Goal: Task Accomplishment & Management: Use online tool/utility

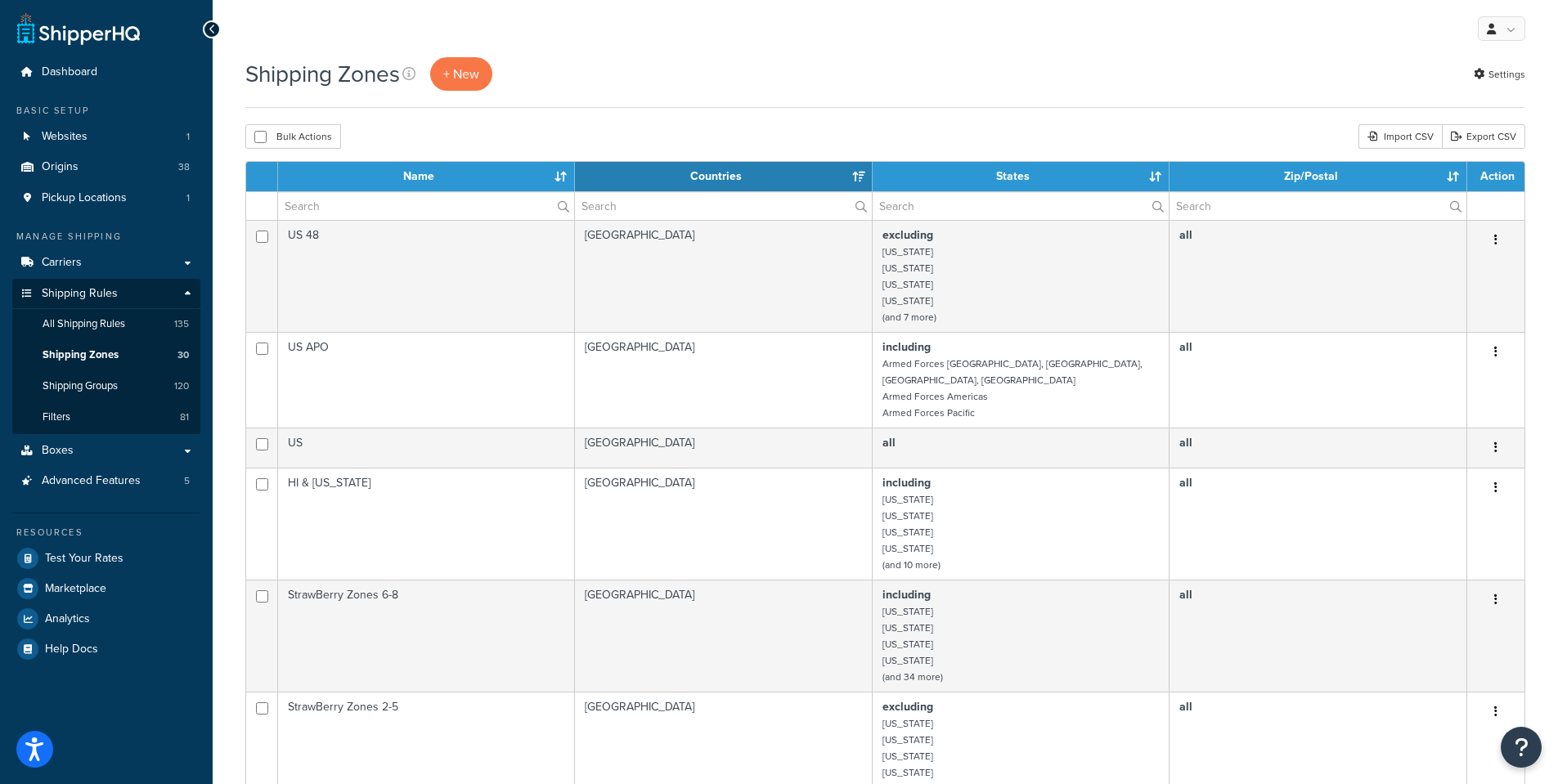
select select "15"
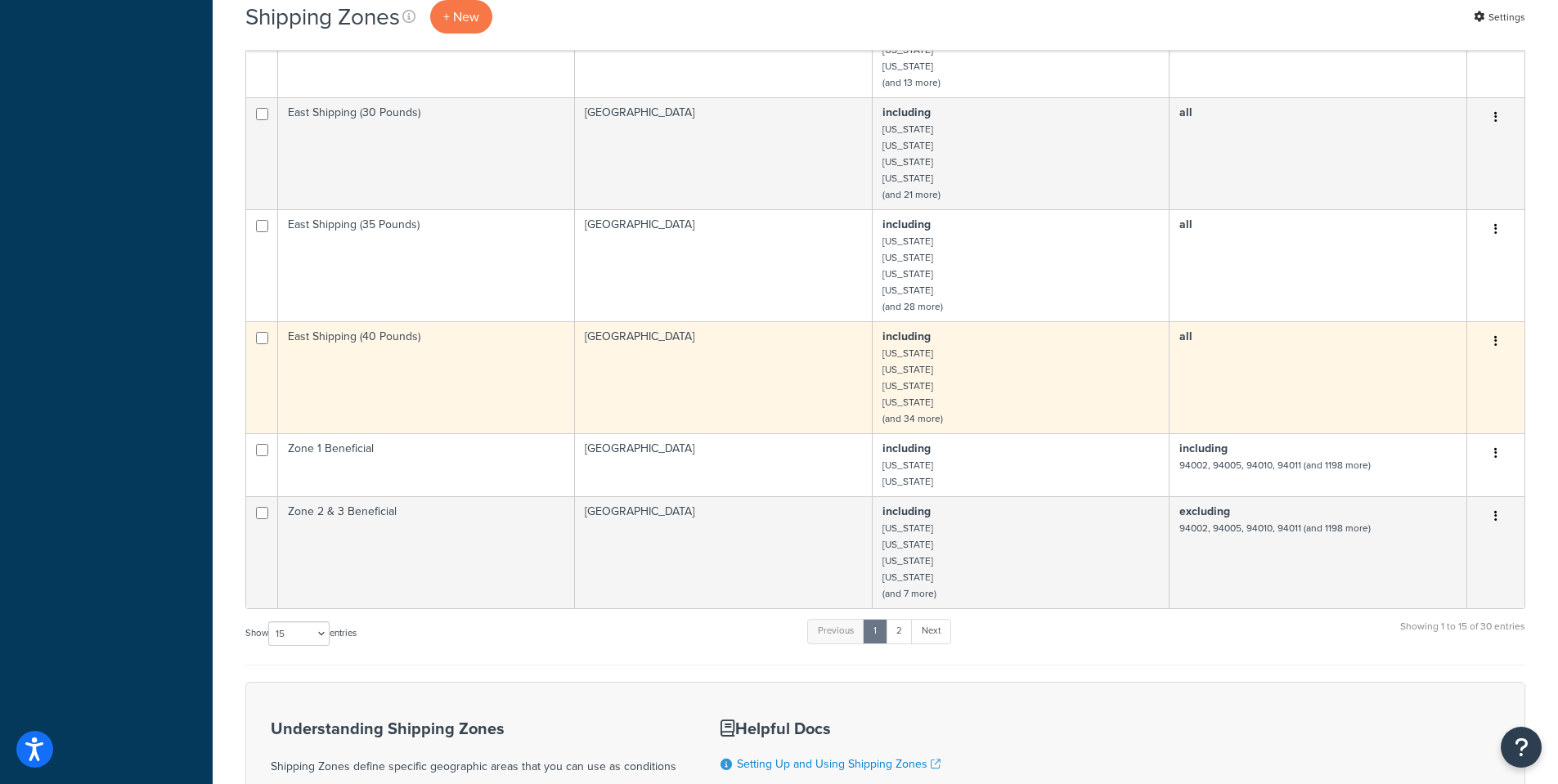
scroll to position [1144, 0]
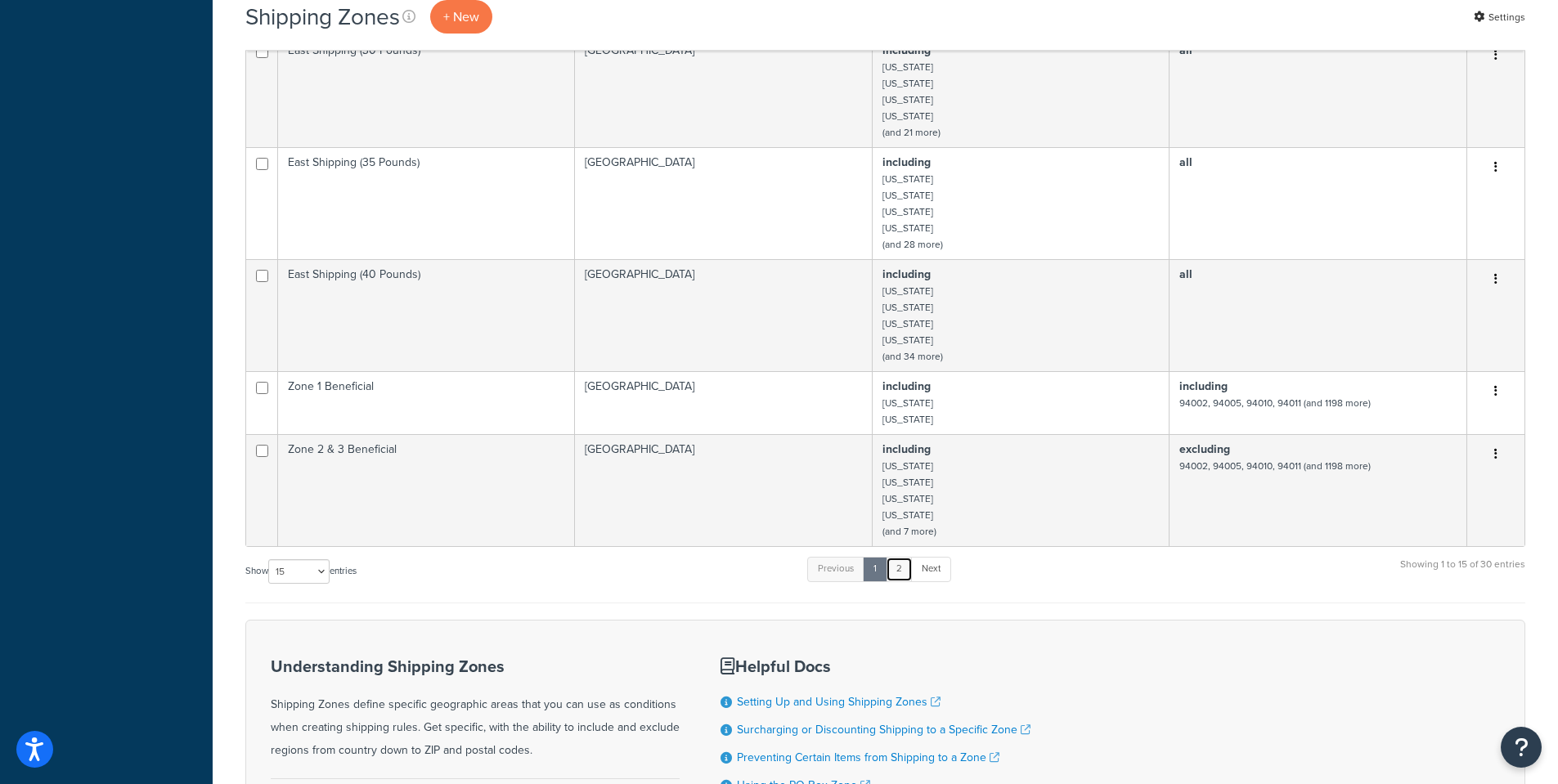
click at [905, 560] on link "2" at bounding box center [899, 569] width 27 height 25
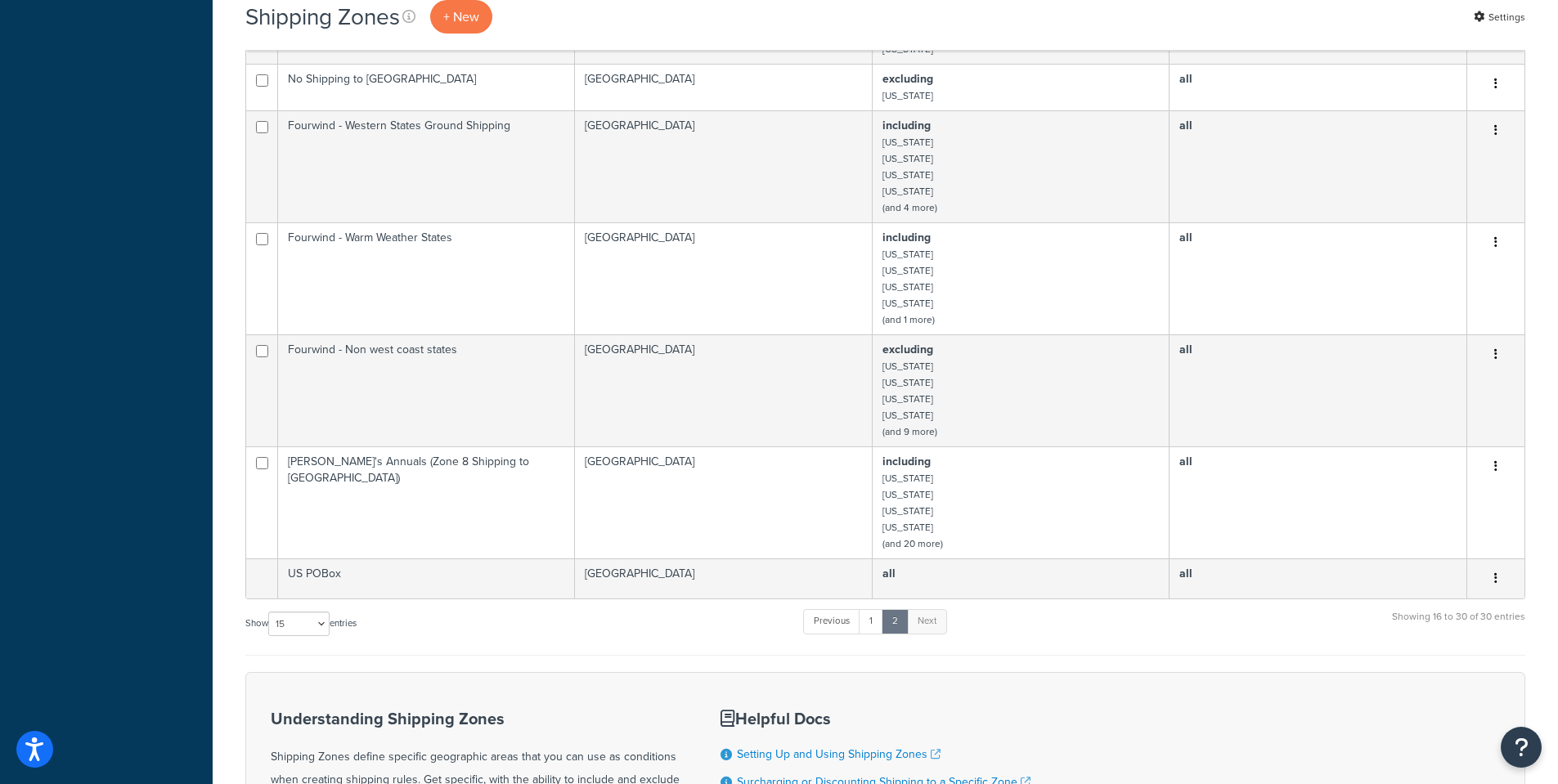
scroll to position [981, 0]
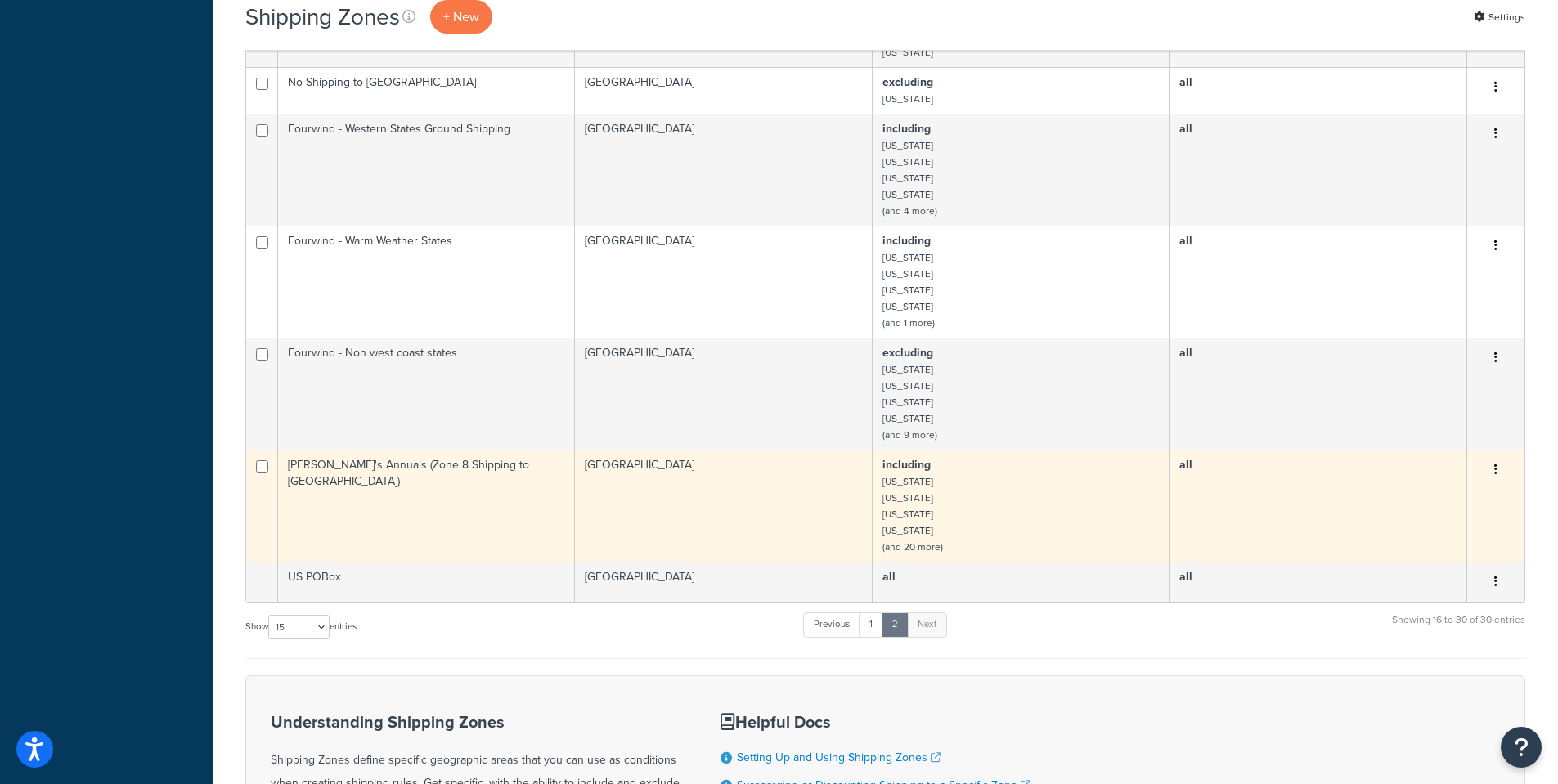
click at [381, 472] on td "Annie's Annuals (Zone 8 Shipping to East Coast)" at bounding box center [427, 505] width 297 height 112
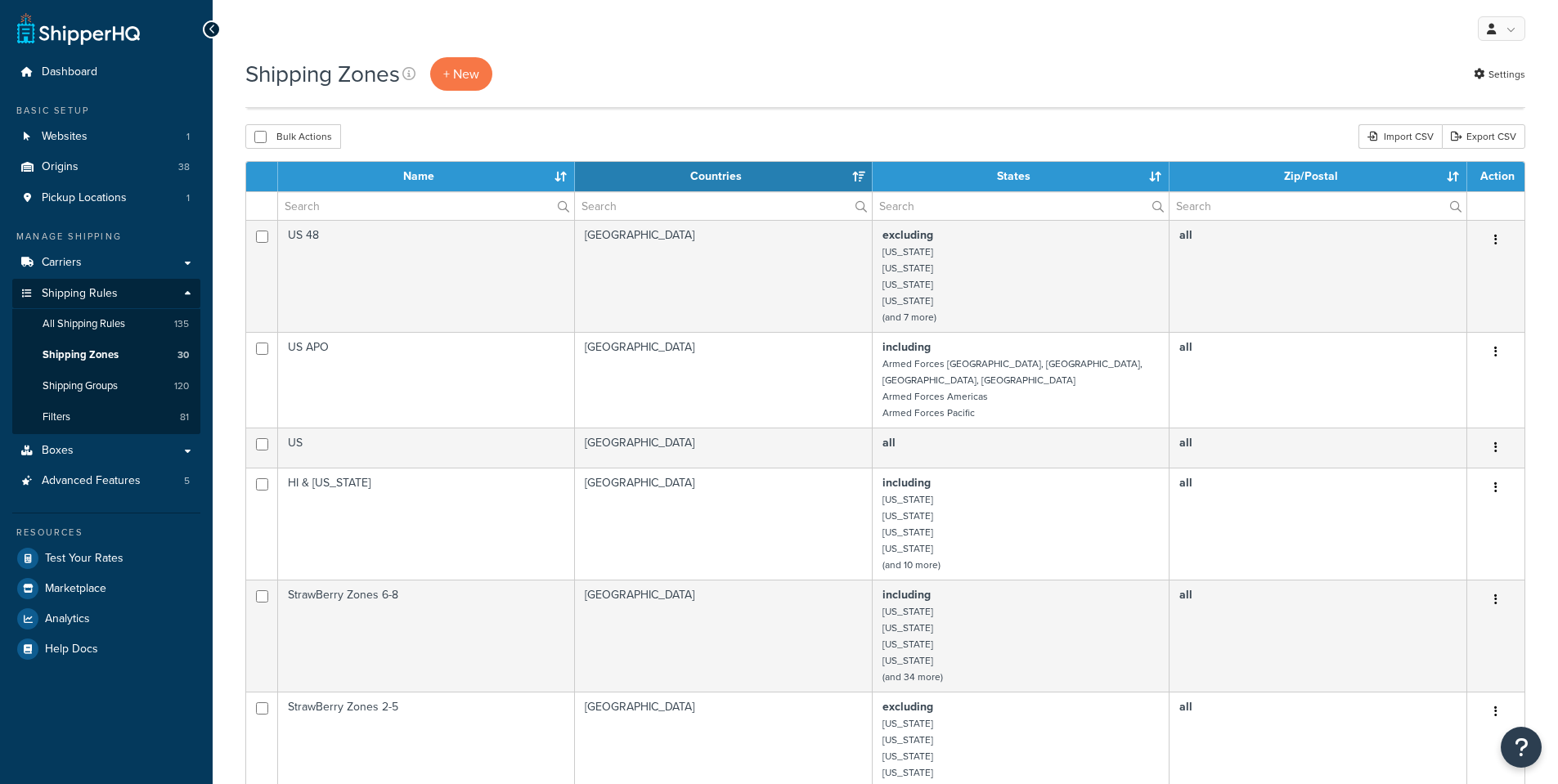
select select "15"
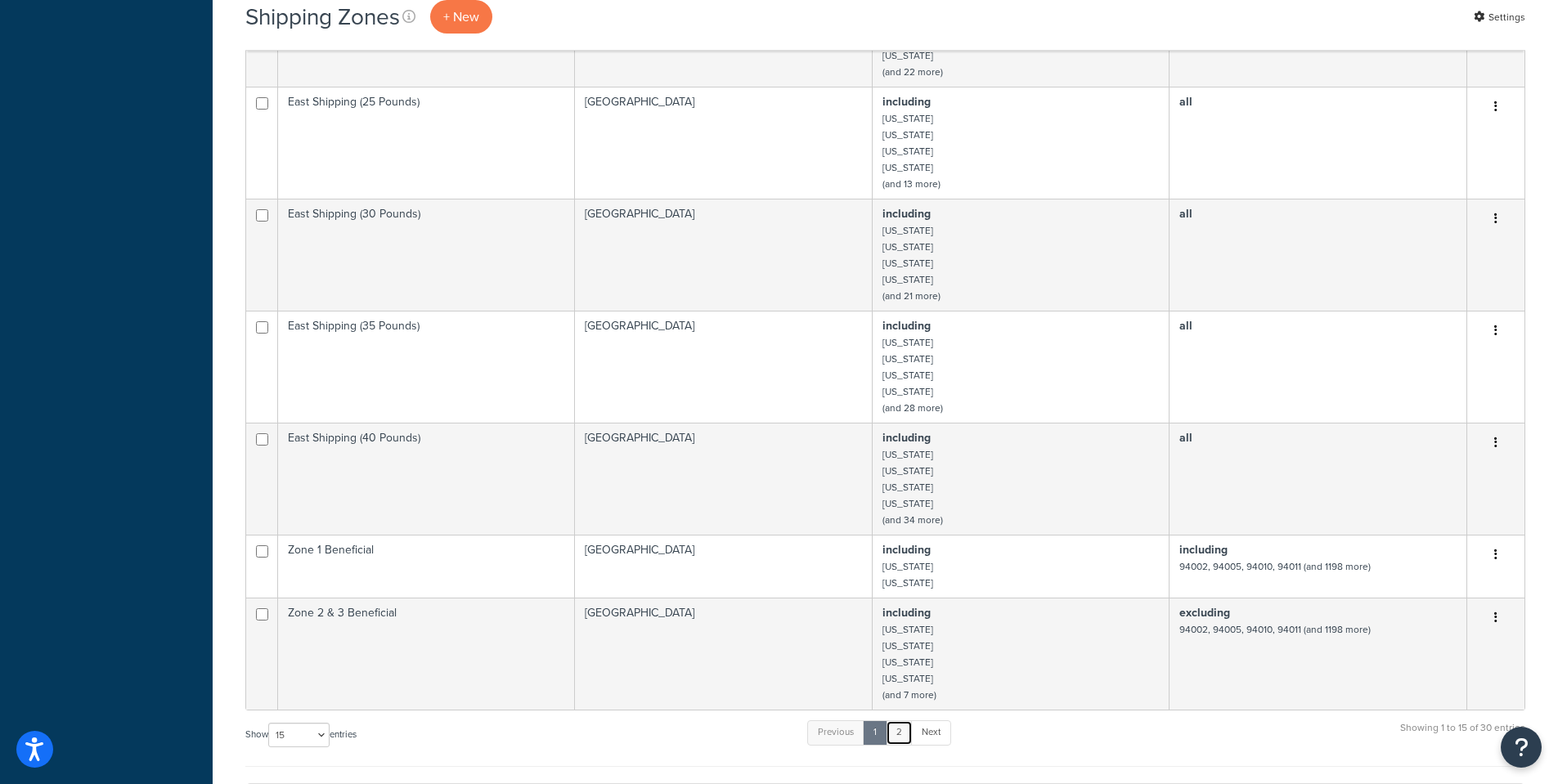
click at [901, 725] on link "2" at bounding box center [899, 733] width 27 height 25
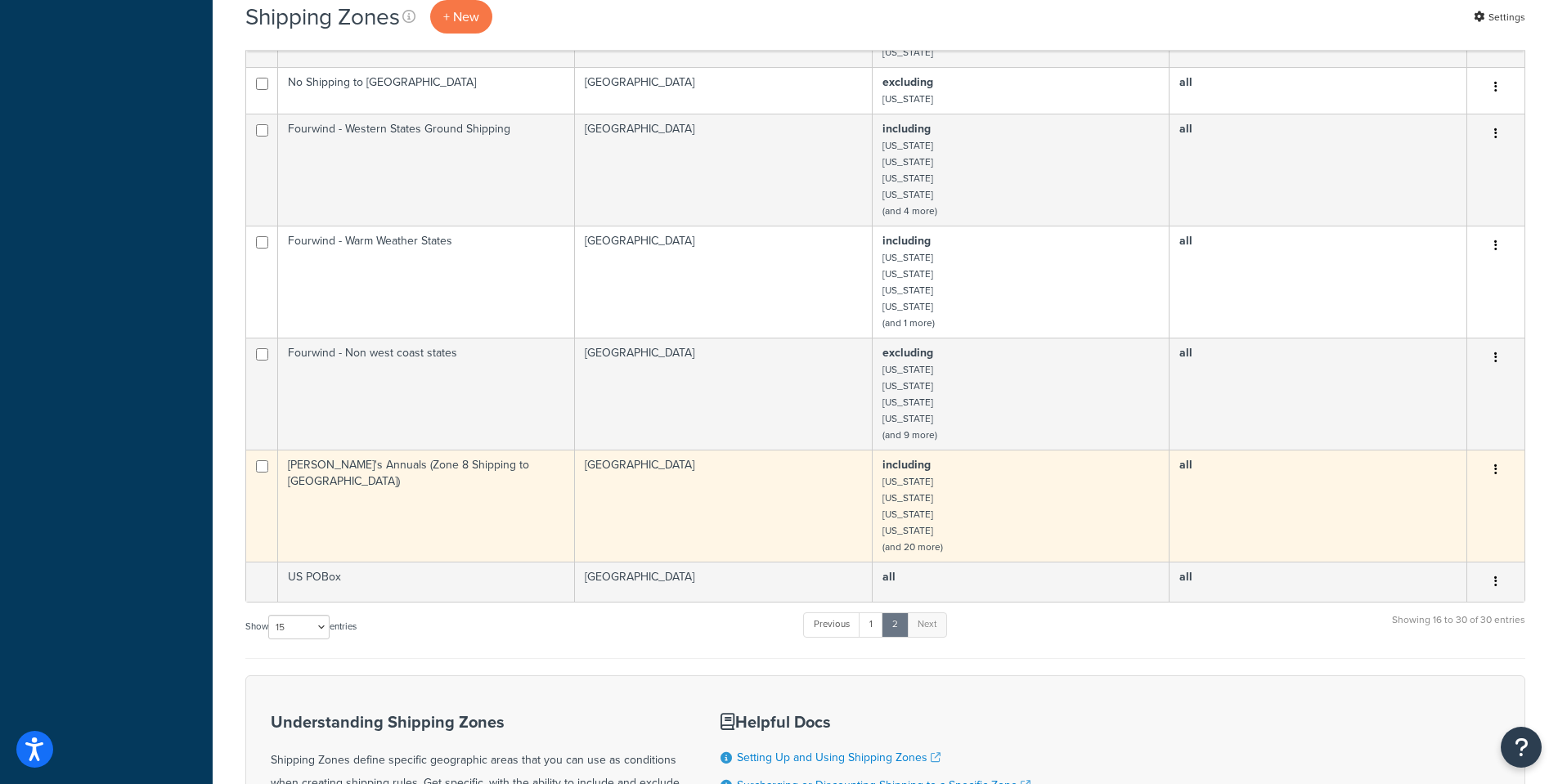
click at [409, 474] on td "Annie's Annuals (Zone 8 Shipping to East Coast)" at bounding box center [427, 505] width 297 height 112
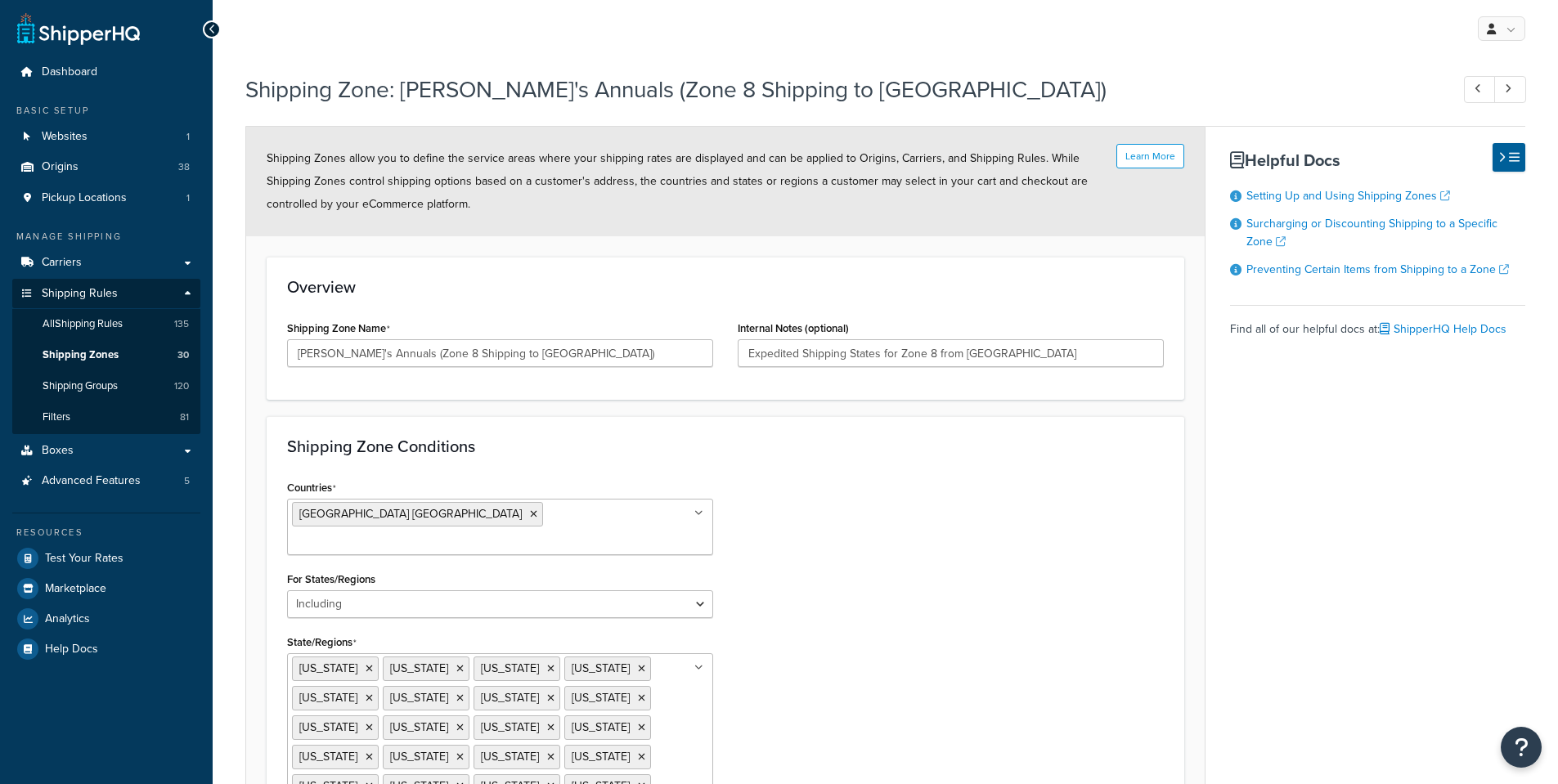
select select "including"
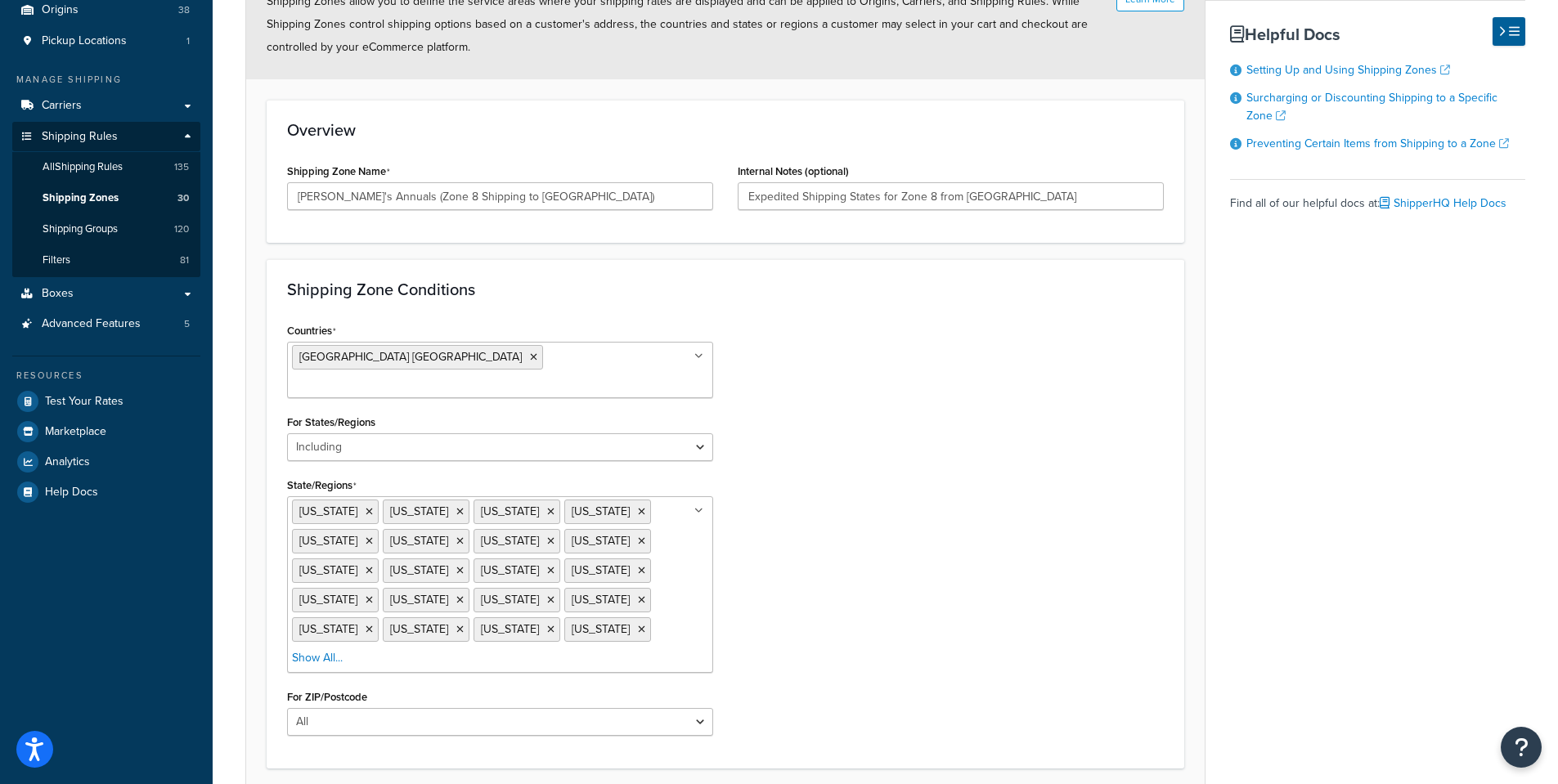
scroll to position [163, 0]
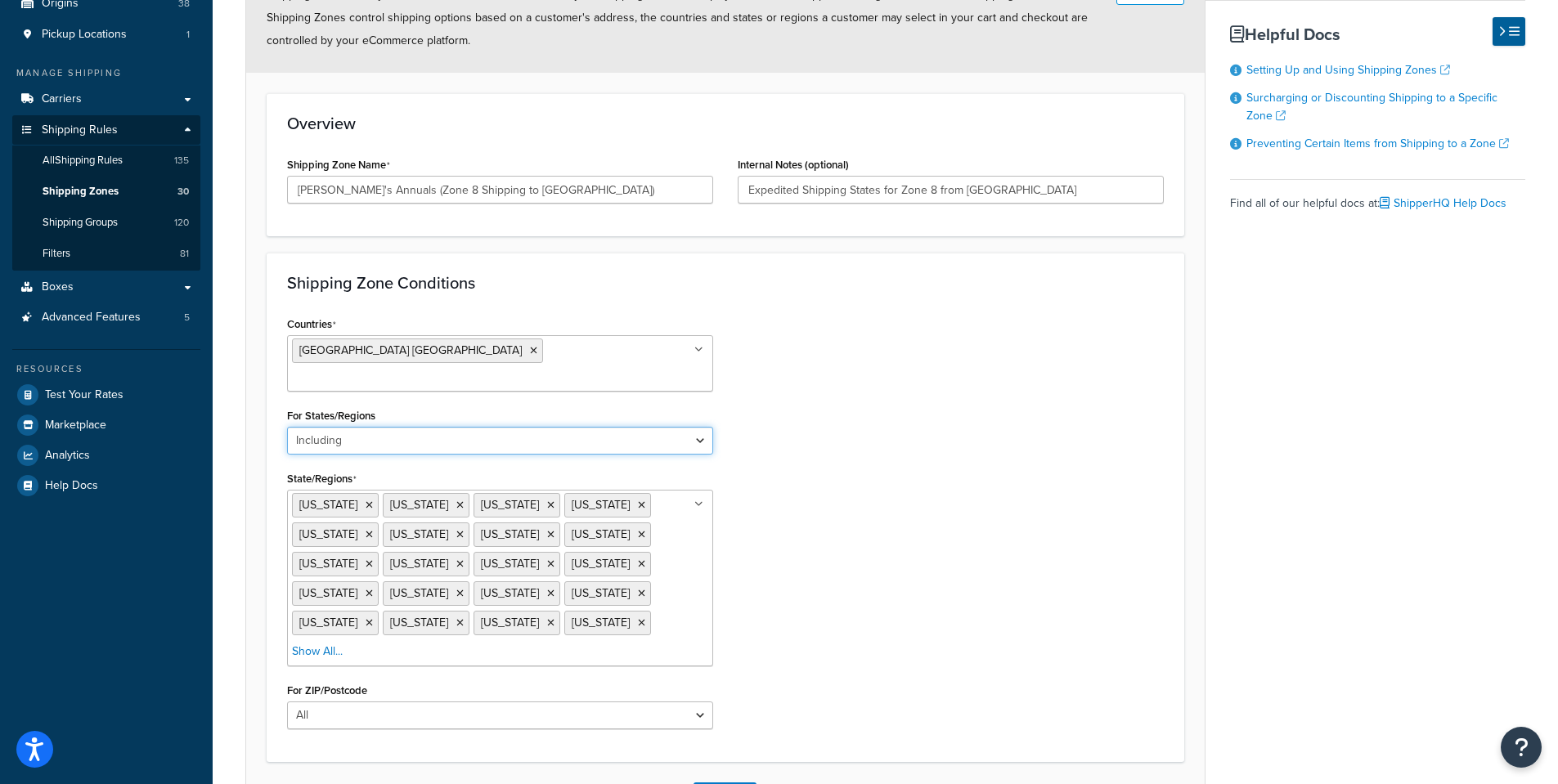
click at [703, 426] on select "All Including Excluding" at bounding box center [500, 440] width 426 height 27
click at [867, 418] on div "Countries United States USA All Countries ALL Afghanistan AFG Albania ALB Alger…" at bounding box center [725, 526] width 901 height 429
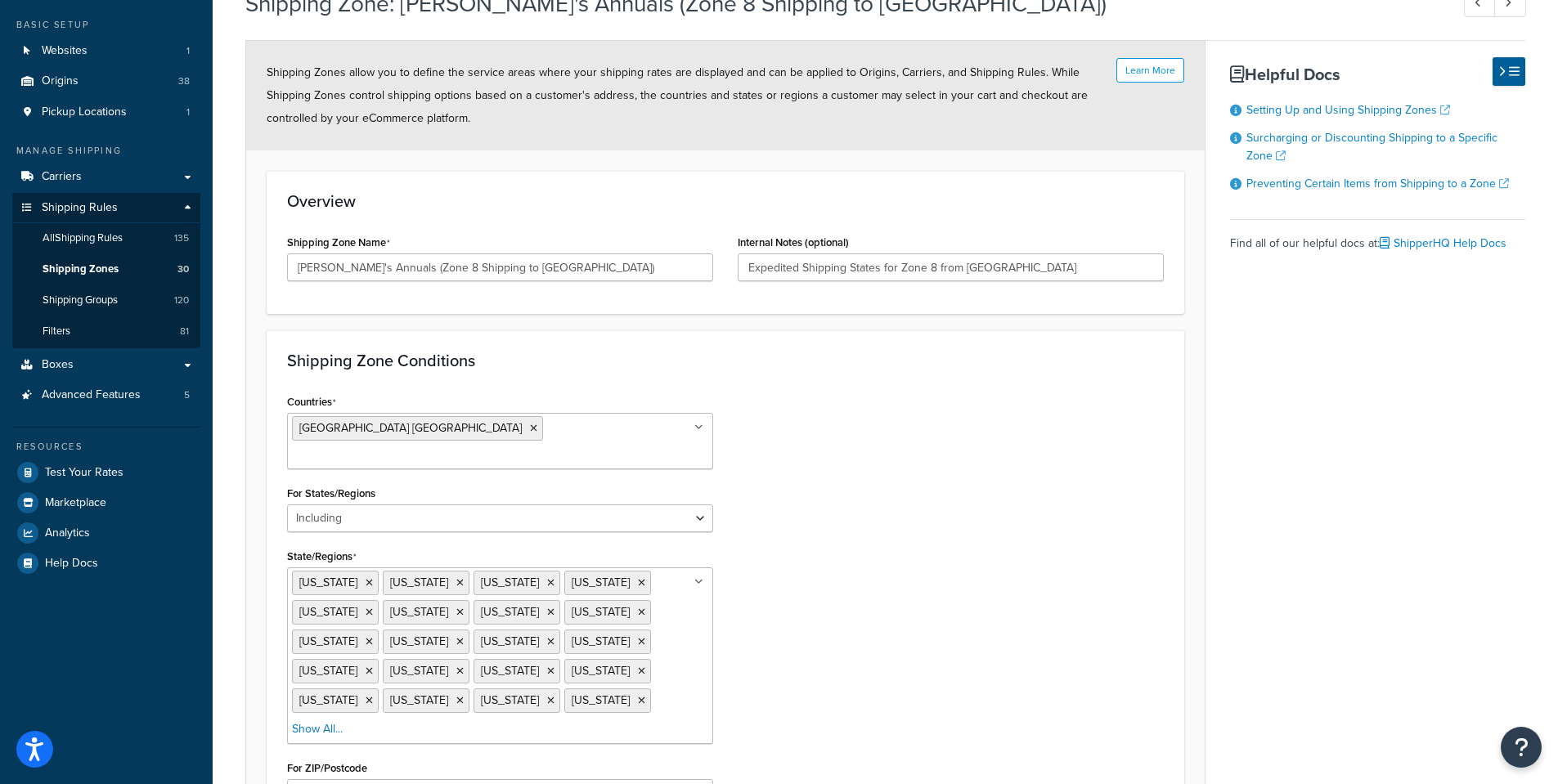
scroll to position [0, 0]
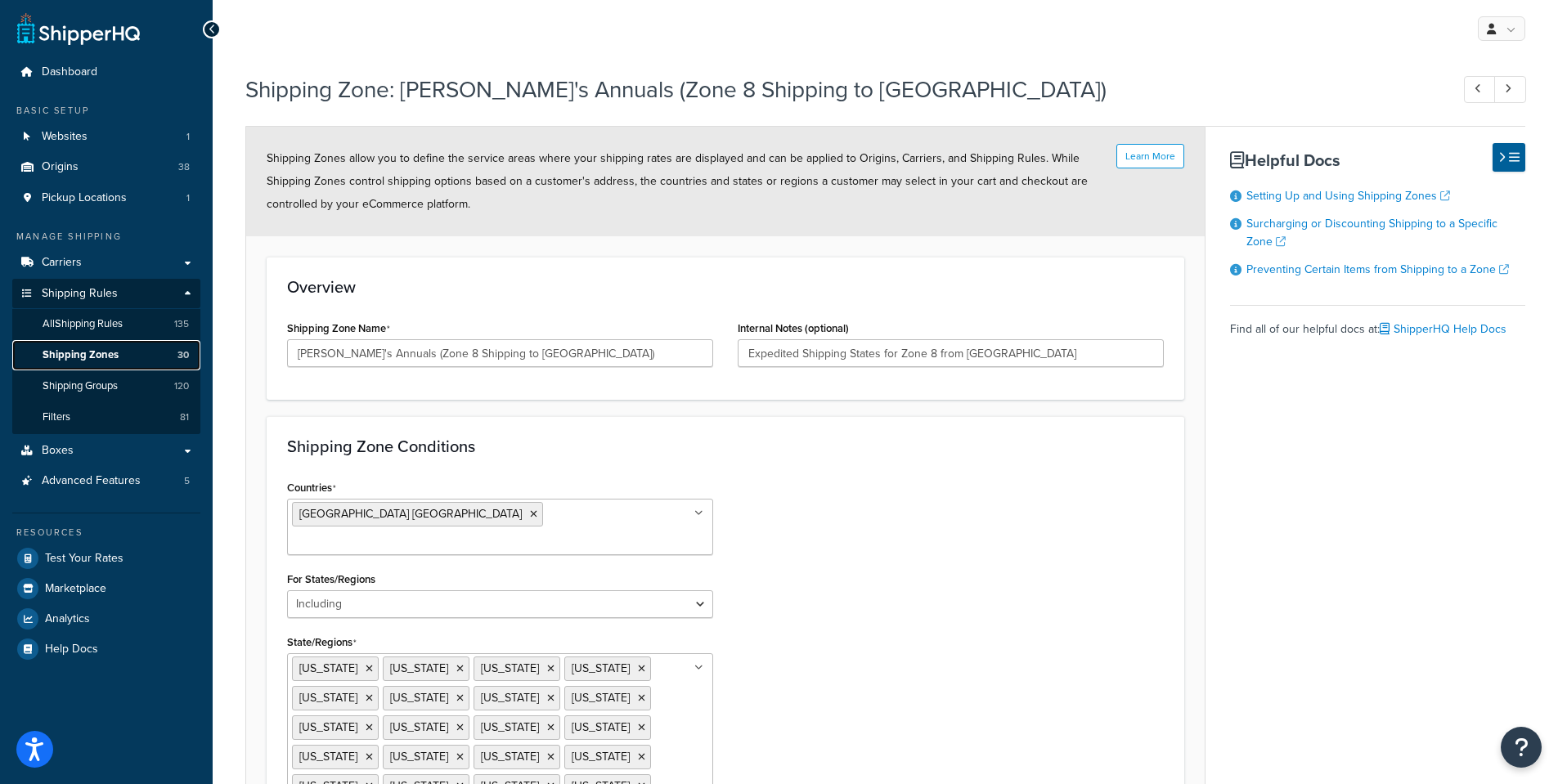
click at [78, 353] on span "Shipping Zones" at bounding box center [81, 355] width 76 height 14
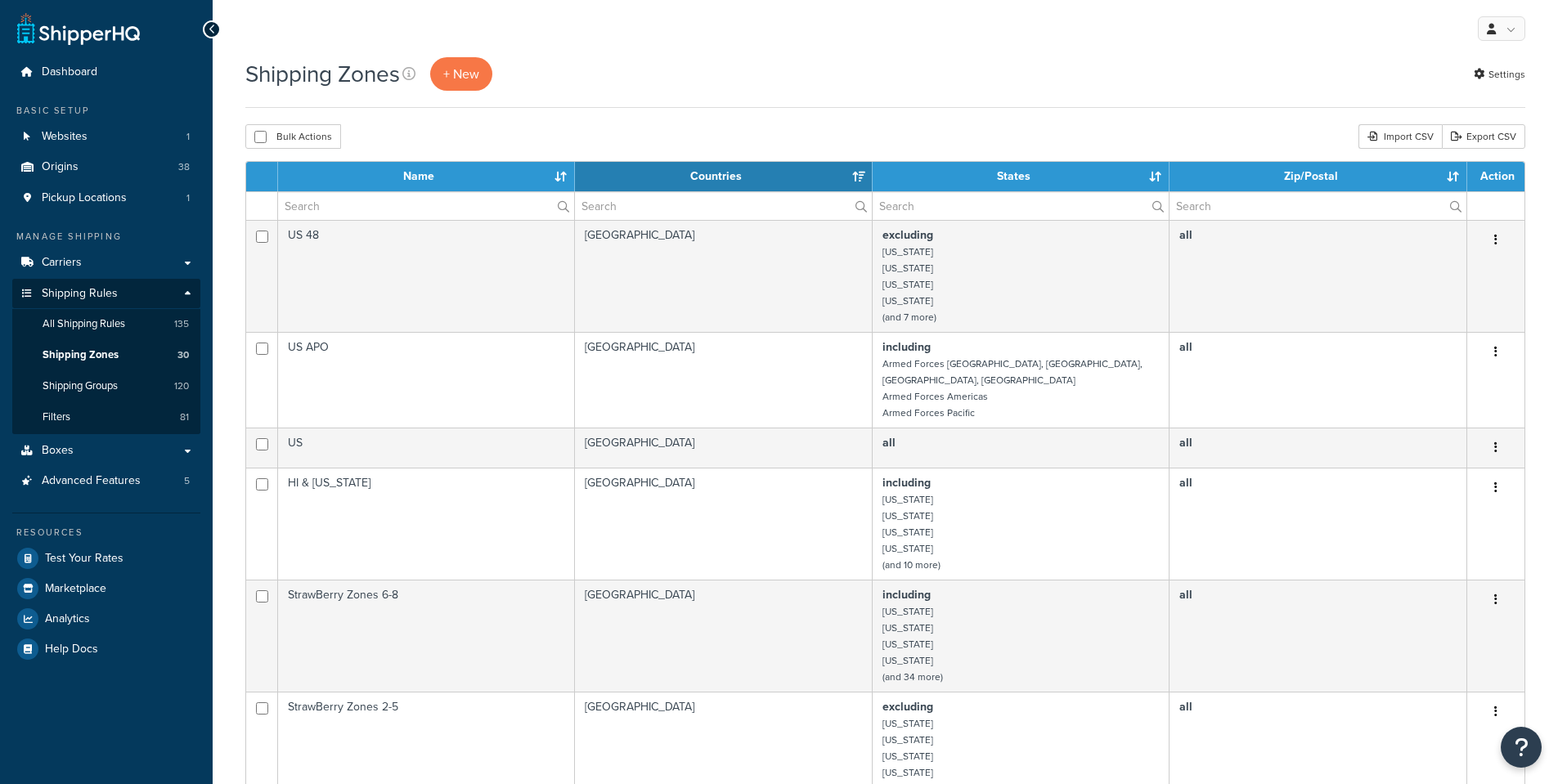
select select "15"
click at [786, 80] on div "Shipping Zones + New Settings" at bounding box center [886, 74] width 1280 height 33
click at [58, 386] on span "Shipping Groups" at bounding box center [80, 386] width 76 height 14
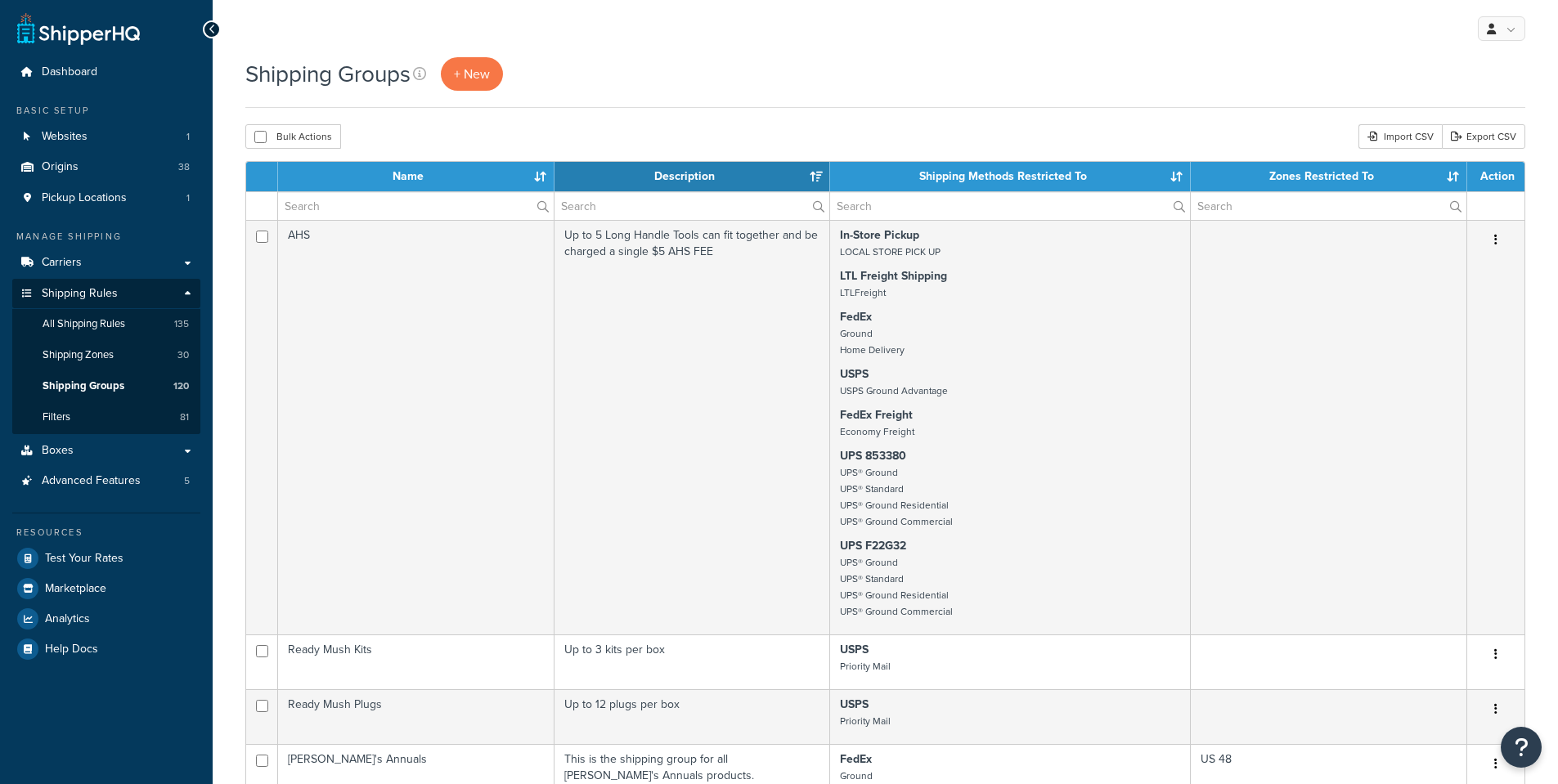
select select "15"
click at [366, 206] on input "text" at bounding box center [416, 205] width 276 height 27
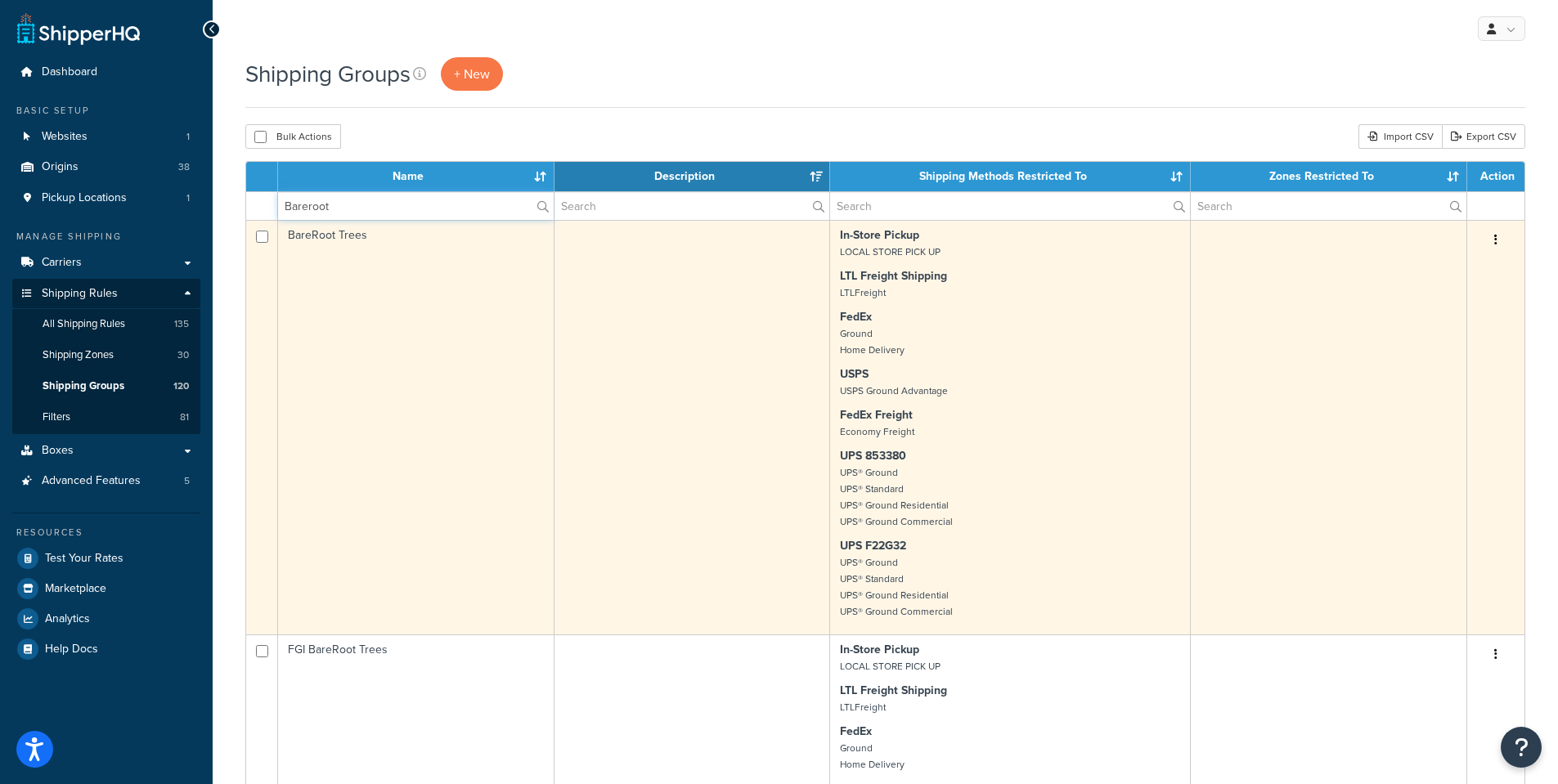
type input "Bareroot"
click at [310, 232] on td "BareRoot Trees" at bounding box center [416, 426] width 276 height 414
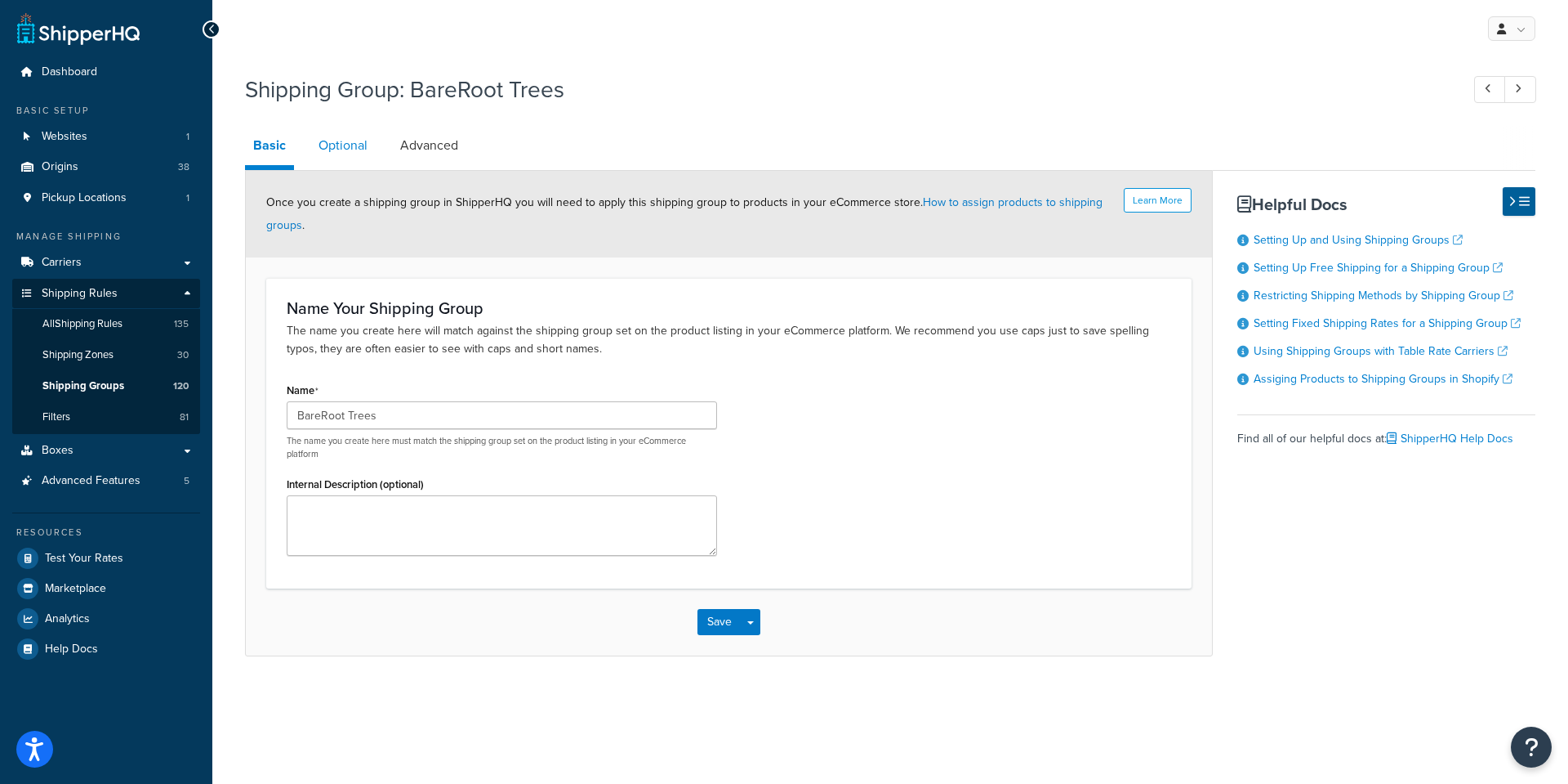
click at [342, 143] on link "Optional" at bounding box center [342, 145] width 66 height 39
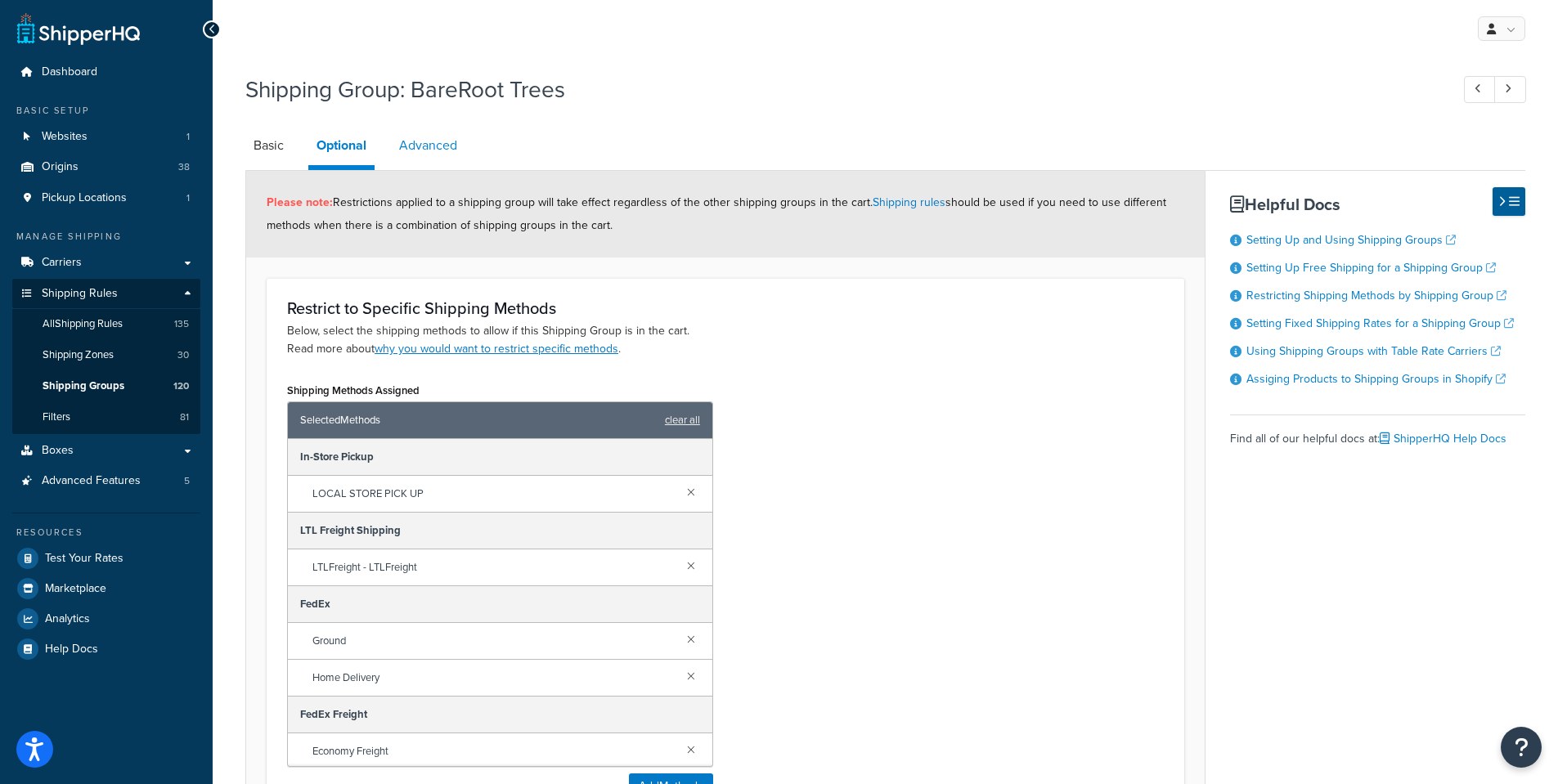
click at [418, 144] on link "Advanced" at bounding box center [428, 145] width 75 height 39
select select "110"
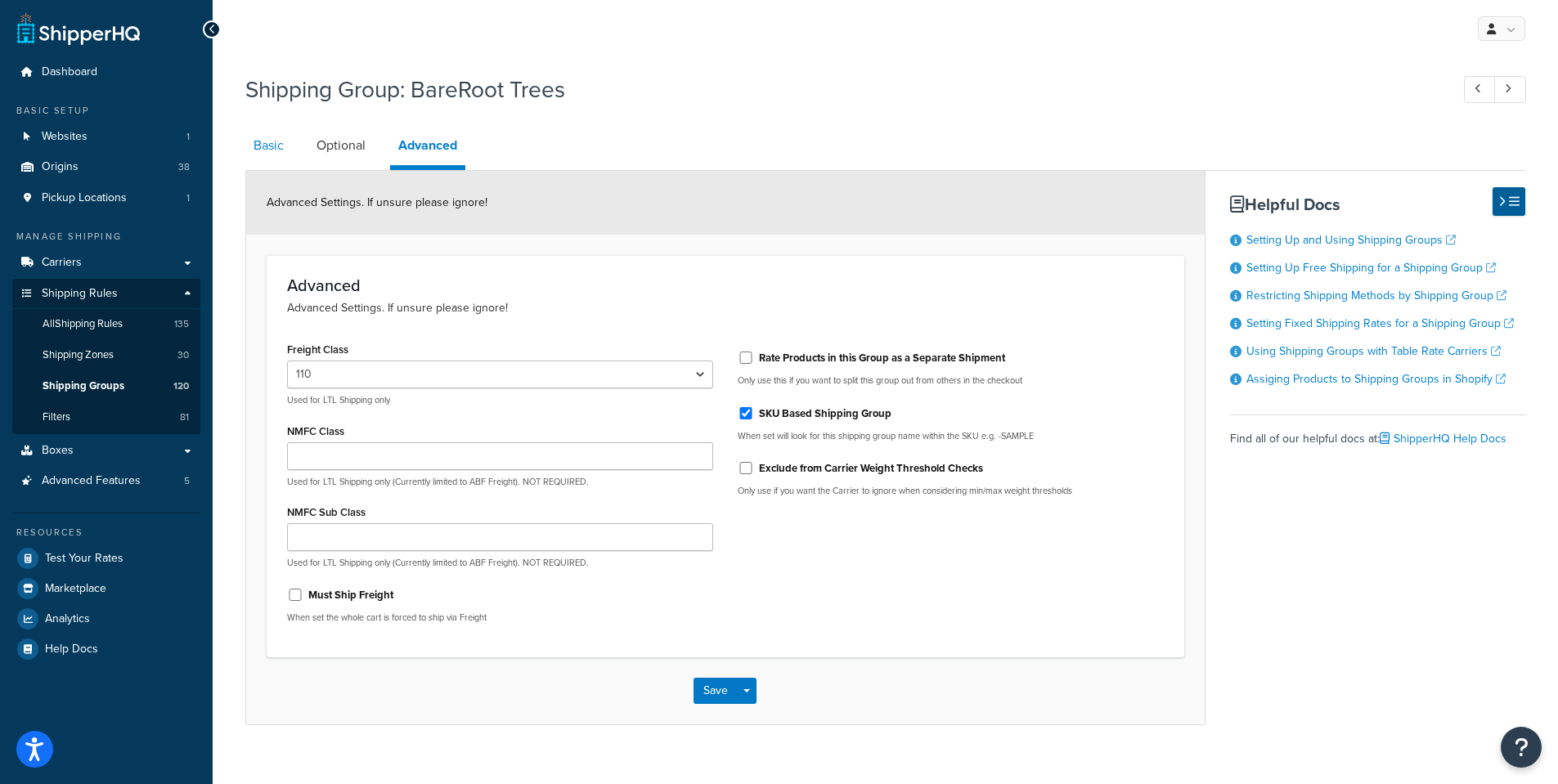
click at [264, 147] on link "Basic" at bounding box center [269, 145] width 46 height 39
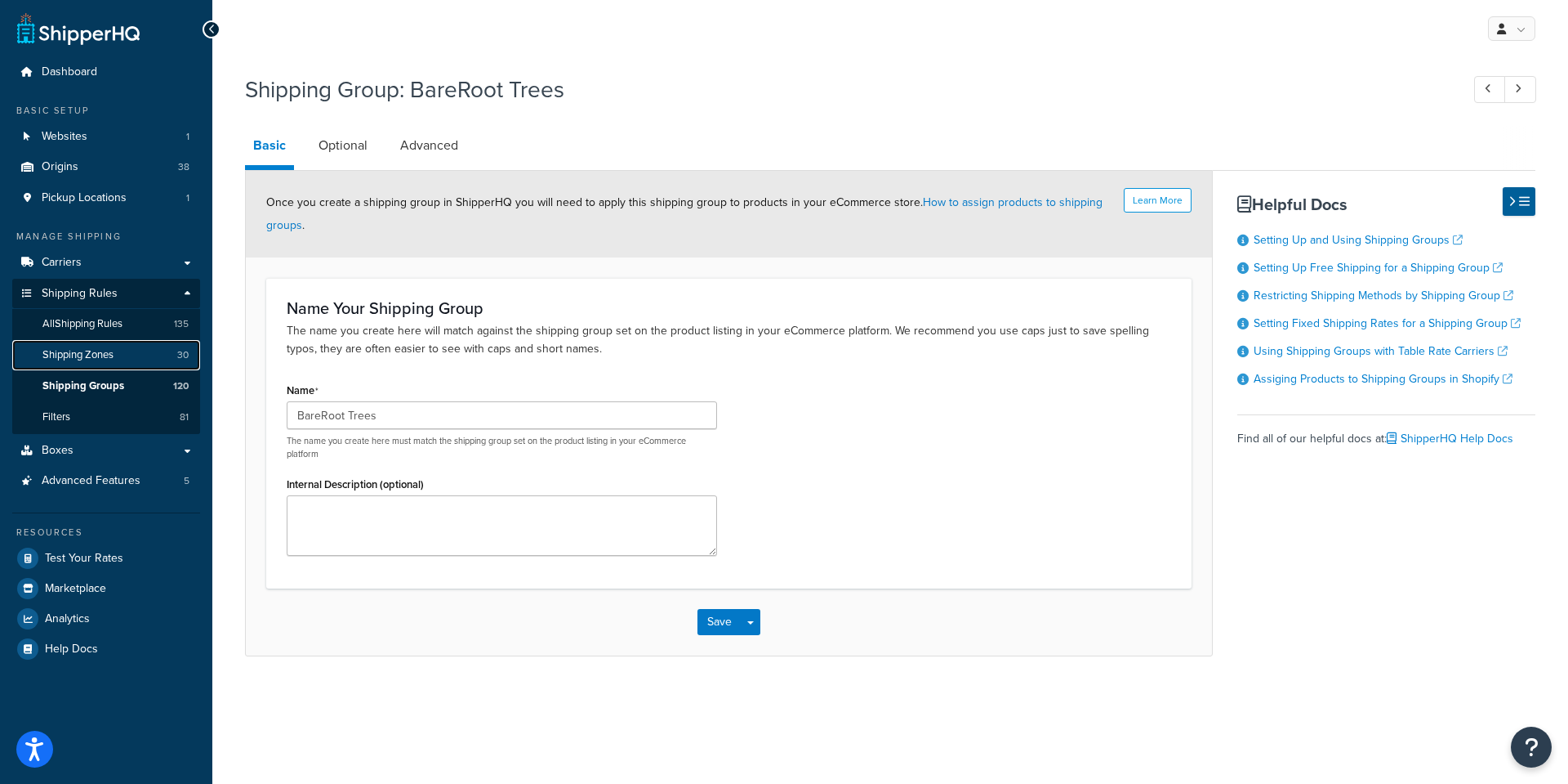
click at [75, 353] on span "Shipping Zones" at bounding box center [78, 355] width 71 height 14
click at [342, 141] on link "Optional" at bounding box center [342, 145] width 66 height 39
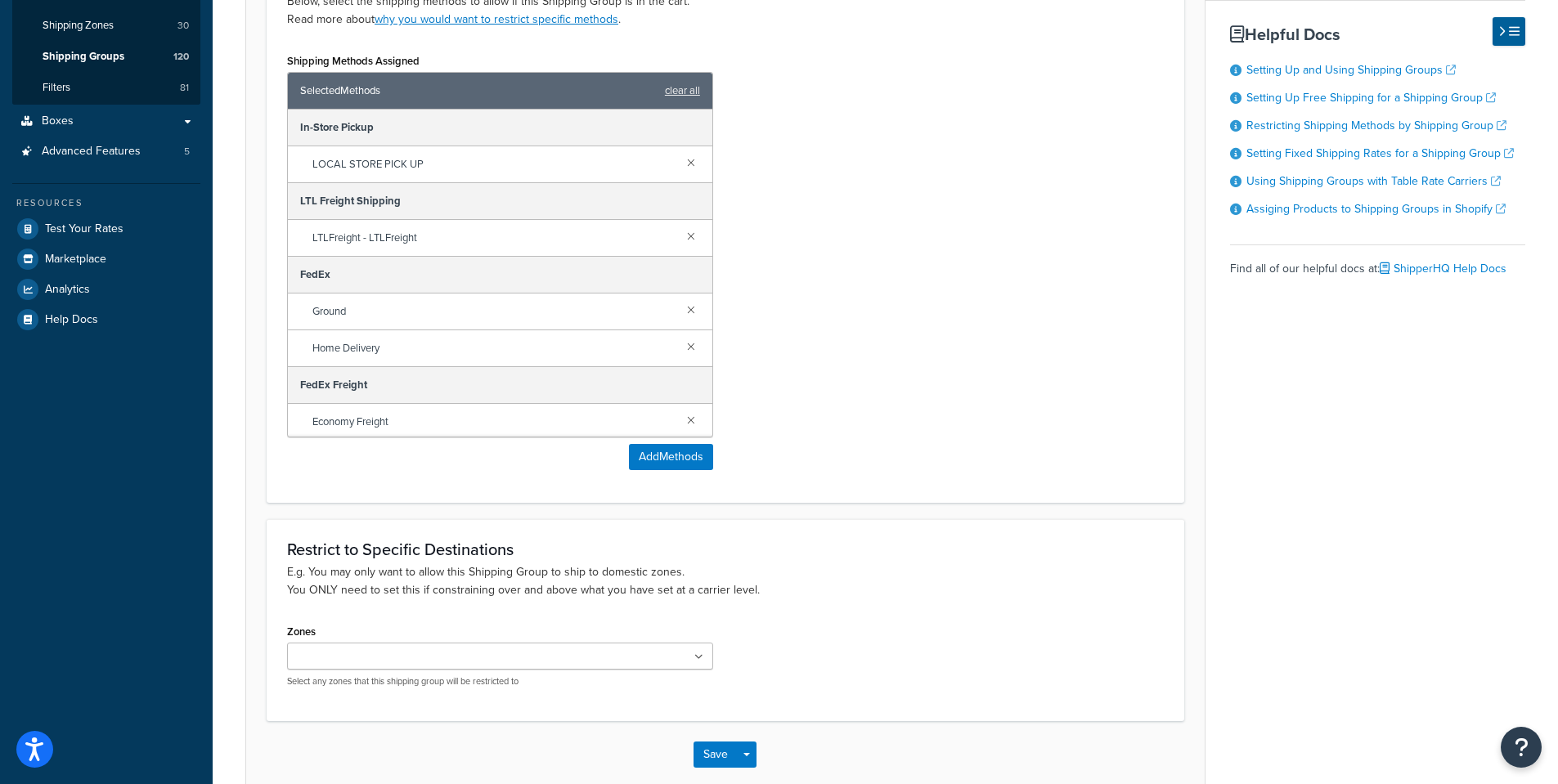
scroll to position [416, 0]
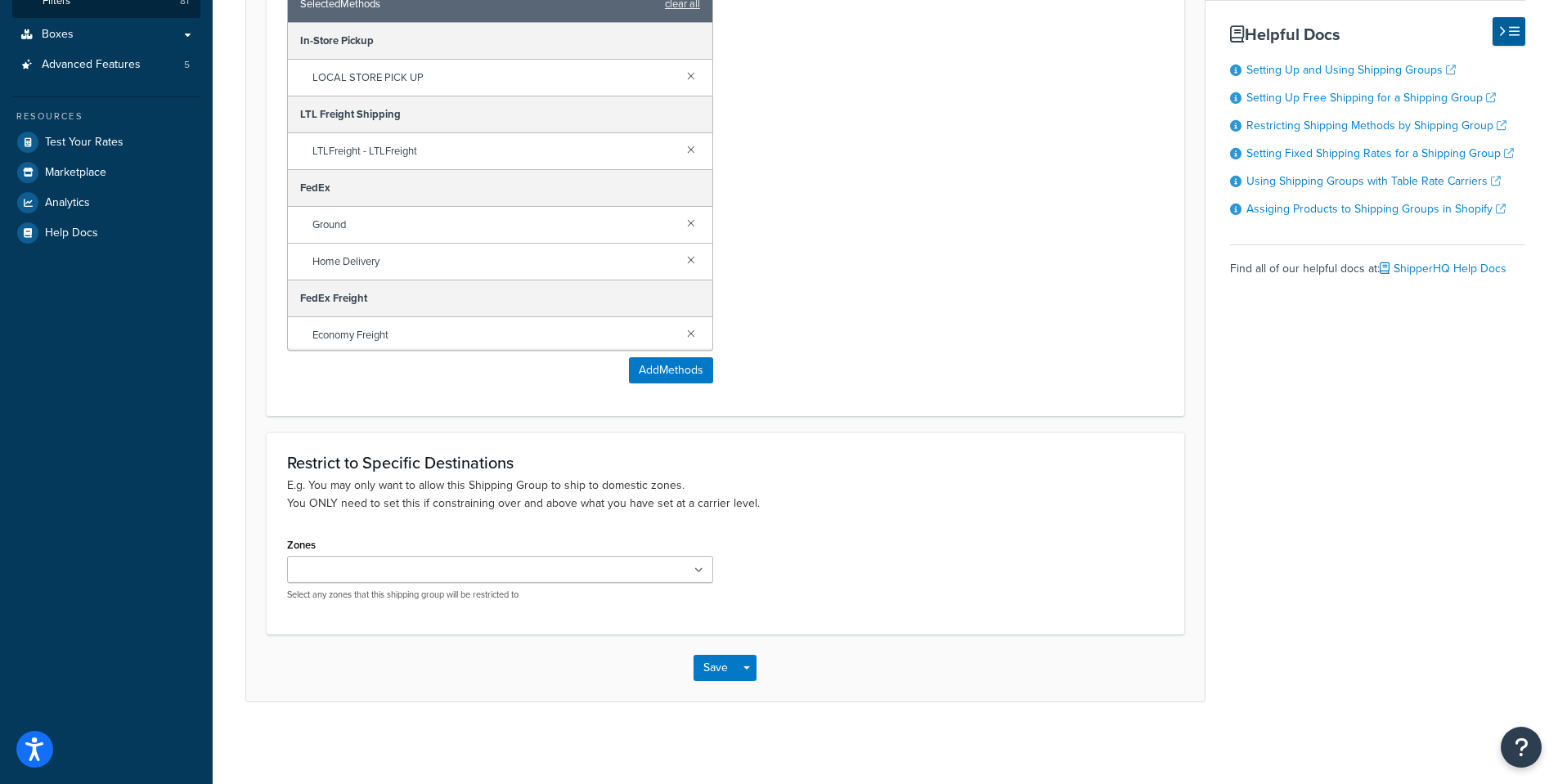
click at [695, 572] on icon at bounding box center [698, 571] width 9 height 10
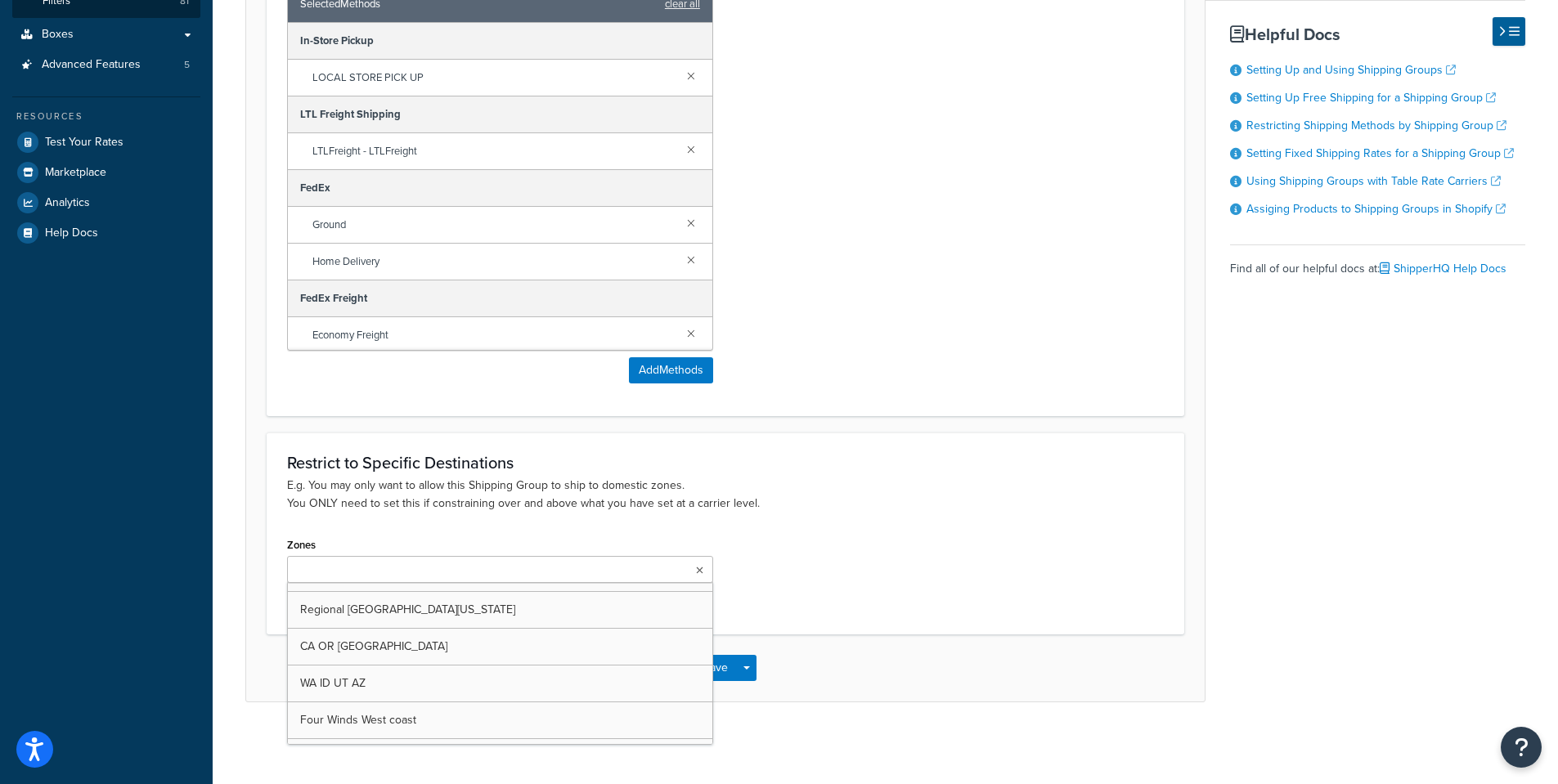
scroll to position [654, 0]
click at [1095, 504] on p "E.g. You may only want to allow this Shipping Group to ship to domestic zones. …" at bounding box center [725, 494] width 877 height 36
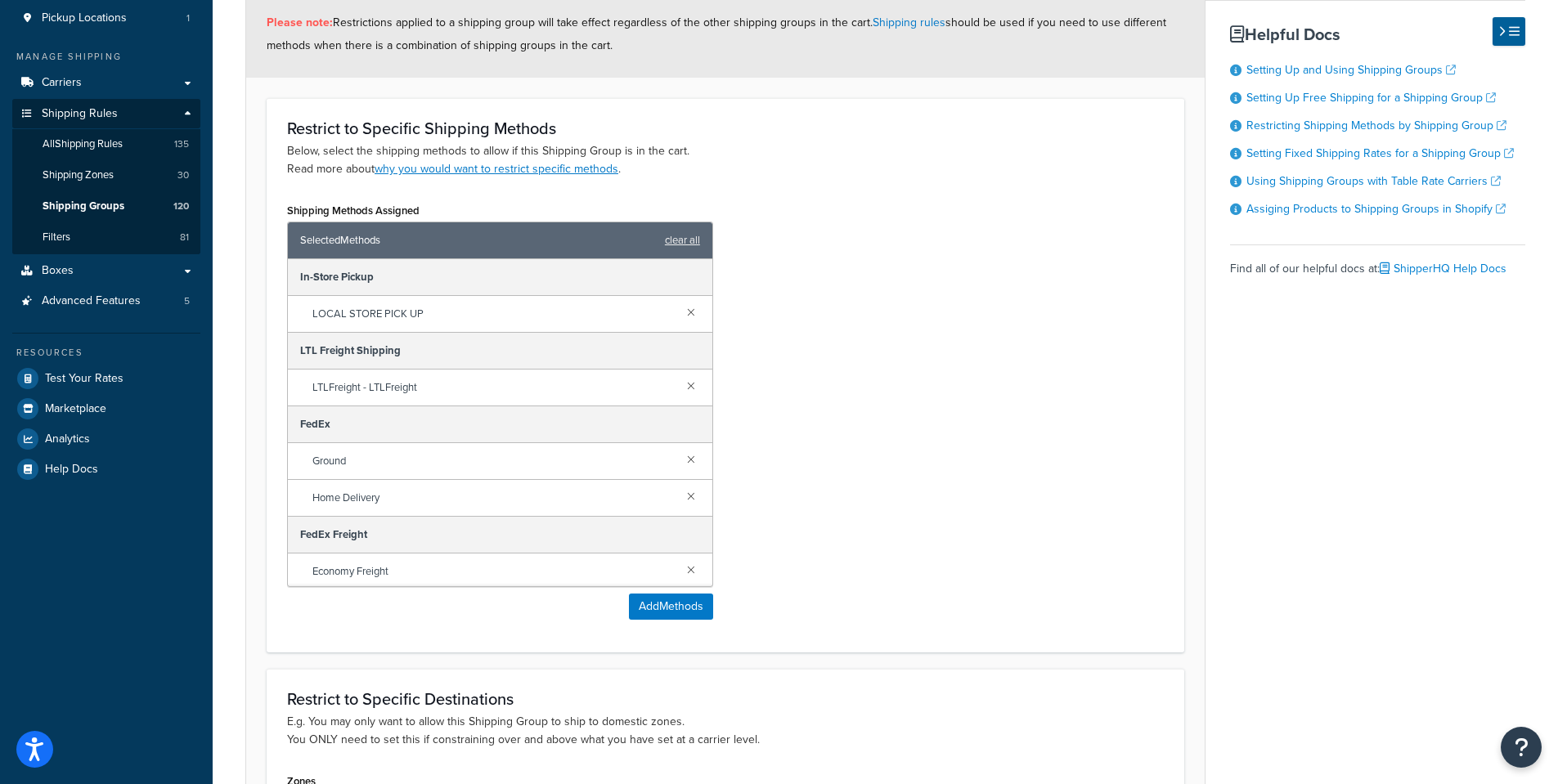
scroll to position [0, 0]
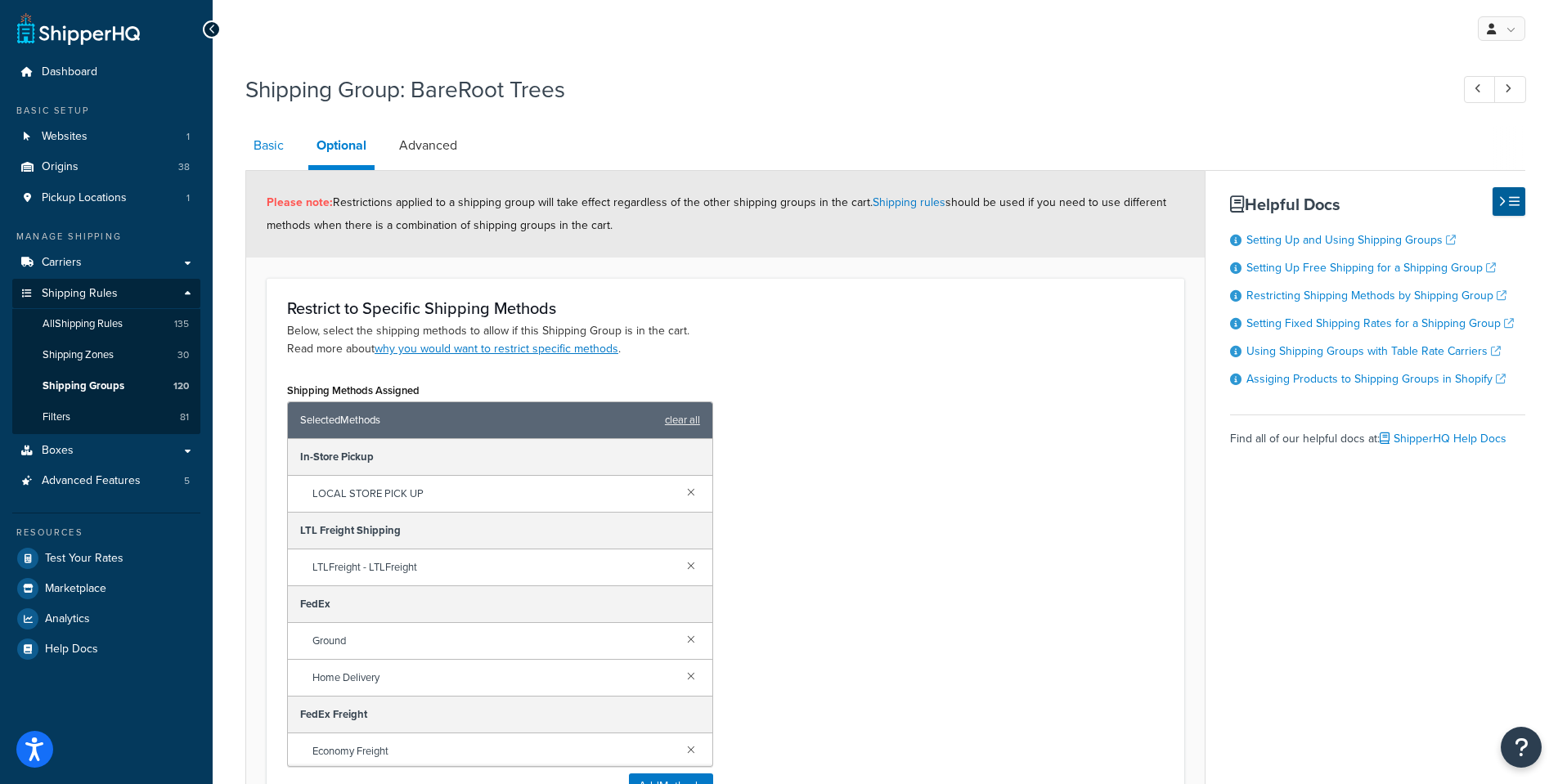
click at [266, 145] on link "Basic" at bounding box center [269, 145] width 46 height 39
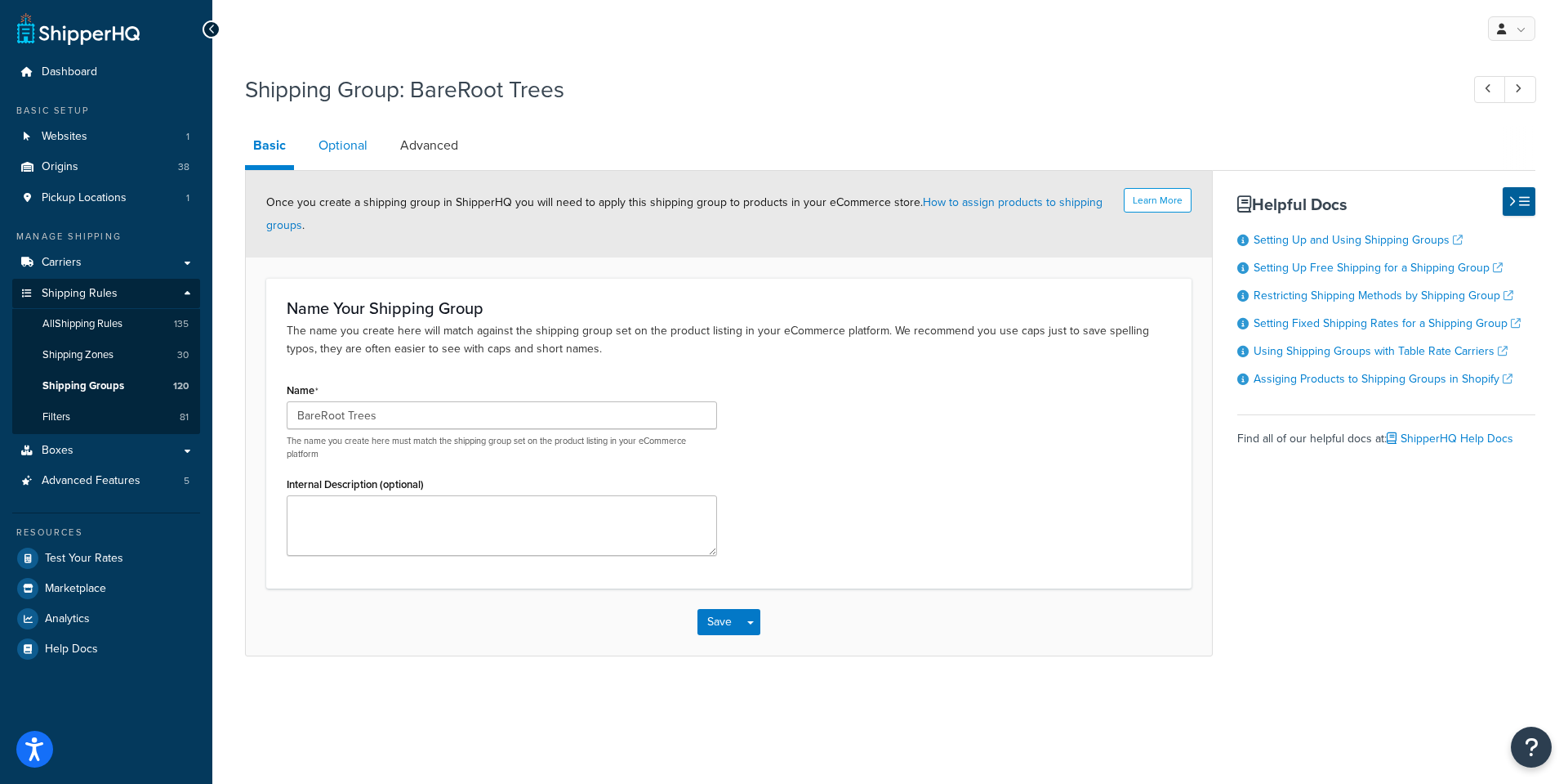
click at [350, 143] on link "Optional" at bounding box center [342, 145] width 66 height 39
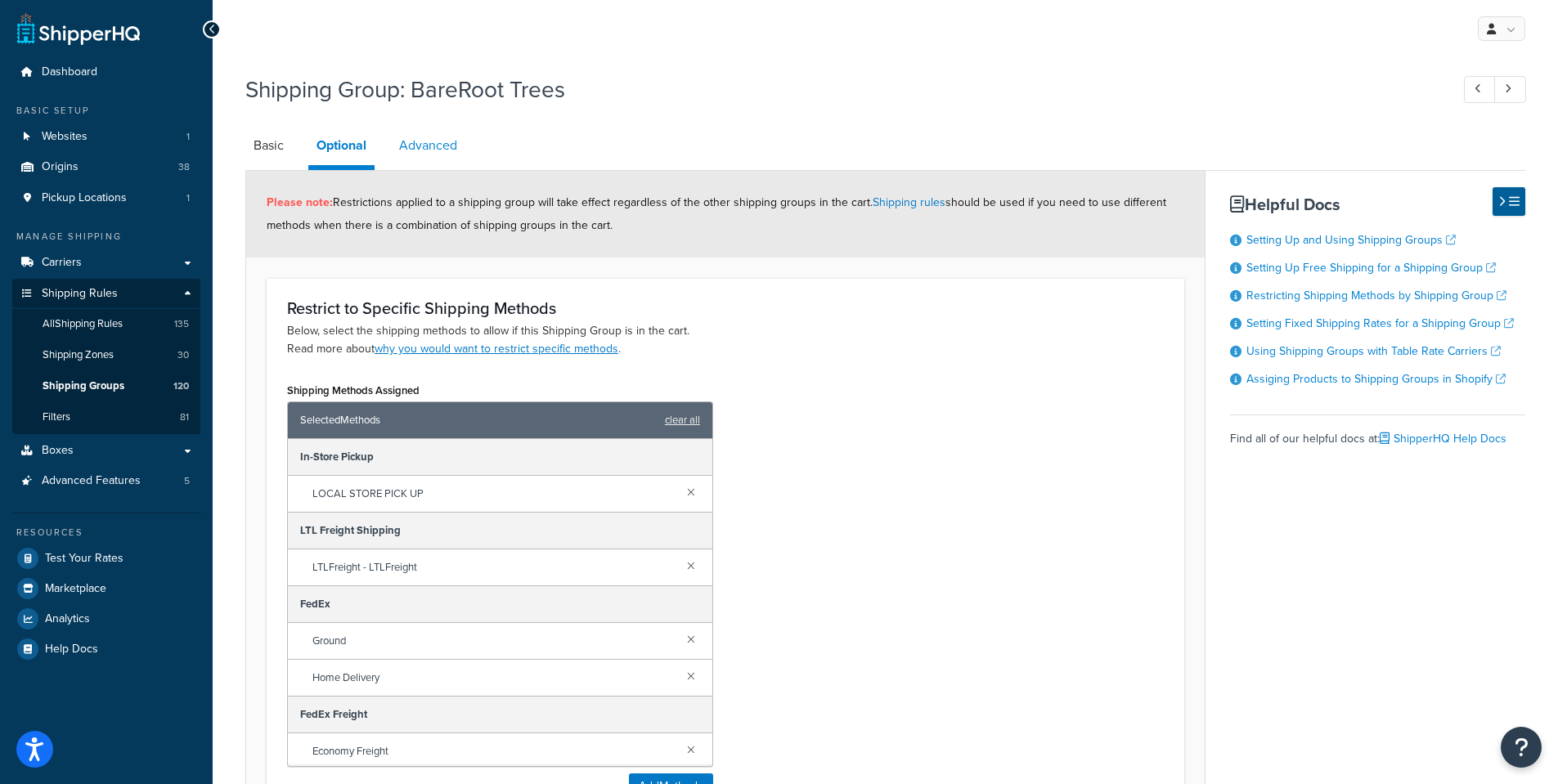
drag, startPoint x: 423, startPoint y: 140, endPoint x: 445, endPoint y: 156, distance: 27.2
click at [423, 142] on link "Advanced" at bounding box center [428, 145] width 75 height 39
select select "110"
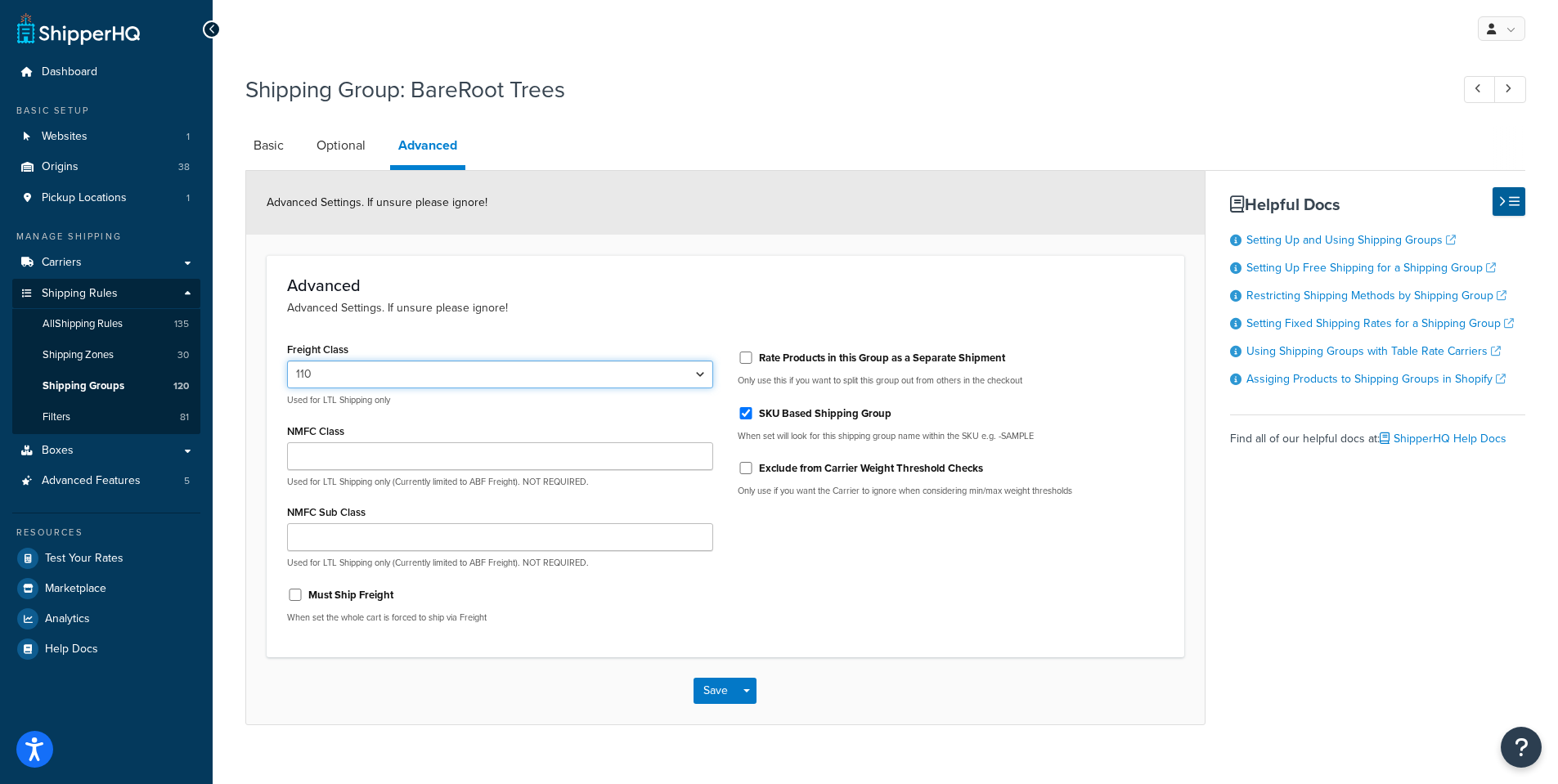
click at [692, 377] on select "50 55 60 65 70 77.5 85 92.5 100 110 125 150 175 200 250 300 400 500" at bounding box center [500, 373] width 426 height 27
click at [808, 288] on h3 "Advanced" at bounding box center [725, 285] width 877 height 18
click at [743, 411] on input "SKU Based Shipping Group" at bounding box center [746, 413] width 17 height 12
checkbox input "false"
click at [717, 690] on button "Save" at bounding box center [715, 691] width 44 height 27
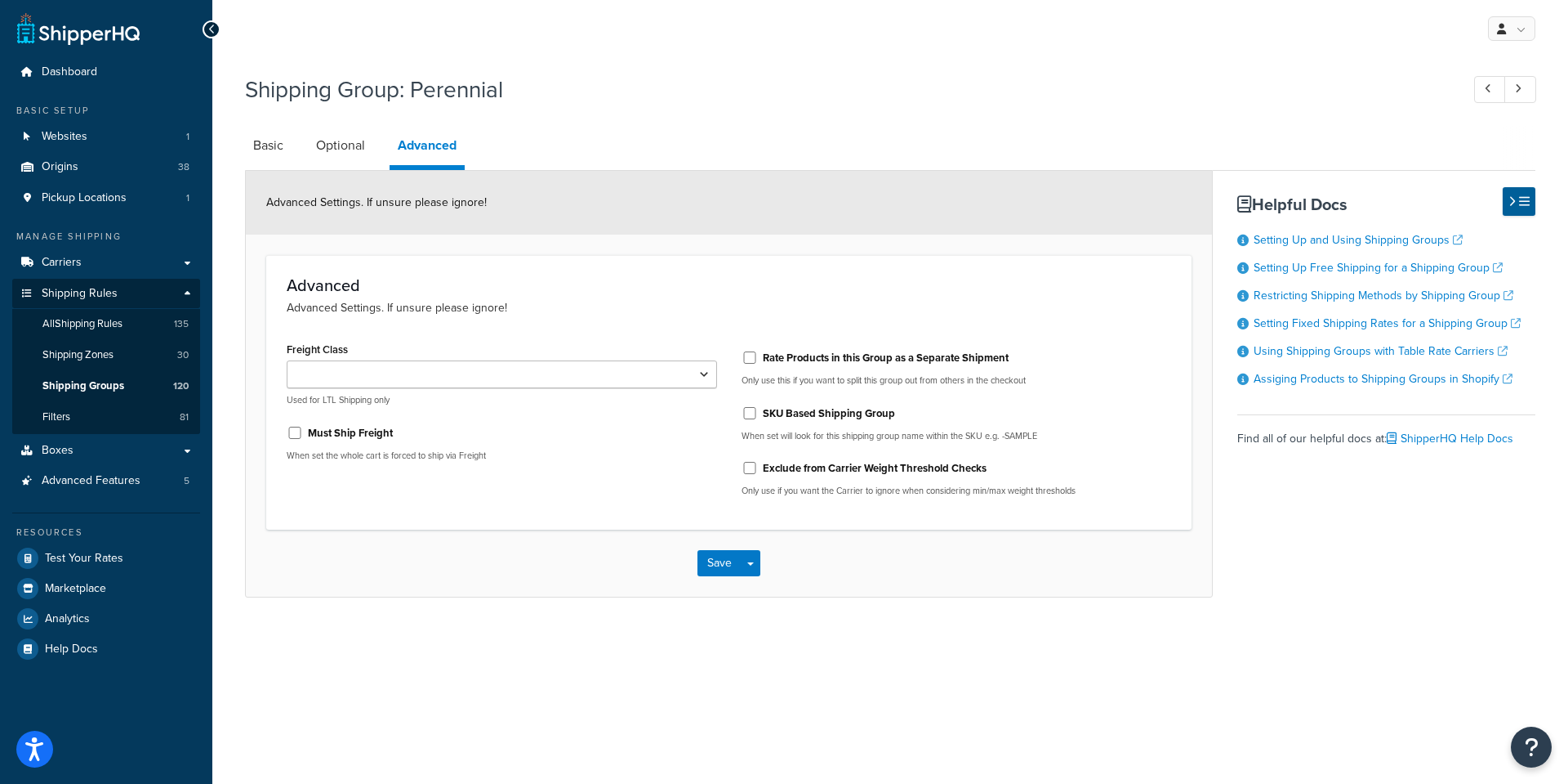
click at [677, 291] on h3 "Advanced" at bounding box center [729, 285] width 885 height 18
click at [104, 384] on span "Shipping Groups" at bounding box center [83, 386] width 82 height 14
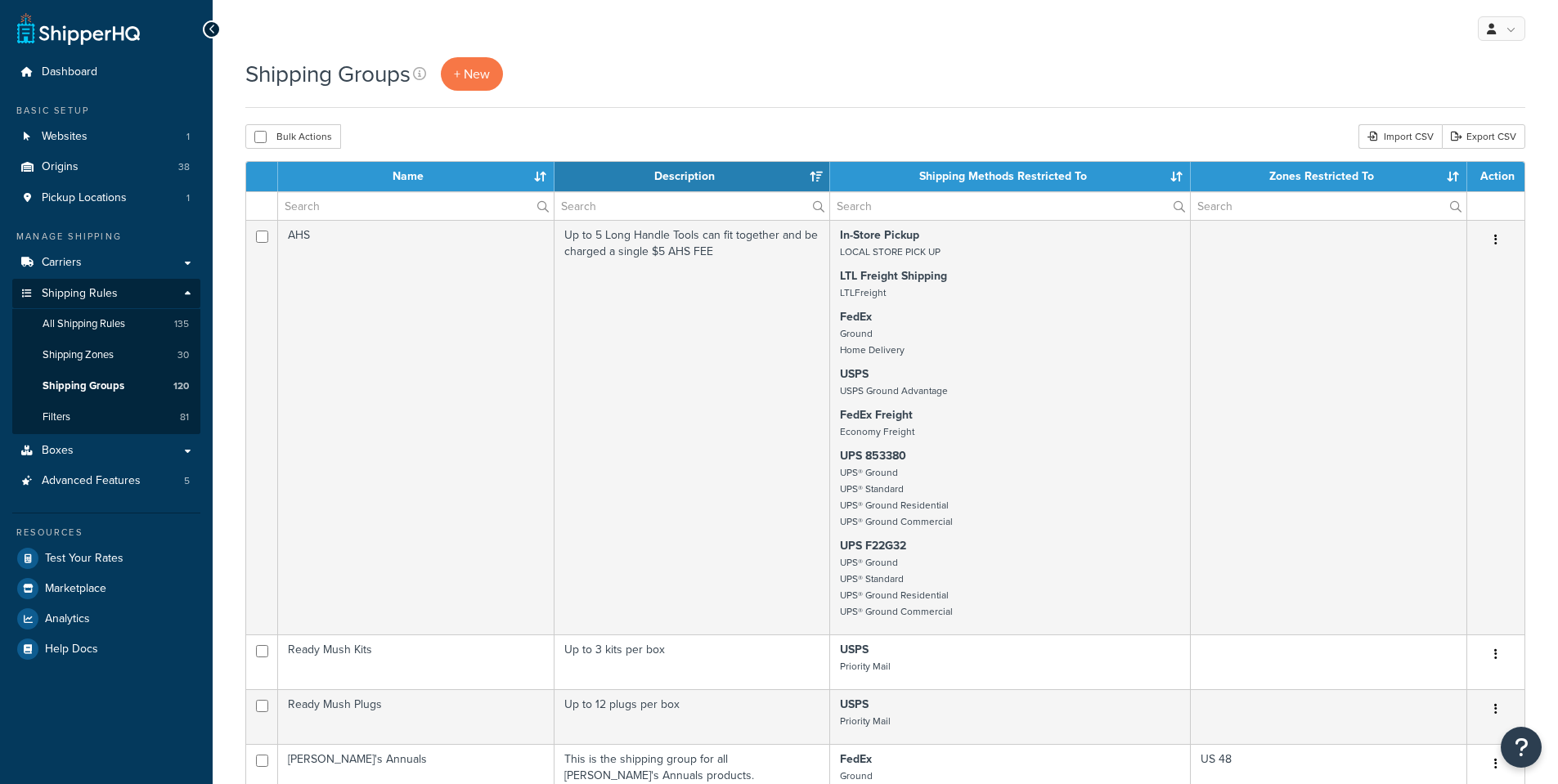
select select "15"
click at [358, 207] on input "text" at bounding box center [416, 205] width 276 height 27
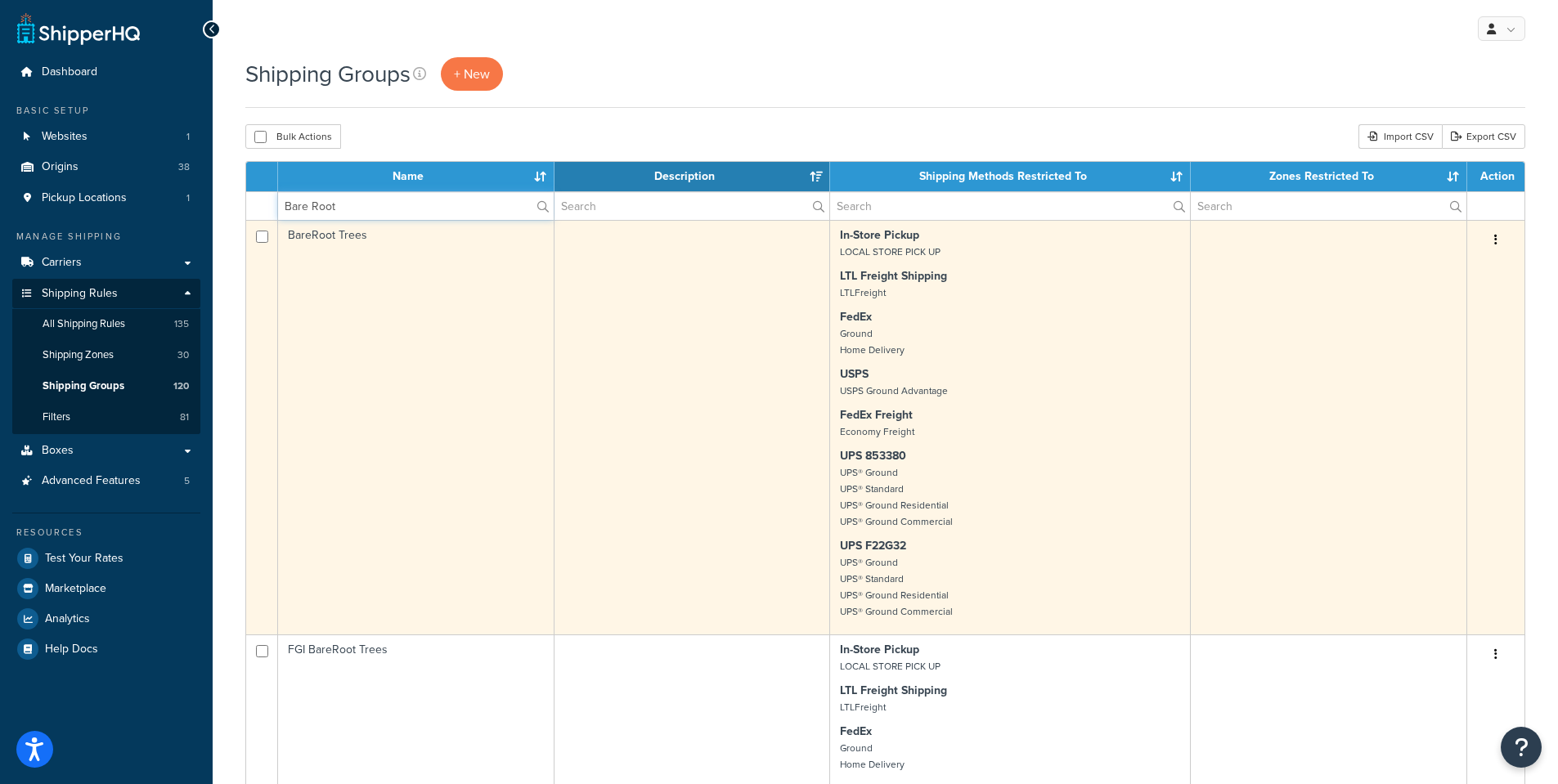
scroll to position [82, 0]
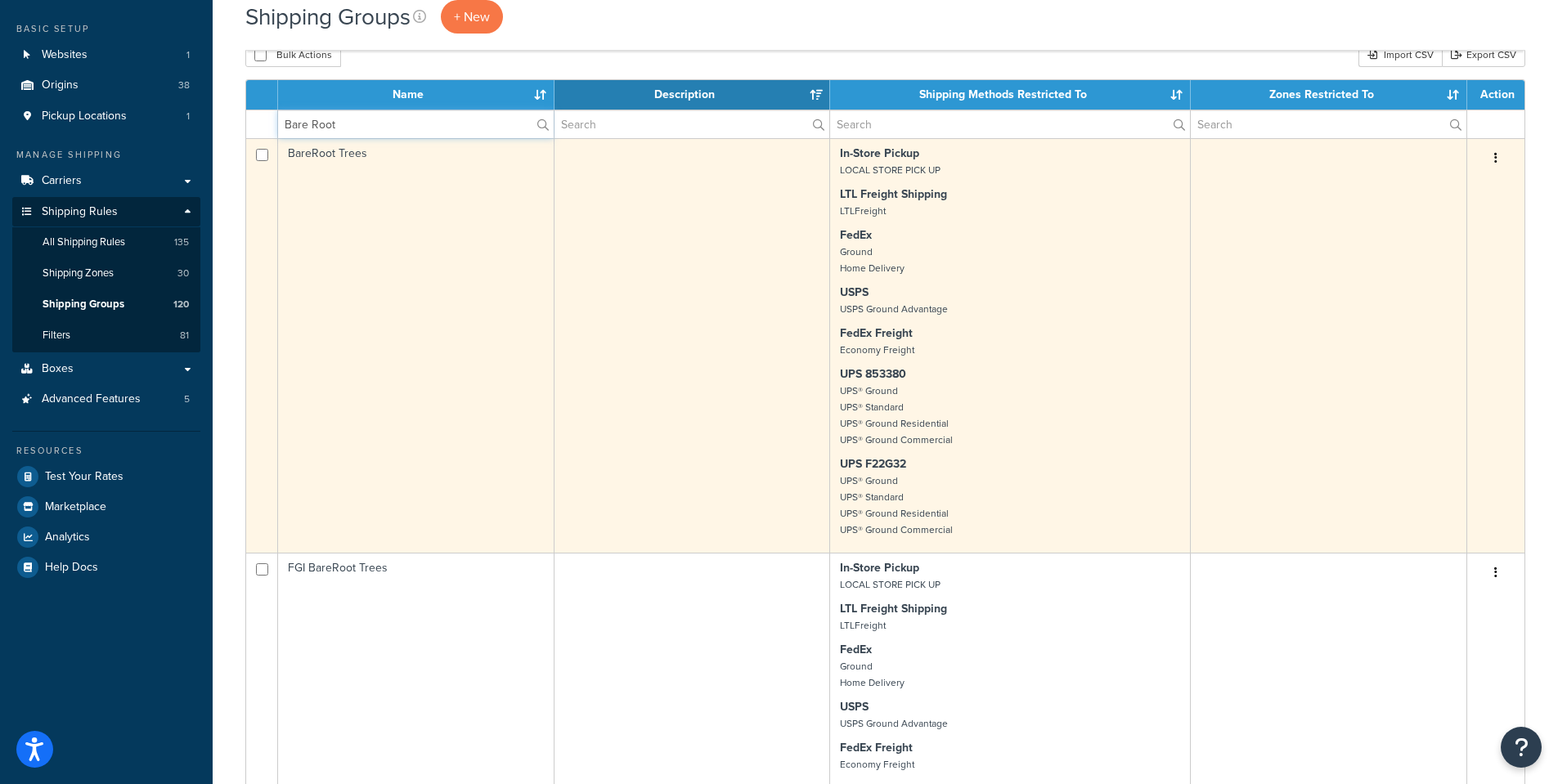
type input "Bare Root"
click at [325, 151] on td "BareRoot Trees" at bounding box center [416, 344] width 276 height 414
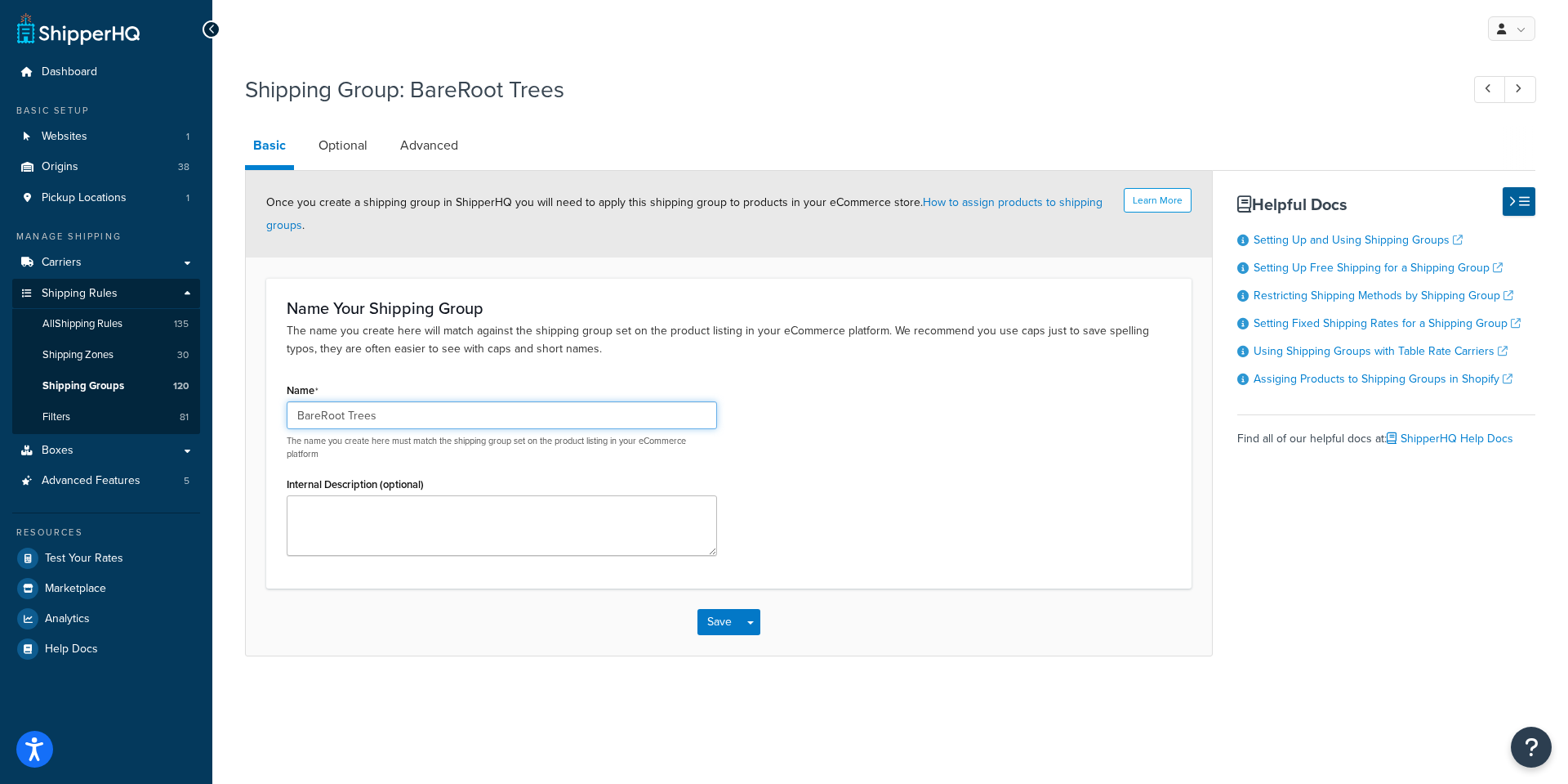
click at [319, 416] on input "BareRoot Trees" at bounding box center [502, 415] width 430 height 27
click at [898, 424] on div "Name Bare Root Trees The name you create here must match the shipping group set…" at bounding box center [729, 473] width 909 height 190
click at [325, 415] on input "Bare Root Trees" at bounding box center [502, 415] width 430 height 27
type input "BareRoot Trees"
click at [343, 153] on link "Optional" at bounding box center [342, 145] width 66 height 39
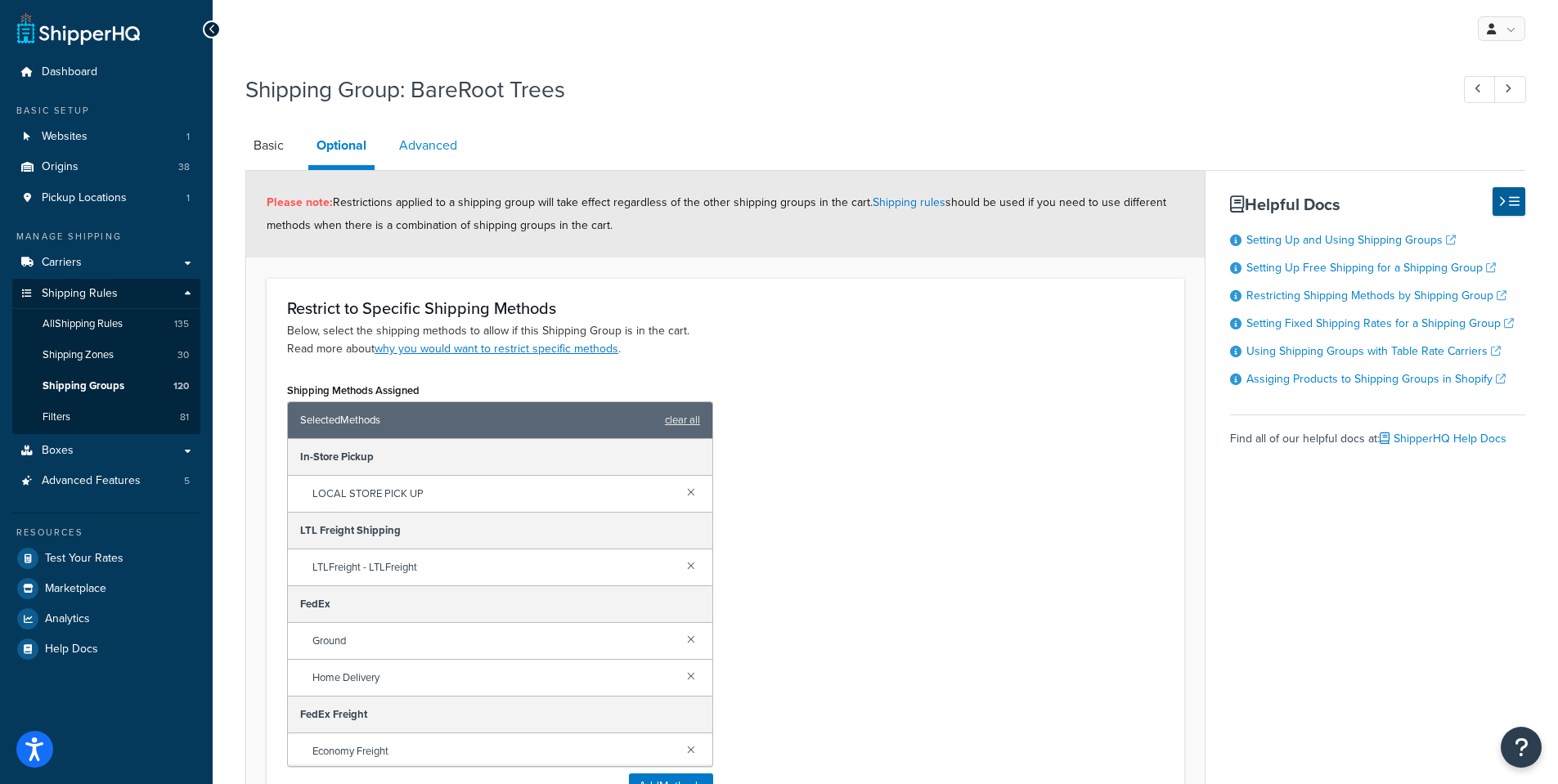
click at [423, 146] on link "Advanced" at bounding box center [428, 145] width 75 height 39
select select "110"
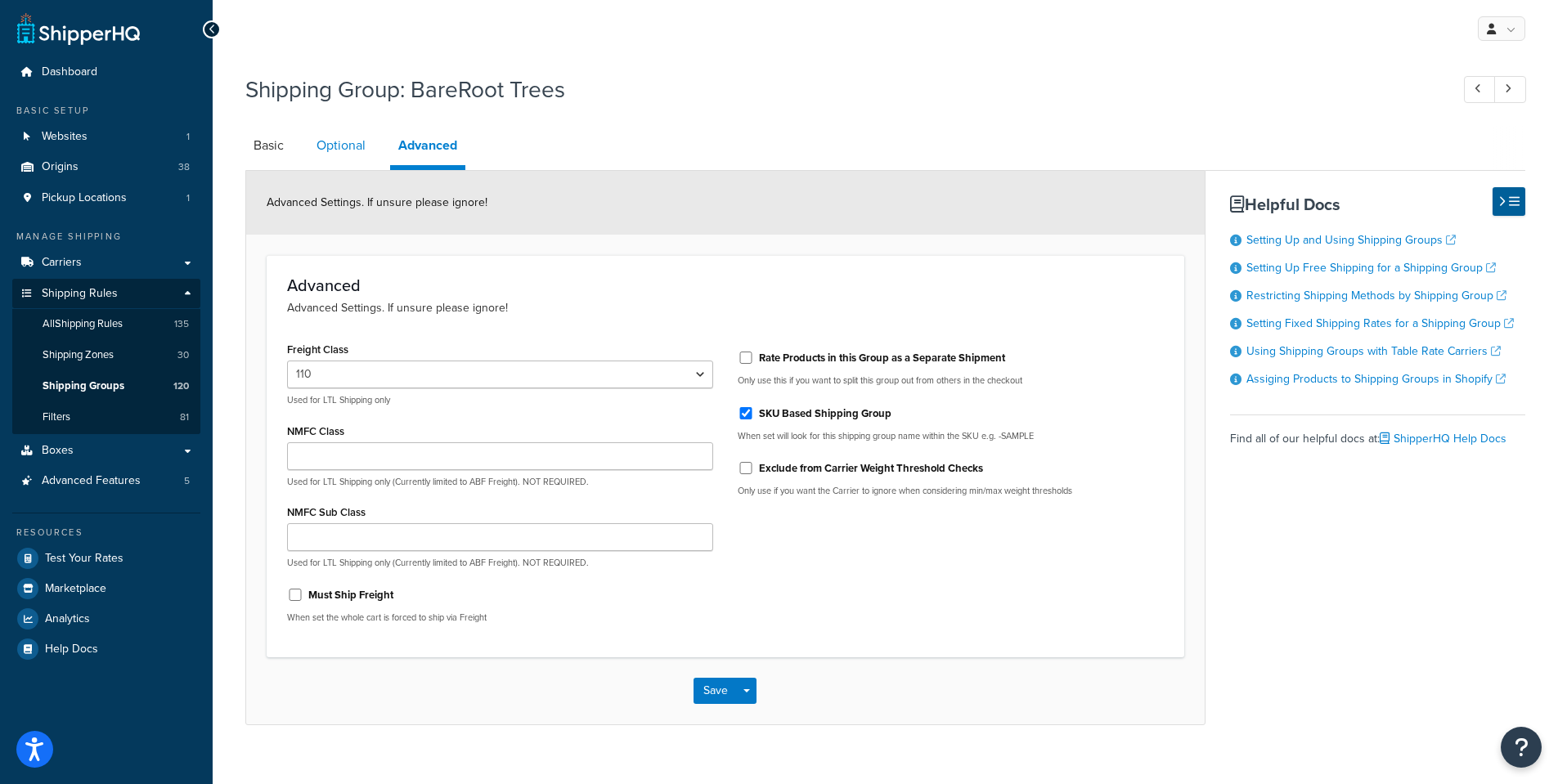
click at [349, 145] on link "Optional" at bounding box center [340, 145] width 66 height 39
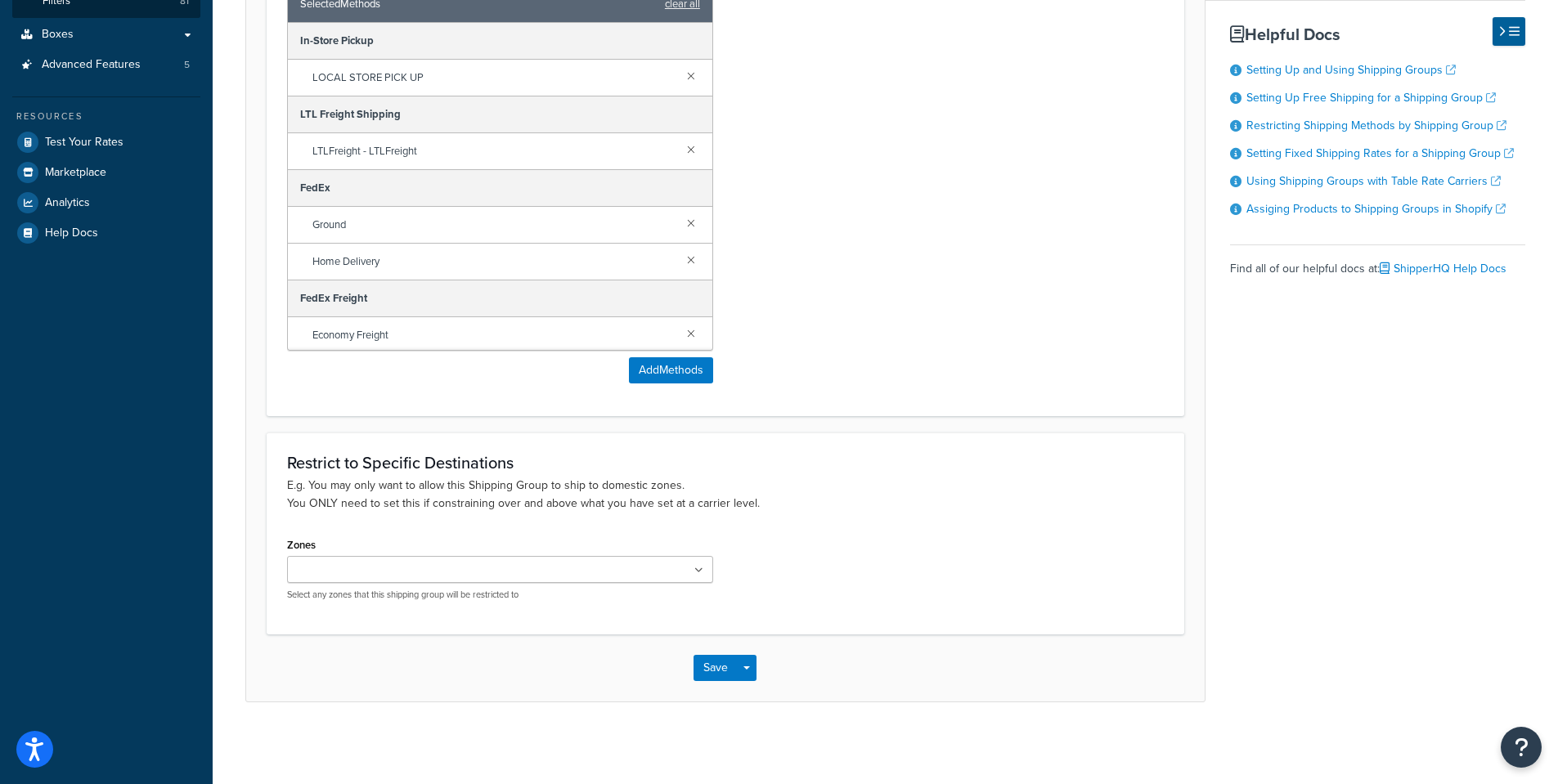
scroll to position [416, 0]
click at [531, 569] on ul at bounding box center [500, 569] width 426 height 27
click at [954, 479] on p "E.g. You may only want to allow this Shipping Group to ship to domestic zones. …" at bounding box center [725, 494] width 877 height 36
click at [703, 573] on ul at bounding box center [500, 569] width 426 height 27
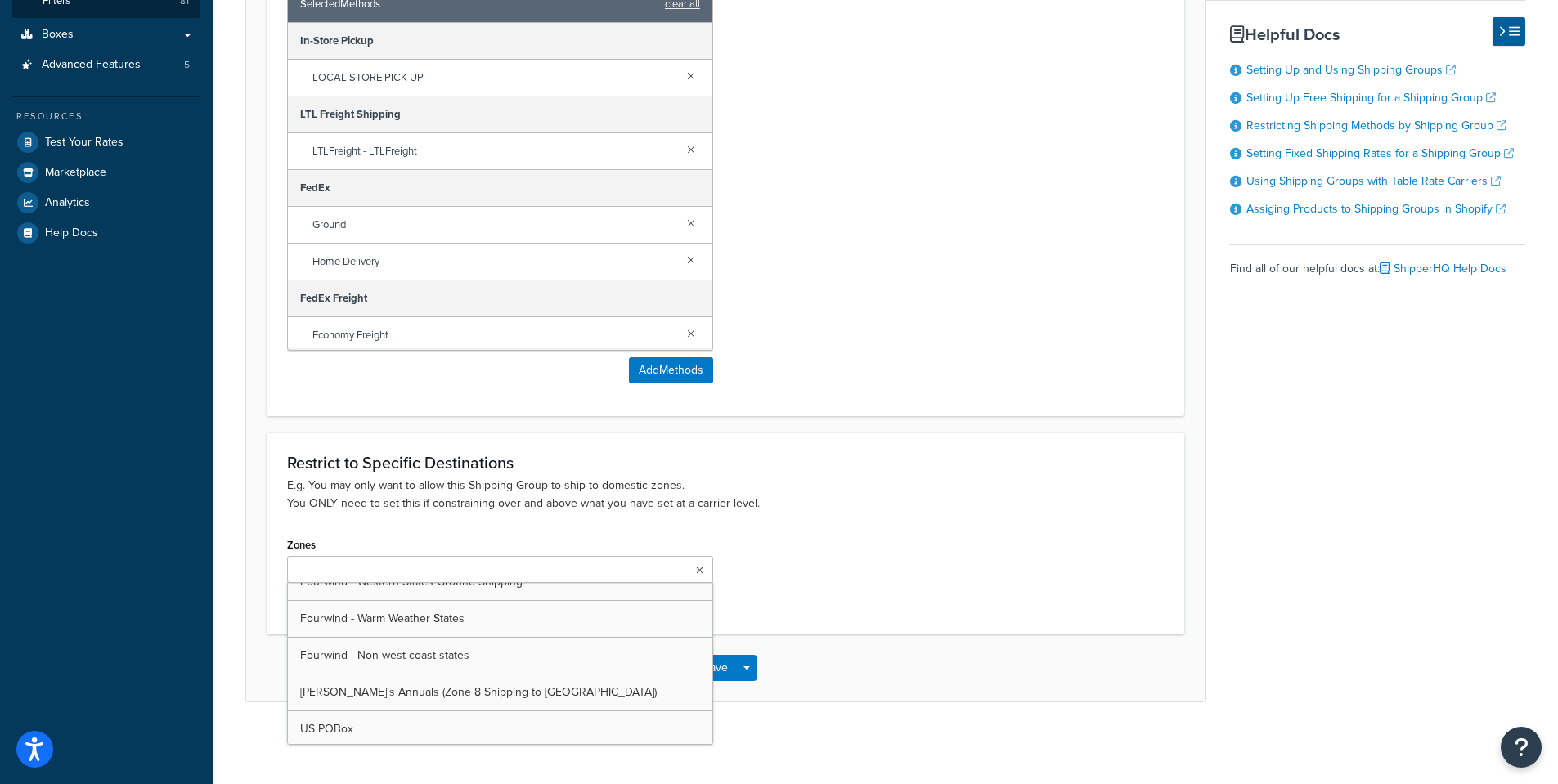
scroll to position [941, 0]
click at [973, 564] on div "Zones US 48 US APO US HI & Alaska StrawBerry Zones 6-8 StrawBerry Zones 2-5 US …" at bounding box center [725, 572] width 901 height 80
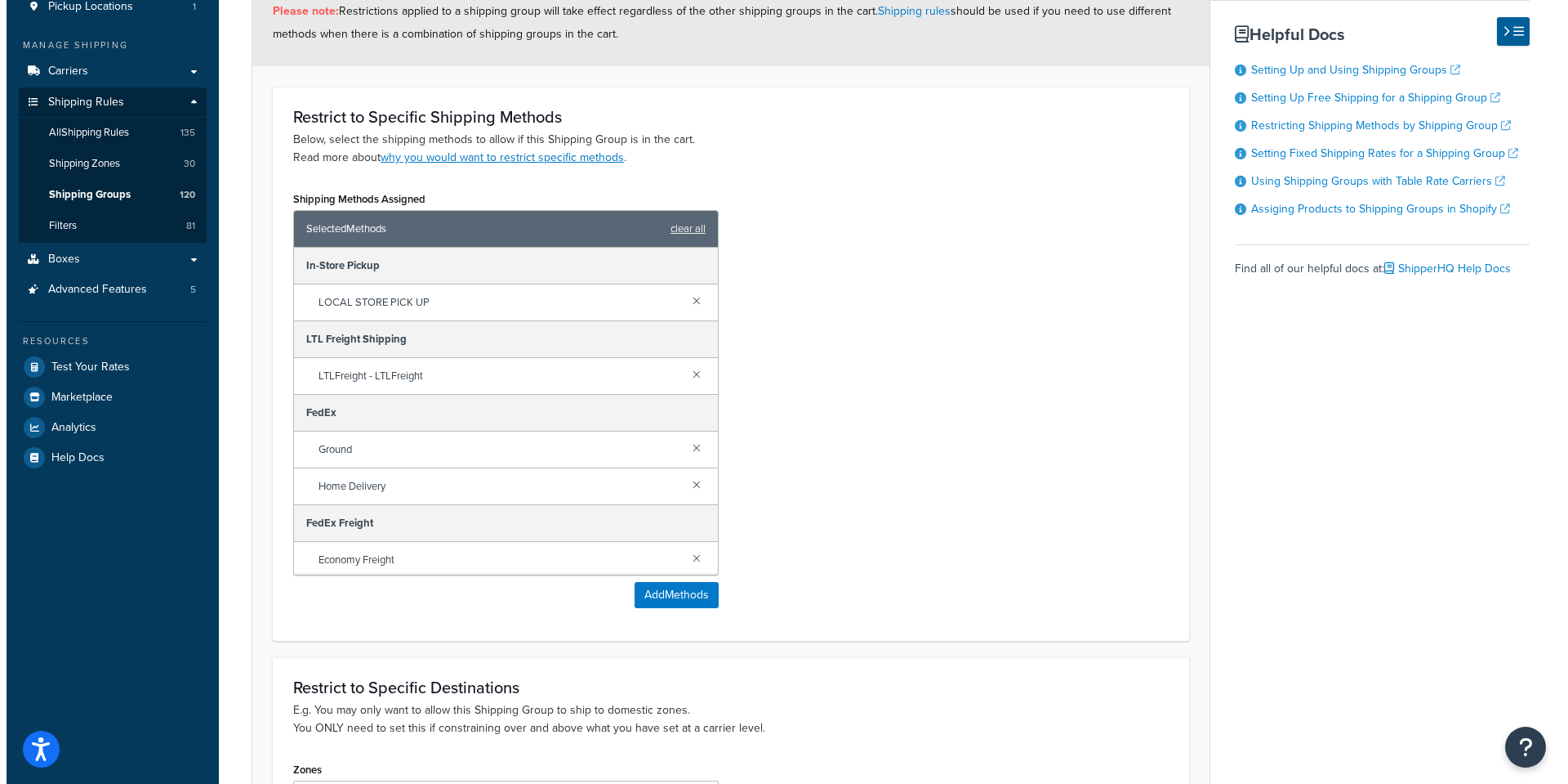
scroll to position [0, 0]
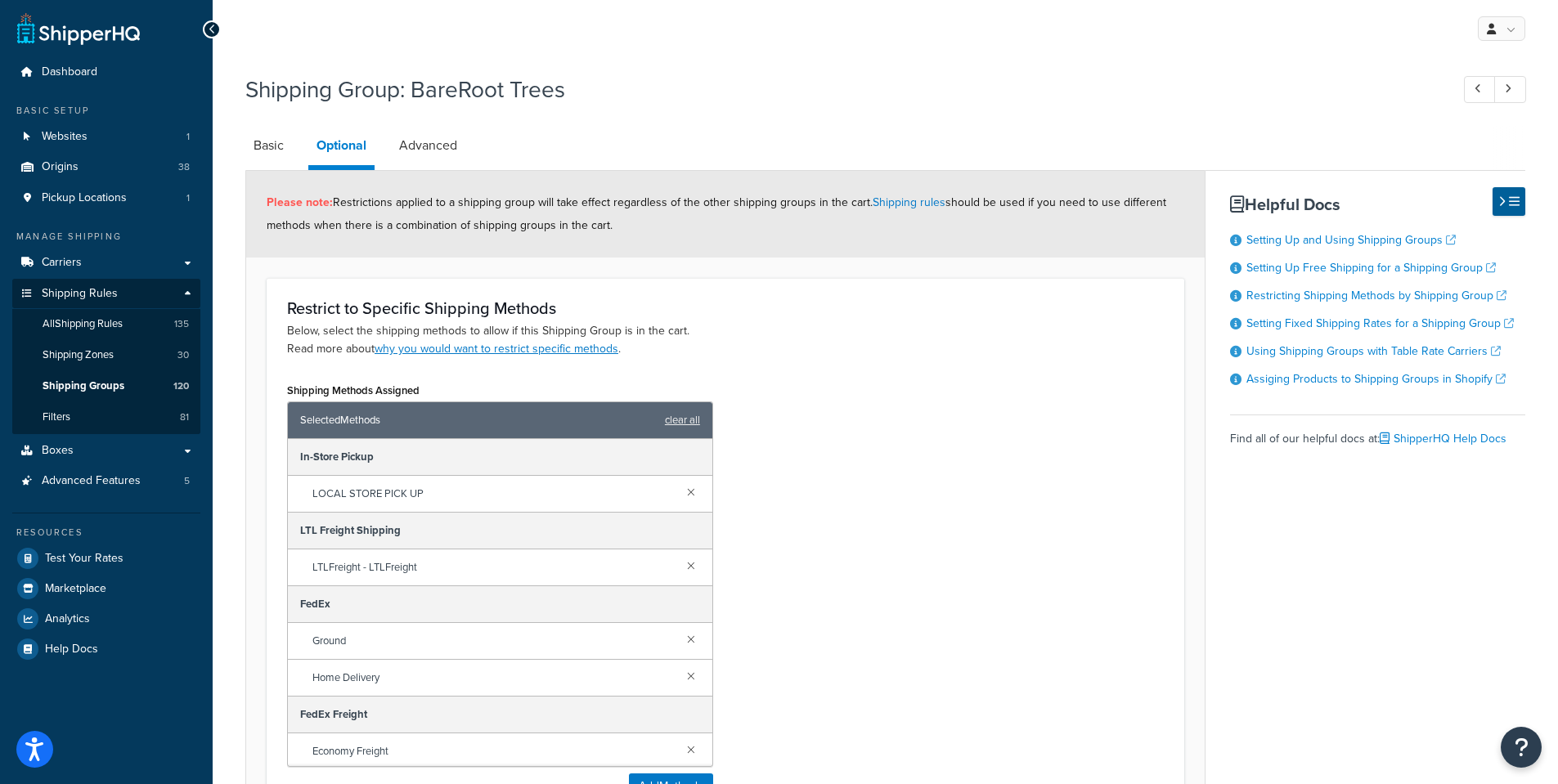
drag, startPoint x: 424, startPoint y: 140, endPoint x: 535, endPoint y: 168, distance: 114.5
click at [424, 140] on link "Advanced" at bounding box center [428, 145] width 75 height 39
select select "110"
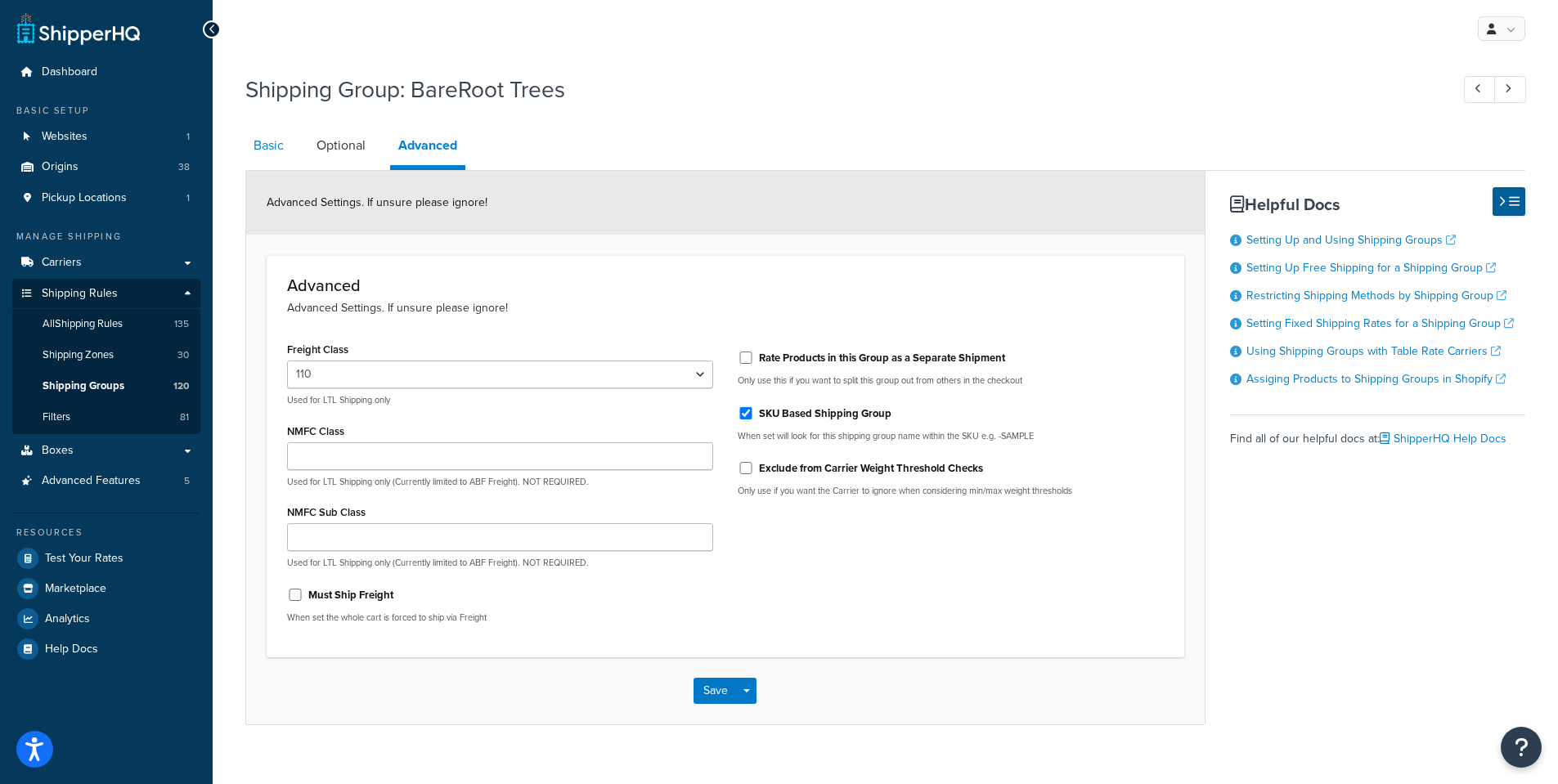
click at [271, 141] on link "Basic" at bounding box center [269, 145] width 46 height 39
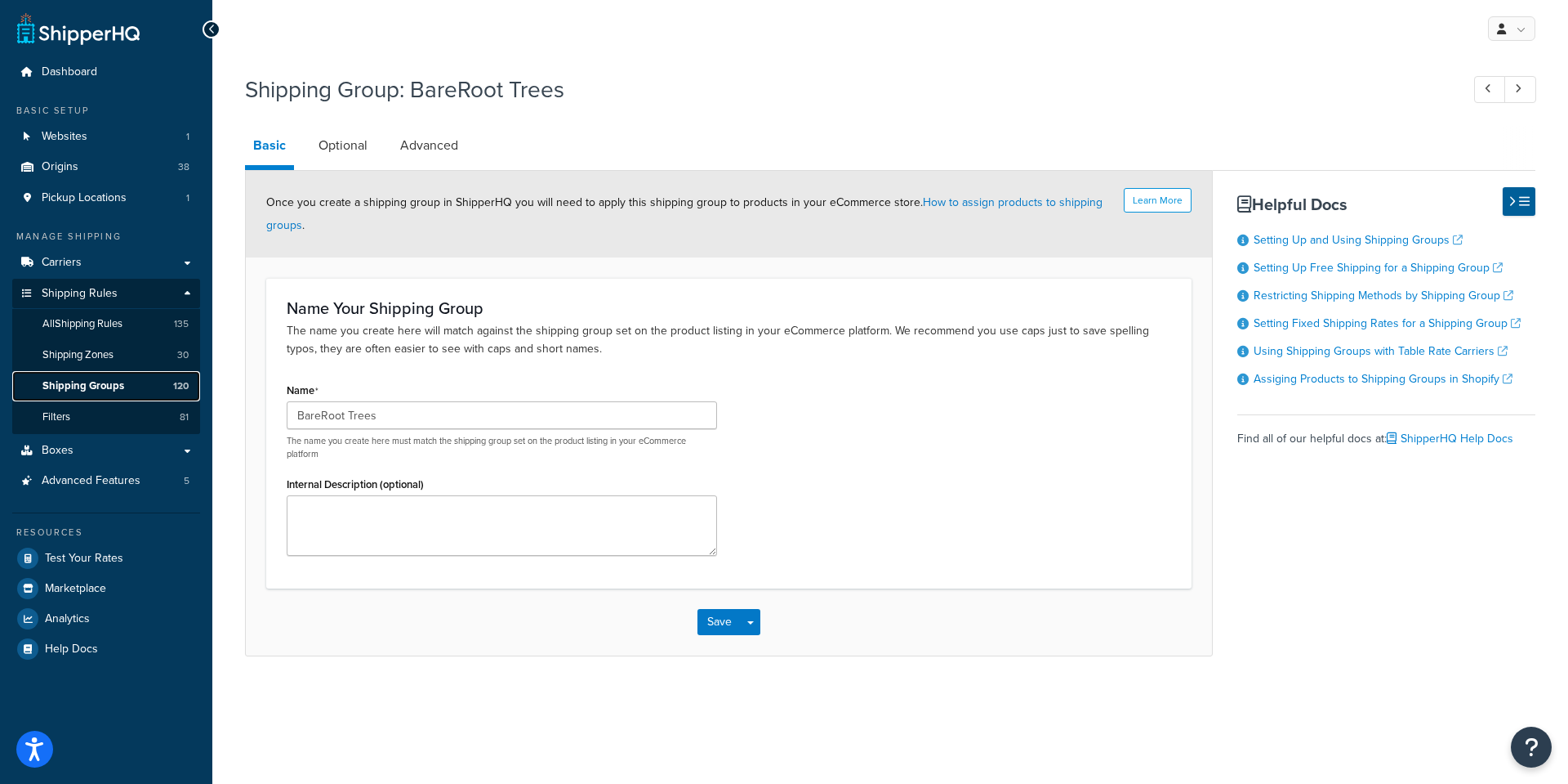
click at [80, 389] on span "Shipping Groups" at bounding box center [83, 386] width 82 height 14
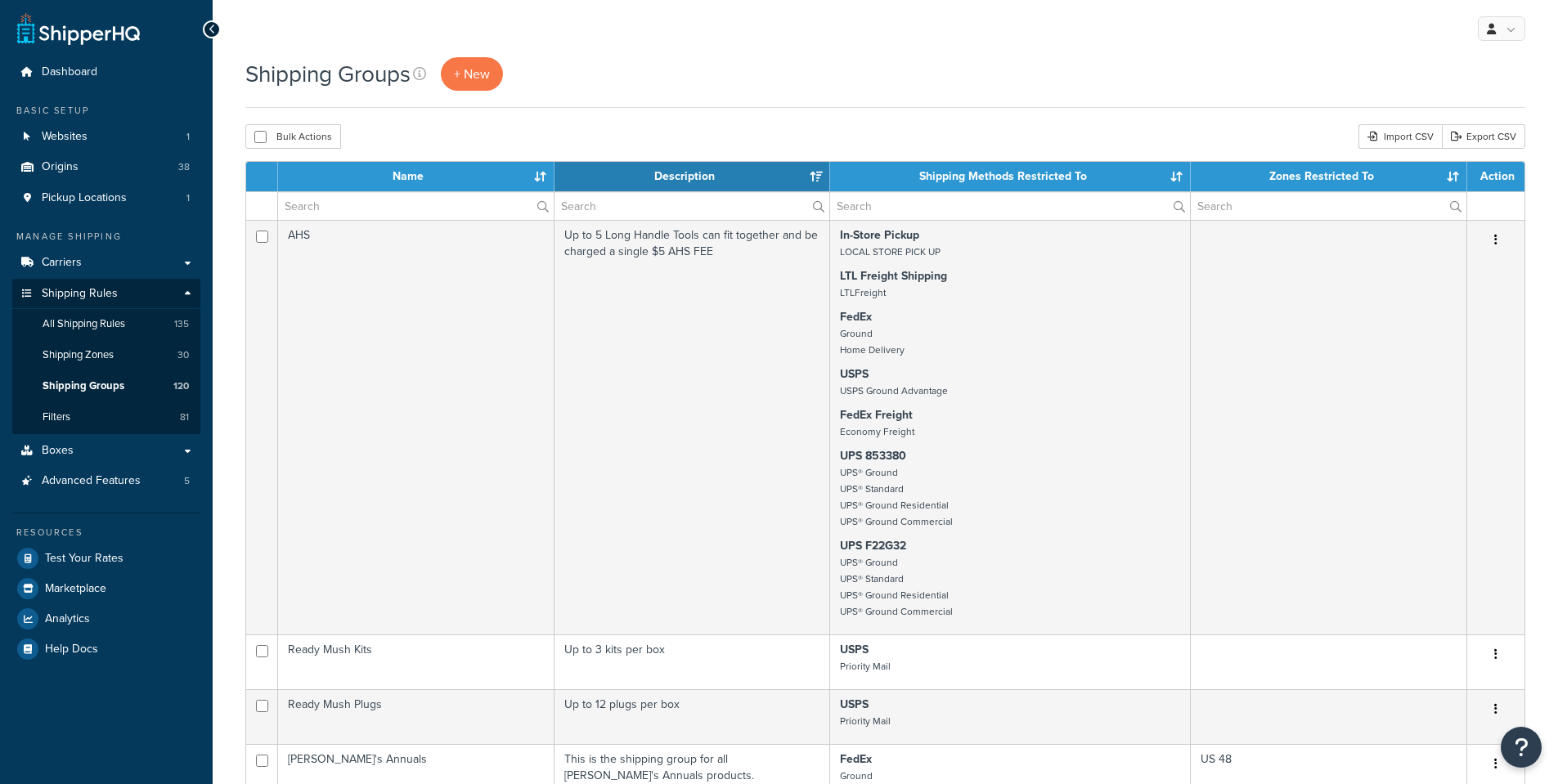
select select "15"
click at [329, 210] on input "text" at bounding box center [416, 205] width 276 height 27
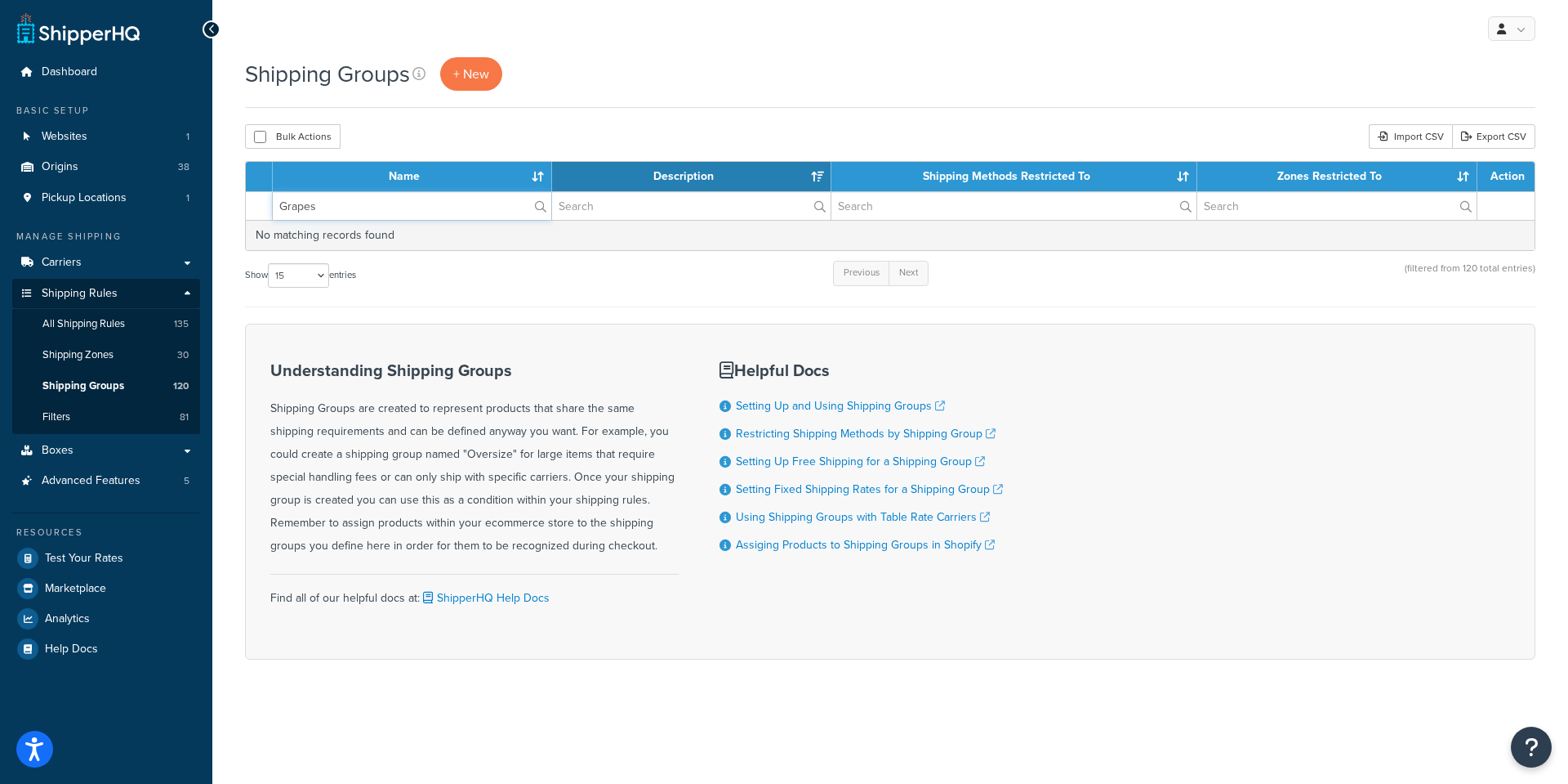
drag, startPoint x: 321, startPoint y: 205, endPoint x: 263, endPoint y: 200, distance: 58.2
click at [263, 200] on tr "Grapes" at bounding box center [891, 206] width 1289 height 28
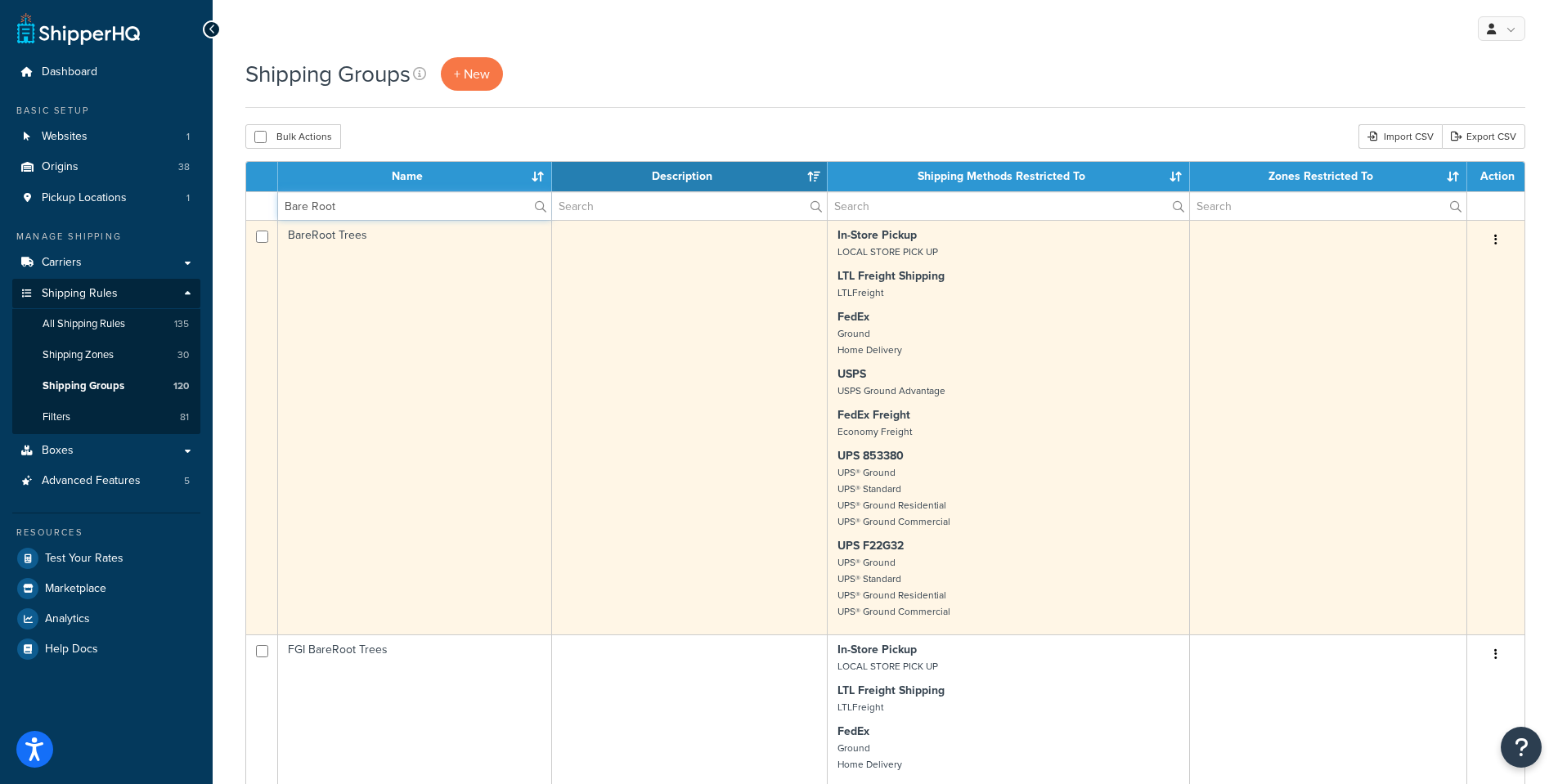
type input "Bare Root"
click at [1492, 236] on button "button" at bounding box center [1496, 241] width 23 height 27
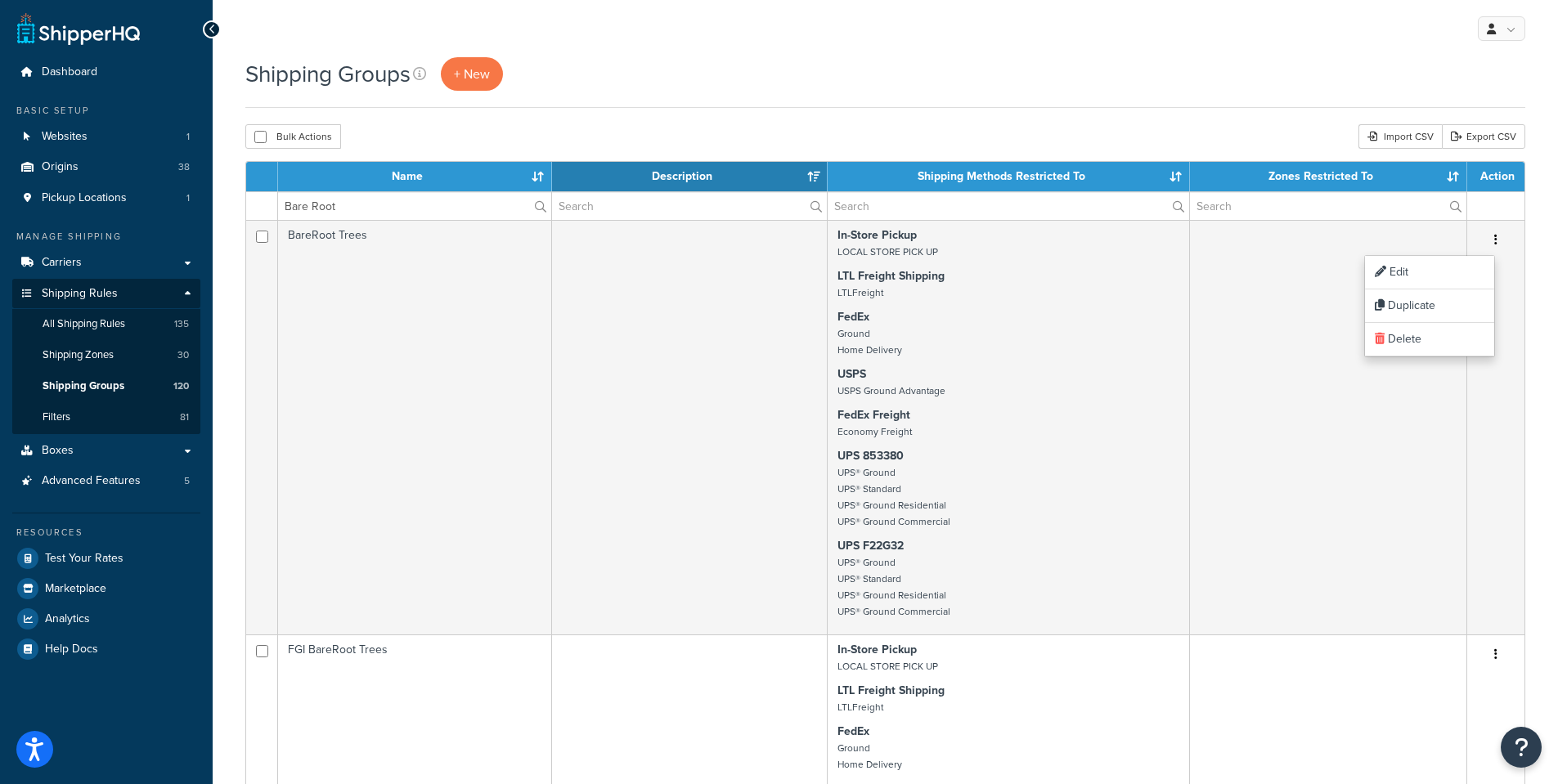
click at [953, 122] on div "Shipping Groups + New Bulk Actions Duplicate Delete Import CSV Export CSV Conta…" at bounding box center [885, 786] width 1345 height 1458
click at [68, 452] on span "Boxes" at bounding box center [57, 450] width 32 height 14
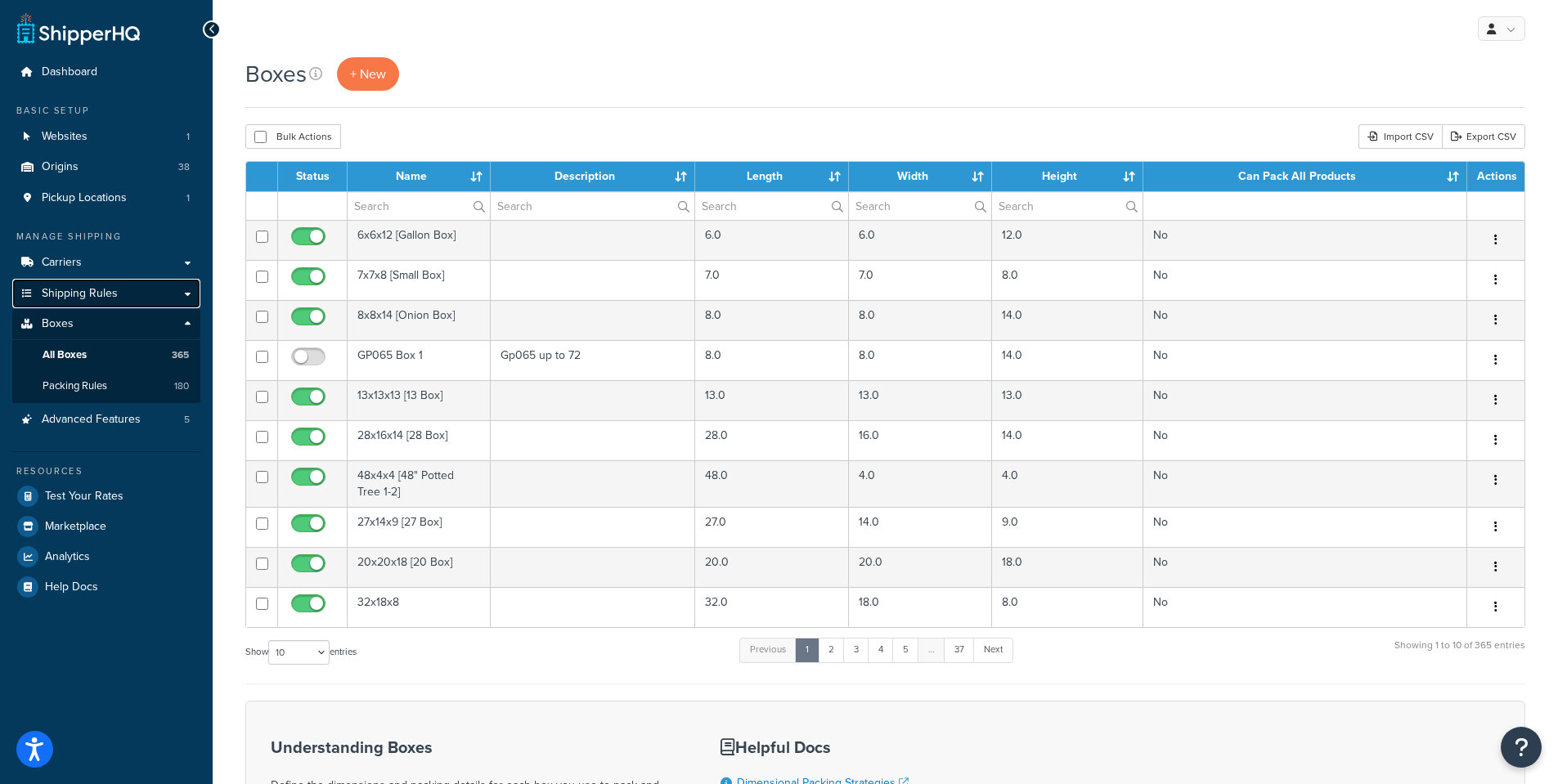
click at [126, 294] on link "Shipping Rules" at bounding box center [106, 294] width 188 height 30
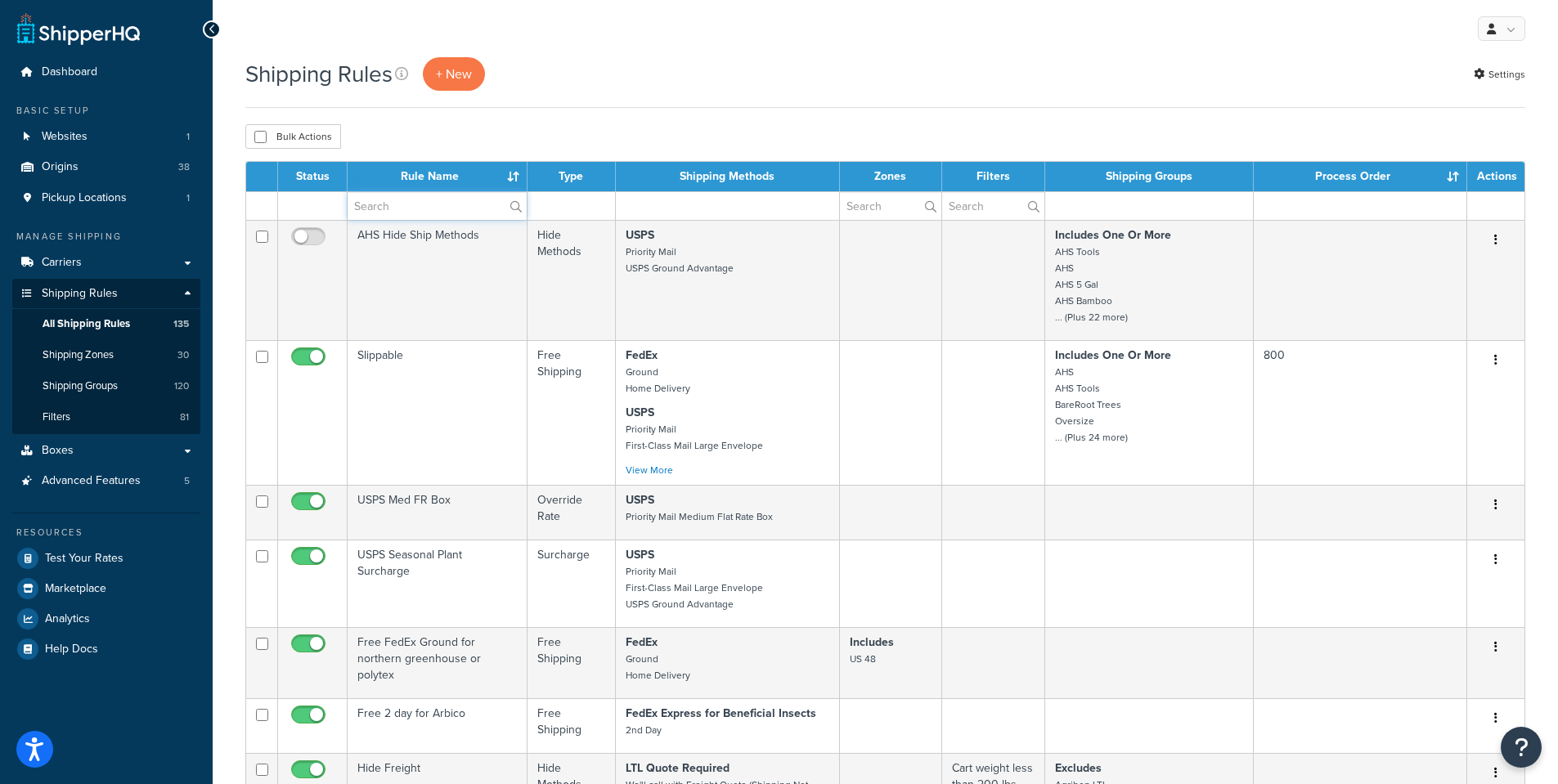
click at [403, 205] on input "text" at bounding box center [437, 205] width 179 height 27
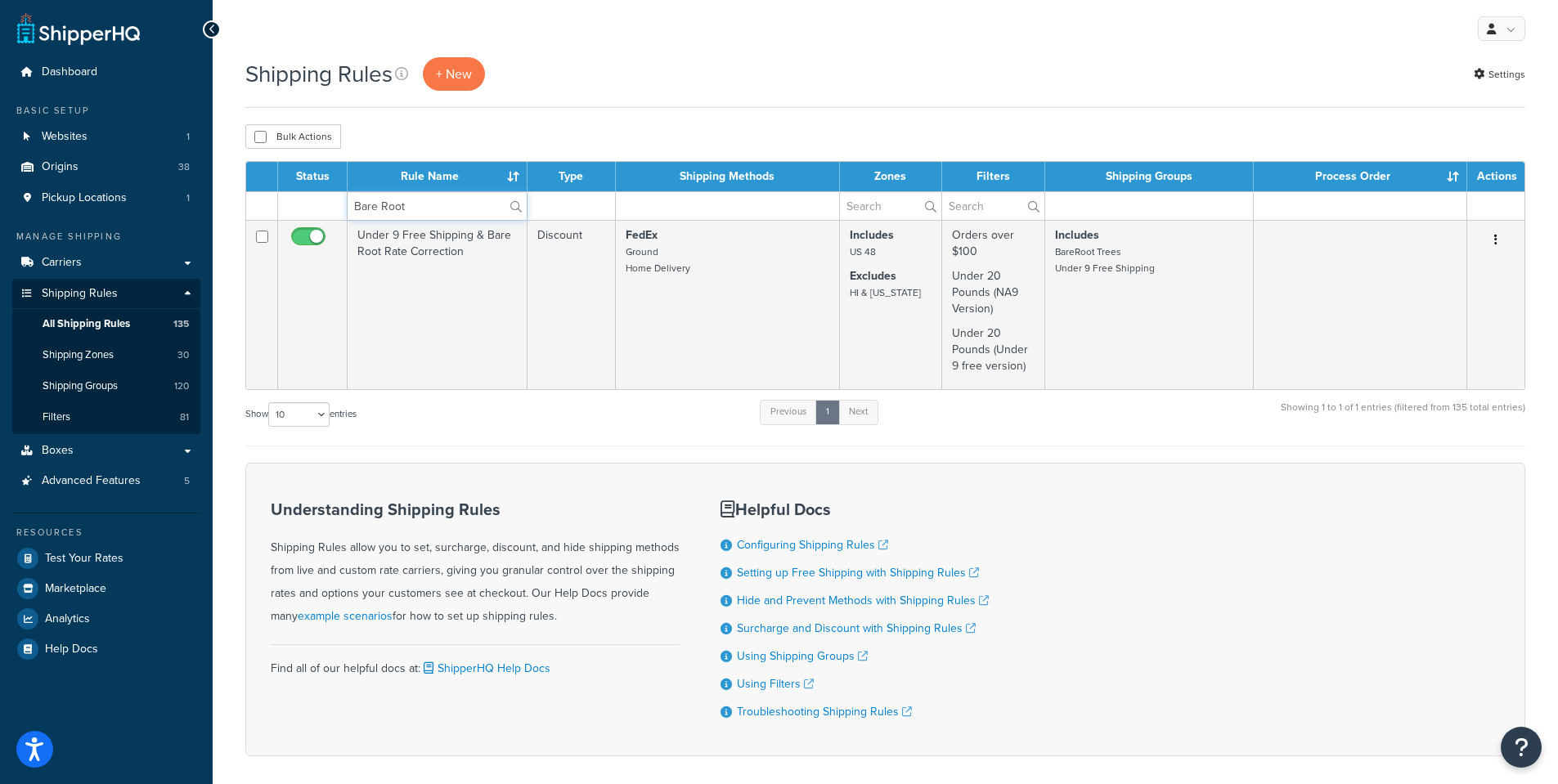
click at [383, 206] on input "Bare Root" at bounding box center [437, 205] width 179 height 27
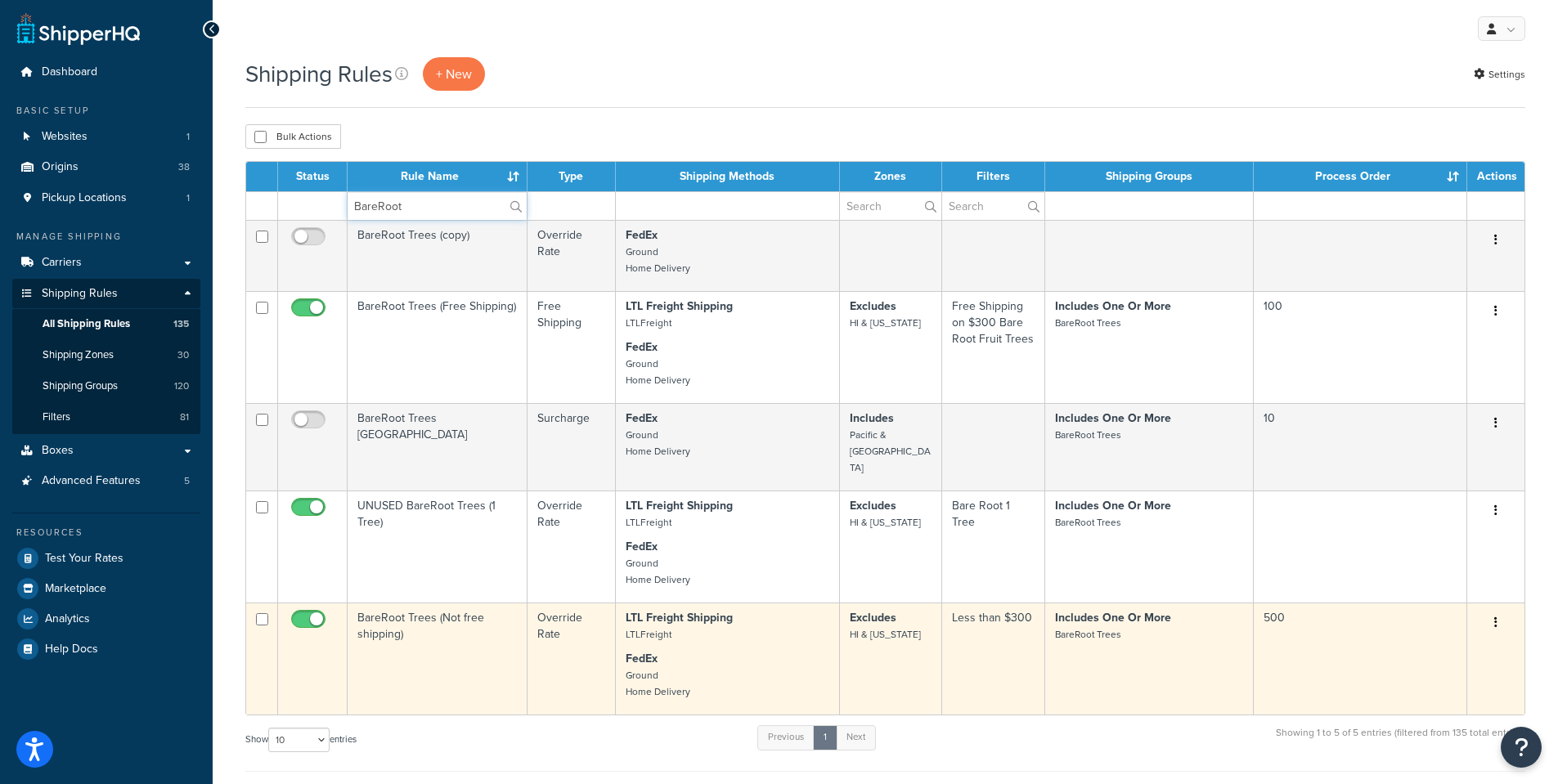
type input "BareRoot"
click at [418, 606] on td "BareRoot Trees (Not free shipping)" at bounding box center [437, 658] width 180 height 112
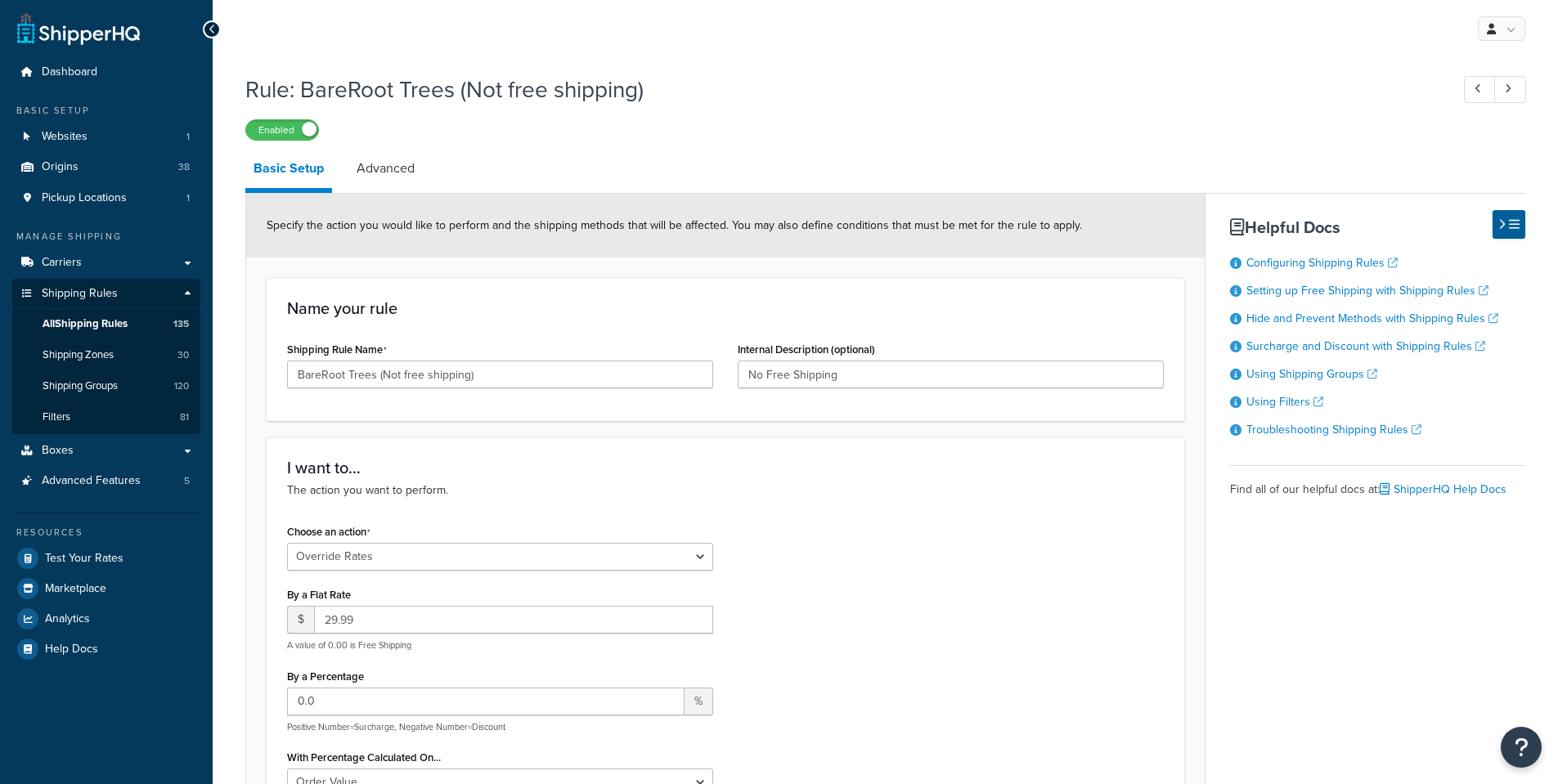
select select "OVERRIDE"
select select "SHIPPING_GROUP"
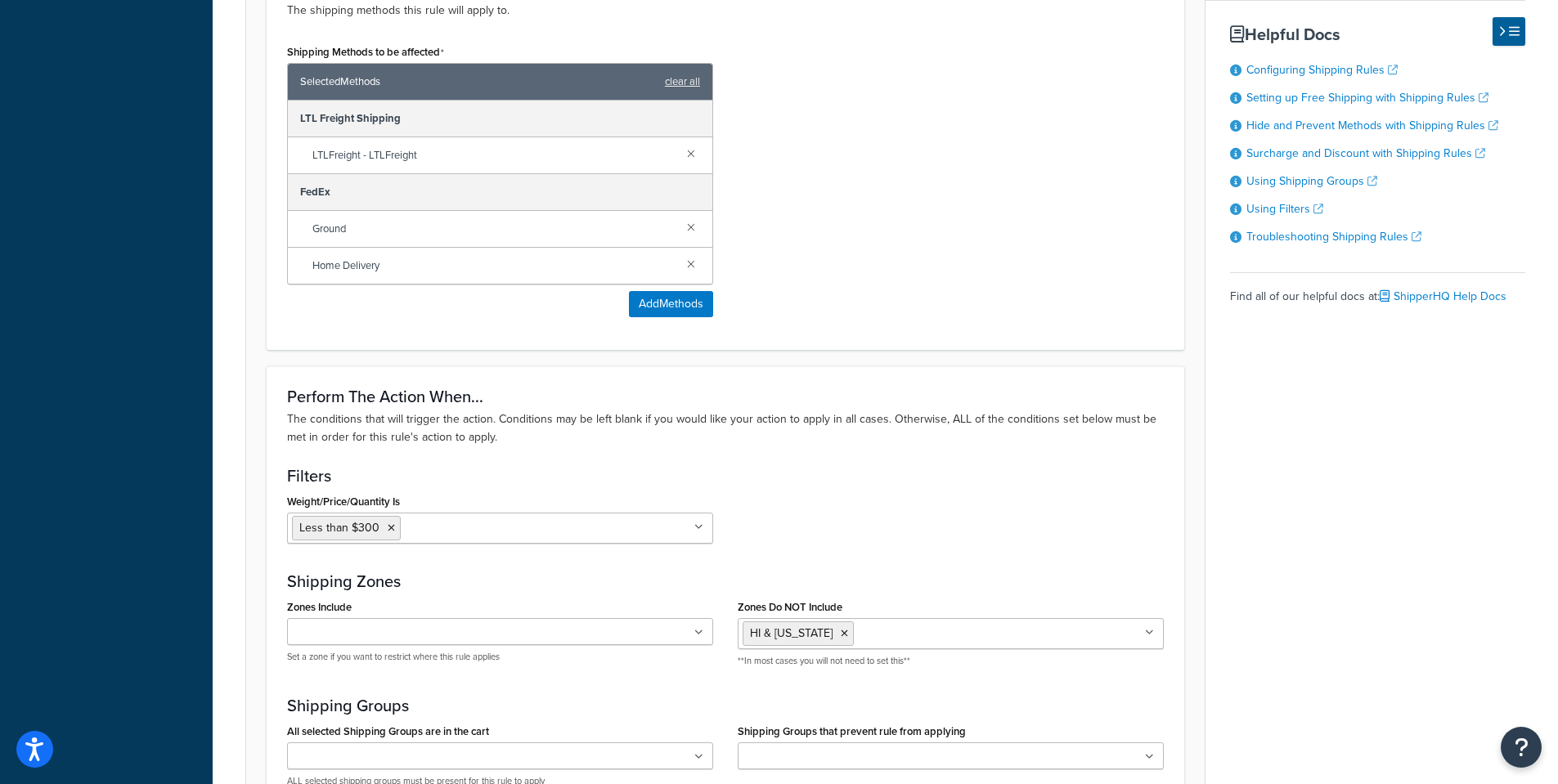
scroll to position [1063, 0]
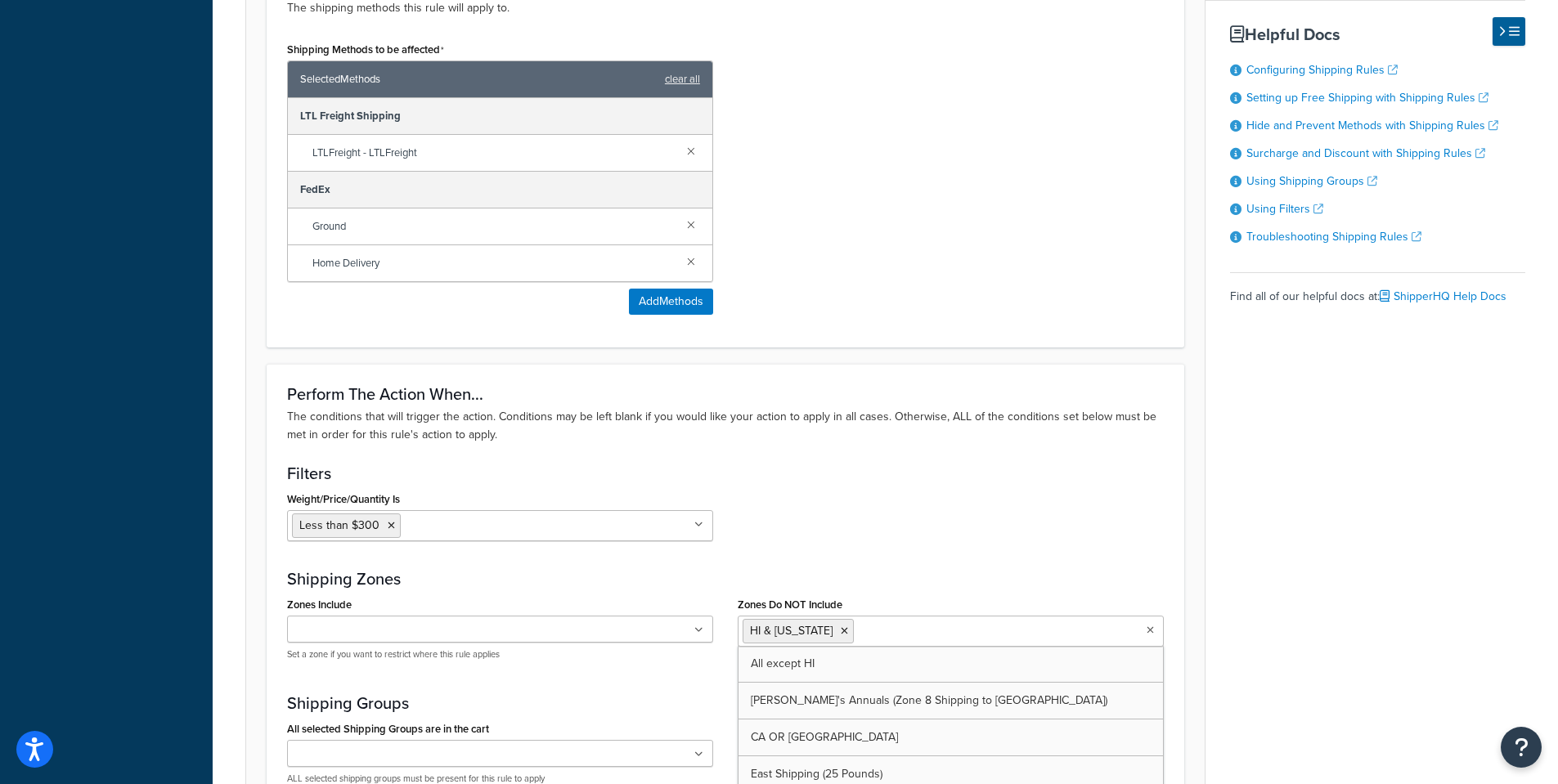
click at [978, 634] on ul "HI & Alaska" at bounding box center [950, 631] width 426 height 31
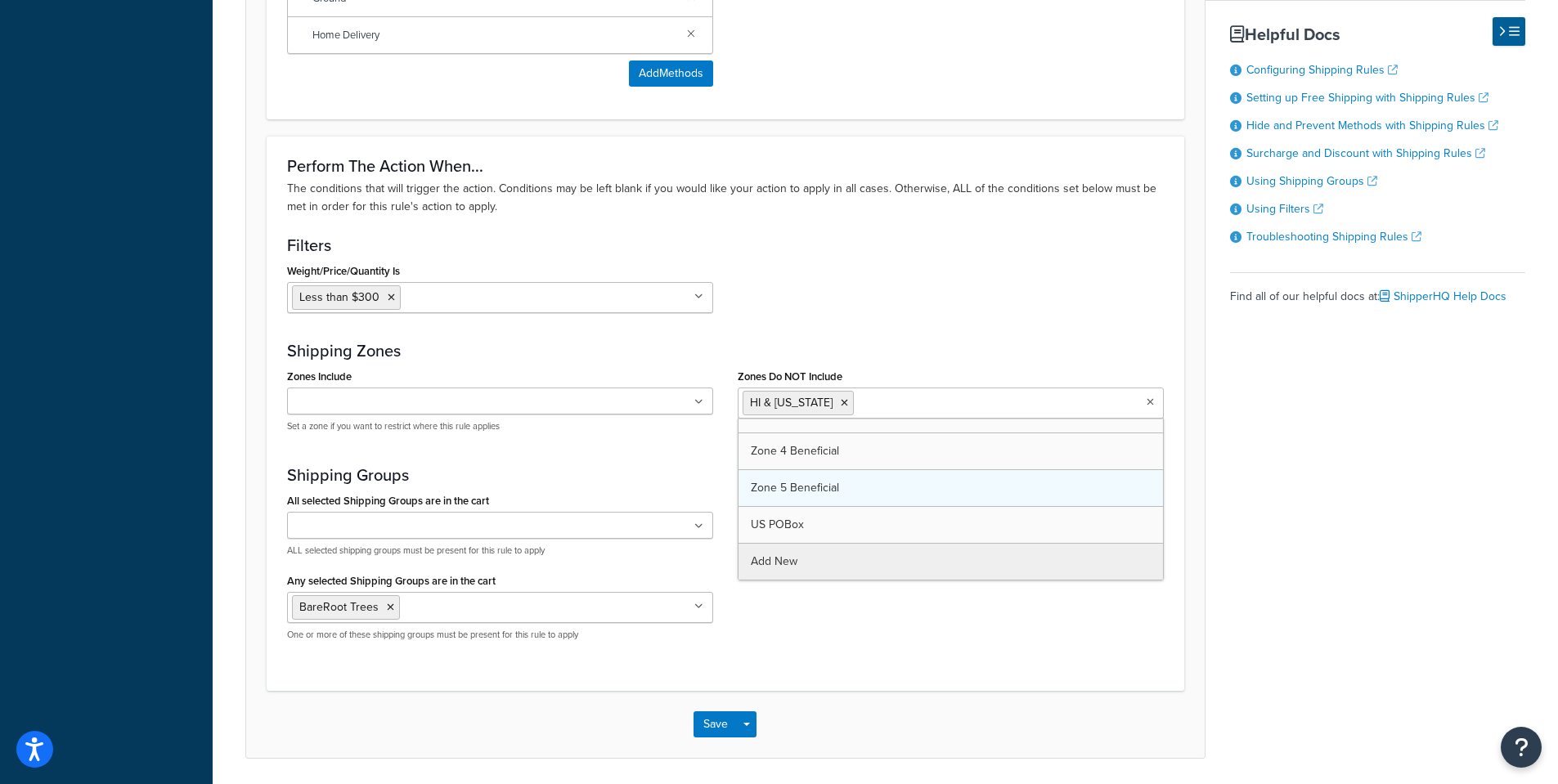
scroll to position [1307, 0]
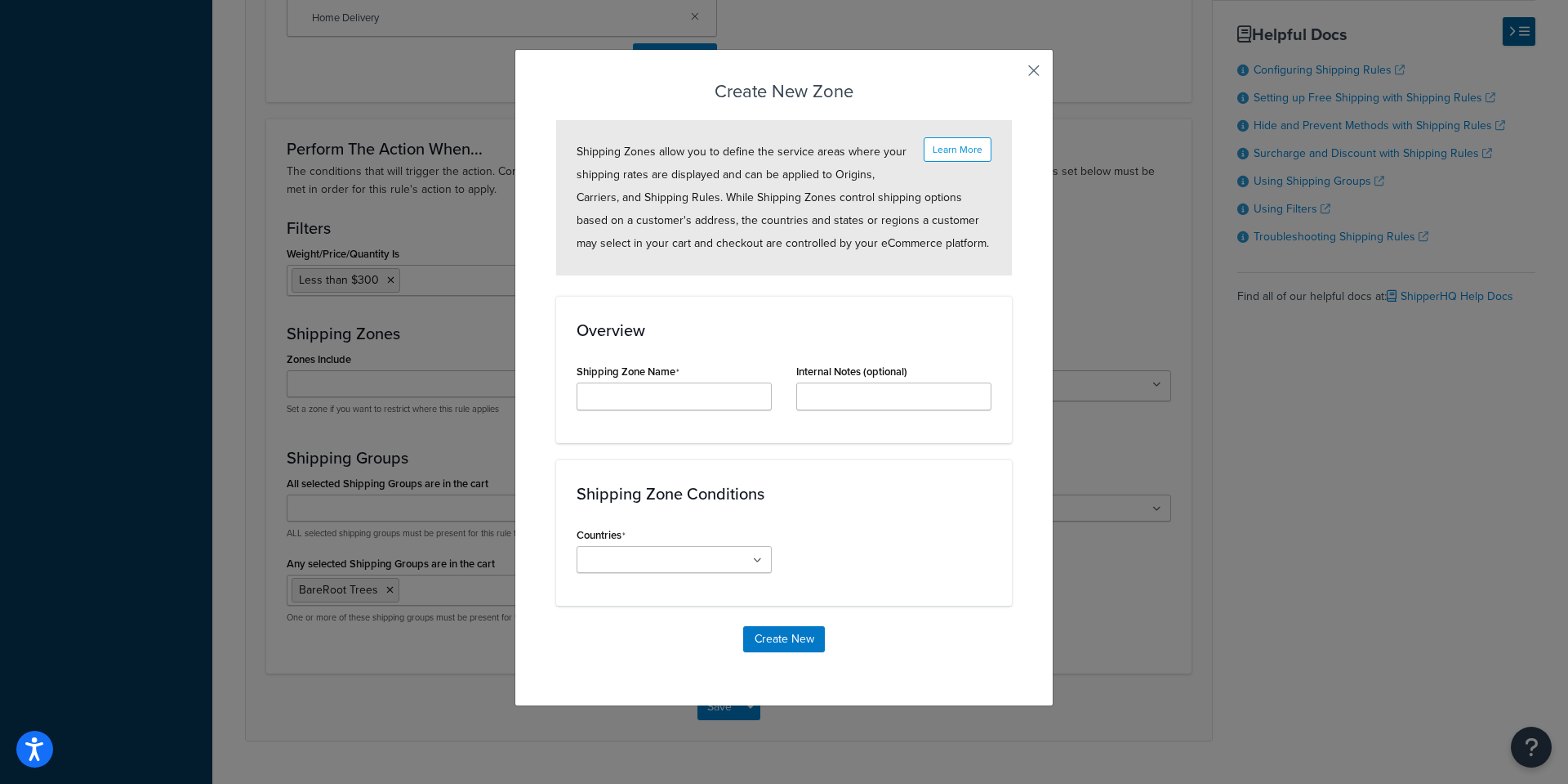
click at [1012, 75] on button "button" at bounding box center [1010, 76] width 4 height 4
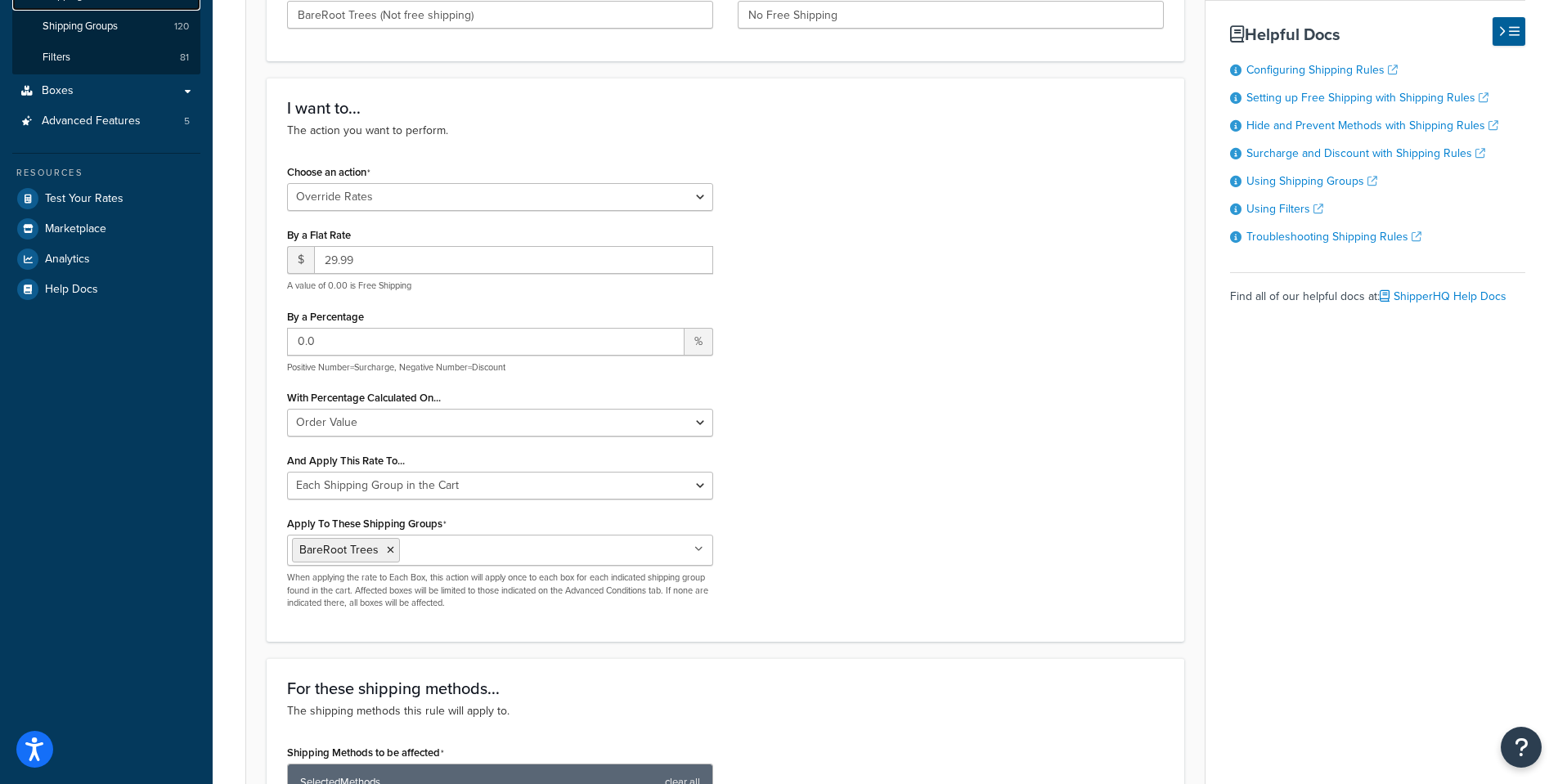
scroll to position [0, 0]
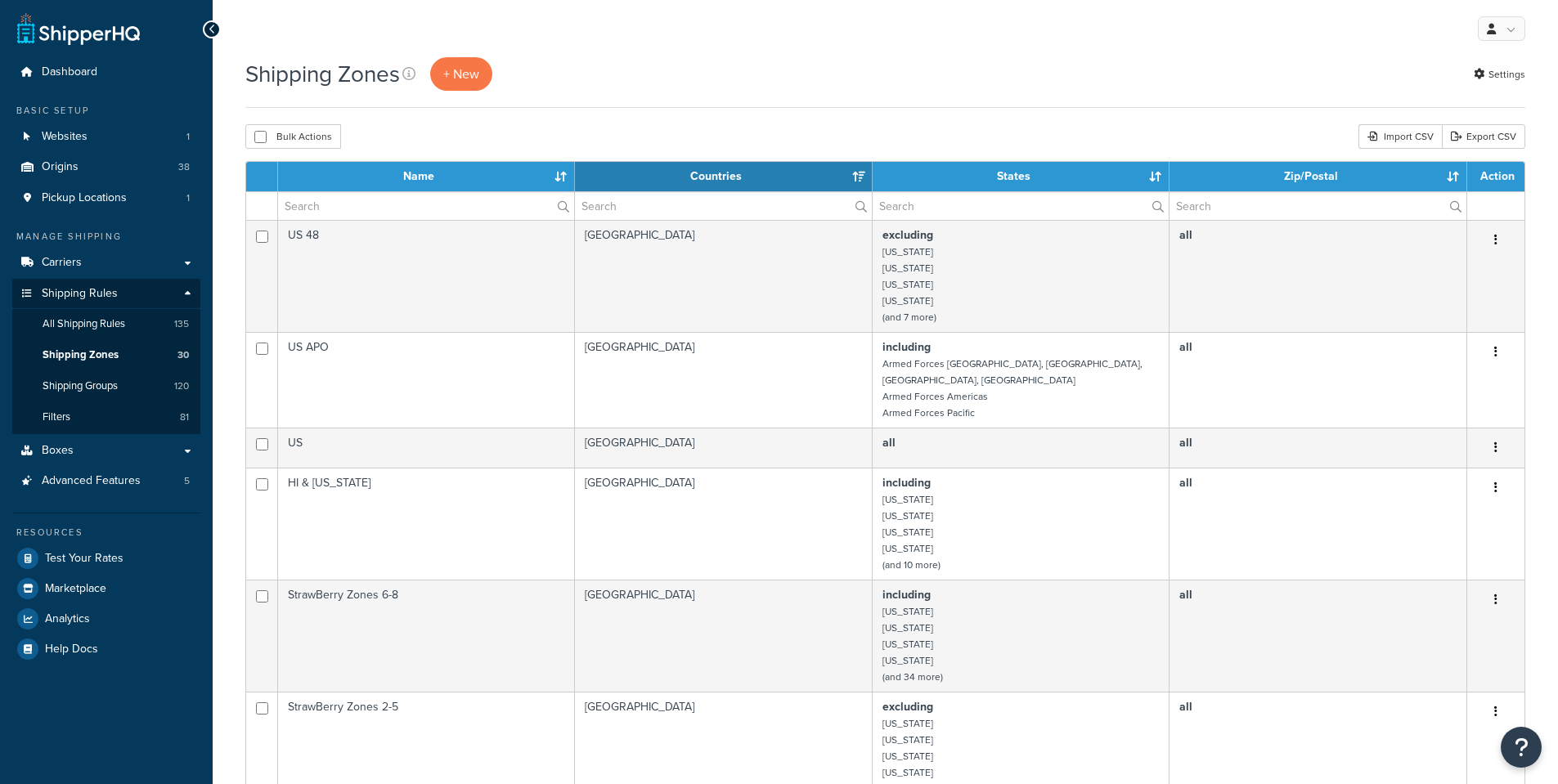
select select "15"
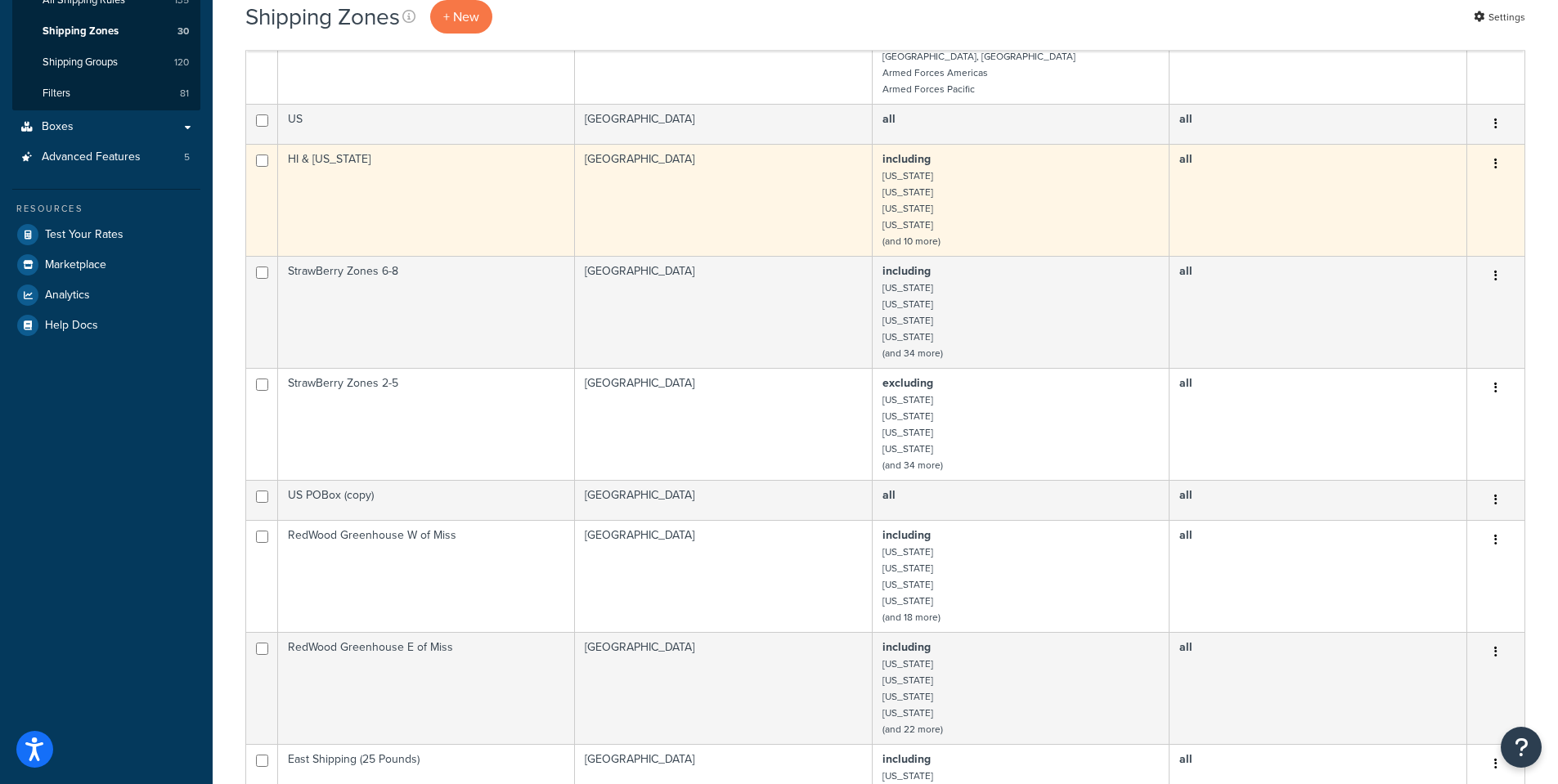
scroll to position [327, 0]
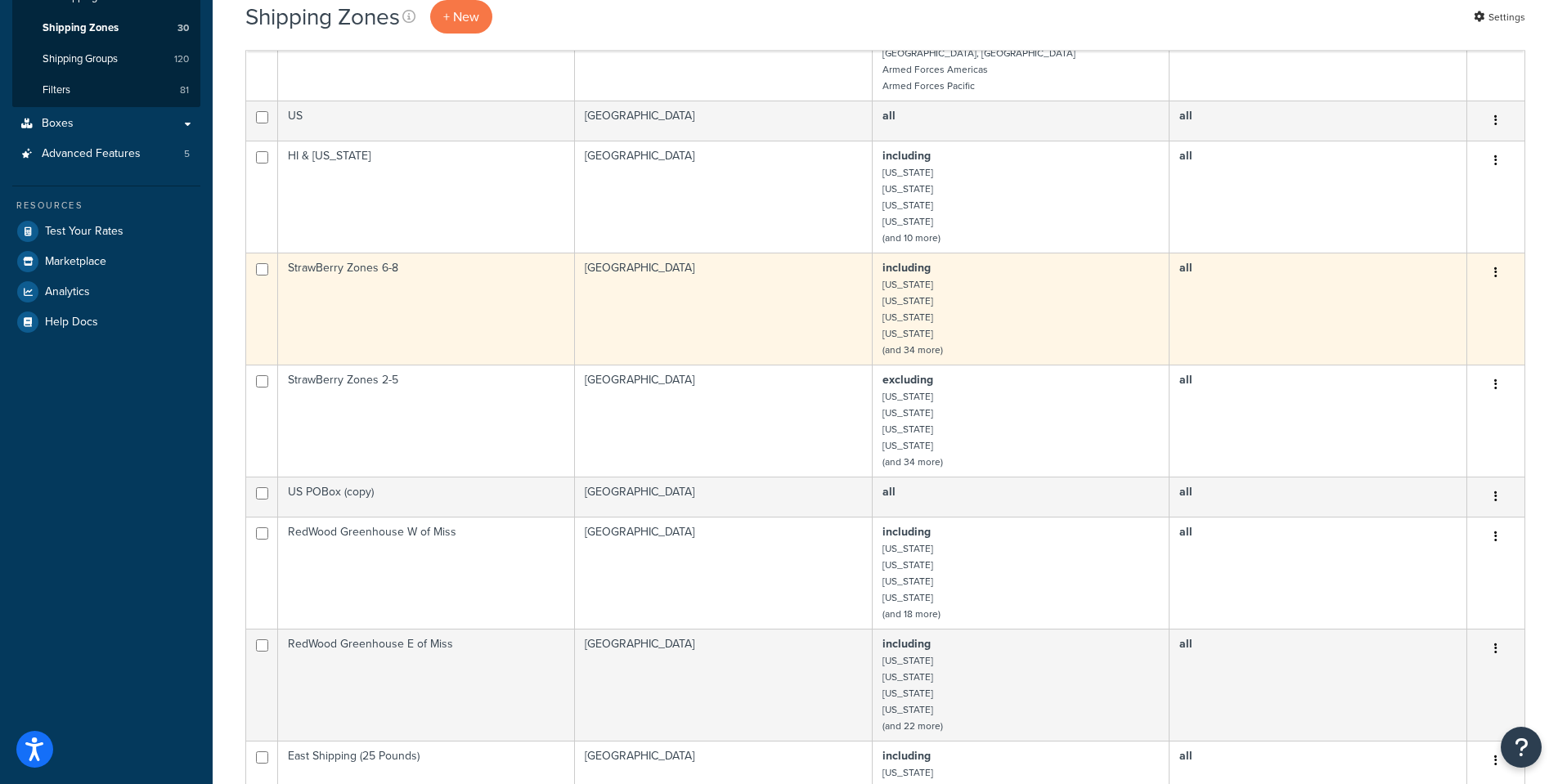
click at [339, 254] on td "StrawBerry Zones 6-8" at bounding box center [427, 308] width 297 height 112
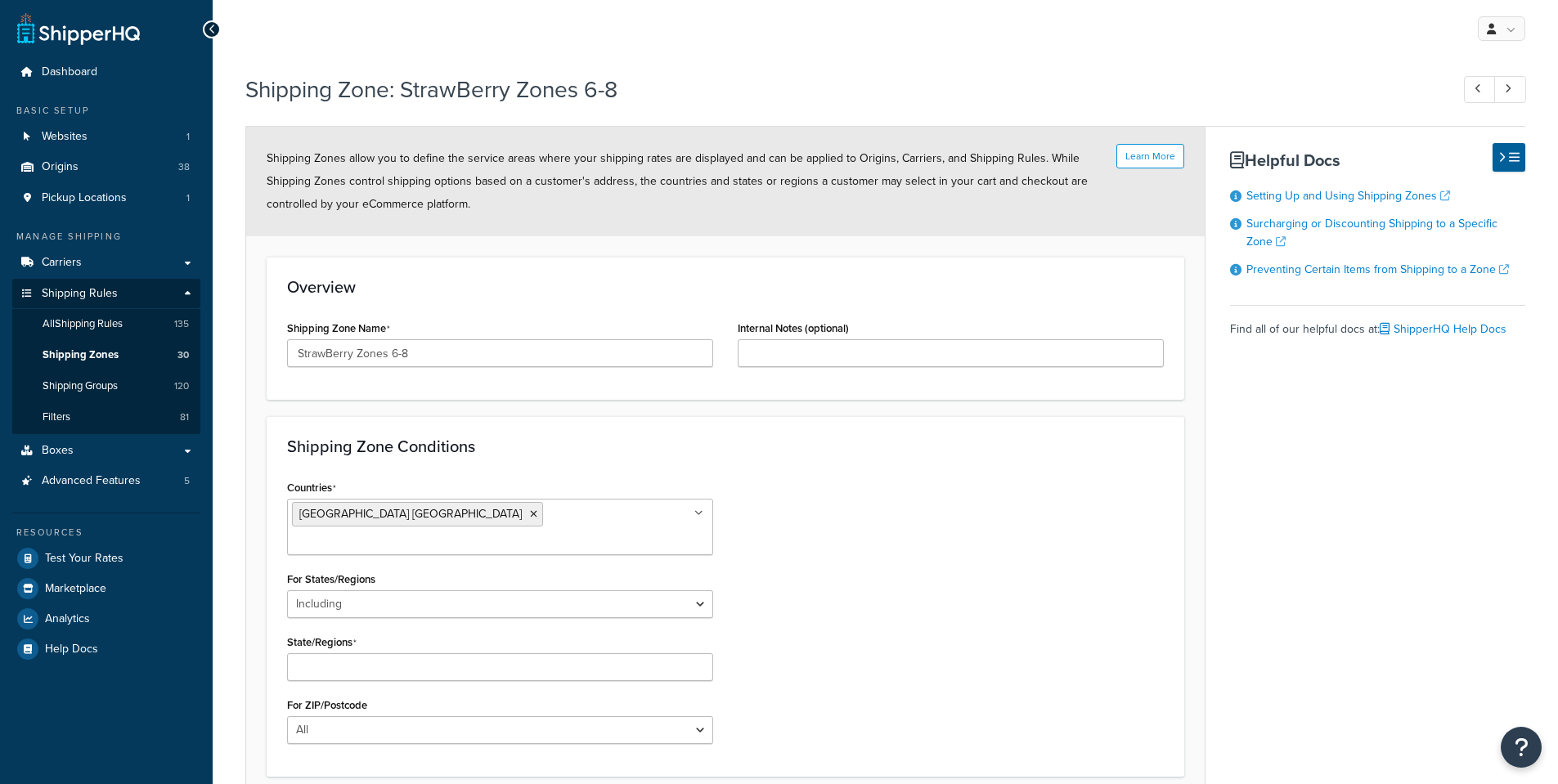
select select "including"
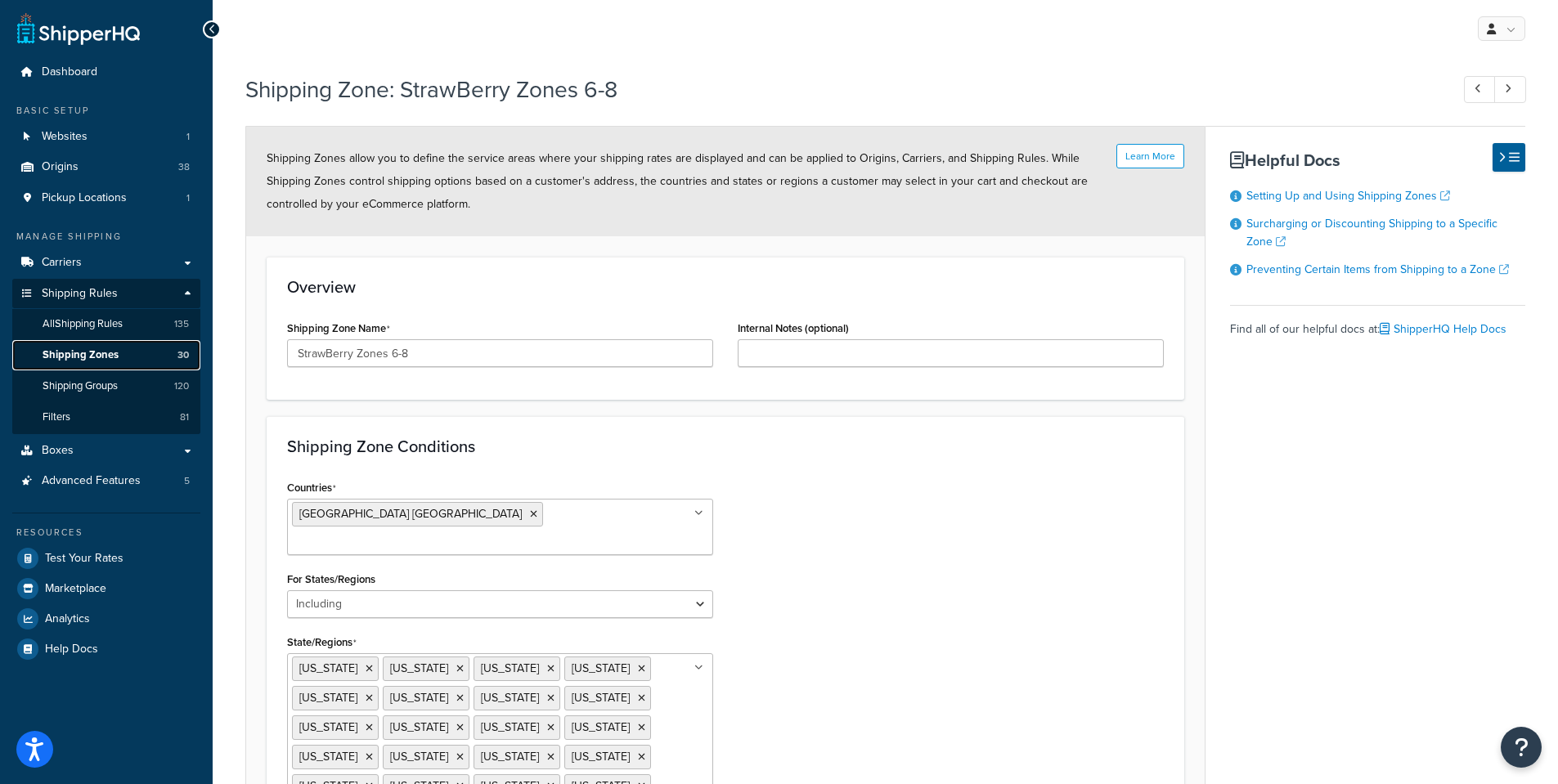
click at [63, 353] on span "Shipping Zones" at bounding box center [81, 355] width 76 height 14
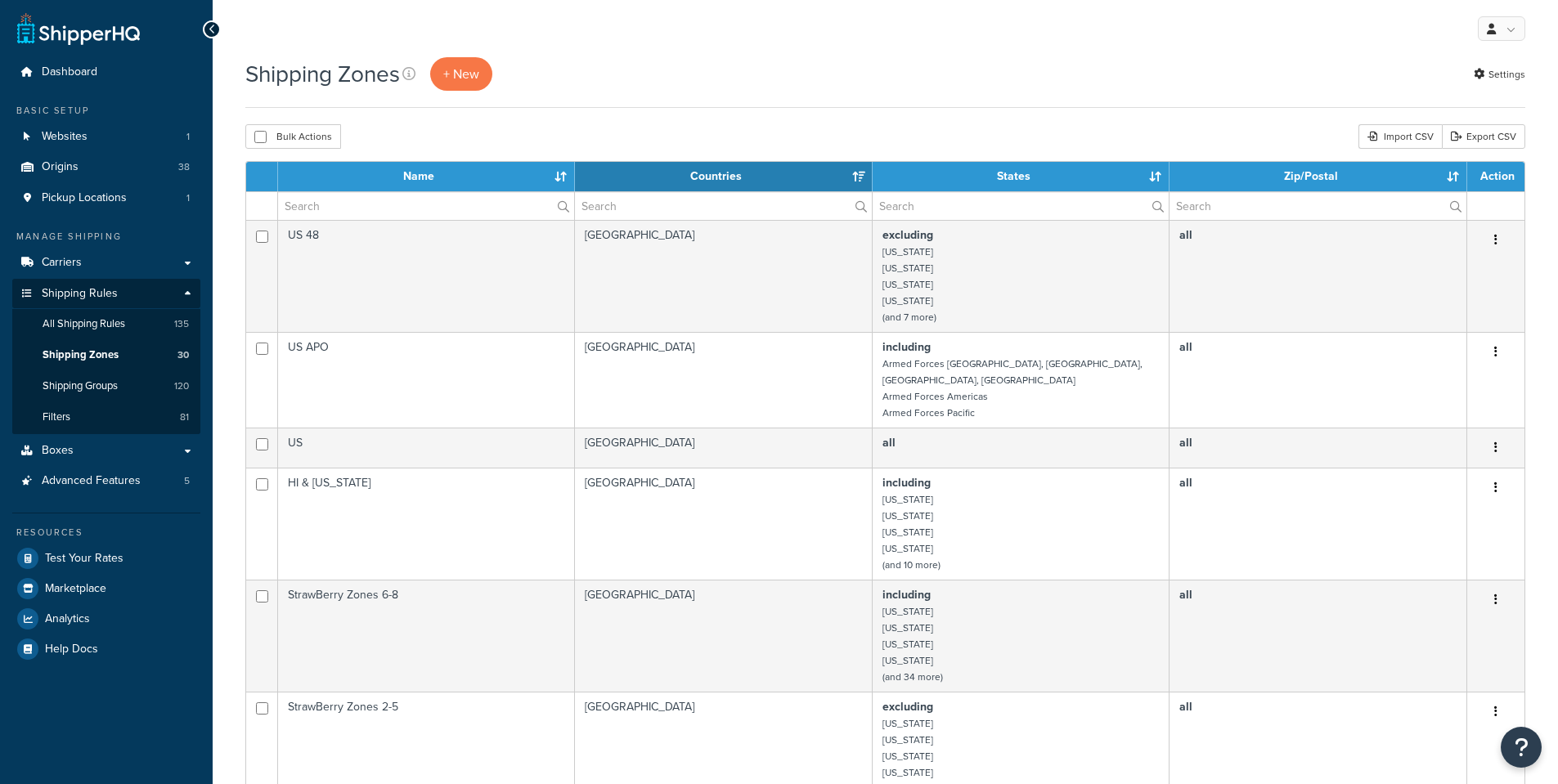
select select "15"
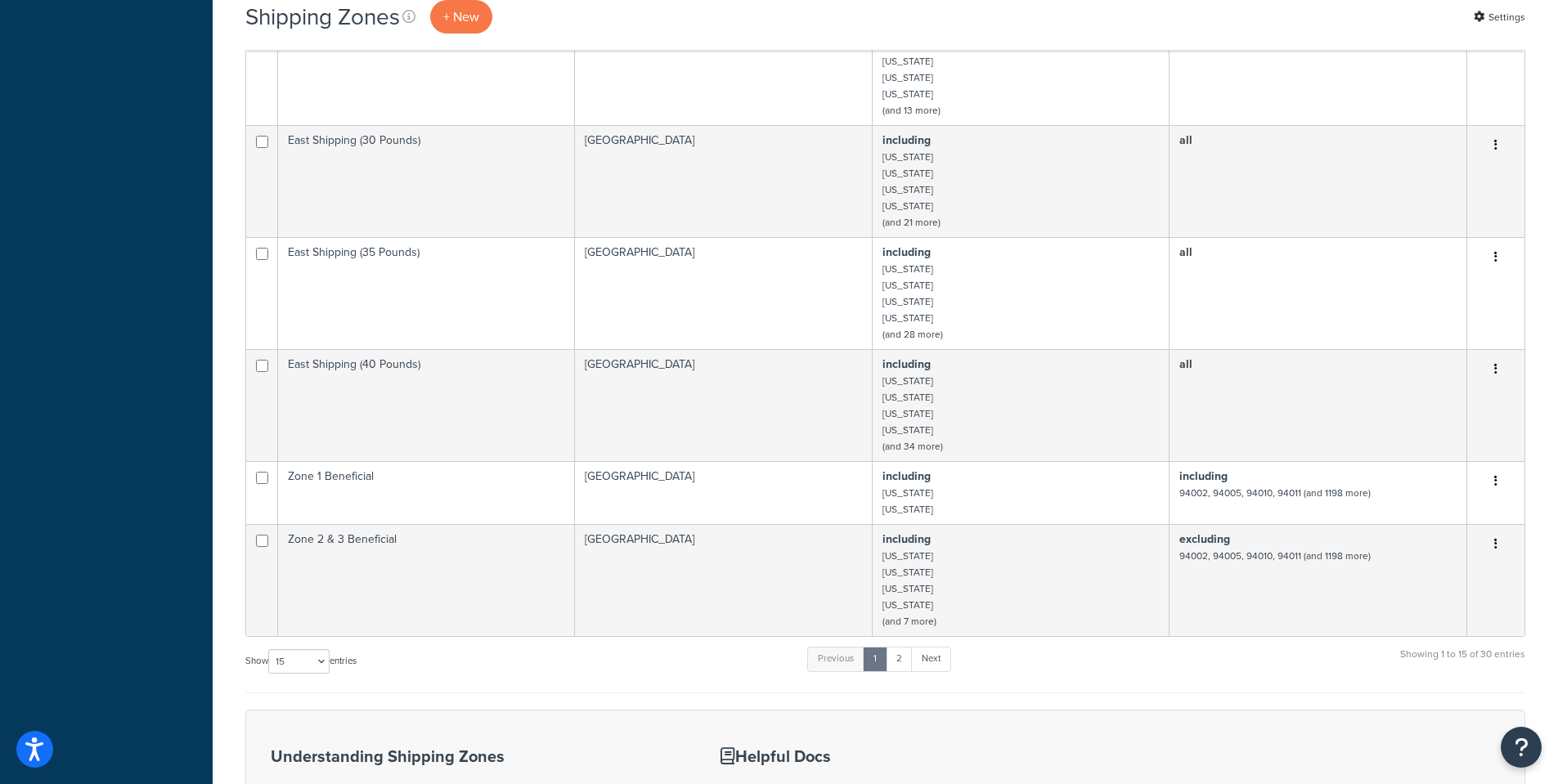
scroll to position [1063, 0]
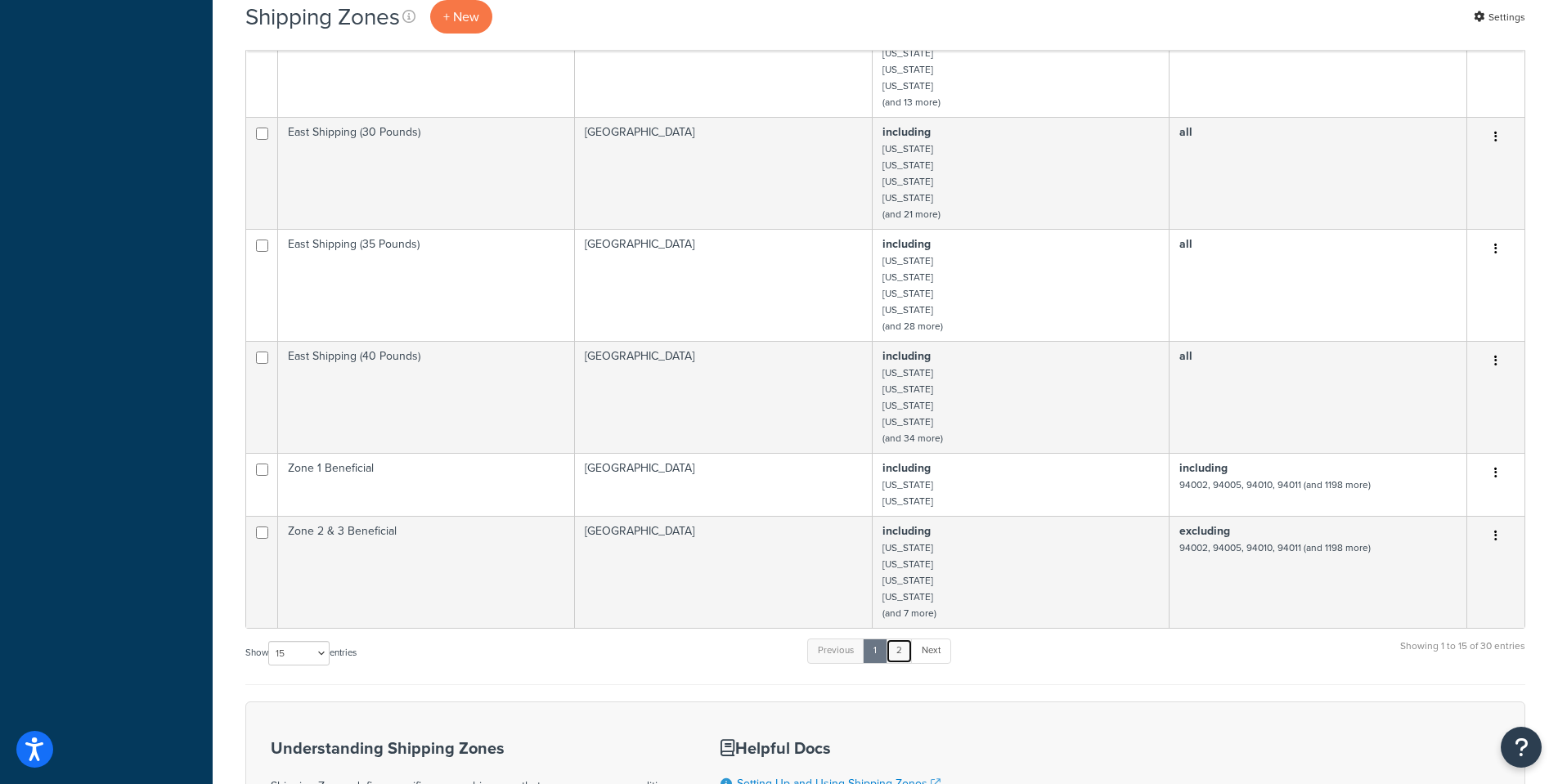
click at [899, 646] on link "2" at bounding box center [899, 650] width 27 height 25
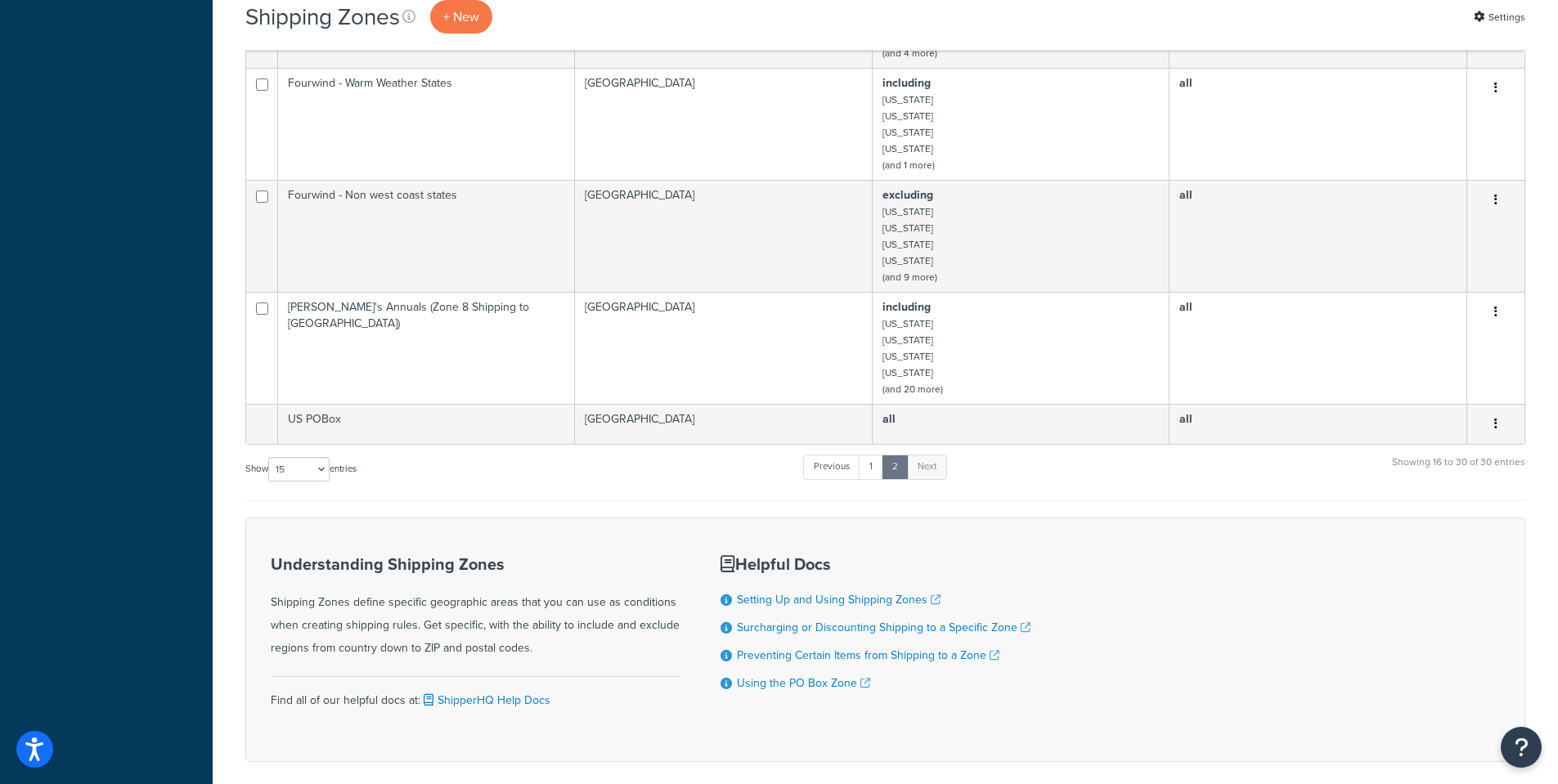
scroll to position [1144, 0]
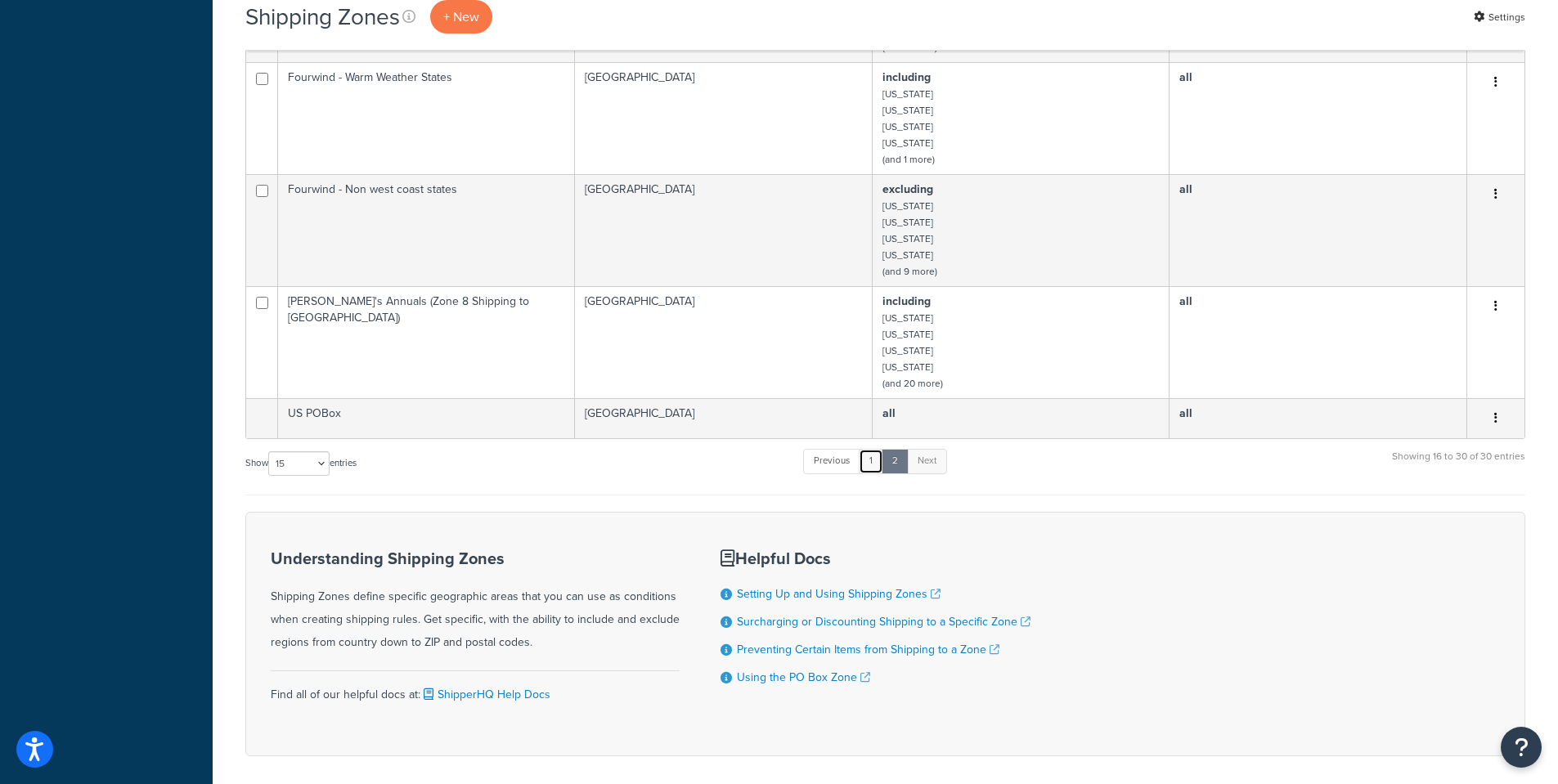
click at [873, 471] on link "1" at bounding box center [871, 461] width 25 height 25
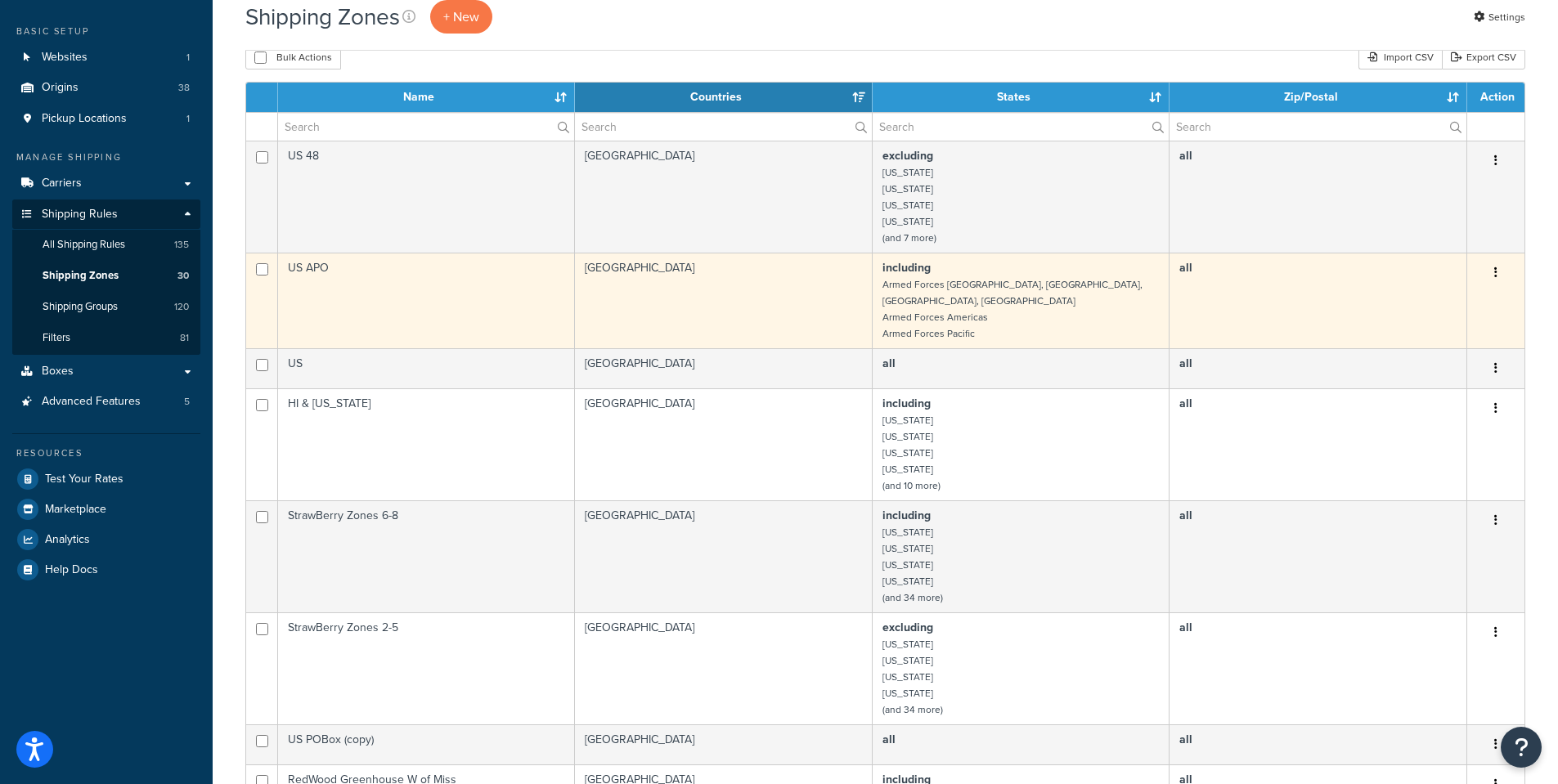
scroll to position [0, 0]
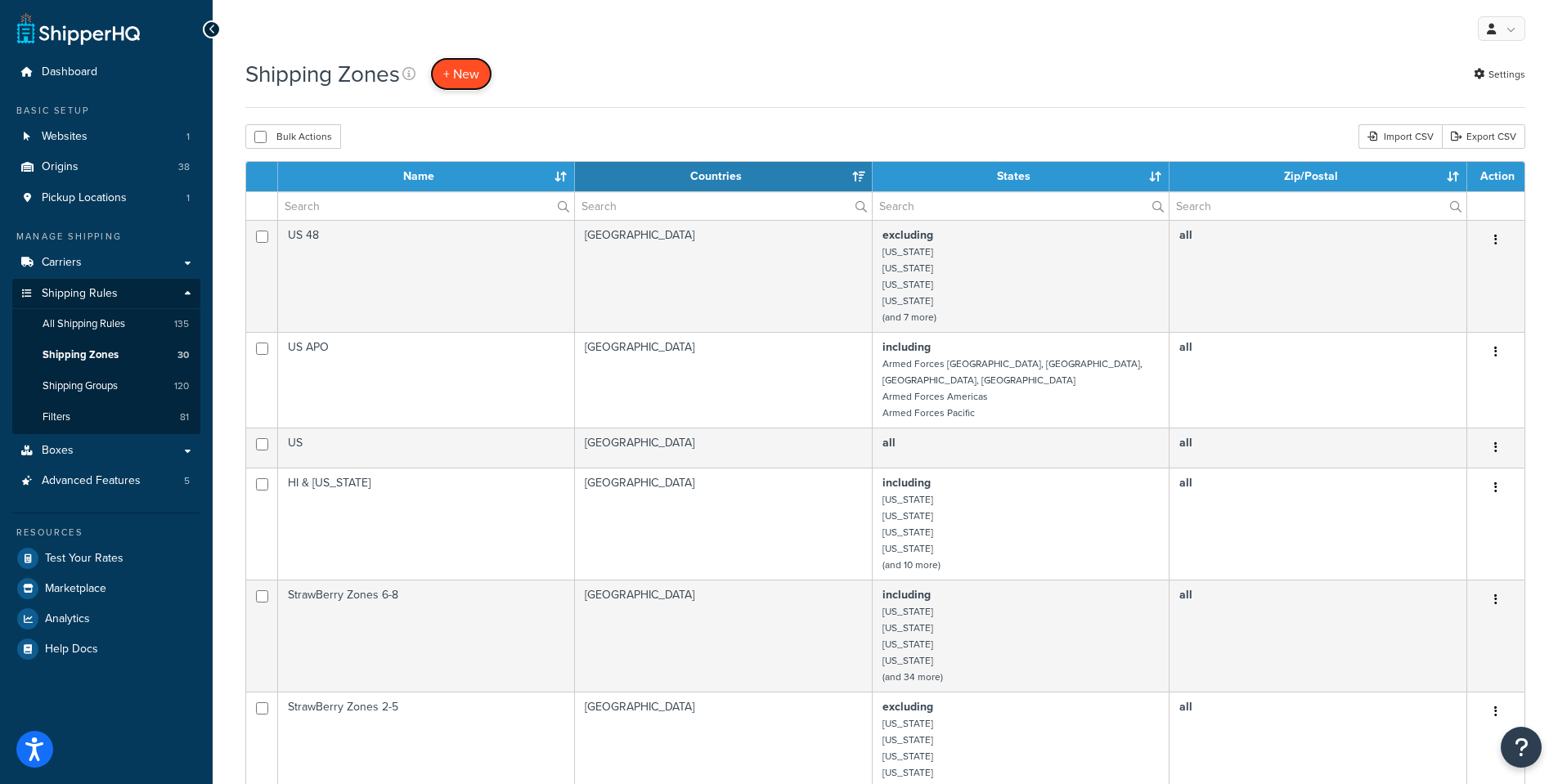
click at [466, 67] on span "+ New" at bounding box center [461, 74] width 36 height 19
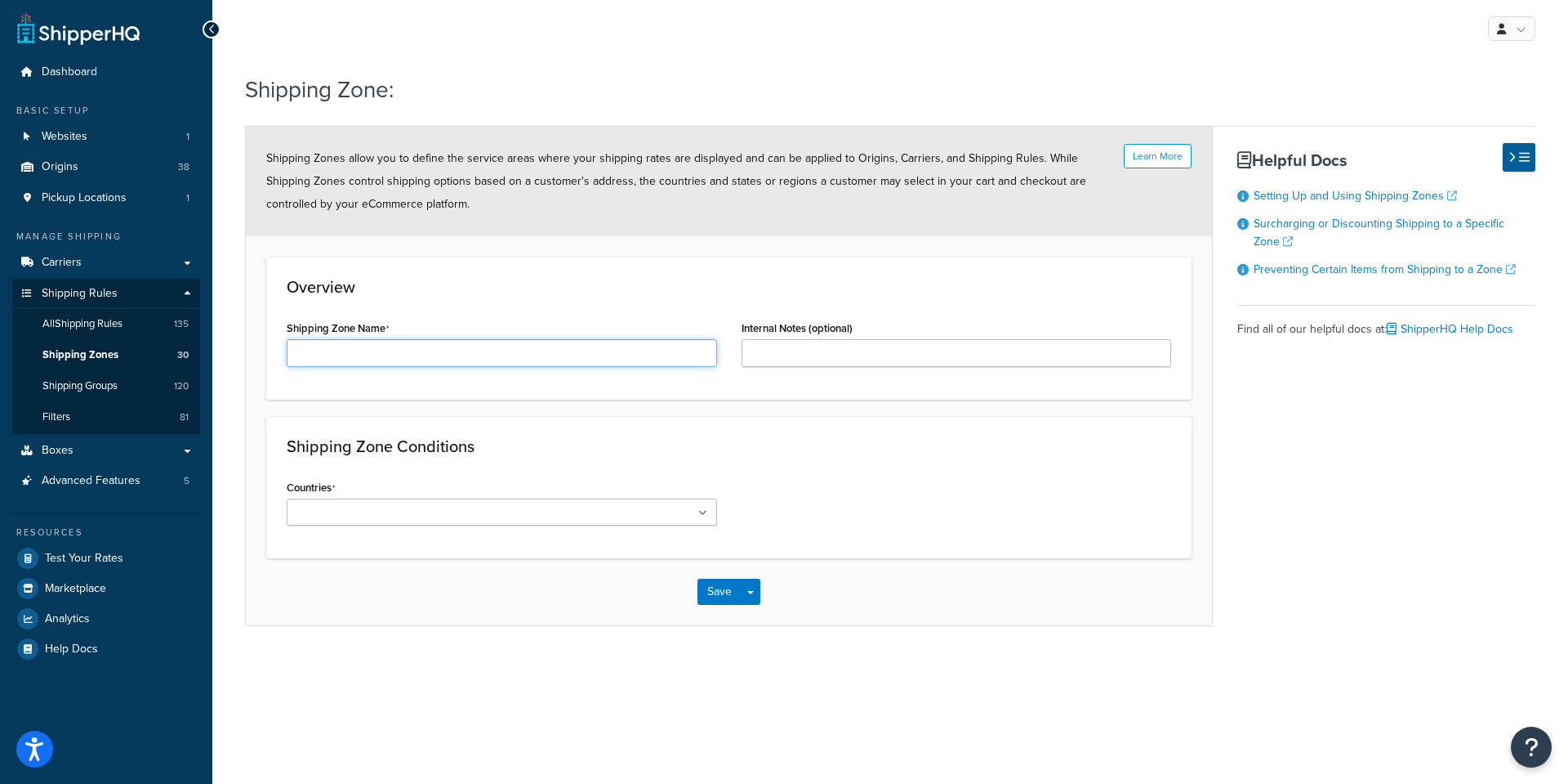
click at [333, 350] on input "Shipping Zone Name" at bounding box center [502, 353] width 430 height 27
type input "Bare Root Zone"
click at [765, 350] on input "Internal Notes (optional)" at bounding box center [956, 353] width 430 height 27
type input "testing"
click at [357, 528] on div "Countries All Countries ALL United States USA Afghanistan AFG Albania ALB Alger…" at bounding box center [502, 506] width 455 height 62
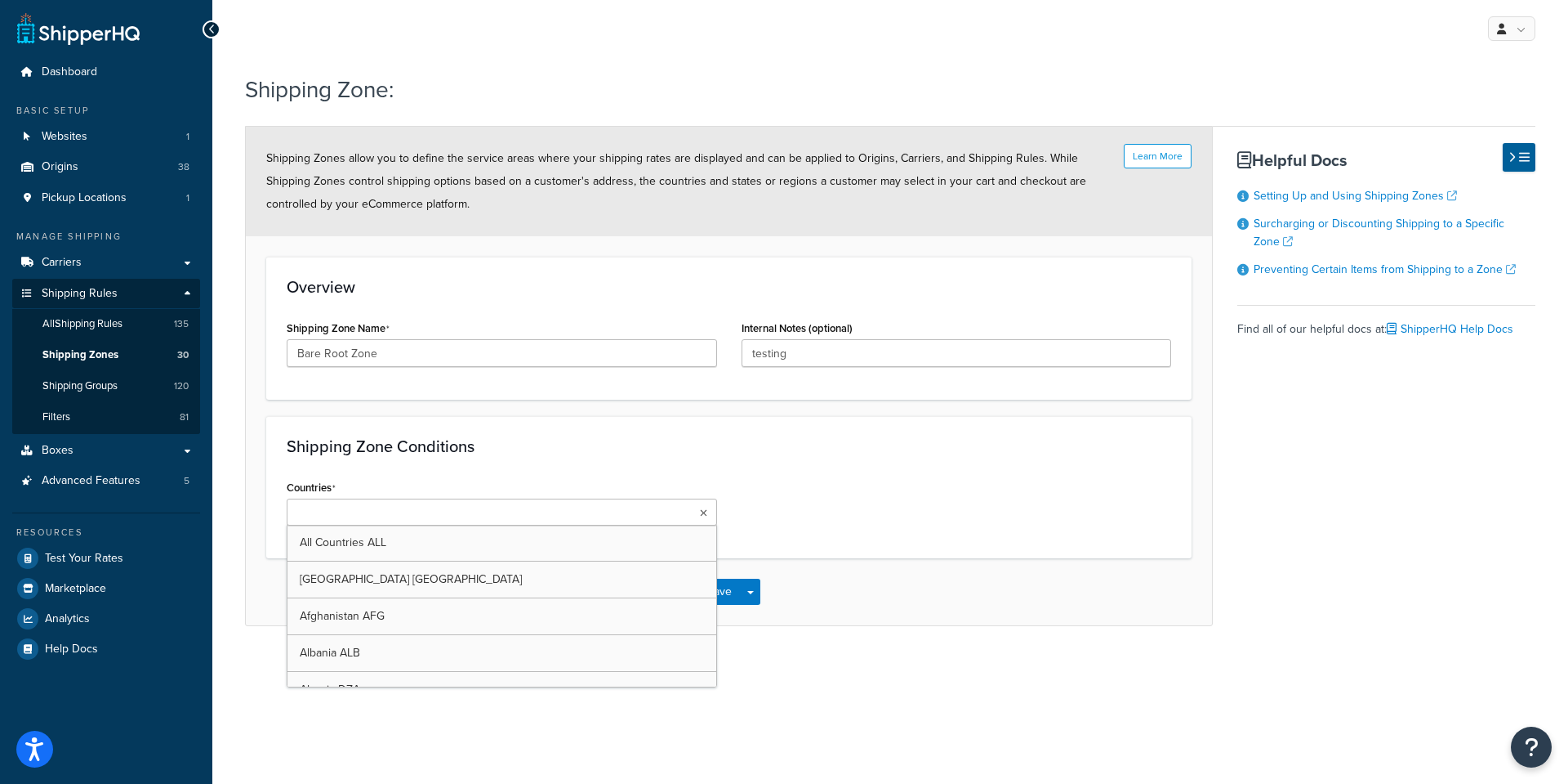
click at [357, 512] on input "Countries" at bounding box center [364, 514] width 144 height 18
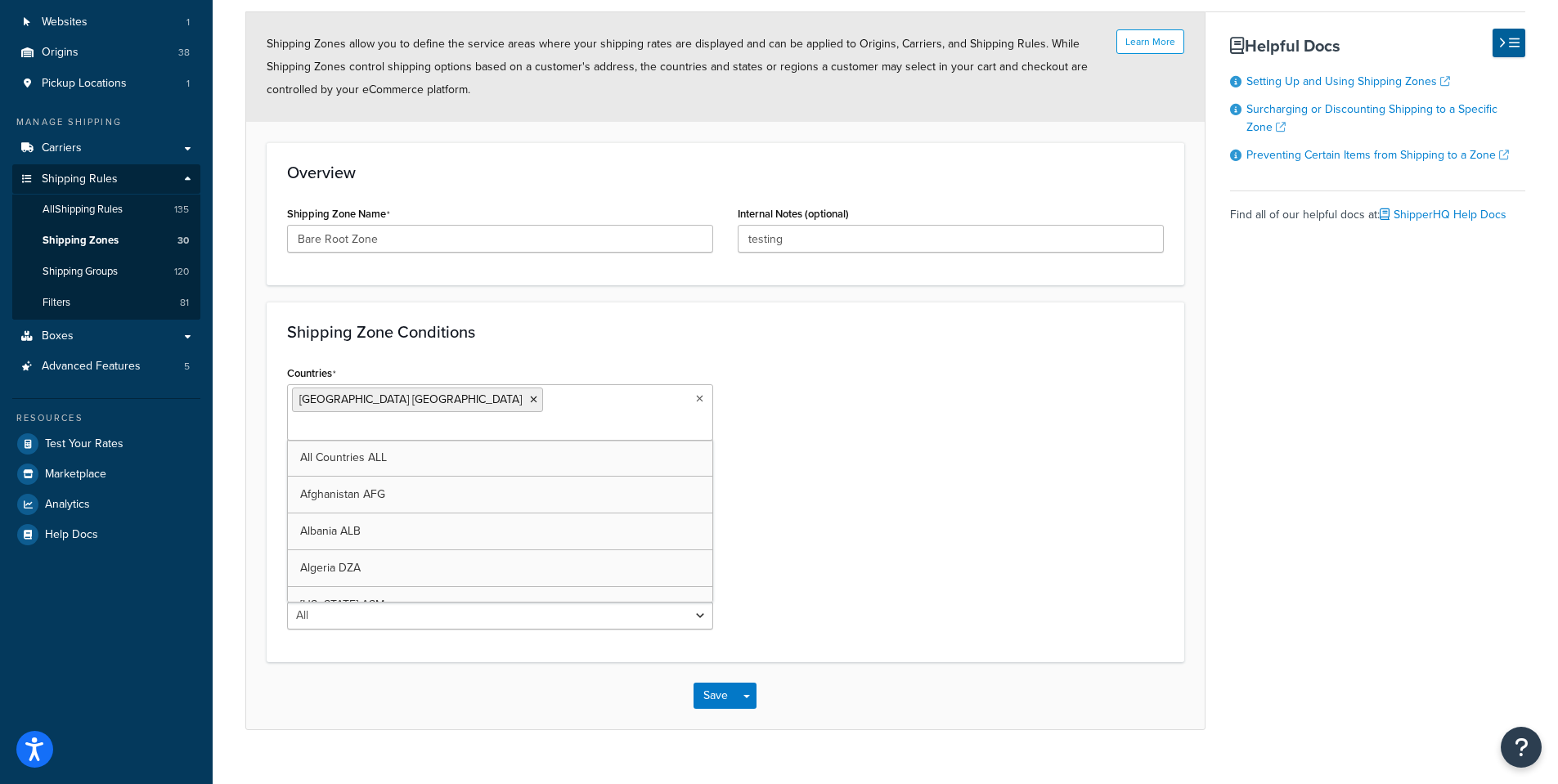
scroll to position [117, 0]
click at [883, 500] on div "Countries United States USA All Countries ALL Afghanistan AFG Albania ALB Alger…" at bounding box center [725, 499] width 901 height 280
click at [351, 473] on select "All Including Excluding" at bounding box center [500, 486] width 426 height 27
select select "excluding"
click at [287, 473] on select "All Including Excluding" at bounding box center [500, 486] width 426 height 27
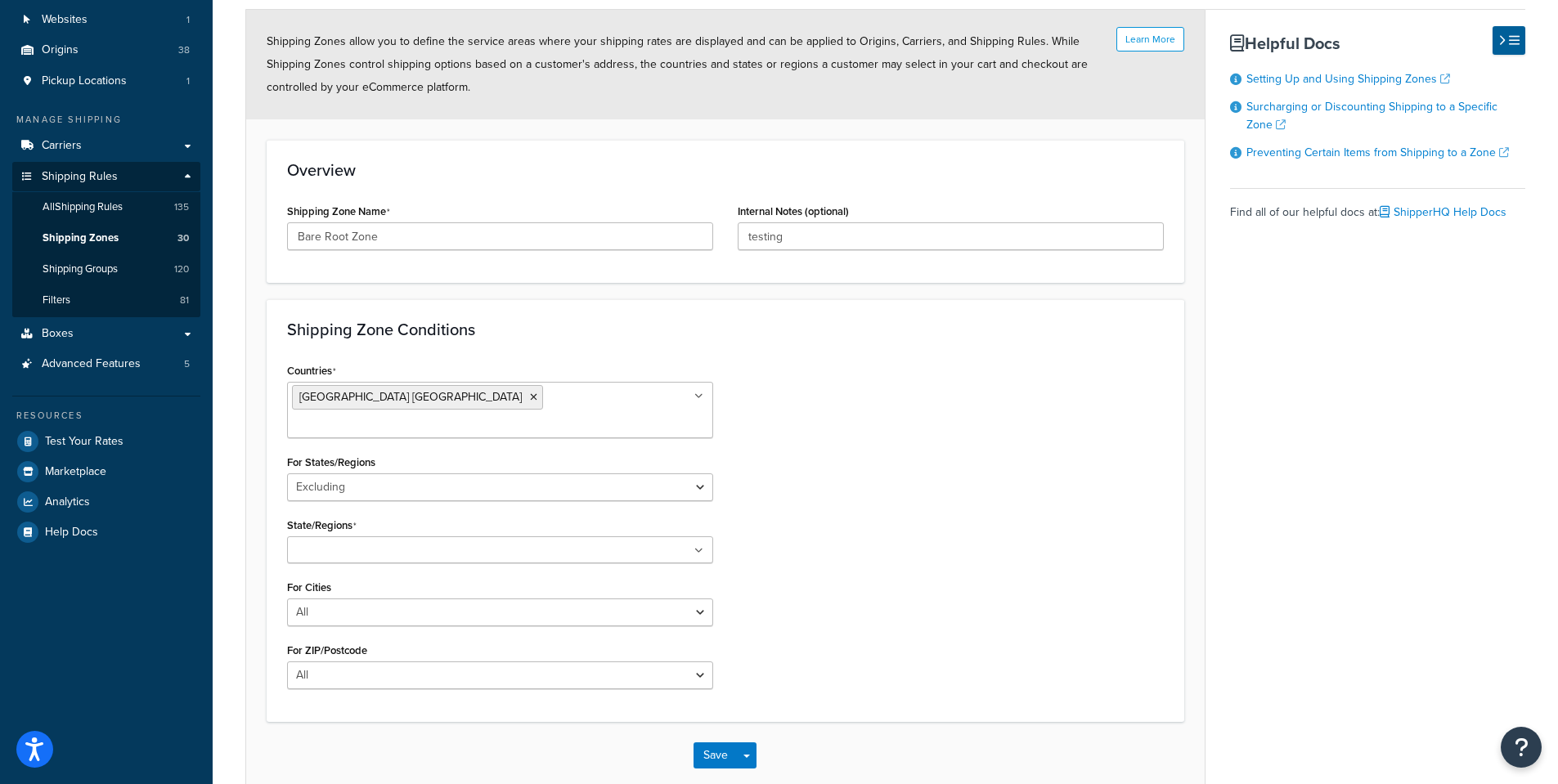
click at [302, 542] on input "State/Regions" at bounding box center [364, 551] width 144 height 18
type input "h"
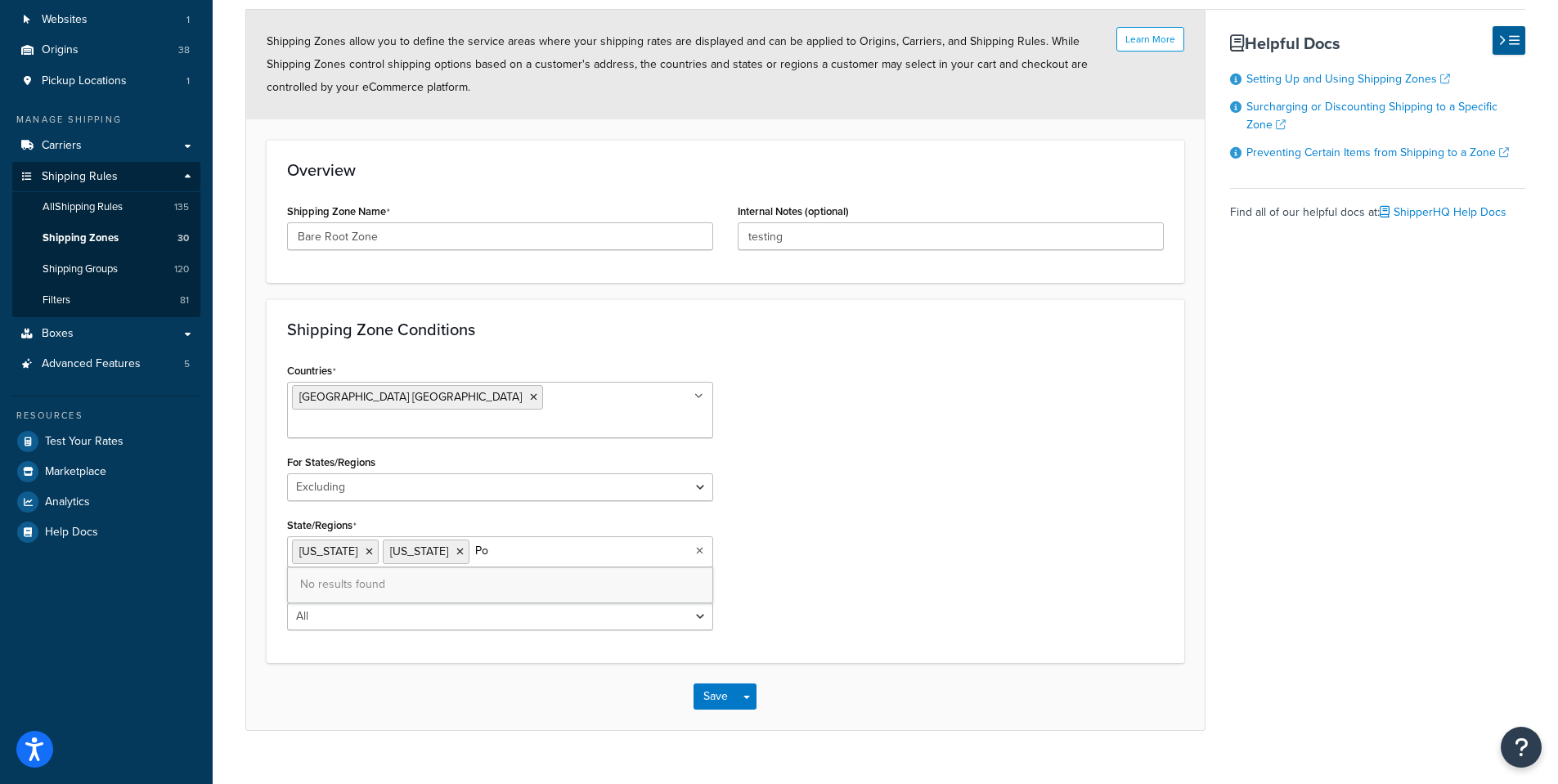
type input "P"
type input "[US_STATE]"
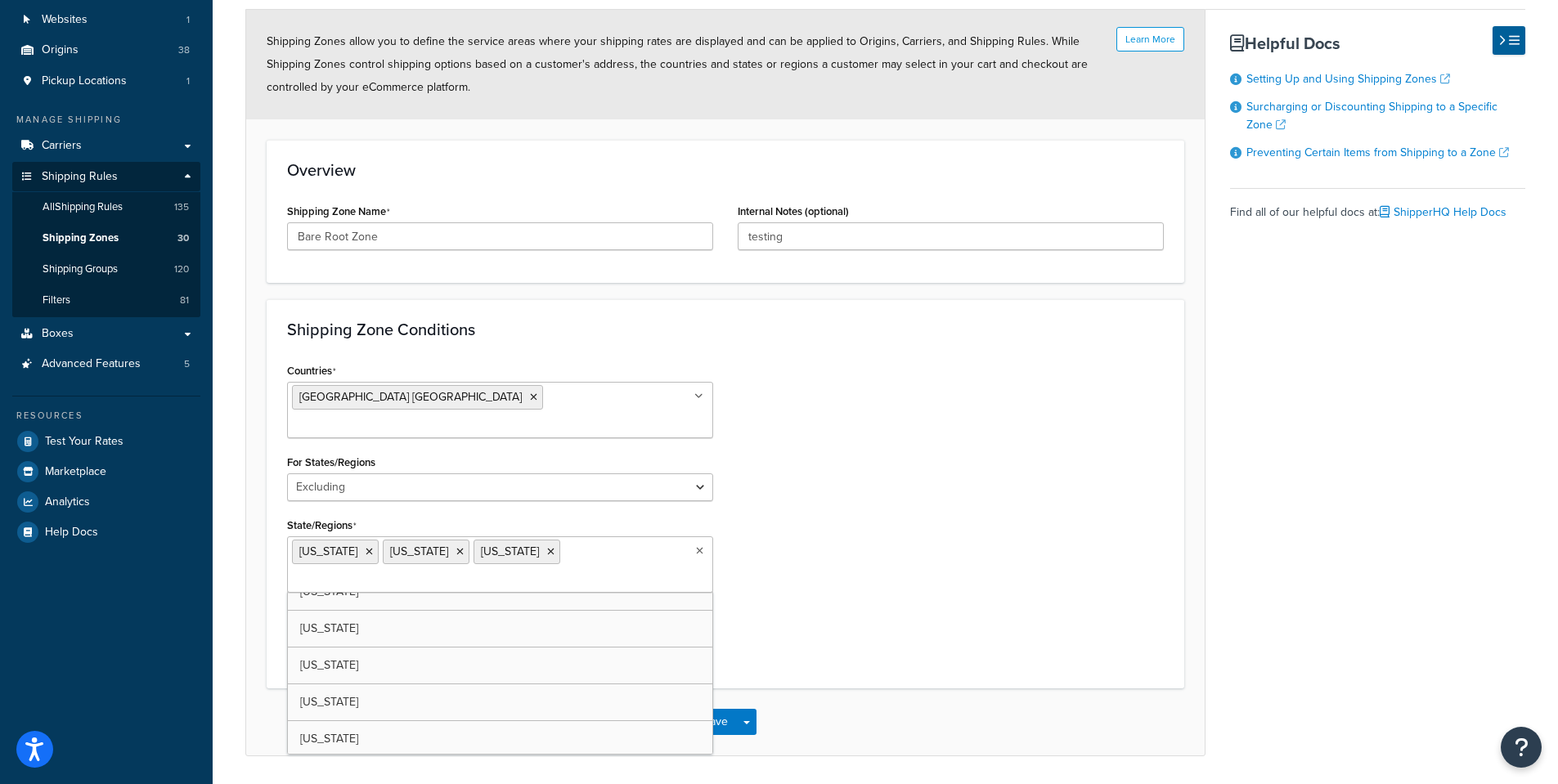
scroll to position [1553, 0]
click at [654, 537] on ul "Alaska Guam Hawaii Puerto Rico" at bounding box center [500, 564] width 426 height 56
click at [1004, 567] on div "Countries United States USA All Countries ALL Afghanistan AFG Albania ALB Alger…" at bounding box center [725, 514] width 901 height 313
click at [708, 713] on button "Save" at bounding box center [715, 726] width 44 height 27
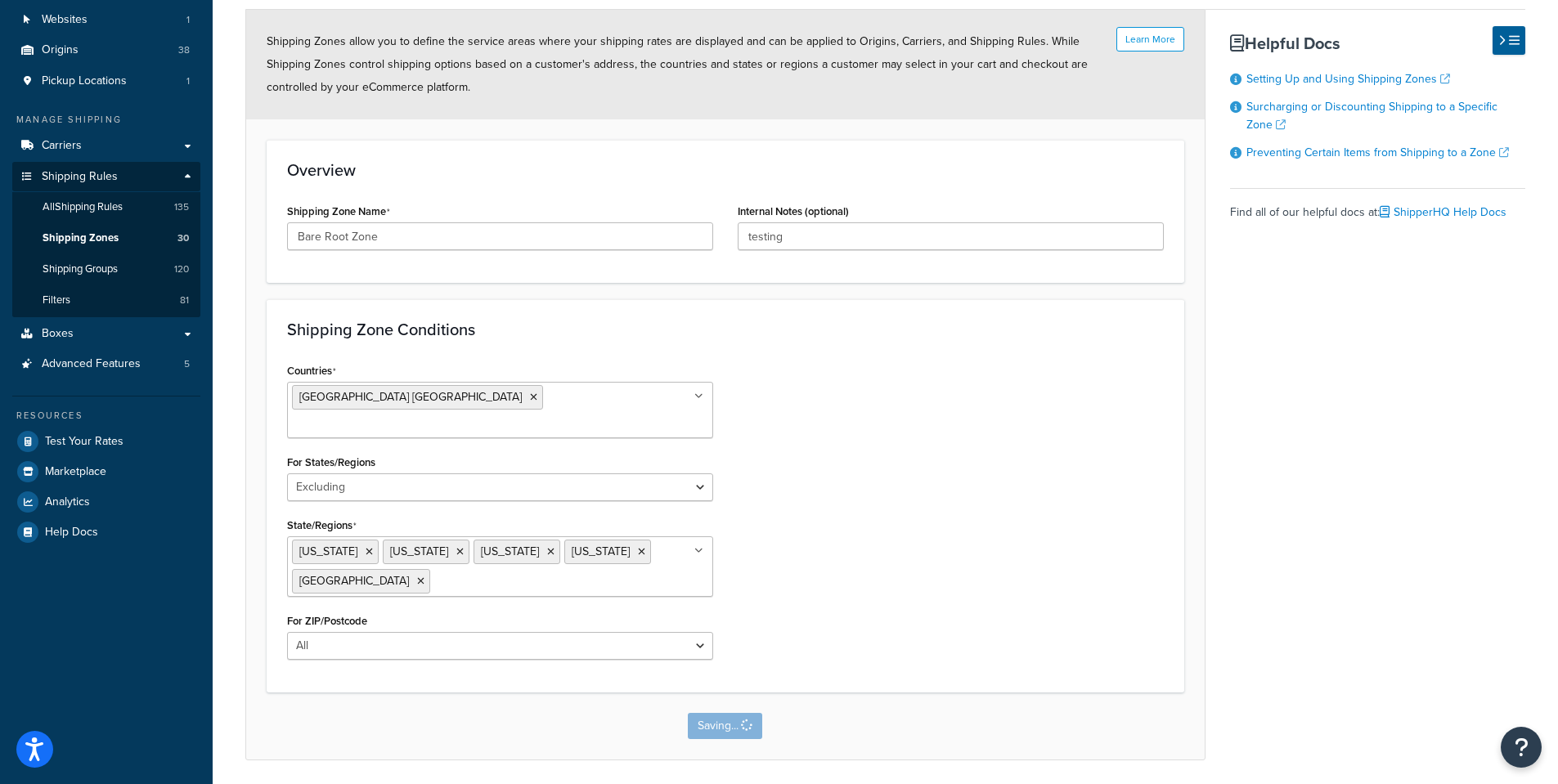
scroll to position [0, 0]
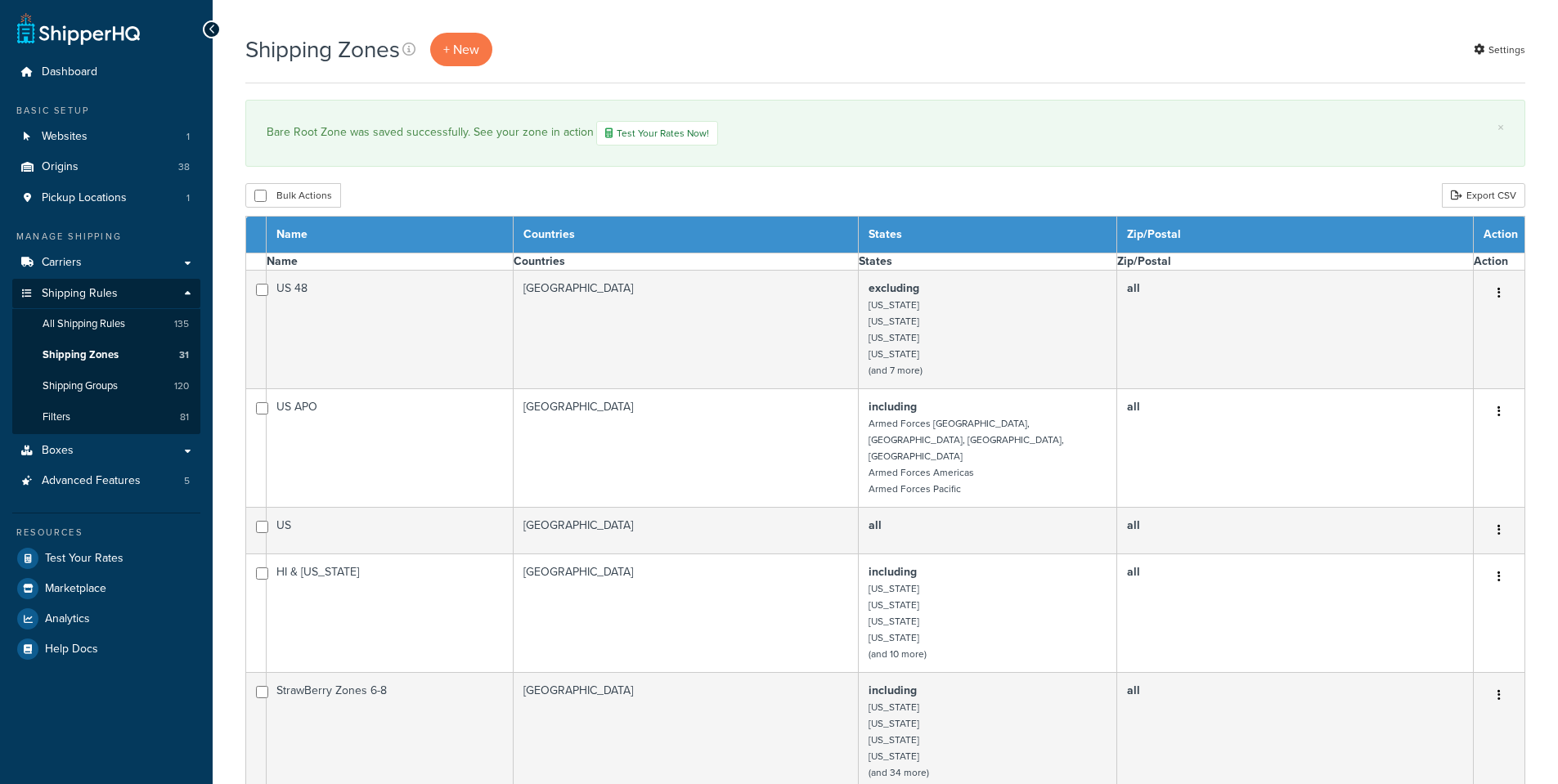
select select "15"
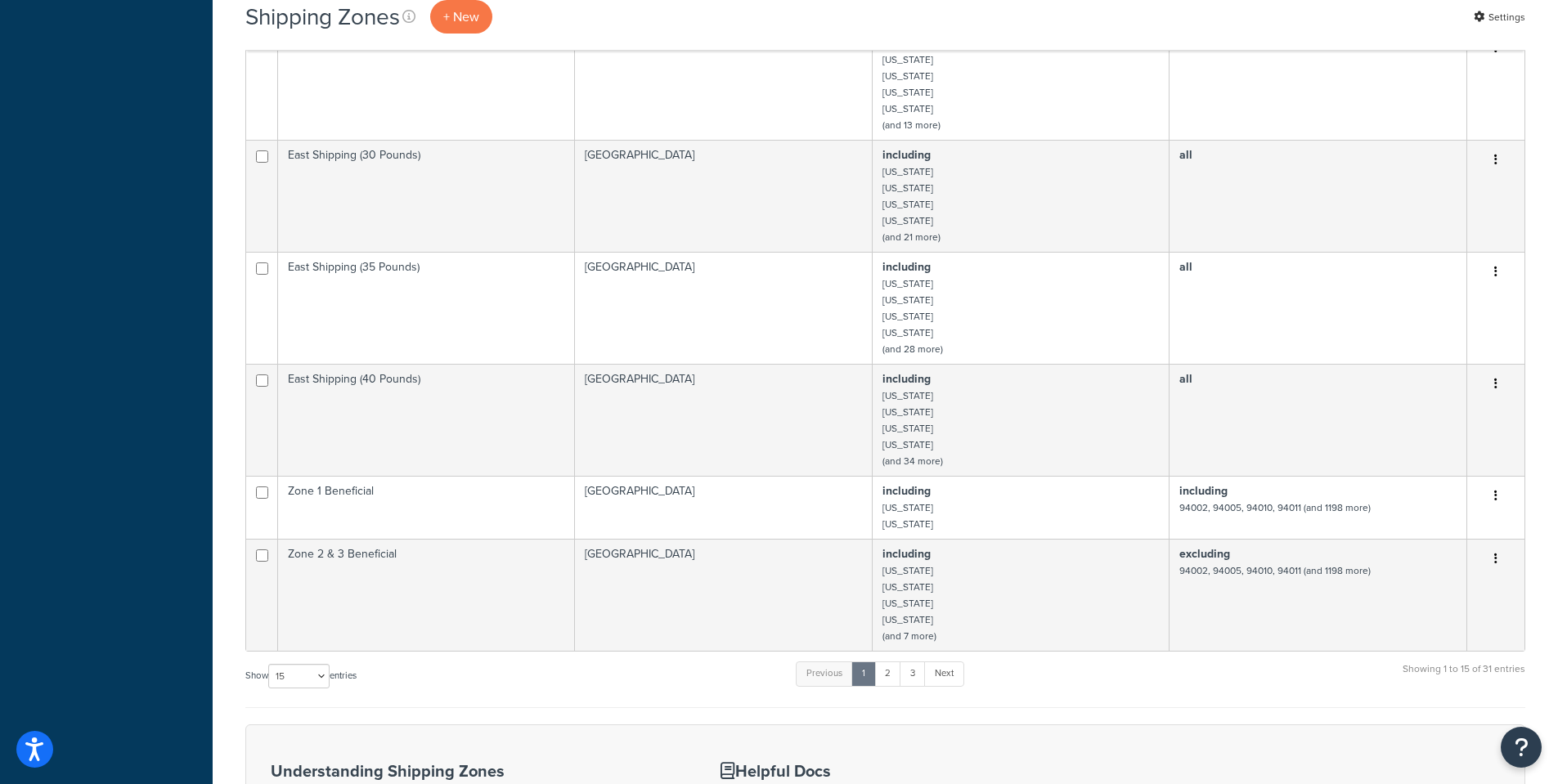
scroll to position [1144, 0]
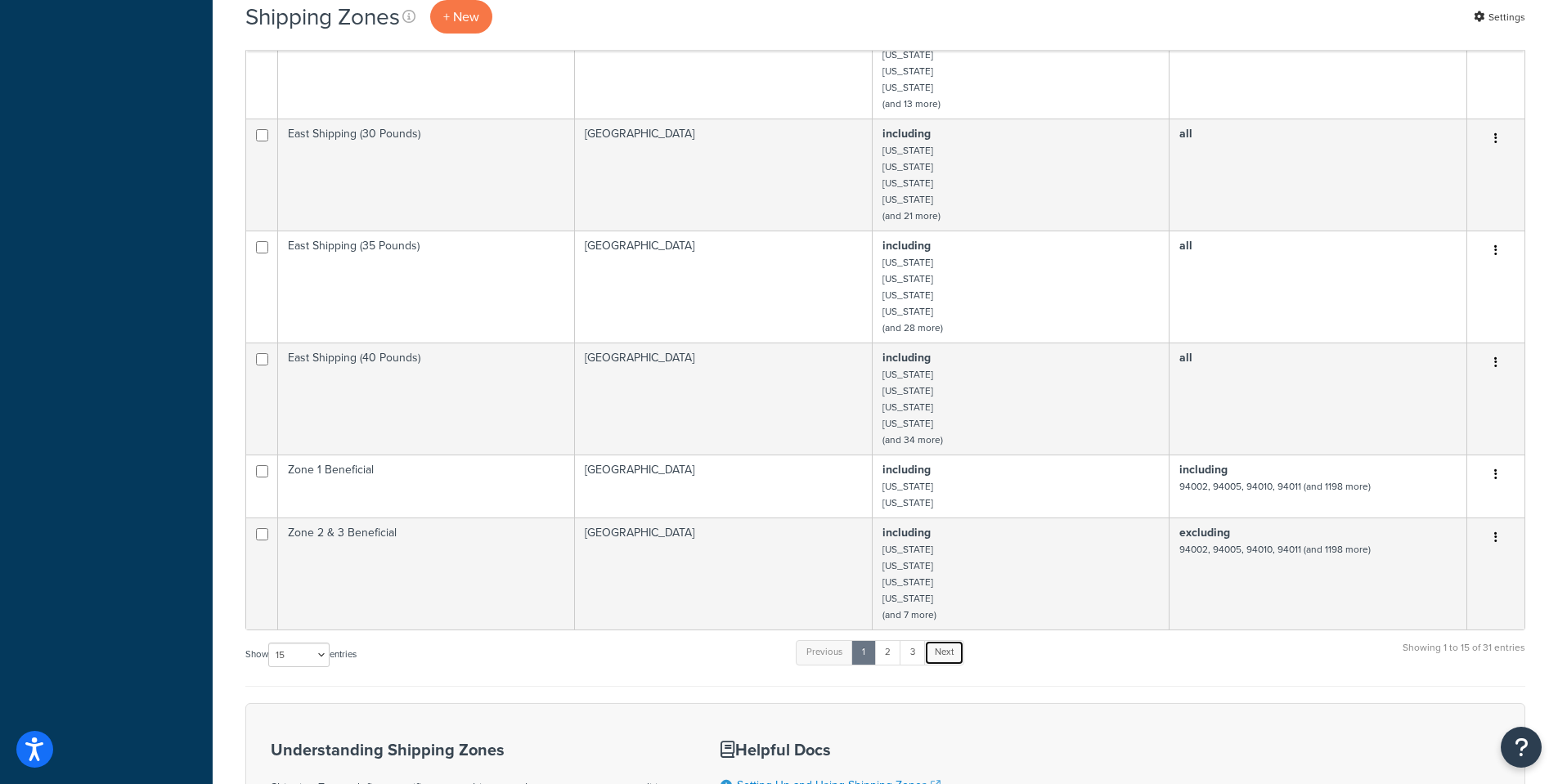
click at [927, 641] on link "Next" at bounding box center [944, 652] width 40 height 25
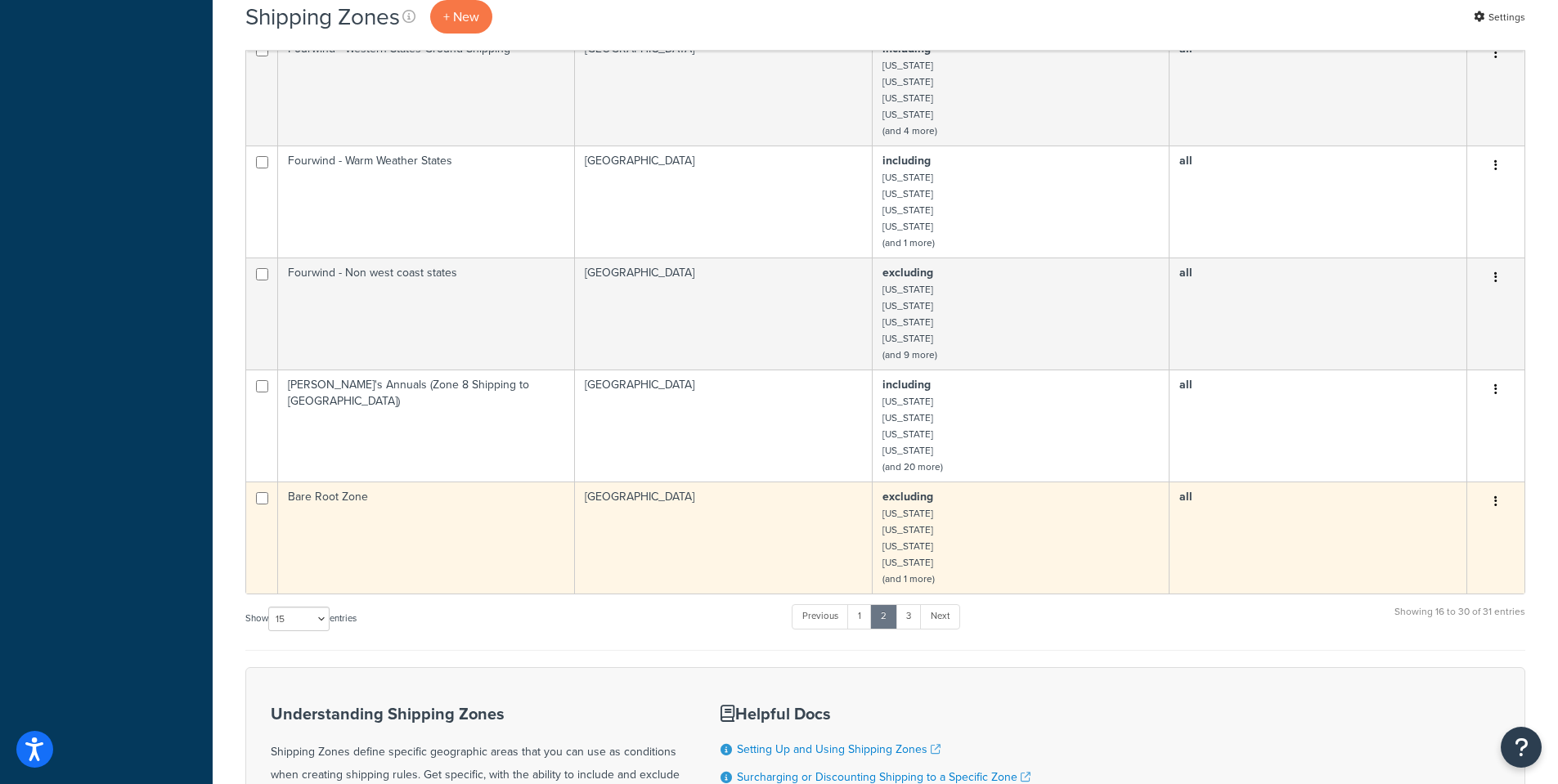
click at [330, 505] on td "Bare Root Zone" at bounding box center [427, 537] width 297 height 112
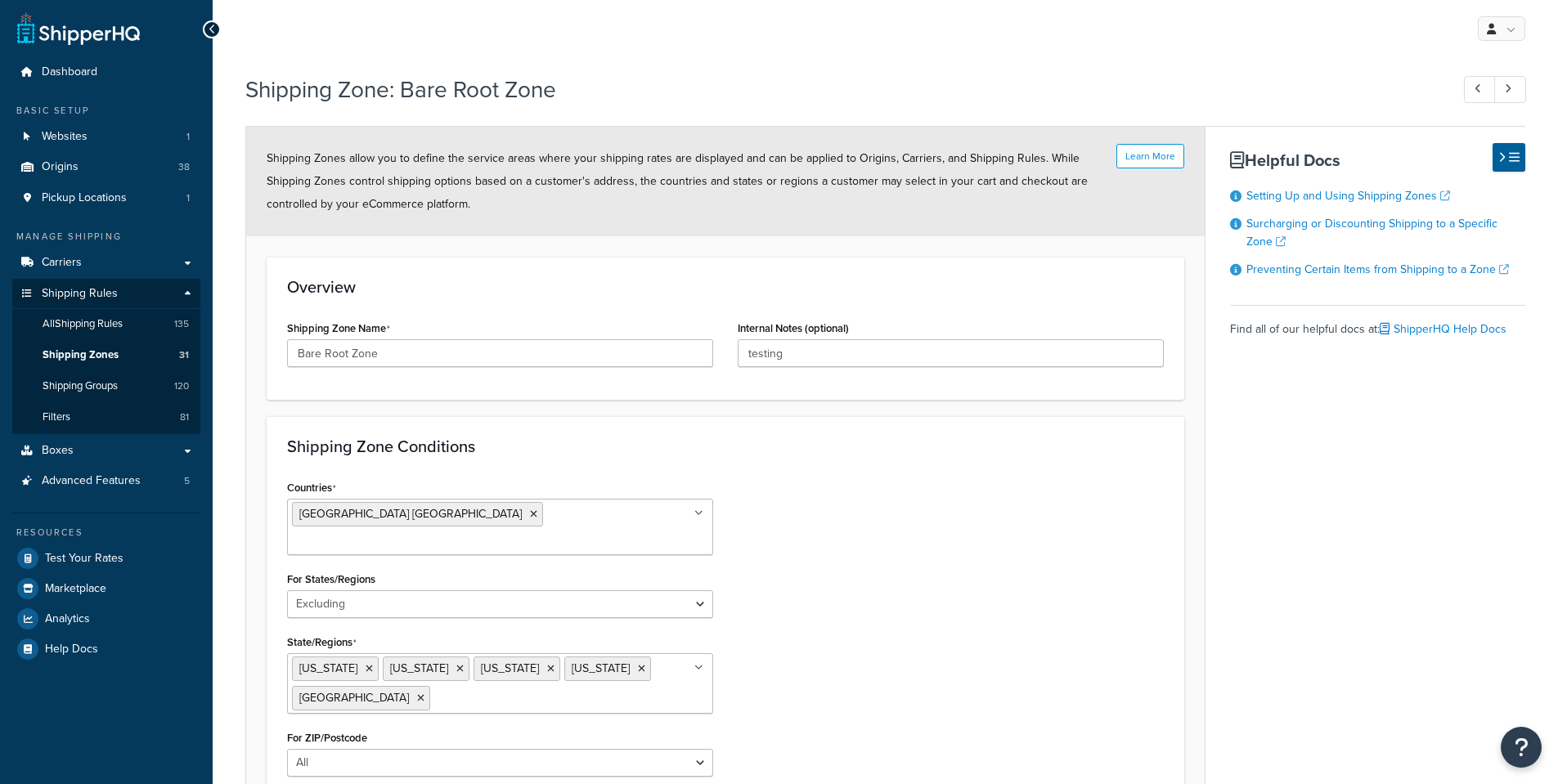
select select "excluding"
click at [352, 355] on input "Bare Root Zone" at bounding box center [500, 353] width 426 height 27
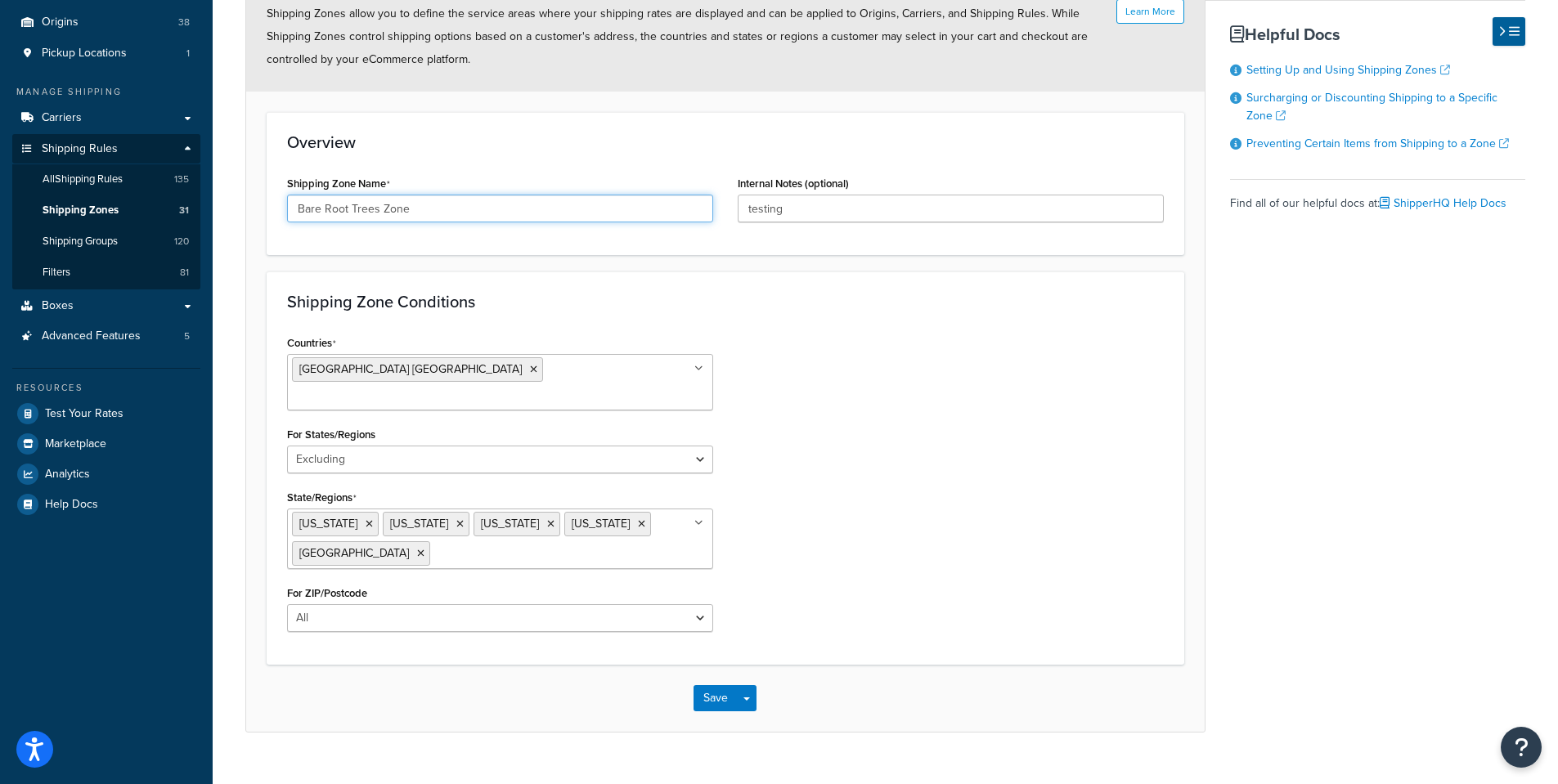
scroll to position [145, 0]
type input "Bare Root Trees Zone"
click at [717, 684] on button "Save" at bounding box center [715, 698] width 44 height 27
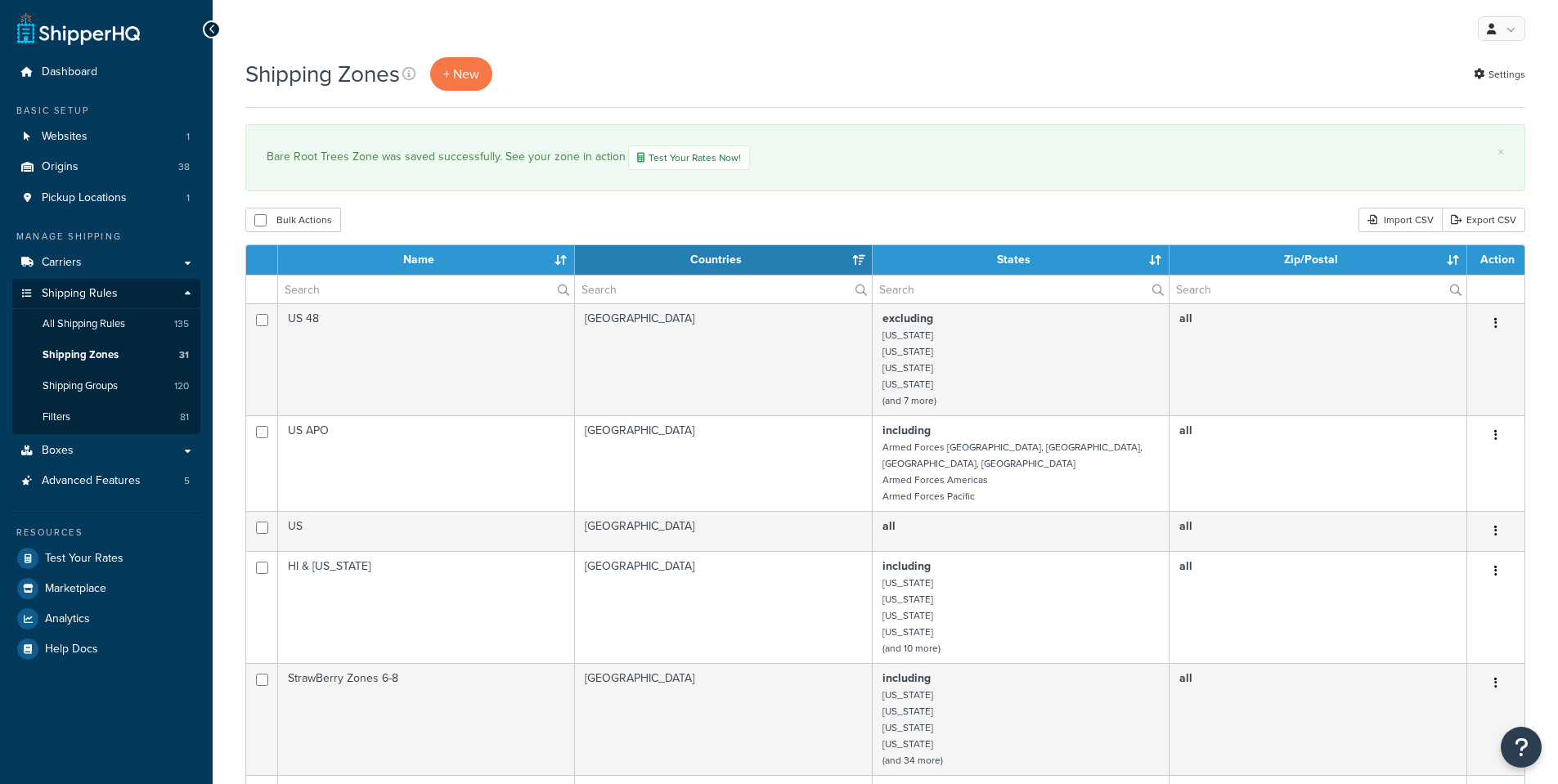
select select "15"
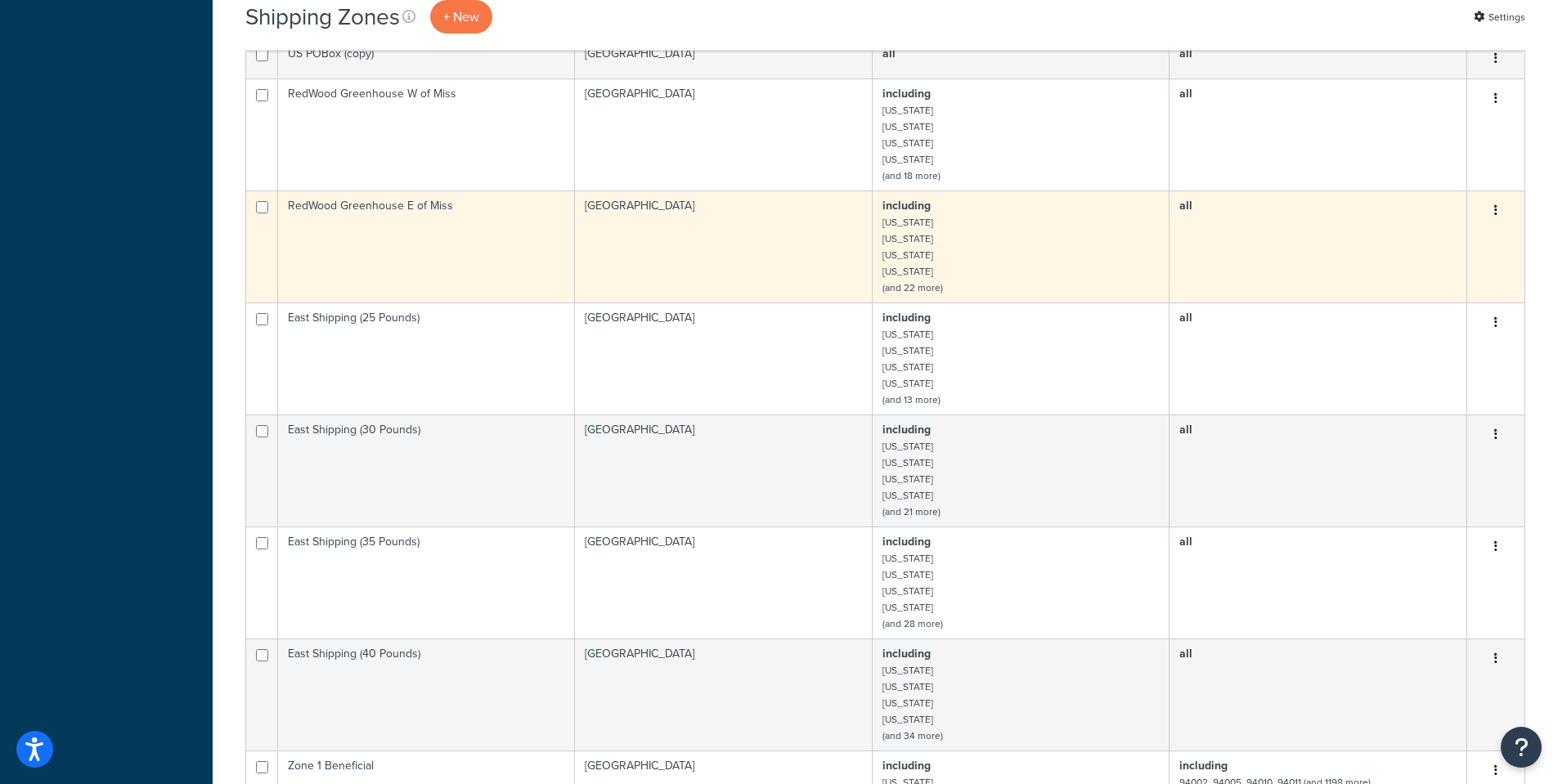
scroll to position [1063, 0]
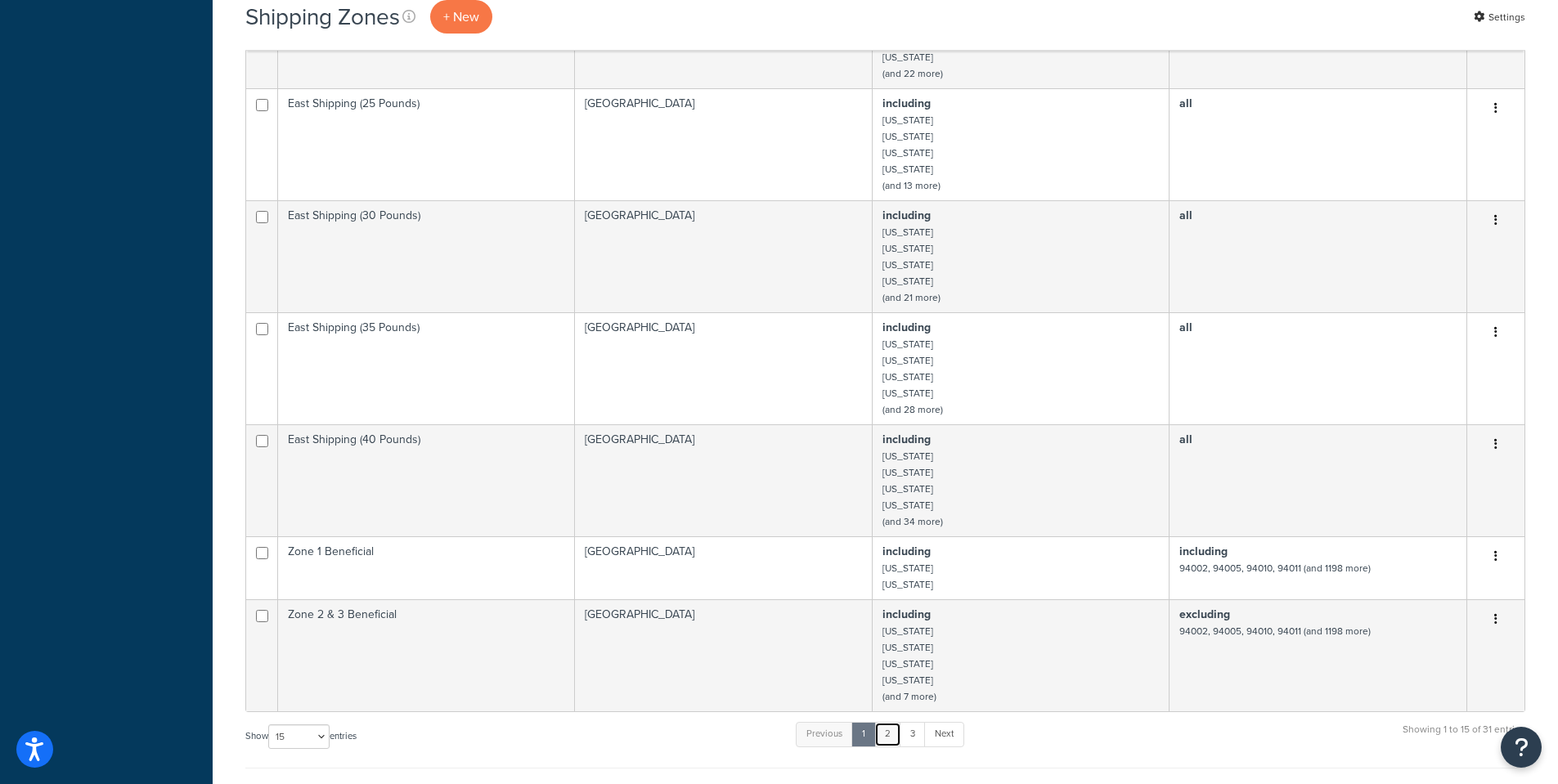
click at [887, 730] on link "2" at bounding box center [887, 734] width 27 height 25
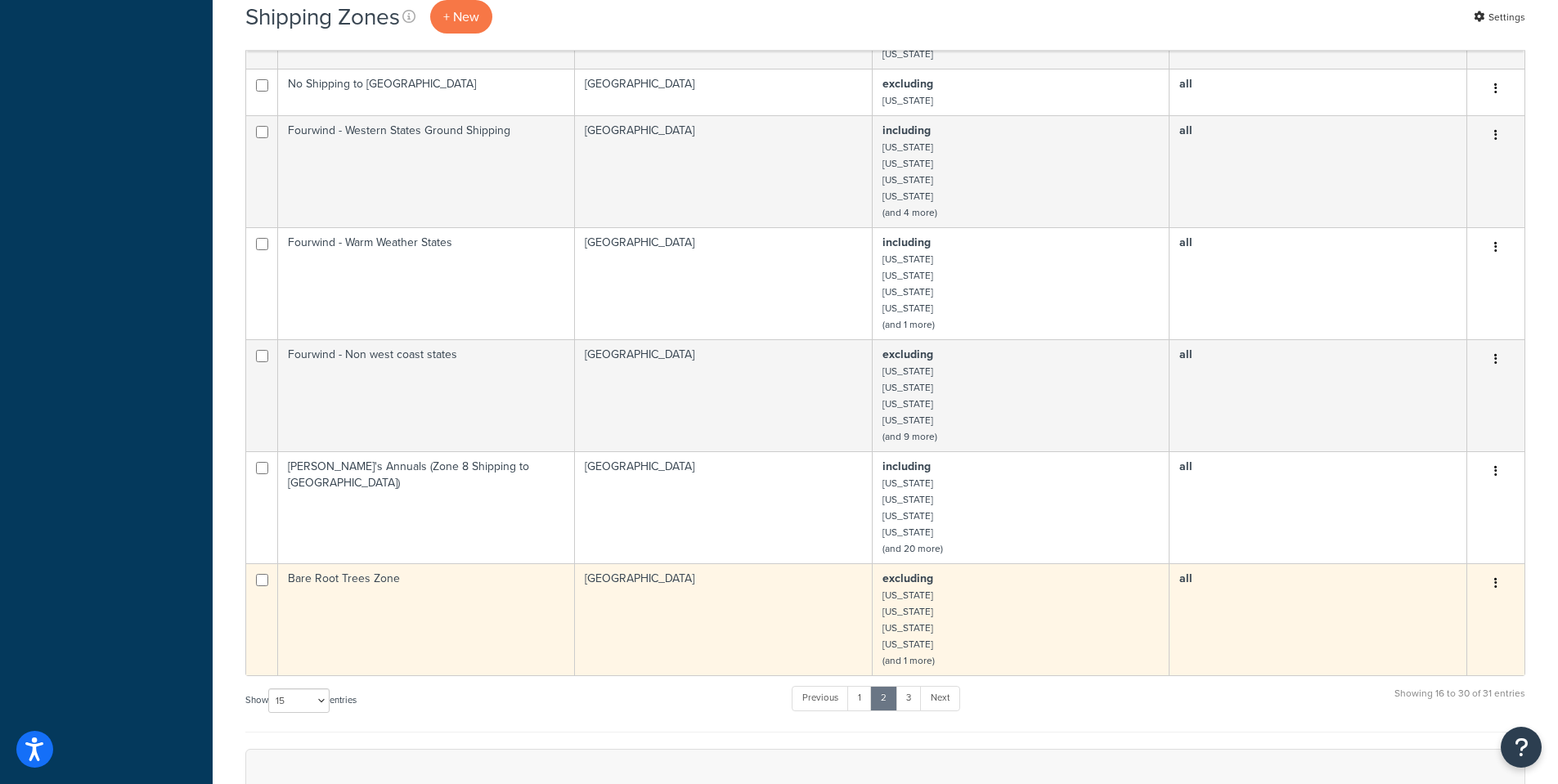
click at [347, 587] on td "Bare Root Trees Zone" at bounding box center [427, 619] width 297 height 112
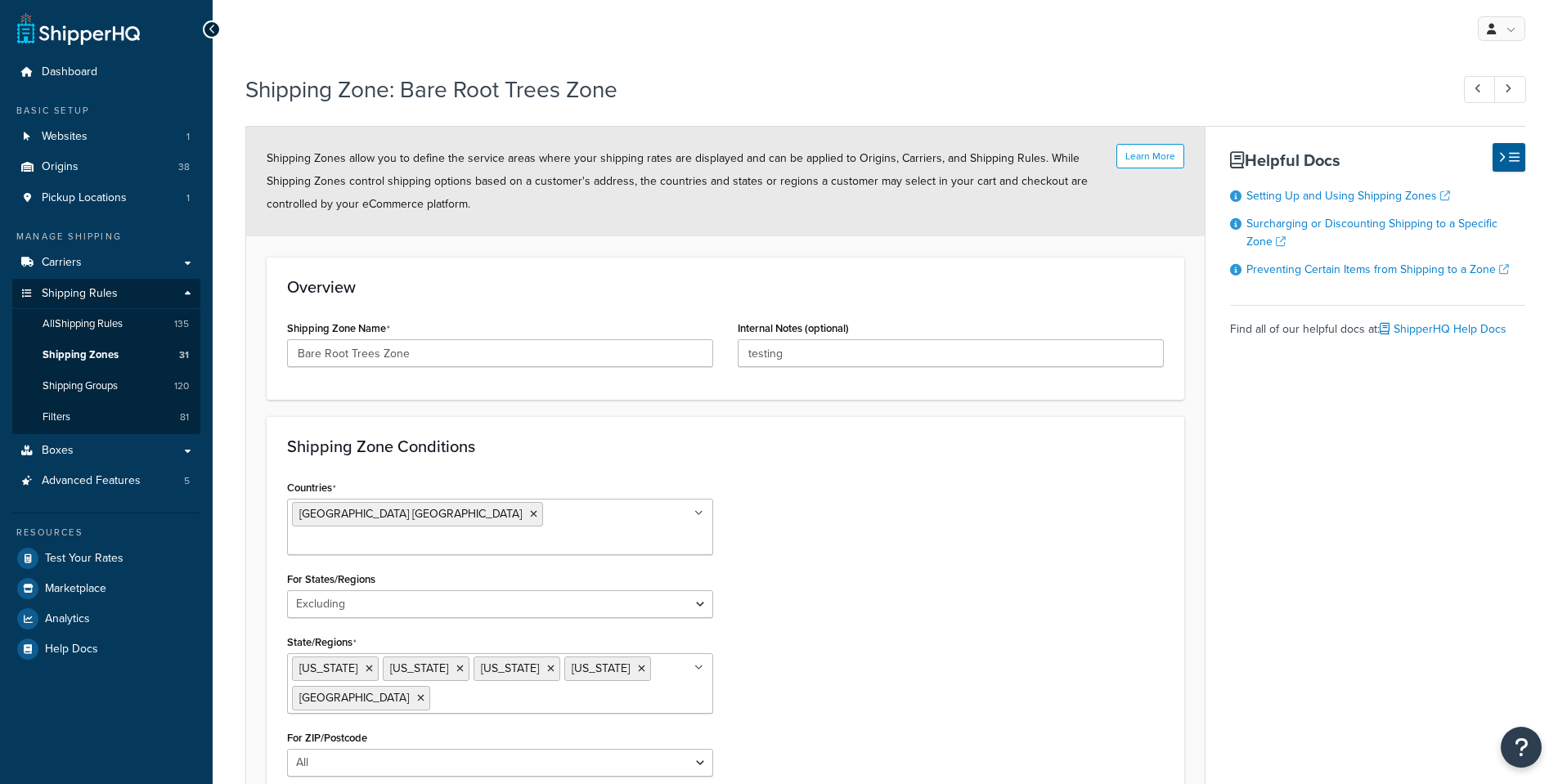
select select "excluding"
click at [90, 319] on span "All Shipping Rules" at bounding box center [82, 324] width 81 height 14
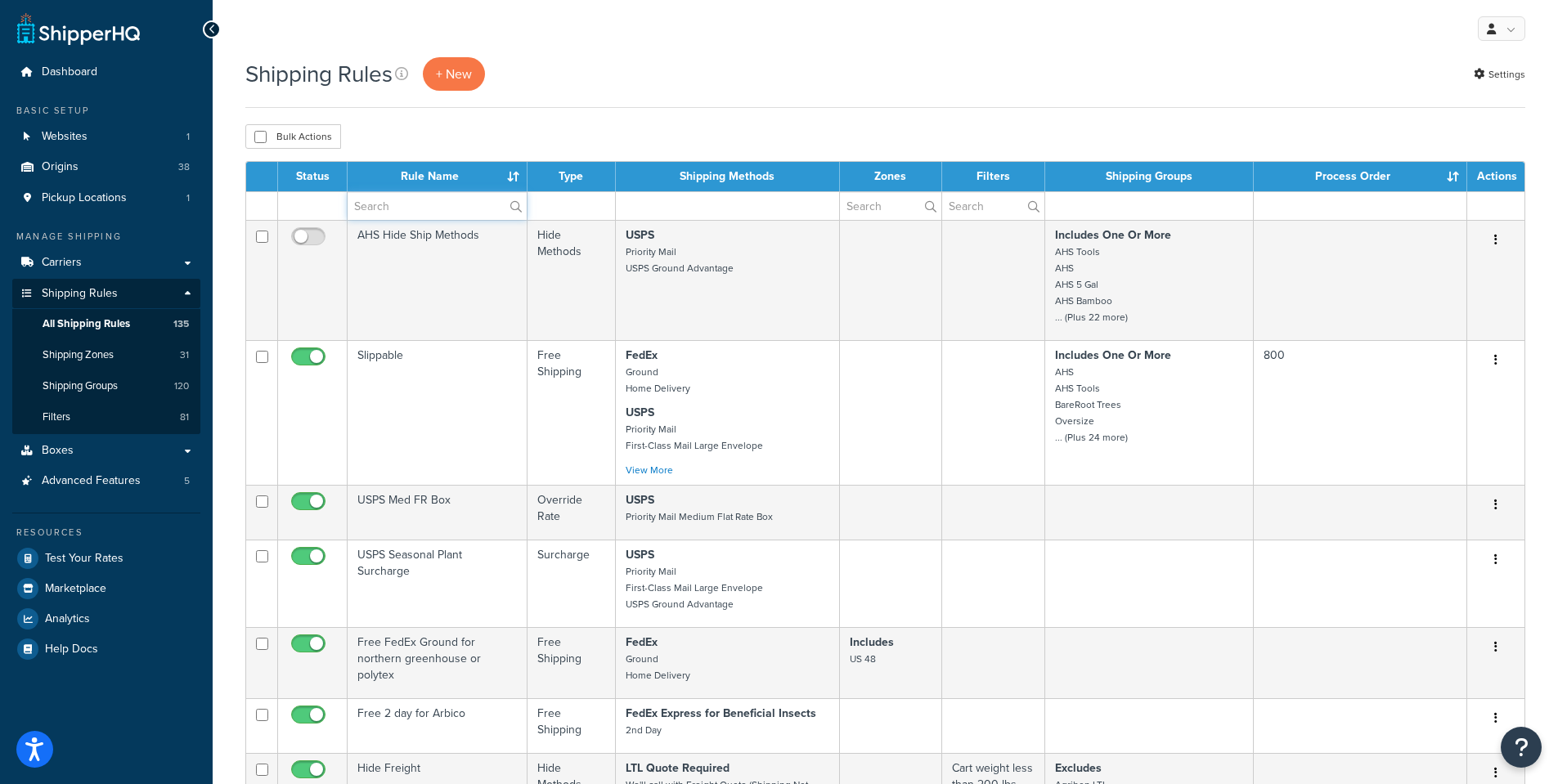
click at [374, 207] on input "text" at bounding box center [437, 205] width 179 height 27
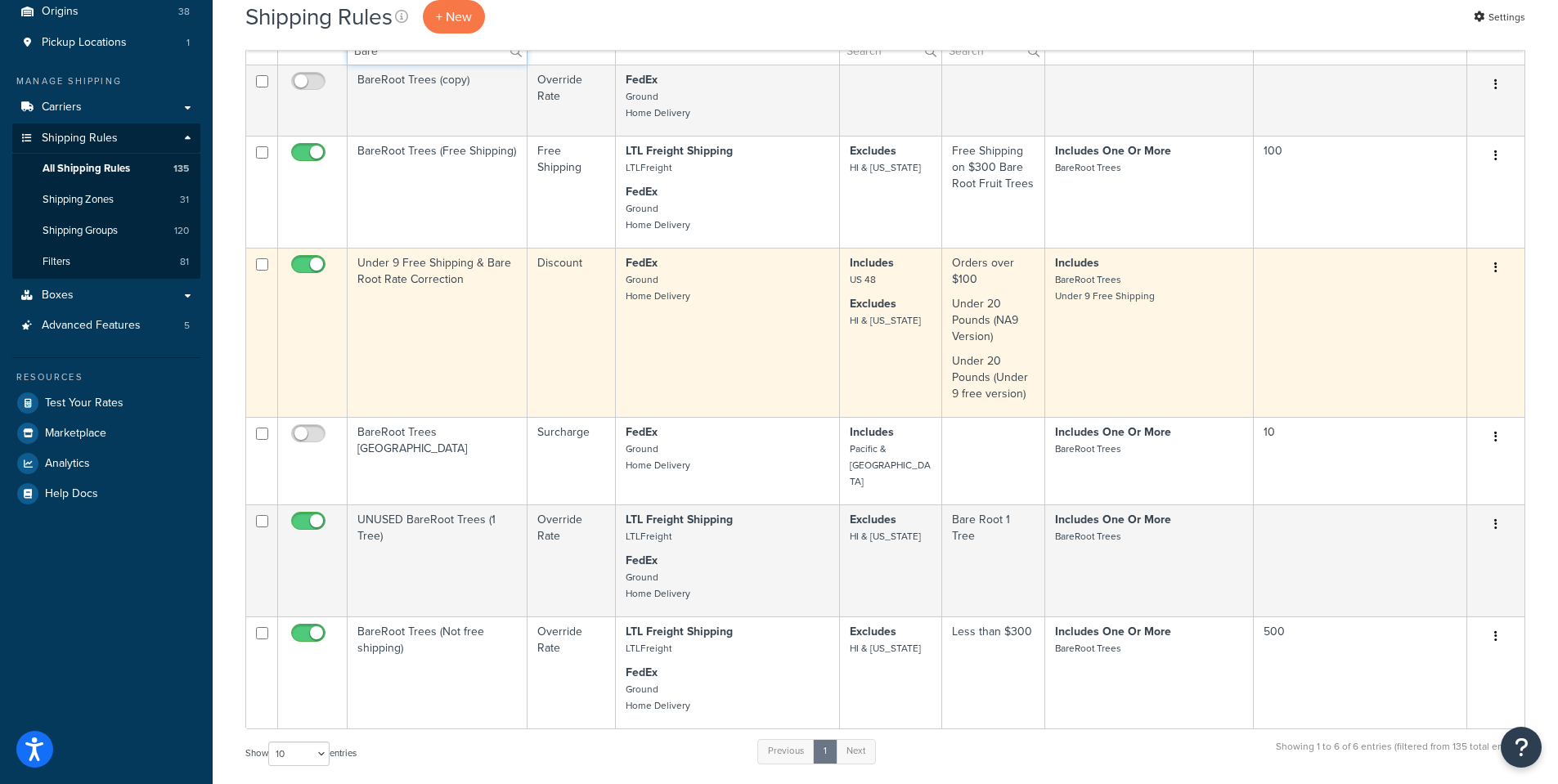
scroll to position [246, 0]
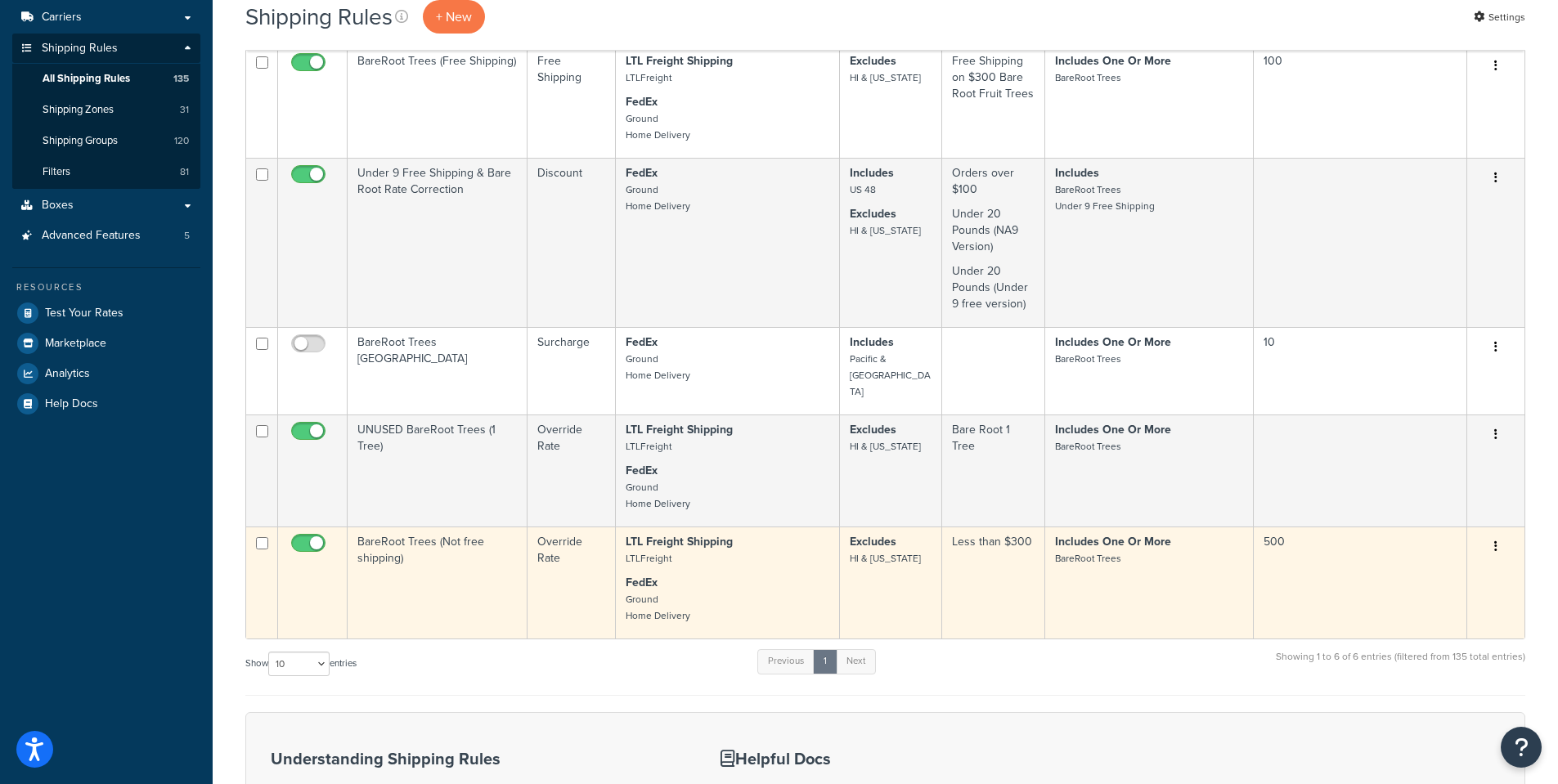
type input "Bare"
click at [402, 526] on td "BareRoot Trees (Not free shipping)" at bounding box center [437, 582] width 180 height 112
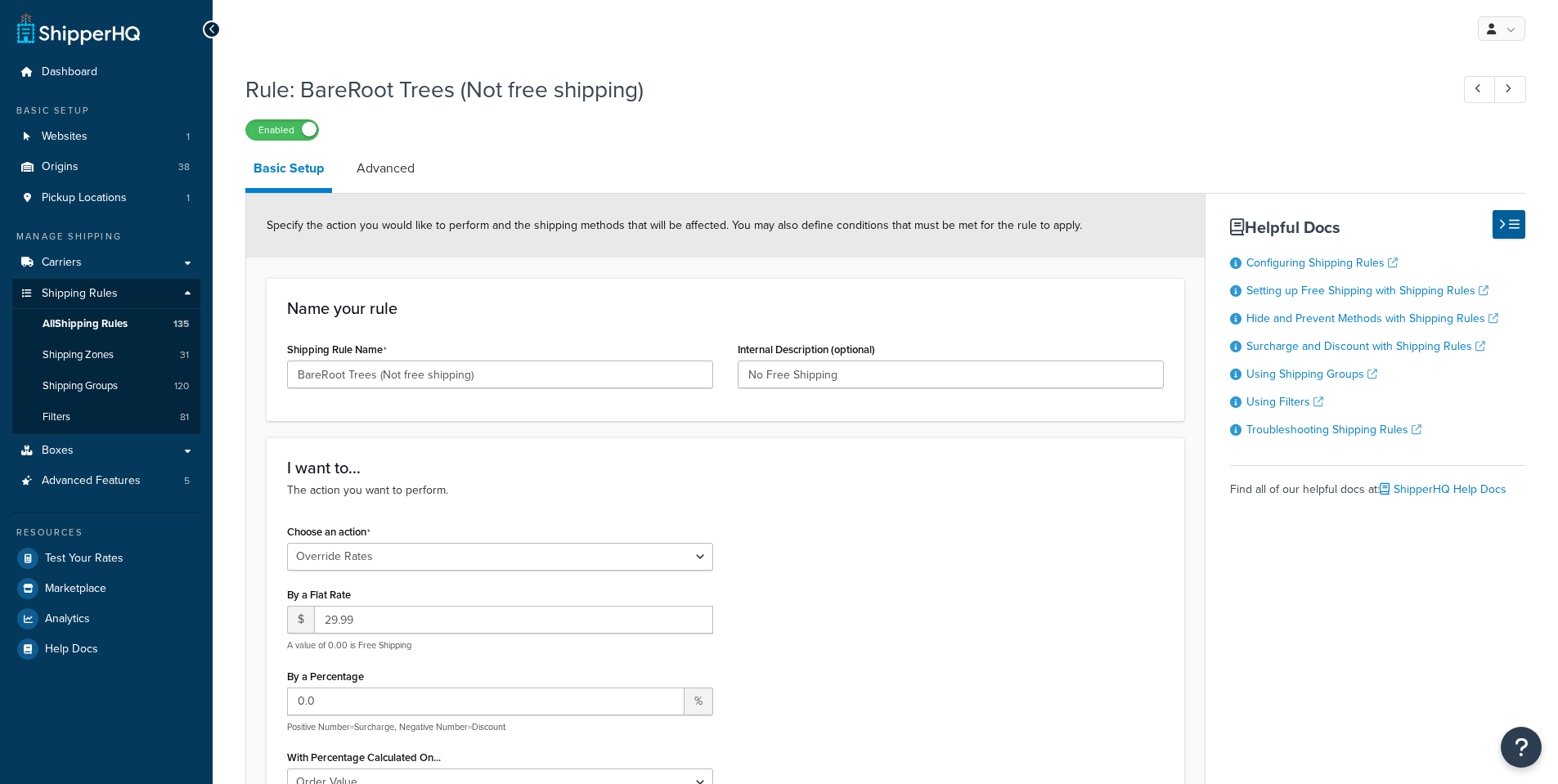
select select "OVERRIDE"
select select "SHIPPING_GROUP"
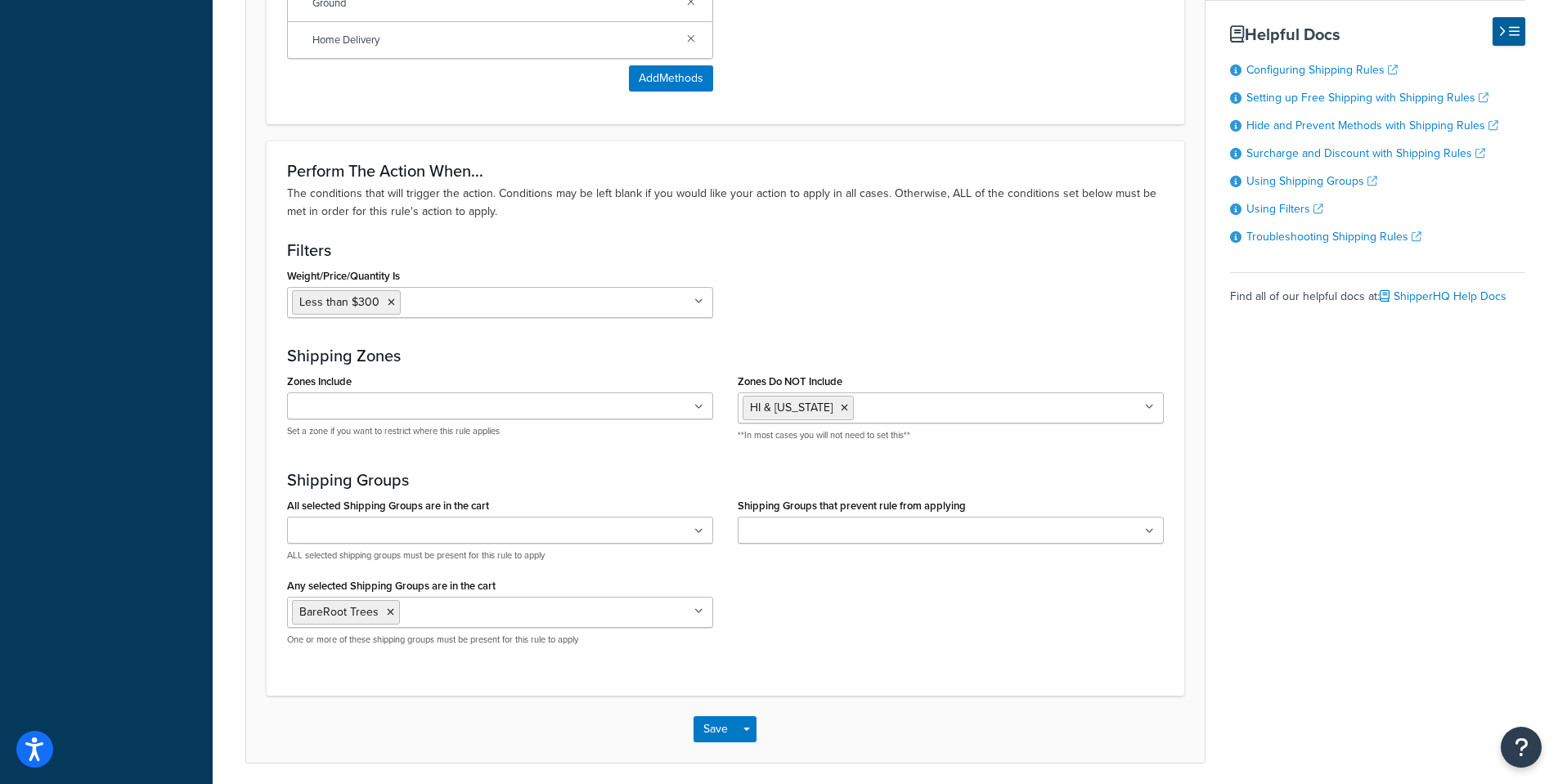
scroll to position [1307, 0]
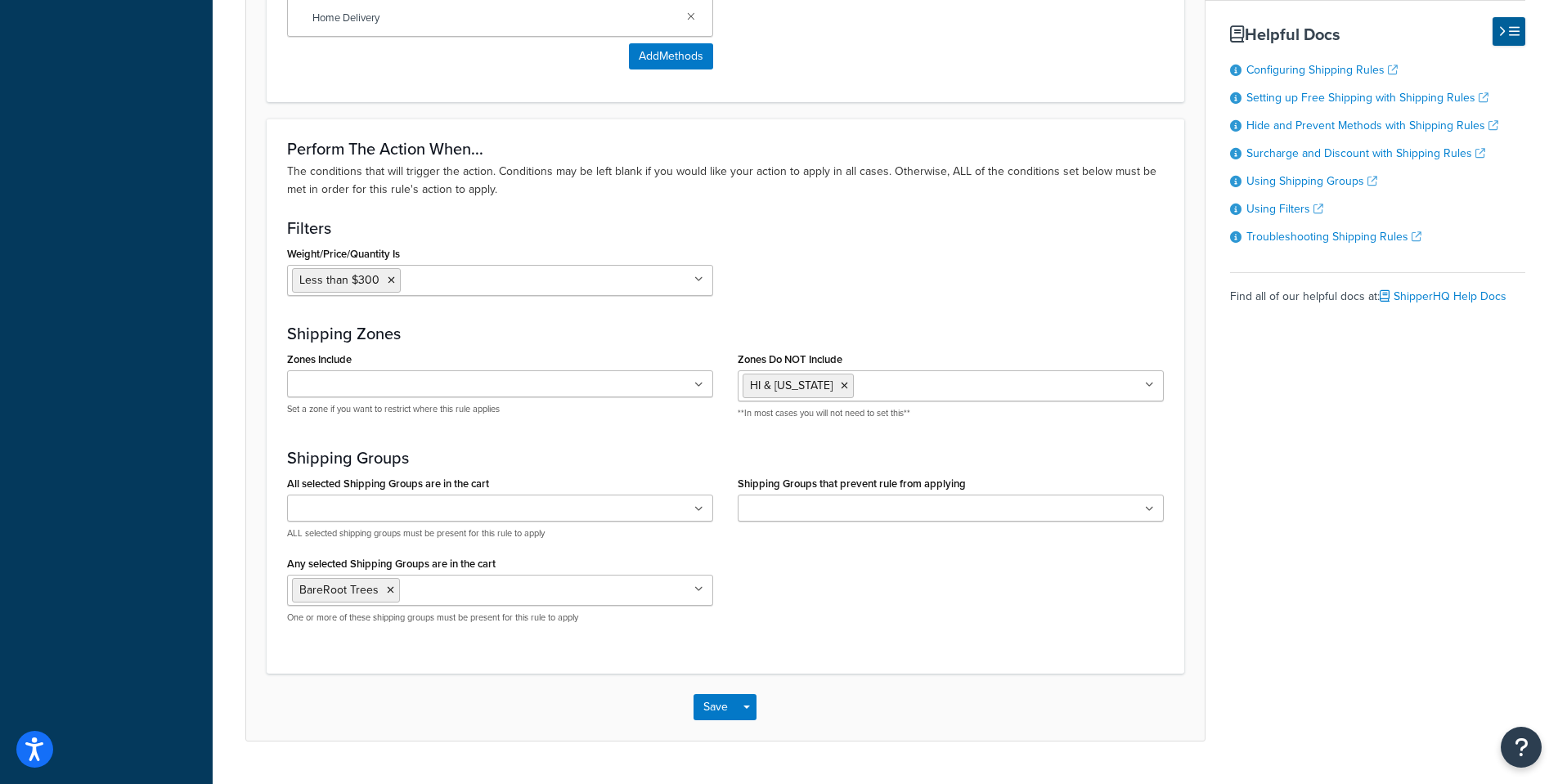
click at [703, 382] on ul at bounding box center [500, 383] width 426 height 27
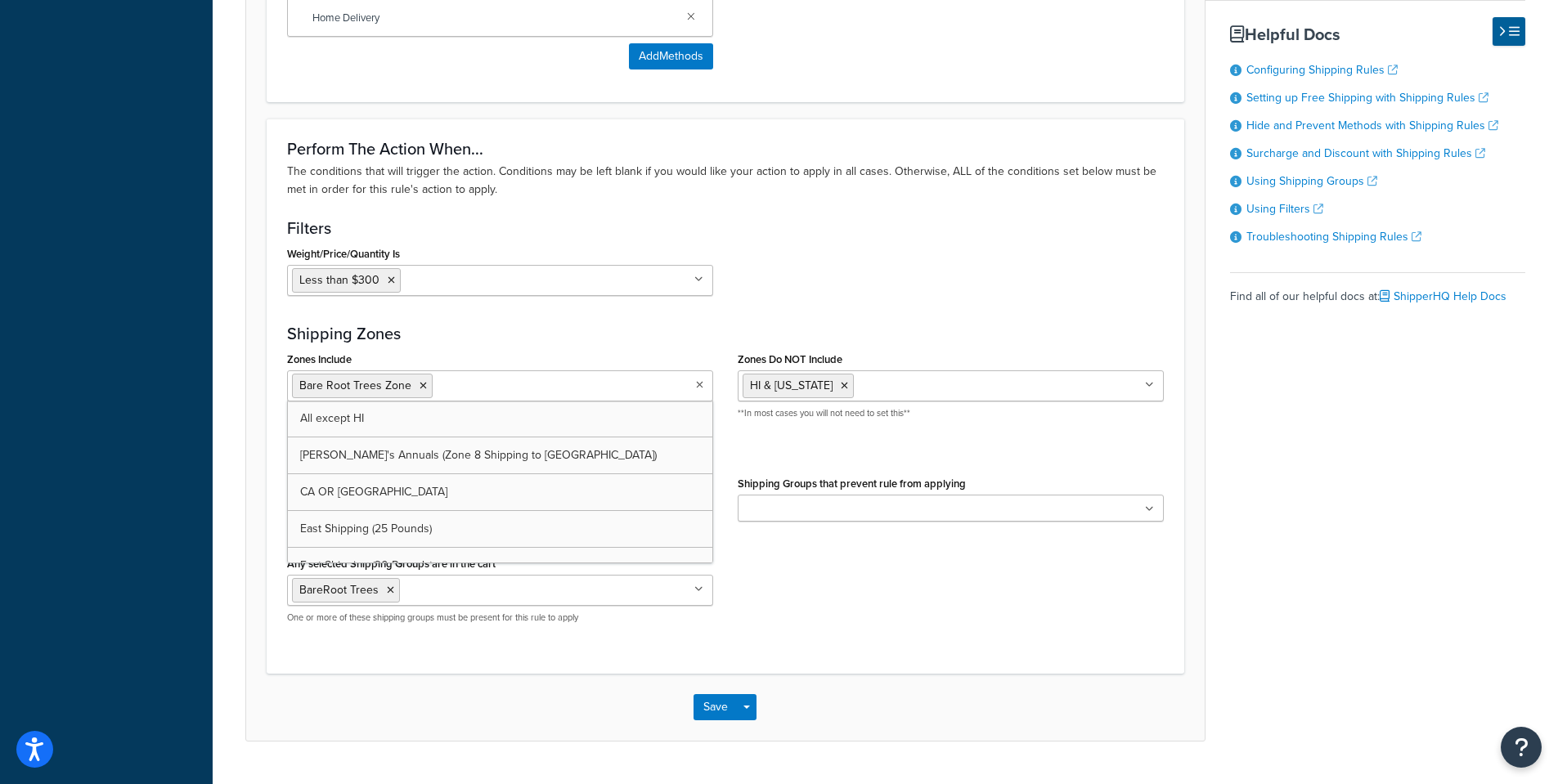
click at [568, 332] on h3 "Shipping Zones" at bounding box center [725, 334] width 877 height 18
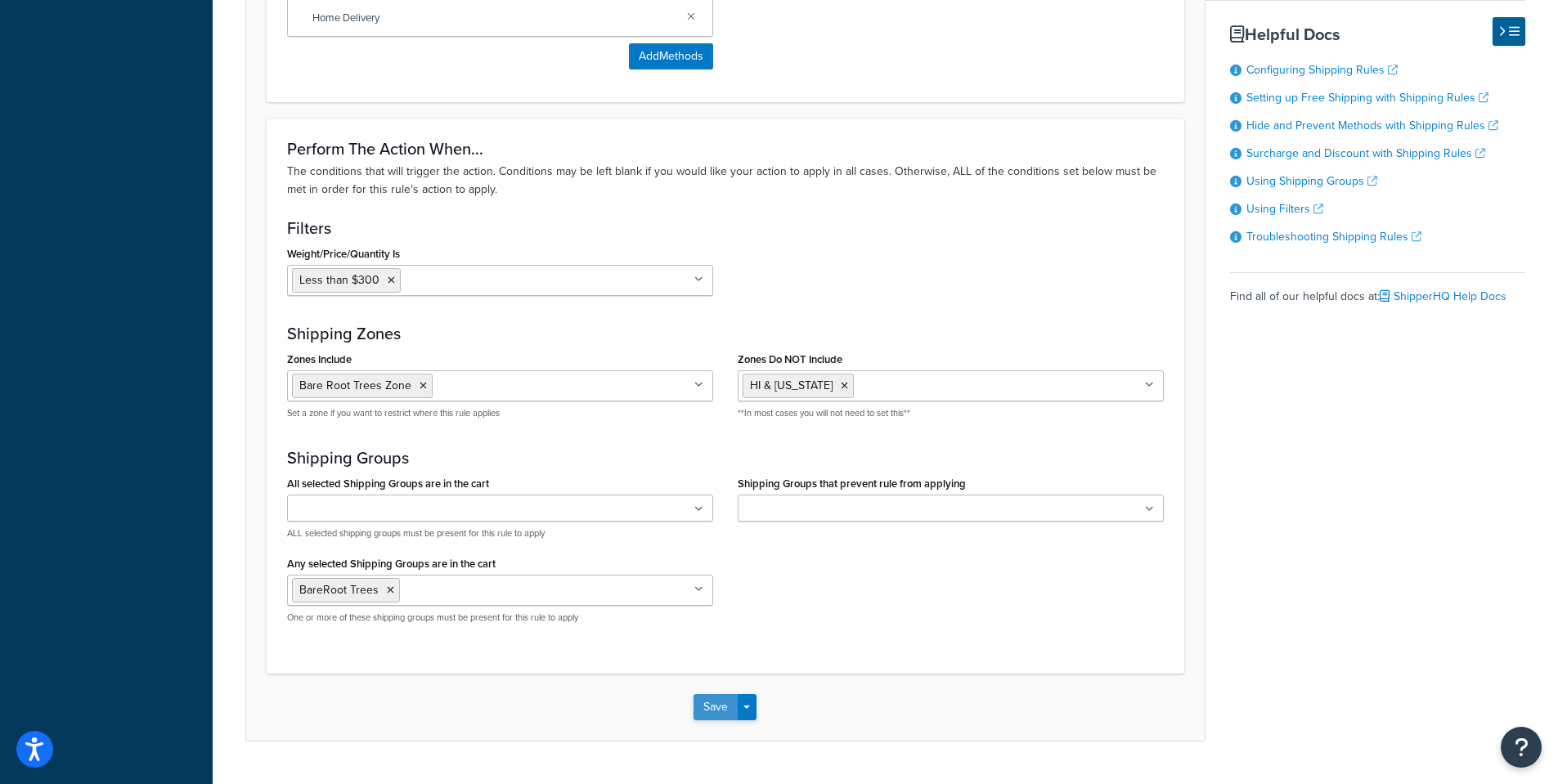
click at [706, 705] on button "Save" at bounding box center [715, 707] width 44 height 27
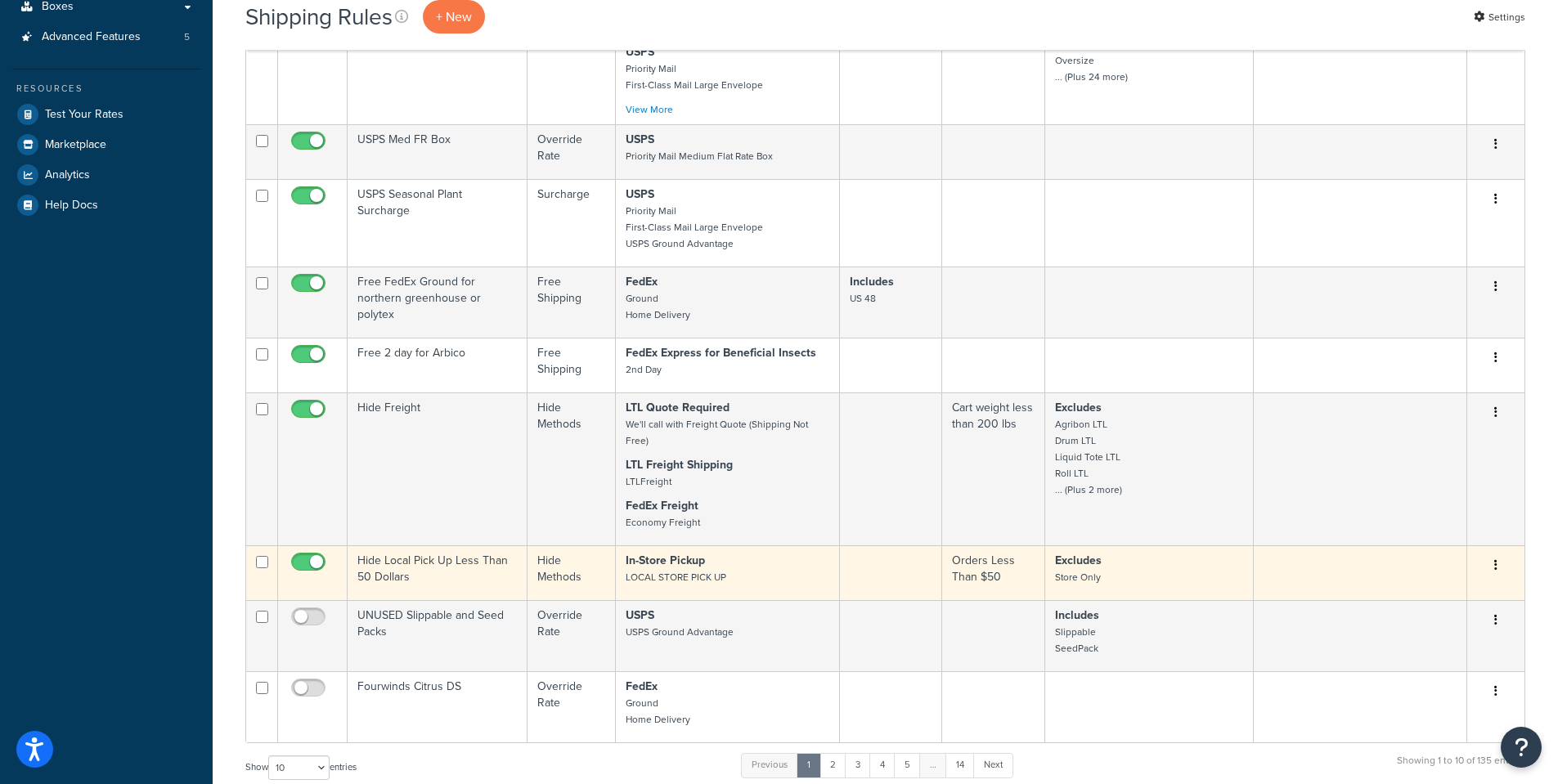
scroll to position [163, 0]
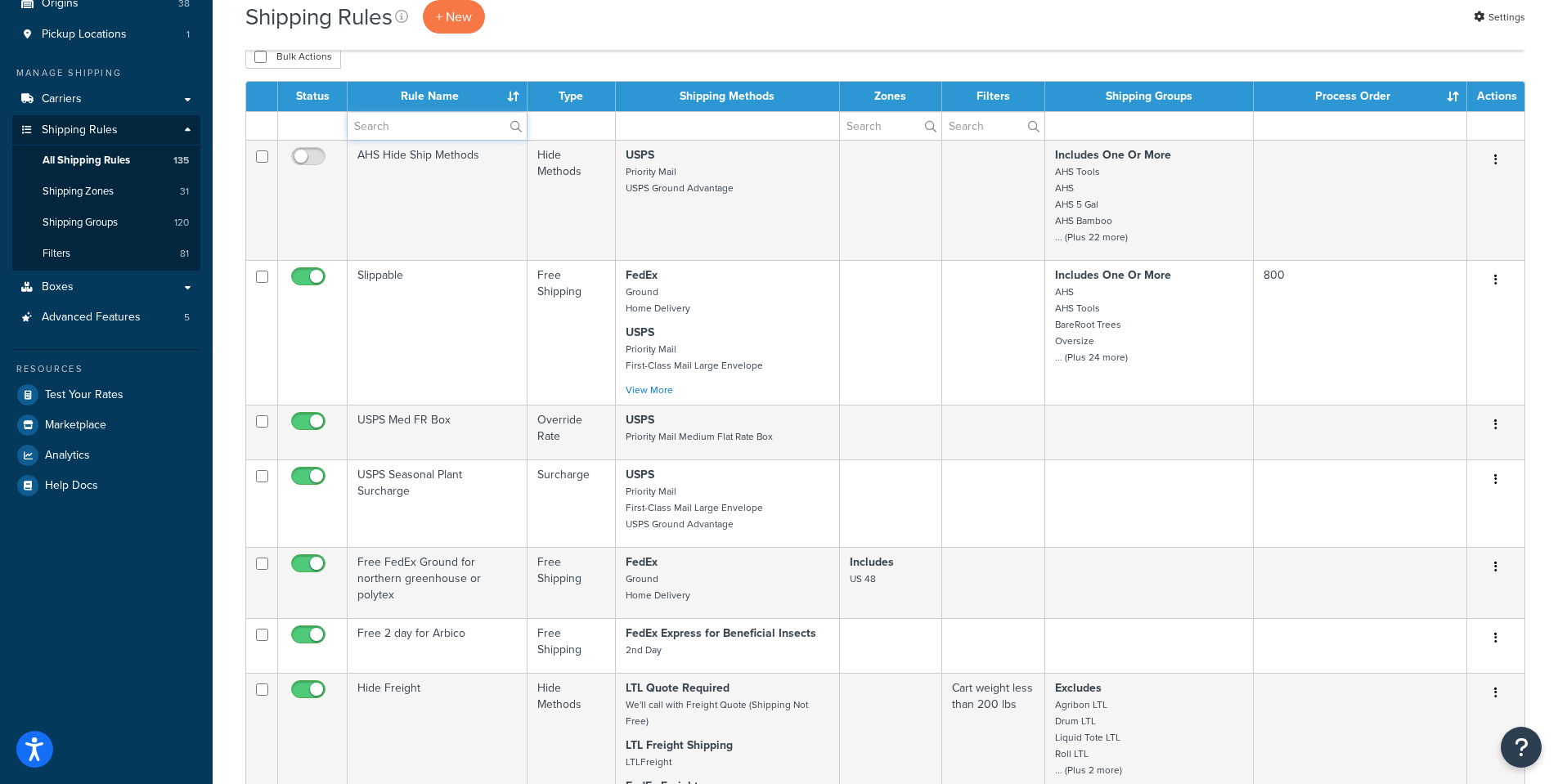
click at [388, 126] on input "text" at bounding box center [437, 125] width 179 height 27
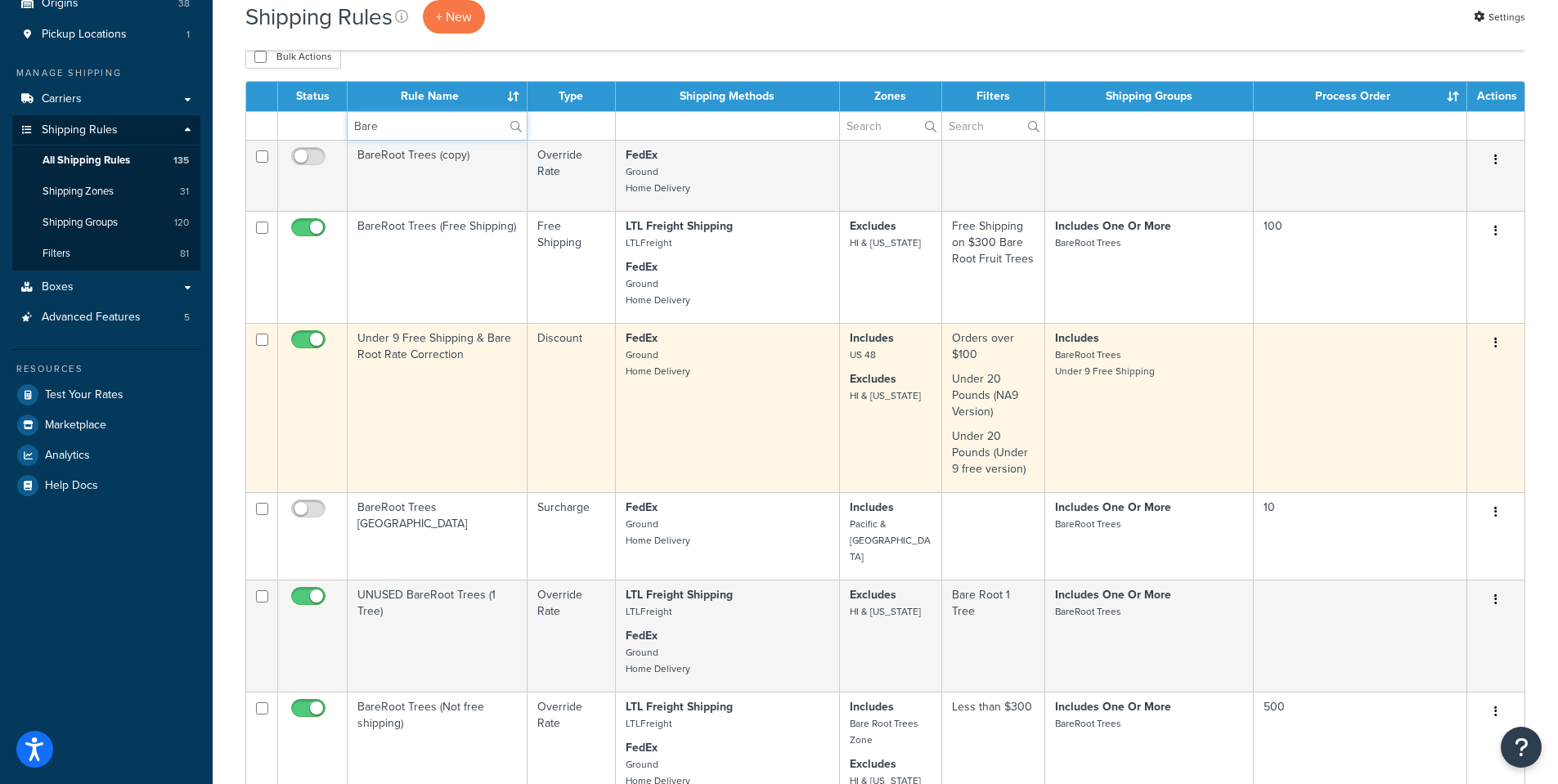
type input "Bare"
click at [740, 460] on td "FedEx Ground Home Delivery" at bounding box center [728, 407] width 224 height 169
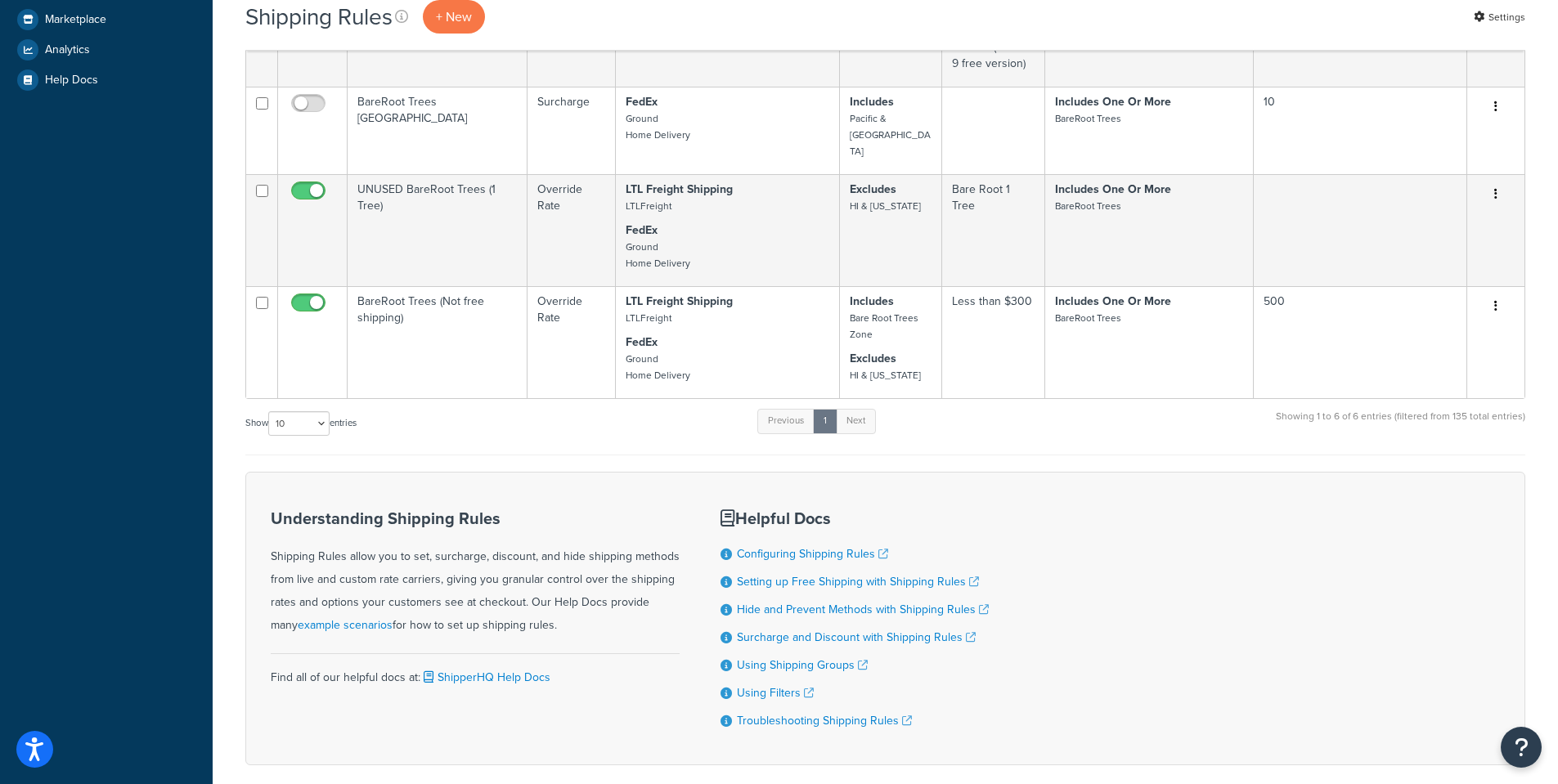
scroll to position [572, 0]
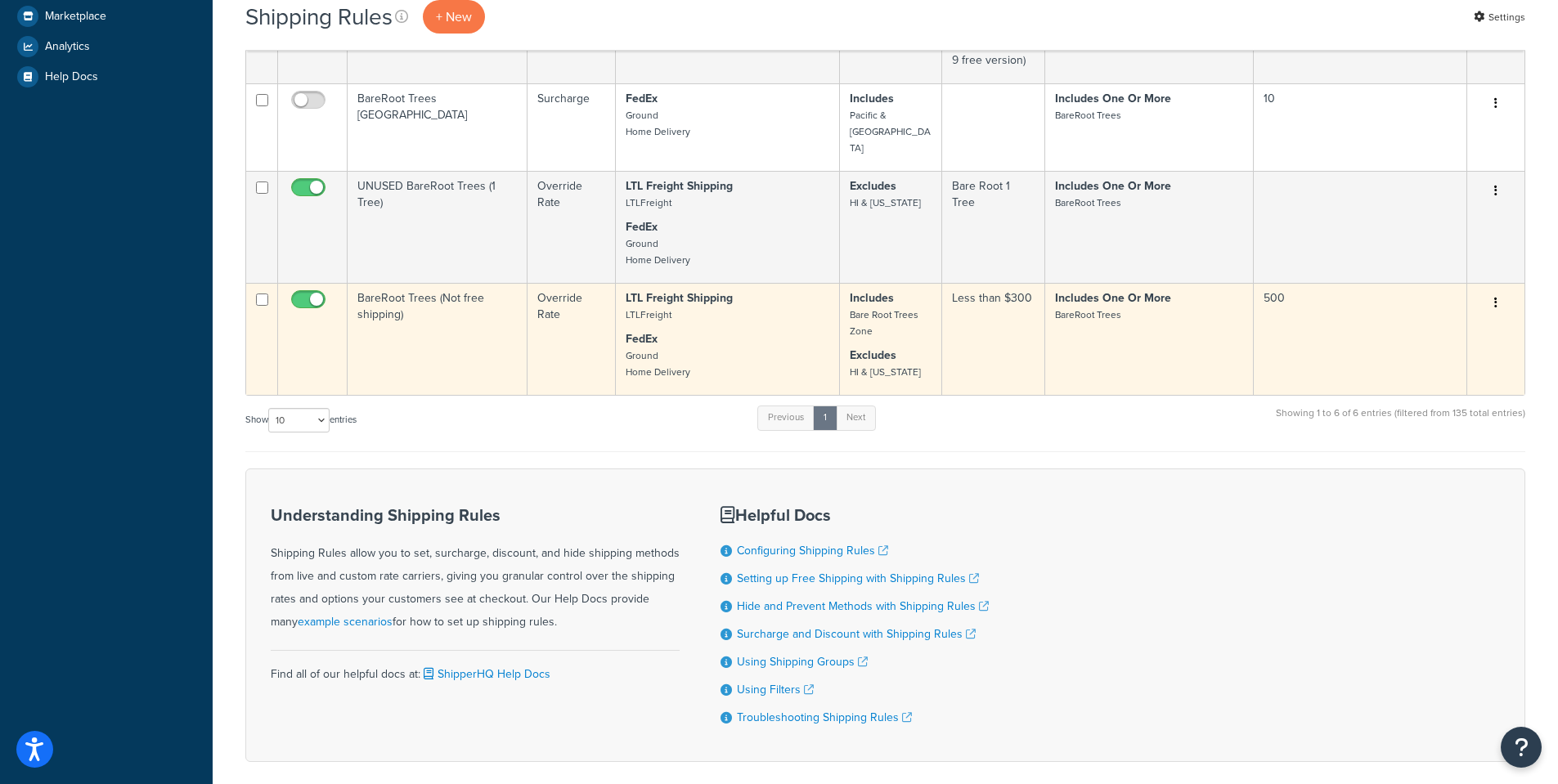
click at [413, 286] on td "BareRoot Trees (Not free shipping)" at bounding box center [437, 338] width 180 height 112
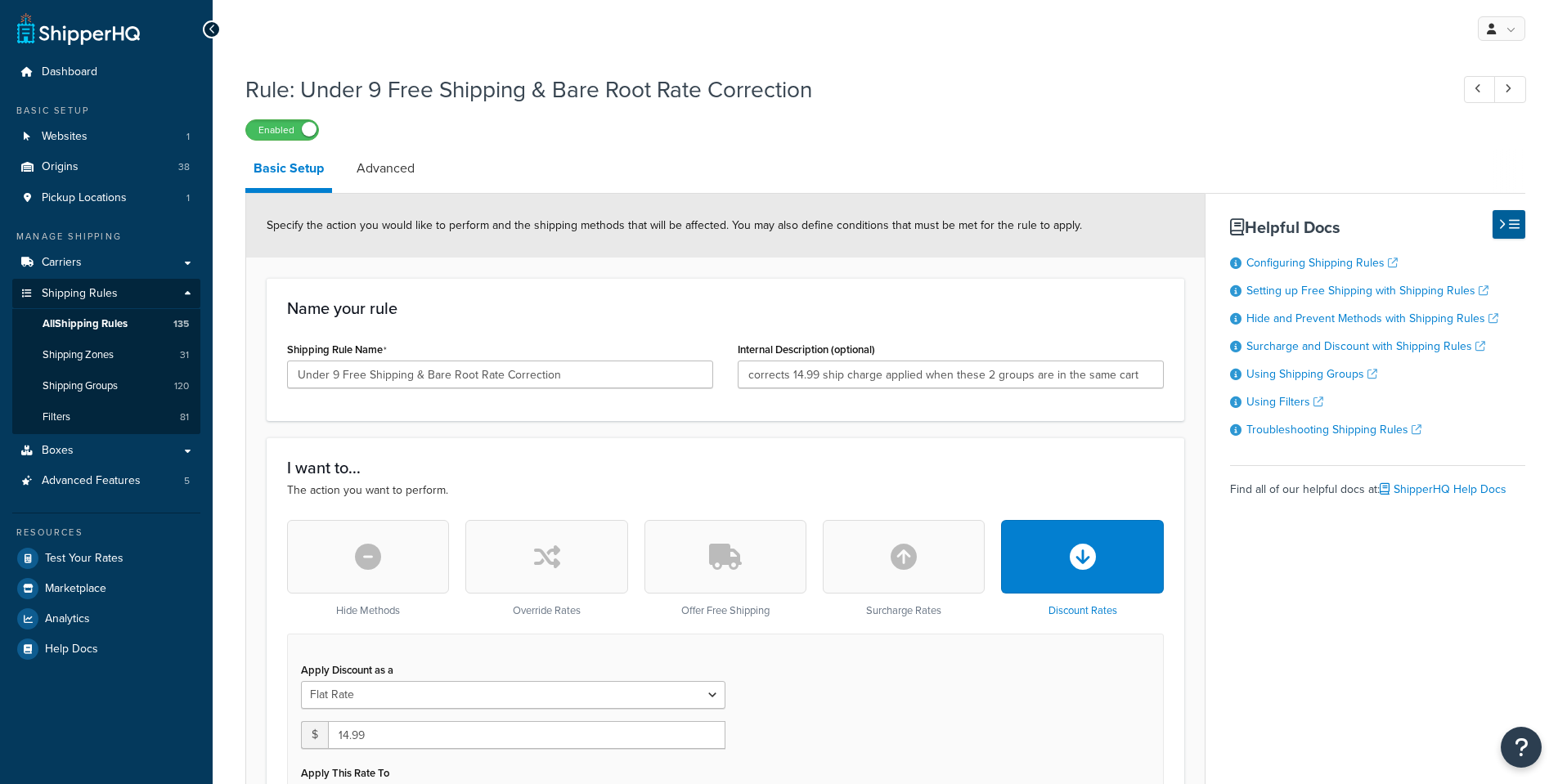
select select "SHIPPING_GROUP"
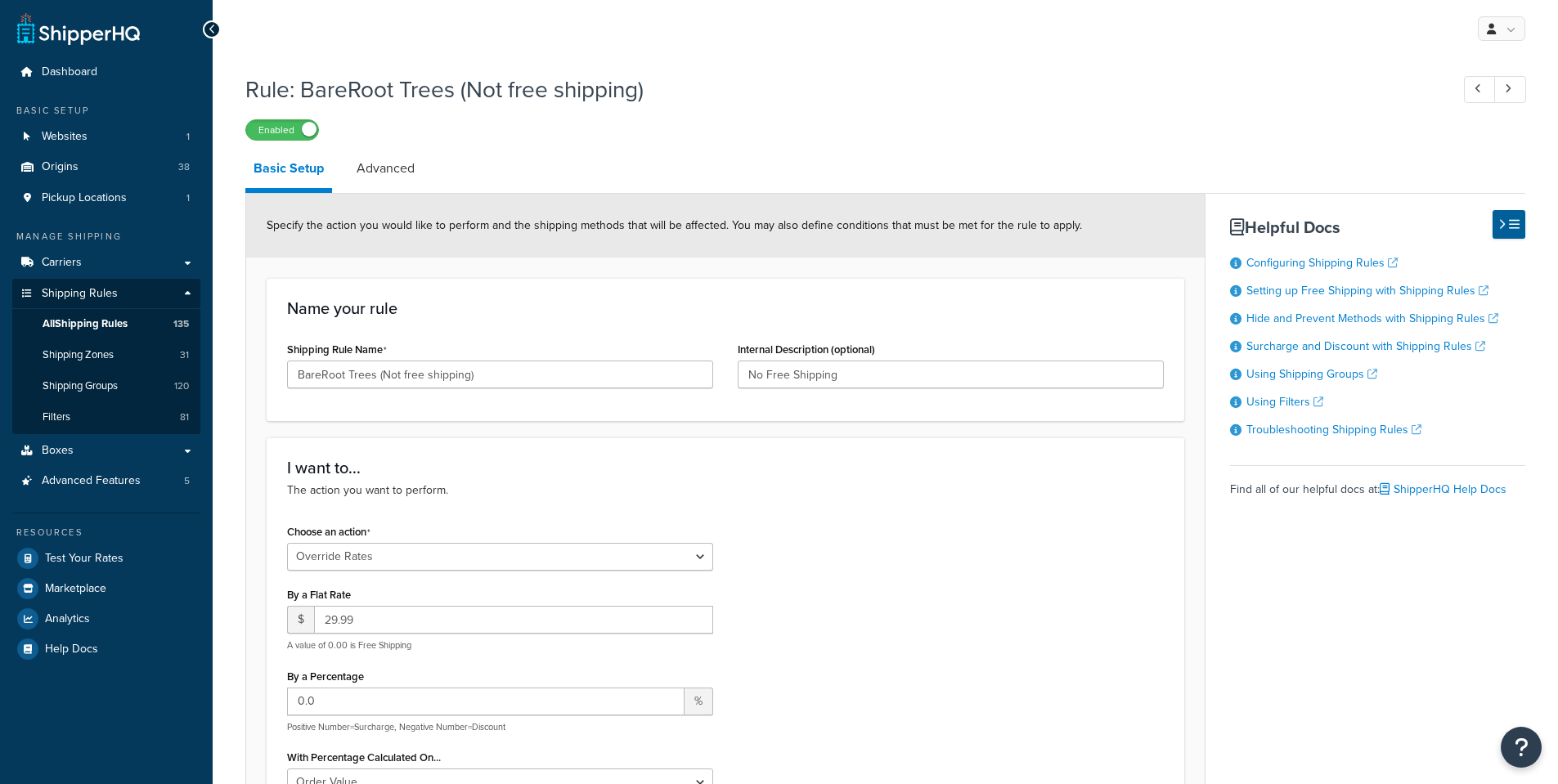
select select "OVERRIDE"
select select "SHIPPING_GROUP"
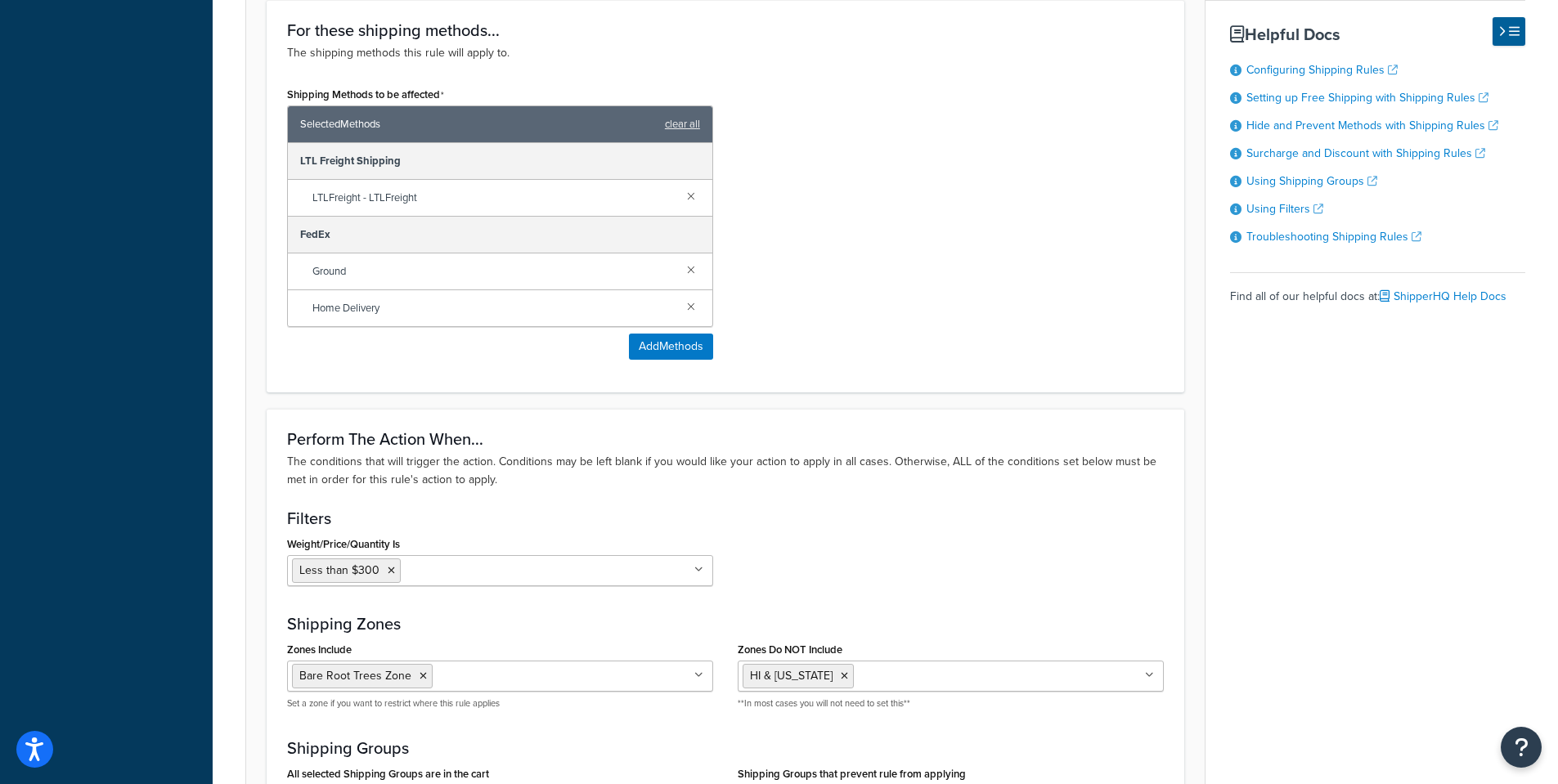
scroll to position [1226, 0]
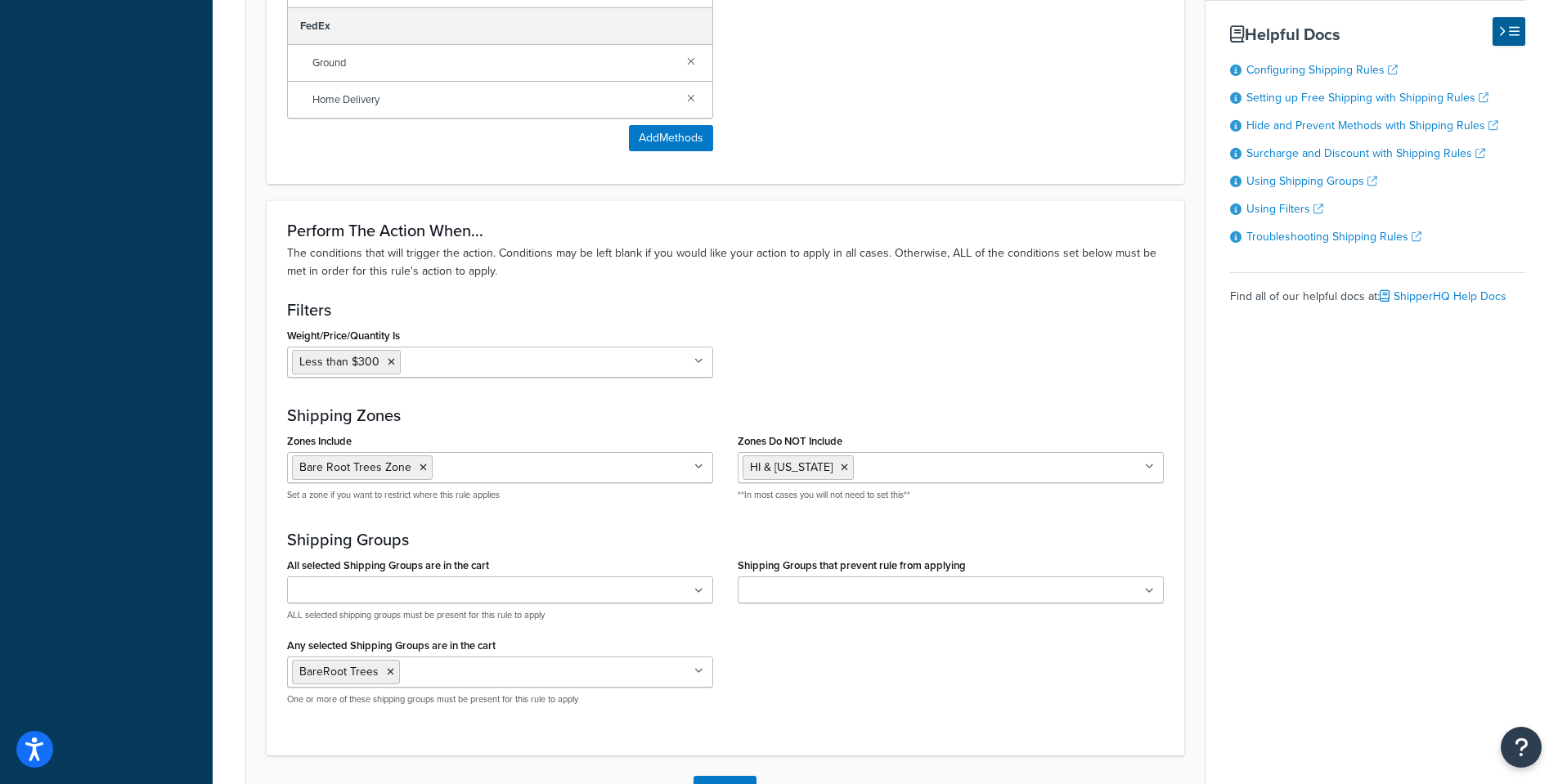
click at [420, 466] on icon at bounding box center [422, 468] width 7 height 10
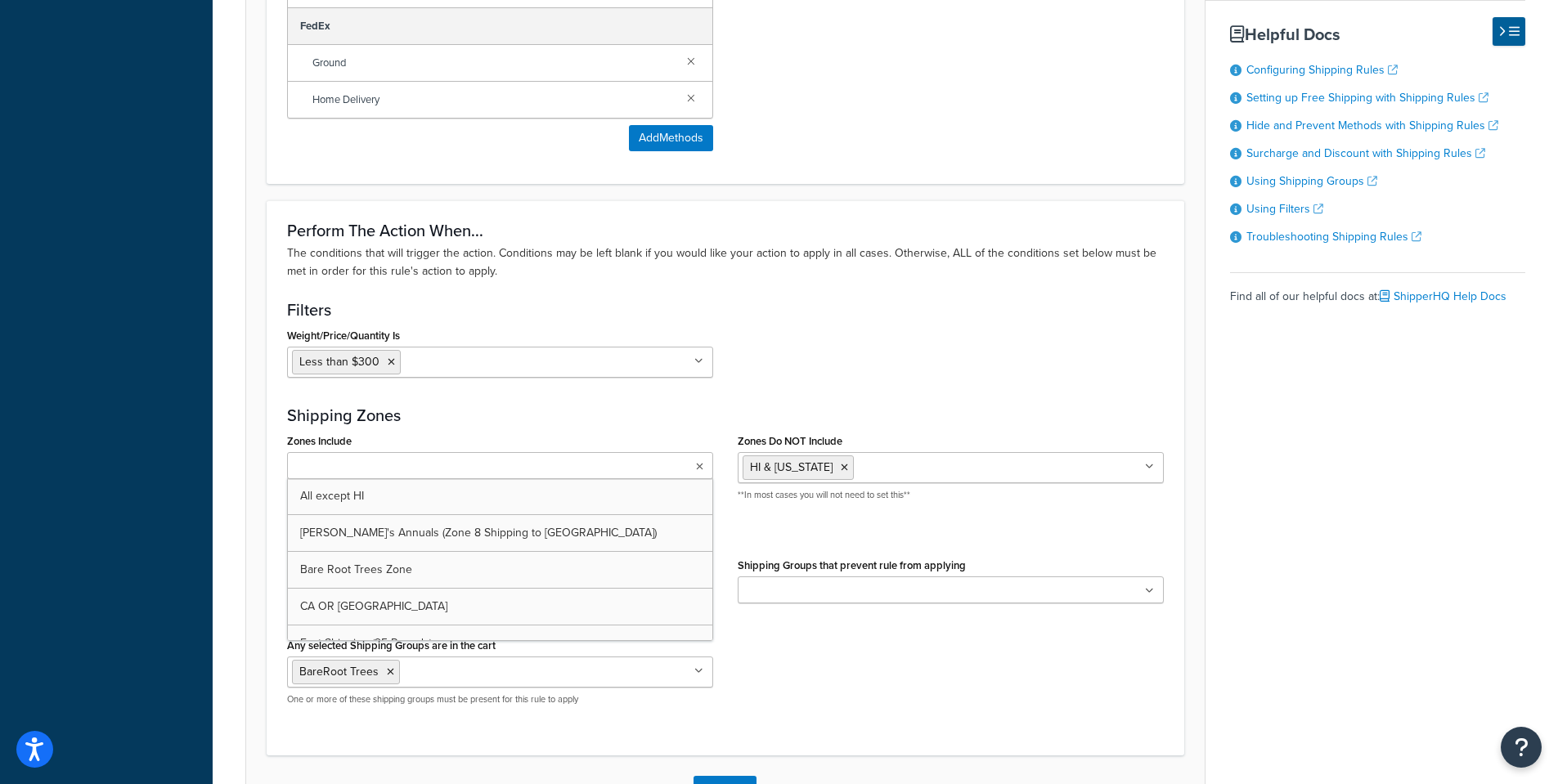
click at [905, 468] on input "Zones Do NOT Include" at bounding box center [930, 467] width 144 height 18
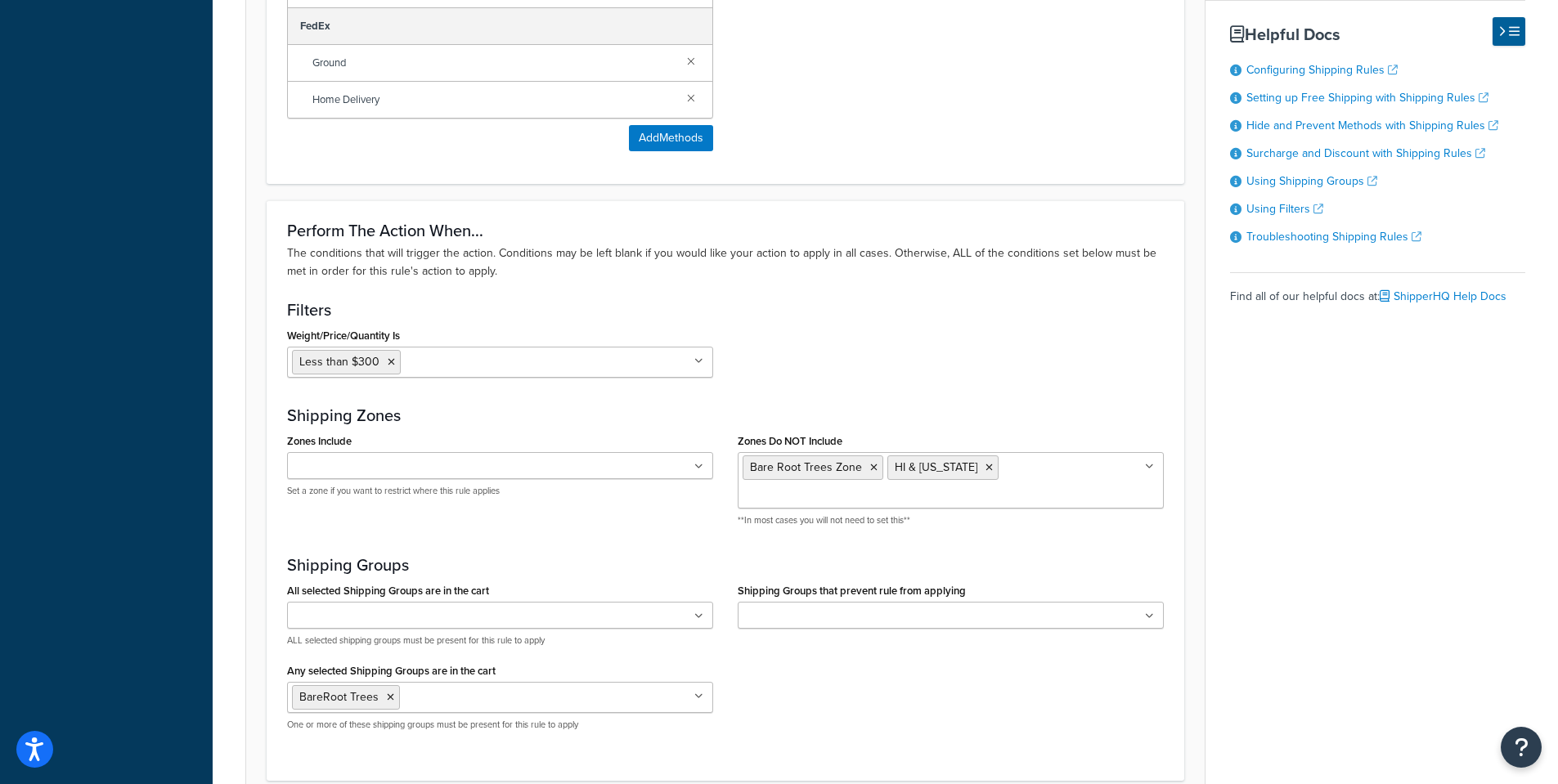
click at [889, 404] on div "Perform The Action When... The conditions that will trigger the action. Conditi…" at bounding box center [725, 489] width 917 height 579
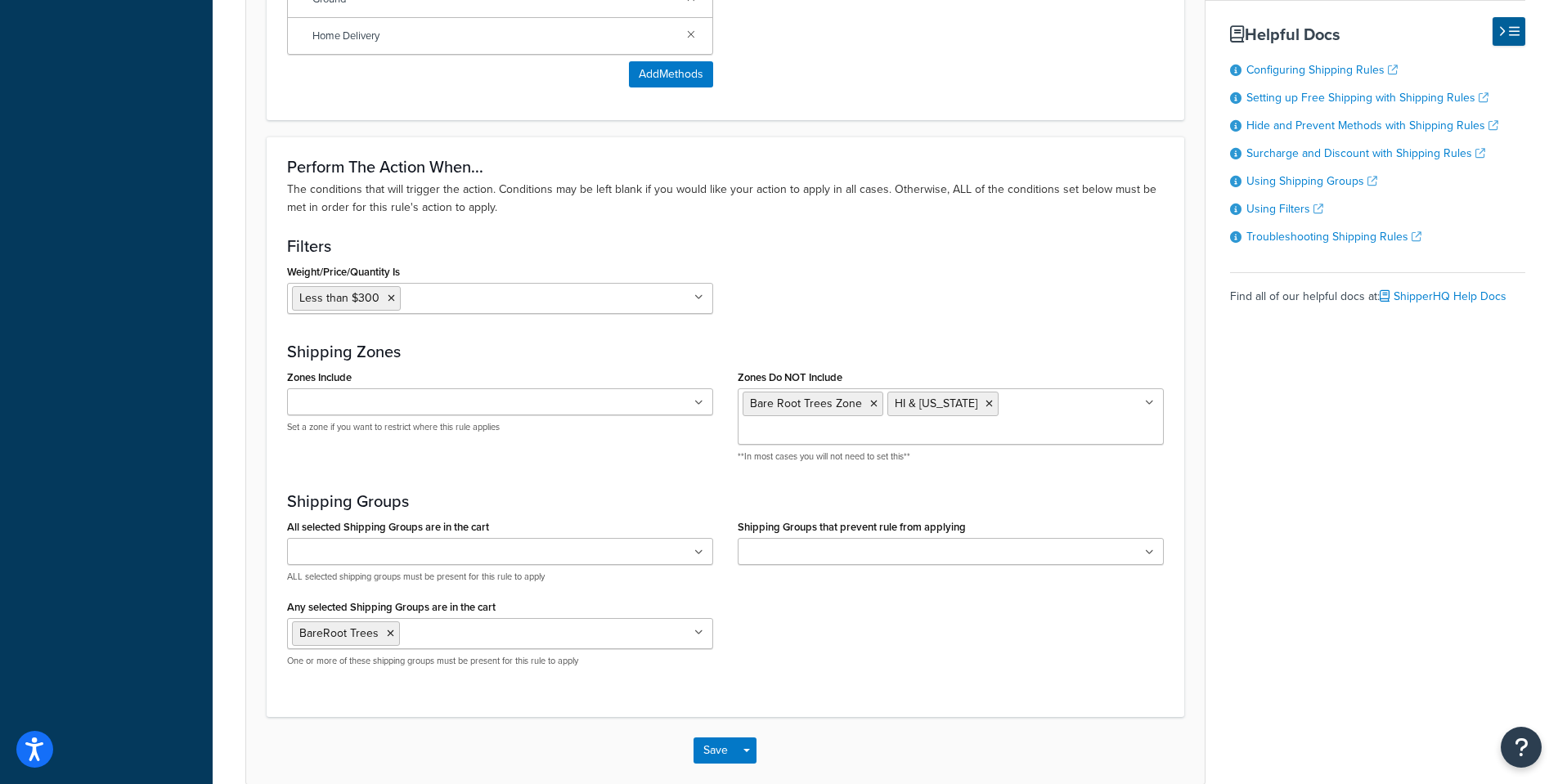
scroll to position [1346, 0]
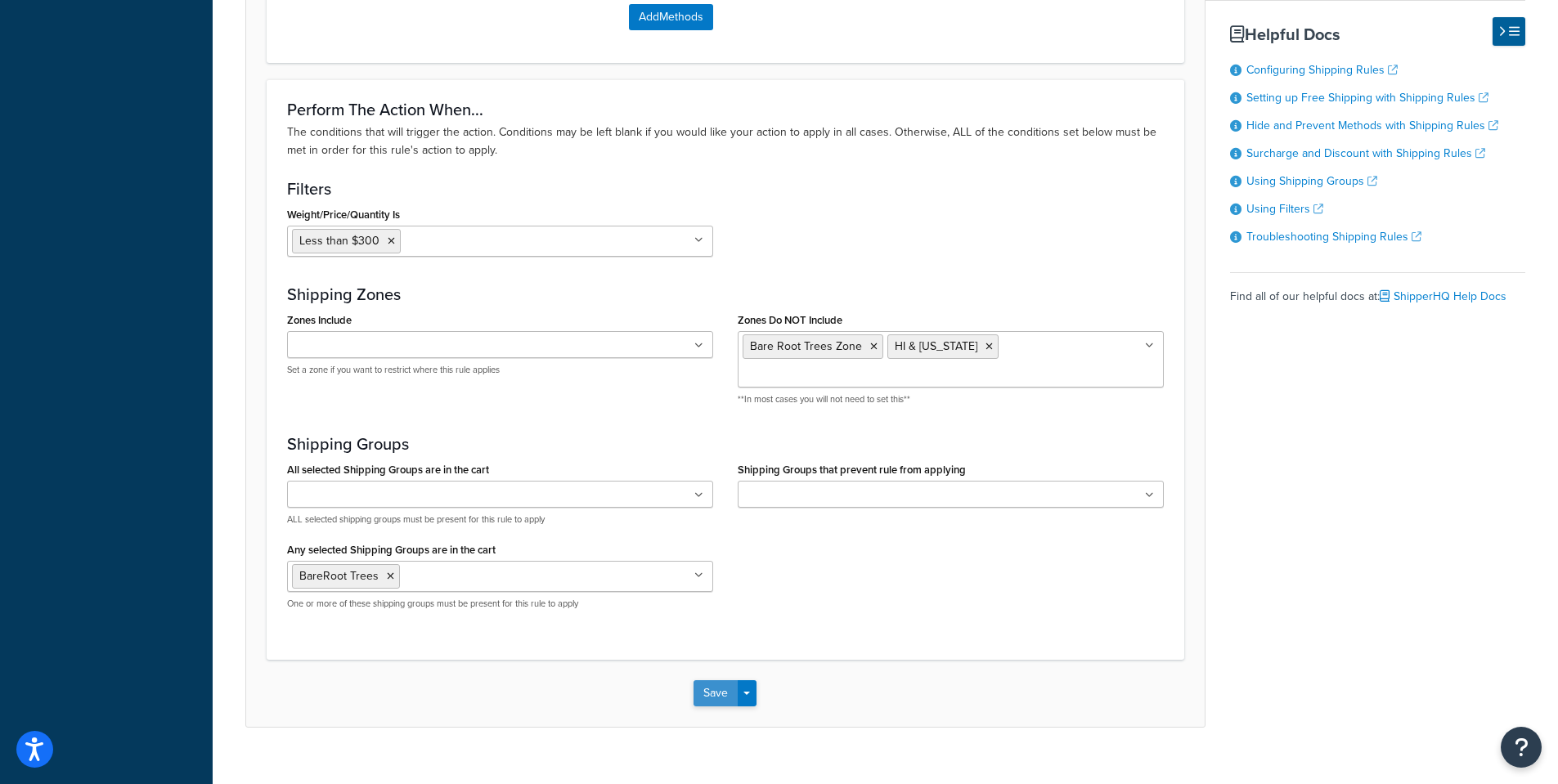
click at [708, 680] on button "Save" at bounding box center [715, 694] width 44 height 27
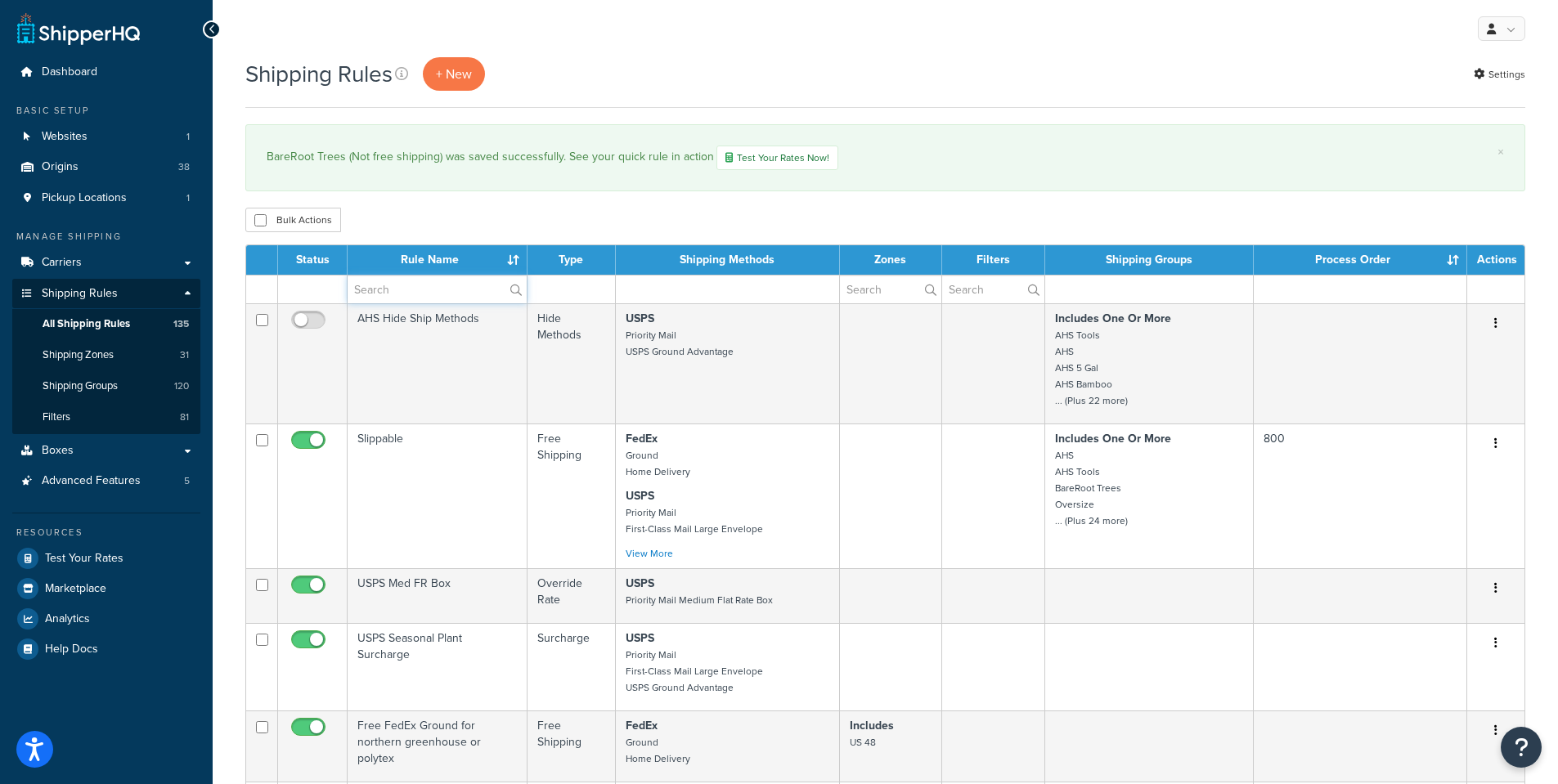
click at [397, 284] on input "text" at bounding box center [437, 289] width 179 height 27
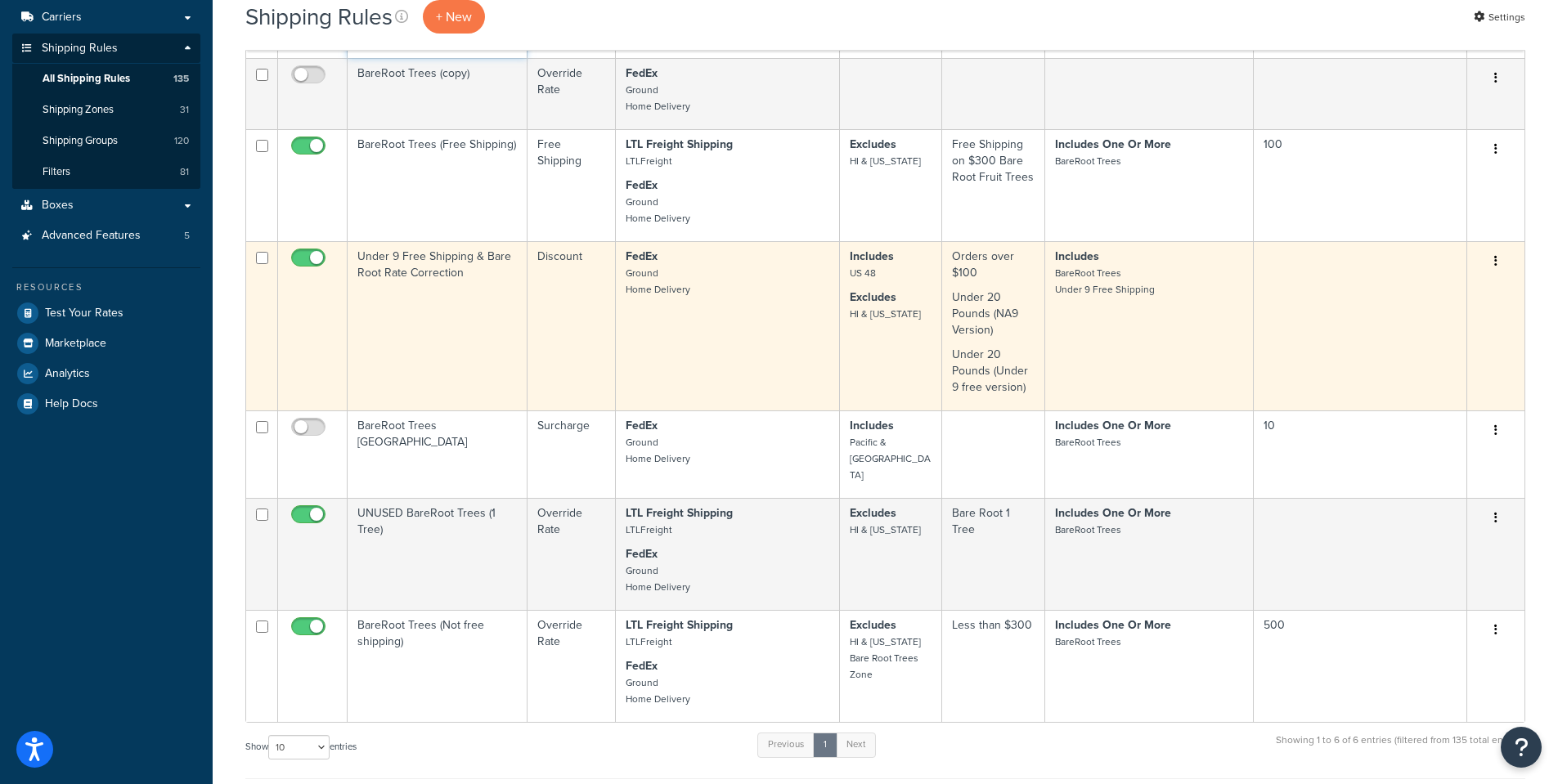
scroll to position [163, 0]
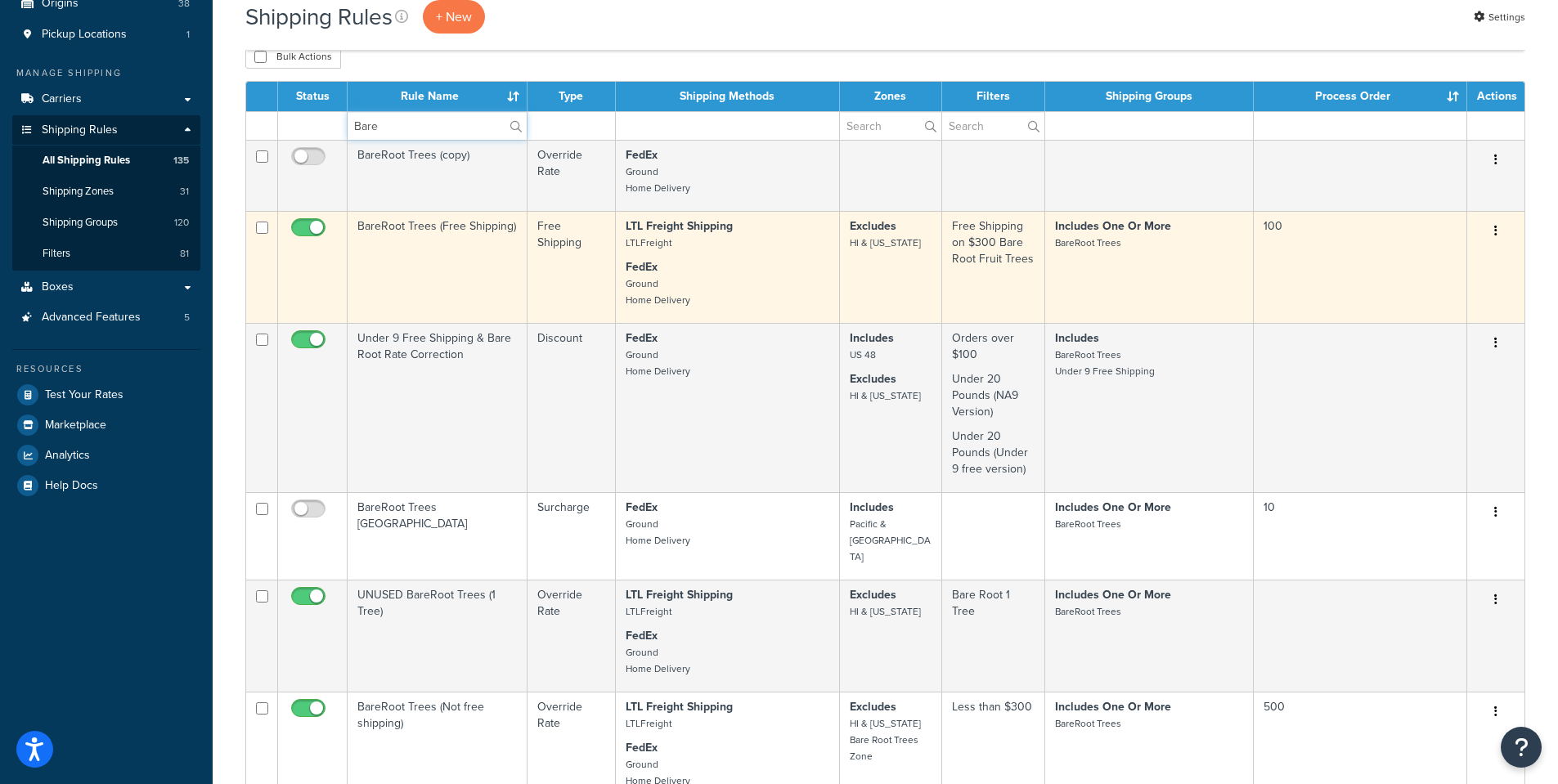
type input "Bare"
click at [395, 225] on td "BareRoot Trees (Free Shipping)" at bounding box center [437, 266] width 180 height 112
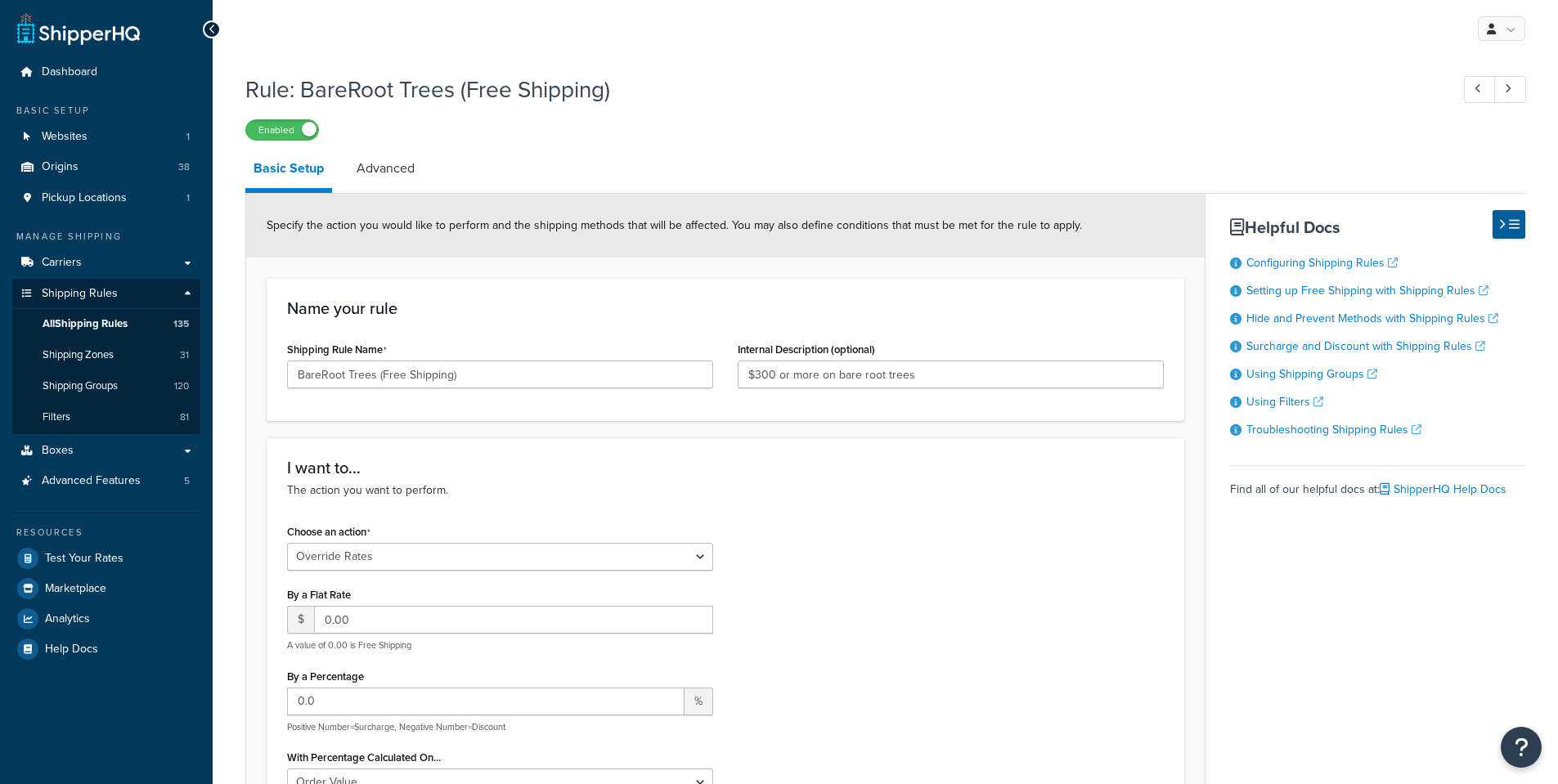
select select "OVERRIDE"
select select "SHIPPING_GROUP"
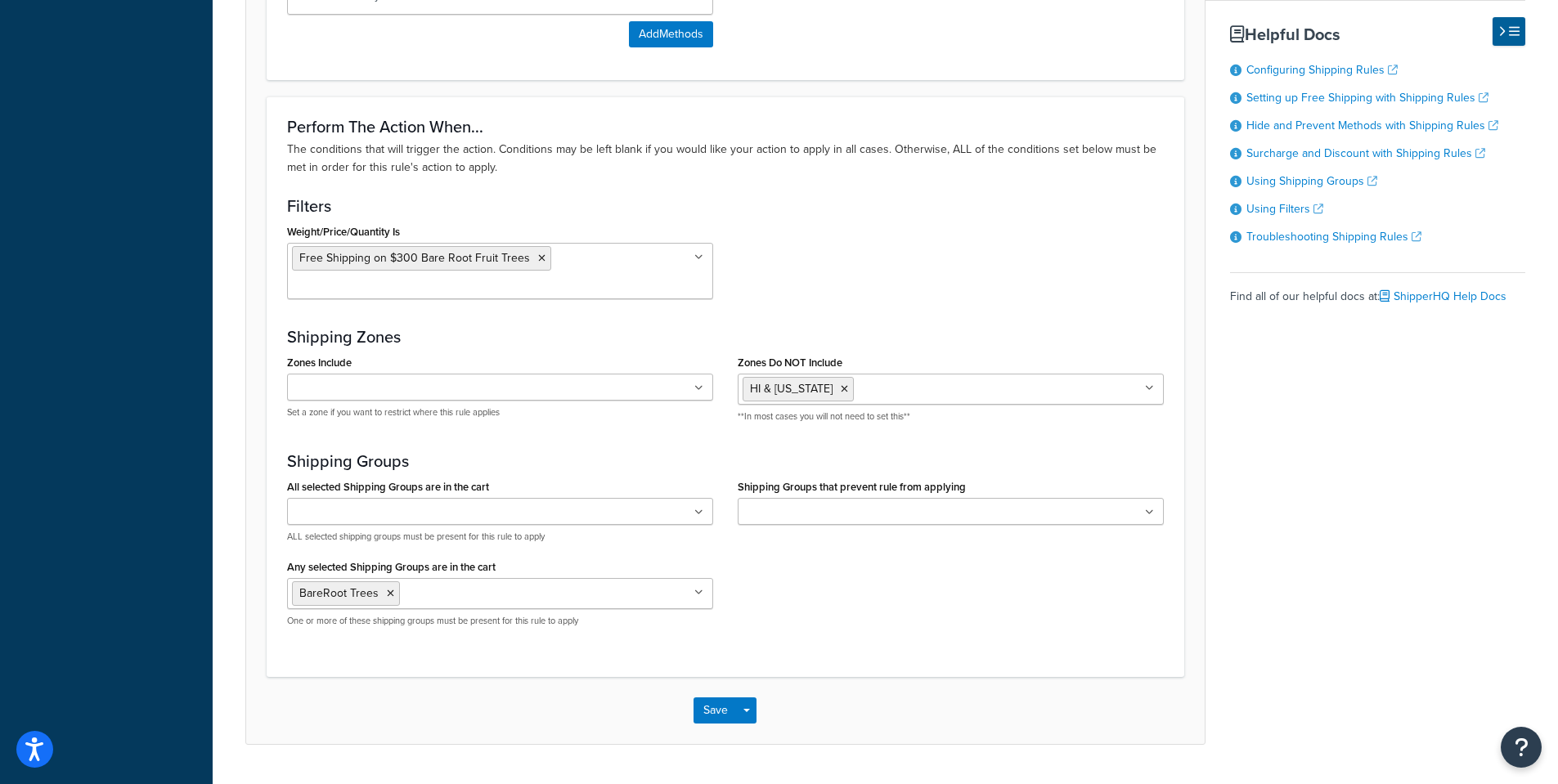
scroll to position [1346, 0]
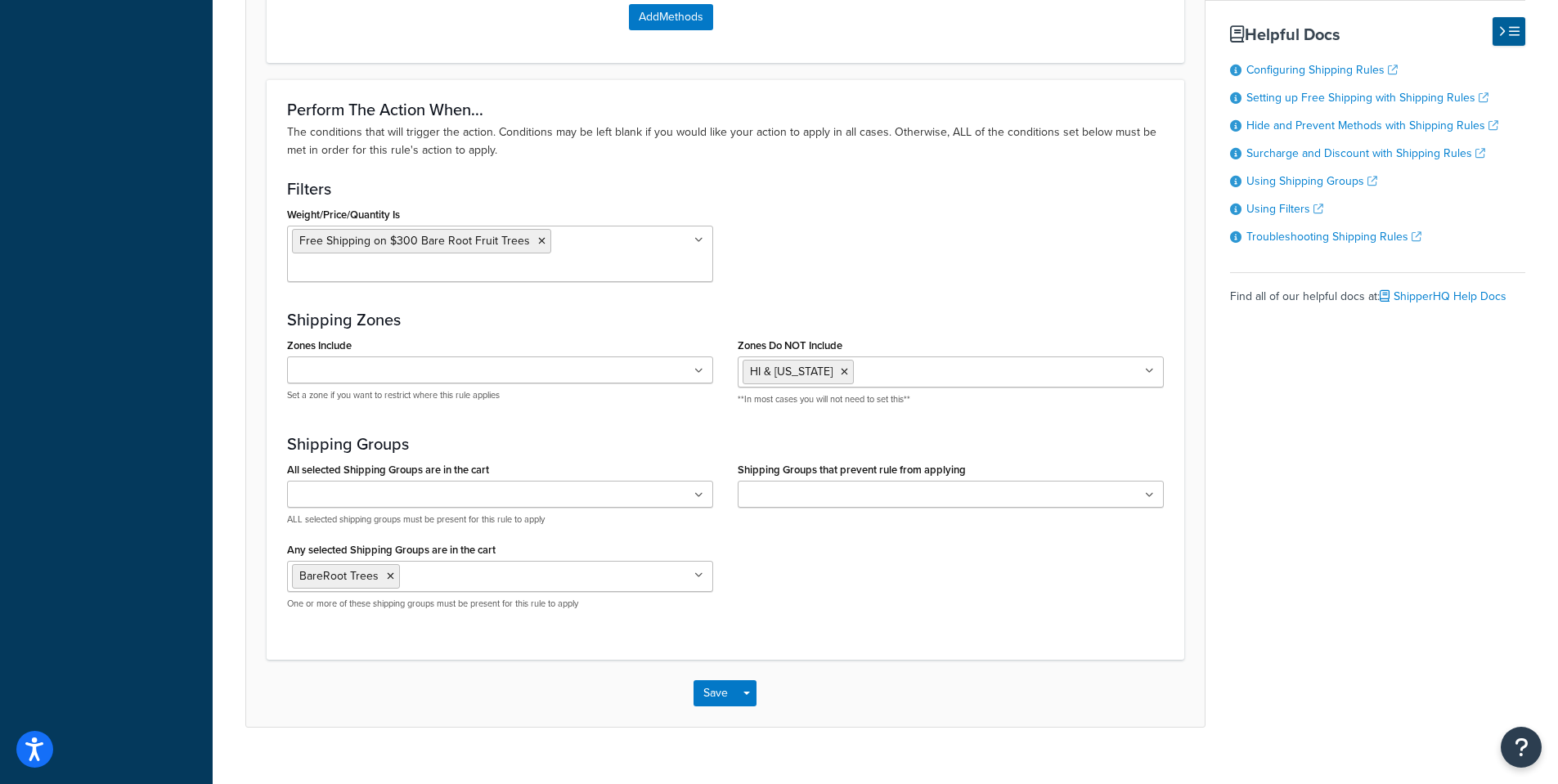
click at [1148, 366] on icon at bounding box center [1149, 371] width 9 height 10
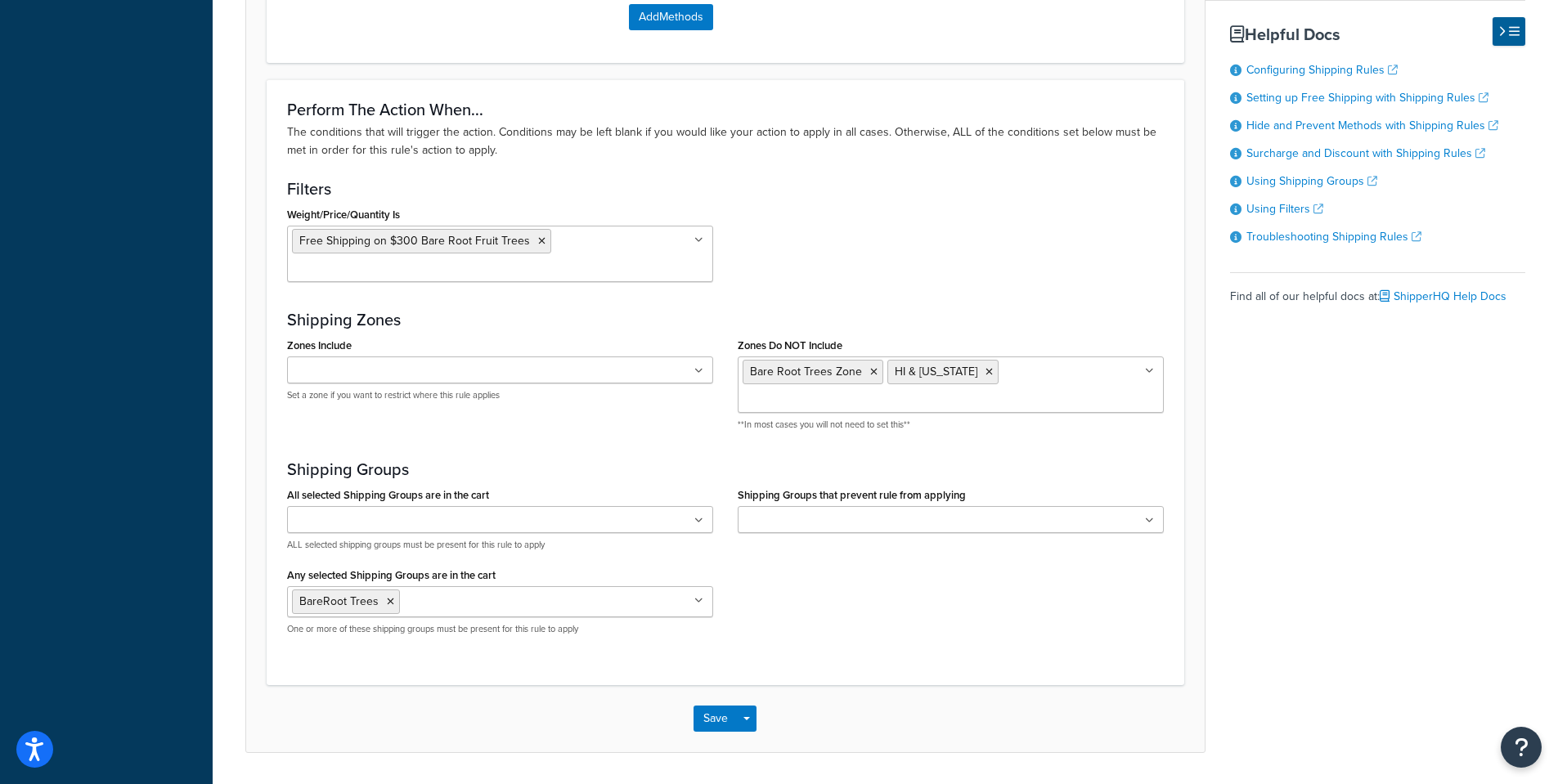
click at [899, 252] on div "Weight/Price/Quantity Is Free Shipping on $300 Bare Root Fruit Trees <$100 <$10…" at bounding box center [725, 248] width 901 height 91
click at [711, 705] on button "Save" at bounding box center [715, 718] width 44 height 27
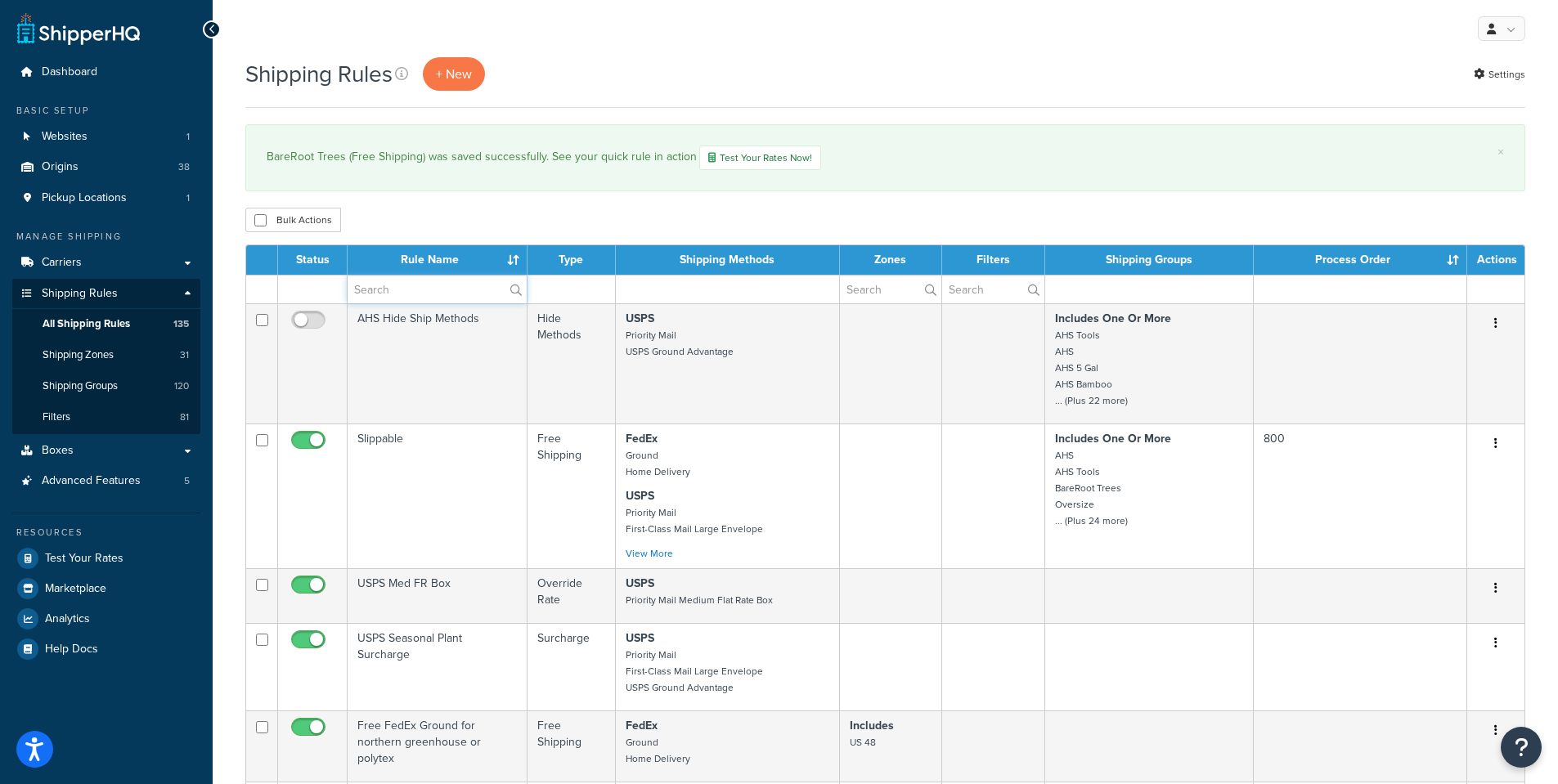
click at [381, 287] on input "text" at bounding box center [437, 289] width 179 height 27
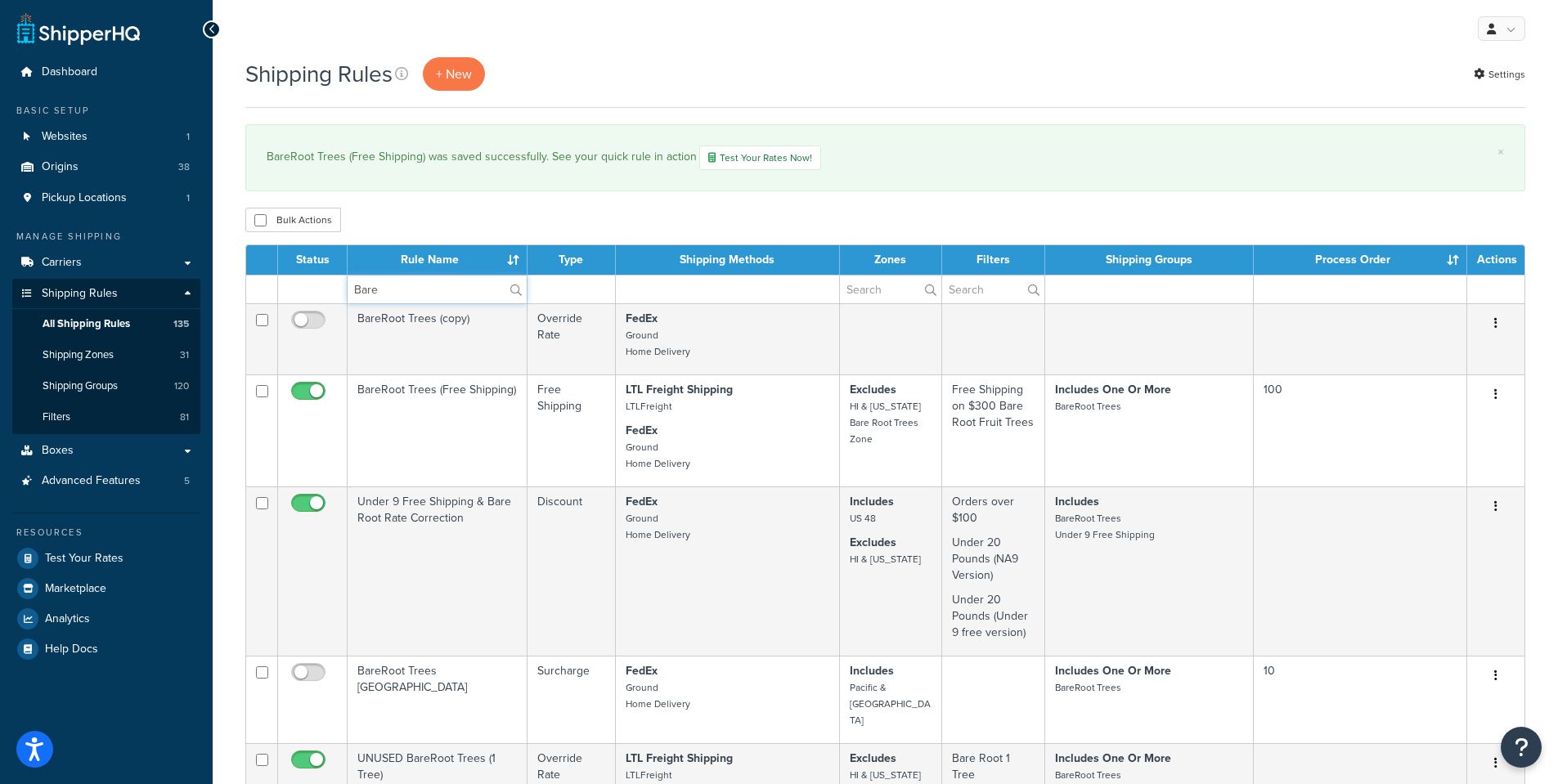
type input "Bare"
click at [773, 205] on div "Shipping Rules + New Settings × BareRoot Trees (Free Shipping) was saved succes…" at bounding box center [885, 724] width 1345 height 1334
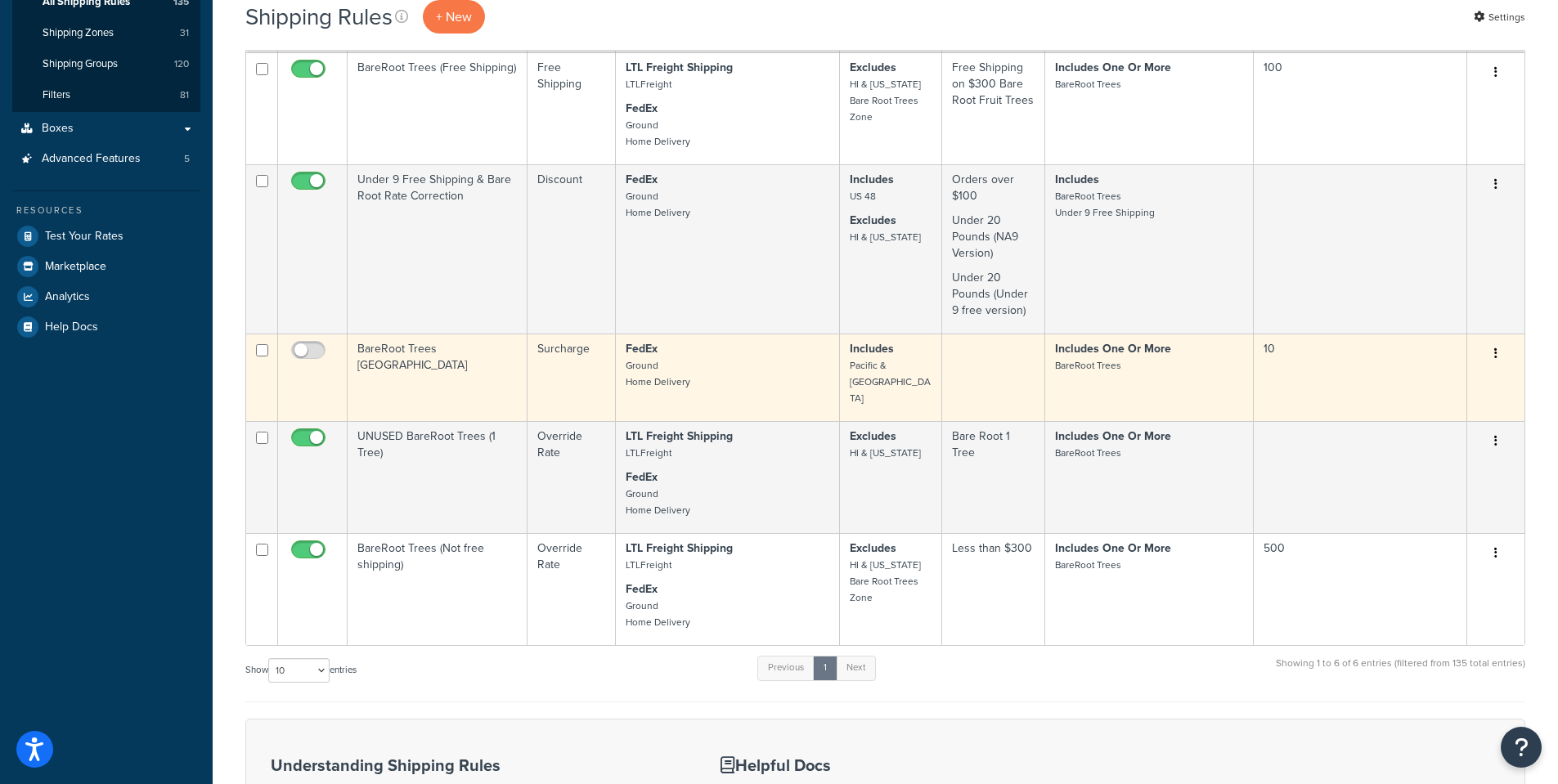
scroll to position [327, 0]
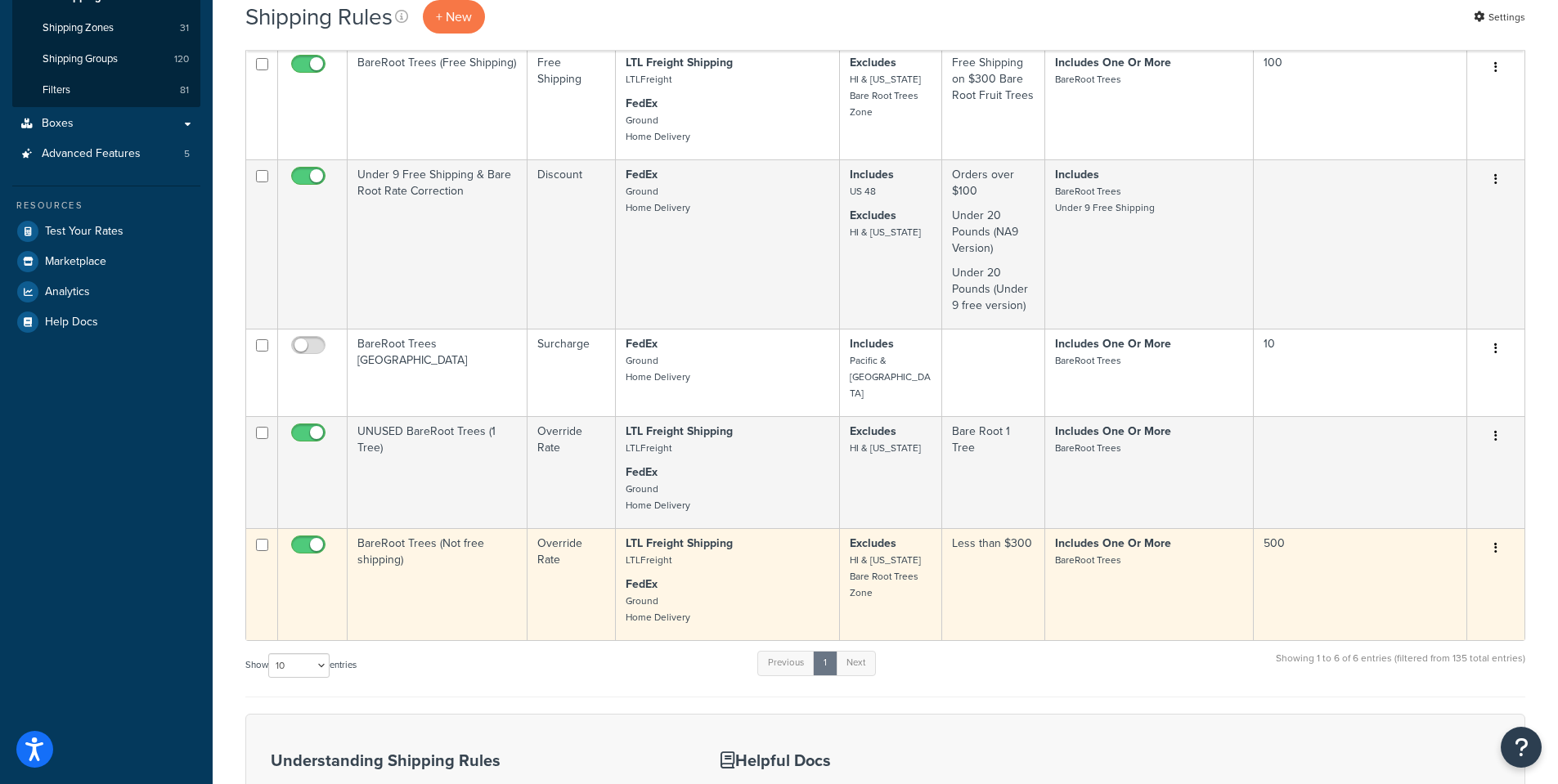
click at [399, 533] on td "BareRoot Trees (Not free shipping)" at bounding box center [437, 583] width 180 height 112
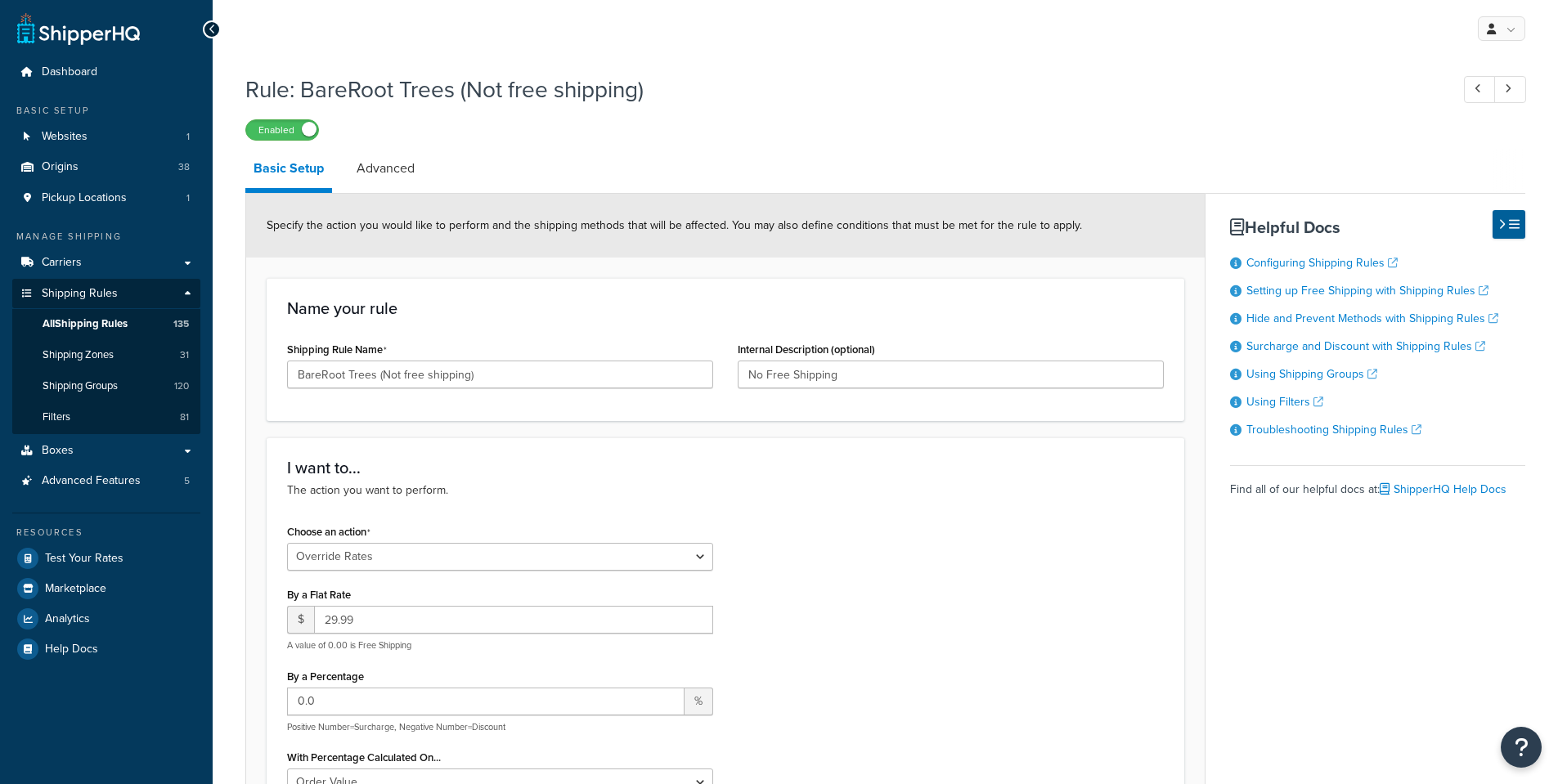
select select "OVERRIDE"
select select "SHIPPING_GROUP"
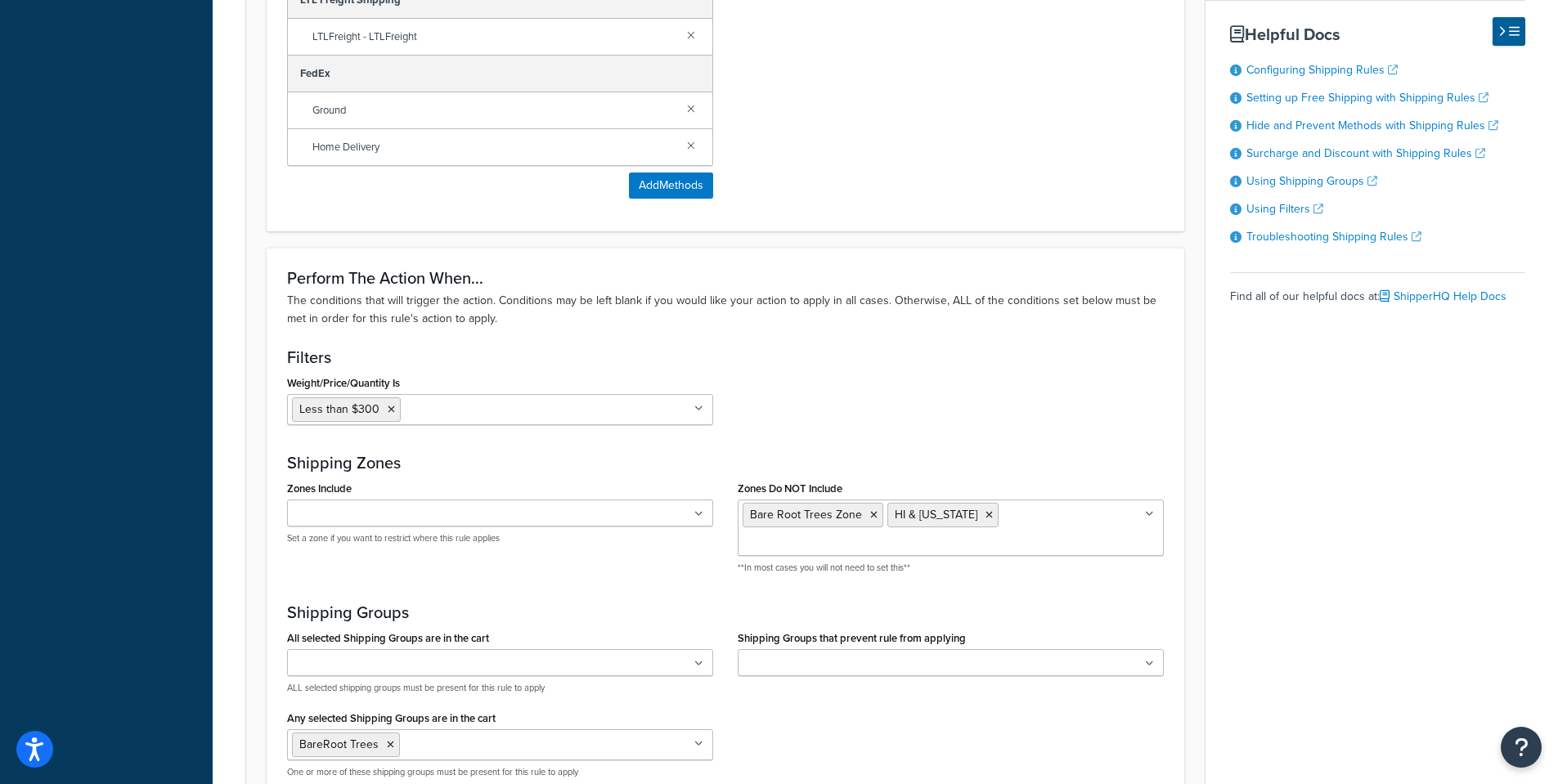
scroll to position [1307, 0]
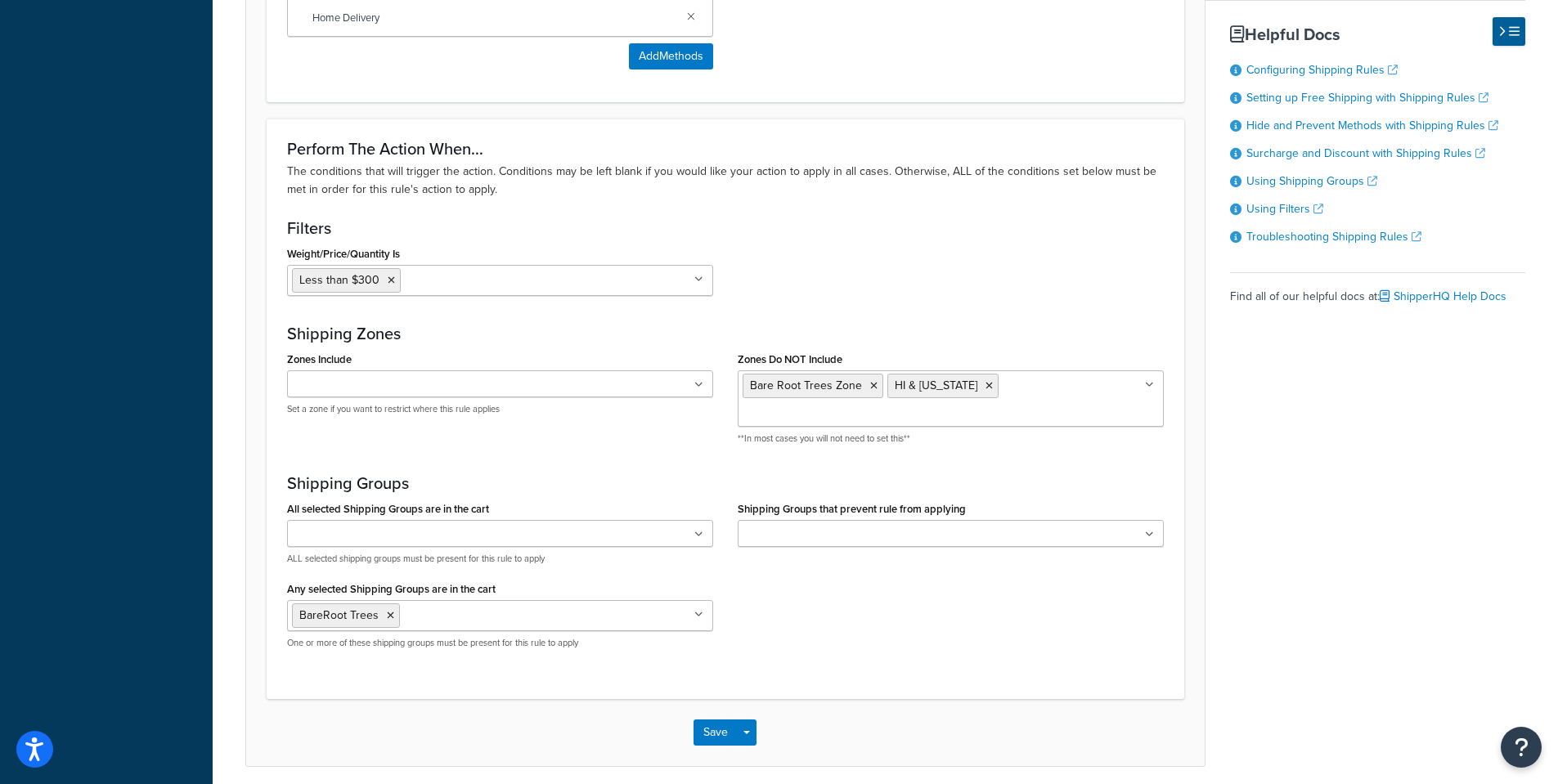
click at [1150, 529] on icon at bounding box center [1149, 534] width 9 height 10
click at [1139, 474] on div "Shipping Groups All selected Shipping Groups are in the cart 10 Inch Plant Mark…" at bounding box center [725, 567] width 877 height 188
click at [692, 520] on ul at bounding box center [500, 533] width 426 height 27
click at [322, 474] on h3 "Shipping Groups" at bounding box center [725, 483] width 877 height 18
click at [870, 384] on icon at bounding box center [873, 386] width 7 height 10
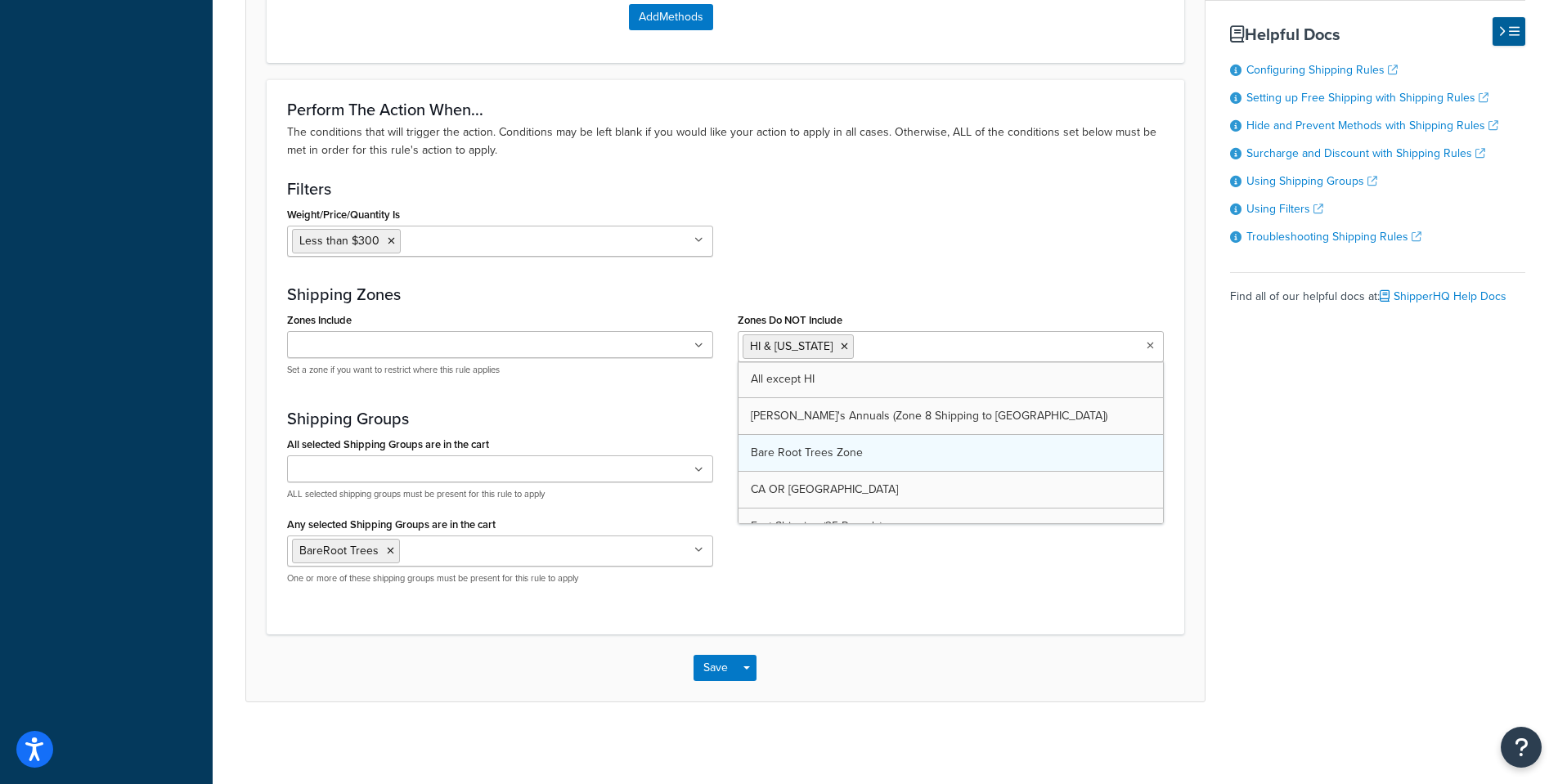
scroll to position [1265, 0]
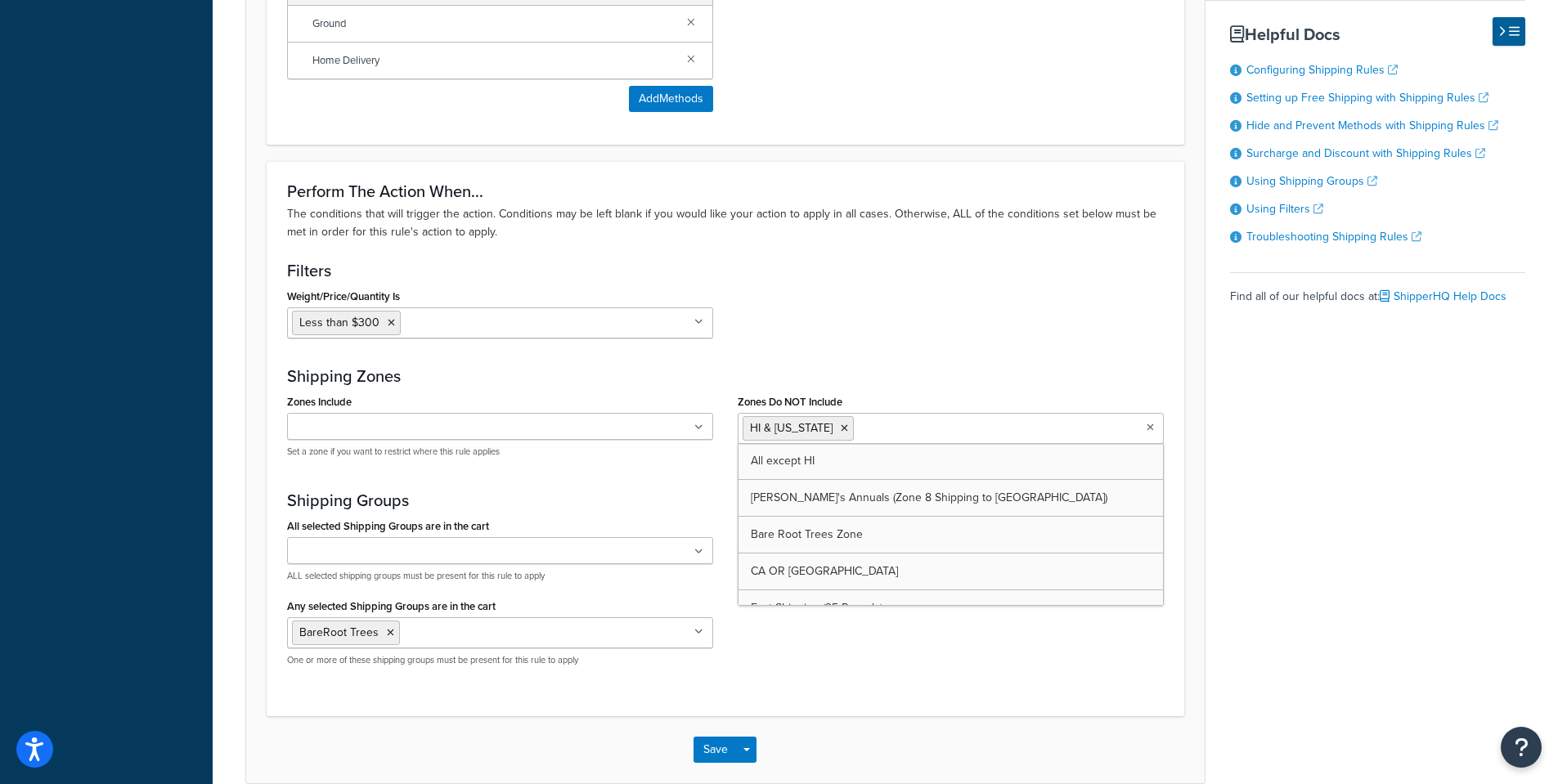
click at [1024, 660] on div "All selected Shipping Groups are in the cart 10 Inch Plant Markers 20 Inch Plan…" at bounding box center [725, 597] width 901 height 165
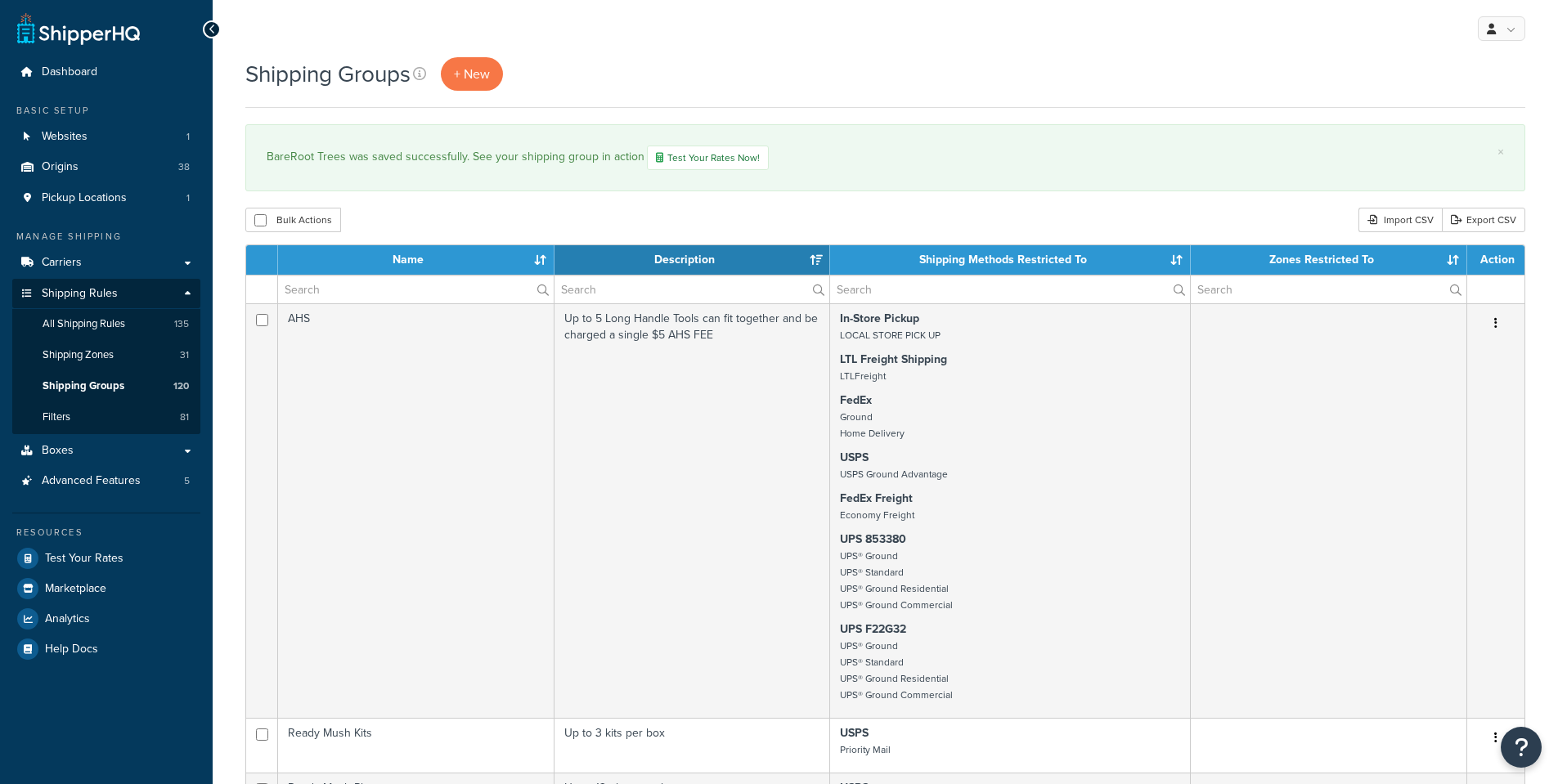
select select "15"
click at [340, 285] on input "text" at bounding box center [416, 289] width 276 height 27
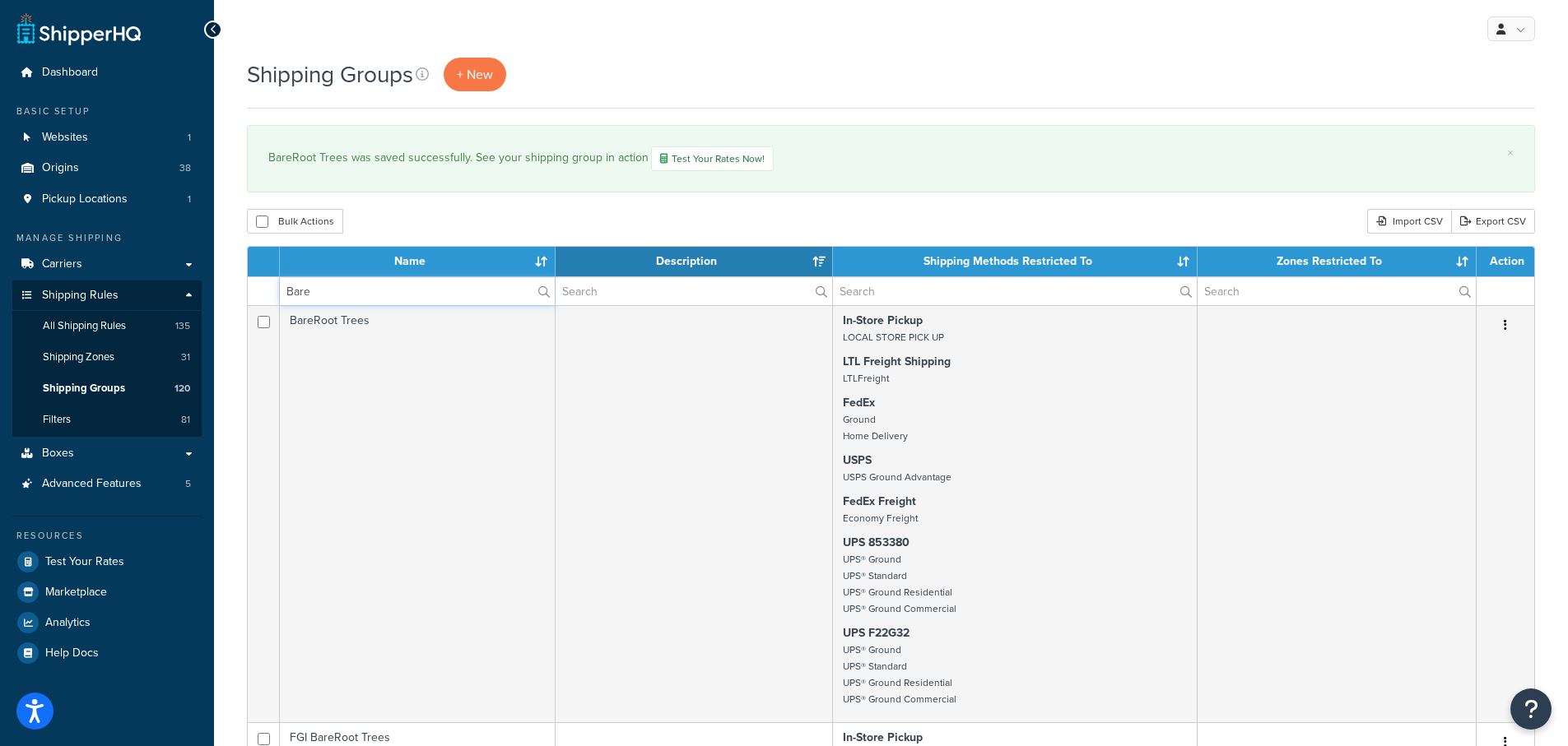
drag, startPoint x: 318, startPoint y: 290, endPoint x: 254, endPoint y: 287, distance: 64.1
click at [256, 287] on tr "Bare" at bounding box center [891, 291] width 1286 height 28
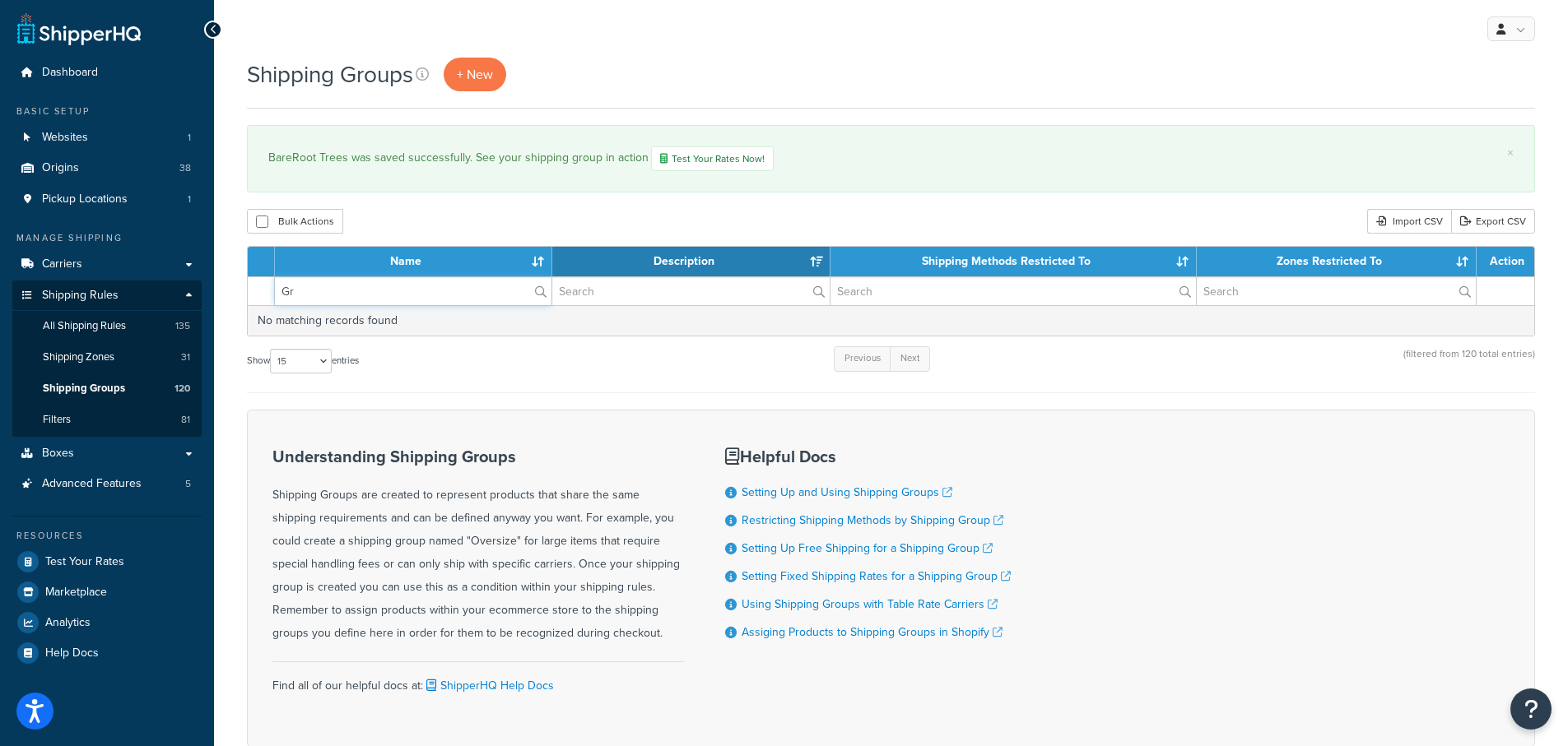
type input "G"
drag, startPoint x: 326, startPoint y: 288, endPoint x: 263, endPoint y: 245, distance: 76.3
click at [252, 260] on table "Name Description Shipping Methods Restricted To Zones Restricted To Action Berr…" at bounding box center [891, 292] width 1288 height 90
drag, startPoint x: 280, startPoint y: 287, endPoint x: 264, endPoint y: 287, distance: 16.0
click at [264, 287] on tr "Olive" at bounding box center [891, 291] width 1286 height 28
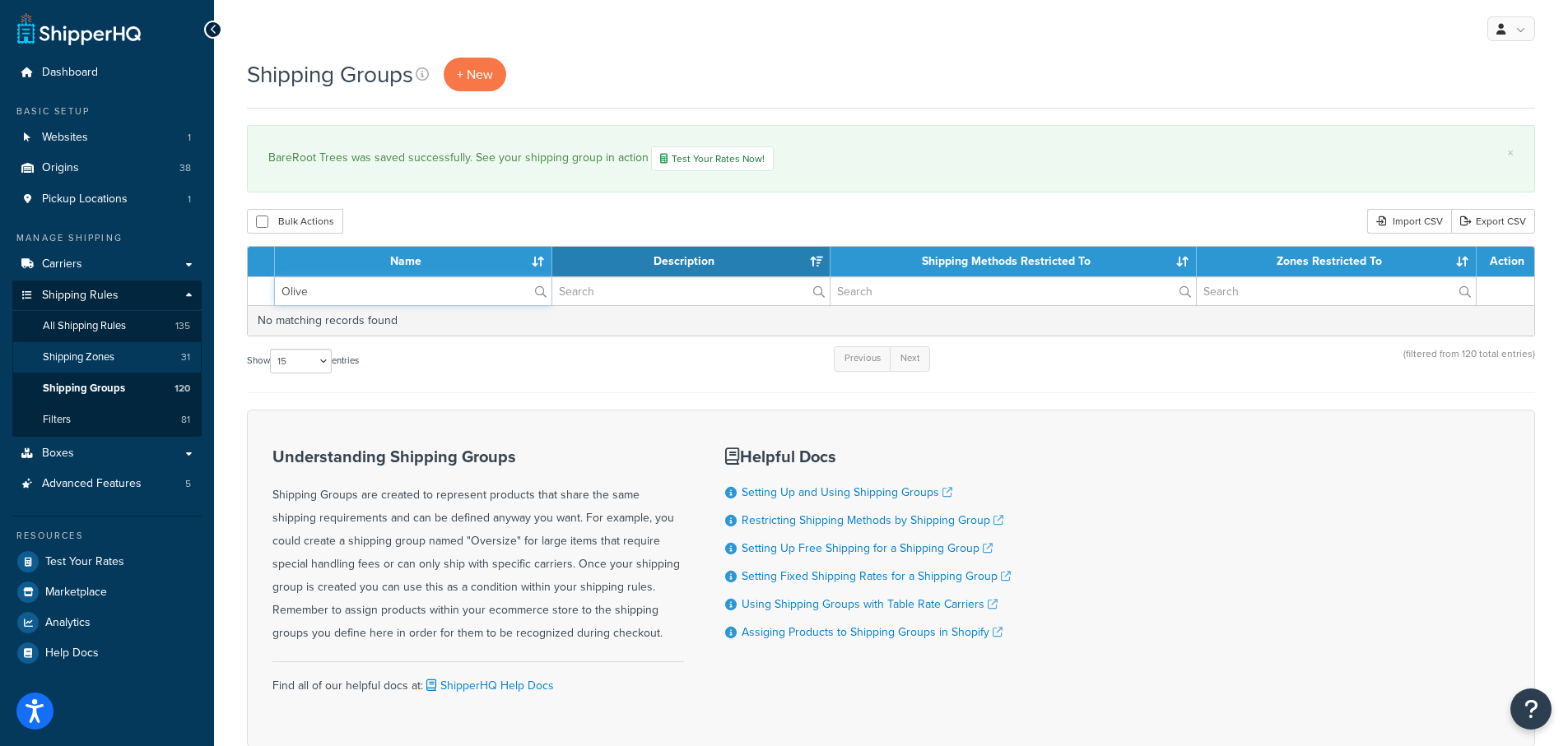
type input "Olive"
click at [69, 362] on span "Shipping Zones" at bounding box center [79, 358] width 72 height 14
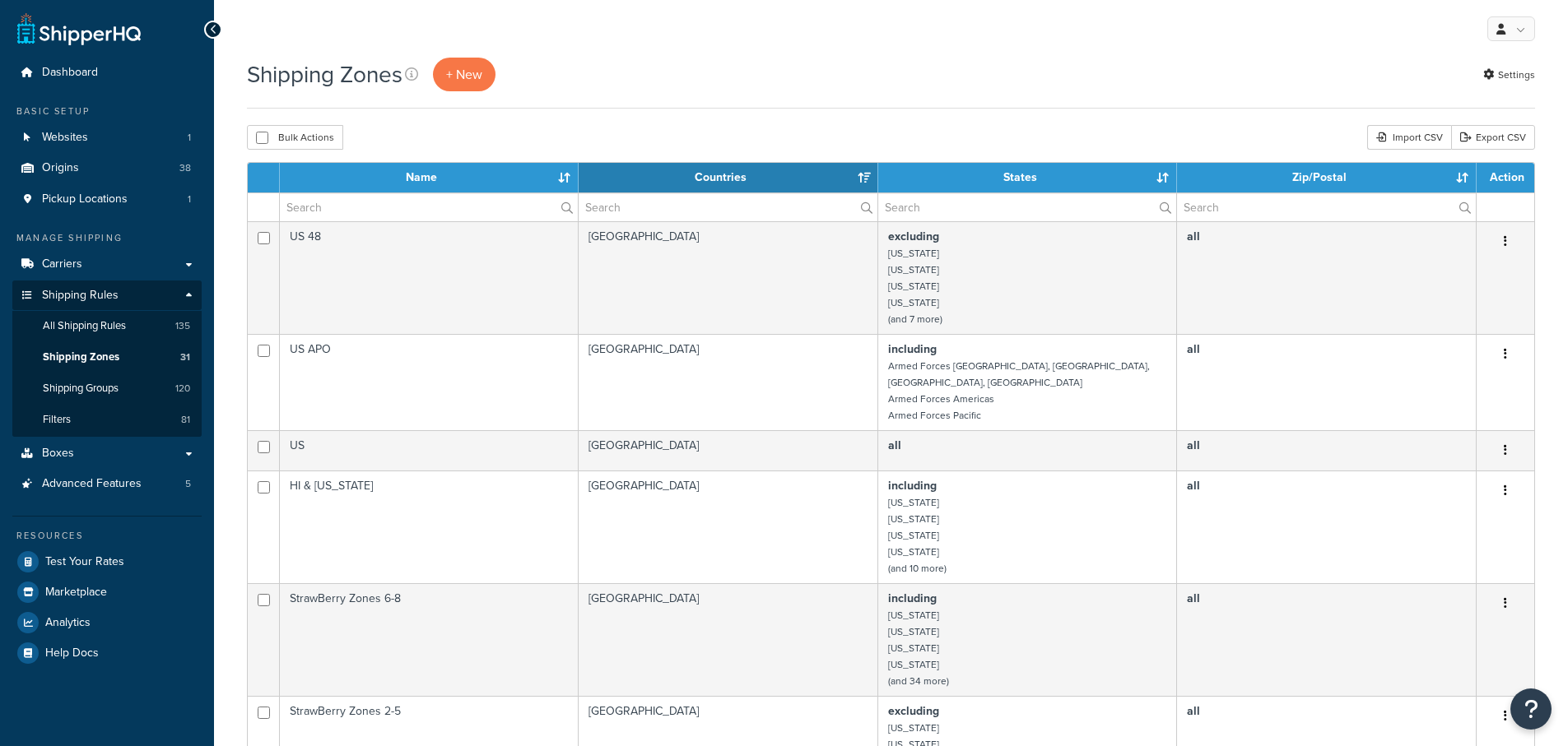
select select "15"
click at [368, 209] on input "text" at bounding box center [429, 206] width 298 height 28
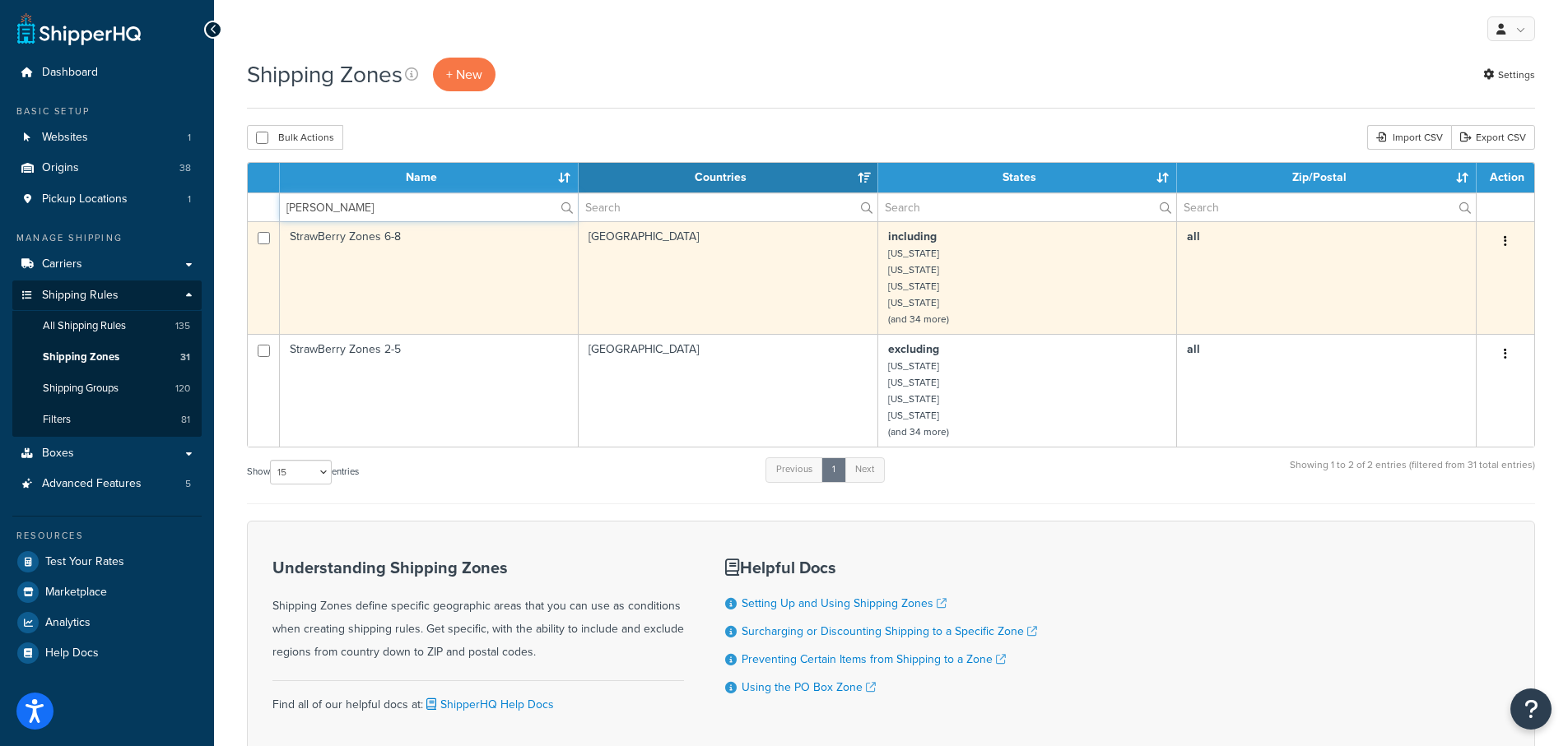
type input "[PERSON_NAME]"
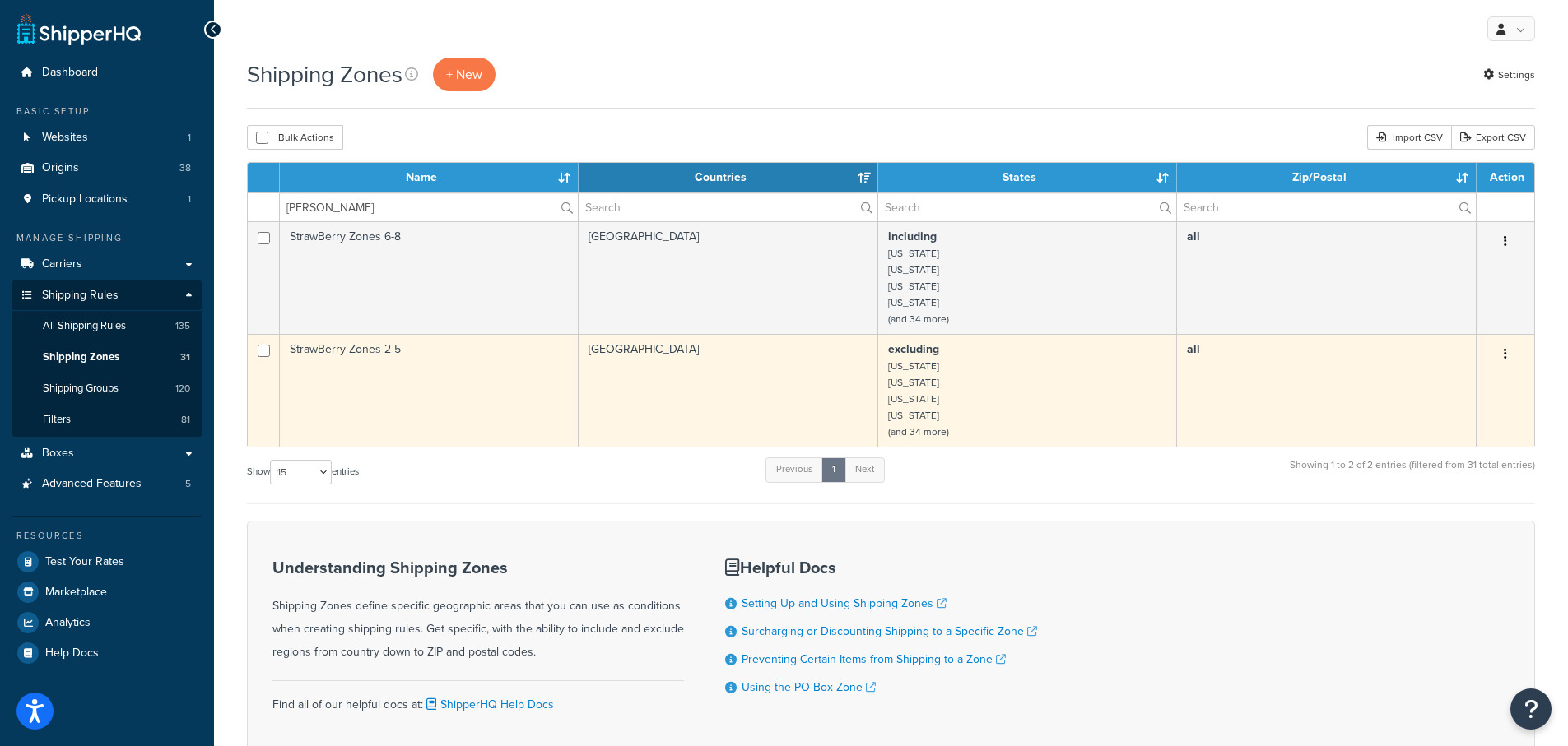
click at [361, 349] on td "StrawBerry Zones 2-5" at bounding box center [429, 390] width 299 height 113
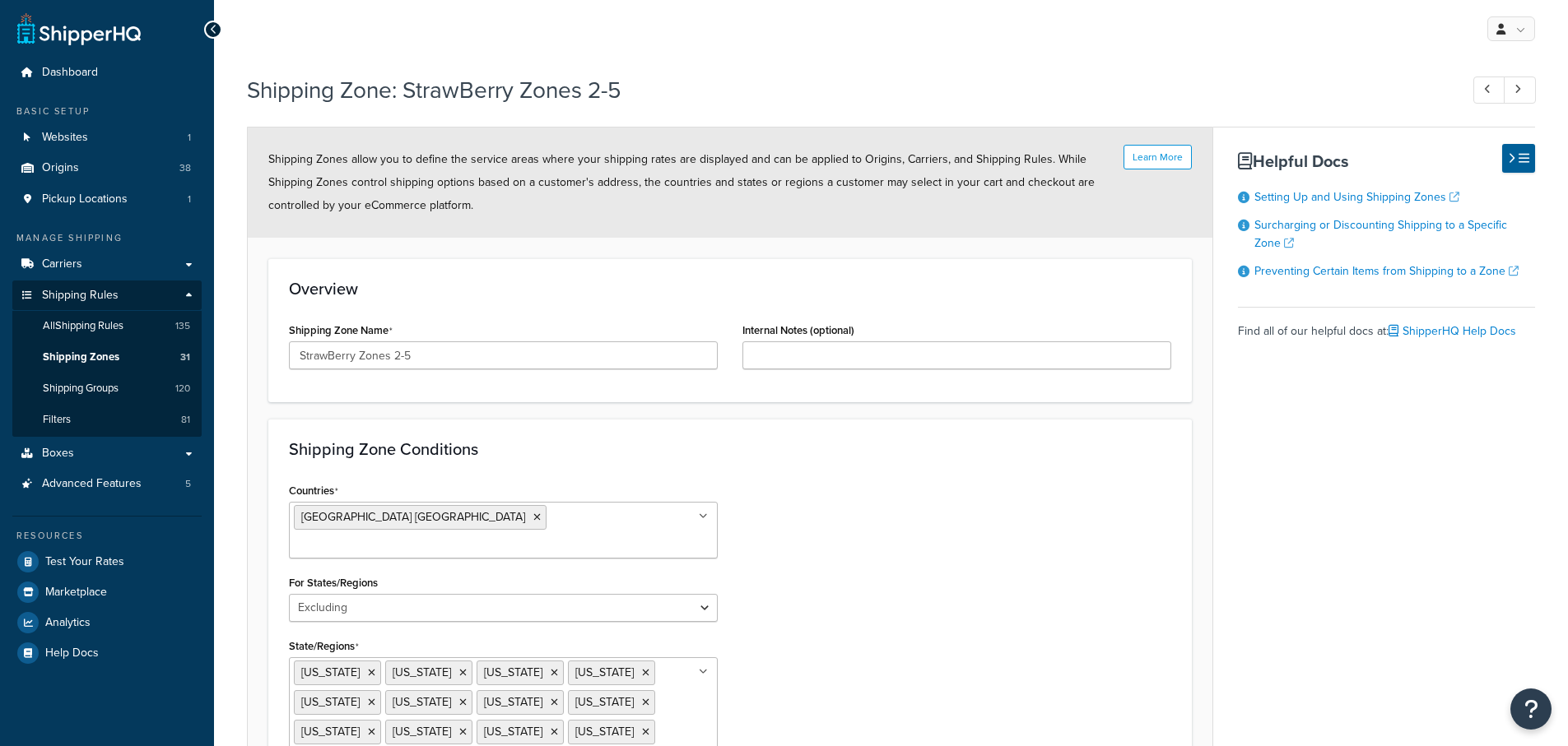
select select "excluding"
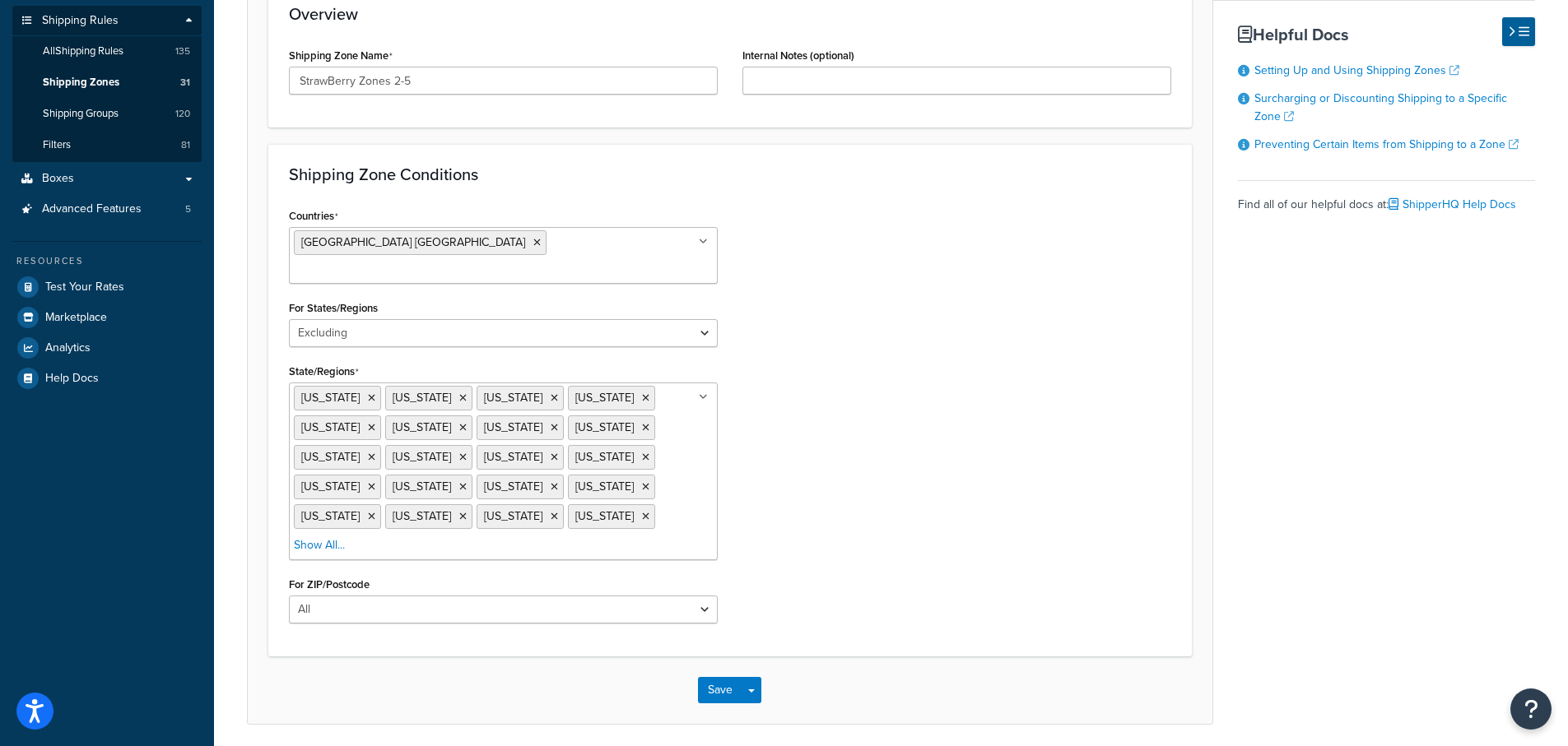
scroll to position [306, 0]
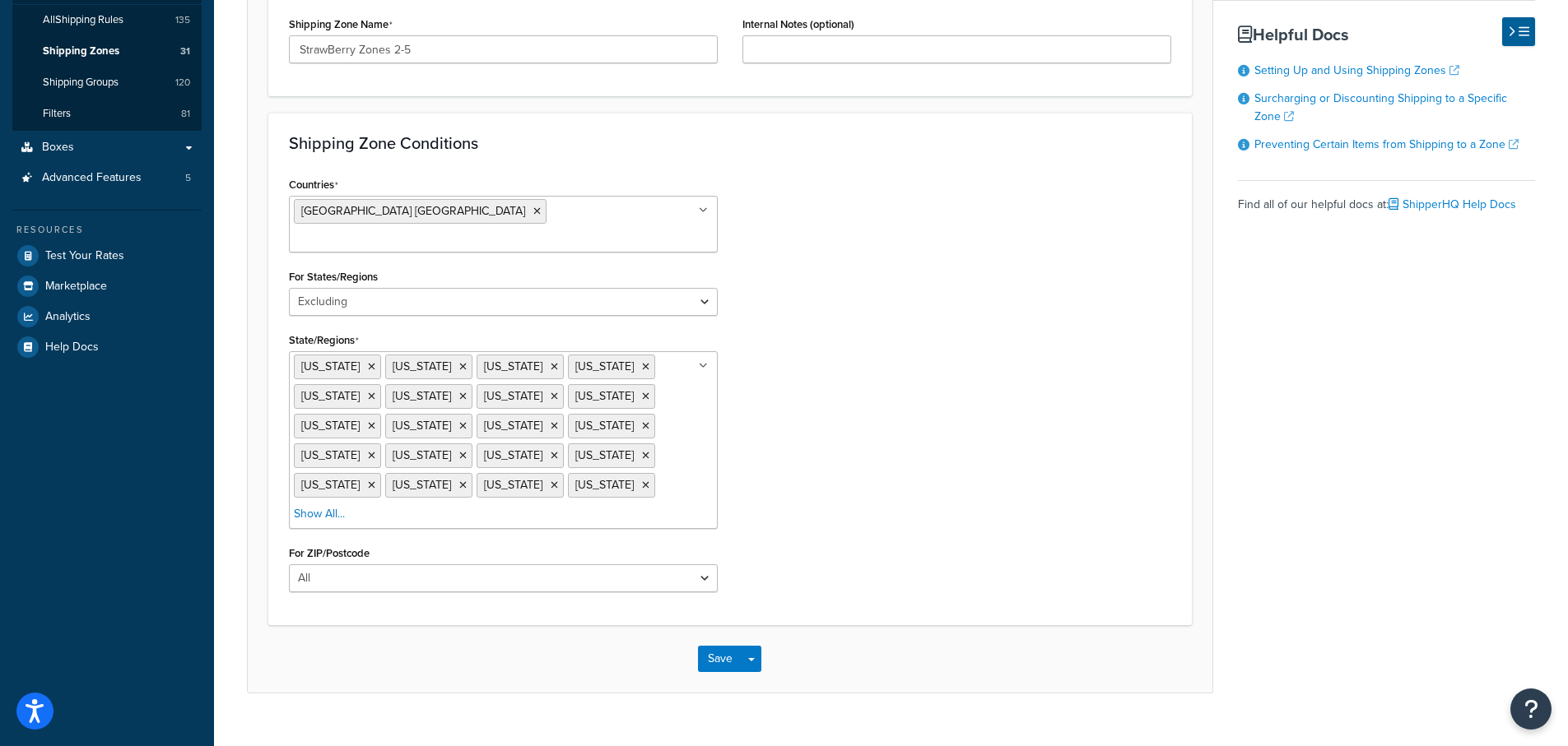
click at [345, 503] on li "Show All..." at bounding box center [319, 515] width 51 height 23
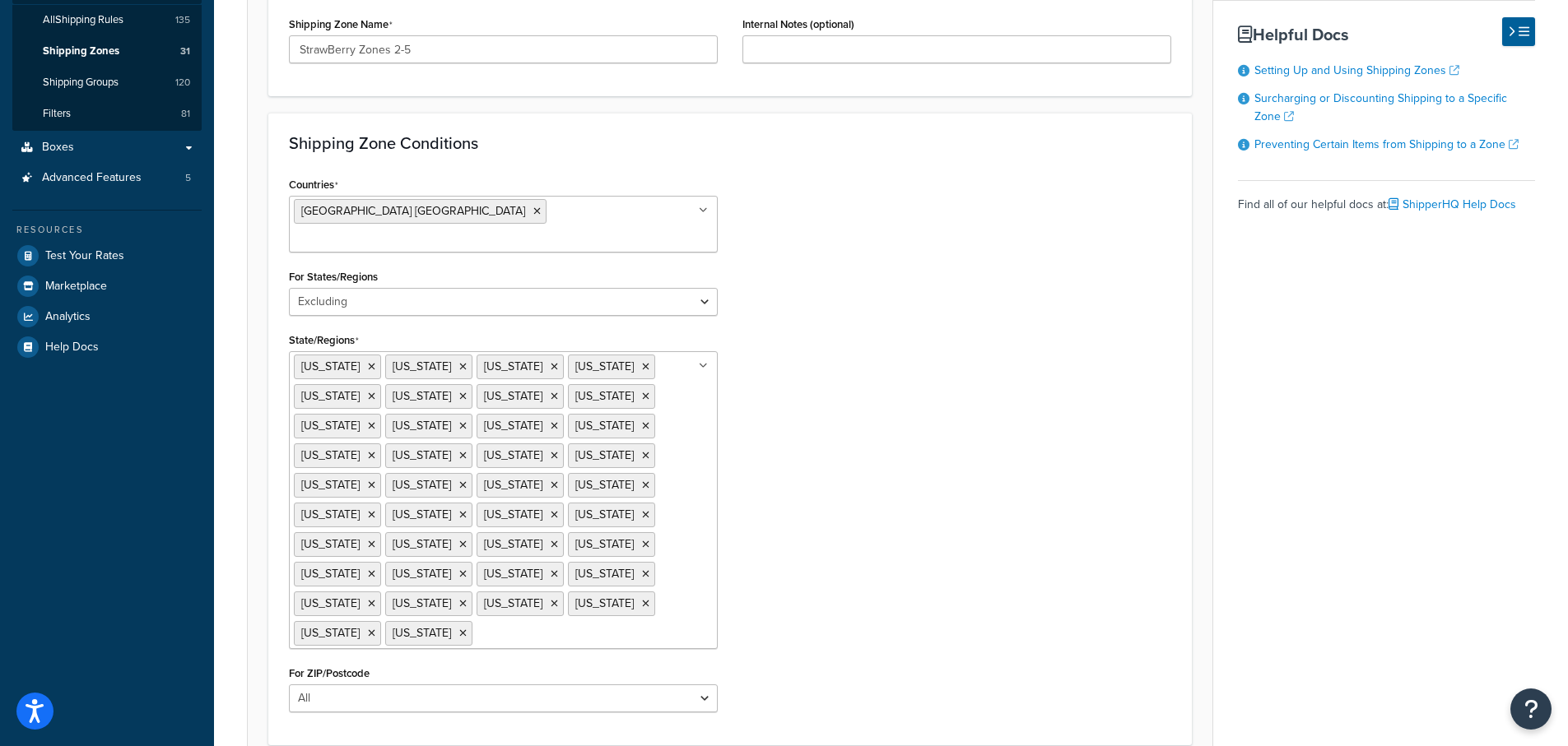
drag, startPoint x: 560, startPoint y: 459, endPoint x: 737, endPoint y: 475, distance: 177.7
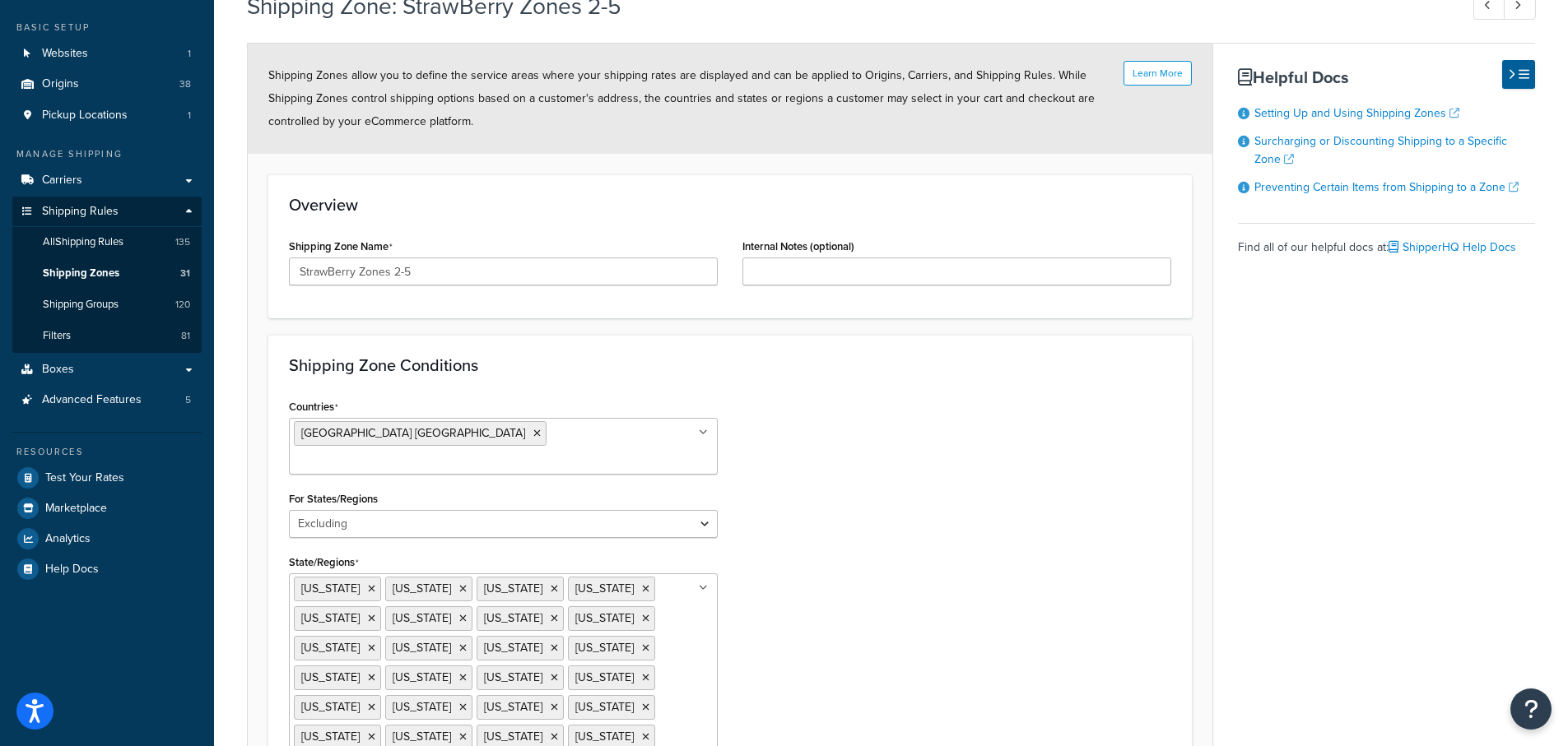
scroll to position [83, 0]
click at [99, 362] on link "Boxes" at bounding box center [107, 372] width 190 height 30
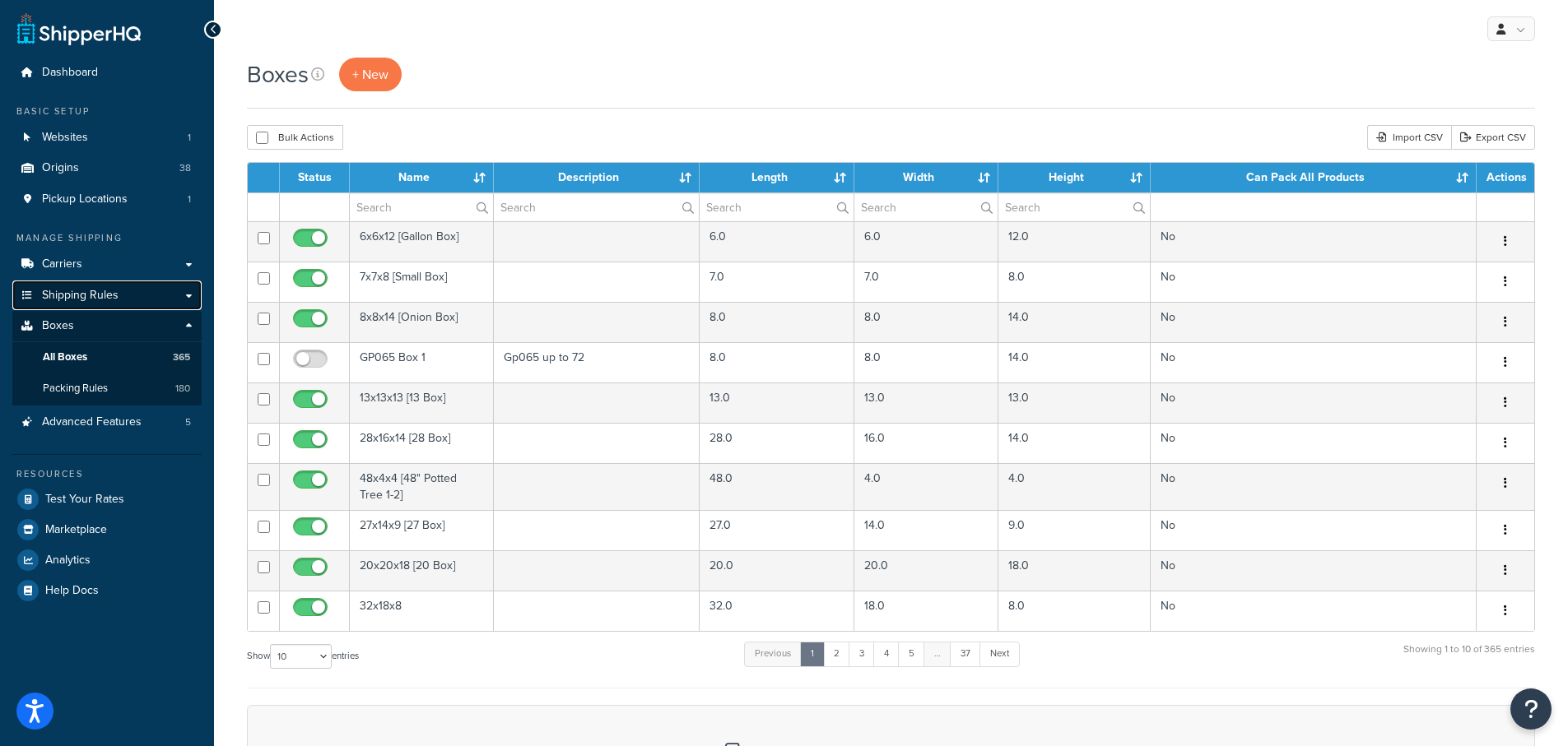
click at [70, 292] on span "Shipping Rules" at bounding box center [80, 296] width 77 height 14
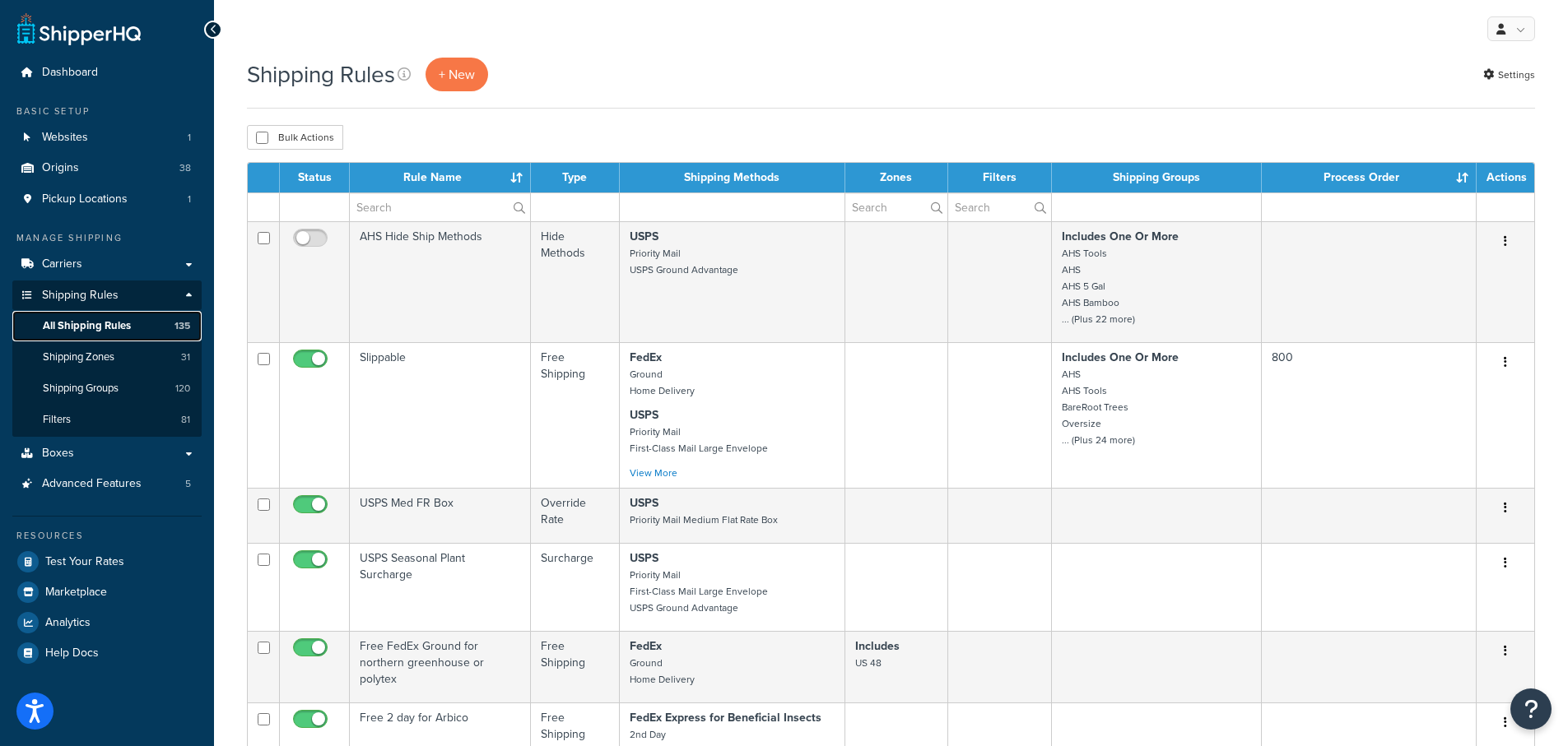
click at [86, 322] on span "All Shipping Rules" at bounding box center [86, 326] width 88 height 14
click at [386, 200] on input "text" at bounding box center [440, 206] width 180 height 28
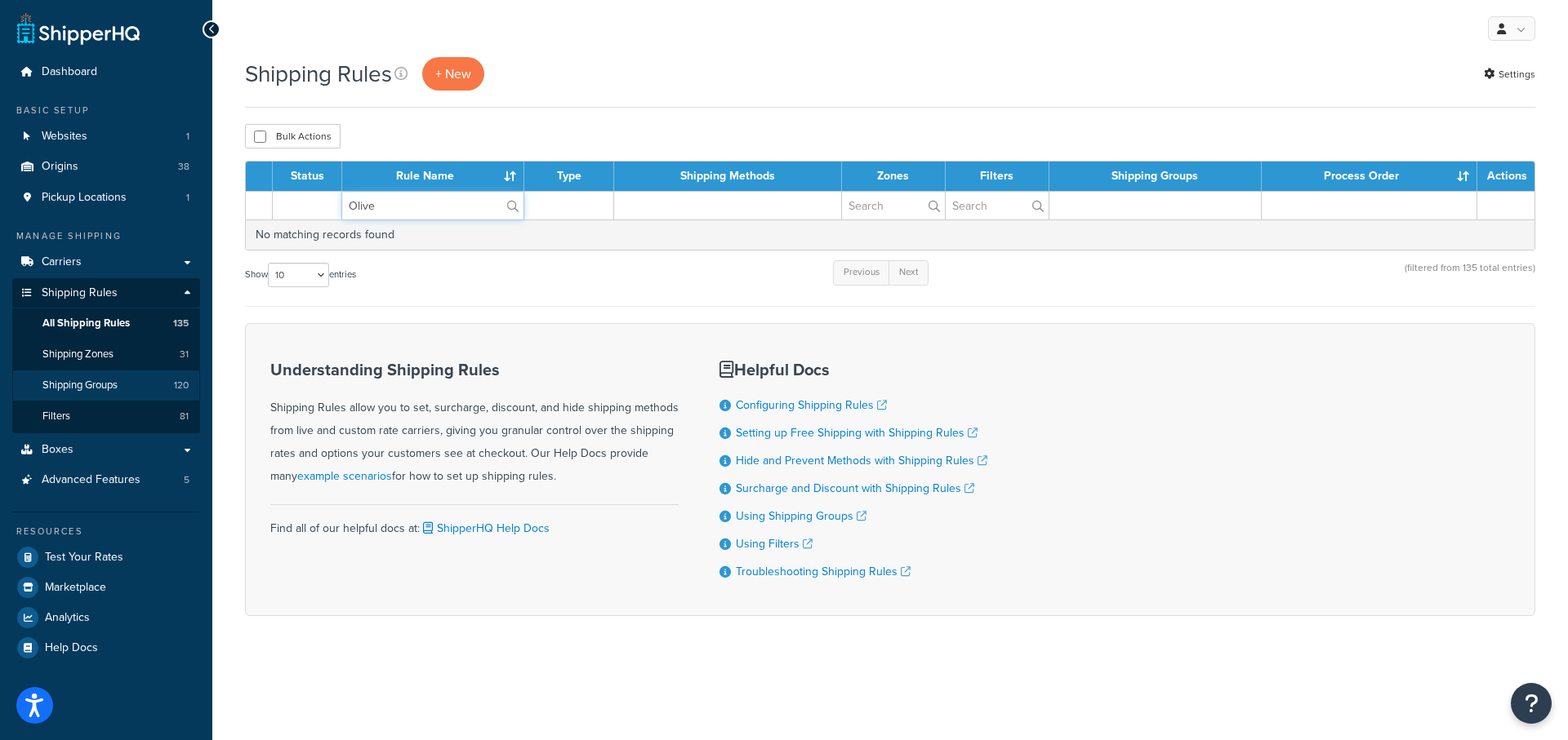
type input "Olive"
click at [89, 384] on span "Shipping Groups" at bounding box center [80, 385] width 75 height 14
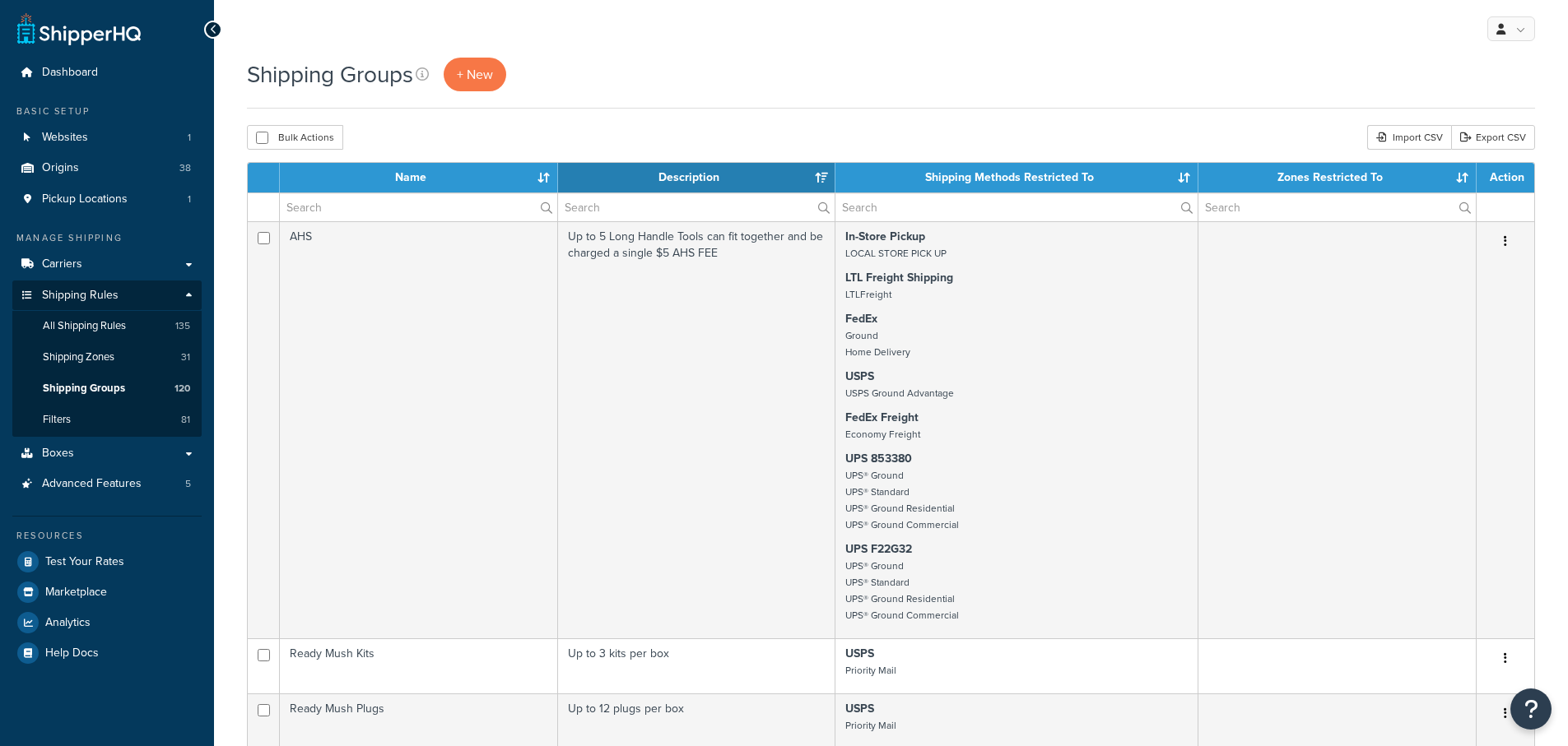
select select "15"
click at [343, 206] on input "text" at bounding box center [419, 206] width 277 height 28
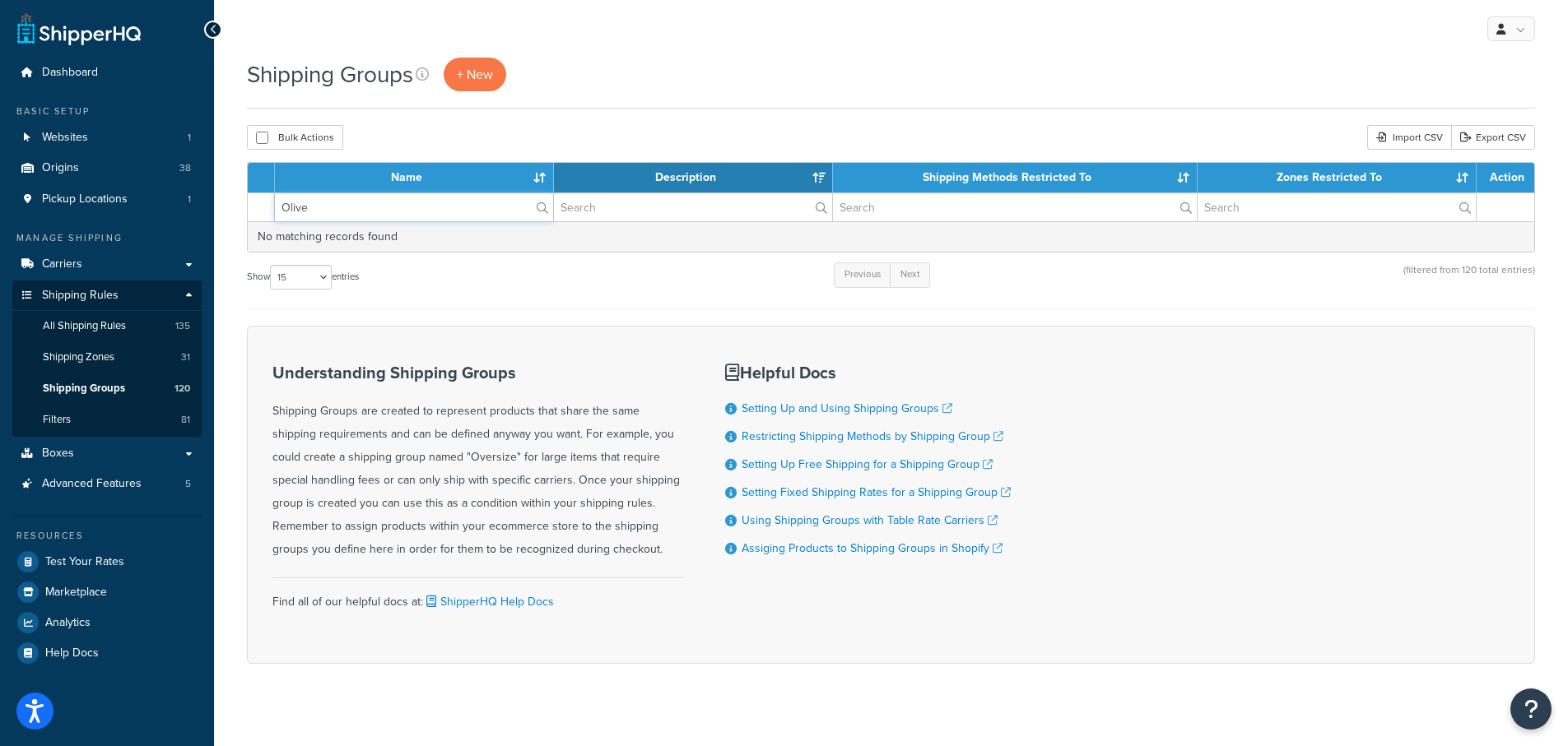
type input "Olive"
click at [118, 326] on span "All Shipping Rules" at bounding box center [84, 326] width 83 height 14
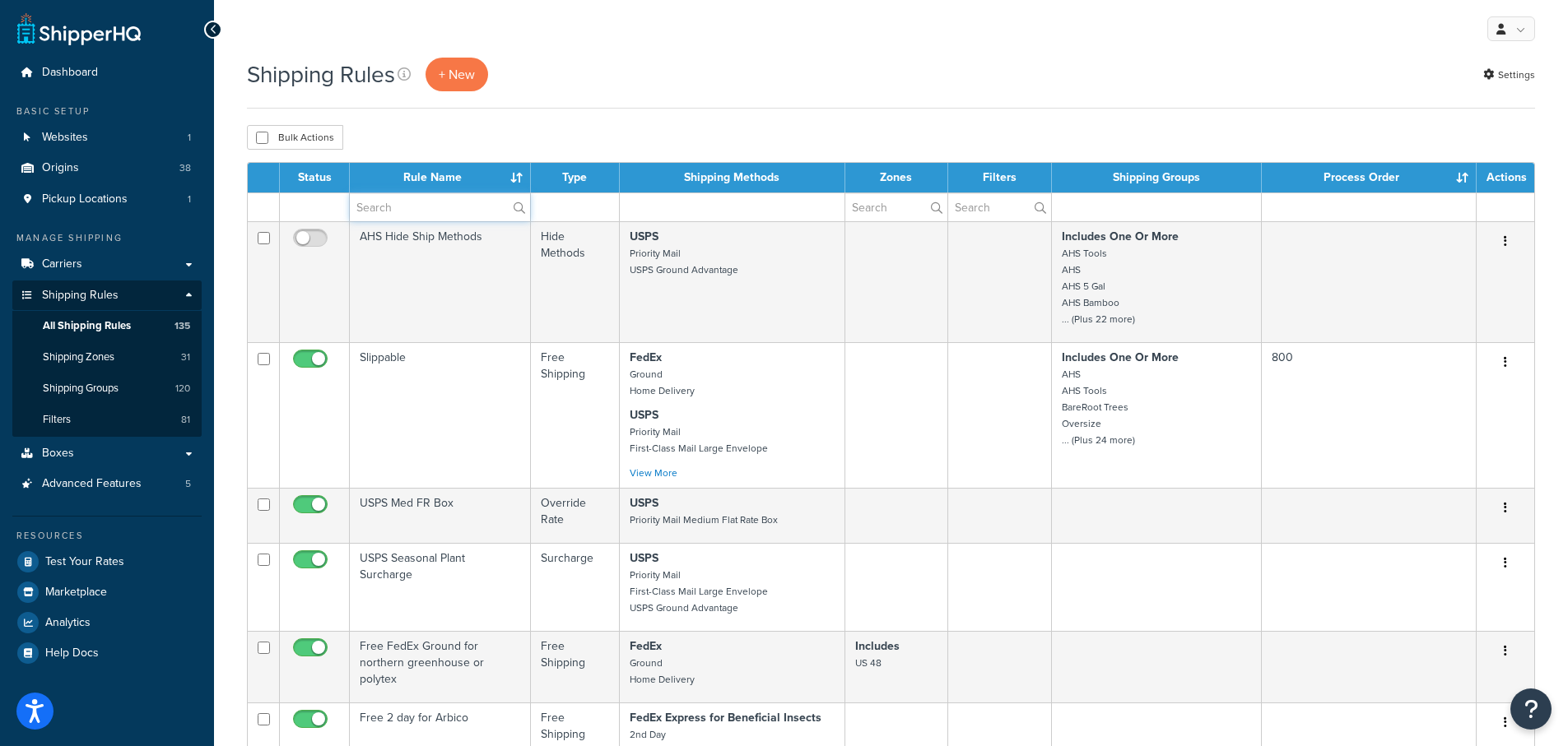
click at [383, 204] on input "text" at bounding box center [440, 206] width 180 height 28
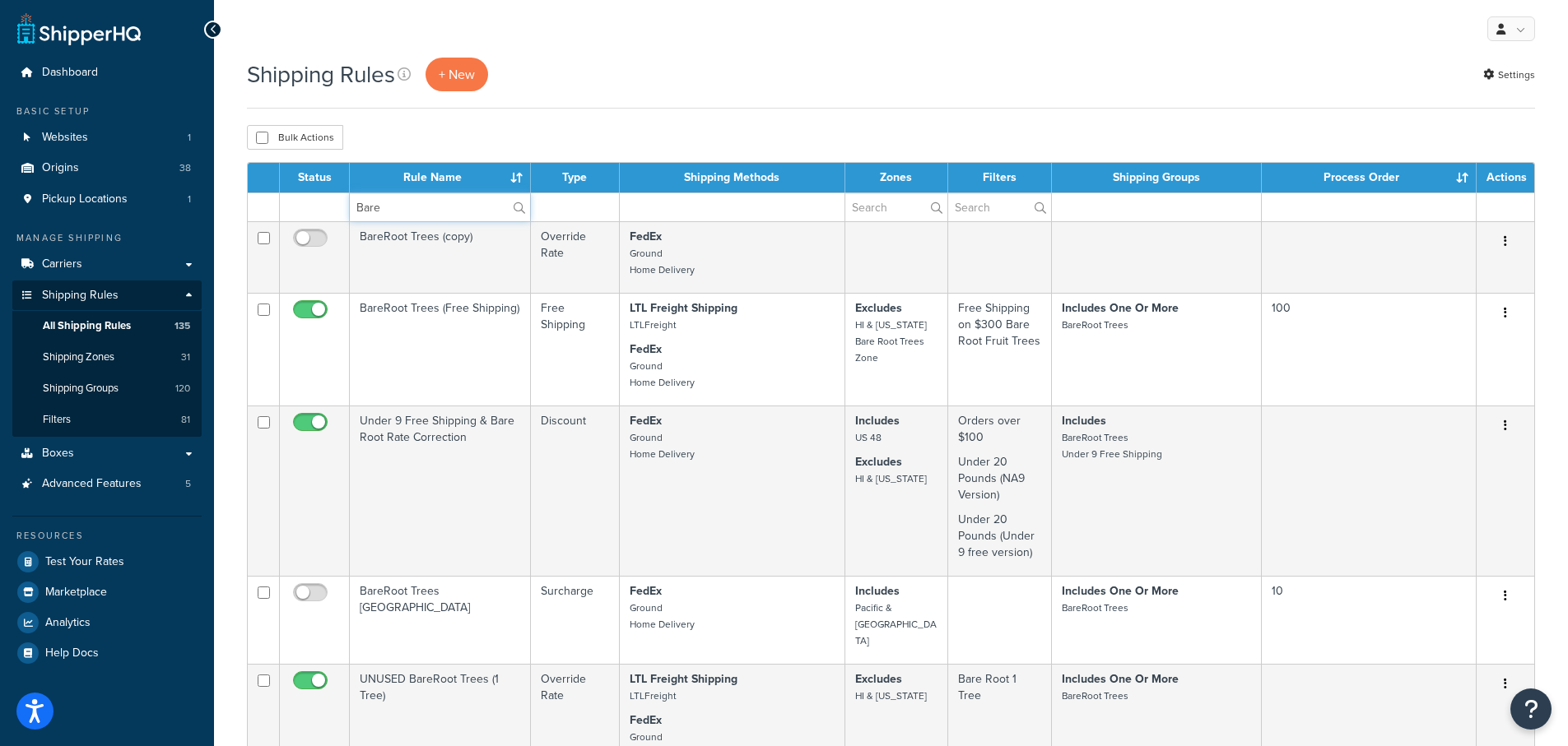
type input "Bare"
click at [695, 75] on div "Shipping Rules + New Settings" at bounding box center [891, 74] width 1288 height 33
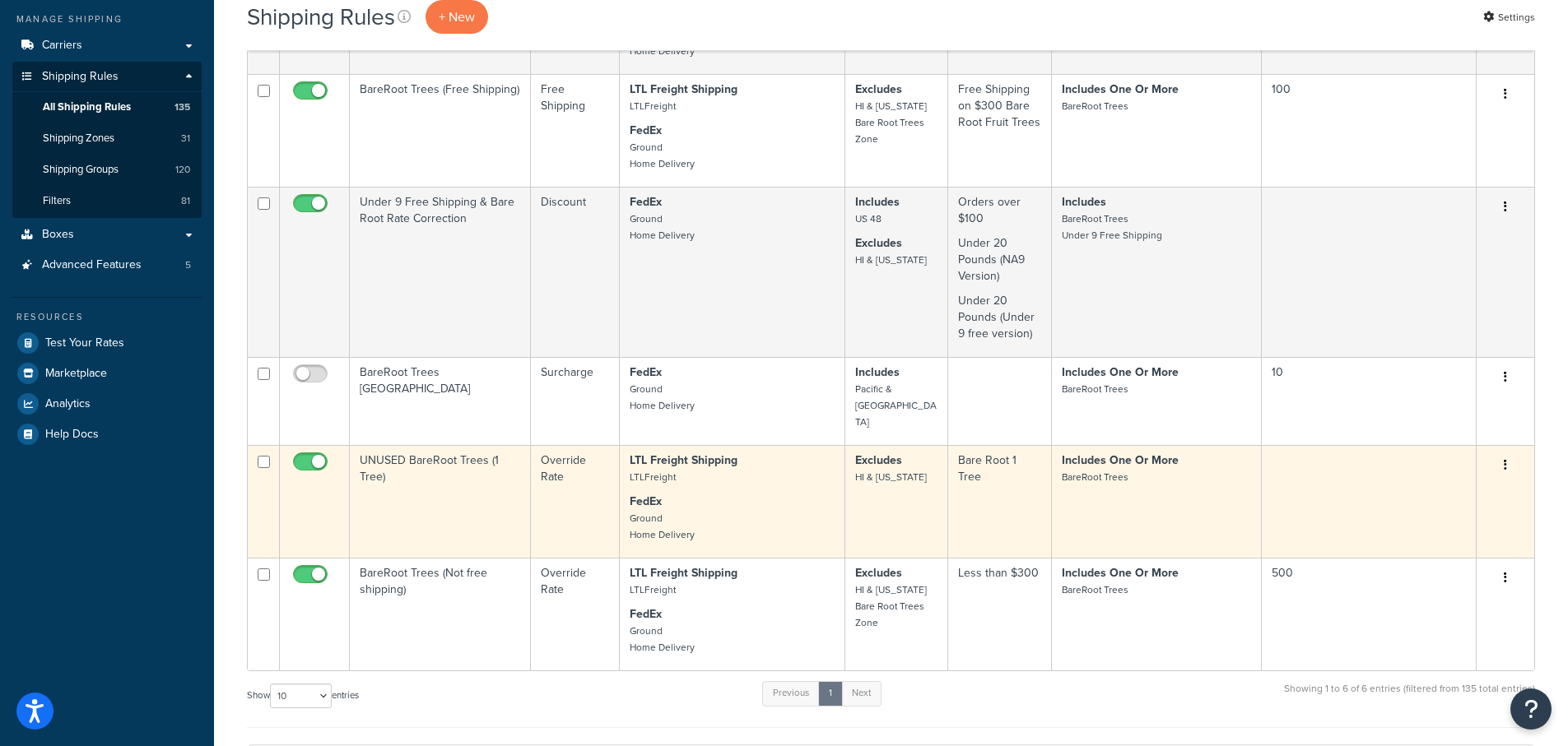
scroll to position [247, 0]
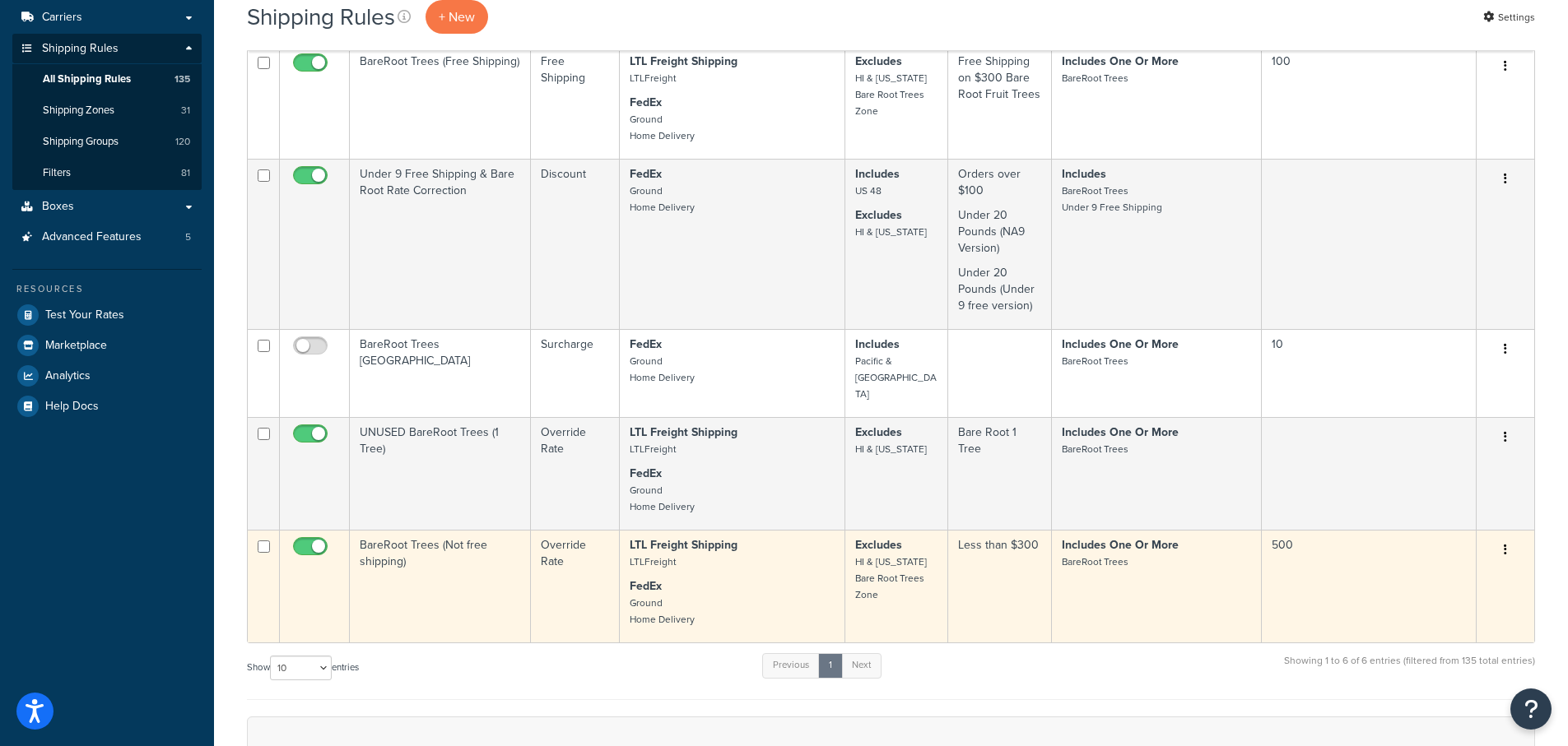
click at [411, 534] on td "BareRoot Trees (Not free shipping)" at bounding box center [440, 586] width 181 height 113
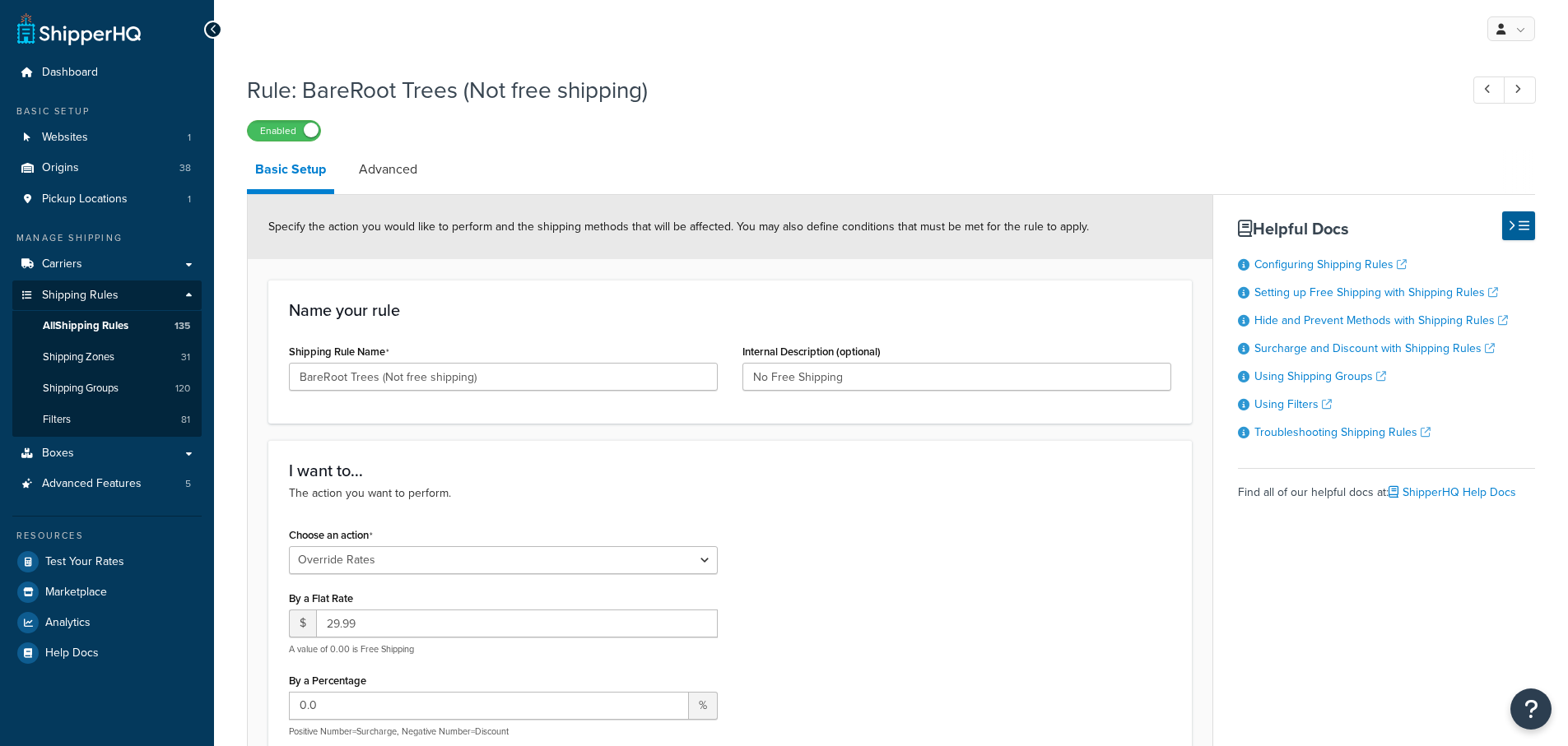
select select "OVERRIDE"
select select "SHIPPING_GROUP"
click at [96, 357] on span "Shipping Zones" at bounding box center [79, 358] width 72 height 14
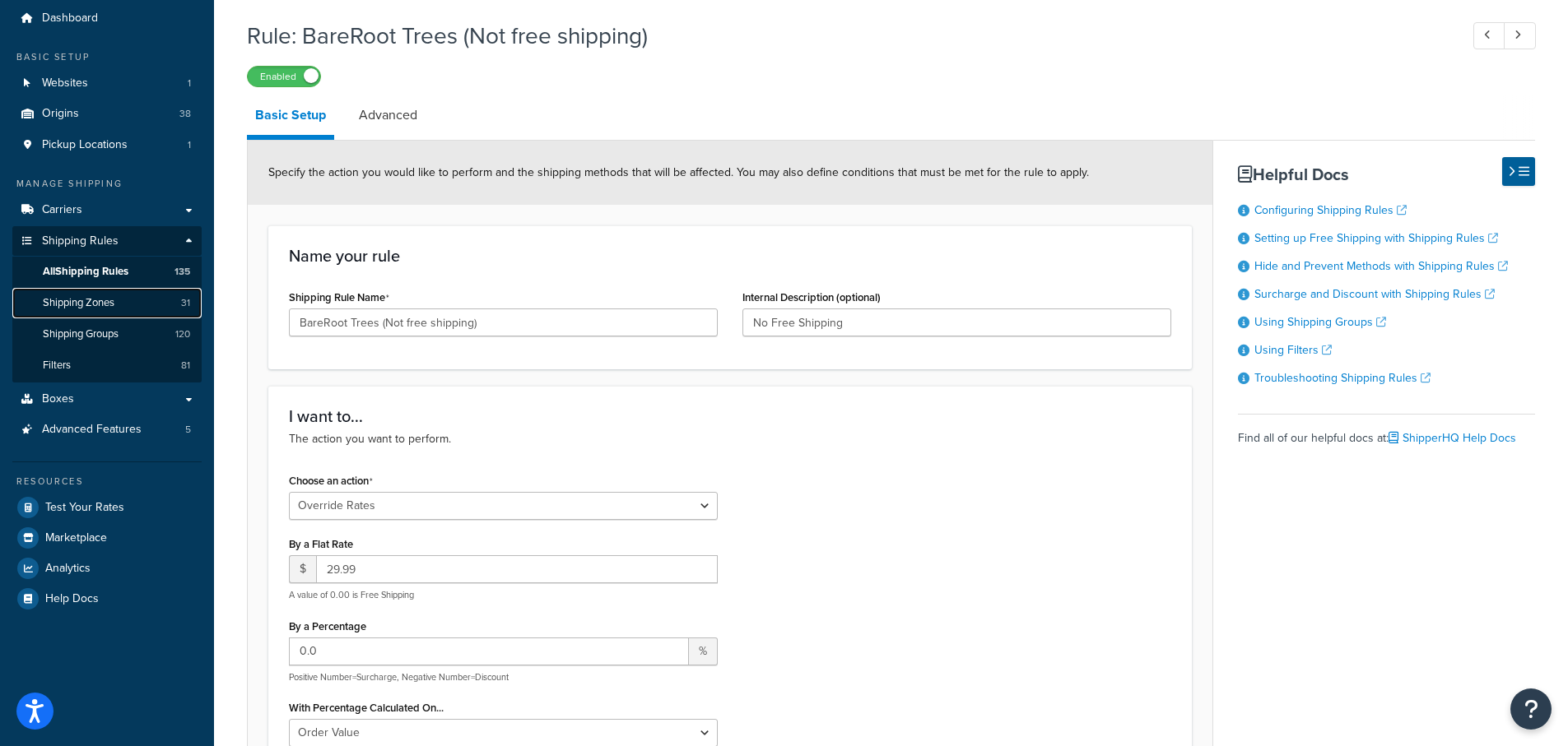
scroll to position [83, 0]
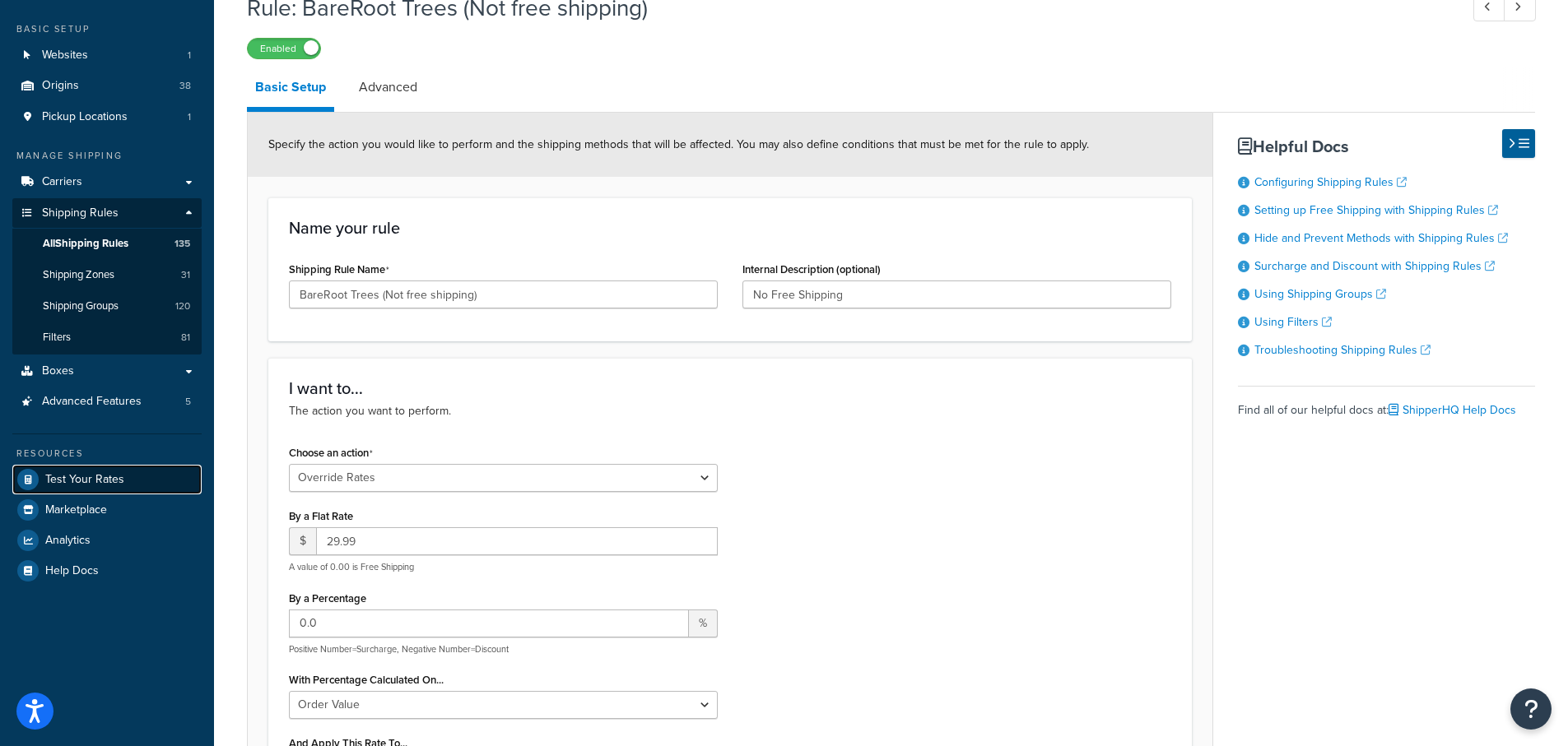
click at [74, 478] on span "Test Your Rates" at bounding box center [84, 480] width 79 height 14
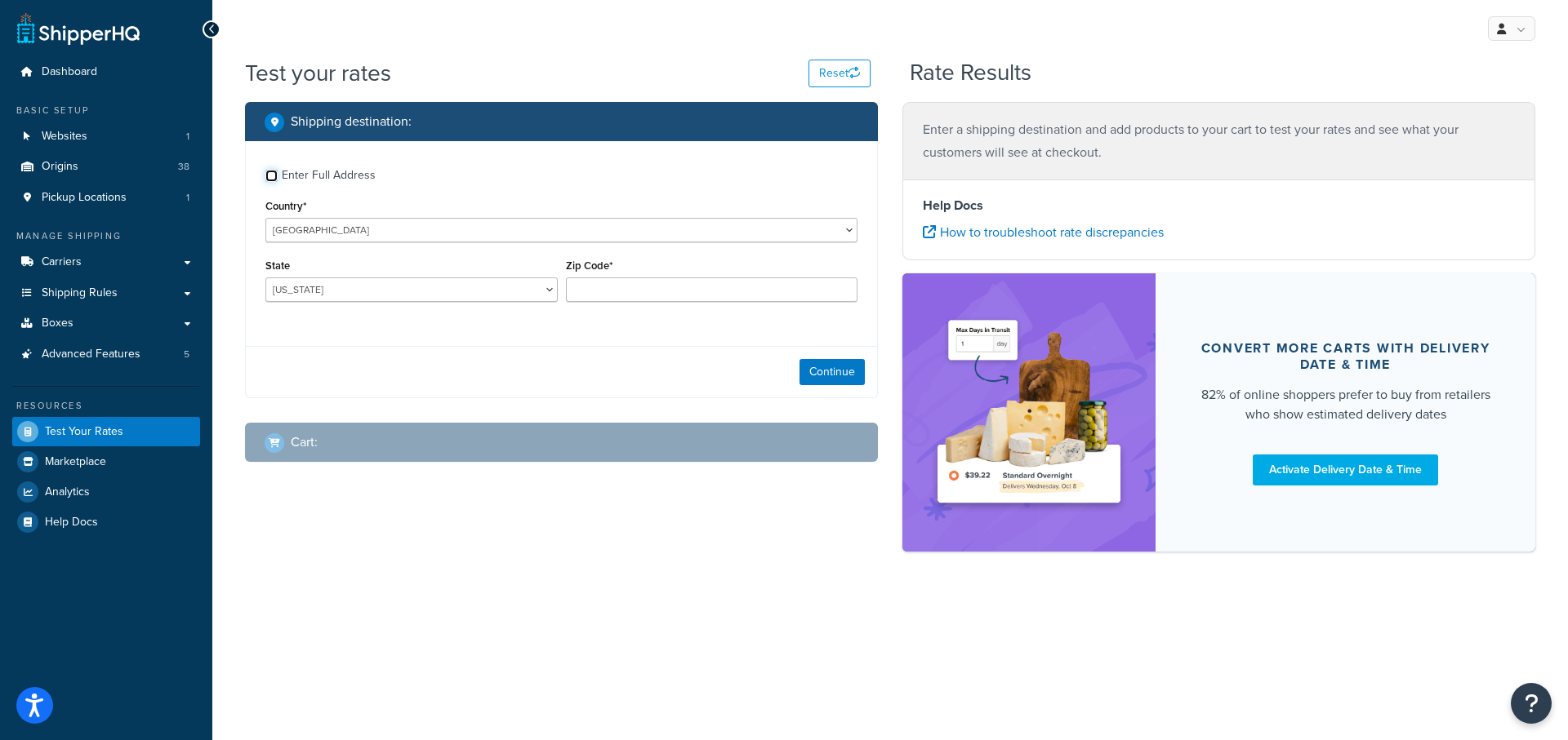
click at [274, 177] on input "Enter Full Address" at bounding box center [271, 176] width 12 height 12
checkbox input "true"
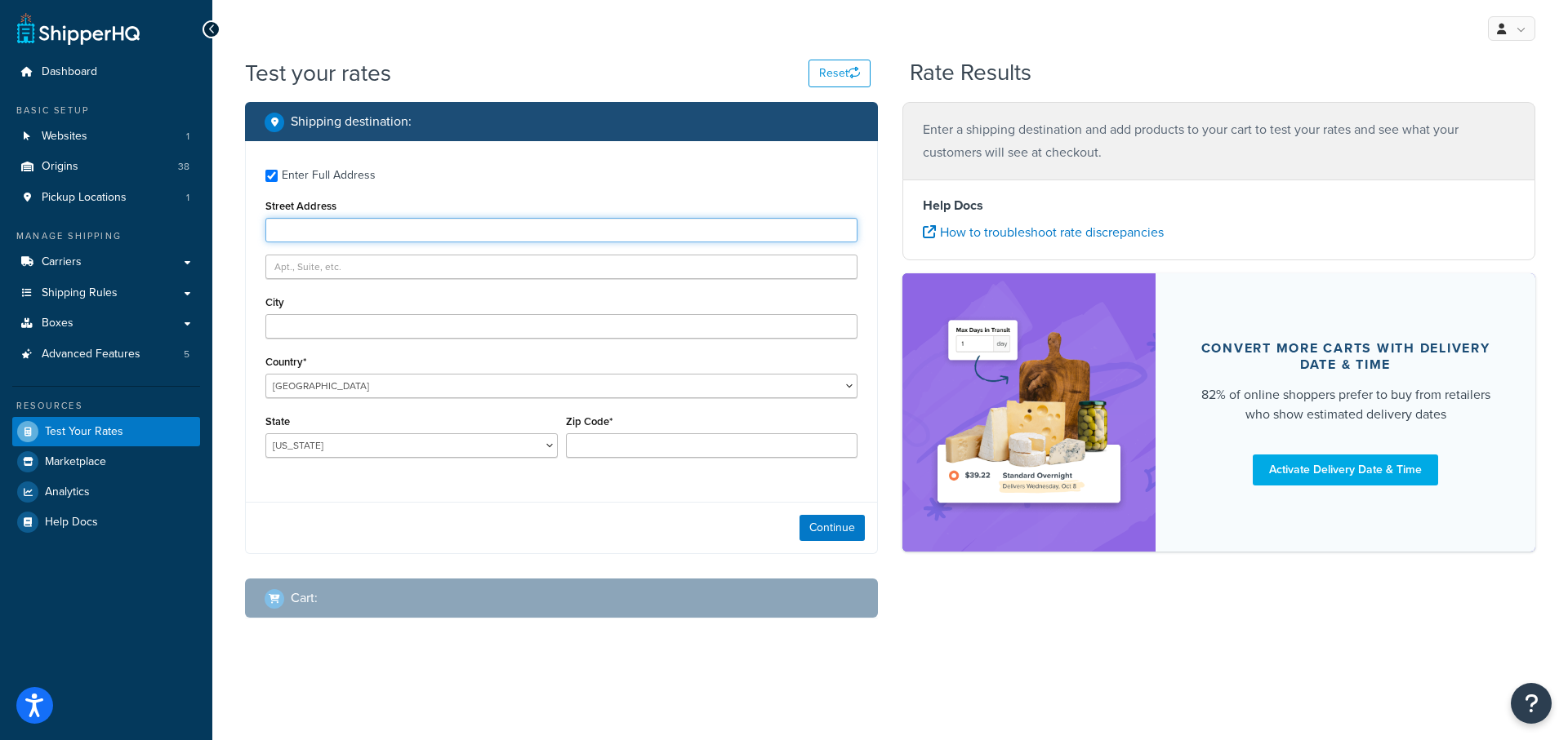
click at [308, 226] on input "Street Address" at bounding box center [561, 230] width 592 height 25
type input "[STREET_ADDRESS][PERSON_NAME]"
type input "Anchorage"
select select "AK"
type input "99517"
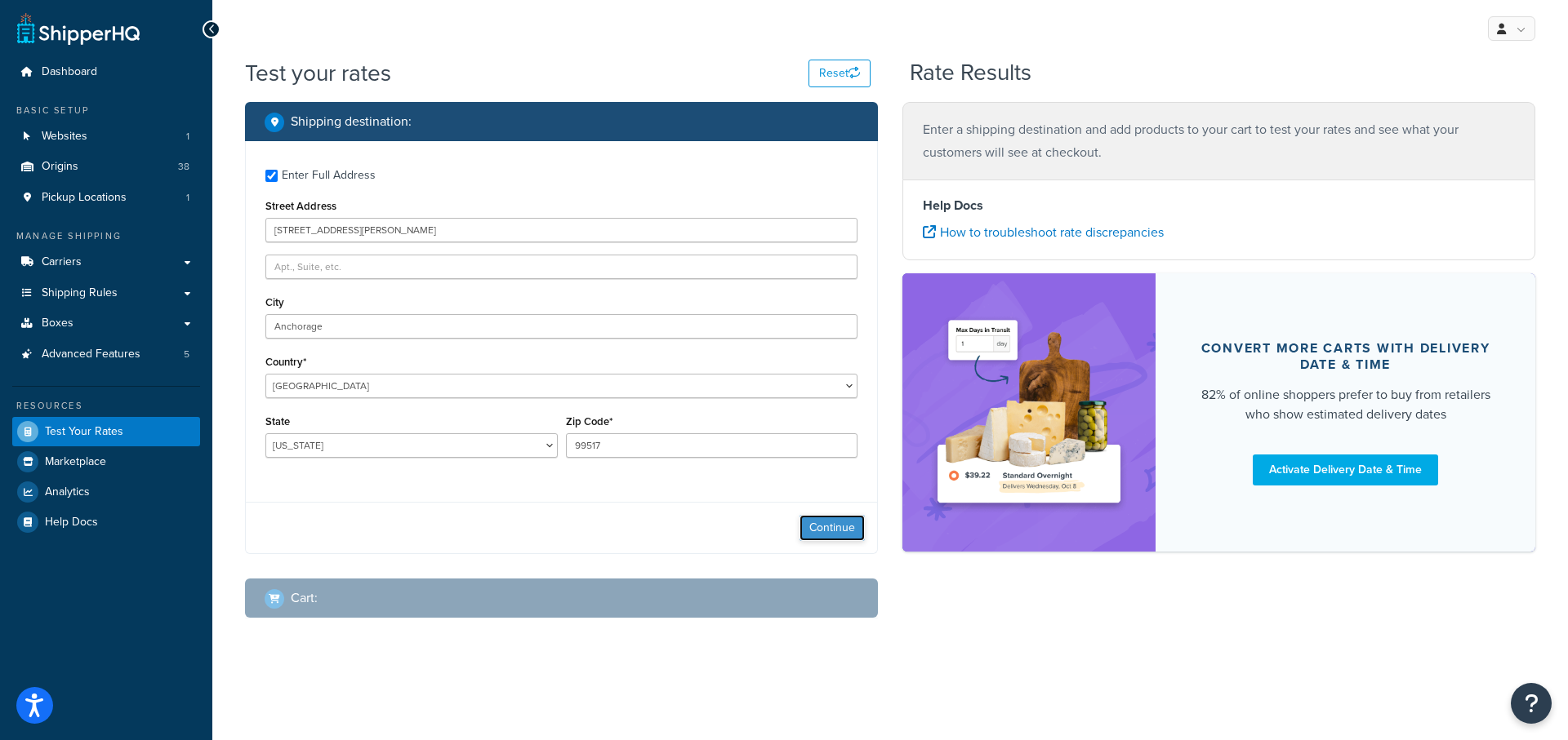
click at [842, 525] on button "Continue" at bounding box center [832, 529] width 66 height 27
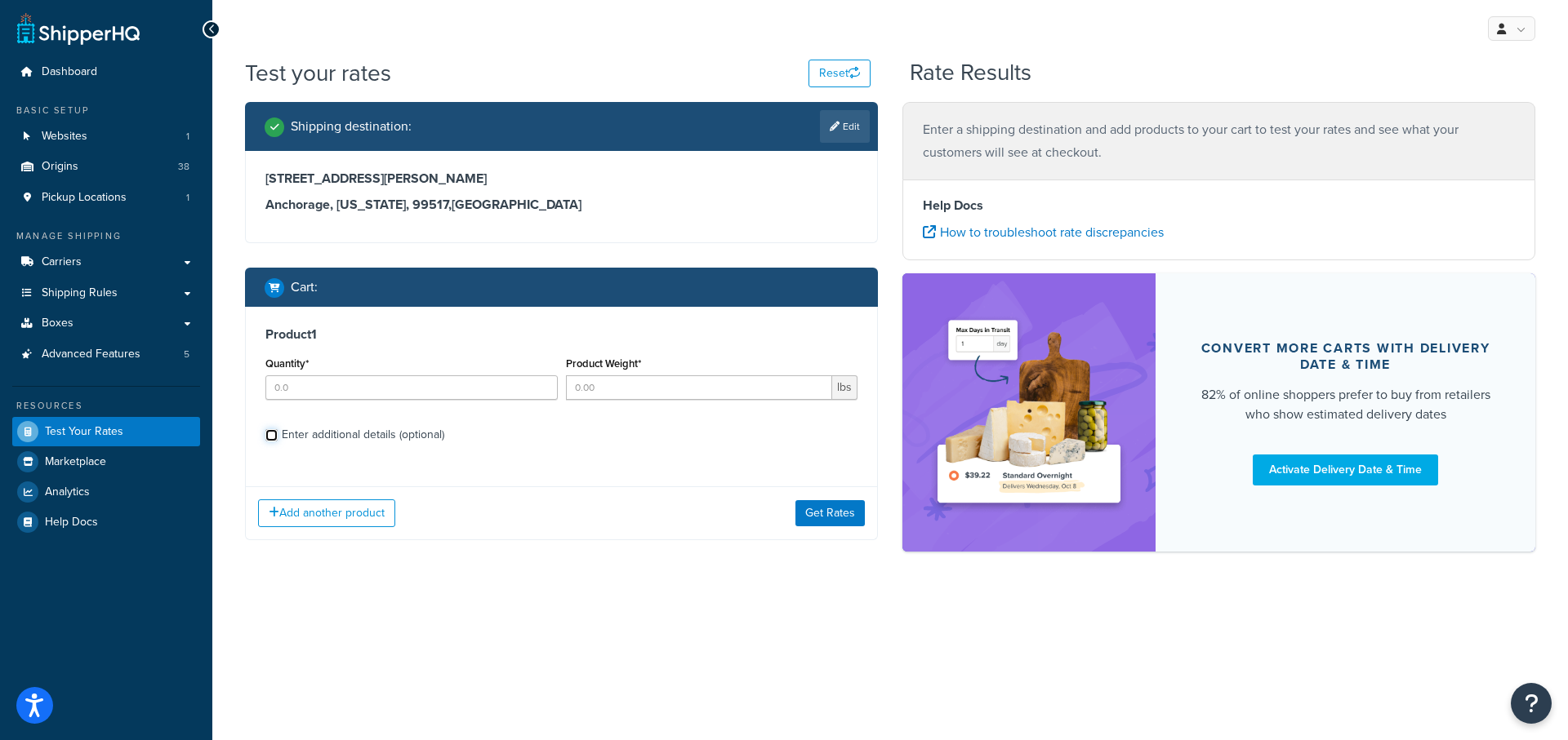
drag, startPoint x: 274, startPoint y: 438, endPoint x: 539, endPoint y: 582, distance: 301.6
click at [274, 439] on input "Enter additional details (optional)" at bounding box center [271, 435] width 12 height 12
checkbox input "true"
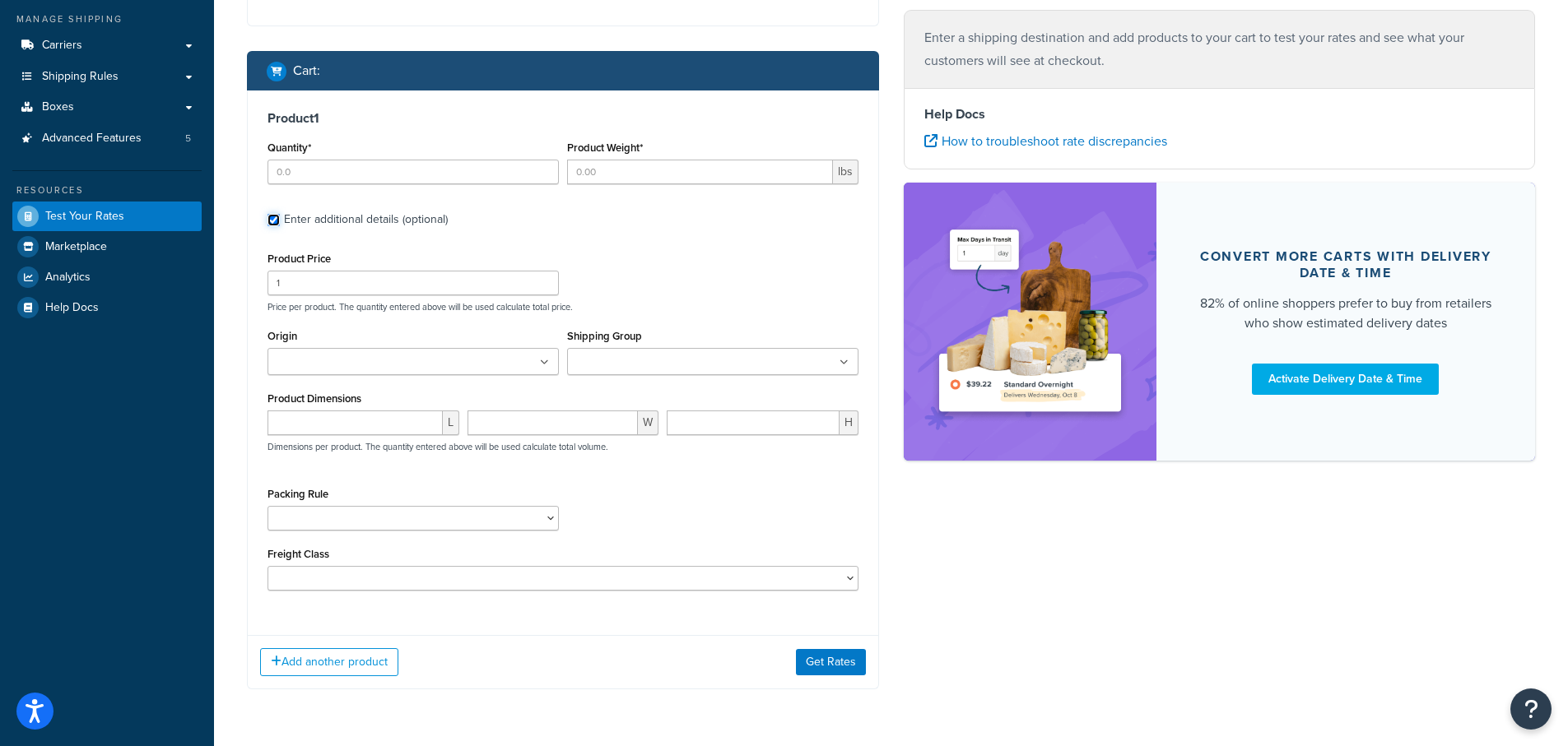
scroll to position [269, 0]
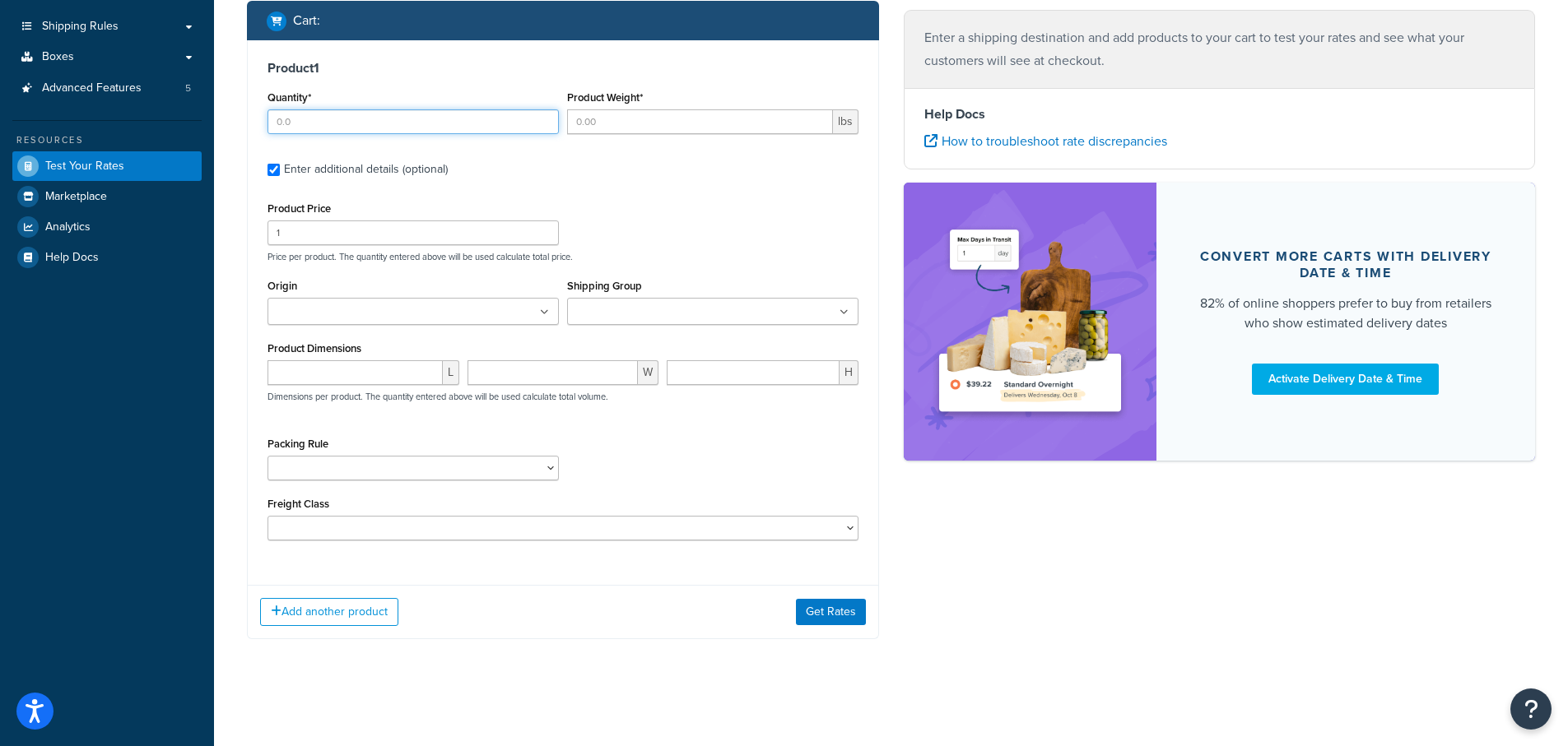
click at [320, 119] on input "Quantity*" at bounding box center [413, 122] width 292 height 25
type input "1"
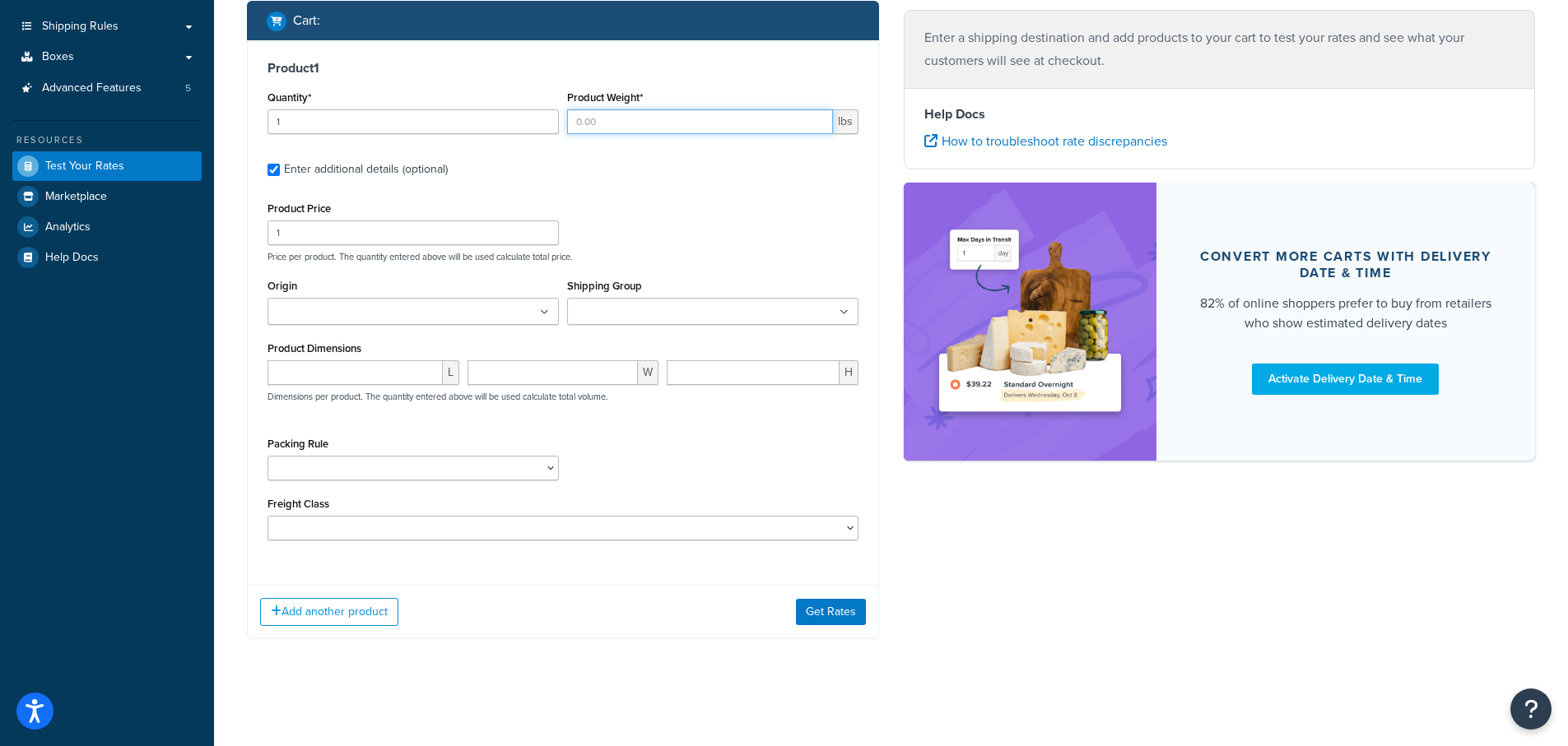
click at [636, 124] on input "Product Weight*" at bounding box center [700, 122] width 266 height 25
type input "5"
click at [645, 231] on div "Product Price 1 Price per product. The quantity entered above will be used calc…" at bounding box center [562, 230] width 599 height 65
drag, startPoint x: 293, startPoint y: 233, endPoint x: 204, endPoint y: 231, distance: 89.0
click at [204, 231] on div "Dashboard Basic Setup Websites 1 Origins 38 Pickup Locations 1 Manage Shipping …" at bounding box center [784, 239] width 1568 height 1016
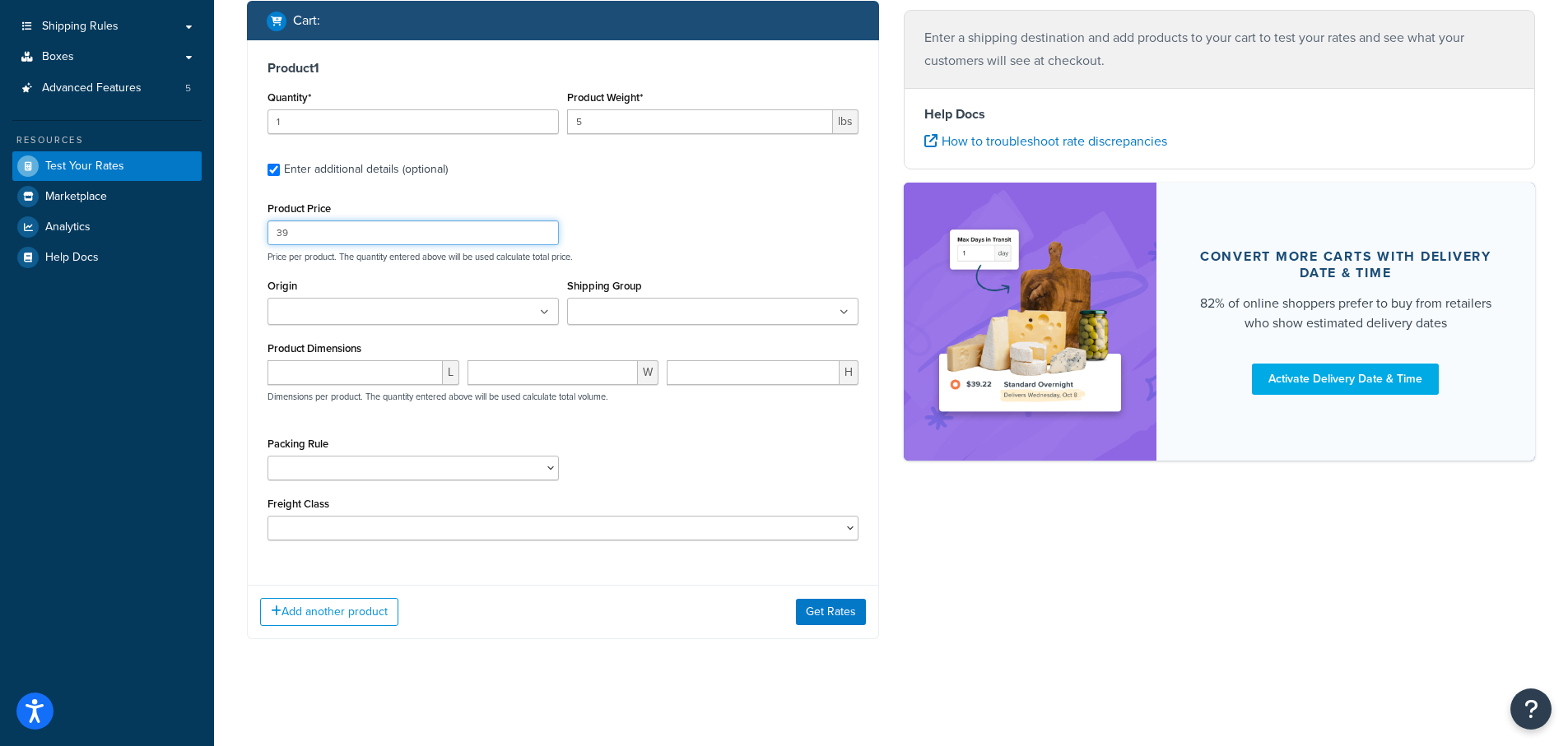
type input "39"
click at [488, 288] on div "Origin Arbico Beneficial Insectary [PERSON_NAME] Global Corp Boer Bootstrap [PE…" at bounding box center [413, 300] width 292 height 50
click at [319, 312] on input "Origin" at bounding box center [345, 312] width 145 height 18
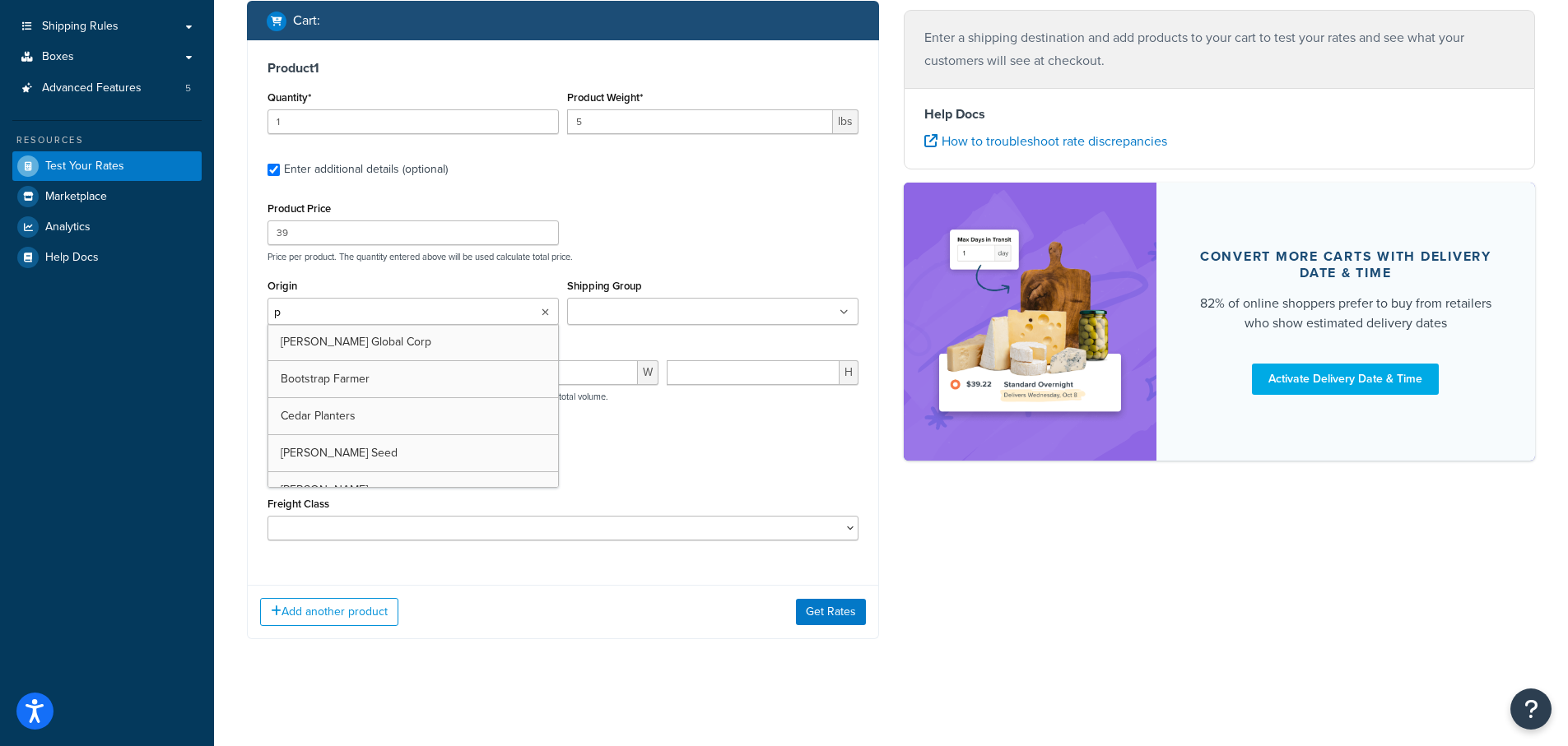
type input "pv"
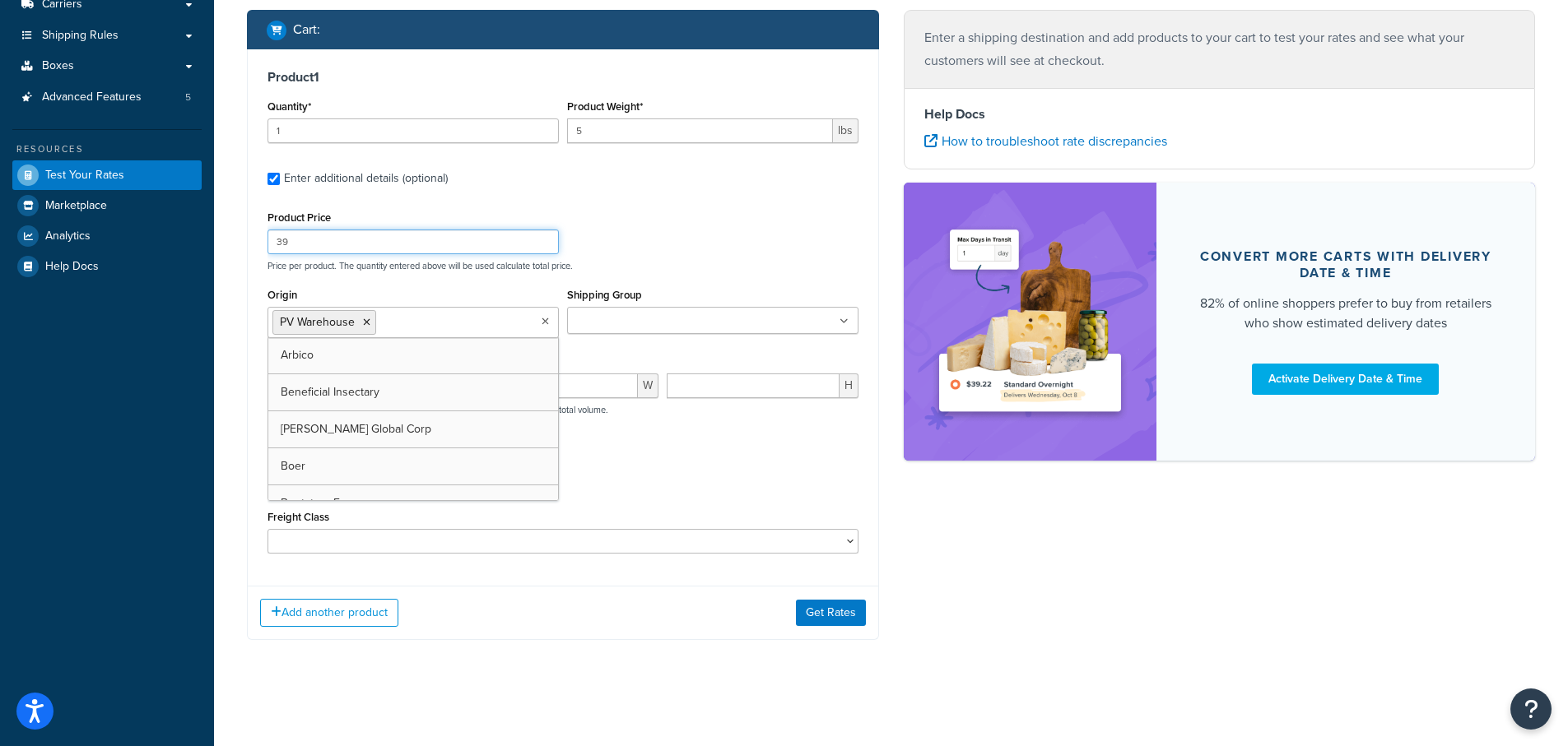
scroll to position [261, 0]
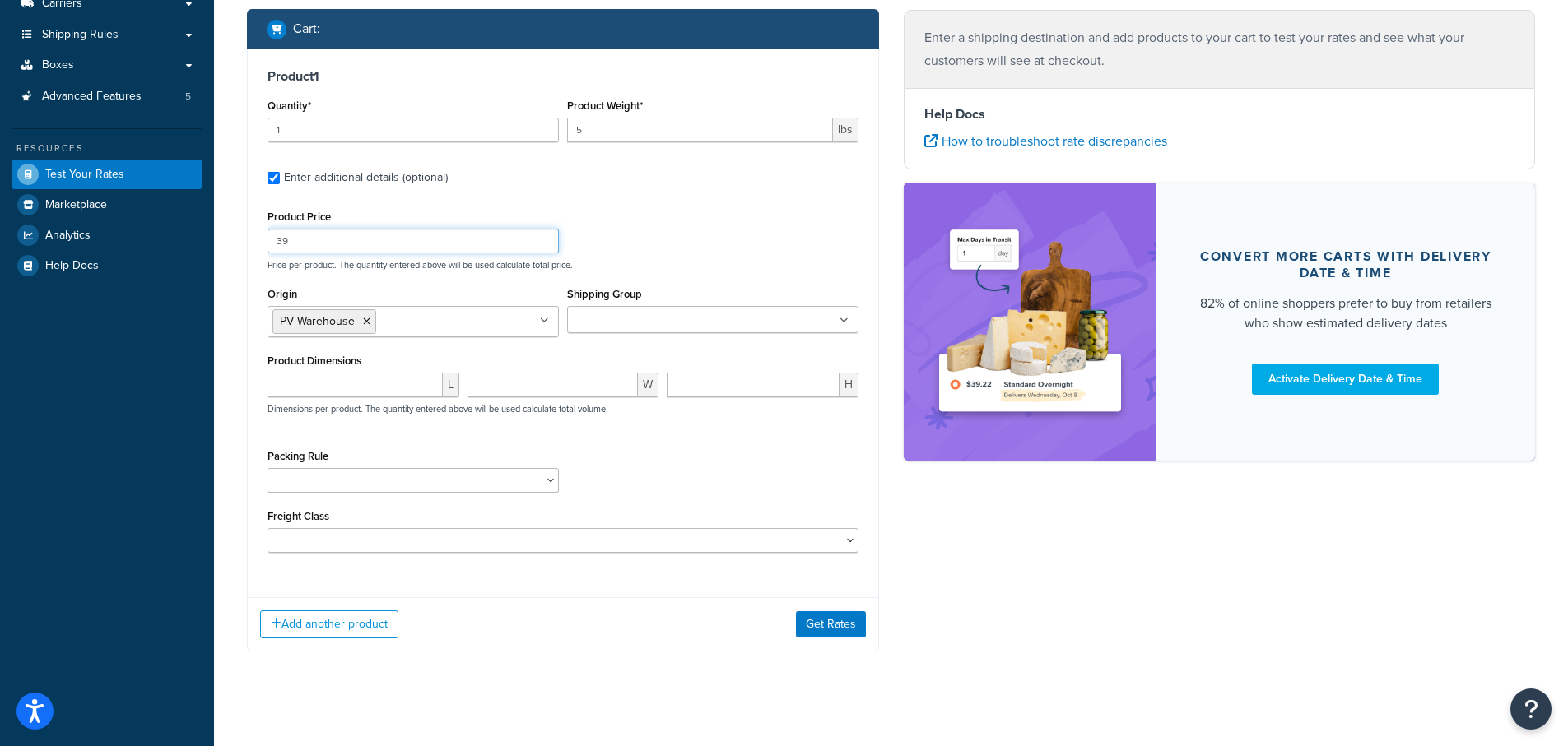
drag, startPoint x: 291, startPoint y: 243, endPoint x: 257, endPoint y: 235, distance: 34.9
click at [257, 236] on div "Product 1 Quantity* 1 Product Weight* 5 lbs Enter additional details (optional)…" at bounding box center [563, 317] width 631 height 536
click at [718, 241] on div "Product Price Price per product. The quantity entered above will be used calcul…" at bounding box center [562, 238] width 599 height 65
click at [632, 317] on input "Shipping Group" at bounding box center [645, 321] width 145 height 18
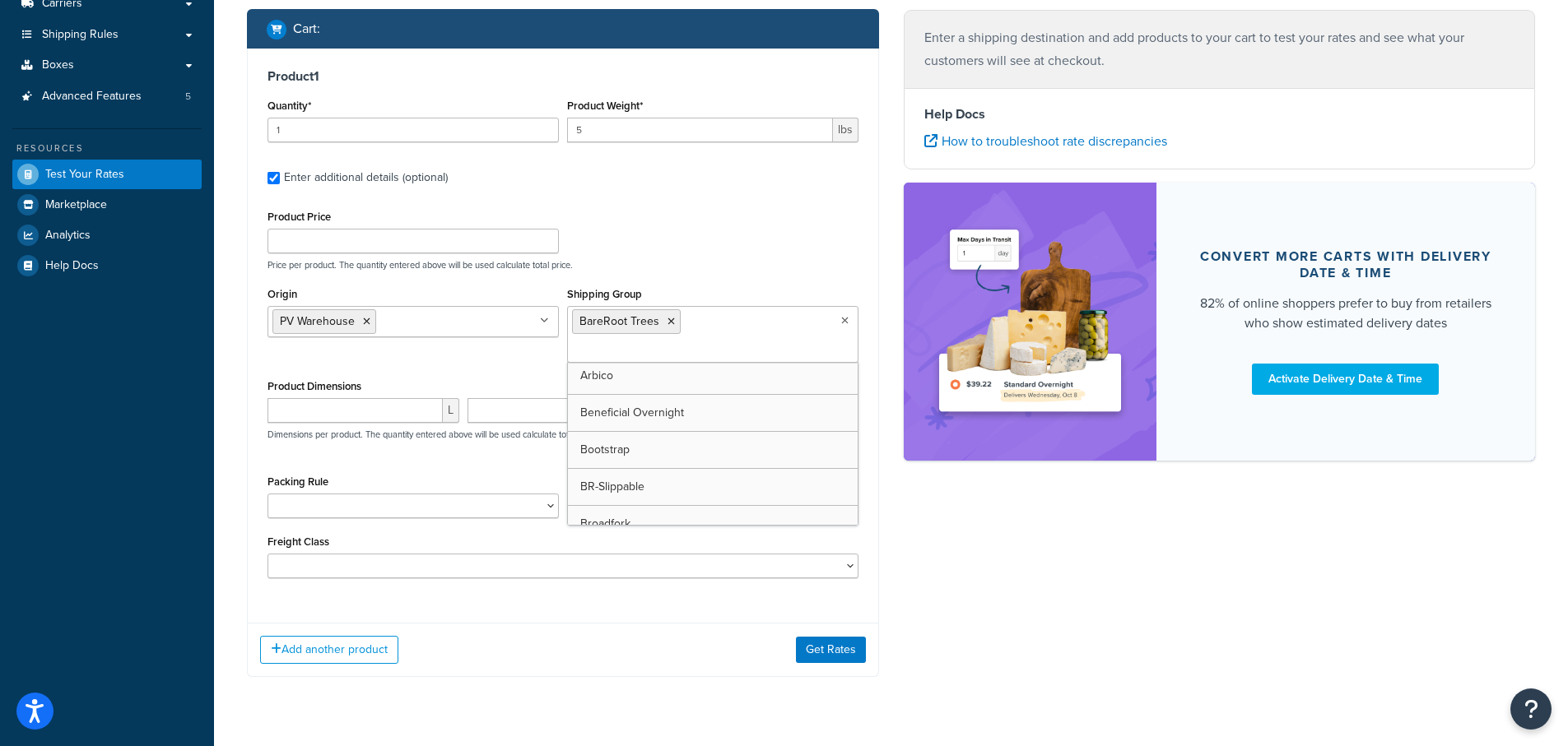
click at [738, 216] on div "Product Price Price per product. The quantity entered above will be used calcul…" at bounding box center [562, 238] width 599 height 65
click at [317, 494] on select "1 Gallon 10 Inch Plant Markers 20 Inch Plant Markers AHS 4 claw GO500 AHS 5 Gal…" at bounding box center [413, 506] width 292 height 25
click at [713, 530] on div "Freight Class 50 55 60 65 70 77.5 85 92.5 100 110 125 150 175 200 250 300 400 5…" at bounding box center [562, 554] width 591 height 48
click at [718, 342] on input "Shipping Group" at bounding box center [645, 351] width 145 height 18
click at [1033, 714] on div "My Profile Billing Global Settings Contact Us Logout Test your rates Reset Rate…" at bounding box center [891, 261] width 1353 height 1045
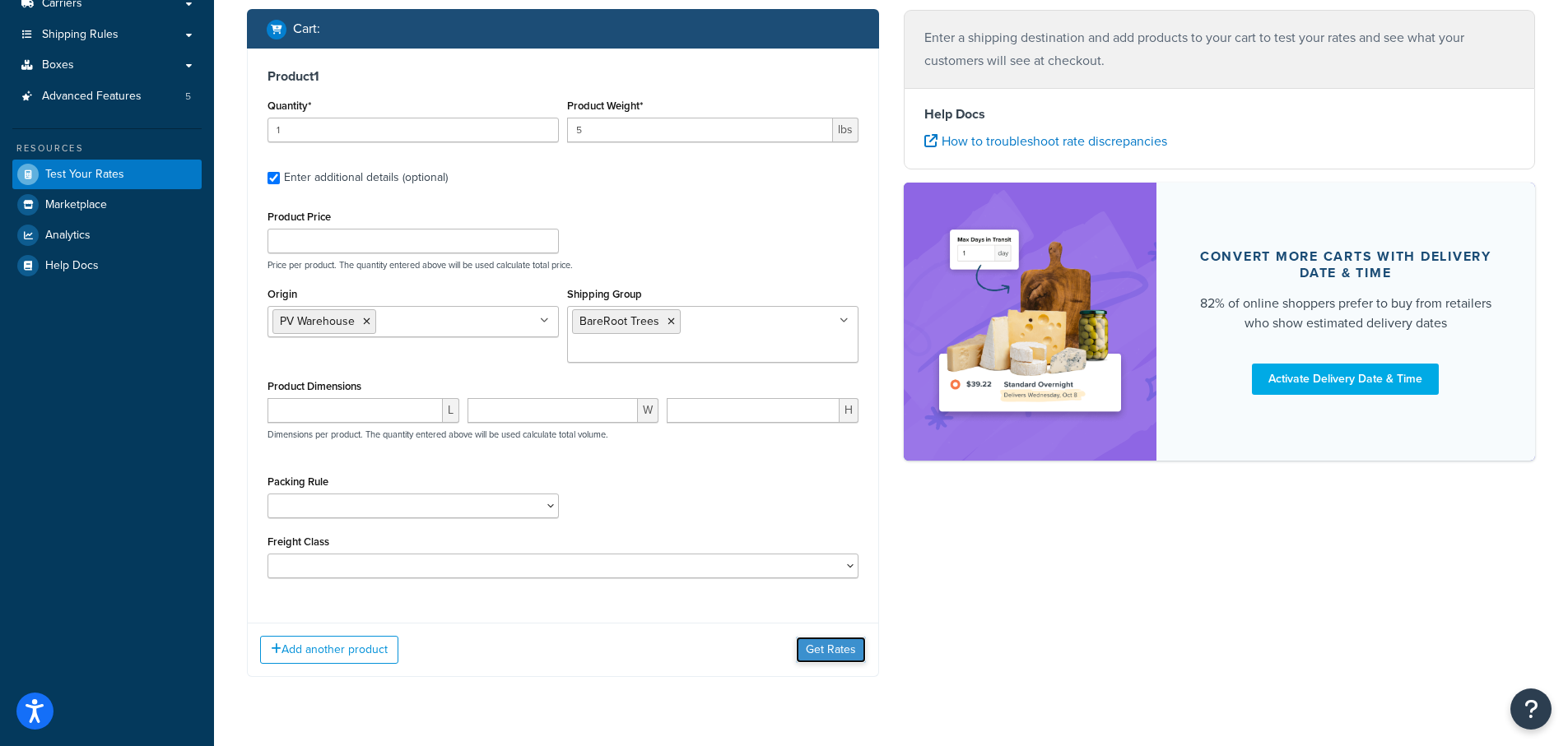
click at [840, 637] on button "Get Rates" at bounding box center [831, 650] width 70 height 27
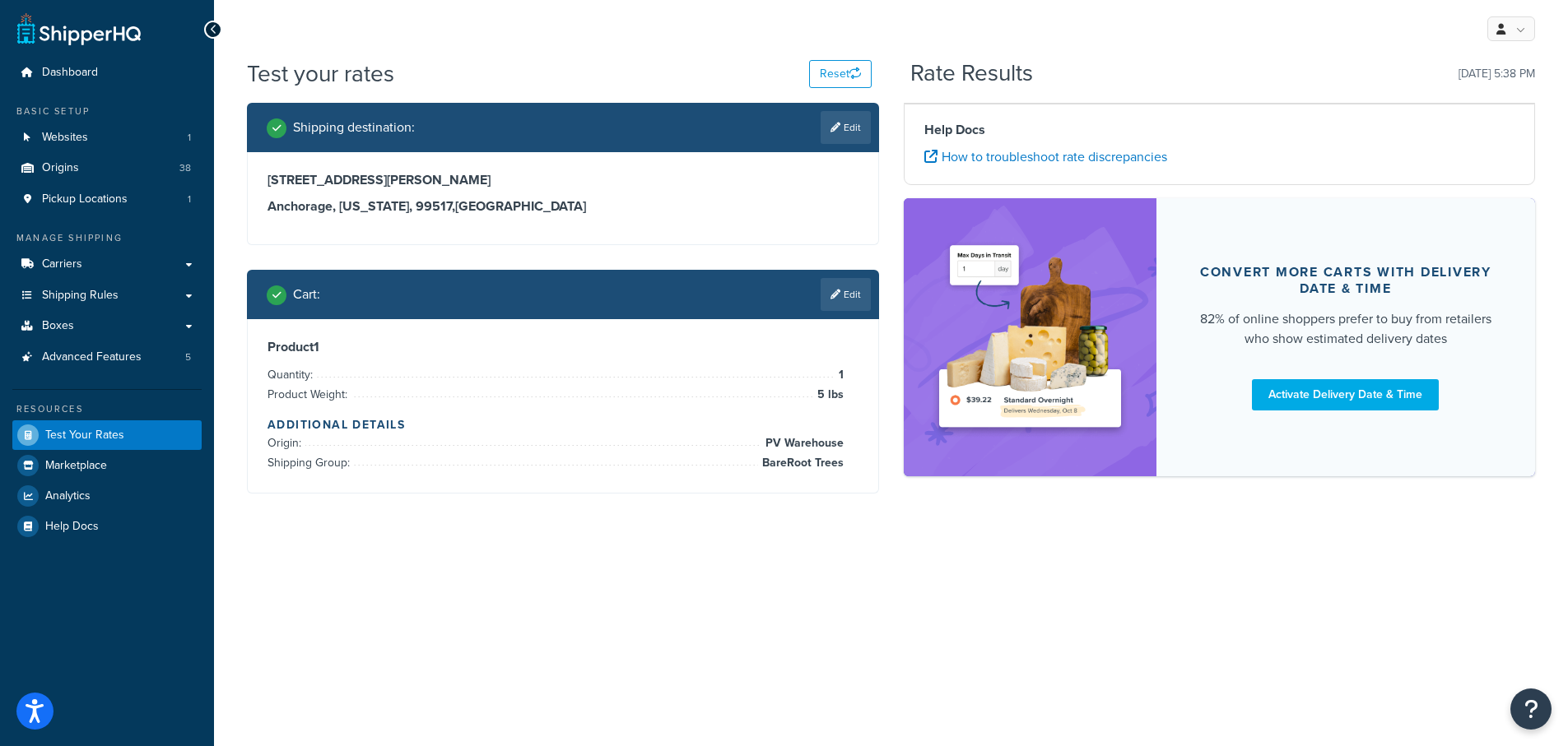
scroll to position [0, 0]
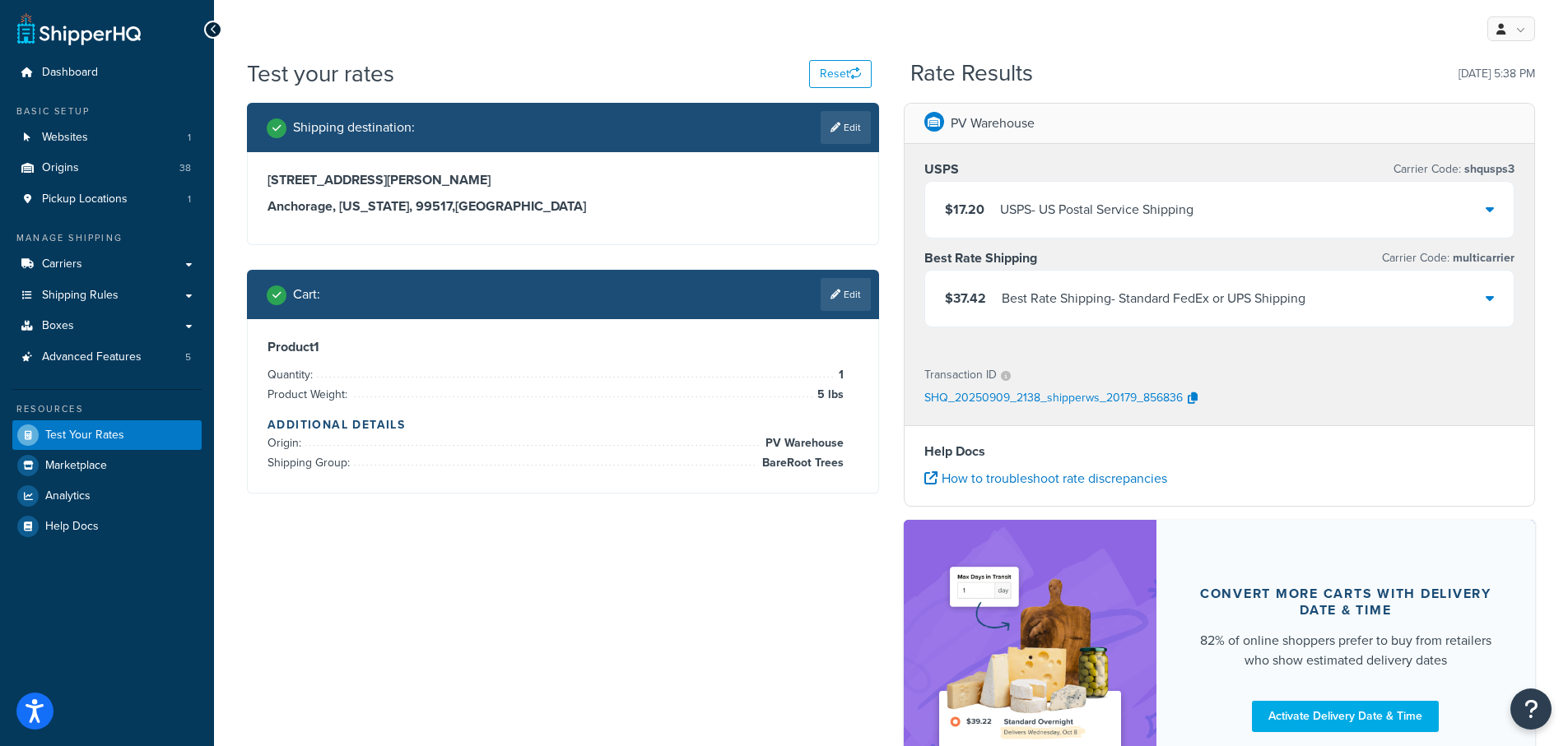
drag, startPoint x: 1489, startPoint y: 297, endPoint x: 1486, endPoint y: 306, distance: 9.5
click at [1489, 299] on icon at bounding box center [1489, 298] width 8 height 13
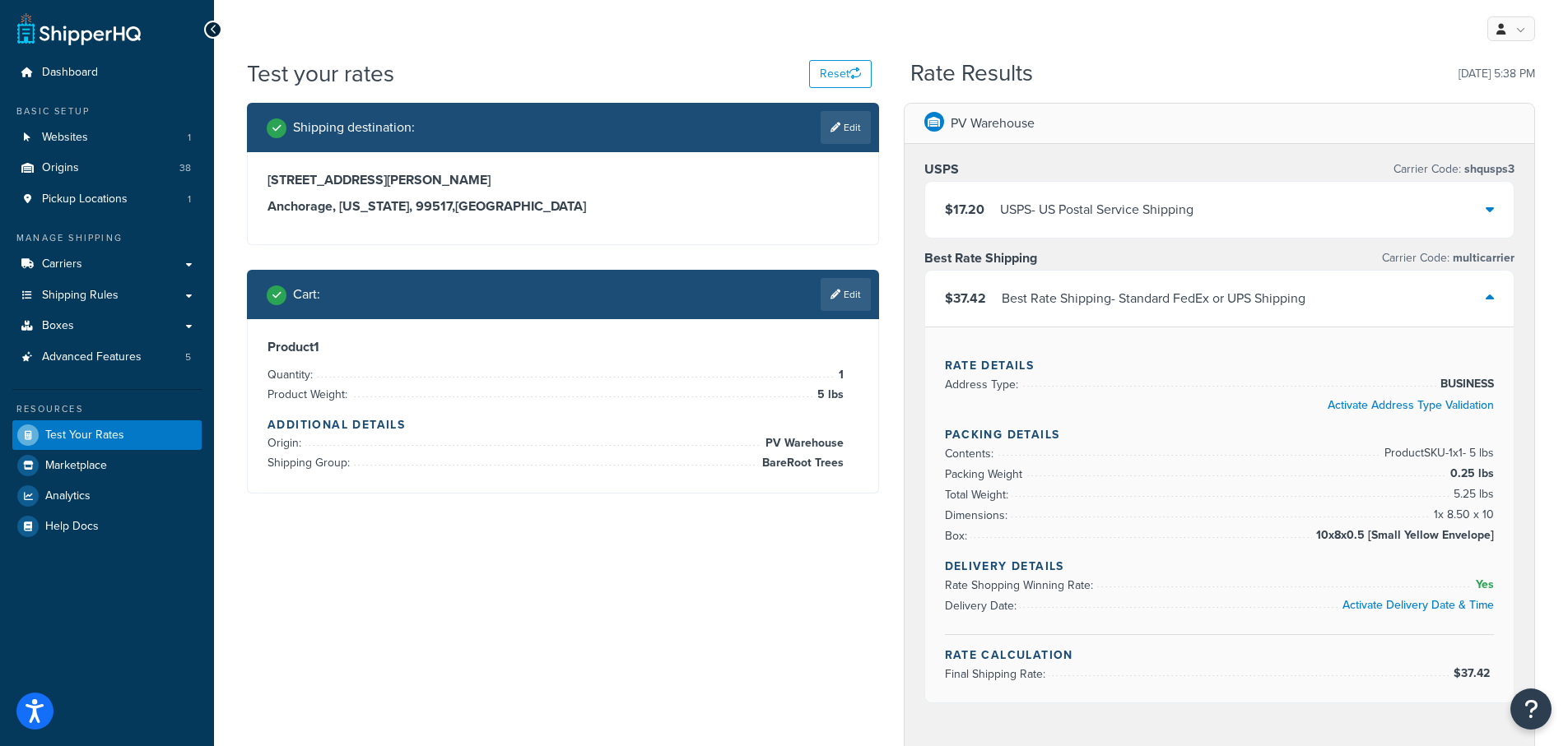
click at [1494, 207] on div "$17.20 USPS - US Postal Service Shipping" at bounding box center [1219, 210] width 589 height 56
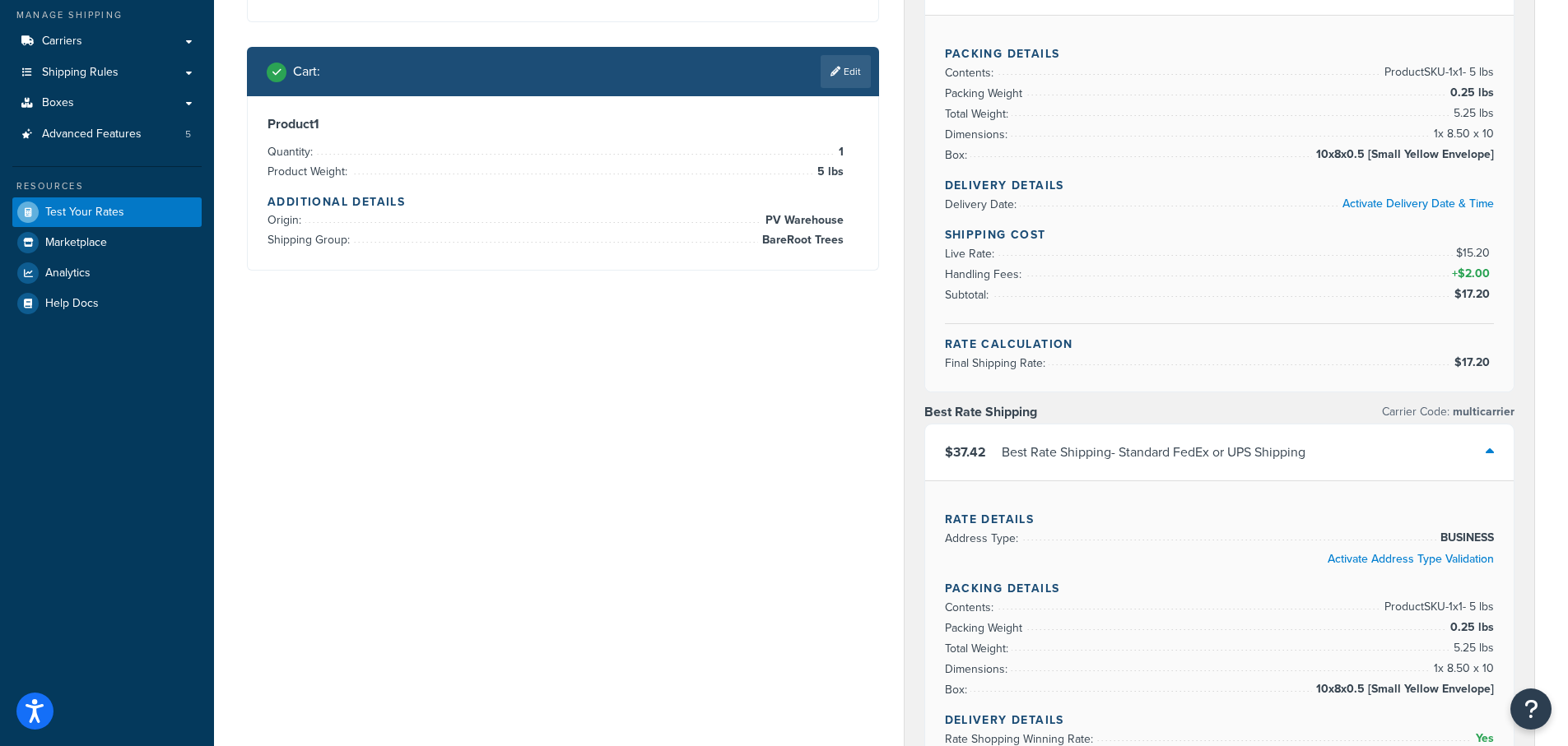
scroll to position [83, 0]
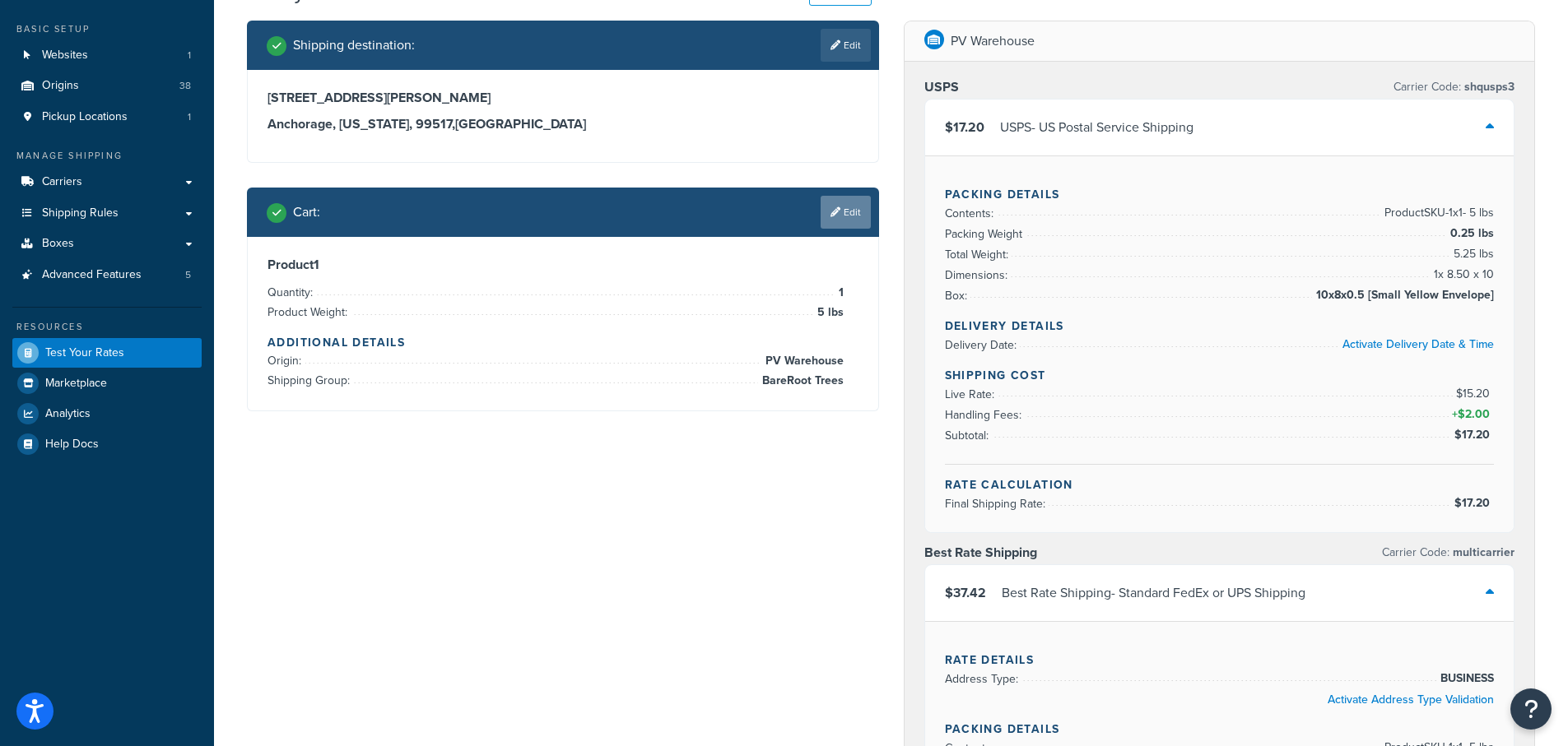
click at [844, 212] on link "Edit" at bounding box center [845, 211] width 50 height 33
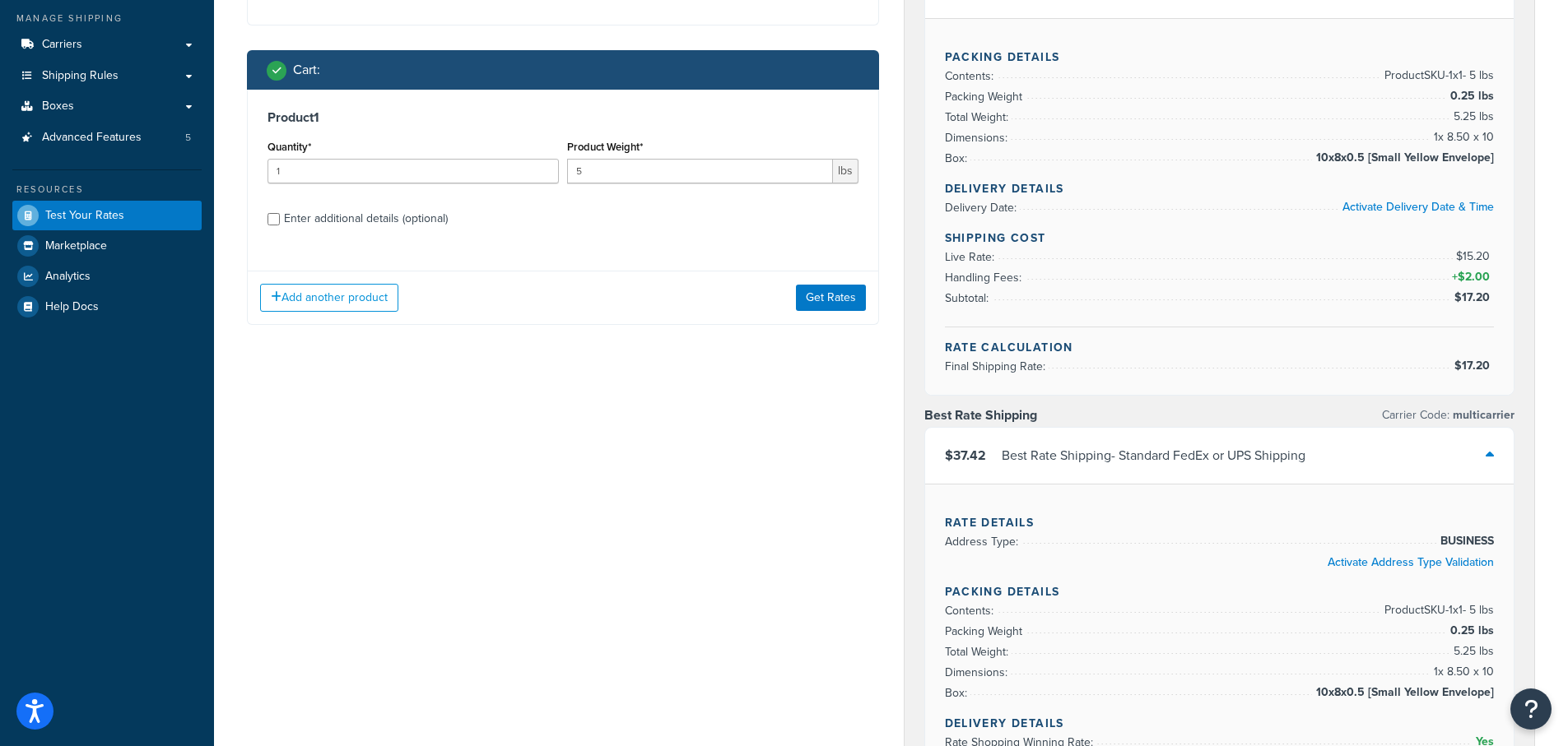
scroll to position [247, 0]
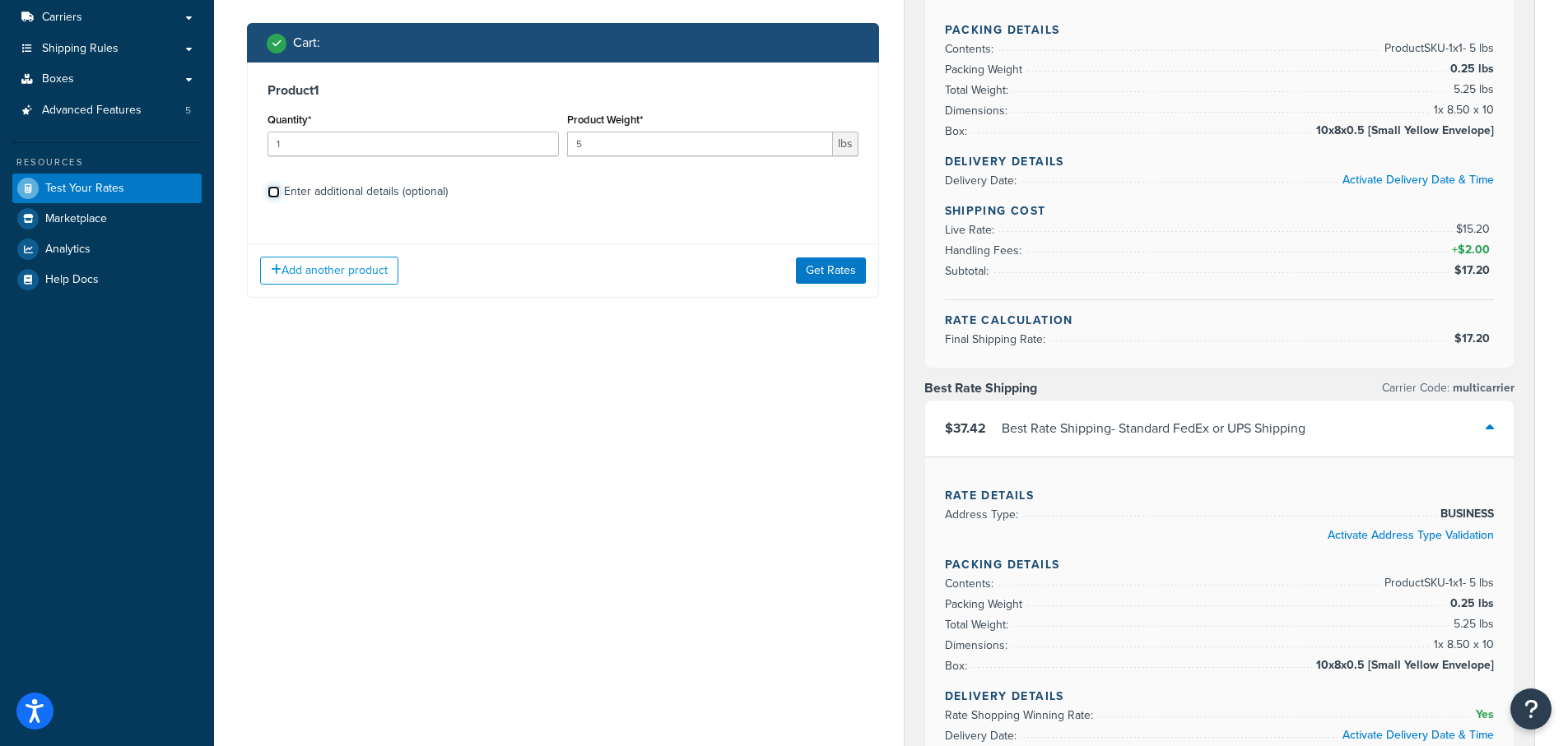
click at [277, 191] on input "Enter additional details (optional)" at bounding box center [273, 192] width 13 height 13
checkbox input "true"
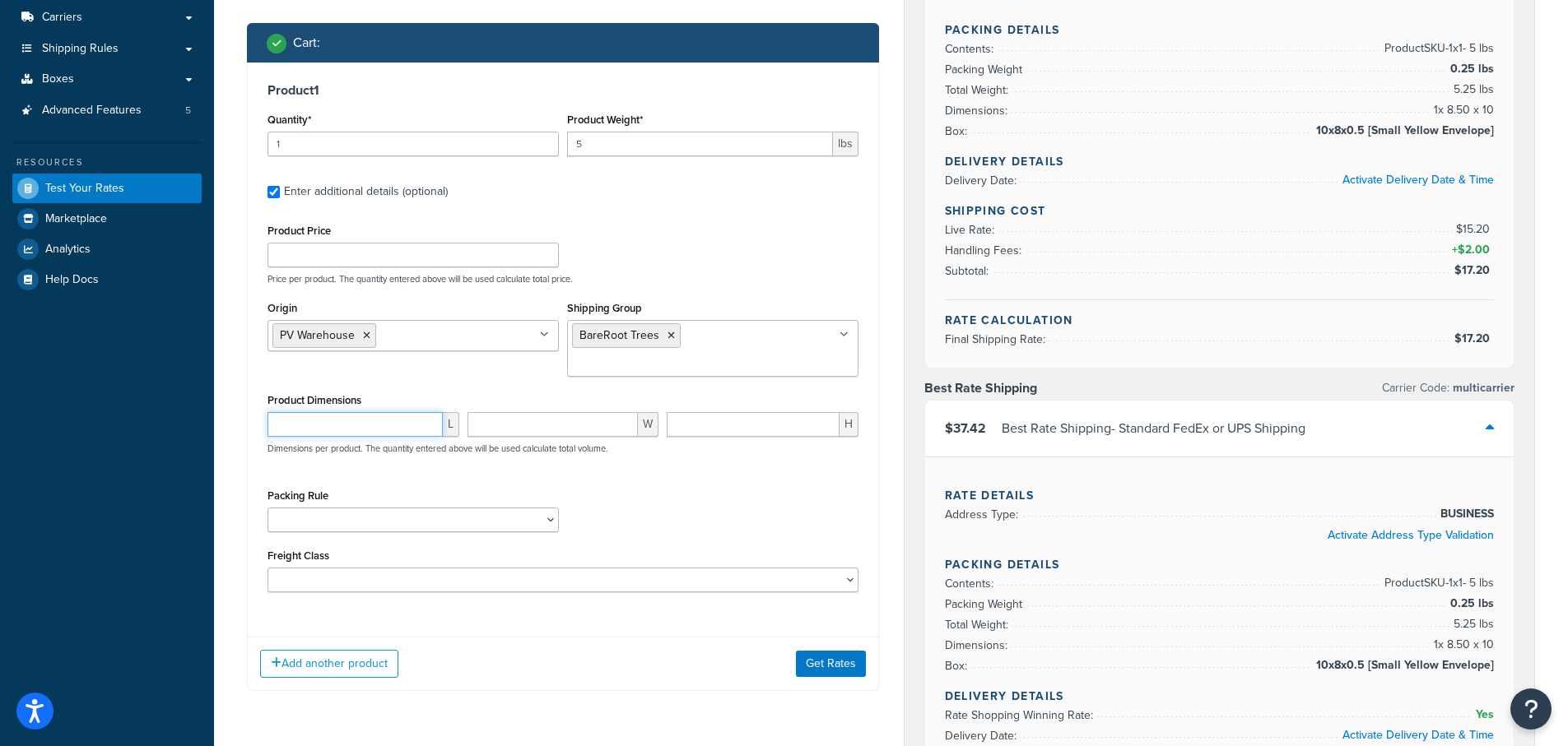
click at [329, 413] on input "number" at bounding box center [355, 425] width 175 height 25
click at [358, 449] on div "Product Price Price per product. The quantity entered above will be used calcul…" at bounding box center [562, 406] width 591 height 373
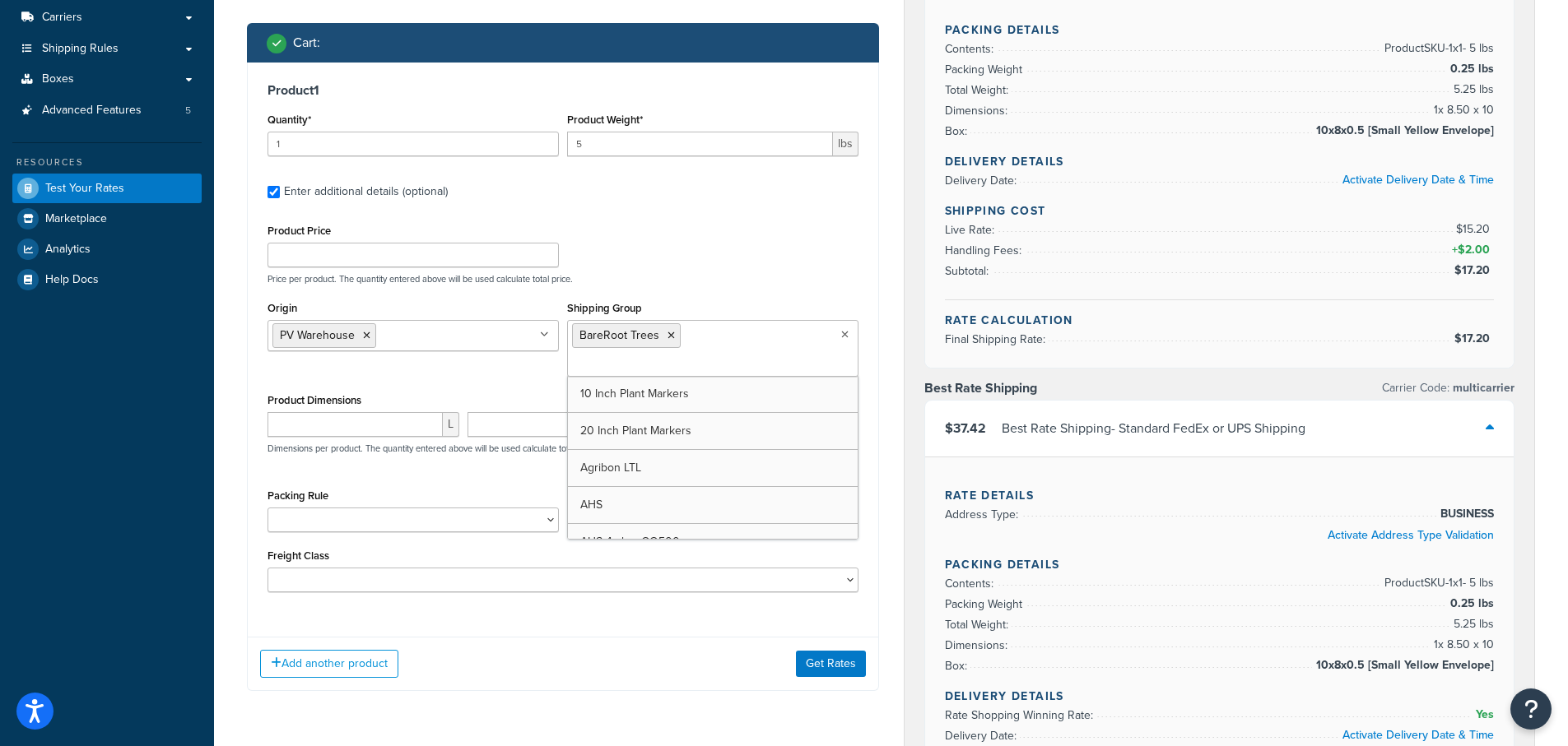
click at [844, 337] on icon at bounding box center [845, 335] width 8 height 10
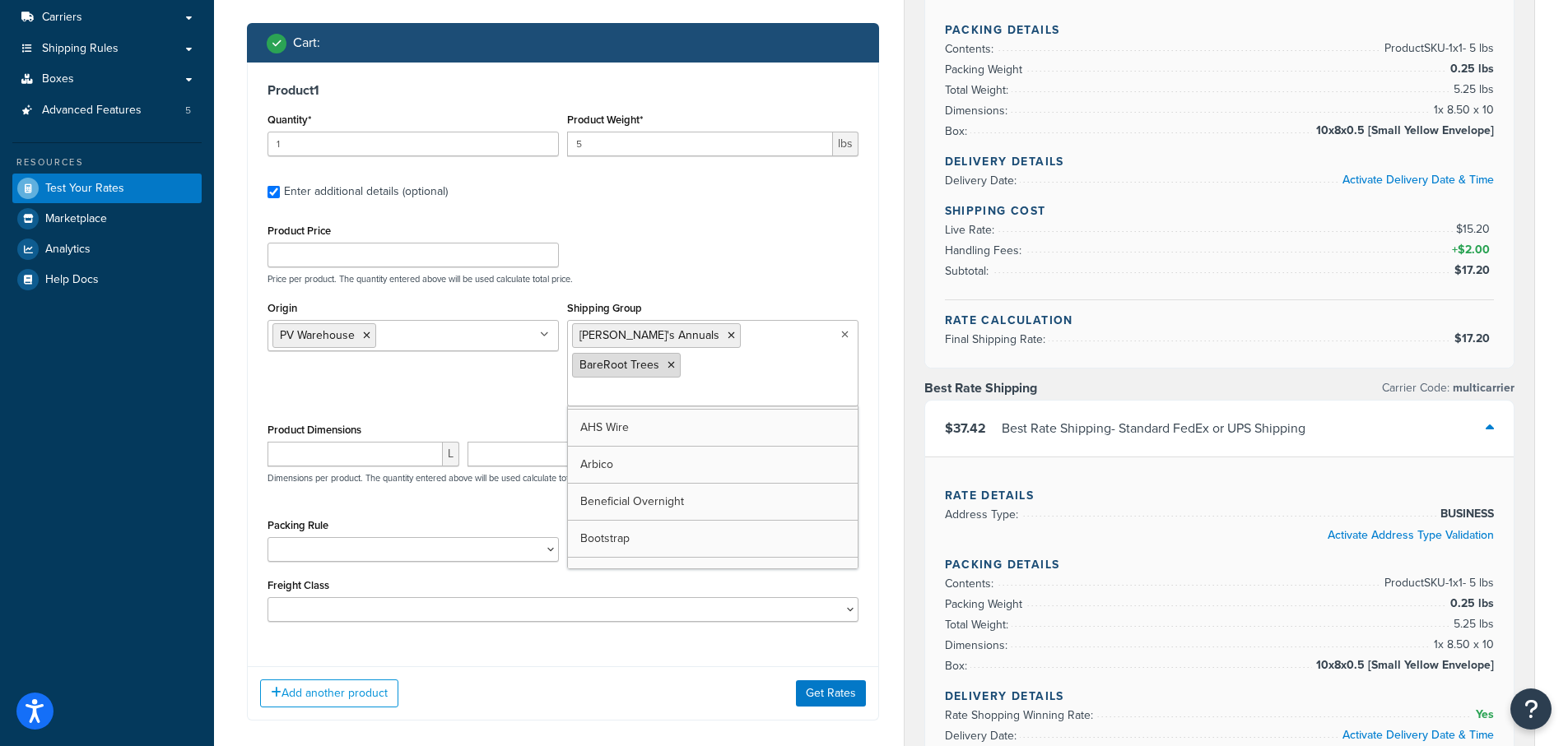
click at [675, 360] on icon at bounding box center [671, 365] width 8 height 10
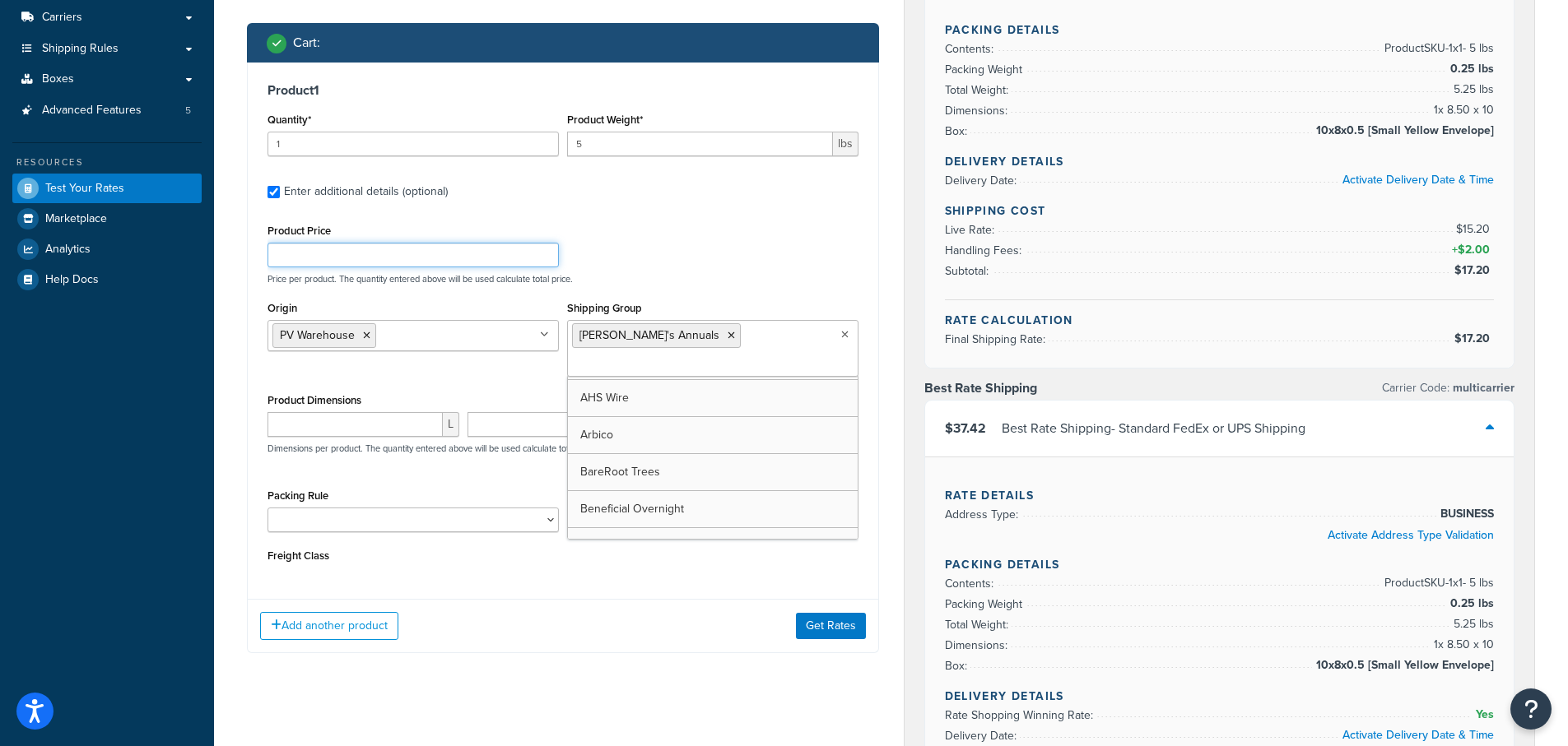
click at [717, 246] on div "Product Price Price per product. The quantity entered above will be used calcul…" at bounding box center [562, 252] width 599 height 65
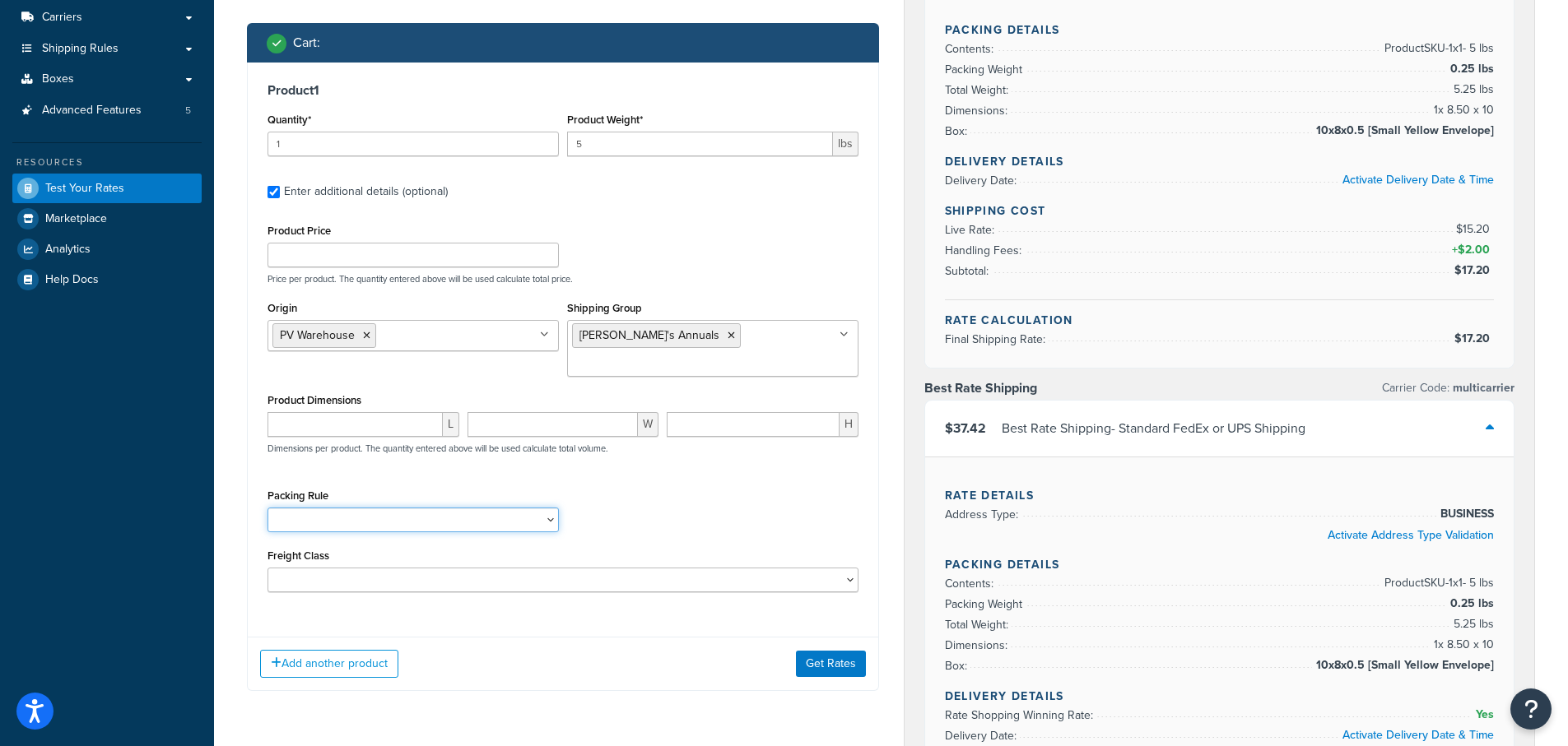
click at [501, 508] on select "1 Gallon 10 Inch Plant Markers 20 Inch Plant Markers AHS 4 claw GO500 AHS 5 Gal…" at bounding box center [413, 520] width 292 height 25
select select "84863"
click at [267, 508] on select "1 Gallon 10 Inch Plant Markers 20 Inch Plant Markers AHS 4 claw GO500 AHS 5 Gal…" at bounding box center [413, 520] width 292 height 25
drag, startPoint x: 287, startPoint y: 138, endPoint x: 200, endPoint y: 137, distance: 87.0
click at [200, 137] on div "Dashboard Basic Setup Websites 1 Origins 38 Pickup Locations 1 Manage Shipping …" at bounding box center [784, 577] width 1568 height 1650
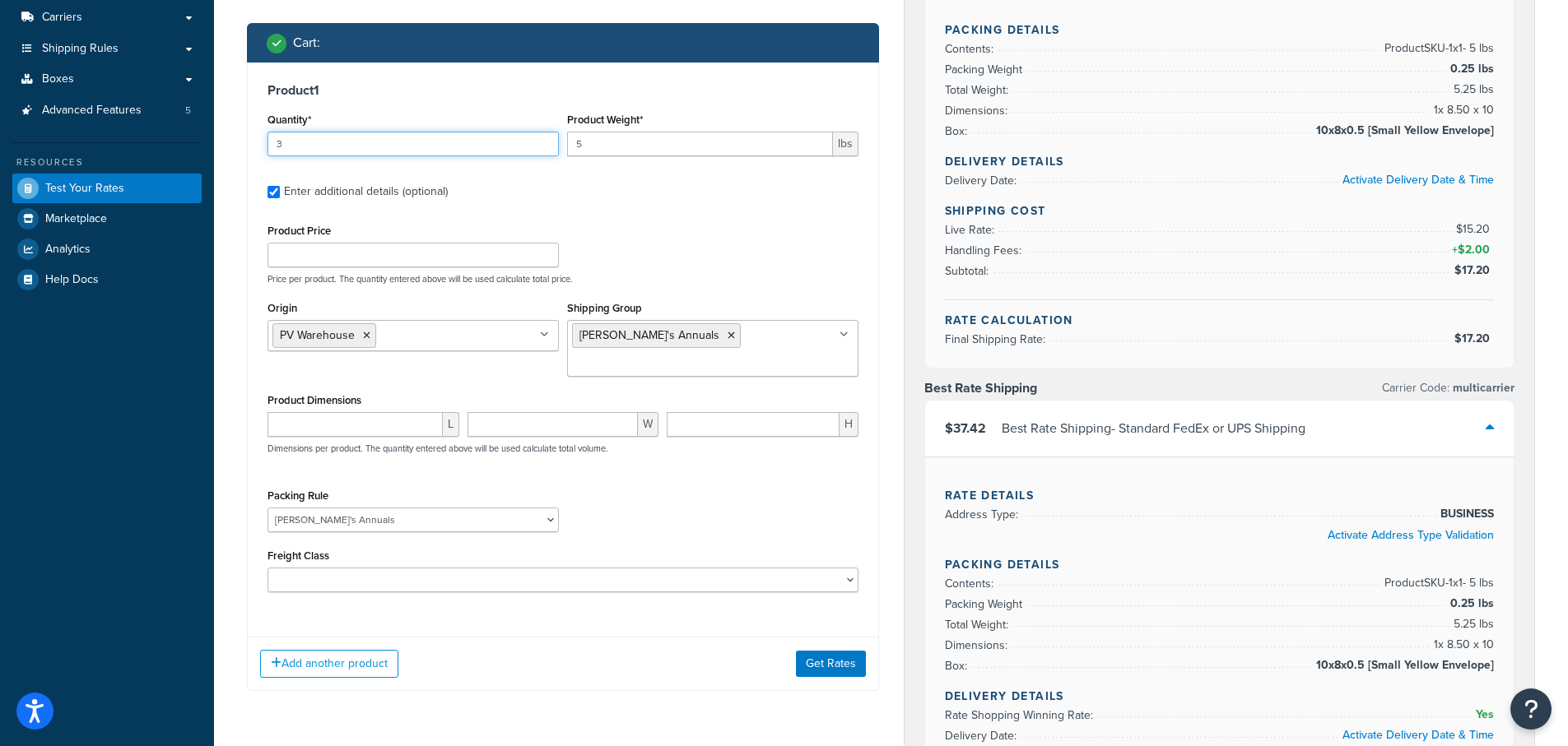
type input "3"
drag, startPoint x: 610, startPoint y: 143, endPoint x: 501, endPoint y: 132, distance: 109.6
click at [501, 132] on div "Quantity* 3 Product Weight* 5 lbs" at bounding box center [562, 139] width 599 height 60
type input "3.3"
click at [716, 220] on div "Product Price Price per product. The quantity entered above will be used calcul…" at bounding box center [562, 252] width 599 height 65
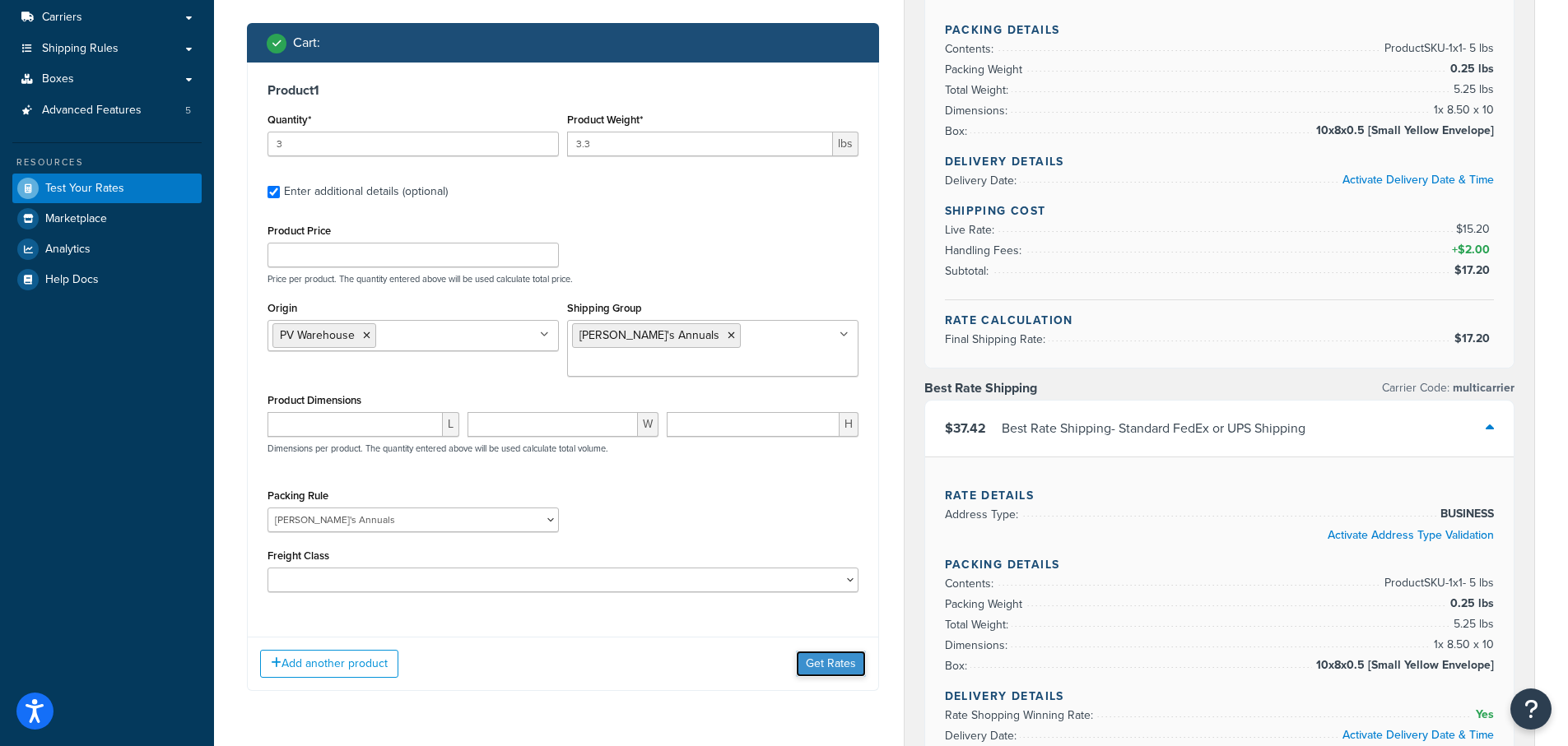
click at [828, 651] on button "Get Rates" at bounding box center [831, 664] width 70 height 27
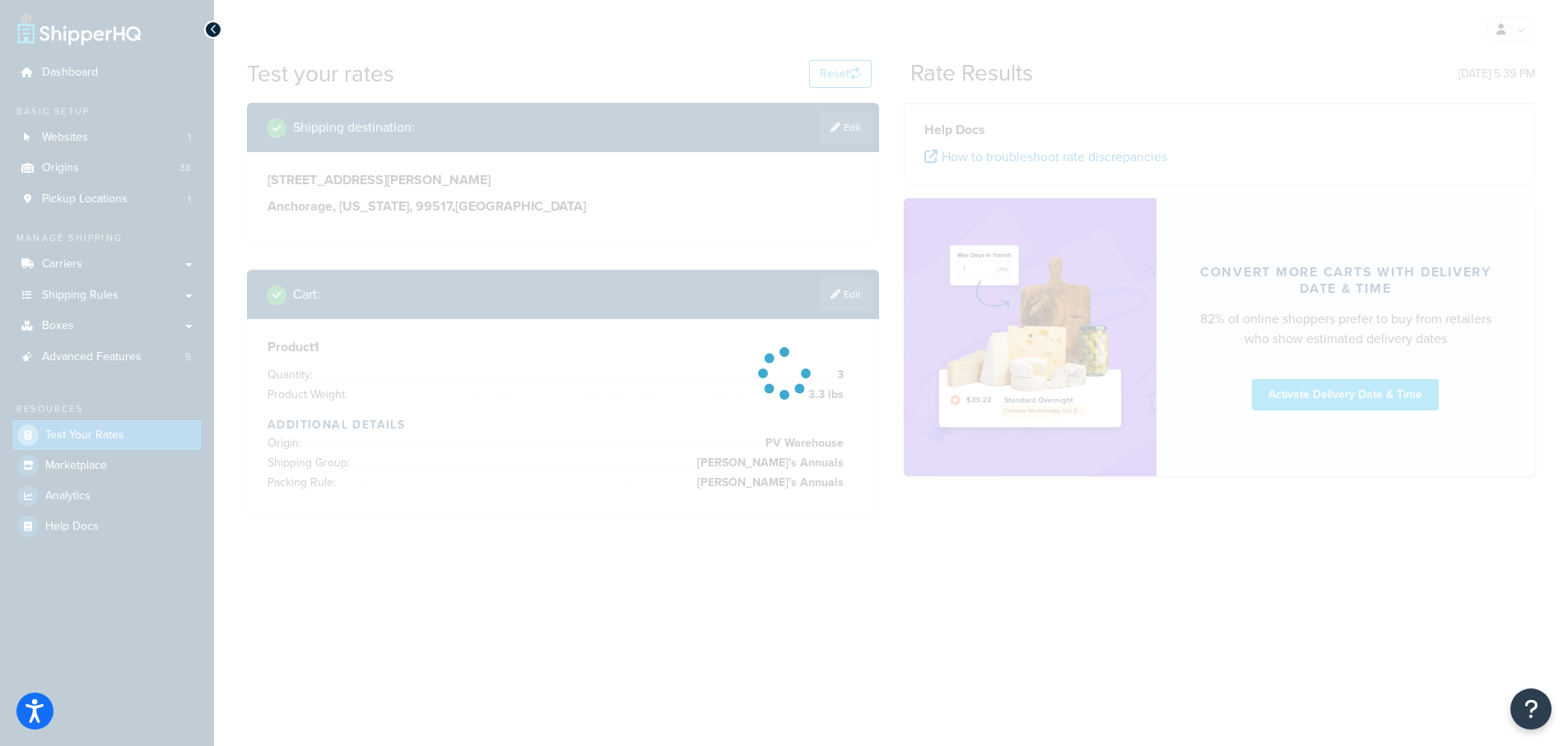
scroll to position [0, 0]
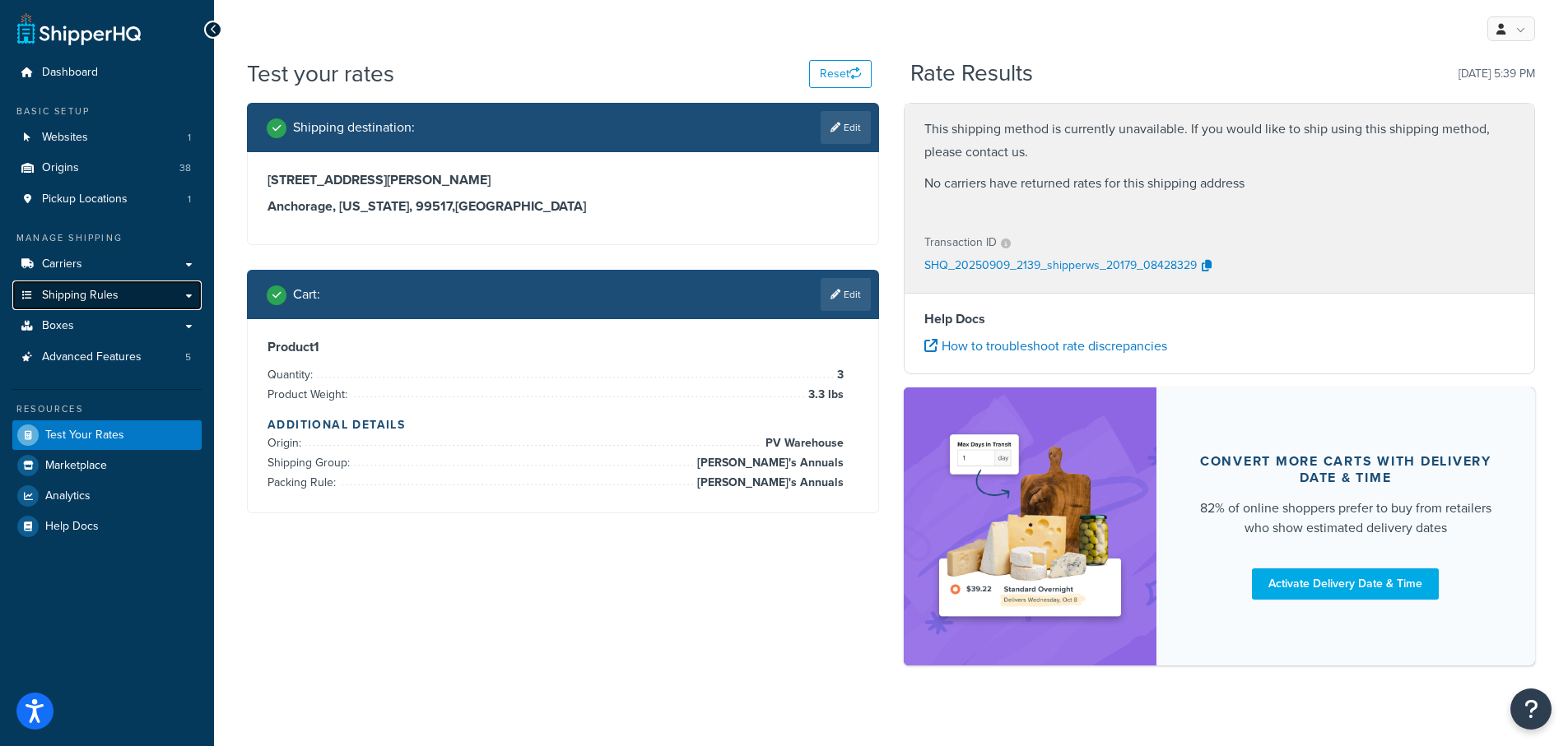
click at [74, 293] on span "Shipping Rules" at bounding box center [80, 296] width 77 height 14
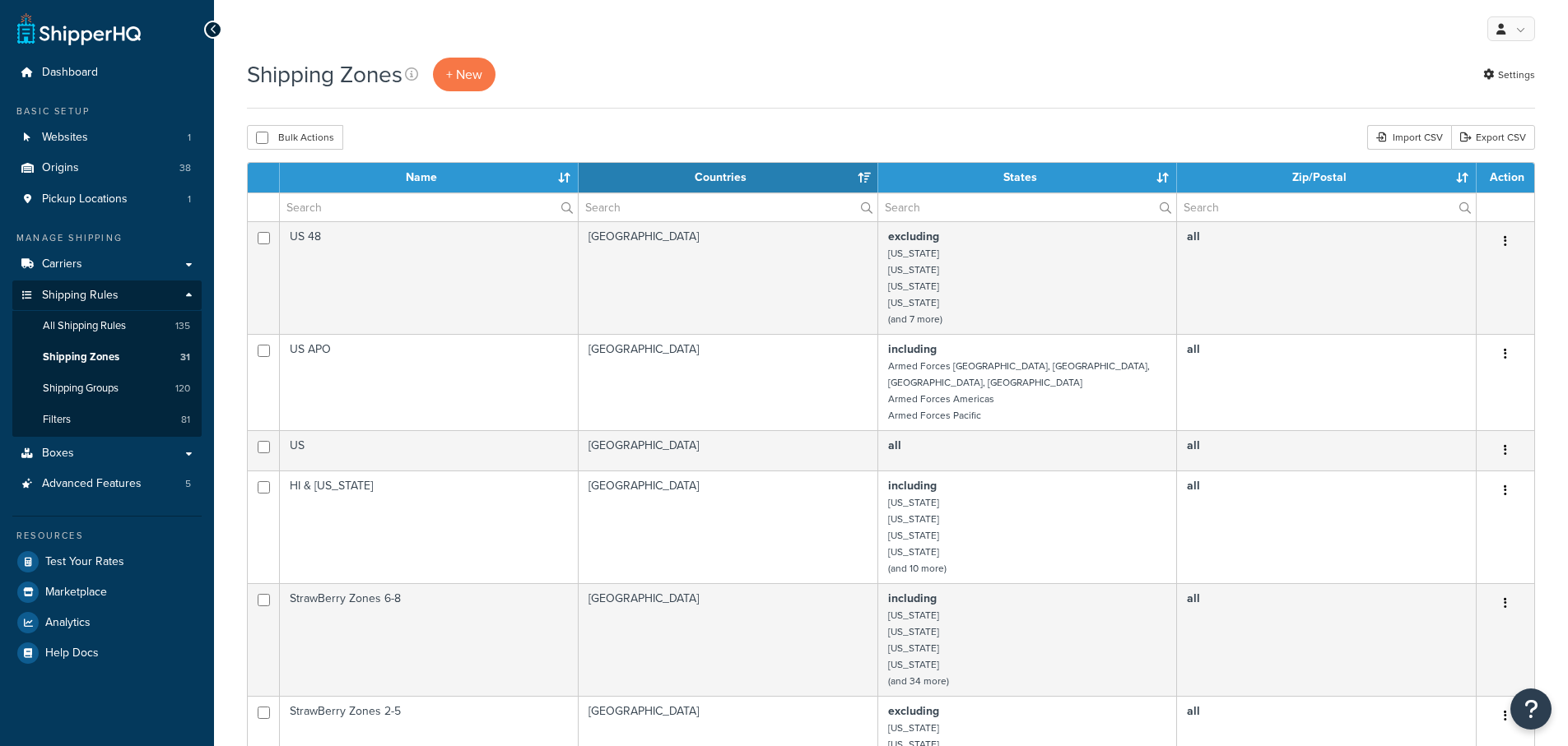
select select "15"
click at [342, 210] on input "text" at bounding box center [429, 206] width 298 height 28
type input "b"
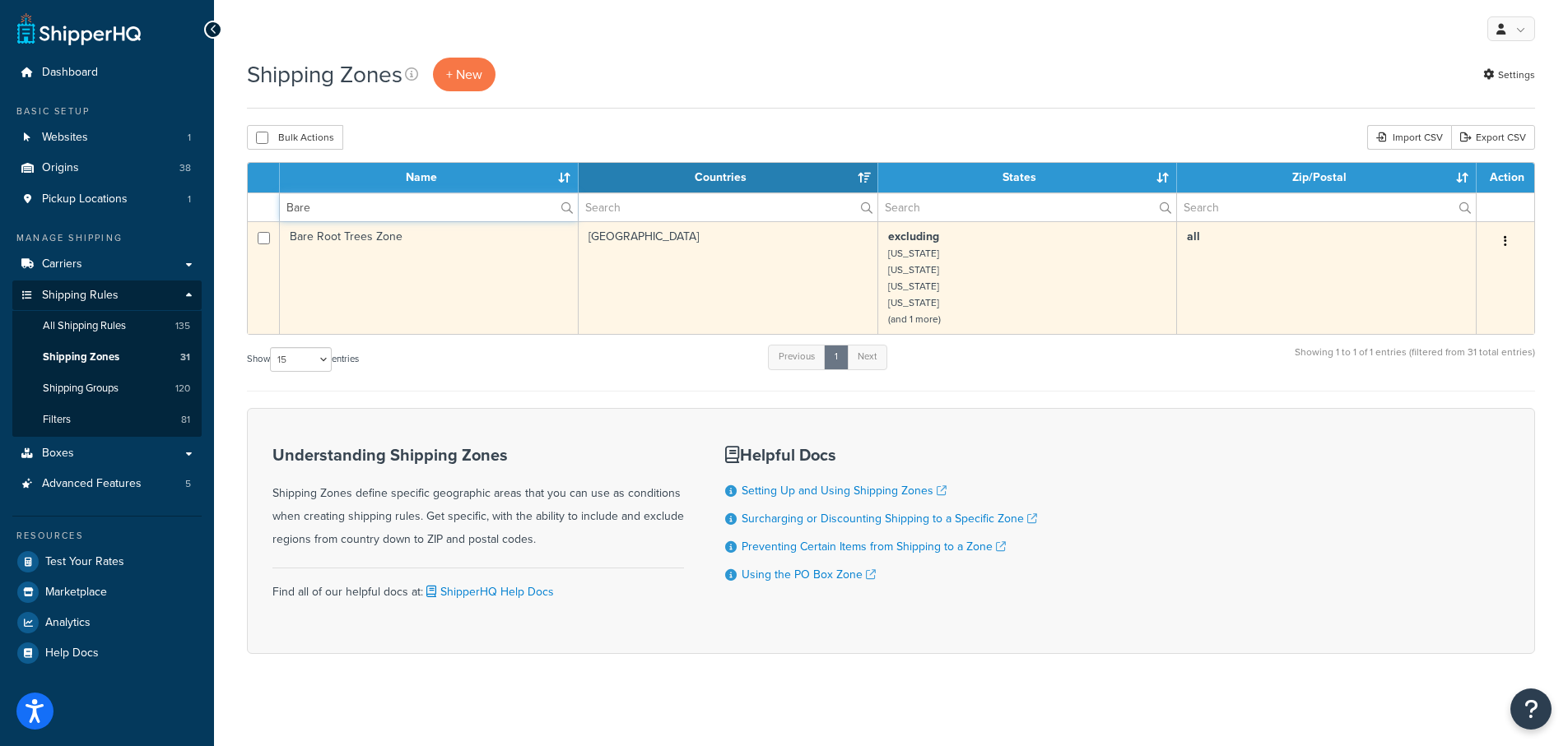
type input "Bare"
click at [349, 236] on td "Bare Root Trees Zone" at bounding box center [429, 277] width 299 height 113
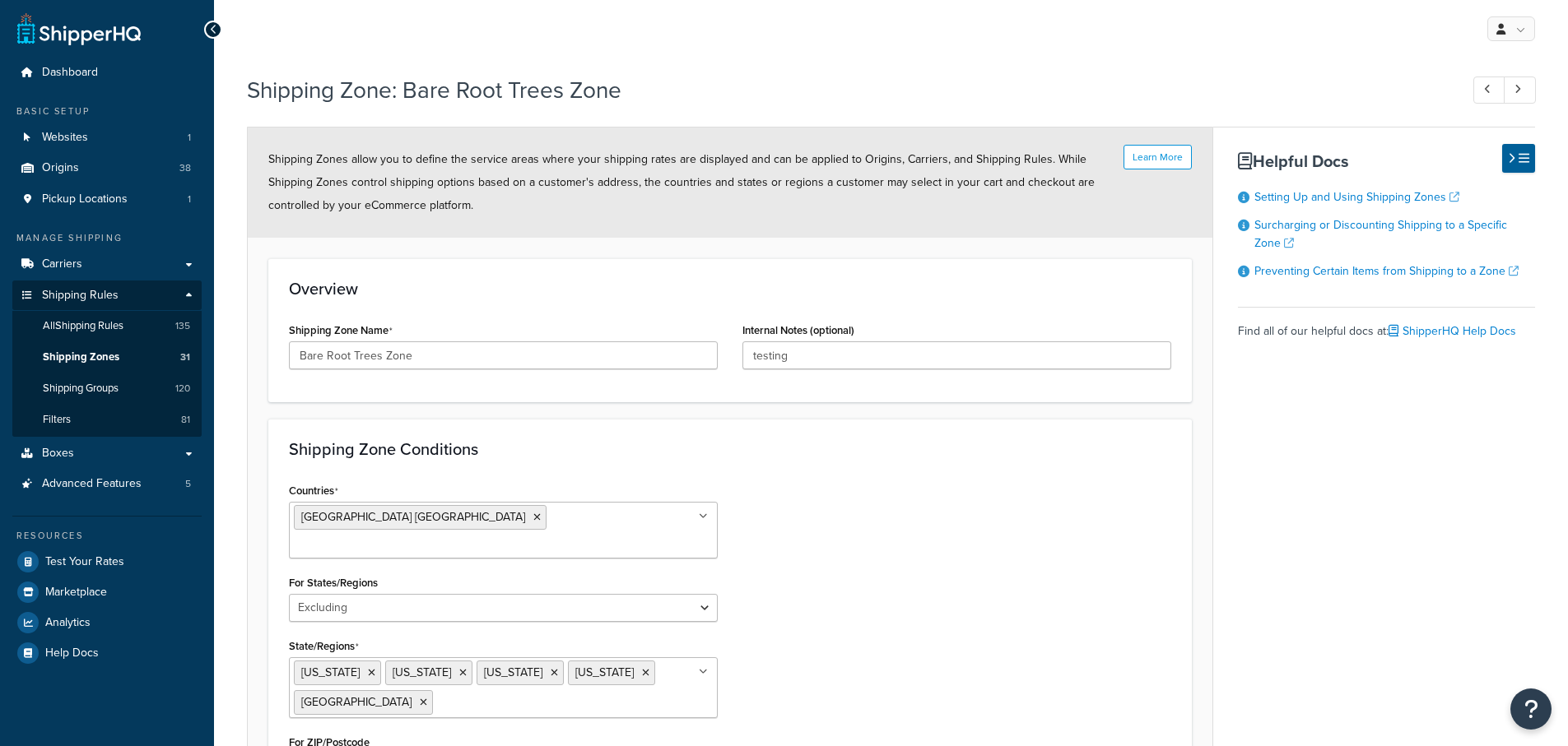
select select "excluding"
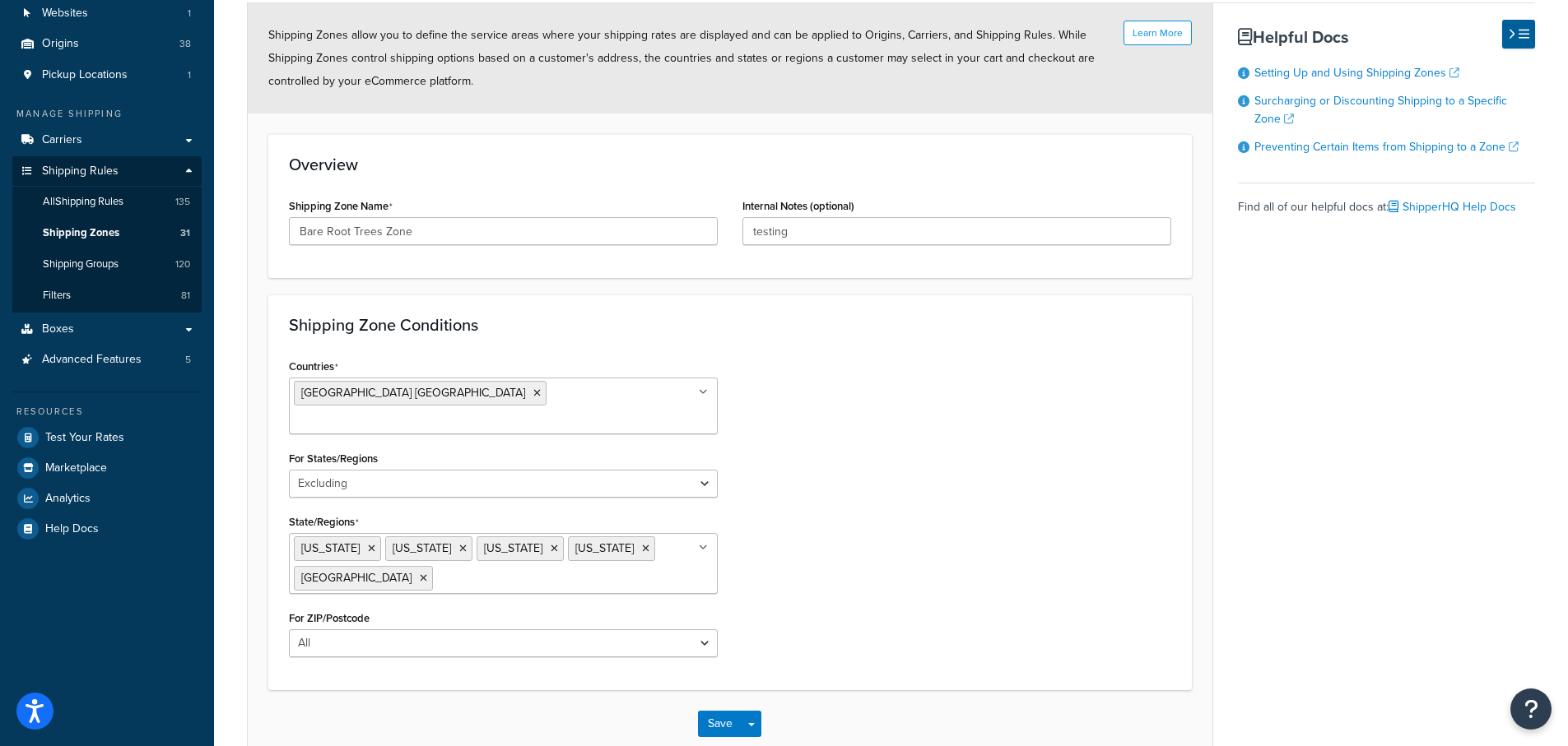
scroll to position [165, 0]
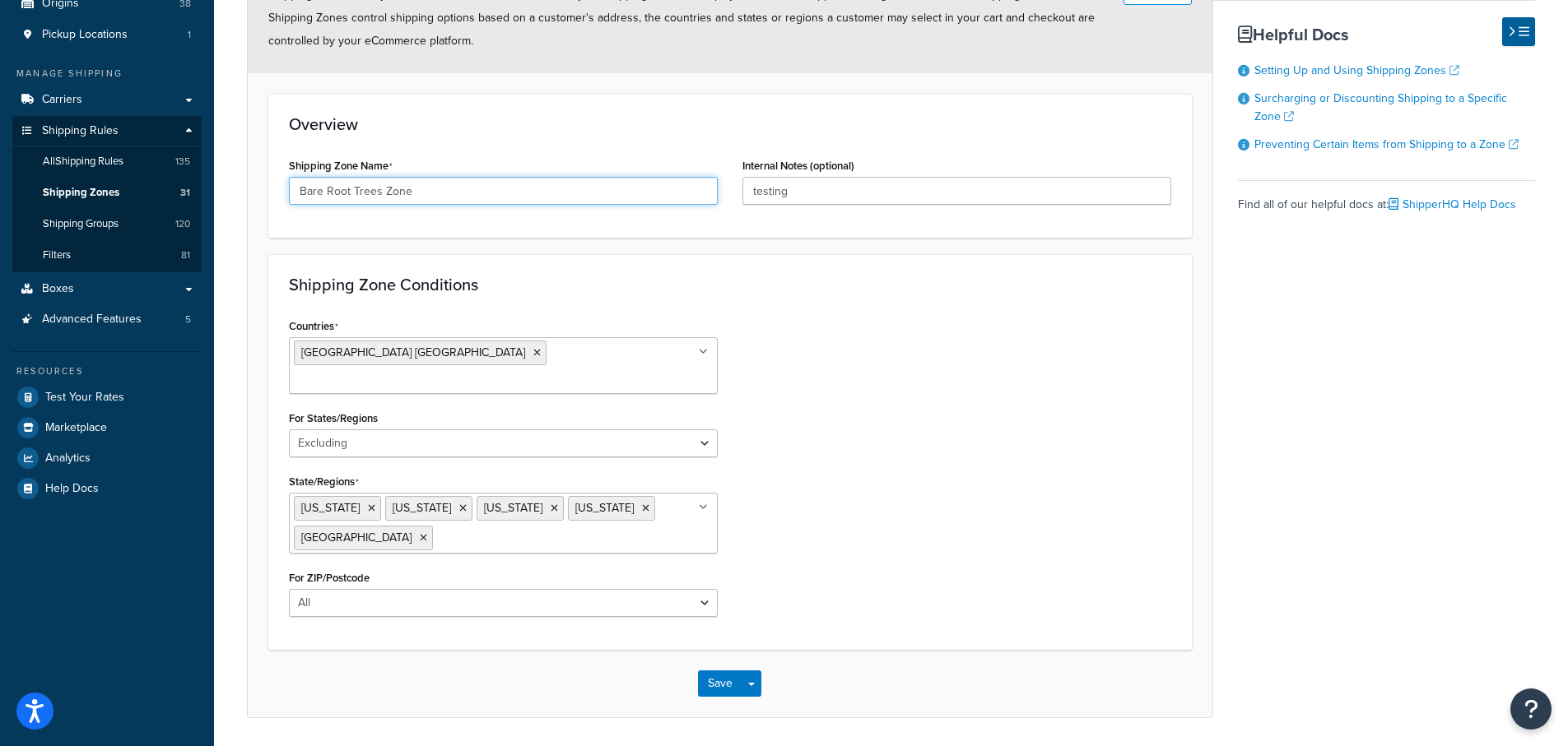
click at [328, 190] on input "Bare Root Trees Zone" at bounding box center [503, 190] width 429 height 28
type input "BareRoot Trees Zone"
click at [1084, 363] on div "Countries United States USA All Countries ALL Afghanistan AFG Albania ALB Alger…" at bounding box center [730, 471] width 907 height 315
drag, startPoint x: 814, startPoint y: 188, endPoint x: 759, endPoint y: 320, distance: 143.0
click at [745, 190] on input "testing" at bounding box center [957, 190] width 429 height 28
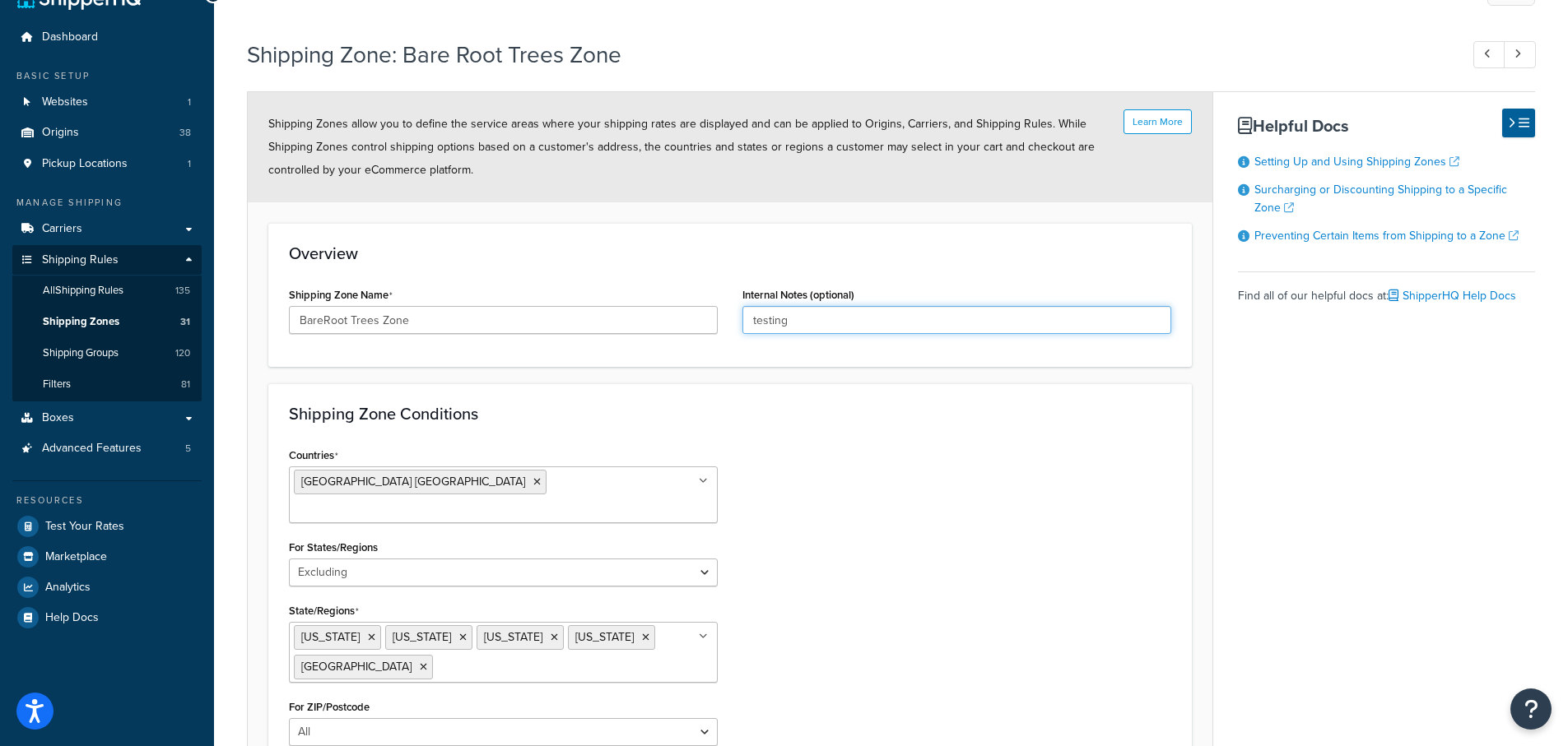
scroll to position [0, 0]
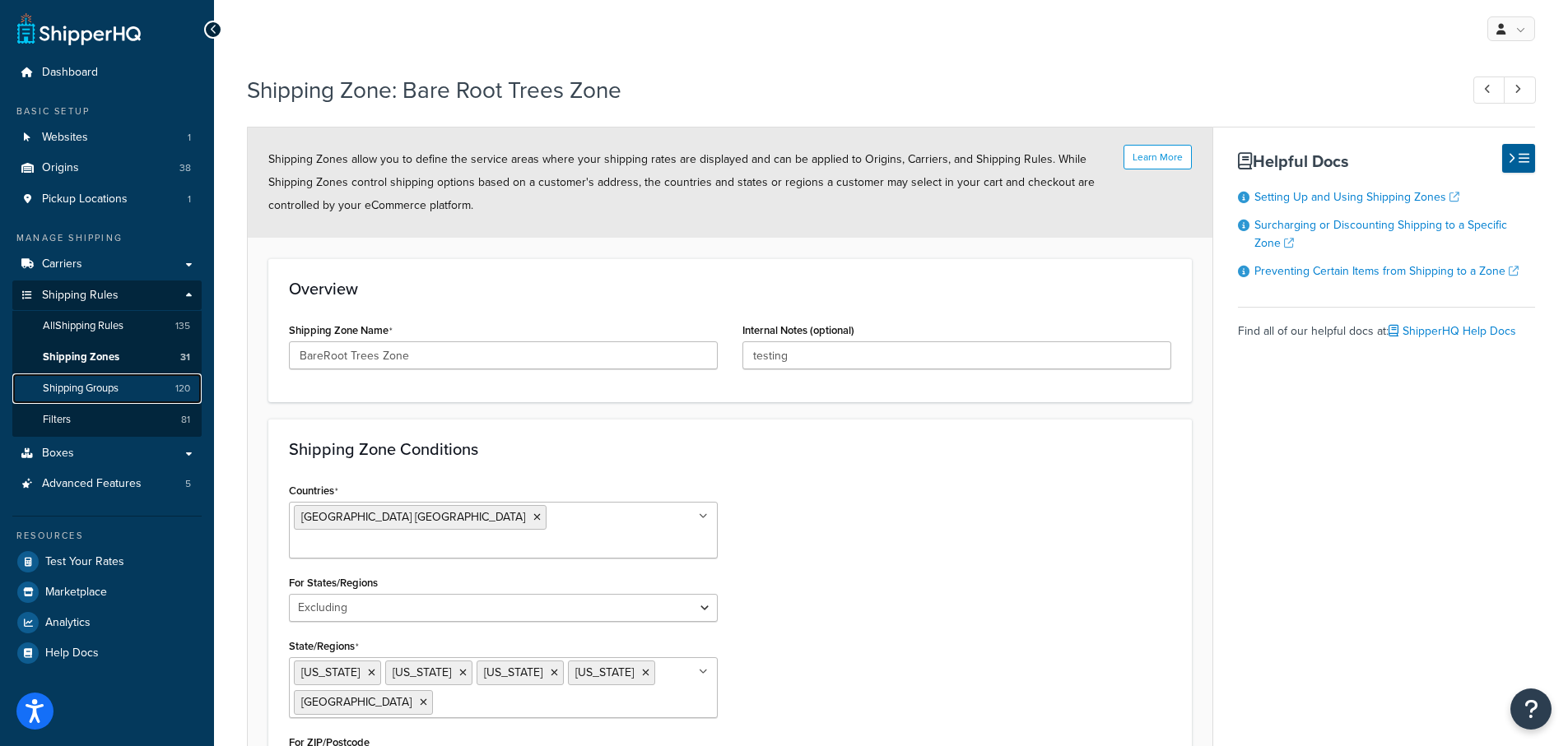
click at [75, 385] on span "Shipping Groups" at bounding box center [80, 388] width 76 height 14
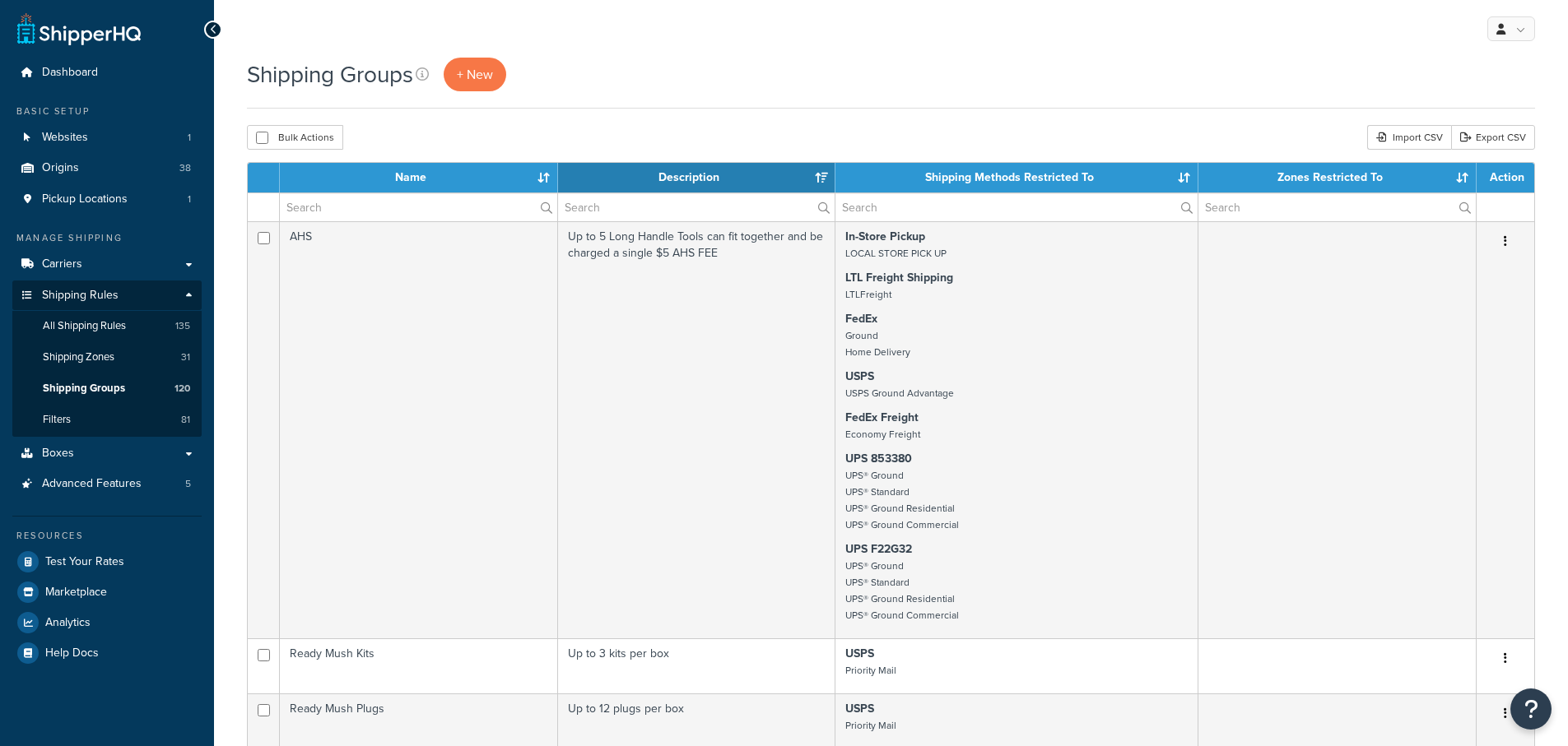
select select "15"
click at [358, 207] on input "text" at bounding box center [419, 206] width 277 height 28
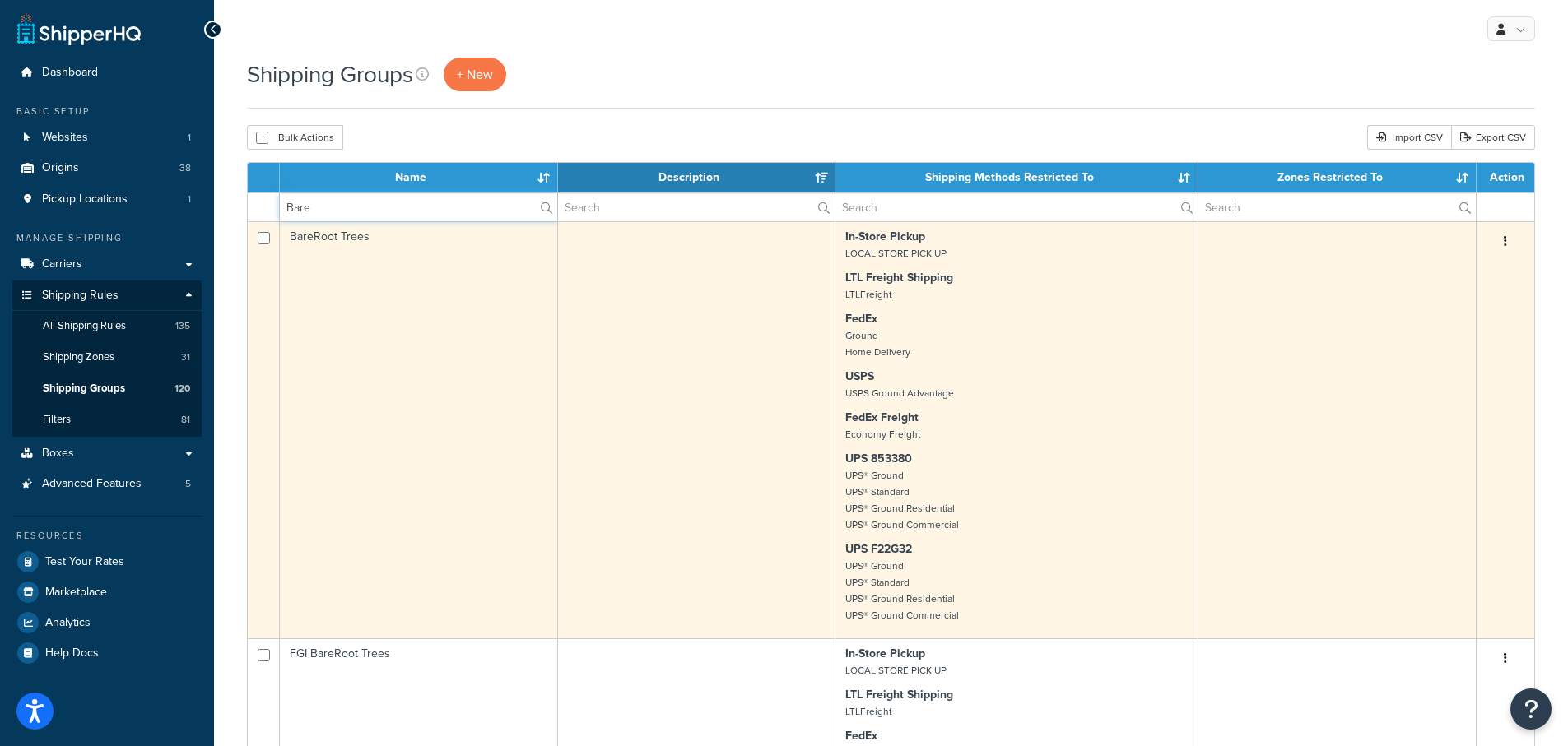
type input "Bare"
click at [316, 236] on td "BareRoot Trees" at bounding box center [419, 429] width 278 height 417
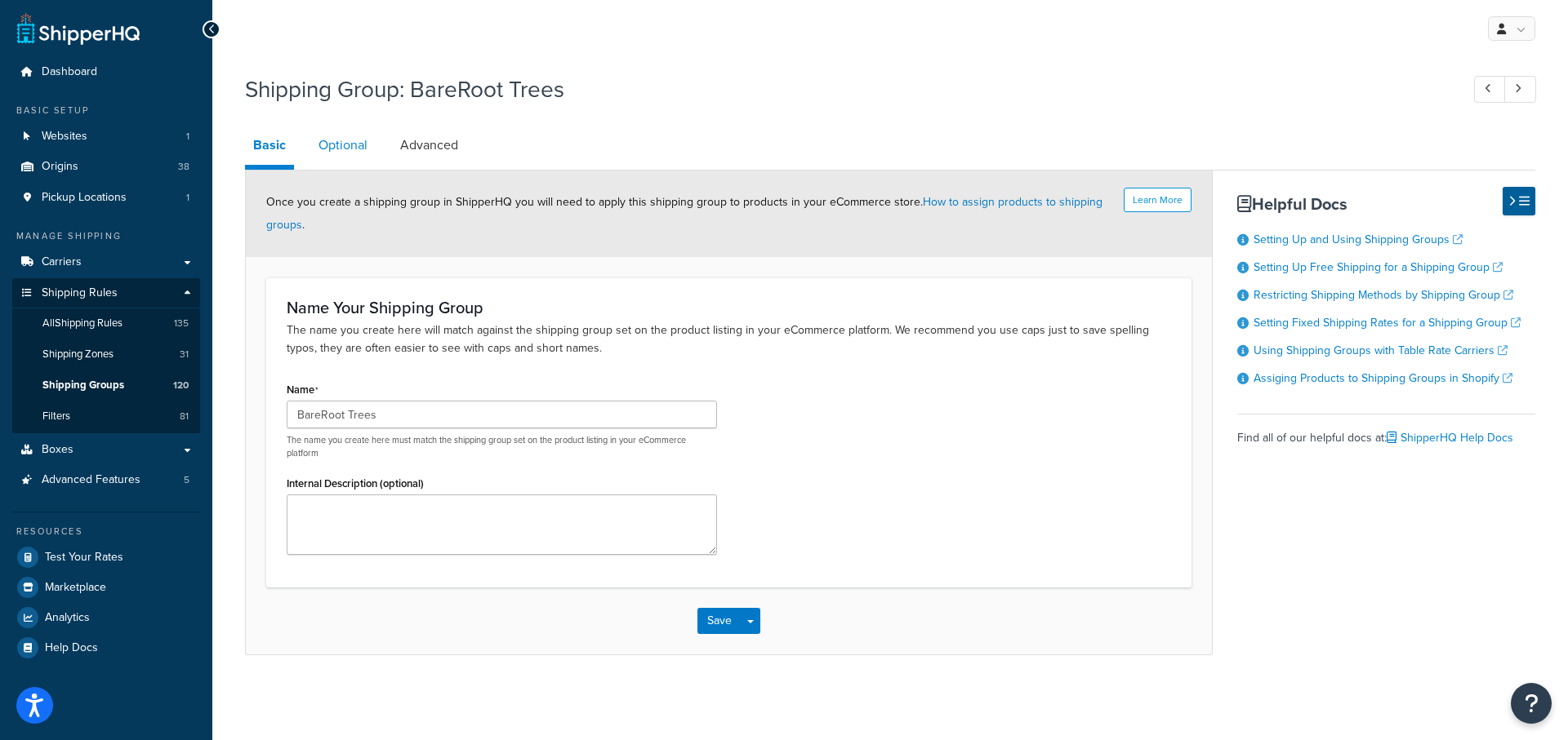
click at [345, 148] on link "Optional" at bounding box center [342, 145] width 66 height 39
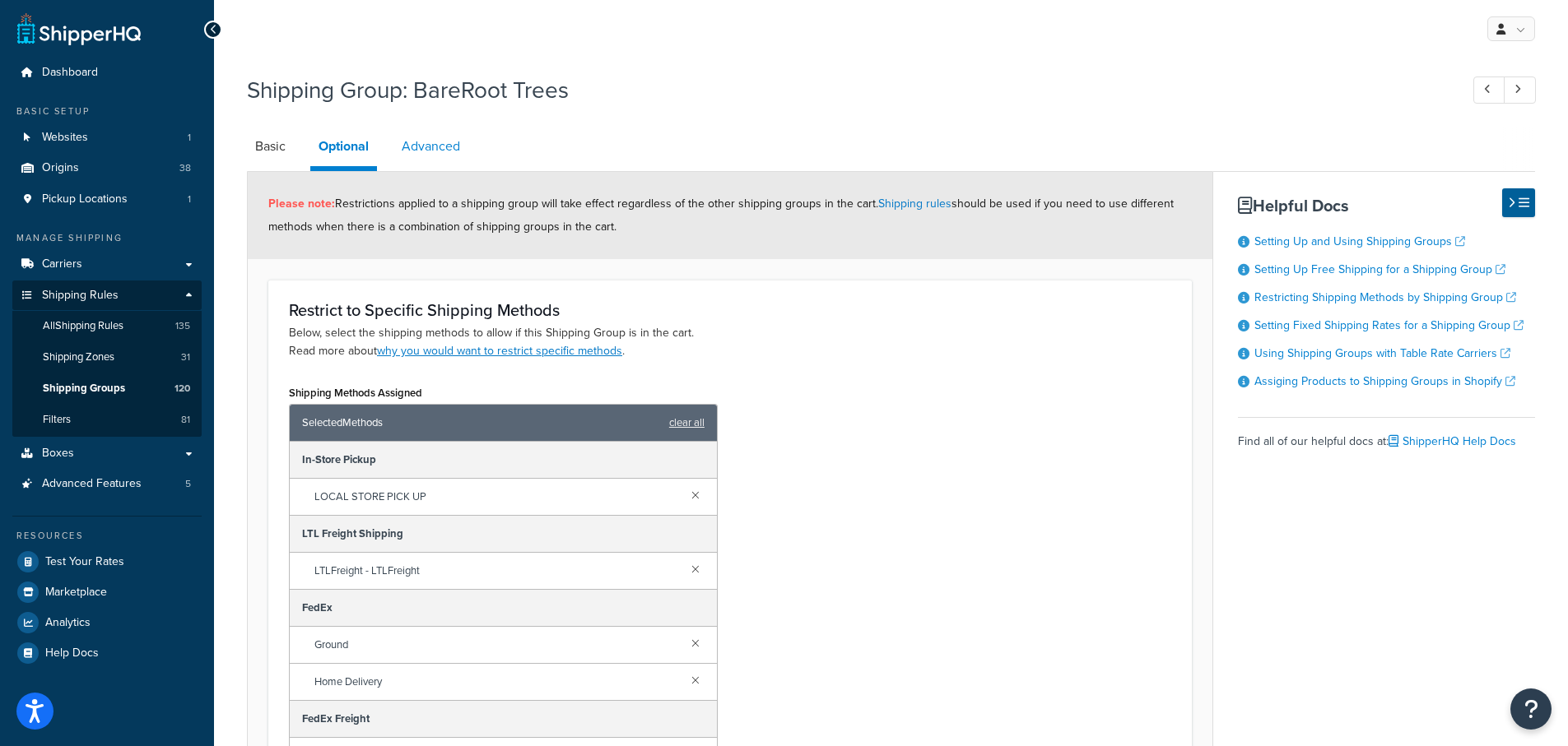
click at [426, 150] on link "Advanced" at bounding box center [431, 146] width 75 height 39
select select "110"
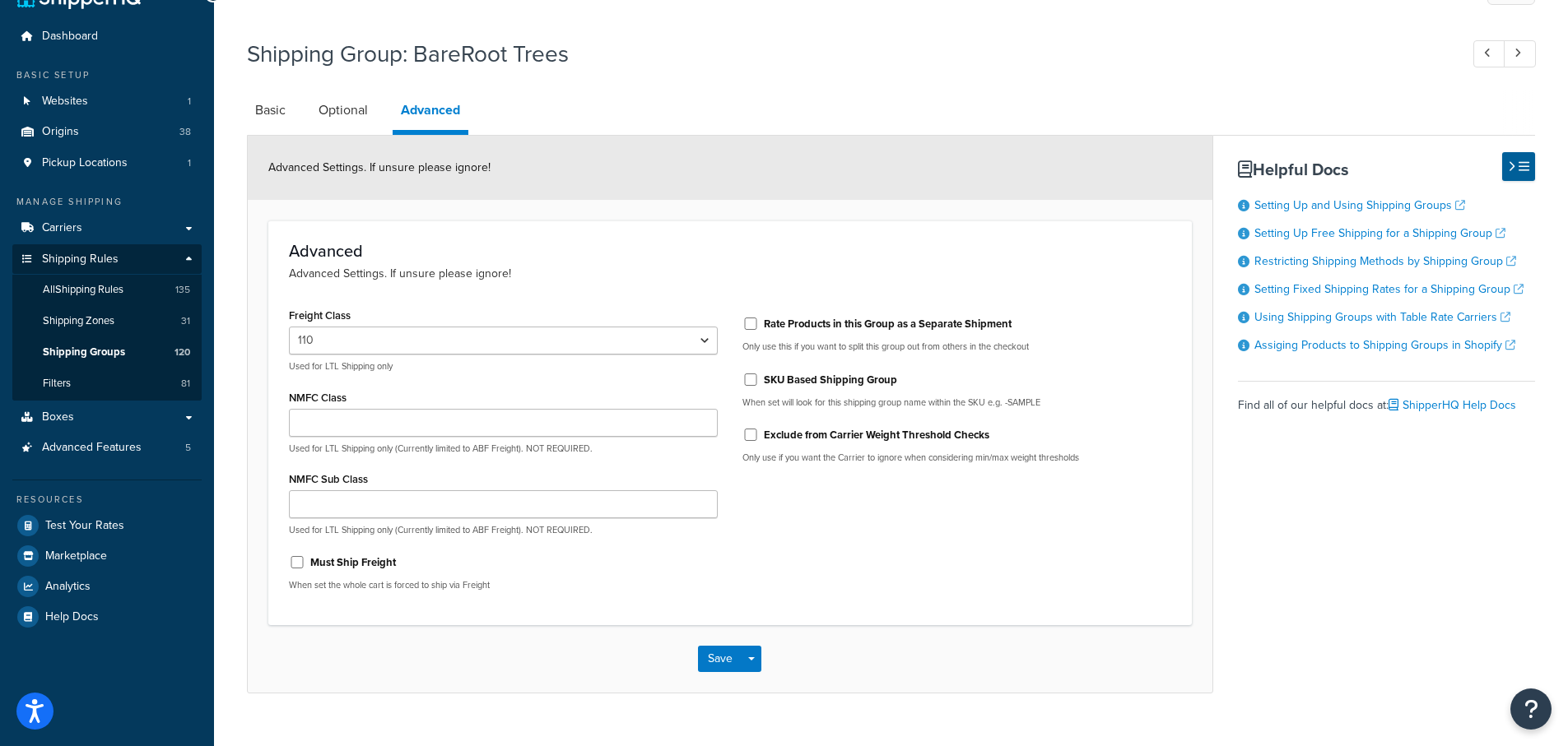
scroll to position [66, 0]
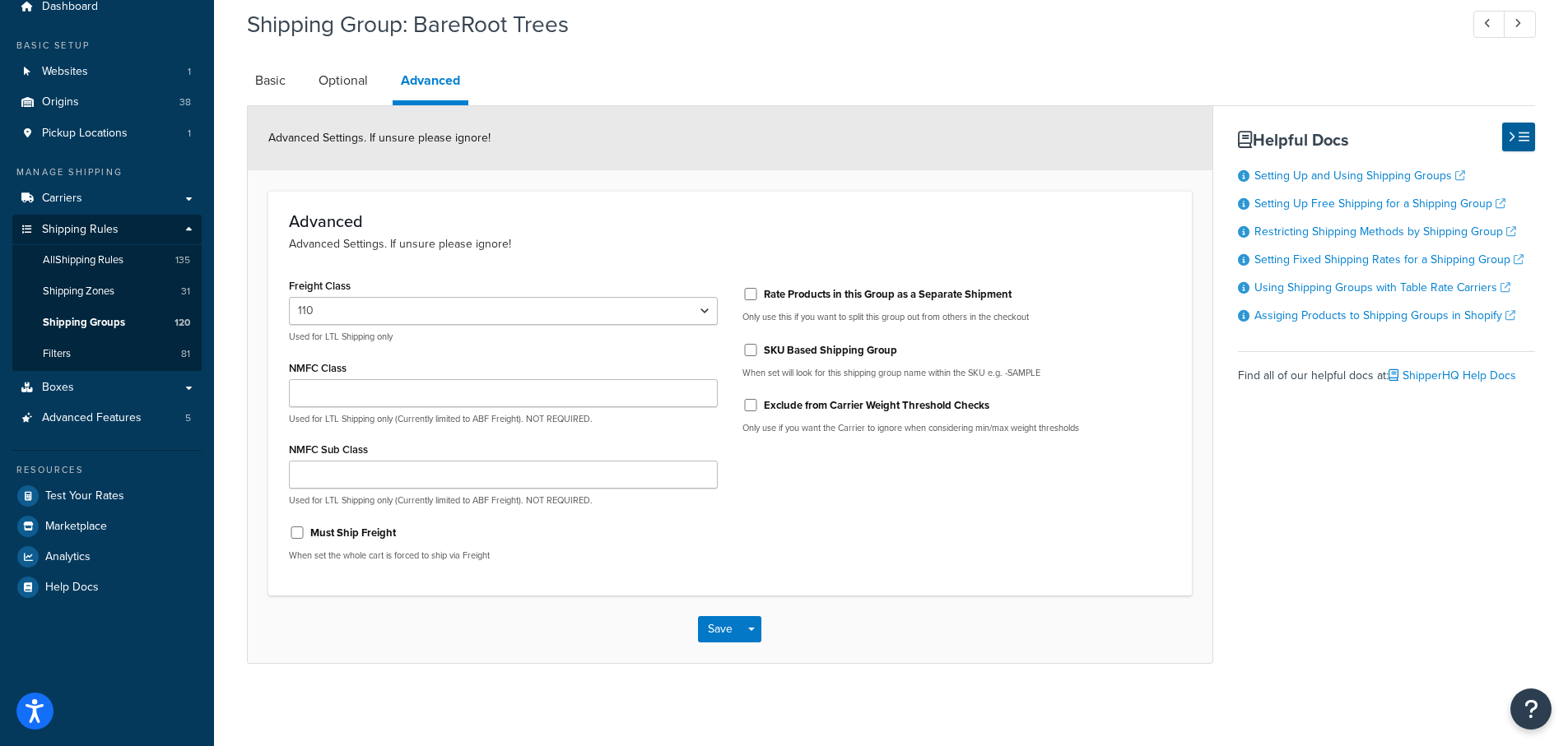
drag, startPoint x: 733, startPoint y: 339, endPoint x: 763, endPoint y: 367, distance: 41.0
click at [733, 343] on div "Rate Products in this Group as a Separate Shipment Only use this if you want to…" at bounding box center [957, 360] width 454 height 173
drag, startPoint x: 992, startPoint y: 373, endPoint x: 1050, endPoint y: 373, distance: 58.0
click at [1050, 373] on p "When set will look for this shipping group name within the SKU e.g. -SAMPLE" at bounding box center [957, 373] width 429 height 13
click at [888, 472] on div "Freight Class 50 55 60 65 70 77.5 85 92.5 100 110 125 150 175 200 250 300 400 5…" at bounding box center [730, 424] width 907 height 302
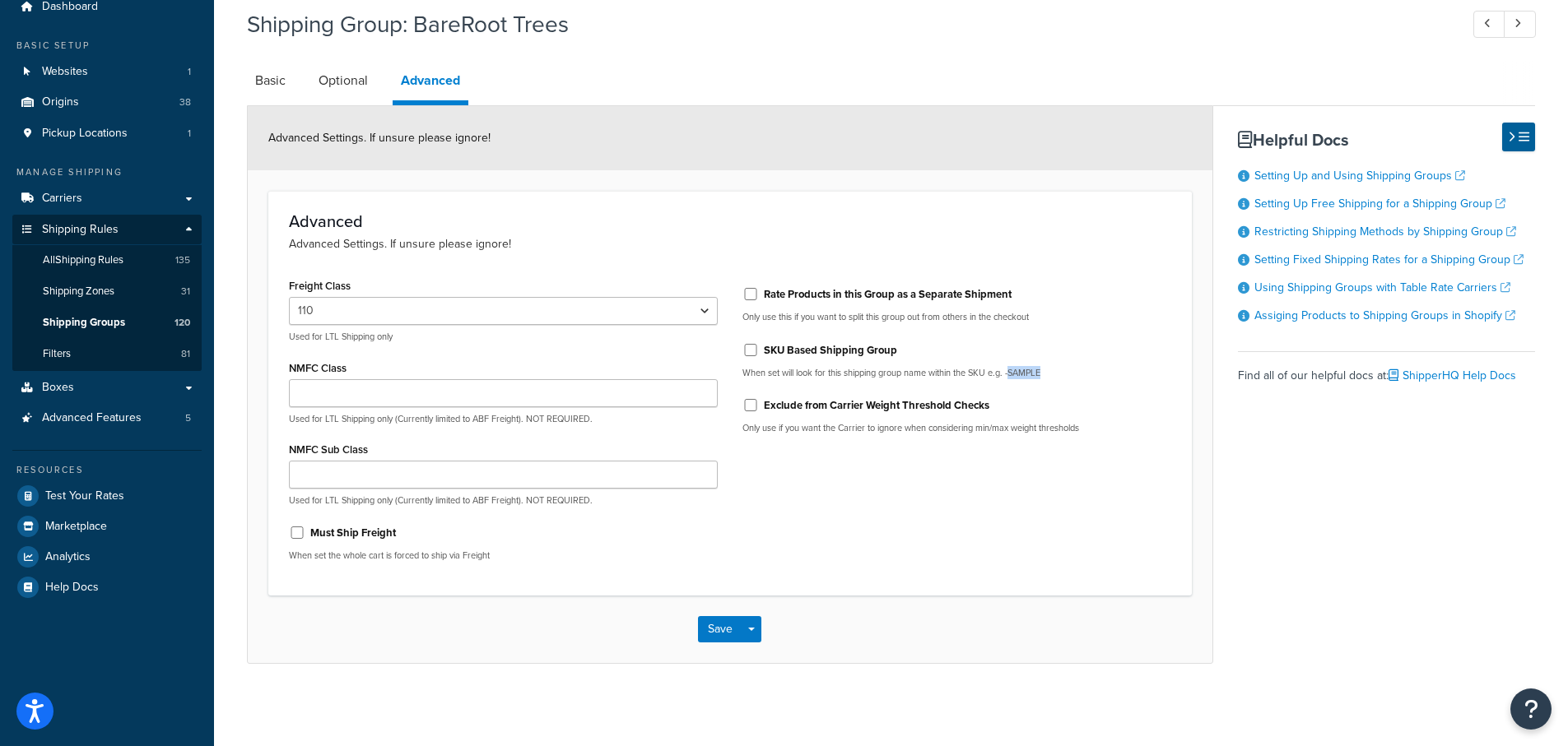
drag, startPoint x: 1055, startPoint y: 373, endPoint x: 1069, endPoint y: 373, distance: 14.0
click at [1069, 373] on p "When set will look for this shipping group name within the SKU e.g. -SAMPLE" at bounding box center [957, 373] width 429 height 13
click at [268, 86] on link "Basic" at bounding box center [271, 80] width 47 height 39
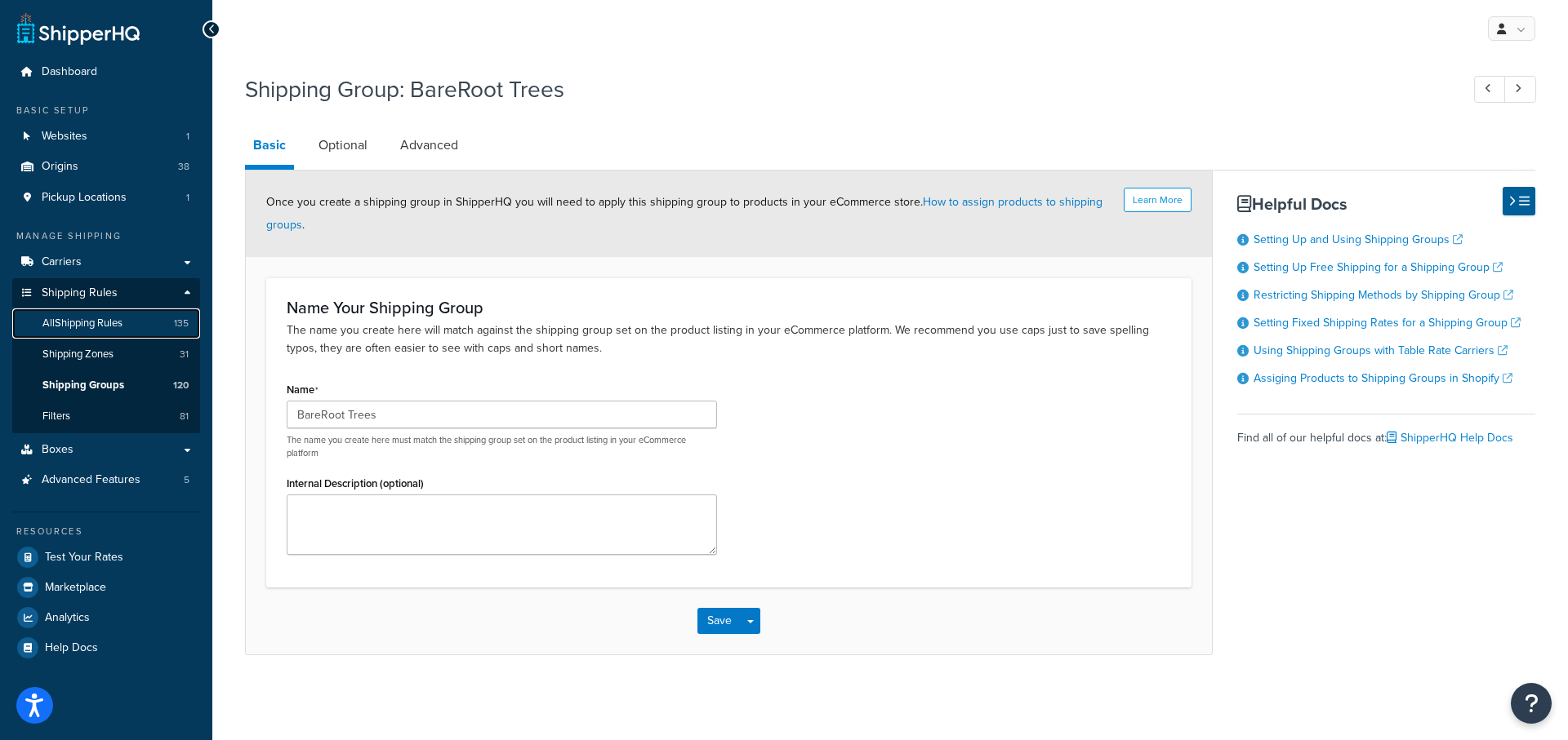
click at [72, 312] on link "All Shipping Rules 135" at bounding box center [106, 323] width 188 height 30
click at [60, 386] on span "Shipping Groups" at bounding box center [83, 385] width 82 height 14
click at [85, 344] on link "Shipping Zones 31" at bounding box center [106, 355] width 188 height 30
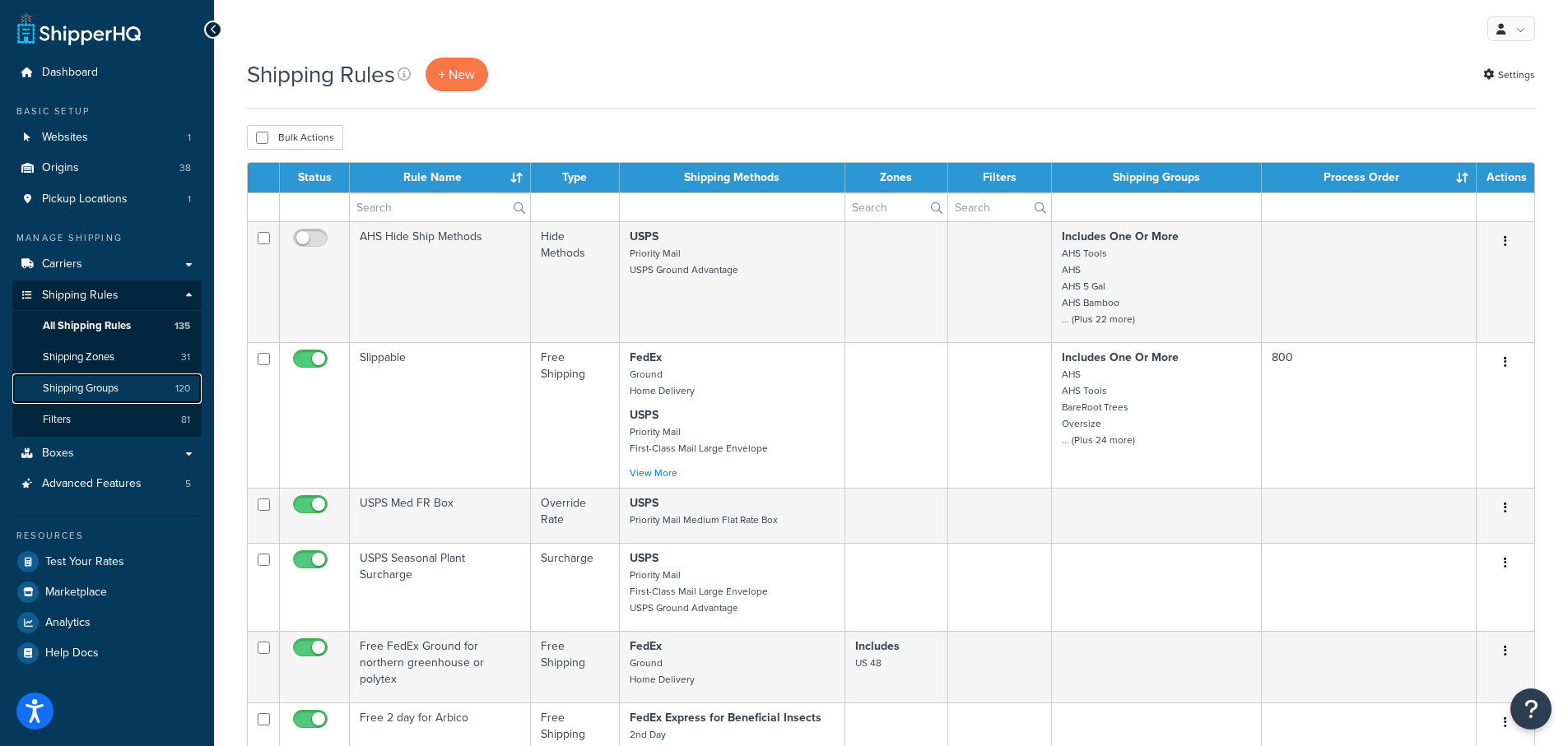
click at [67, 390] on span "Shipping Groups" at bounding box center [80, 388] width 76 height 14
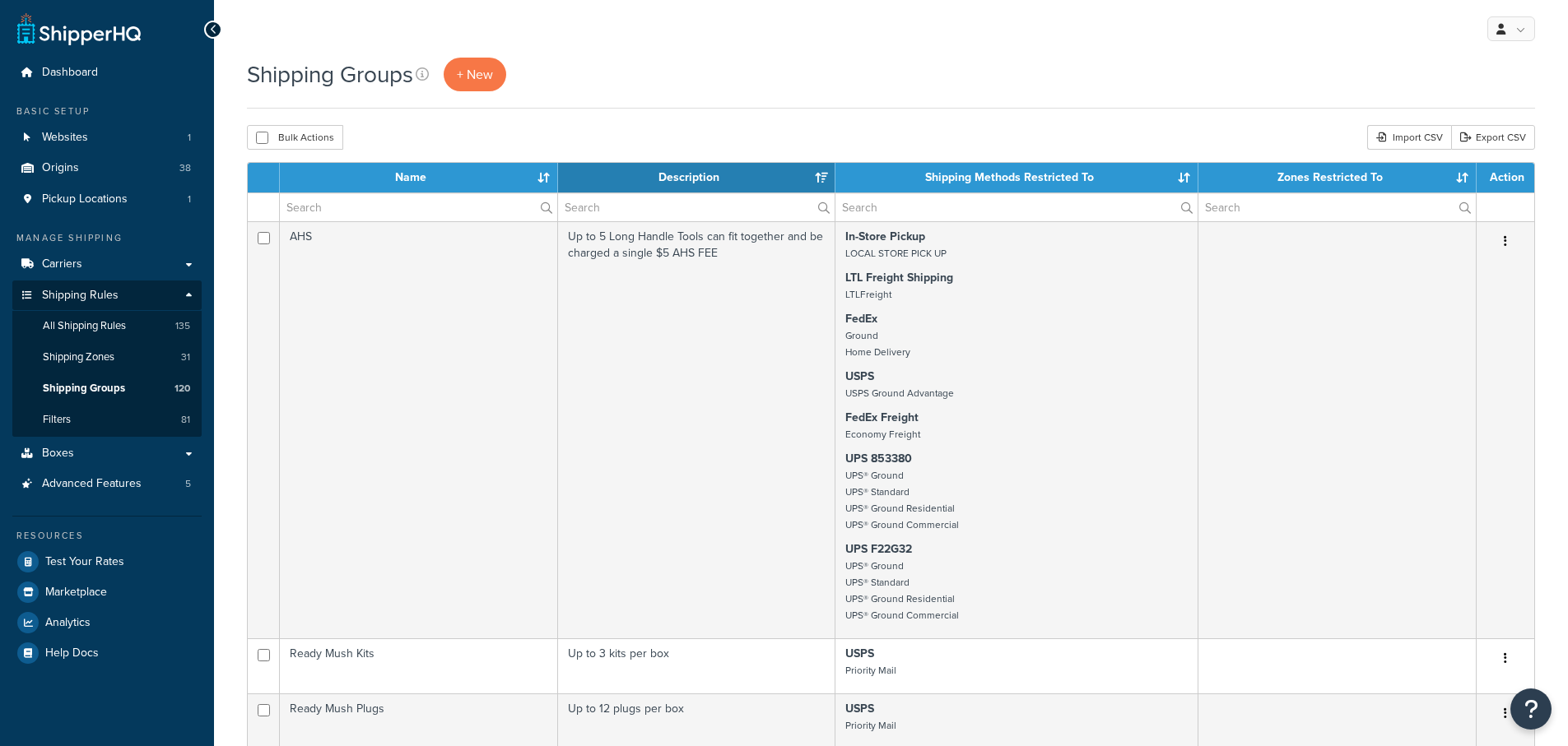
select select "15"
click at [362, 206] on input "text" at bounding box center [419, 206] width 277 height 28
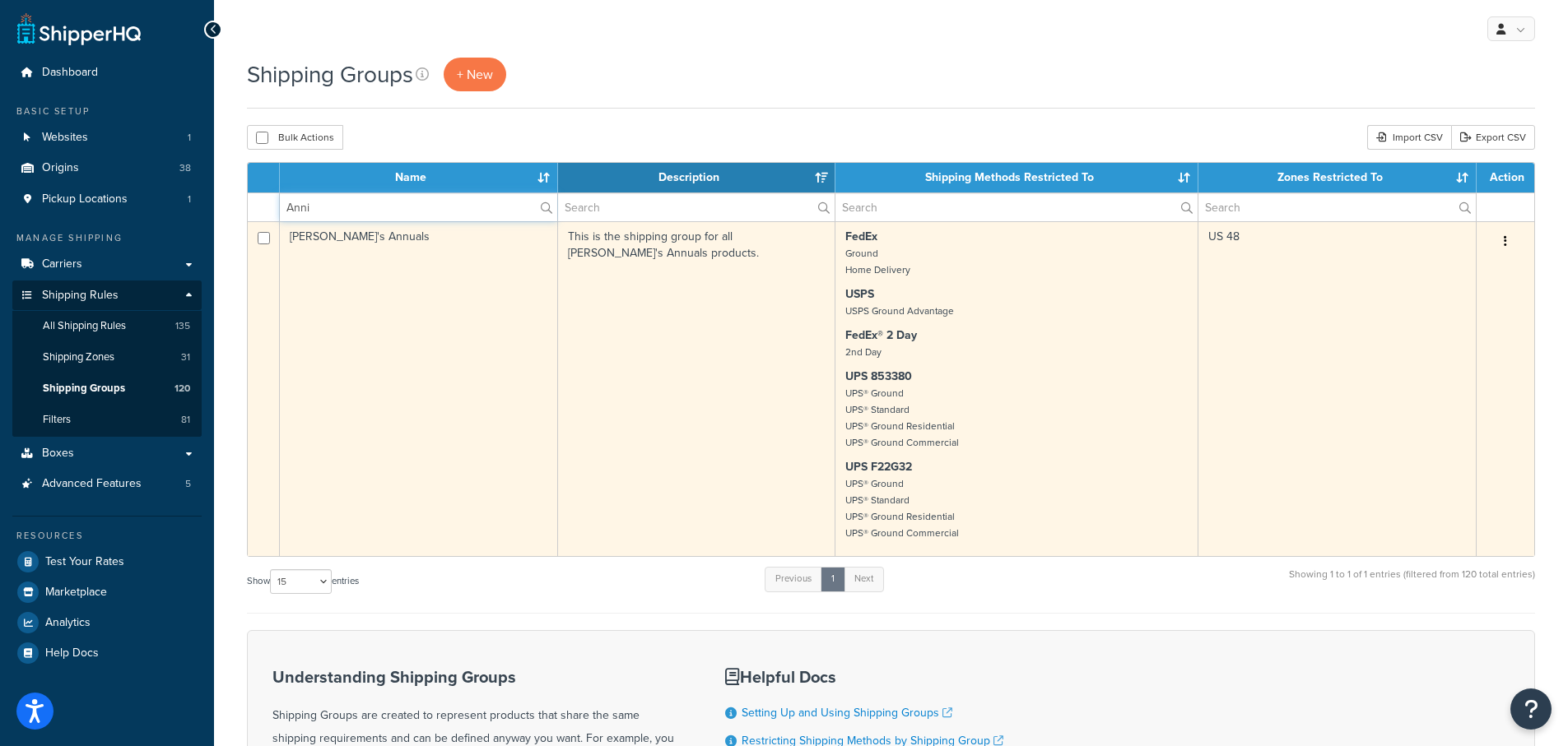
type input "Anni"
click at [334, 240] on td "[PERSON_NAME]'s Annuals" at bounding box center [419, 388] width 278 height 335
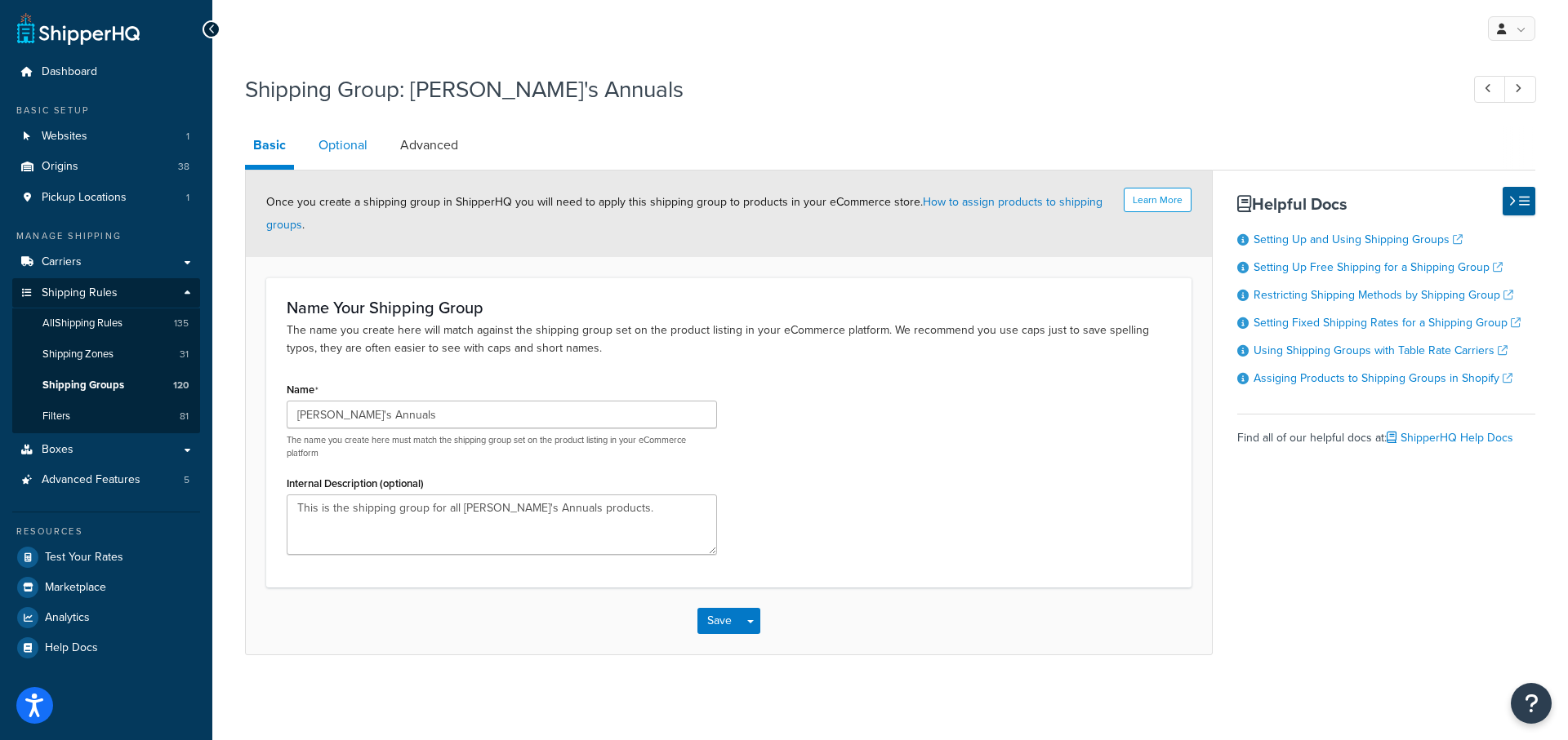
click at [338, 144] on link "Optional" at bounding box center [342, 145] width 66 height 39
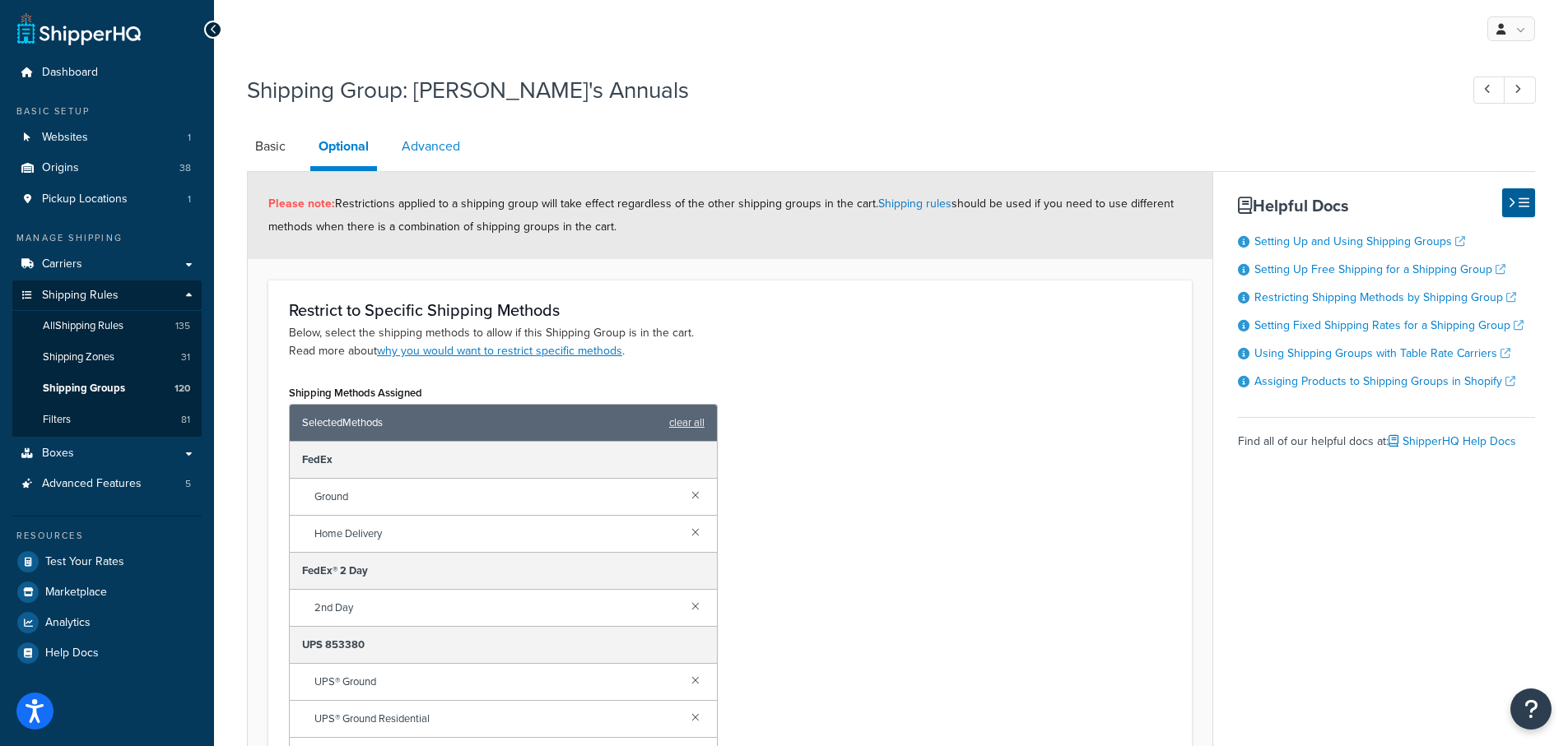
click at [440, 147] on link "Advanced" at bounding box center [431, 146] width 75 height 39
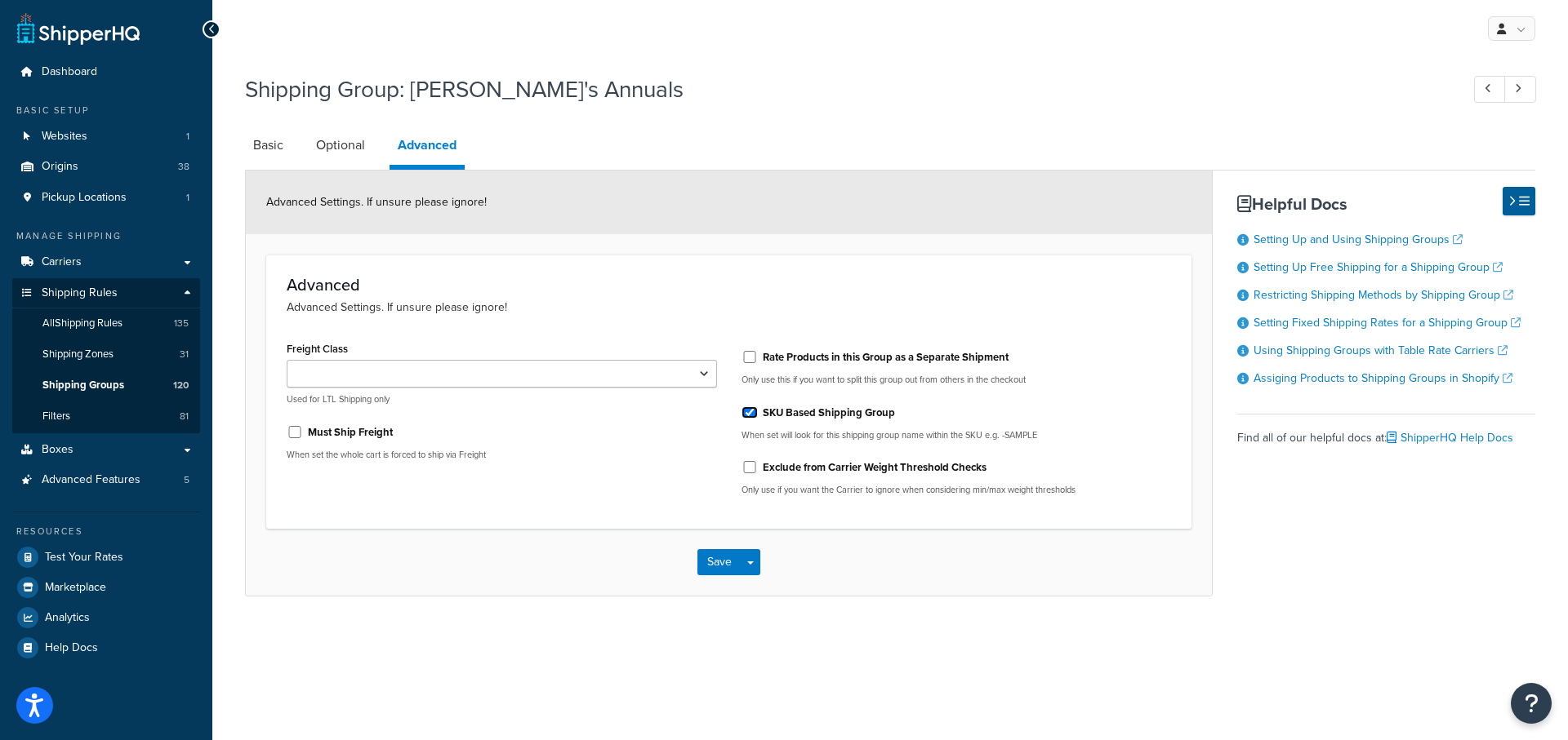
drag, startPoint x: 747, startPoint y: 413, endPoint x: 530, endPoint y: 530, distance: 246.5
click at [760, 425] on div "SKU Based Shipping Group When set will look for this shipping group name within…" at bounding box center [956, 420] width 430 height 42
click at [755, 414] on input "SKU Based Shipping Group" at bounding box center [750, 413] width 17 height 12
checkbox input "false"
click at [717, 558] on button "Save" at bounding box center [719, 563] width 44 height 27
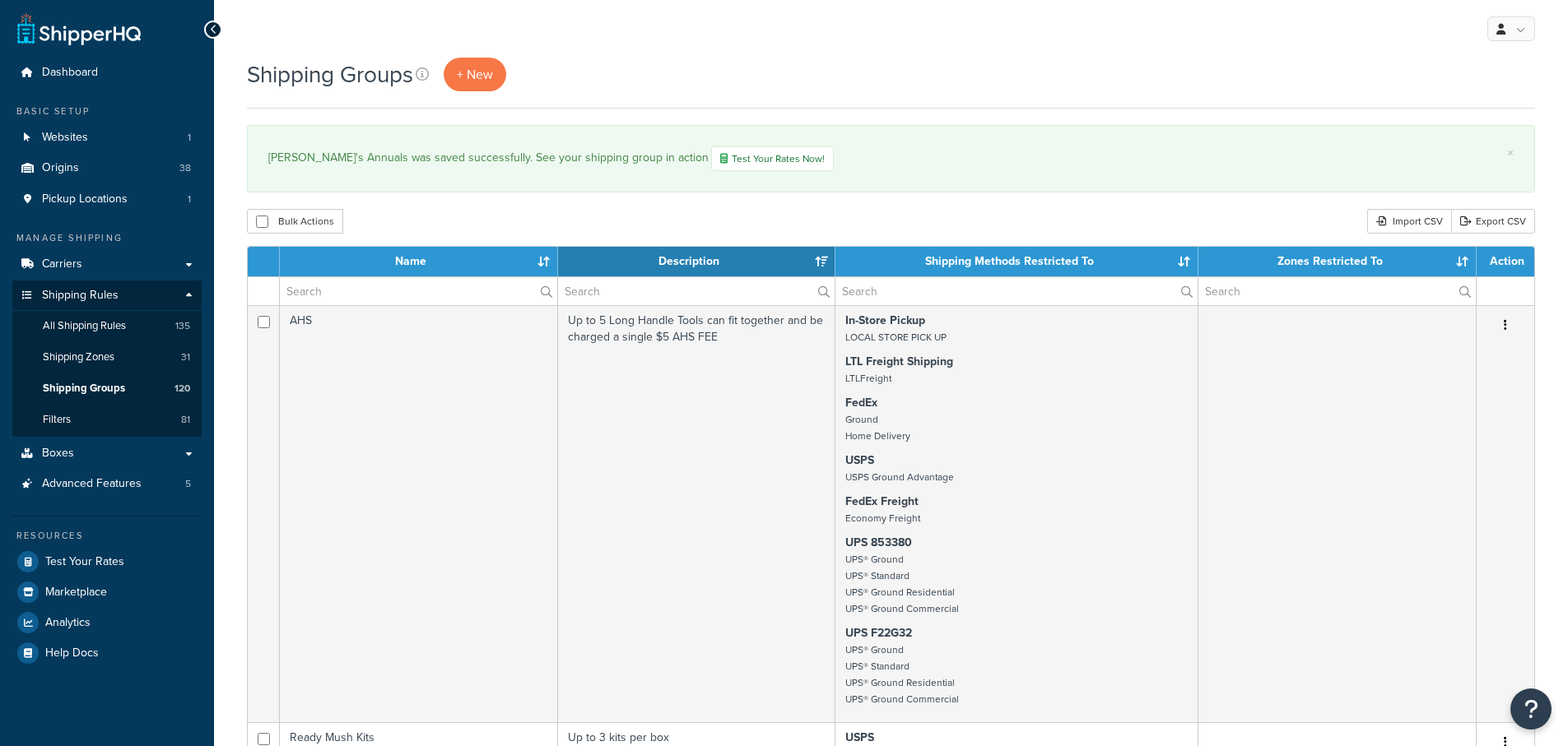
select select "15"
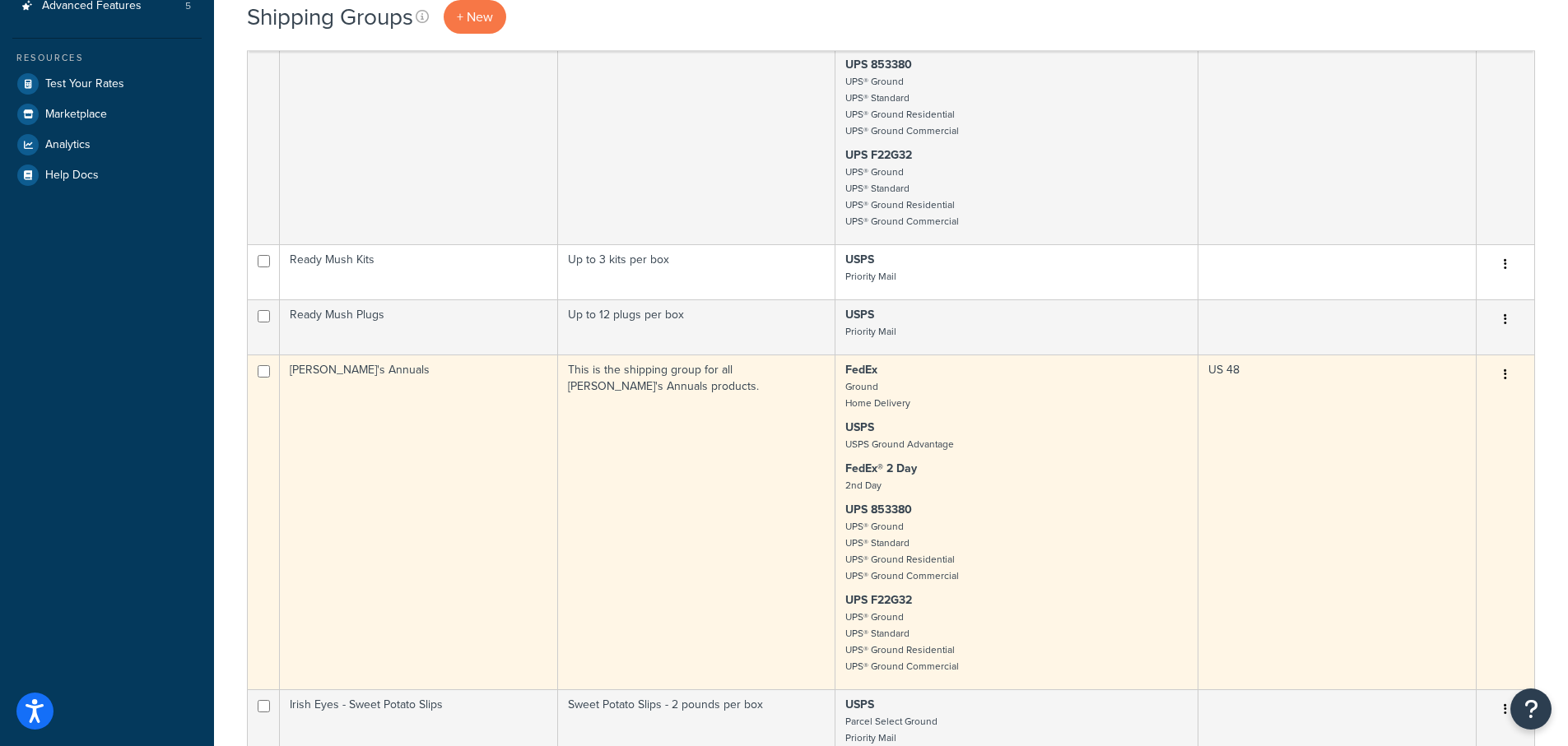
scroll to position [494, 0]
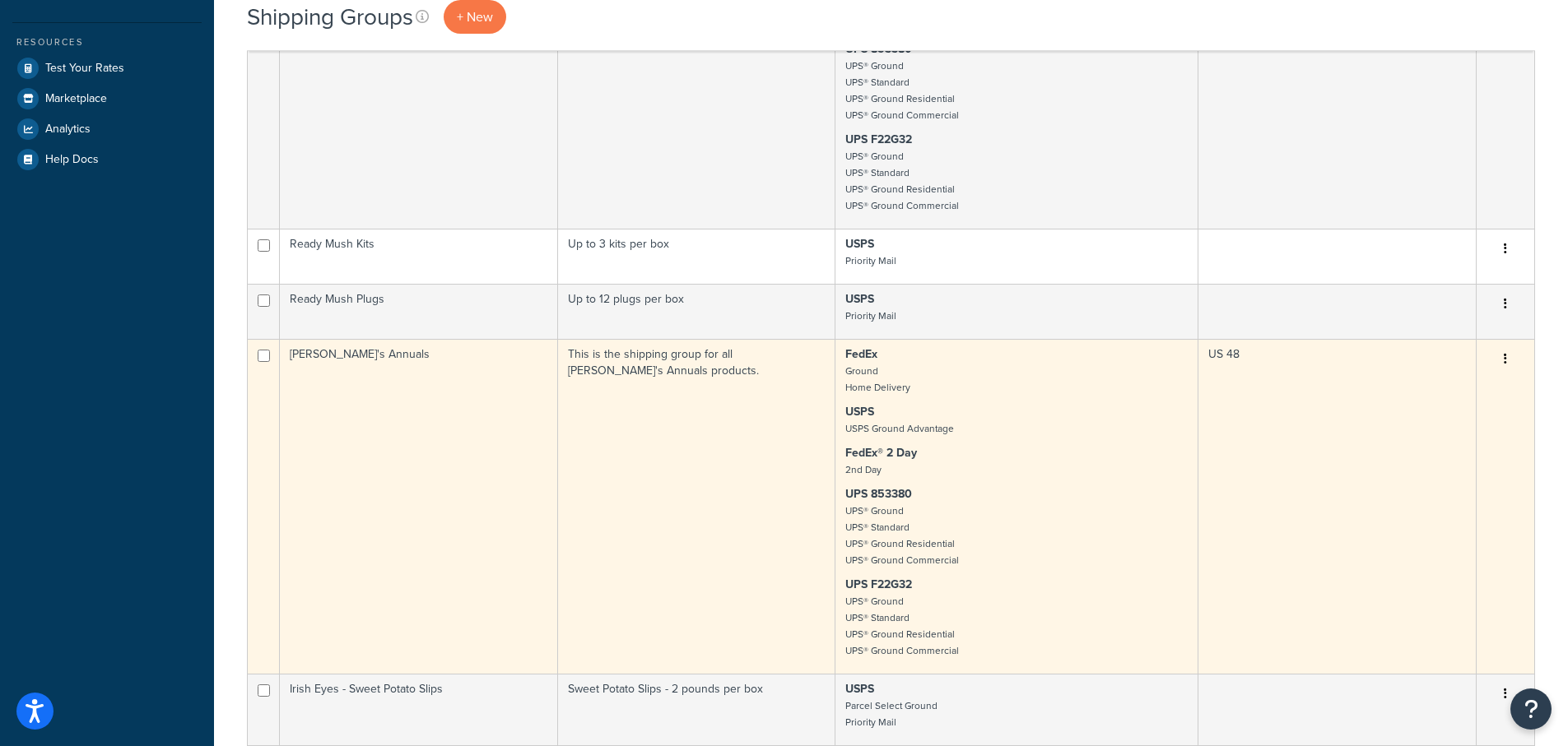
click at [342, 358] on td "[PERSON_NAME]'s Annuals" at bounding box center [419, 506] width 278 height 335
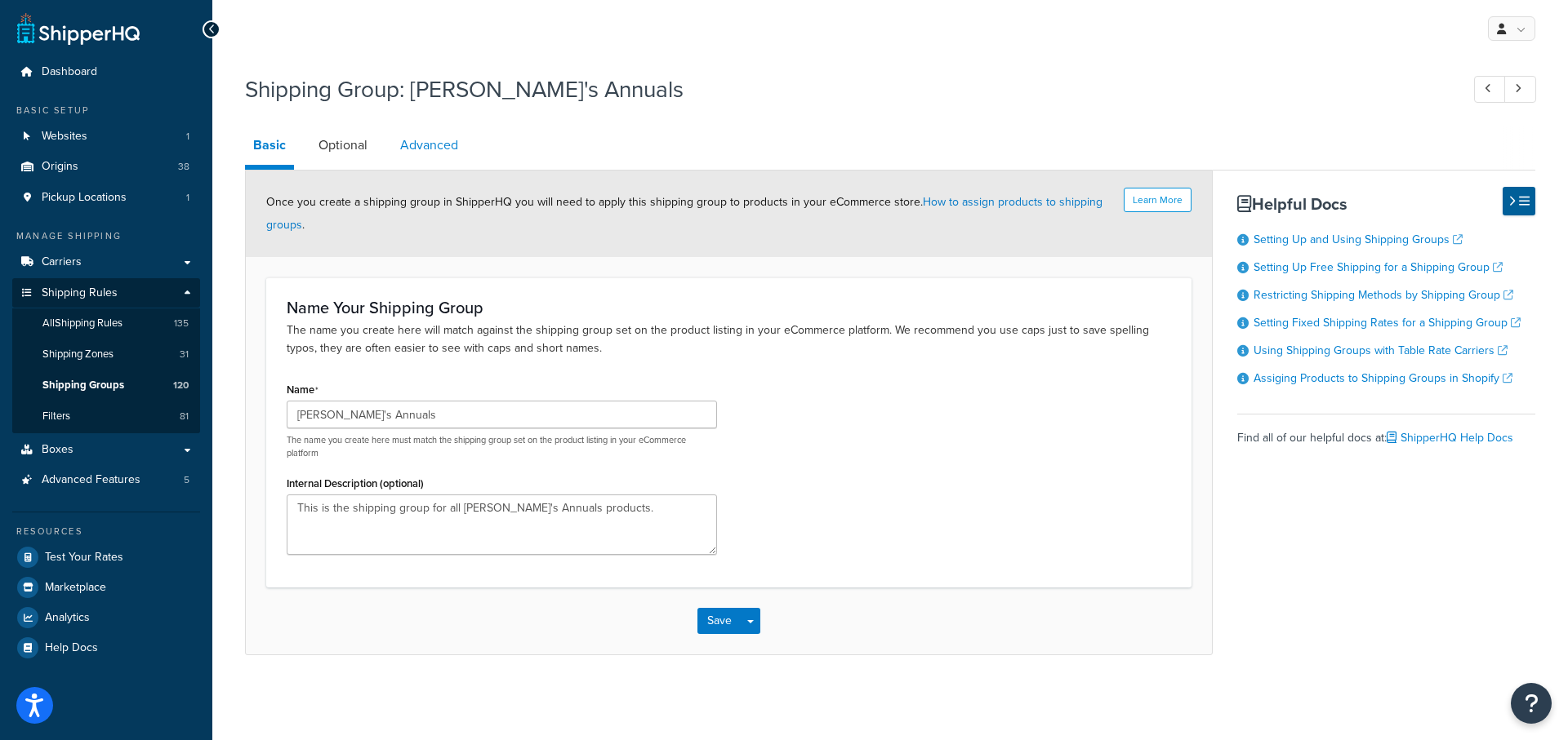
click at [432, 146] on link "Advanced" at bounding box center [430, 145] width 75 height 39
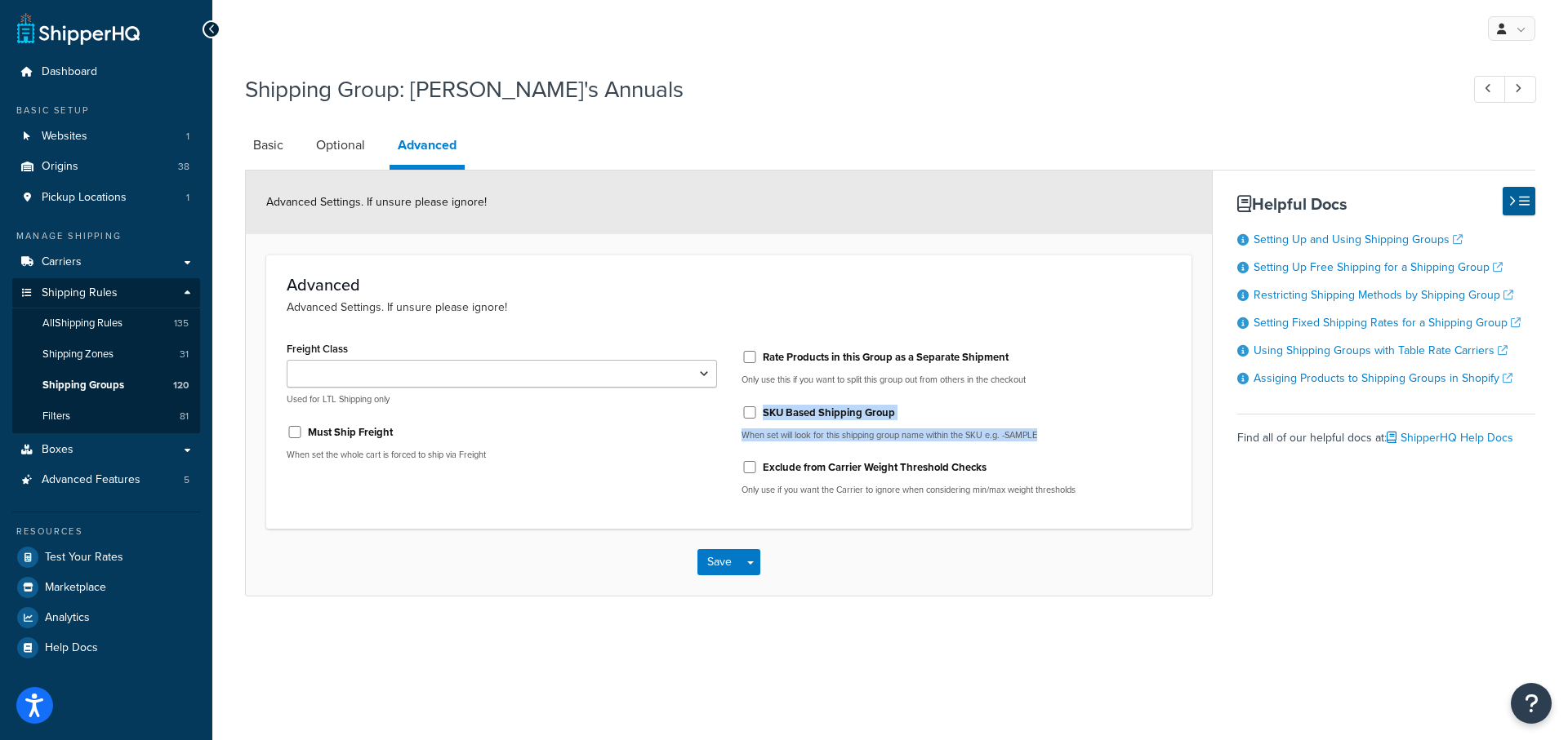
drag, startPoint x: 1020, startPoint y: 438, endPoint x: 760, endPoint y: 414, distance: 261.1
click at [760, 414] on div "SKU Based Shipping Group When set will look for this shipping group name within…" at bounding box center [956, 420] width 430 height 42
copy div "SKU Based Shipping Group When set will look for this shipping group name within…"
click at [684, 442] on div "Must Ship Freight" at bounding box center [502, 431] width 430 height 25
click at [77, 561] on span "Test Your Rates" at bounding box center [84, 558] width 79 height 14
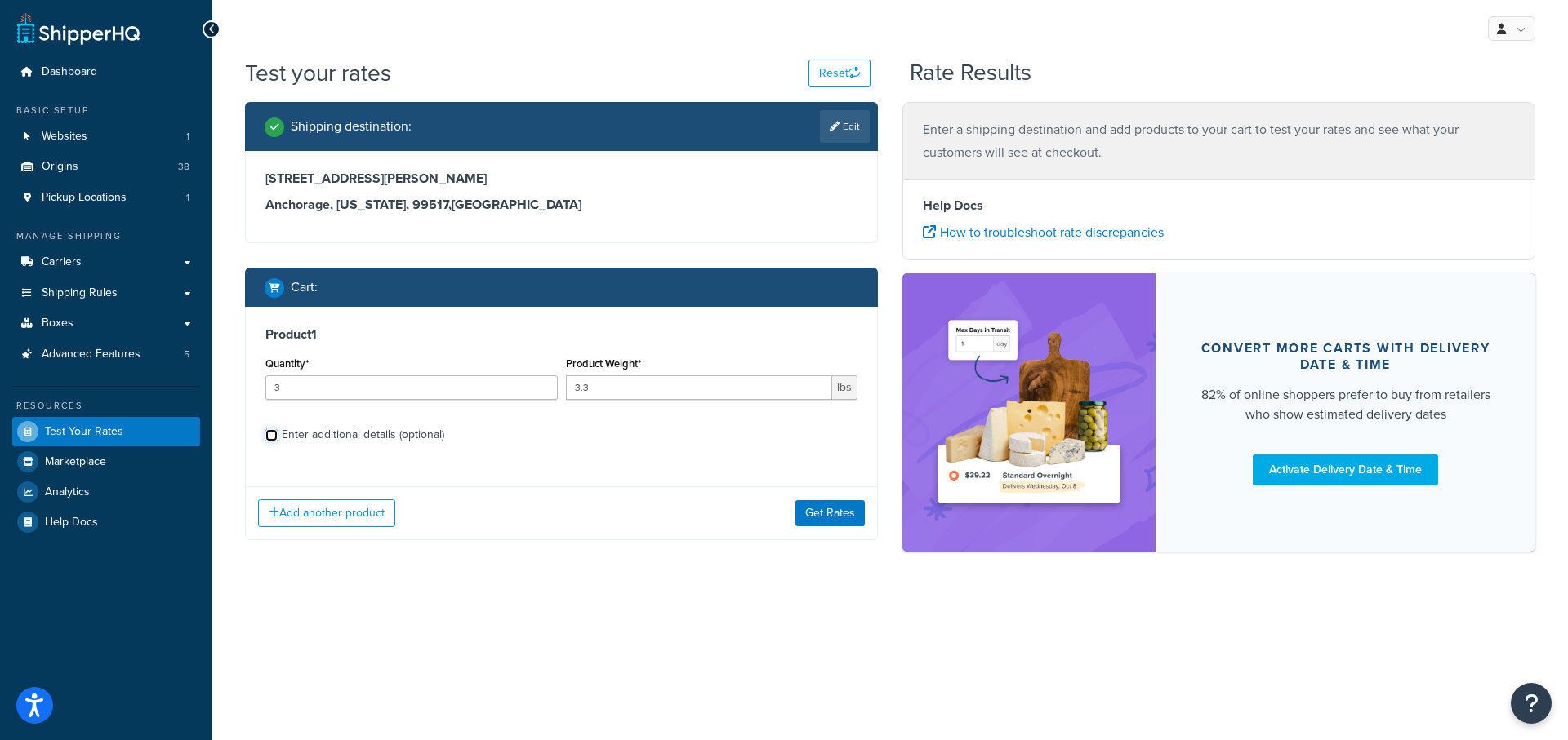
click at [269, 434] on input "Enter additional details (optional)" at bounding box center [271, 435] width 12 height 12
checkbox input "true"
select select "84863"
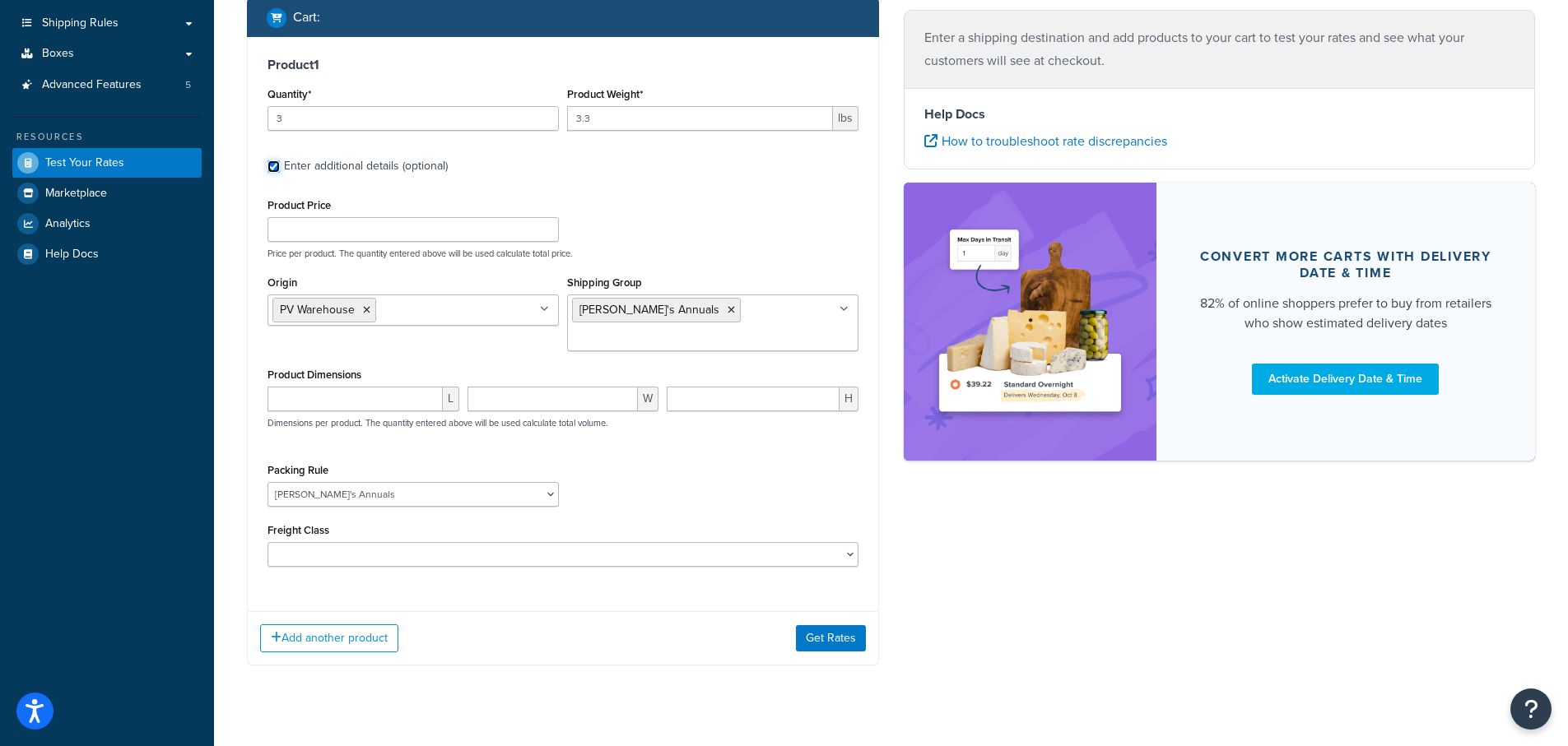
scroll to position [273, 0]
click at [825, 625] on button "Get Rates" at bounding box center [831, 638] width 70 height 27
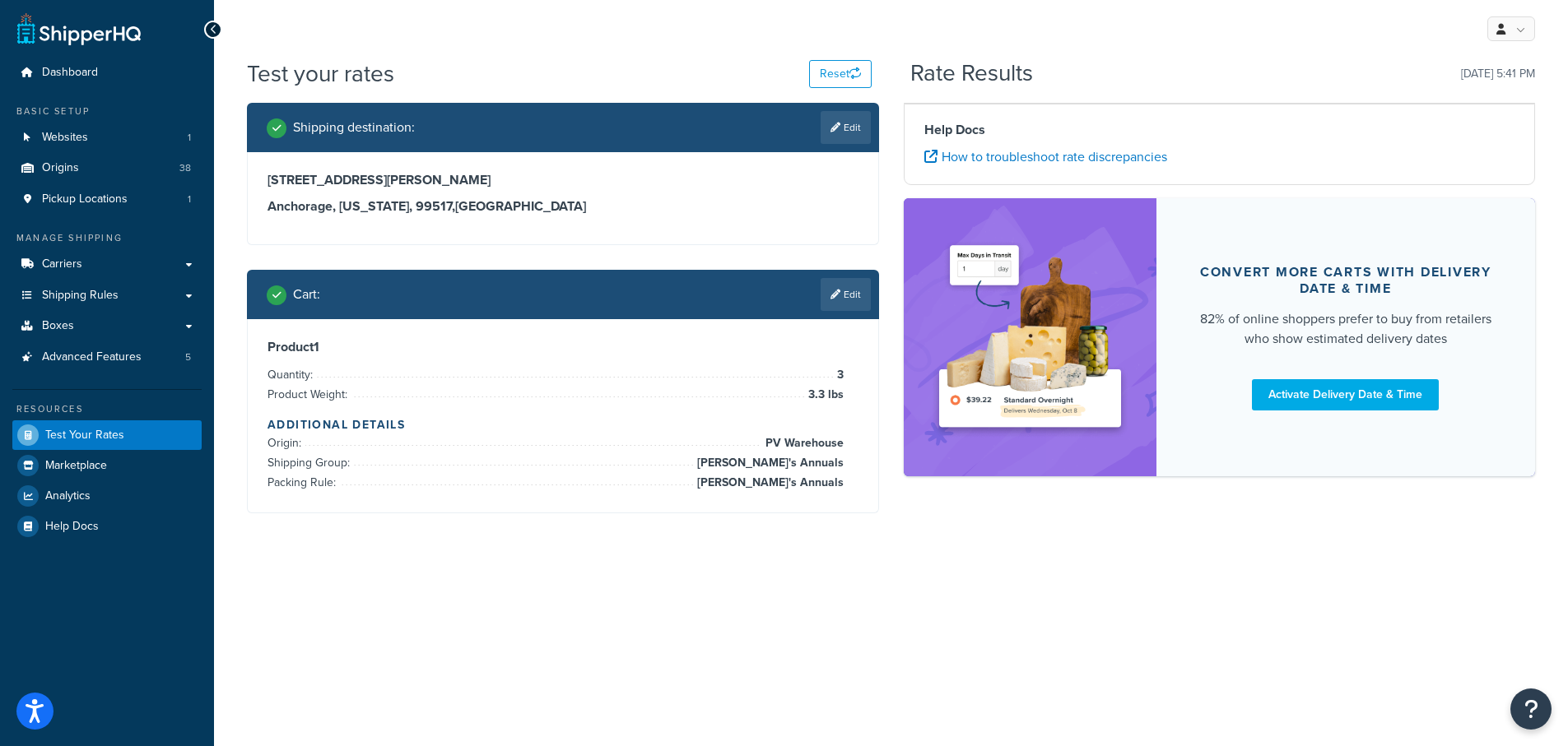
scroll to position [0, 0]
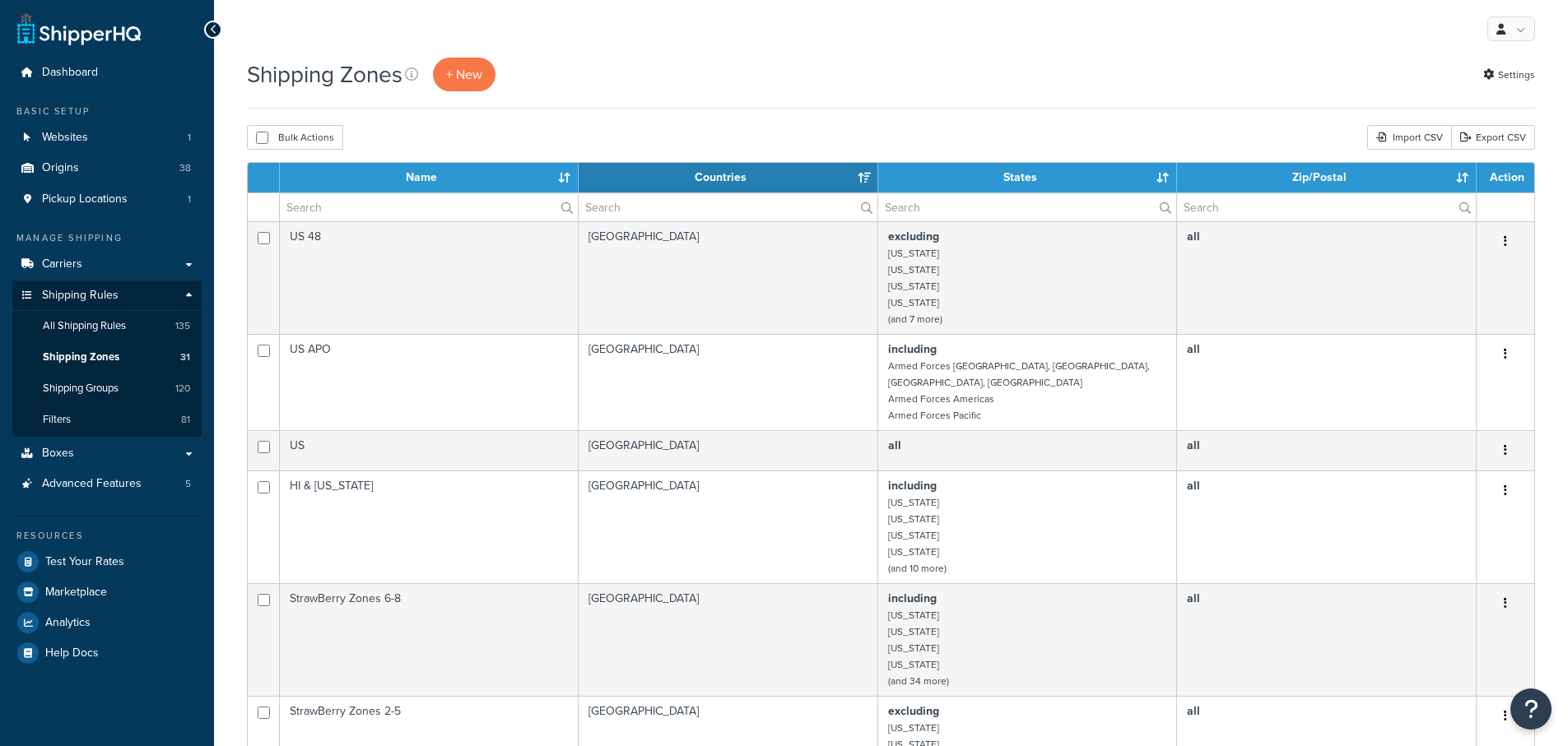
select select "15"
click at [365, 204] on input "text" at bounding box center [429, 206] width 298 height 28
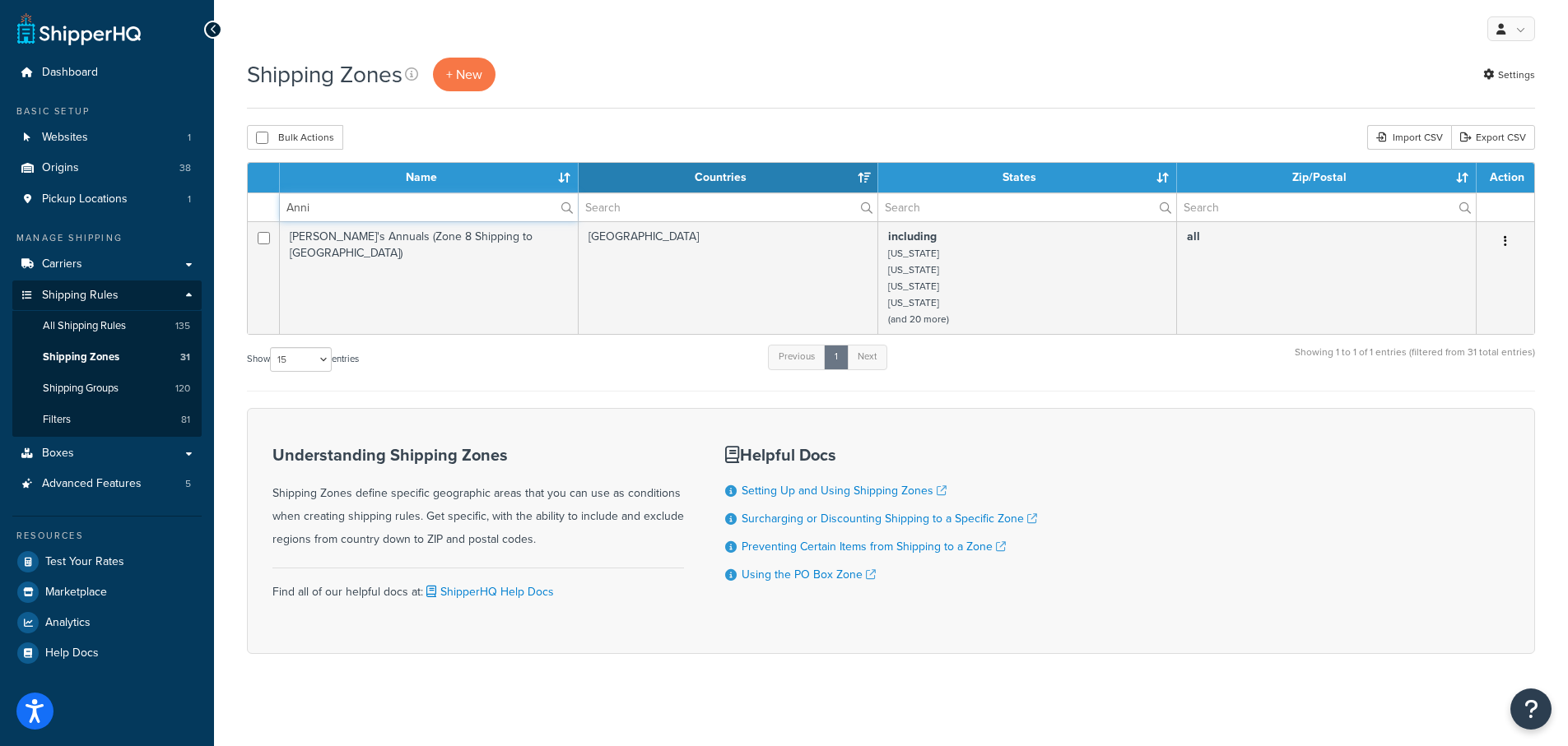
type input "Anni"
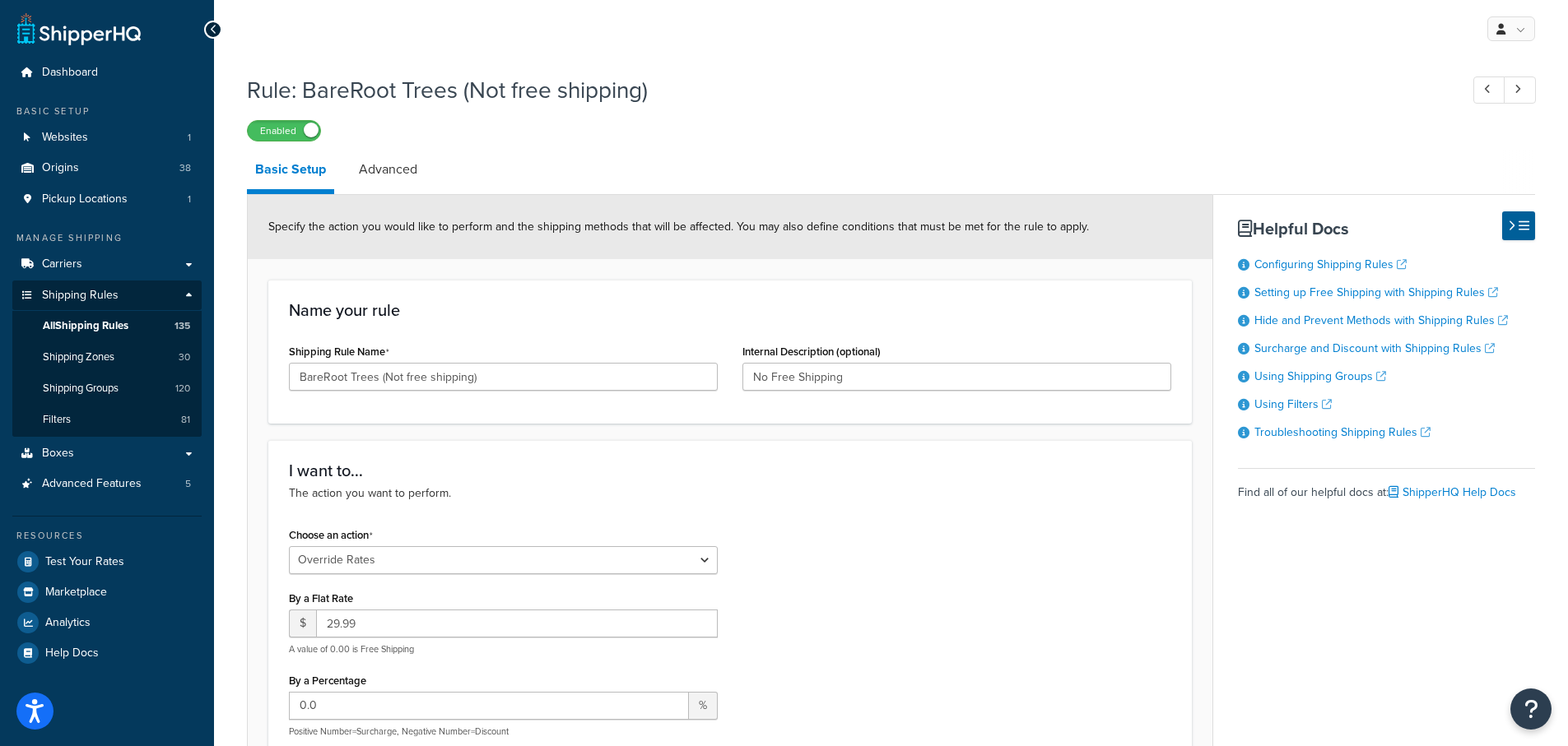
select select "OVERRIDE"
select select "SHIPPING_GROUP"
click at [82, 563] on span "Test Your Rates" at bounding box center [84, 562] width 79 height 14
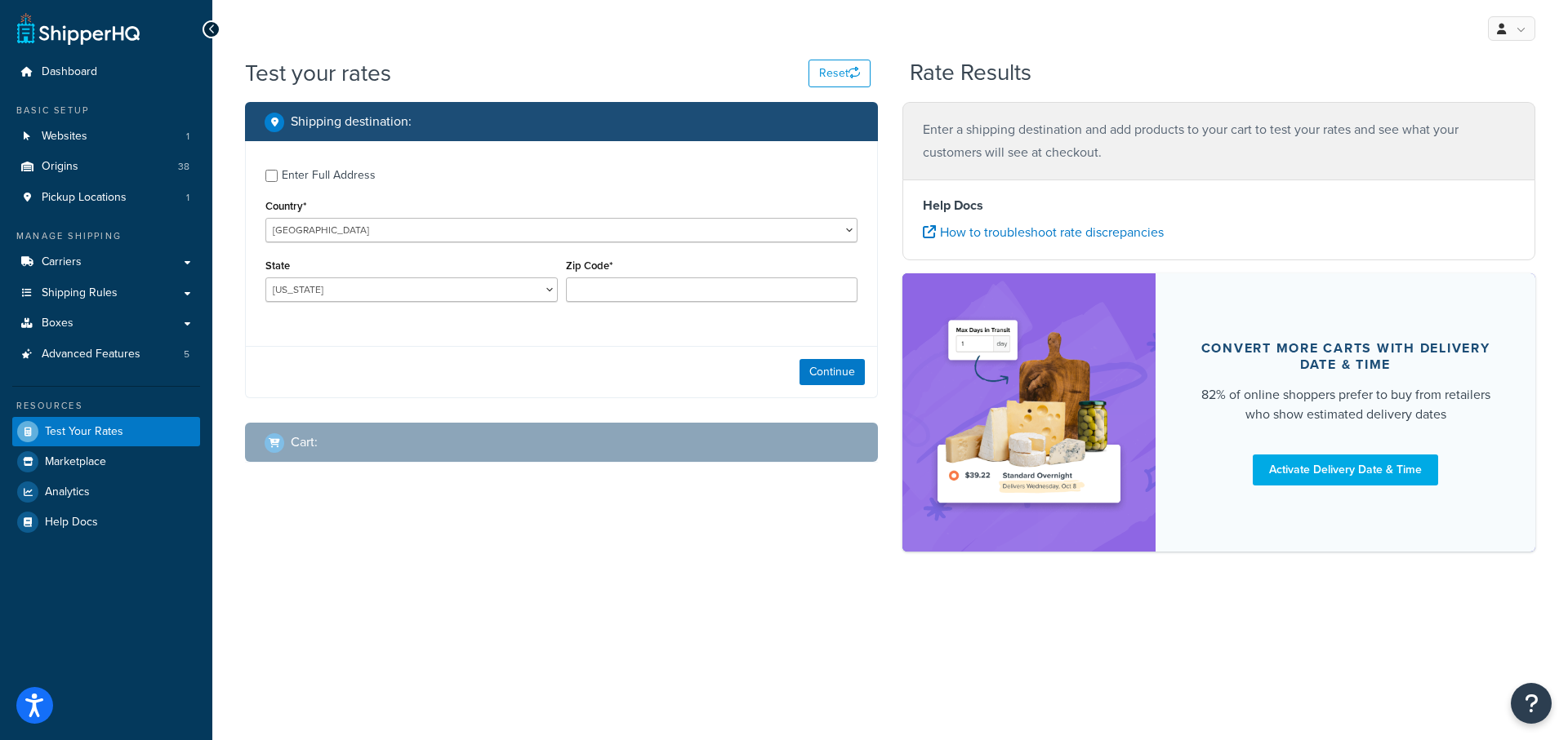
click at [281, 172] on div "Enter Full Address" at bounding box center [561, 174] width 592 height 27
drag, startPoint x: 274, startPoint y: 174, endPoint x: 279, endPoint y: 189, distance: 15.8
click at [273, 175] on input "Enter Full Address" at bounding box center [271, 176] width 12 height 12
checkbox input "true"
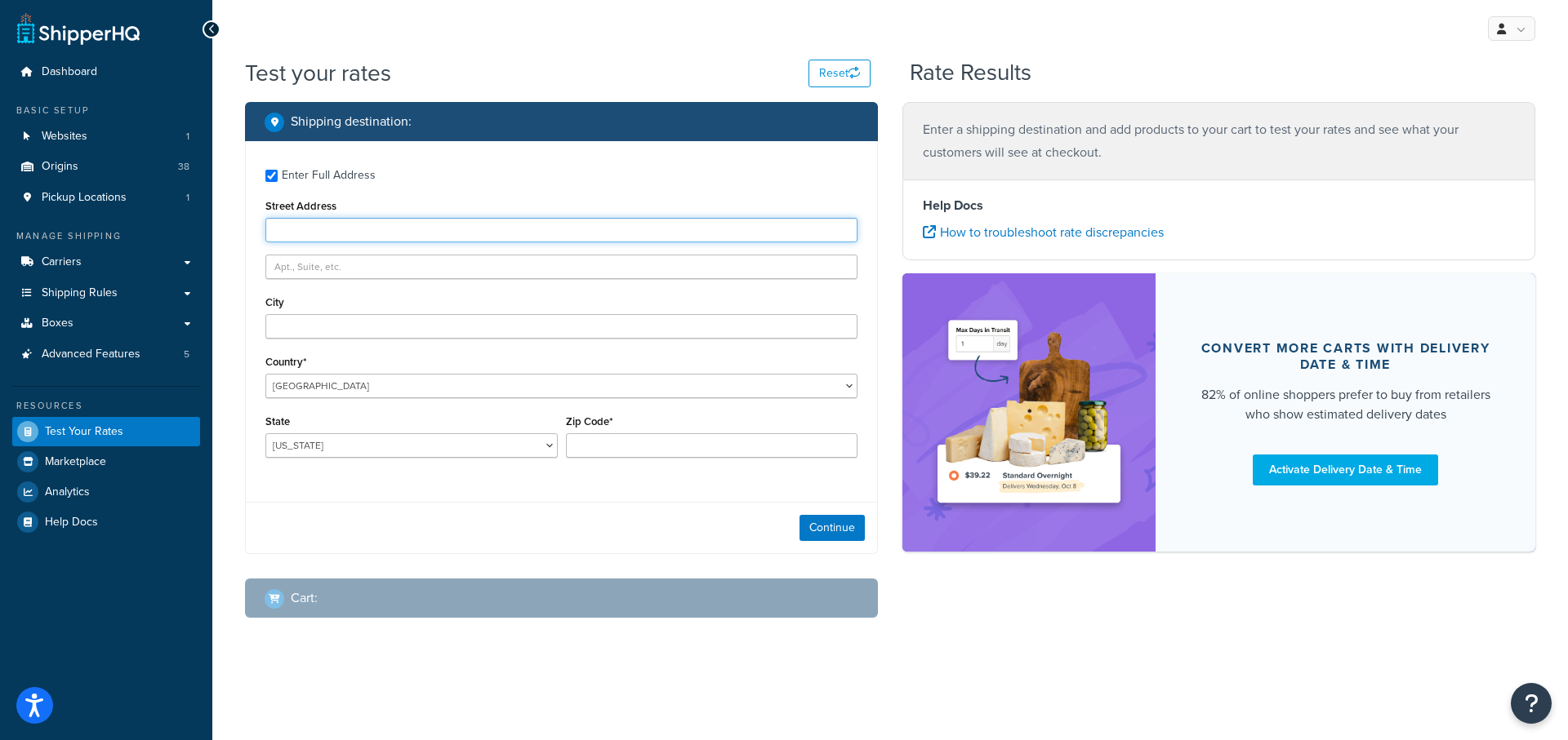
click at [301, 229] on input "Street Address" at bounding box center [561, 230] width 592 height 25
click at [283, 232] on input "Street Address" at bounding box center [561, 230] width 592 height 25
paste input "1053 Maple Dr, Morgantown, WV 26505"
drag, startPoint x: 400, startPoint y: 228, endPoint x: 649, endPoint y: 228, distance: 249.0
click at [649, 228] on input "1053 Maple Dr, Morgantown, WV 26505" at bounding box center [561, 230] width 592 height 25
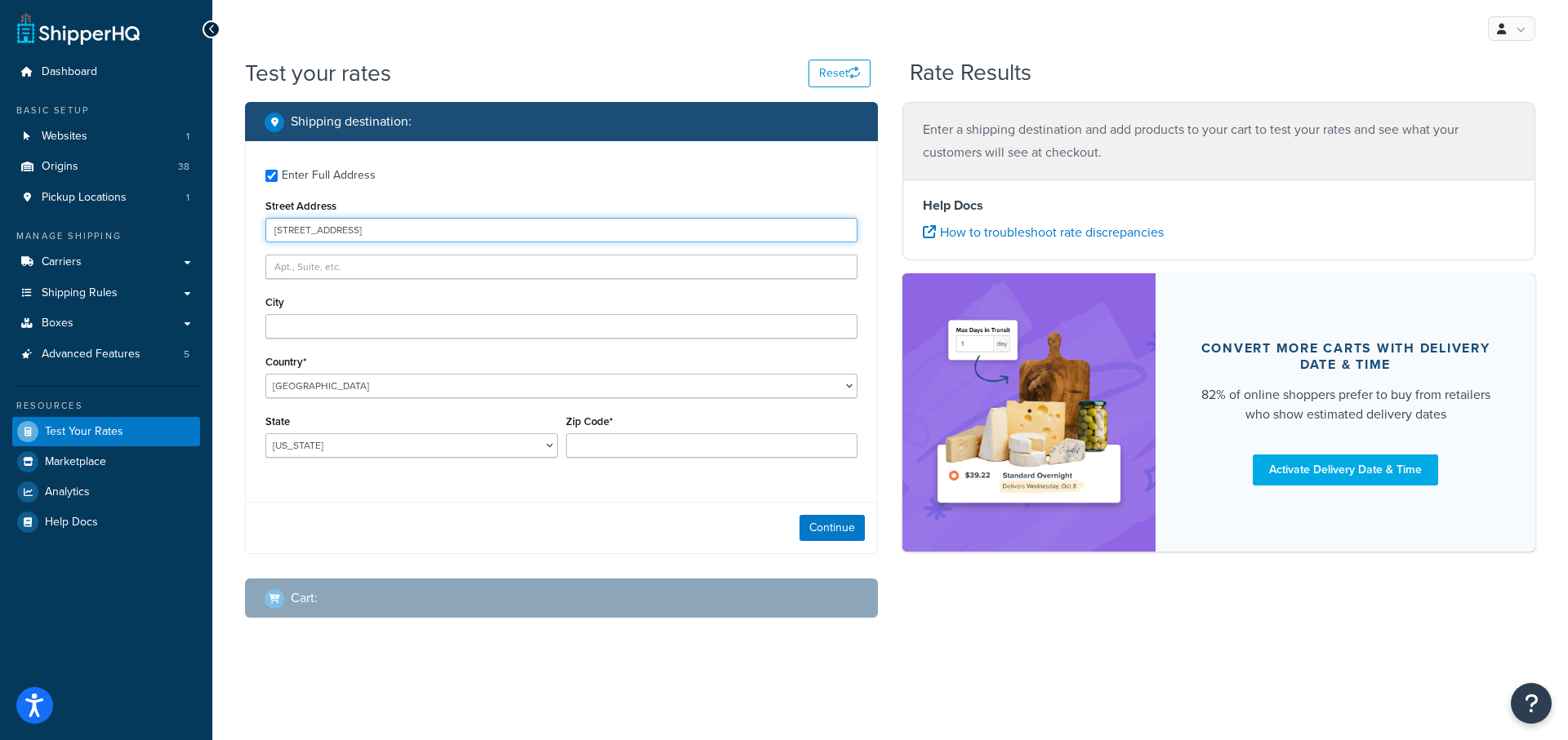
type input "1053 Maple Dr, Morgantown"
click at [303, 321] on input "City" at bounding box center [561, 326] width 592 height 25
paste input "WV 26505"
type input "WV 26505"
drag, startPoint x: 338, startPoint y: 229, endPoint x: 424, endPoint y: 233, distance: 86.1
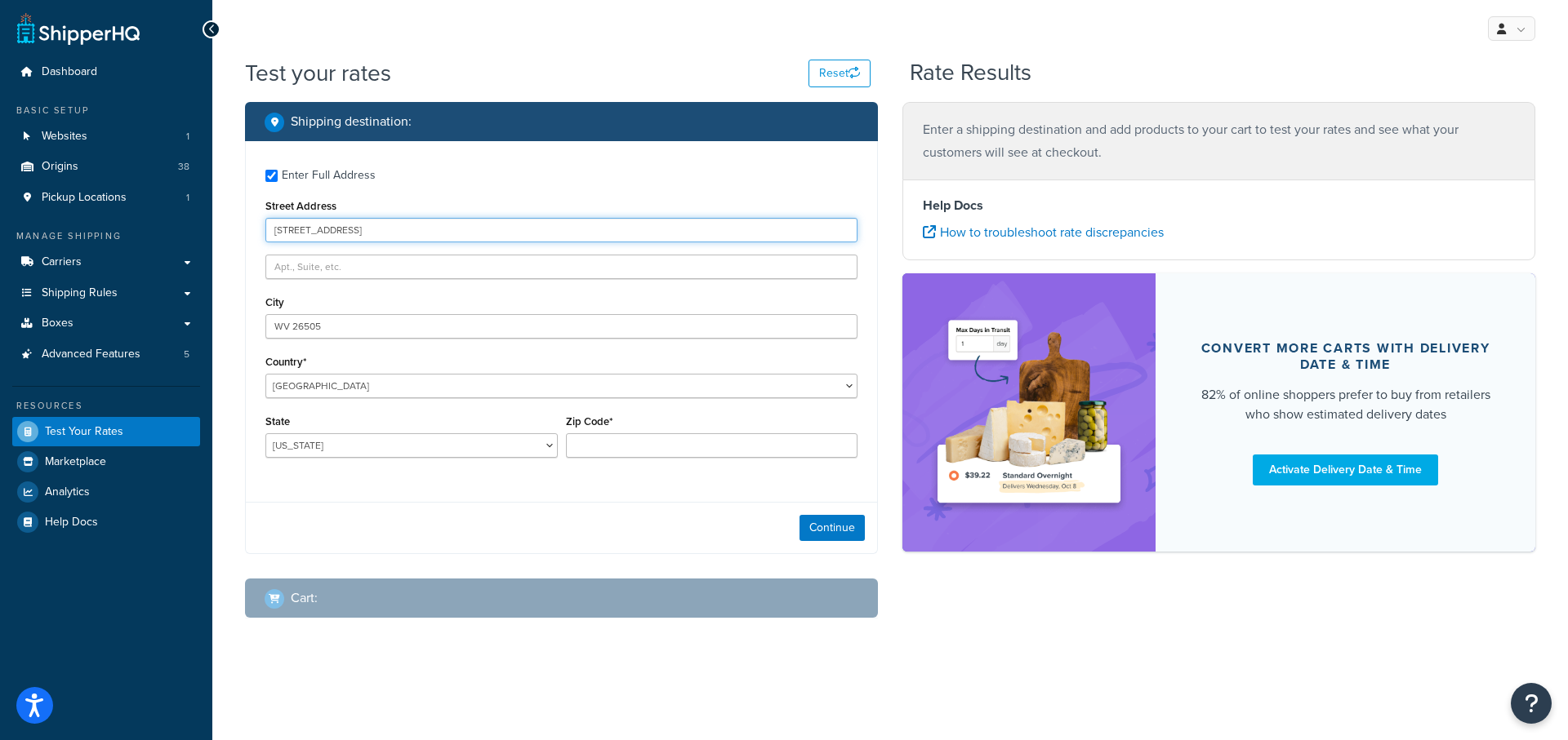
click at [424, 233] on input "1053 Maple Dr, Morgantown" at bounding box center [561, 230] width 592 height 25
type input "1053 Maple Dr,"
drag, startPoint x: 335, startPoint y: 326, endPoint x: 206, endPoint y: 322, distance: 129.1
click at [202, 323] on div "Dashboard Basic Setup Websites 1 Origins 38 Pickup Locations 1 Manage Shipping …" at bounding box center [784, 370] width 1568 height 740
paste input "Morgantown"
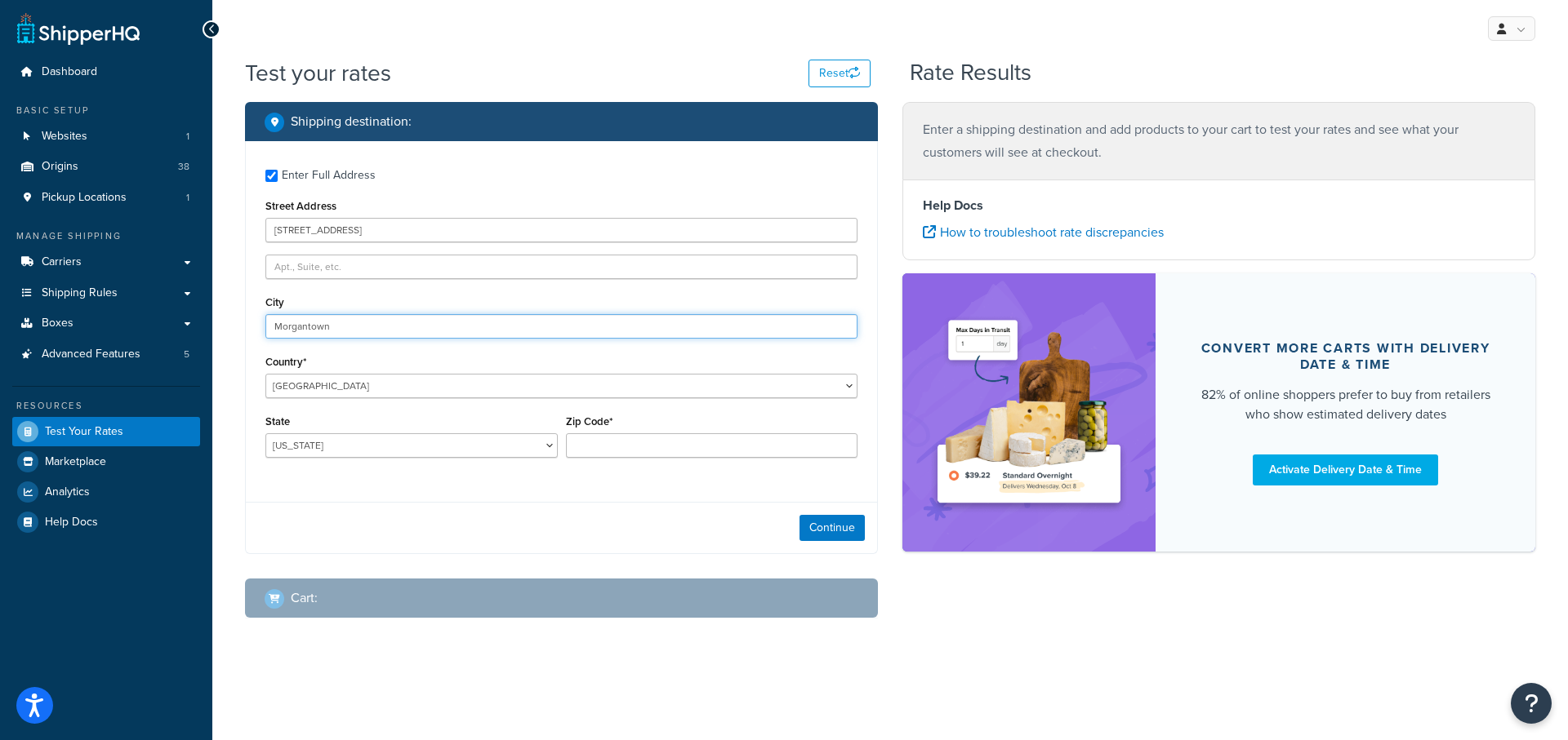
click at [278, 330] on input "Morgantown" at bounding box center [561, 326] width 592 height 25
type input "Morgantown"
click at [323, 443] on select "Alabama Alaska American Samoa Arizona Arkansas Armed Forces Americas Armed Forc…" at bounding box center [411, 446] width 293 height 25
select select "WV"
click at [265, 433] on select "Alabama Alaska American Samoa Arizona Arkansas Armed Forces Americas Armed Forc…" at bounding box center [411, 446] width 293 height 25
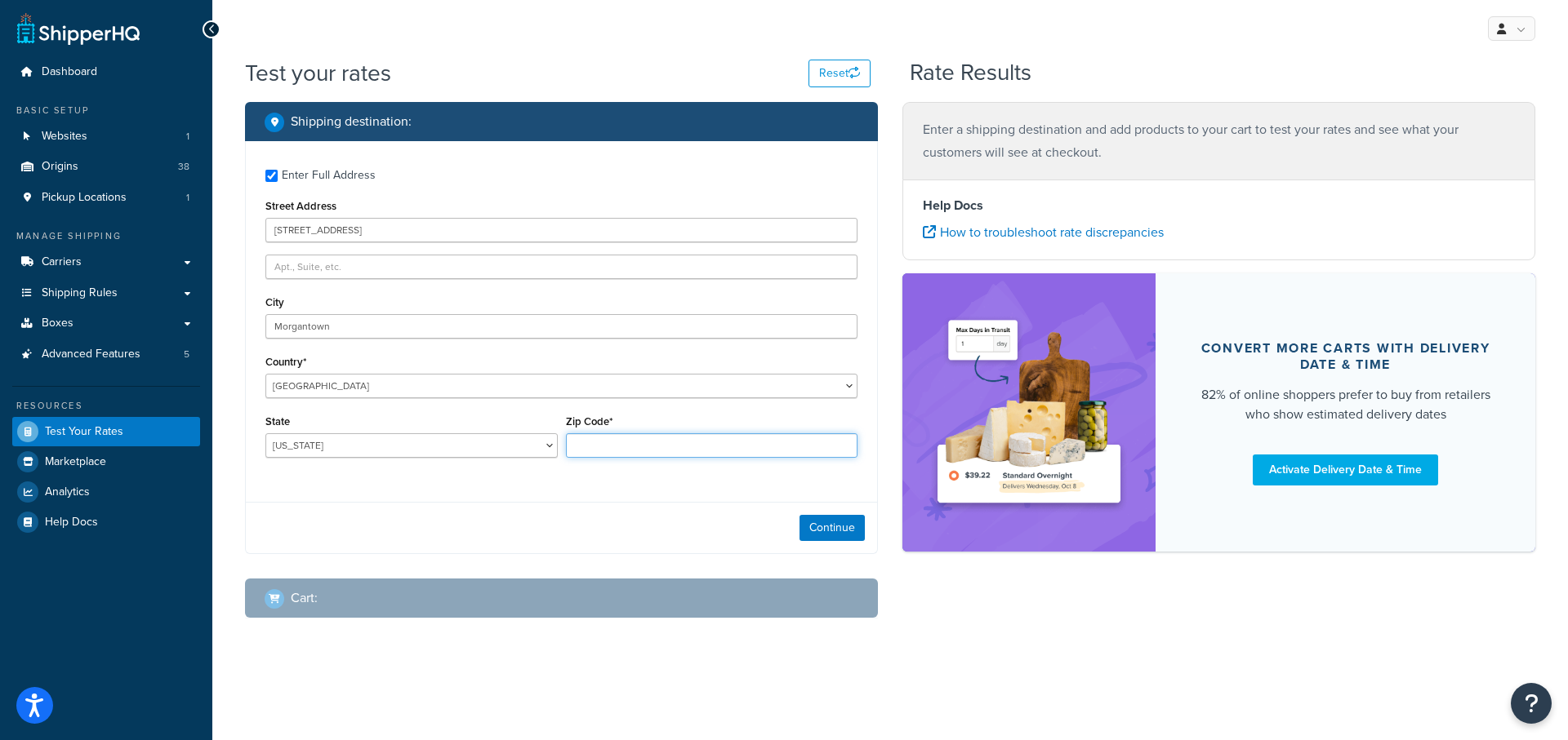
click at [594, 444] on input "Zip Code*" at bounding box center [712, 446] width 293 height 25
paste input "WV 26505"
drag, startPoint x: 594, startPoint y: 446, endPoint x: 556, endPoint y: 447, distance: 38.0
click at [556, 447] on div "State Alabama Alaska American Samoa Arizona Arkansas Armed Forces Americas Arme…" at bounding box center [561, 440] width 600 height 60
type input "26505"
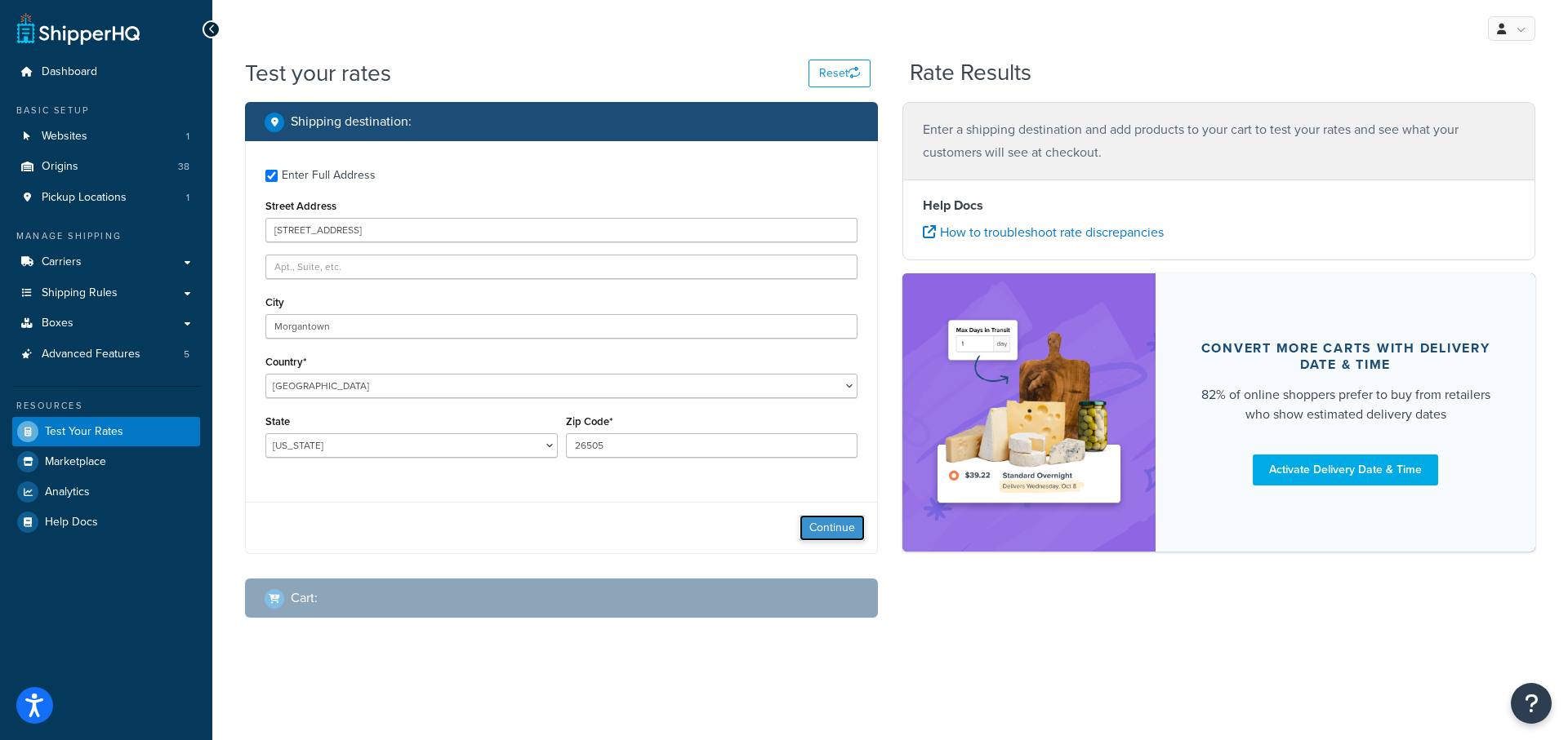
click at [831, 525] on button "Continue" at bounding box center [832, 529] width 66 height 27
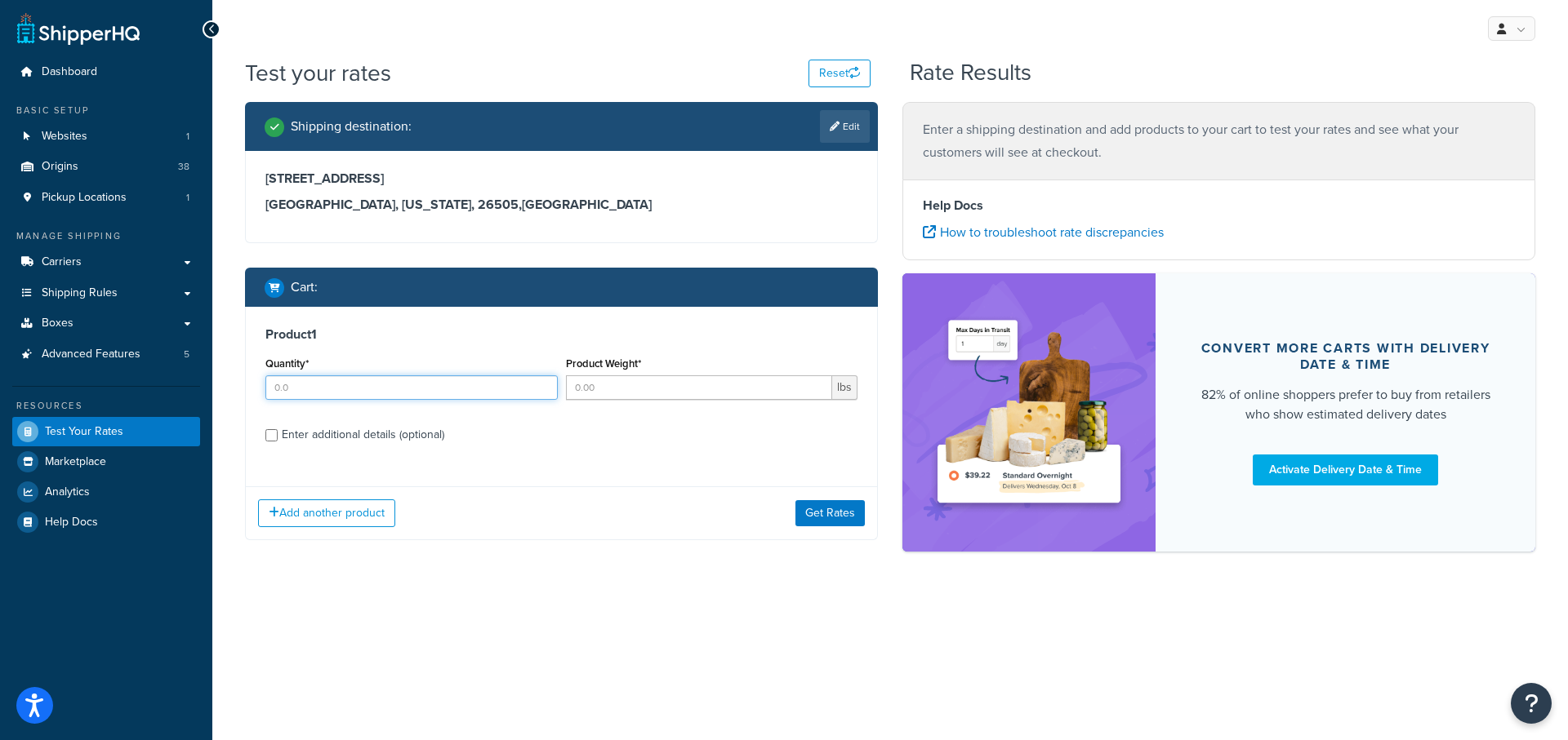
click at [276, 397] on input "Quantity*" at bounding box center [411, 388] width 293 height 25
type input "3"
click at [595, 387] on input "Product Weight*" at bounding box center [700, 388] width 267 height 25
type input "3.3"
drag, startPoint x: 274, startPoint y: 435, endPoint x: 424, endPoint y: 437, distance: 150.0
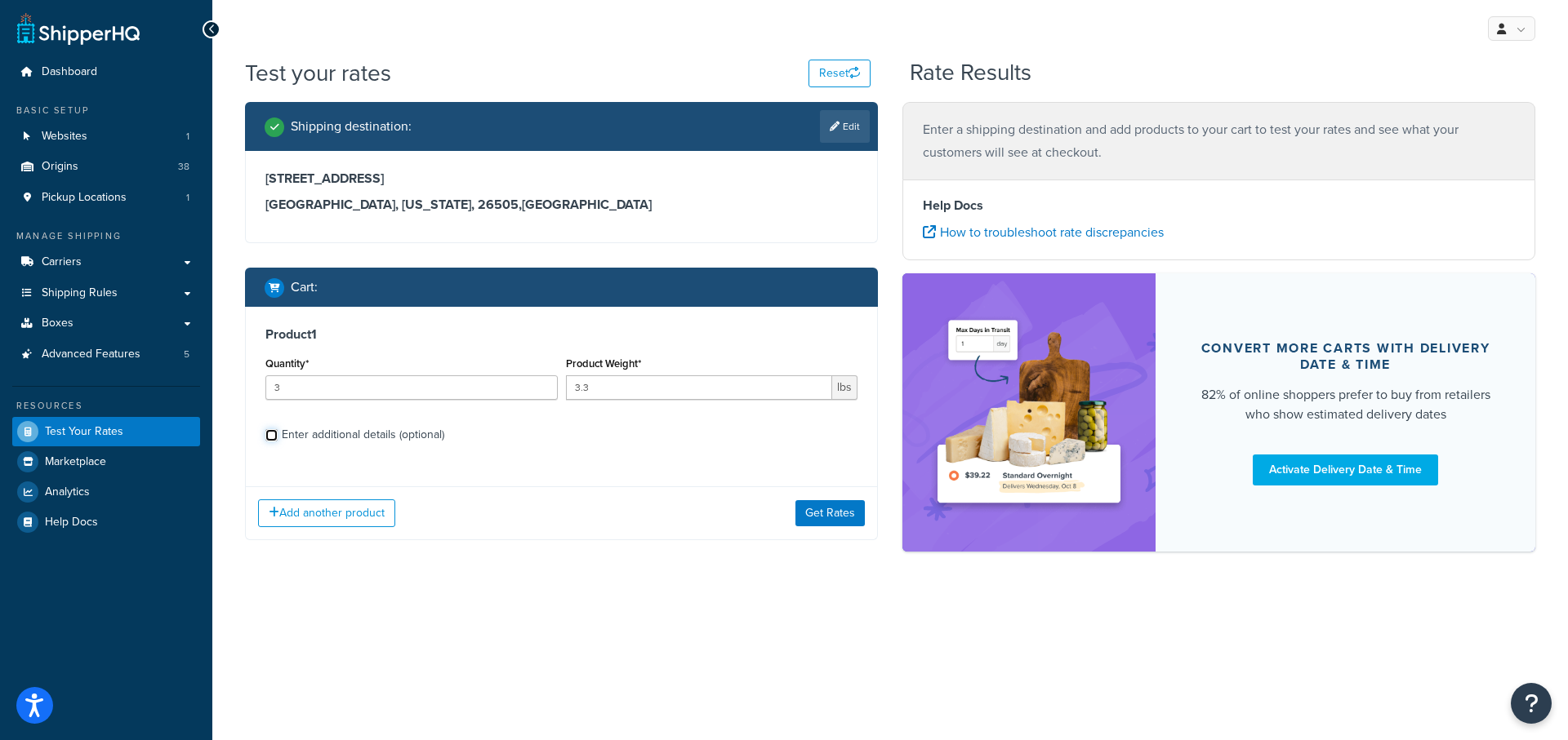
click at [274, 436] on input "Enter additional details (optional)" at bounding box center [271, 435] width 12 height 12
checkbox input "true"
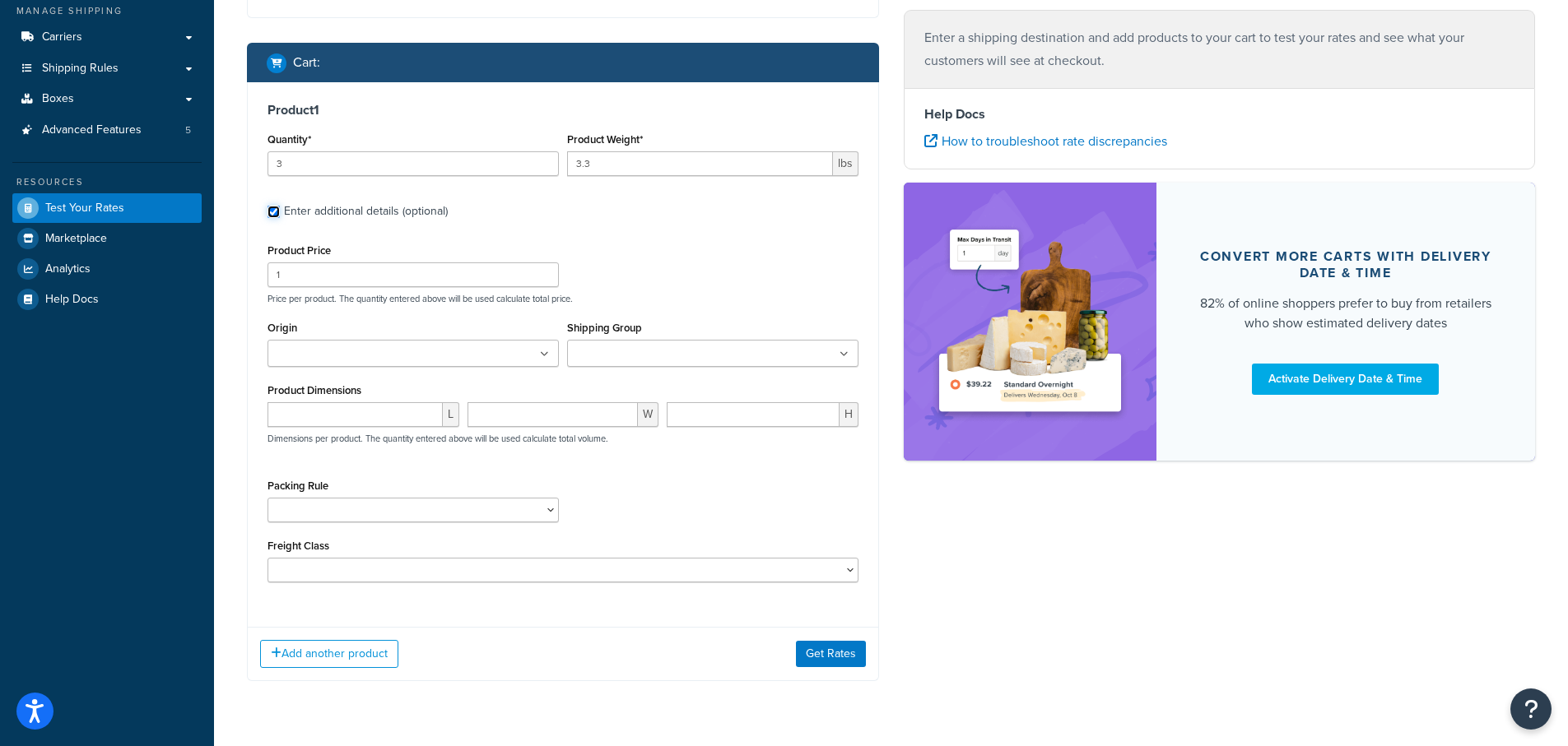
scroll to position [256, 0]
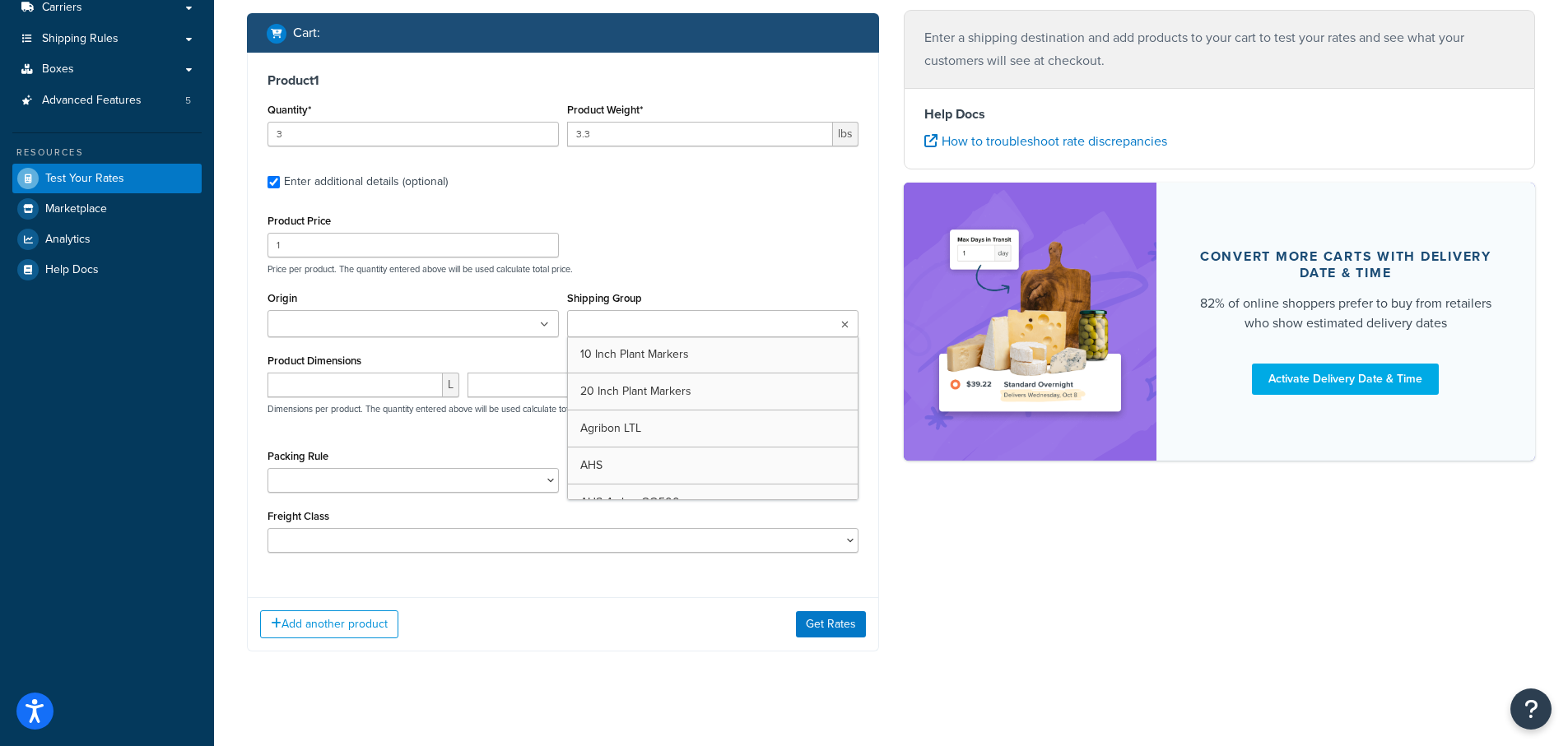
click at [614, 324] on input "Shipping Group" at bounding box center [645, 325] width 145 height 18
type input "ann"
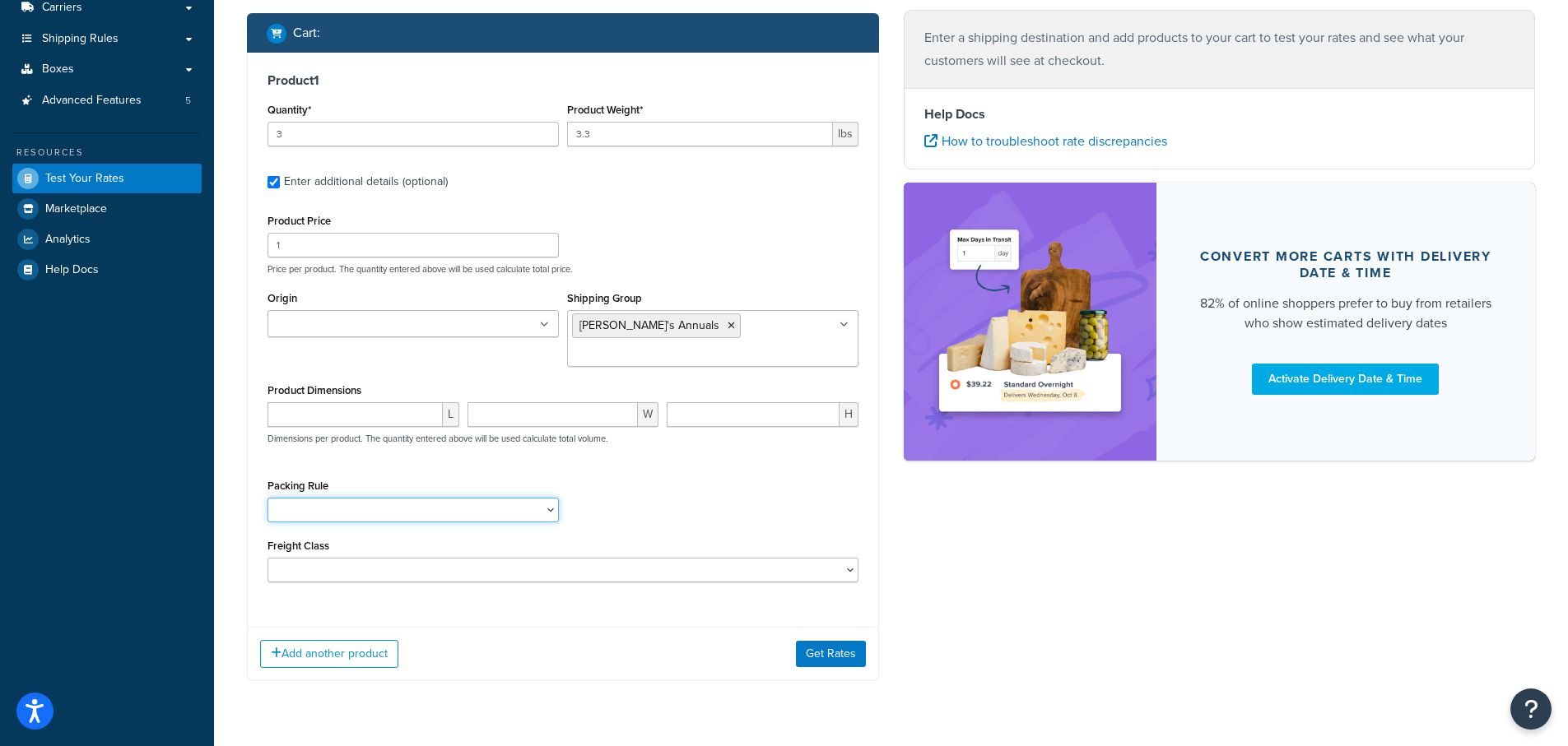
click at [325, 498] on select "1 Gallon 10 Inch Plant Markers 20 Inch Plant Markers AHS 4 claw GO500 AHS 5 Gal…" at bounding box center [413, 510] width 292 height 25
select select "84863"
click at [267, 498] on select "1 Gallon 10 Inch Plant Markers 20 Inch Plant Markers AHS 4 claw GO500 AHS 5 Gal…" at bounding box center [413, 510] width 292 height 25
click at [694, 474] on div "Packing Rule 1 Gallon 10 Inch Plant Markers 20 Inch Plant Markers AHS 4 claw GO…" at bounding box center [562, 505] width 599 height 60
click at [830, 641] on button "Get Rates" at bounding box center [831, 654] width 70 height 27
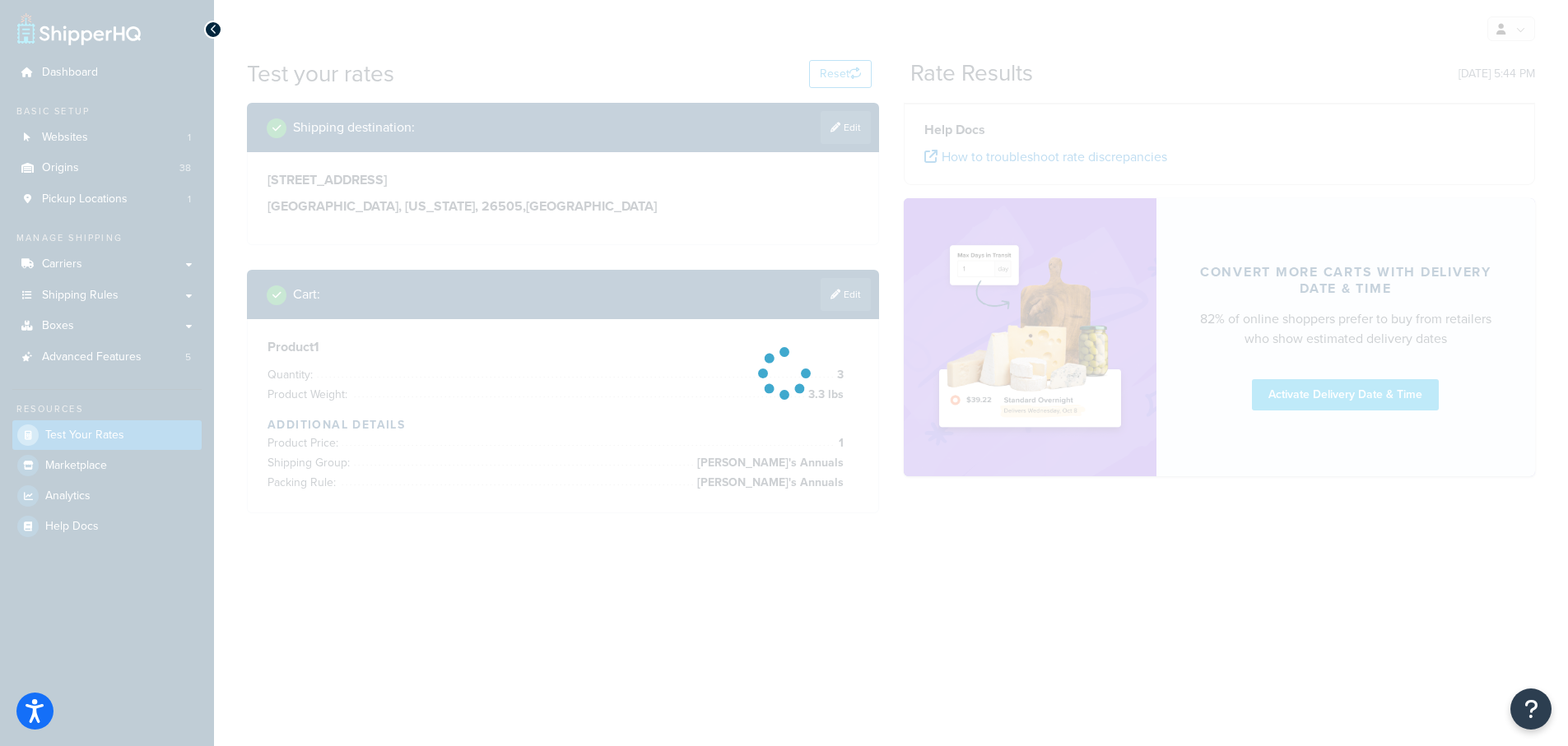
scroll to position [0, 0]
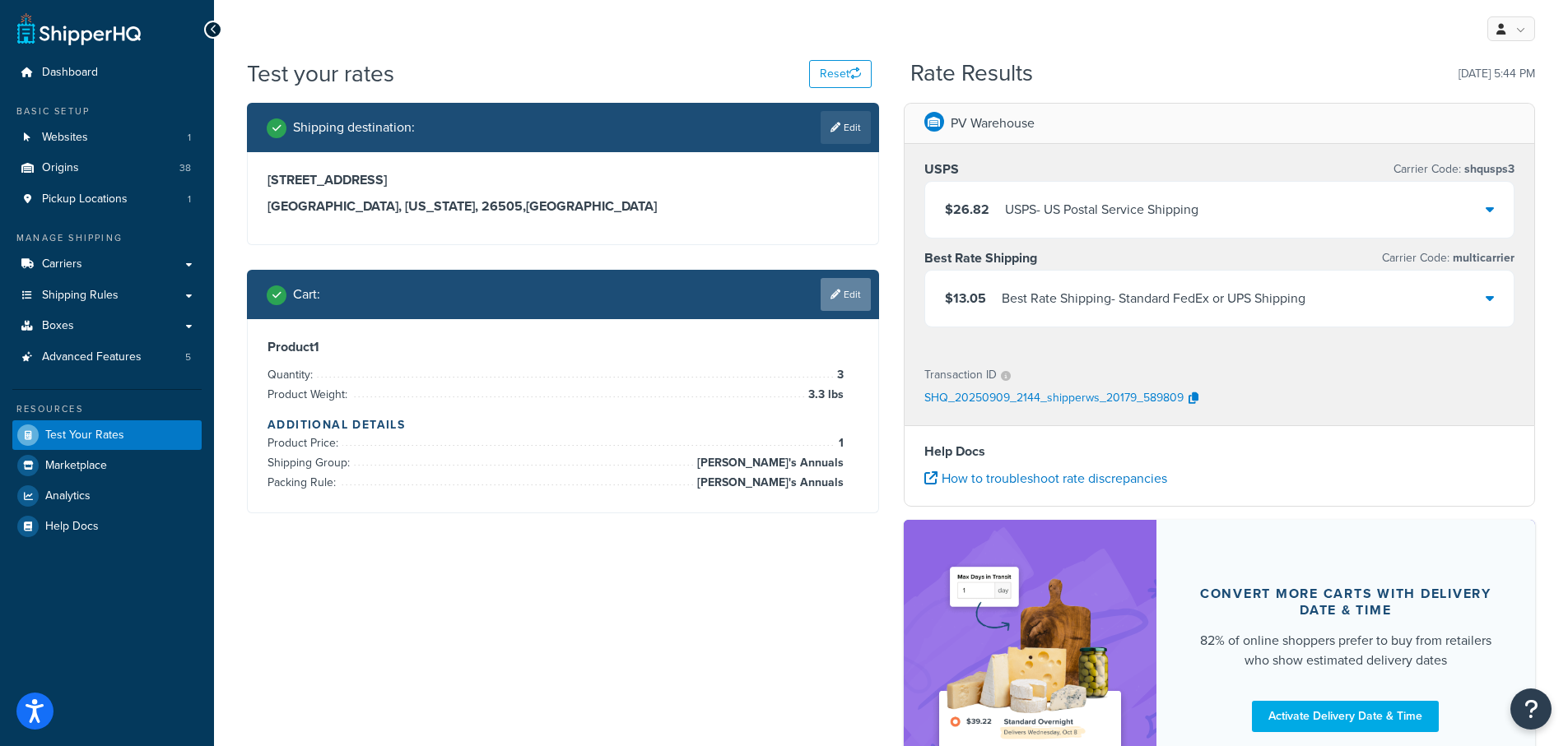
click at [845, 292] on link "Edit" at bounding box center [845, 294] width 50 height 33
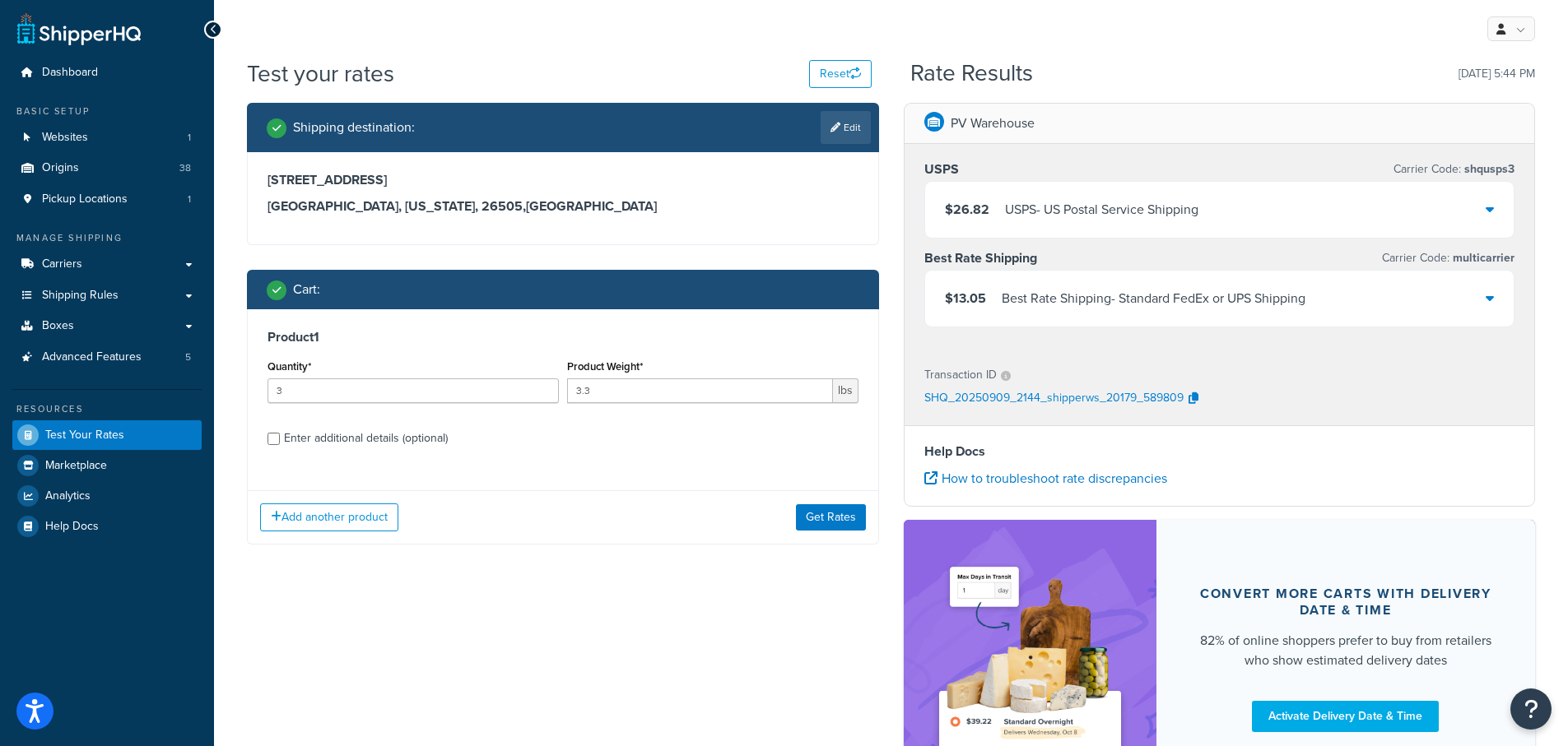
click at [1495, 304] on div "$13.05 Best Rate Shipping - Standard FedEx or UPS Shipping" at bounding box center [1219, 298] width 589 height 56
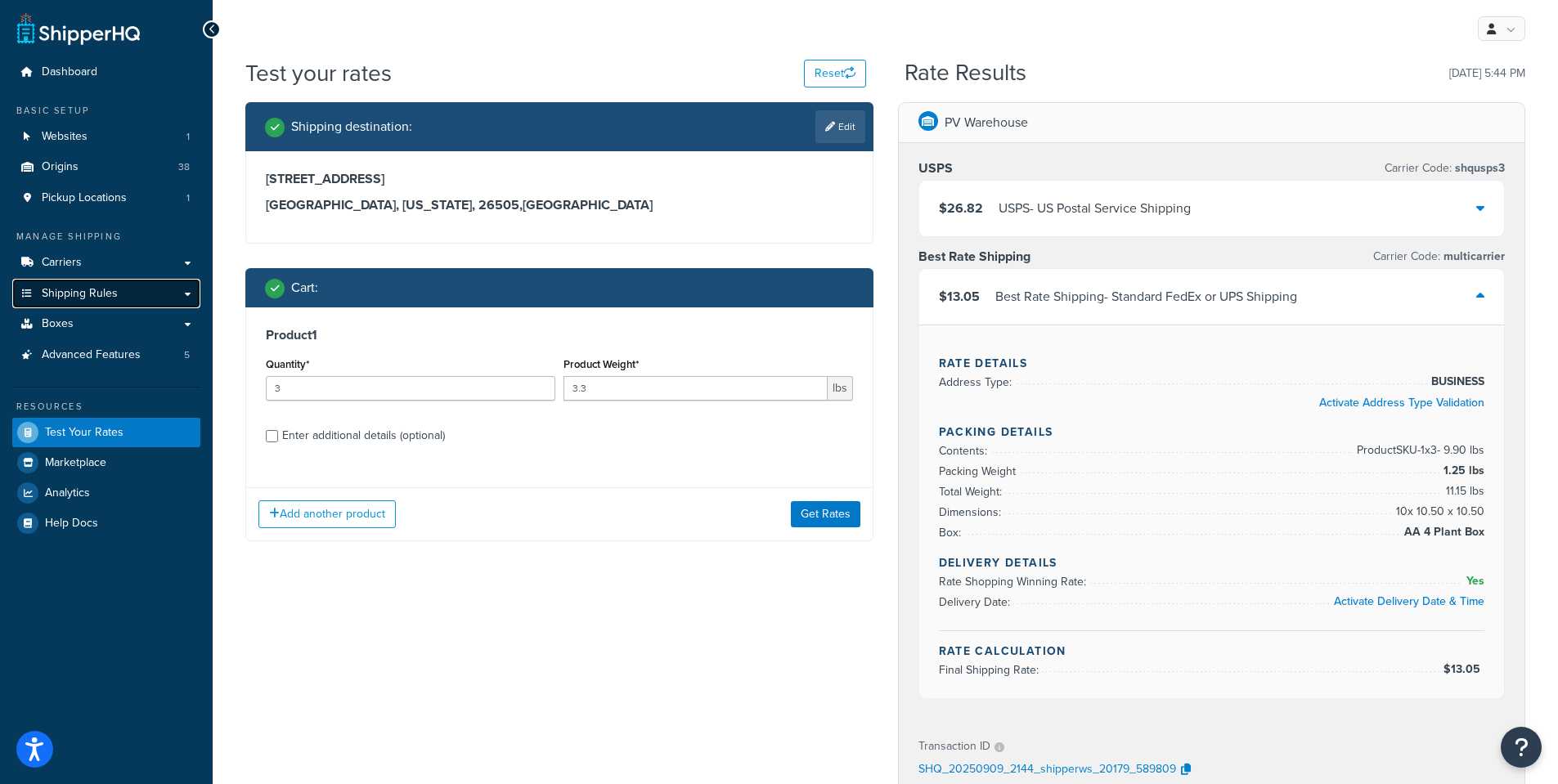
click at [173, 289] on link "Shipping Rules" at bounding box center [106, 294] width 188 height 30
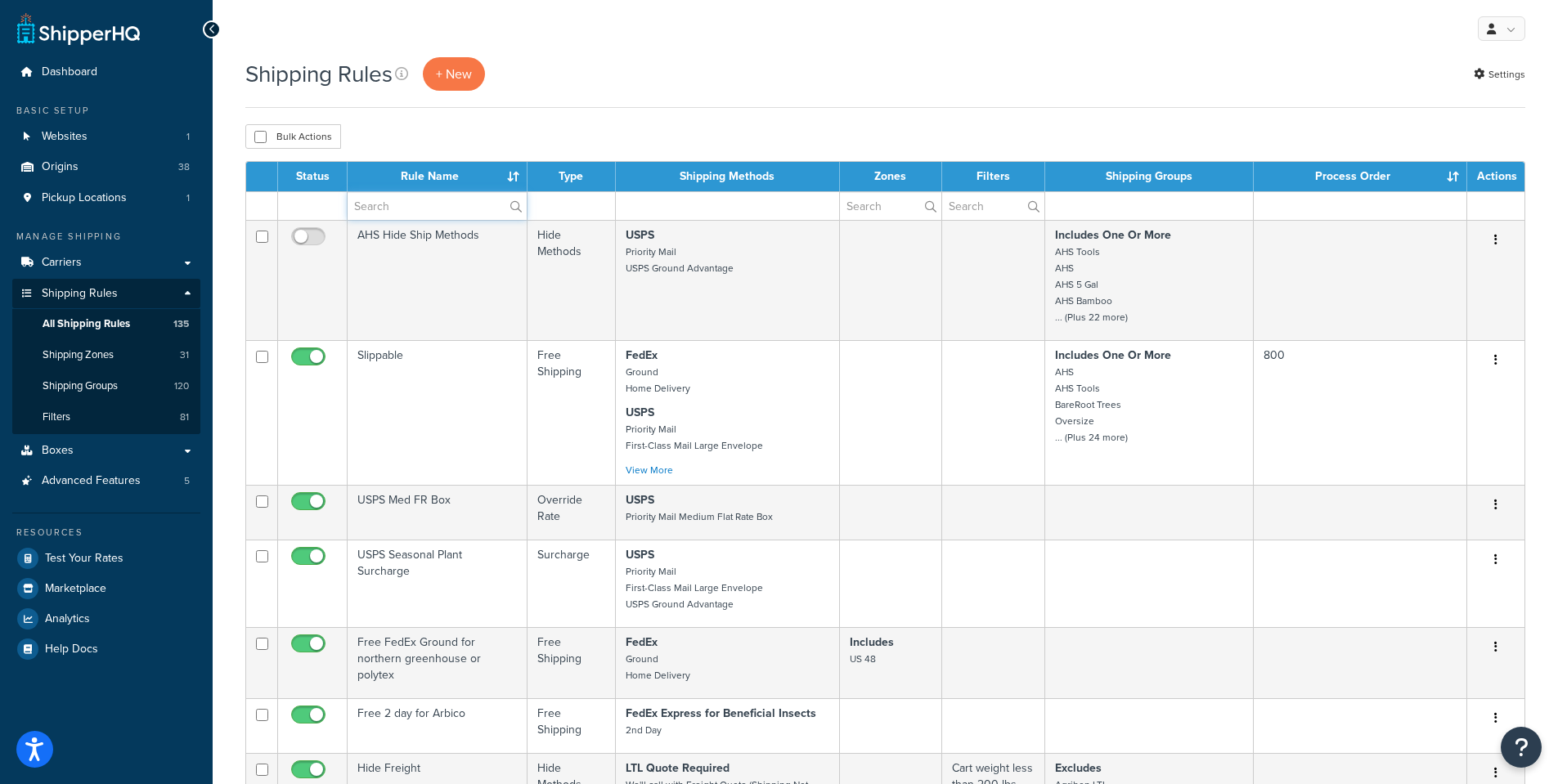
click at [397, 203] on input "text" at bounding box center [437, 205] width 179 height 27
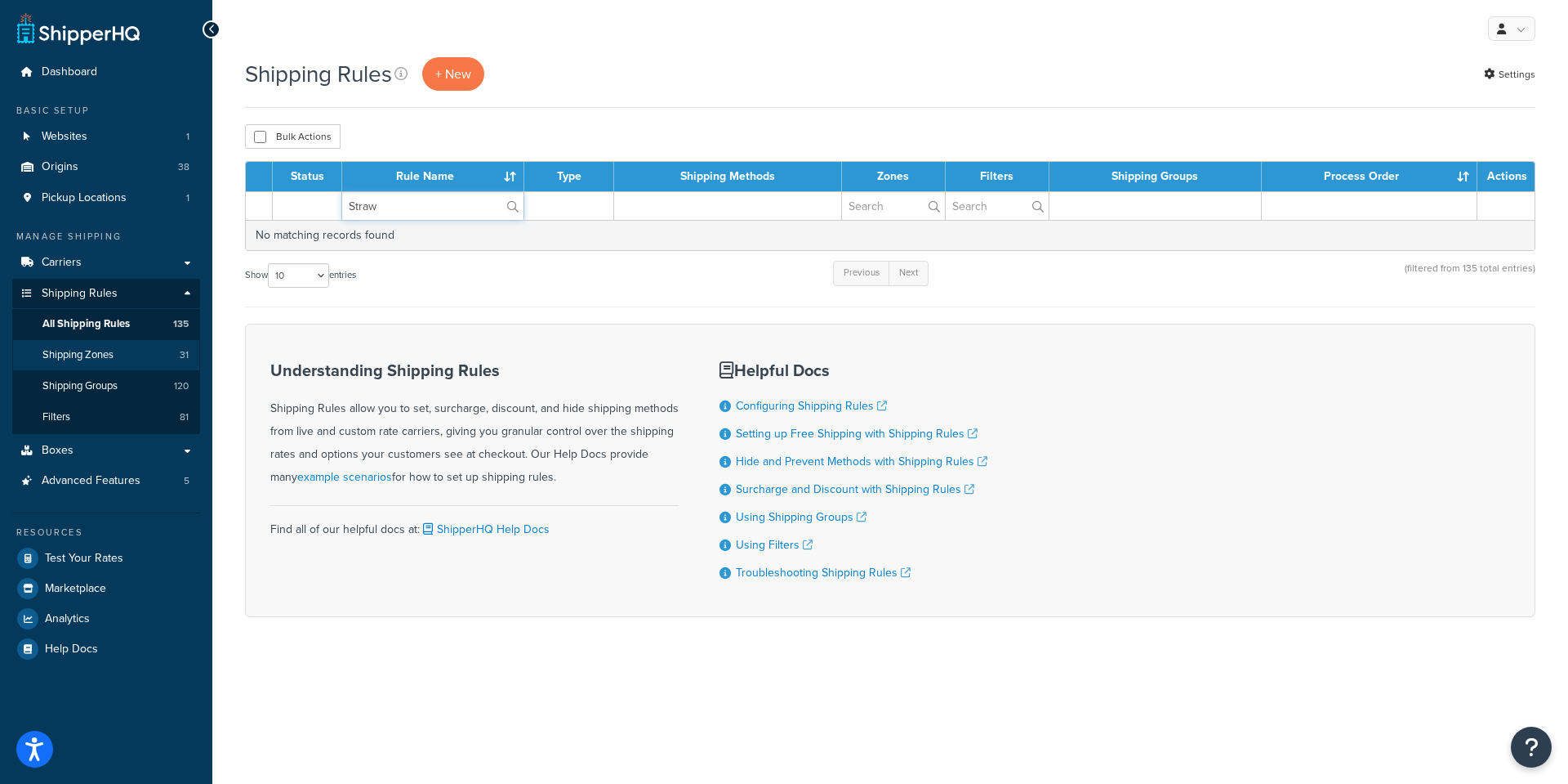
type input "Straw"
click at [80, 356] on span "Shipping Zones" at bounding box center [78, 355] width 71 height 14
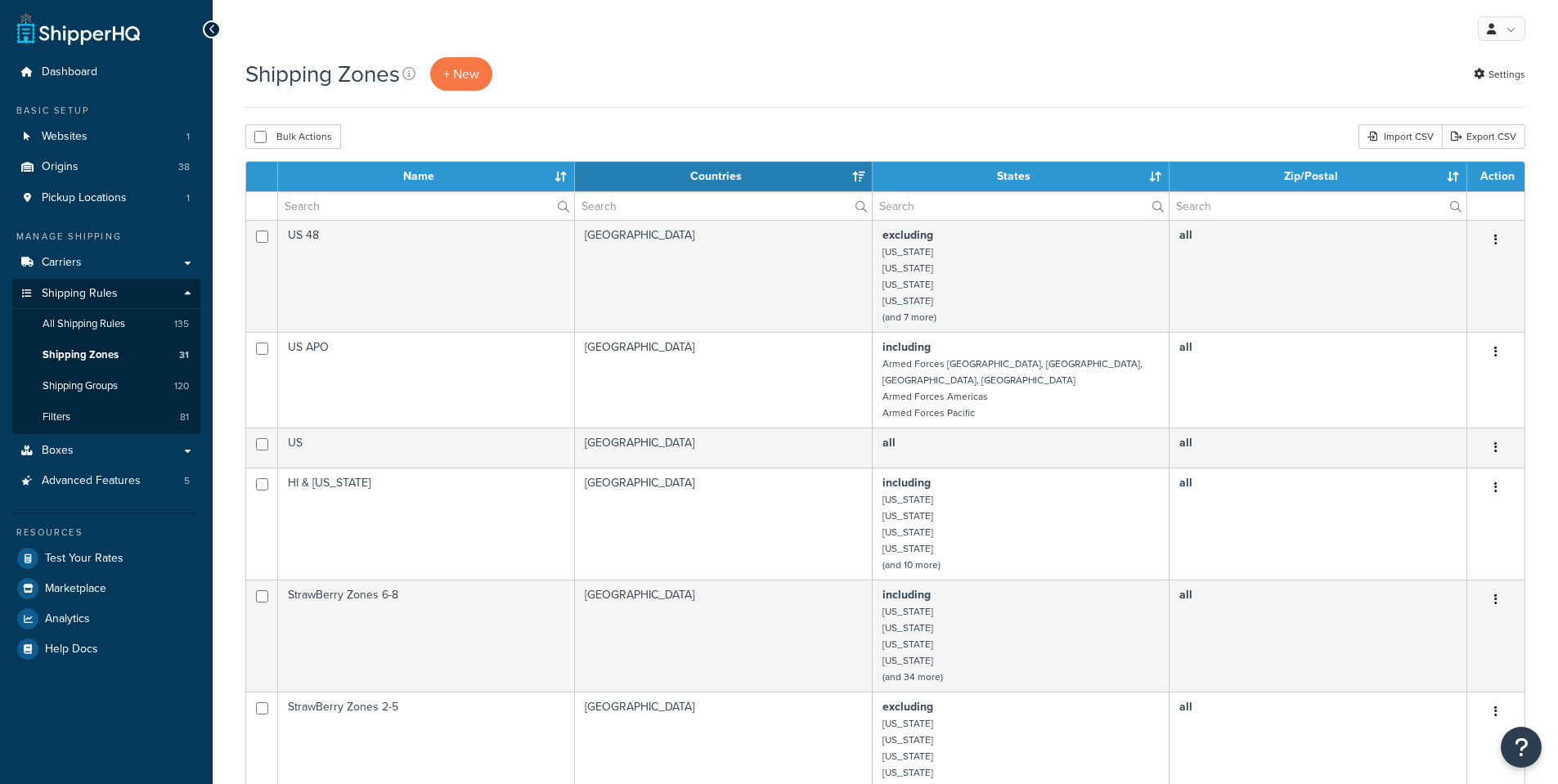
select select "15"
click at [341, 205] on input "text" at bounding box center [426, 205] width 296 height 27
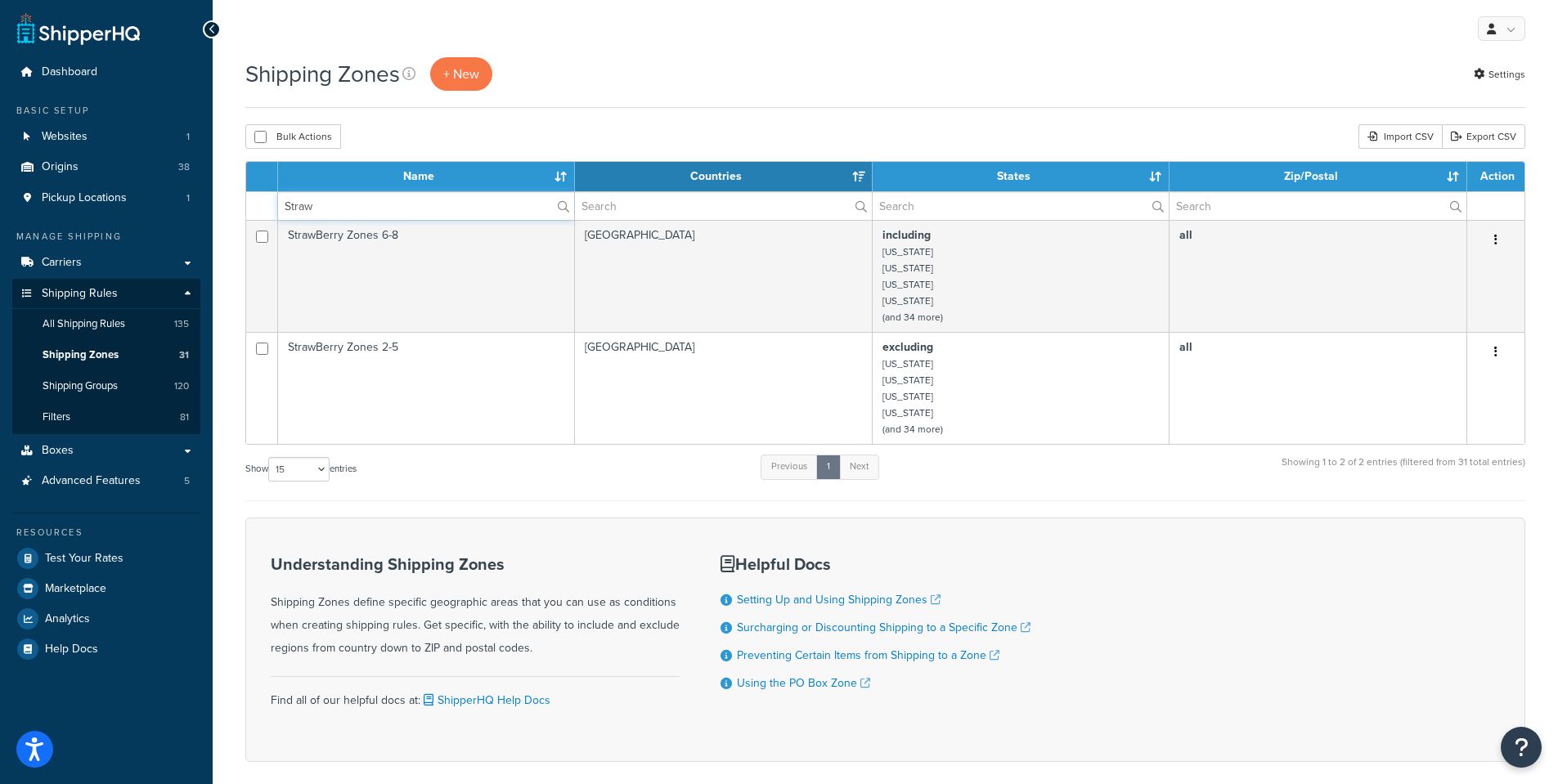
type input "Straw"
click at [745, 71] on div "Shipping Zones + New Settings" at bounding box center [886, 74] width 1280 height 33
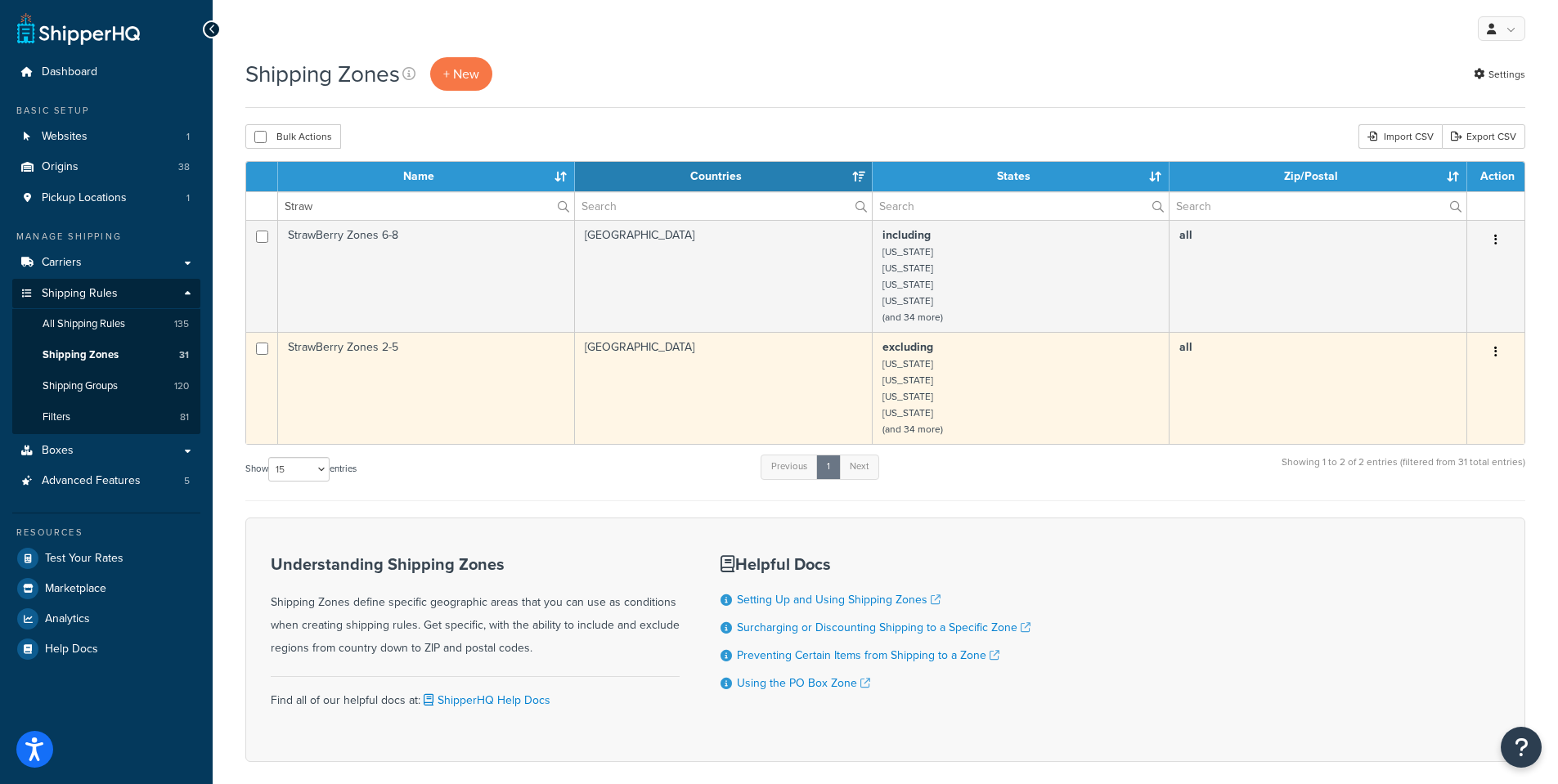
click at [344, 339] on td "StrawBerry Zones 2-5" at bounding box center [427, 387] width 297 height 112
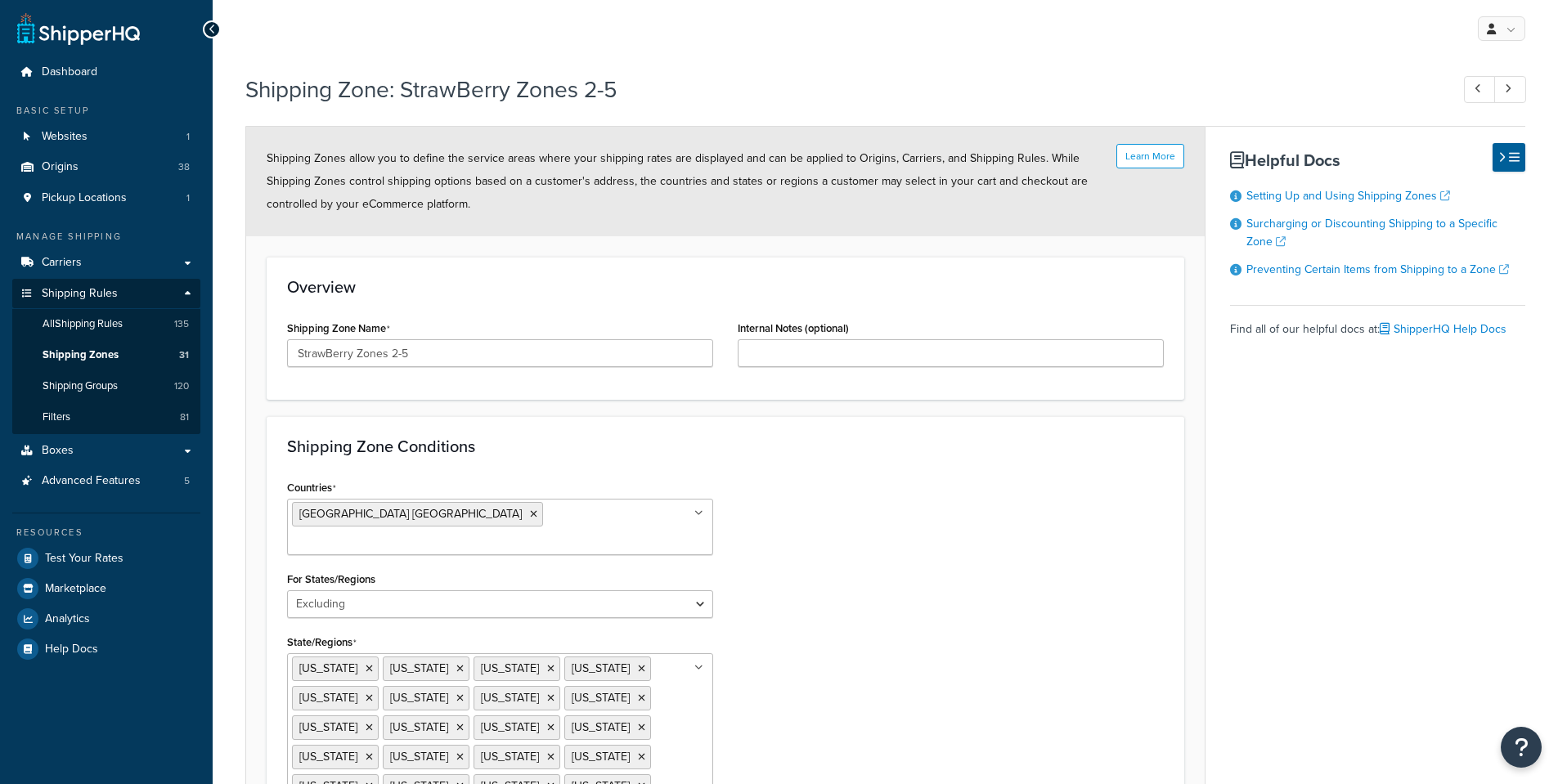
select select "excluding"
click at [288, 36] on div "My Profile Billing Global Settings Contact Us Logout" at bounding box center [885, 28] width 1345 height 57
click at [1516, 88] on link at bounding box center [1510, 90] width 32 height 27
type input "US POBox (copy)"
type input "US POBox Addresses"
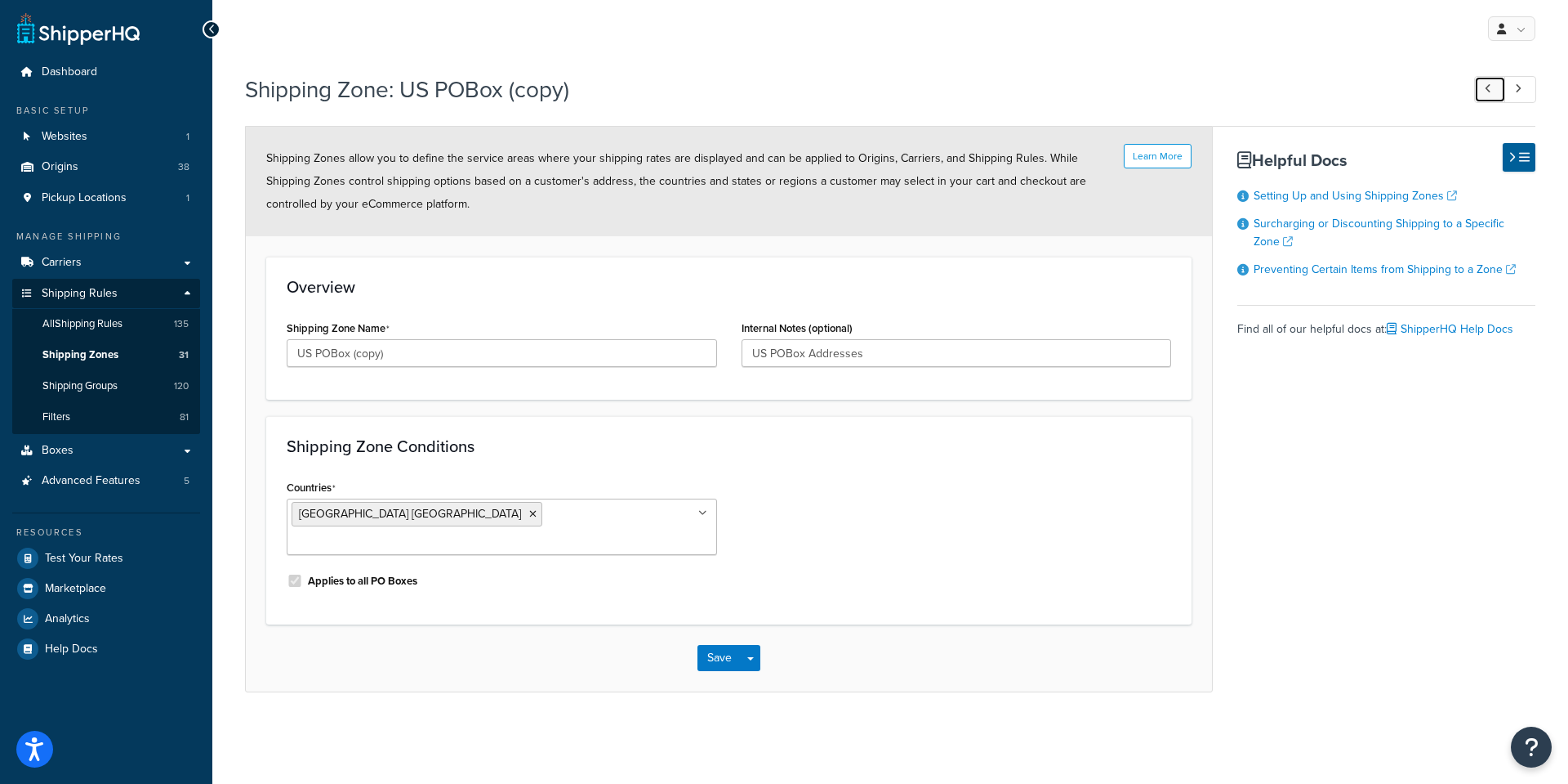
drag, startPoint x: 1486, startPoint y: 91, endPoint x: 855, endPoint y: 82, distance: 631.1
click at [1487, 91] on icon at bounding box center [1488, 88] width 7 height 11
type input "StrawBerry Zones 2-5"
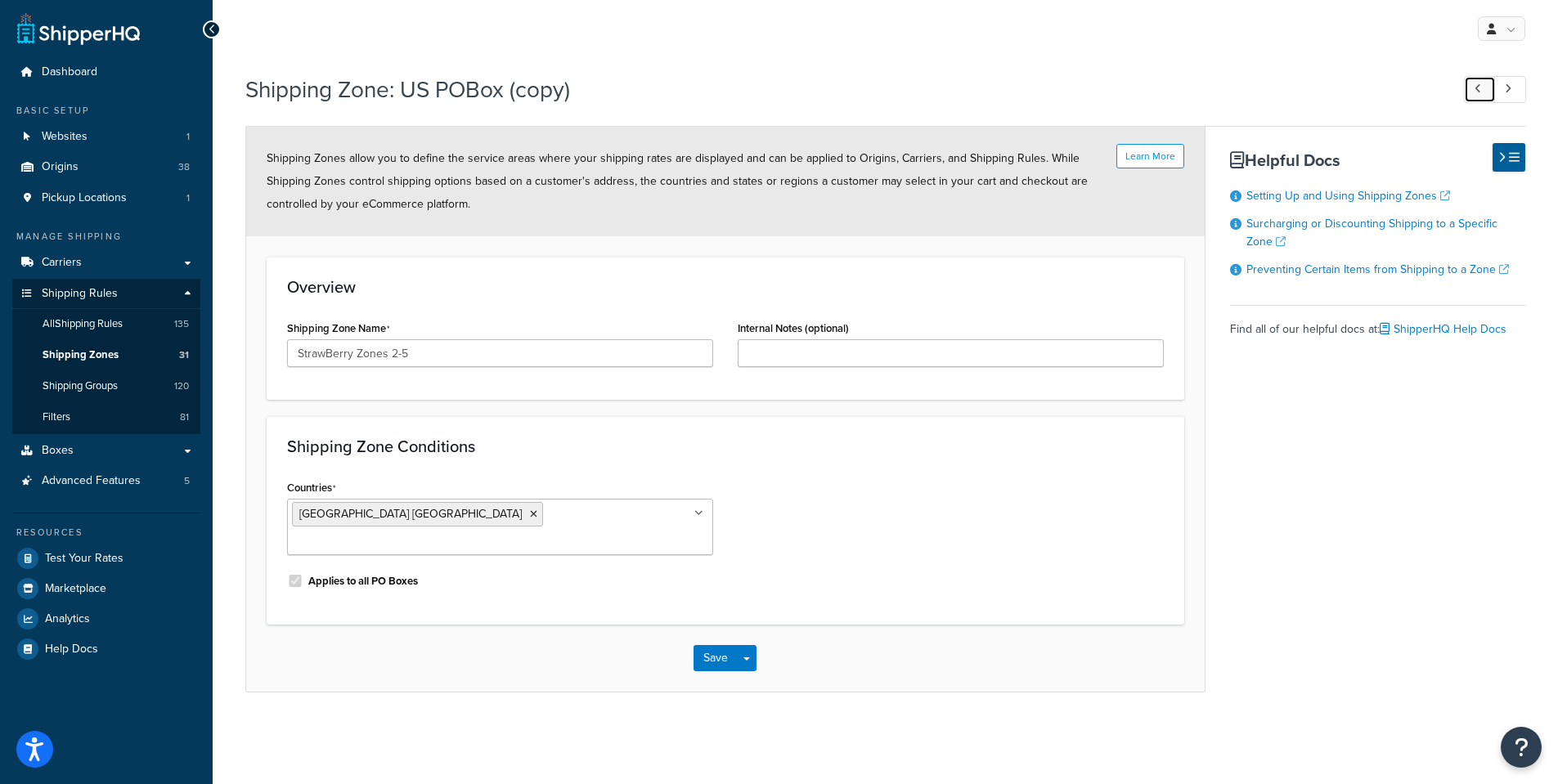
select select "excluding"
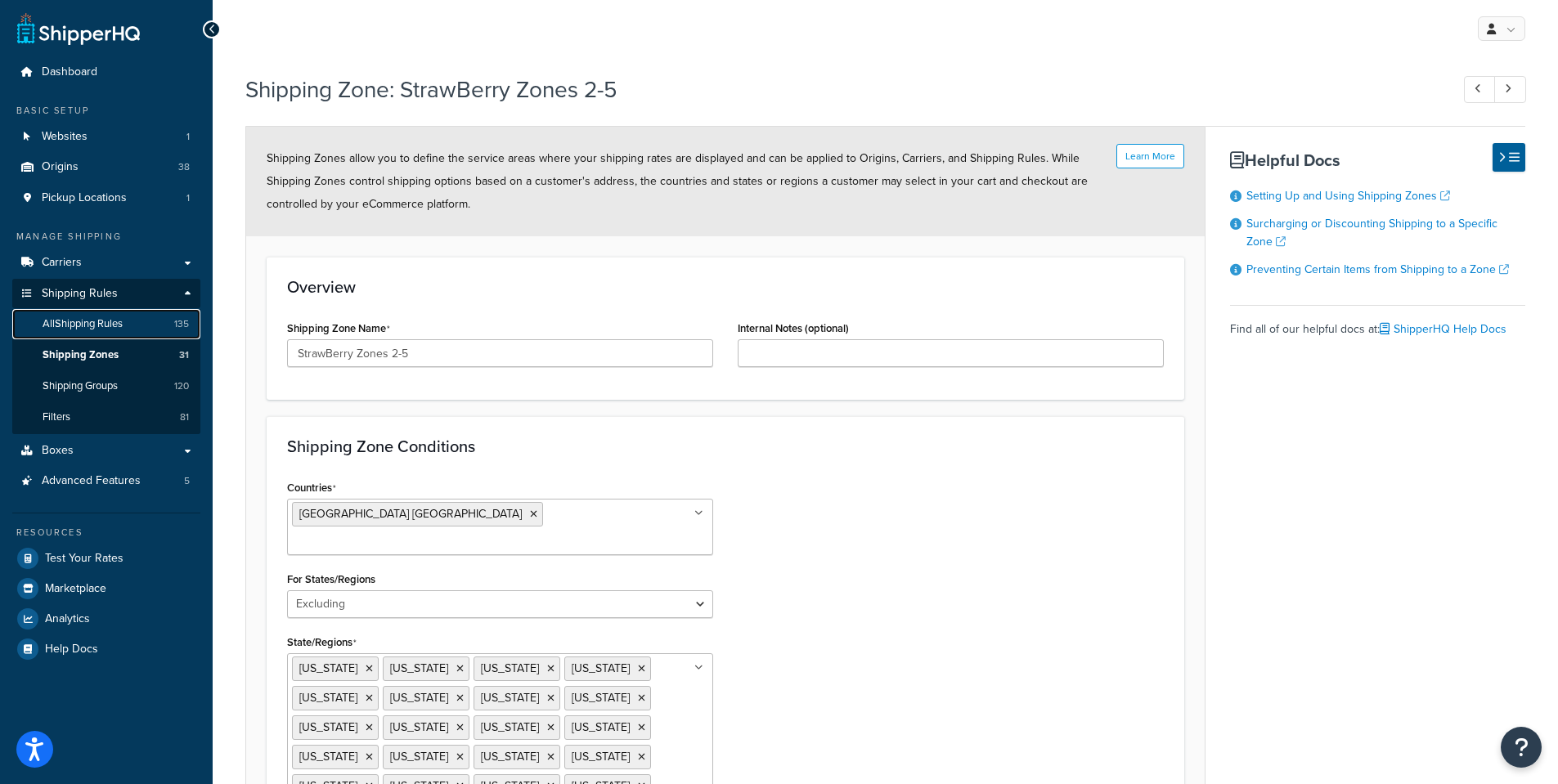
click at [86, 322] on span "All Shipping Rules" at bounding box center [82, 324] width 81 height 14
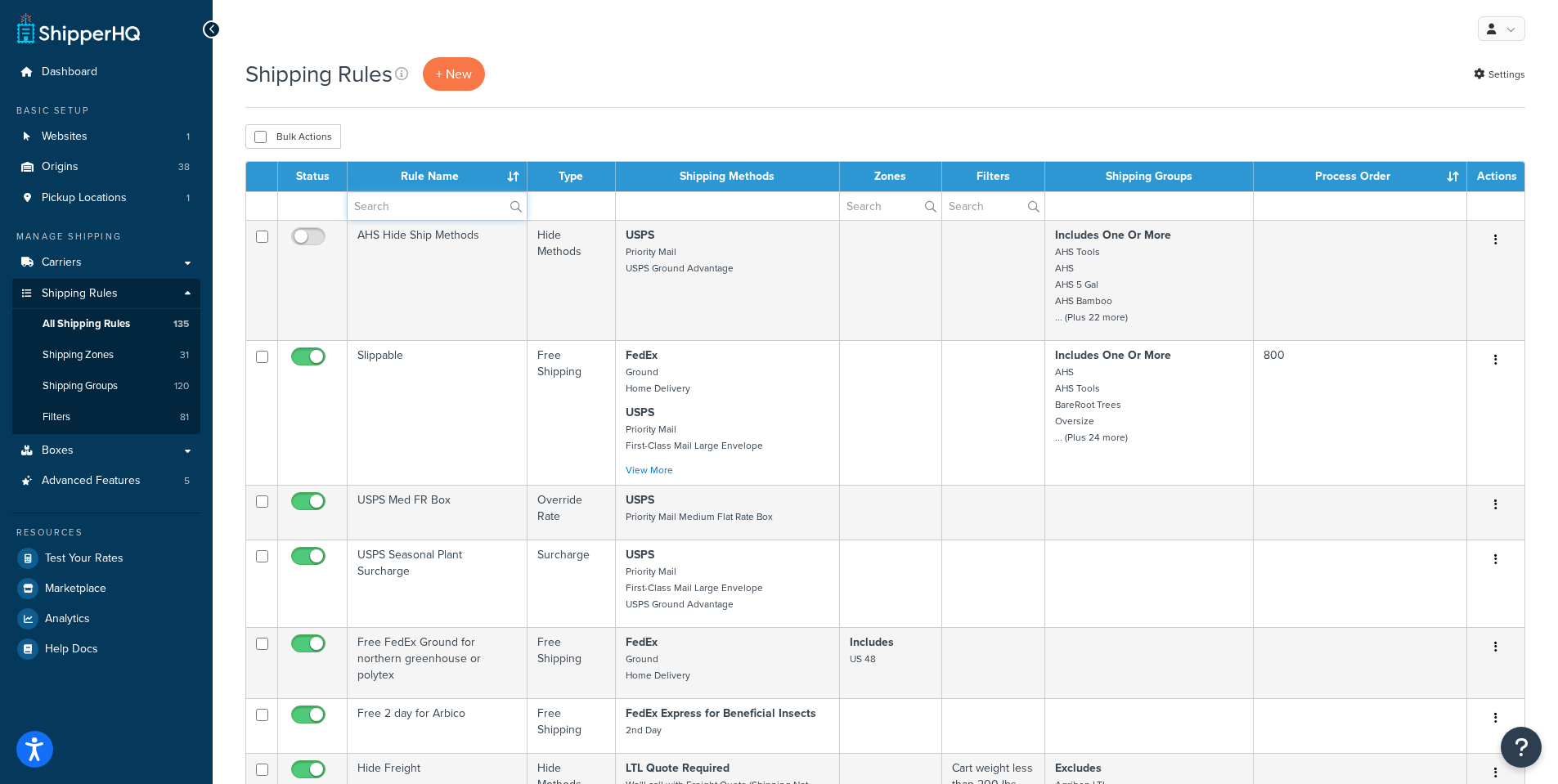
click at [388, 201] on input "text" at bounding box center [437, 205] width 179 height 27
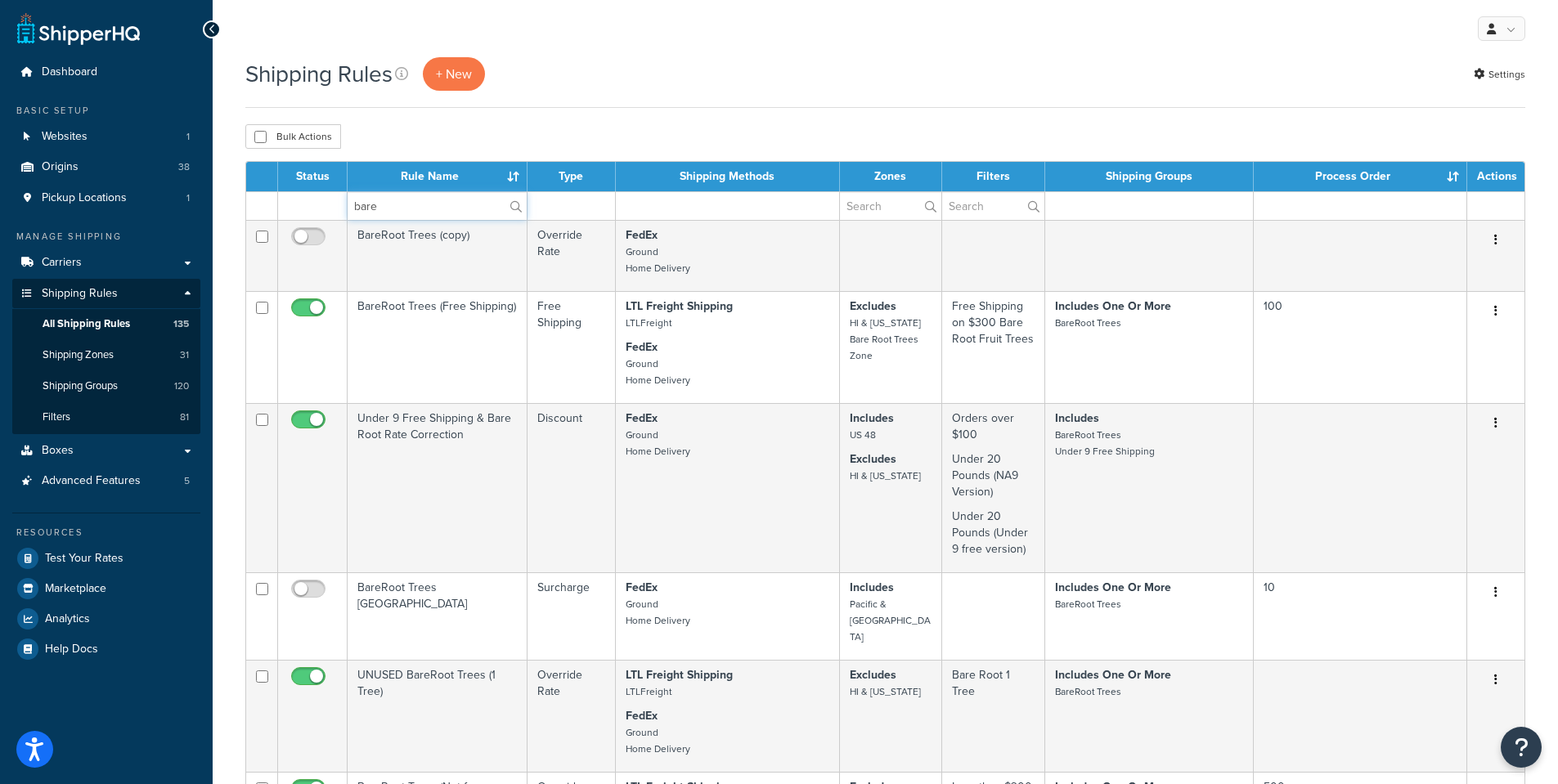
type input "bare"
click at [591, 123] on div "Shipping Rules + New Settings Bulk Actions Duplicate Delete Contact Us Send Us …" at bounding box center [885, 682] width 1345 height 1250
click at [581, 133] on div "Bulk Actions Duplicate Delete" at bounding box center [886, 137] width 1280 height 25
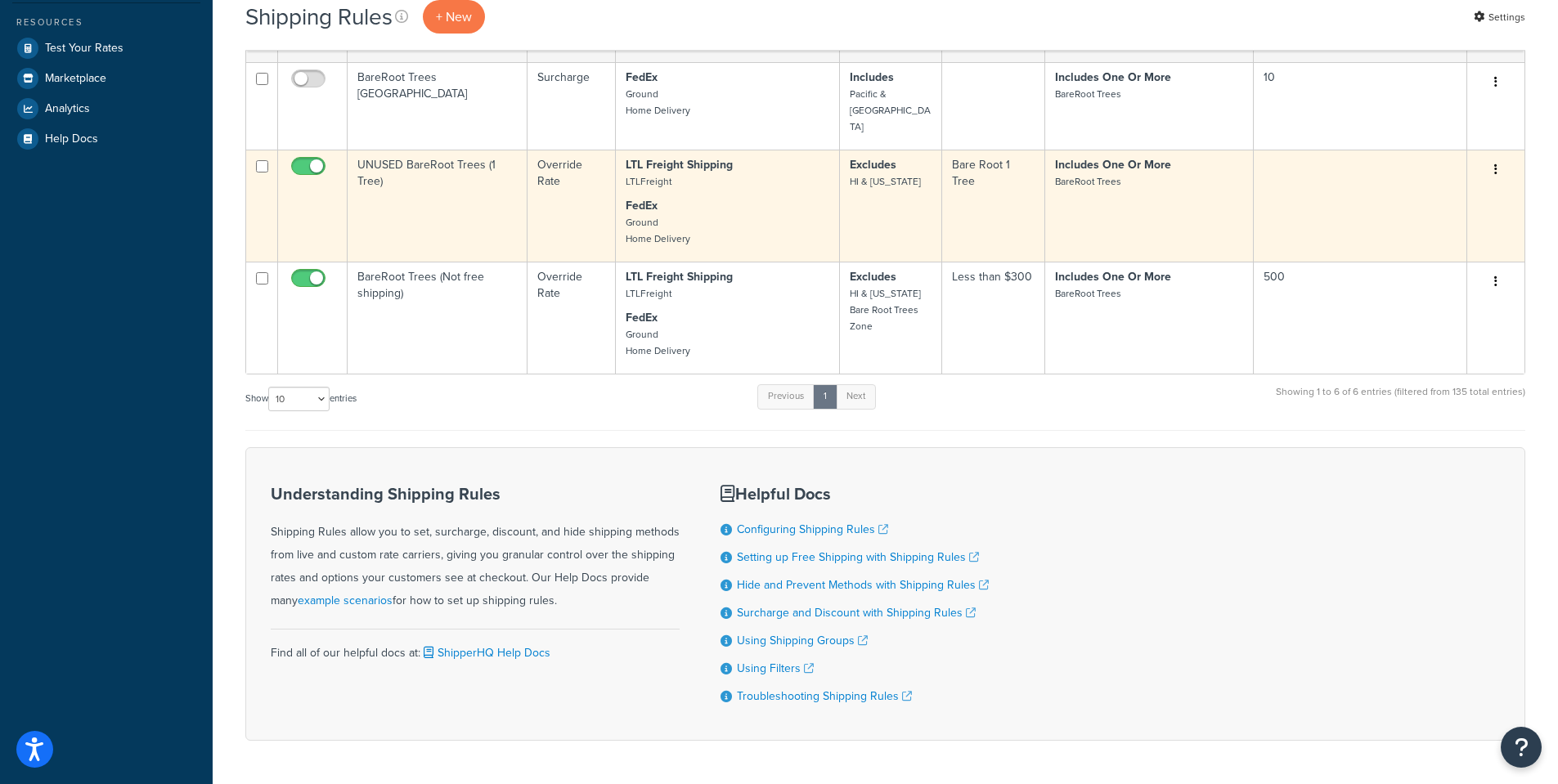
scroll to position [555, 0]
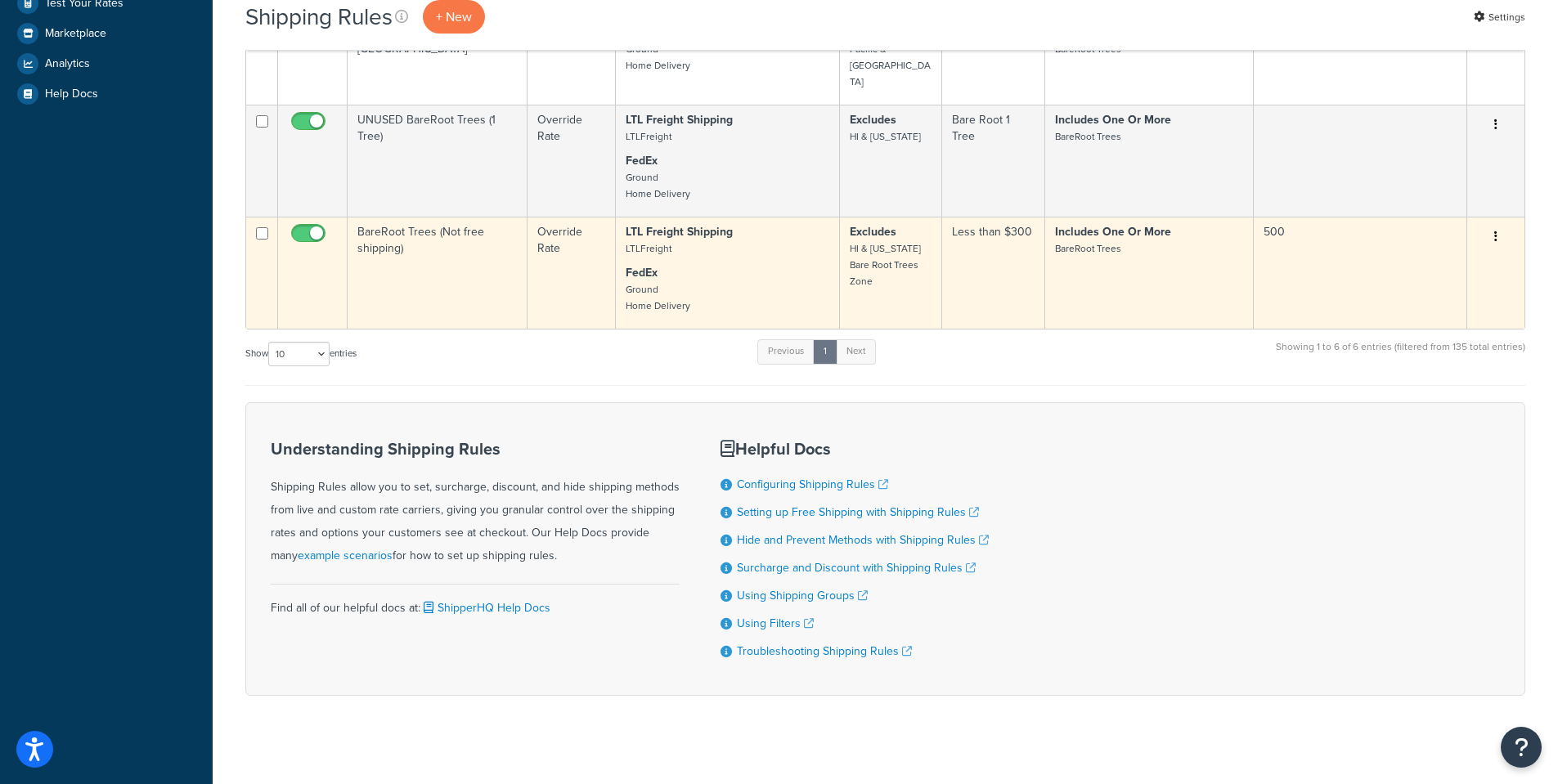
click at [418, 219] on td "BareRoot Trees (Not free shipping)" at bounding box center [437, 272] width 180 height 112
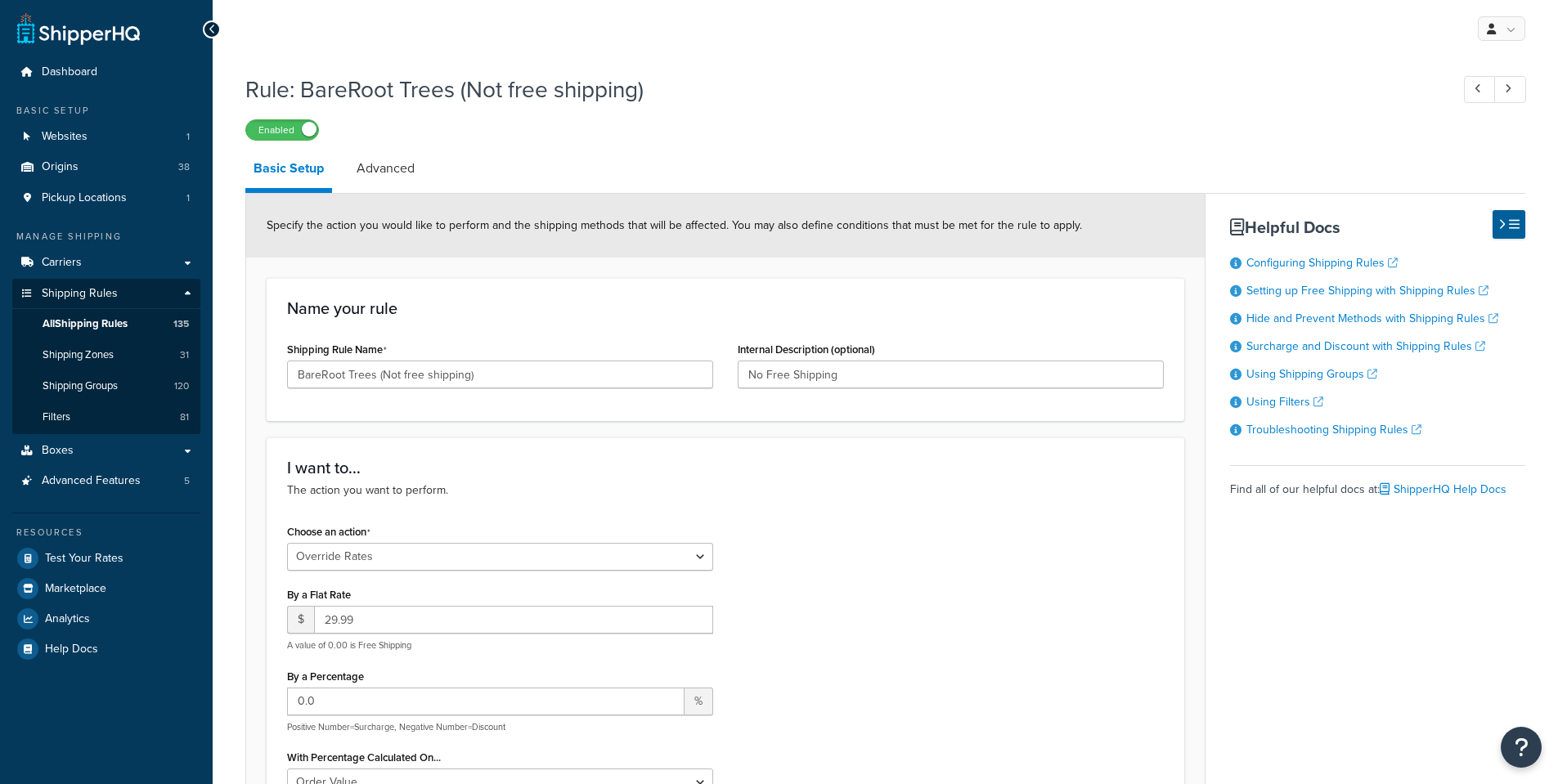
select select "OVERRIDE"
select select "SHIPPING_GROUP"
click at [405, 165] on link "Advanced" at bounding box center [386, 168] width 75 height 39
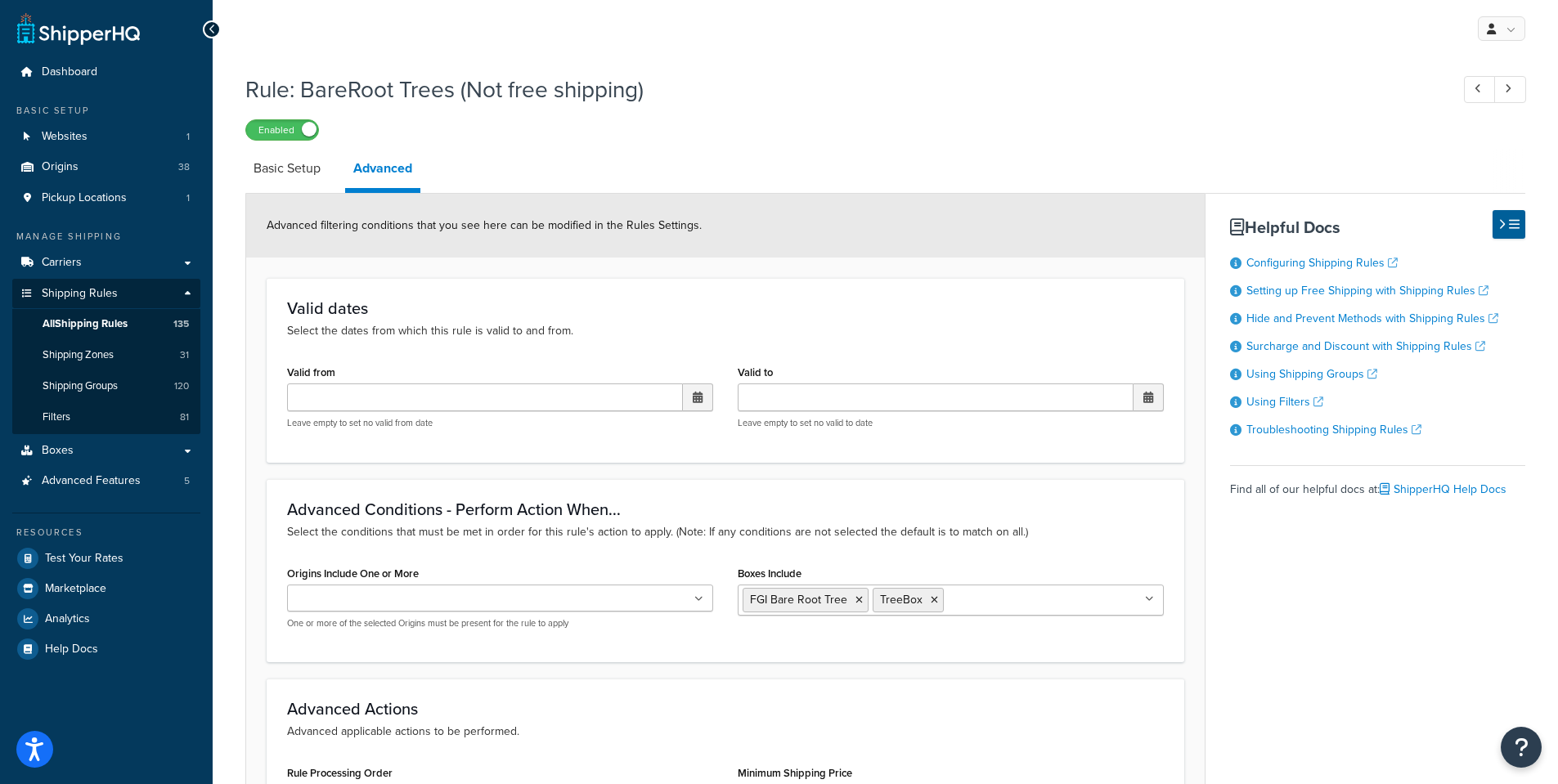
click at [596, 144] on div "Rule: BareRoot Trees (Not free shipping) Enabled Basic Setup Advanced Advanced …" at bounding box center [886, 557] width 1280 height 983
click at [72, 392] on span "Shipping Groups" at bounding box center [80, 386] width 76 height 14
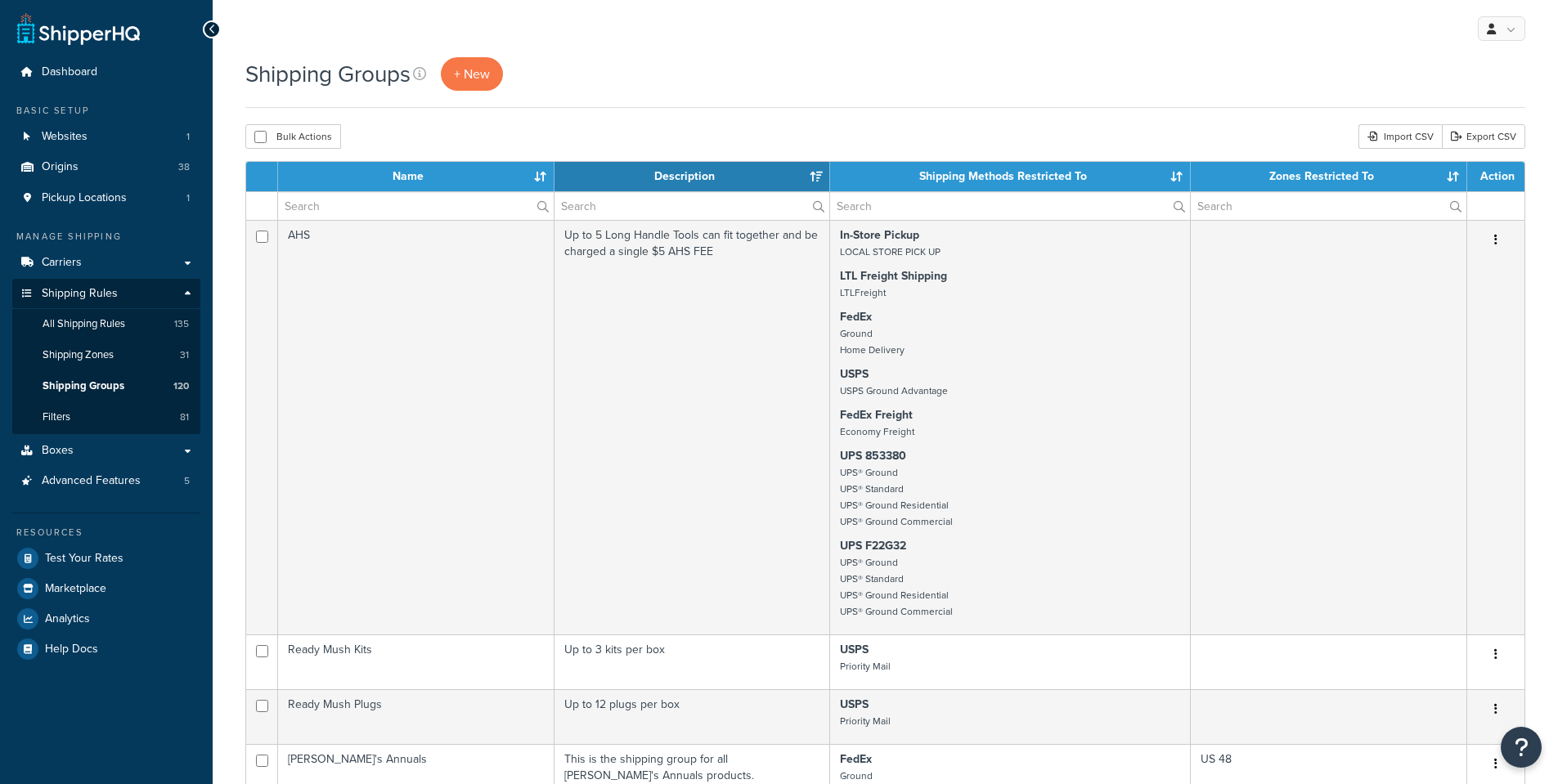
select select "15"
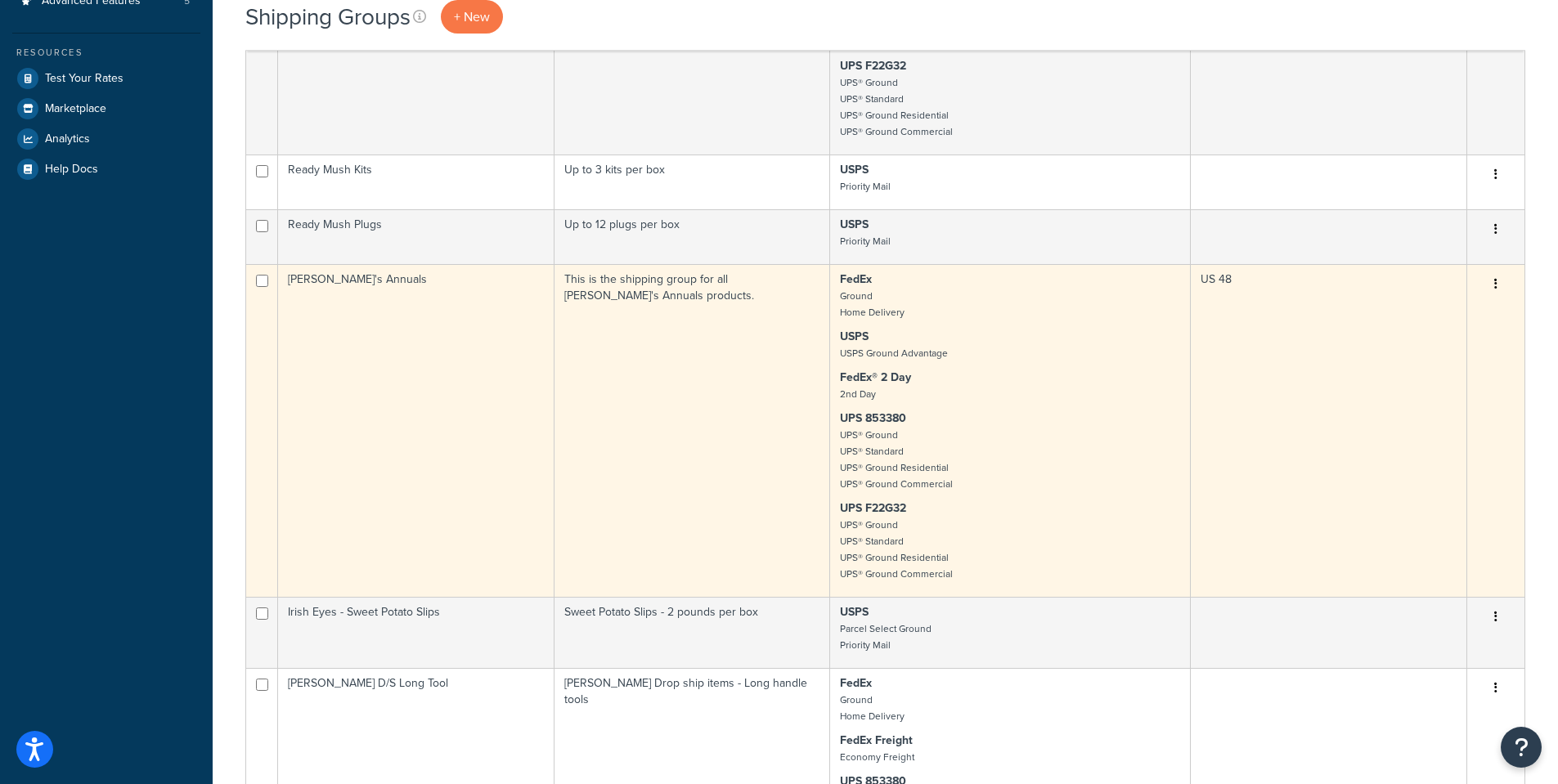
scroll to position [490, 0]
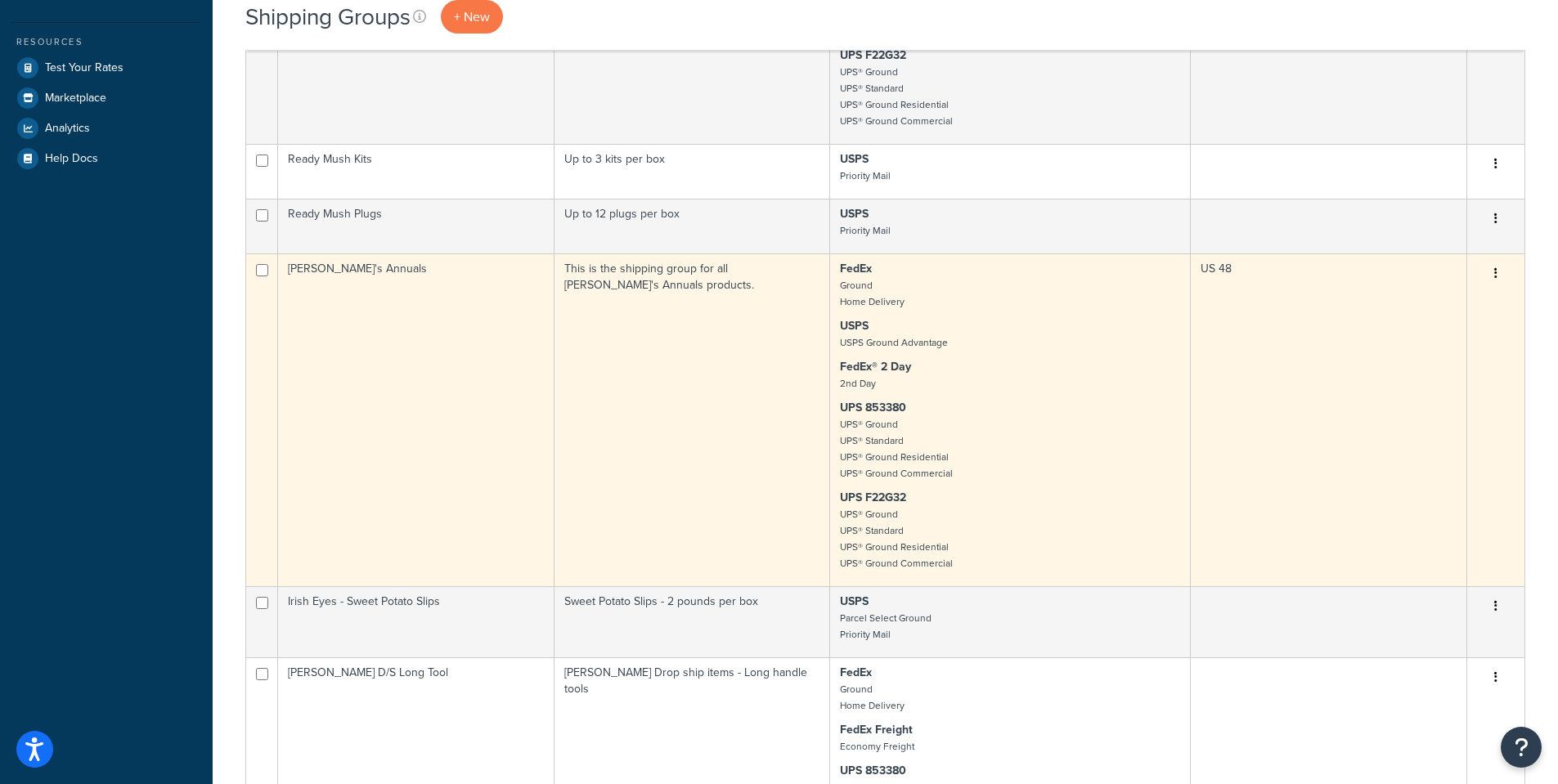
click at [320, 271] on td "[PERSON_NAME]'s Annuals" at bounding box center [416, 419] width 276 height 333
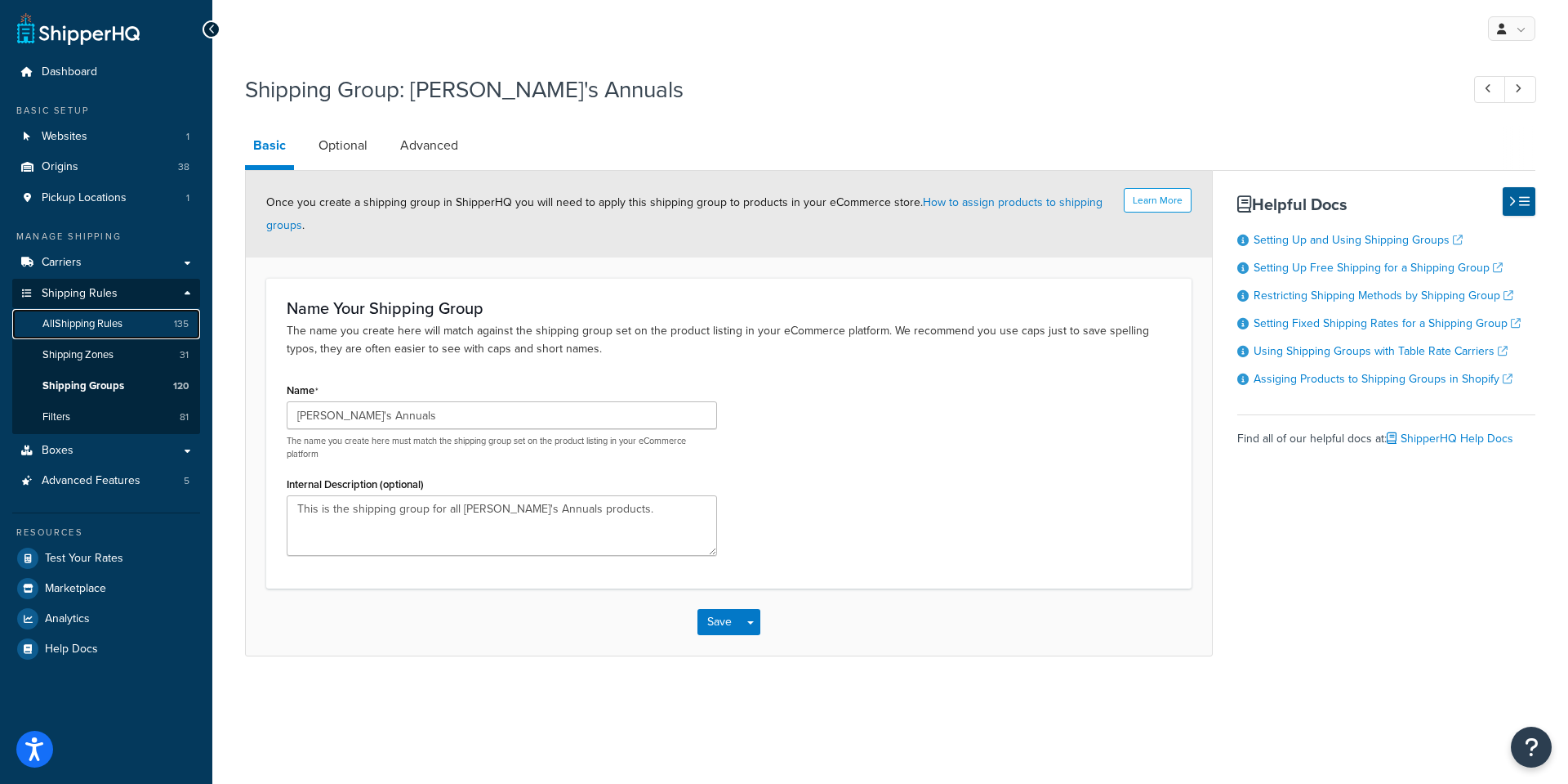
click at [80, 327] on span "All Shipping Rules" at bounding box center [82, 324] width 80 height 14
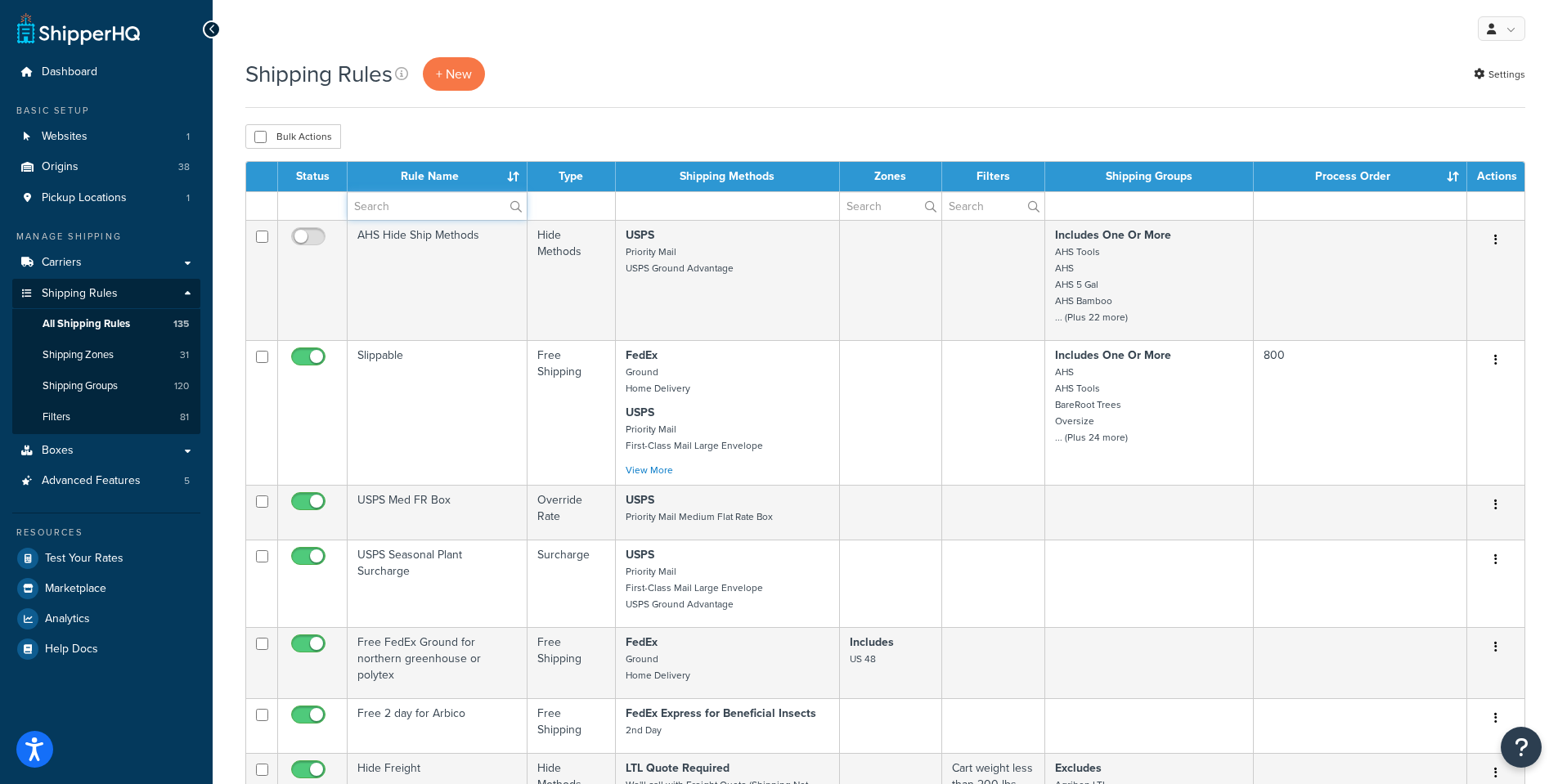
click at [386, 204] on input "text" at bounding box center [437, 205] width 179 height 27
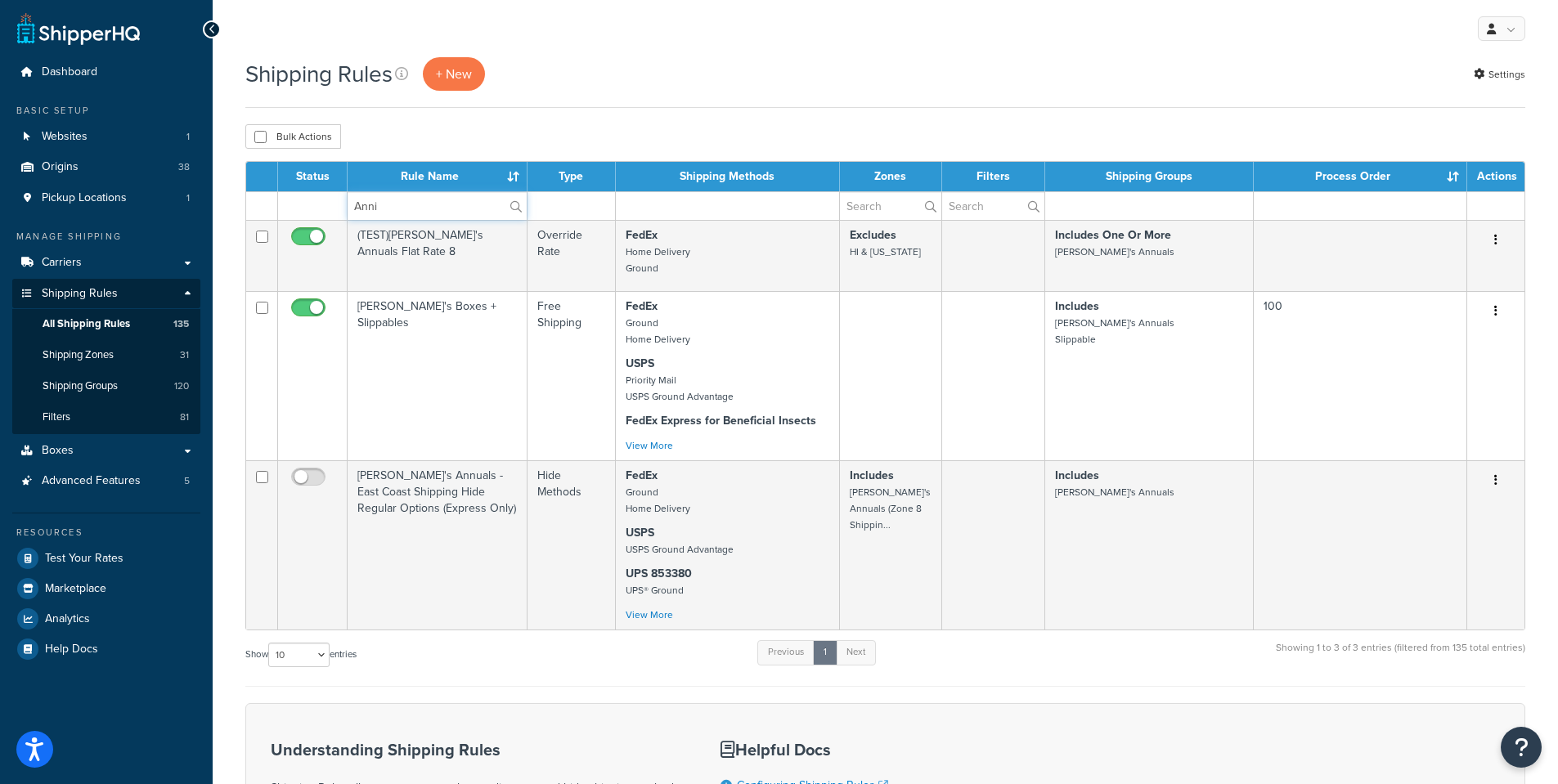
type input "Anni"
click at [740, 95] on div "Shipping Rules + New Settings" at bounding box center [886, 82] width 1280 height 51
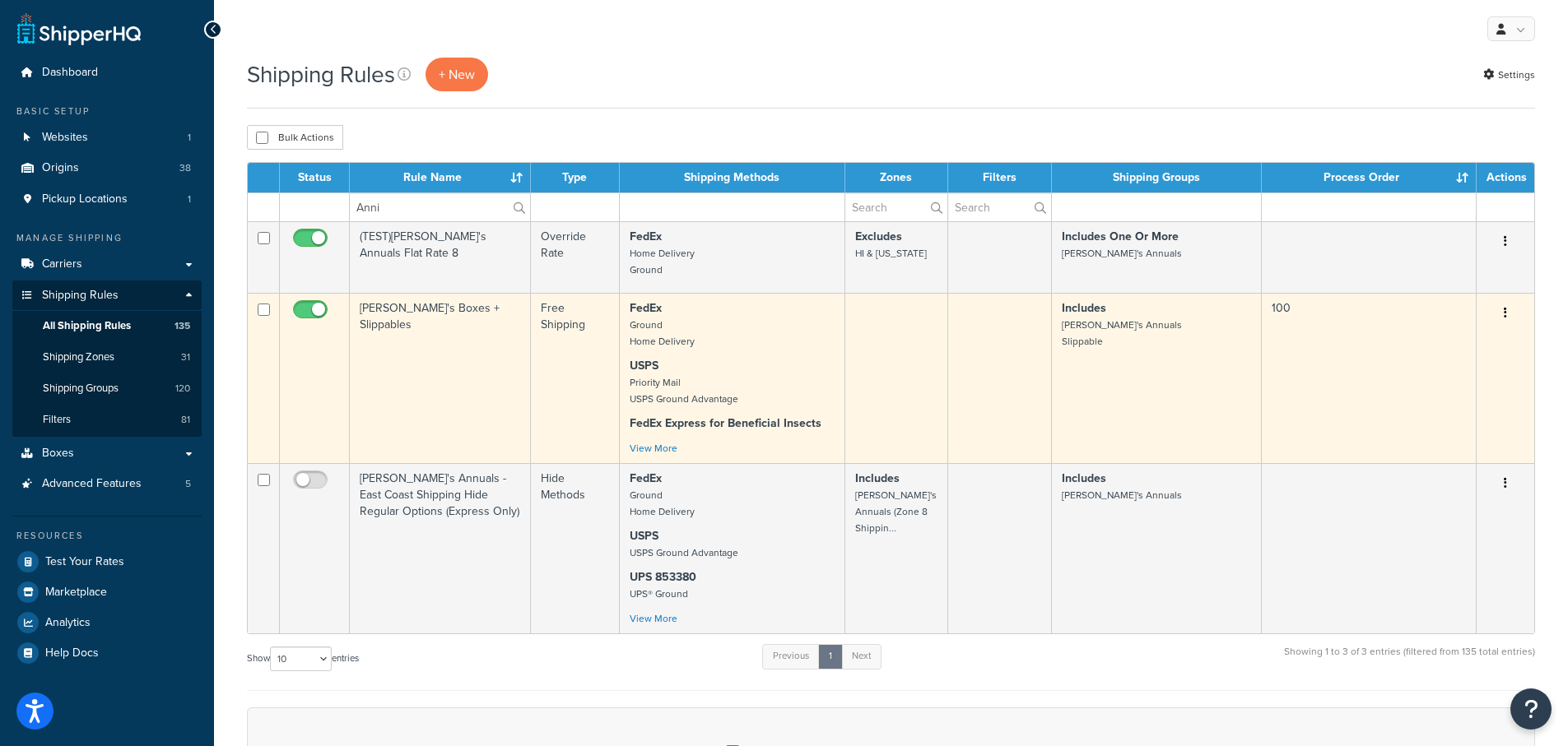
click at [410, 307] on td "[PERSON_NAME]'s Boxes + Slippables" at bounding box center [440, 378] width 181 height 170
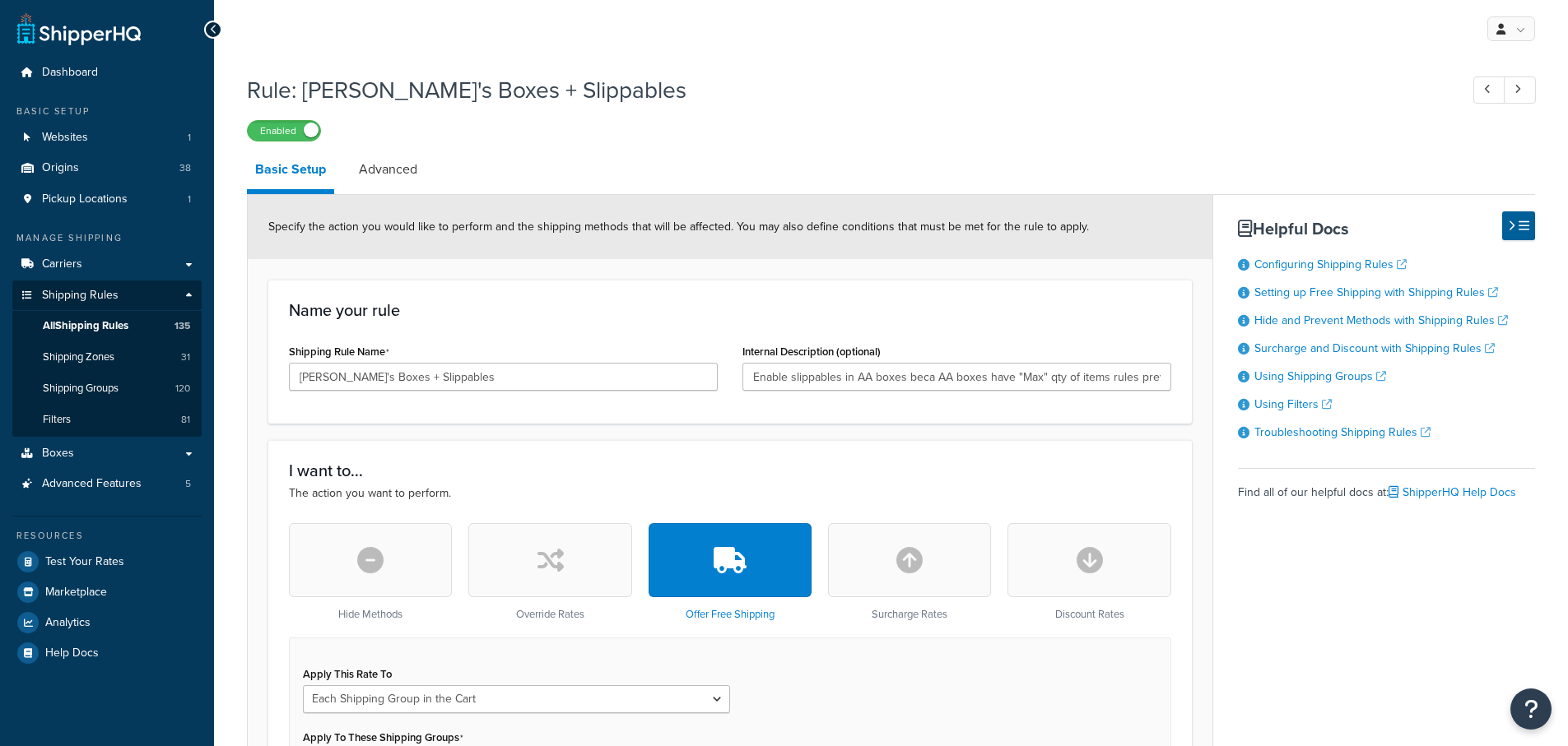
select select "SHIPPING_GROUP"
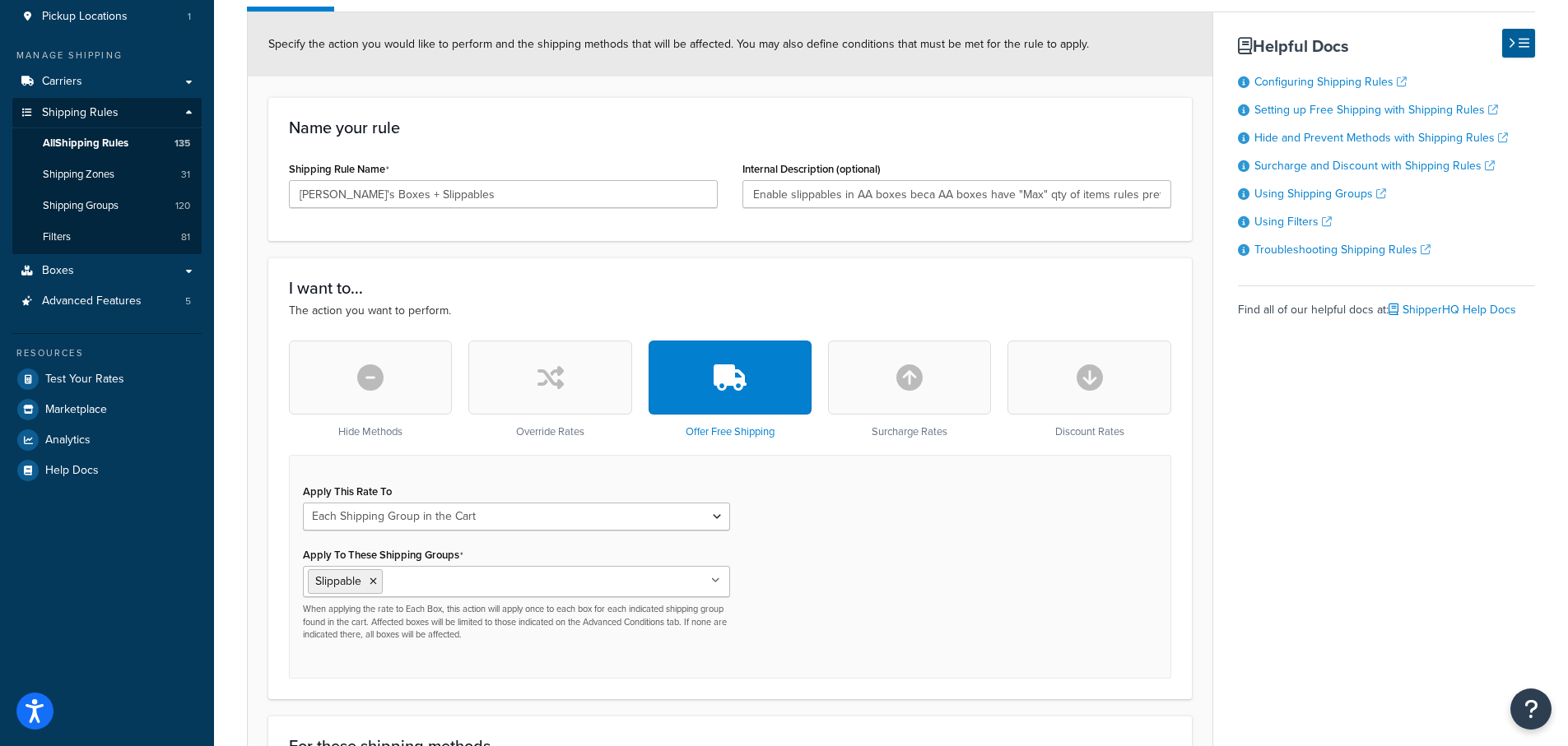
scroll to position [247, 0]
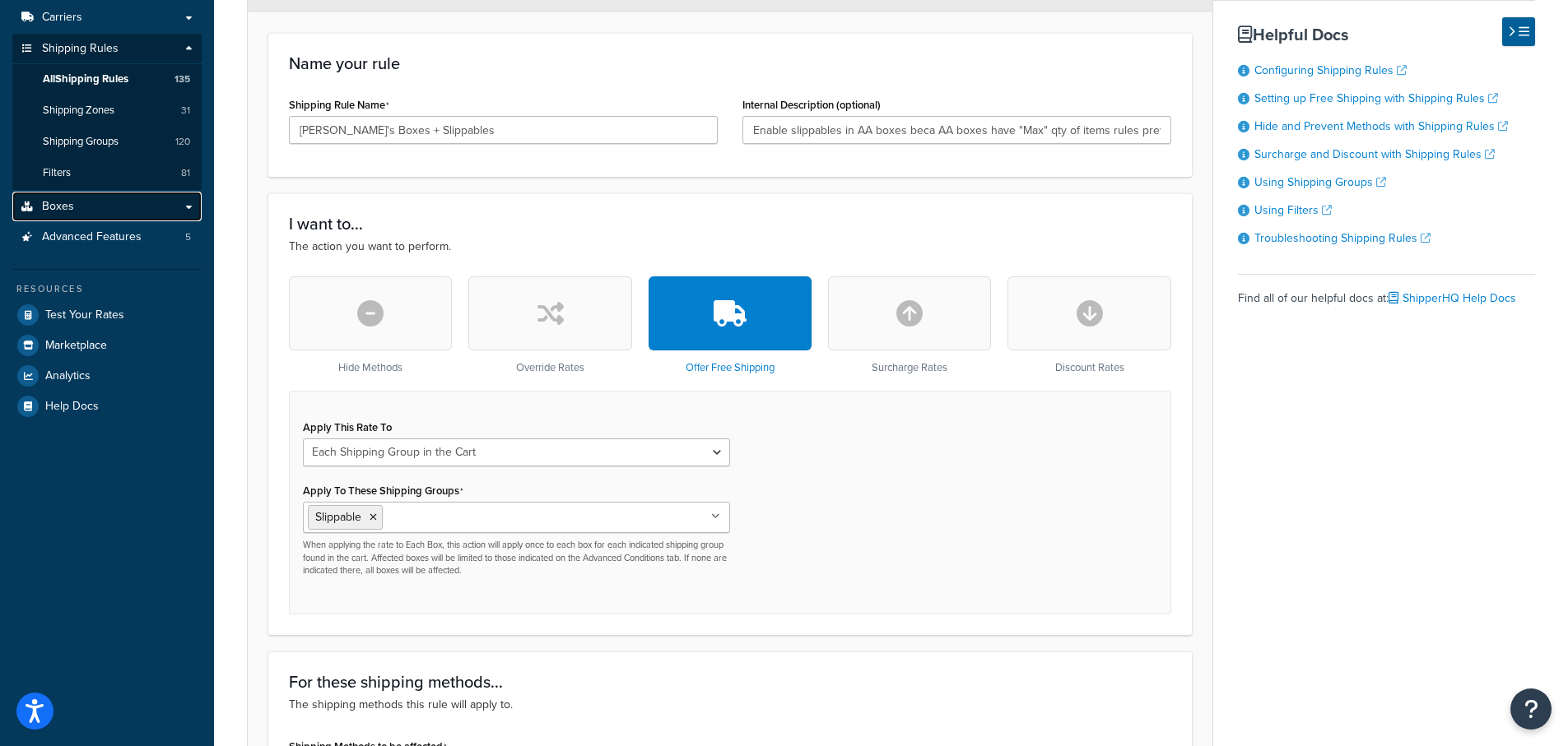
click at [61, 206] on span "Boxes" at bounding box center [58, 206] width 32 height 14
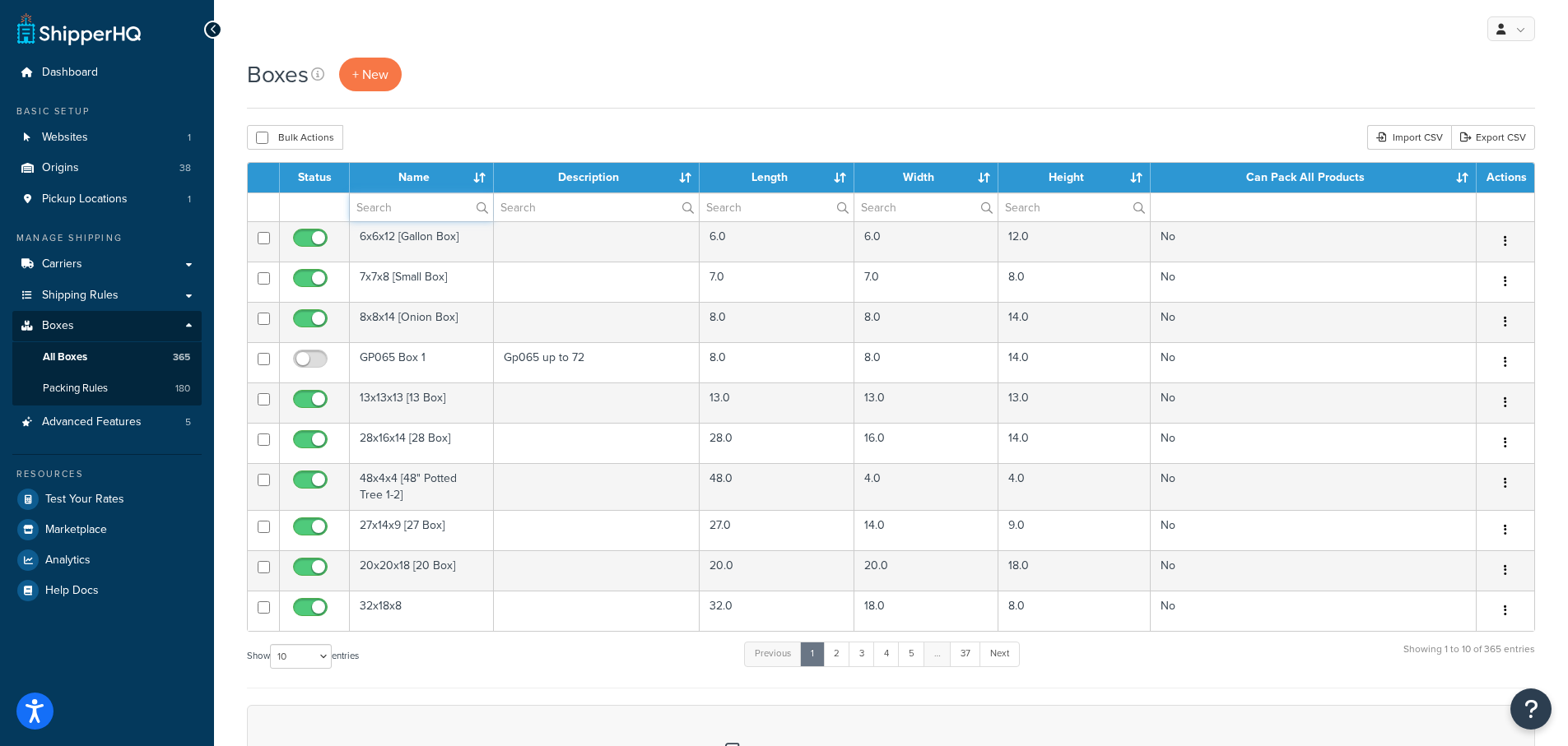
click at [387, 212] on input "text" at bounding box center [421, 206] width 143 height 28
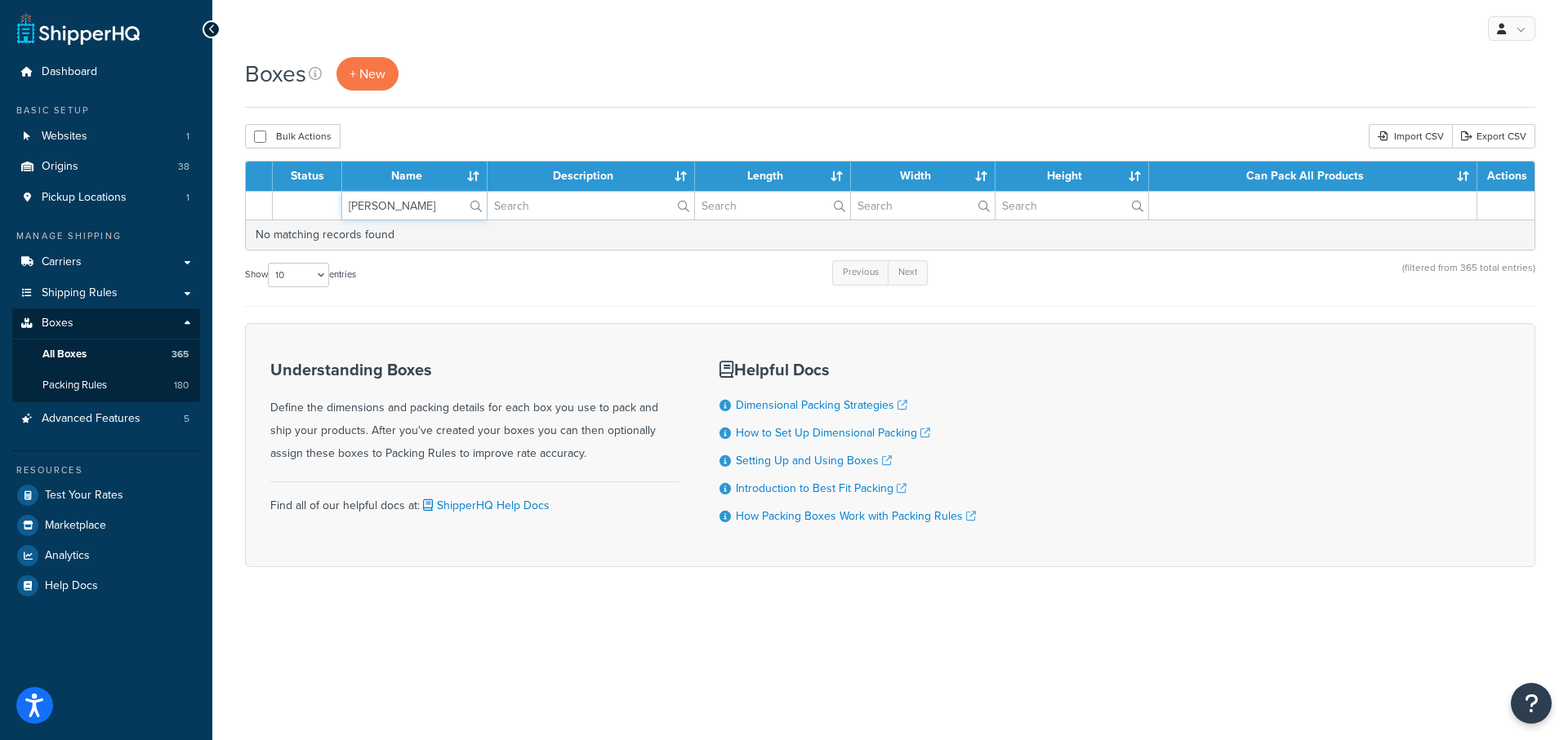
click at [411, 203] on input "[PERSON_NAME]" at bounding box center [415, 205] width 144 height 27
type input "[PERSON_NAME]'s"
click at [534, 199] on input "text" at bounding box center [591, 205] width 207 height 27
type input "[PERSON_NAME]"
drag, startPoint x: 432, startPoint y: 204, endPoint x: 334, endPoint y: 196, distance: 98.3
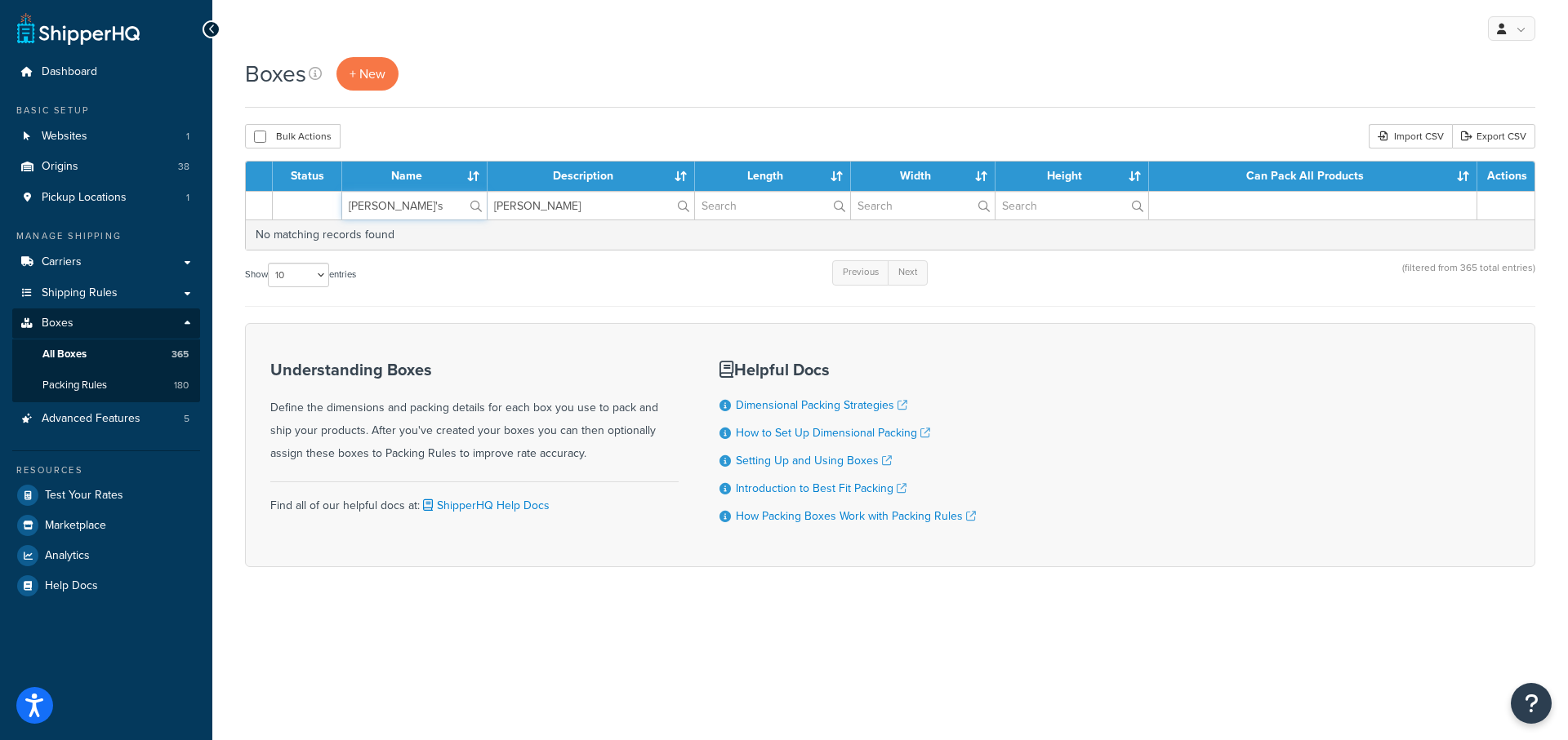
click at [336, 202] on tr "[PERSON_NAME]'s [PERSON_NAME]" at bounding box center [891, 206] width 1289 height 28
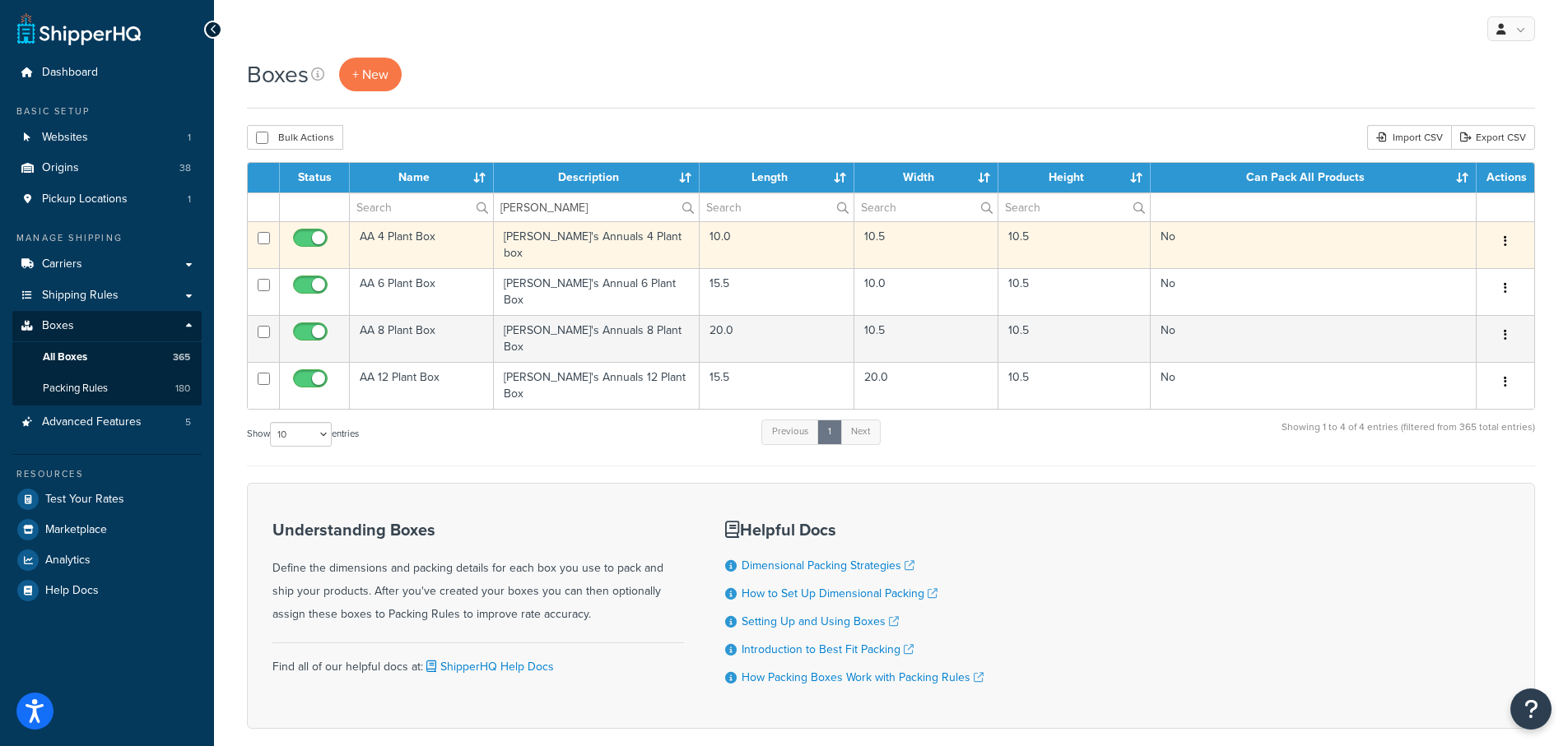
click at [401, 239] on td "AA 4 Plant Box" at bounding box center [422, 245] width 144 height 47
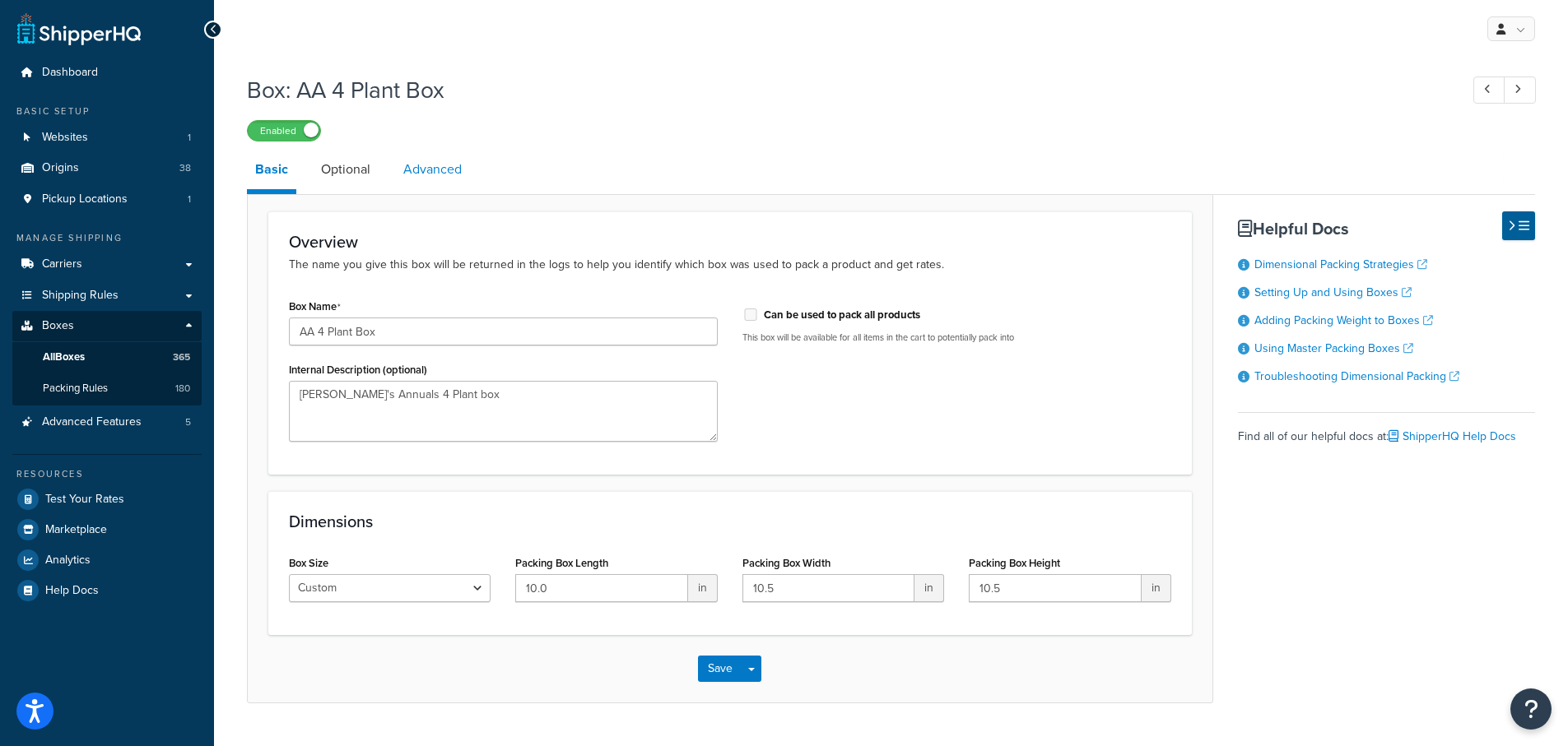
click at [433, 171] on link "Advanced" at bounding box center [433, 169] width 75 height 39
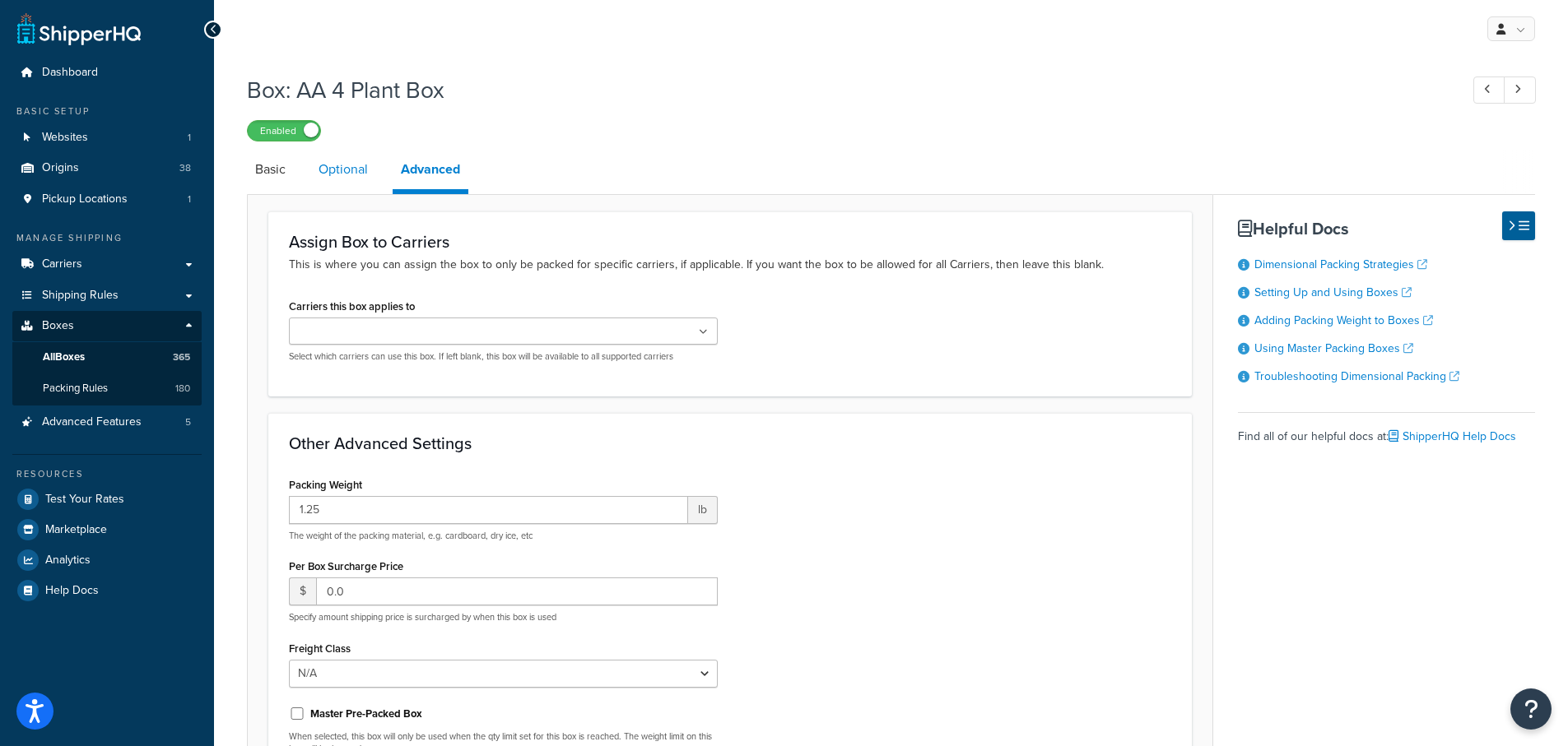
click at [348, 170] on link "Optional" at bounding box center [343, 169] width 66 height 39
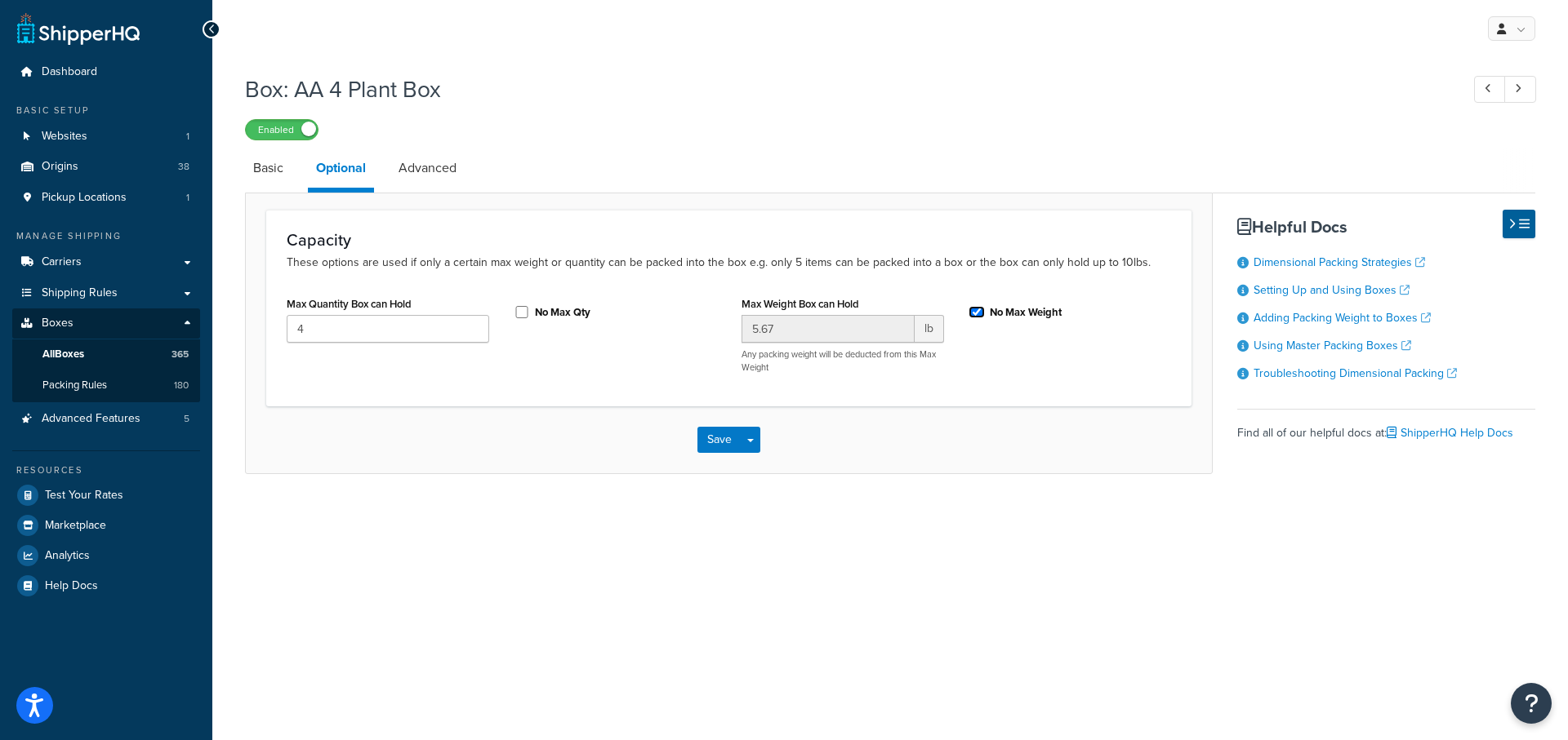
click at [975, 315] on input "No Max Weight" at bounding box center [977, 312] width 17 height 12
checkbox input "false"
click at [722, 438] on button "Save" at bounding box center [719, 440] width 44 height 27
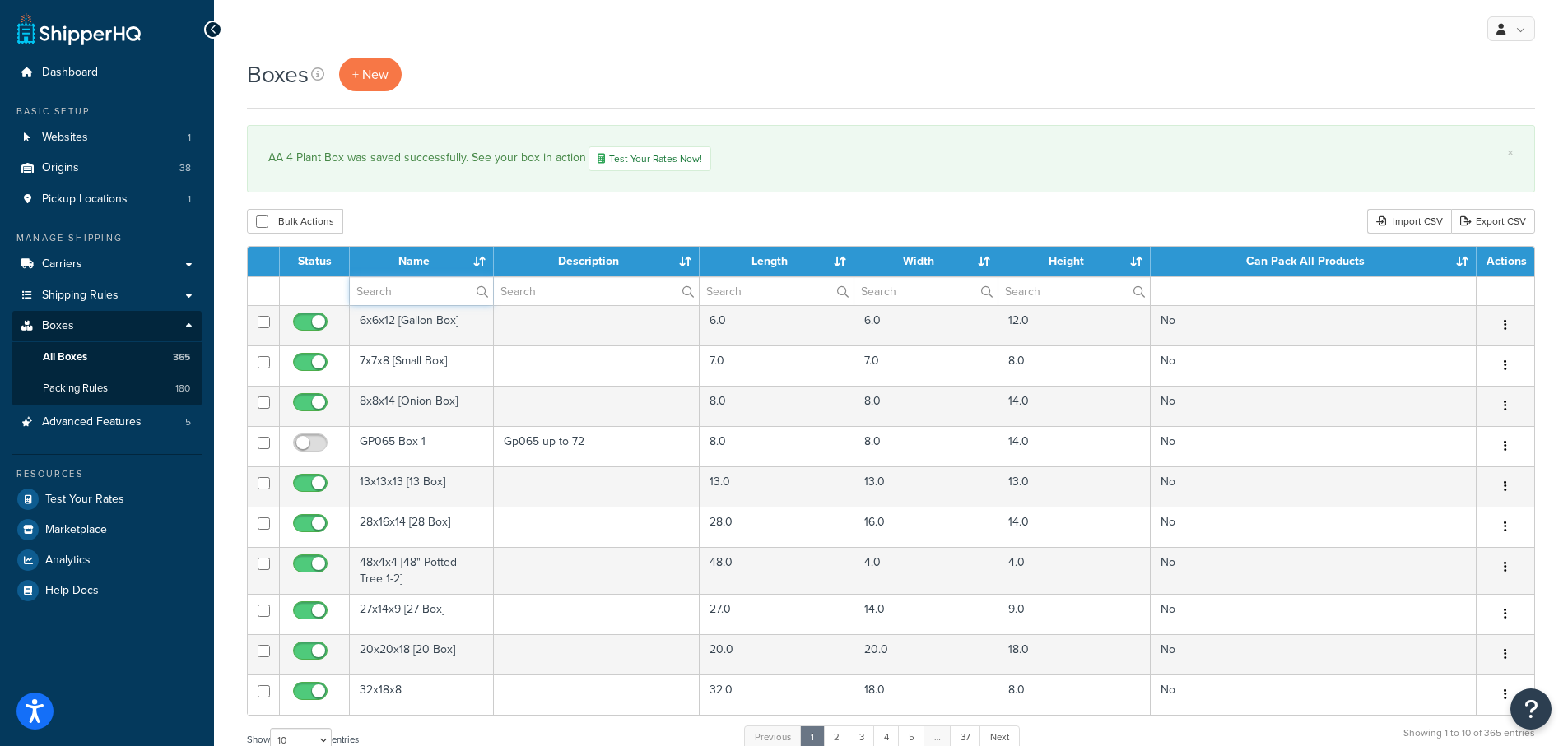
click at [380, 292] on input "text" at bounding box center [421, 291] width 143 height 28
type input "Annie"
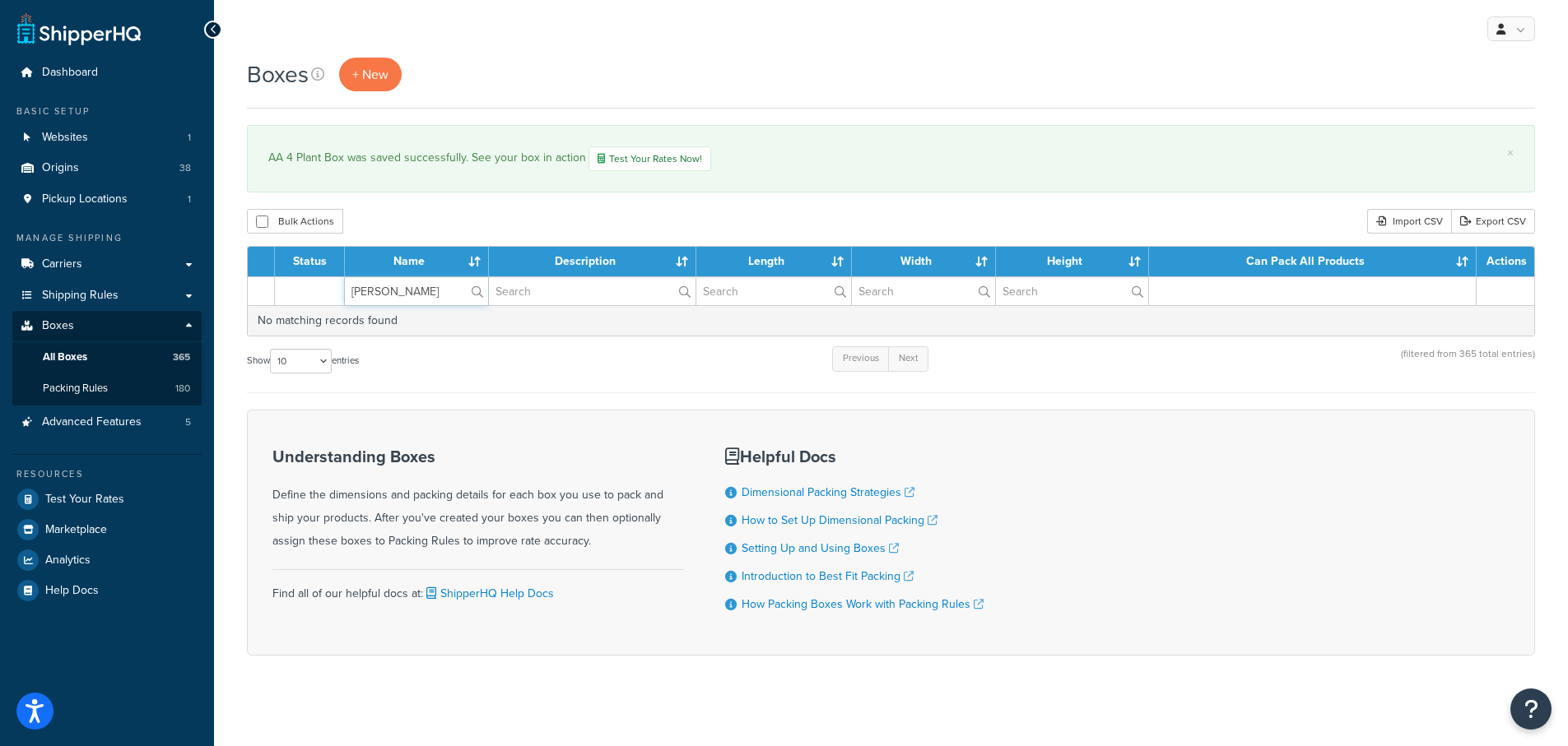
drag, startPoint x: 399, startPoint y: 295, endPoint x: 311, endPoint y: 288, distance: 88.3
click at [311, 288] on tr "Annie" at bounding box center [891, 291] width 1286 height 28
click at [539, 294] on input "text" at bounding box center [591, 291] width 206 height 28
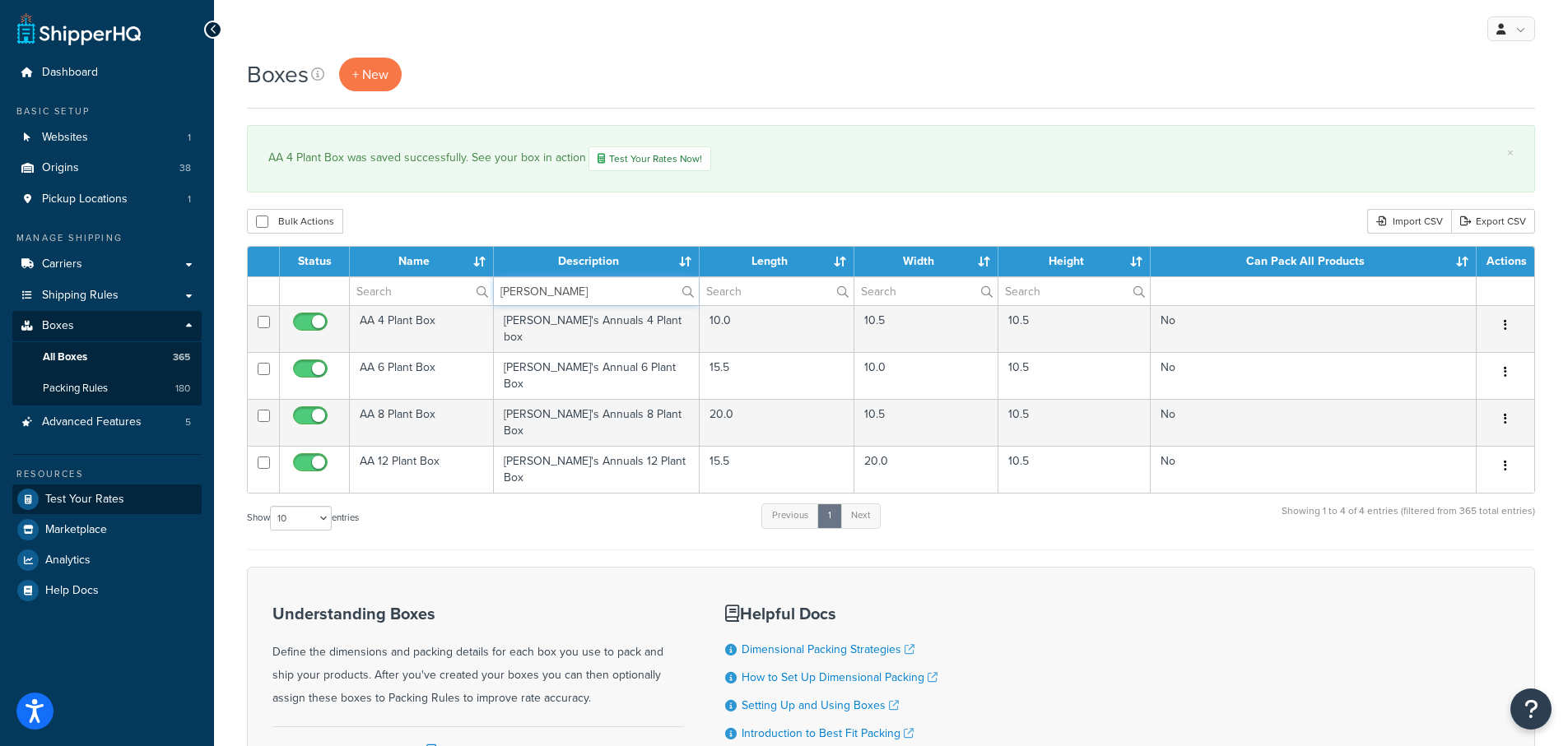
type input "[PERSON_NAME]"
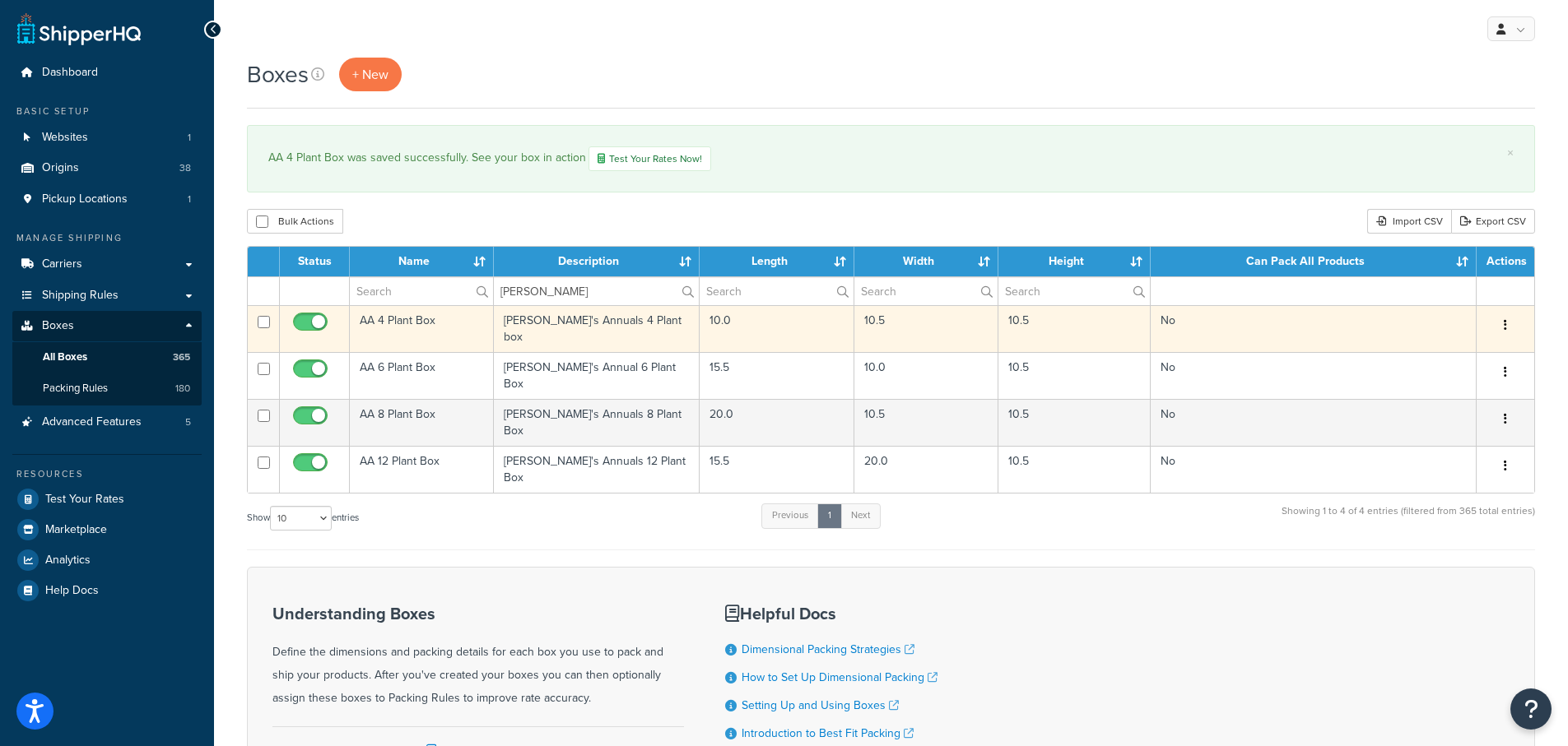
click at [392, 320] on td "AA 4 Plant Box" at bounding box center [422, 328] width 144 height 47
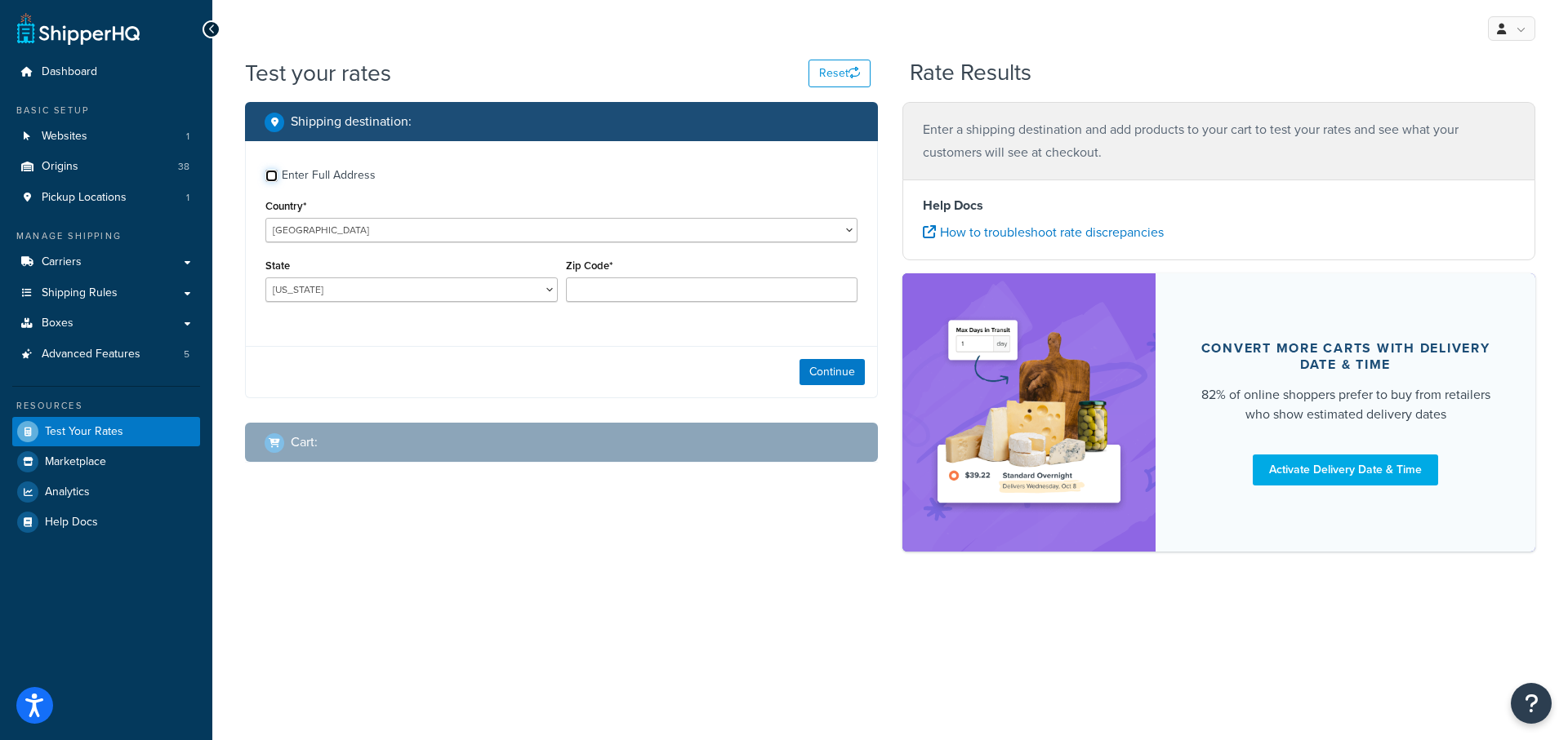
click at [268, 177] on input "Enter Full Address" at bounding box center [271, 176] width 12 height 12
checkbox input "true"
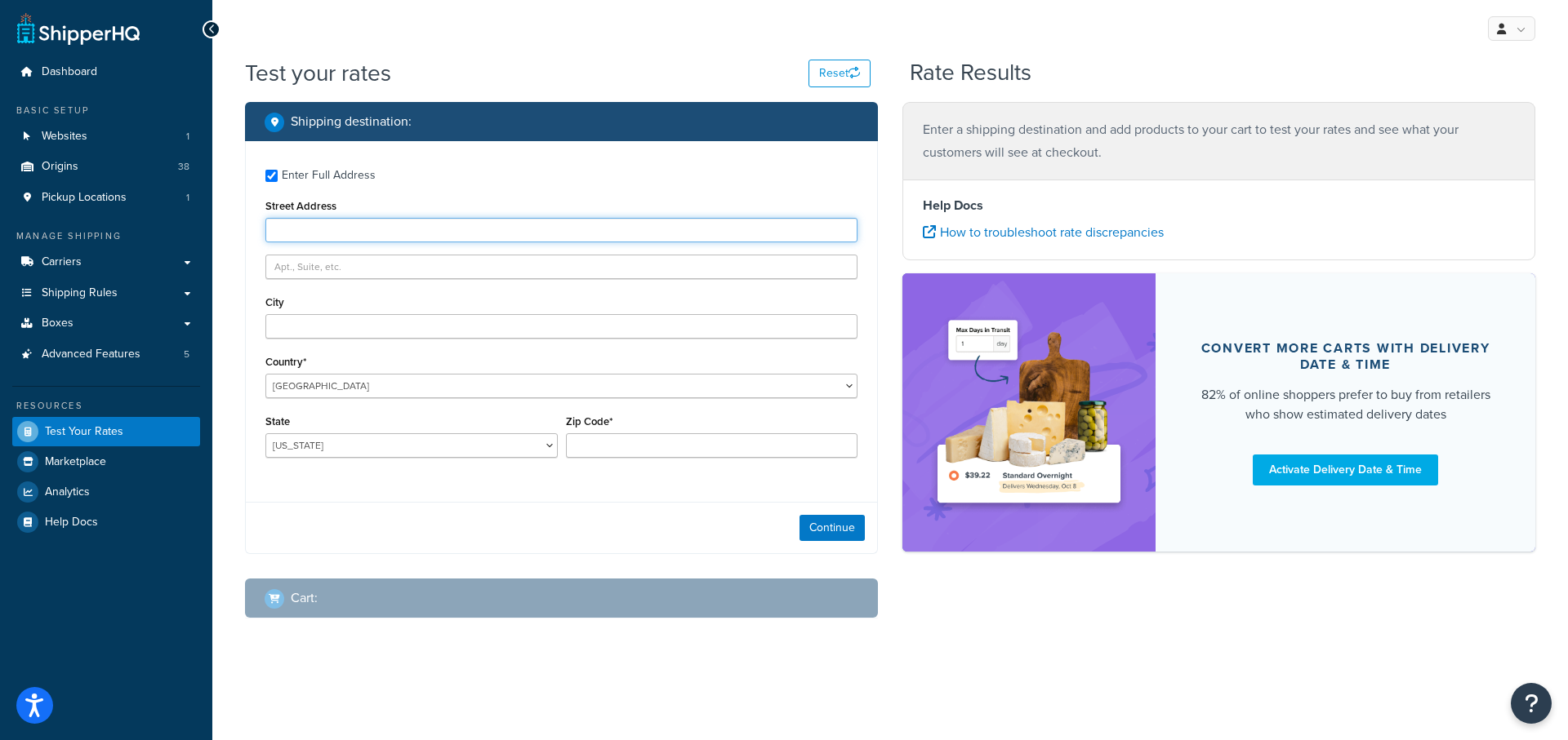
click at [297, 235] on input "Street Address" at bounding box center [561, 230] width 592 height 25
type input "123 Main St, Sacramento, CA 95814"
type input "Sacramento"
select select "CA"
type input "95814"
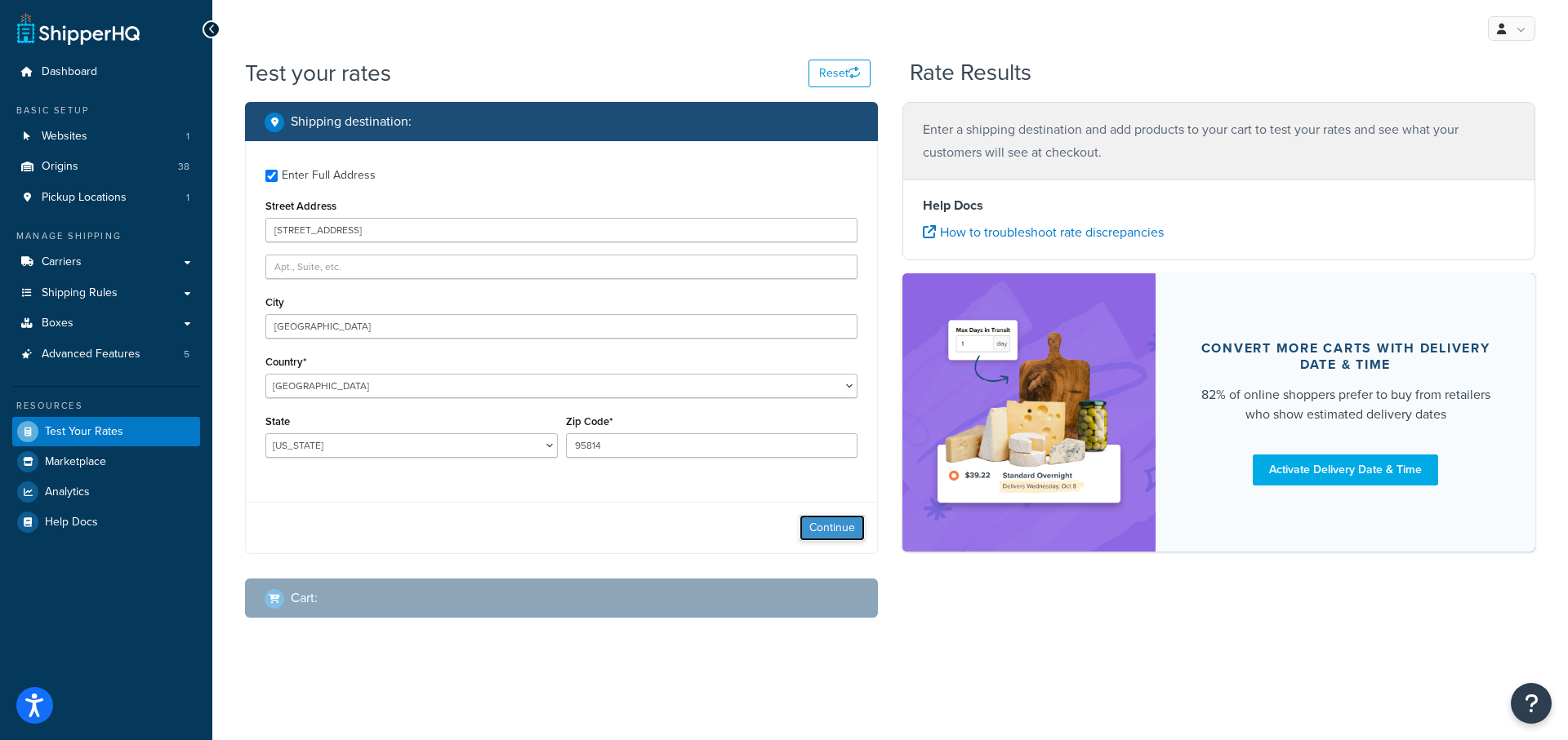
click at [815, 518] on button "Continue" at bounding box center [832, 529] width 66 height 27
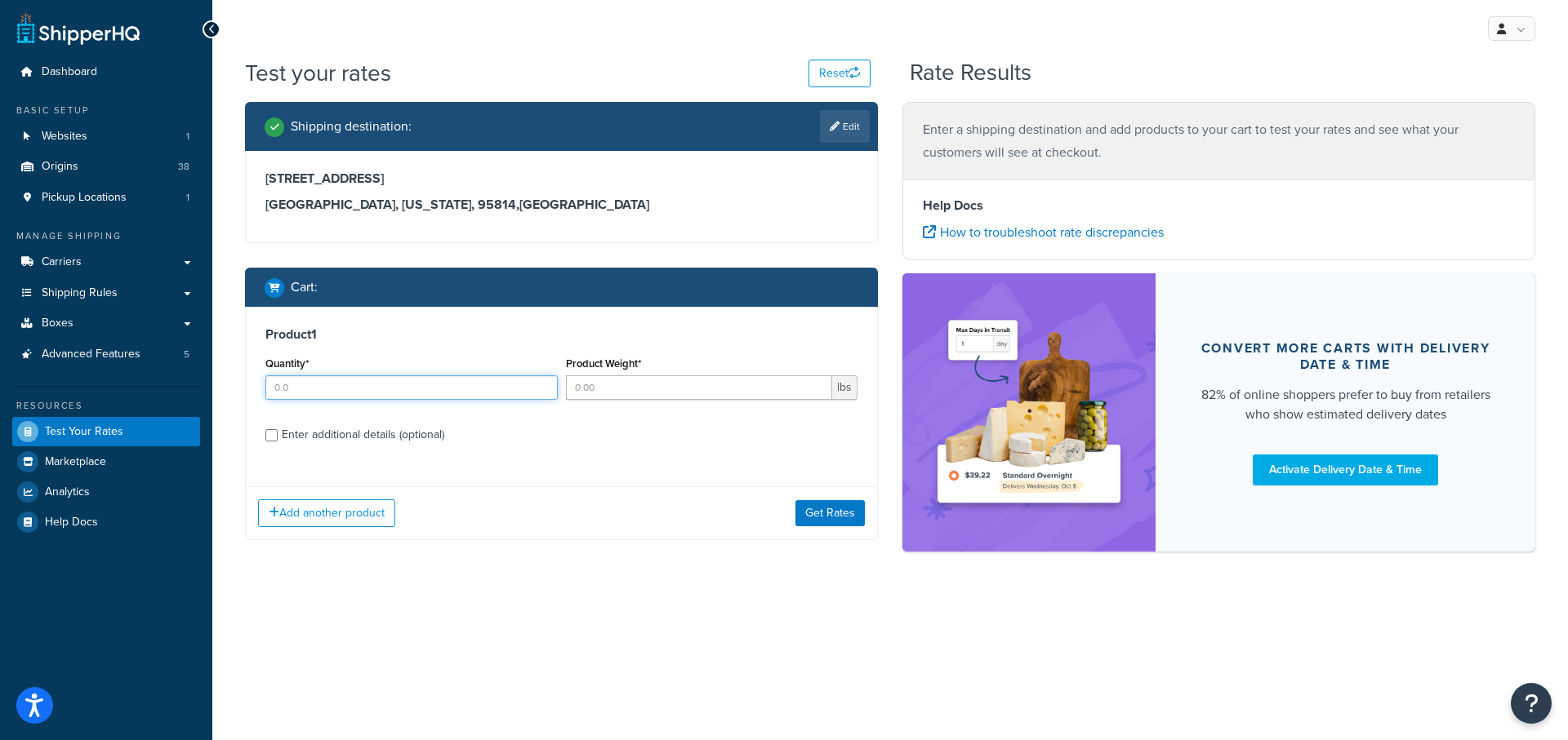
click at [283, 383] on input "Quantity*" at bounding box center [411, 388] width 293 height 25
type input "4"
click at [602, 383] on input "Product Weight*" at bounding box center [700, 388] width 267 height 25
type input "4.4"
click at [267, 443] on div "Enter additional details (optional)" at bounding box center [561, 433] width 592 height 27
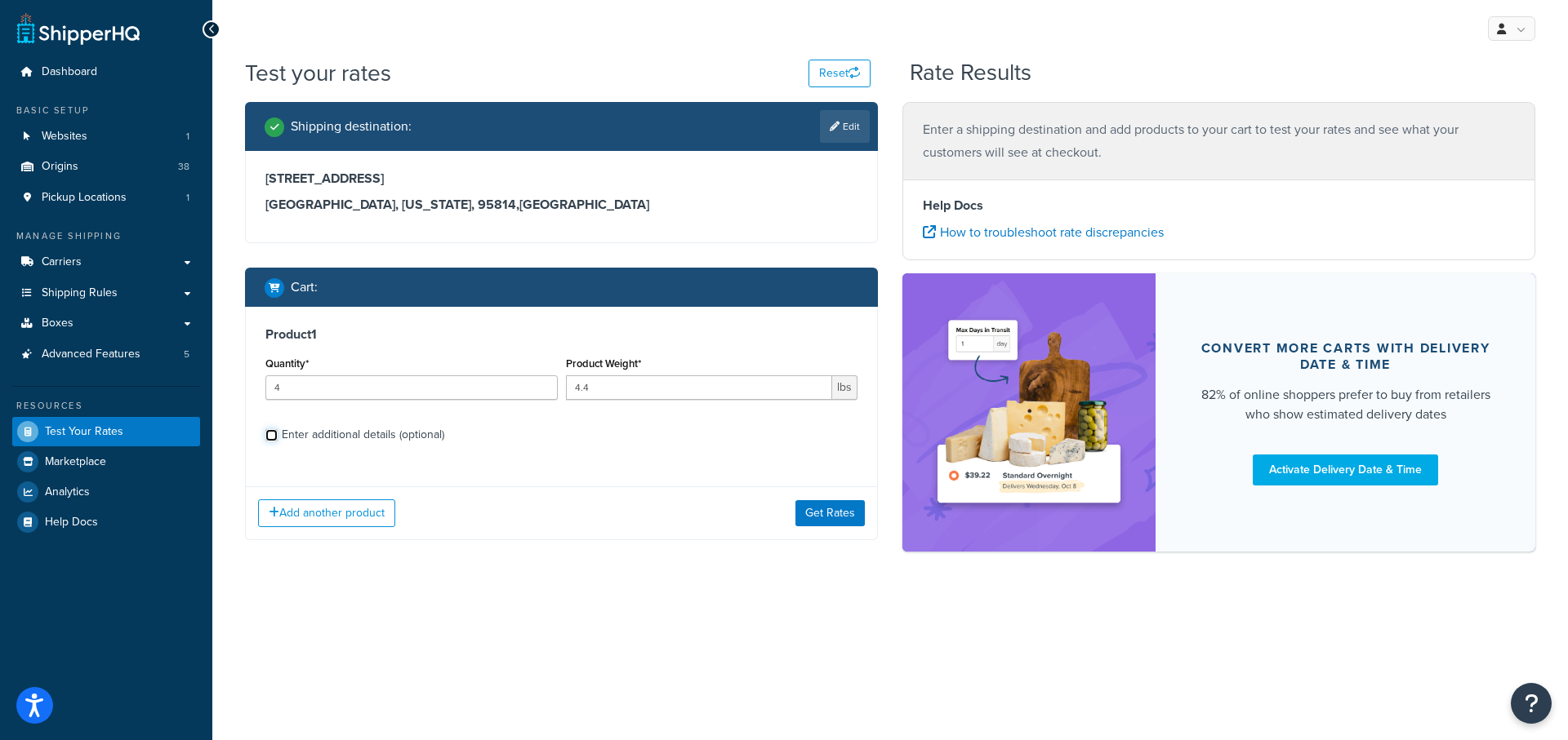
click at [271, 437] on input "Enter additional details (optional)" at bounding box center [271, 435] width 12 height 12
checkbox input "true"
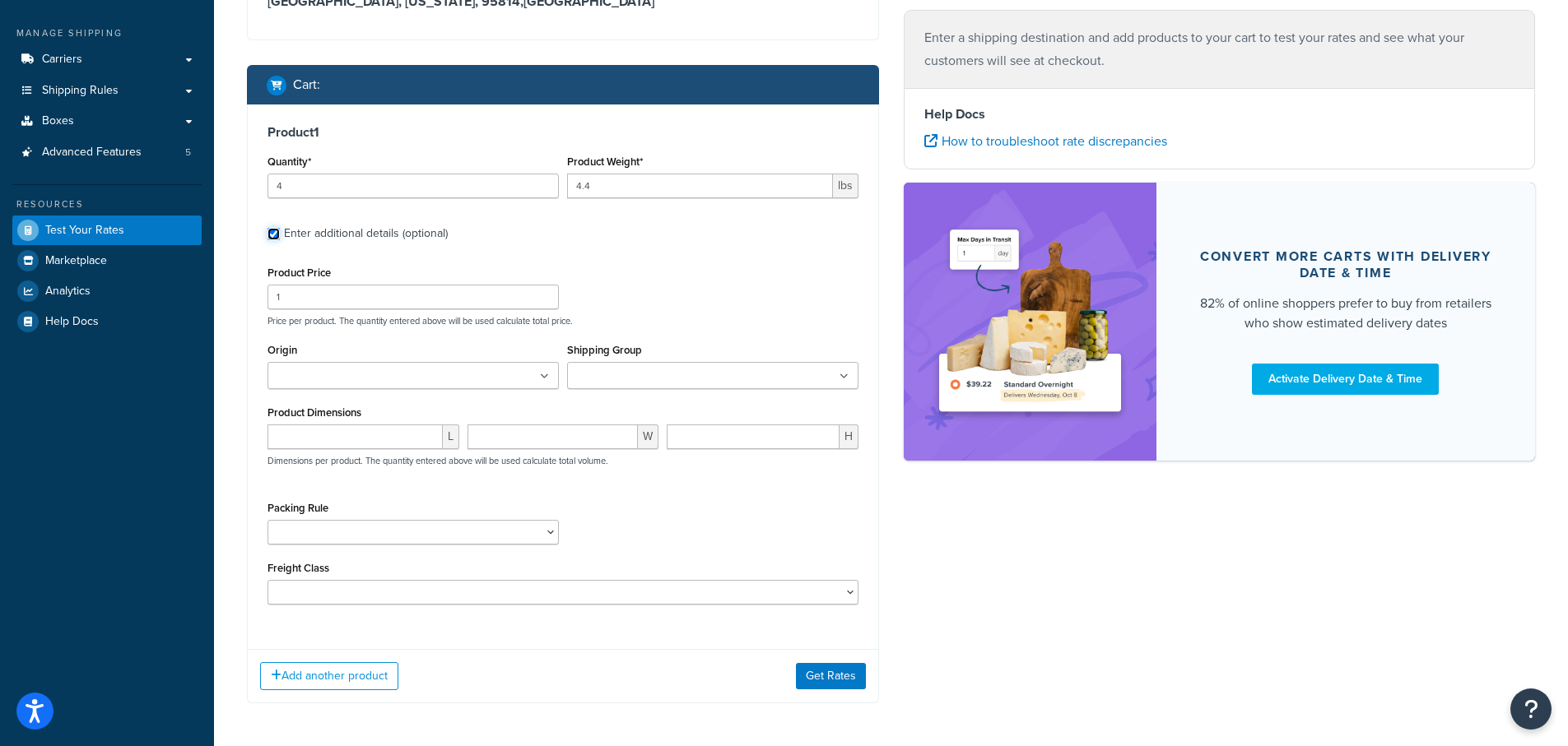
scroll to position [269, 0]
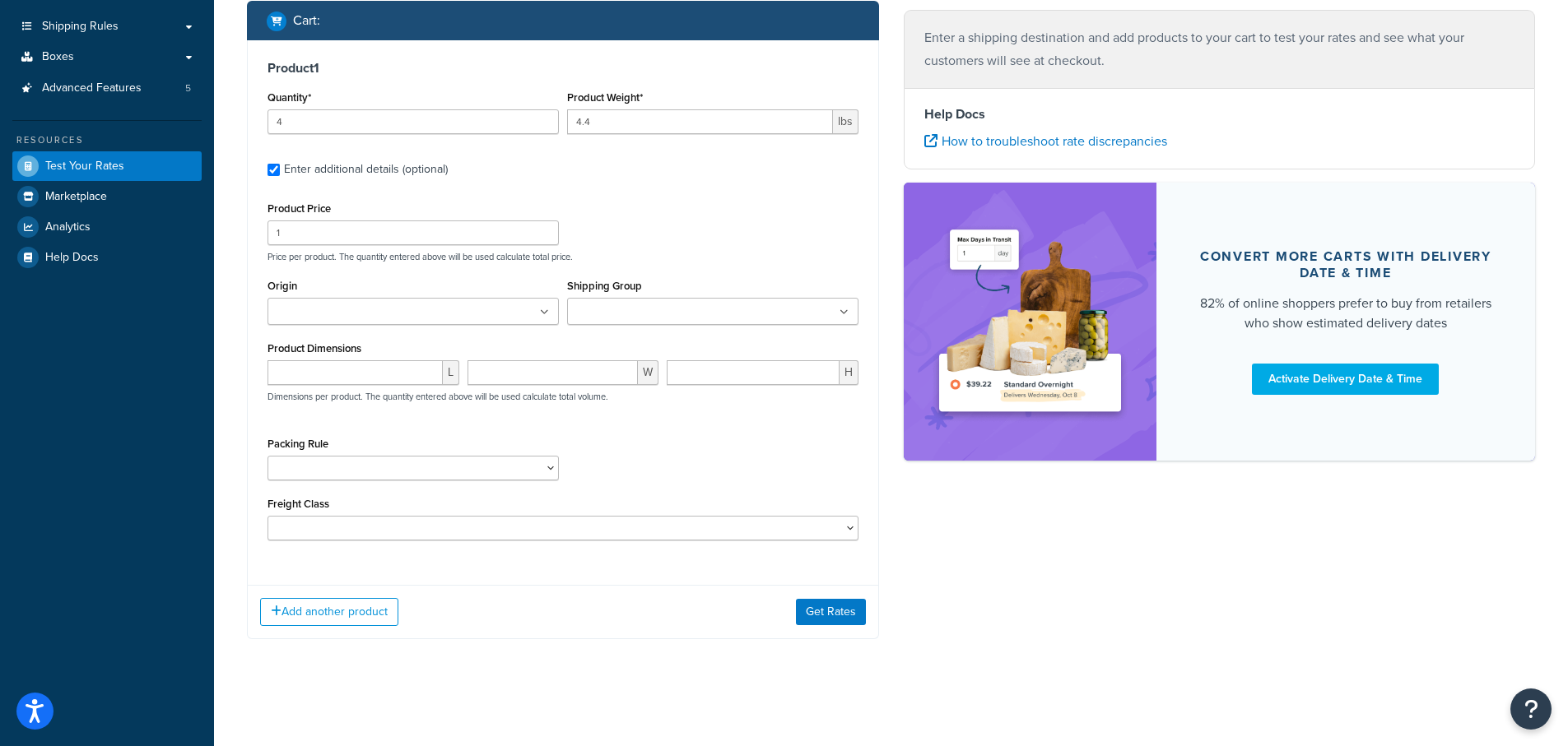
click at [623, 303] on input "Shipping Group" at bounding box center [645, 312] width 145 height 18
type input "ann"
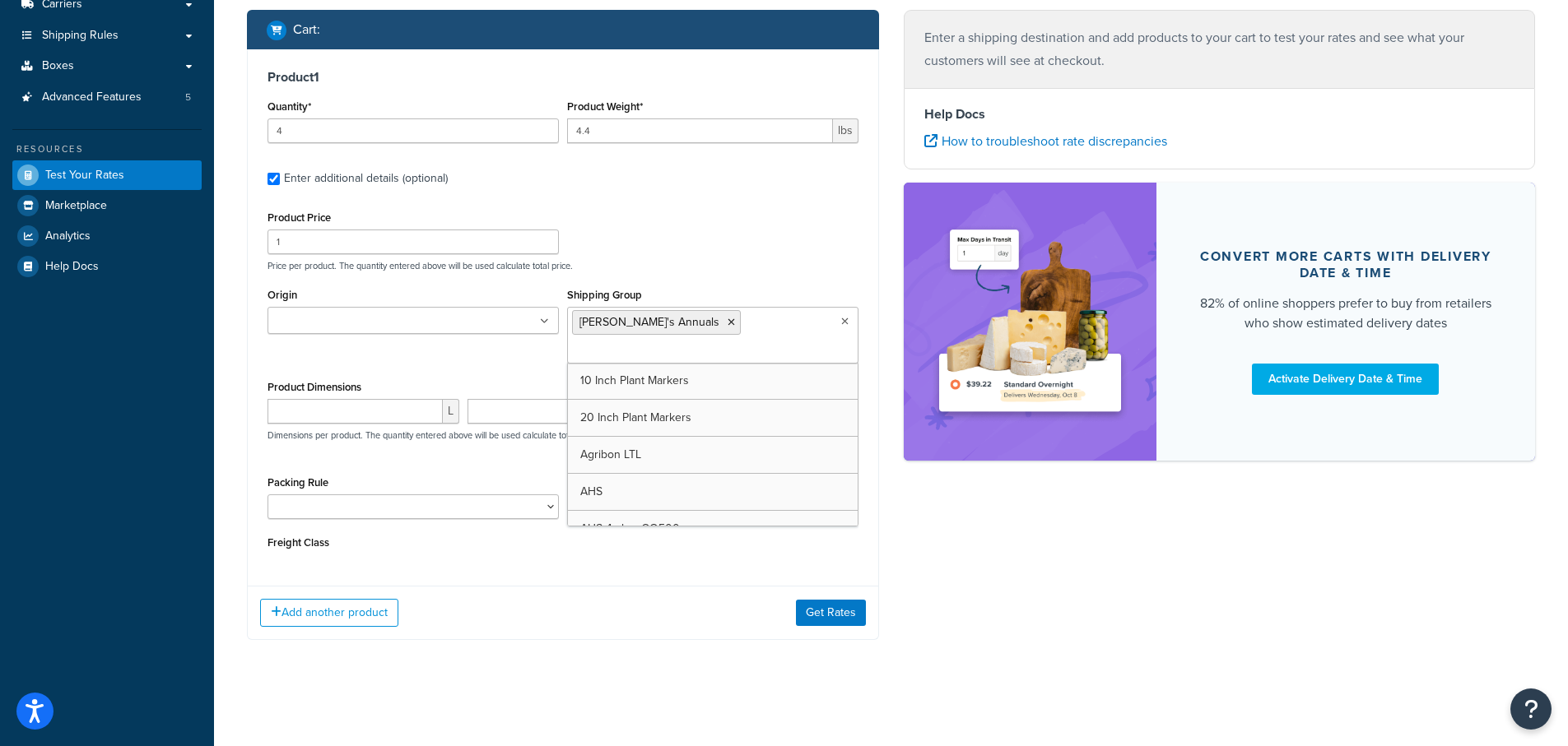
scroll to position [261, 0]
click at [306, 494] on select "1 Gallon 10 Inch Plant Markers 20 Inch Plant Markers AHS 4 claw GO500 AHS 5 Gal…" at bounding box center [413, 506] width 292 height 25
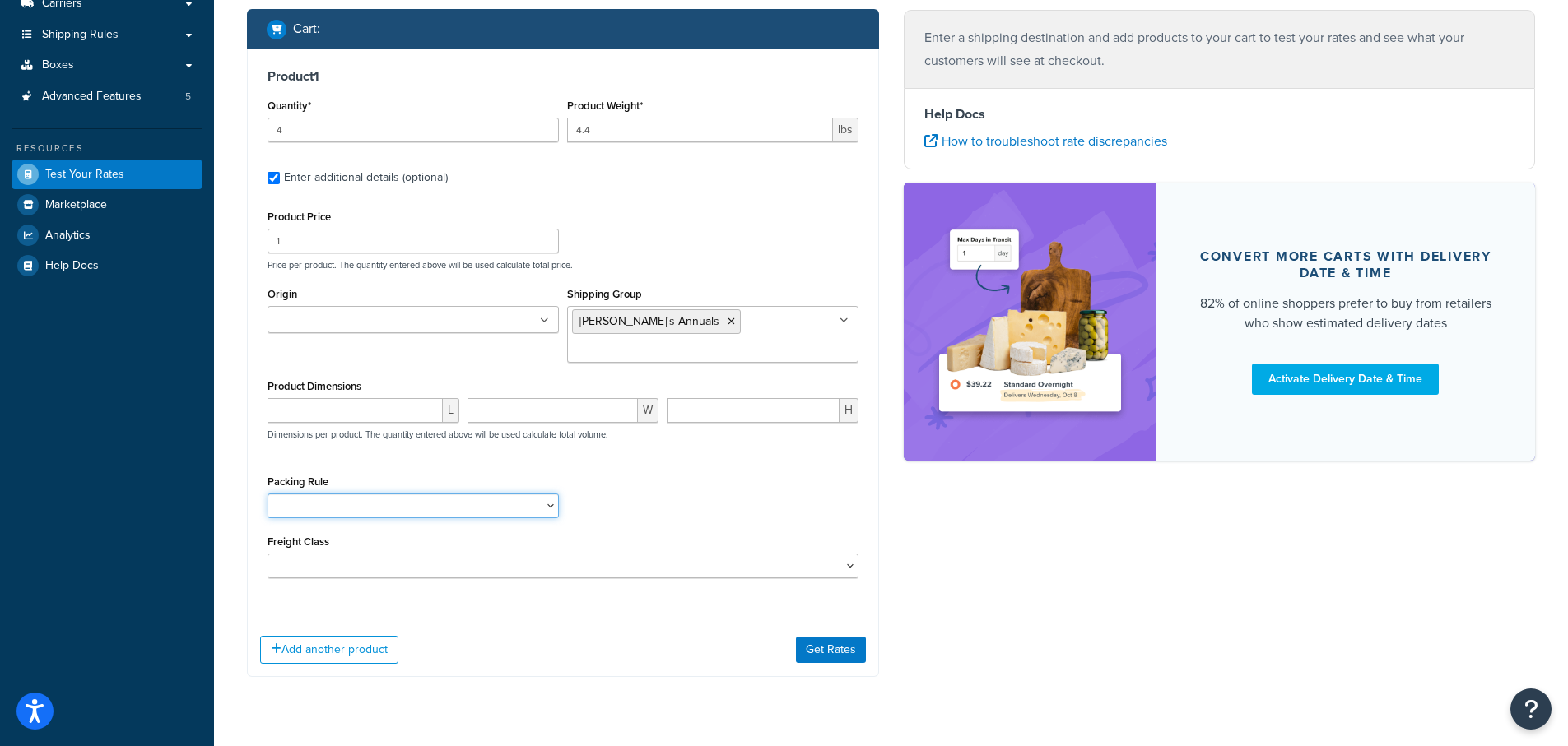
select select "84863"
click at [267, 494] on select "1 Gallon 10 Inch Plant Markers 20 Inch Plant Markers AHS 4 claw GO500 AHS 5 Gal…" at bounding box center [413, 506] width 292 height 25
click at [314, 327] on input "Origin" at bounding box center [345, 321] width 145 height 18
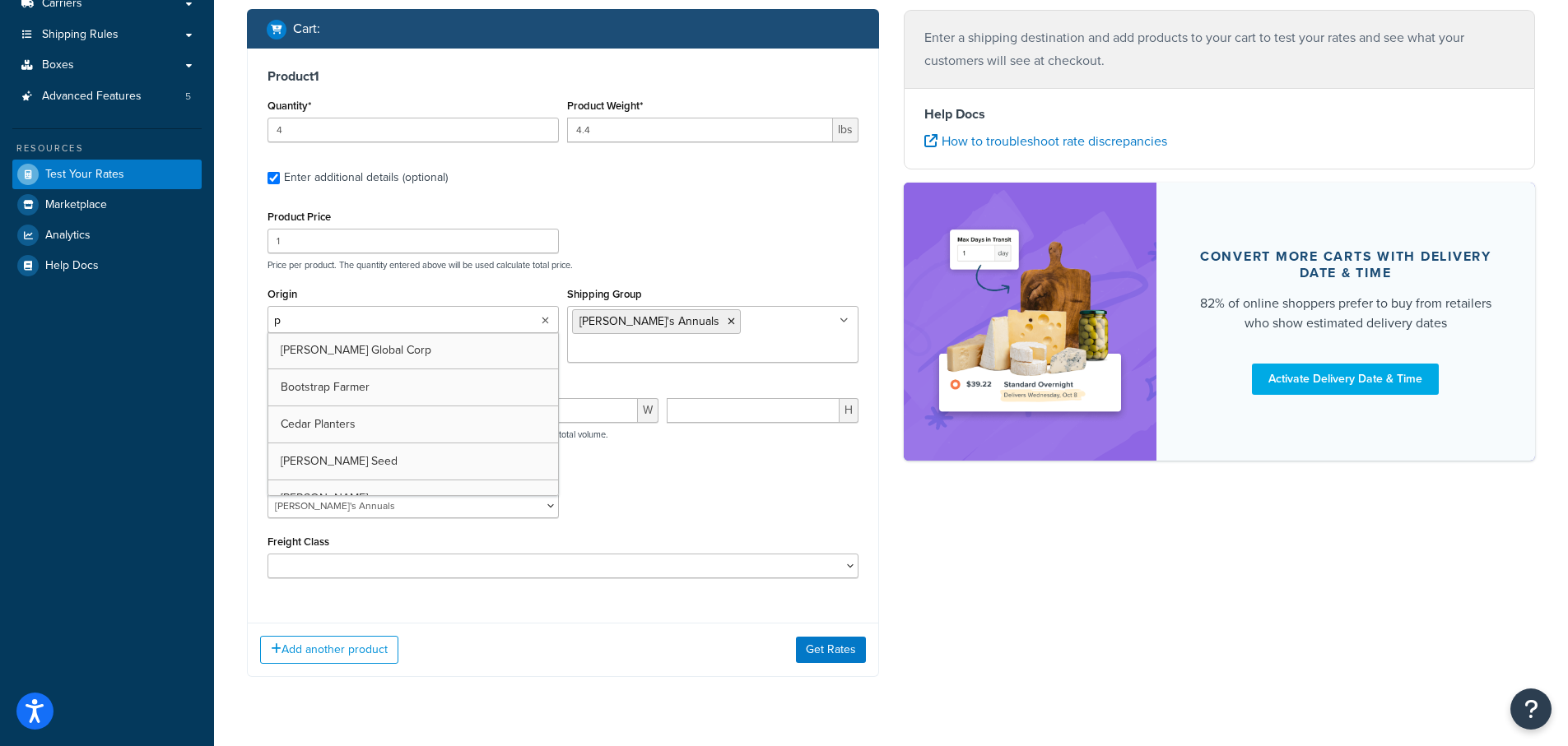
type input "pv"
click at [733, 228] on div "Product Price 1 Price per product. The quantity entered above will be used calc…" at bounding box center [562, 238] width 599 height 65
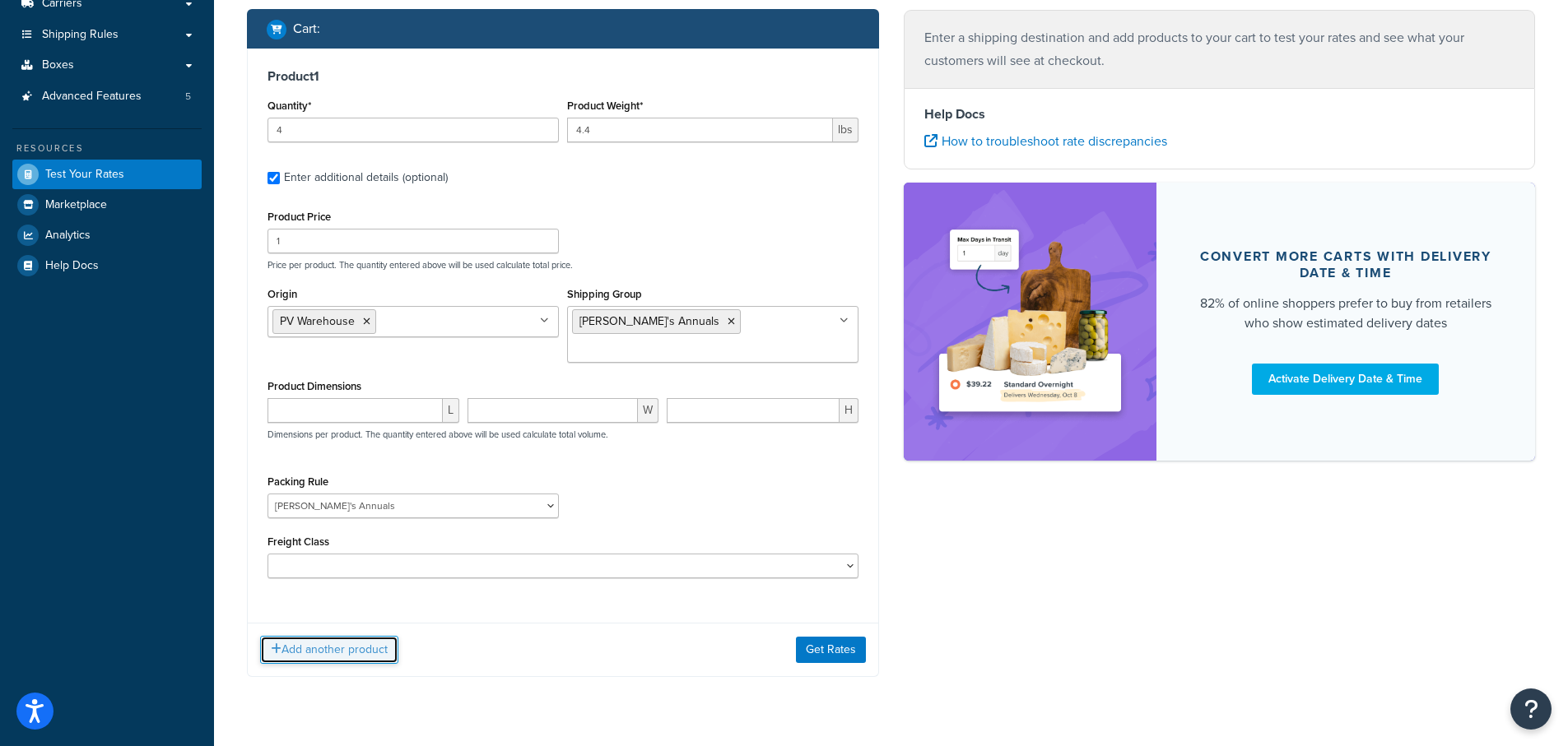
click at [321, 636] on button "Add another product" at bounding box center [328, 649] width 138 height 28
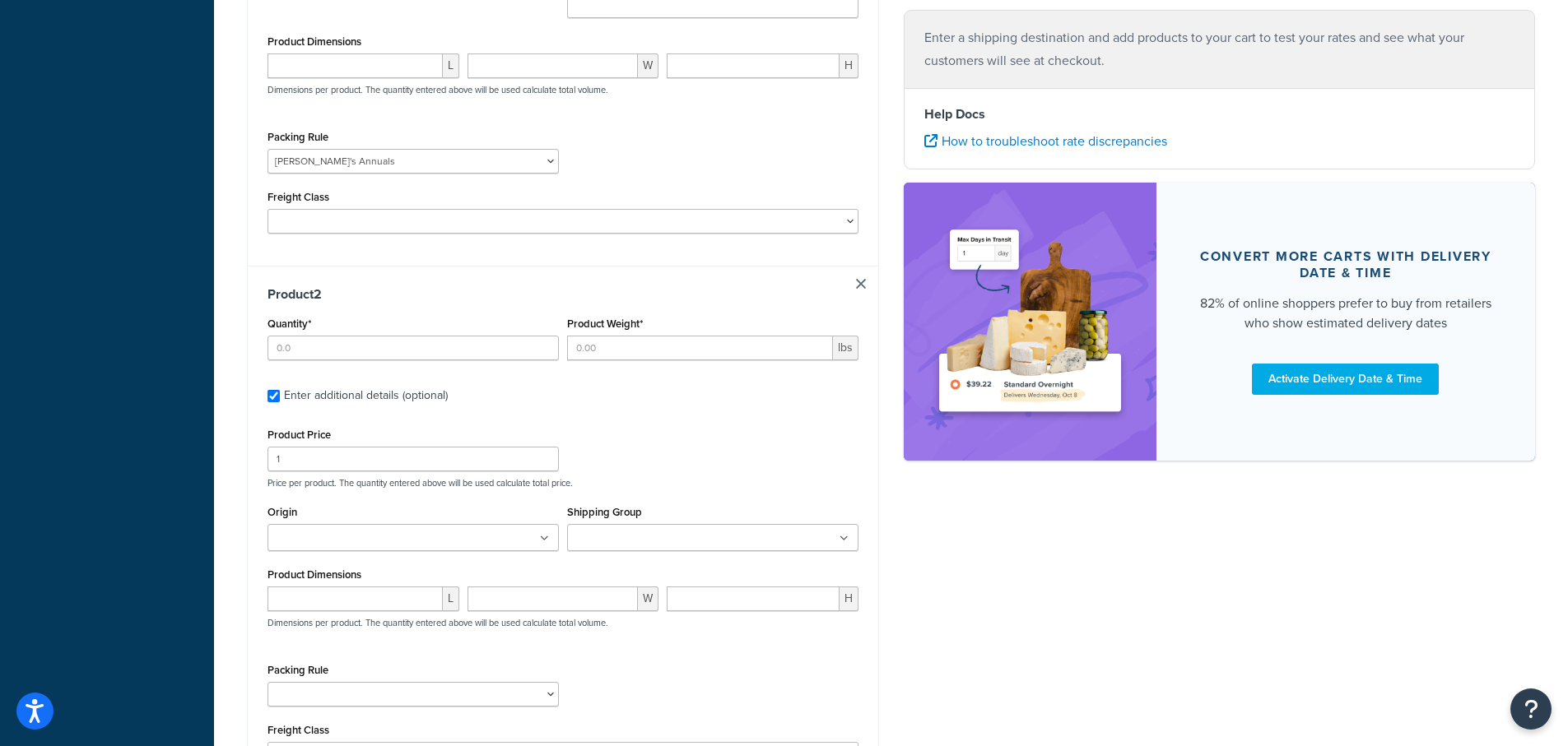
scroll to position [616, 0]
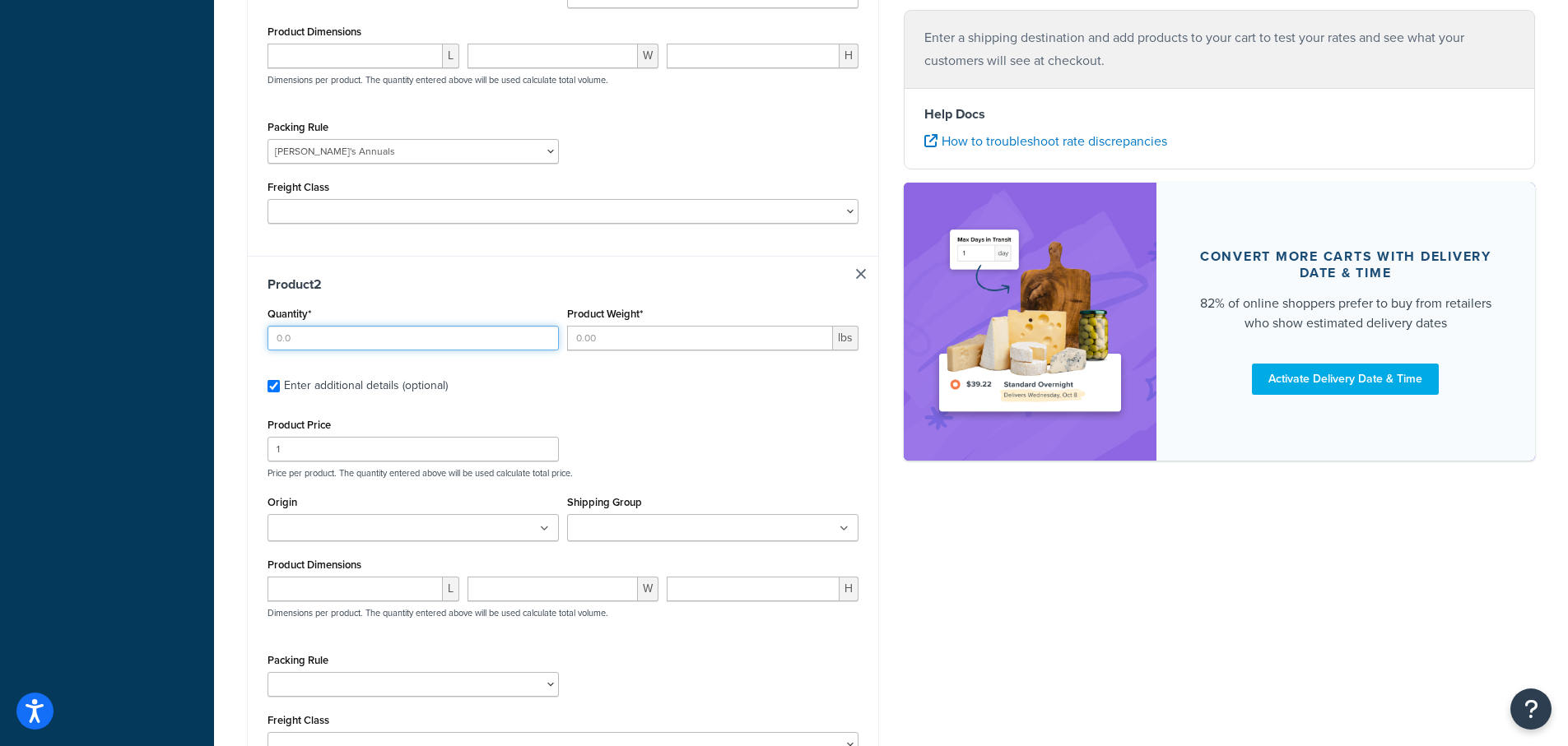
click at [307, 326] on input "Quantity*" at bounding box center [413, 338] width 292 height 25
type input "2"
click at [601, 326] on input "Product Weight*" at bounding box center [700, 338] width 266 height 25
drag, startPoint x: 604, startPoint y: 317, endPoint x: 540, endPoint y: 307, distance: 64.8
click at [540, 307] on div "Quantity* 2 Product Weight* .03 lbs" at bounding box center [562, 333] width 599 height 60
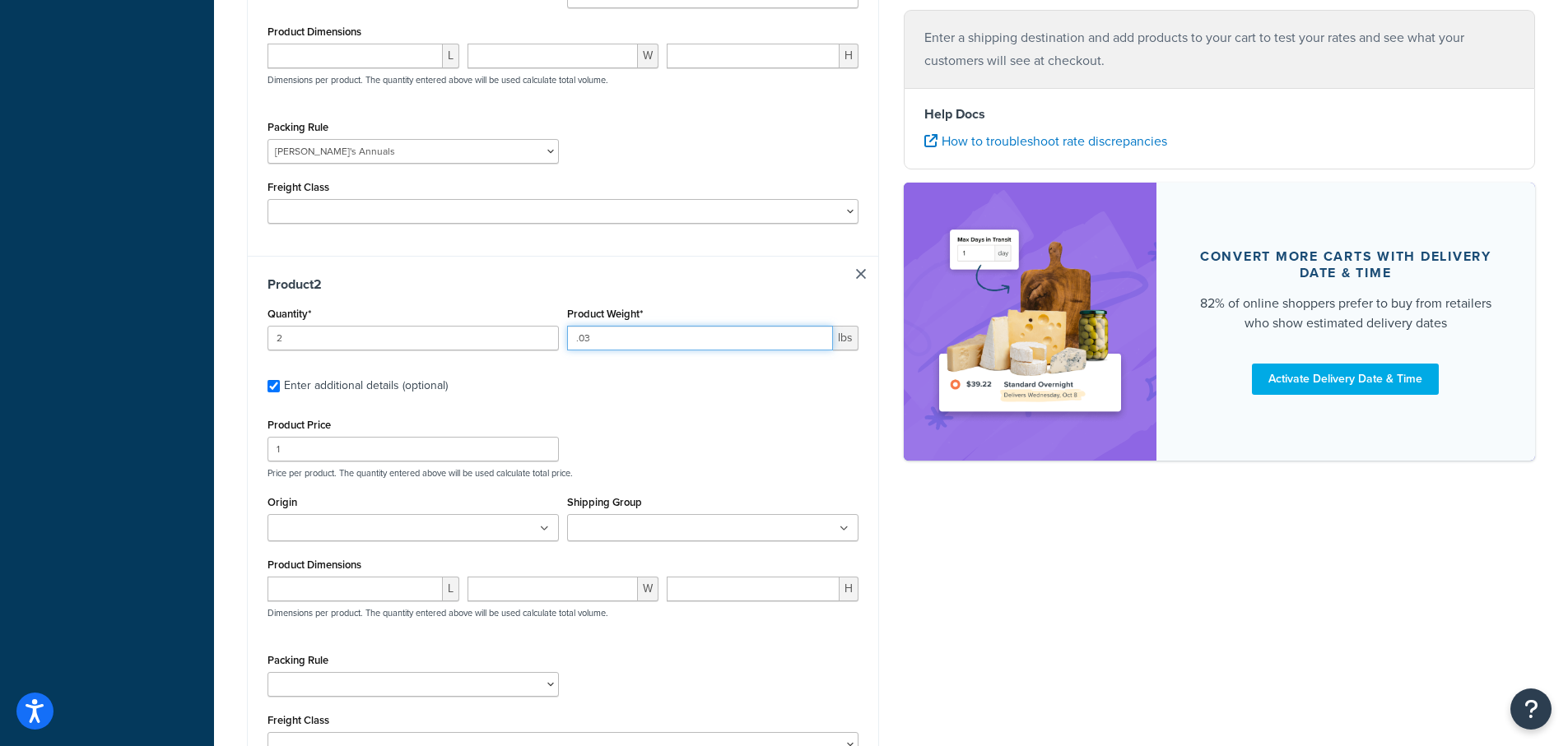
paste input "0.01"
type input "0.01"
drag, startPoint x: 606, startPoint y: 314, endPoint x: 548, endPoint y: 315, distance: 58.0
click at [548, 315] on div "Quantity* 2 Product Weight* 0.01 lbs" at bounding box center [562, 333] width 599 height 60
type input ".02"
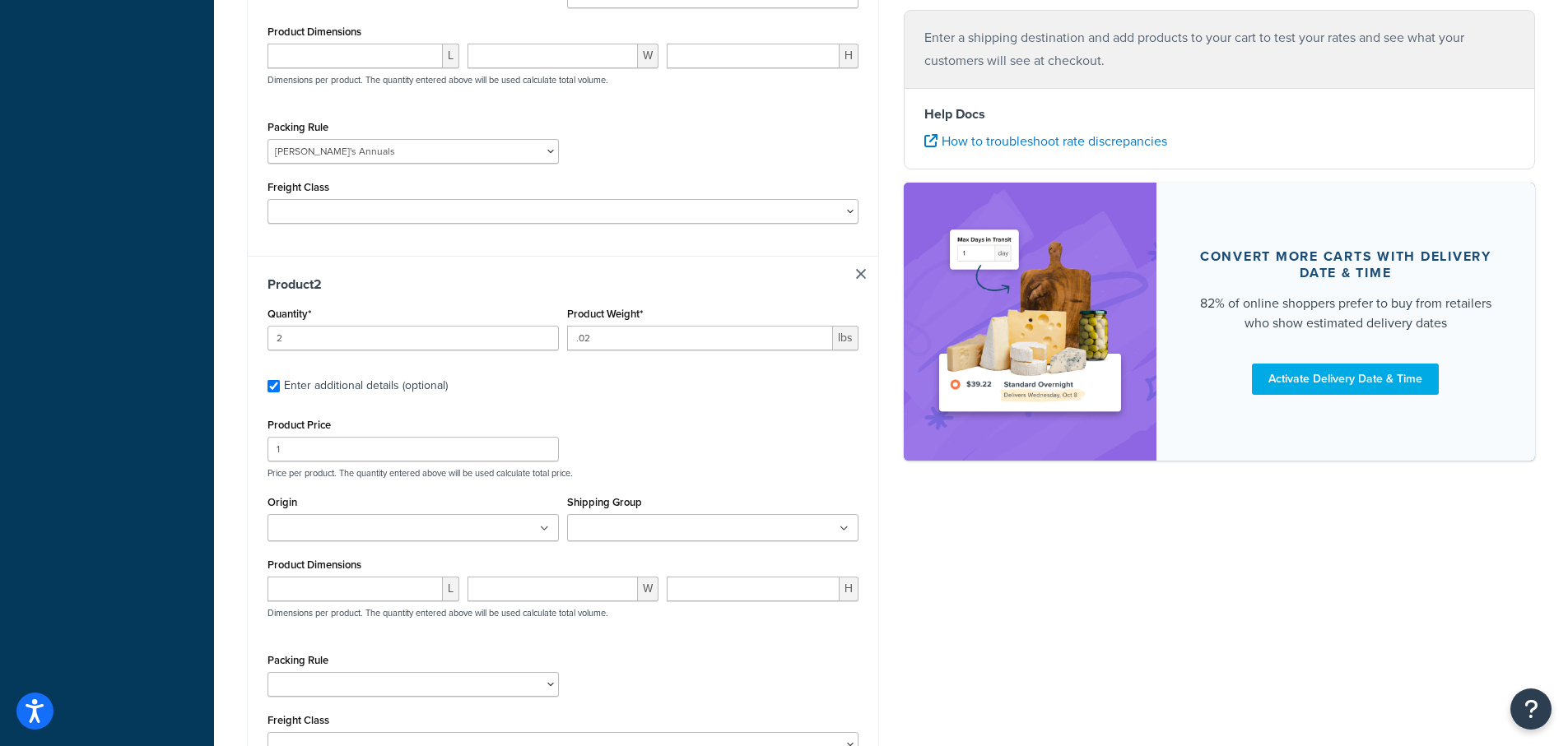
click at [708, 371] on label "Enter additional details (optional)" at bounding box center [571, 384] width 575 height 27
click at [280, 380] on input "Enter additional details (optional)" at bounding box center [273, 386] width 13 height 13
checkbox input "false"
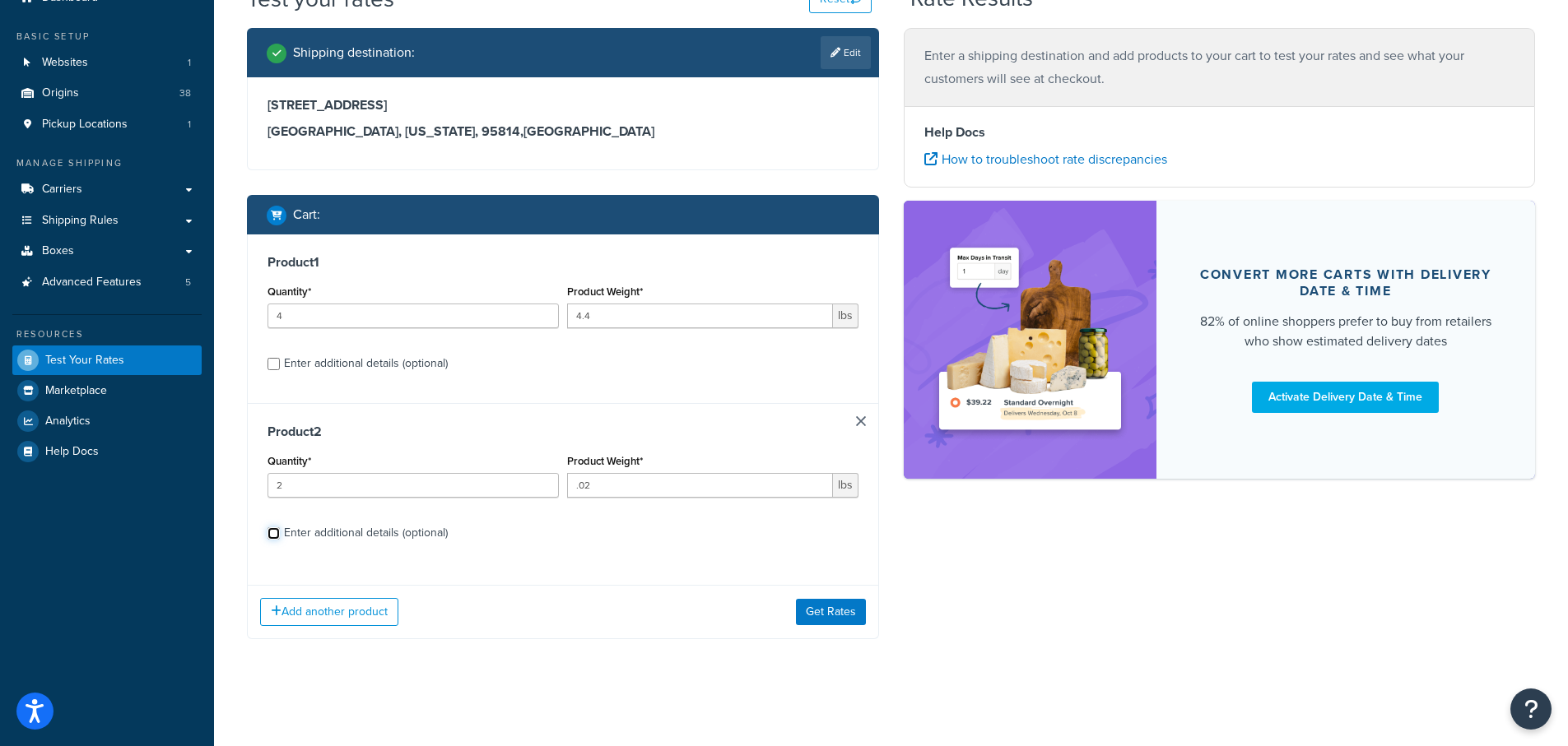
scroll to position [75, 0]
click at [275, 533] on input "Enter additional details (optional)" at bounding box center [273, 533] width 13 height 13
checkbox input "true"
select select "84863"
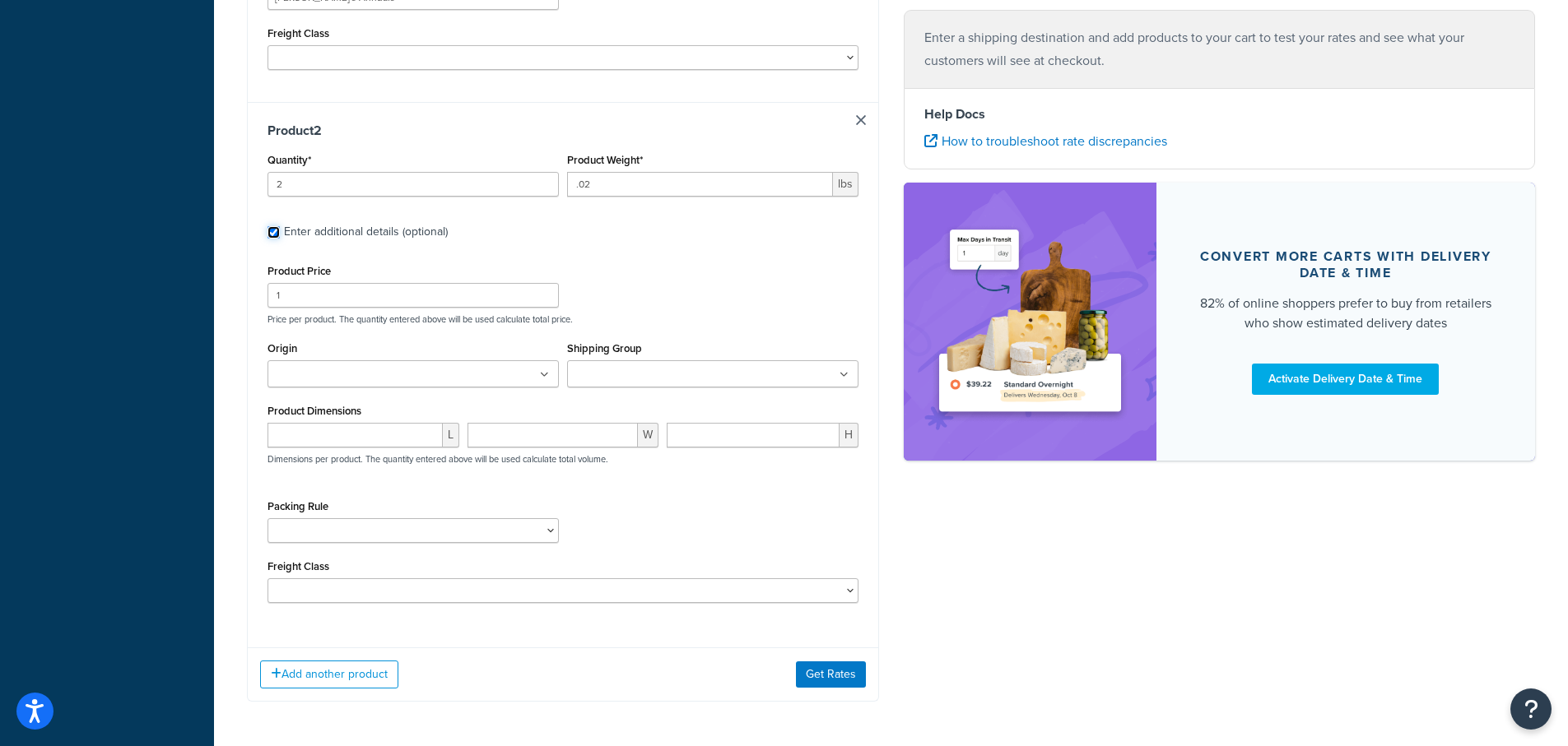
scroll to position [780, 0]
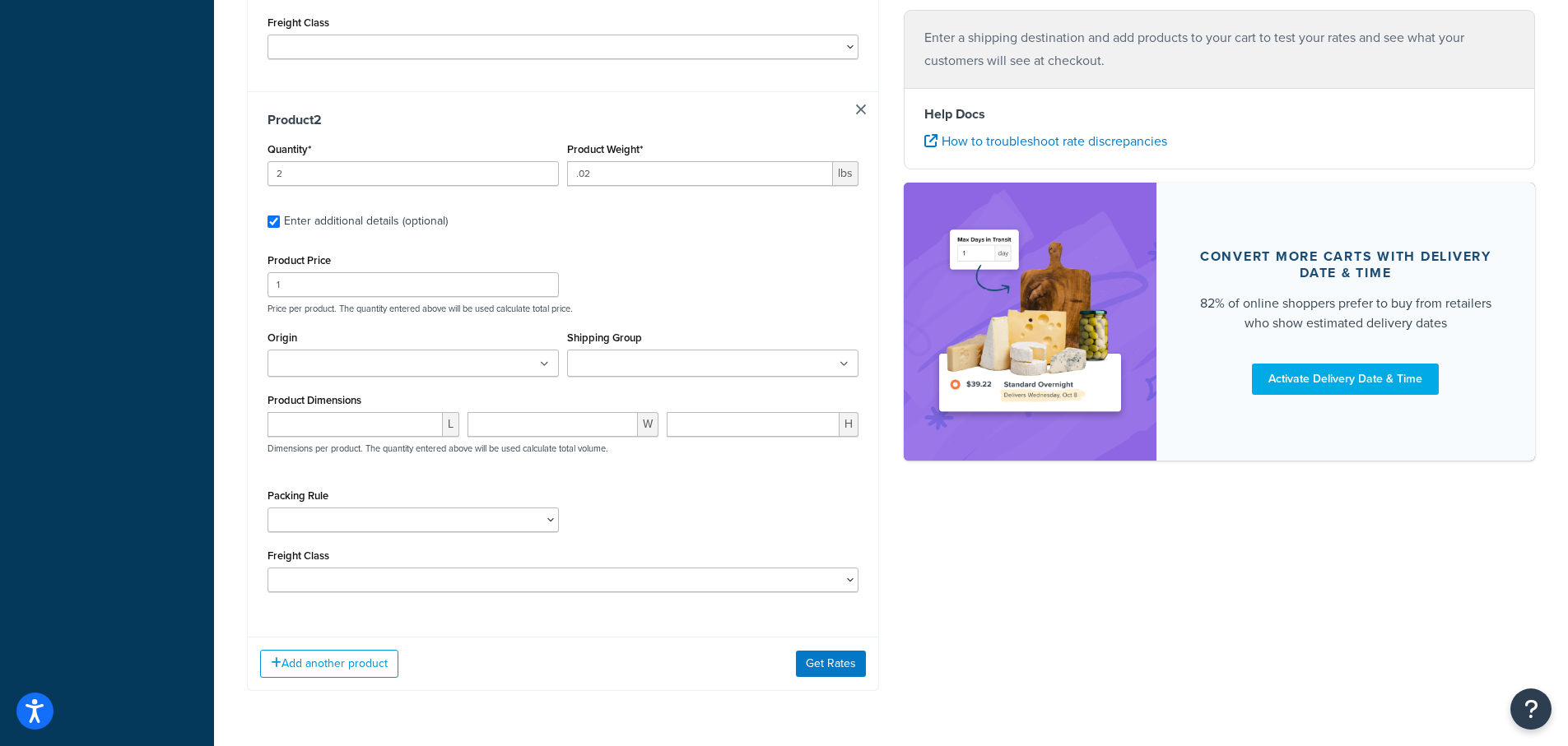
click at [303, 356] on input "Origin" at bounding box center [345, 365] width 145 height 18
type input "pv"
click at [760, 249] on div "Product Price 1 Price per product. The quantity entered above will be used calc…" at bounding box center [562, 282] width 599 height 65
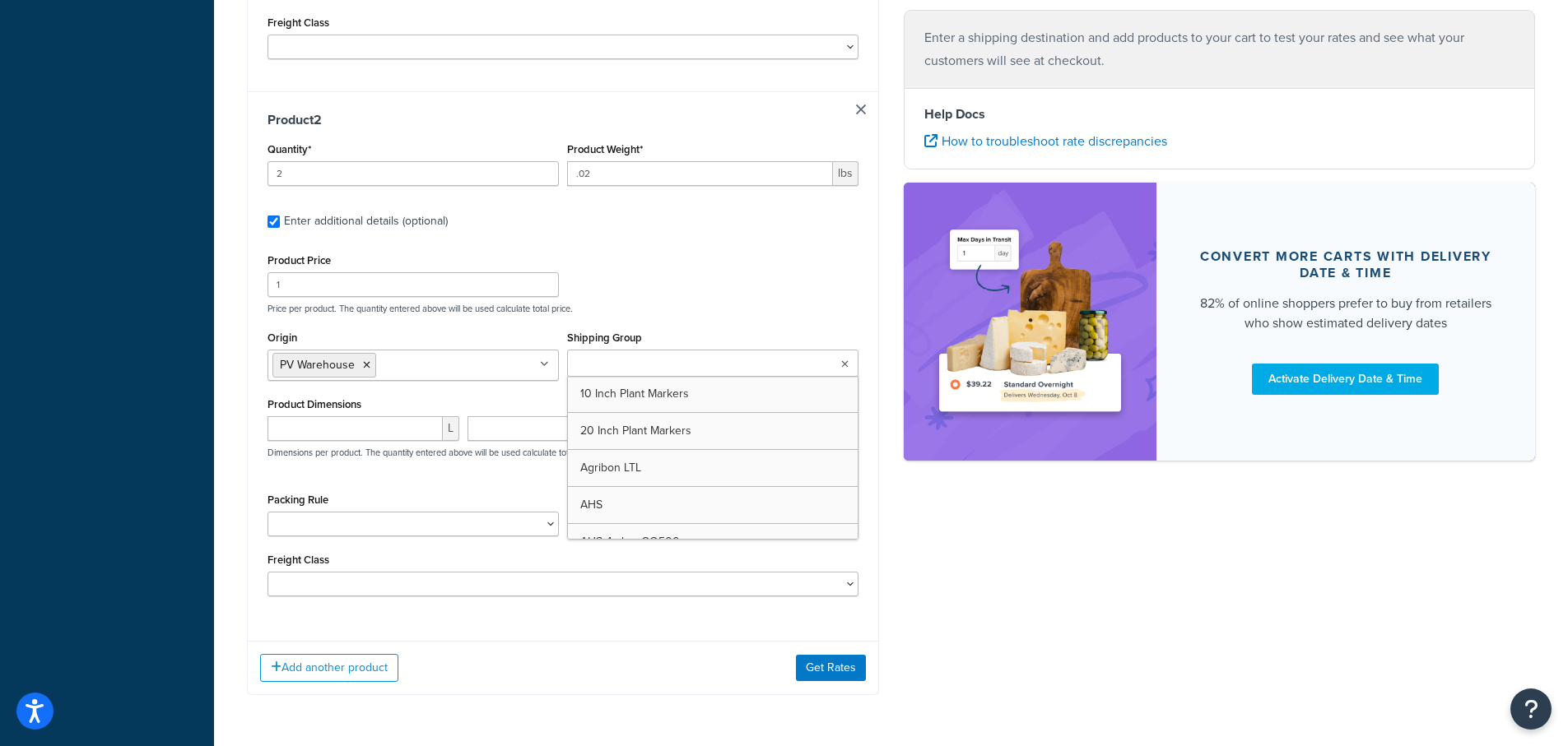
click at [633, 356] on input "Shipping Group" at bounding box center [645, 365] width 145 height 18
type input "sl"
click at [733, 258] on div "Product Price 1 Price per product. The quantity entered above will be used calc…" at bounding box center [562, 282] width 599 height 65
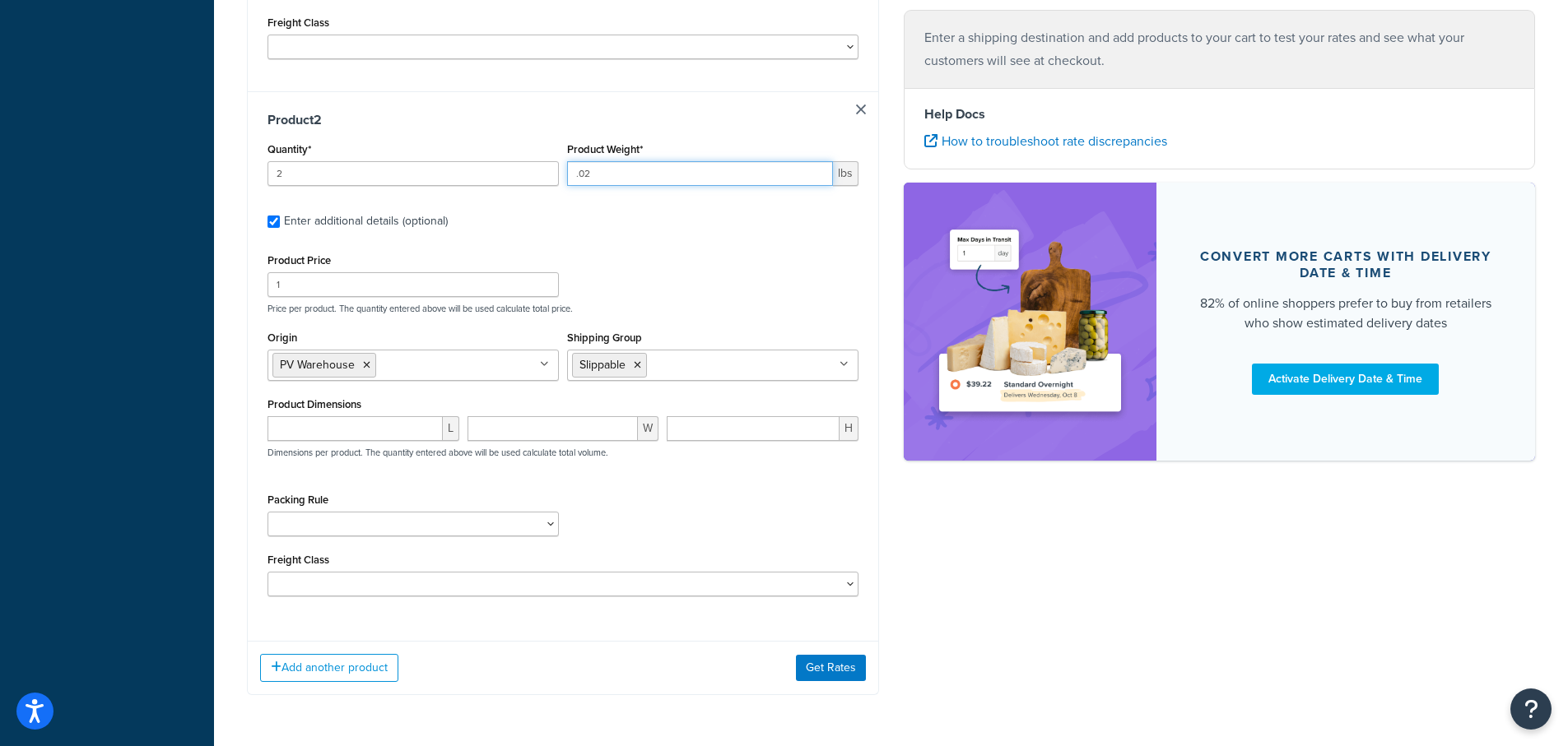
drag, startPoint x: 604, startPoint y: 153, endPoint x: 533, endPoint y: 138, distance: 72.6
click at [535, 142] on div "Quantity* 2 Product Weight* .02 lbs" at bounding box center [562, 168] width 599 height 60
type input ".01"
click at [666, 207] on label "Enter additional details (optional)" at bounding box center [571, 220] width 575 height 27
click at [280, 216] on input "Enter additional details (optional)" at bounding box center [273, 221] width 13 height 13
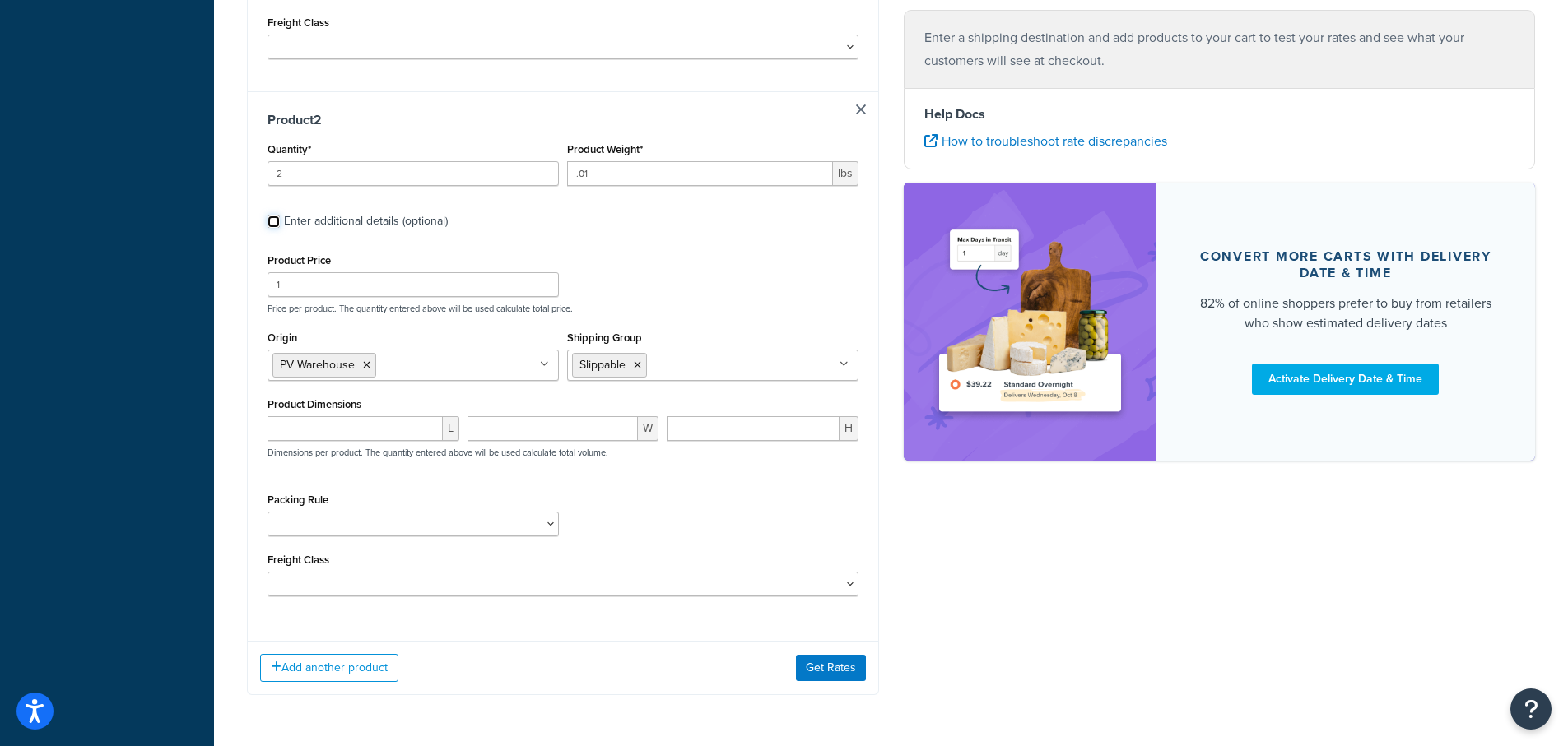
checkbox input "false"
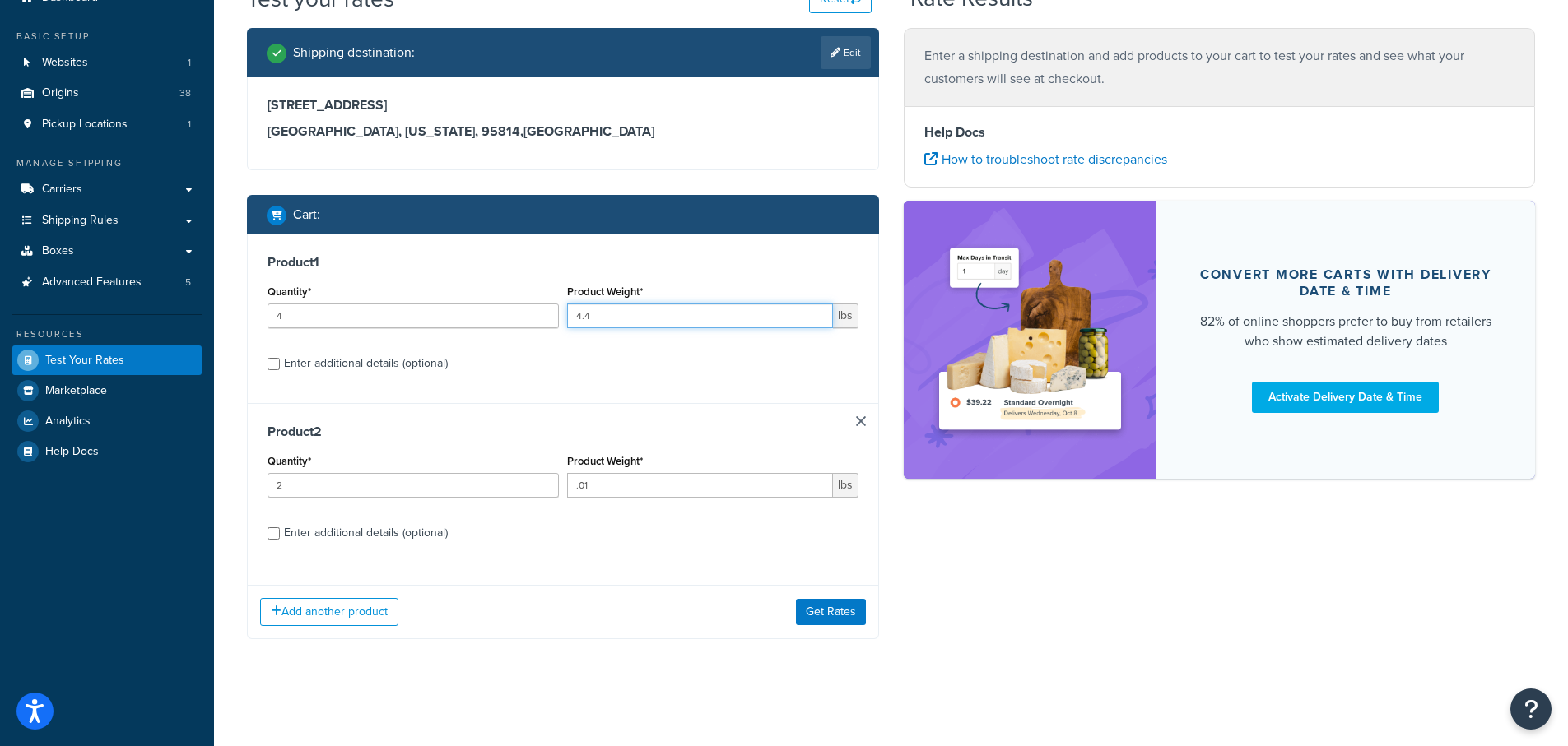
drag, startPoint x: 601, startPoint y: 319, endPoint x: 548, endPoint y: 321, distance: 53.0
click at [548, 321] on div "Quantity* 4 Product Weight* 4.4 lbs" at bounding box center [562, 311] width 599 height 60
type input "1"
type input "1.1"
click at [660, 381] on div "Product 1 Quantity* 4 Product Weight* 1.1 lbs Enter additional details (optiona…" at bounding box center [563, 319] width 631 height 169
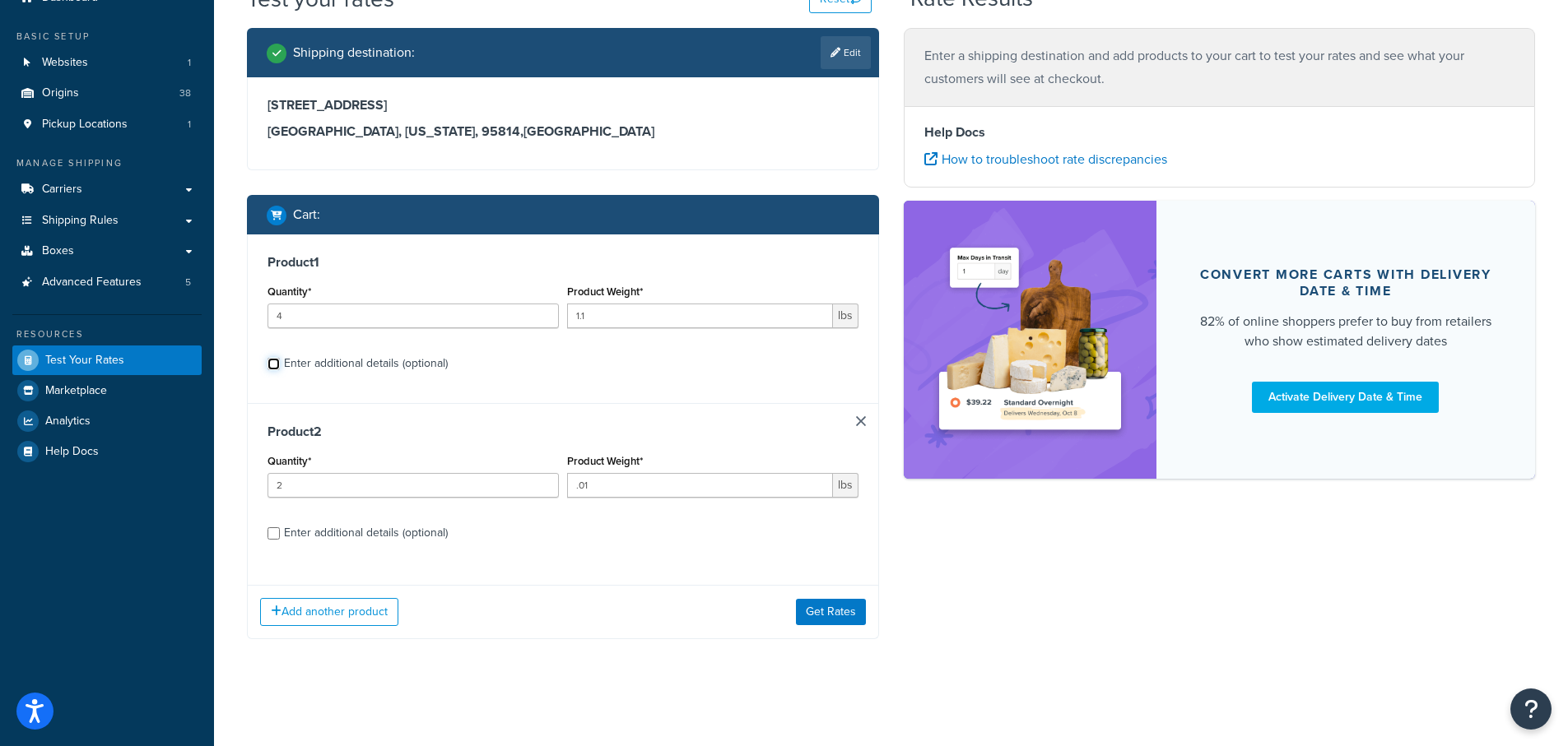
click at [274, 360] on input "Enter additional details (optional)" at bounding box center [273, 364] width 13 height 13
checkbox input "true"
select select "84863"
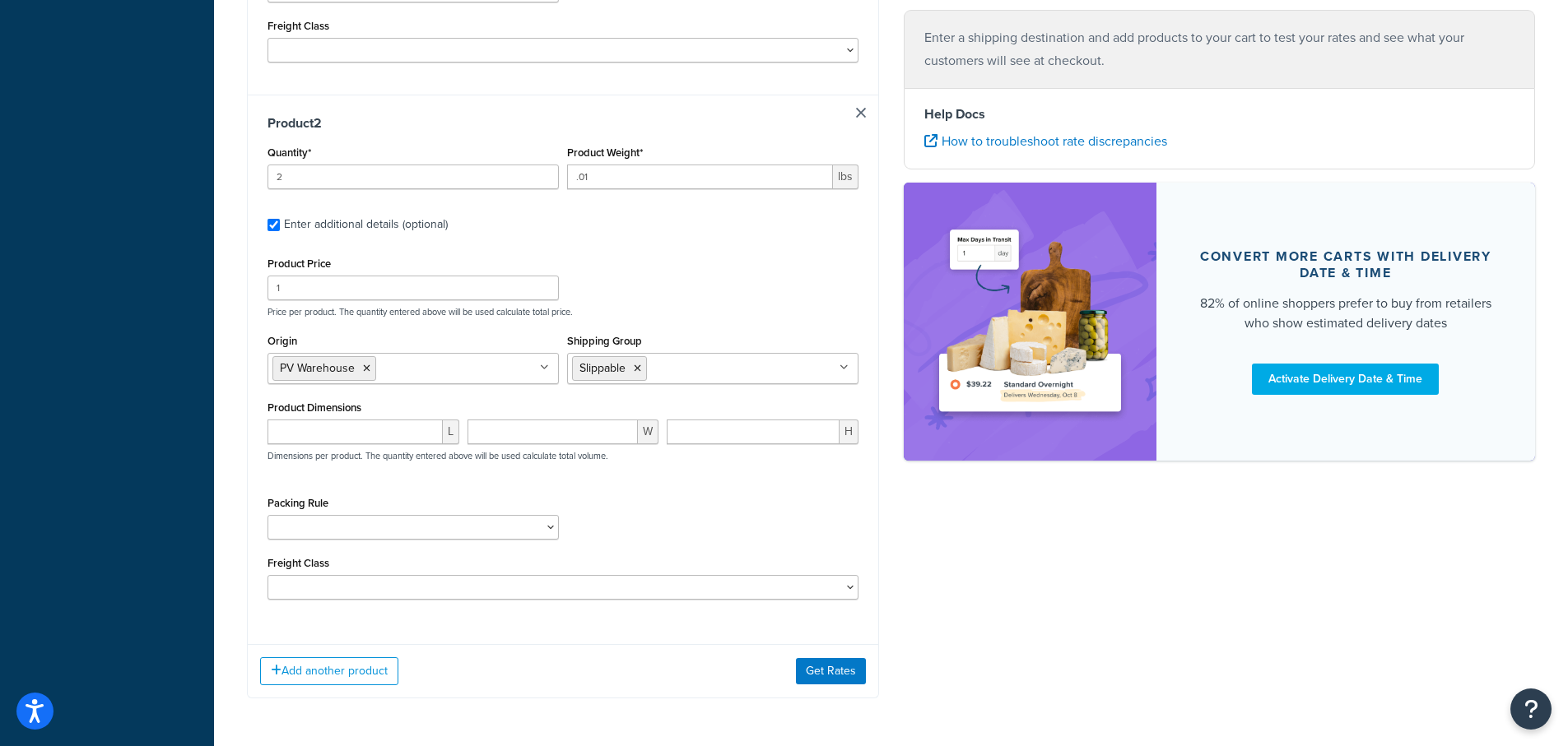
scroll to position [810, 0]
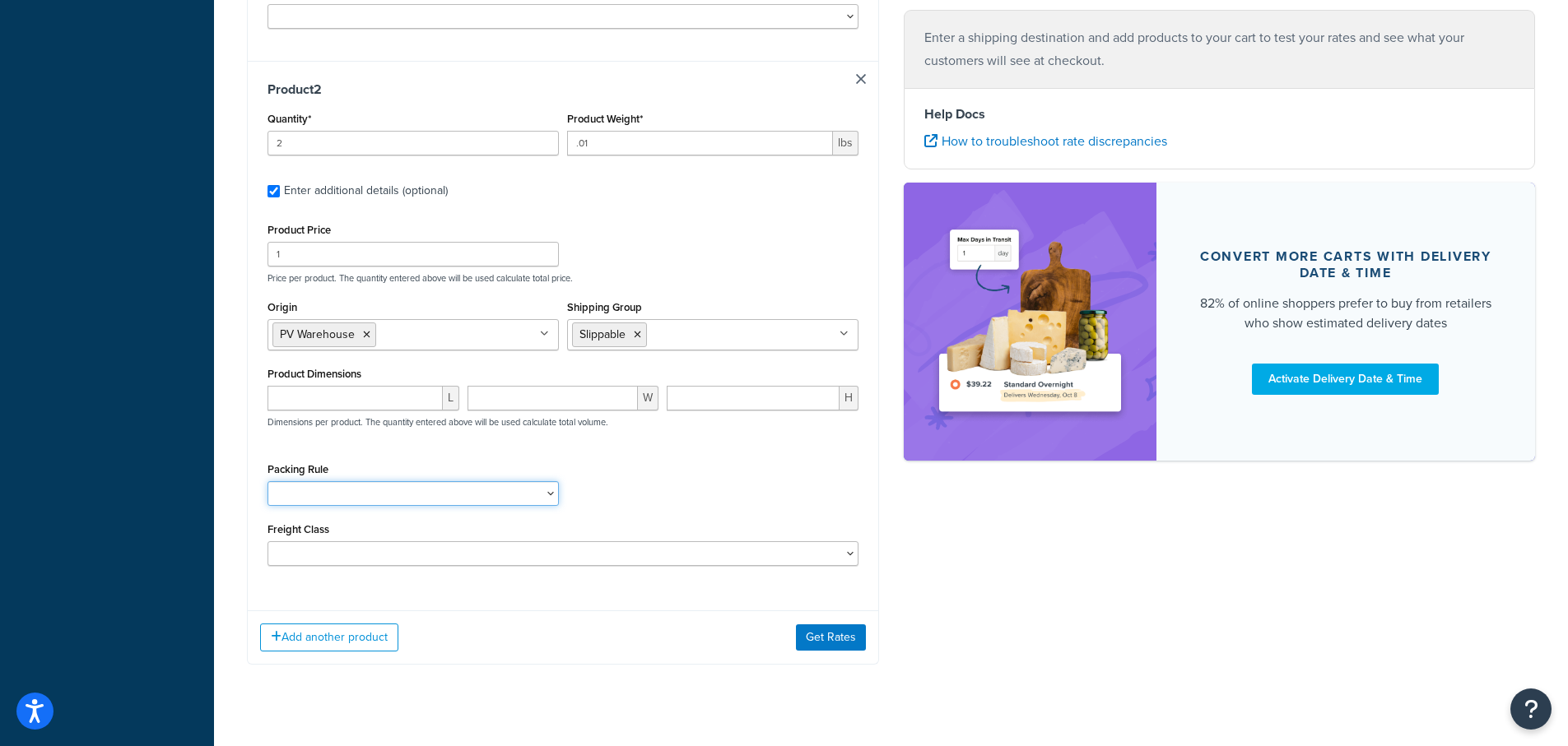
click at [356, 481] on select "1 Gallon 10 Inch Plant Markers 20 Inch Plant Markers AHS 4 claw GO500 AHS 5 Gal…" at bounding box center [413, 494] width 292 height 25
click at [740, 219] on div "Product Price 1 Price per product. The quantity entered above will be used calc…" at bounding box center [562, 251] width 599 height 65
click at [318, 481] on select "1 Gallon 10 Inch Plant Markers 20 Inch Plant Markers AHS 4 claw GO500 AHS 5 Gal…" at bounding box center [413, 494] width 292 height 25
select select "23050"
click at [267, 481] on select "1 Gallon 10 Inch Plant Markers 20 Inch Plant Markers AHS 4 claw GO500 AHS 5 Gal…" at bounding box center [413, 494] width 292 height 25
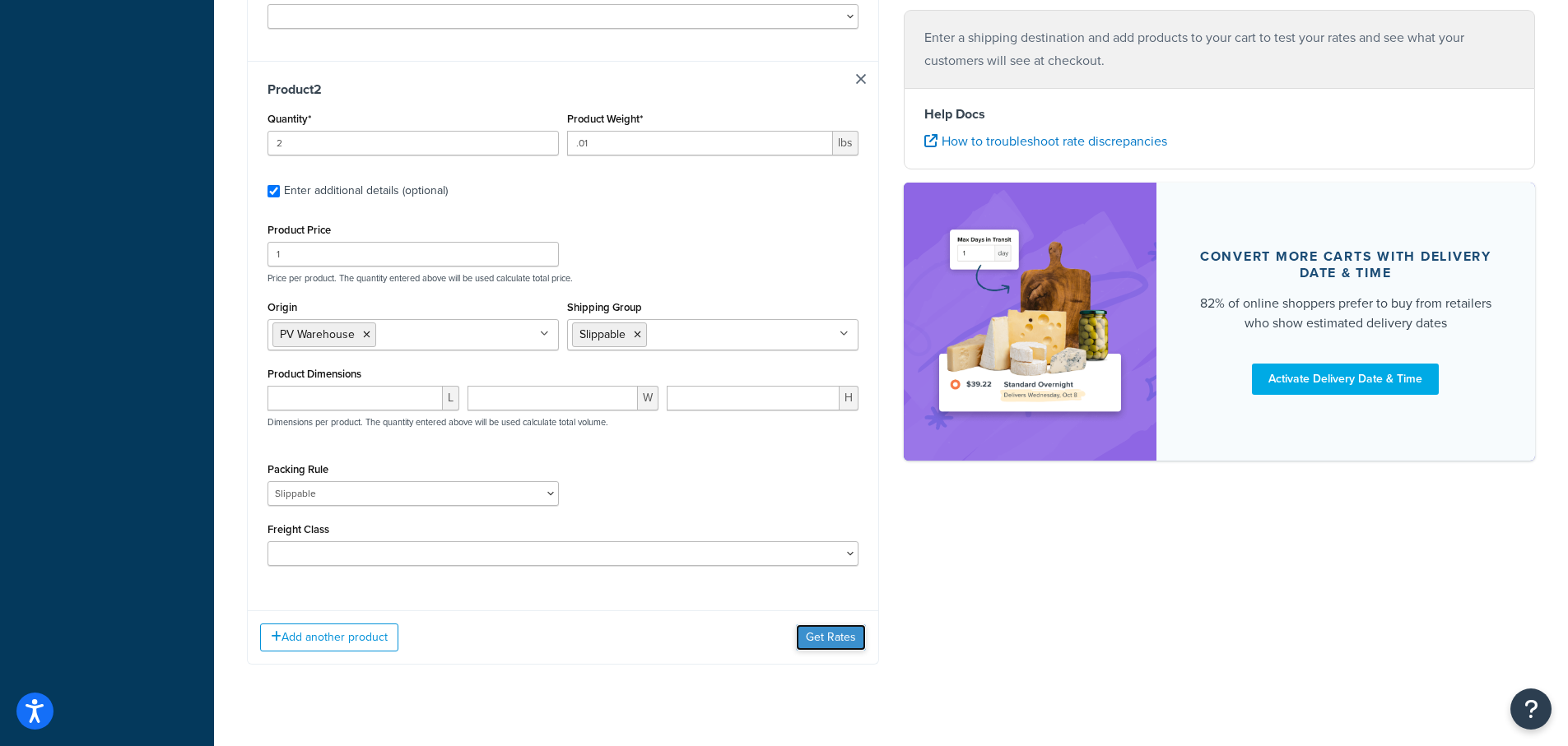
click at [837, 625] on button "Get Rates" at bounding box center [831, 638] width 70 height 27
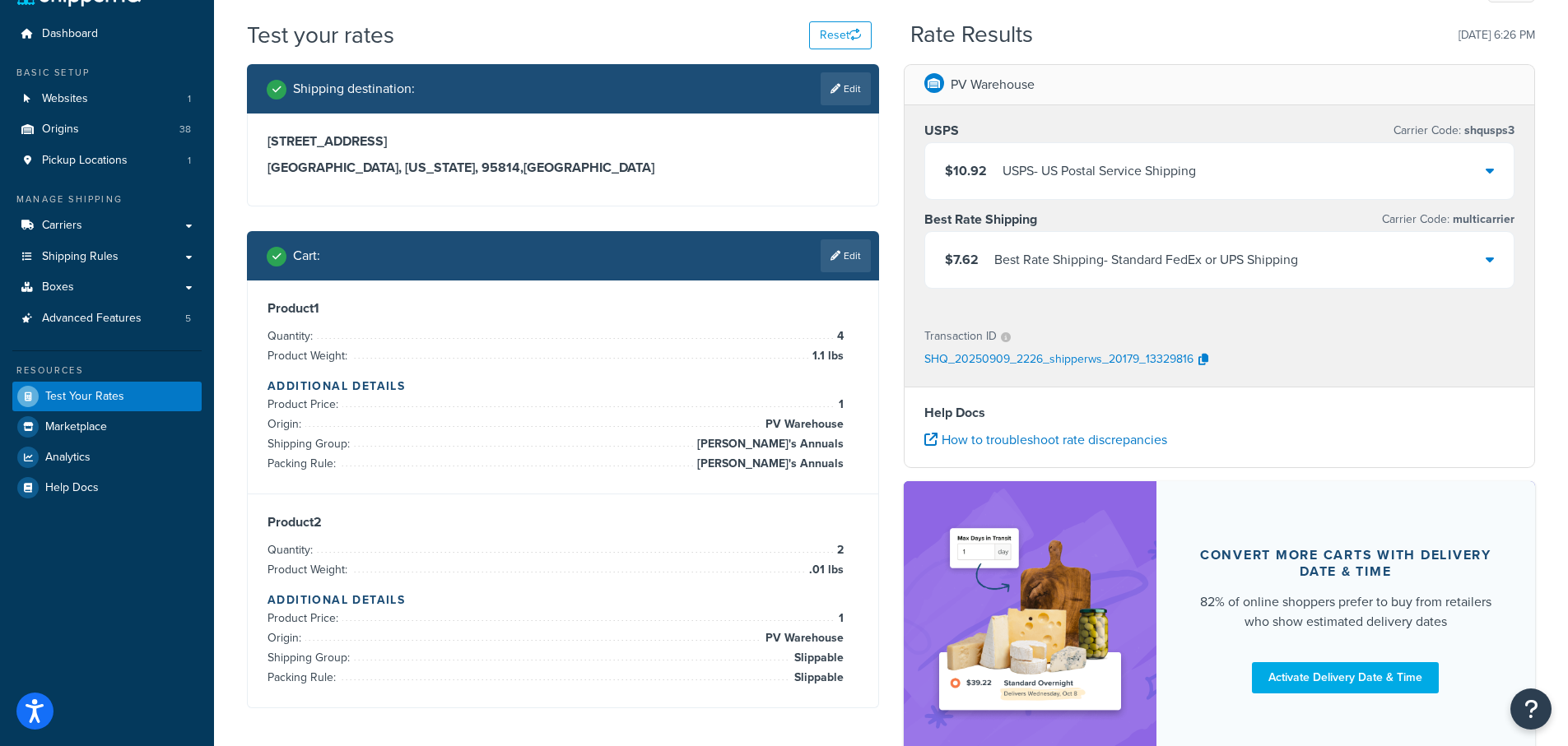
scroll to position [0, 0]
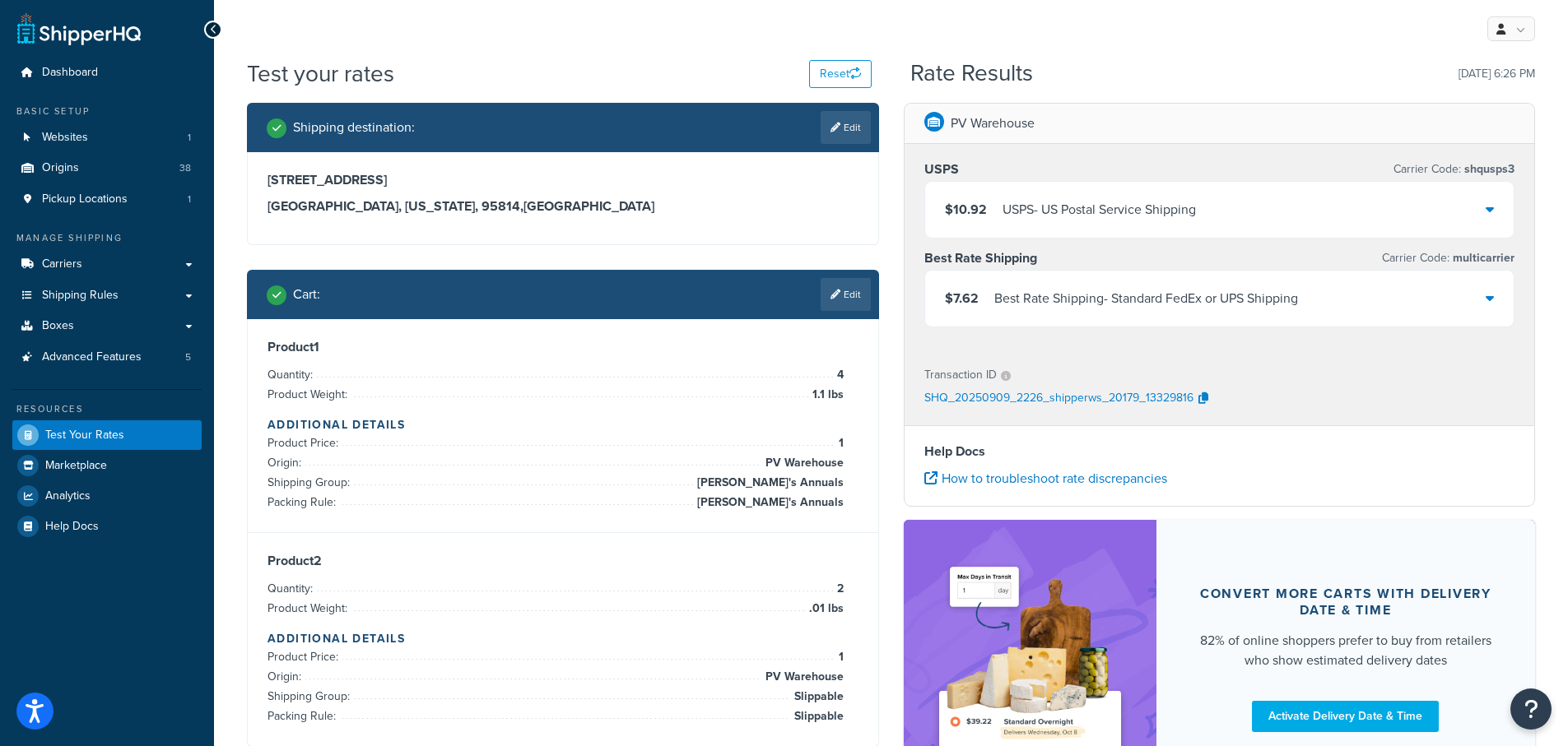
click at [1495, 299] on div "$7.62 Best Rate Shipping - Standard FedEx or UPS Shipping" at bounding box center [1219, 298] width 589 height 56
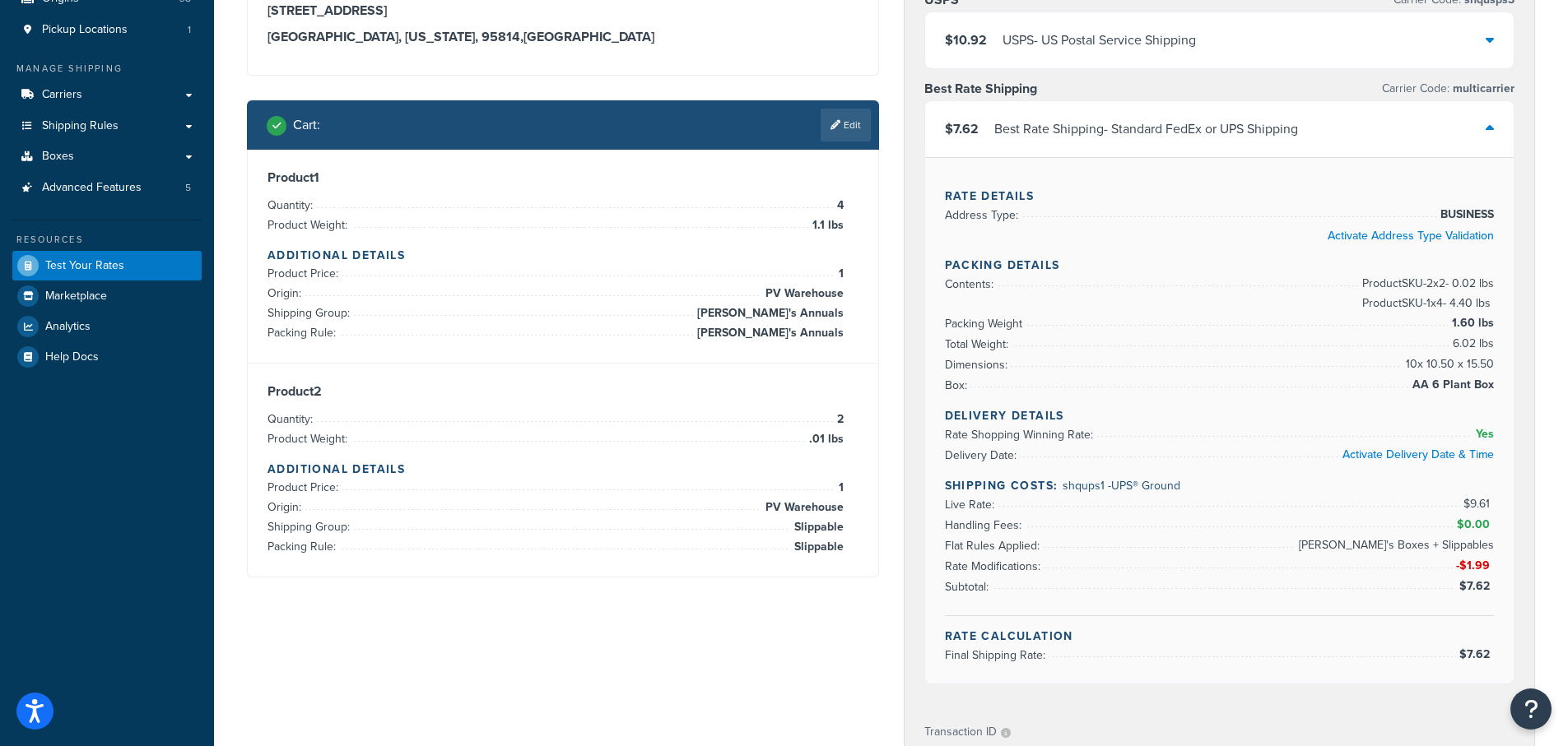
scroll to position [247, 0]
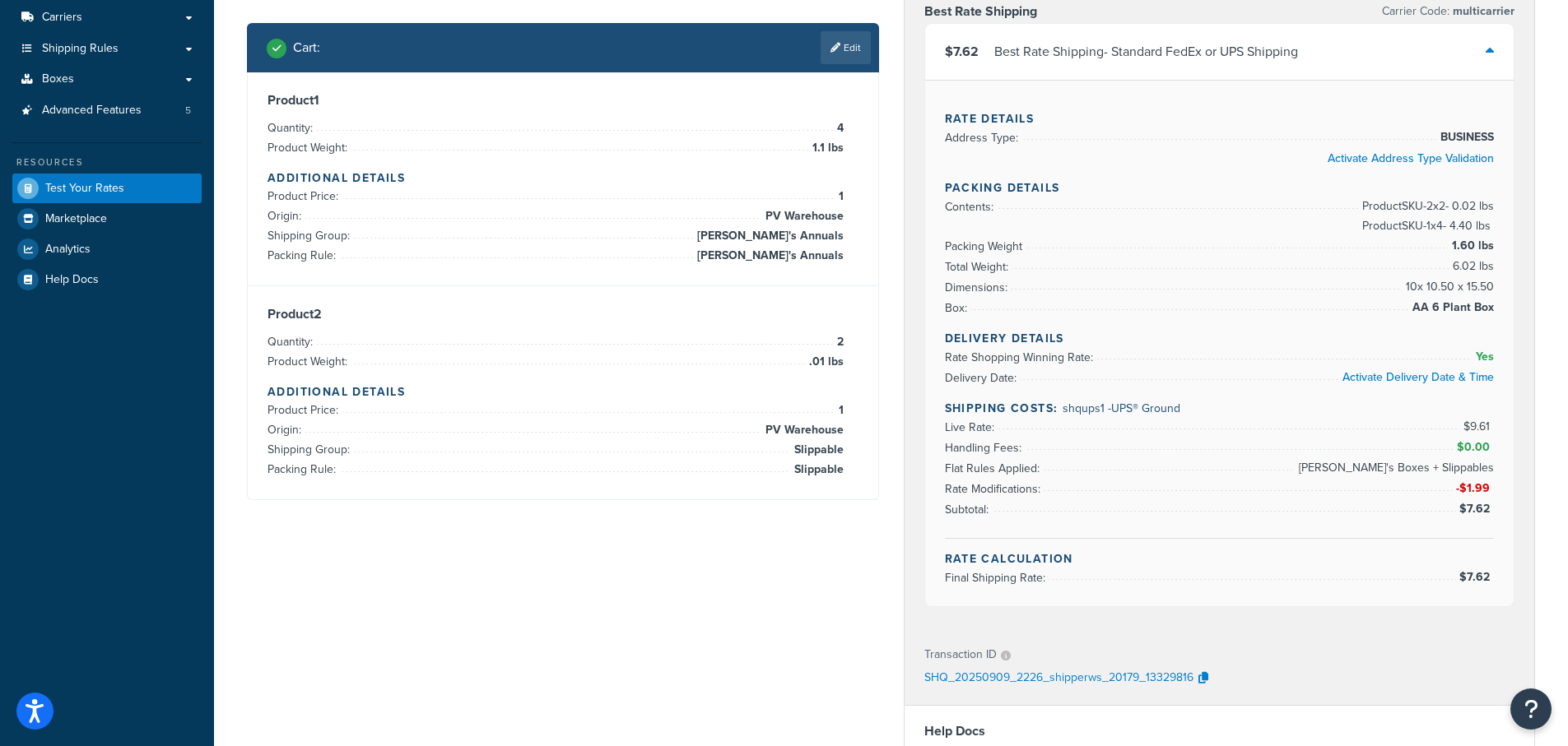
click at [841, 43] on link "Edit" at bounding box center [845, 47] width 50 height 33
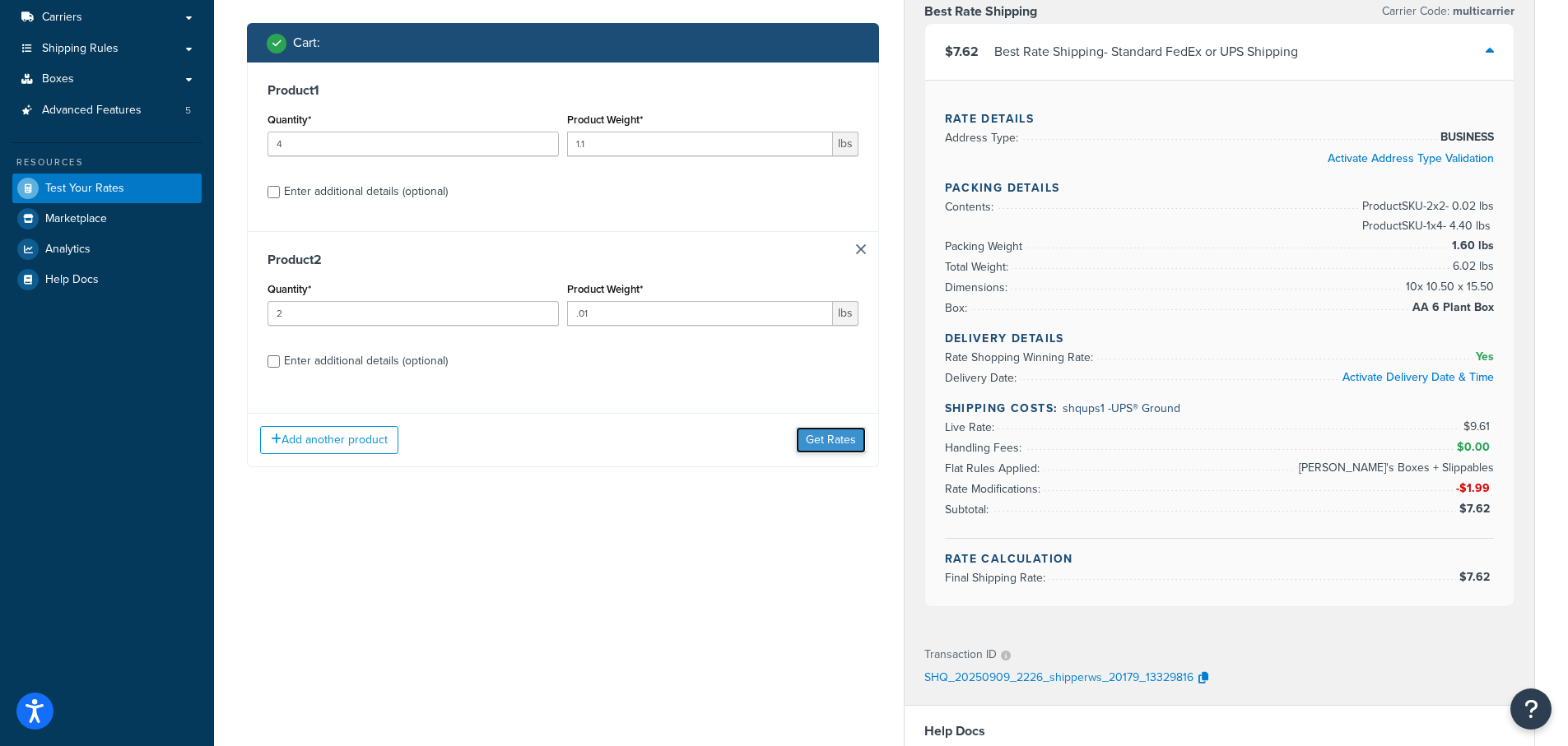
click at [831, 437] on button "Get Rates" at bounding box center [831, 440] width 70 height 27
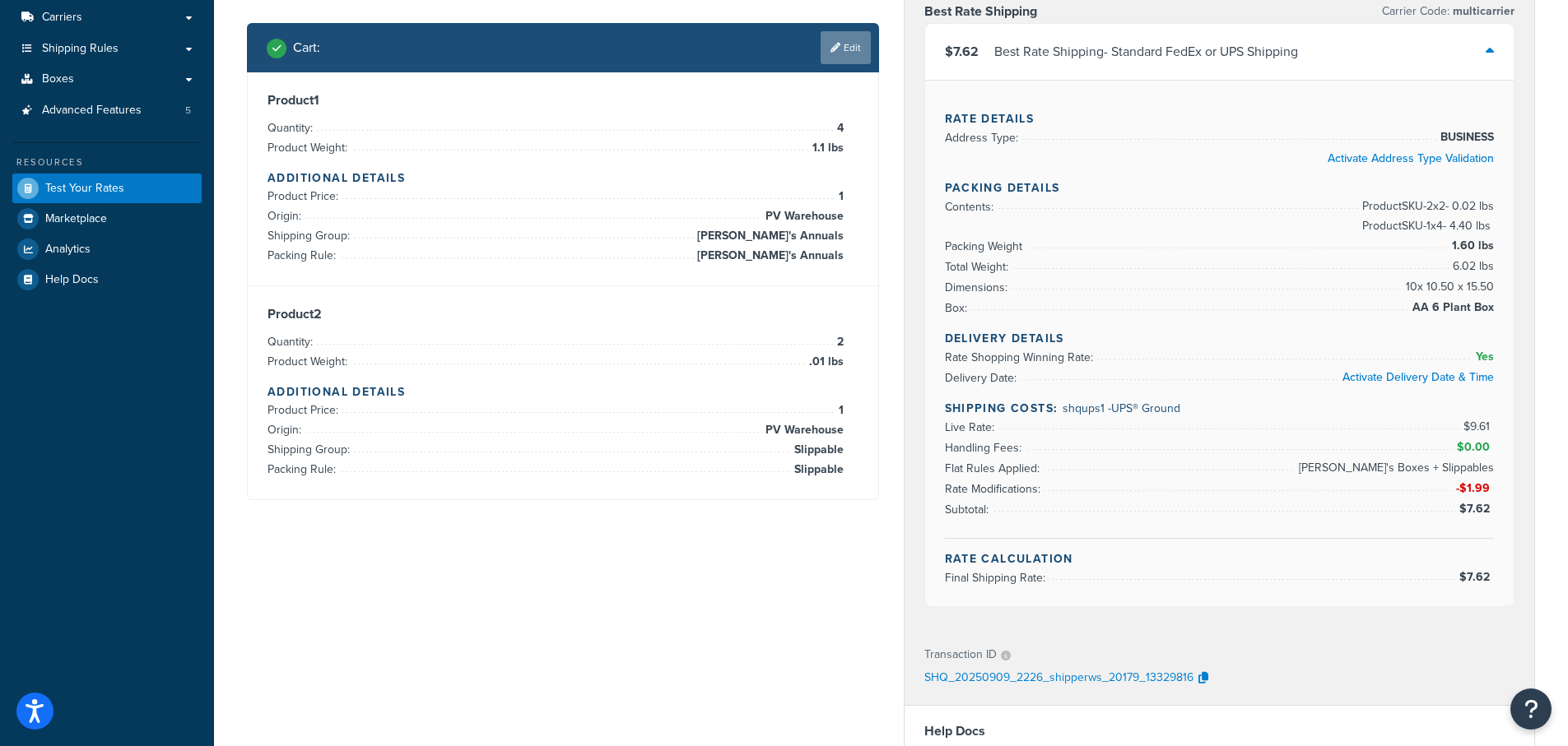
click at [854, 41] on link "Edit" at bounding box center [845, 47] width 50 height 33
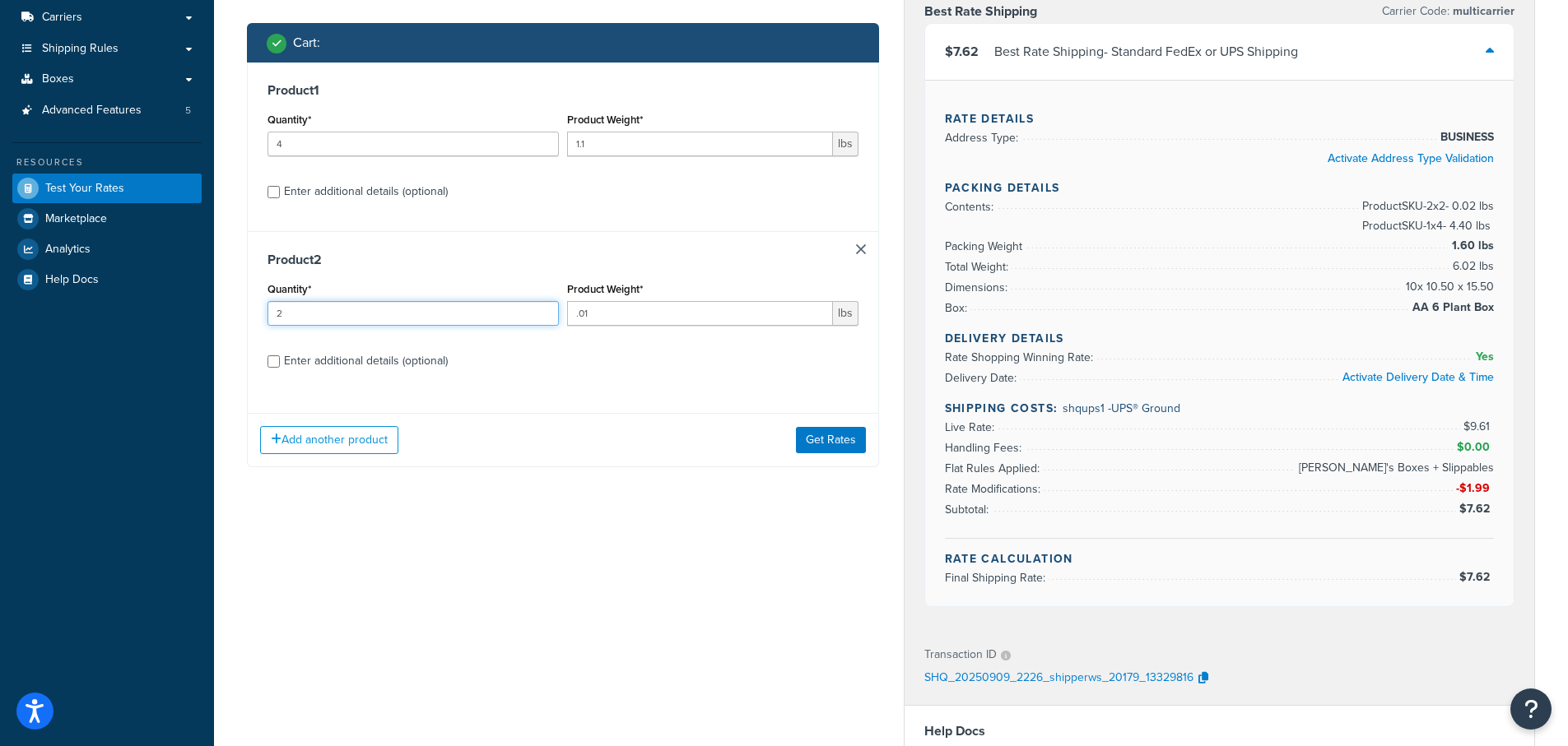
drag, startPoint x: 282, startPoint y: 315, endPoint x: 190, endPoint y: 312, distance: 92.0
click at [190, 312] on div "Dashboard Basic Setup Websites 1 Origins 38 Pickup Locations 1 Manage Shipping …" at bounding box center [784, 464] width 1568 height 1423
type input "3"
click at [822, 441] on button "Get Rates" at bounding box center [831, 440] width 70 height 27
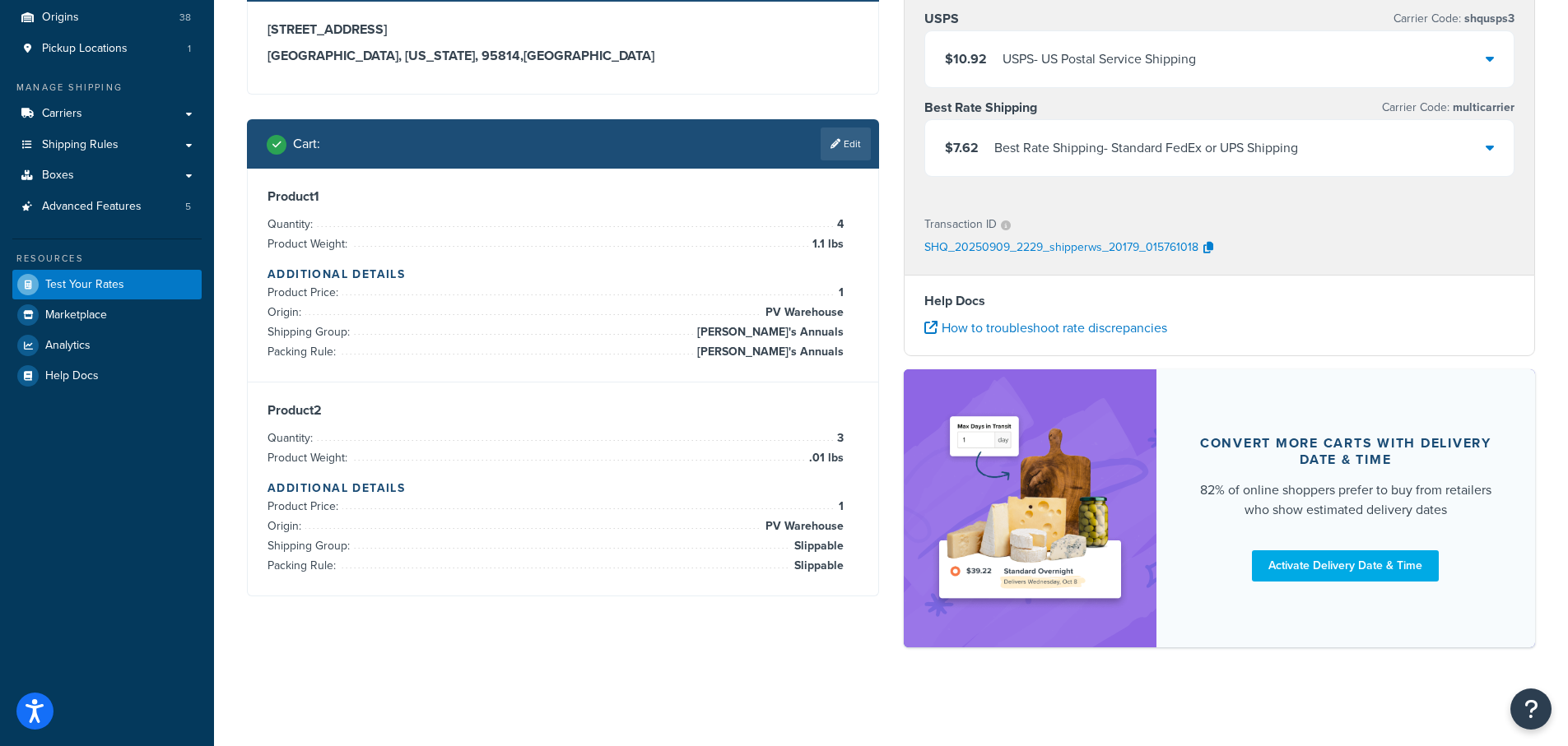
scroll to position [131, 0]
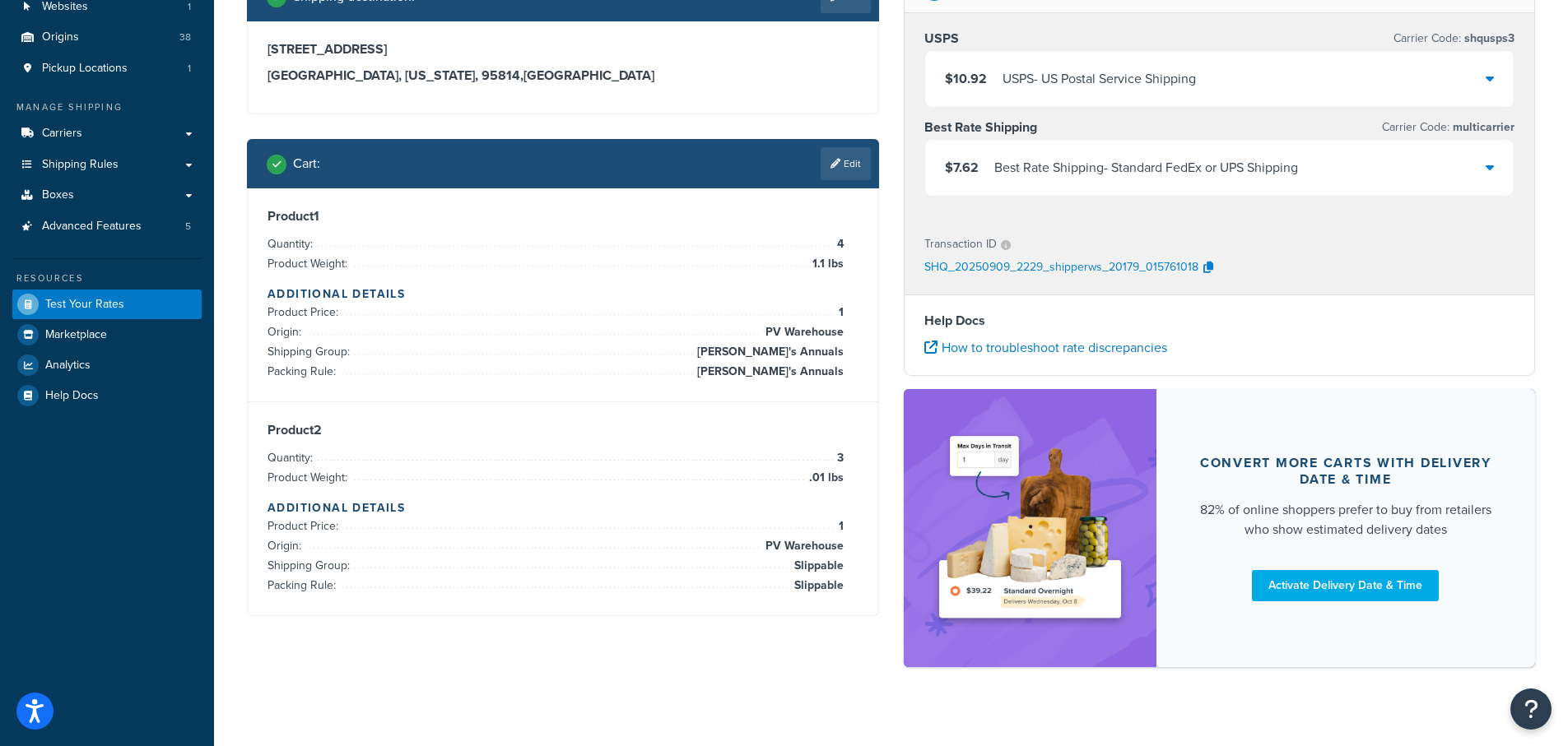
click at [1494, 166] on div "$7.62 Best Rate Shipping - Standard FedEx or UPS Shipping" at bounding box center [1219, 167] width 589 height 56
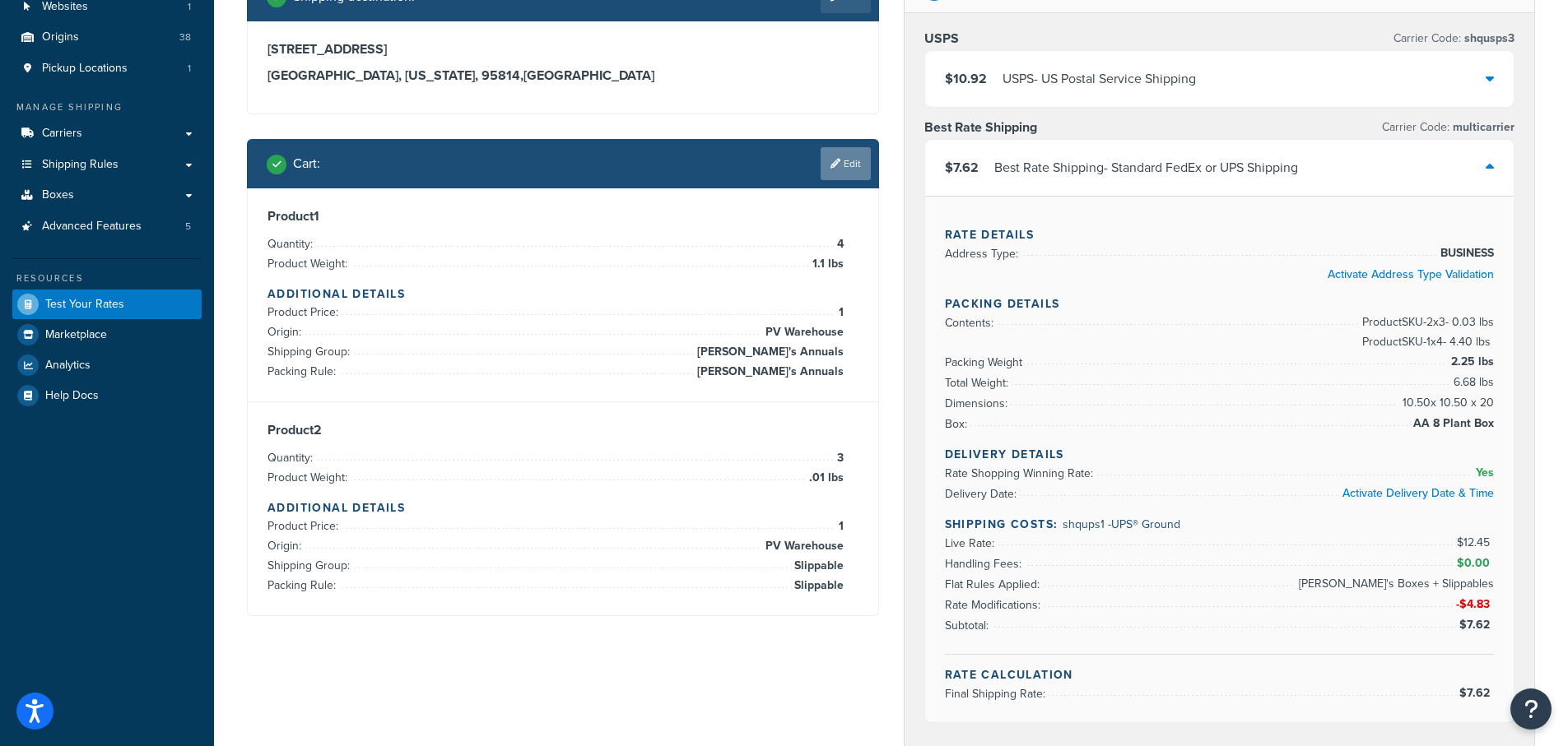
click at [846, 165] on link "Edit" at bounding box center [845, 163] width 50 height 33
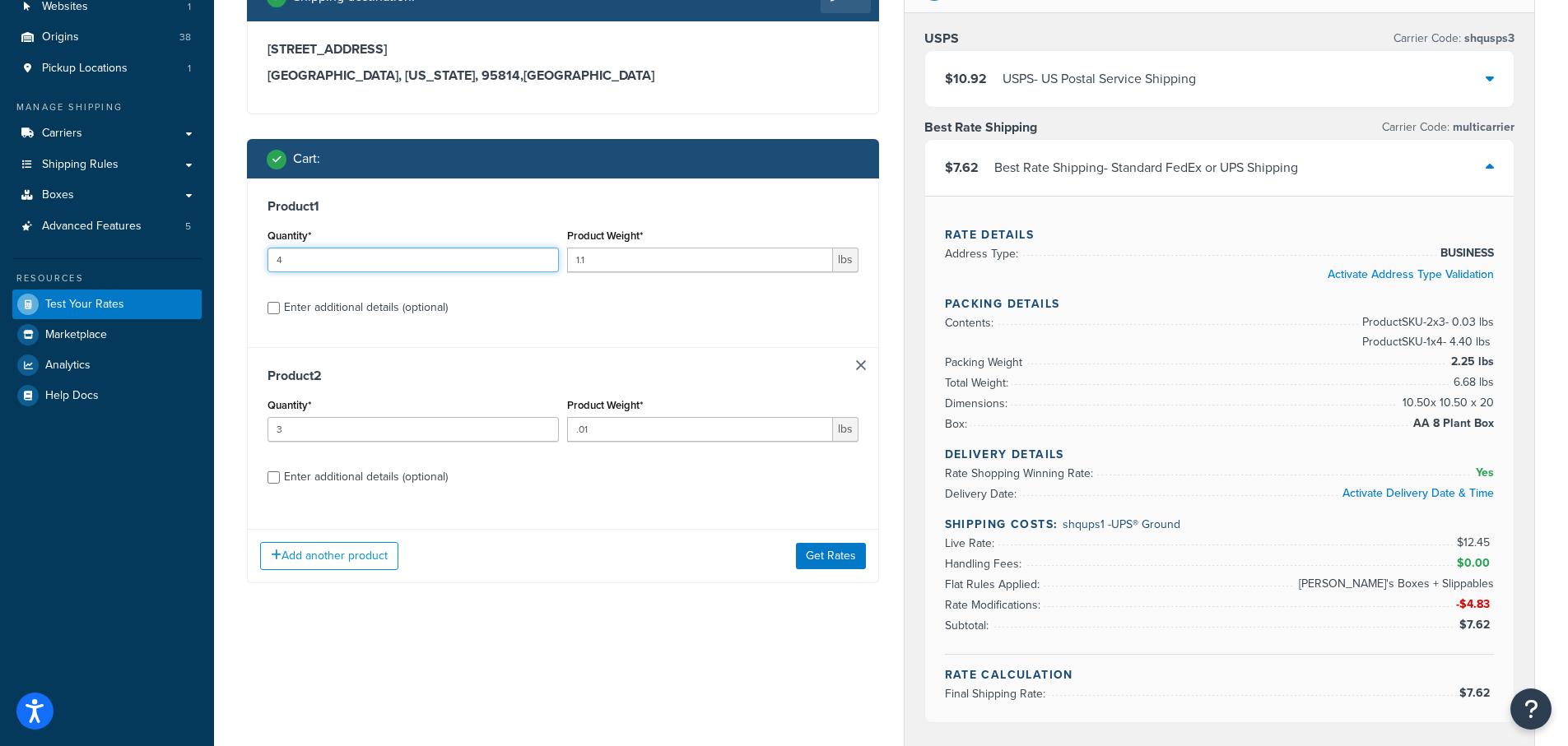
drag, startPoint x: 297, startPoint y: 260, endPoint x: 241, endPoint y: 260, distance: 56.0
click at [241, 260] on div "Shipping destination : Edit 123 Main St, Sacramento, CA 95814 Sacramento, Calif…" at bounding box center [563, 290] width 657 height 636
drag, startPoint x: 286, startPoint y: 424, endPoint x: 269, endPoint y: 425, distance: 17.0
click at [269, 425] on input "3" at bounding box center [413, 429] width 292 height 25
type input "1"
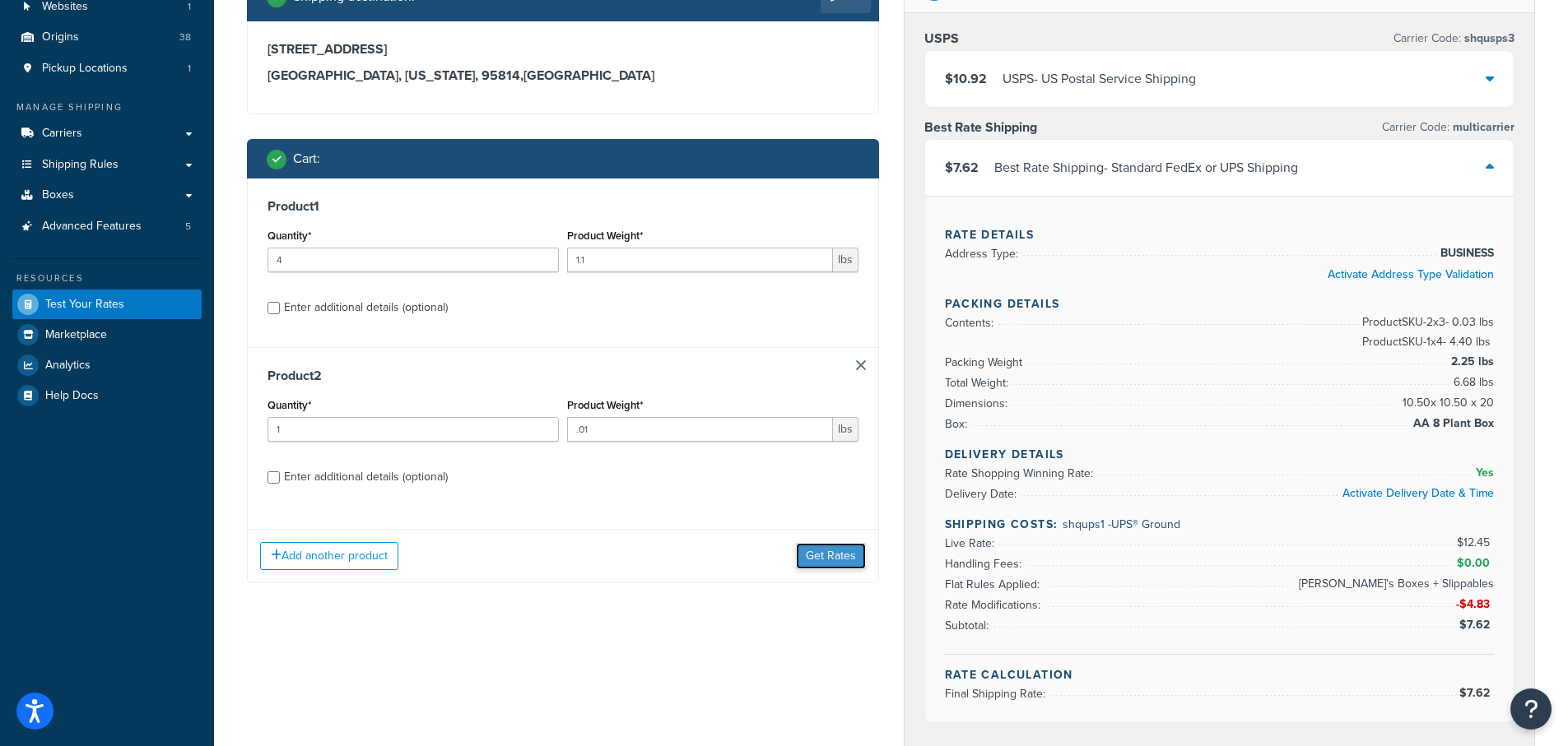
click at [823, 559] on button "Get Rates" at bounding box center [831, 556] width 70 height 27
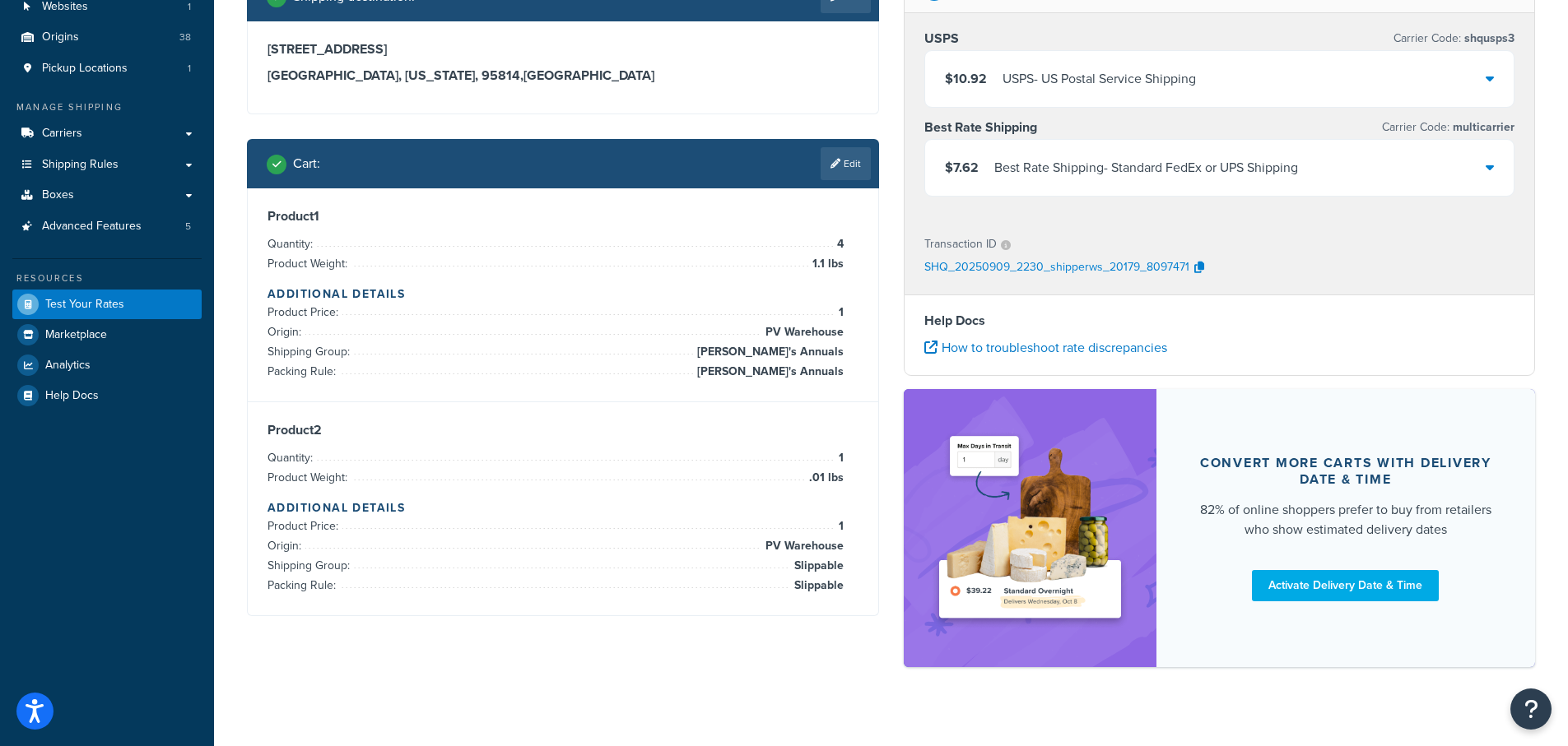
drag, startPoint x: 1493, startPoint y: 166, endPoint x: 1492, endPoint y: 176, distance: 10.0
click at [1493, 170] on icon at bounding box center [1489, 167] width 8 height 13
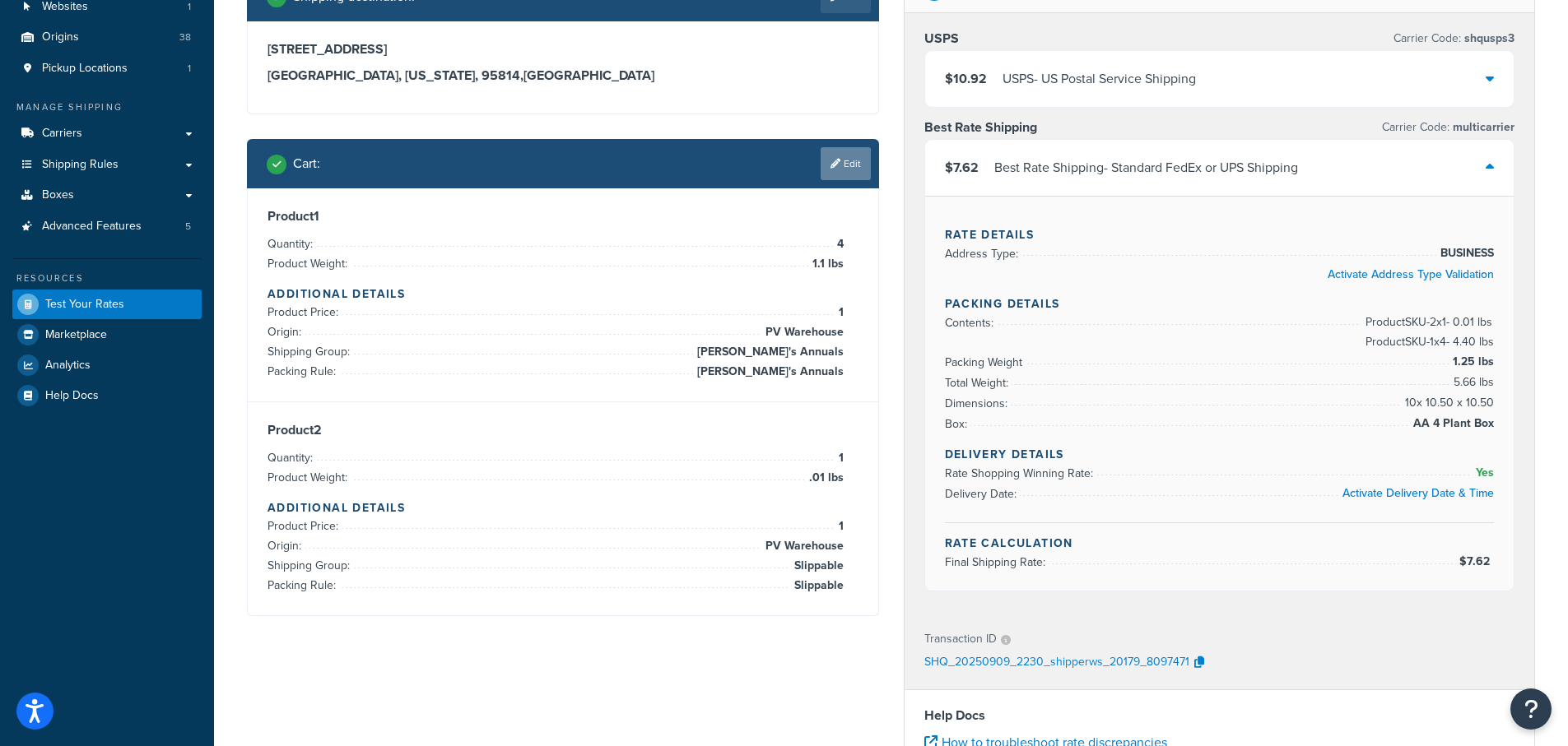
click at [854, 166] on link "Edit" at bounding box center [845, 163] width 50 height 33
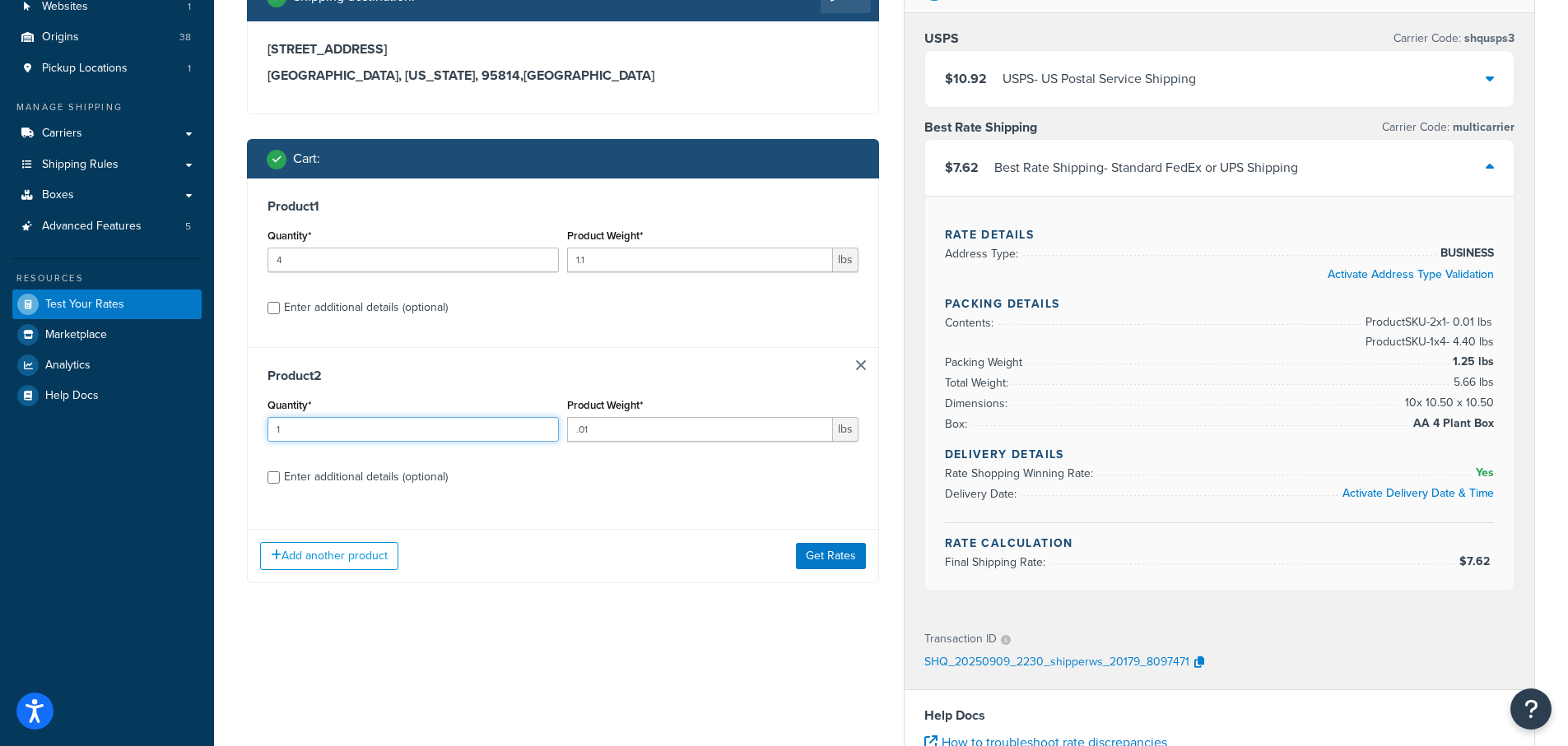
drag, startPoint x: 302, startPoint y: 430, endPoint x: 184, endPoint y: 430, distance: 118.0
click at [184, 430] on div "Dashboard Basic Setup Websites 1 Origins 38 Pickup Locations 1 Manage Shipping …" at bounding box center [784, 515] width 1568 height 1292
type input "2"
click at [825, 556] on button "Get Rates" at bounding box center [831, 556] width 70 height 27
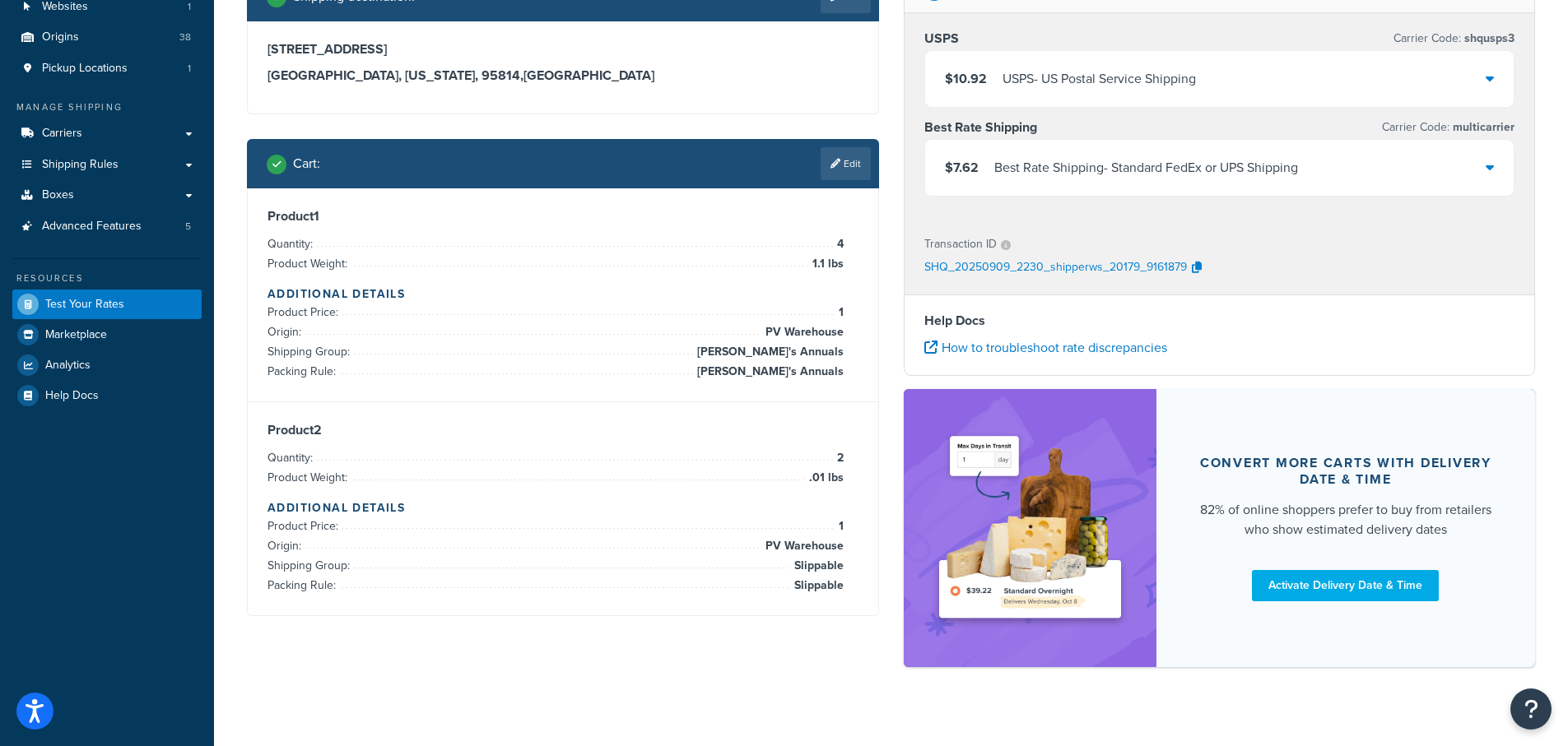
click at [1487, 170] on icon at bounding box center [1489, 167] width 8 height 13
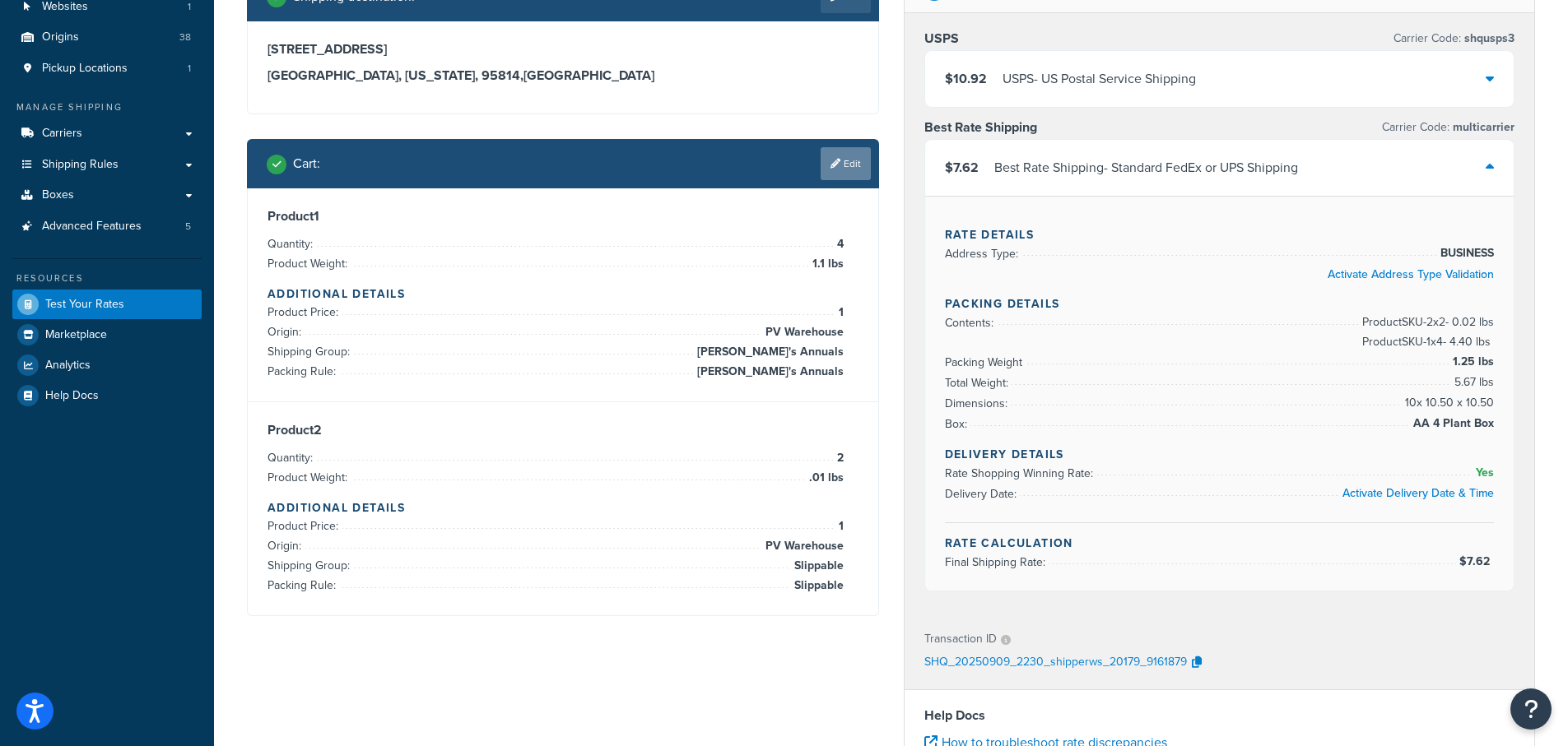
click at [845, 167] on link "Edit" at bounding box center [845, 163] width 50 height 33
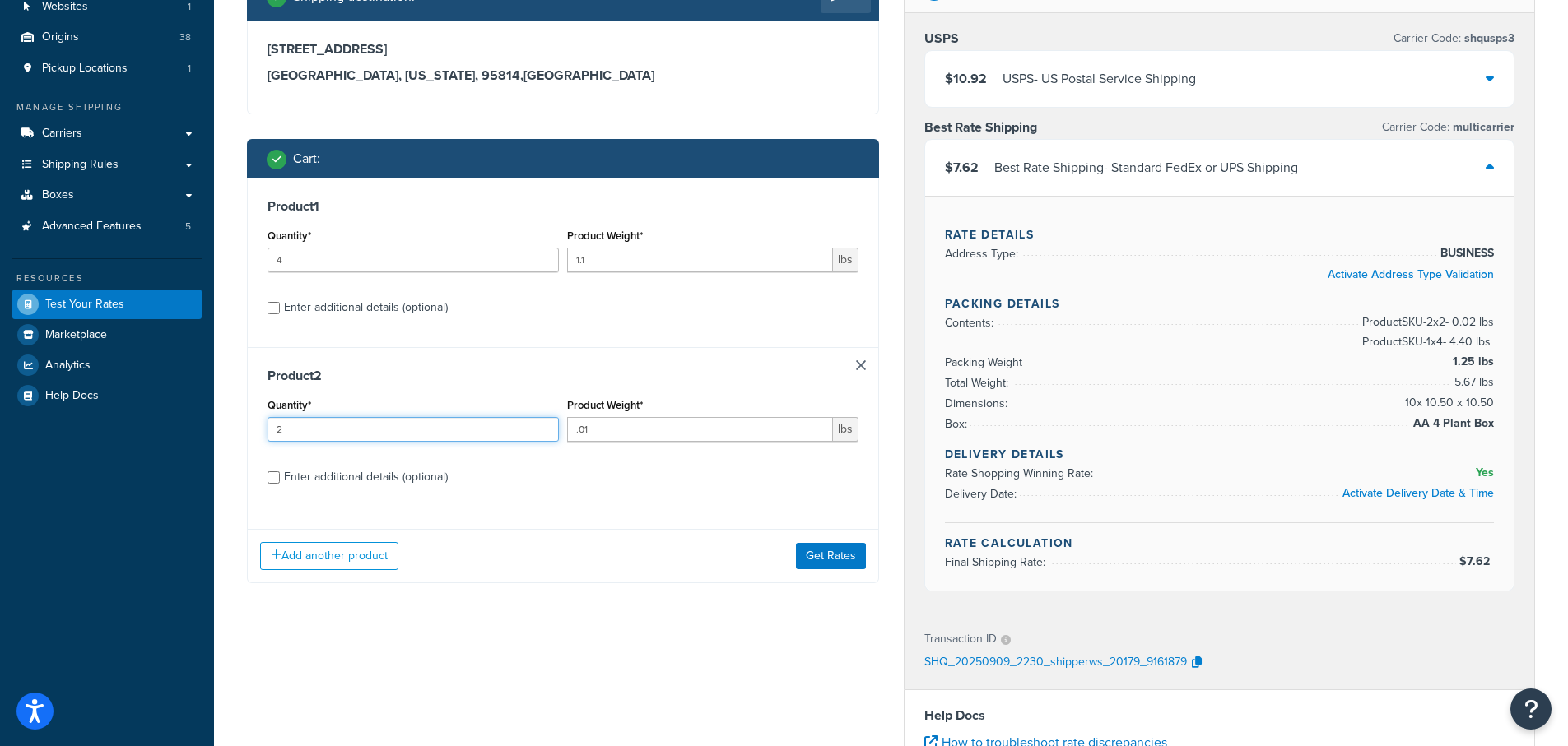
drag, startPoint x: 292, startPoint y: 429, endPoint x: 215, endPoint y: 419, distance: 77.6
click at [215, 419] on div "Test your rates Reset Rate Results 09/09/2025, 6:30 PM Shipping destination : E…" at bounding box center [891, 523] width 1353 height 1193
type input "3"
click at [826, 553] on button "Get Rates" at bounding box center [831, 556] width 70 height 27
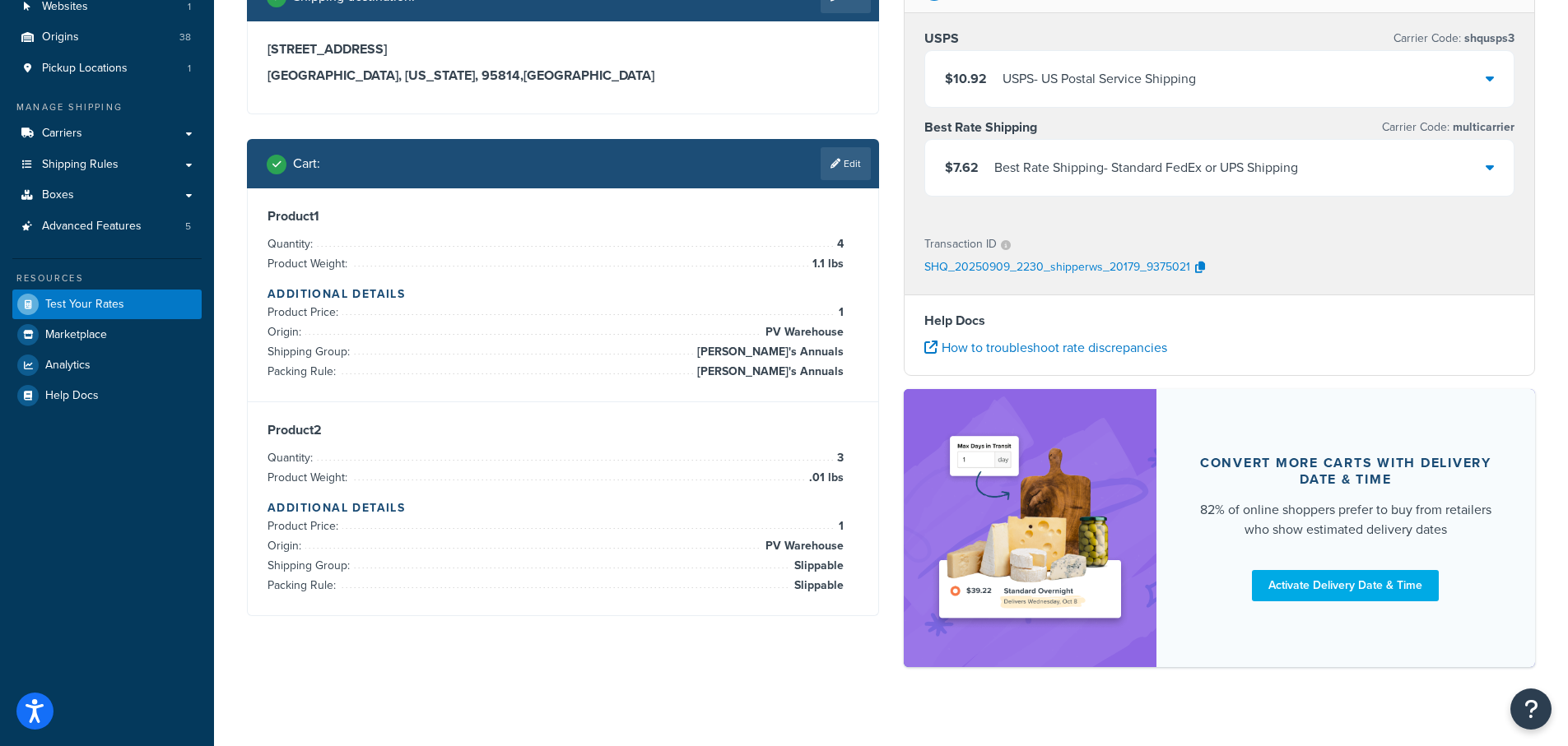
click at [1490, 180] on div at bounding box center [1489, 168] width 8 height 23
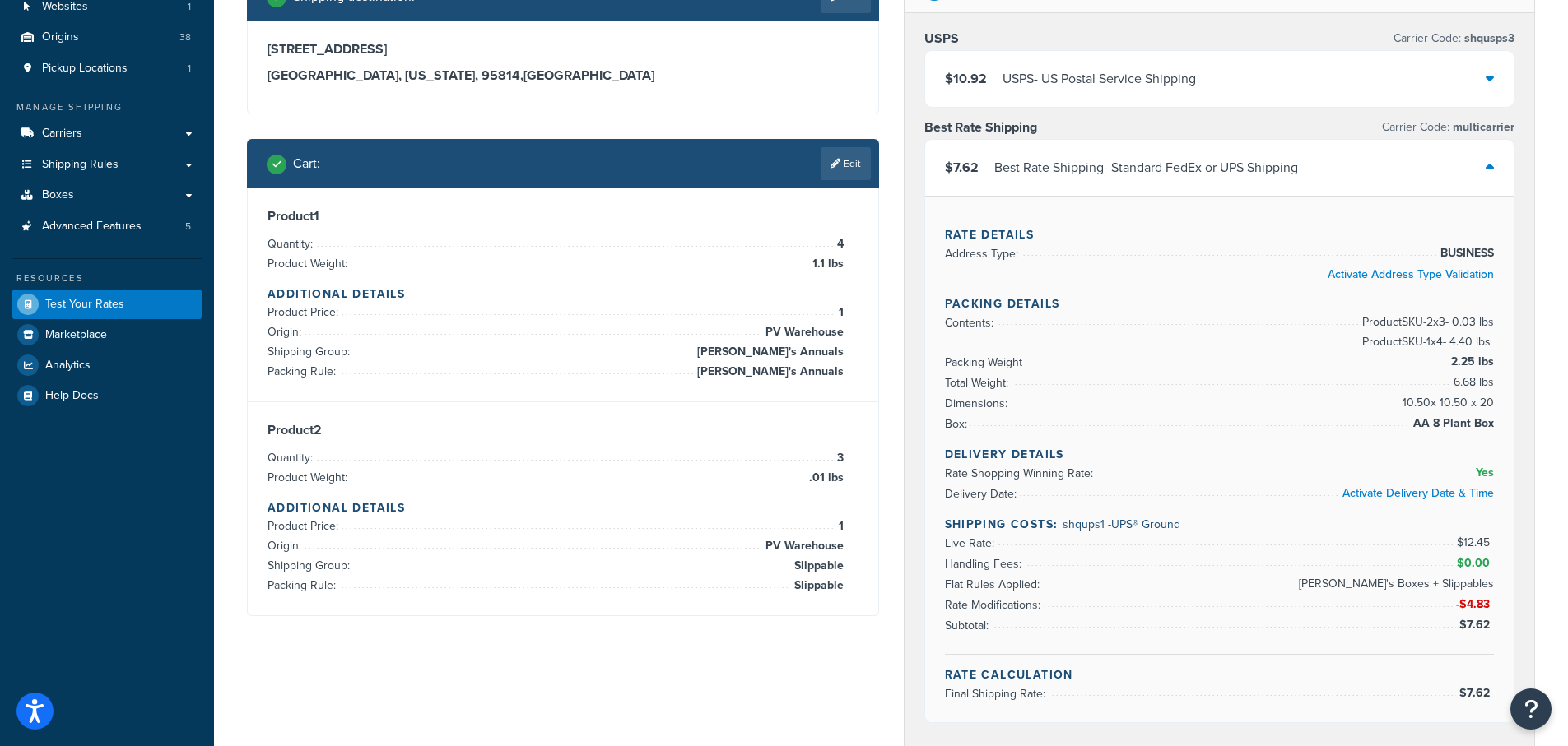
drag, startPoint x: 853, startPoint y: 162, endPoint x: 806, endPoint y: 269, distance: 116.9
click at [851, 166] on link "Edit" at bounding box center [845, 163] width 50 height 33
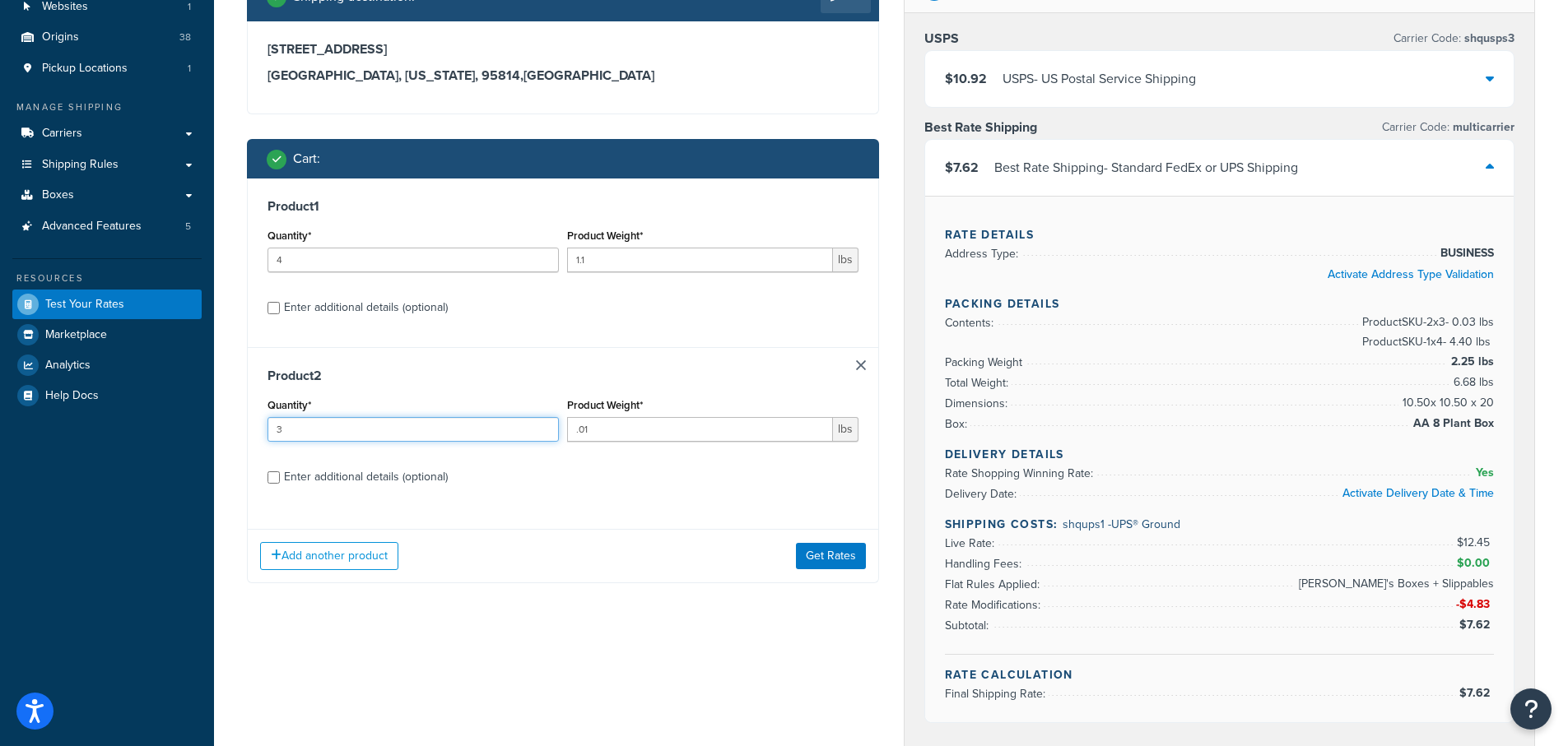
drag, startPoint x: 294, startPoint y: 431, endPoint x: 255, endPoint y: 402, distance: 48.6
click at [246, 417] on div "Shipping destination : Edit 123 Main St, Sacramento, CA 95814 Sacramento, Calif…" at bounding box center [563, 290] width 657 height 636
type input "2"
click at [819, 554] on button "Get Rates" at bounding box center [831, 556] width 70 height 27
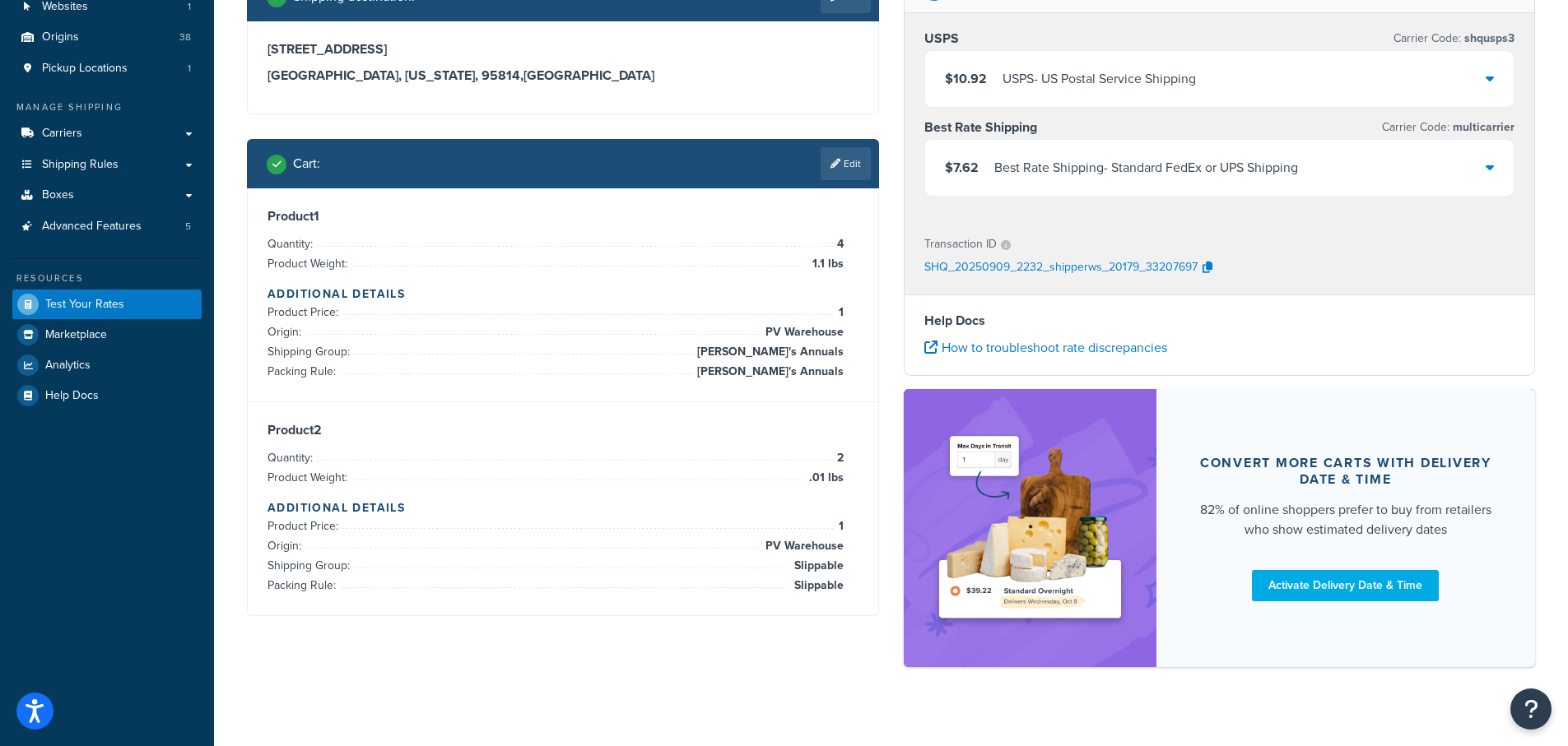
drag, startPoint x: 1497, startPoint y: 166, endPoint x: 1505, endPoint y: 171, distance: 9.4
click at [1504, 170] on div "$7.62 Best Rate Shipping - Standard FedEx or UPS Shipping" at bounding box center [1219, 167] width 589 height 56
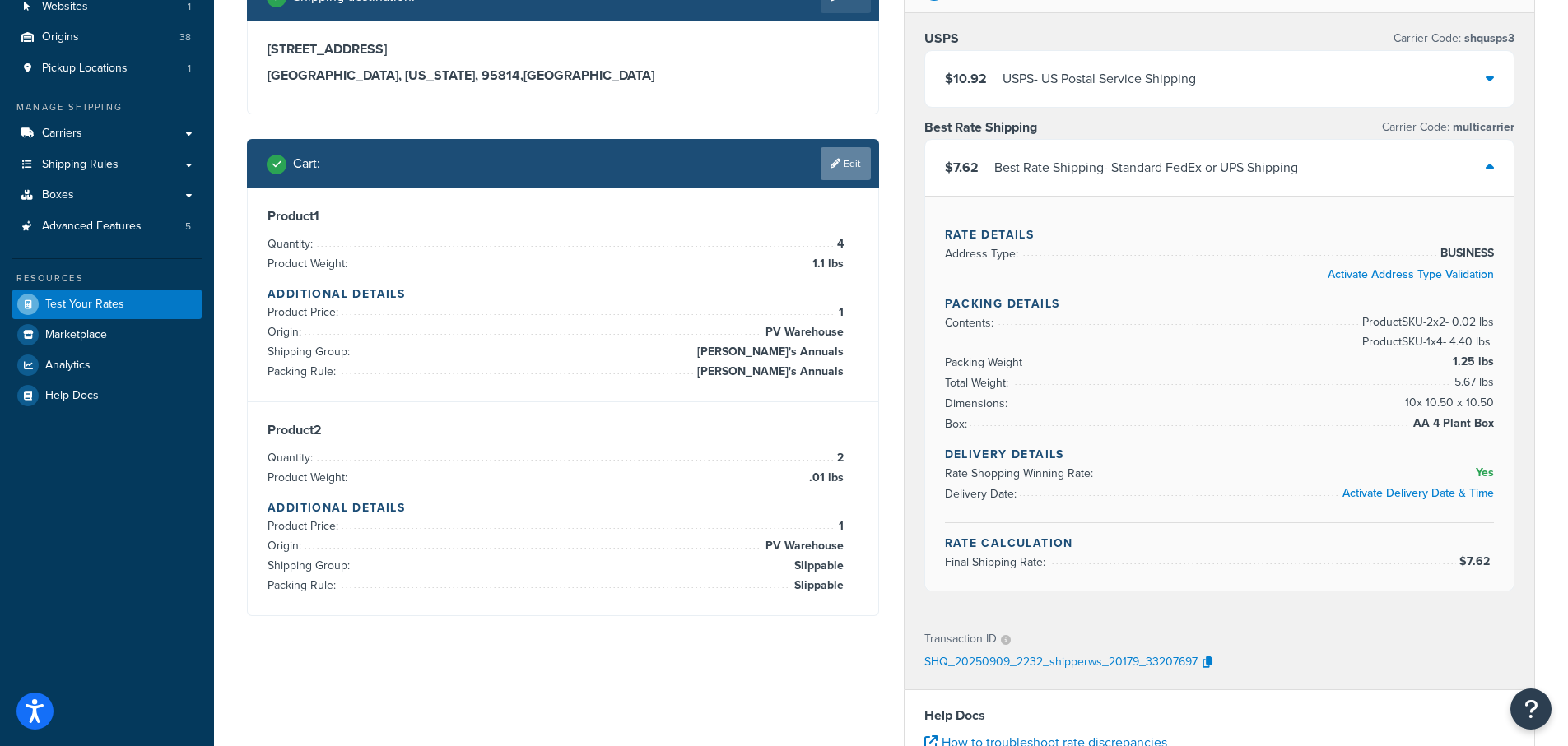
click at [845, 162] on link "Edit" at bounding box center [845, 163] width 50 height 33
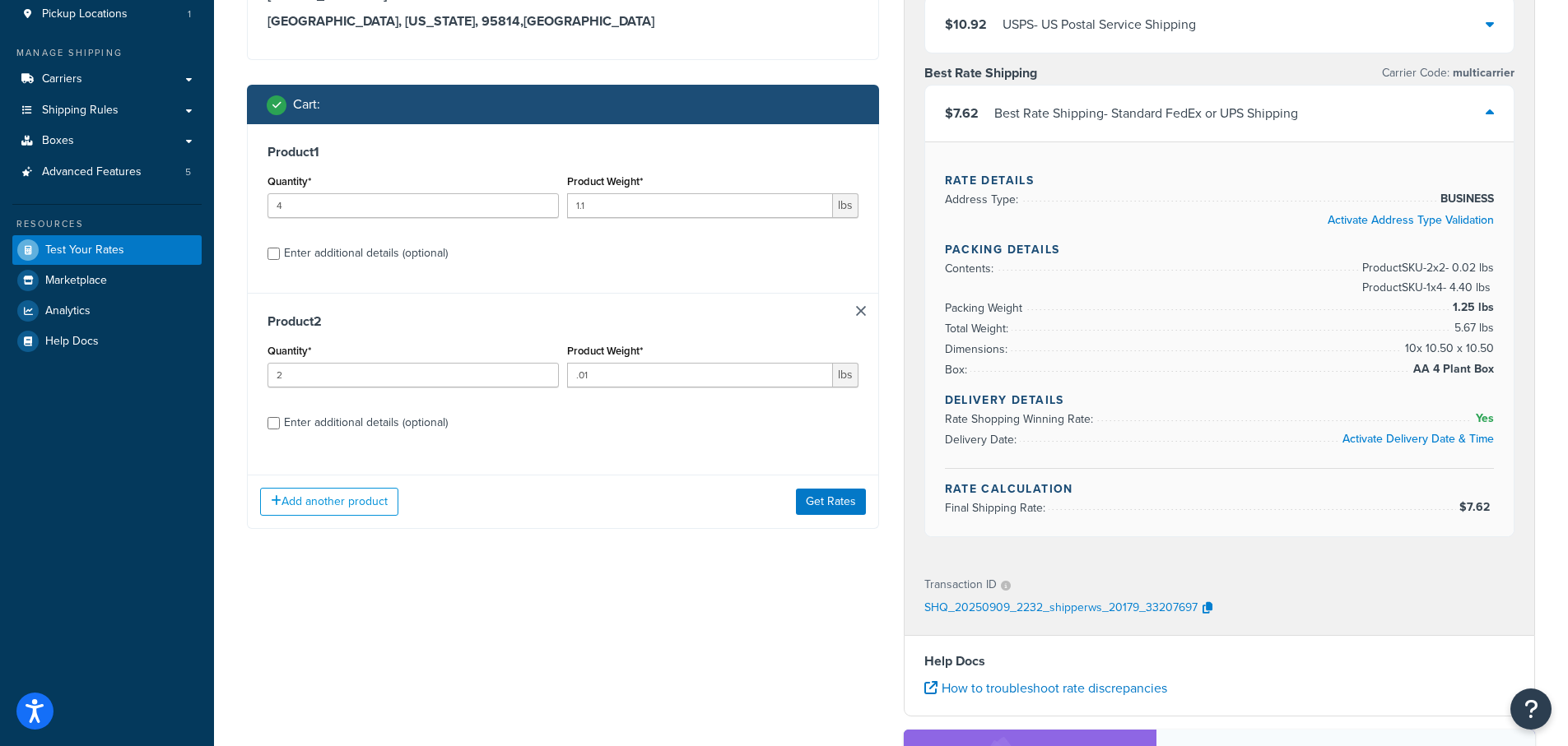
scroll to position [296, 0]
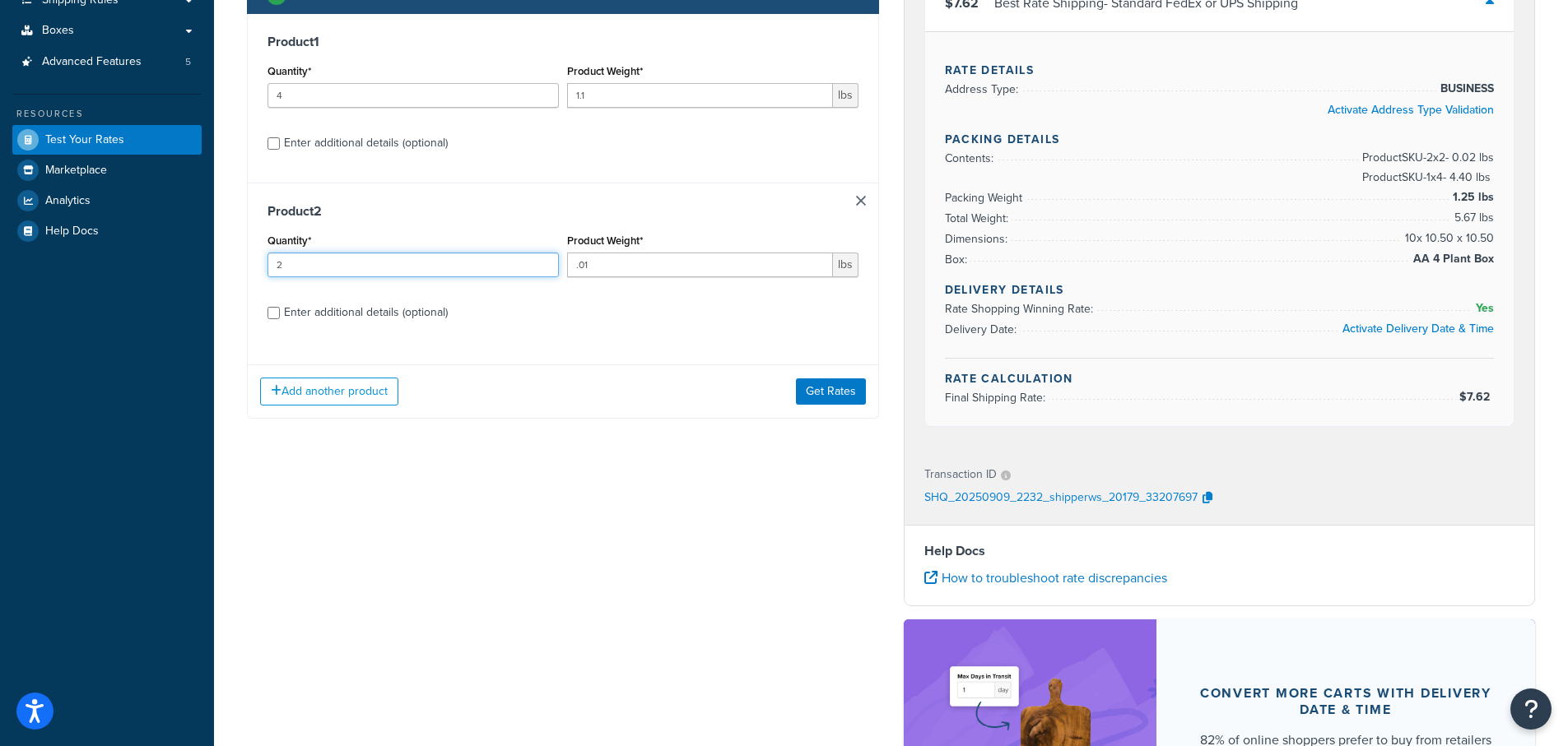
drag, startPoint x: 301, startPoint y: 264, endPoint x: 246, endPoint y: 264, distance: 55.0
click at [246, 264] on div "Shipping destination : Edit 123 Main St, Sacramento, CA 95814 Sacramento, Calif…" at bounding box center [563, 124] width 657 height 636
type input "3"
click at [833, 388] on button "Get Rates" at bounding box center [831, 392] width 70 height 27
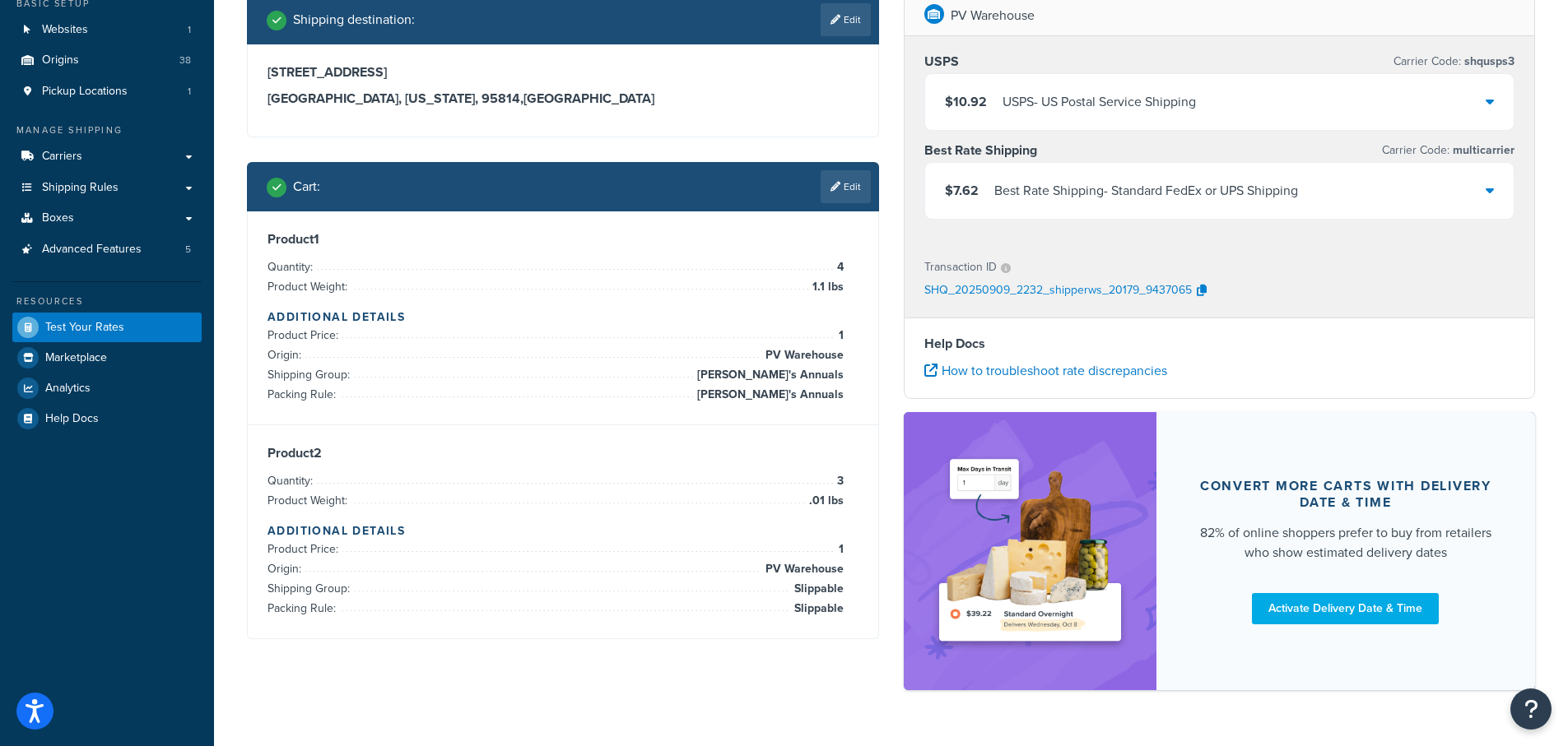
scroll to position [152, 0]
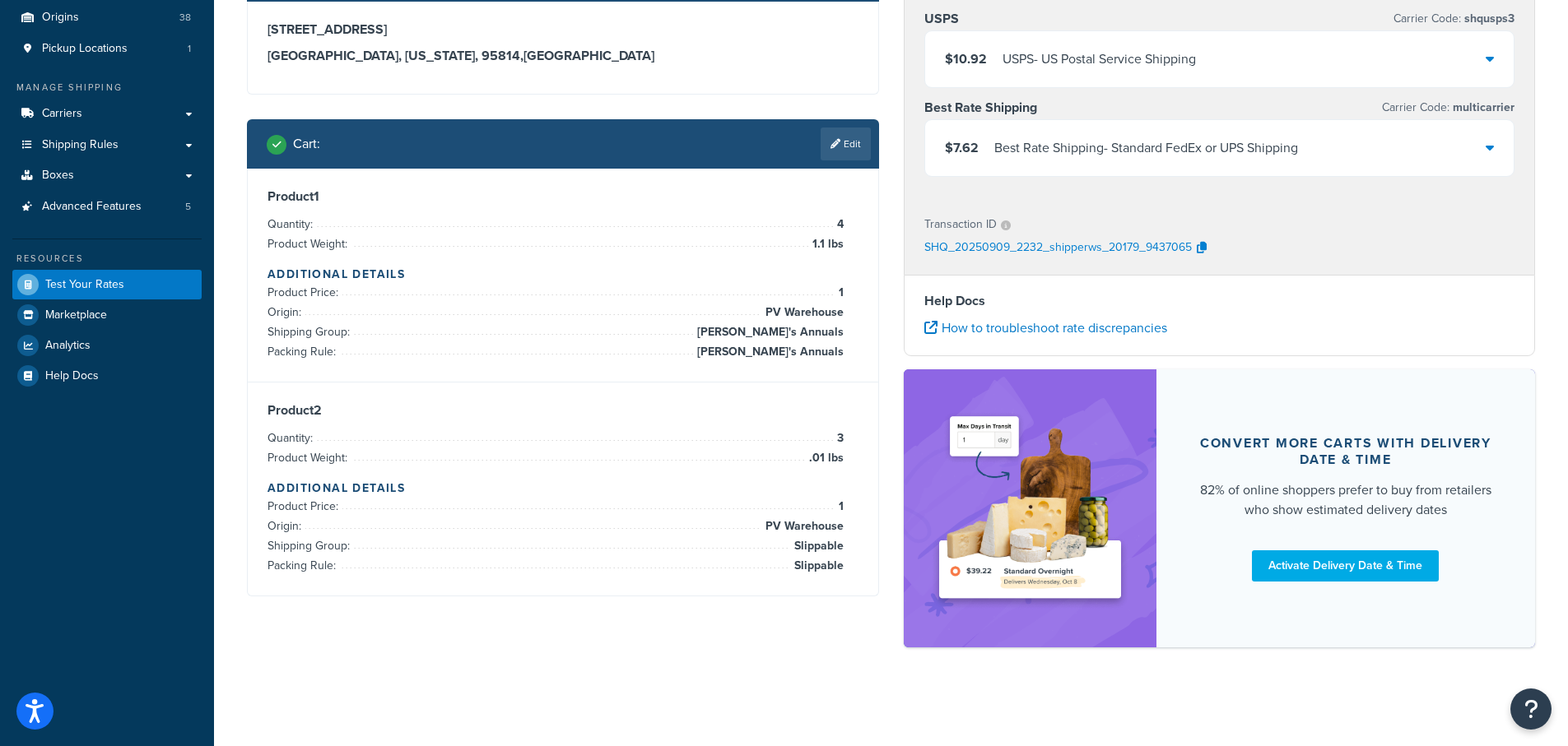
drag, startPoint x: 1493, startPoint y: 146, endPoint x: 1461, endPoint y: 239, distance: 98.4
click at [1493, 148] on icon at bounding box center [1489, 147] width 8 height 13
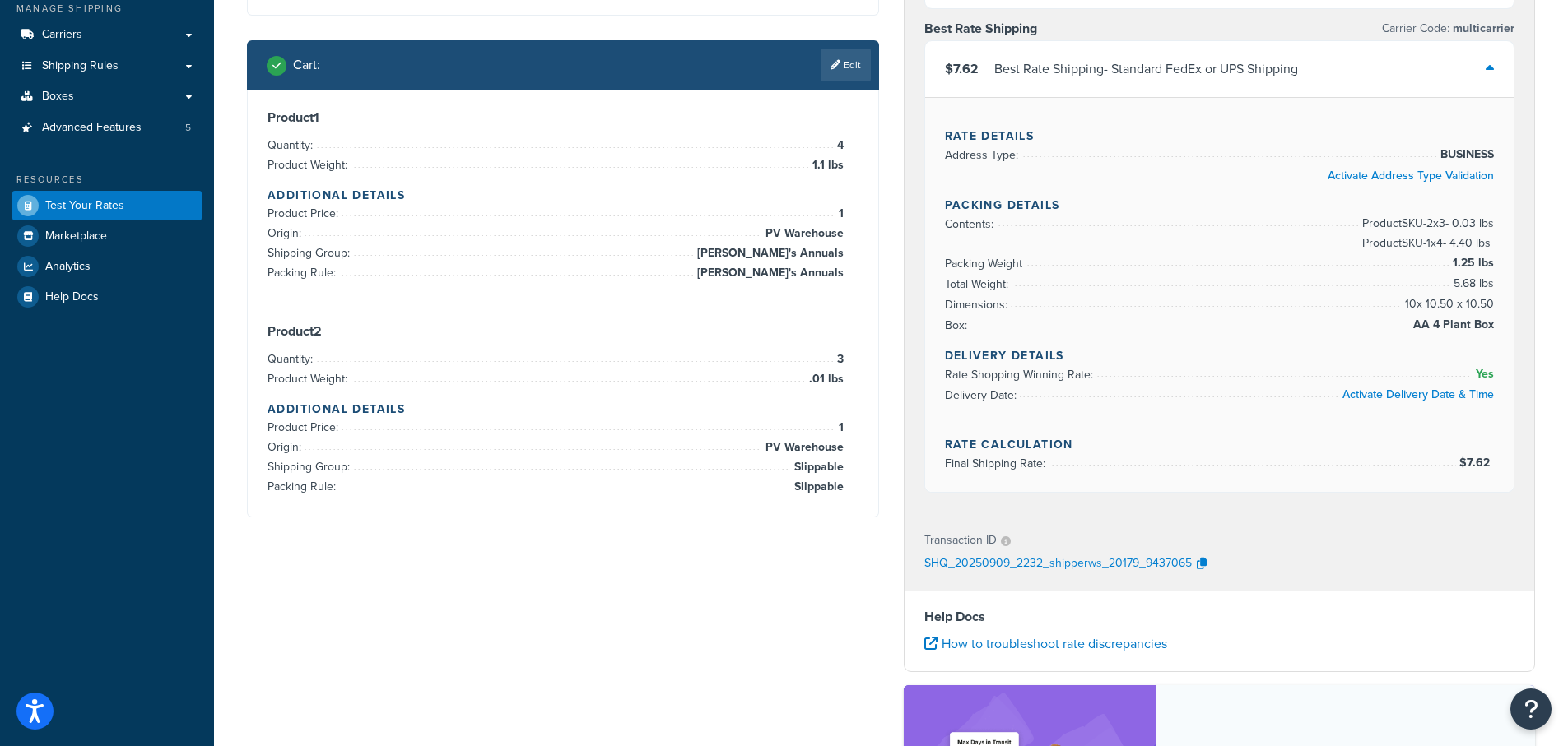
scroll to position [131, 0]
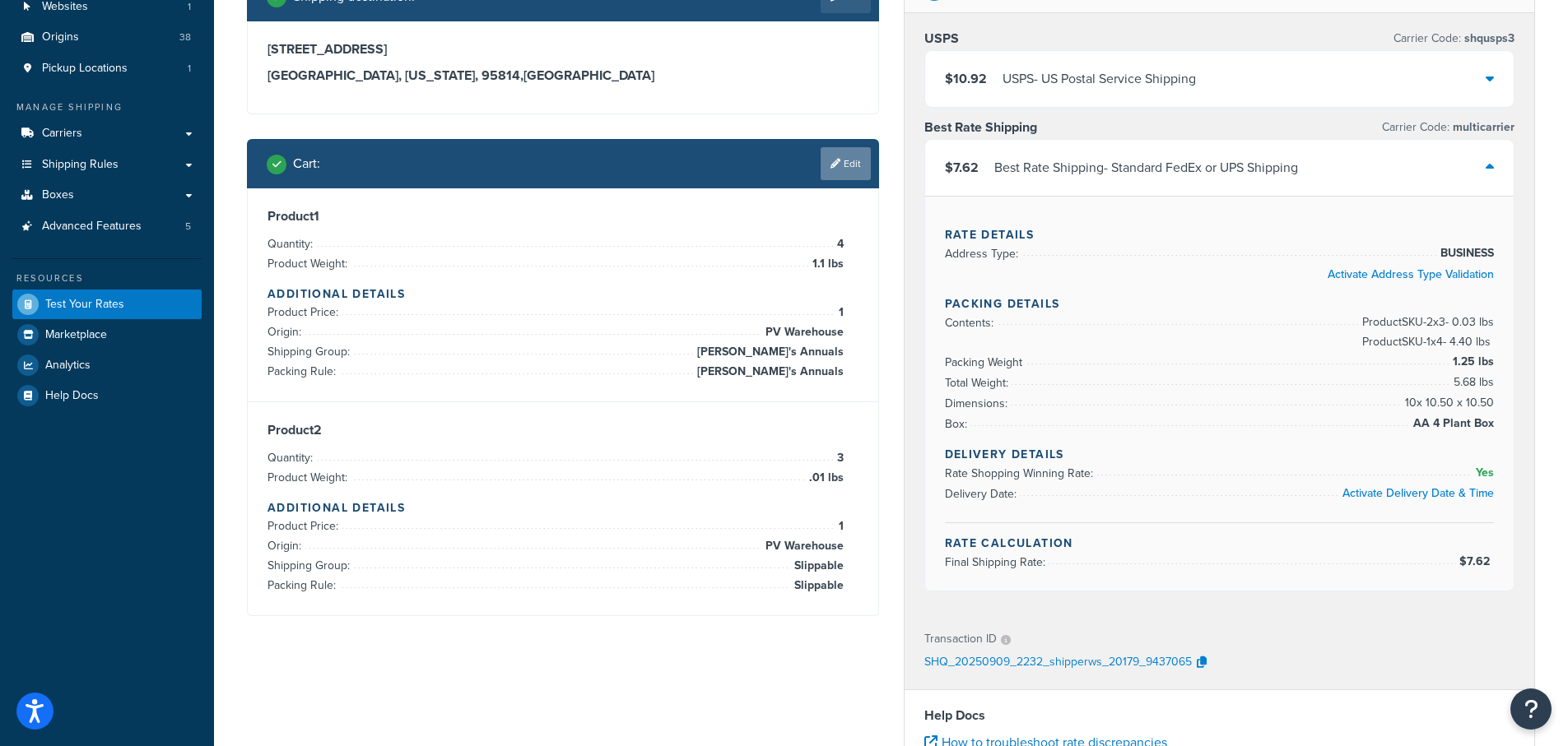
click at [839, 160] on link "Edit" at bounding box center [845, 163] width 50 height 33
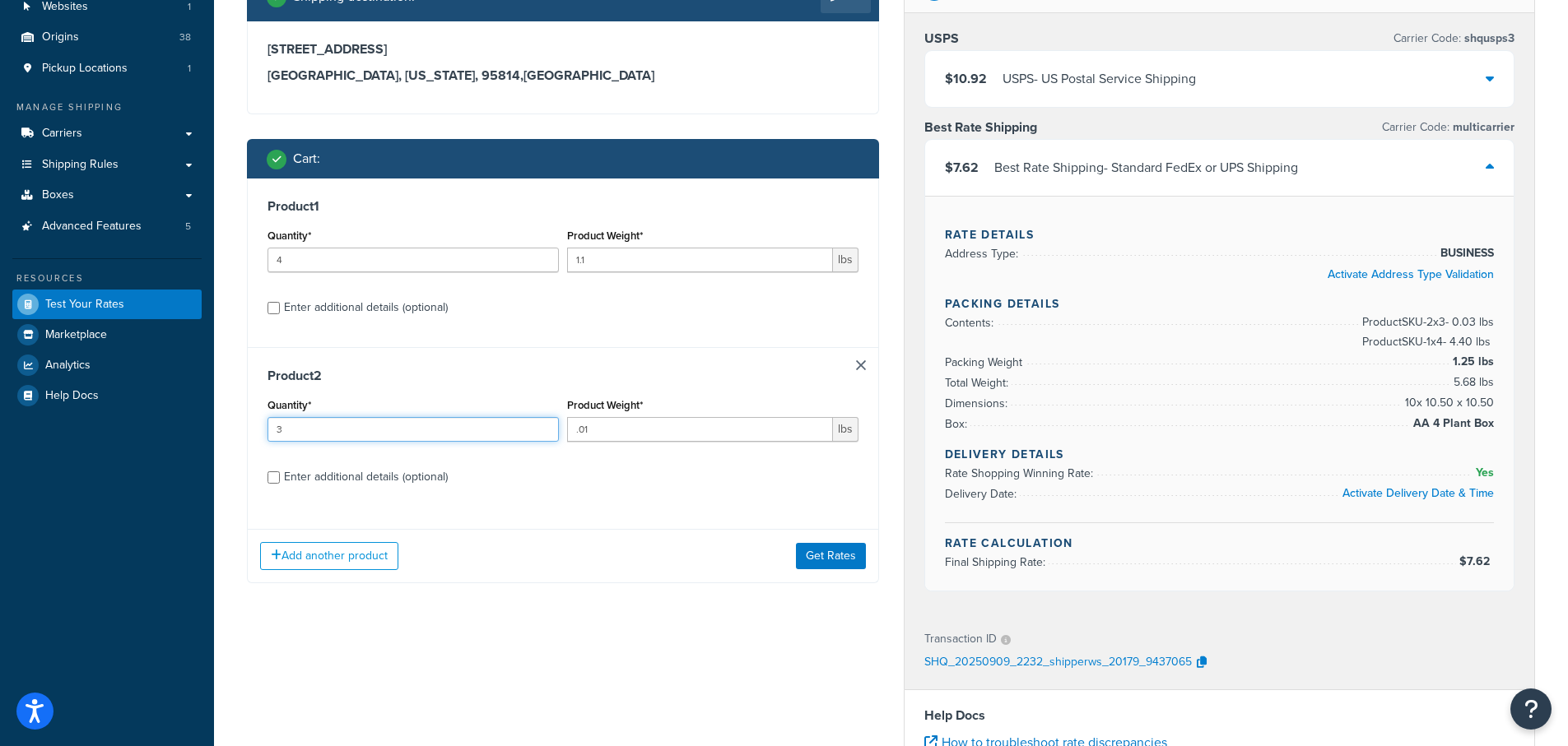
drag, startPoint x: 302, startPoint y: 425, endPoint x: 231, endPoint y: 419, distance: 71.3
click at [231, 420] on div "Test your rates Reset Rate Results 09/09/2025, 6:32 PM Shipping destination : E…" at bounding box center [891, 523] width 1353 height 1193
type input "10"
click at [822, 551] on button "Get Rates" at bounding box center [831, 556] width 70 height 27
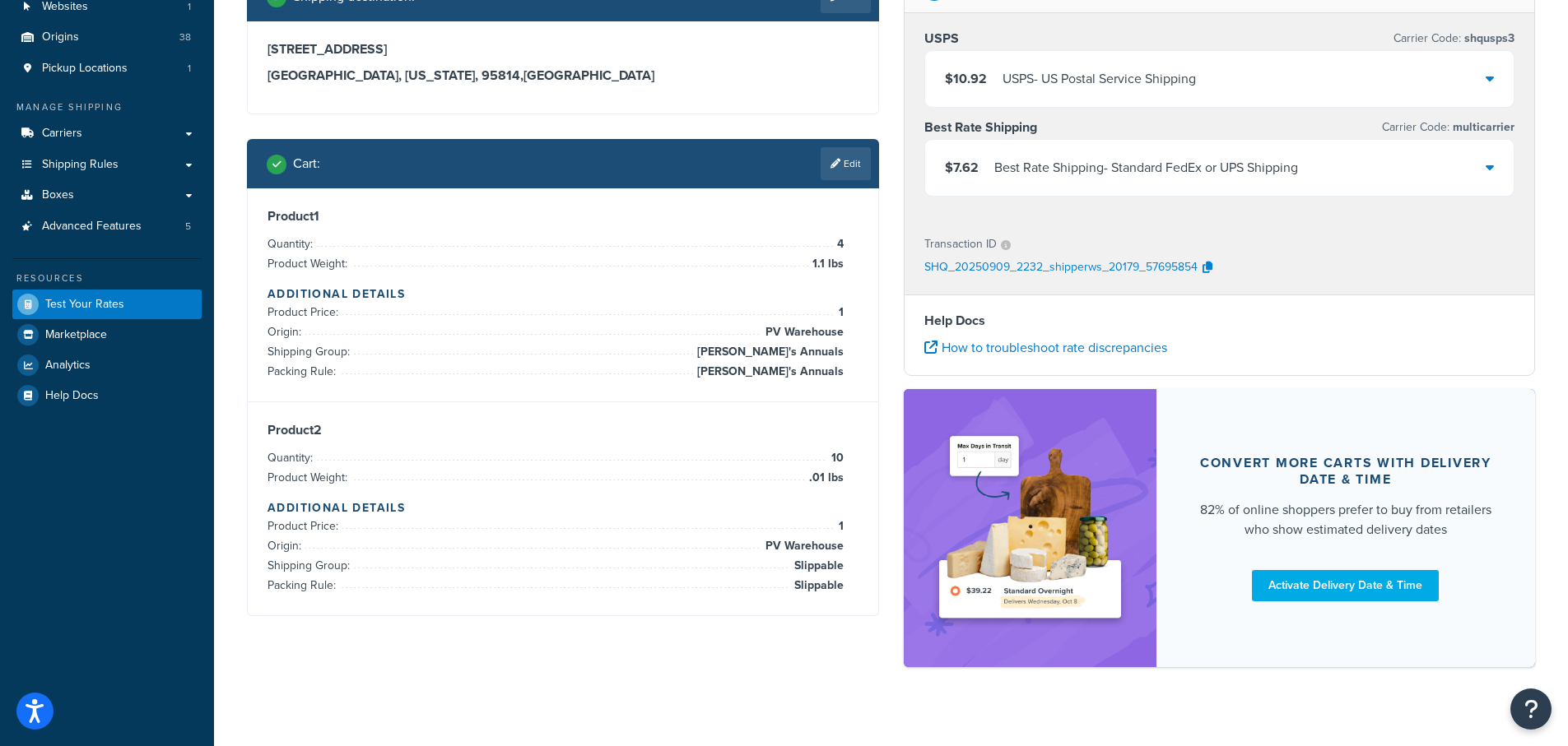
click at [1480, 173] on div "$7.62 Best Rate Shipping - Standard FedEx or UPS Shipping" at bounding box center [1219, 167] width 589 height 56
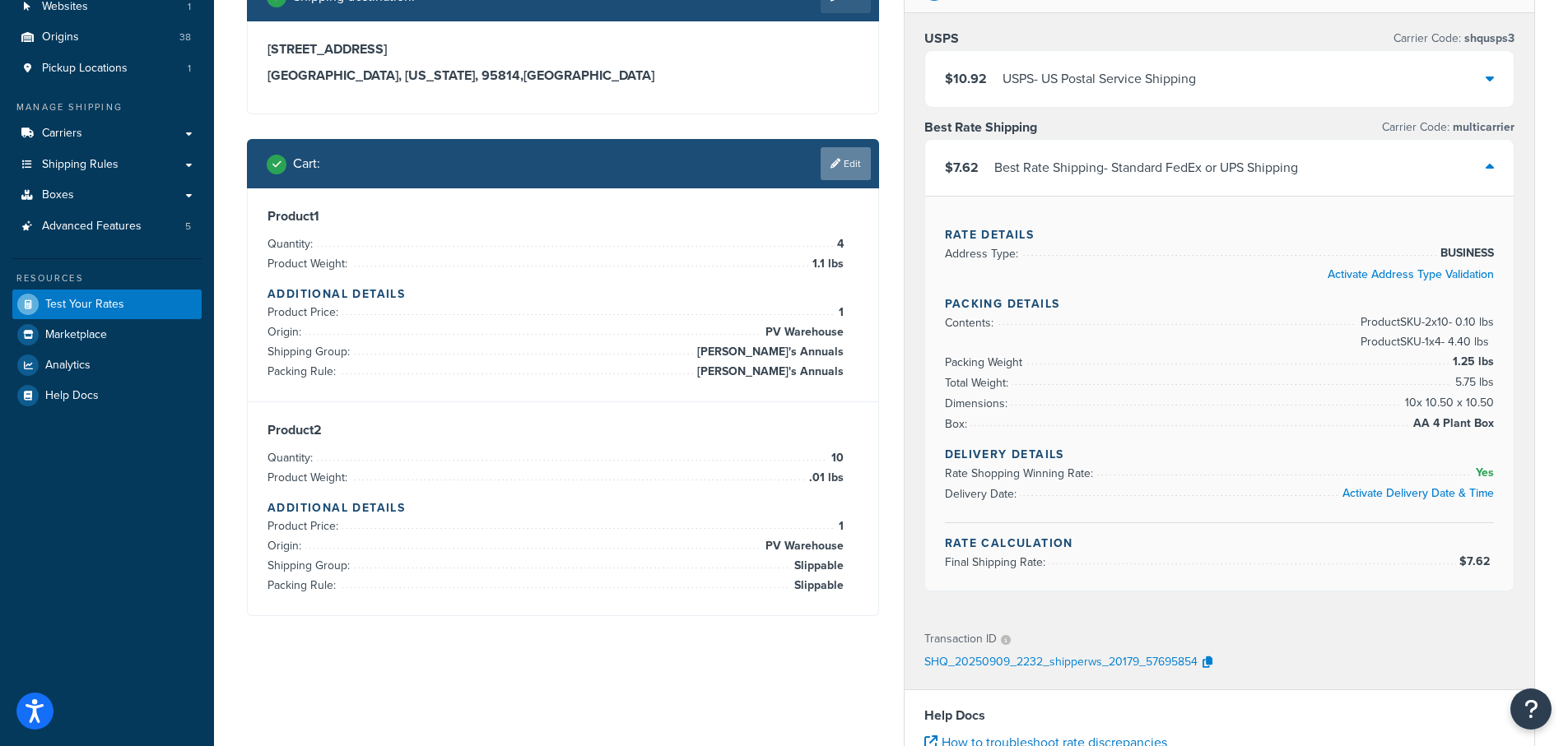
click at [850, 161] on link "Edit" at bounding box center [845, 163] width 50 height 33
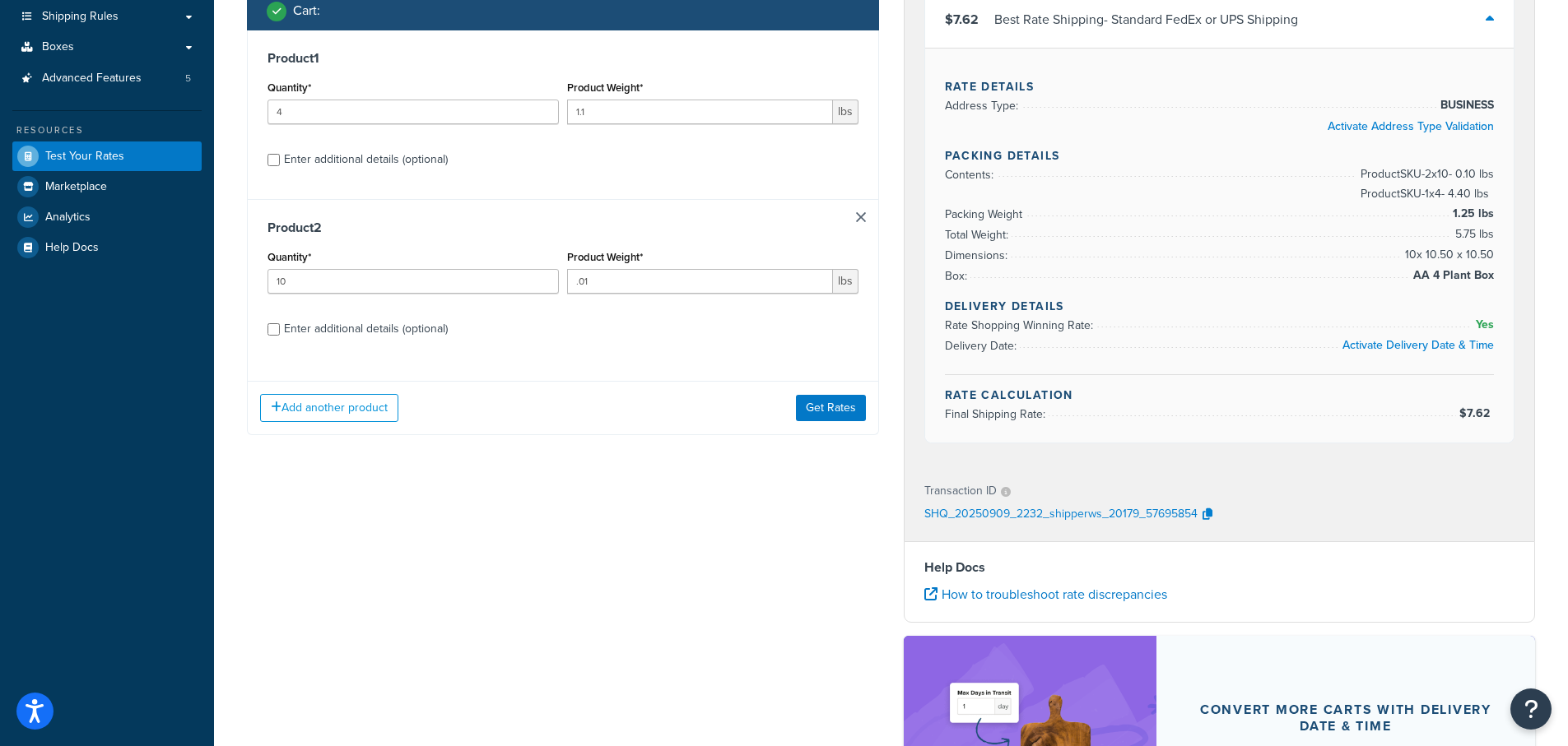
scroll to position [296, 0]
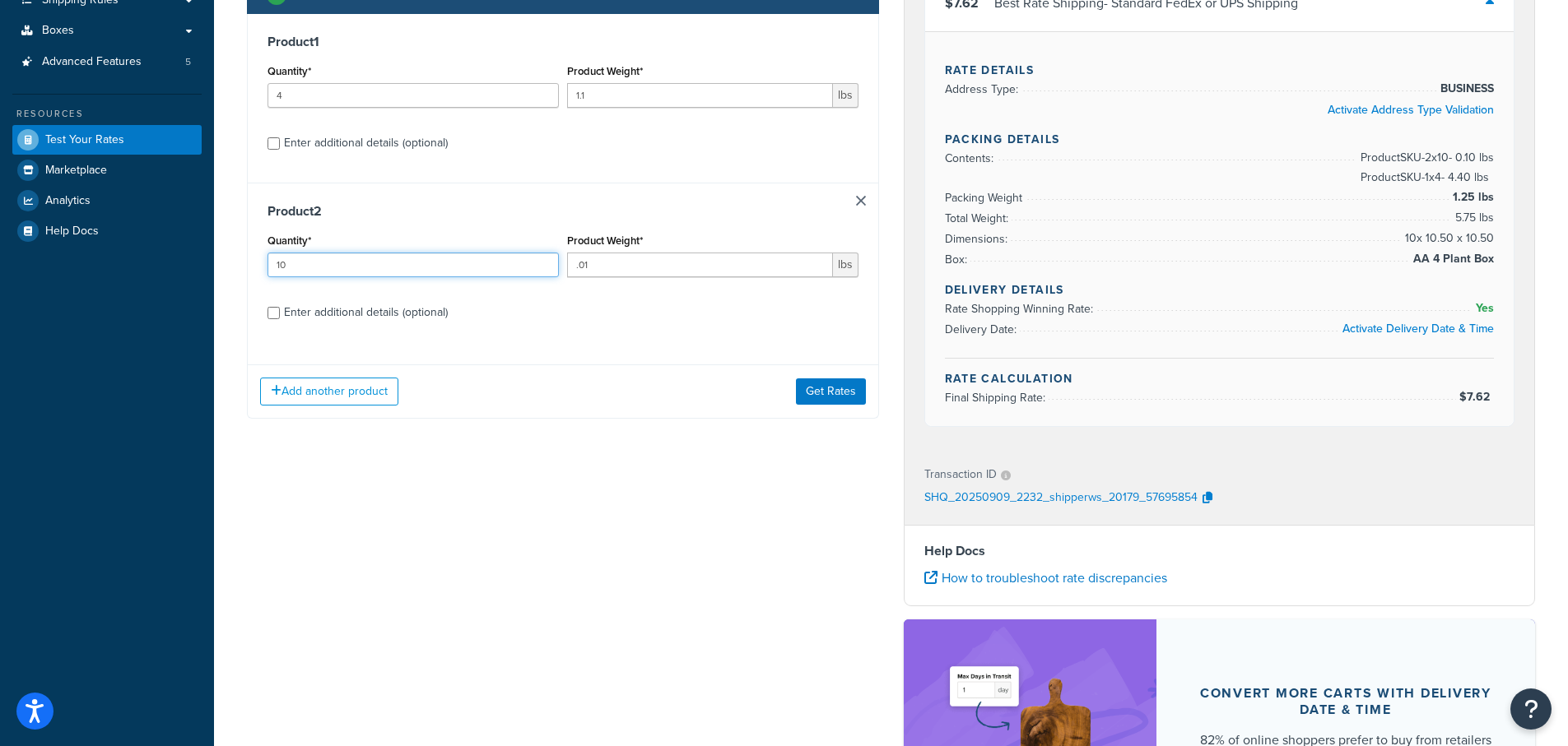
drag, startPoint x: 307, startPoint y: 266, endPoint x: 303, endPoint y: 281, distance: 15.5
click at [229, 261] on div "Test your rates Reset Rate Results 09/09/2025, 6:32 PM Shipping destination : E…" at bounding box center [891, 358] width 1353 height 1193
type input "1"
drag, startPoint x: 606, startPoint y: 268, endPoint x: 524, endPoint y: 261, distance: 82.3
click at [524, 261] on div "Quantity* 1 Product Weight* .01 lbs" at bounding box center [562, 260] width 599 height 60
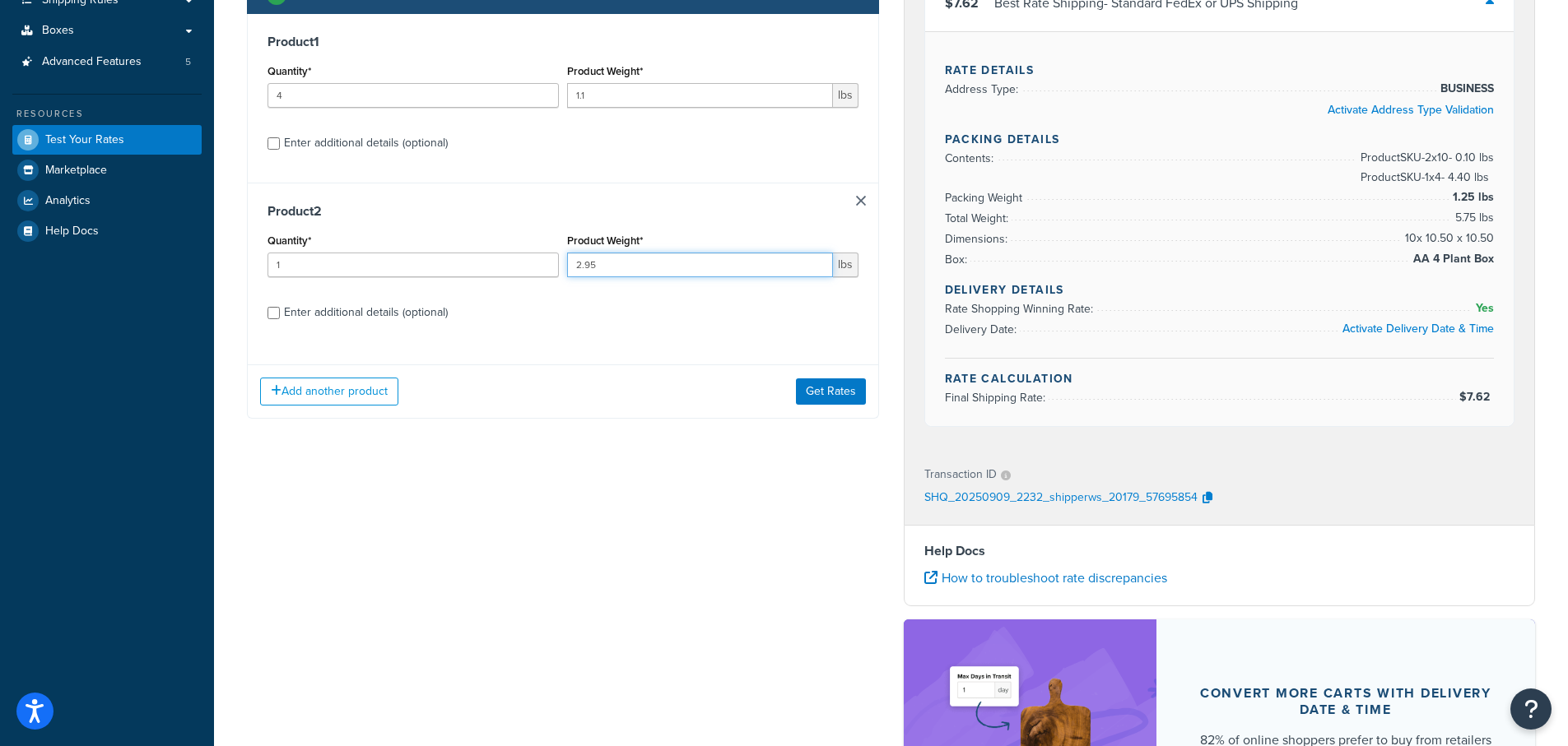
type input "2.95"
click at [269, 311] on input "Enter additional details (optional)" at bounding box center [273, 312] width 13 height 13
checkbox input "true"
select select "84863"
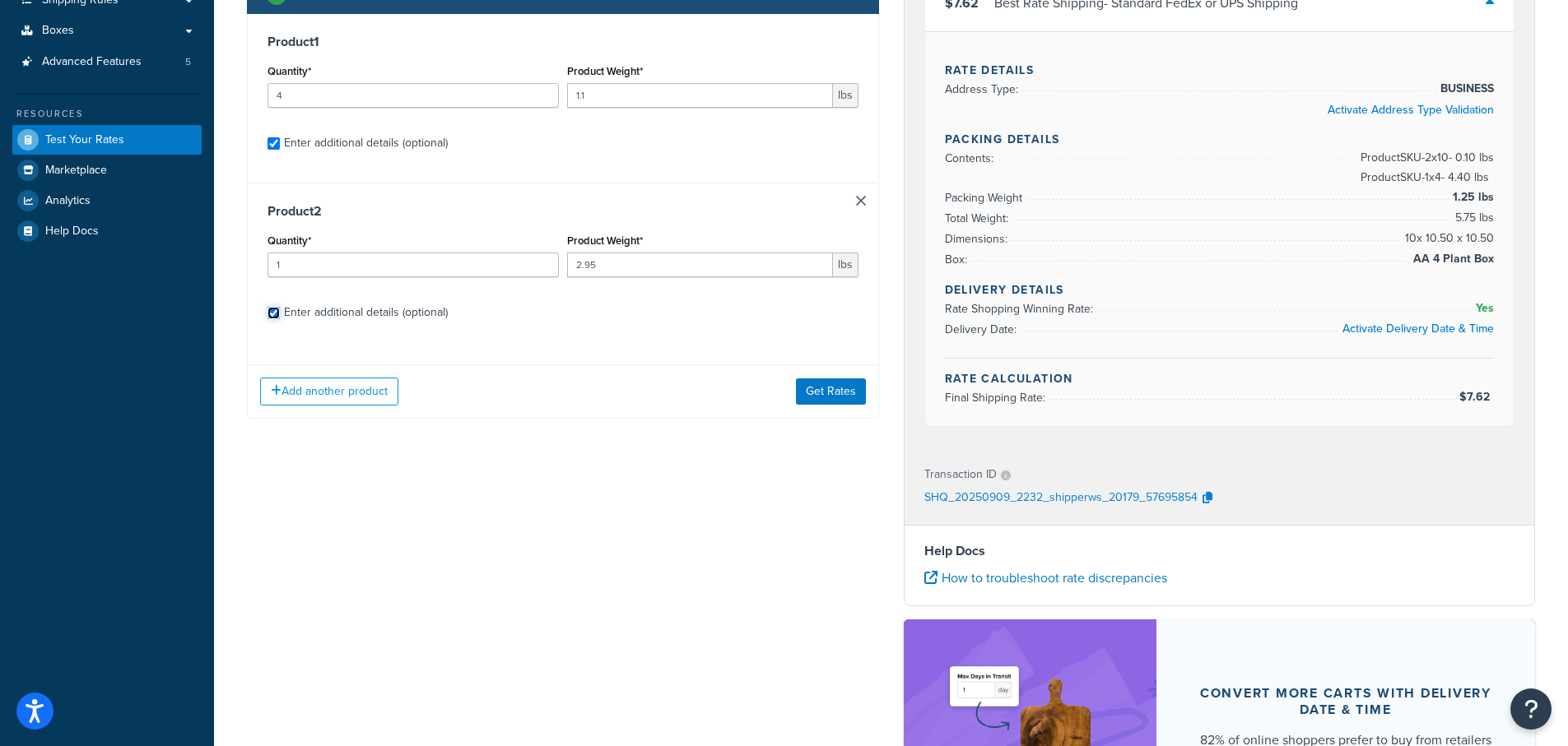
select select "23050"
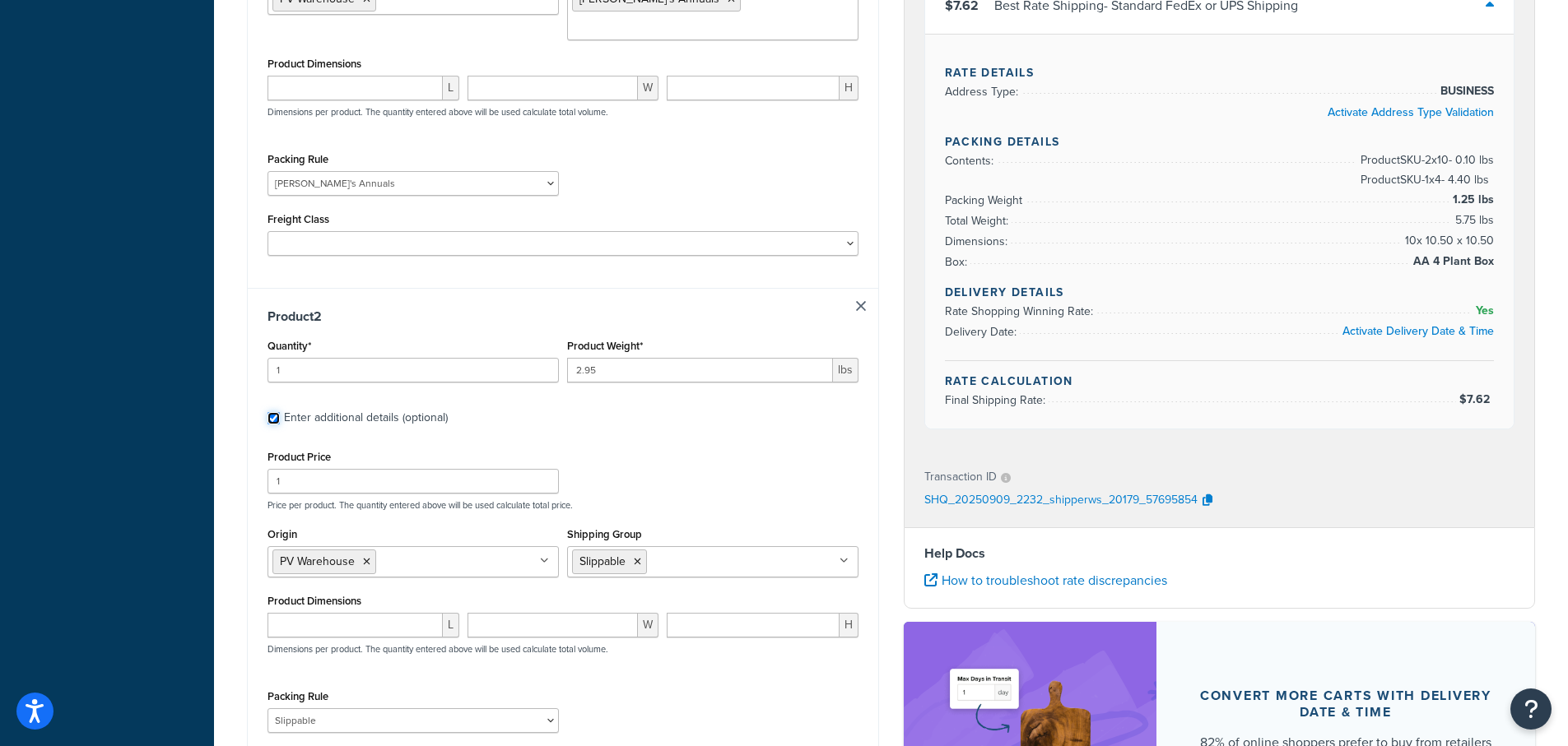
scroll to position [707, 0]
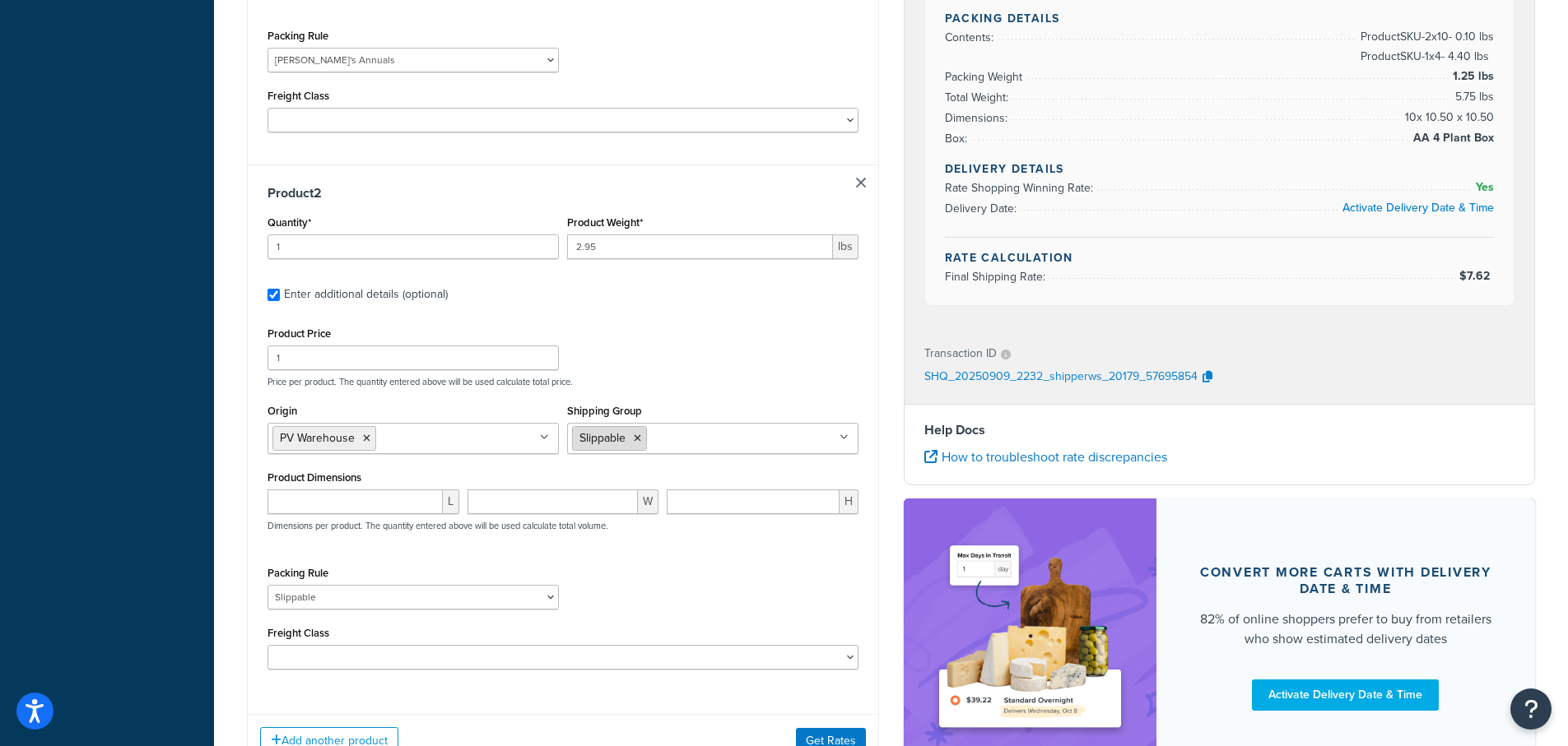
click at [636, 434] on icon at bounding box center [637, 439] width 8 height 10
click at [773, 322] on div "Product Price 1 Price per product. The quantity entered above will be used calc…" at bounding box center [562, 355] width 599 height 65
click at [349, 585] on select "1 Gallon 10 Inch Plant Markers 20 Inch Plant Markers AHS 4 claw GO500 AHS 5 Gal…" at bounding box center [413, 597] width 292 height 25
select select
click at [267, 585] on select "1 Gallon 10 Inch Plant Markers 20 Inch Plant Markers AHS 4 claw GO500 AHS 5 Gal…" at bounding box center [413, 597] width 292 height 25
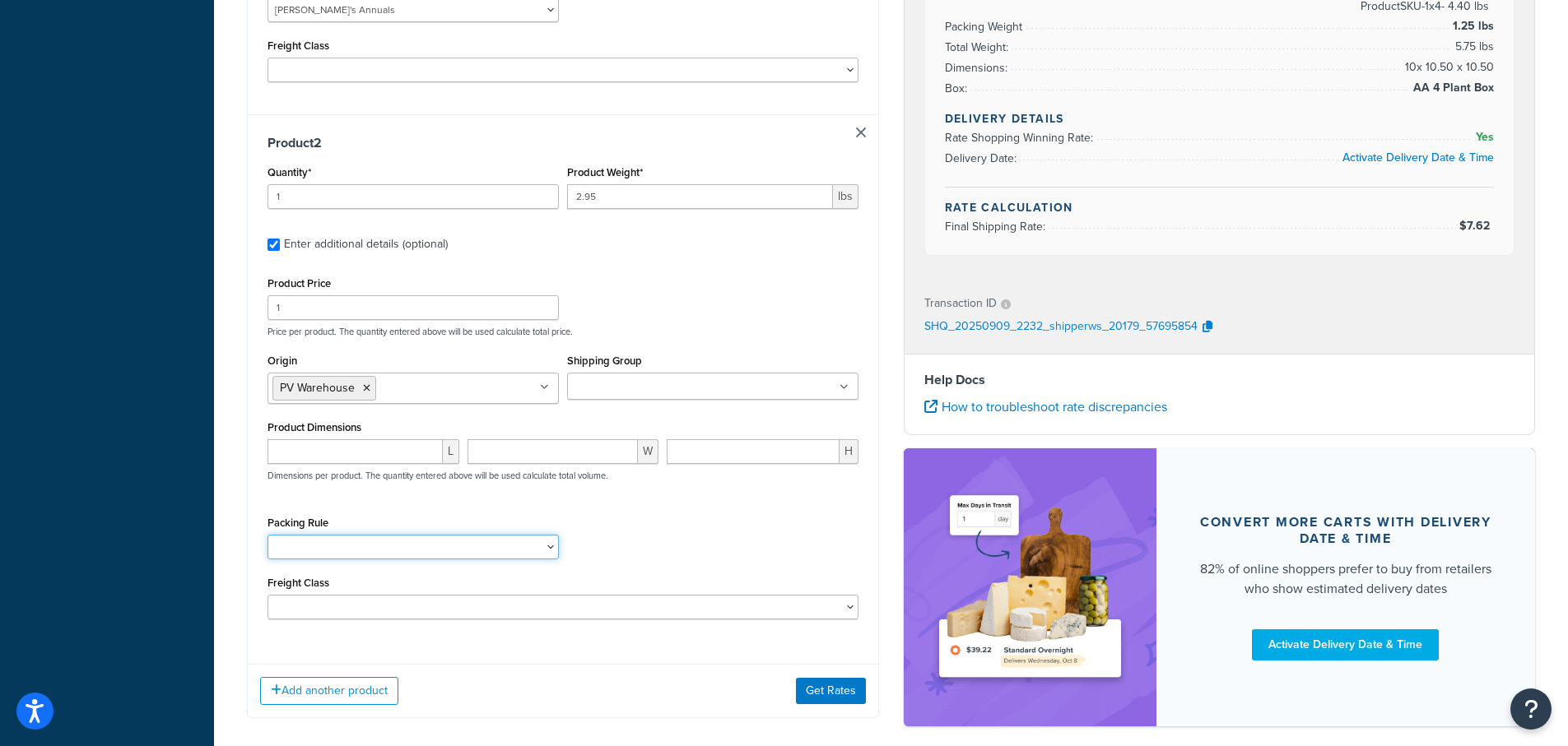
scroll to position [810, 0]
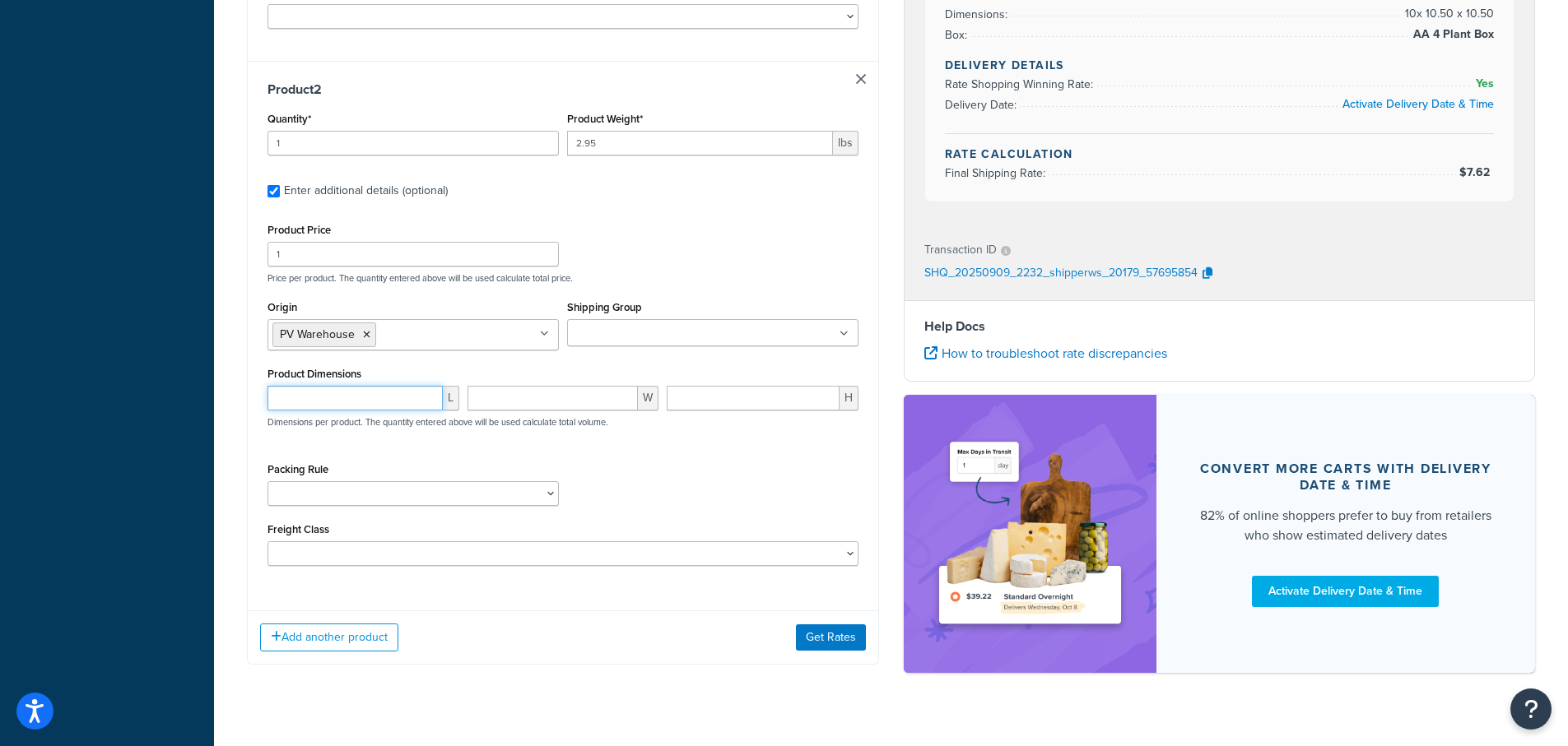
click at [329, 386] on input "number" at bounding box center [355, 398] width 175 height 25
type input "3.75"
click at [505, 386] on input "number" at bounding box center [553, 398] width 171 height 25
type input "3.75"
click at [692, 386] on input "number" at bounding box center [753, 398] width 173 height 25
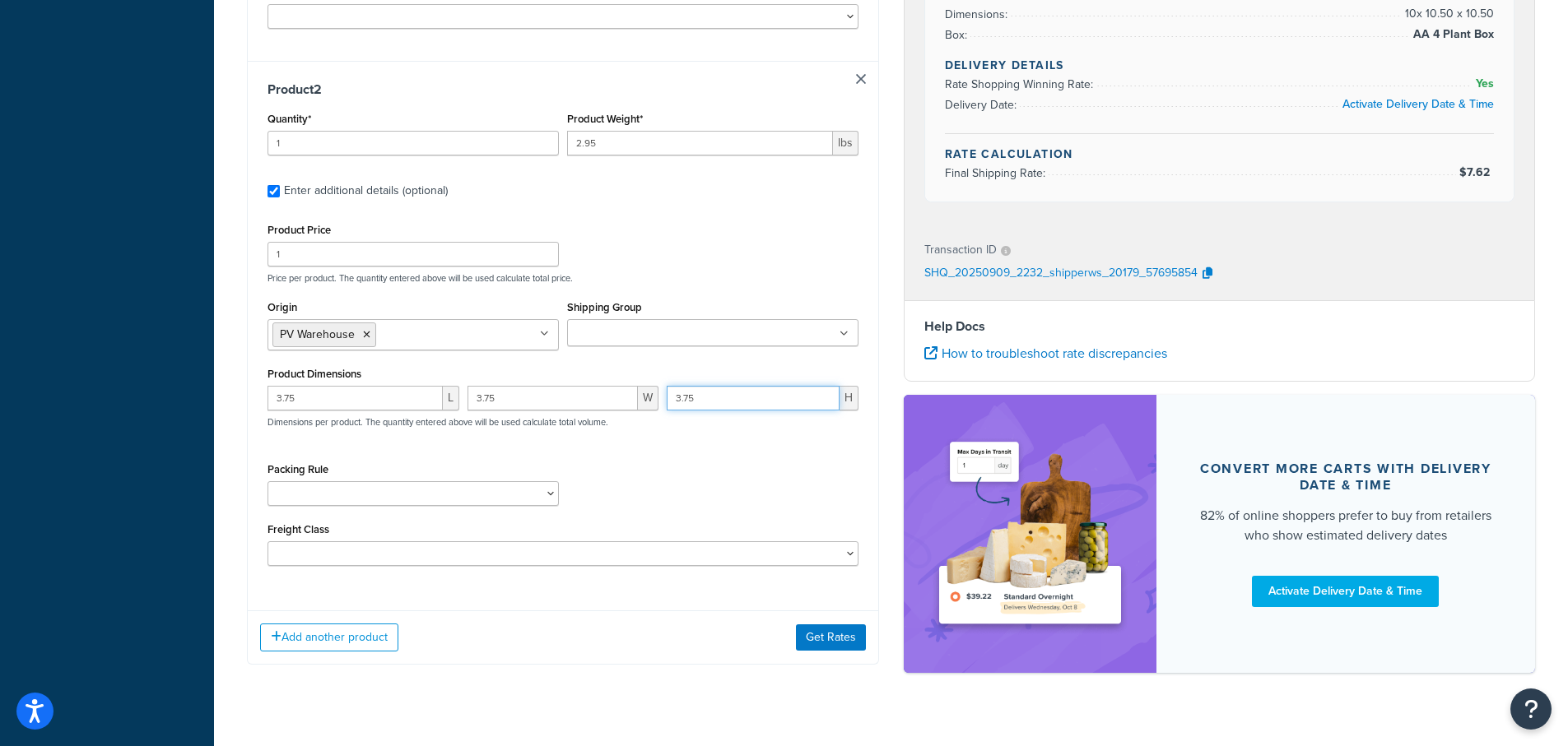
type input "3.75"
drag, startPoint x: 603, startPoint y: 119, endPoint x: 566, endPoint y: 114, distance: 37.3
click at [567, 131] on input "2.95" at bounding box center [700, 144] width 266 height 25
type input ".75"
click at [706, 219] on div "Product Price 1 Price per product. The quantity entered above will be used calc…" at bounding box center [562, 251] width 599 height 65
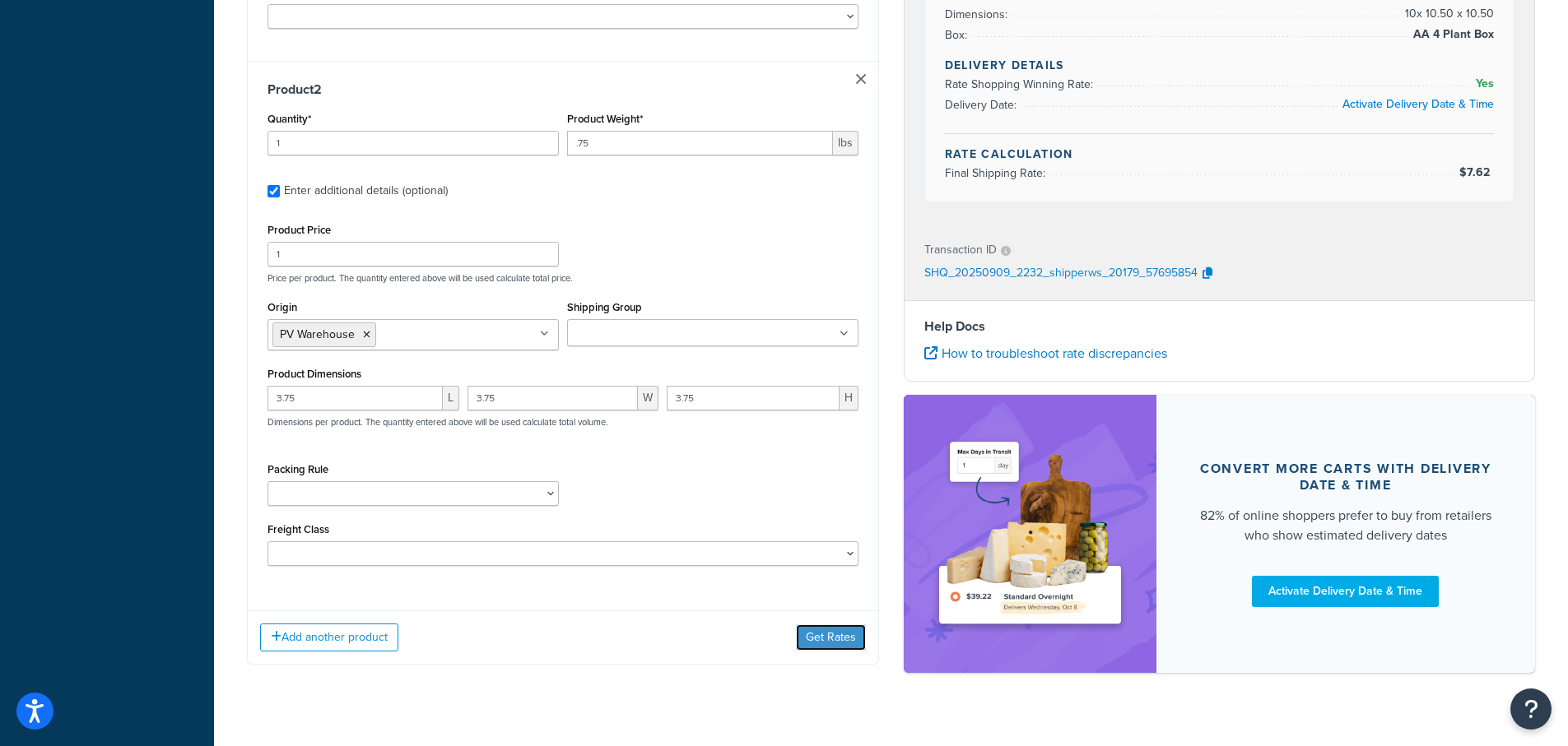
click at [830, 625] on button "Get Rates" at bounding box center [831, 638] width 70 height 27
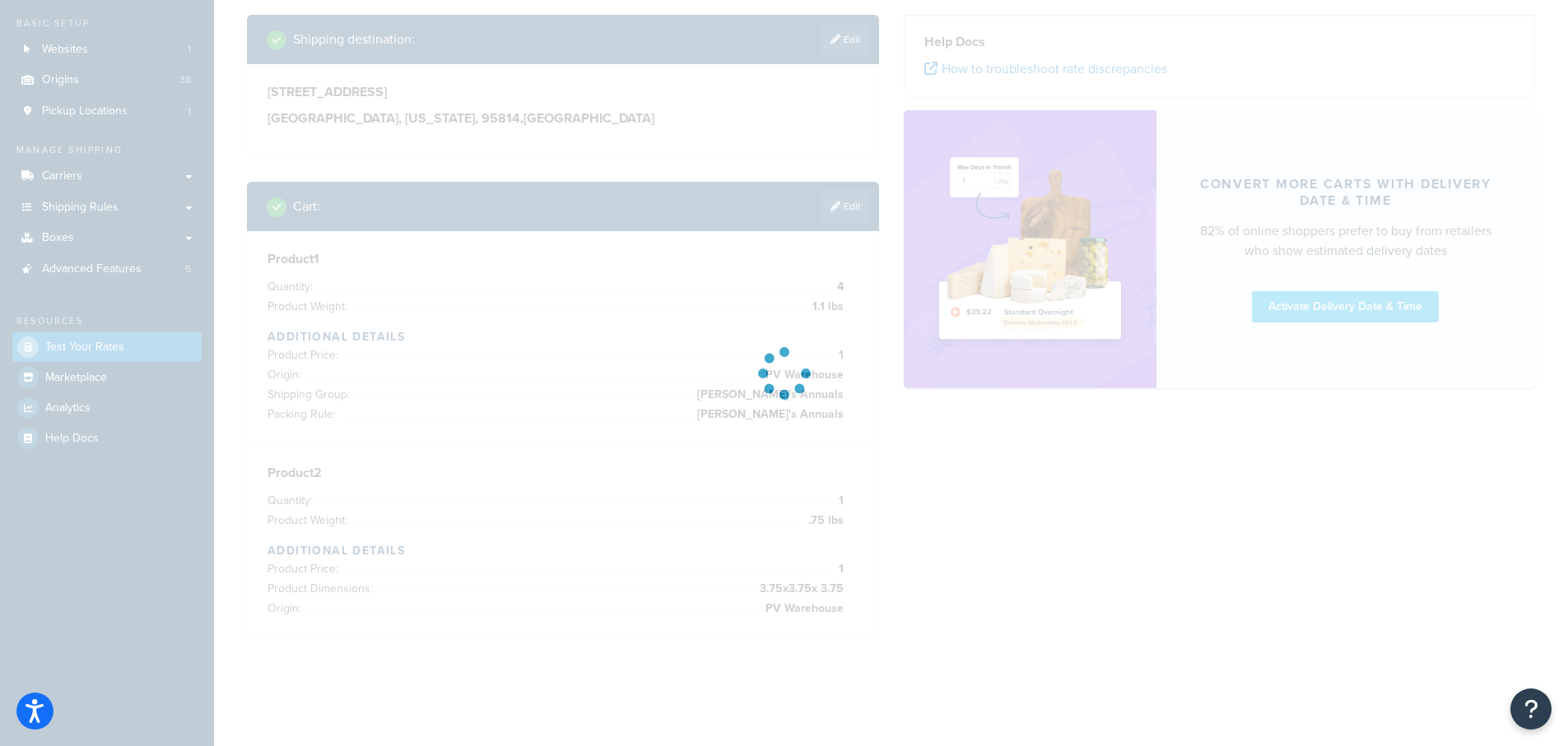
scroll to position [152, 0]
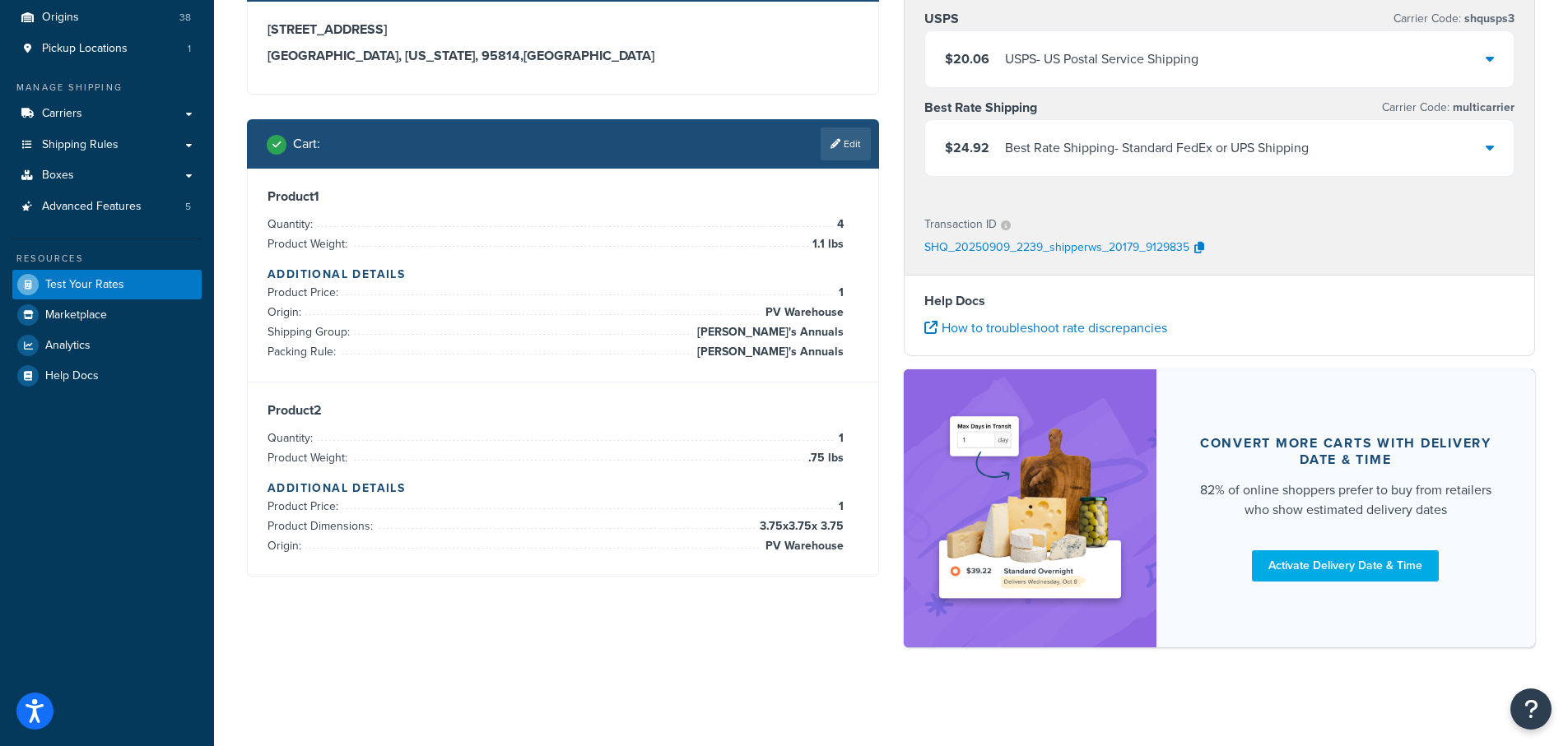
click at [1491, 145] on div "$24.92 Best Rate Shipping - Standard FedEx or UPS Shipping" at bounding box center [1219, 148] width 589 height 56
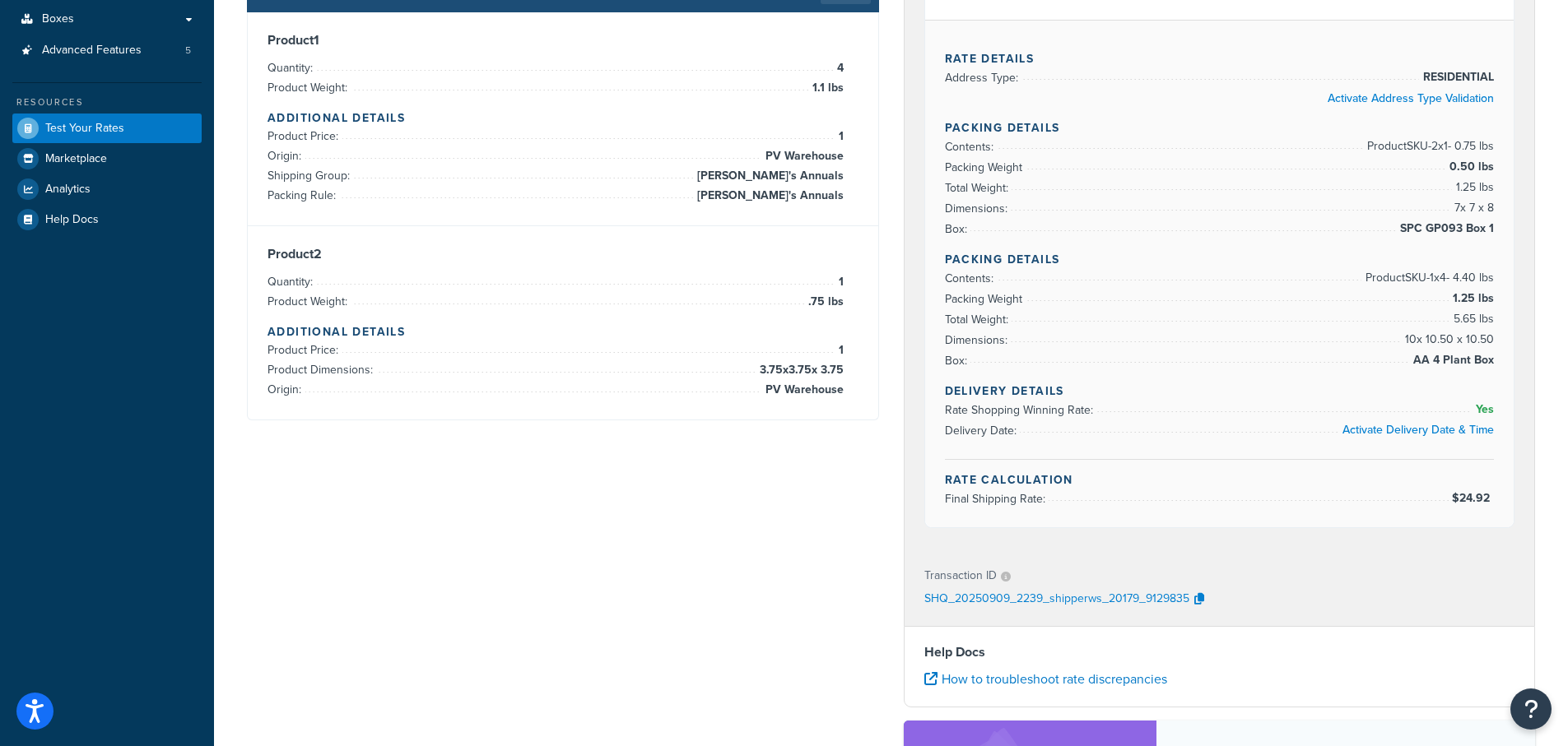
scroll to position [248, 0]
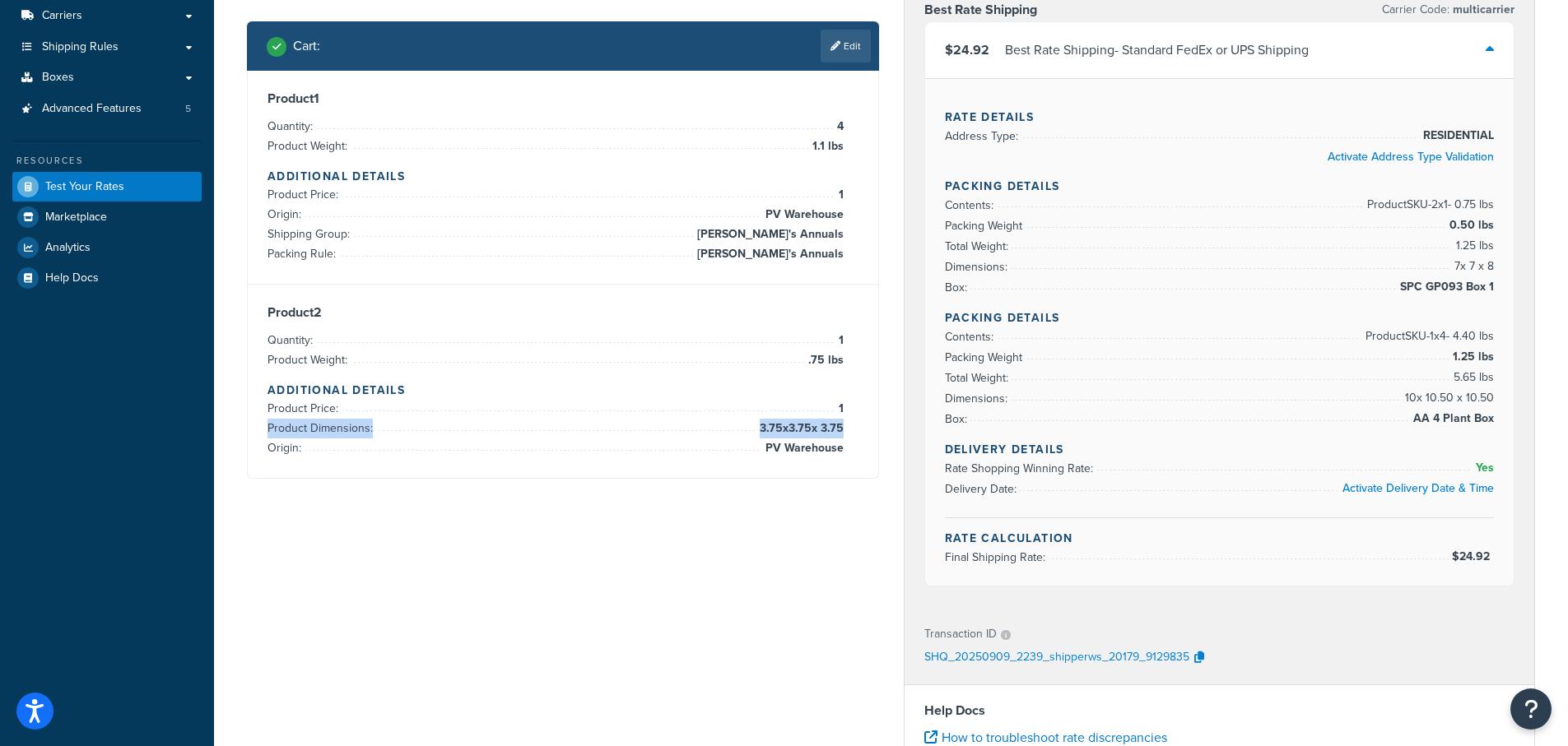
drag, startPoint x: 748, startPoint y: 428, endPoint x: 840, endPoint y: 421, distance: 92.3
click at [840, 421] on li "Product Dimensions: 3.75 x 3.75 x 3.75" at bounding box center [556, 429] width 576 height 20
click at [845, 48] on link "Edit" at bounding box center [845, 45] width 50 height 33
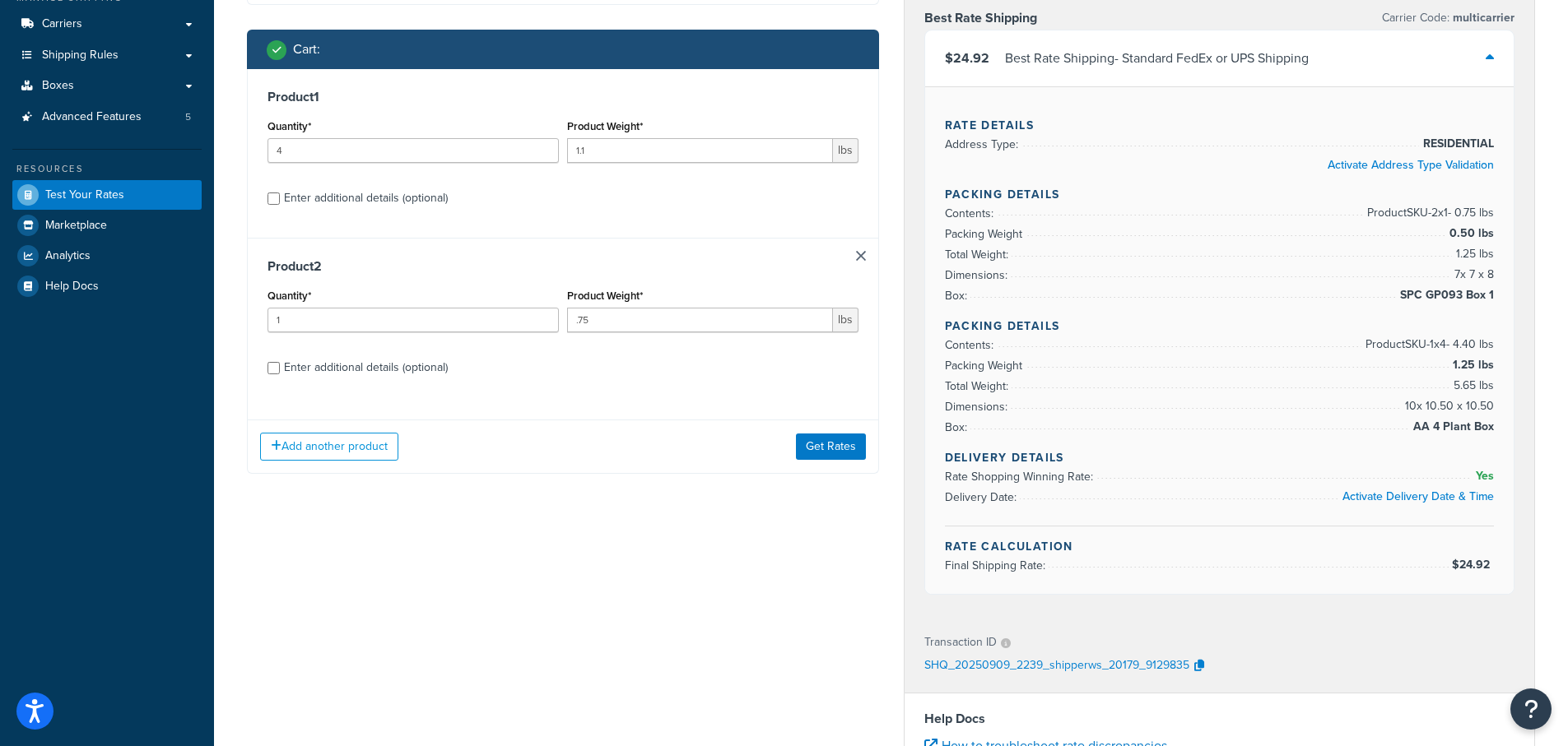
scroll to position [84, 0]
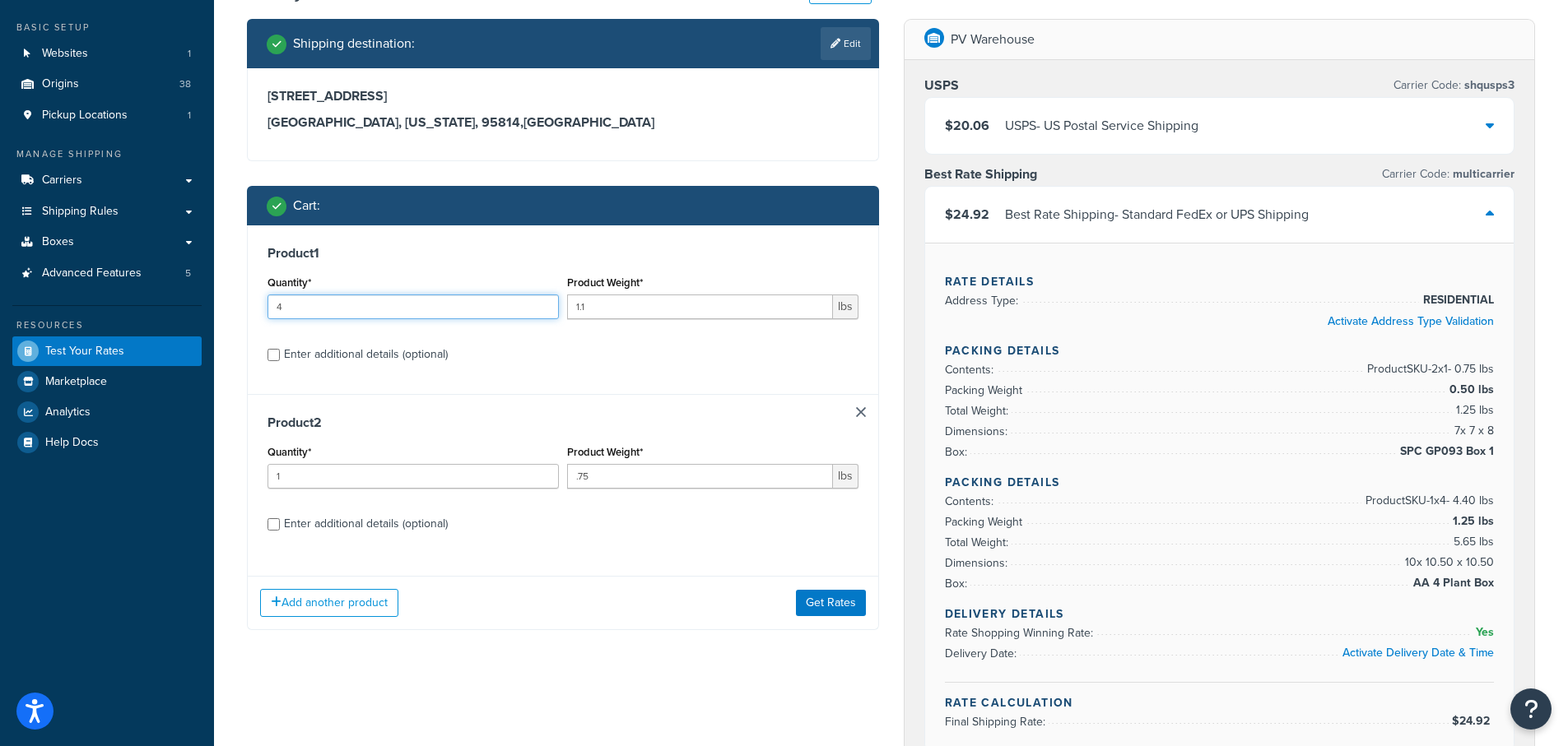
drag, startPoint x: 295, startPoint y: 305, endPoint x: 243, endPoint y: 303, distance: 52.0
click at [243, 303] on div "Shipping destination : Edit 123 Main St, Sacramento, CA 95814 Sacramento, Calif…" at bounding box center [563, 337] width 657 height 636
type input "3"
click at [833, 610] on button "Get Rates" at bounding box center [831, 603] width 70 height 27
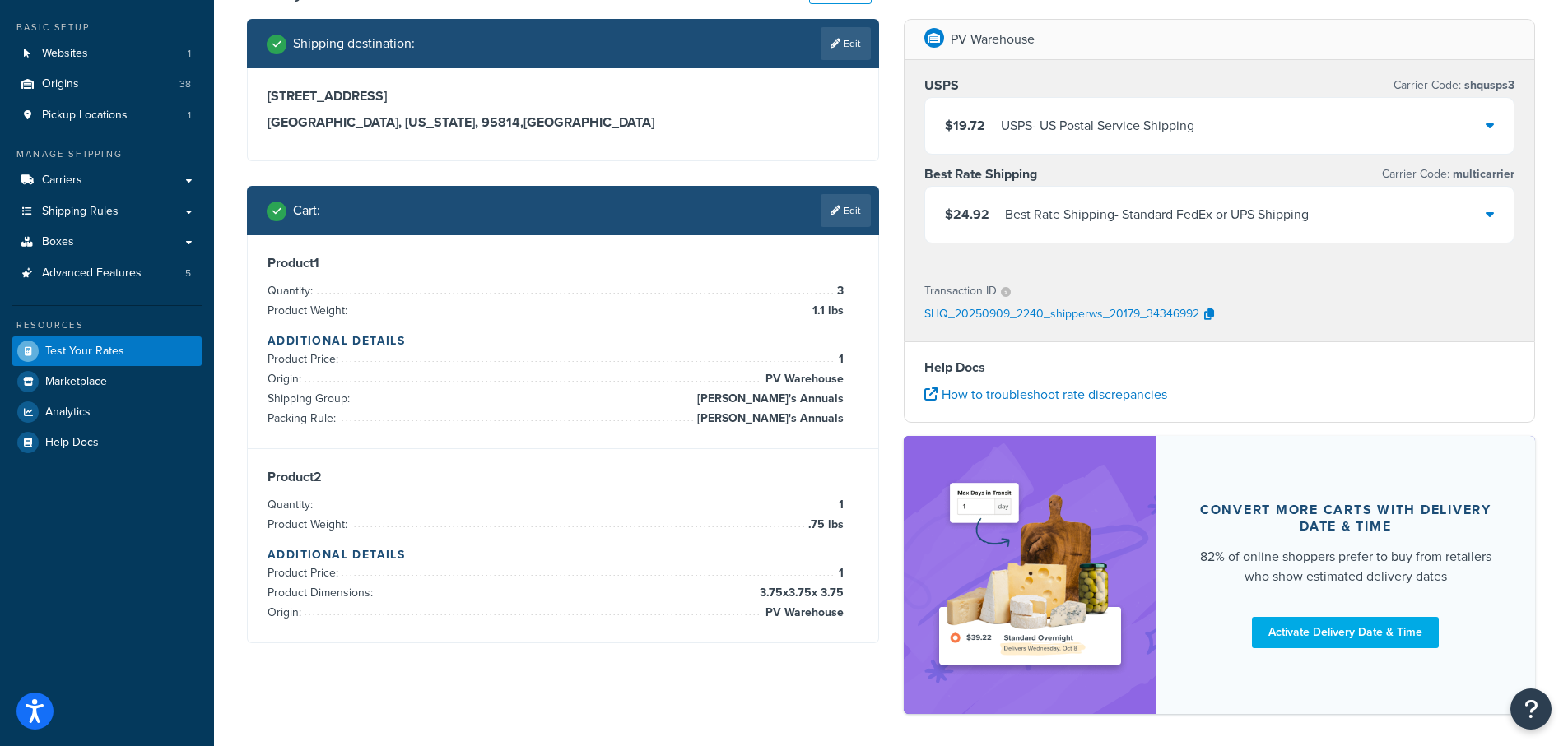
click at [1503, 219] on div "$24.92 Best Rate Shipping - Standard FedEx or UPS Shipping" at bounding box center [1219, 215] width 589 height 56
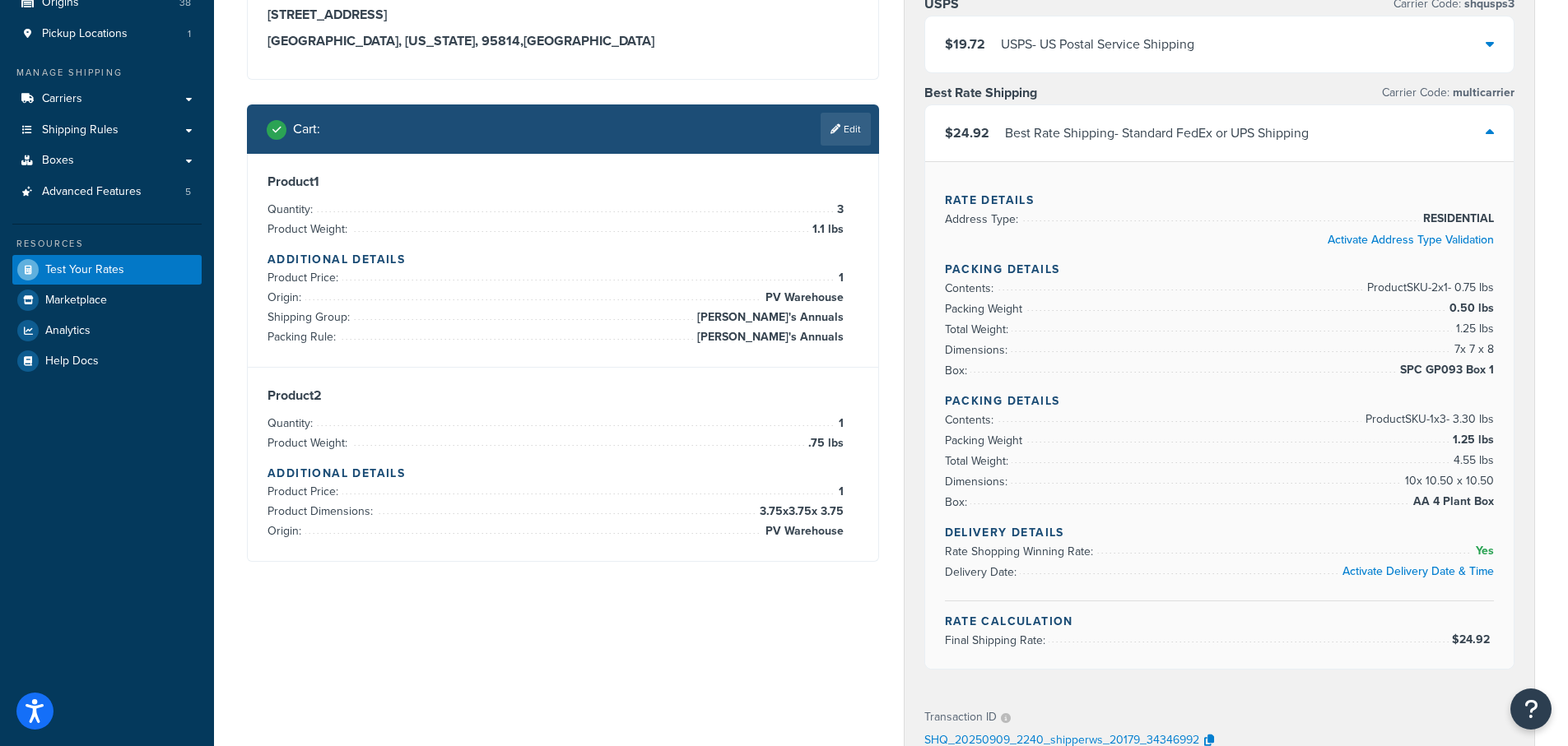
scroll to position [166, 0]
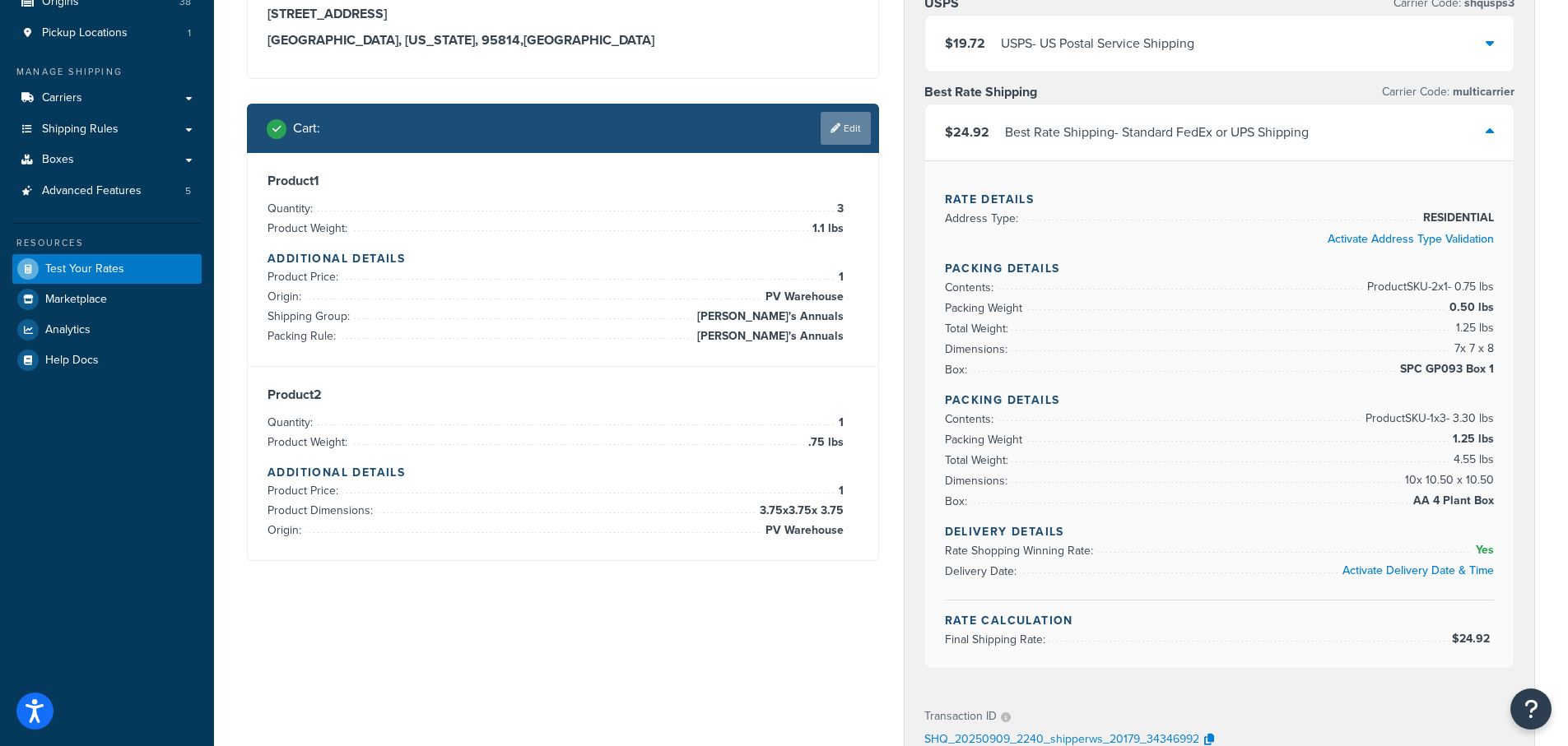
click at [843, 118] on link "Edit" at bounding box center [845, 128] width 50 height 33
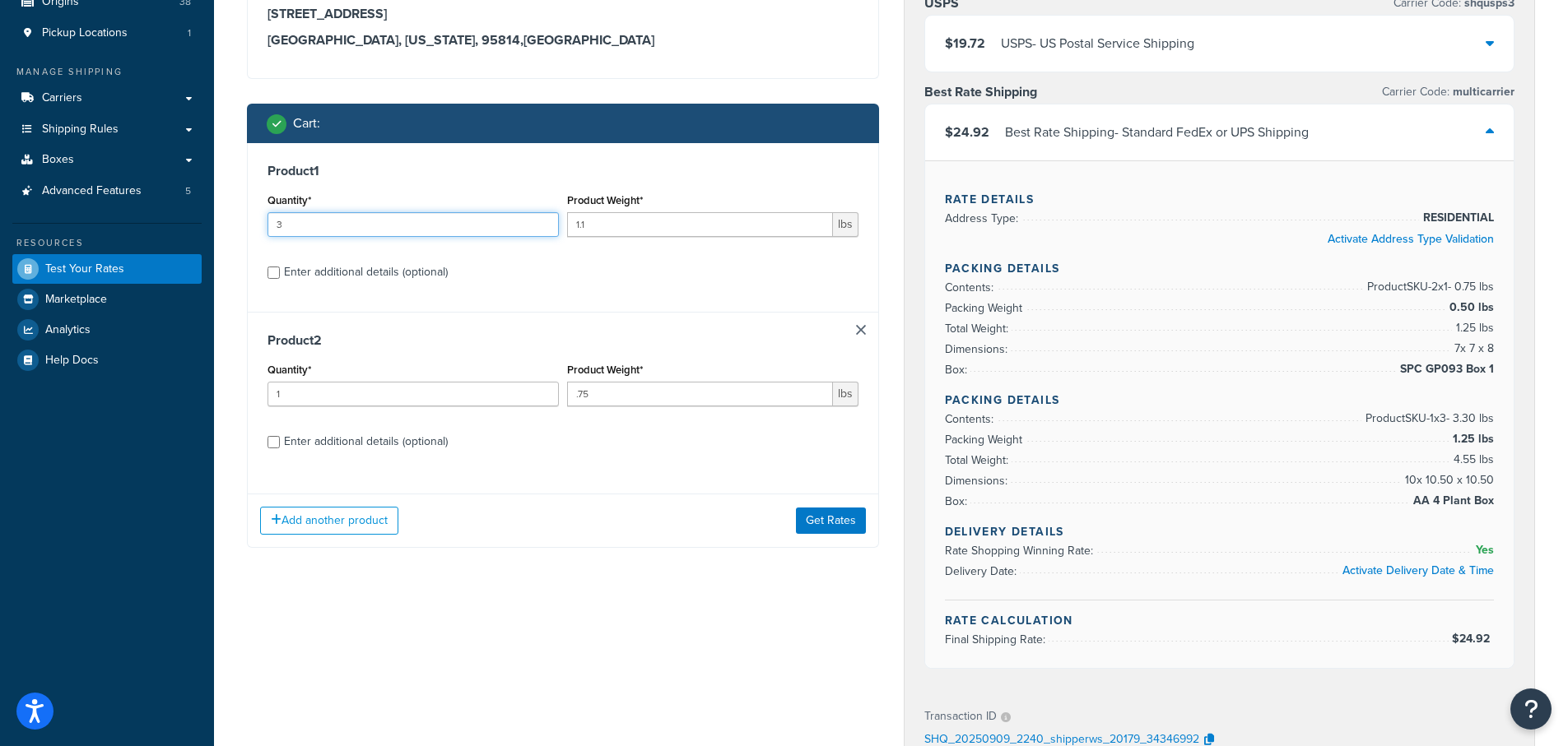
drag, startPoint x: 305, startPoint y: 226, endPoint x: 244, endPoint y: 219, distance: 61.4
click at [244, 219] on div "Shipping destination : Edit 123 Main St, Sacramento, CA 95814 Sacramento, Calif…" at bounding box center [563, 254] width 657 height 636
type input "2"
click at [816, 518] on button "Get Rates" at bounding box center [831, 521] width 70 height 27
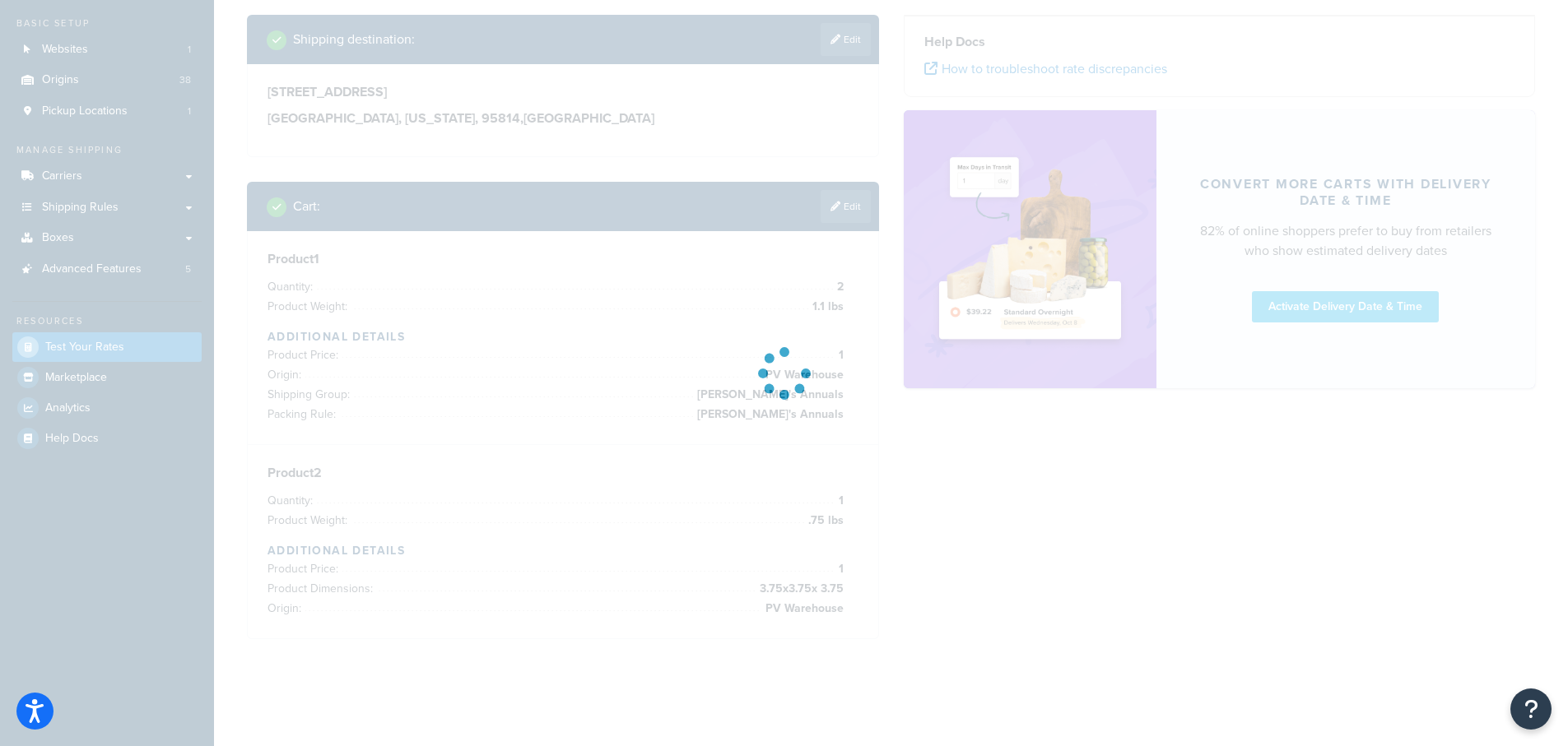
scroll to position [152, 0]
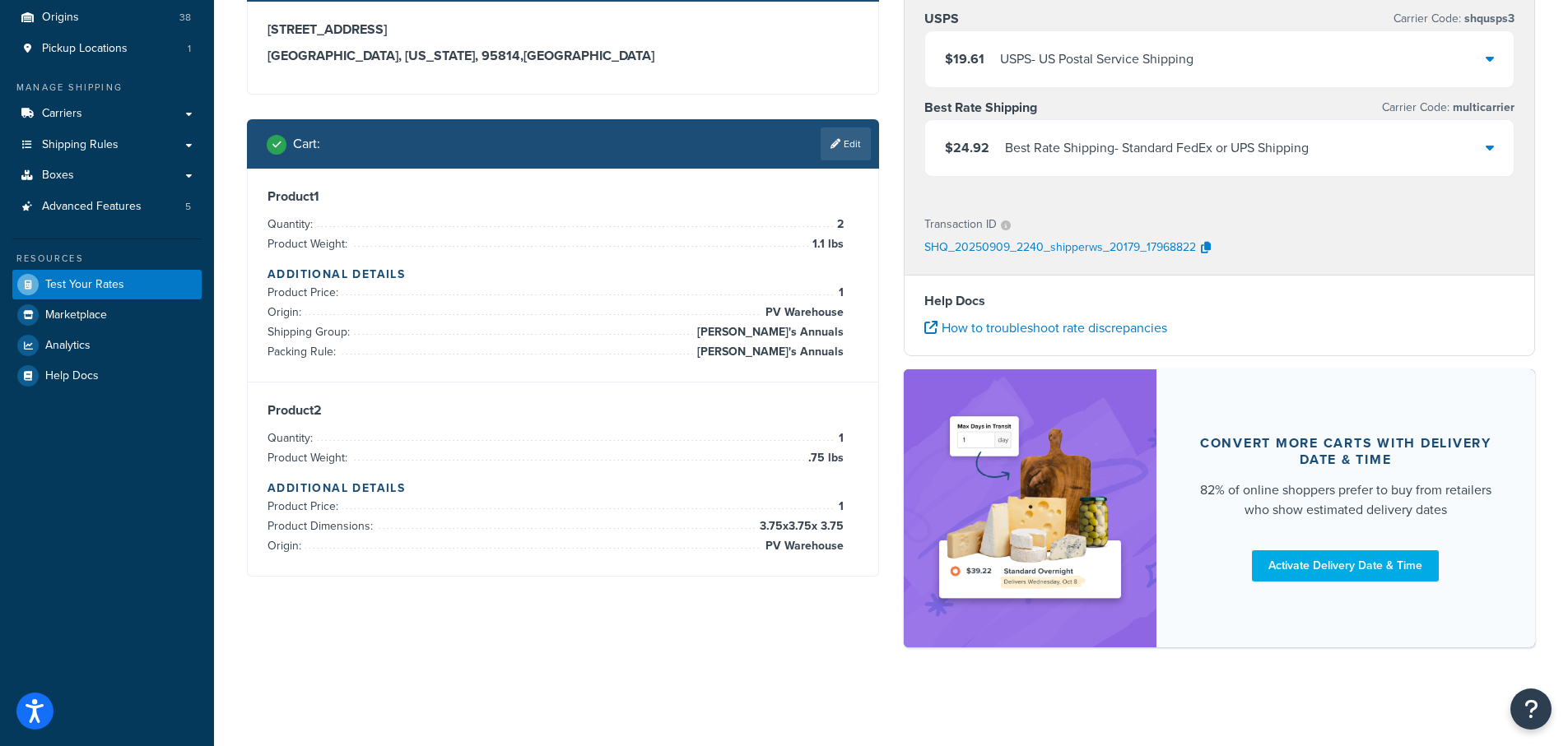
click at [1489, 149] on icon at bounding box center [1489, 147] width 8 height 13
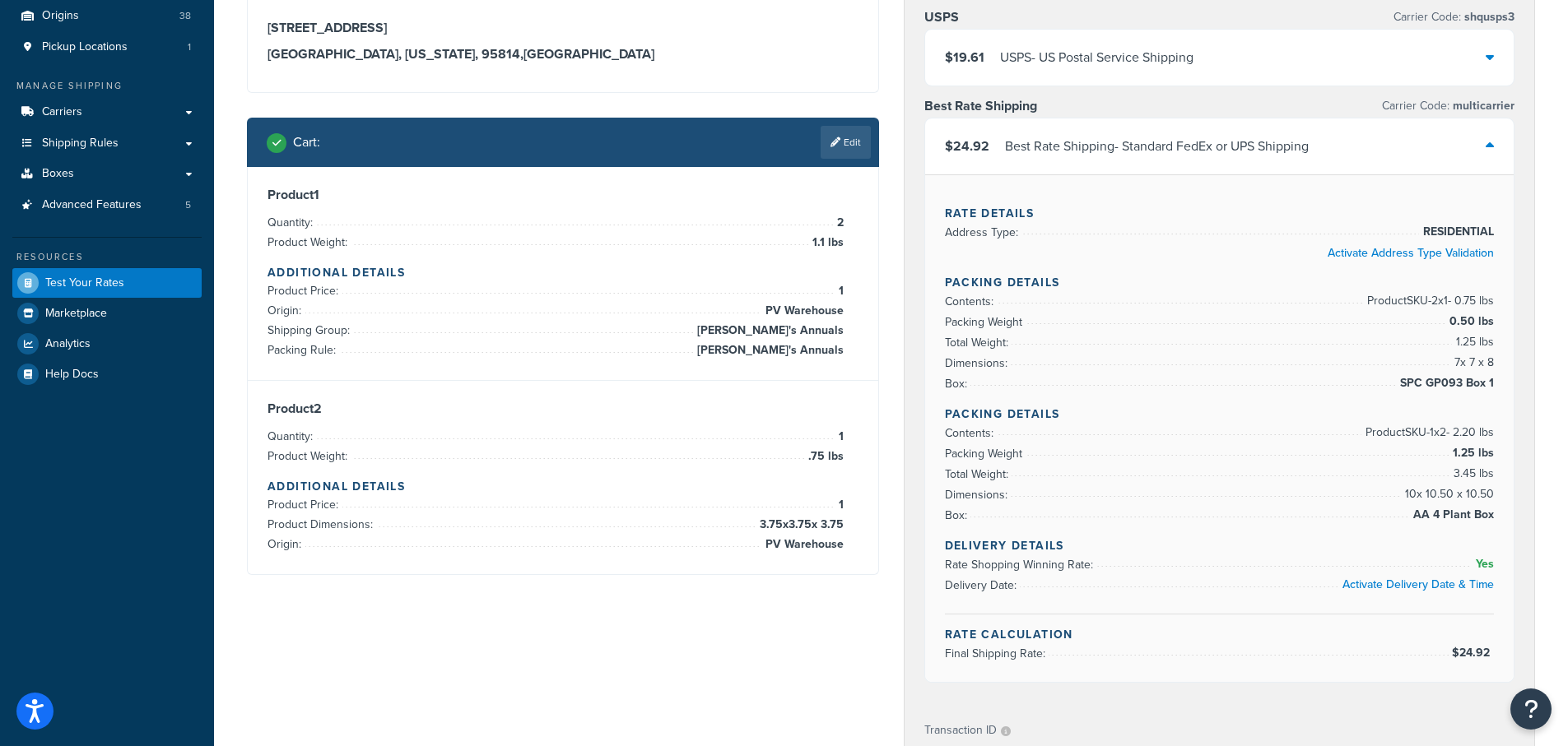
scroll to position [166, 0]
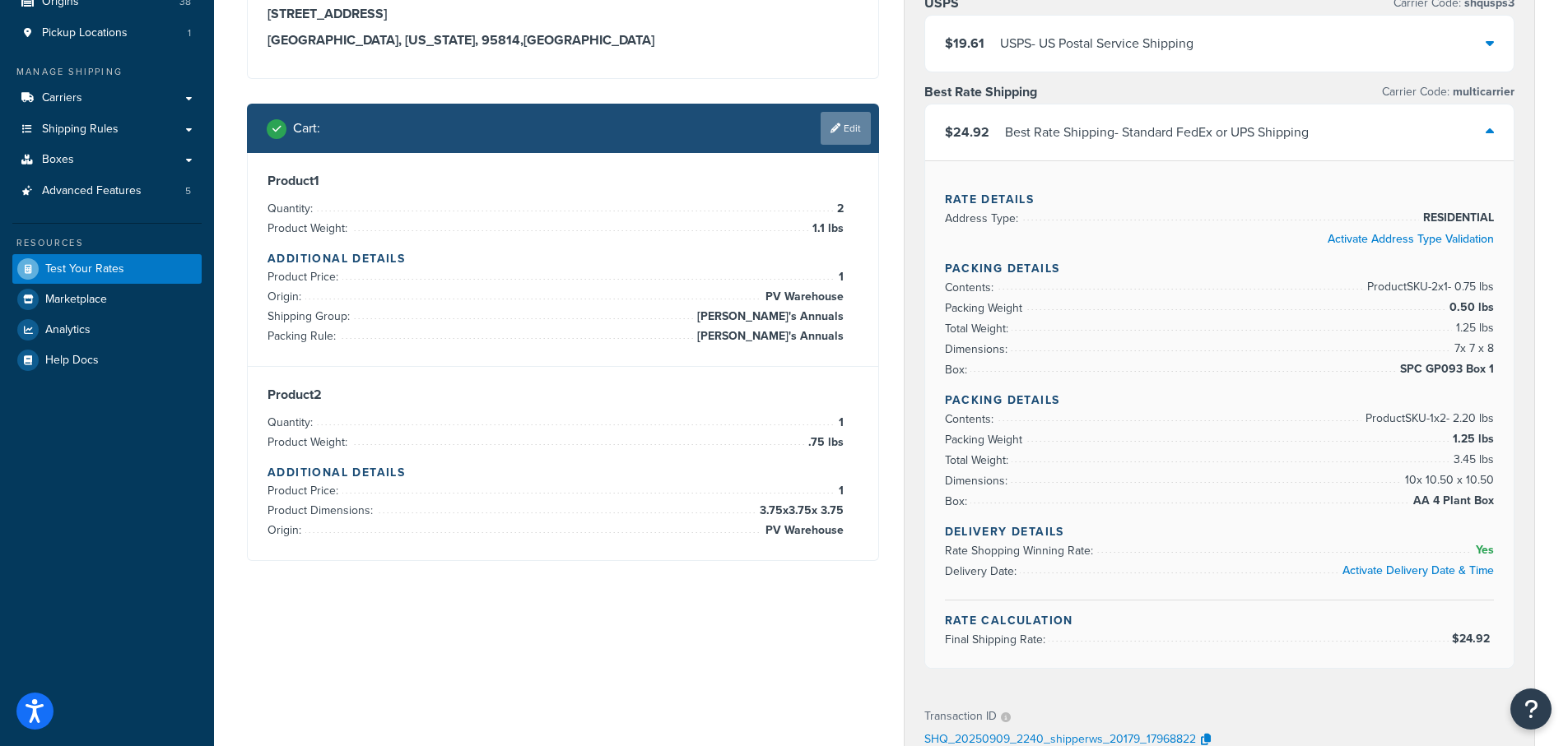
click at [845, 125] on link "Edit" at bounding box center [845, 128] width 50 height 33
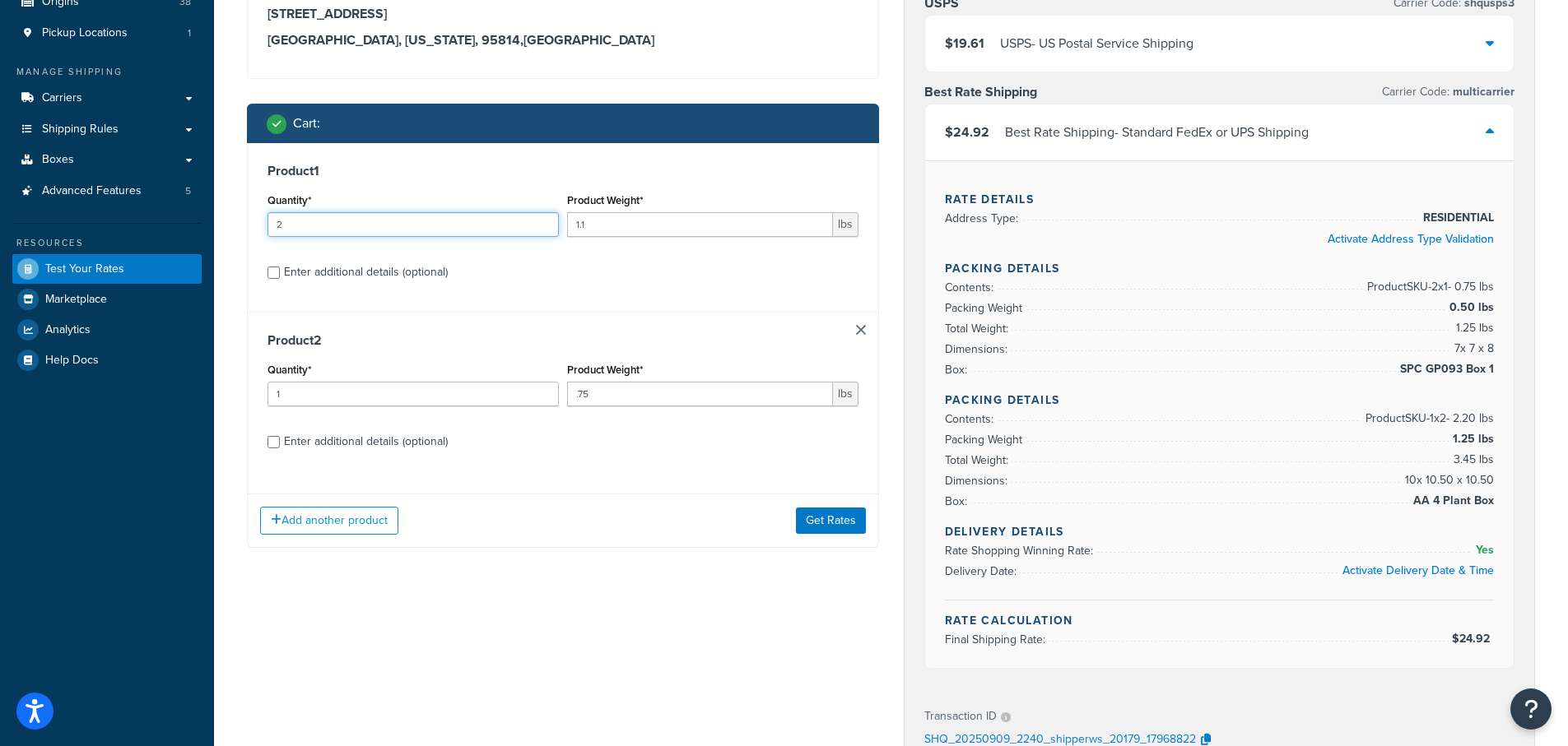
drag, startPoint x: 291, startPoint y: 226, endPoint x: 254, endPoint y: 216, distance: 38.3
click at [254, 216] on div "Product 1 Quantity* 2 Product Weight* 1.1 lbs Enter additional details (optiona…" at bounding box center [563, 227] width 631 height 169
type input "1"
click at [831, 517] on button "Get Rates" at bounding box center [831, 521] width 70 height 27
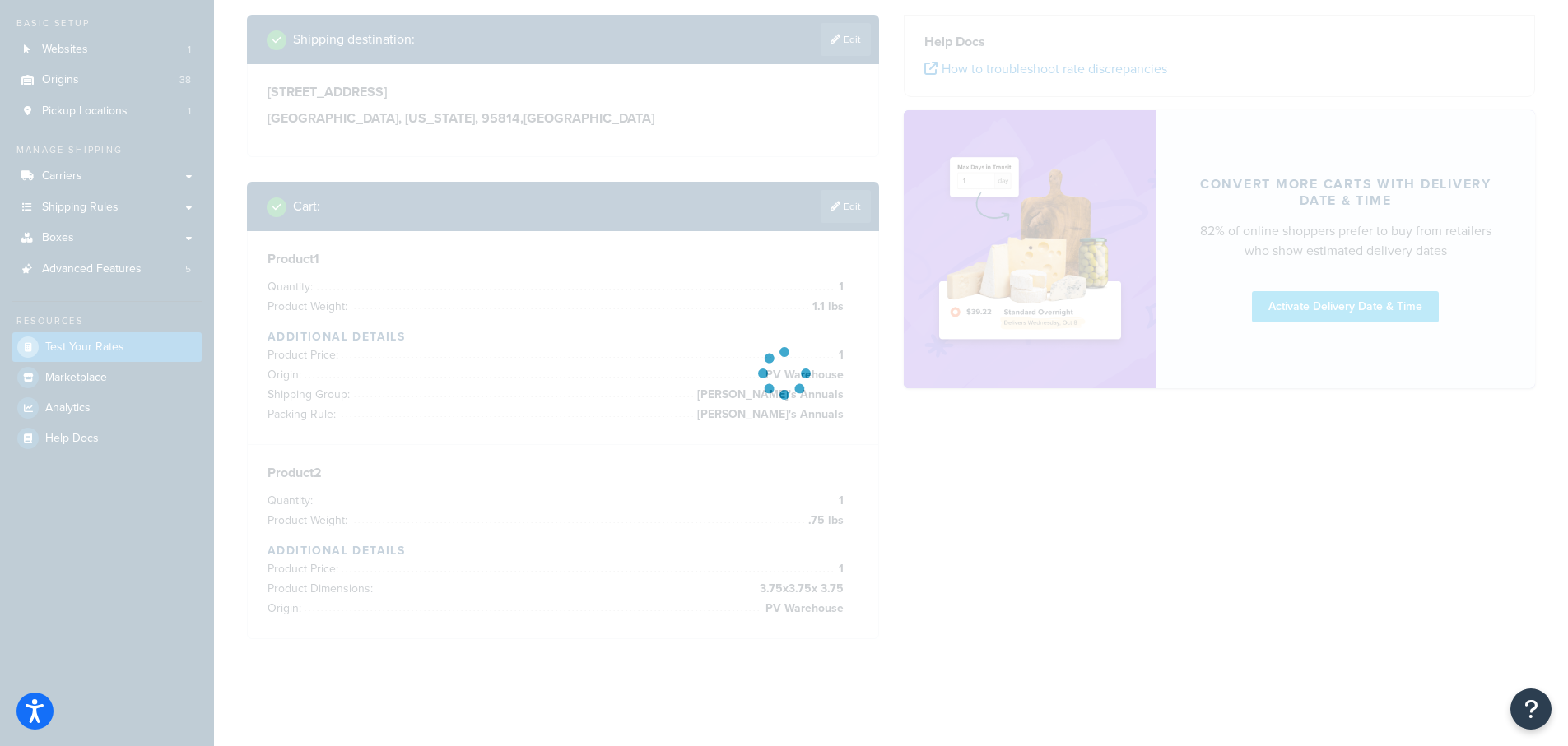
scroll to position [152, 0]
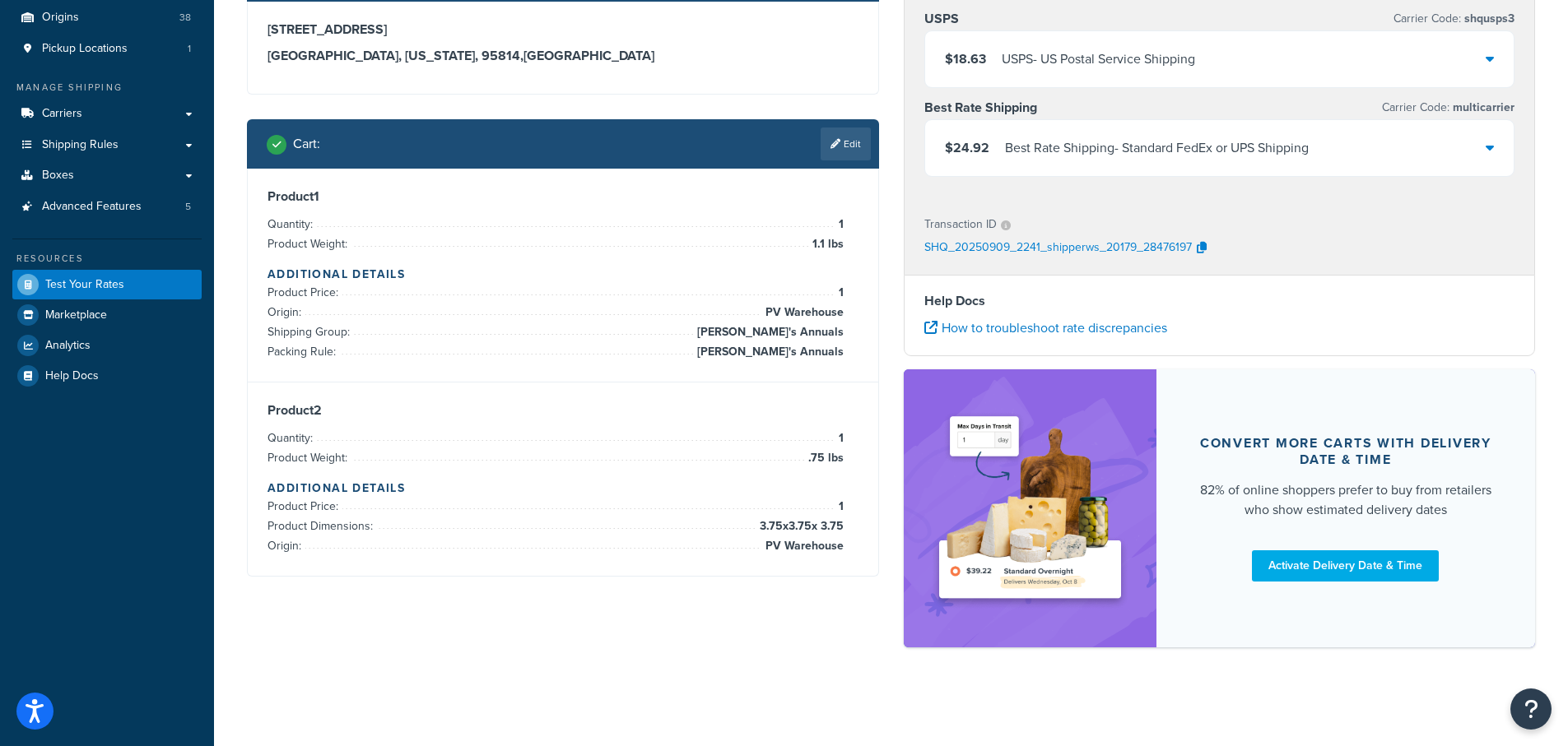
drag, startPoint x: 1485, startPoint y: 144, endPoint x: 1485, endPoint y: 154, distance: 10.0
click at [1485, 150] on icon at bounding box center [1489, 147] width 8 height 13
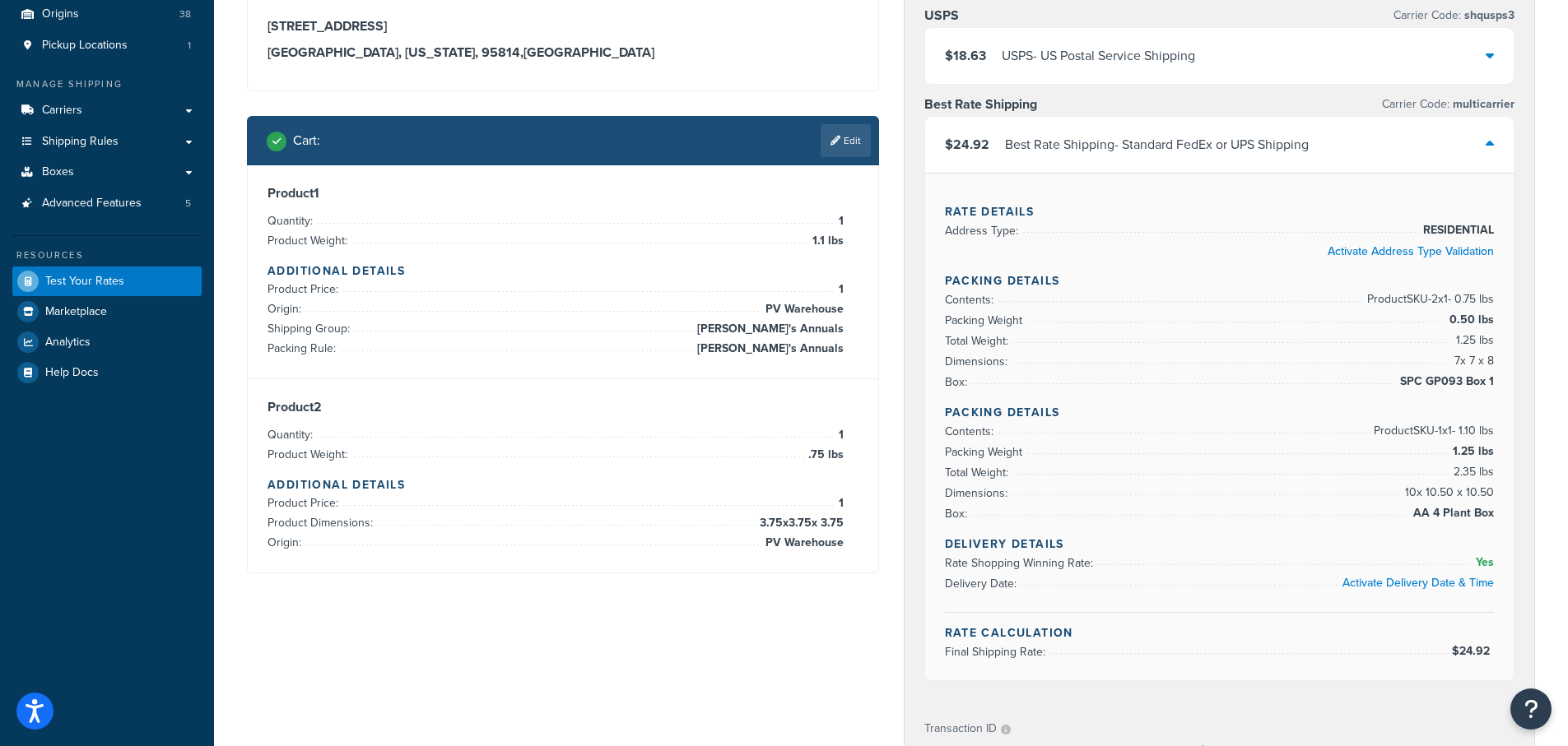
scroll to position [166, 0]
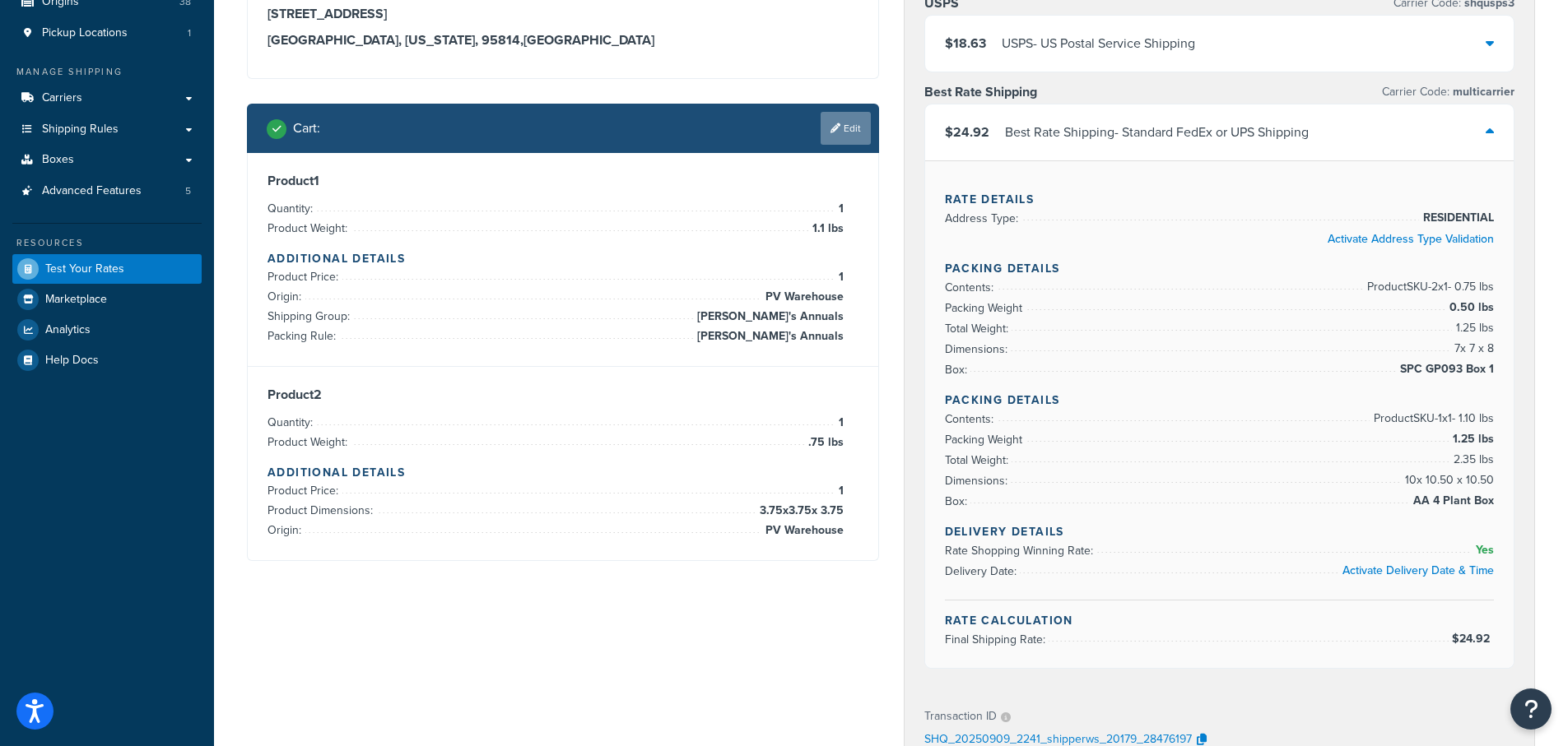
click at [846, 130] on link "Edit" at bounding box center [845, 128] width 50 height 33
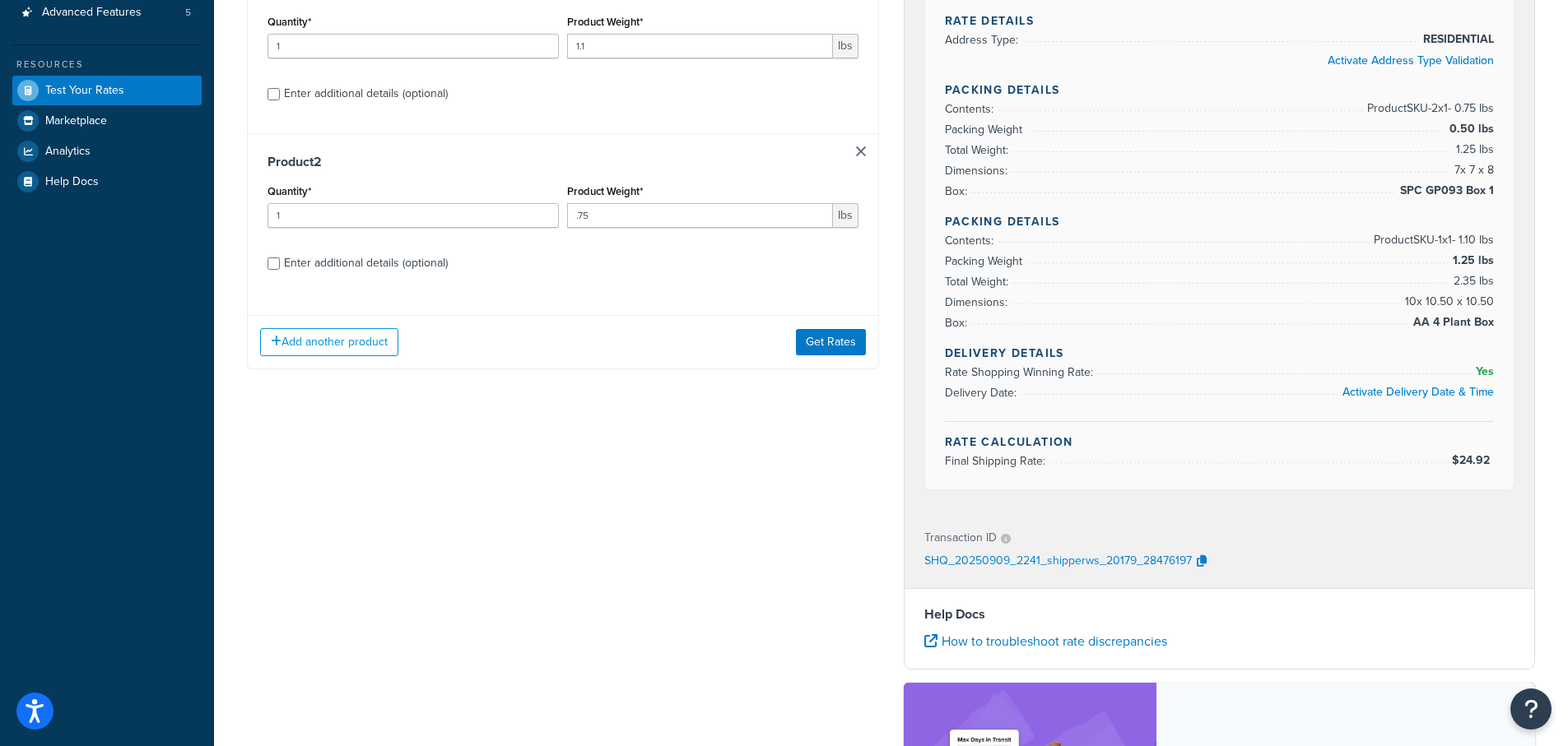
scroll to position [414, 0]
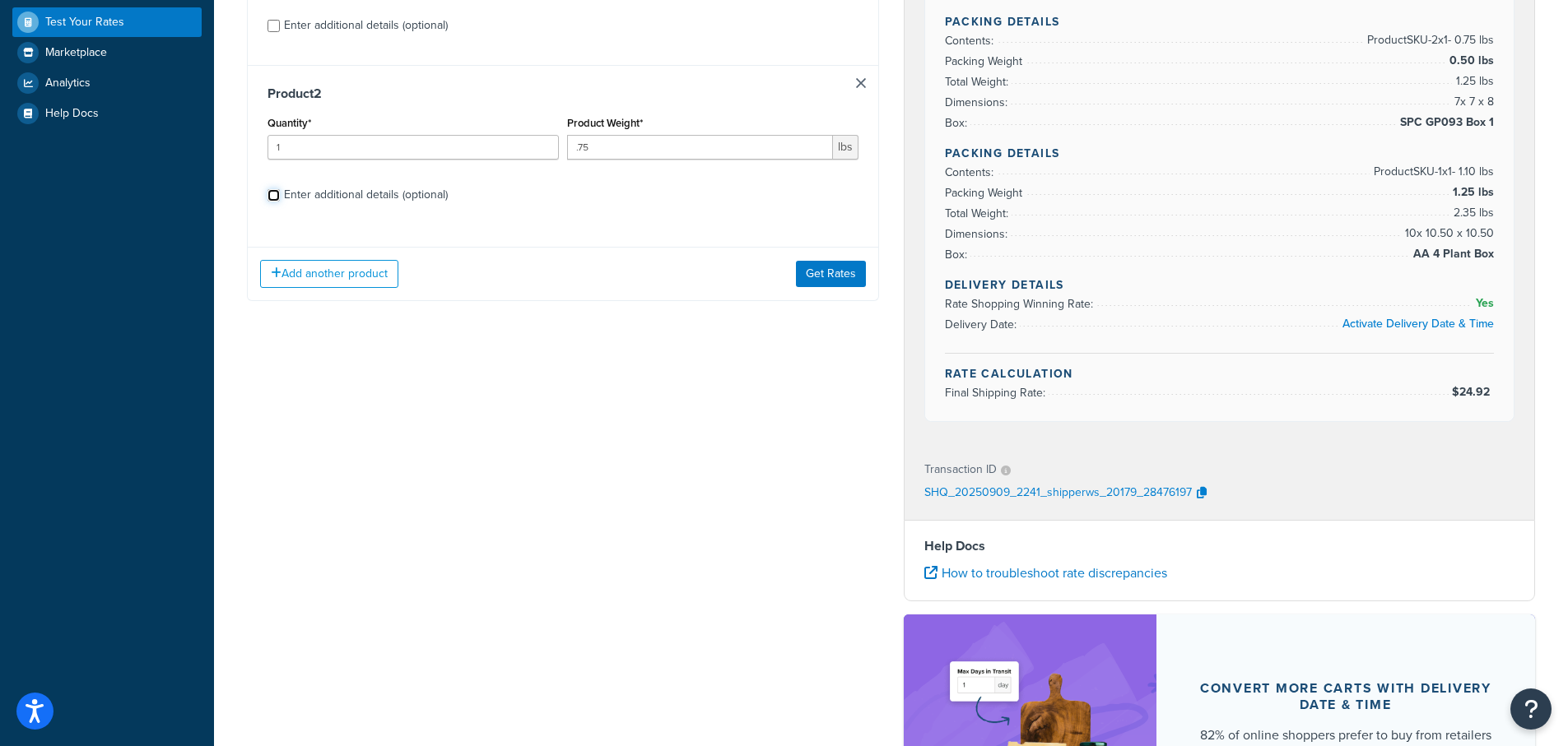
click at [270, 195] on input "Enter additional details (optional)" at bounding box center [273, 195] width 13 height 13
checkbox input "true"
select select "84863"
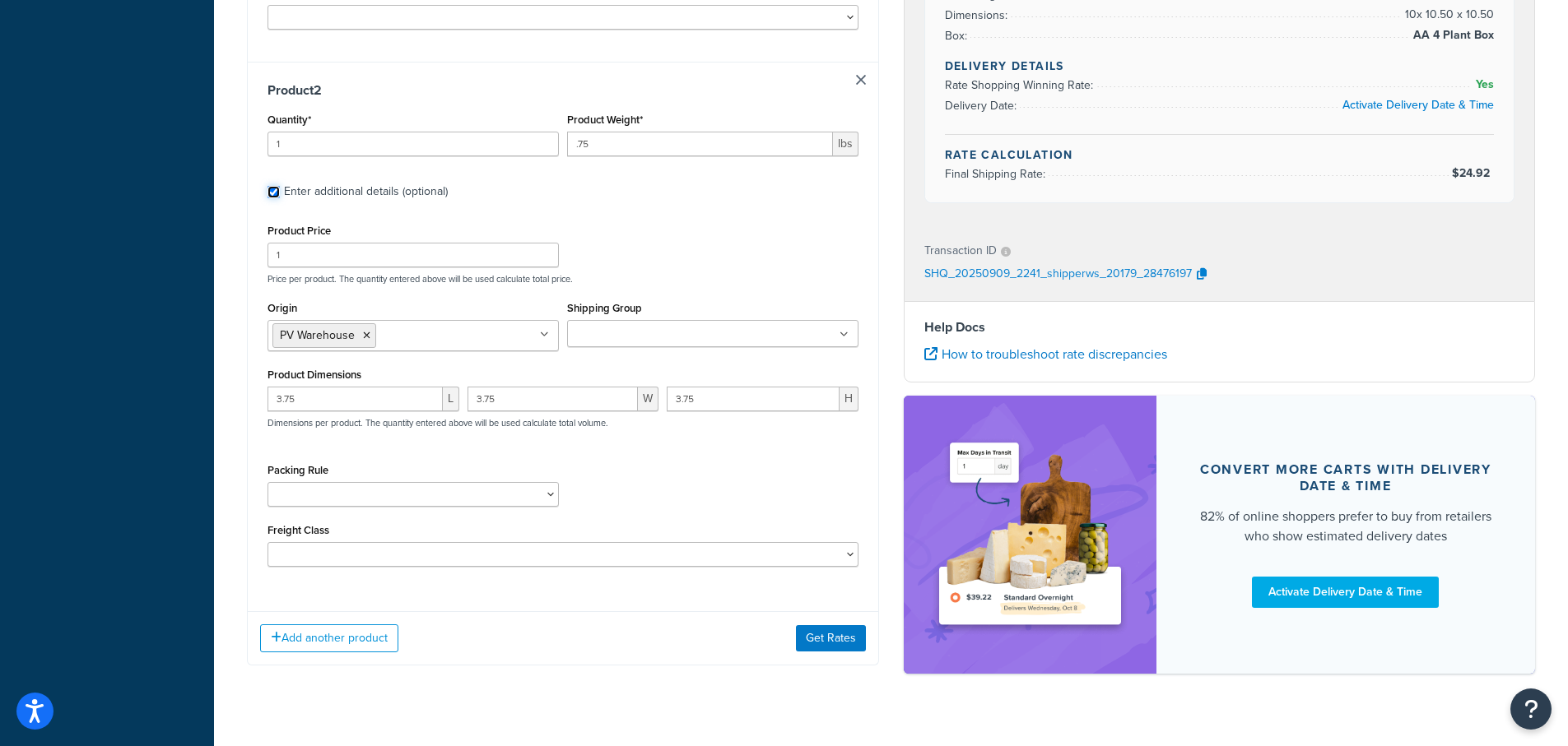
scroll to position [810, 0]
drag, startPoint x: 338, startPoint y: 373, endPoint x: 163, endPoint y: 368, distance: 175.1
drag, startPoint x: 513, startPoint y: 369, endPoint x: 682, endPoint y: 398, distance: 171.5
click at [403, 386] on div "L 3.75 W 3.75 H Dimensions per product. The quantity entered above will be used…" at bounding box center [562, 416] width 599 height 60
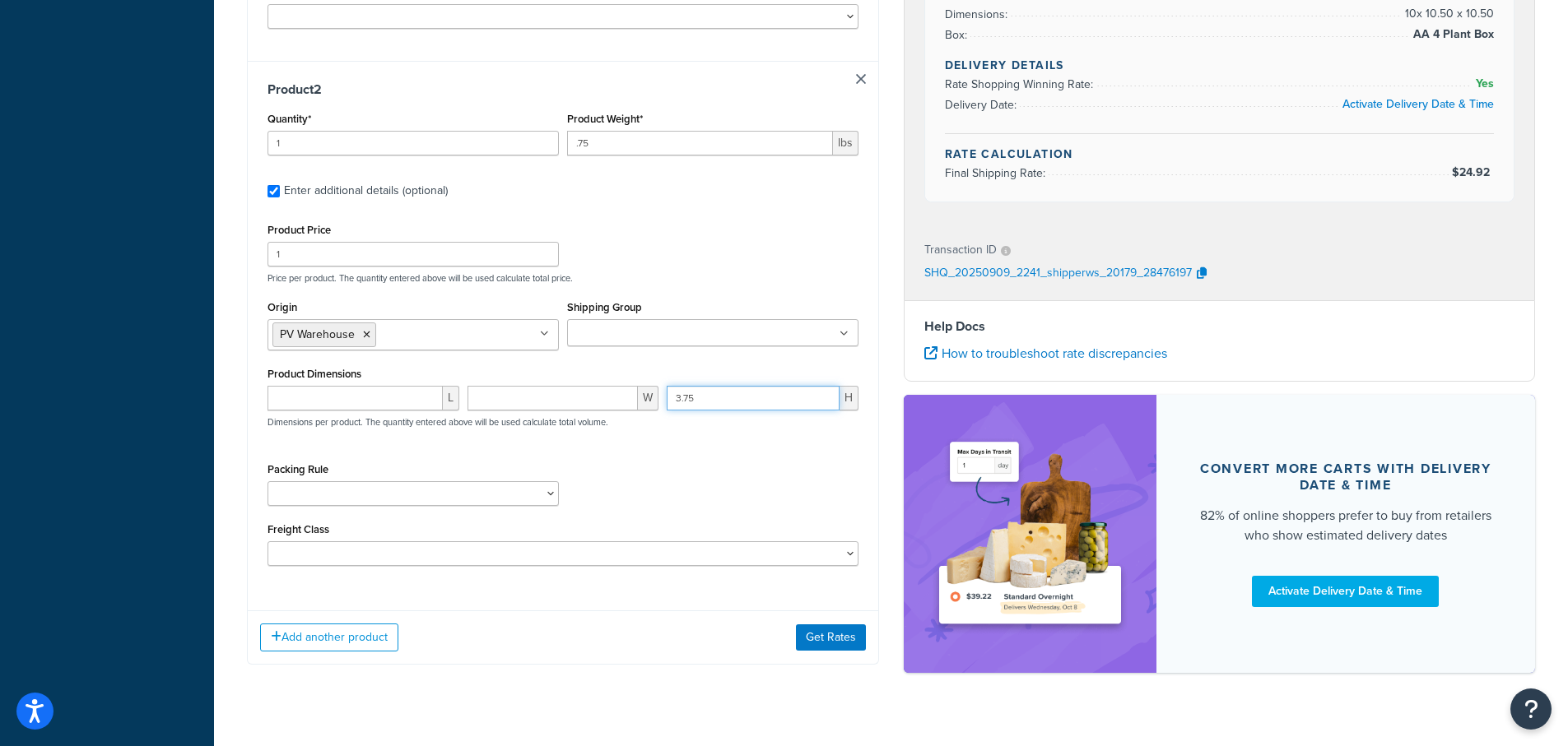
drag, startPoint x: 723, startPoint y: 372, endPoint x: 516, endPoint y: 361, distance: 207.3
click at [516, 386] on div "L W 3.75 H Dimensions per product. The quantity entered above will be used calc…" at bounding box center [562, 416] width 599 height 60
click at [704, 582] on div "Product 1 Quantity* 1 Product Weight* 1.1 lbs Enter additional details (optiona…" at bounding box center [563, 82] width 632 height 1166
click at [825, 625] on button "Get Rates" at bounding box center [831, 638] width 70 height 27
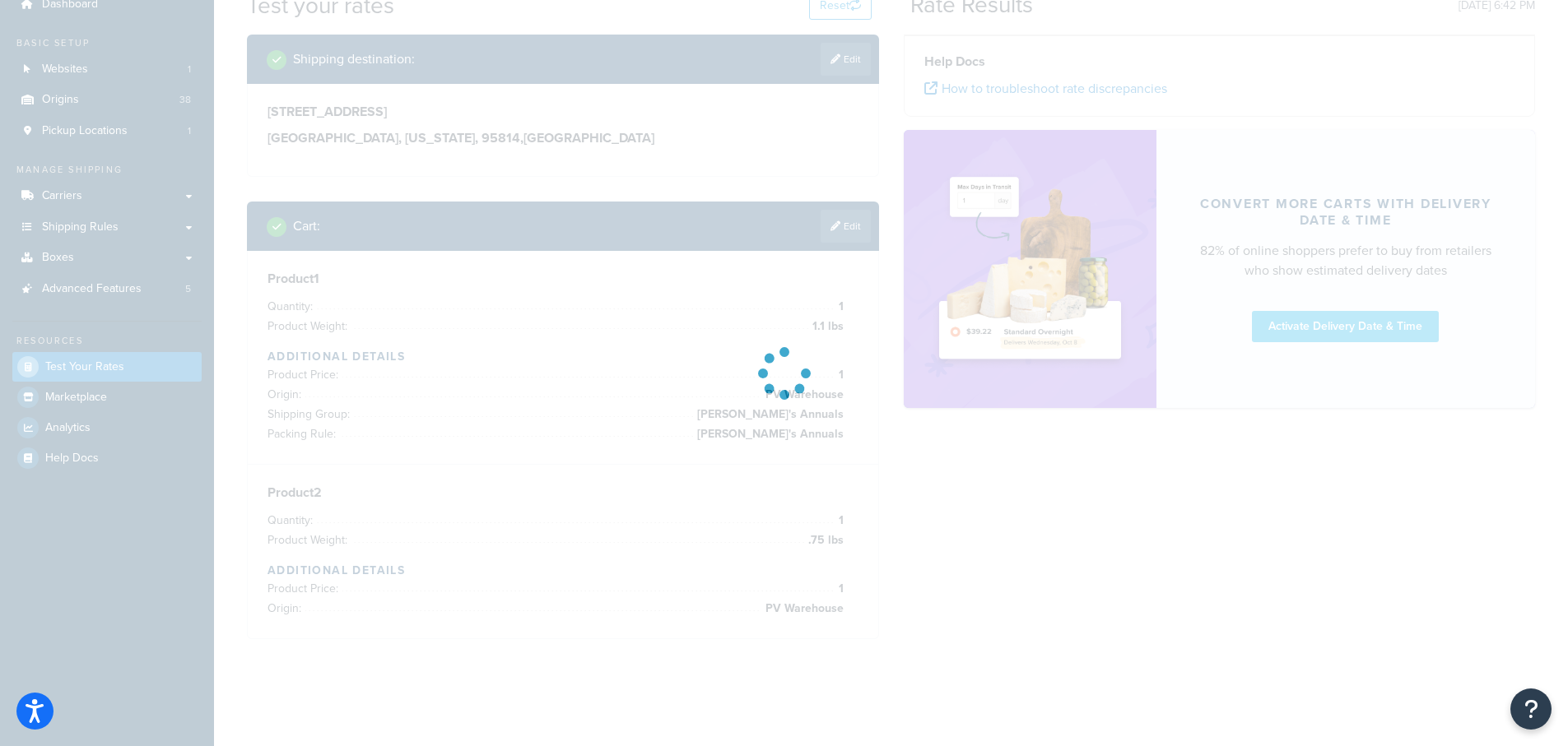
scroll to position [152, 0]
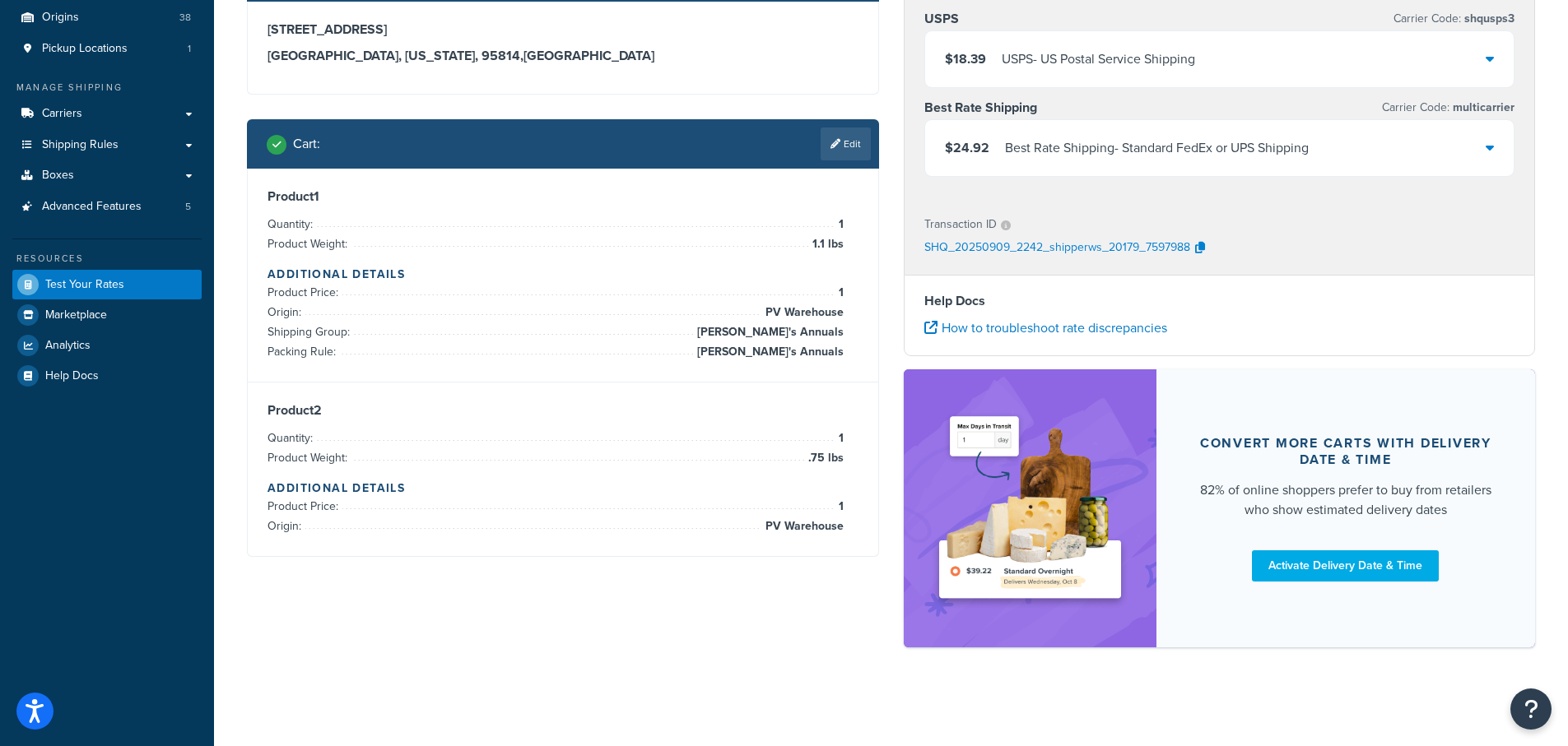
click at [1488, 145] on icon at bounding box center [1489, 147] width 8 height 13
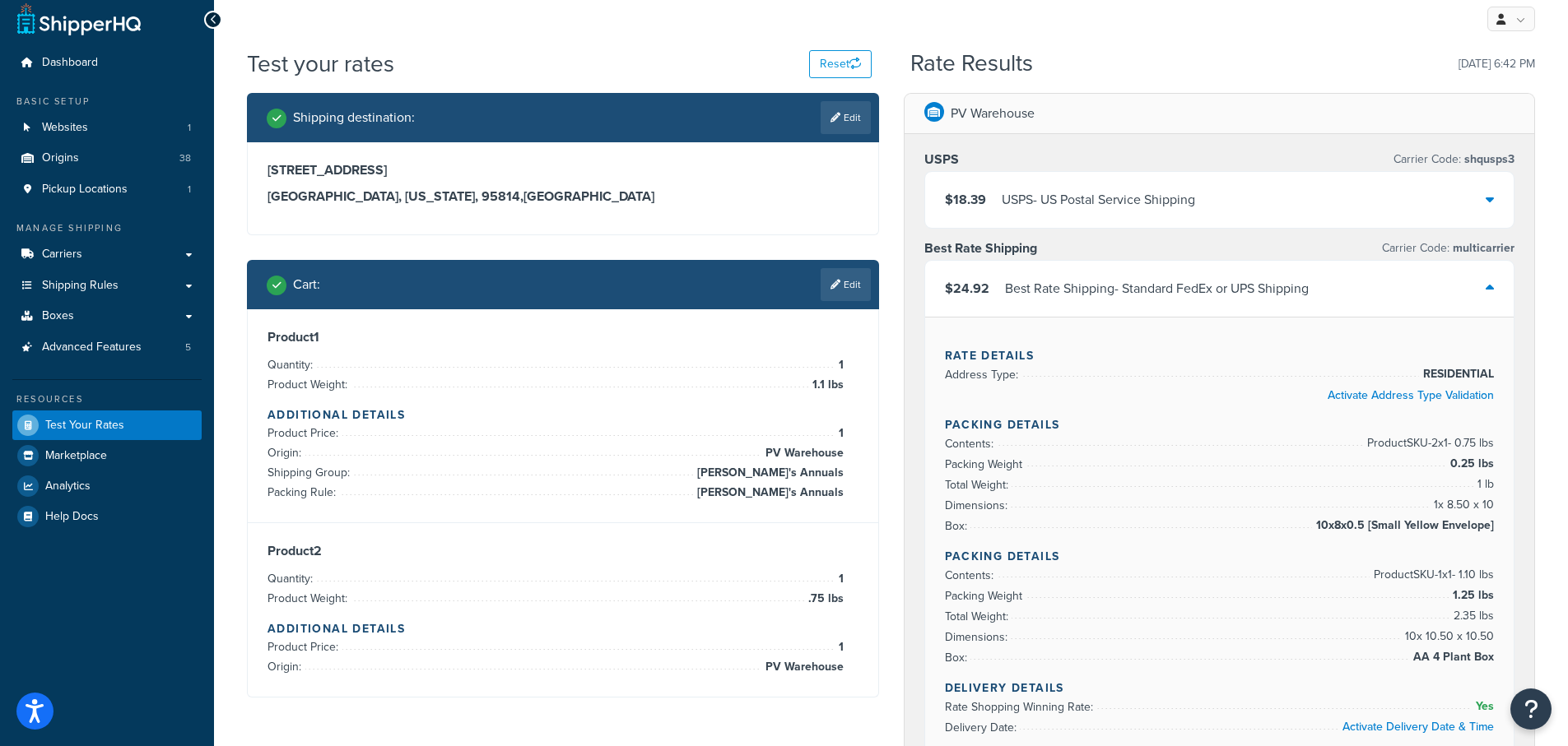
scroll to position [2, 0]
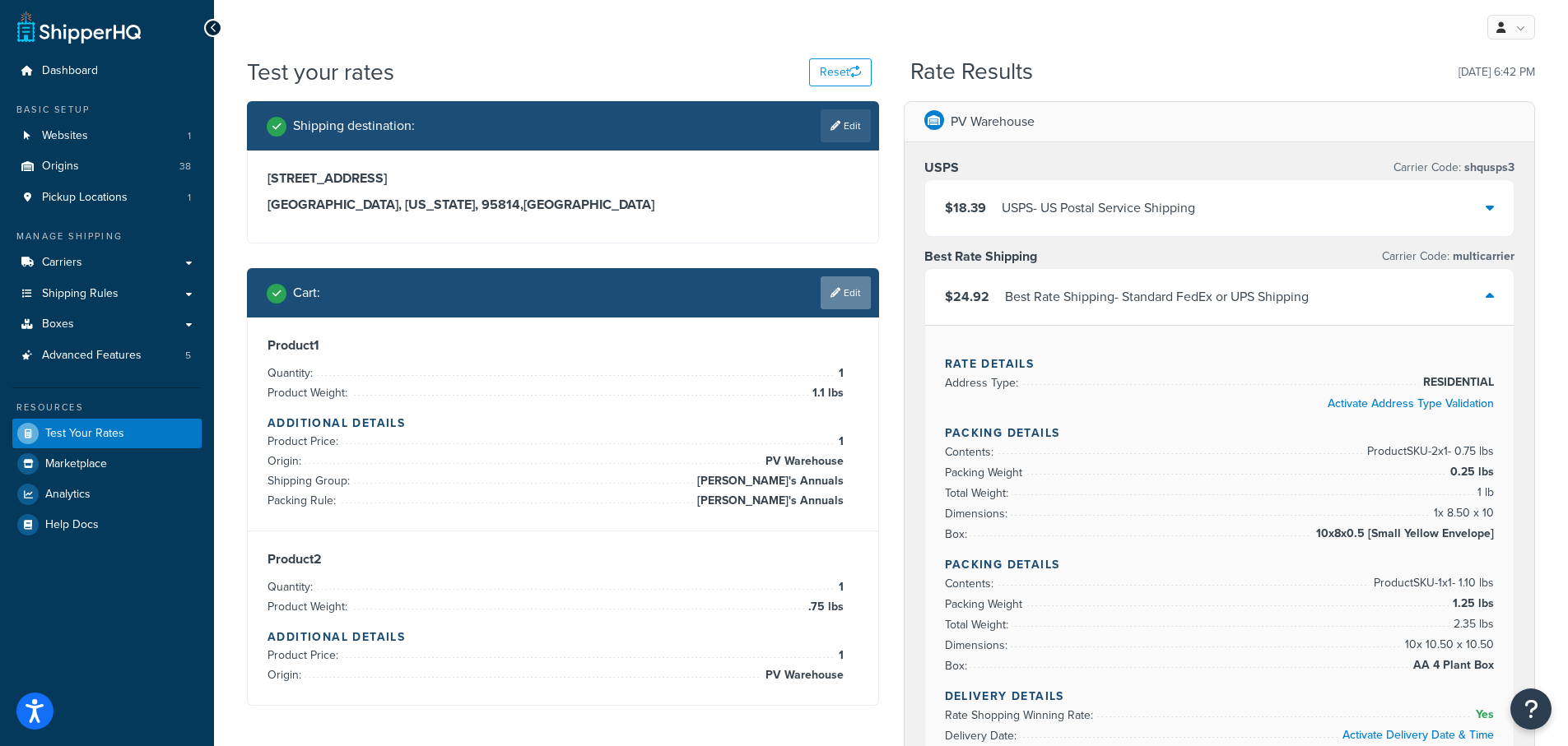
click at [845, 294] on link "Edit" at bounding box center [845, 292] width 50 height 33
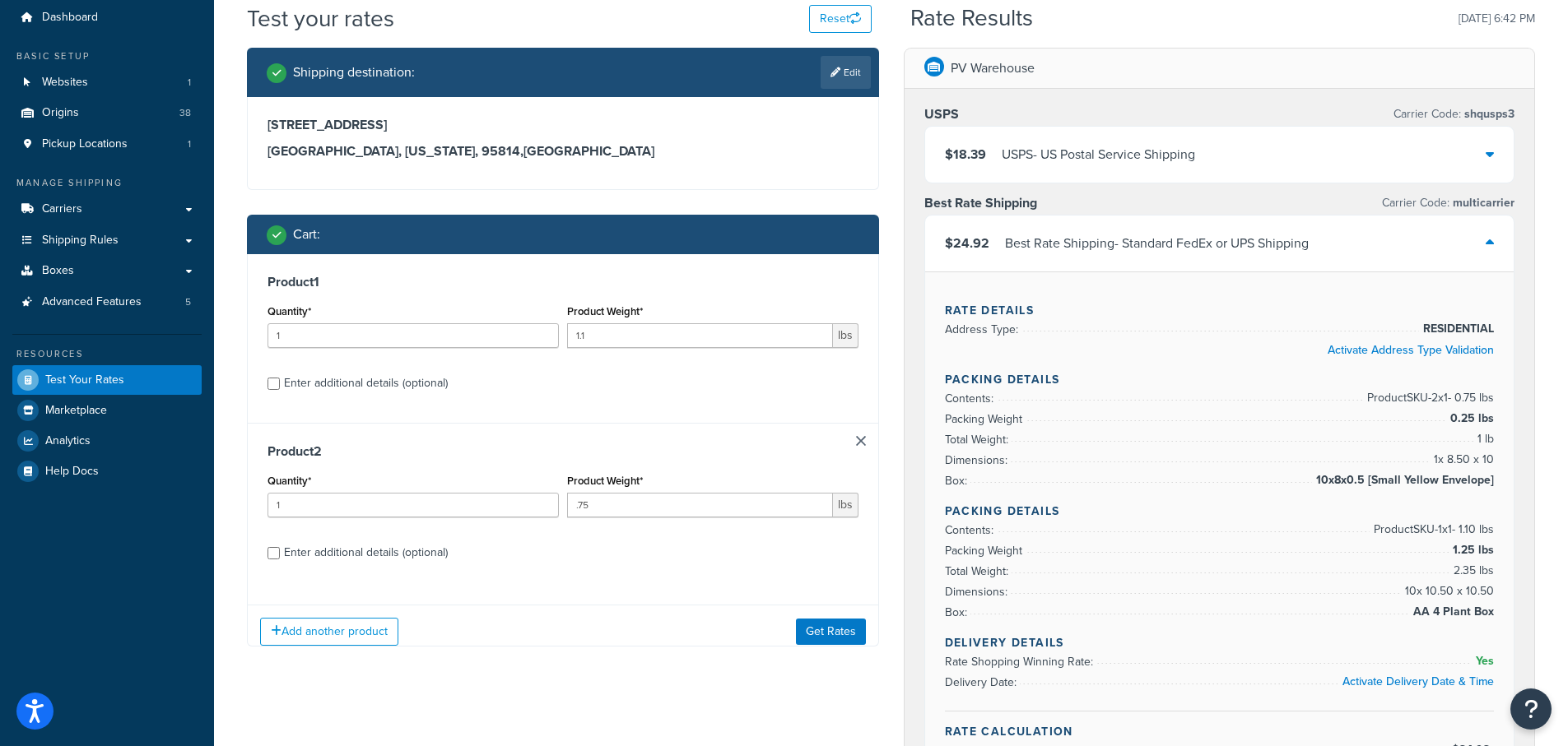
scroll to position [166, 0]
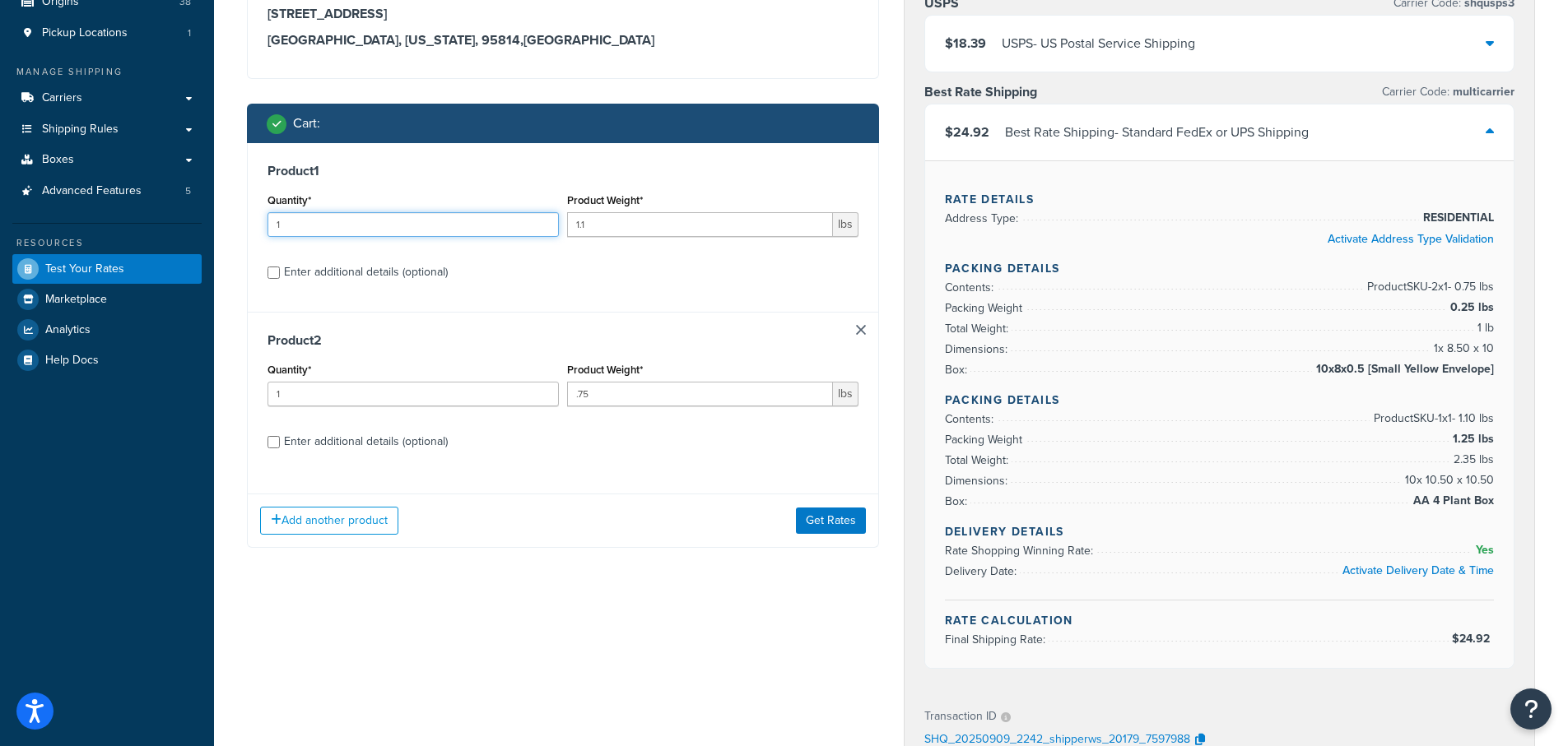
drag, startPoint x: 295, startPoint y: 223, endPoint x: 211, endPoint y: 225, distance: 84.0
click at [211, 225] on div "Dashboard Basic Setup Websites 1 Origins 38 Pickup Locations 1 Manage Shipping …" at bounding box center [784, 536] width 1568 height 1405
type input "3"
click at [690, 279] on label "Enter additional details (optional)" at bounding box center [571, 271] width 575 height 27
click at [280, 279] on input "Enter additional details (optional)" at bounding box center [273, 272] width 13 height 13
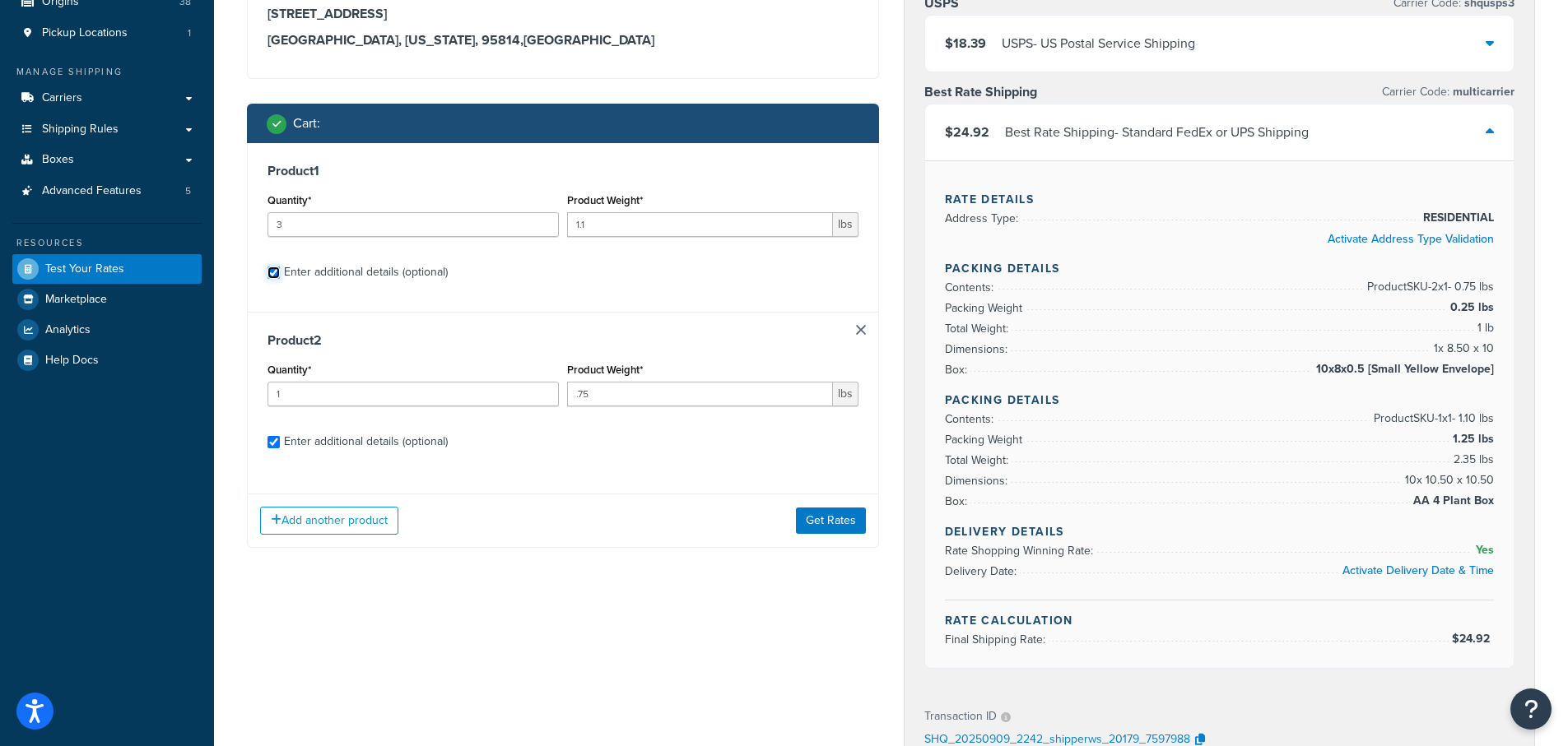
checkbox input "true"
select select "84863"
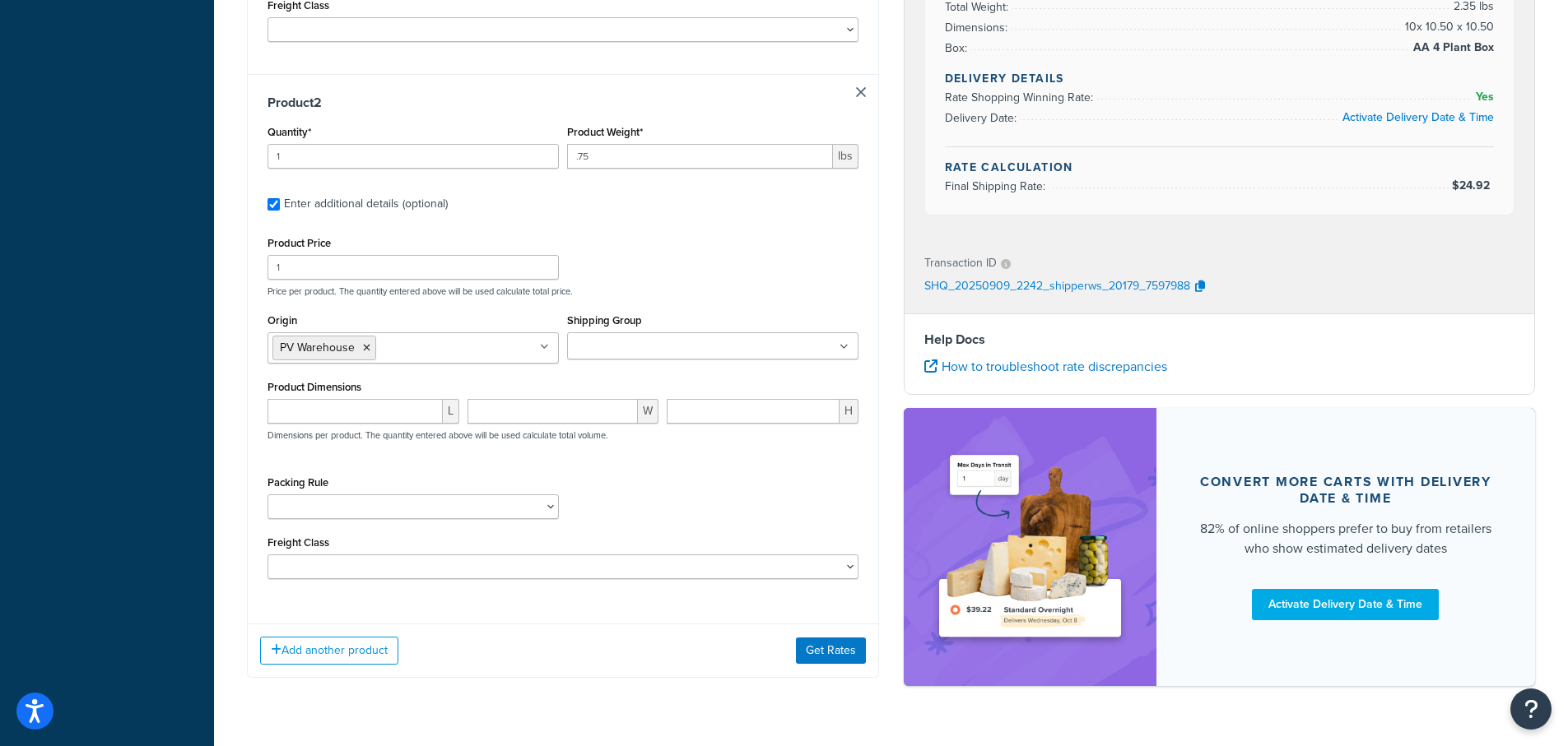
scroll to position [810, 0]
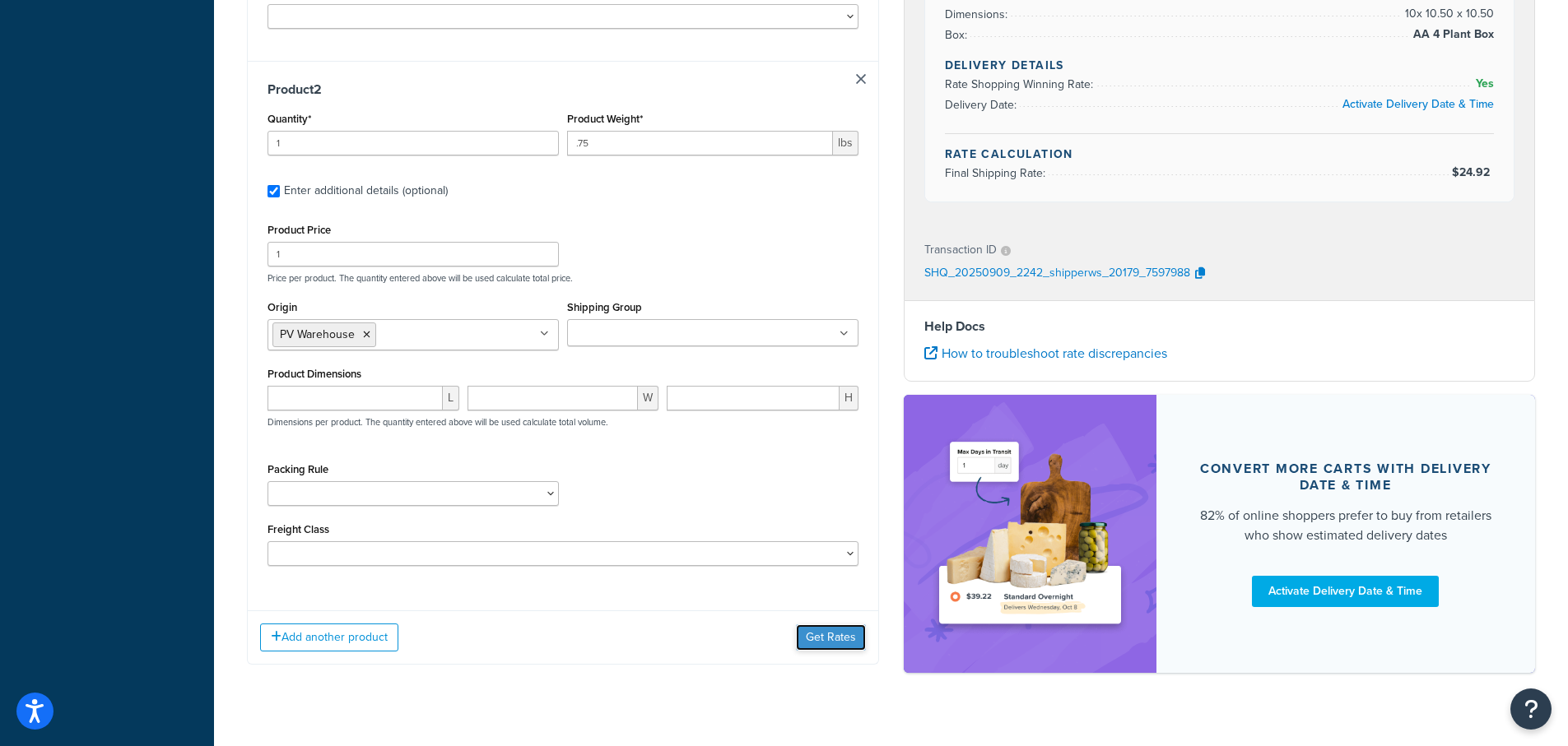
click at [820, 625] on button "Get Rates" at bounding box center [831, 638] width 70 height 27
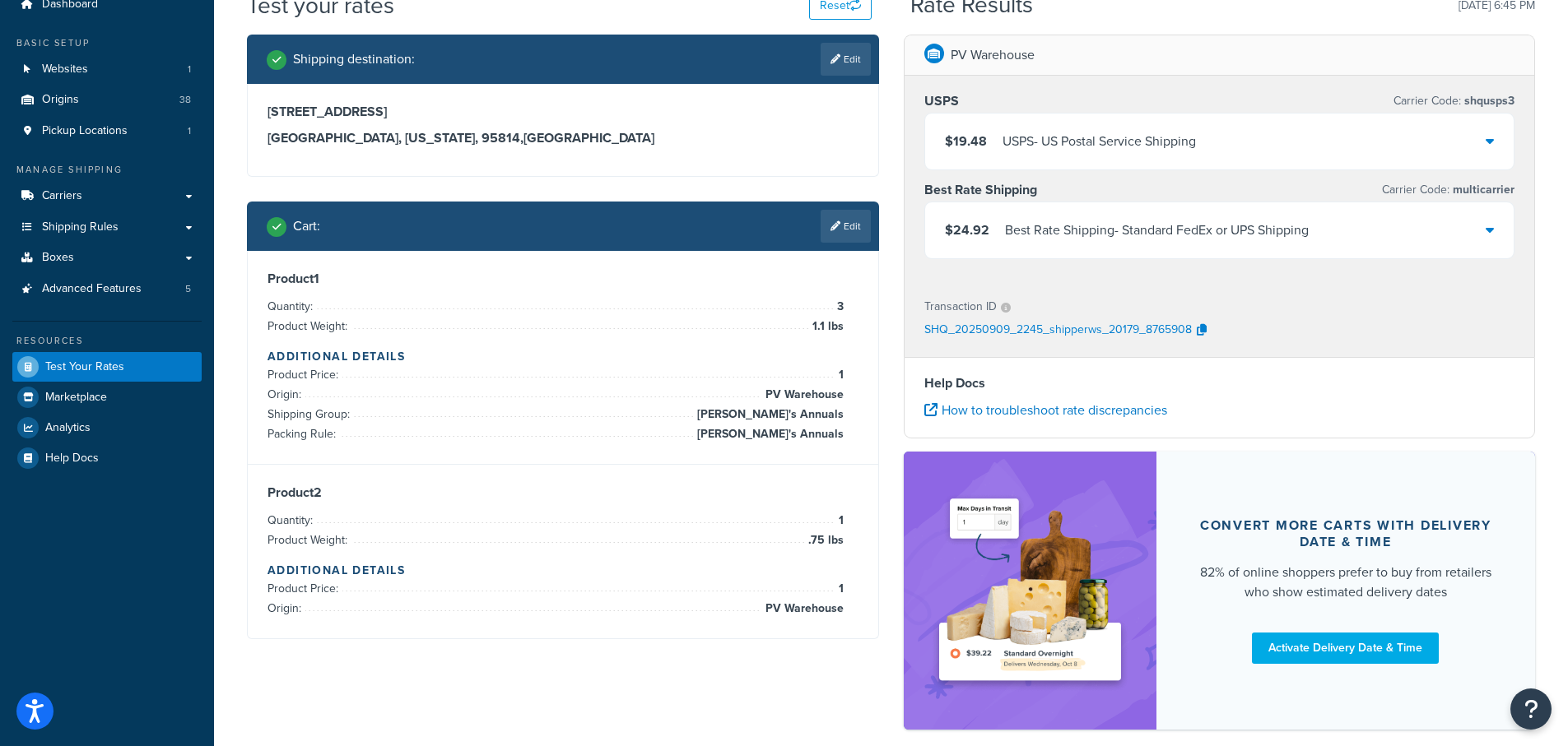
scroll to position [152, 0]
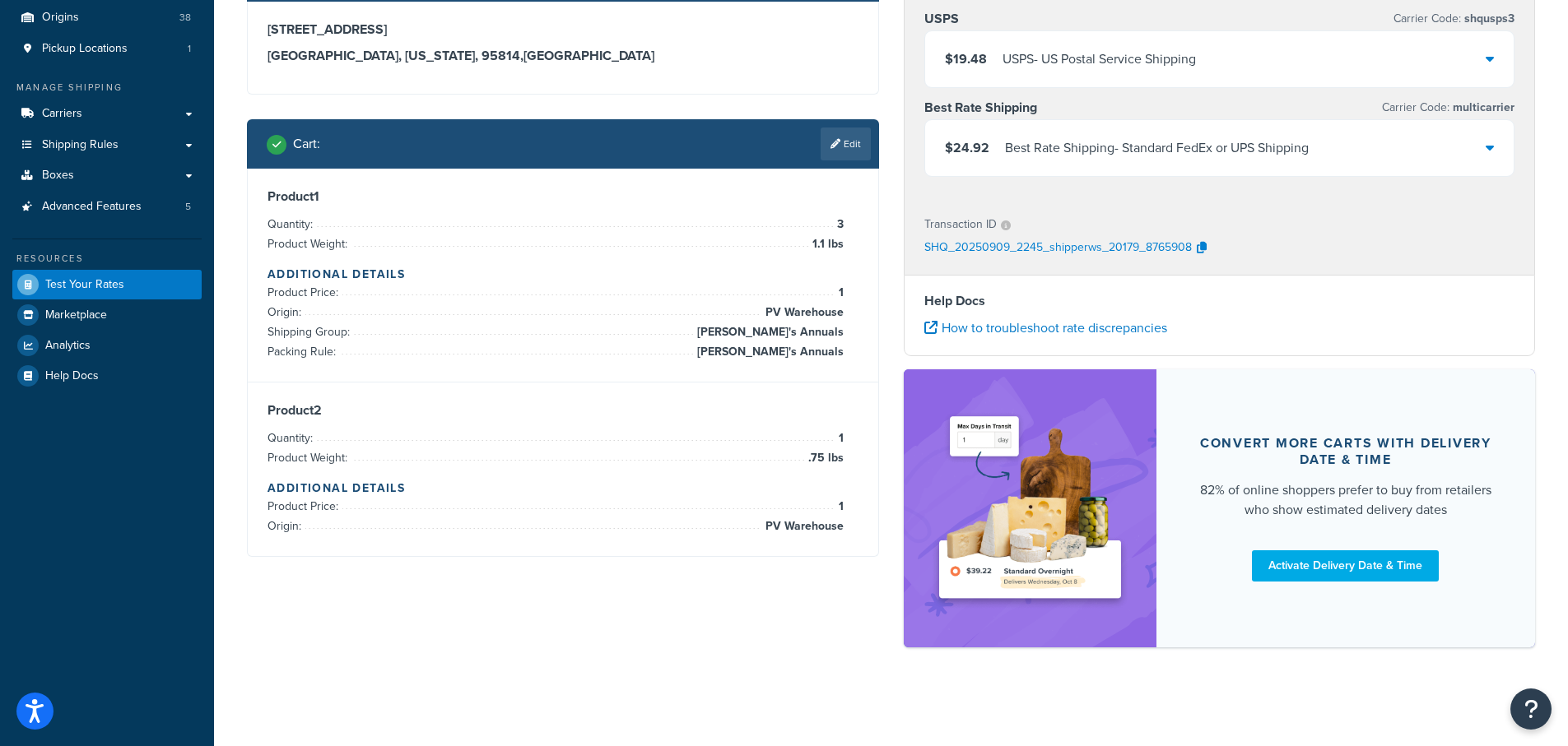
click at [1490, 142] on icon at bounding box center [1489, 147] width 8 height 13
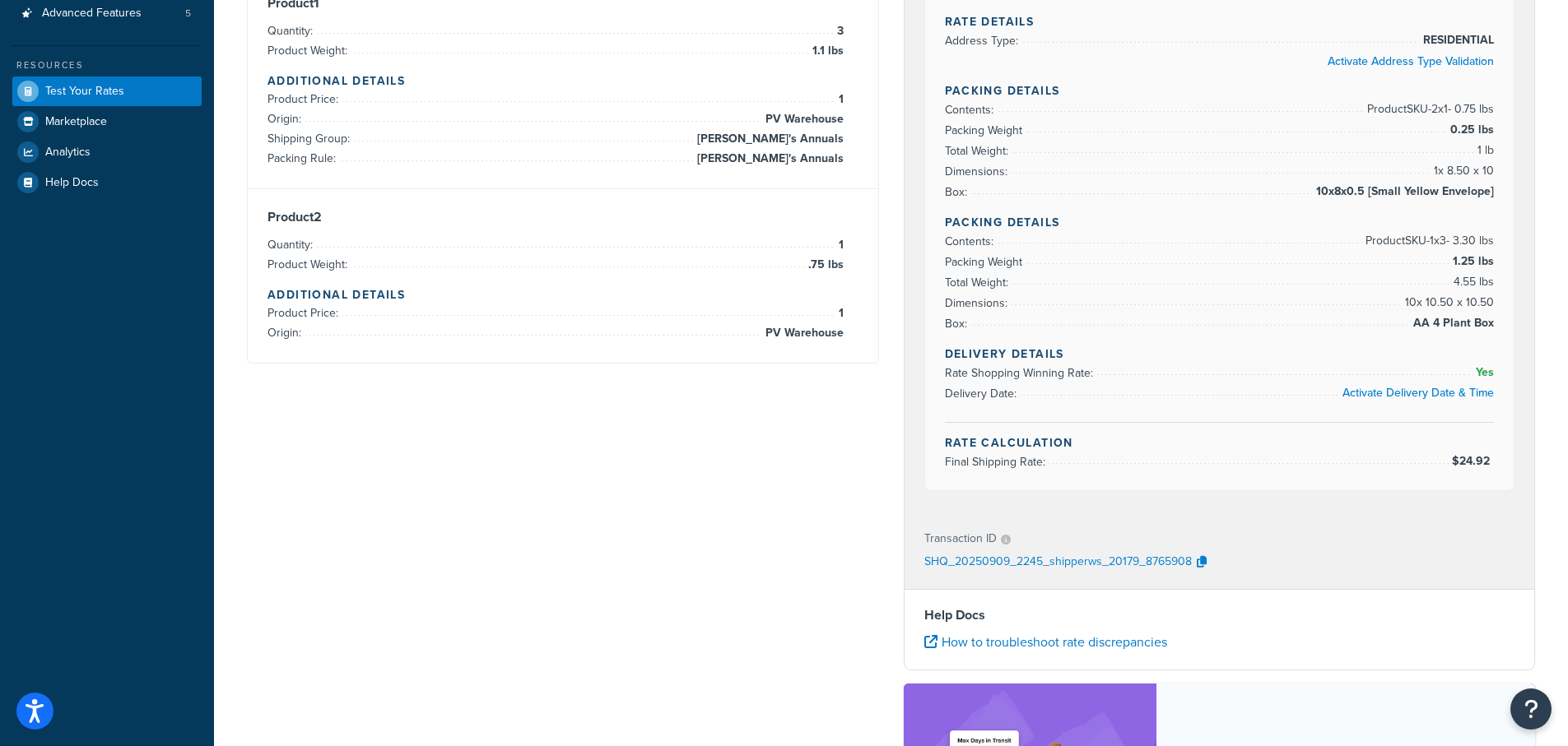
scroll to position [331, 0]
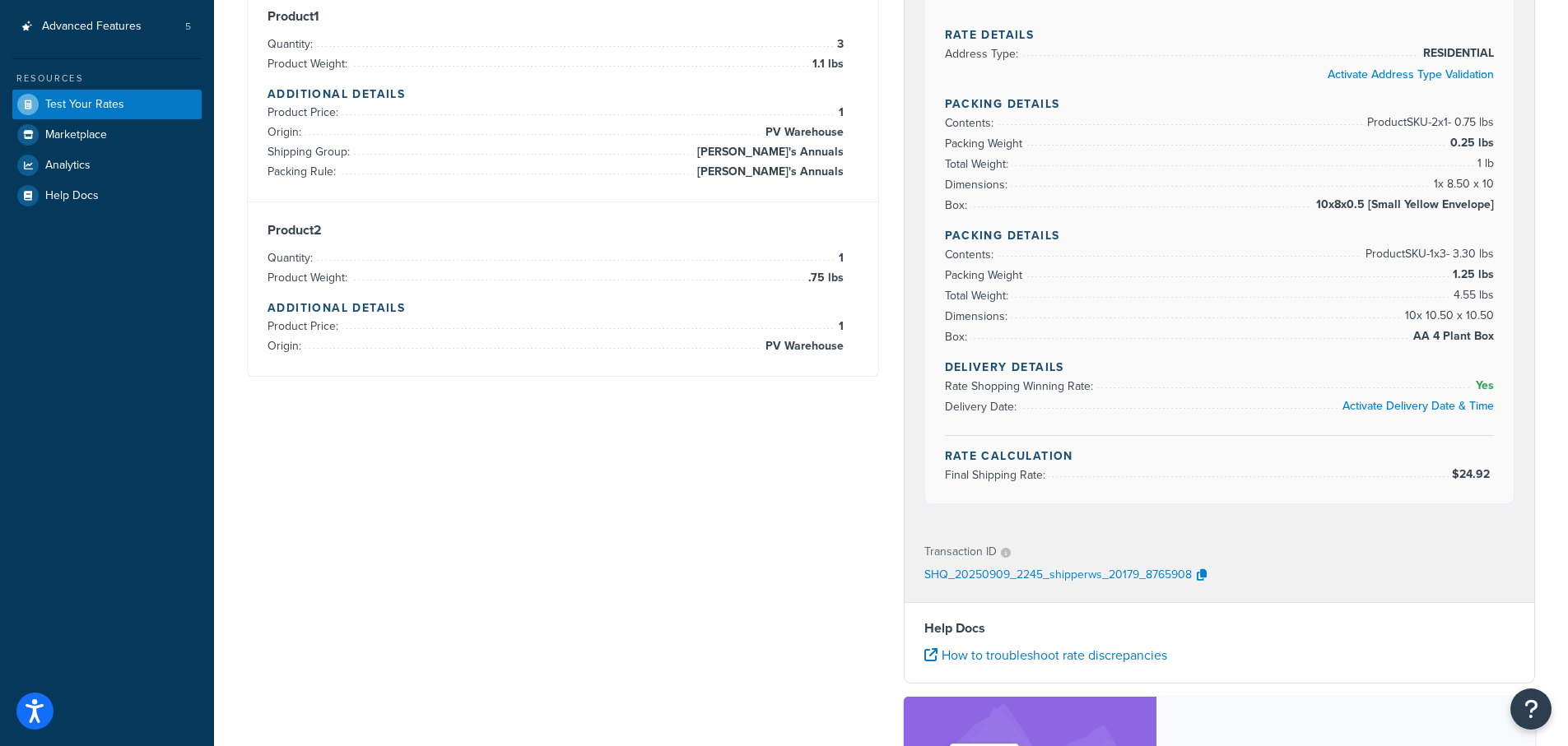
drag, startPoint x: 1455, startPoint y: 207, endPoint x: 810, endPoint y: 257, distance: 646.9
click at [1544, 206] on div "PV Warehouse USPS Carrier Code: shqusps3 $19.48 USPS - US Postal Service Shippi…" at bounding box center [1220, 382] width 657 height 1220
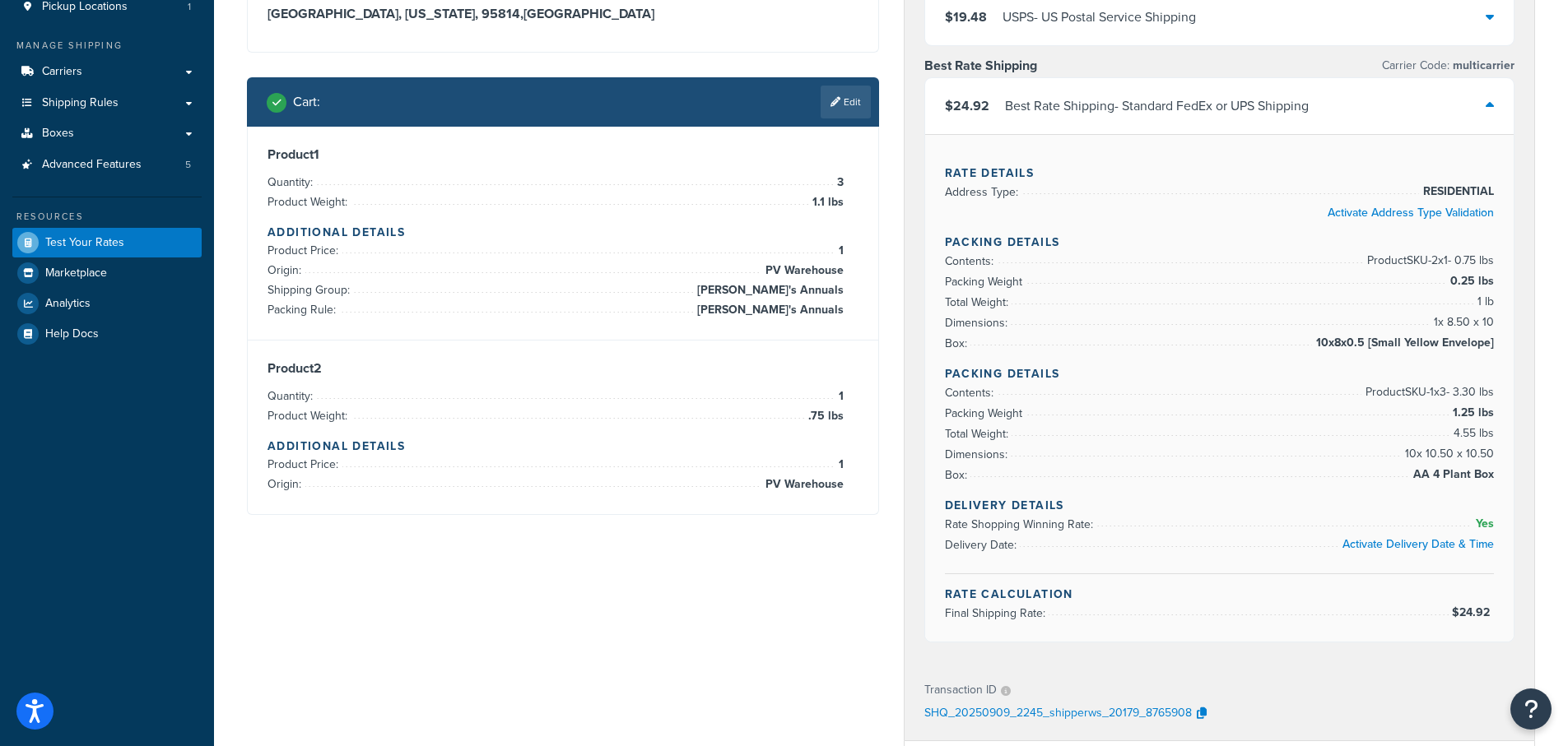
scroll to position [166, 0]
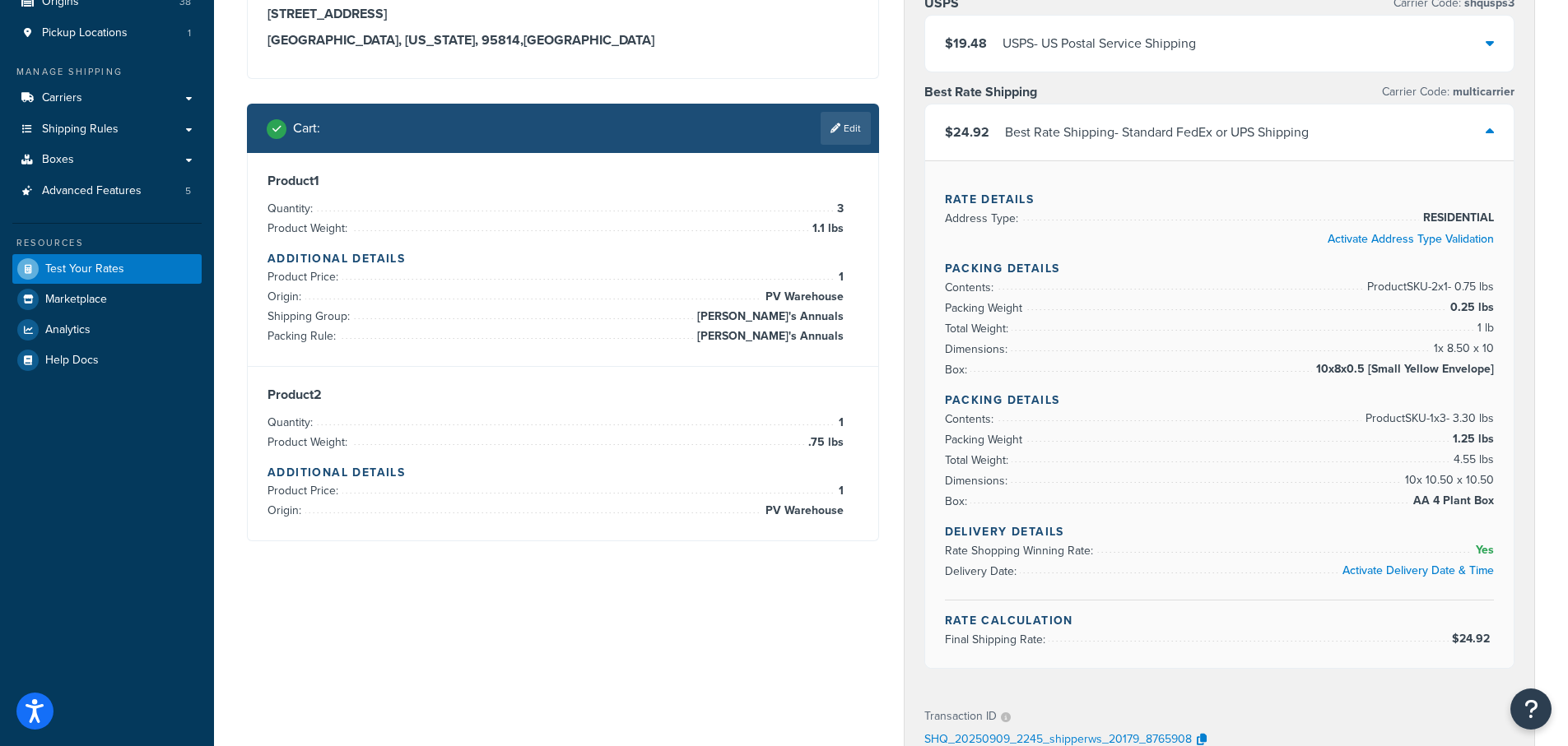
drag, startPoint x: 840, startPoint y: 129, endPoint x: 709, endPoint y: 403, distance: 303.7
click at [841, 136] on link "Edit" at bounding box center [845, 128] width 50 height 33
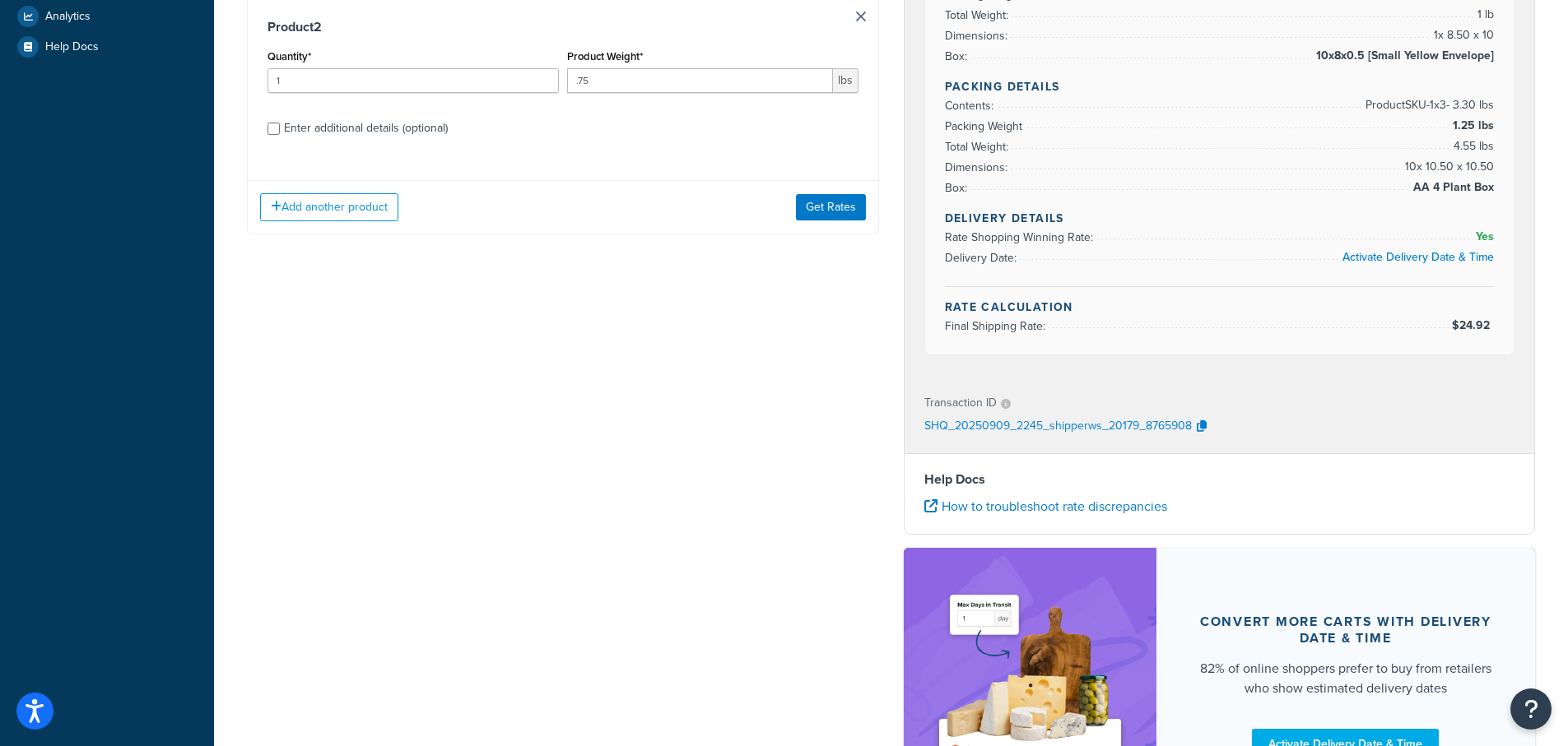
scroll to position [495, 0]
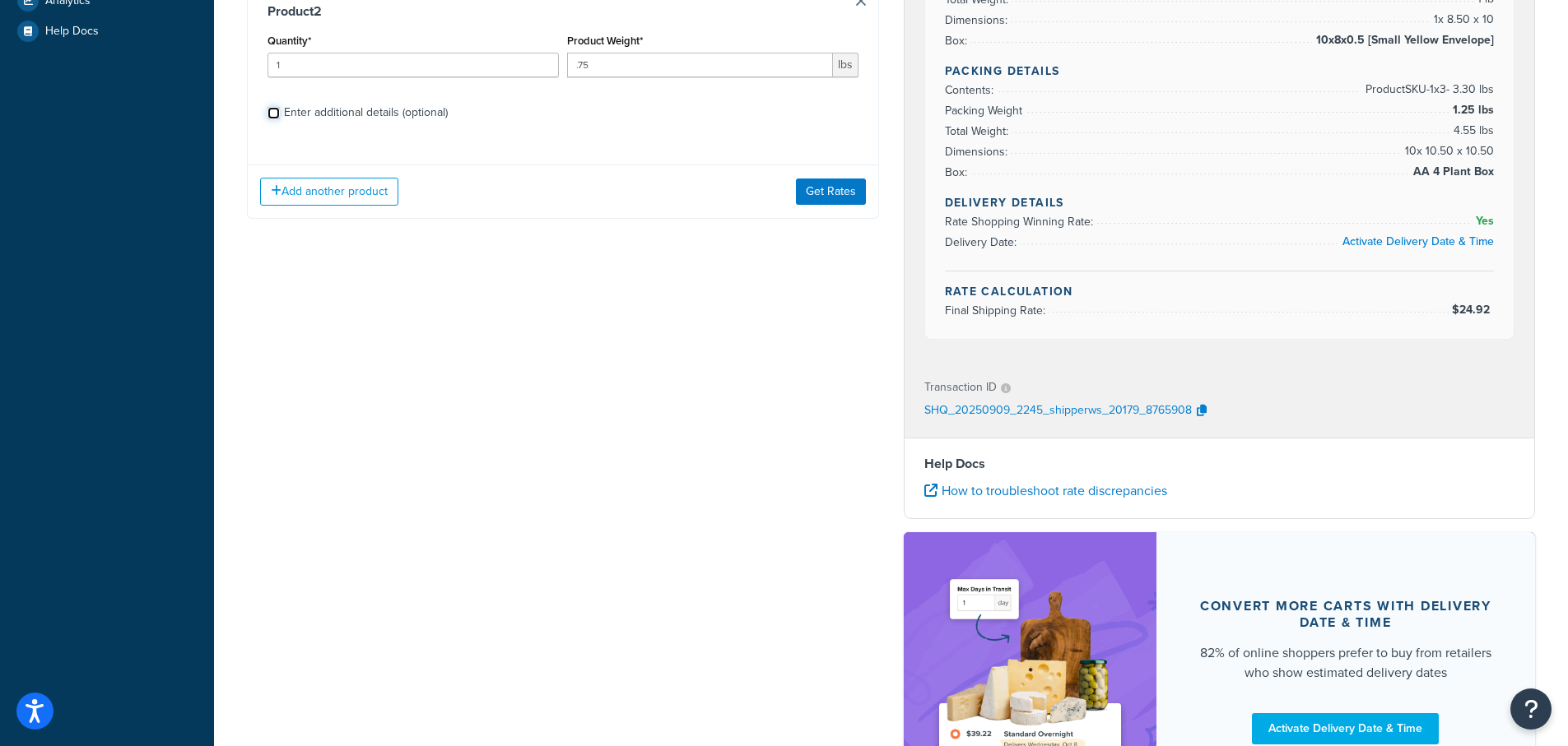
click at [271, 113] on input "Enter additional details (optional)" at bounding box center [273, 113] width 13 height 13
checkbox input "true"
select select "84863"
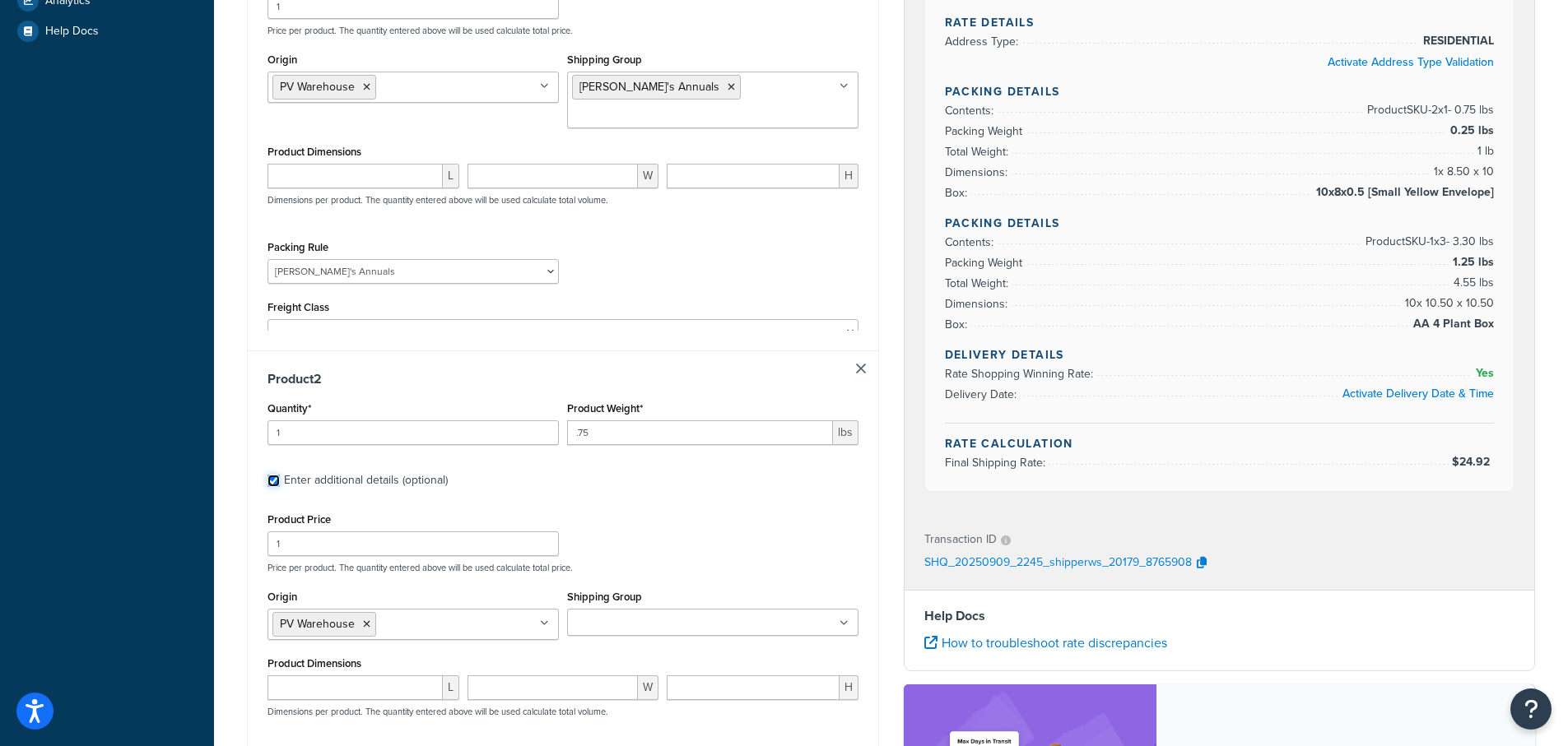
checkbox input "true"
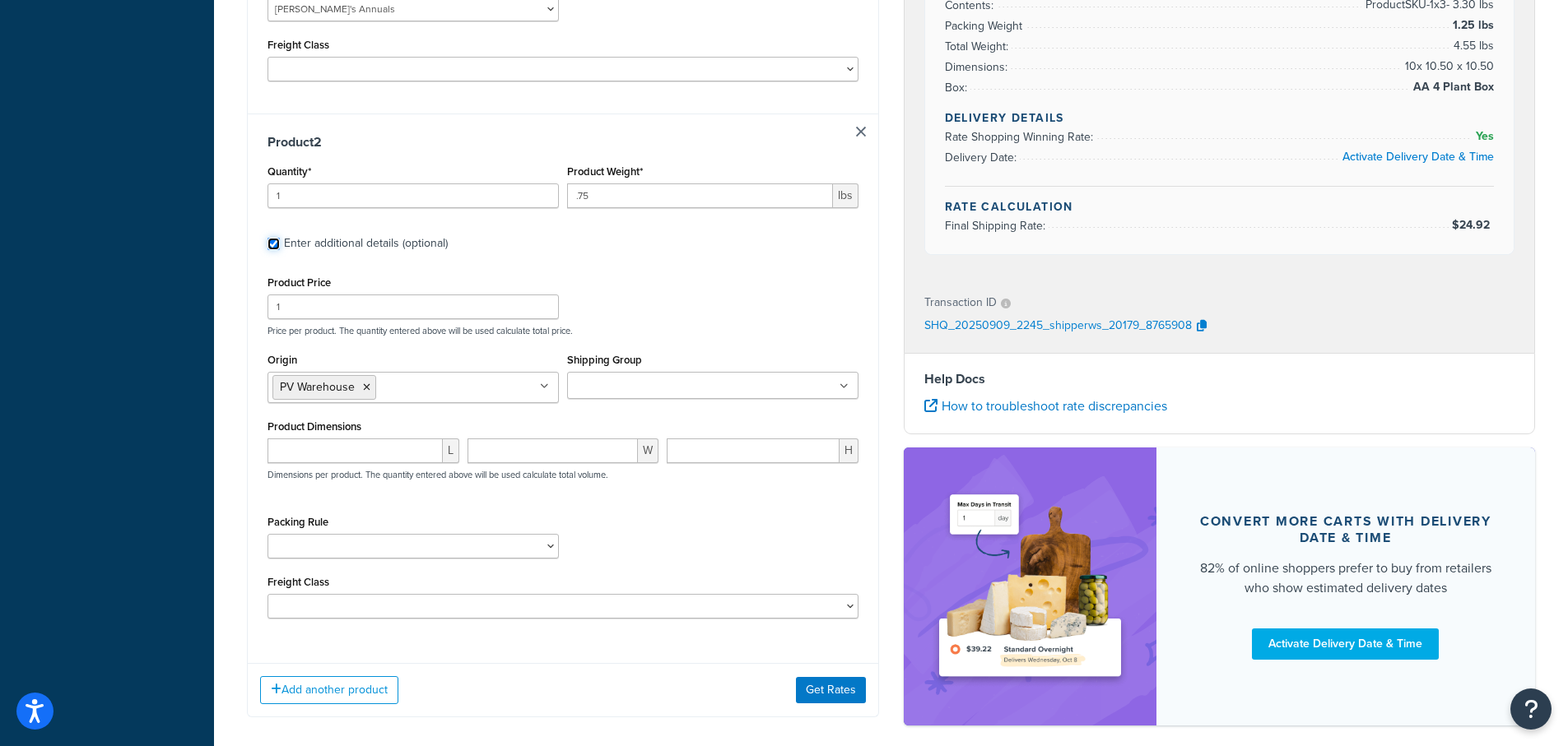
scroll to position [810, 0]
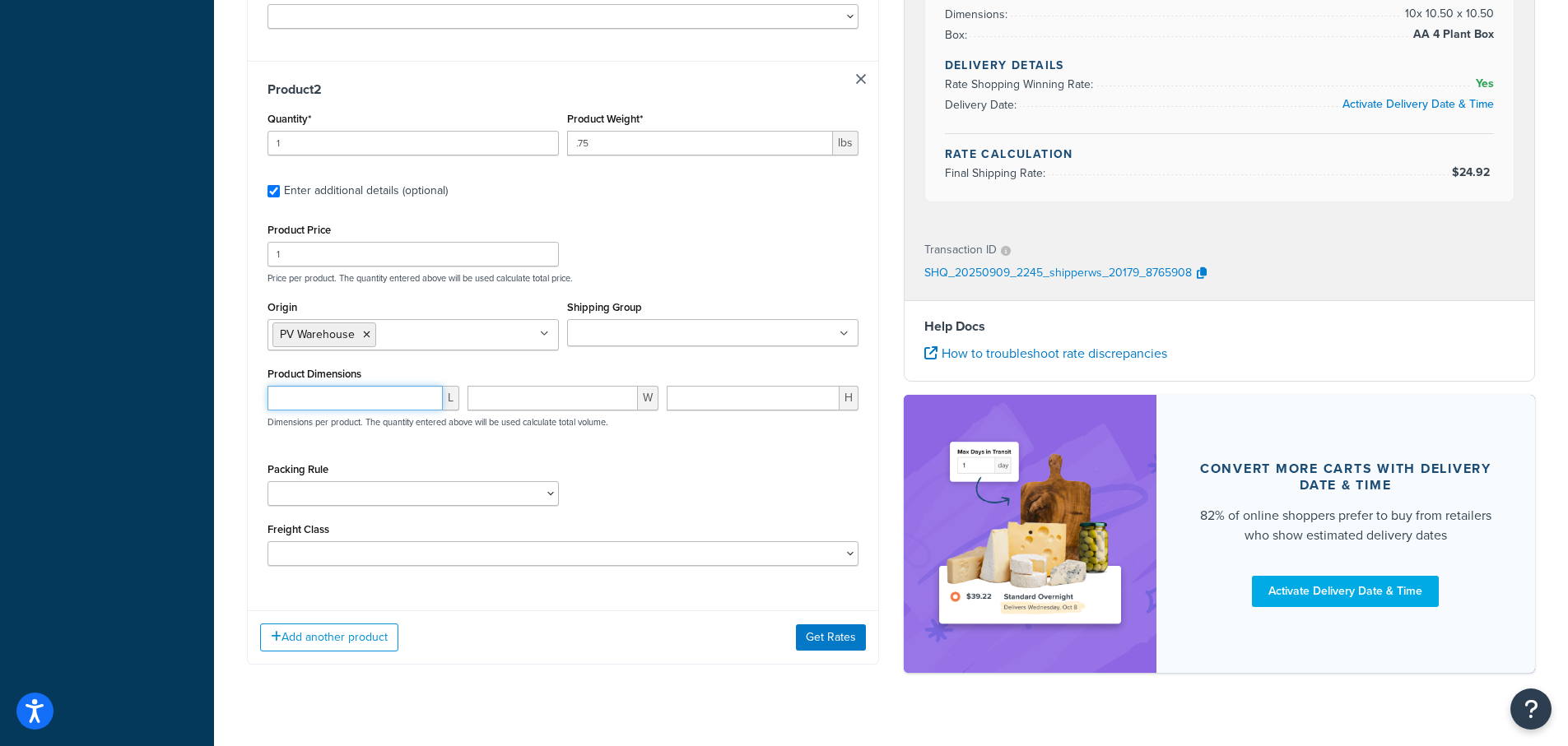
click at [299, 386] on input "number" at bounding box center [355, 398] width 175 height 25
type input "3.75"
click at [515, 386] on input "number" at bounding box center [553, 398] width 171 height 25
type input "3.75"
click at [700, 386] on input "number" at bounding box center [753, 398] width 173 height 25
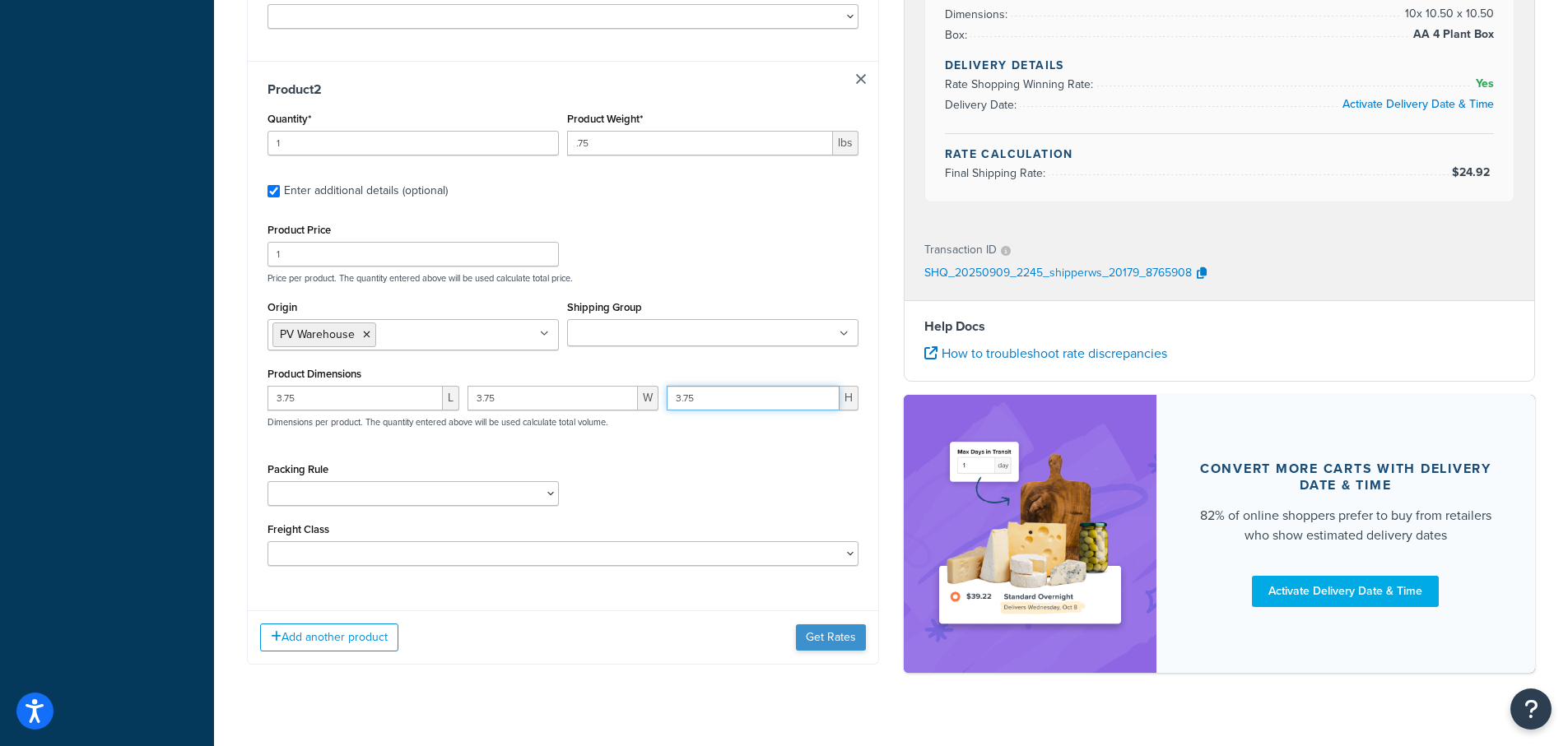
type input "3.75"
click at [826, 625] on button "Get Rates" at bounding box center [831, 638] width 70 height 27
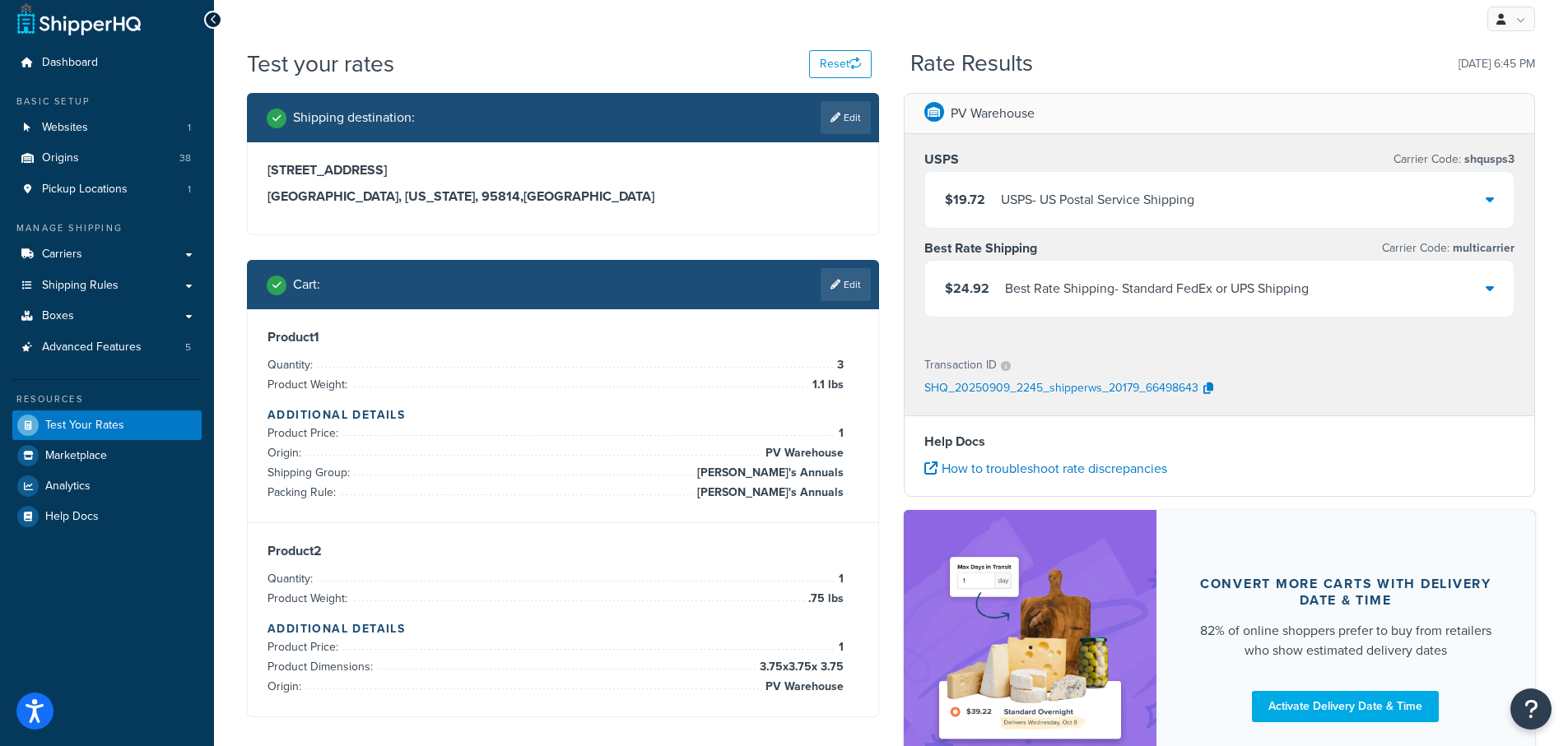
scroll to position [0, 0]
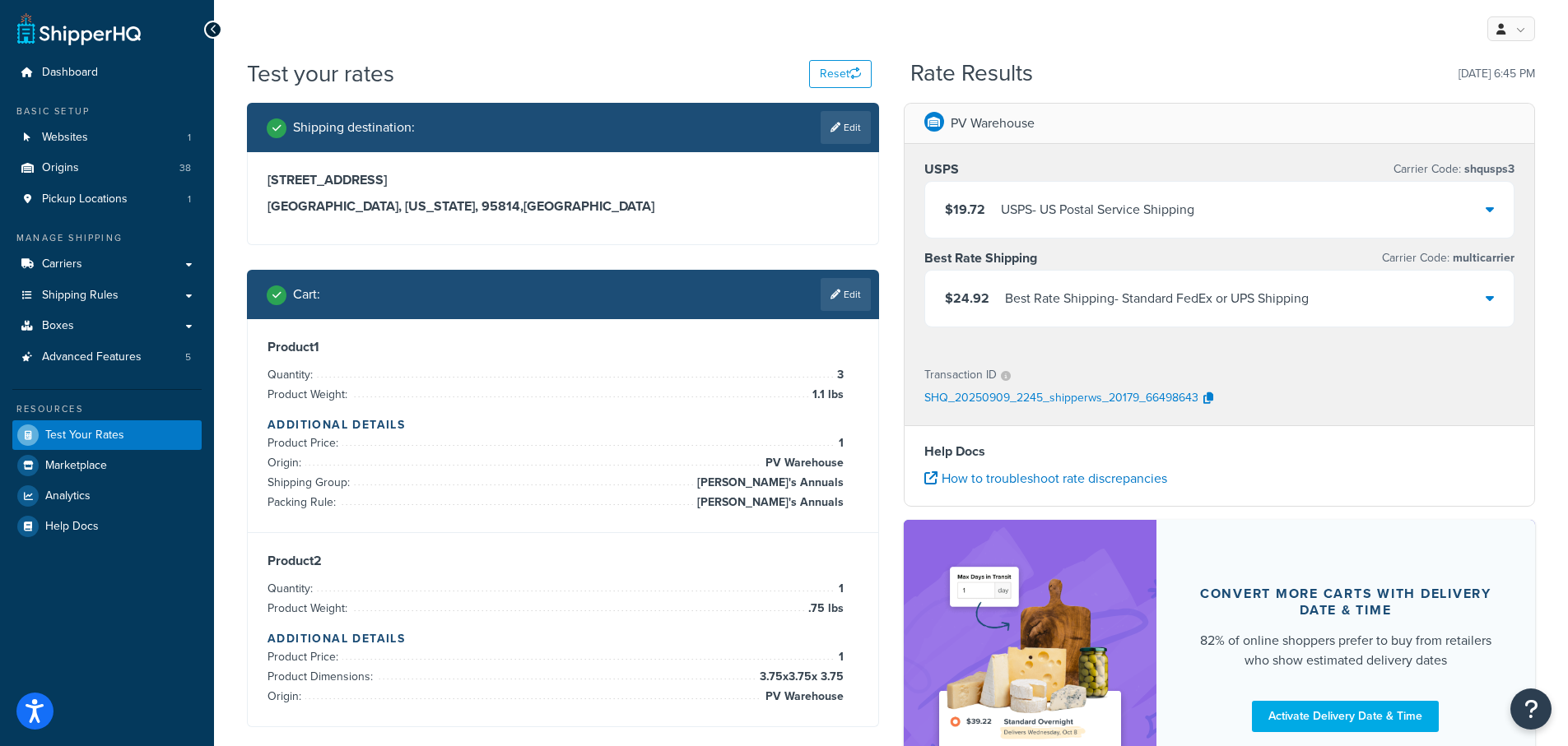
click at [1486, 302] on icon at bounding box center [1489, 298] width 8 height 13
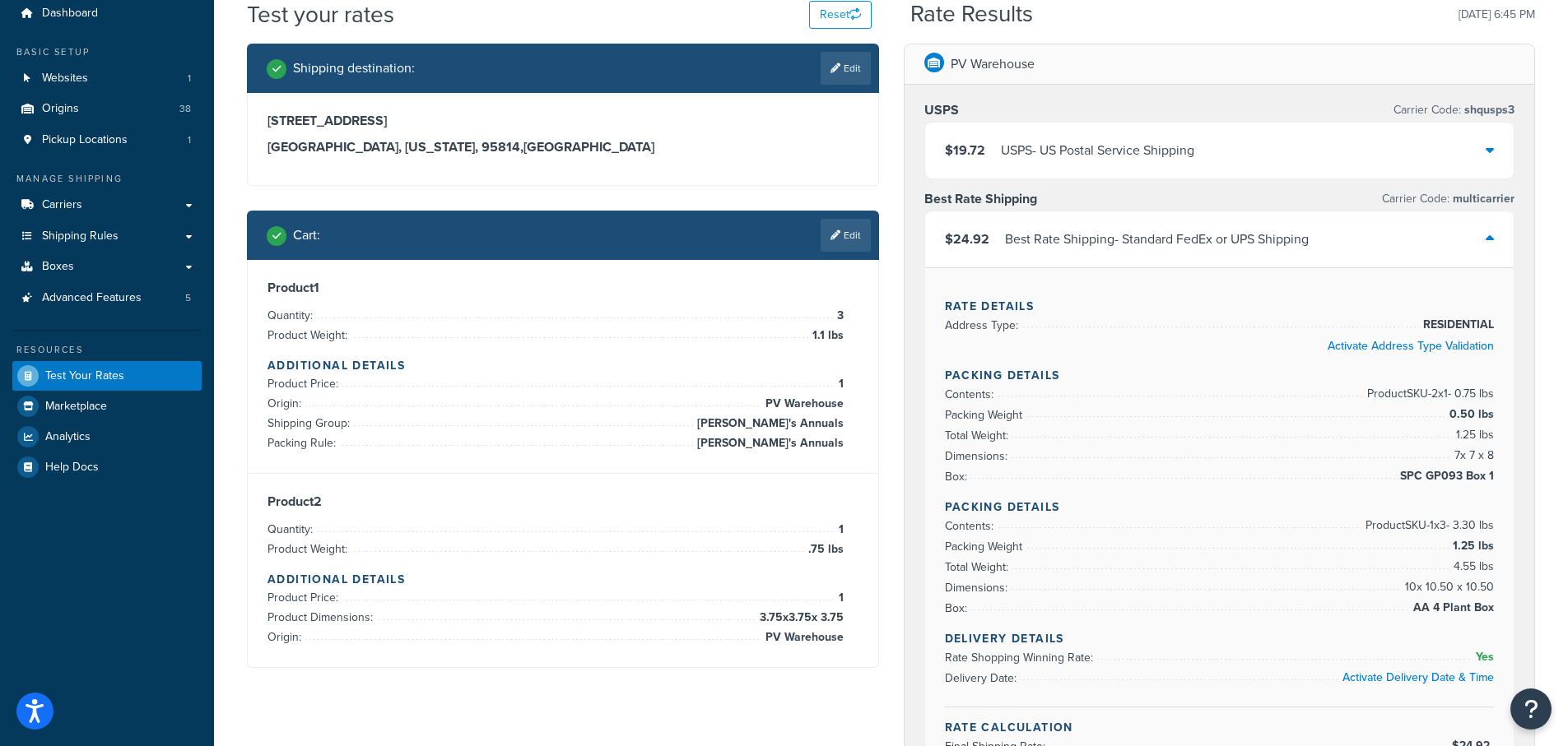
scroll to position [165, 0]
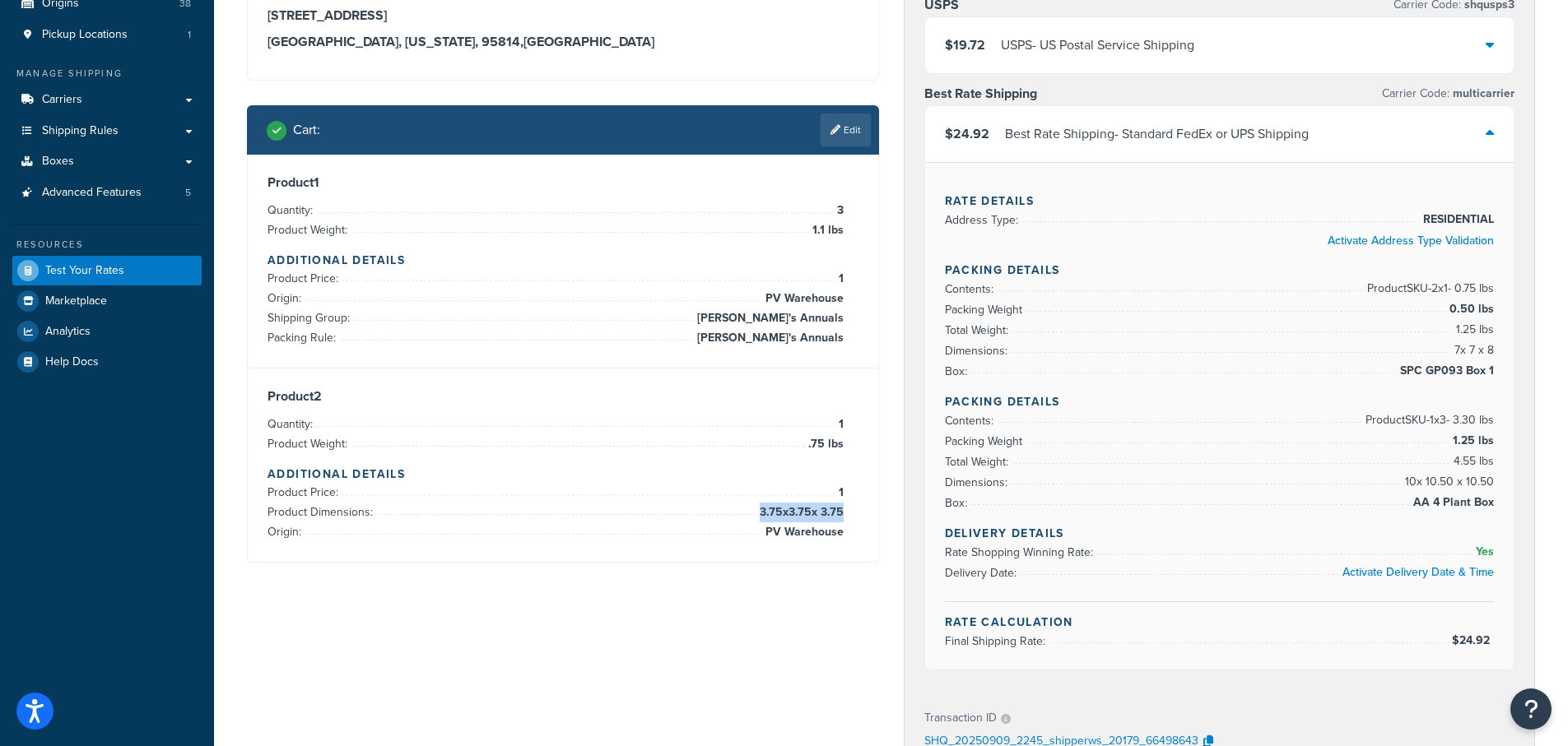
click at [842, 515] on div "Product 2 Quantity: 1 Product Weight: .75 lbs Additional Details Product Price:…" at bounding box center [562, 465] width 591 height 154
click at [796, 593] on div "Shipping destination : Edit 123 Main St, Sacramento, CA 95814 Sacramento, Calif…" at bounding box center [891, 548] width 1312 height 1220
click at [845, 127] on link "Edit" at bounding box center [845, 129] width 50 height 33
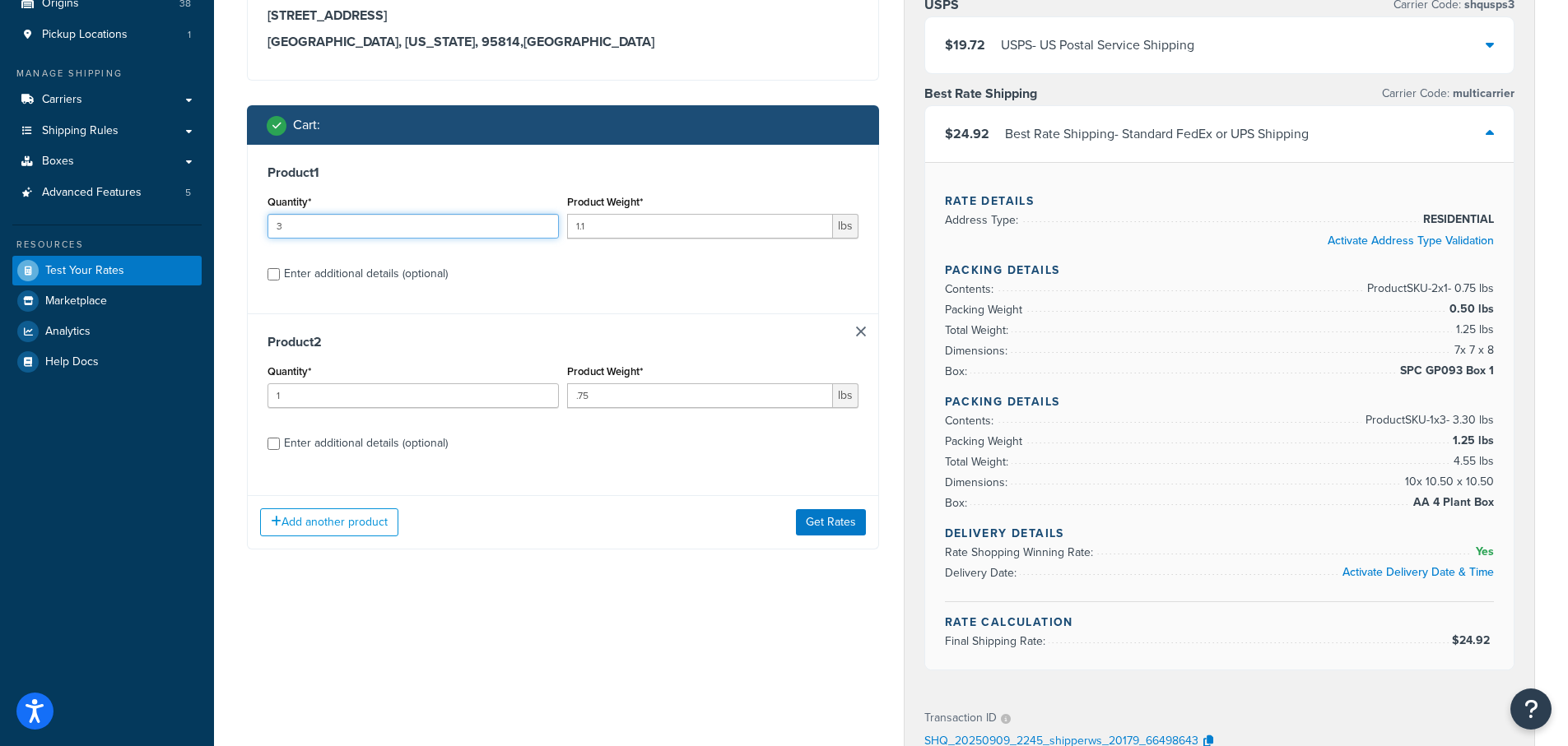
drag, startPoint x: 302, startPoint y: 221, endPoint x: 227, endPoint y: 216, distance: 75.2
click at [227, 216] on div "Test your rates Reset Rate Results 09/09/2025, 6:45 PM Shipping destination : E…" at bounding box center [891, 546] width 1353 height 1306
type input "2"
click at [822, 514] on button "Get Rates" at bounding box center [831, 523] width 70 height 27
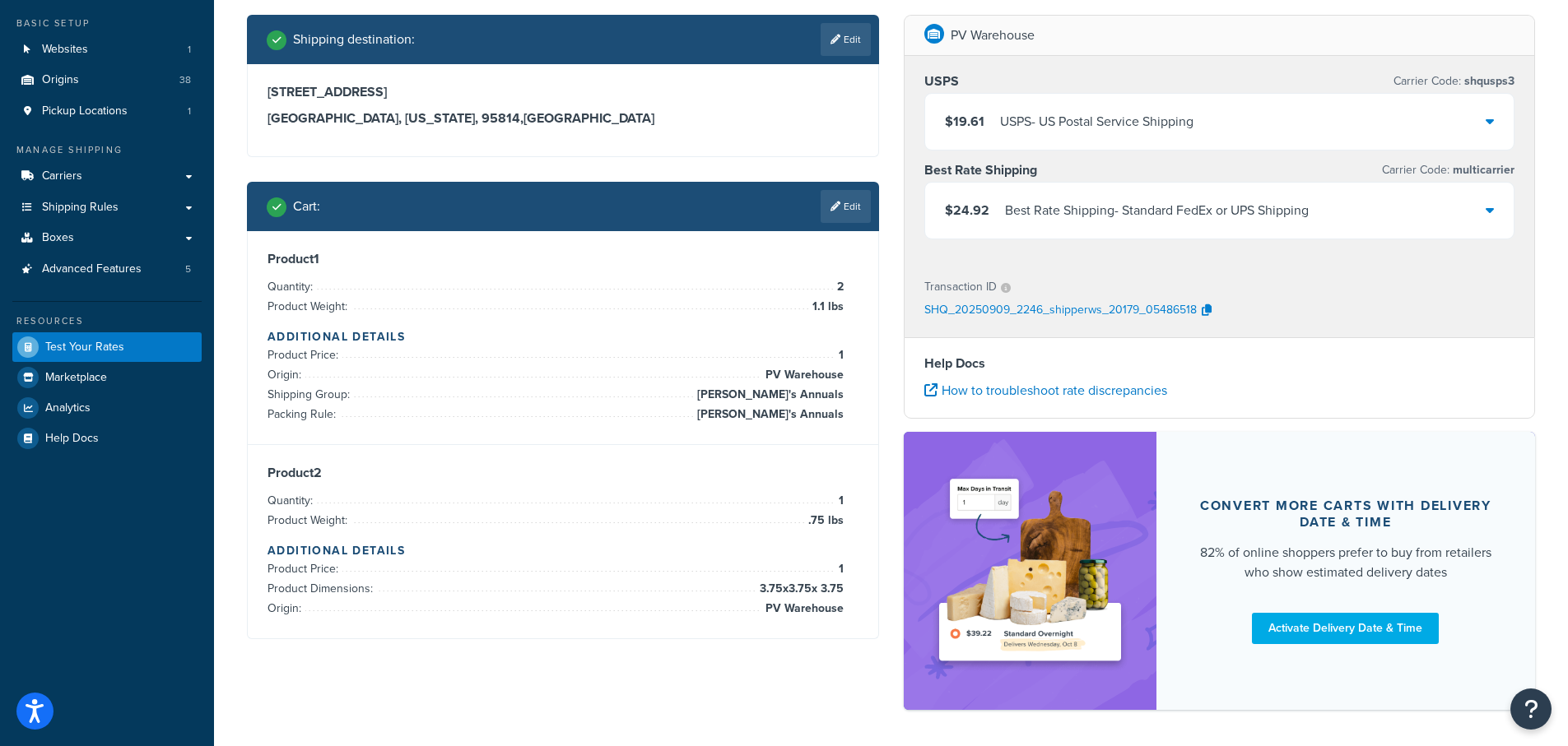
scroll to position [152, 0]
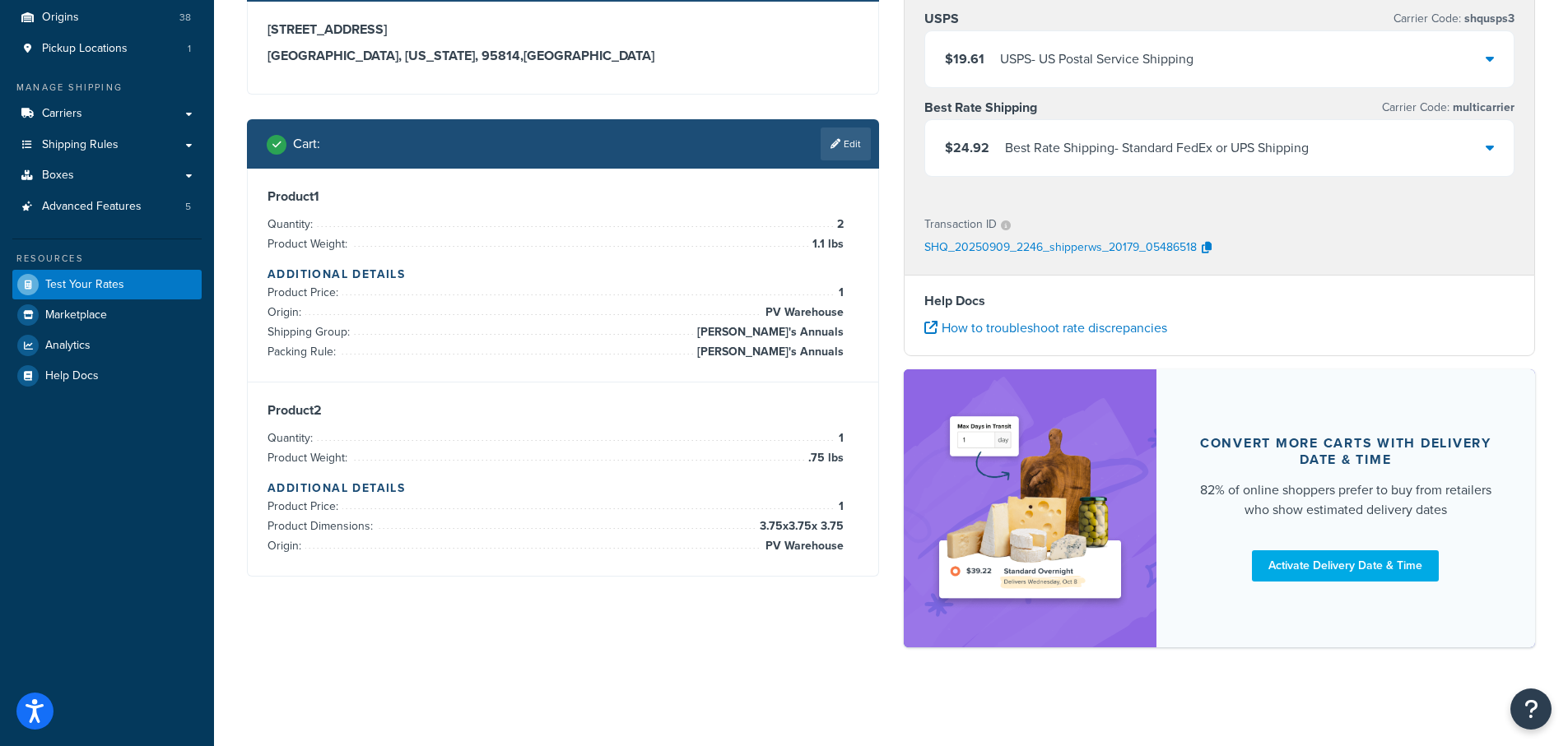
click at [1497, 152] on div "$24.92 Best Rate Shipping - Standard FedEx or UPS Shipping" at bounding box center [1219, 148] width 589 height 56
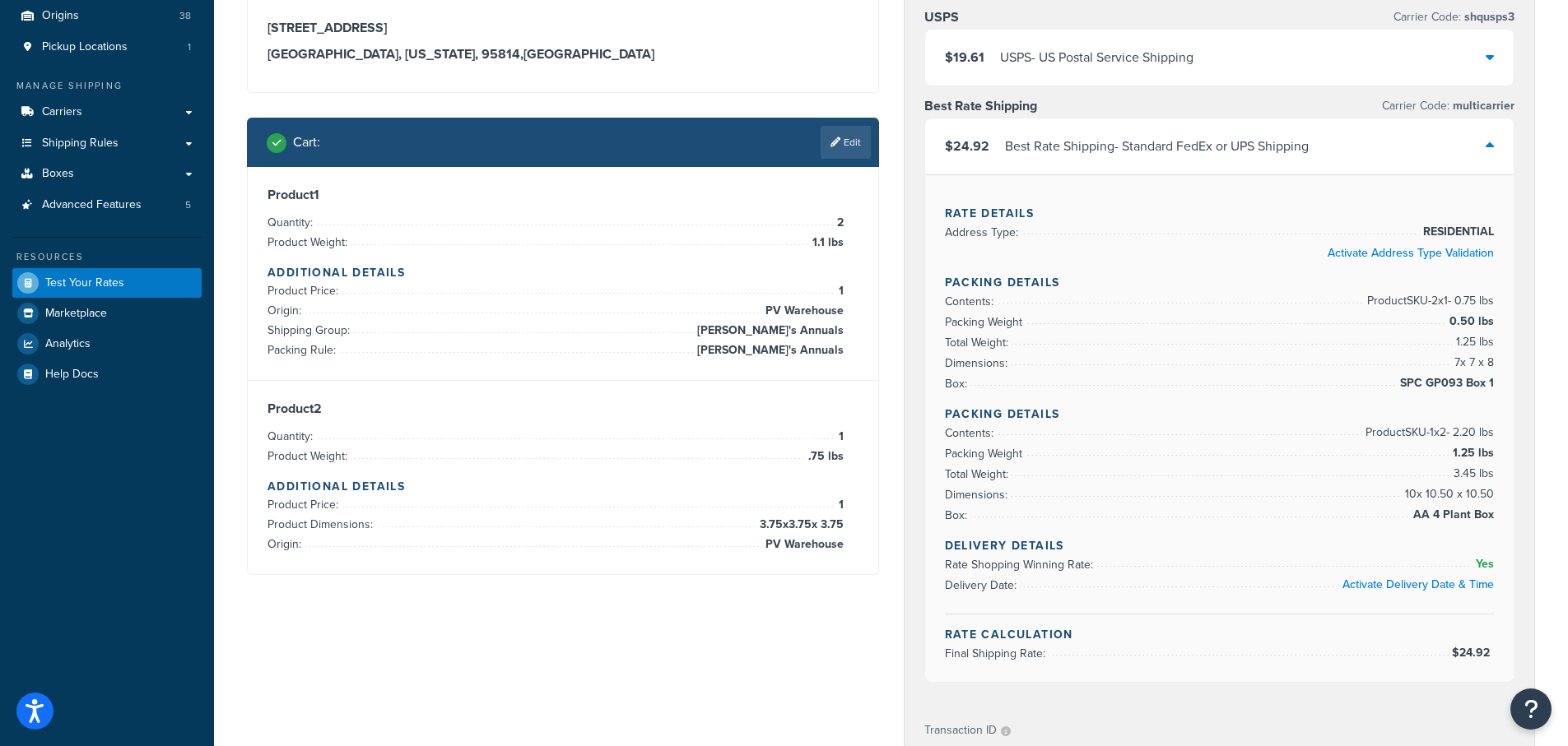
scroll to position [165, 0]
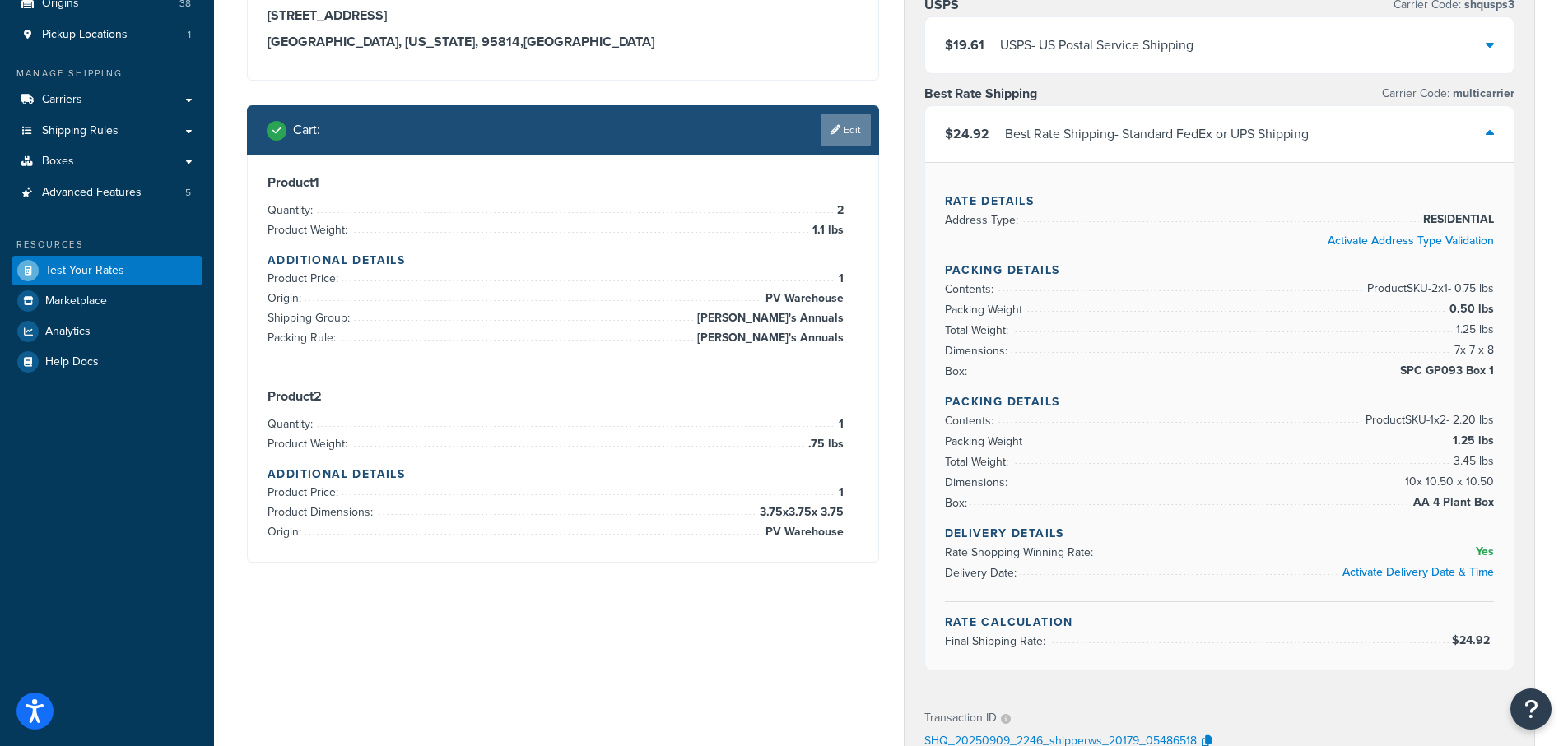
click at [851, 129] on link "Edit" at bounding box center [845, 129] width 50 height 33
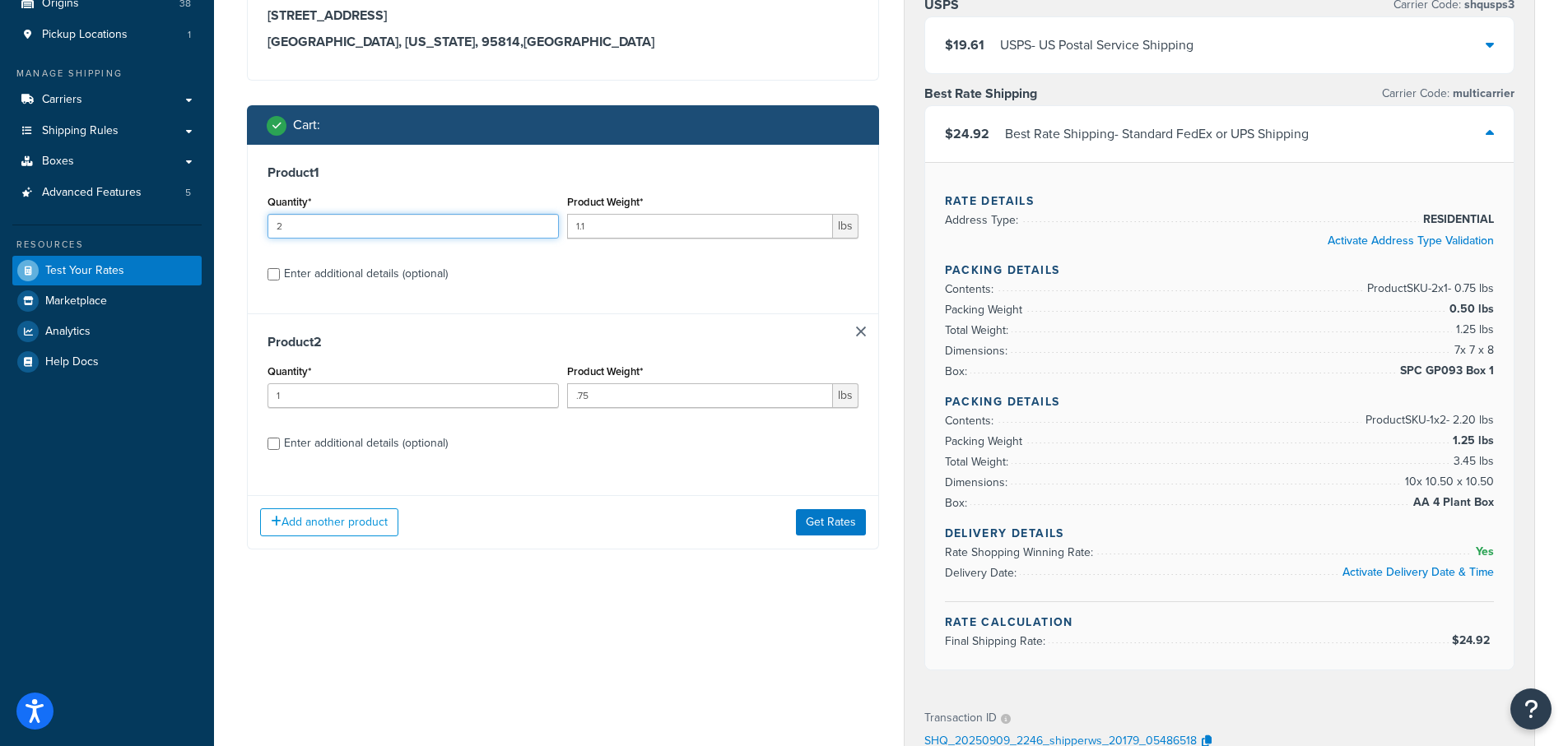
drag, startPoint x: 306, startPoint y: 225, endPoint x: 218, endPoint y: 216, distance: 88.5
click at [218, 216] on div "Test your rates Reset Rate Results 09/09/2025, 6:46 PM Shipping destination : E…" at bounding box center [891, 546] width 1353 height 1306
type input "1"
click at [824, 520] on button "Get Rates" at bounding box center [831, 523] width 70 height 27
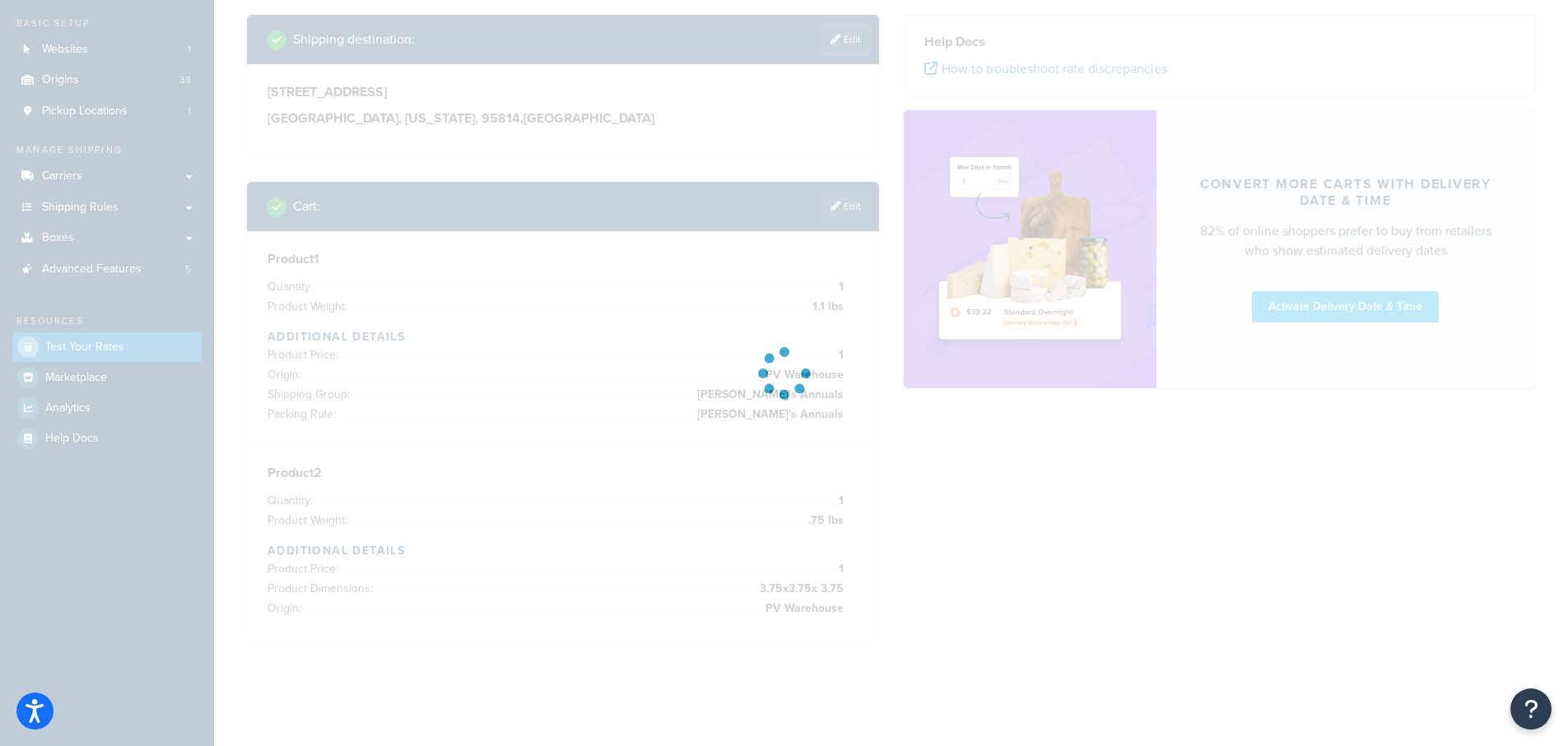
scroll to position [152, 0]
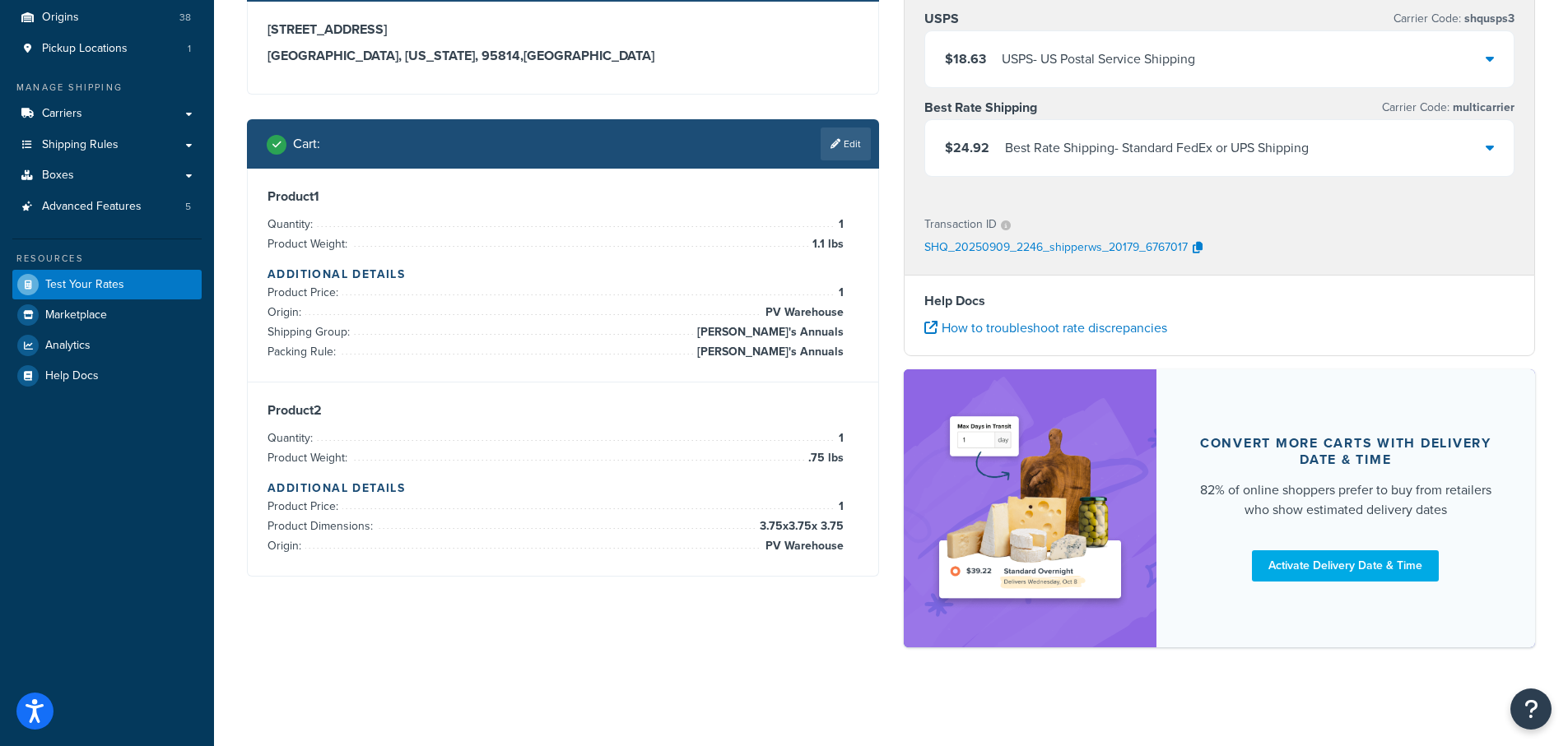
click at [1492, 150] on icon at bounding box center [1489, 147] width 8 height 13
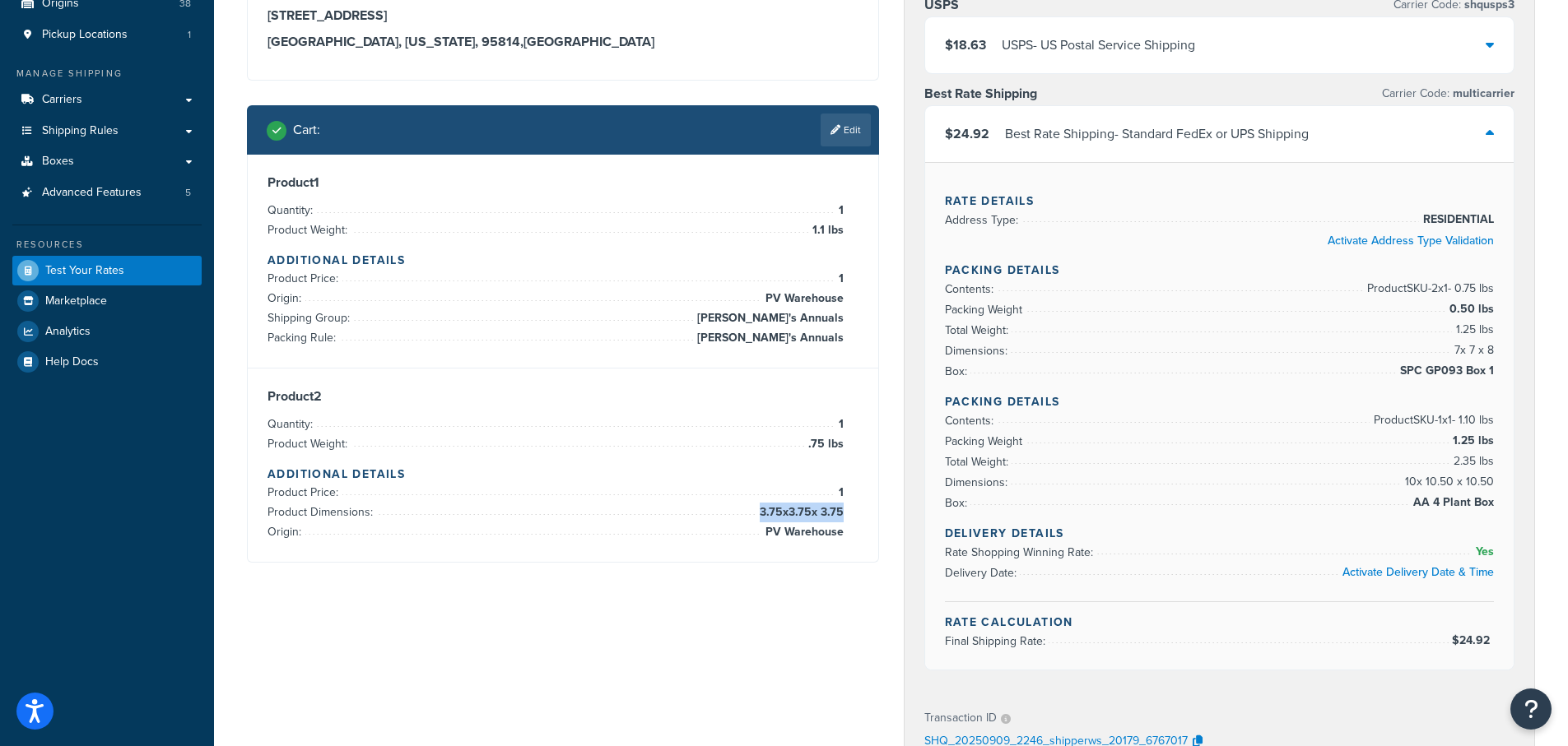
drag, startPoint x: 858, startPoint y: 514, endPoint x: 841, endPoint y: 510, distance: 17.5
click at [841, 510] on div "Product 2 Quantity: 1 Product Weight: .75 lbs Additional Details Product Price:…" at bounding box center [563, 464] width 631 height 193
click at [855, 128] on link "Edit" at bounding box center [845, 129] width 50 height 33
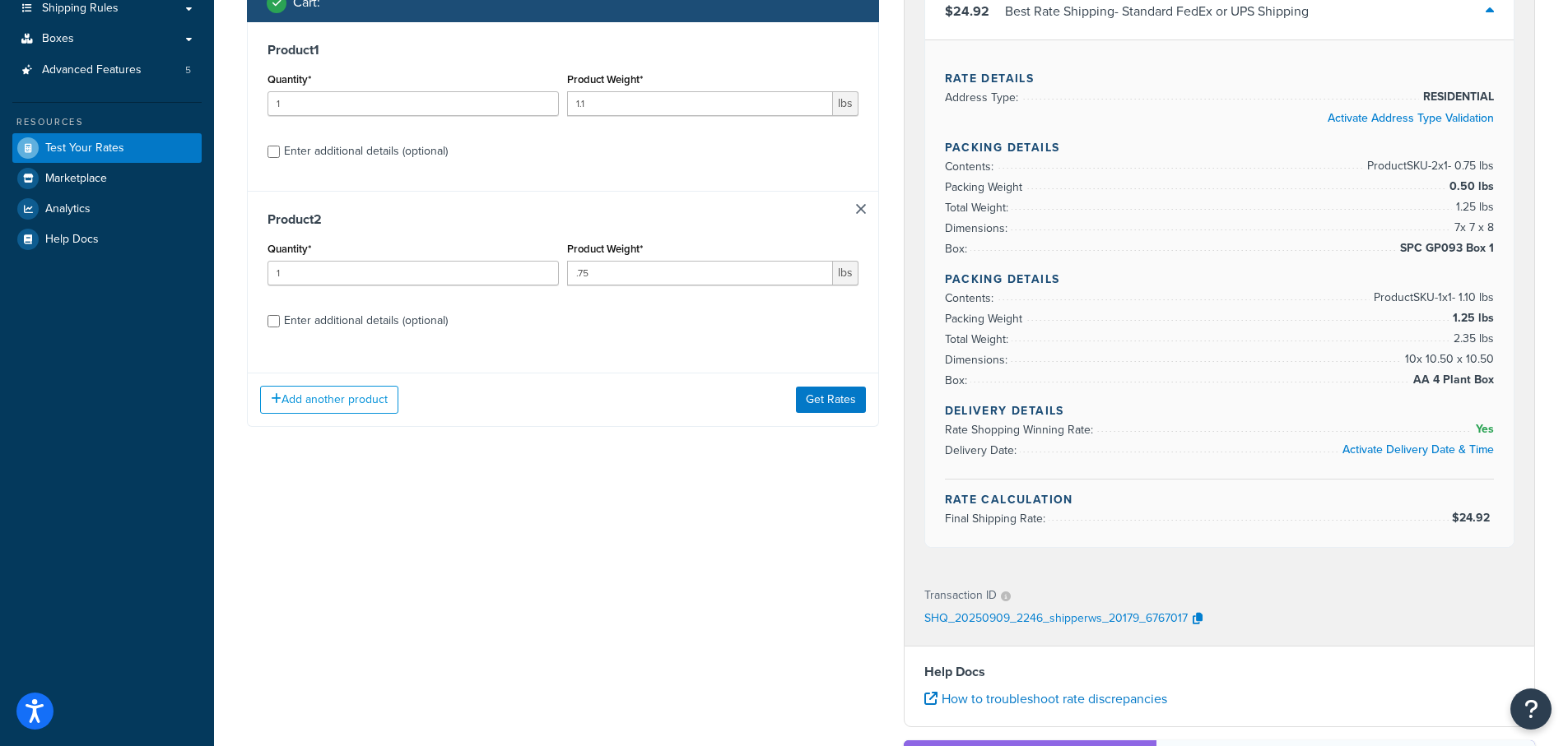
scroll to position [247, 0]
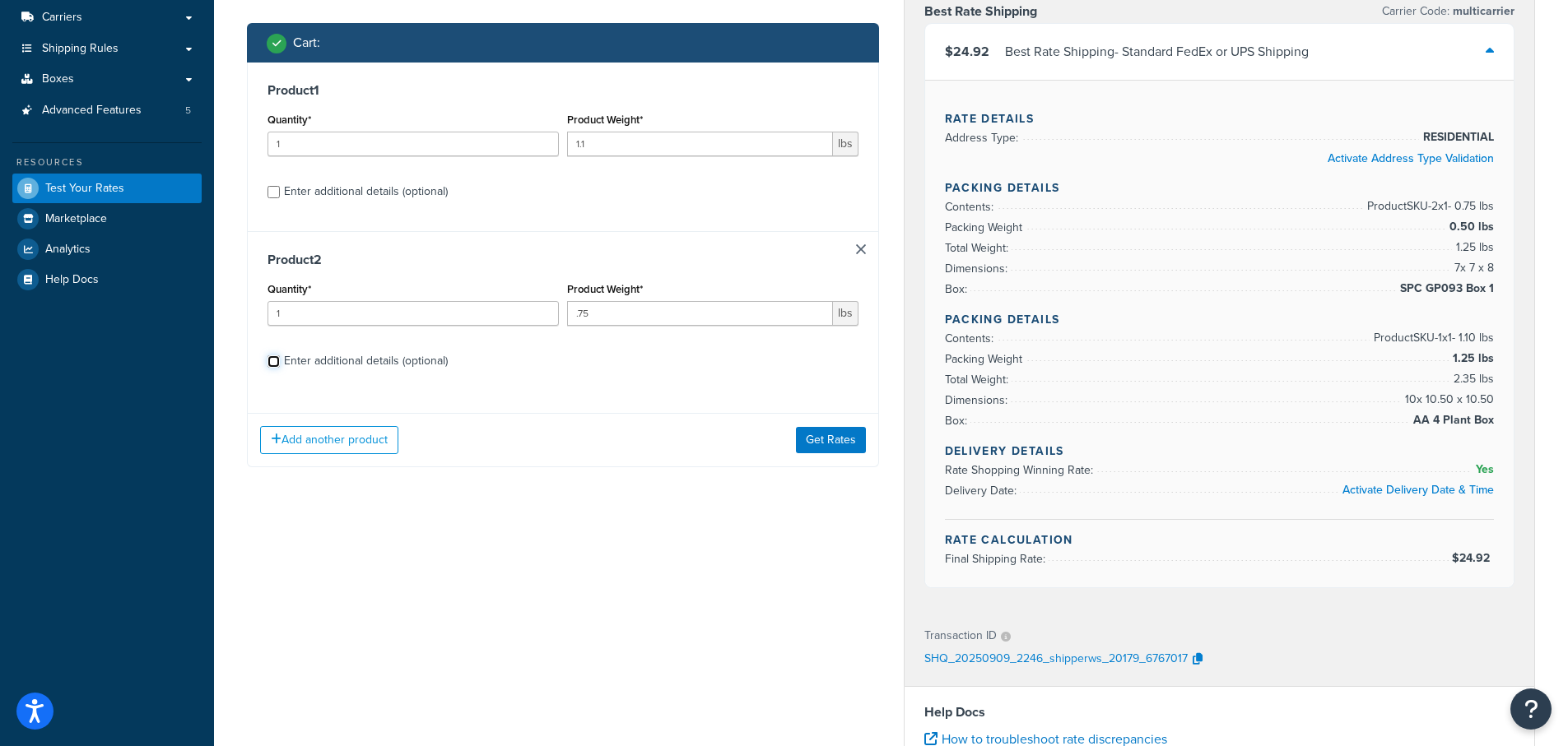
click at [275, 360] on input "Enter additional details (optional)" at bounding box center [273, 362] width 13 height 13
checkbox input "true"
select select "84863"
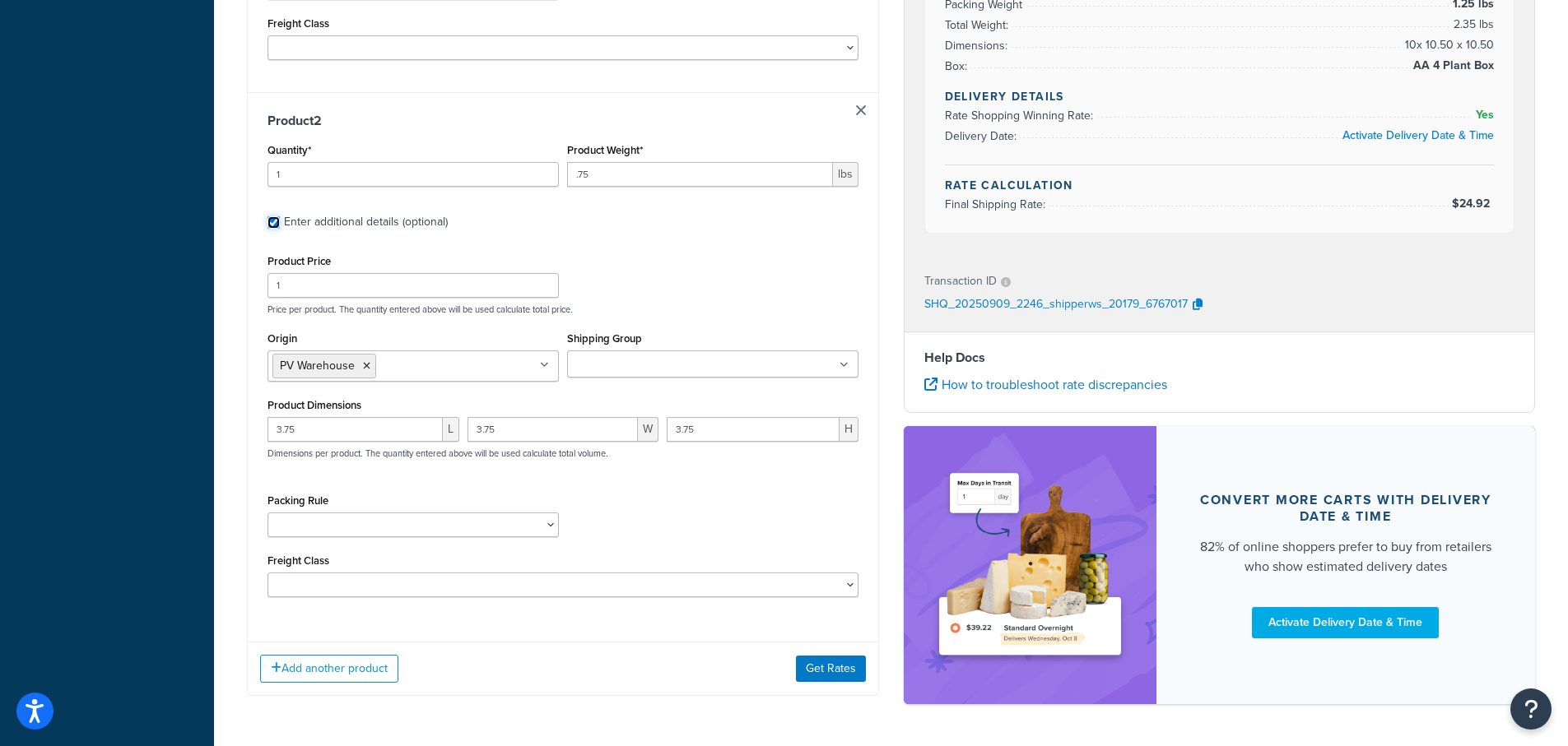
scroll to position [810, 0]
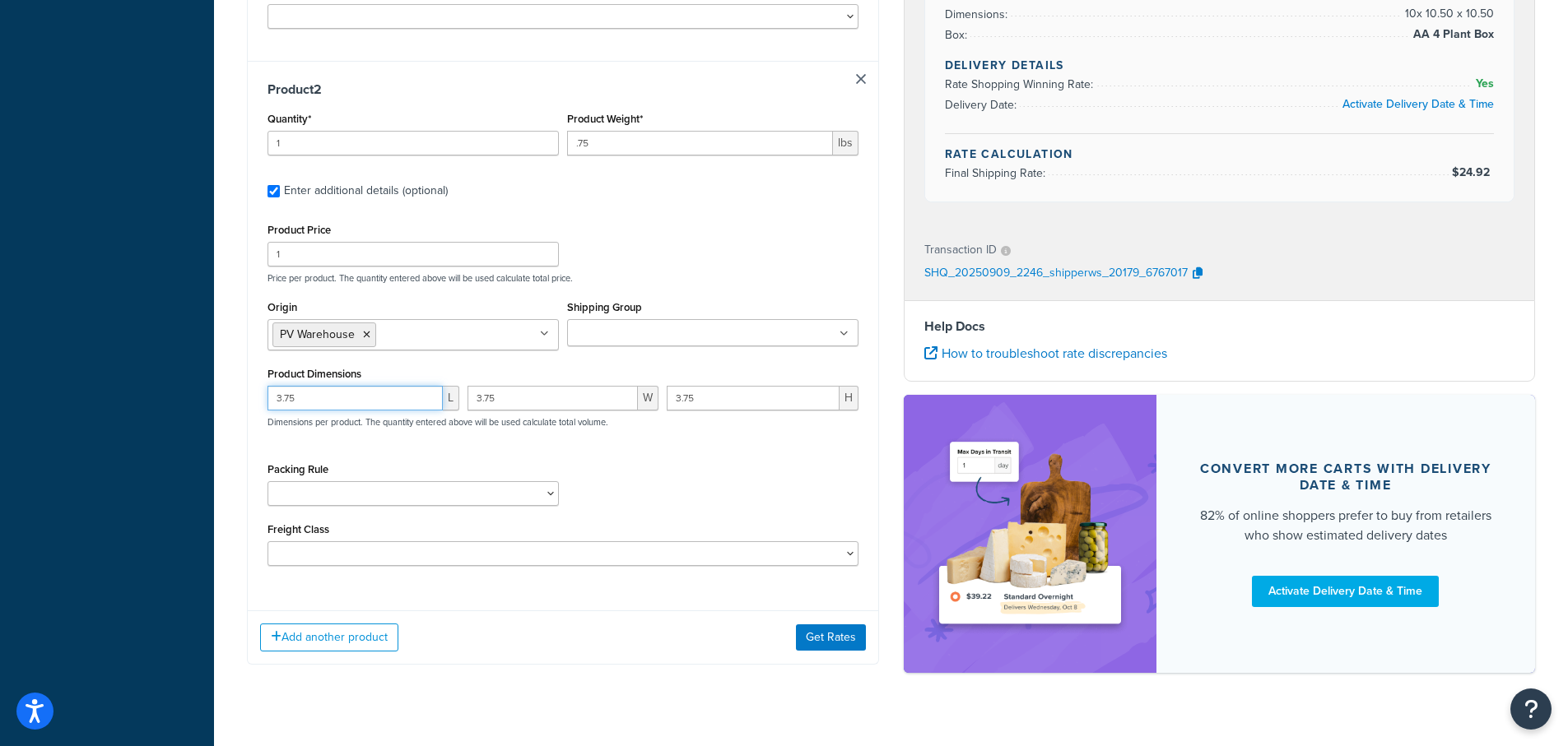
drag, startPoint x: 282, startPoint y: 373, endPoint x: 230, endPoint y: 373, distance: 52.0
type input "1.75"
drag, startPoint x: 481, startPoint y: 373, endPoint x: 398, endPoint y: 368, distance: 83.2
click at [398, 386] on div "1.75 L 3.75 W 3.75 H Dimensions per product. The quantity entered above will be…" at bounding box center [562, 416] width 599 height 60
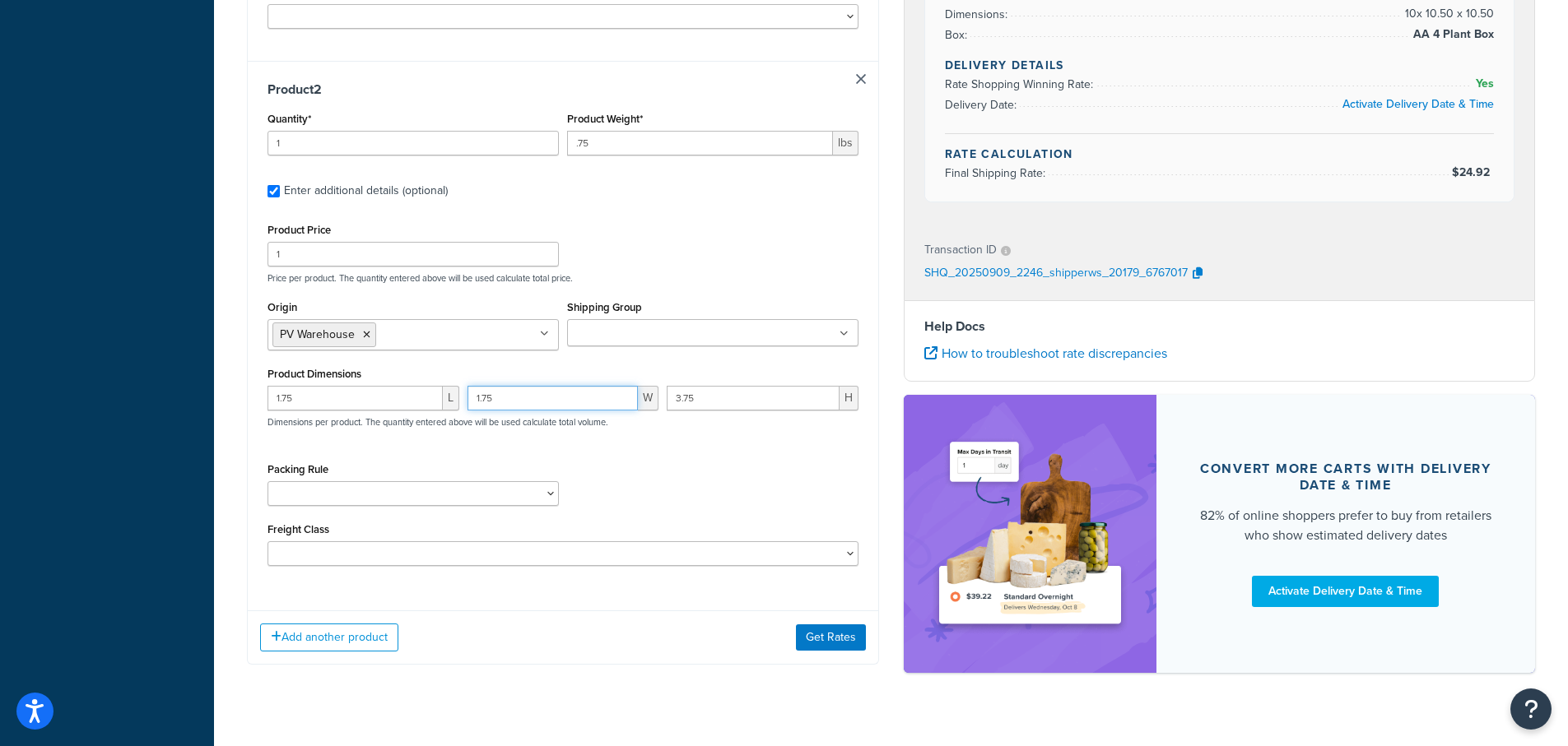
type input "1.75"
drag, startPoint x: 680, startPoint y: 372, endPoint x: 607, endPoint y: 380, distance: 73.4
click at [607, 386] on div "1.75 L 1.75 W 3.75 H Dimensions per product. The quantity entered above will be…" at bounding box center [562, 416] width 599 height 60
type input "1.75"
click at [829, 625] on button "Get Rates" at bounding box center [831, 638] width 70 height 27
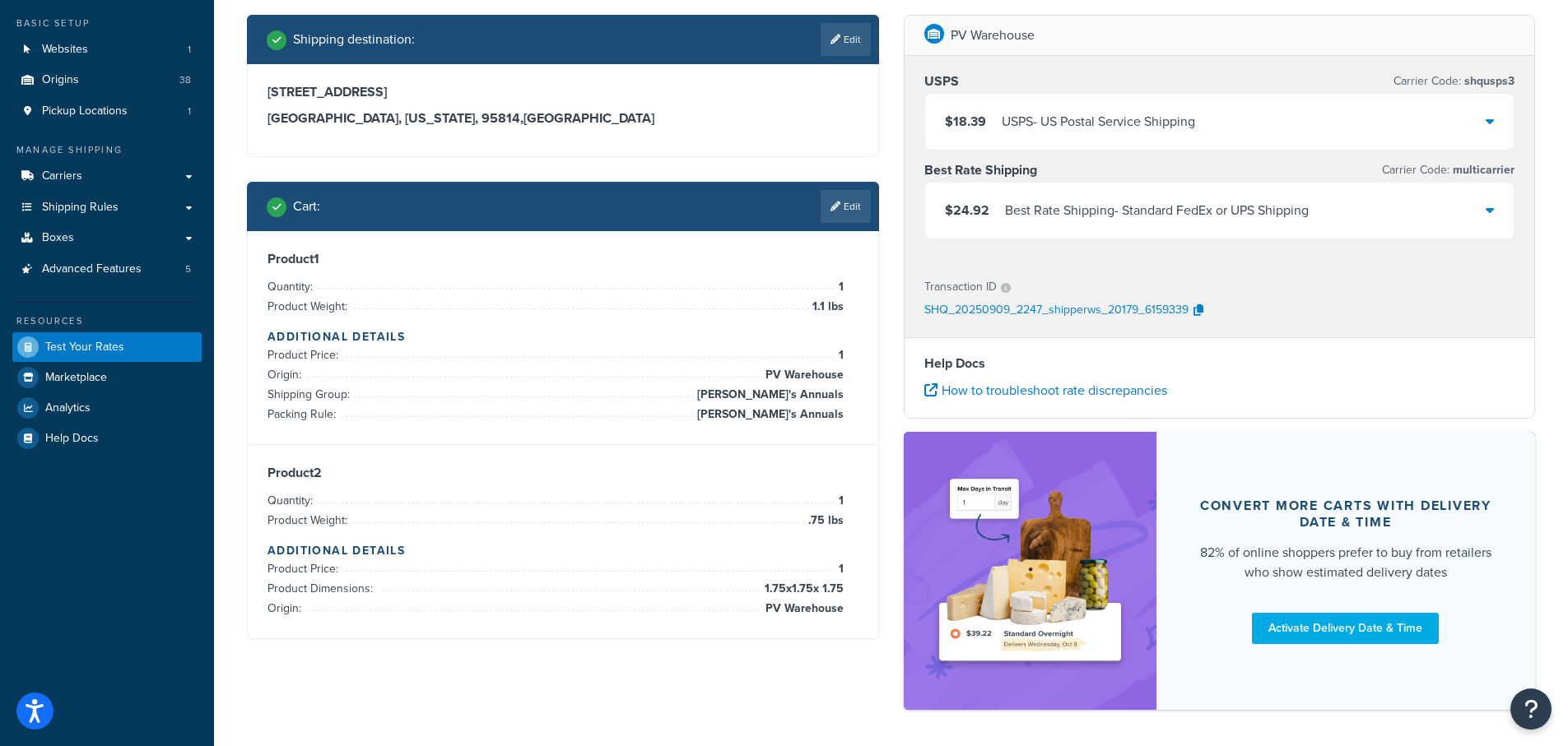
scroll to position [152, 0]
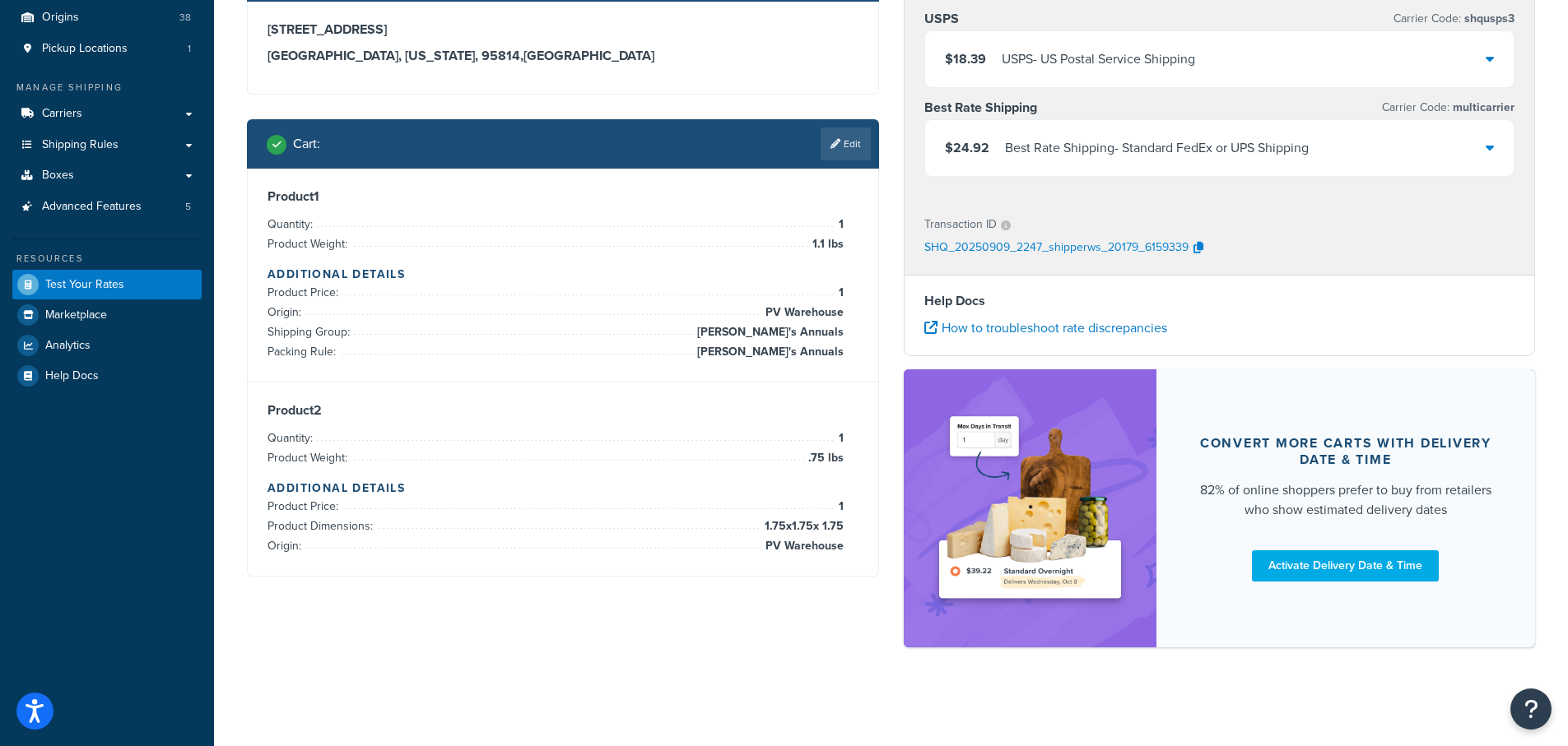
drag, startPoint x: 1489, startPoint y: 142, endPoint x: 1434, endPoint y: 228, distance: 102.1
click at [1489, 144] on icon at bounding box center [1489, 147] width 8 height 13
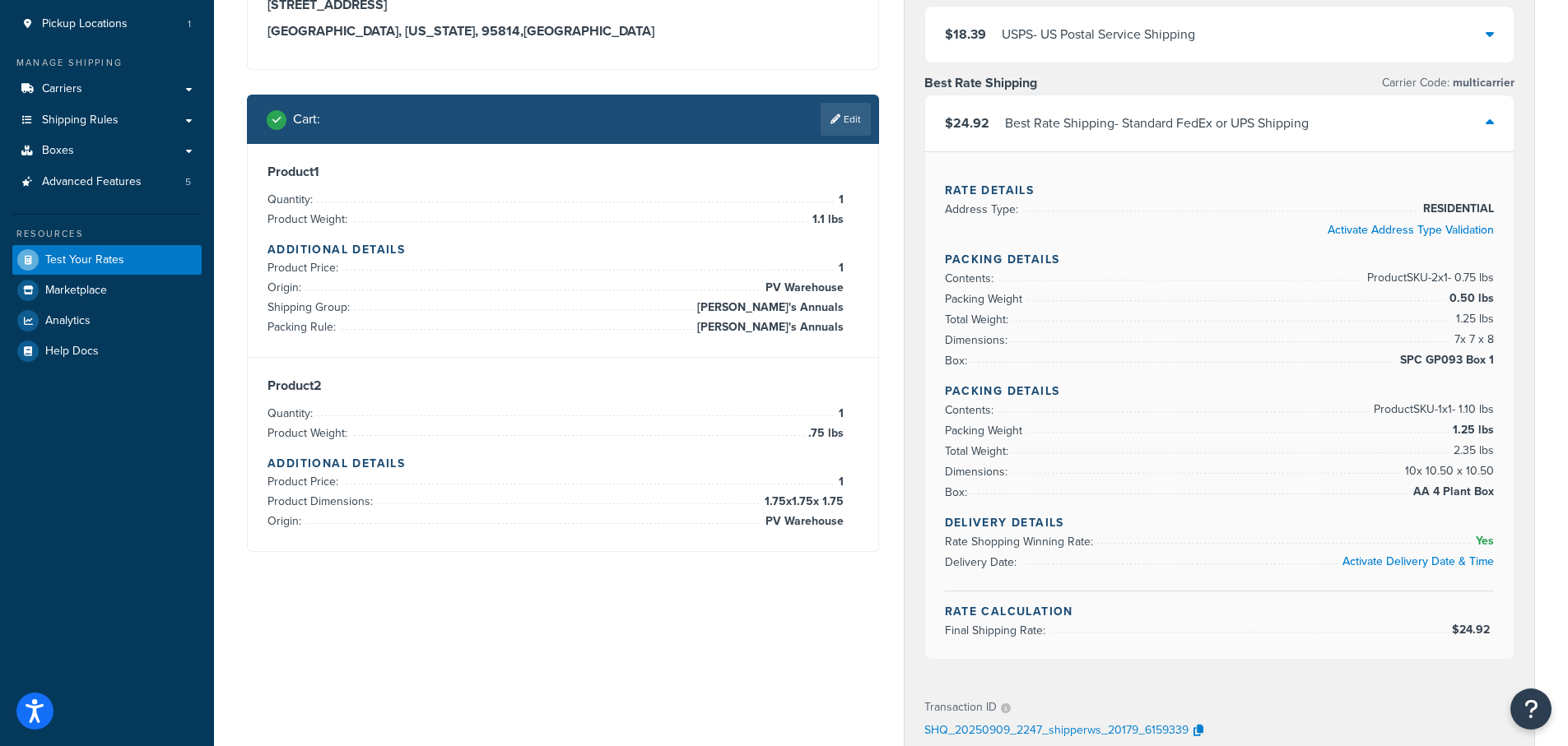
scroll to position [166, 0]
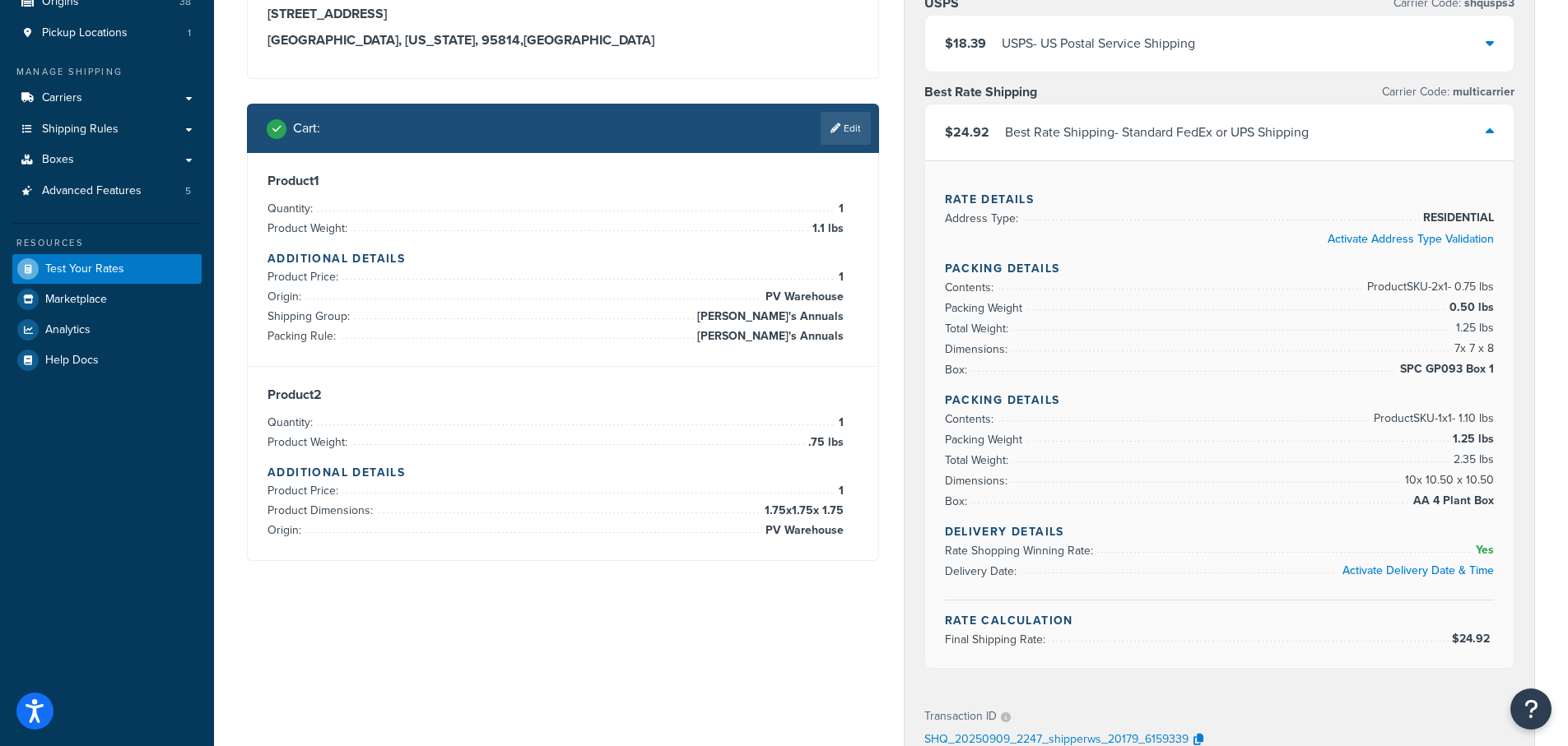
drag, startPoint x: 848, startPoint y: 129, endPoint x: 799, endPoint y: 251, distance: 131.5
click at [846, 136] on link "Edit" at bounding box center [845, 128] width 50 height 33
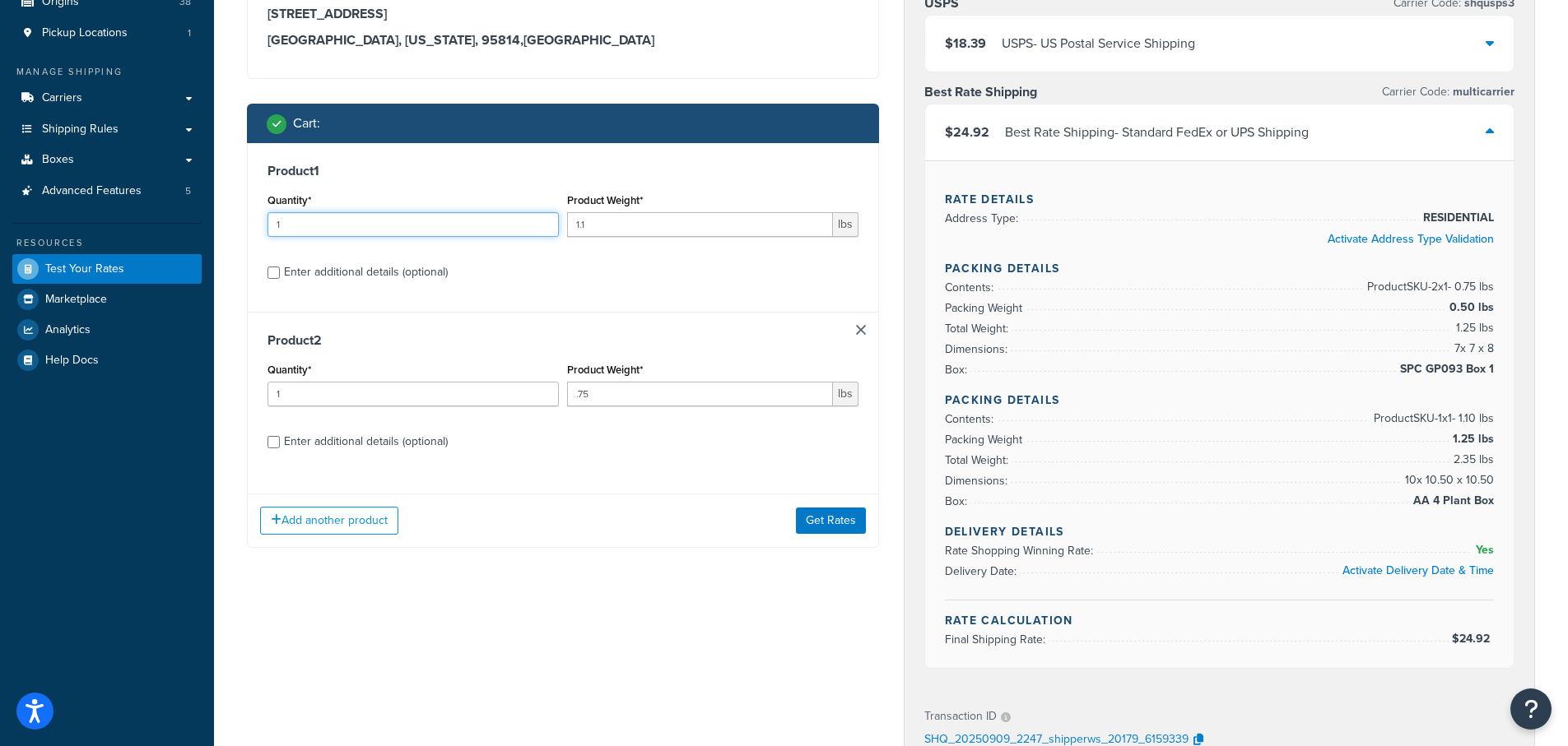
drag, startPoint x: 282, startPoint y: 218, endPoint x: 179, endPoint y: 211, distance: 103.2
click at [179, 211] on div "Dashboard Basic Setup Websites 1 Origins 38 Pickup Locations 1 Manage Shipping …" at bounding box center [784, 536] width 1568 height 1405
type input "5"
click at [834, 518] on button "Get Rates" at bounding box center [831, 521] width 70 height 27
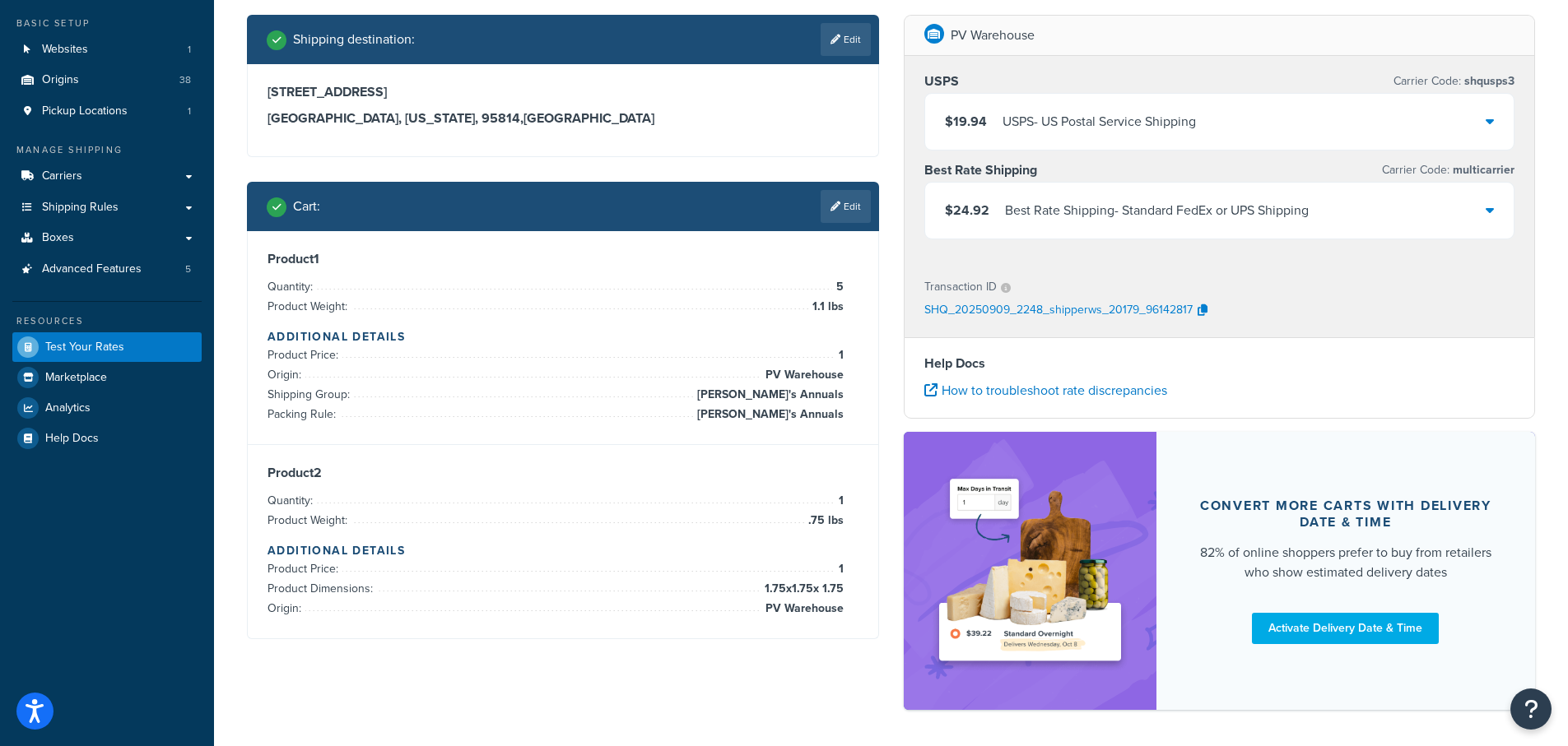
scroll to position [152, 0]
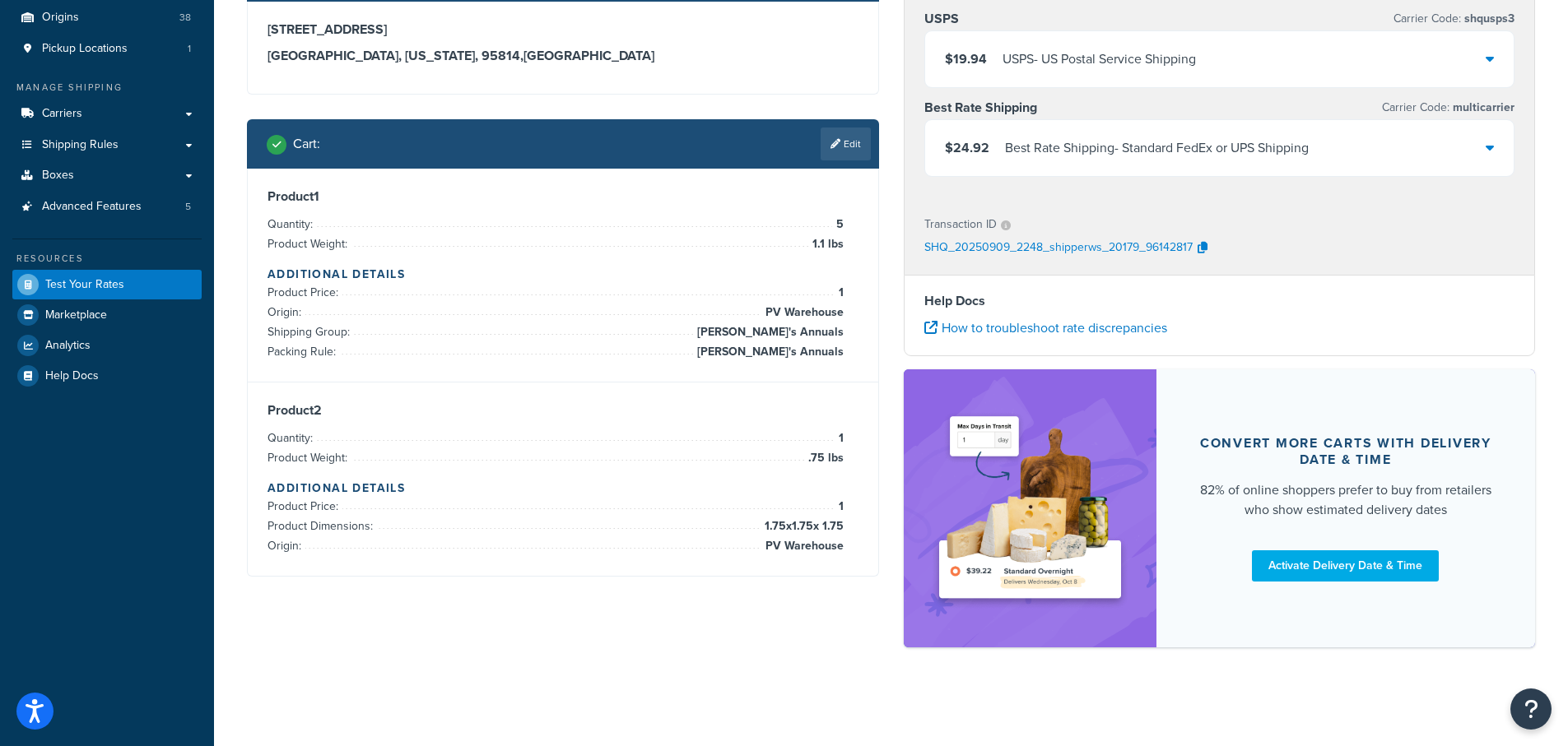
drag, startPoint x: 1481, startPoint y: 145, endPoint x: 1452, endPoint y: 155, distance: 30.7
click at [1482, 146] on div "$24.92 Best Rate Shipping - Standard FedEx or UPS Shipping" at bounding box center [1219, 148] width 589 height 56
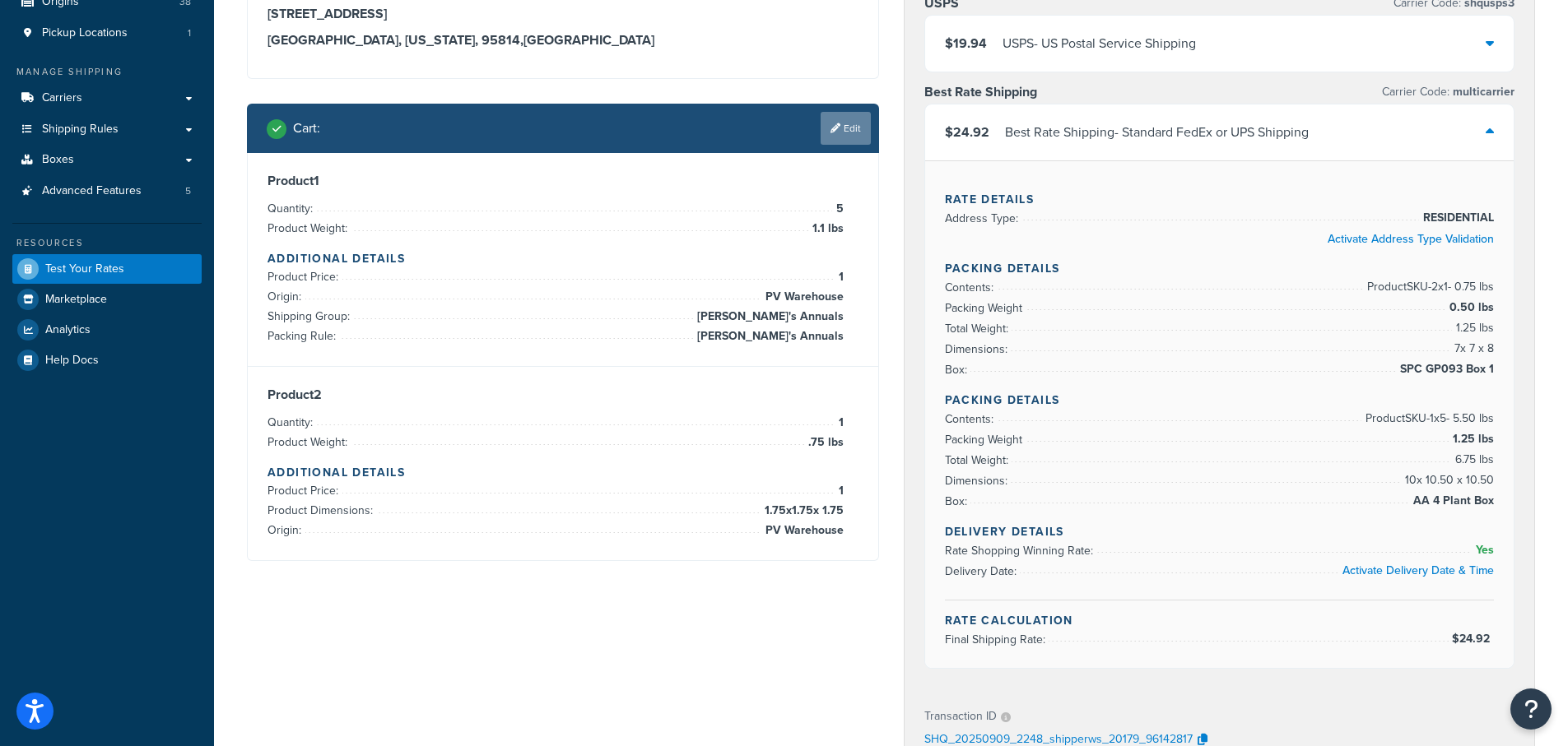
click at [845, 124] on link "Edit" at bounding box center [845, 128] width 50 height 33
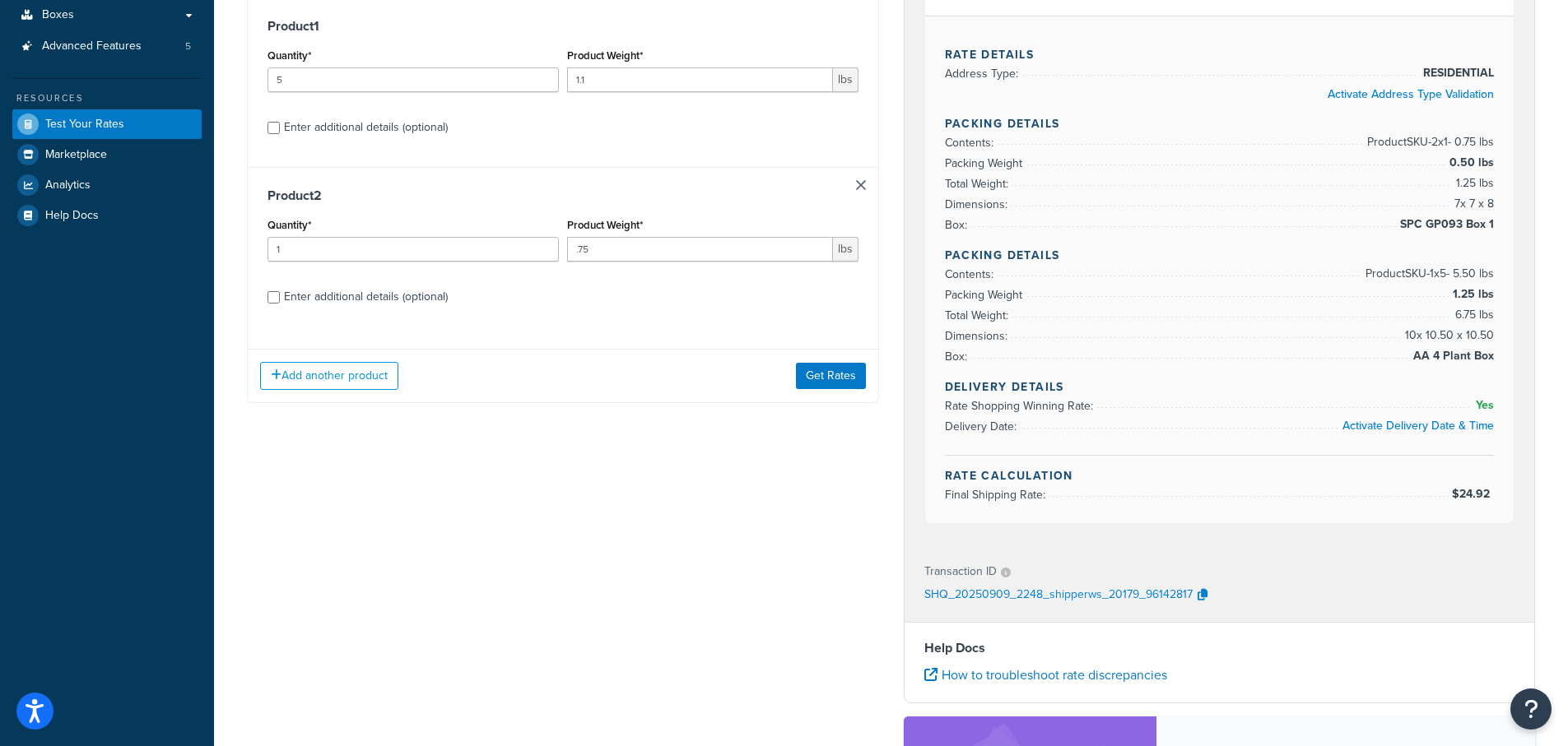
scroll to position [331, 0]
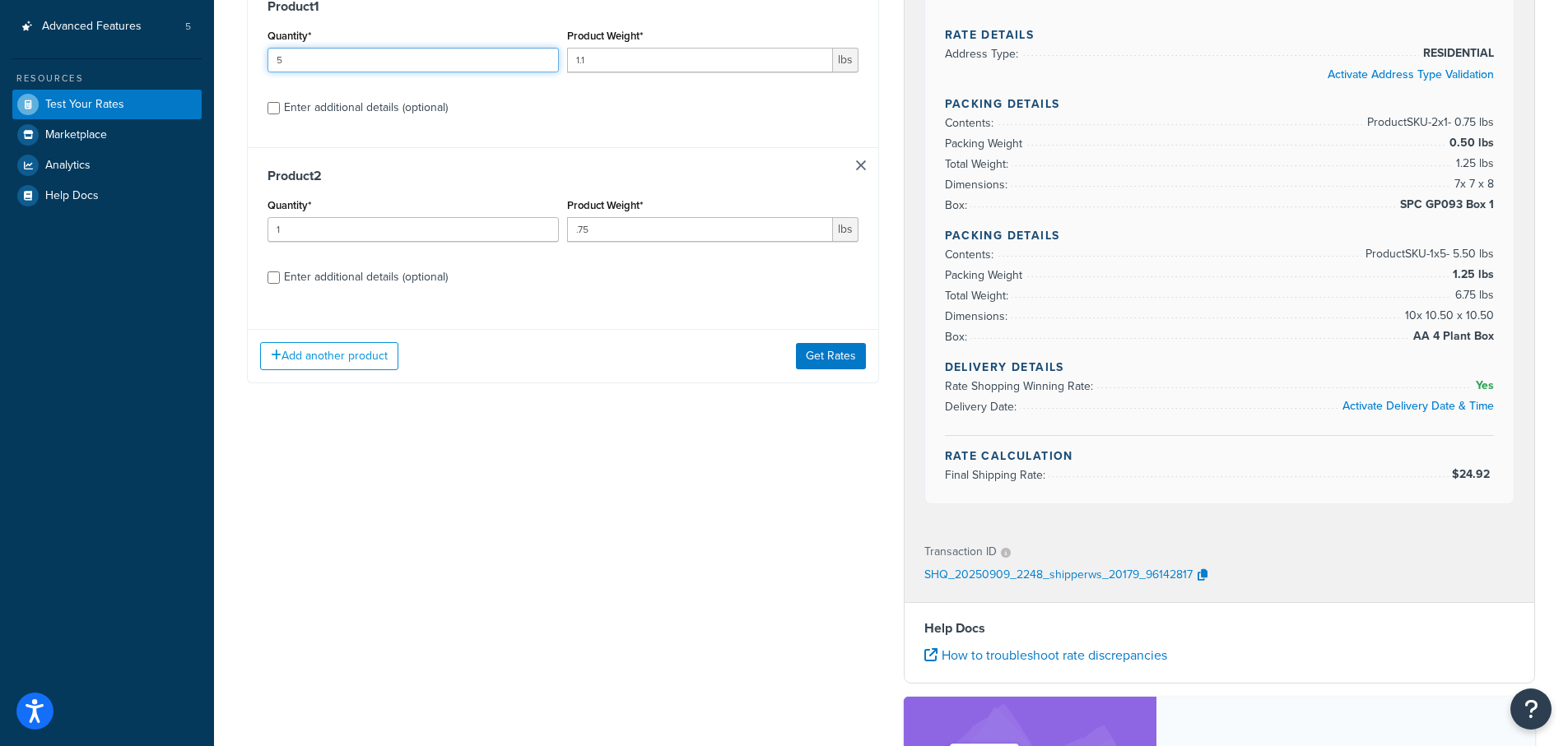
drag, startPoint x: 273, startPoint y: 54, endPoint x: 237, endPoint y: 54, distance: 36.0
click at [237, 54] on div "Shipping destination : Edit 123 Main St, Sacramento, CA 95814 Sacramento, Calif…" at bounding box center [563, 89] width 657 height 636
type input "8"
click at [825, 354] on button "Get Rates" at bounding box center [831, 357] width 70 height 27
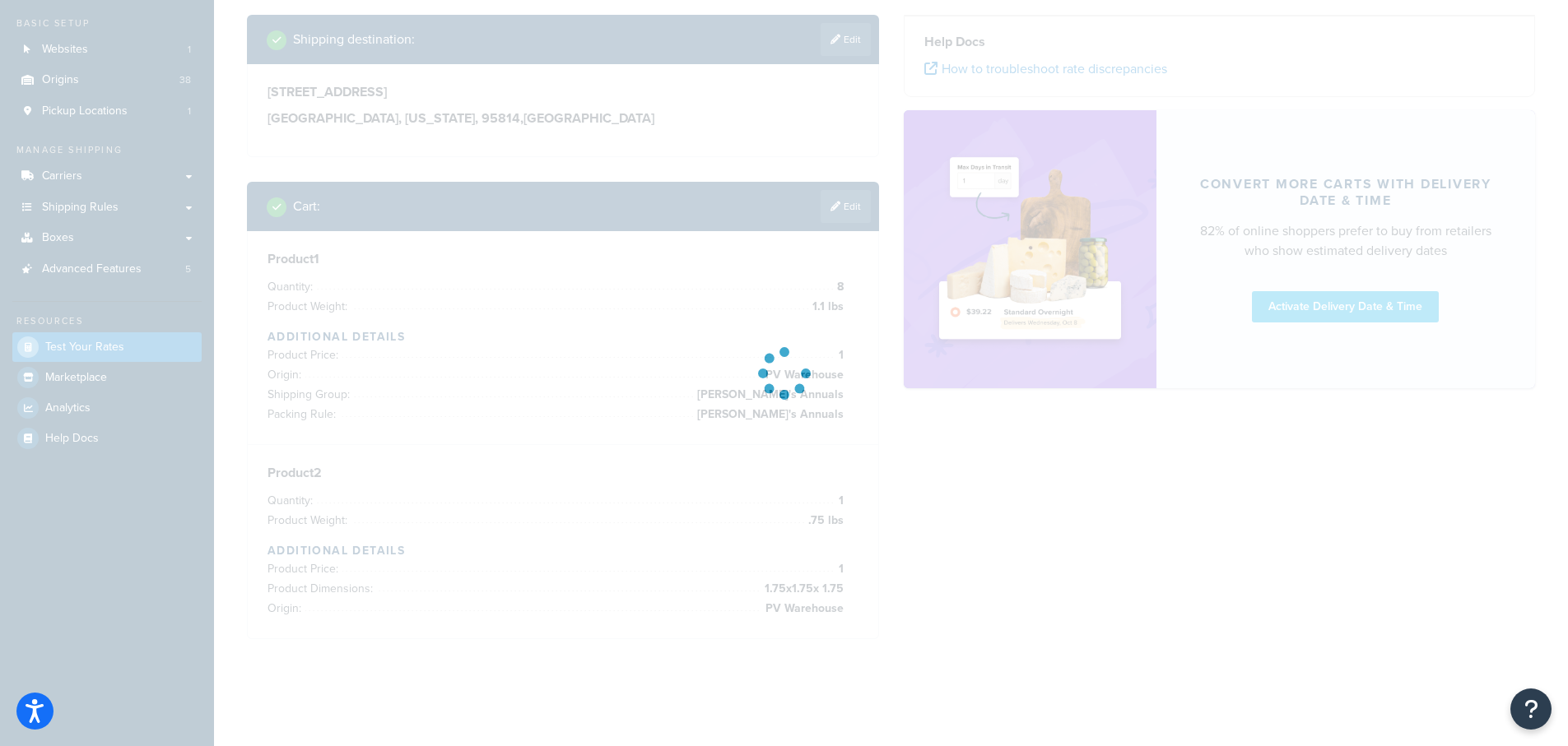
scroll to position [152, 0]
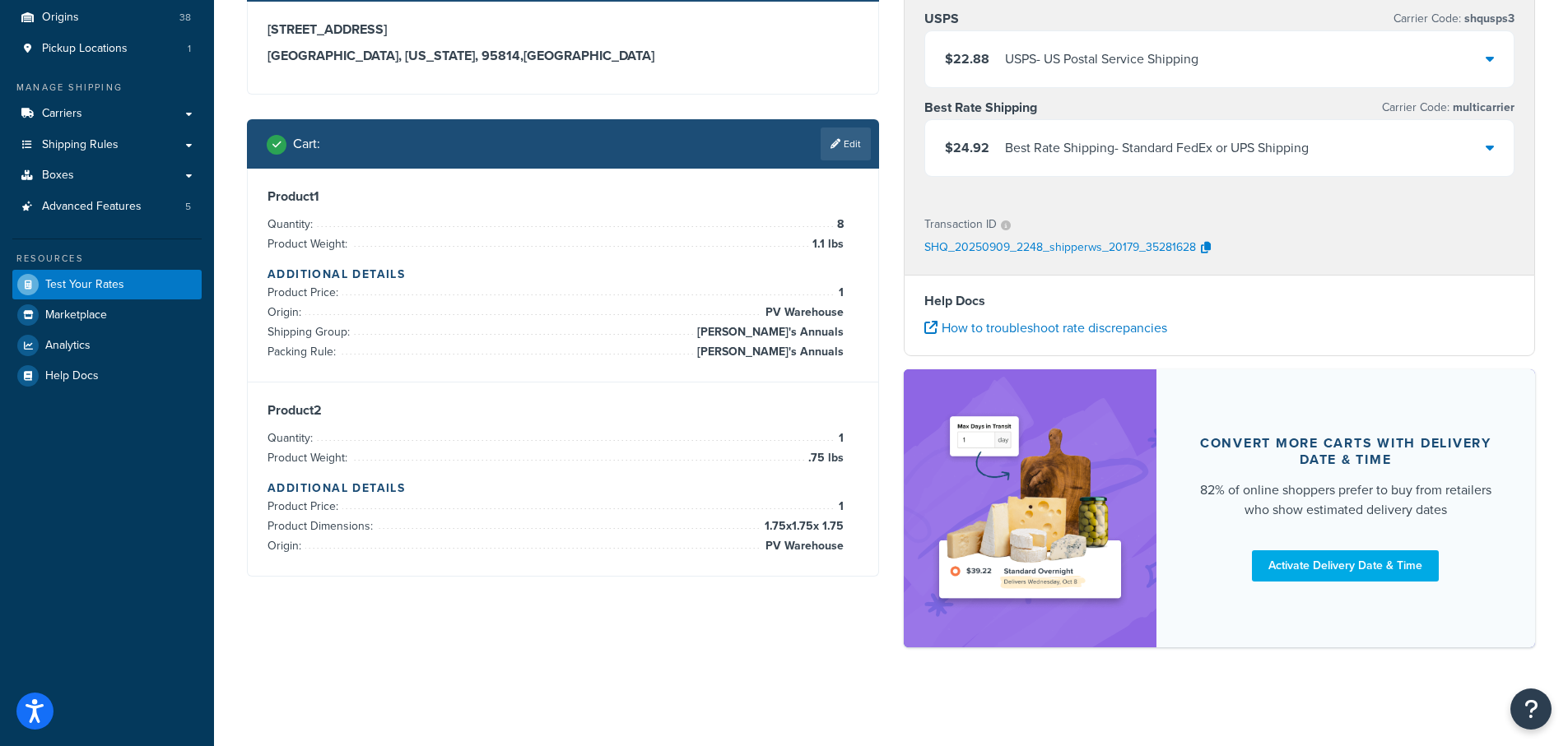
click at [1493, 152] on icon at bounding box center [1489, 147] width 8 height 13
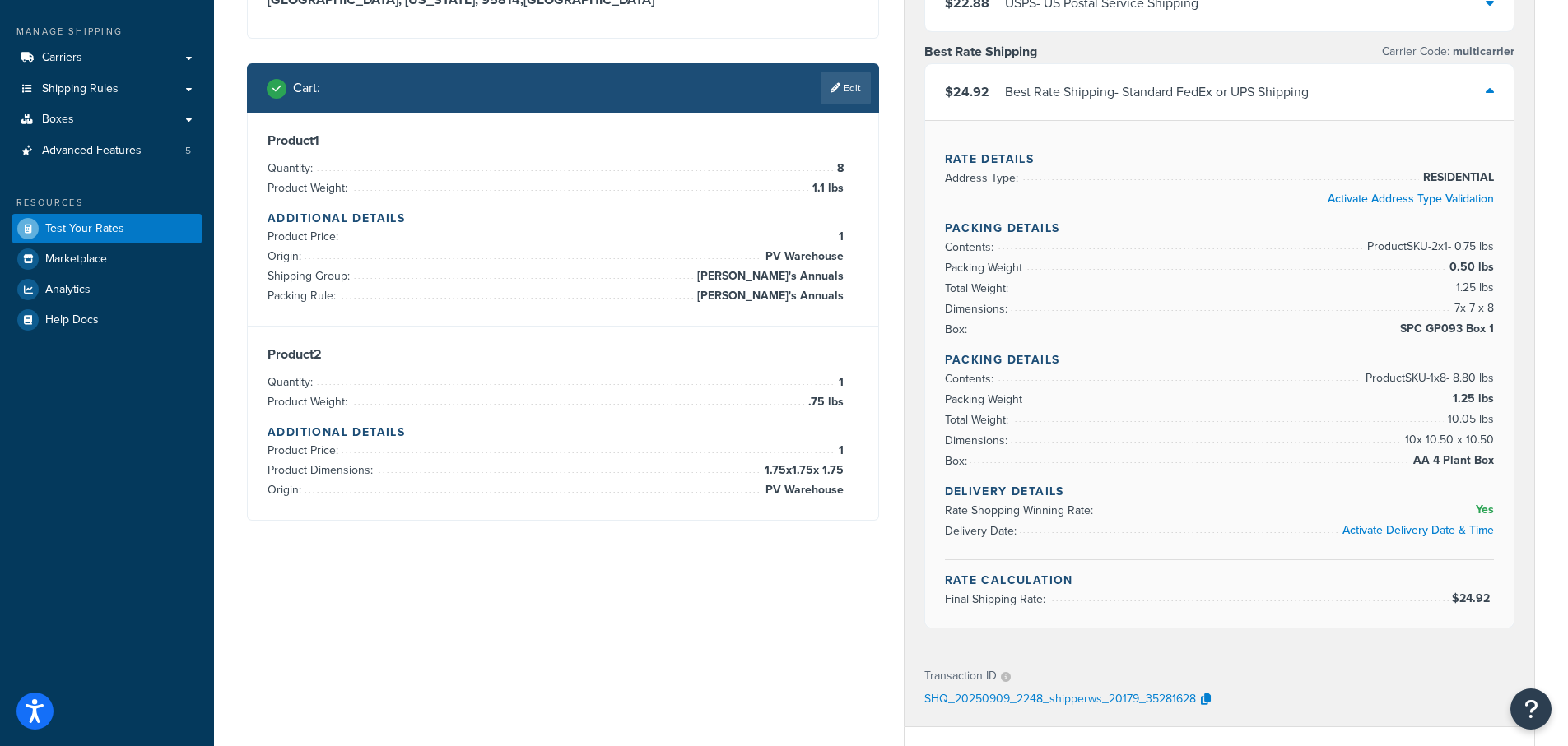
scroll to position [166, 0]
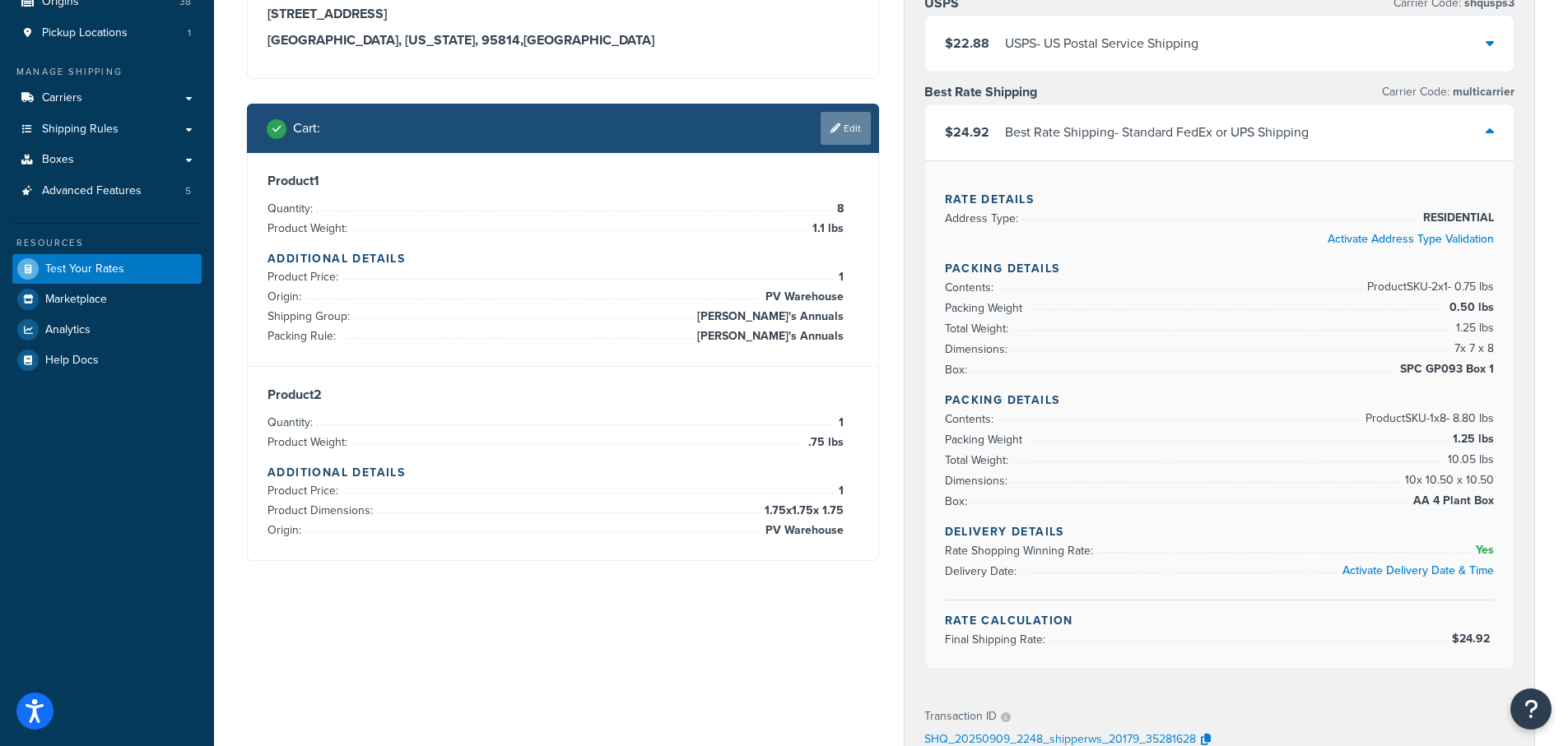
click at [840, 133] on link "Edit" at bounding box center [845, 128] width 50 height 33
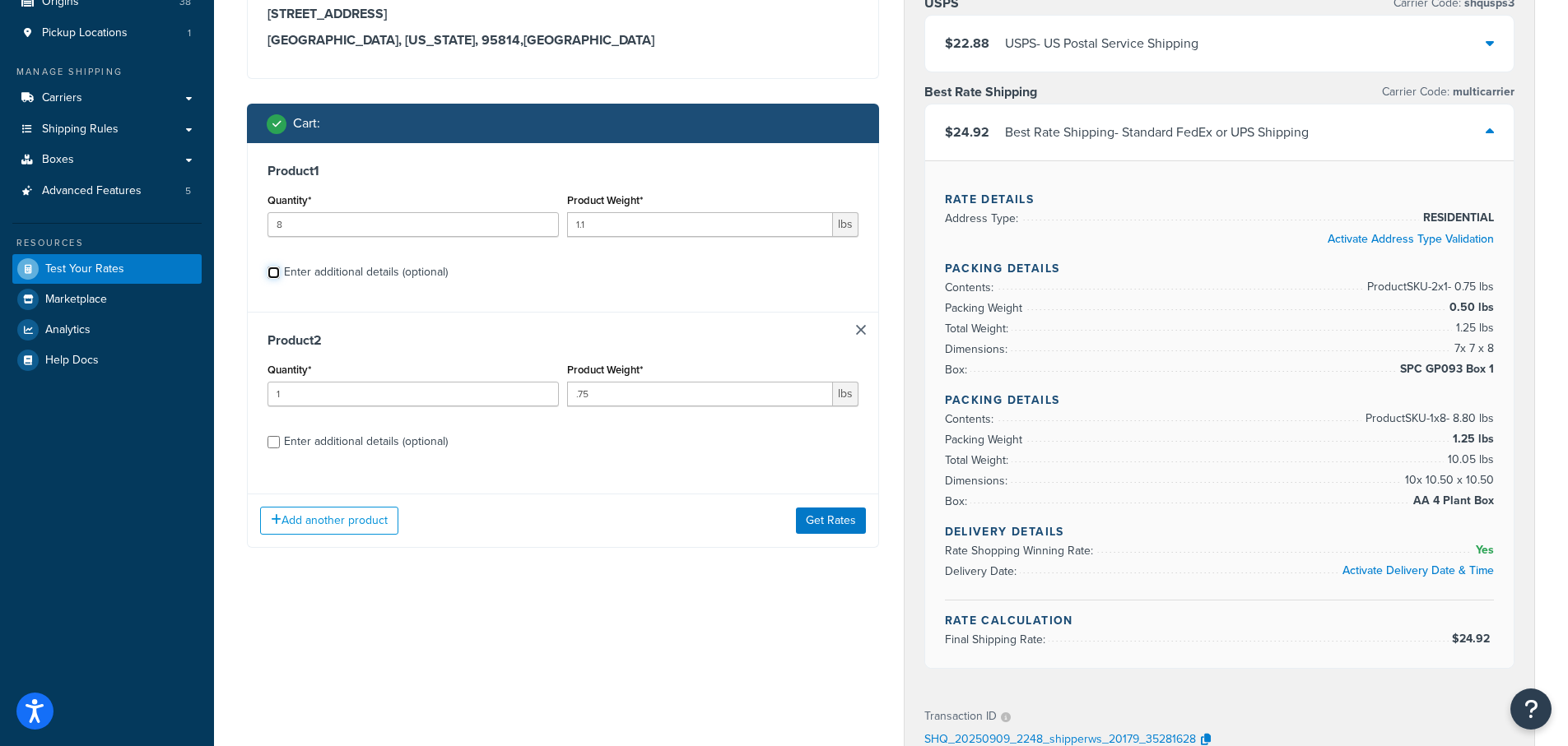
drag, startPoint x: 277, startPoint y: 273, endPoint x: 309, endPoint y: 289, distance: 35.8
click at [277, 272] on input "Enter additional details (optional)" at bounding box center [273, 272] width 13 height 13
checkbox input "true"
select select "84863"
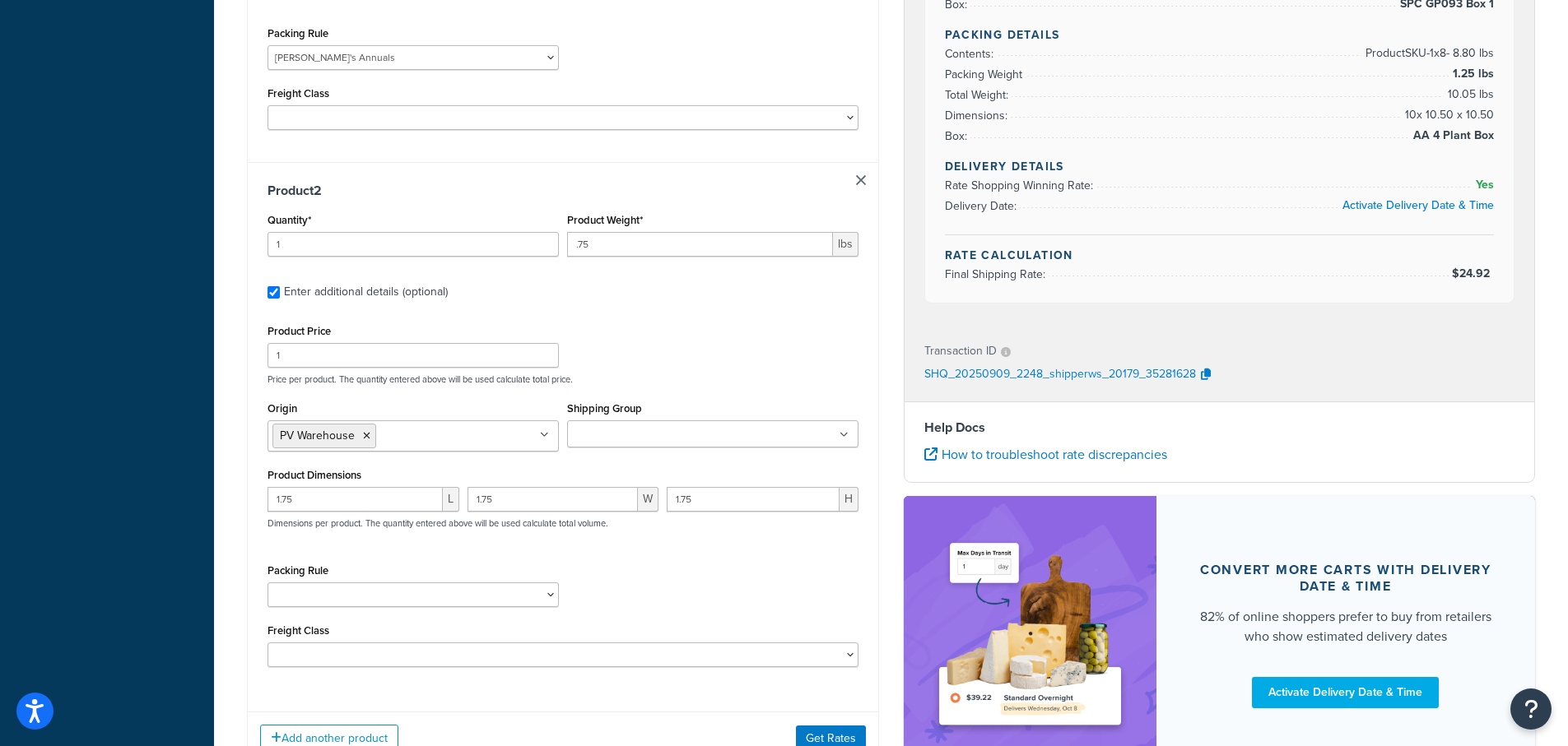
scroll to position [743, 0]
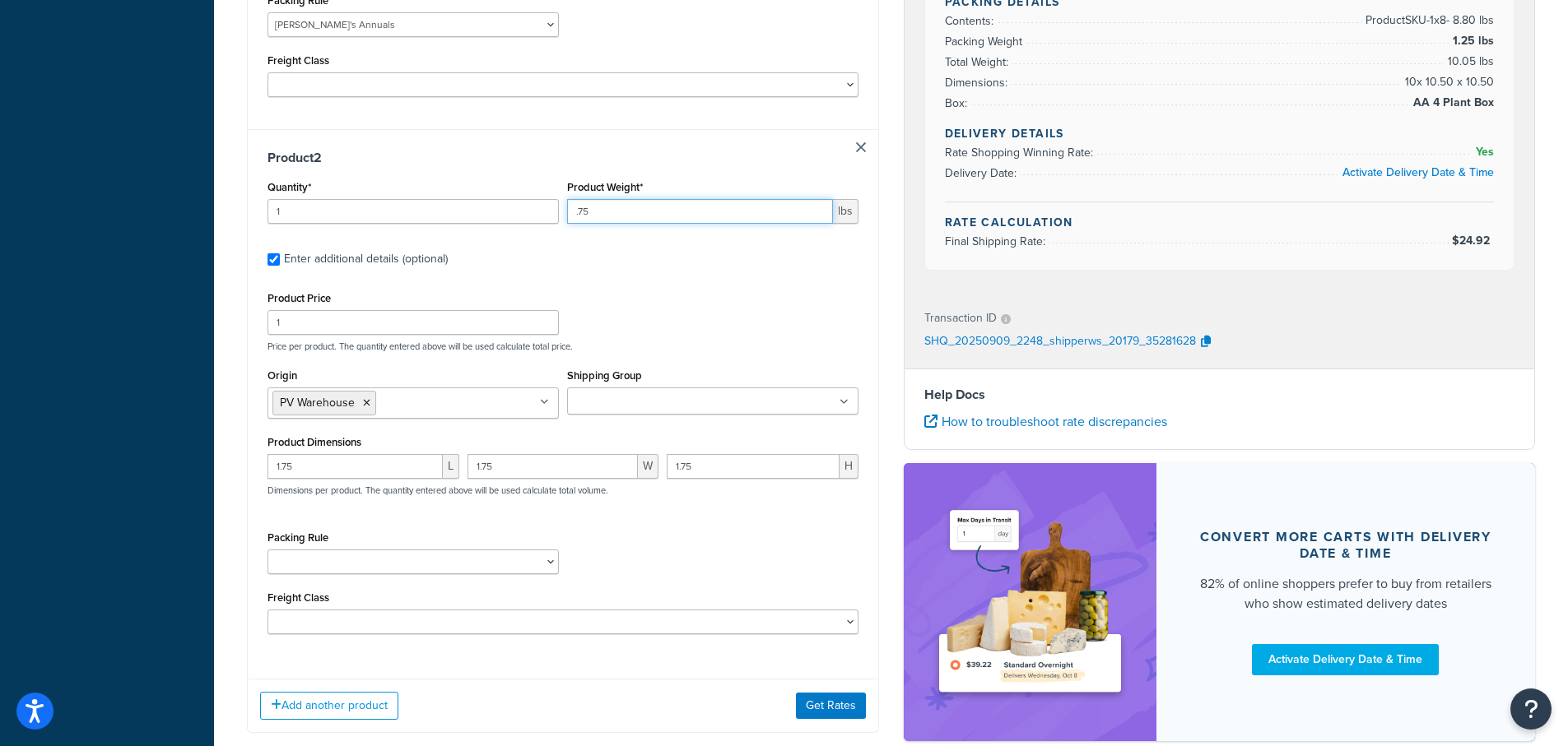
drag, startPoint x: 602, startPoint y: 185, endPoint x: 536, endPoint y: 185, distance: 66.0
click at [536, 185] on div "Quantity* 1 Product Weight* .75 lbs" at bounding box center [562, 206] width 599 height 60
type input ".03"
click at [618, 393] on input "Shipping Group" at bounding box center [645, 403] width 145 height 18
type input "sl"
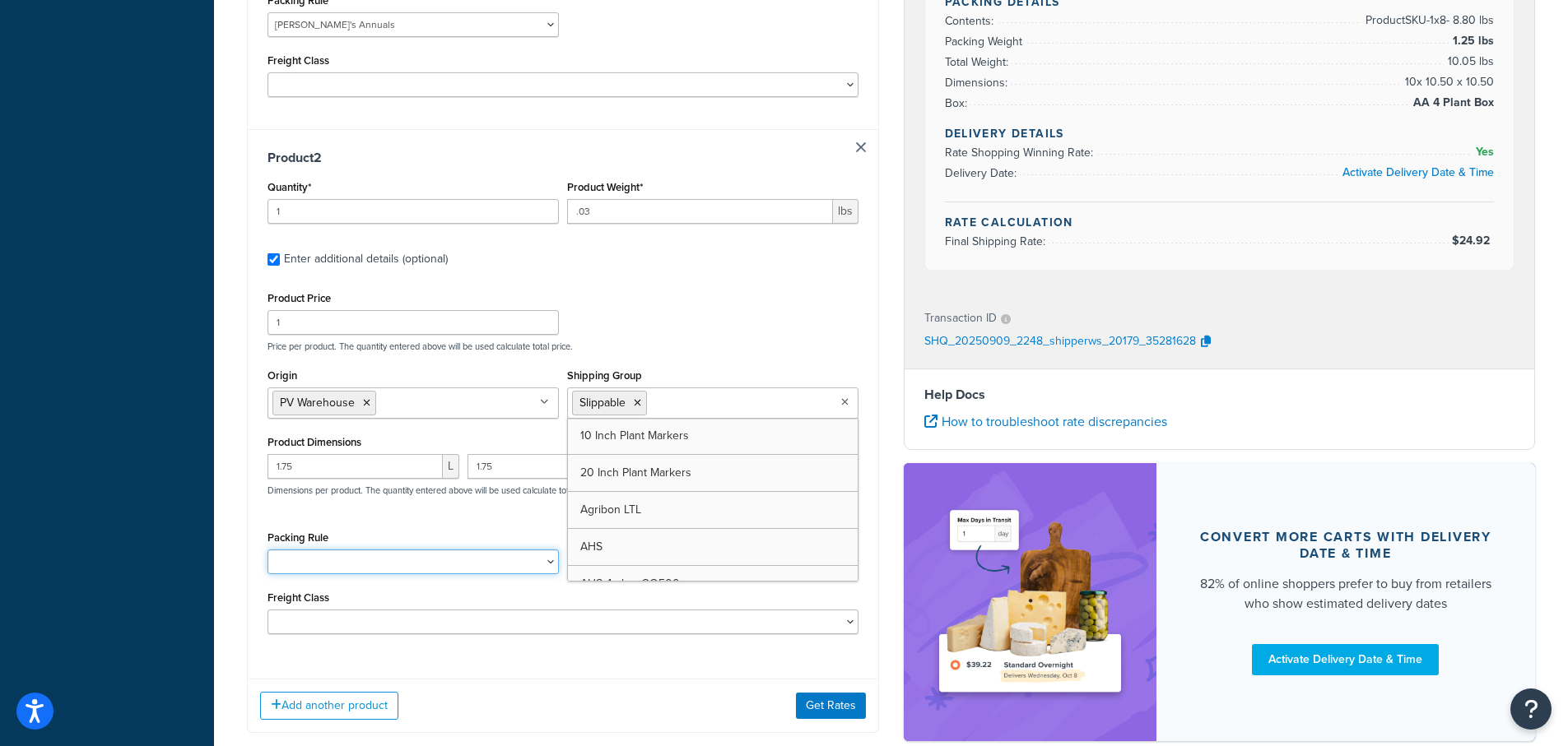
click at [307, 550] on select "1 Gallon 10 Inch Plant Markers 20 Inch Plant Markers AHS 4 claw GO500 AHS 5 Gal…" at bounding box center [413, 562] width 292 height 25
select select "23050"
click at [307, 550] on select "1 Gallon 10 Inch Plant Markers 20 Inch Plant Markers AHS 4 claw GO500 AHS 5 Gal…" at bounding box center [413, 562] width 292 height 25
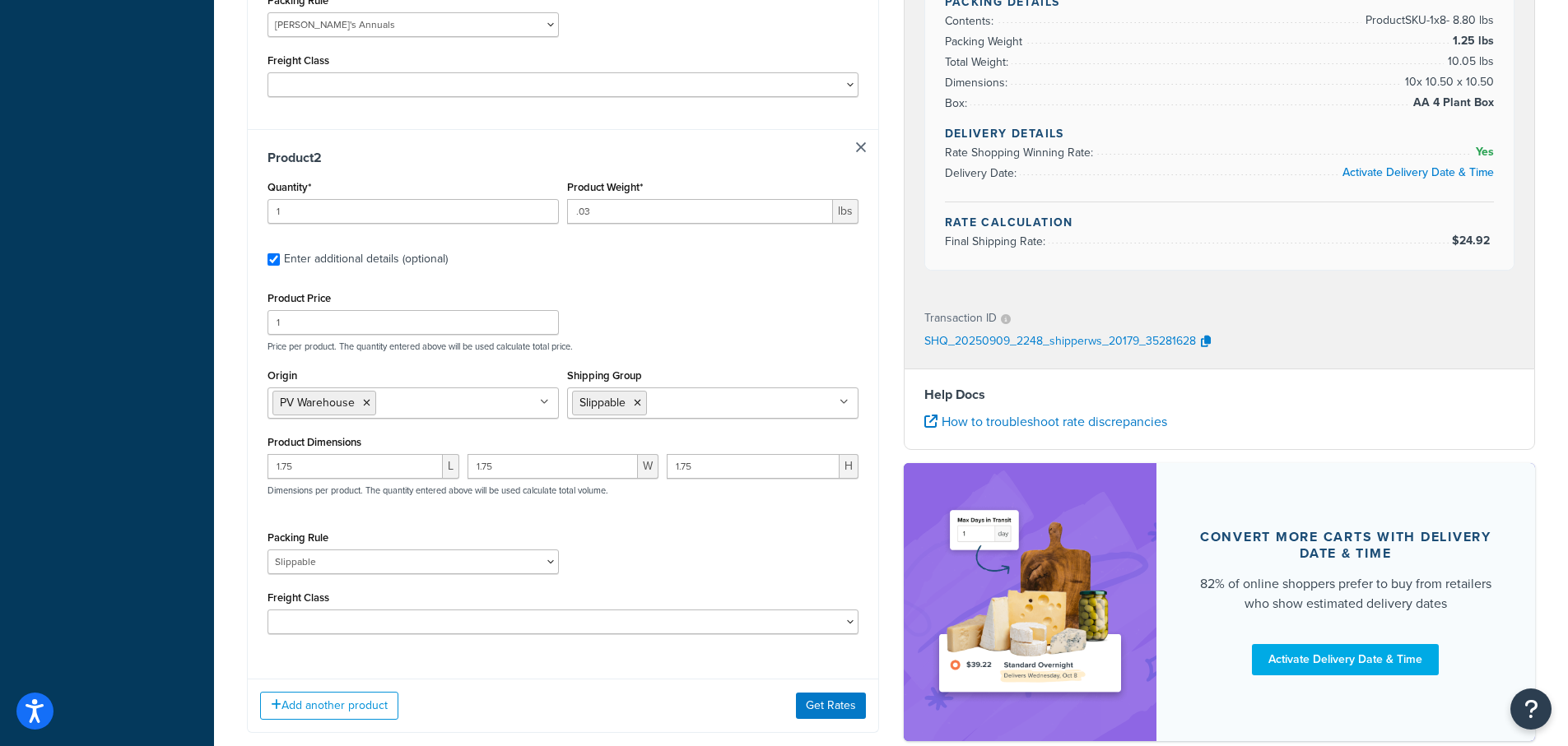
click at [662, 531] on div "Packing Rule 1 Gallon 10 Inch Plant Markers 20 Inch Plant Markers AHS 4 claw GO…" at bounding box center [562, 556] width 599 height 60
click at [843, 693] on button "Get Rates" at bounding box center [831, 706] width 70 height 27
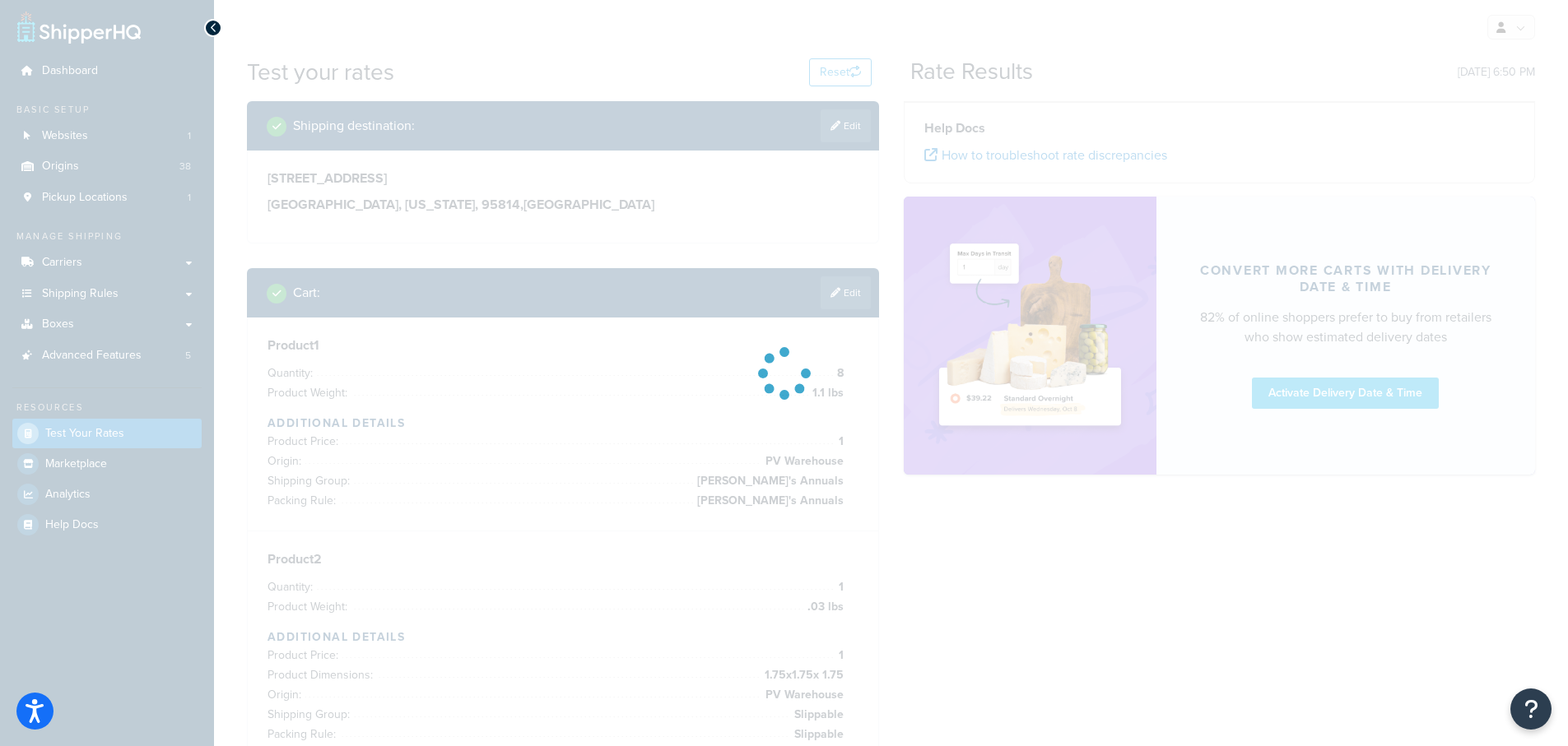
scroll to position [0, 0]
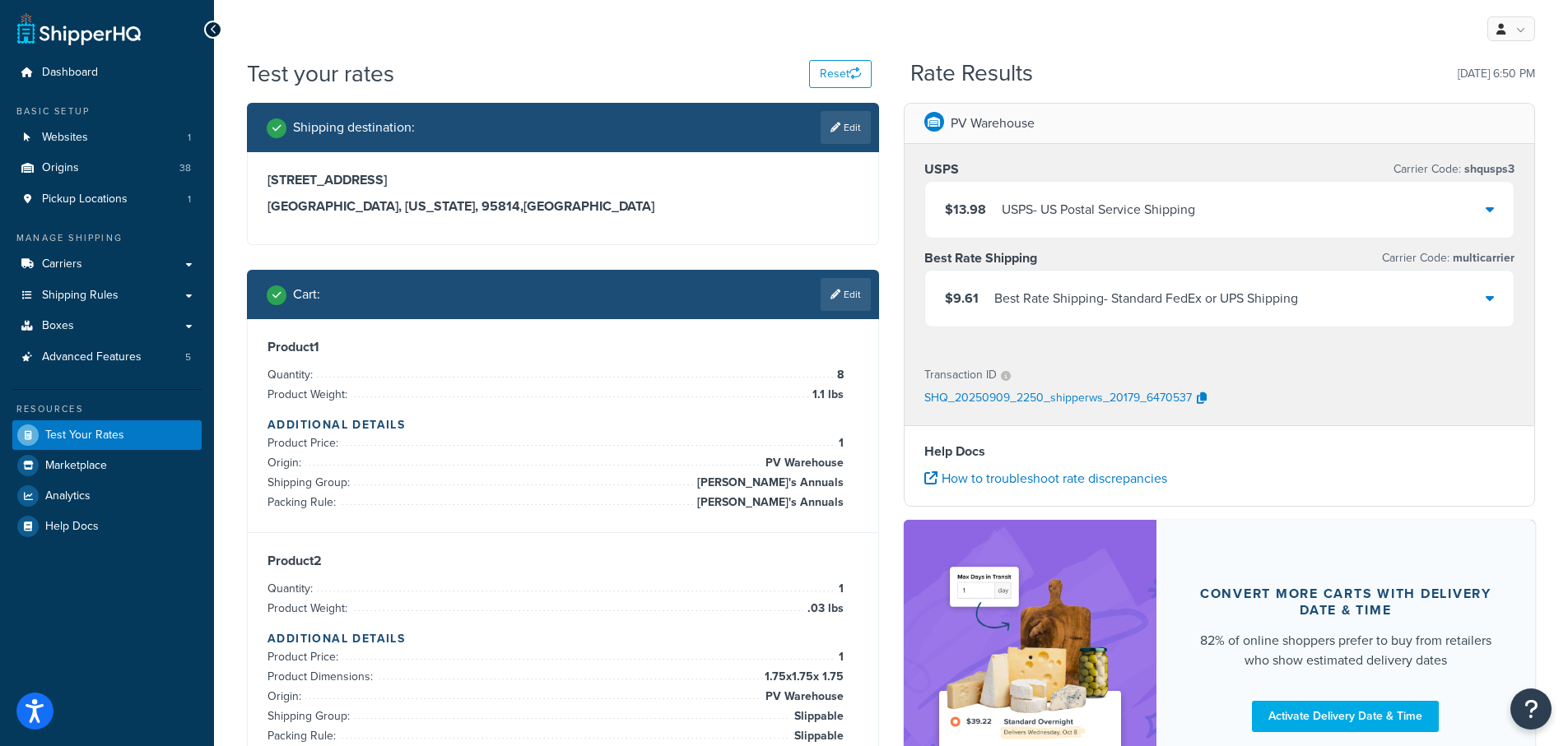
click at [1492, 297] on icon at bounding box center [1489, 298] width 8 height 13
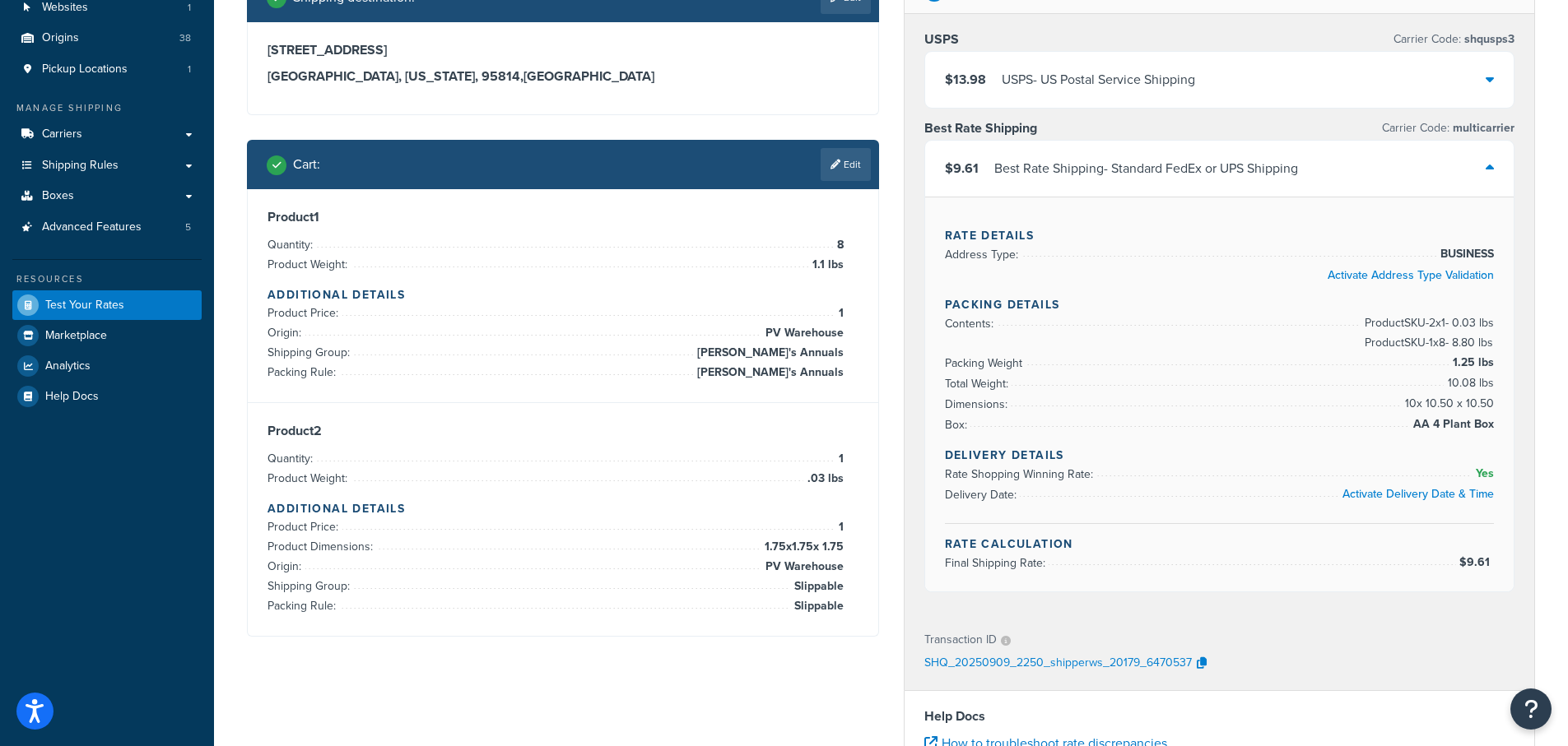
scroll to position [165, 0]
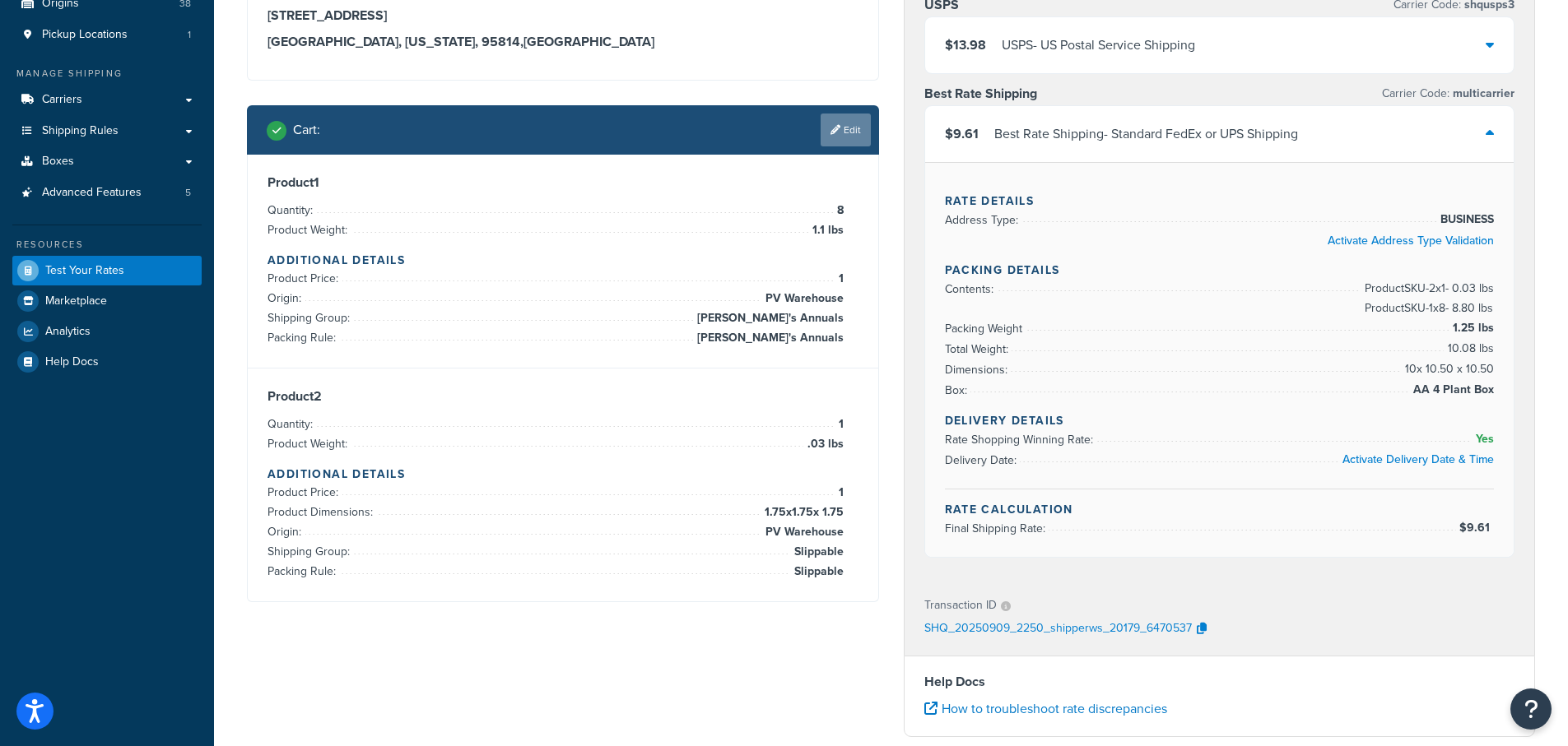
click at [850, 129] on link "Edit" at bounding box center [845, 129] width 50 height 33
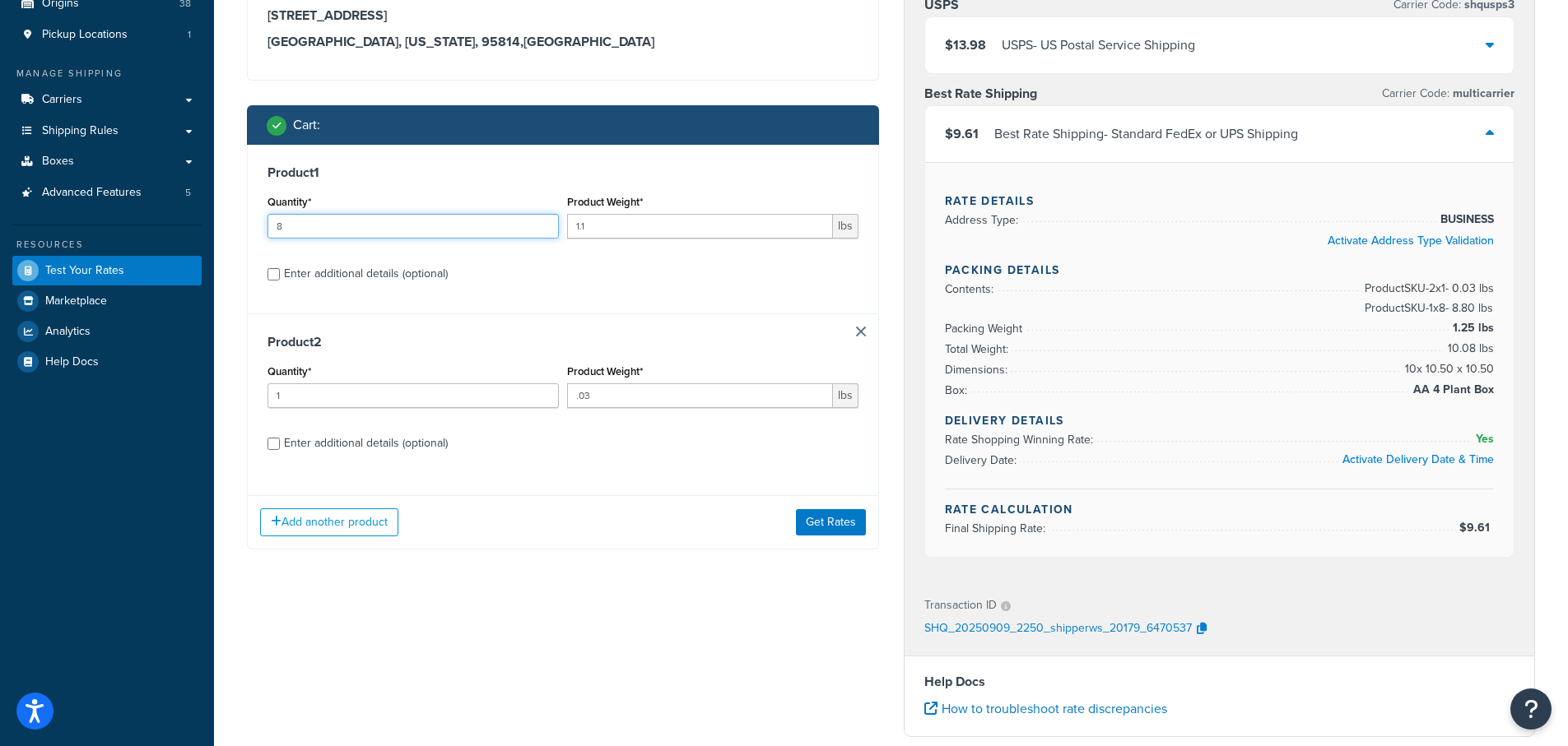
drag, startPoint x: 295, startPoint y: 218, endPoint x: 228, endPoint y: 219, distance: 67.0
click at [228, 219] on div "Test your rates Reset Rate Results 09/09/2025, 6:50 PM Shipping destination : E…" at bounding box center [891, 490] width 1353 height 1193
type input "7"
click at [825, 517] on button "Get Rates" at bounding box center [831, 523] width 70 height 27
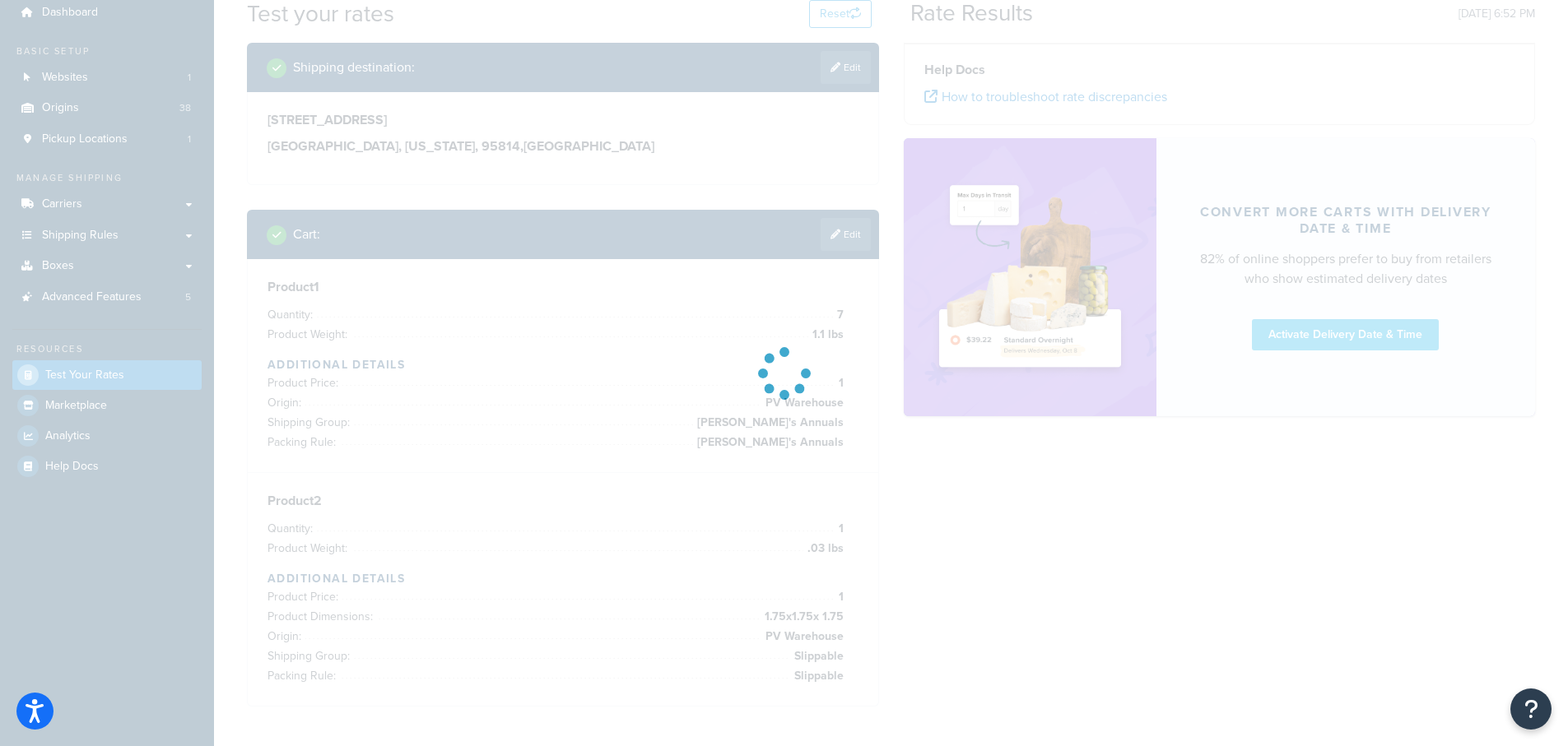
scroll to position [0, 0]
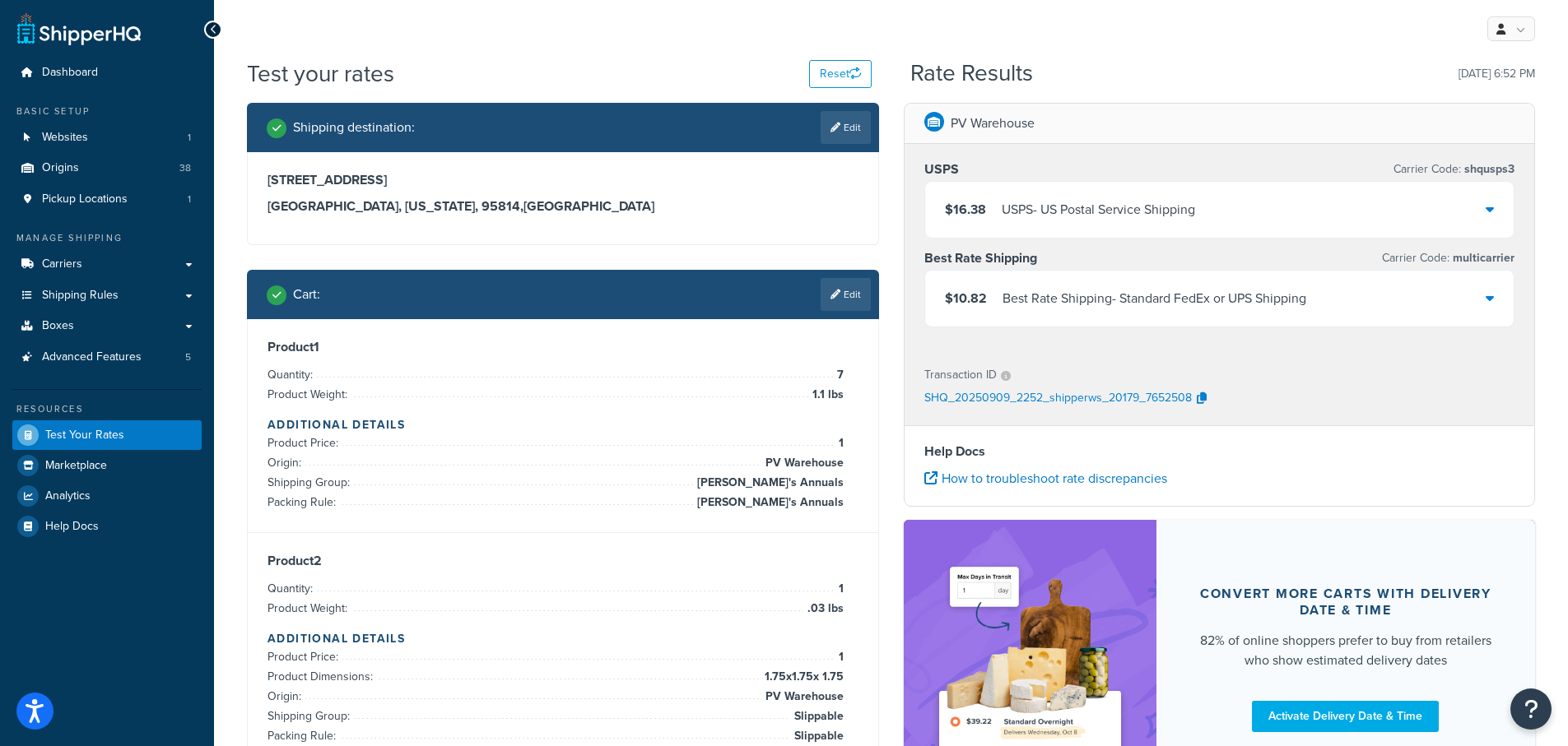
click at [1488, 294] on icon at bounding box center [1489, 298] width 8 height 13
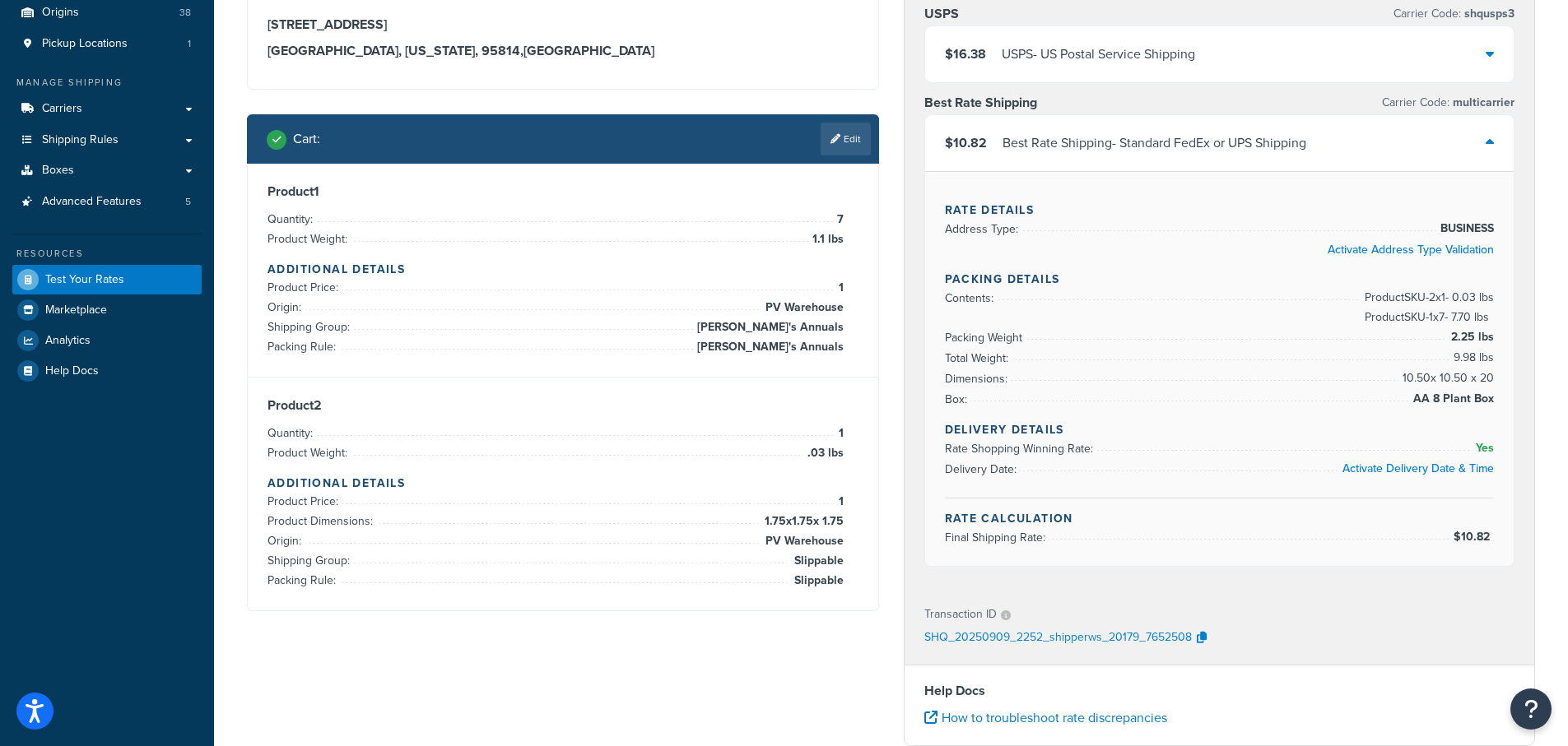
scroll to position [165, 0]
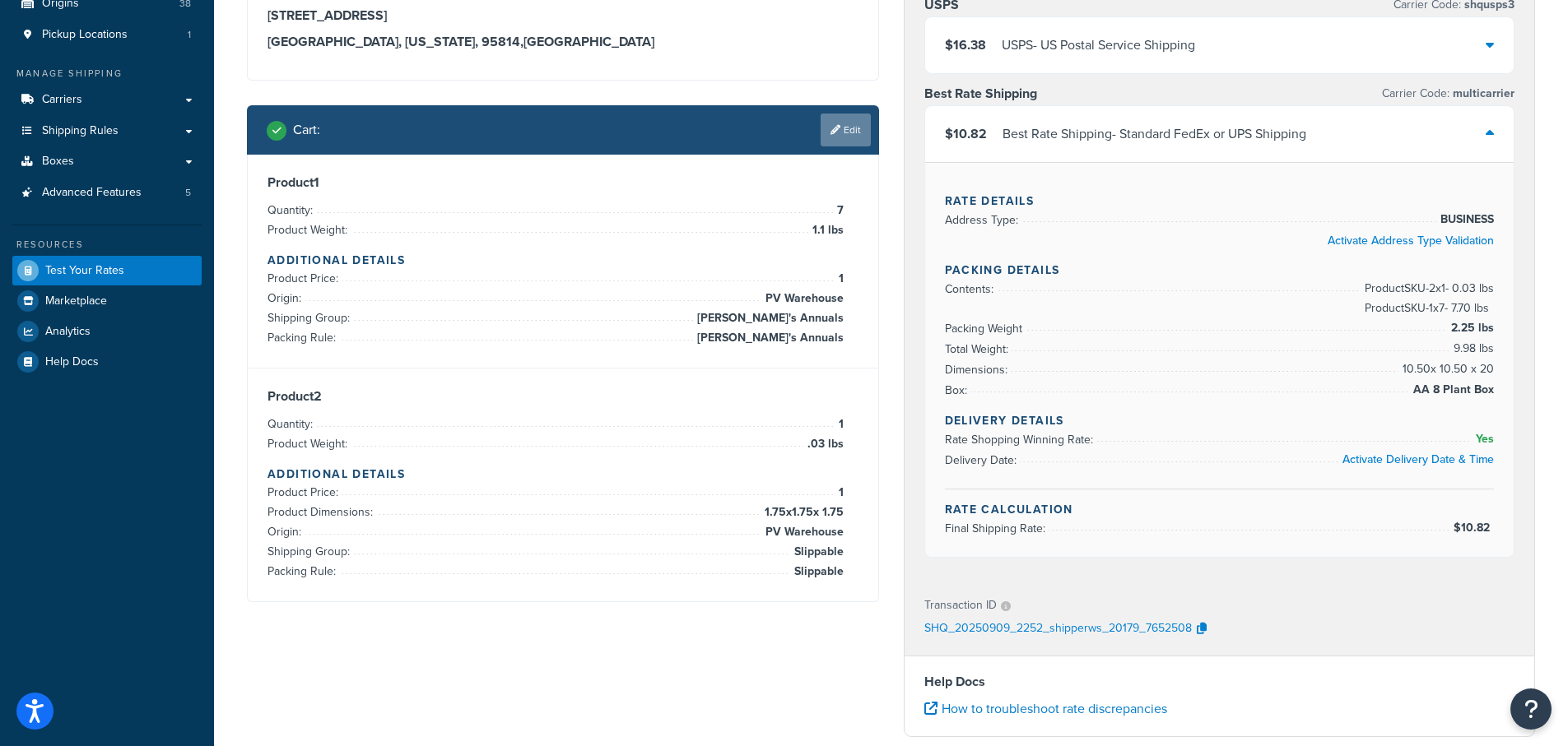
click at [851, 128] on link "Edit" at bounding box center [845, 129] width 50 height 33
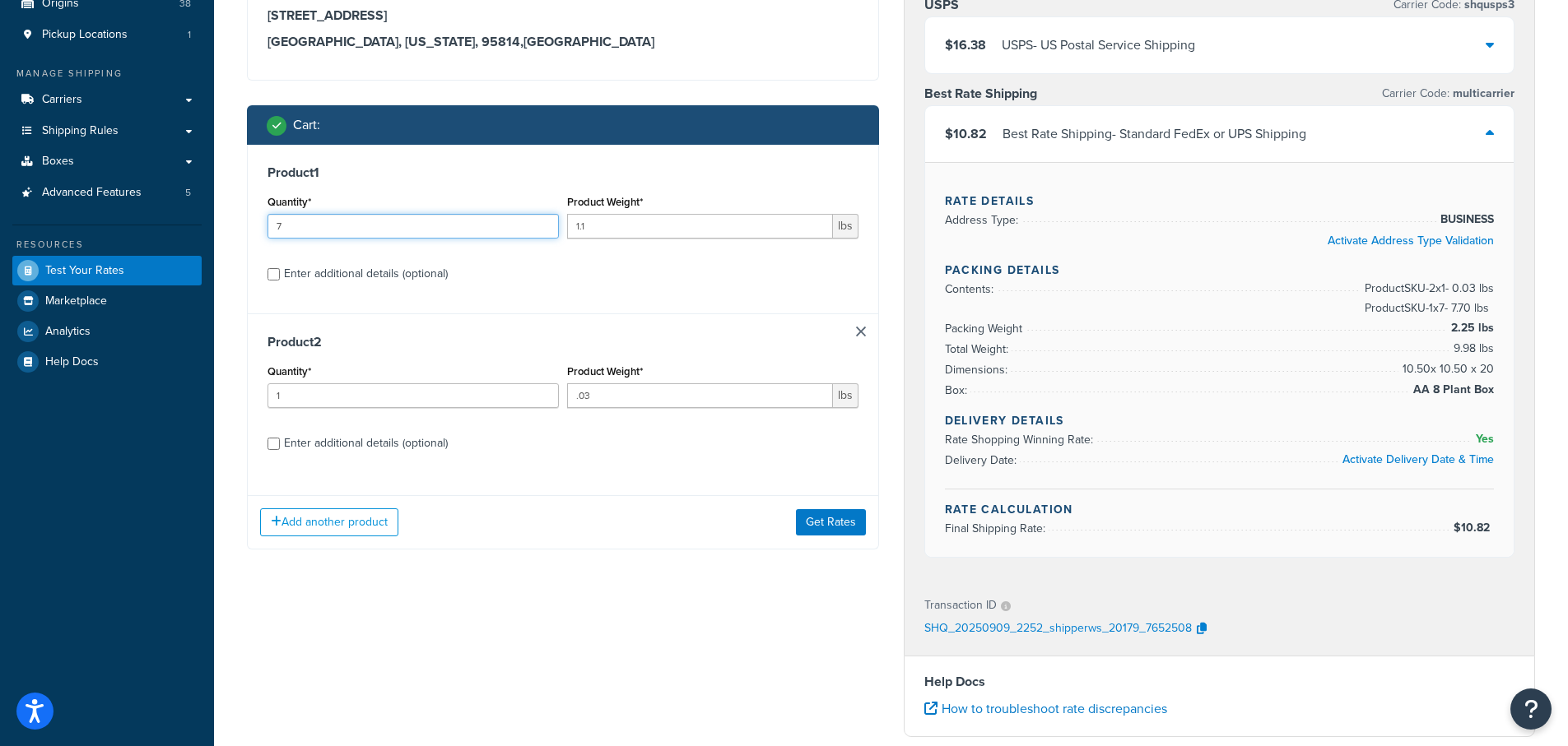
drag, startPoint x: 287, startPoint y: 224, endPoint x: 228, endPoint y: 223, distance: 59.0
click at [228, 223] on div "Test your rates Reset Rate Results 09/09/2025, 6:52 PM Shipping destination : E…" at bounding box center [891, 490] width 1353 height 1193
type input "8"
type input "7"
drag, startPoint x: 469, startPoint y: 316, endPoint x: 469, endPoint y: 327, distance: 11.0
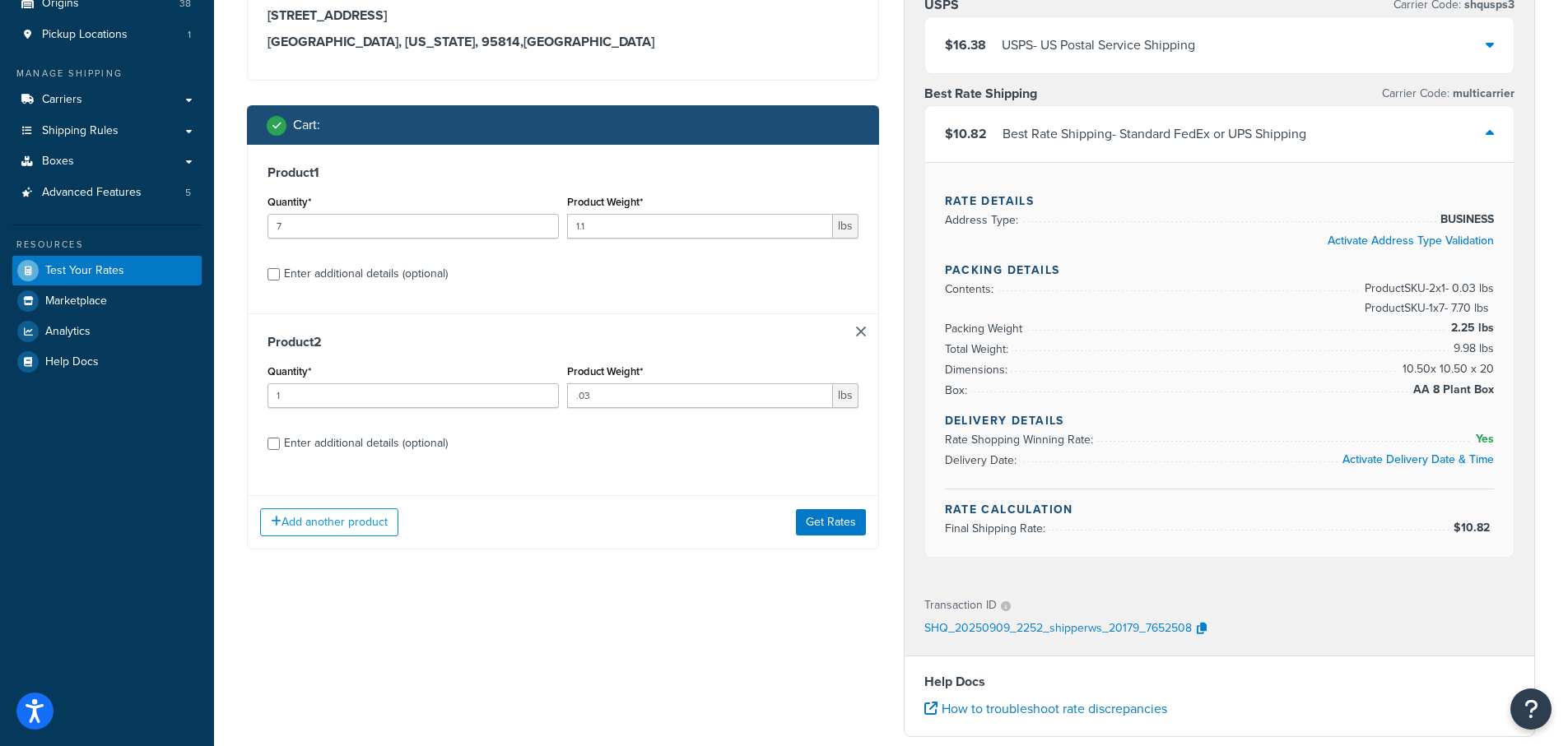
click at [469, 317] on div "Product 2 Quantity* 1 Product Weight* .03 lbs Enter additional details (optiona…" at bounding box center [563, 398] width 631 height 170
drag, startPoint x: 327, startPoint y: 393, endPoint x: 241, endPoint y: 392, distance: 86.0
click at [241, 392] on div "Shipping destination : Edit 123 Main St, Sacramento, CA 95814 Sacramento, Calif…" at bounding box center [563, 256] width 657 height 636
type input "3"
click at [636, 479] on div "Product 2 Quantity* 3 Product Weight* .03 lbs Enter additional details (optiona…" at bounding box center [563, 398] width 631 height 170
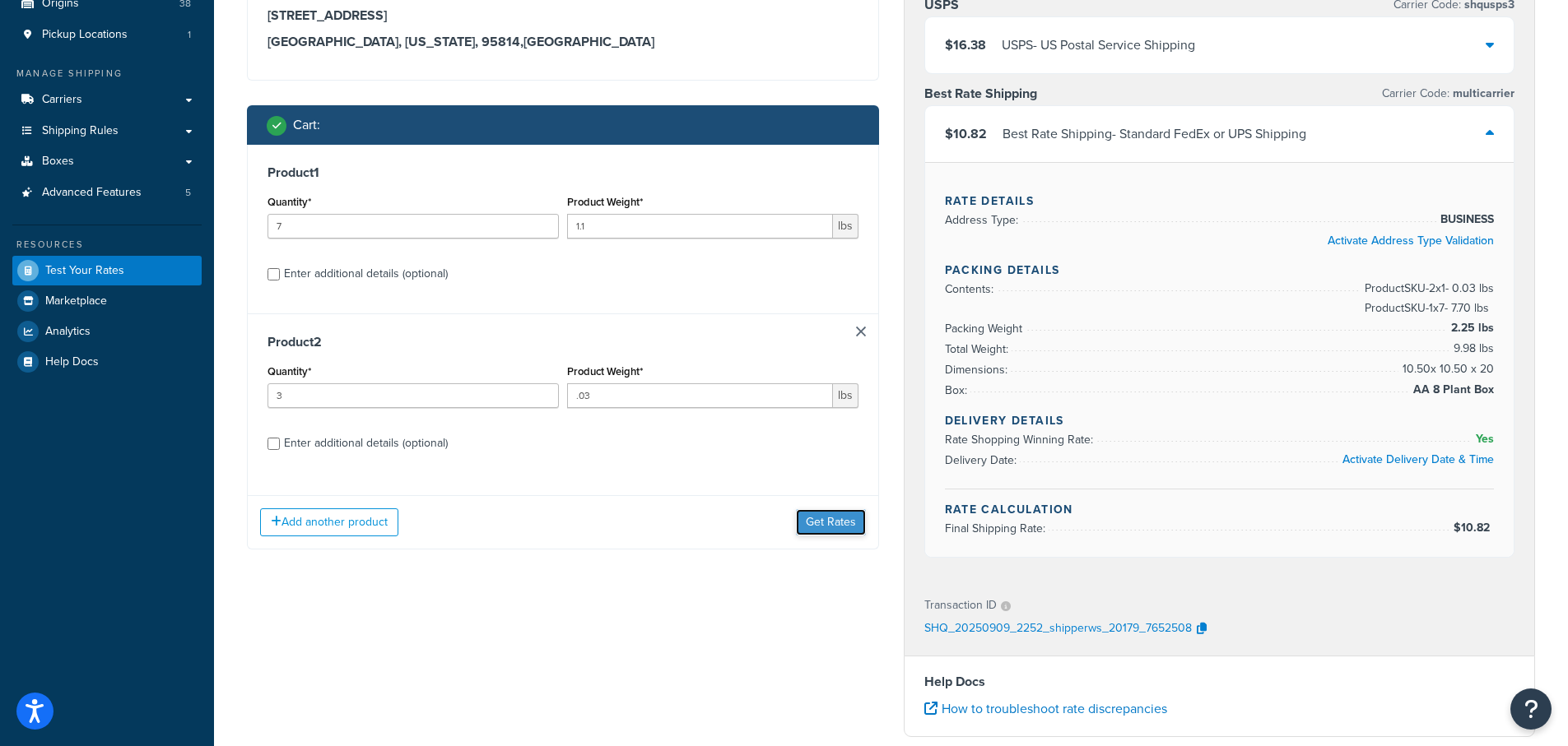
click at [826, 520] on button "Get Rates" at bounding box center [831, 523] width 70 height 27
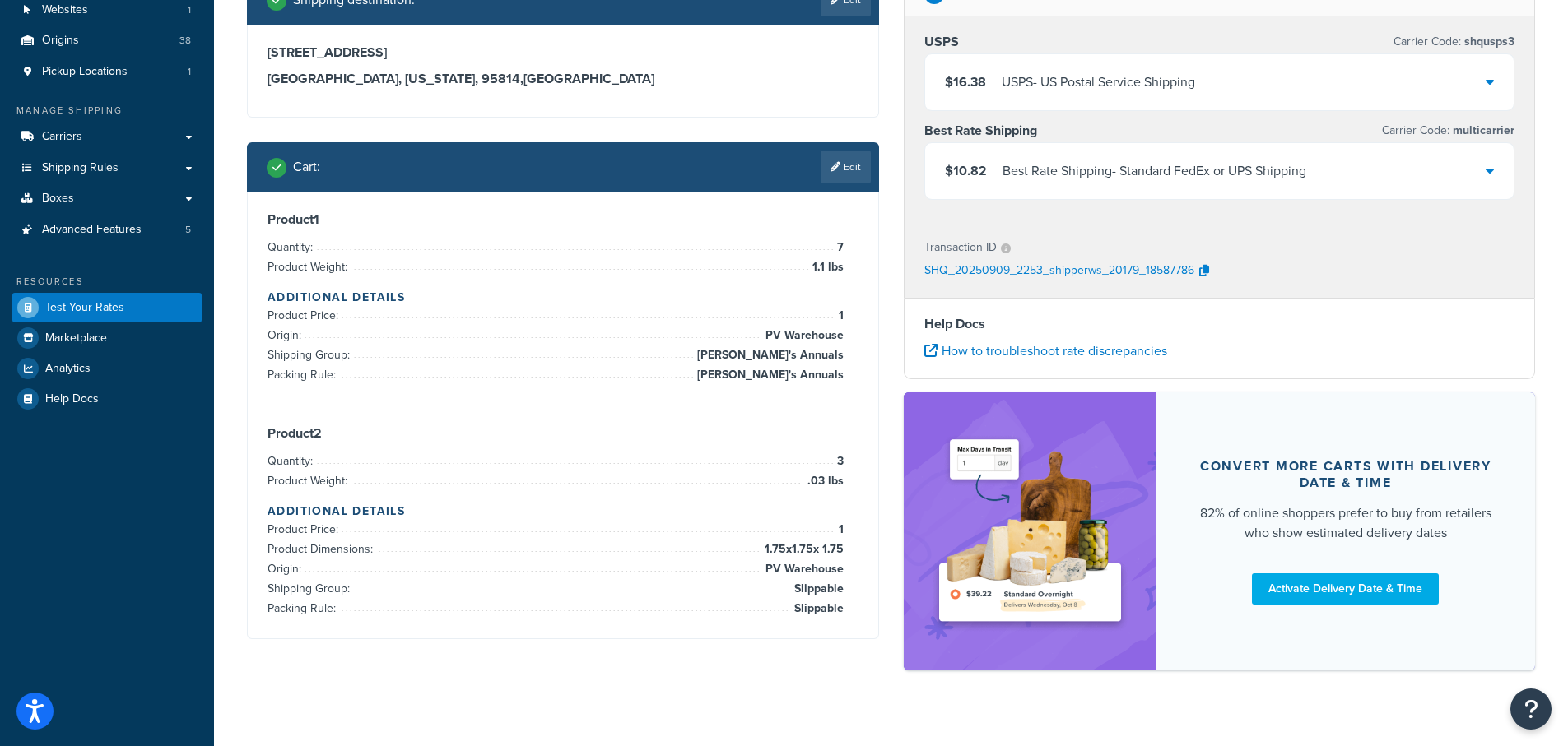
scroll to position [152, 0]
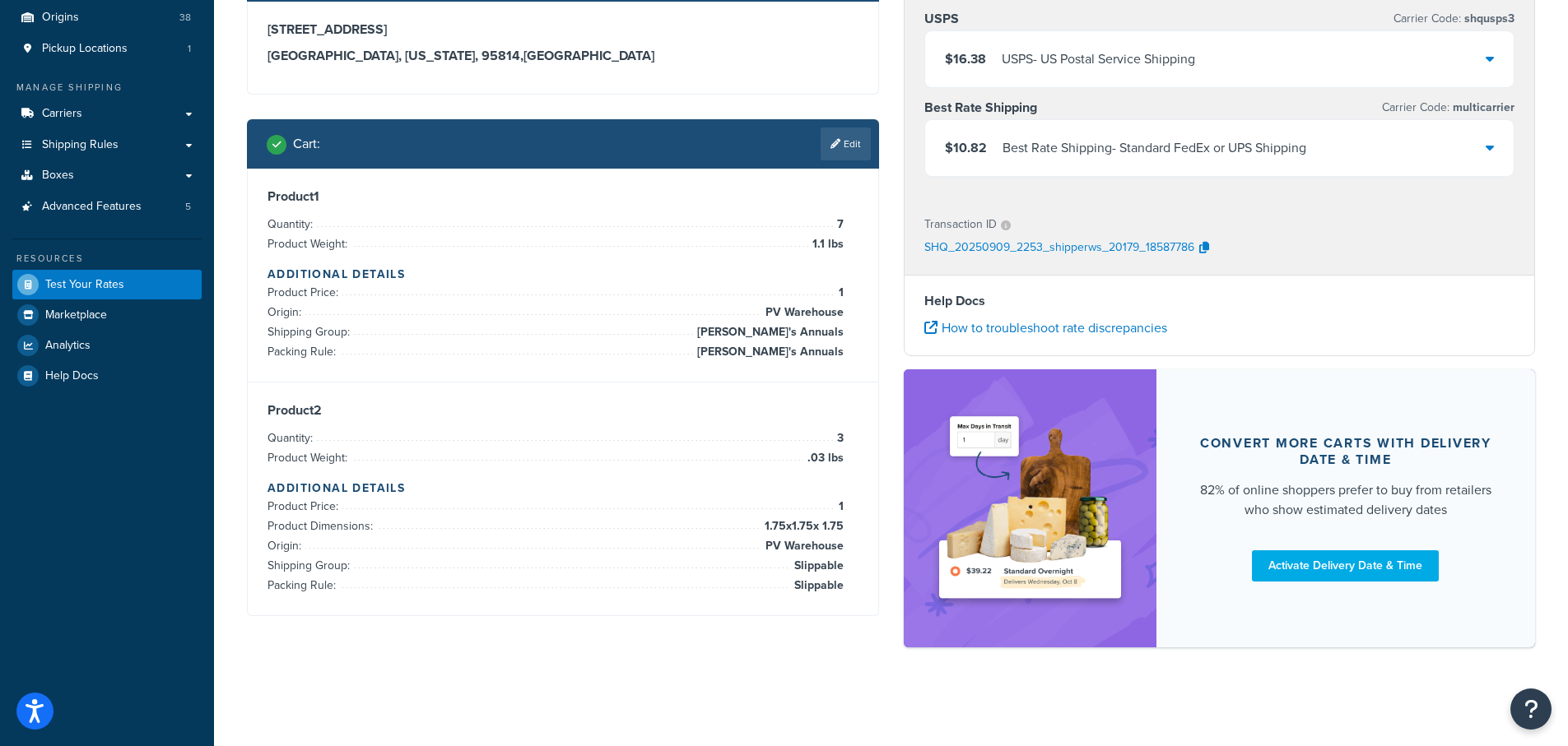
drag, startPoint x: 1497, startPoint y: 143, endPoint x: 1489, endPoint y: 148, distance: 9.4
click at [1495, 143] on div "$10.82 Best Rate Shipping - Standard FedEx or UPS Shipping" at bounding box center [1219, 148] width 589 height 56
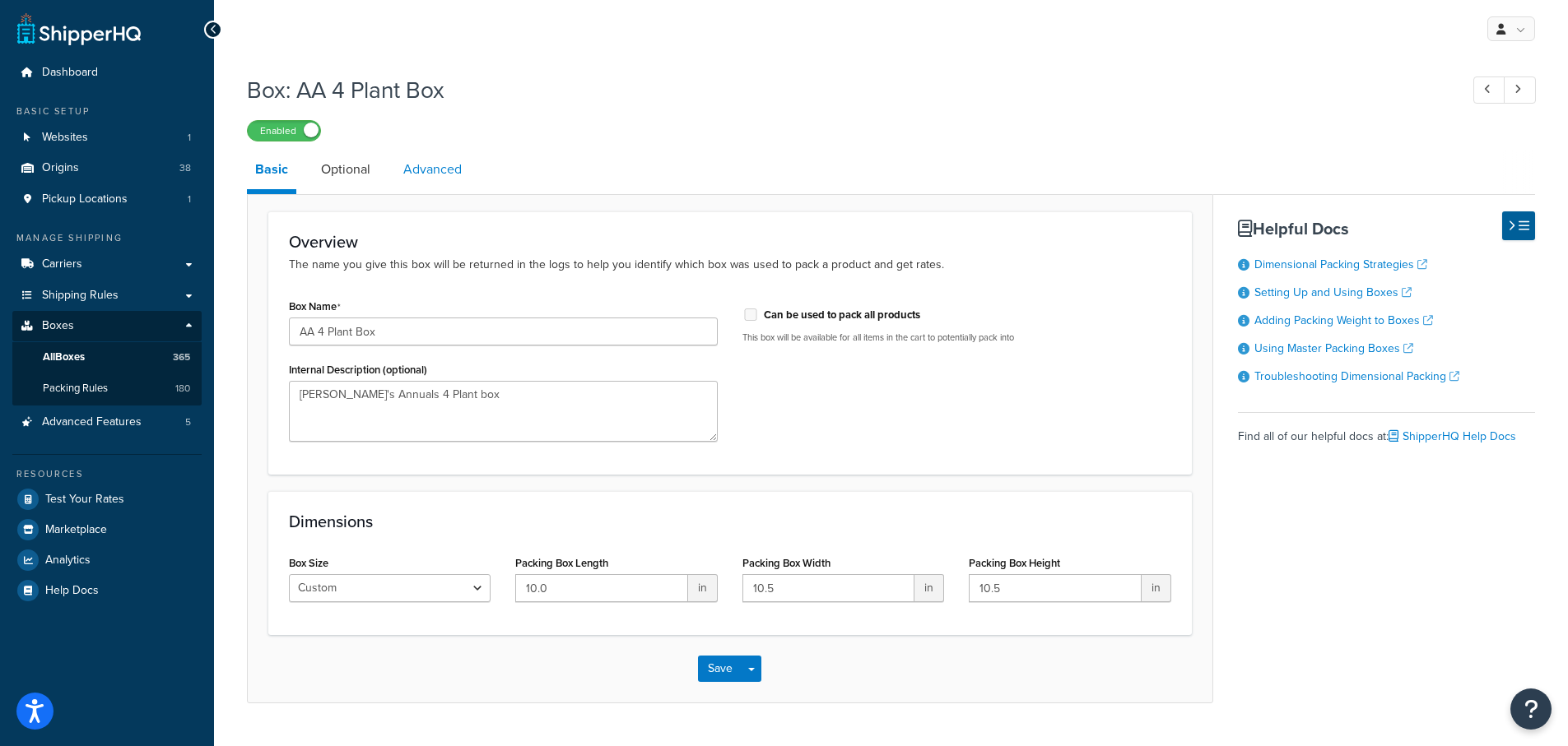
click at [417, 169] on link "Advanced" at bounding box center [433, 169] width 75 height 39
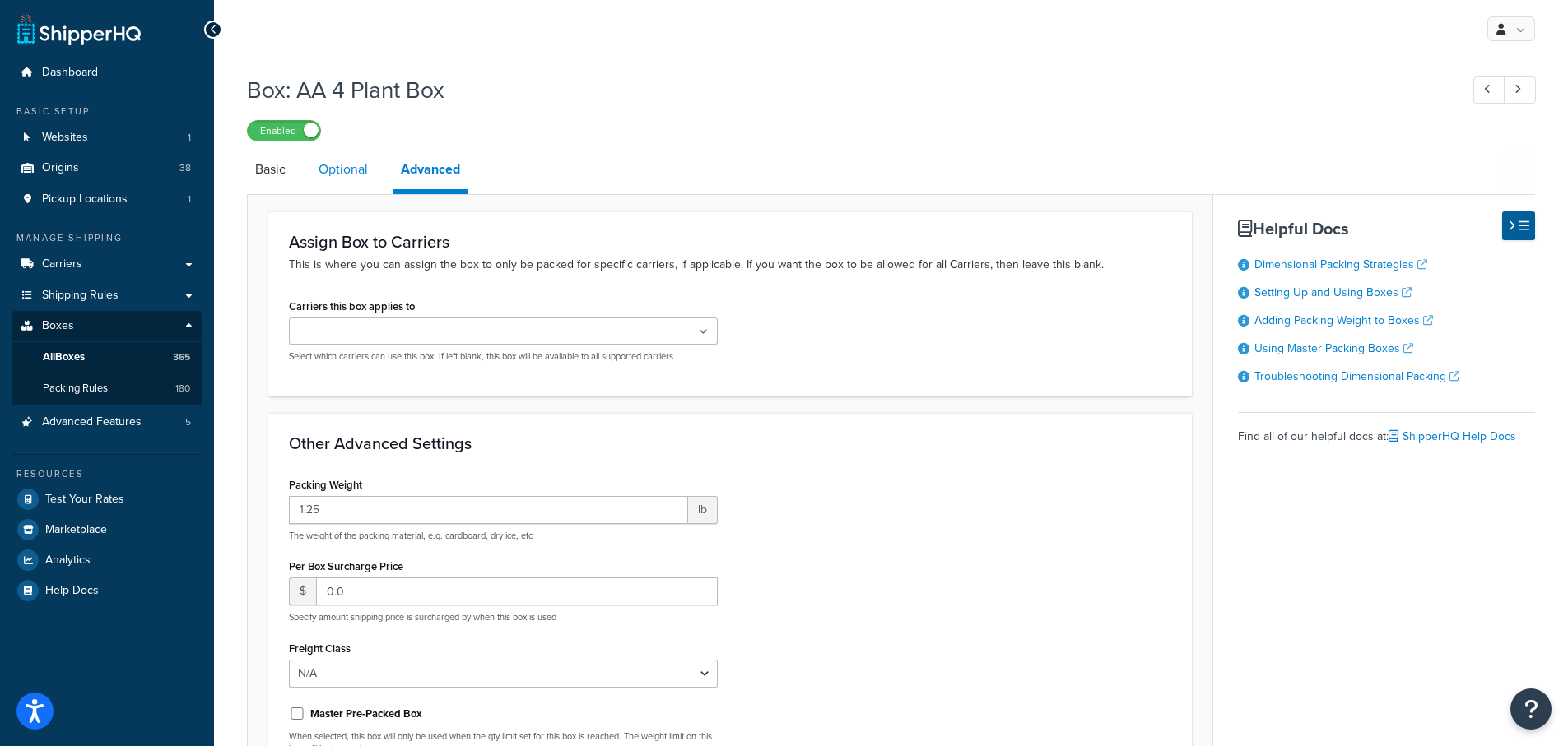
click at [346, 185] on link "Optional" at bounding box center [343, 169] width 66 height 39
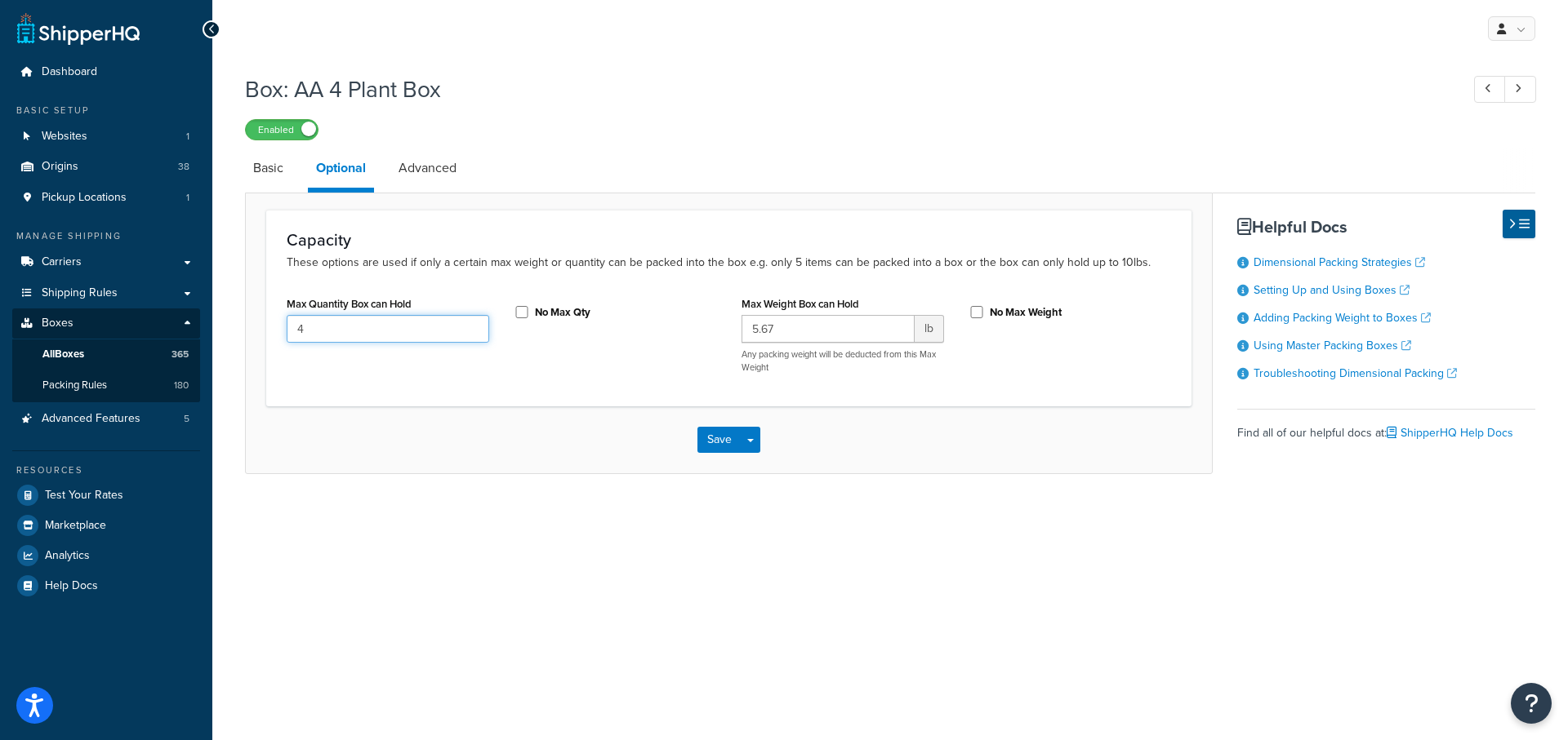
click at [216, 326] on div "Box: AA 4 Plant Box Enabled Basic Optional Advanced Capacity These options are …" at bounding box center [890, 294] width 1356 height 457
type input "0"
click at [711, 438] on button "Save" at bounding box center [719, 440] width 44 height 27
click at [312, 329] on input "0" at bounding box center [388, 328] width 202 height 27
click at [713, 436] on button "Save" at bounding box center [719, 440] width 44 height 27
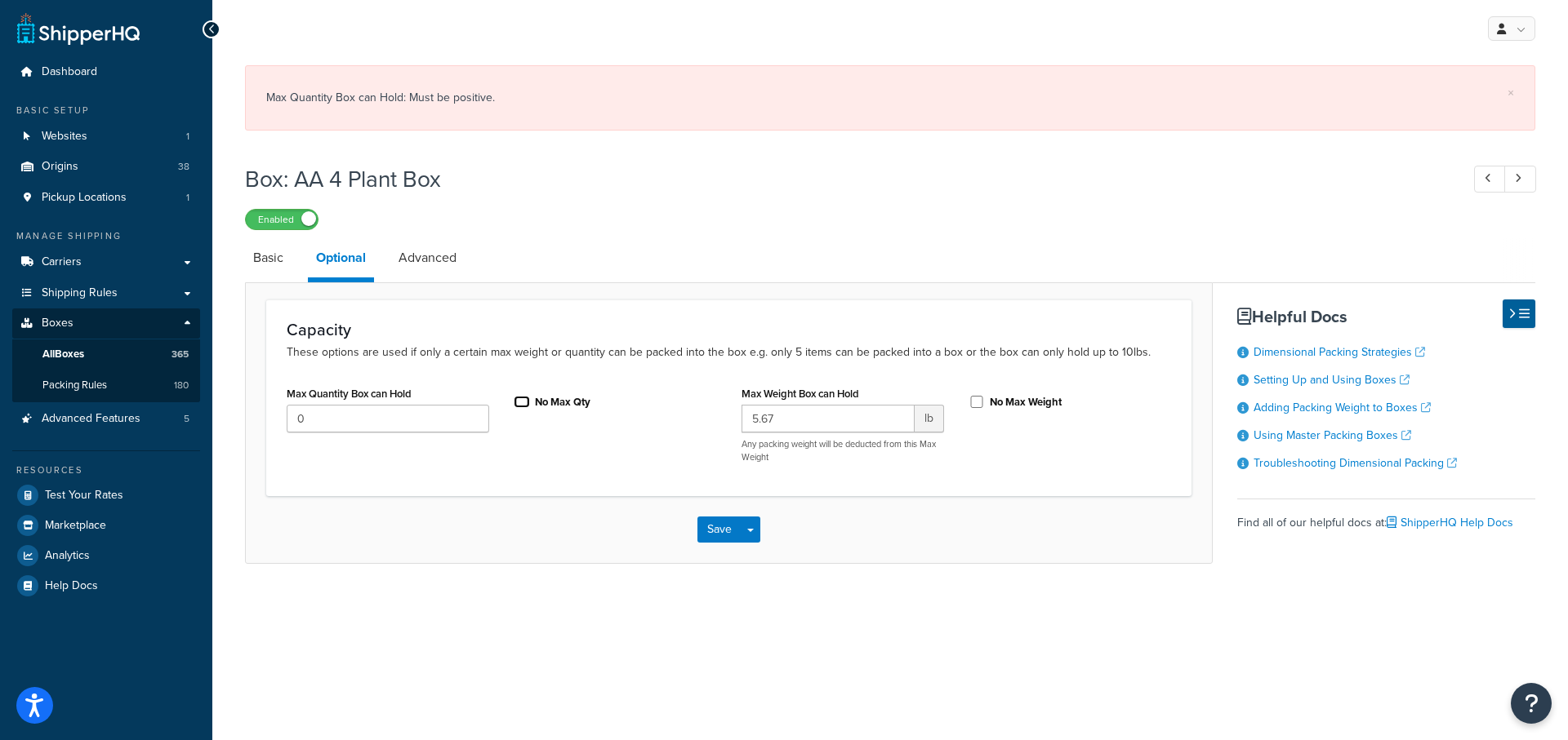
click at [527, 397] on input "No Max Qty" at bounding box center [522, 402] width 17 height 12
checkbox input "true"
click at [720, 530] on button "Save" at bounding box center [719, 530] width 44 height 27
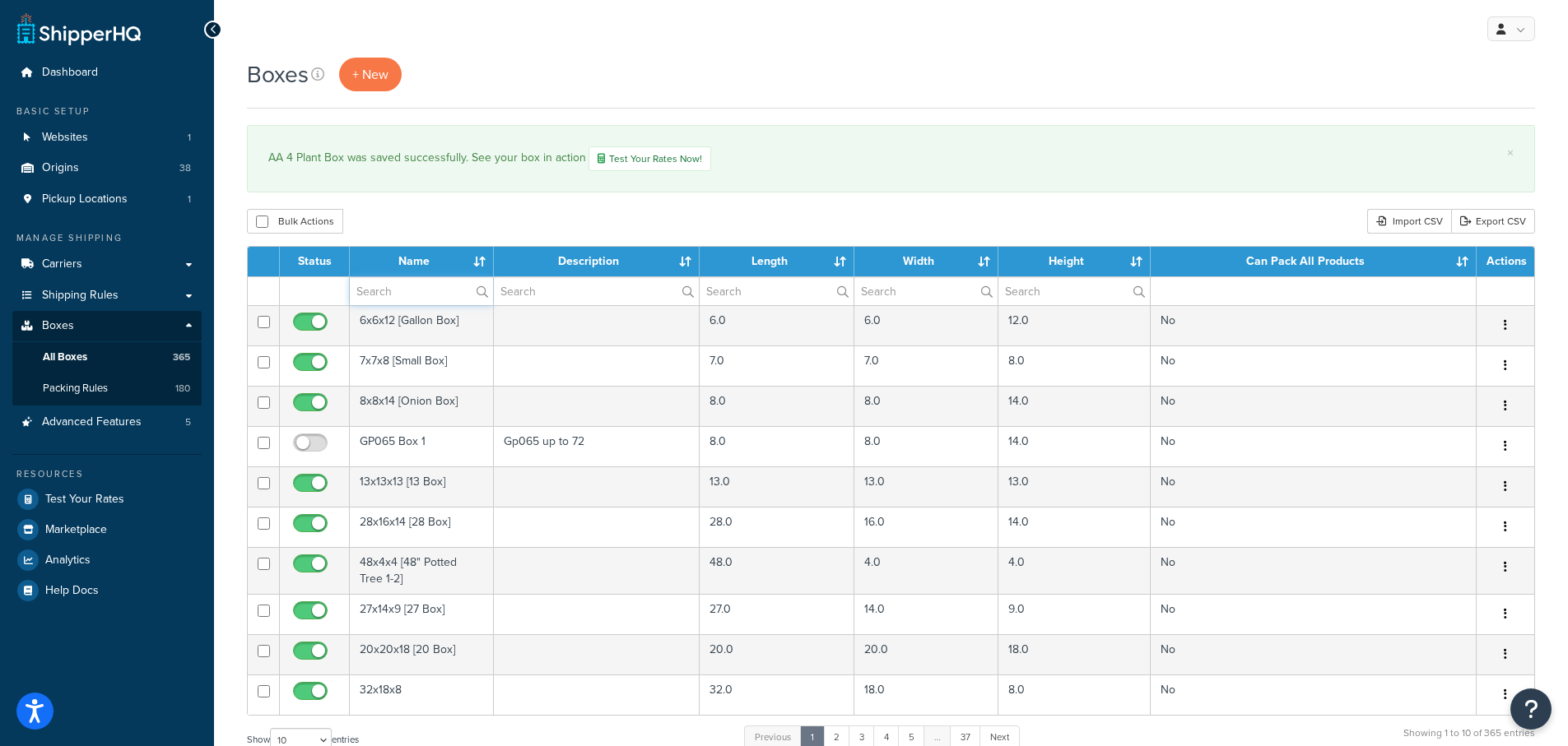
click at [376, 293] on input "text" at bounding box center [421, 291] width 143 height 28
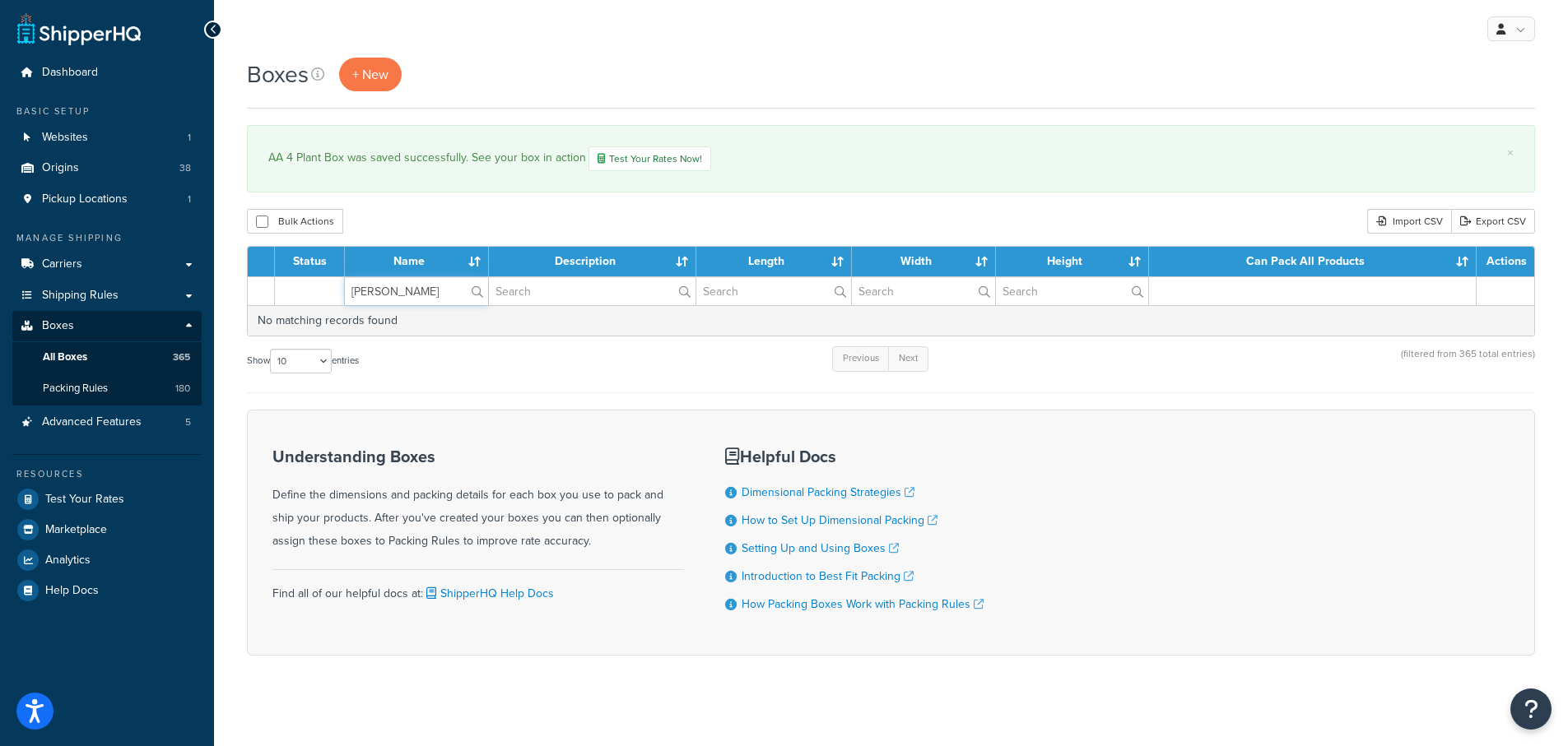
type input "[PERSON_NAME]'s"
drag, startPoint x: 402, startPoint y: 291, endPoint x: 314, endPoint y: 277, distance: 89.1
click at [303, 288] on tr "[PERSON_NAME]'s" at bounding box center [891, 291] width 1286 height 28
click at [556, 287] on input "text" at bounding box center [591, 291] width 206 height 28
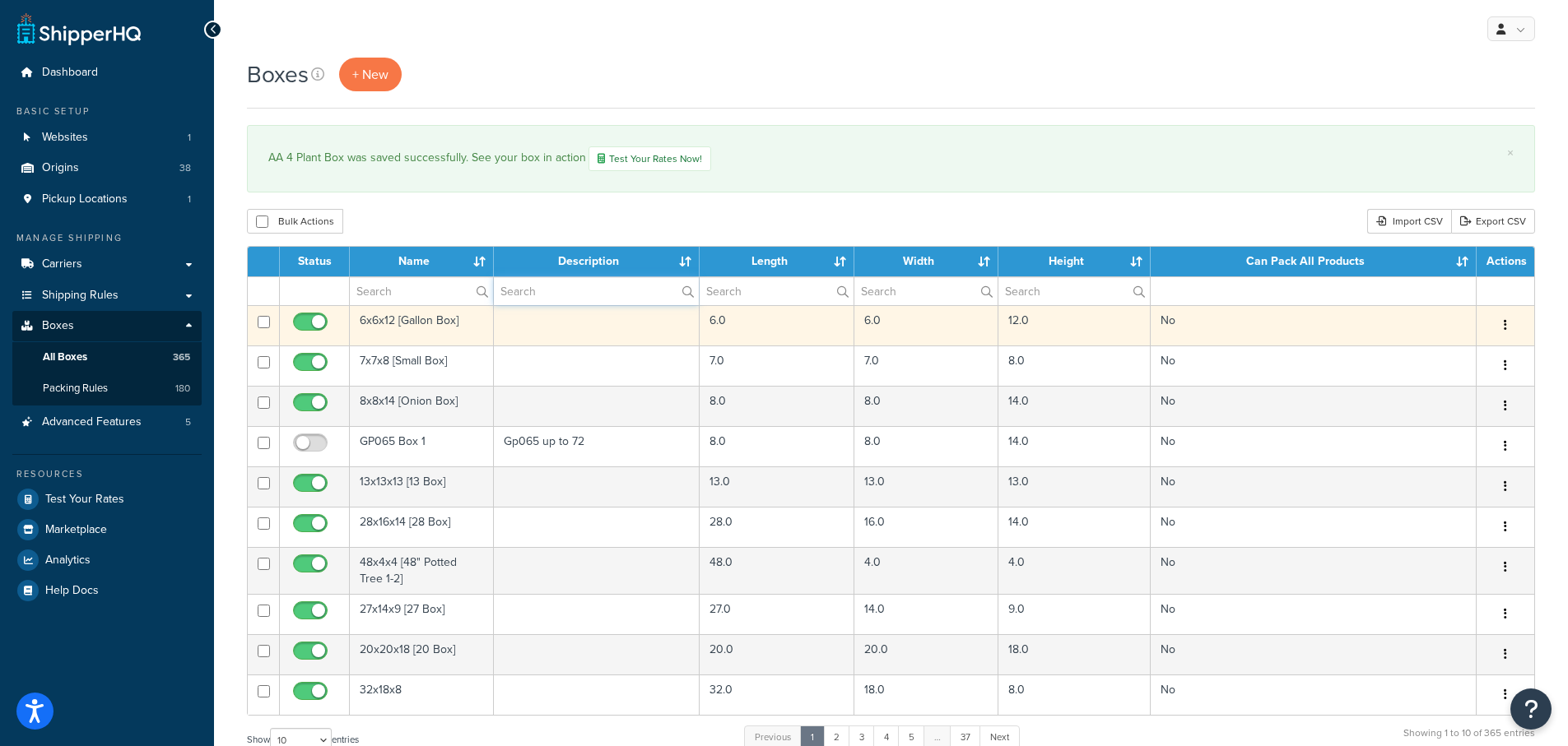
type input "[PERSON_NAME]"
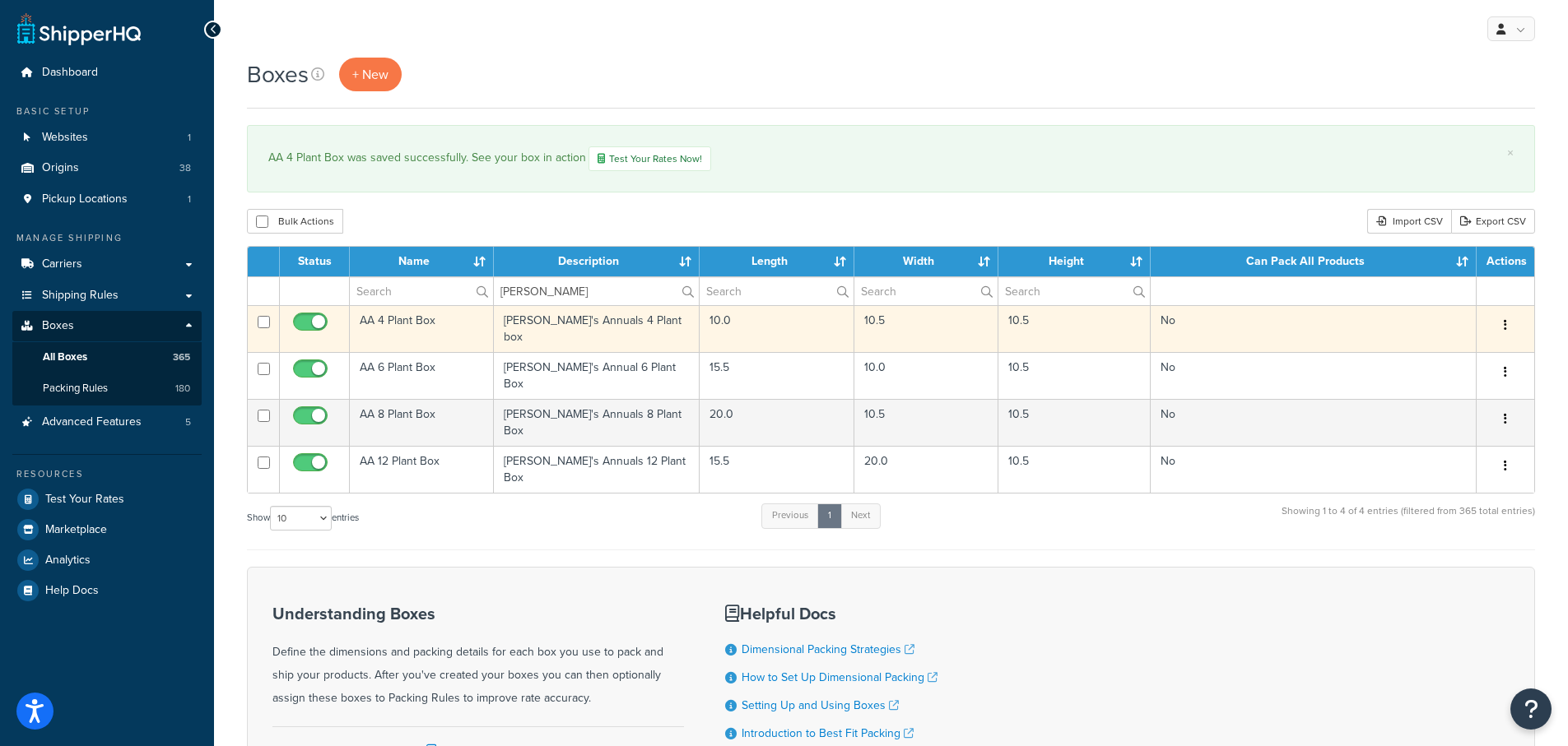
click at [396, 316] on td "AA 4 Plant Box" at bounding box center [422, 328] width 144 height 47
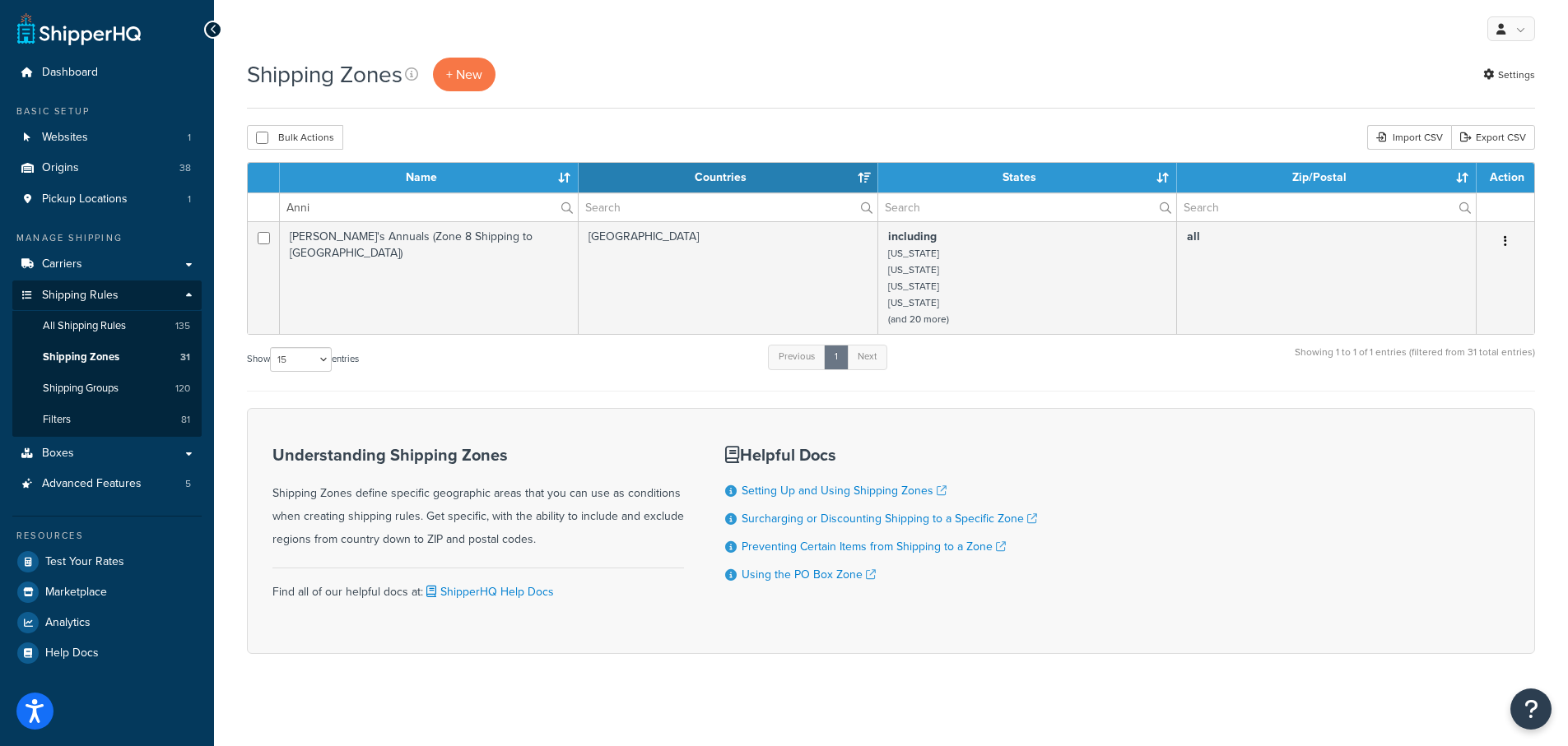
select select "15"
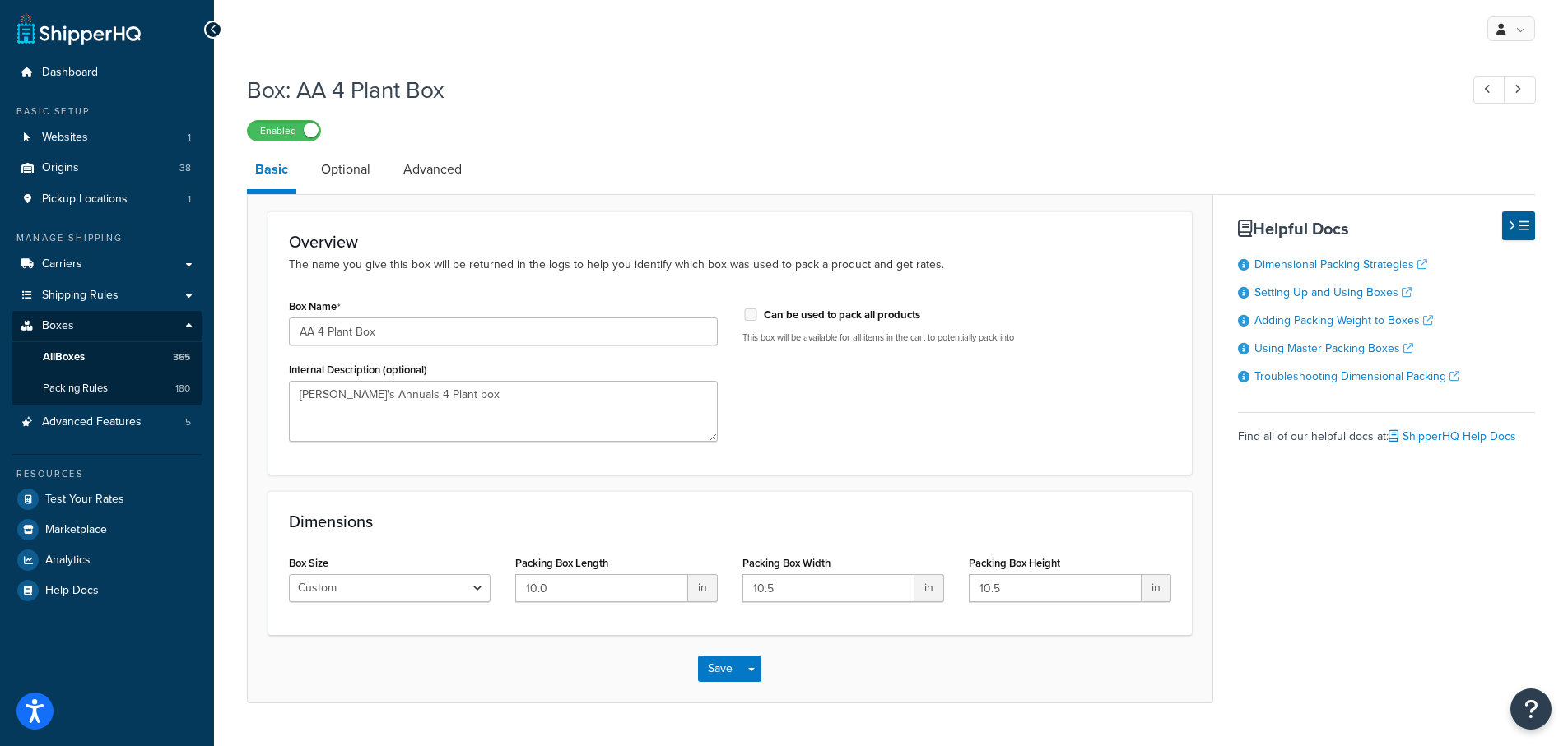
scroll to position [39, 0]
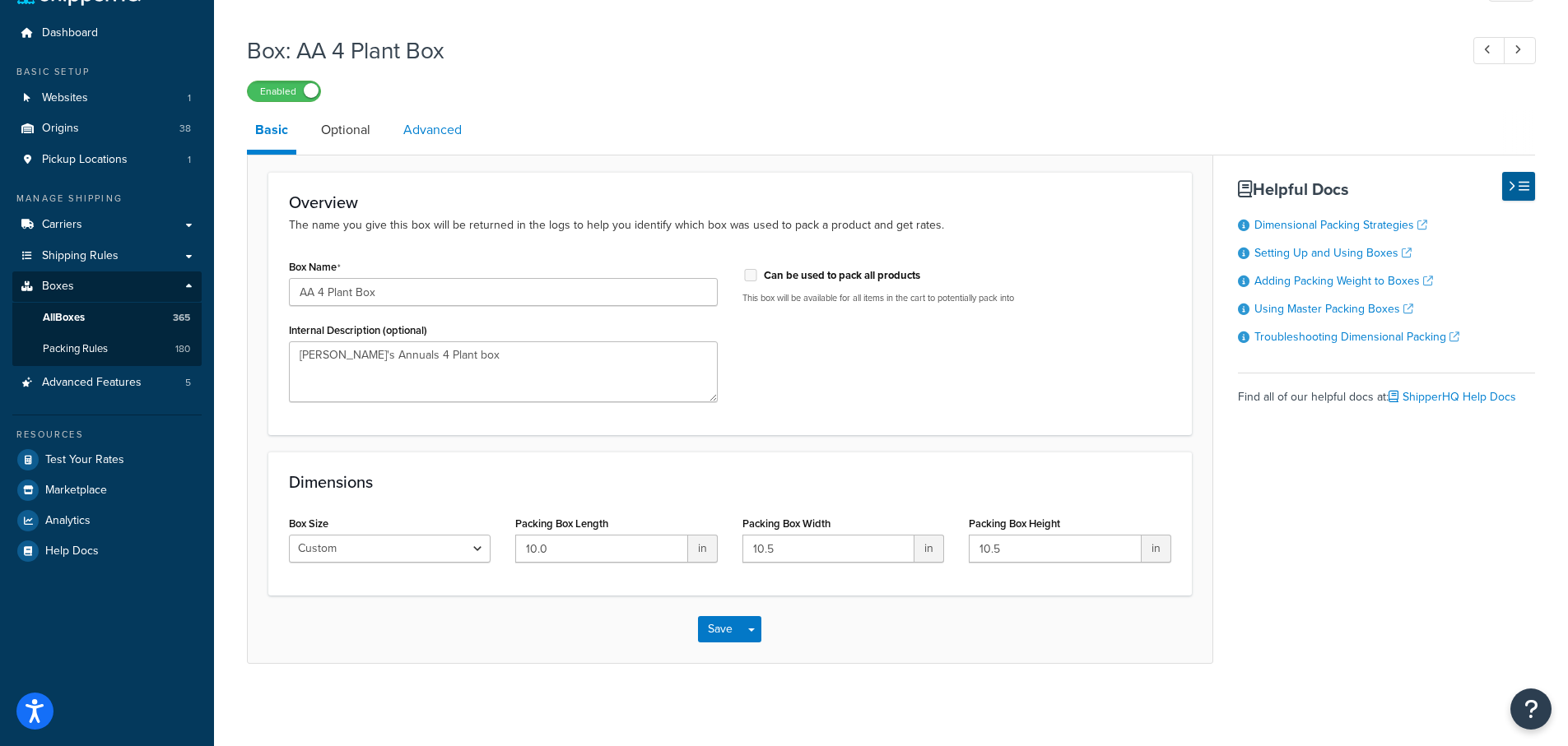
click at [414, 134] on link "Advanced" at bounding box center [433, 129] width 75 height 39
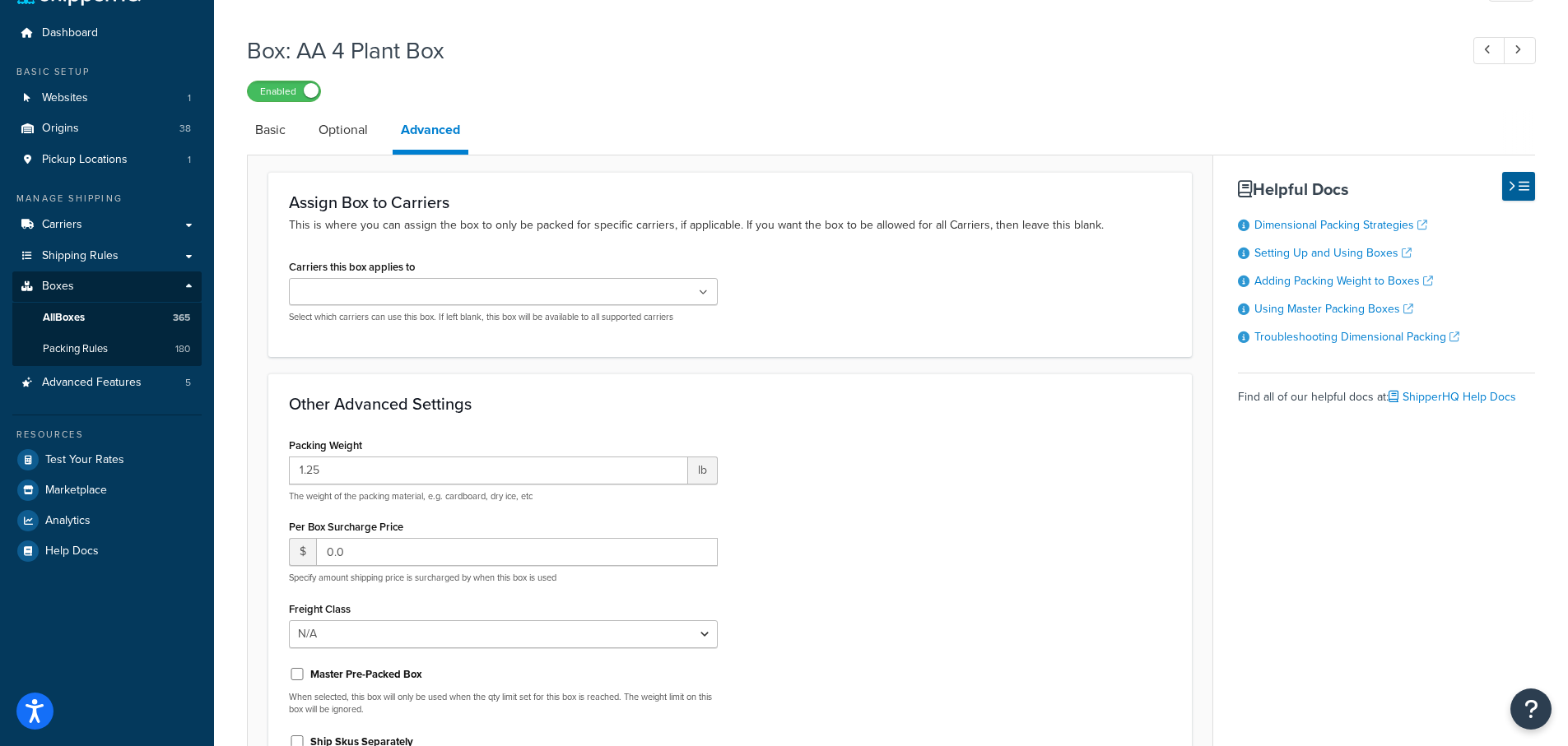
click at [346, 128] on link "Optional" at bounding box center [343, 129] width 66 height 39
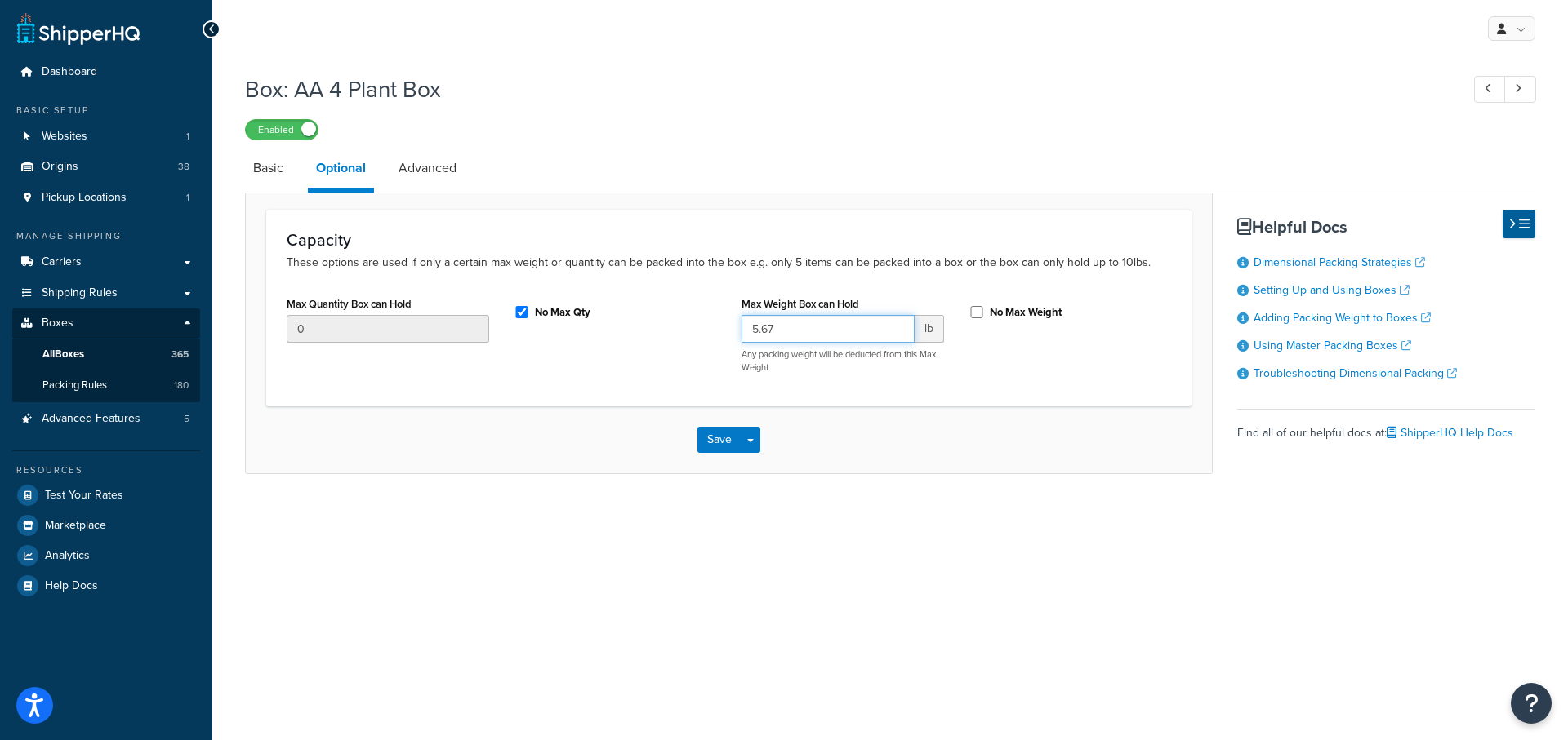
drag, startPoint x: 787, startPoint y: 327, endPoint x: 686, endPoint y: 344, distance: 102.4
click at [742, 327] on input "5.67" at bounding box center [828, 328] width 173 height 27
click at [978, 312] on input "No Max Weight" at bounding box center [977, 312] width 17 height 12
checkbox input "true"
click at [714, 443] on button "Save" at bounding box center [719, 440] width 44 height 27
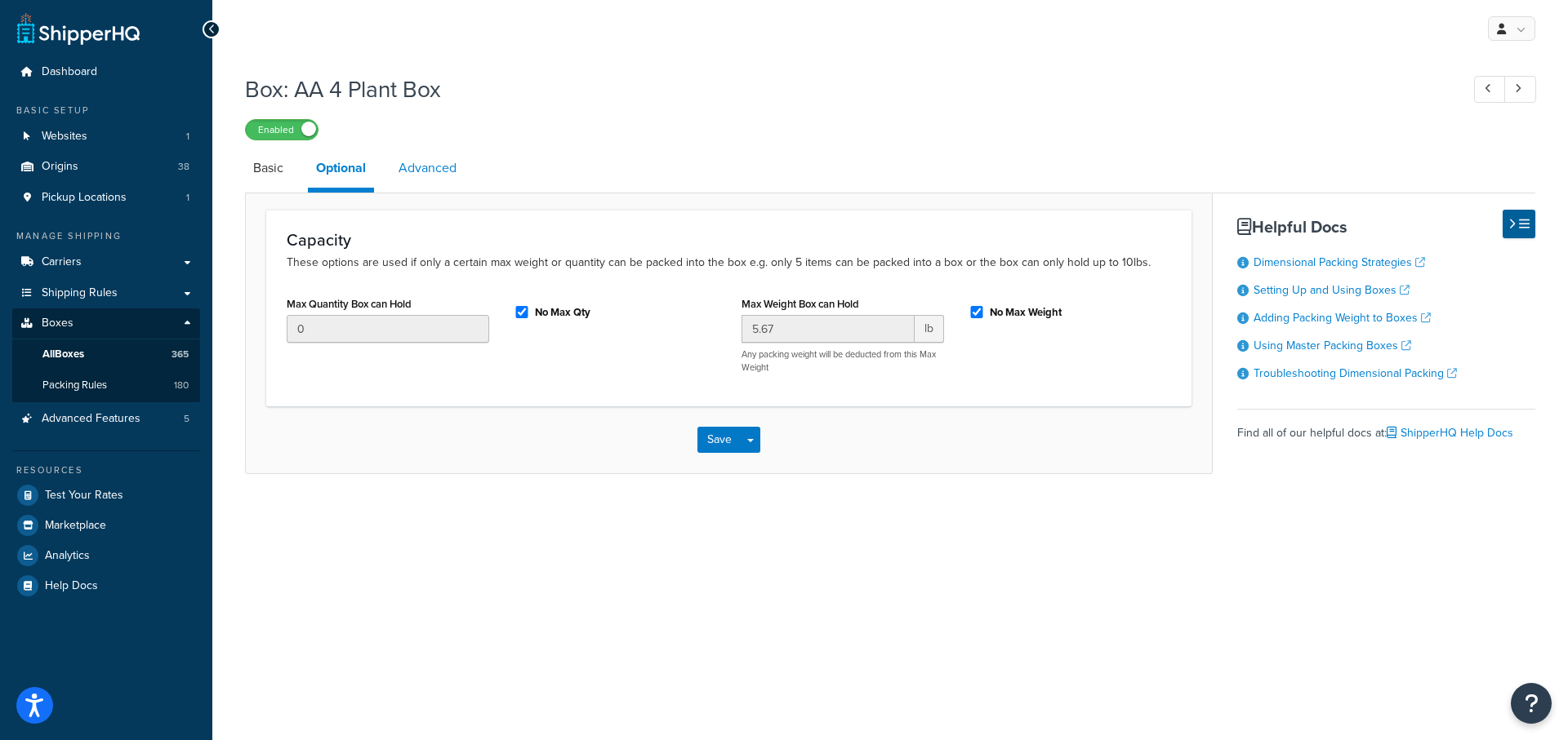
click at [433, 164] on link "Advanced" at bounding box center [428, 167] width 75 height 39
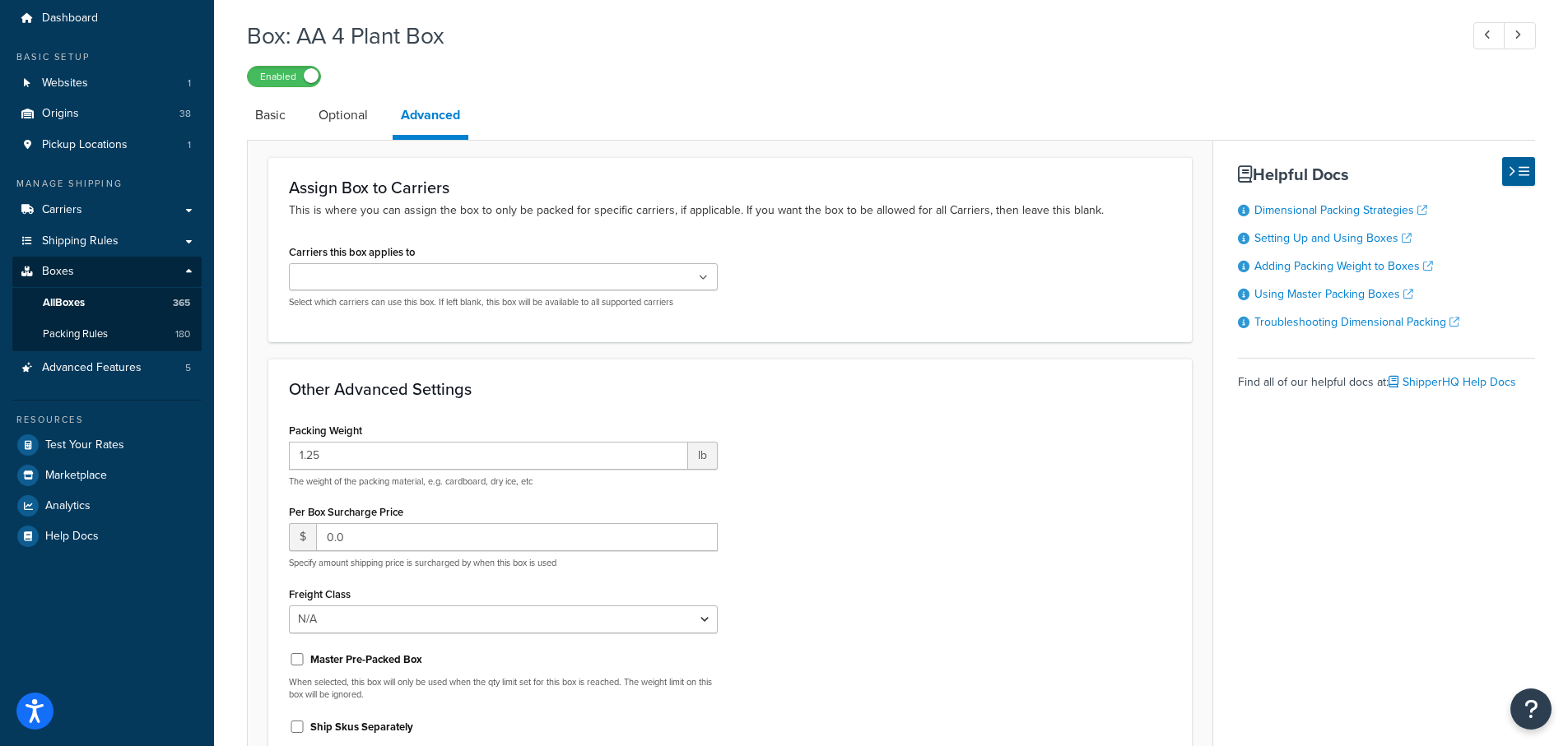
scroll to position [248, 0]
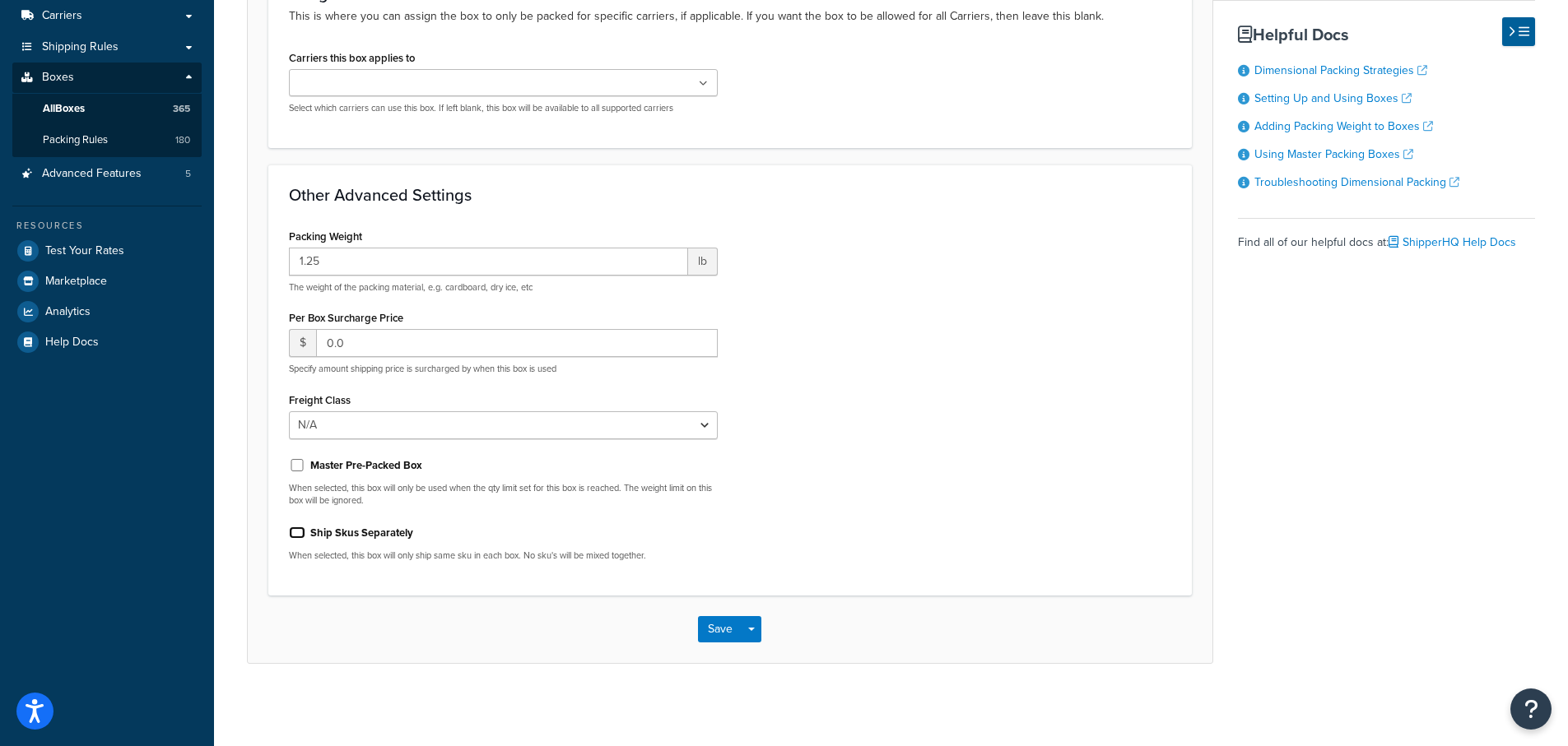
click at [302, 531] on input "Ship Skus Separately" at bounding box center [297, 532] width 17 height 13
click at [295, 531] on input "Ship Skus Separately" at bounding box center [297, 532] width 17 height 13
checkbox input "false"
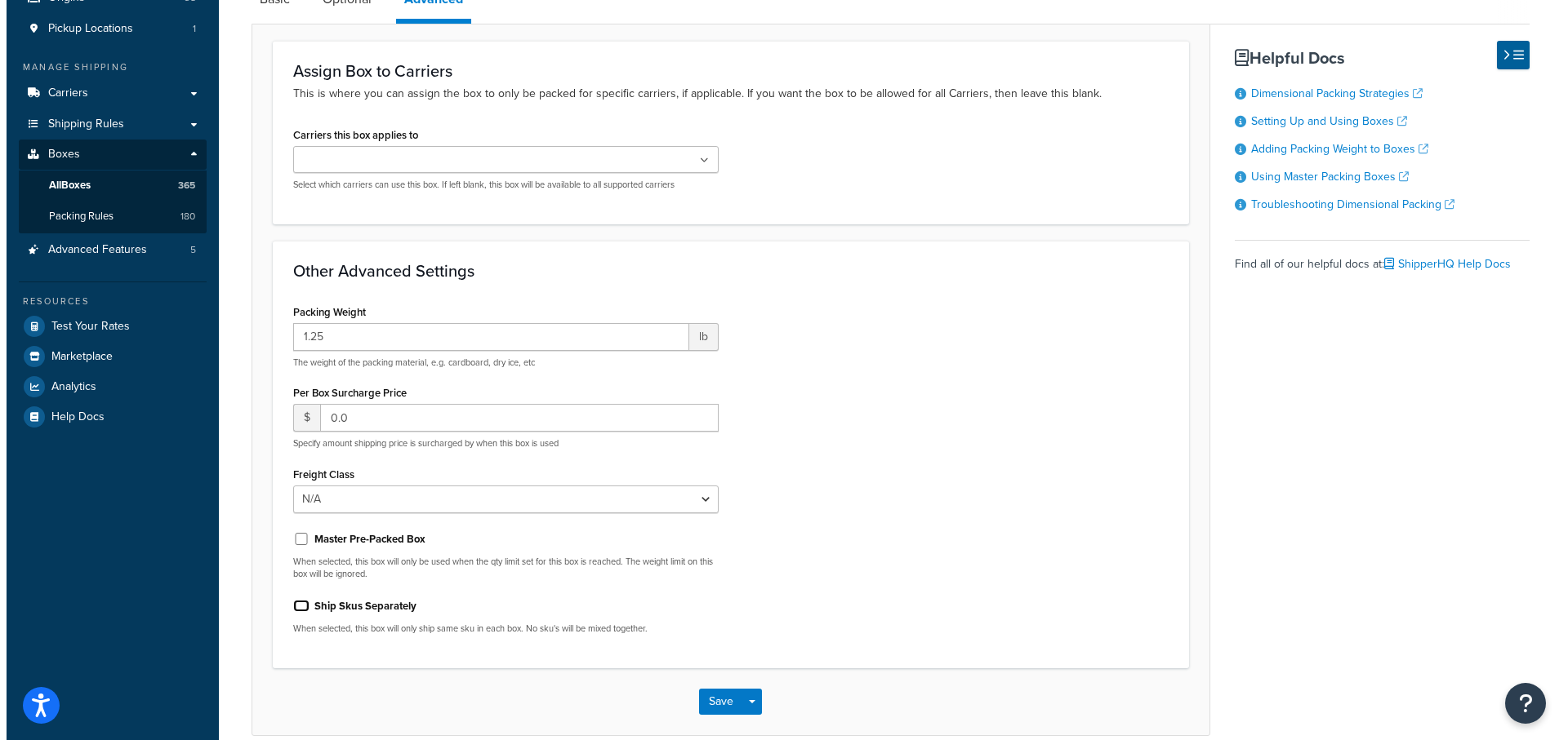
scroll to position [0, 0]
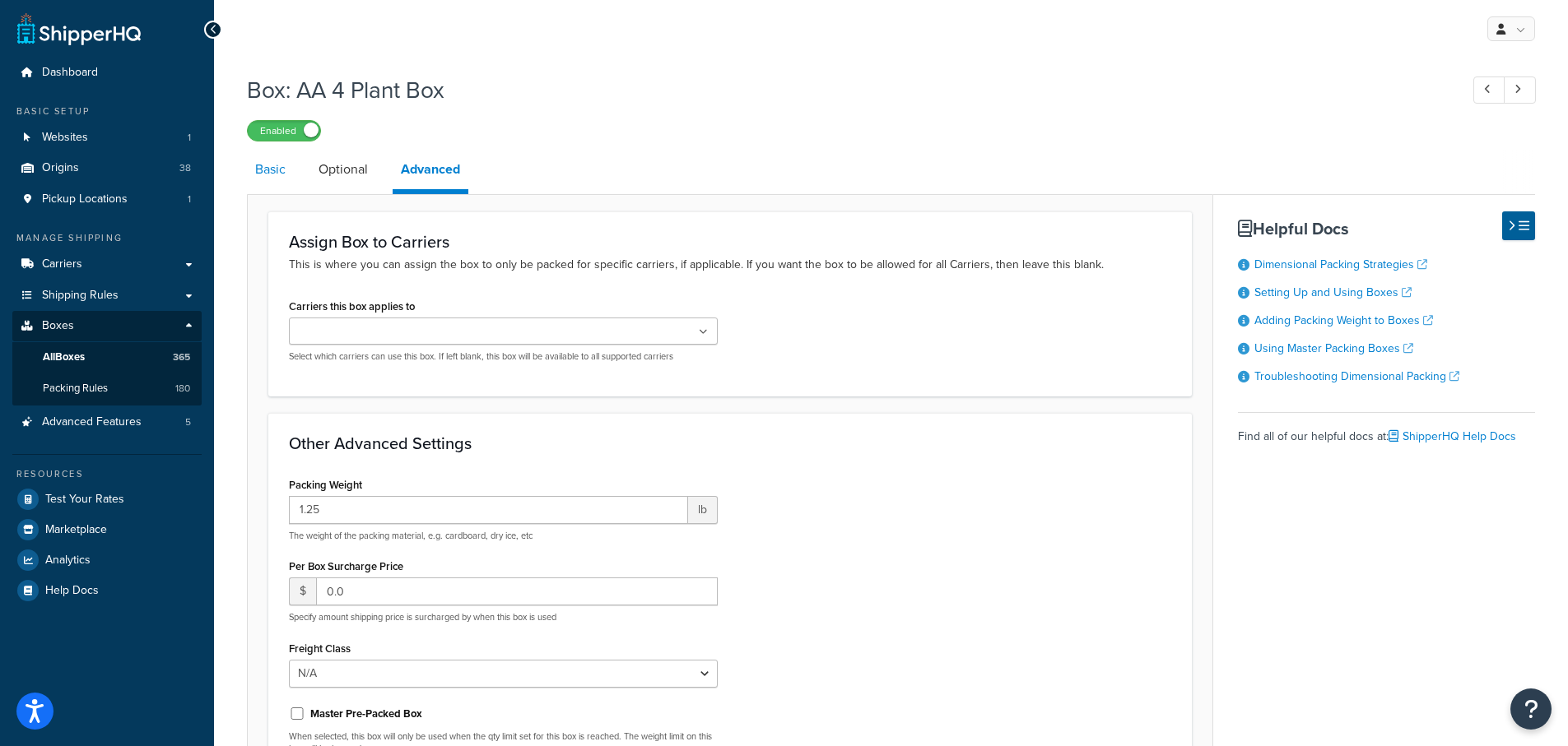
click at [269, 170] on link "Basic" at bounding box center [271, 169] width 47 height 39
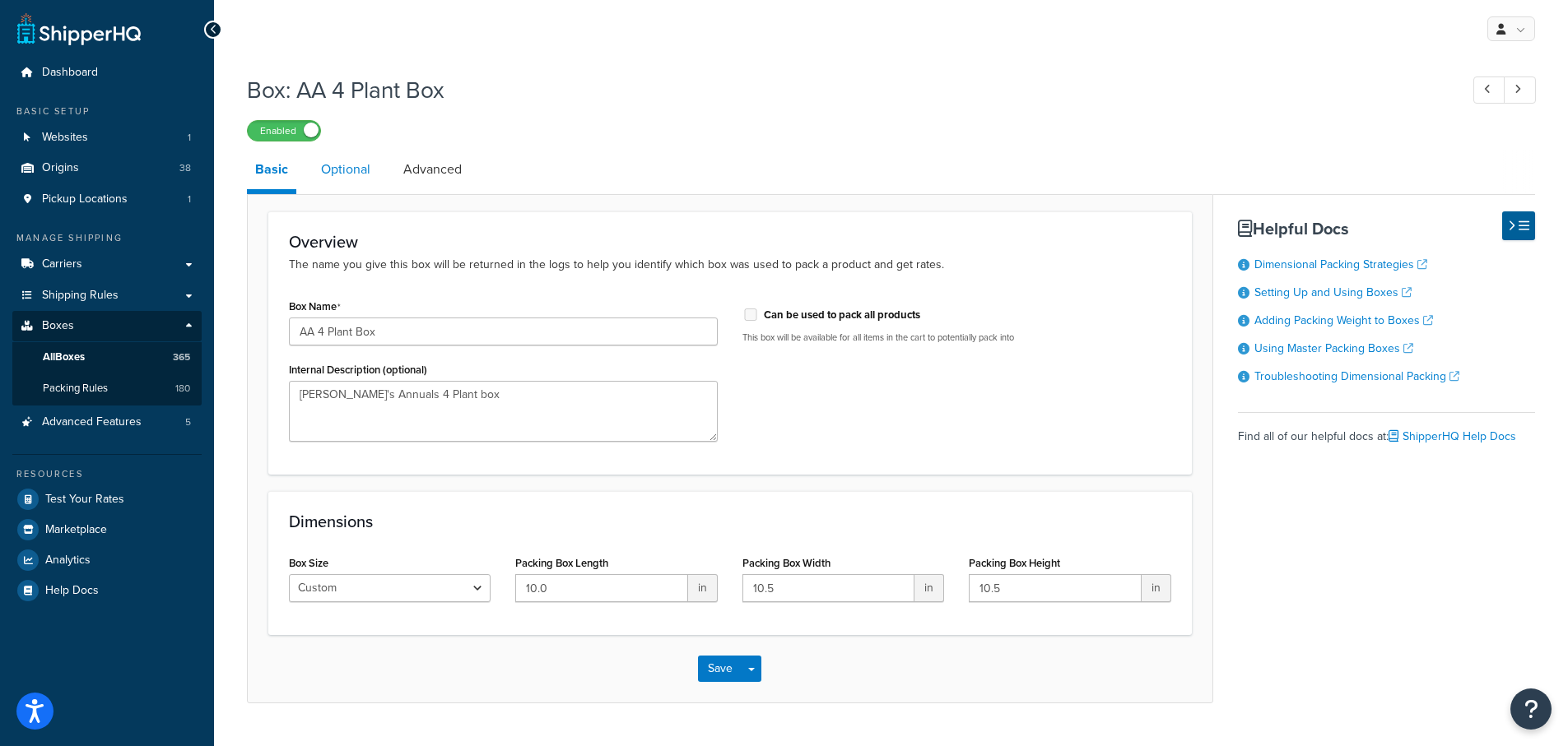
click at [348, 167] on link "Optional" at bounding box center [345, 169] width 66 height 39
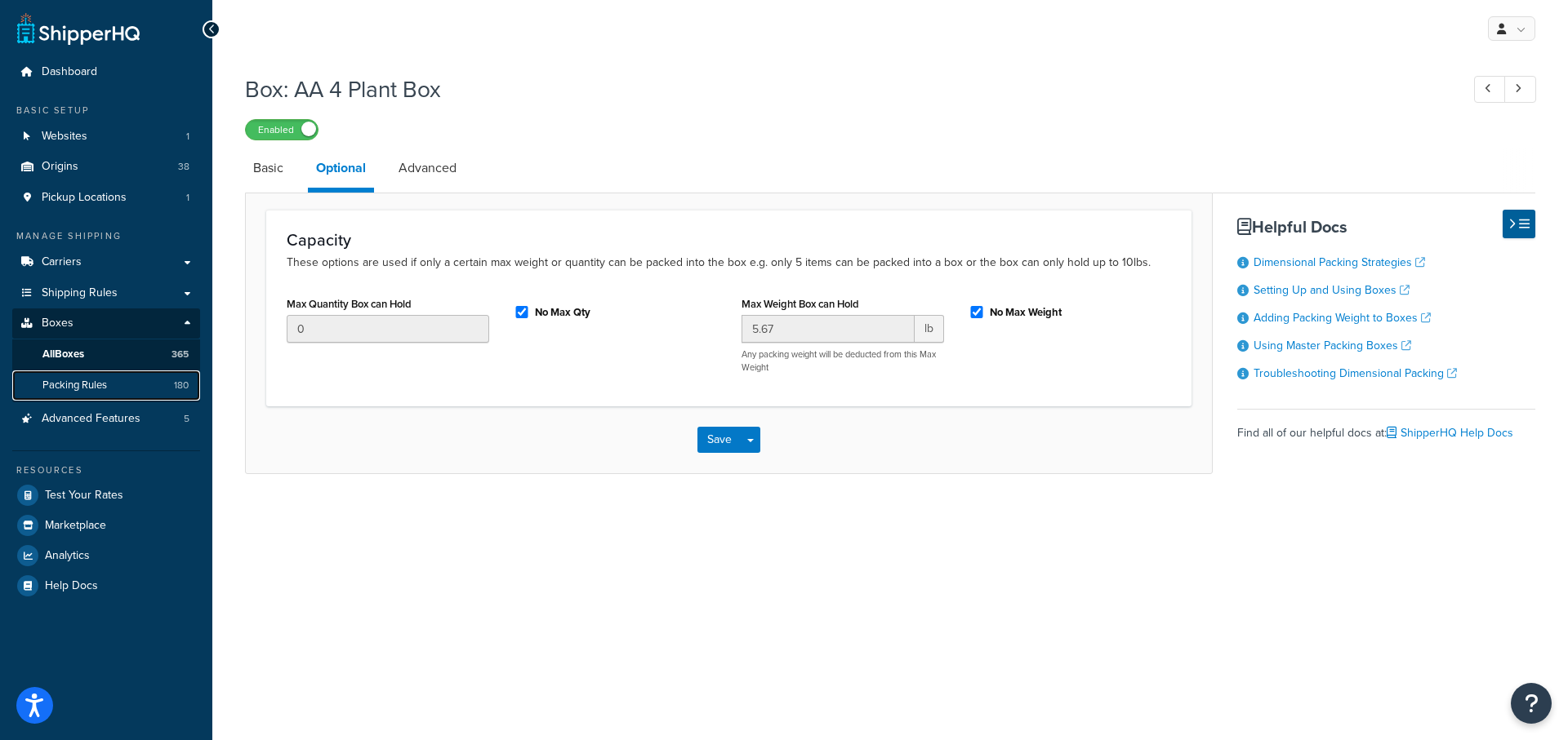
click at [74, 383] on span "Packing Rules" at bounding box center [75, 385] width 65 height 14
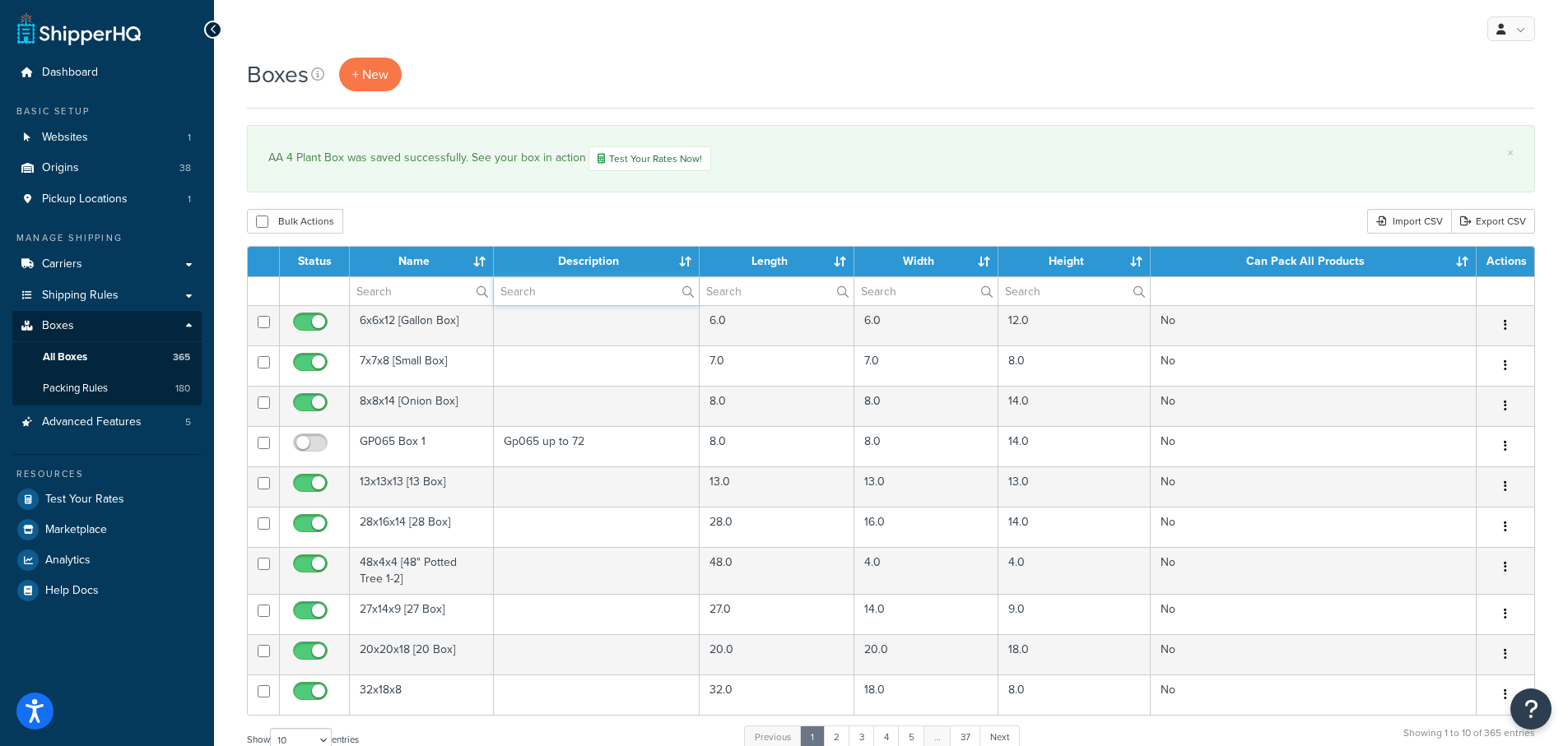
click at [544, 287] on input "text" at bounding box center [596, 291] width 206 height 28
click at [411, 284] on input "text" at bounding box center [421, 291] width 143 height 28
type input "aa"
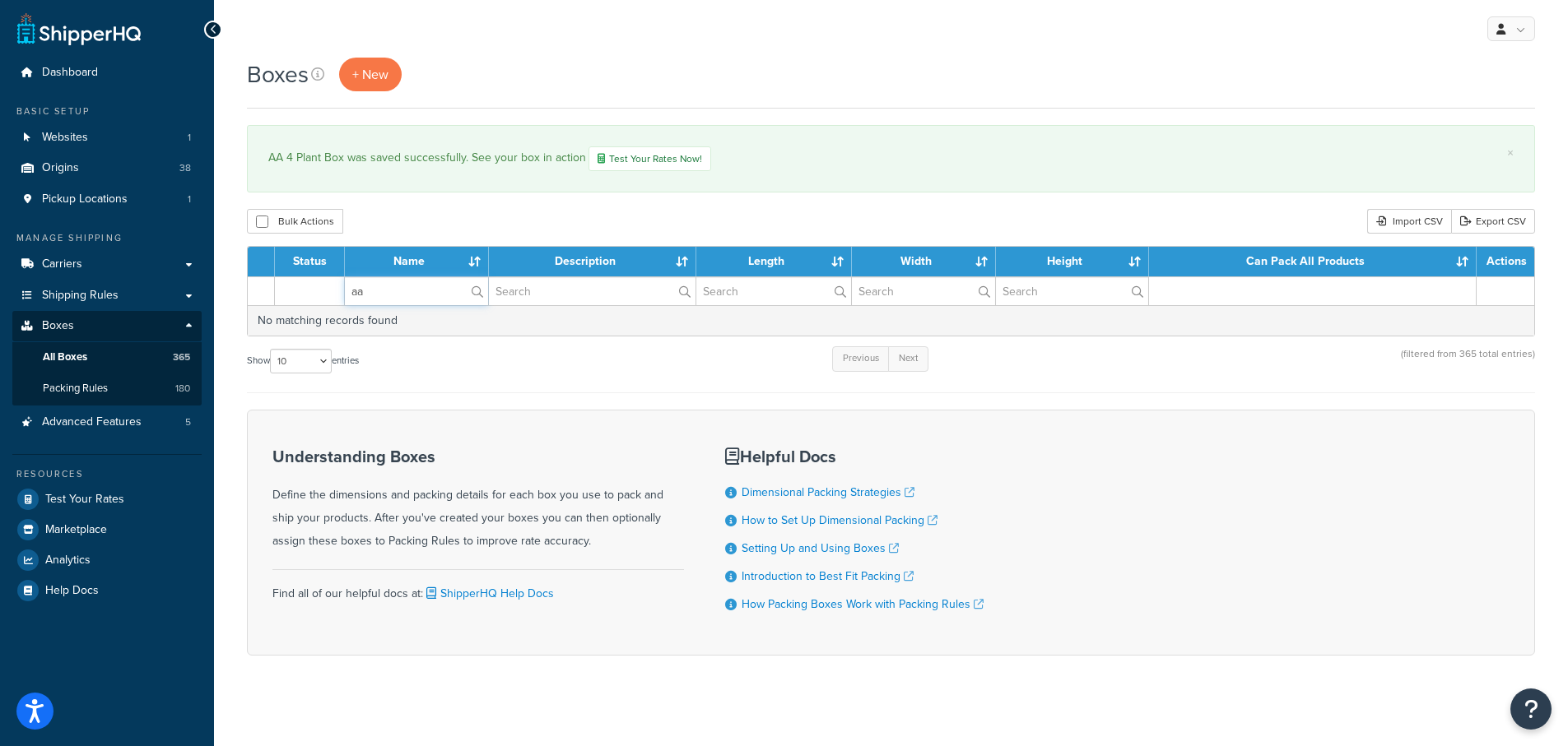
drag, startPoint x: 405, startPoint y: 284, endPoint x: 494, endPoint y: 305, distance: 91.4
click at [323, 282] on tr "aa" at bounding box center [891, 291] width 1286 height 28
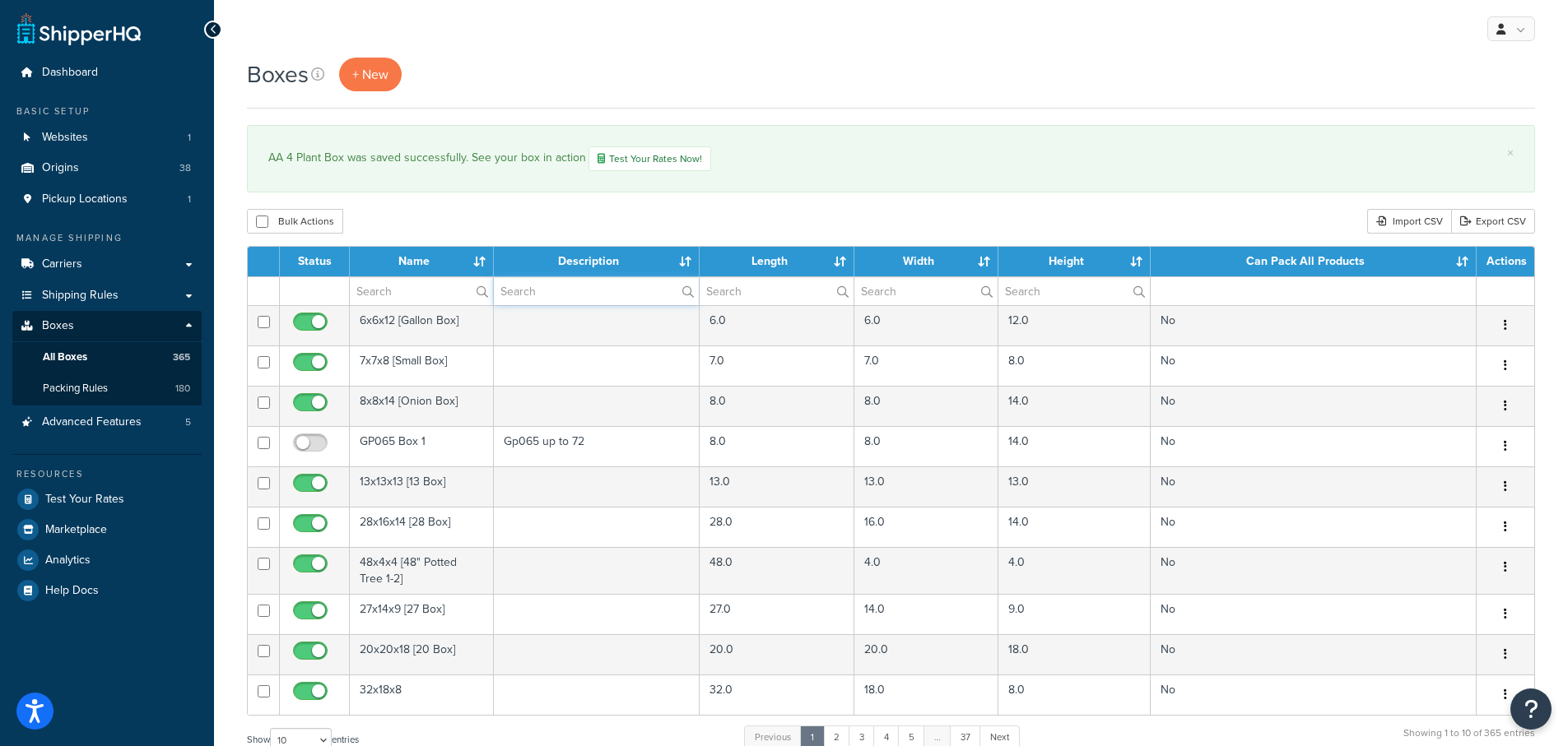
click at [535, 287] on input "text" at bounding box center [596, 291] width 206 height 28
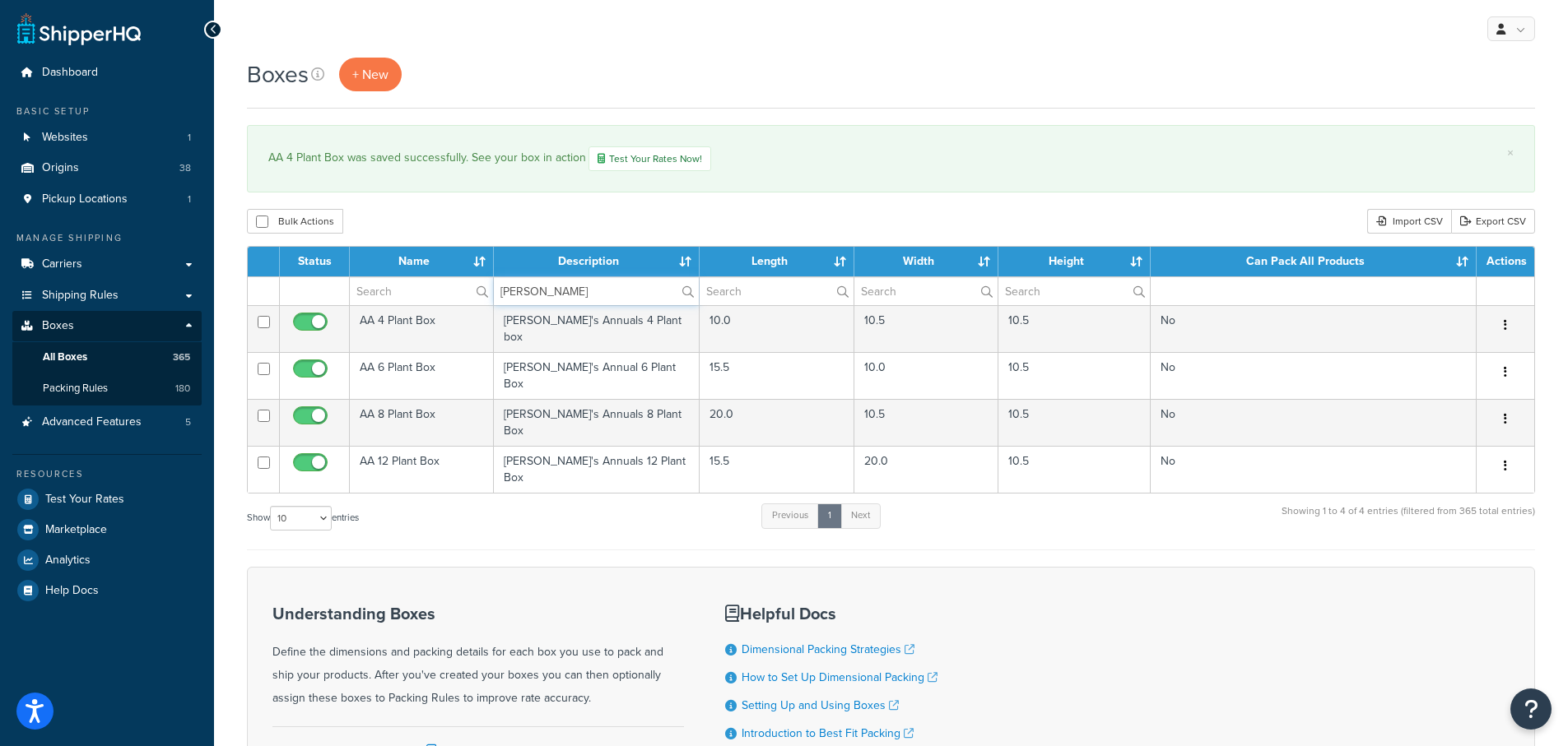
type input "[PERSON_NAME]"
click at [623, 221] on div "Bulk Actions Duplicate [GEOGRAPHIC_DATA] Import CSV Export CSV" at bounding box center [891, 221] width 1288 height 25
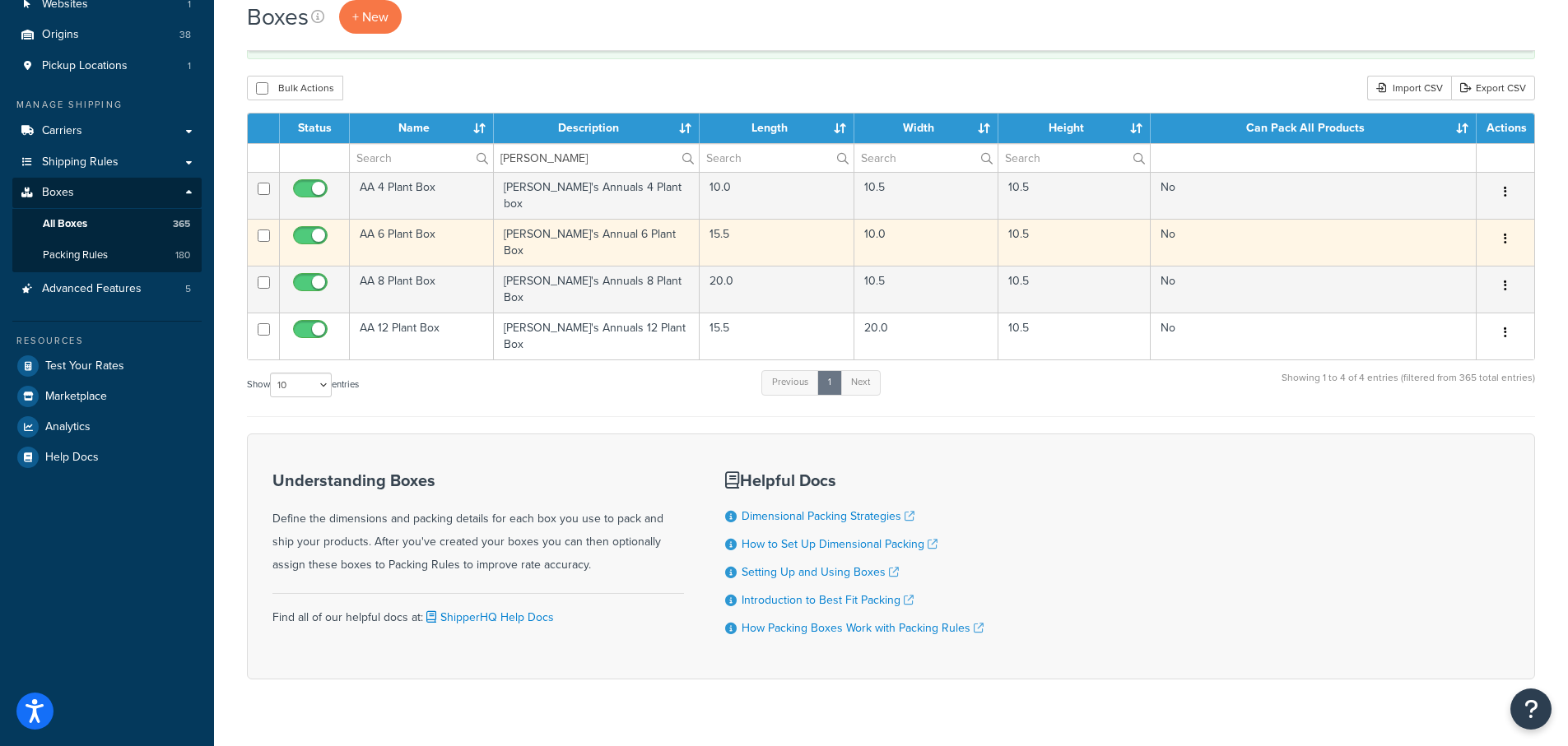
scroll to position [139, 0]
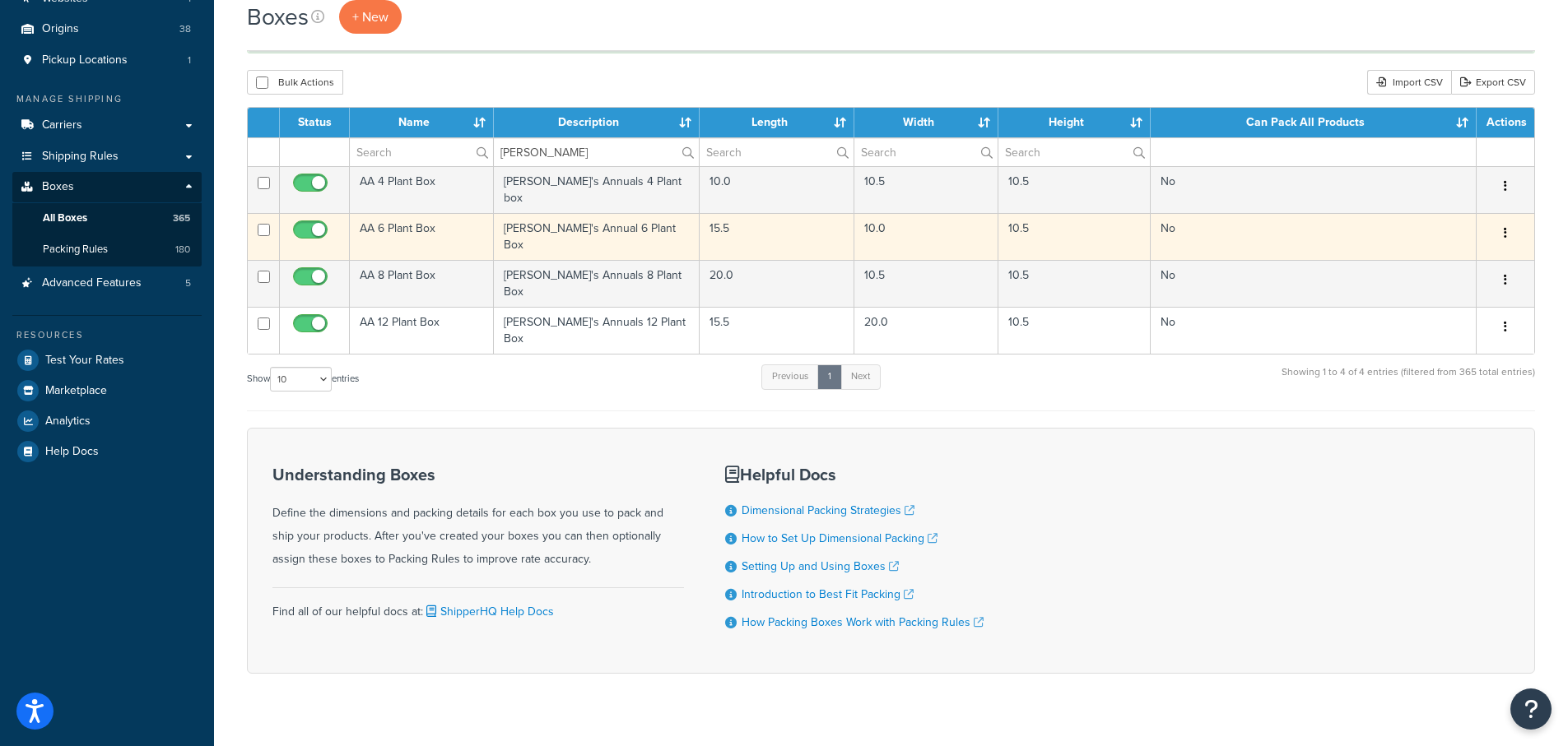
click at [408, 222] on td "AA 6 Plant Box" at bounding box center [422, 236] width 144 height 47
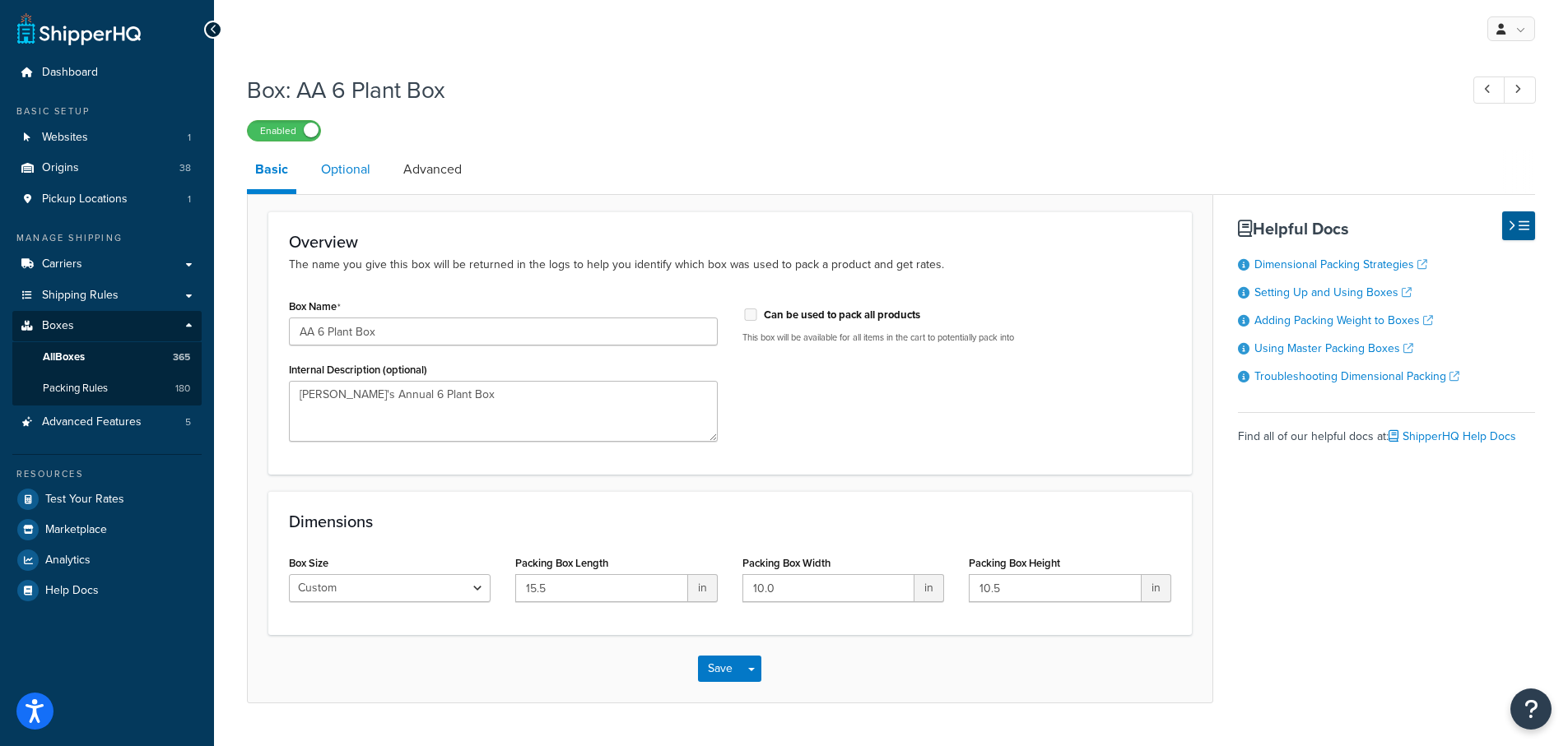
click at [330, 178] on link "Optional" at bounding box center [345, 169] width 66 height 39
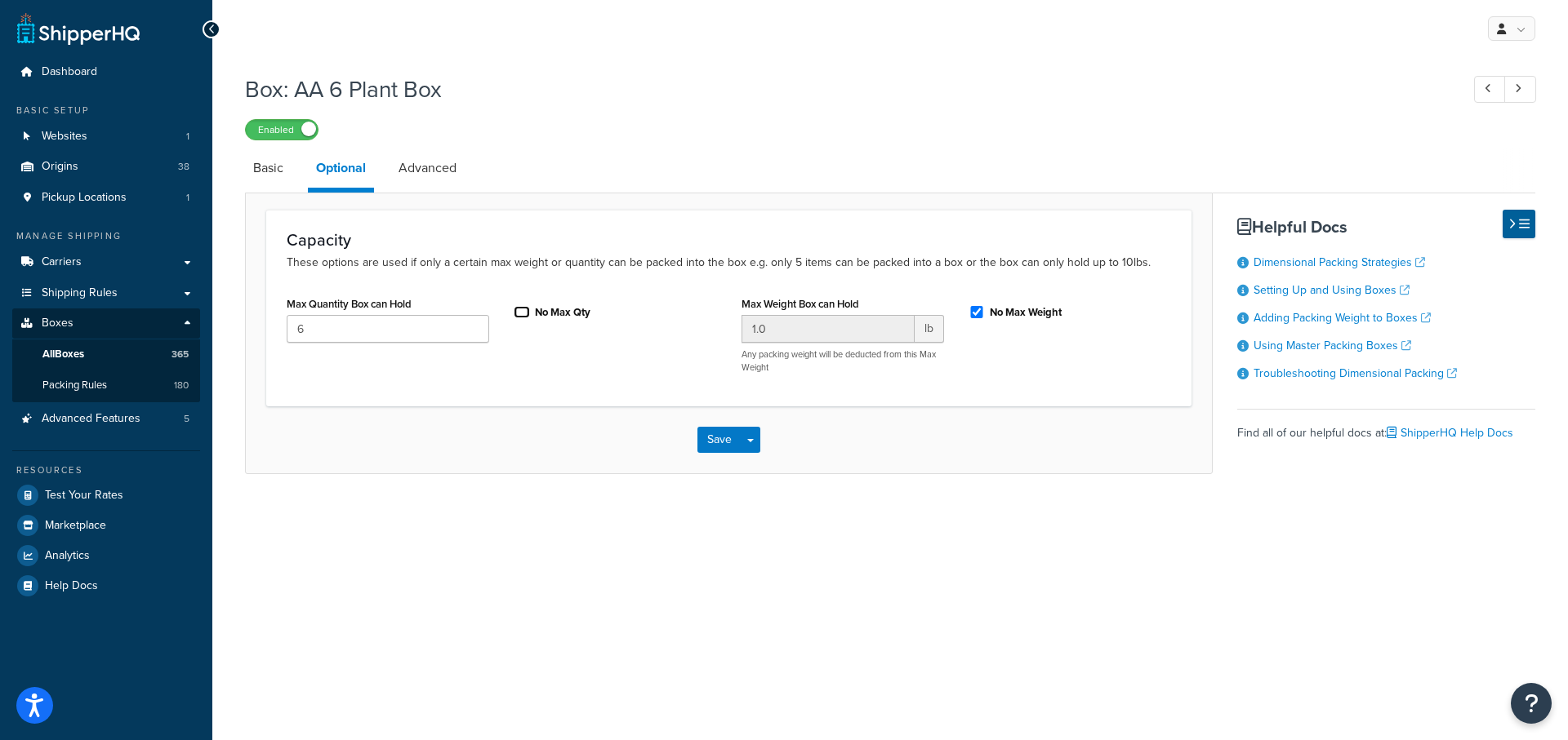
click at [521, 312] on input "No Max Qty" at bounding box center [522, 312] width 17 height 12
click at [520, 310] on input "No Max Qty" at bounding box center [522, 312] width 17 height 12
checkbox input "false"
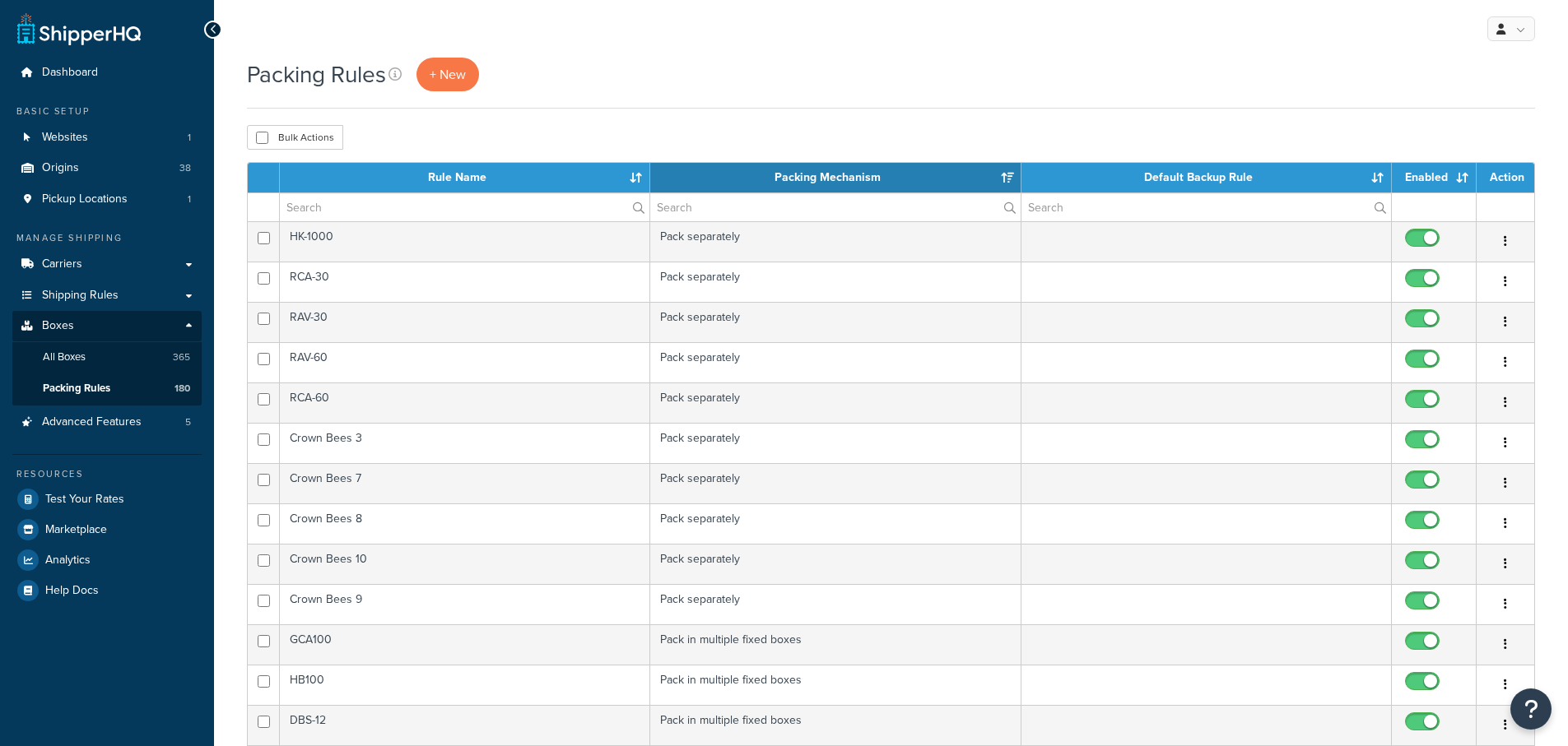
select select "15"
click at [691, 208] on input "text" at bounding box center [835, 206] width 369 height 28
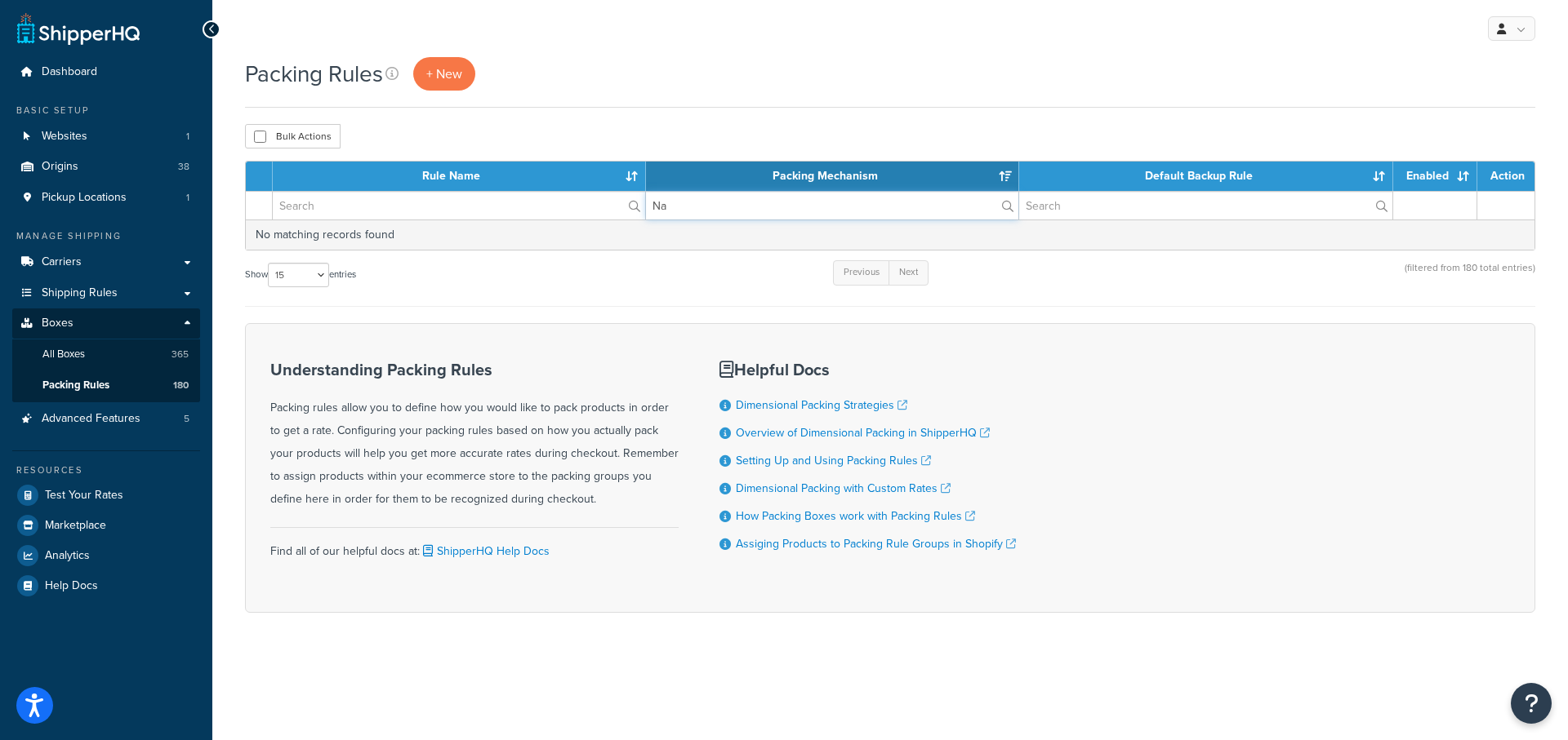
type input "N"
type input "[PERSON_NAME]"
click at [410, 203] on input "text" at bounding box center [459, 205] width 372 height 27
type input "[PERSON_NAME]"
drag, startPoint x: 736, startPoint y: 210, endPoint x: 620, endPoint y: 190, distance: 117.7
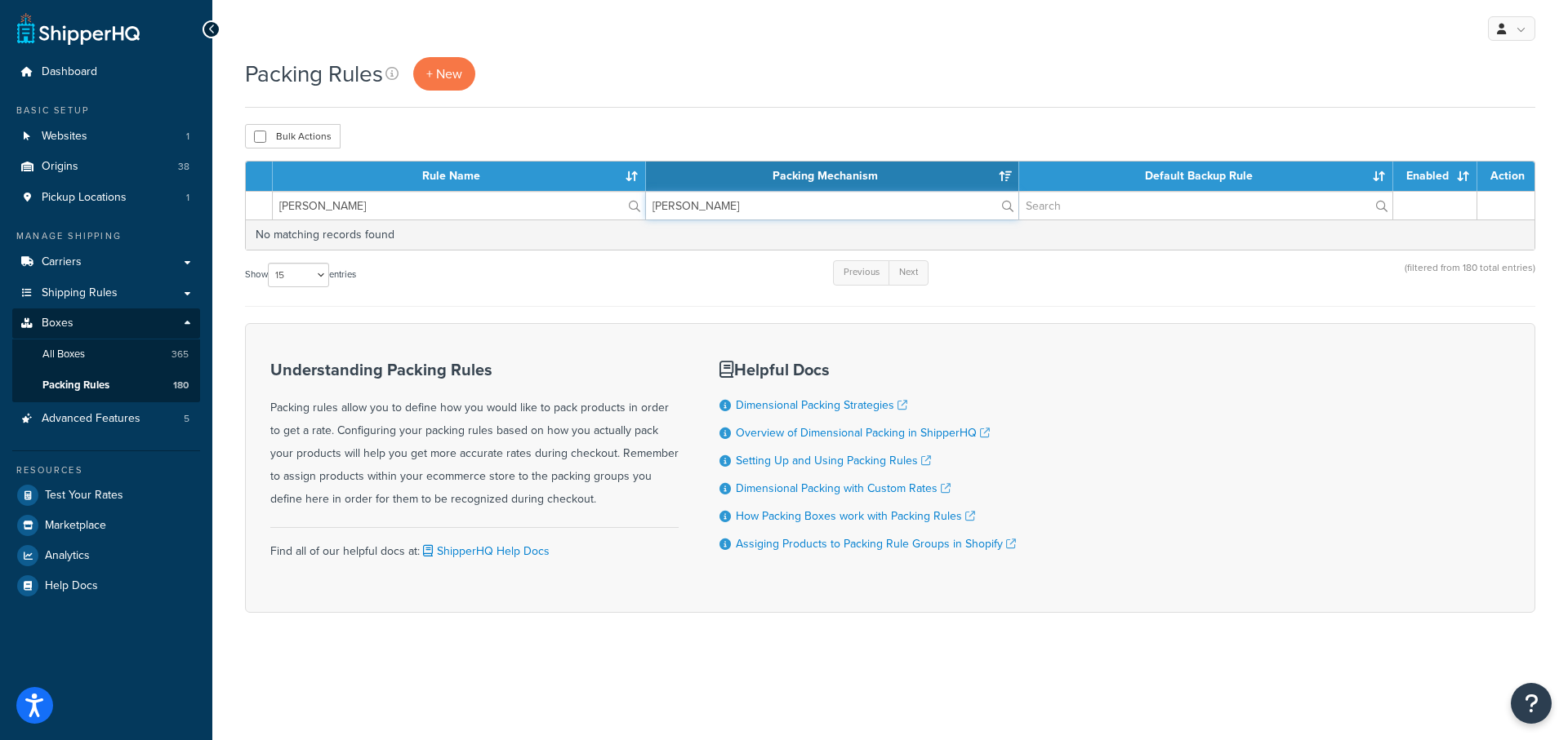
click at [620, 190] on table "Rule Name Packing Mechanism Default Backup Rule Enabled Action [PERSON_NAME] [P…" at bounding box center [891, 206] width 1290 height 89
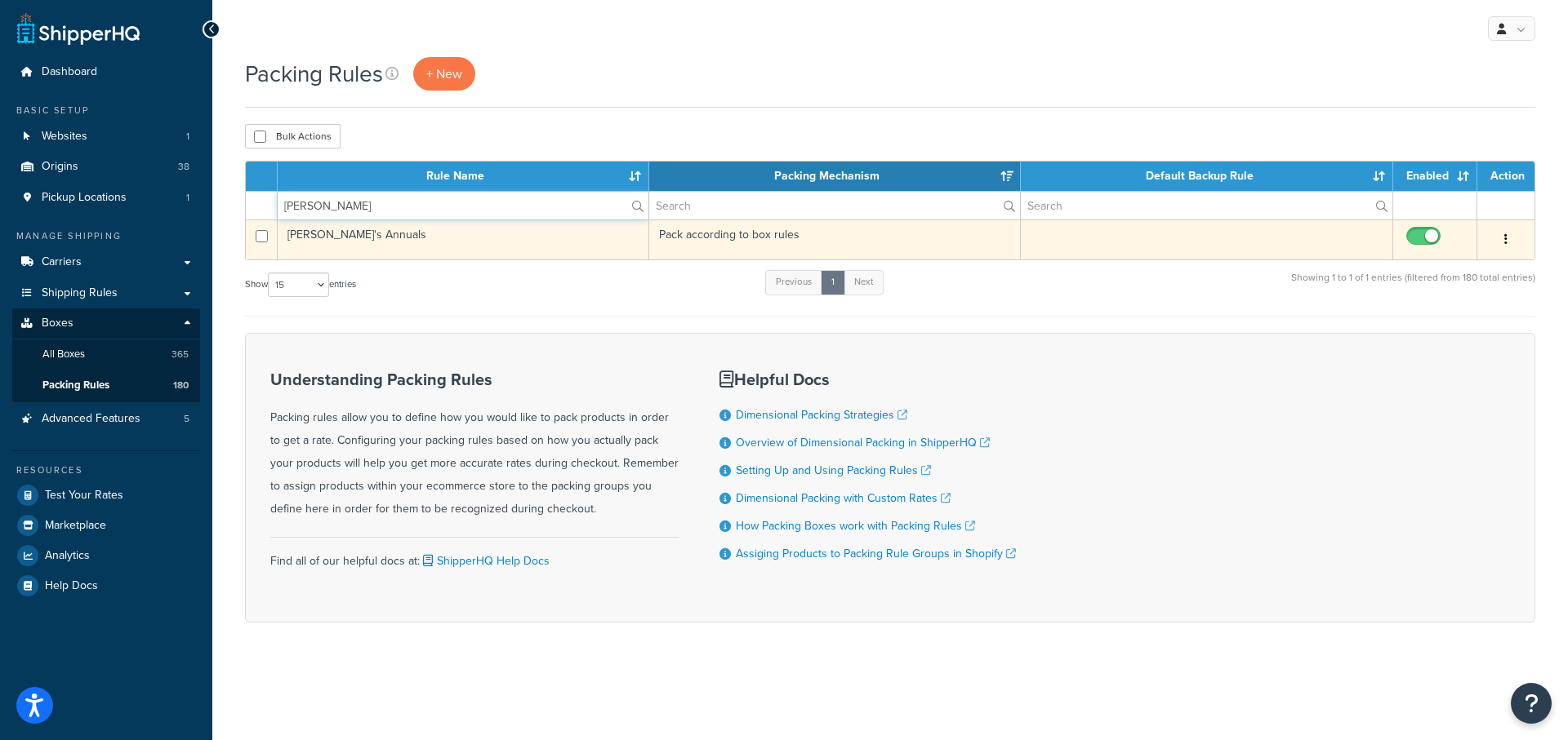
drag, startPoint x: 372, startPoint y: 206, endPoint x: 494, endPoint y: 240, distance: 126.6
click at [373, 205] on input "annie" at bounding box center [463, 205] width 371 height 27
click at [318, 230] on td "[PERSON_NAME]'s Annuals" at bounding box center [464, 239] width 371 height 40
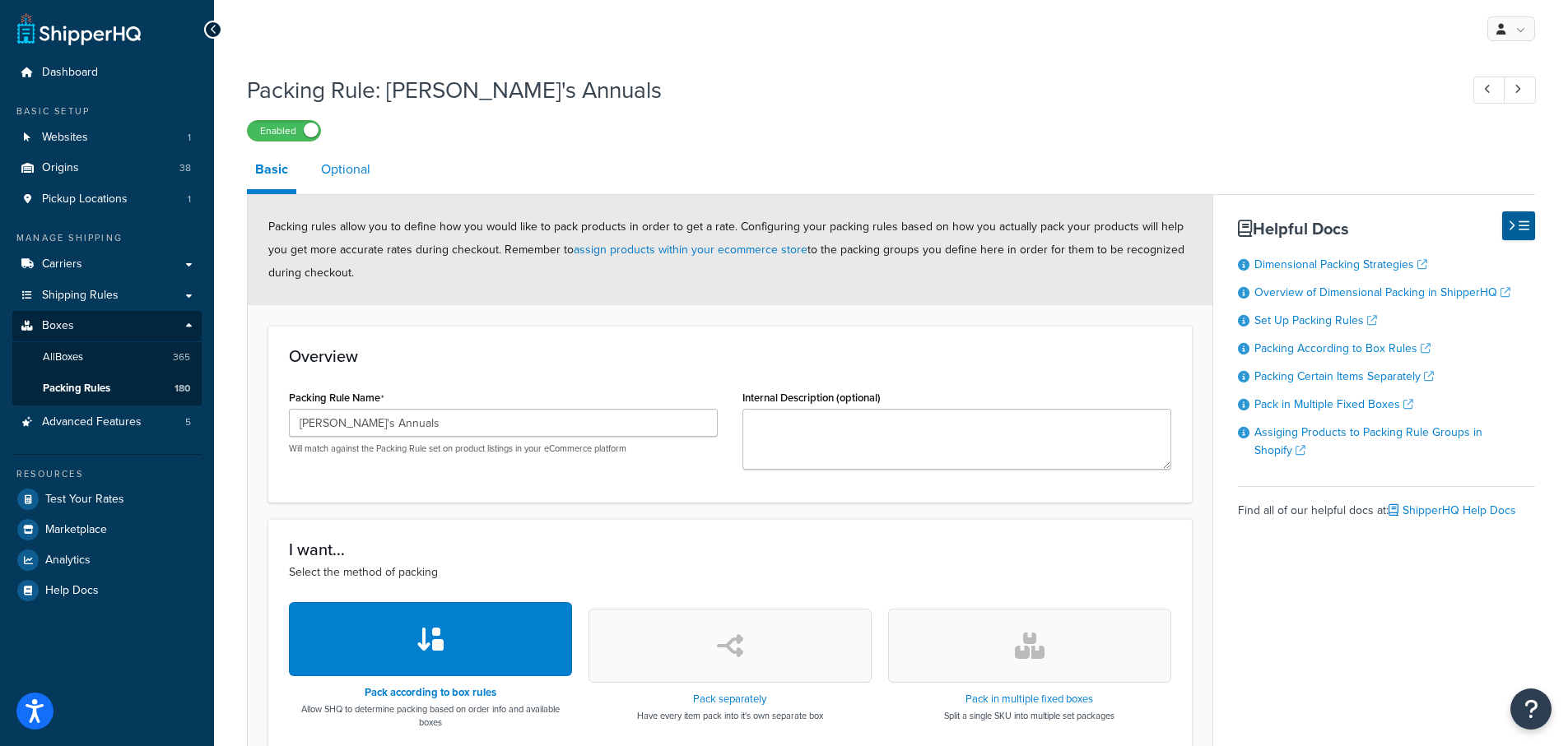
click at [337, 170] on link "Optional" at bounding box center [345, 169] width 66 height 39
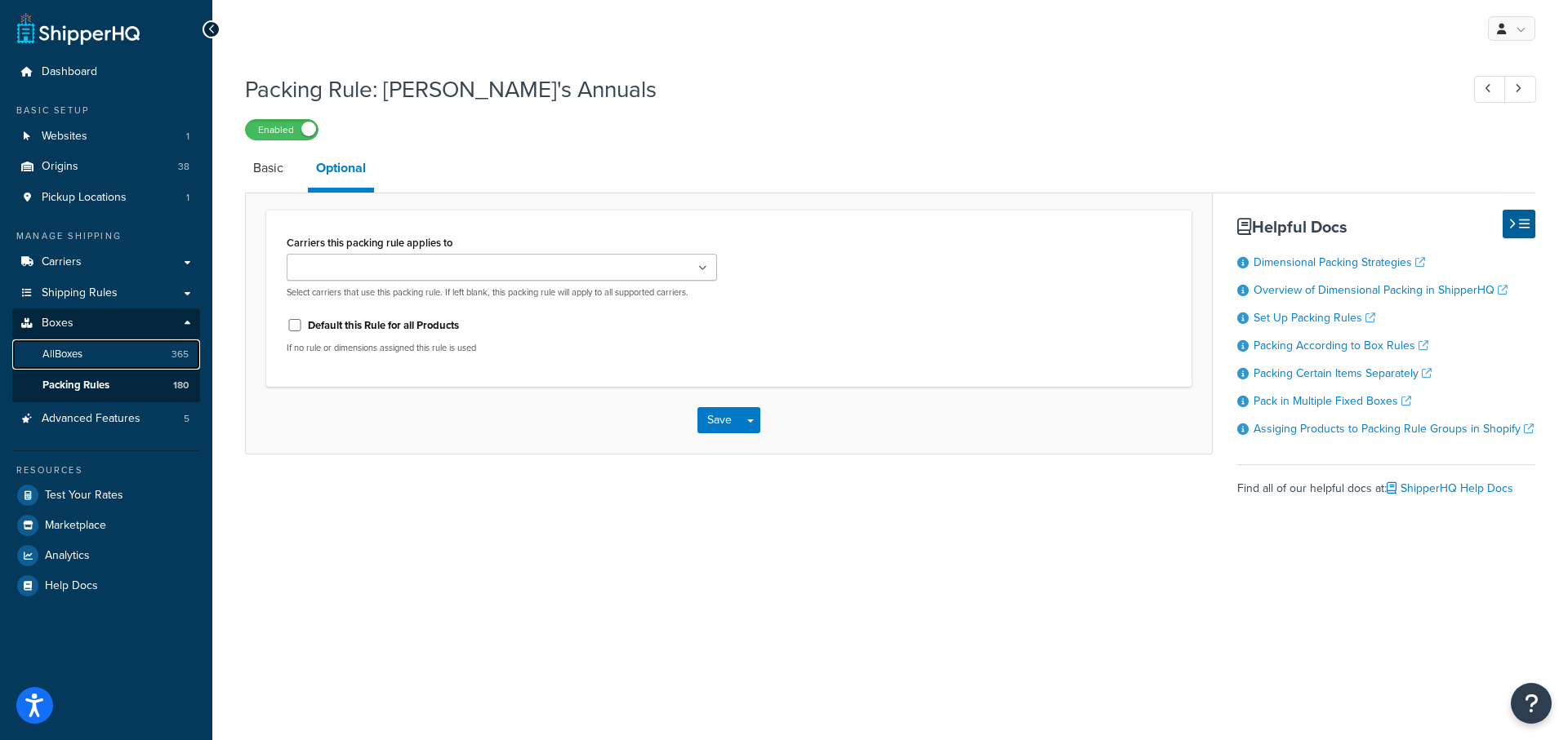
click at [63, 353] on span "All Boxes" at bounding box center [62, 355] width 40 height 14
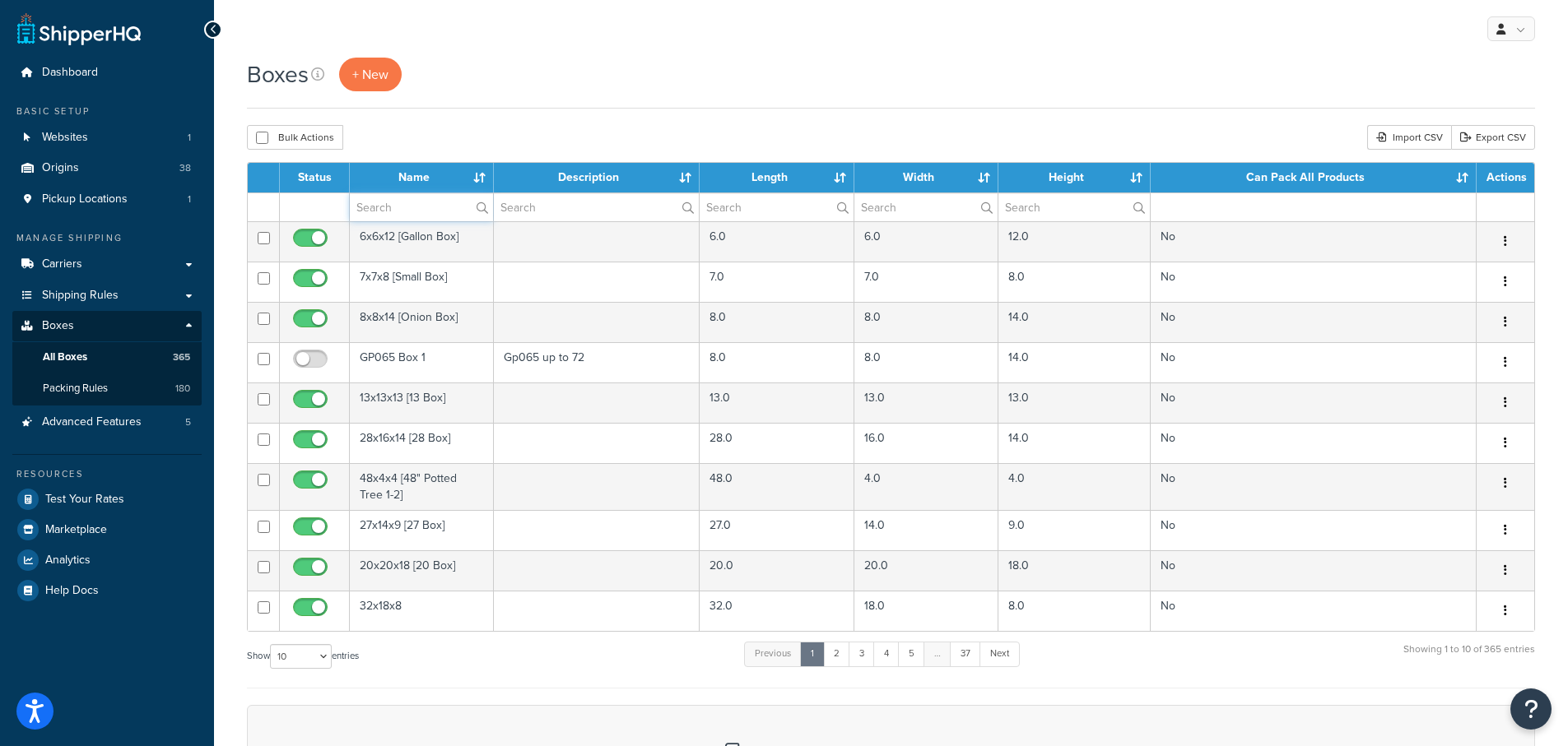
click at [414, 207] on input "text" at bounding box center [421, 206] width 143 height 28
type input "aa"
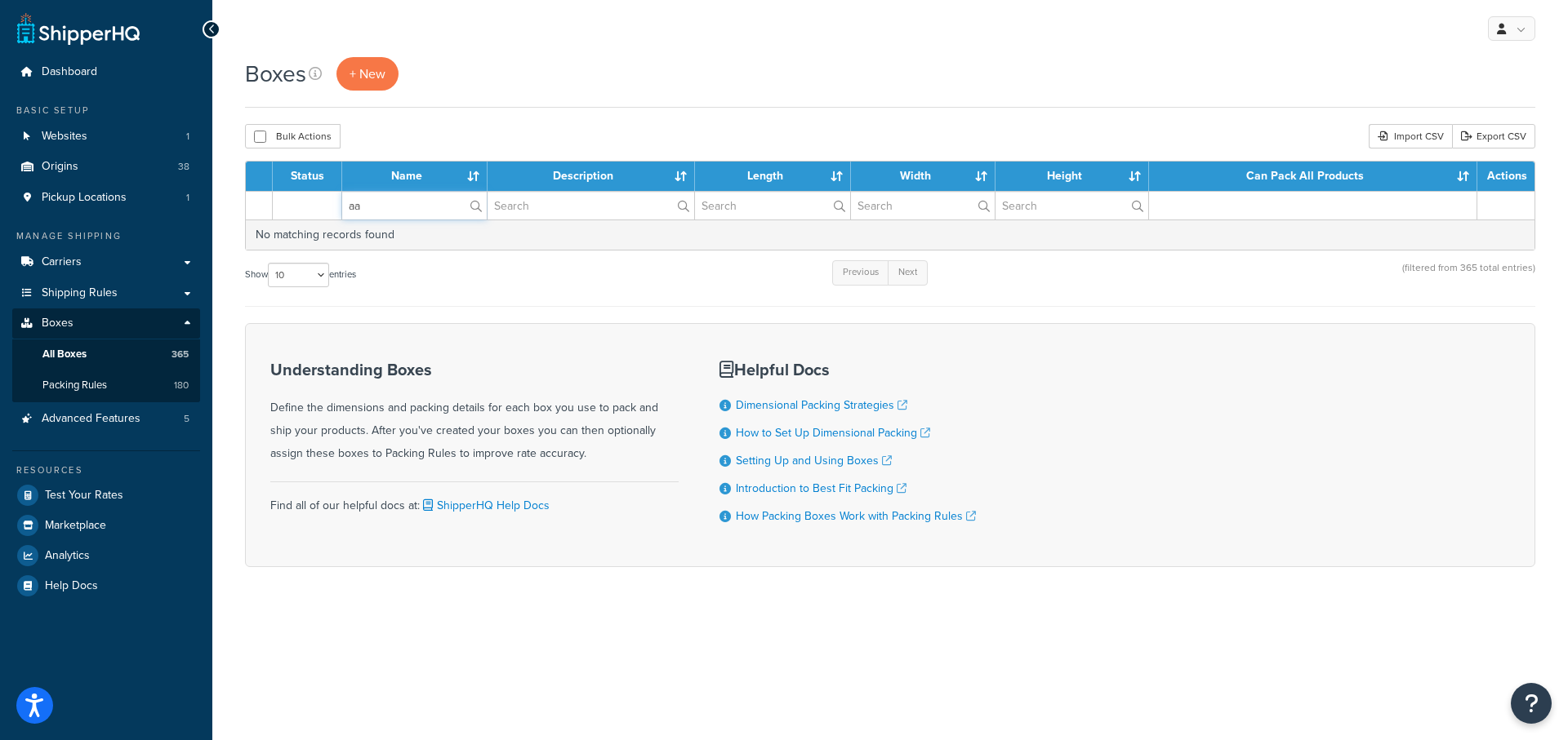
drag, startPoint x: 407, startPoint y: 212, endPoint x: 281, endPoint y: 190, distance: 127.9
click at [281, 191] on table "Status Name Description Length Width Height Can Pack All Products Actions aa No…" at bounding box center [891, 206] width 1290 height 89
type input "S"
type input "AA"
drag, startPoint x: 378, startPoint y: 212, endPoint x: 294, endPoint y: 199, distance: 85.0
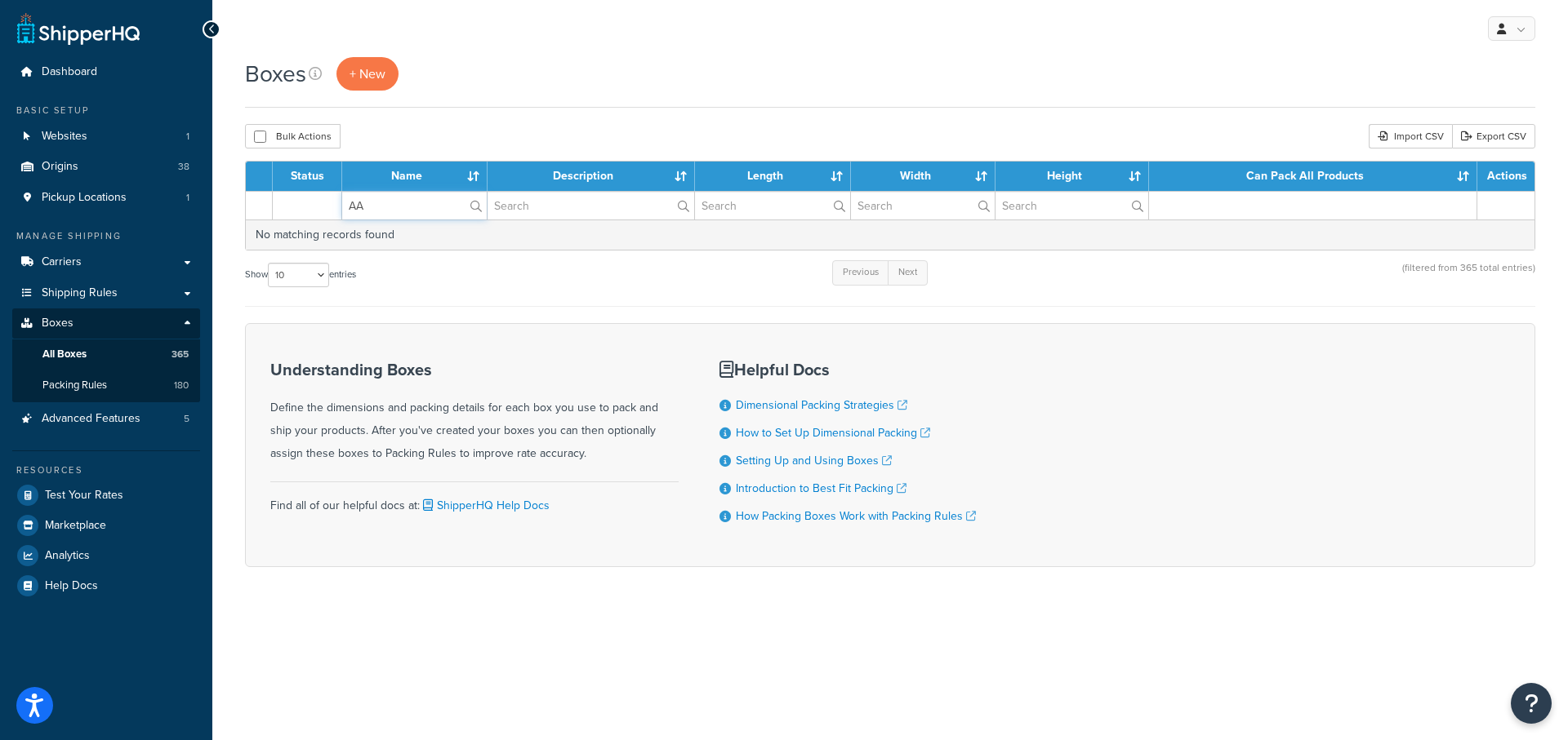
click at [294, 199] on tr "AA" at bounding box center [891, 206] width 1289 height 28
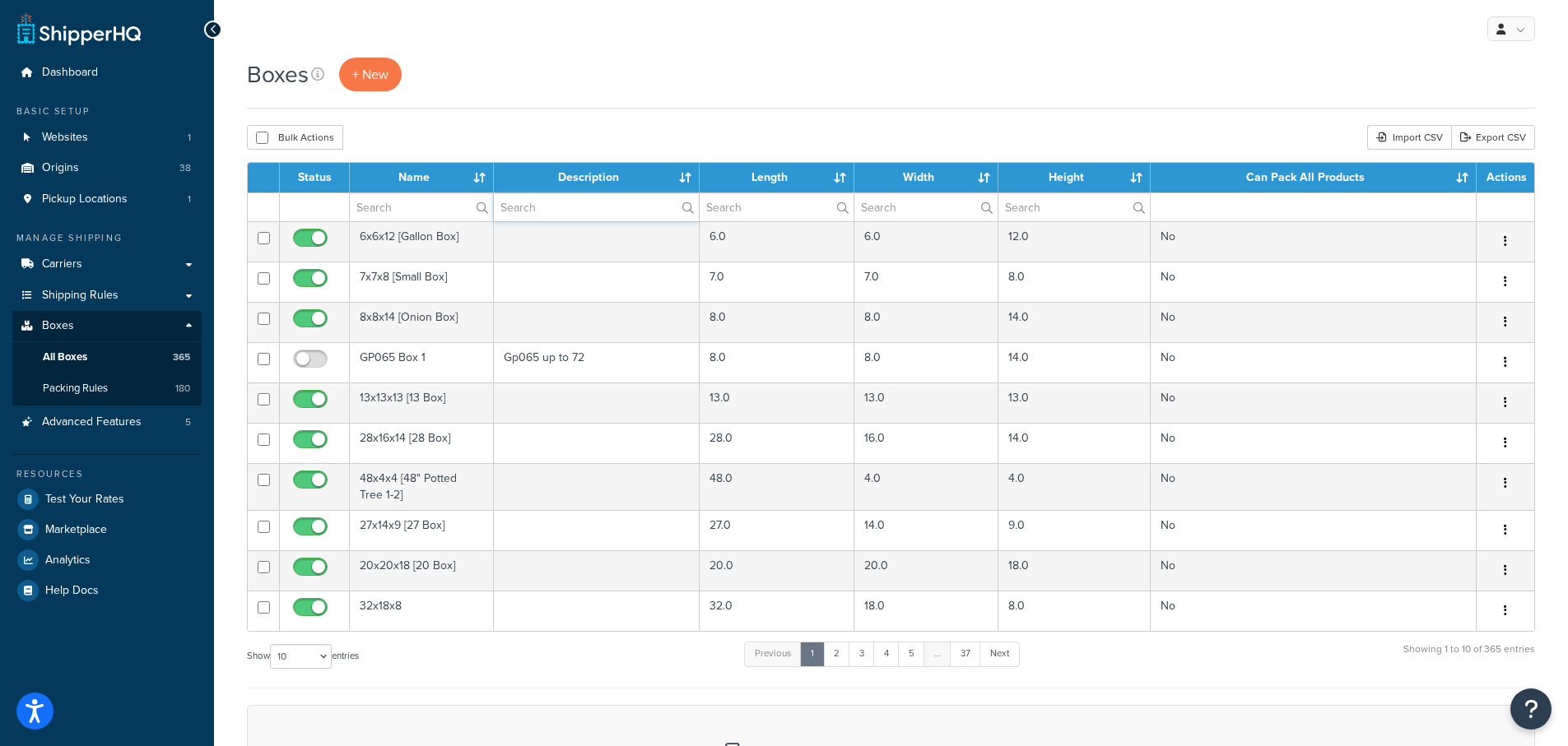
click input "text"
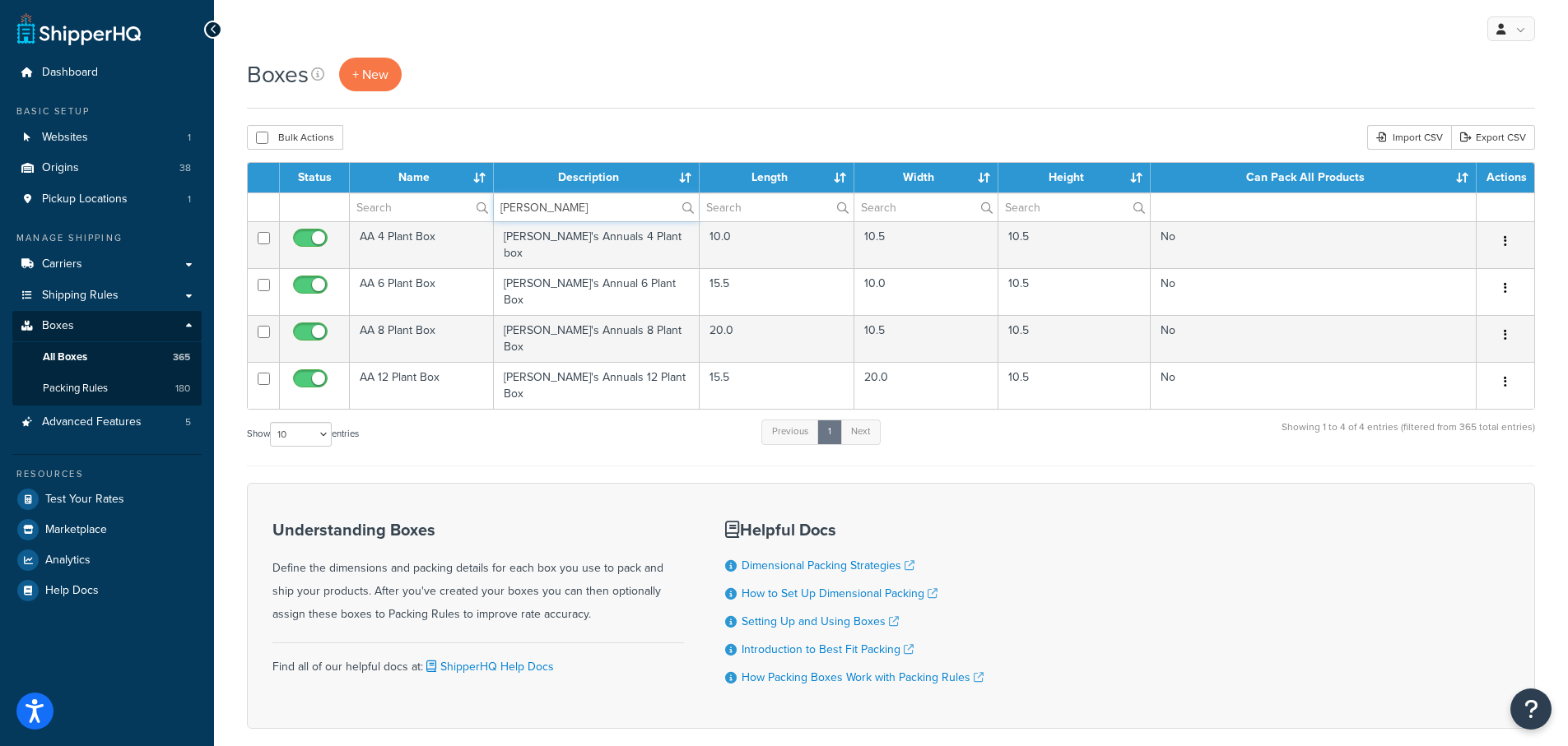
type input "Annie"
click div "Bulk Actions Duplicate Delete Import CSV Export CSV"
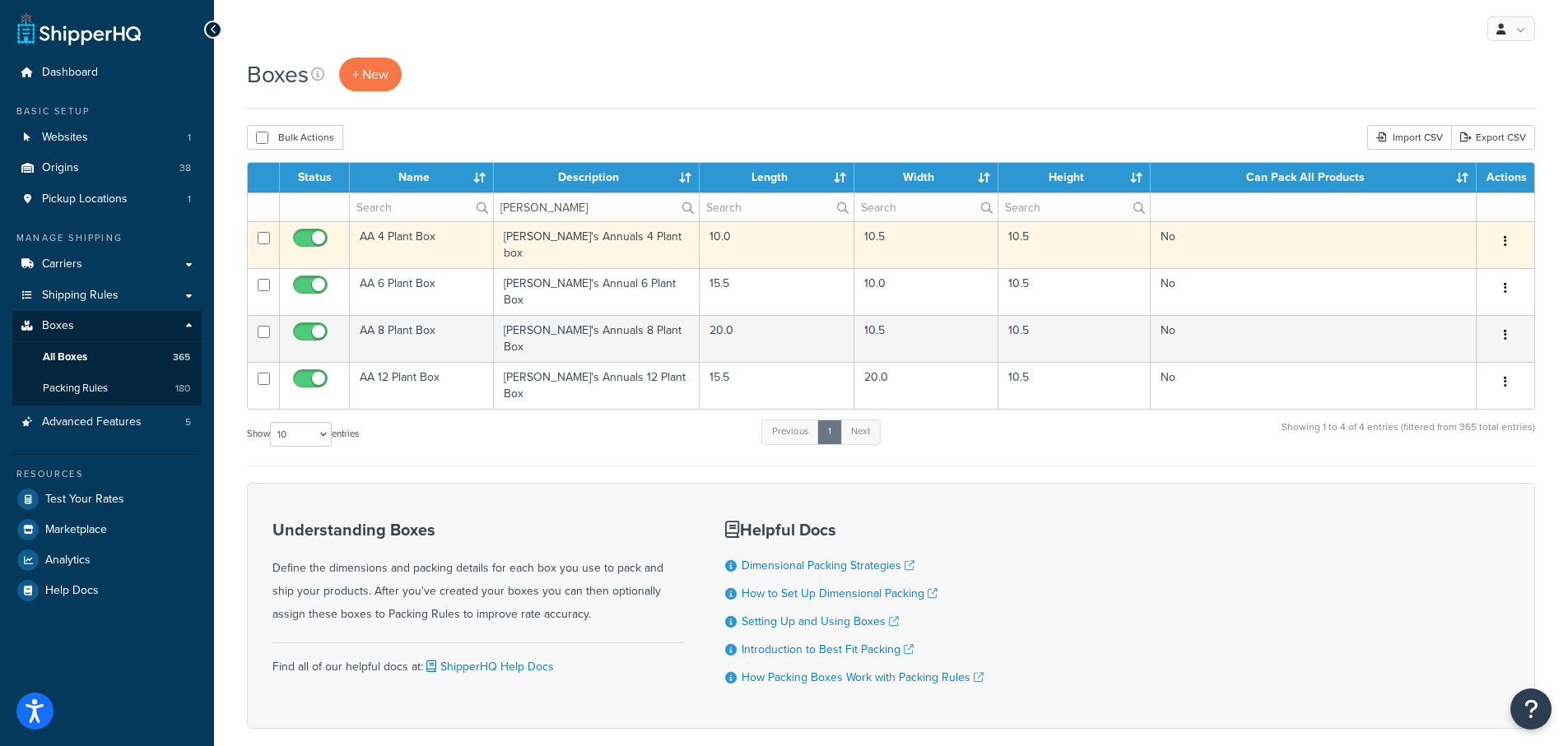
click td "AA 4 Plant Box"
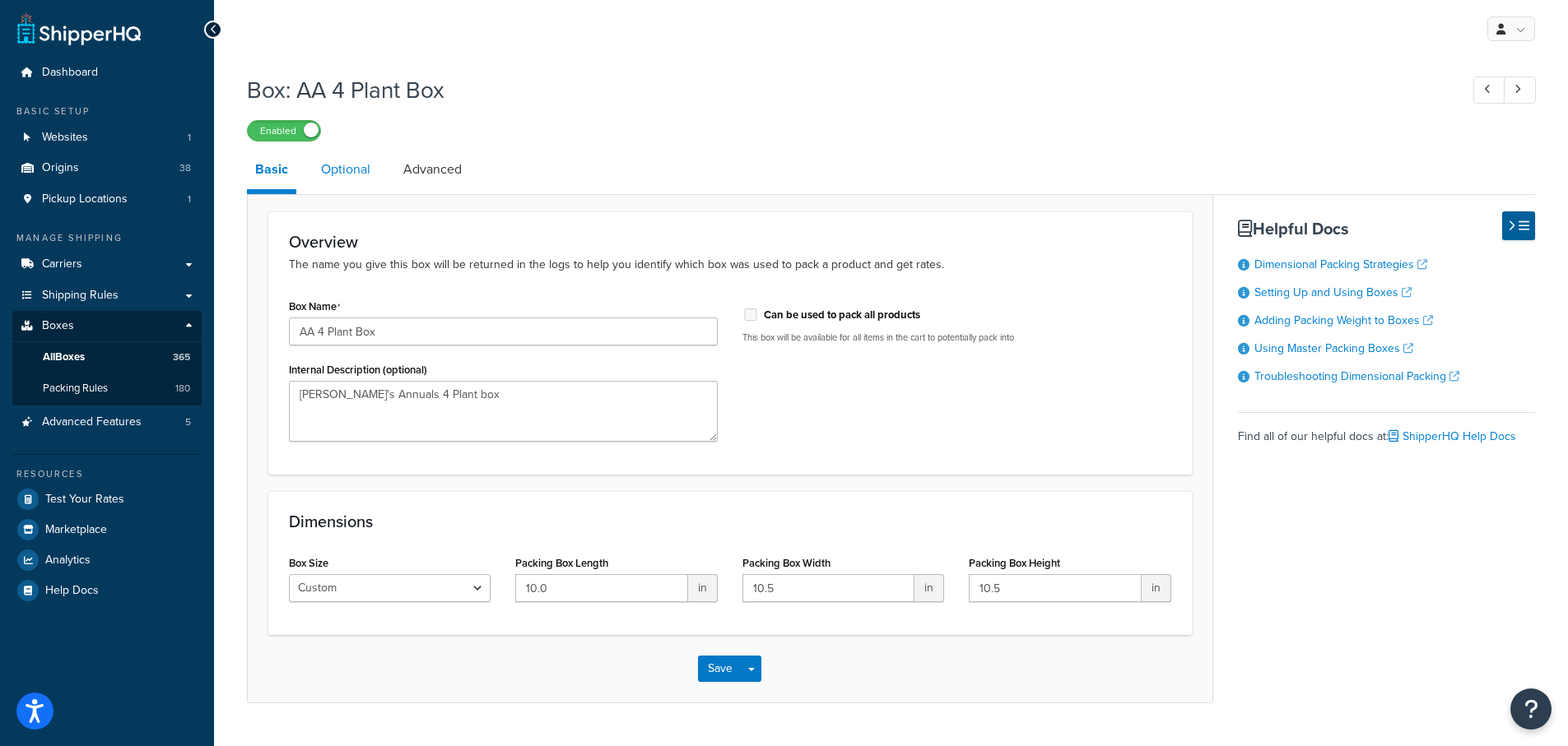
click at [343, 174] on link "Optional" at bounding box center [345, 169] width 66 height 39
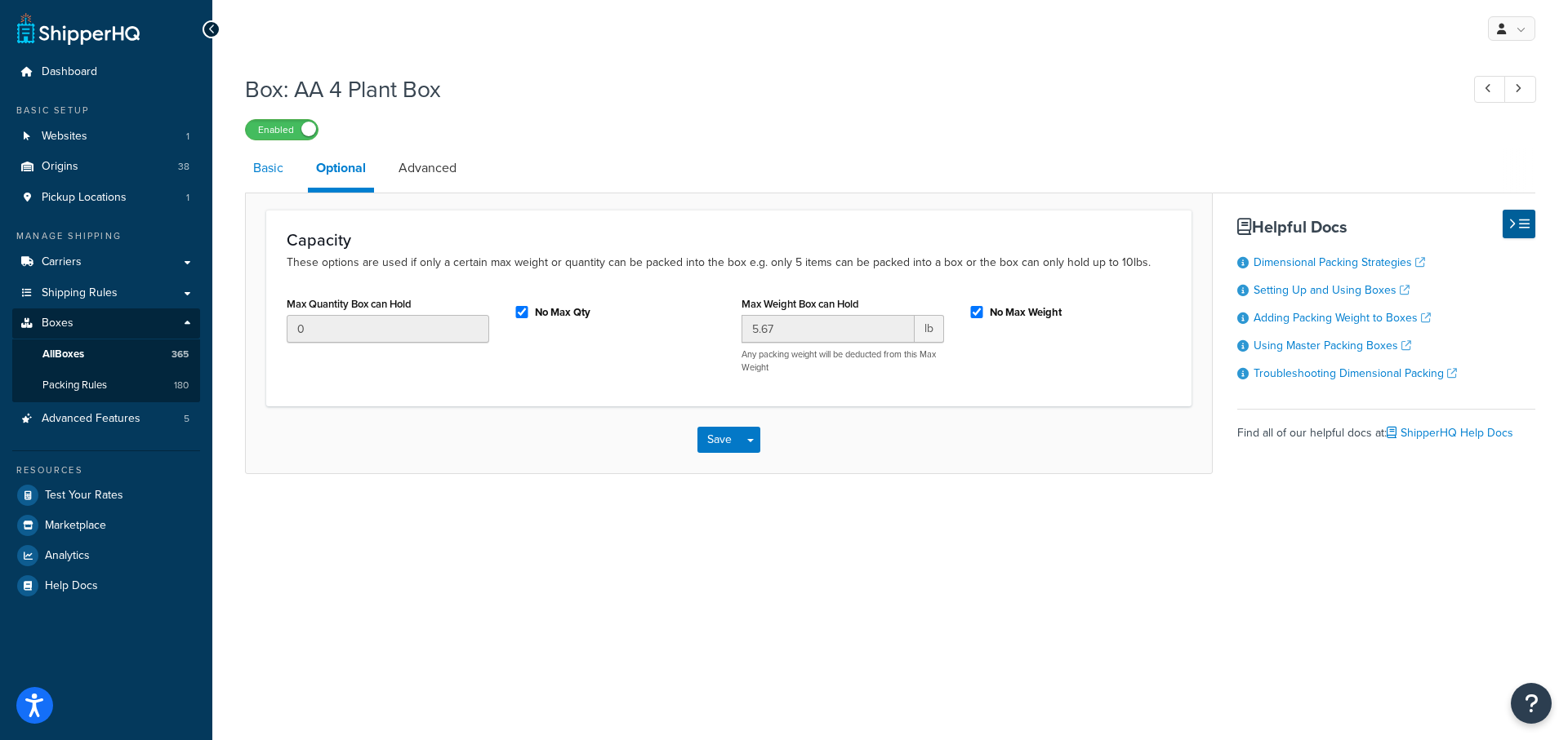
click at [268, 172] on link "Basic" at bounding box center [269, 167] width 46 height 39
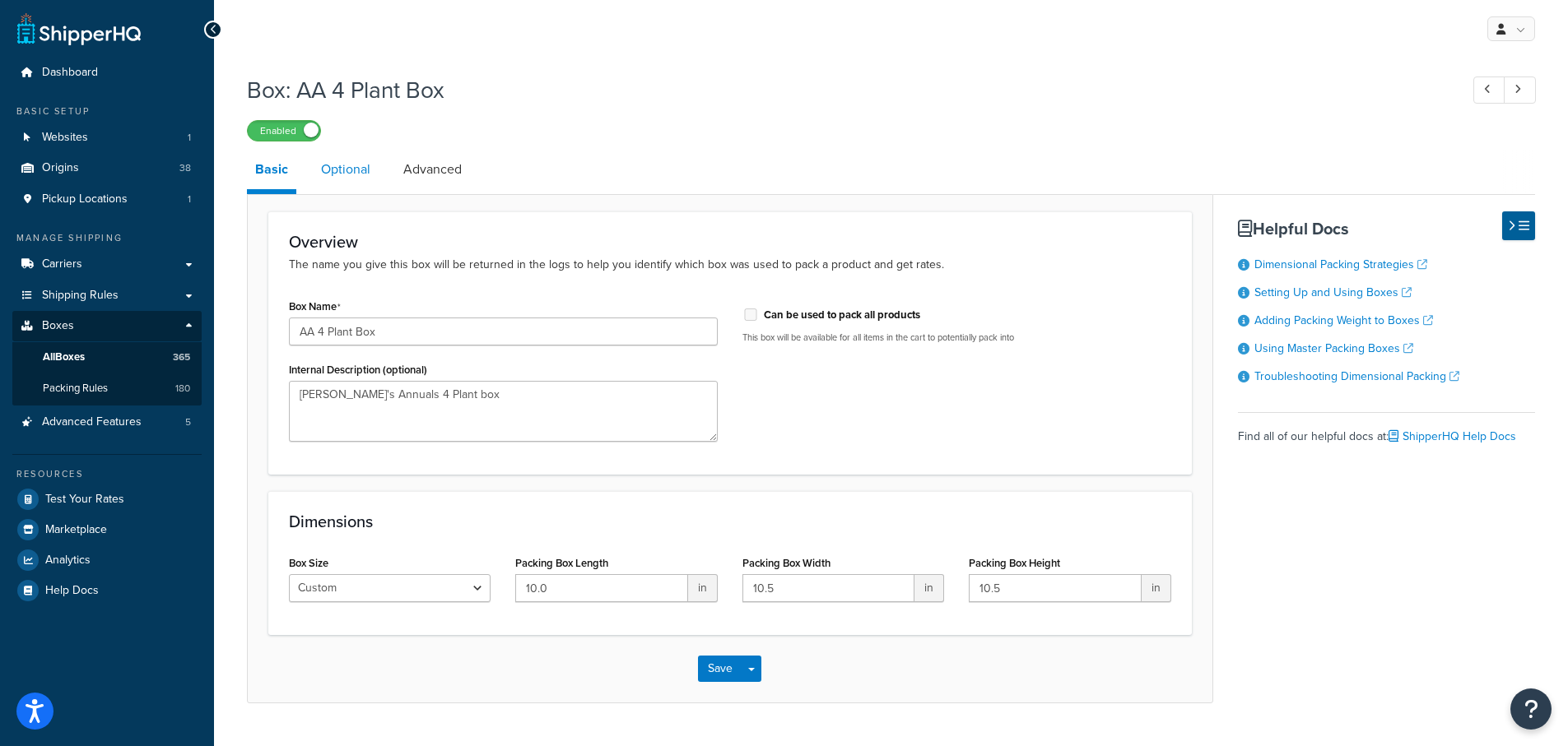
drag, startPoint x: 360, startPoint y: 178, endPoint x: 367, endPoint y: 172, distance: 9.2
click at [359, 177] on link "Optional" at bounding box center [345, 169] width 66 height 39
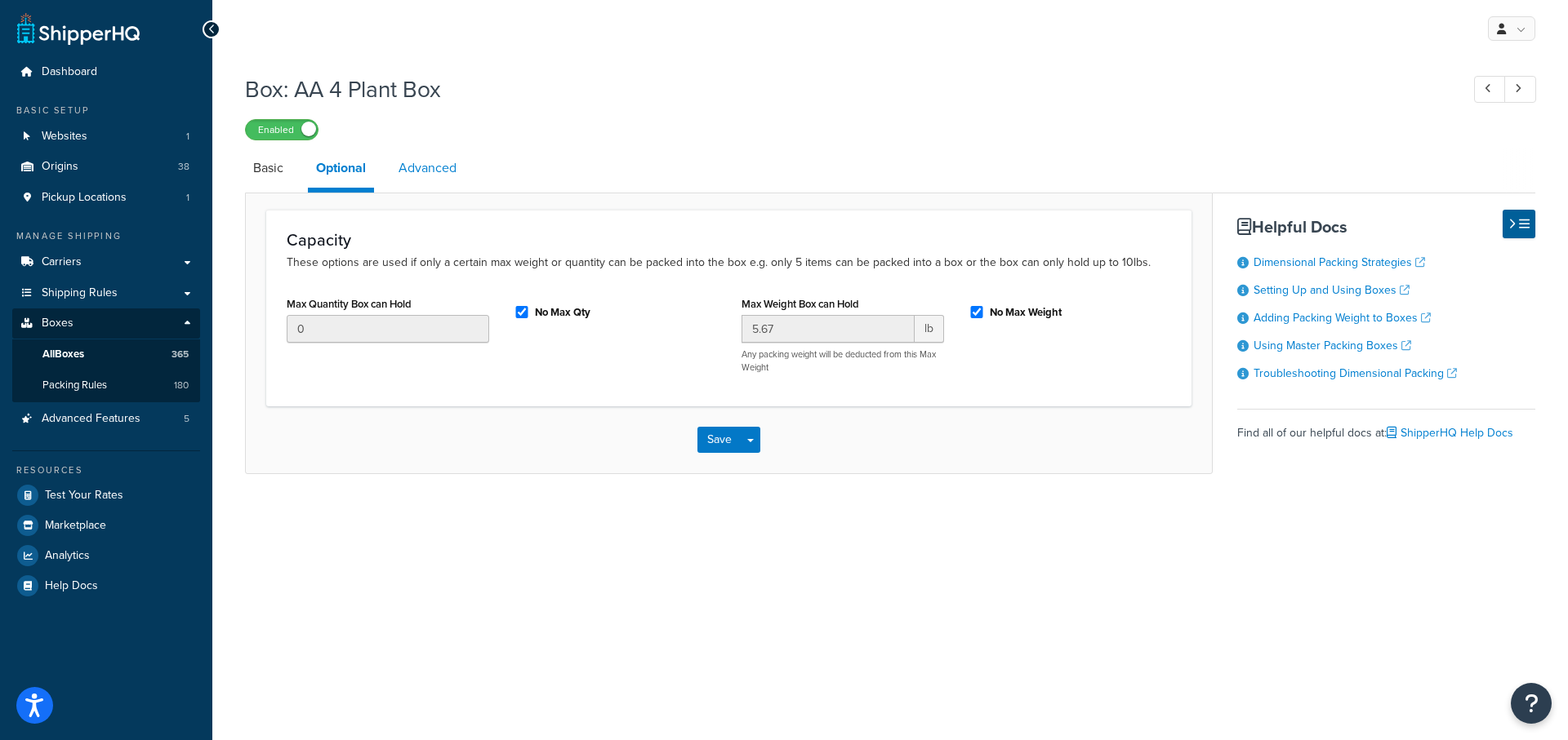
click at [434, 164] on link "Advanced" at bounding box center [428, 167] width 75 height 39
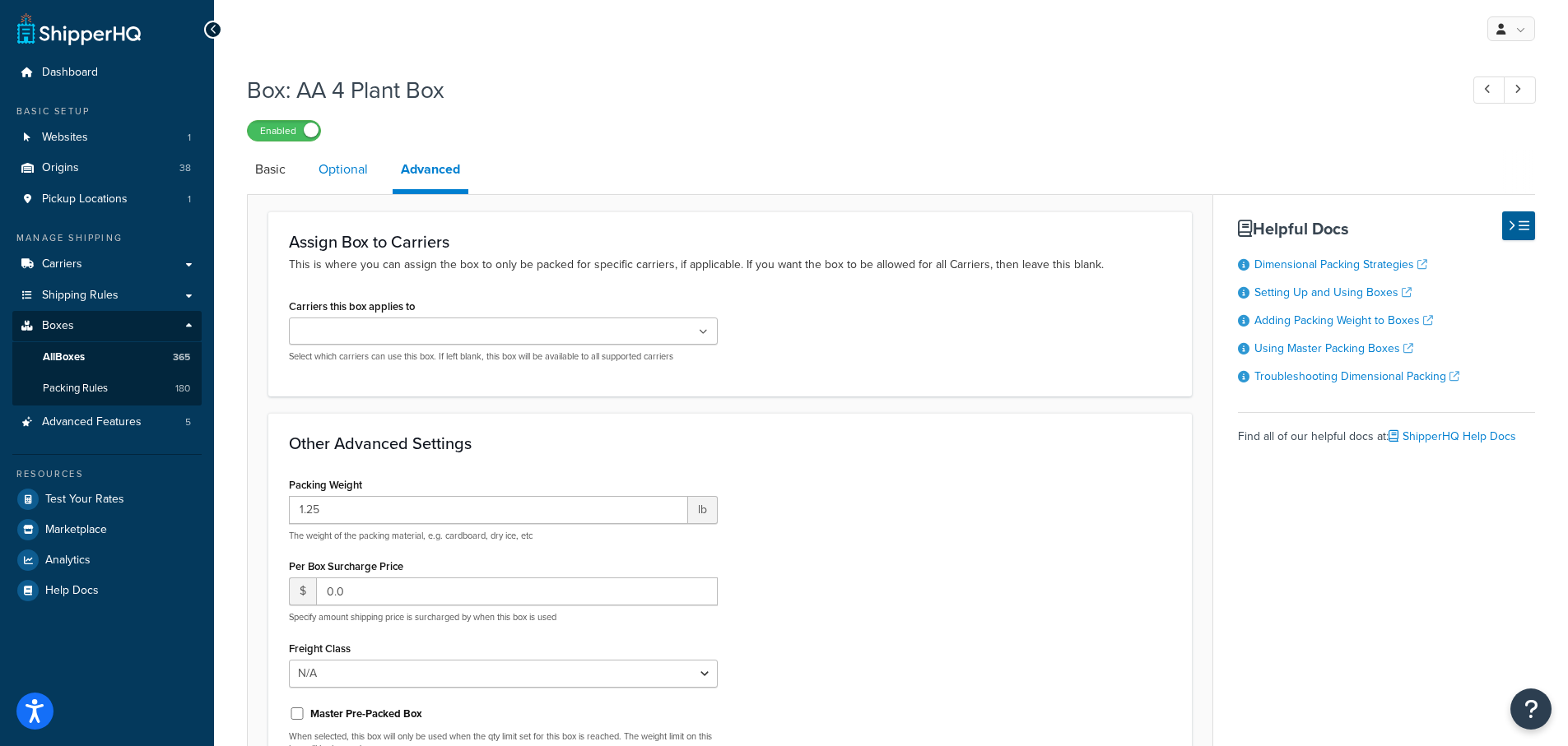
click at [336, 165] on link "Optional" at bounding box center [343, 169] width 66 height 39
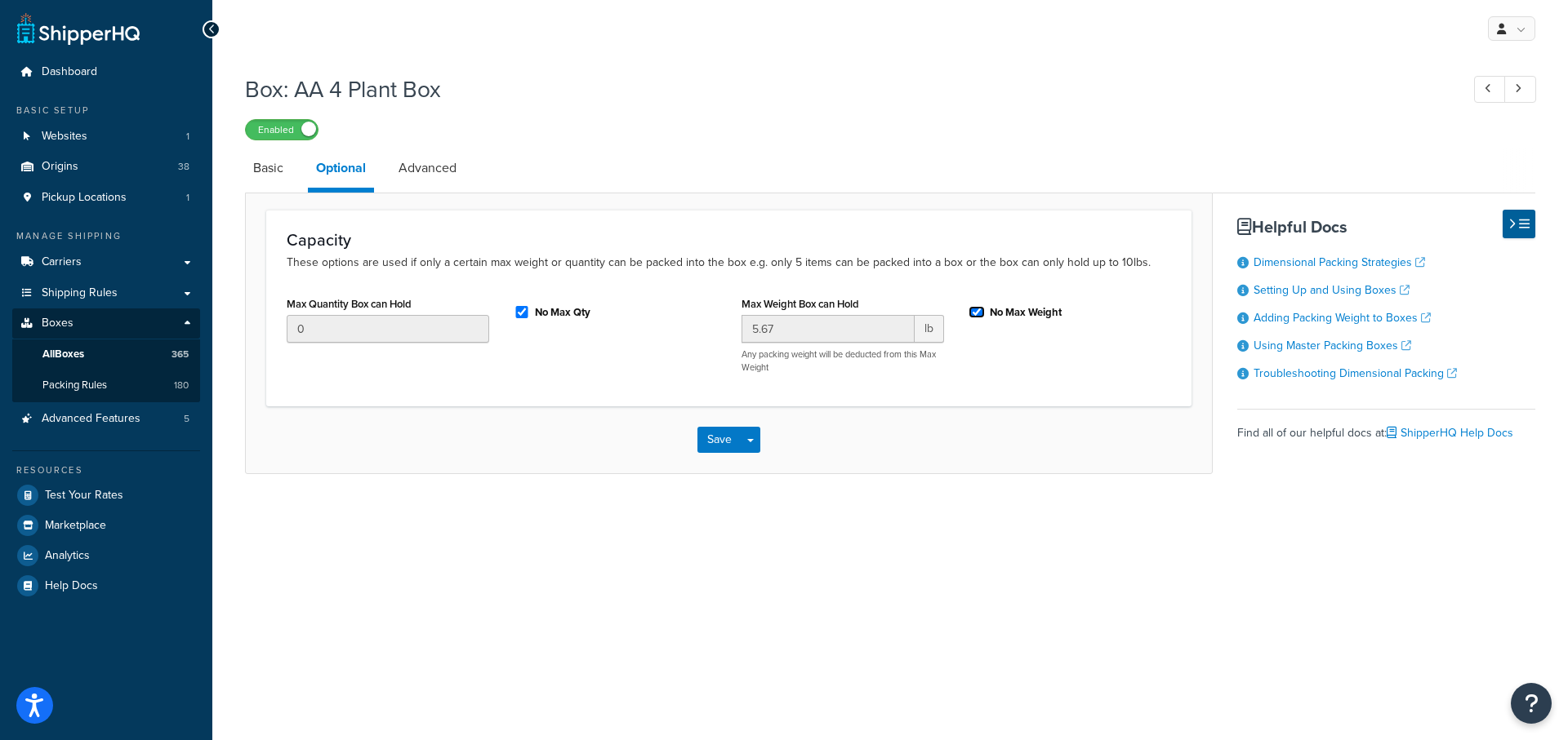
click at [978, 314] on input "No Max Weight" at bounding box center [977, 312] width 17 height 12
checkbox input "false"
drag, startPoint x: 812, startPoint y: 321, endPoint x: 811, endPoint y: 332, distance: 11.0
click at [813, 331] on input "5.67" at bounding box center [828, 328] width 173 height 27
drag, startPoint x: 811, startPoint y: 332, endPoint x: 720, endPoint y: 327, distance: 91.1
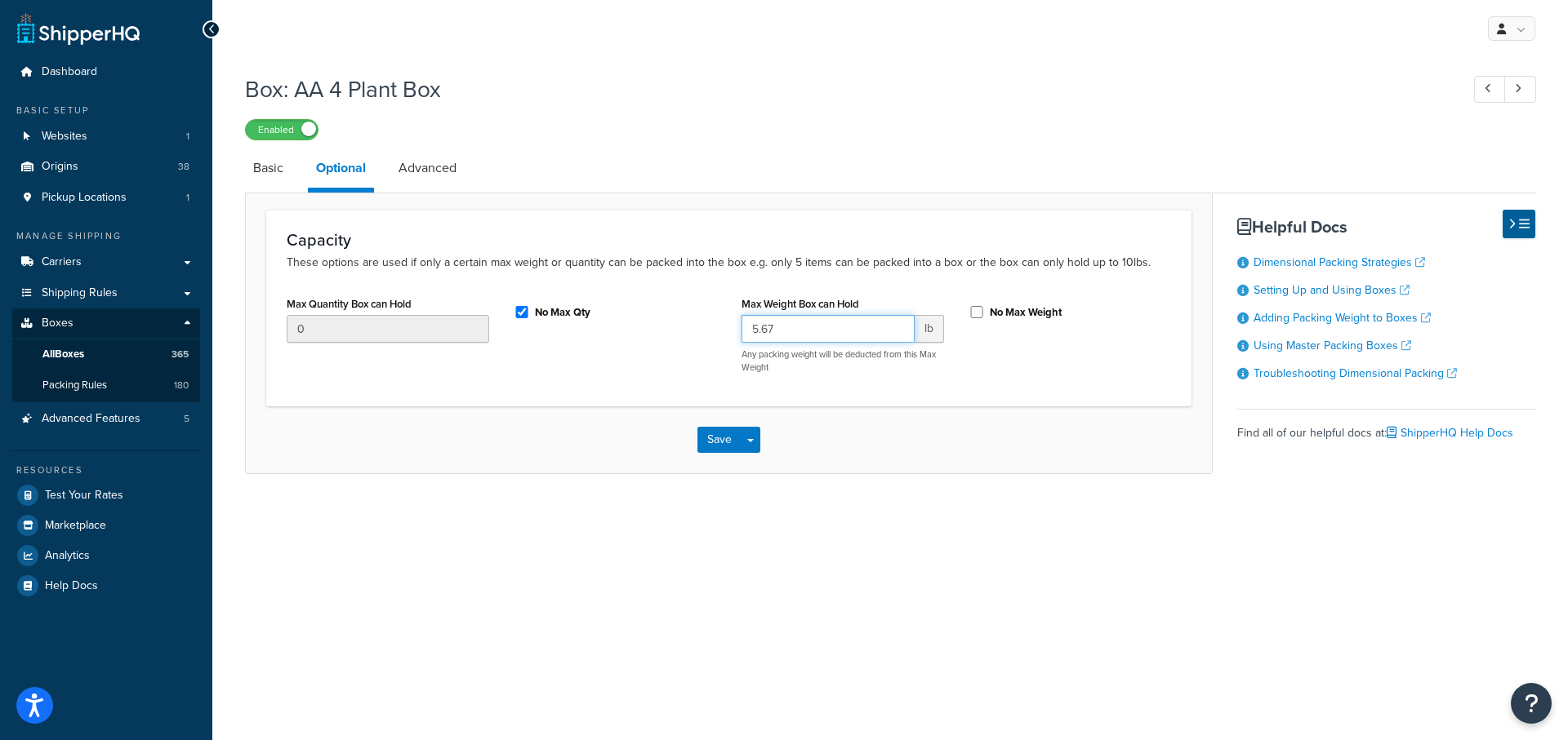
click at [721, 327] on div "Max Quantity Box can Hold 0 No Max Qty Max Weight Box can Hold 5.67 lb Any pack…" at bounding box center [729, 339] width 909 height 94
type input "0"
click at [978, 313] on input "No Max Weight" at bounding box center [977, 312] width 17 height 12
checkbox input "true"
click at [712, 444] on button "Save" at bounding box center [719, 440] width 44 height 27
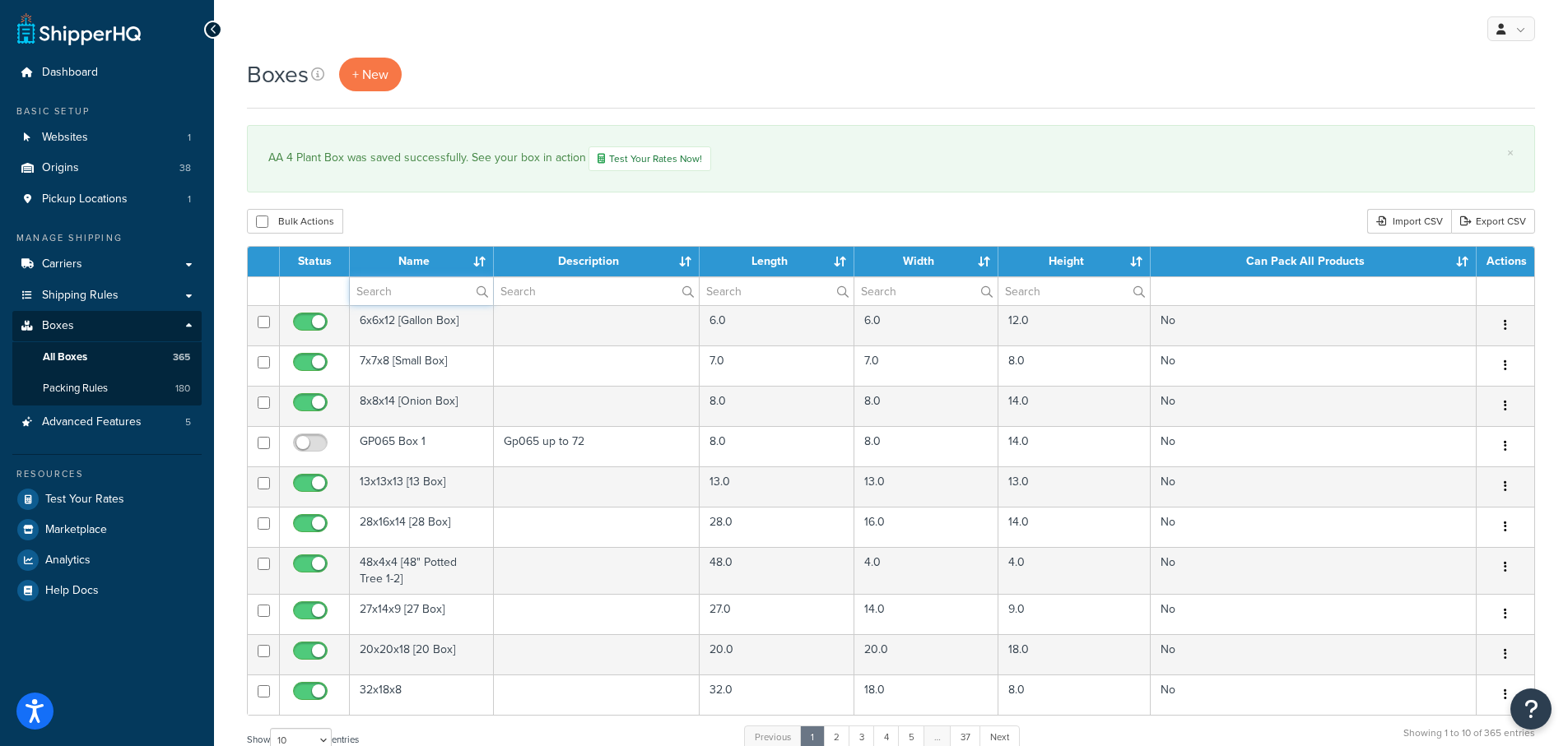
click at [394, 290] on input "text" at bounding box center [421, 291] width 143 height 28
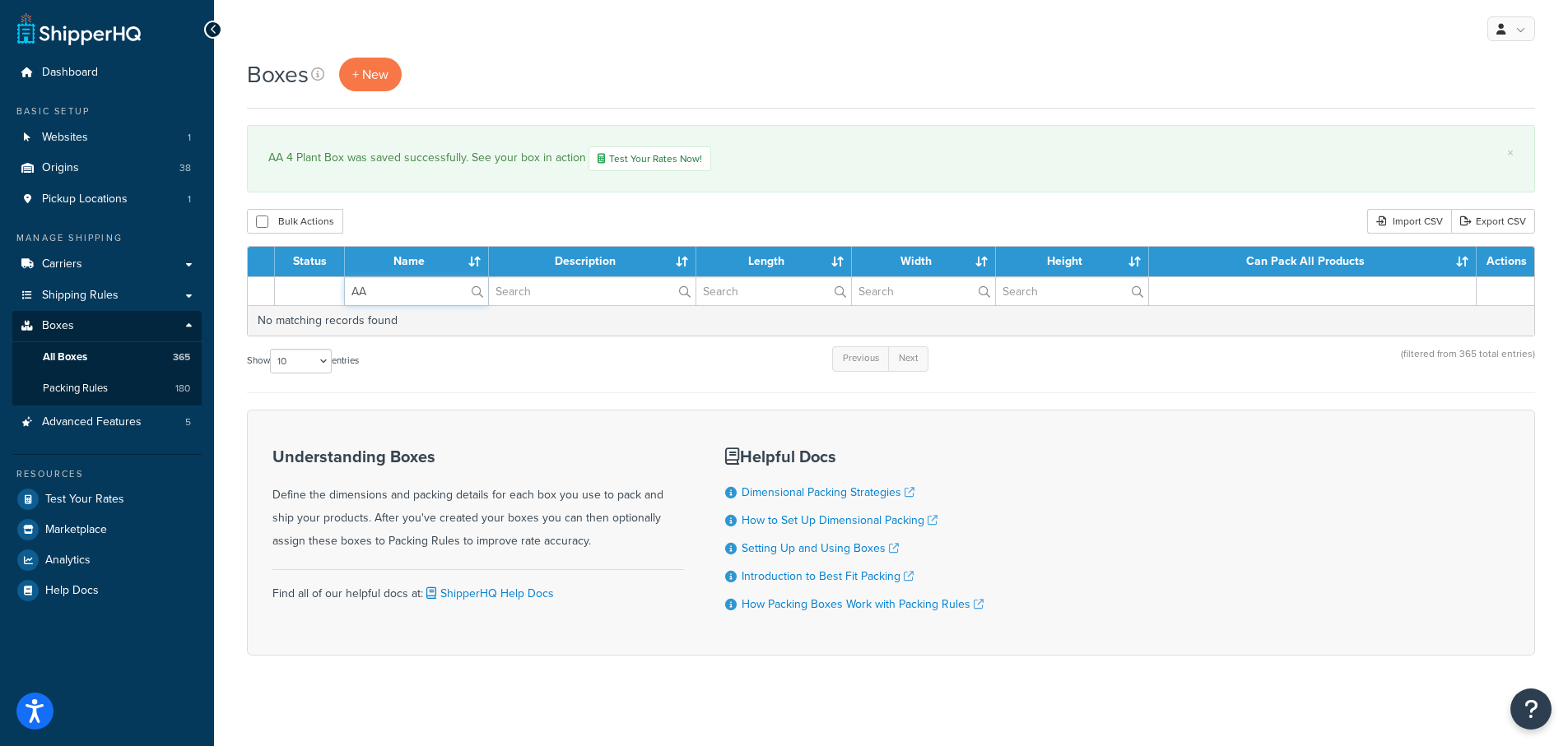
type input "AA"
drag, startPoint x: 402, startPoint y: 294, endPoint x: 297, endPoint y: 275, distance: 106.7
click at [297, 275] on table "Status Name Description Length Width Height Can Pack All Products Actions AA No…" at bounding box center [891, 292] width 1288 height 90
click at [542, 296] on input "text" at bounding box center [591, 291] width 206 height 28
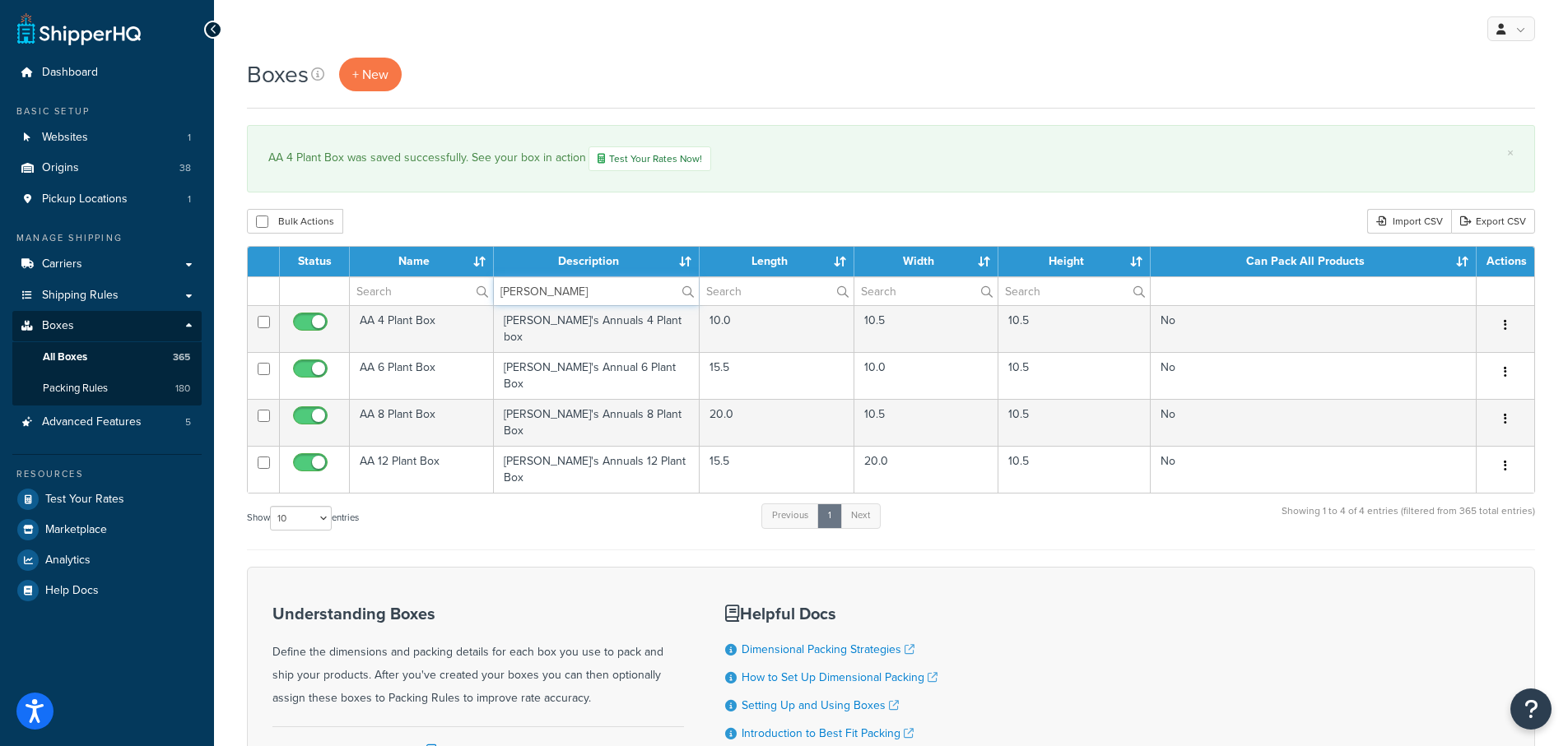
type input "[PERSON_NAME]"
click at [559, 505] on div "Show 10 15 25 50 100 1000 entries Previous 1 Next Showing 1 to 4 of 4 entries (…" at bounding box center [891, 526] width 1288 height 48
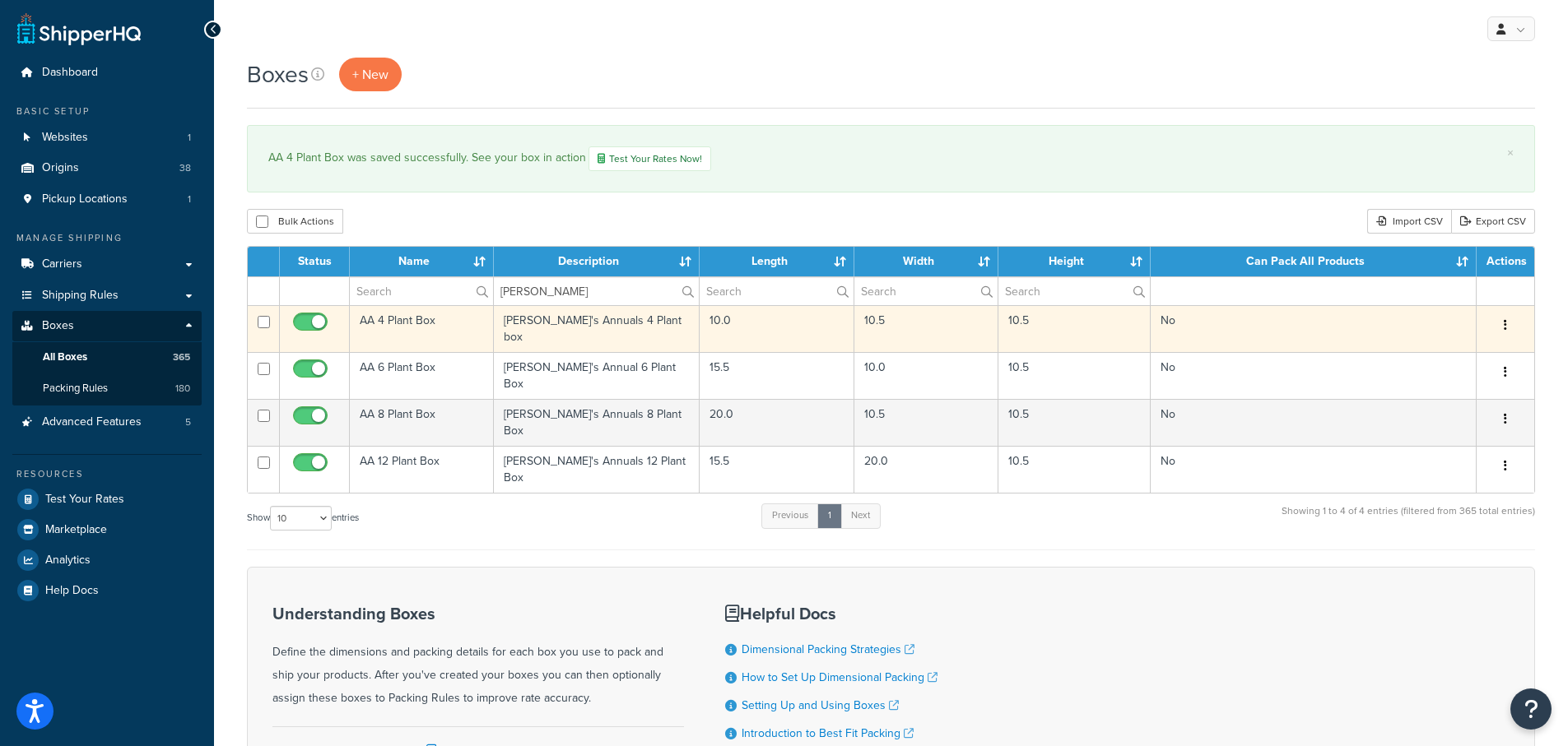
click at [383, 317] on td "AA 4 Plant Box" at bounding box center [422, 328] width 144 height 47
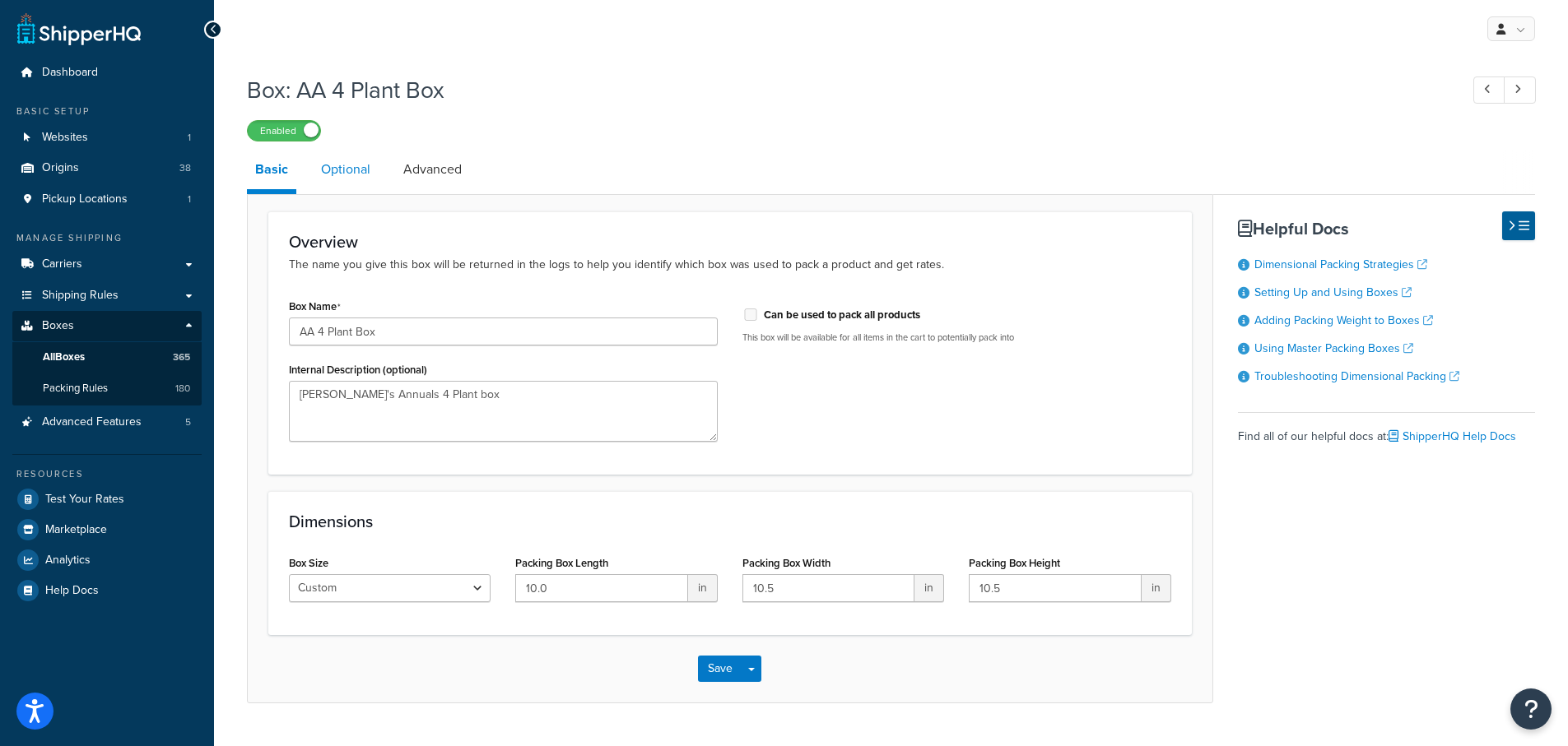
click at [354, 170] on link "Optional" at bounding box center [345, 169] width 66 height 39
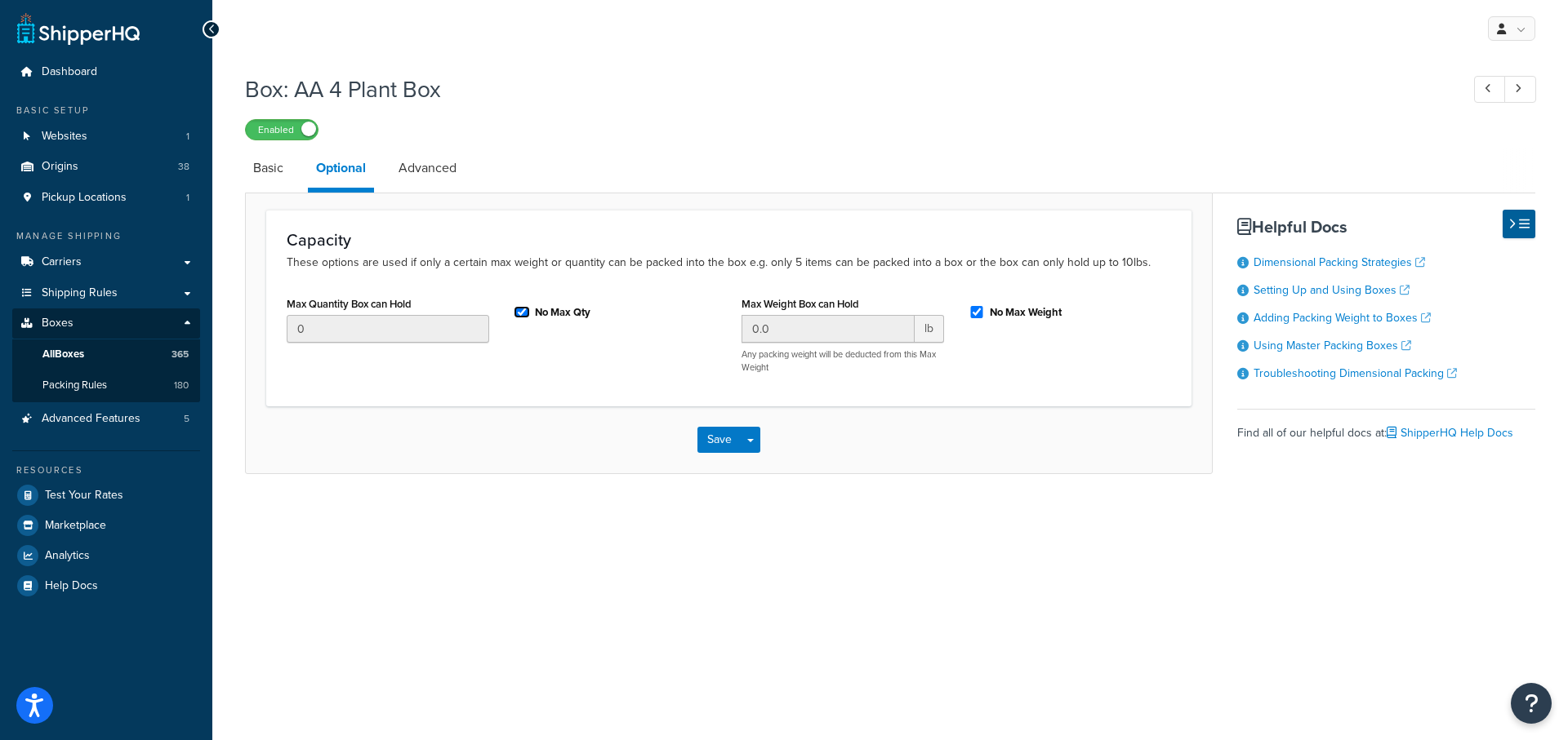
drag, startPoint x: 522, startPoint y: 312, endPoint x: 527, endPoint y: 344, distance: 32.4
click at [522, 313] on input "No Max Qty" at bounding box center [522, 312] width 17 height 12
checkbox input "false"
drag, startPoint x: 347, startPoint y: 331, endPoint x: 227, endPoint y: 323, distance: 120.3
click at [227, 323] on div "Box: AA 4 Plant Box Enabled Basic Optional Advanced Capacity These options are …" at bounding box center [890, 294] width 1356 height 457
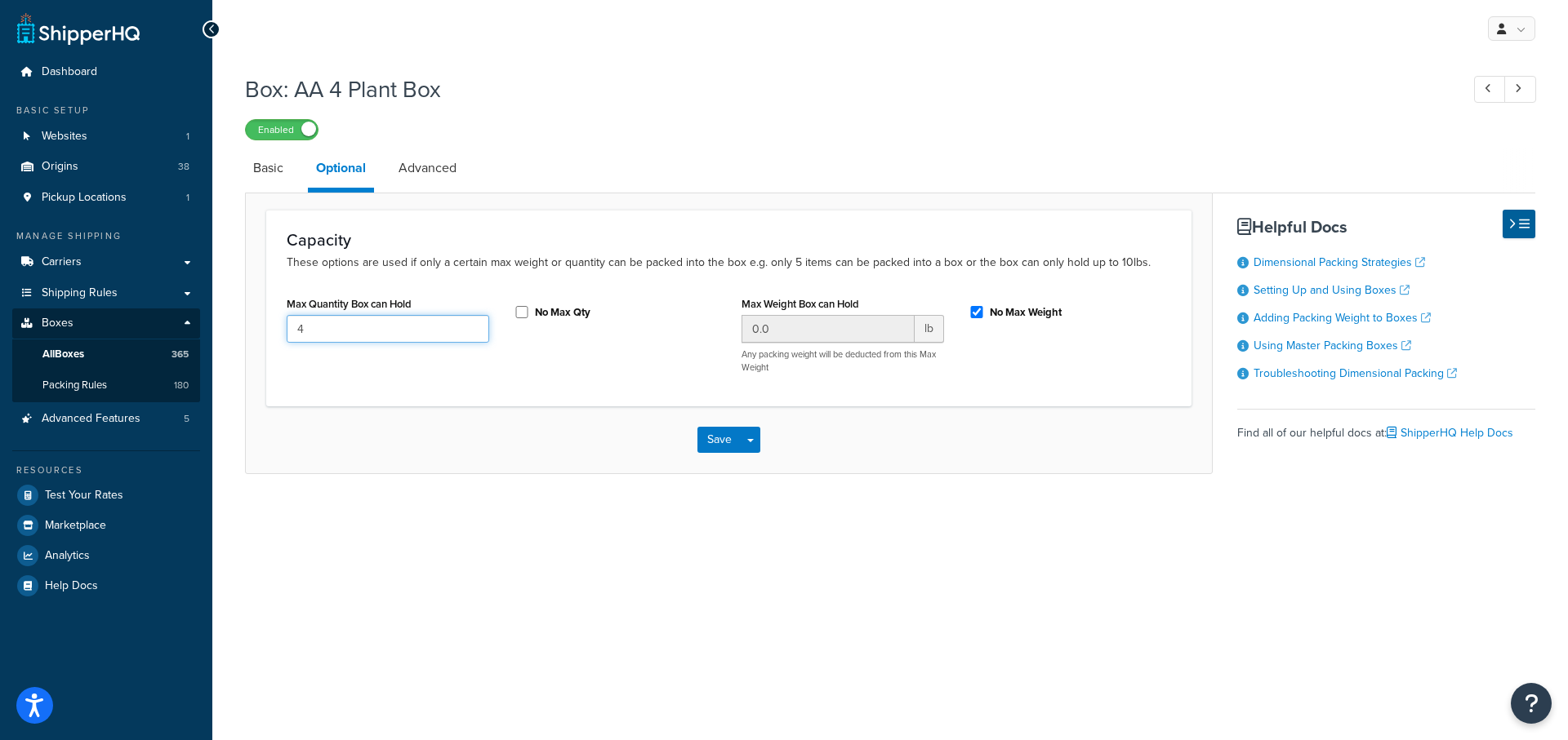
type input "4"
click at [592, 395] on div "Capacity These options are used if only a certain max weight or quantity can be…" at bounding box center [729, 307] width 925 height 196
click at [725, 436] on button "Save" at bounding box center [719, 440] width 44 height 27
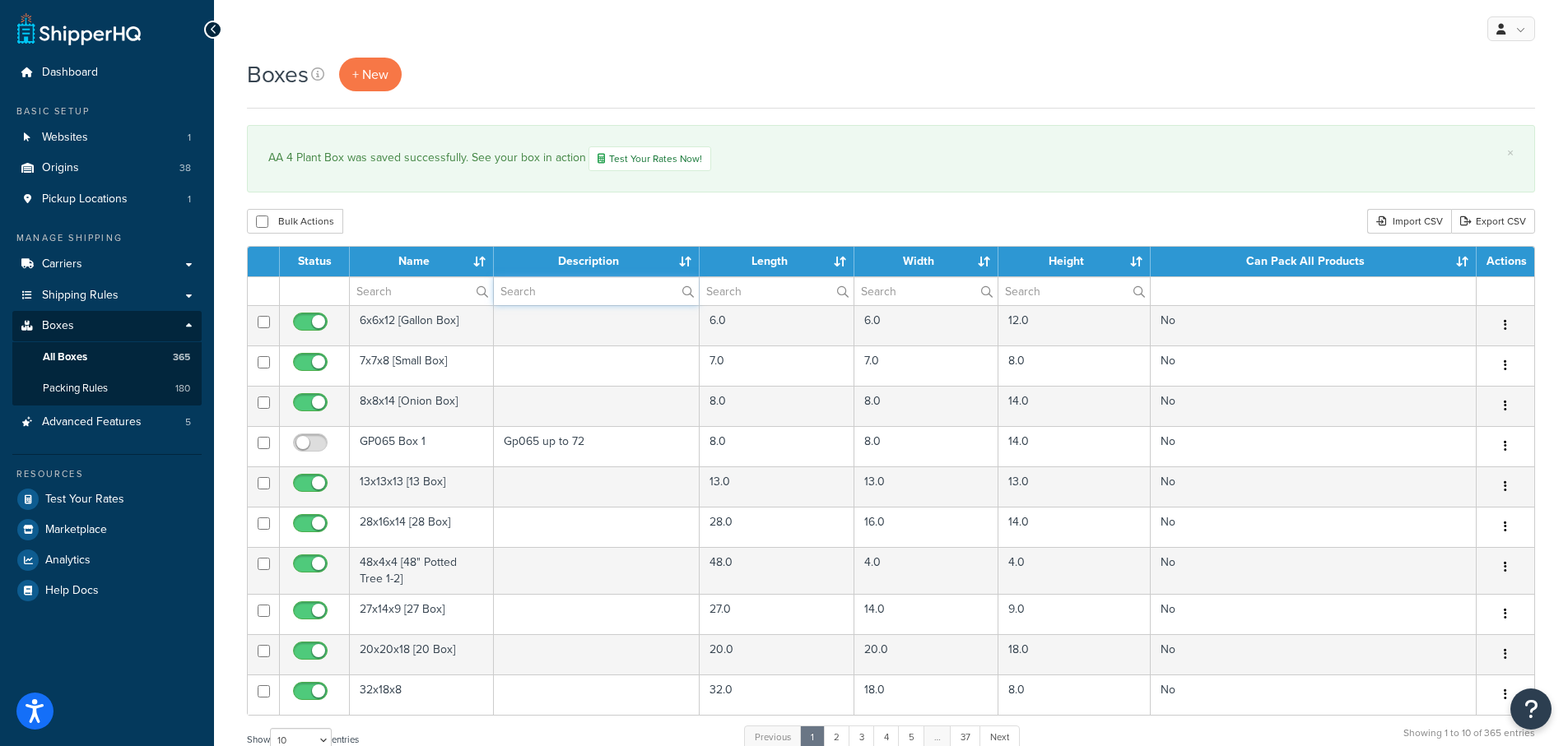
click at [556, 290] on input "text" at bounding box center [596, 291] width 206 height 28
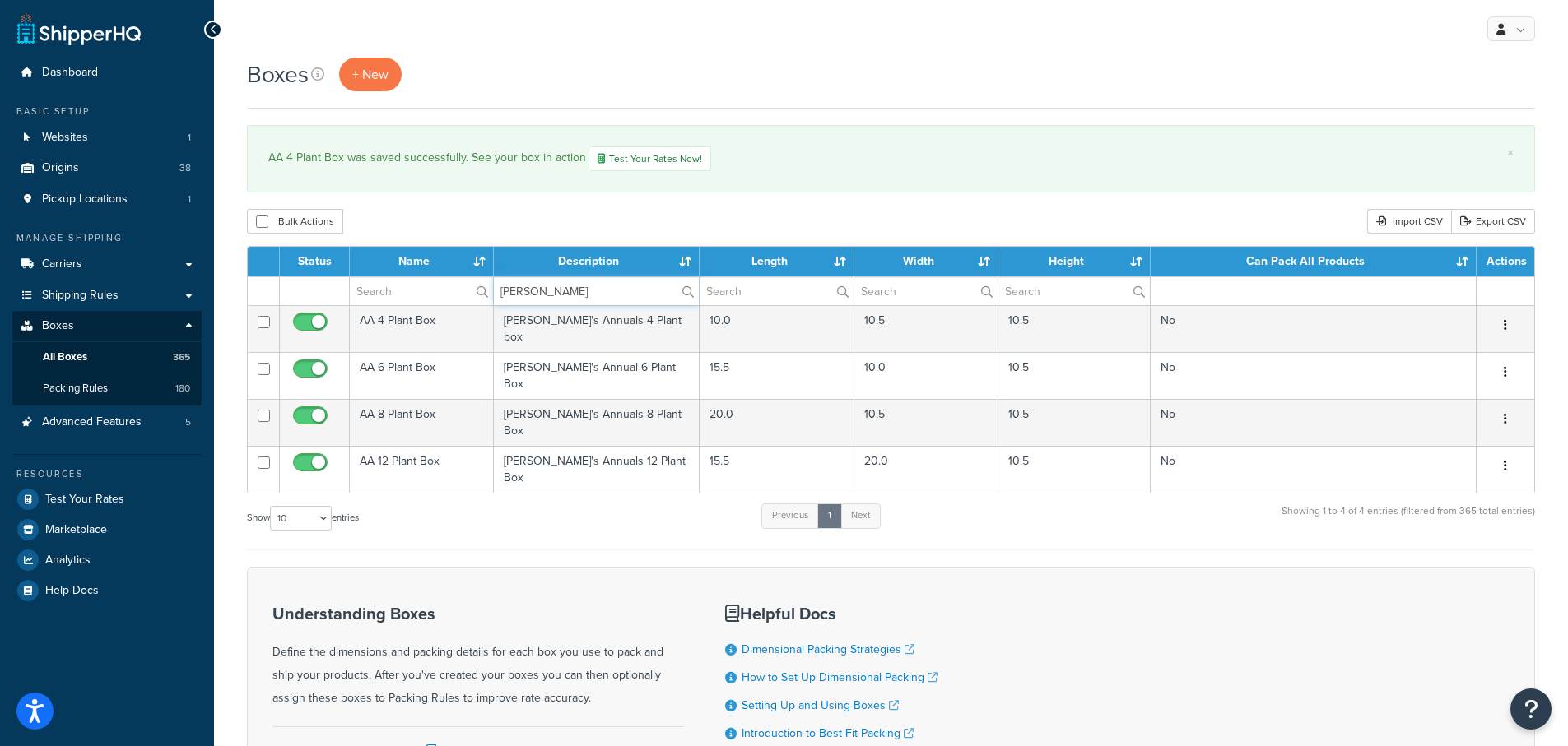
type input "[PERSON_NAME]"
click at [759, 231] on div "Bulk Actions Duplicate [GEOGRAPHIC_DATA] Import CSV Export CSV" at bounding box center [891, 221] width 1288 height 25
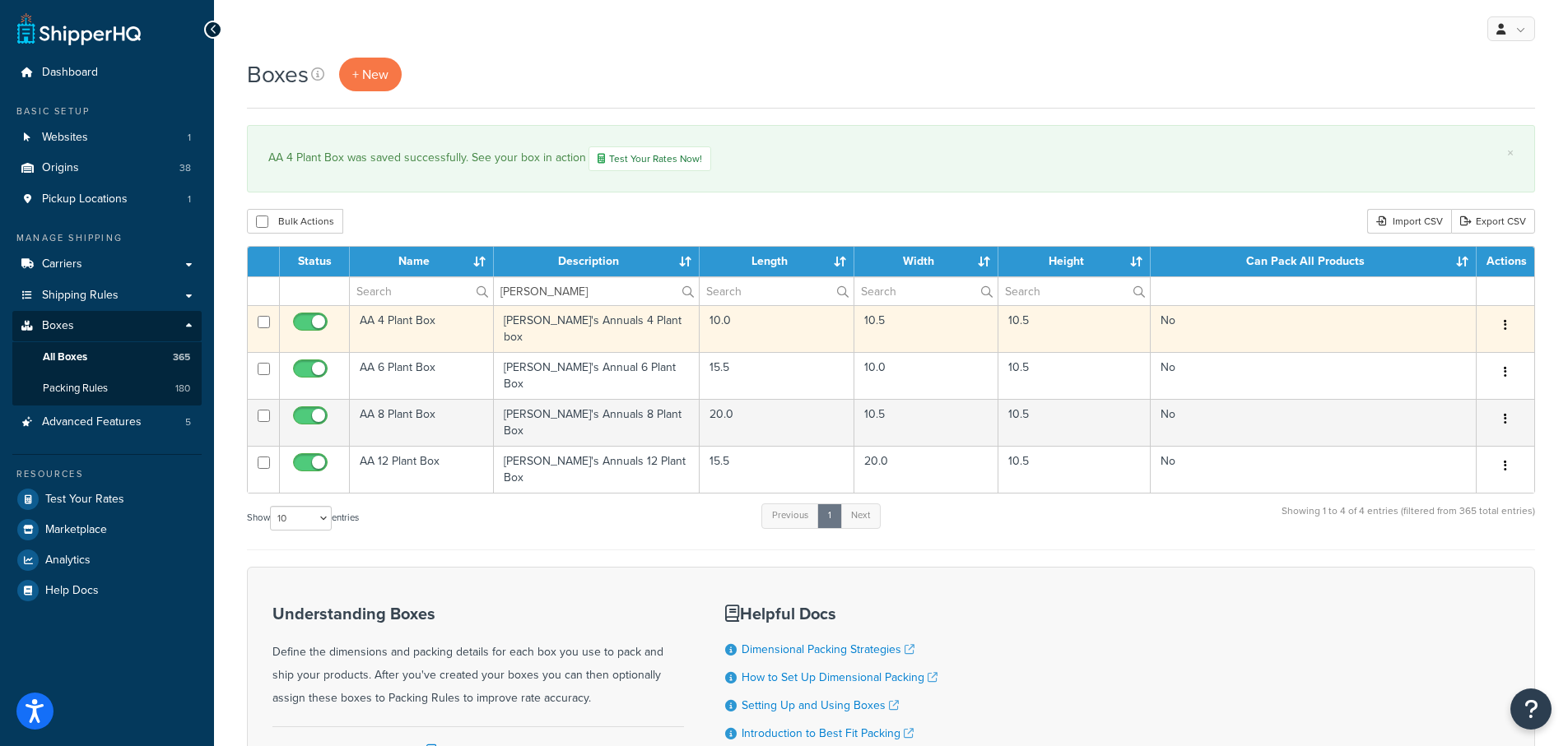
click at [402, 319] on td "AA 4 Plant Box" at bounding box center [422, 328] width 144 height 47
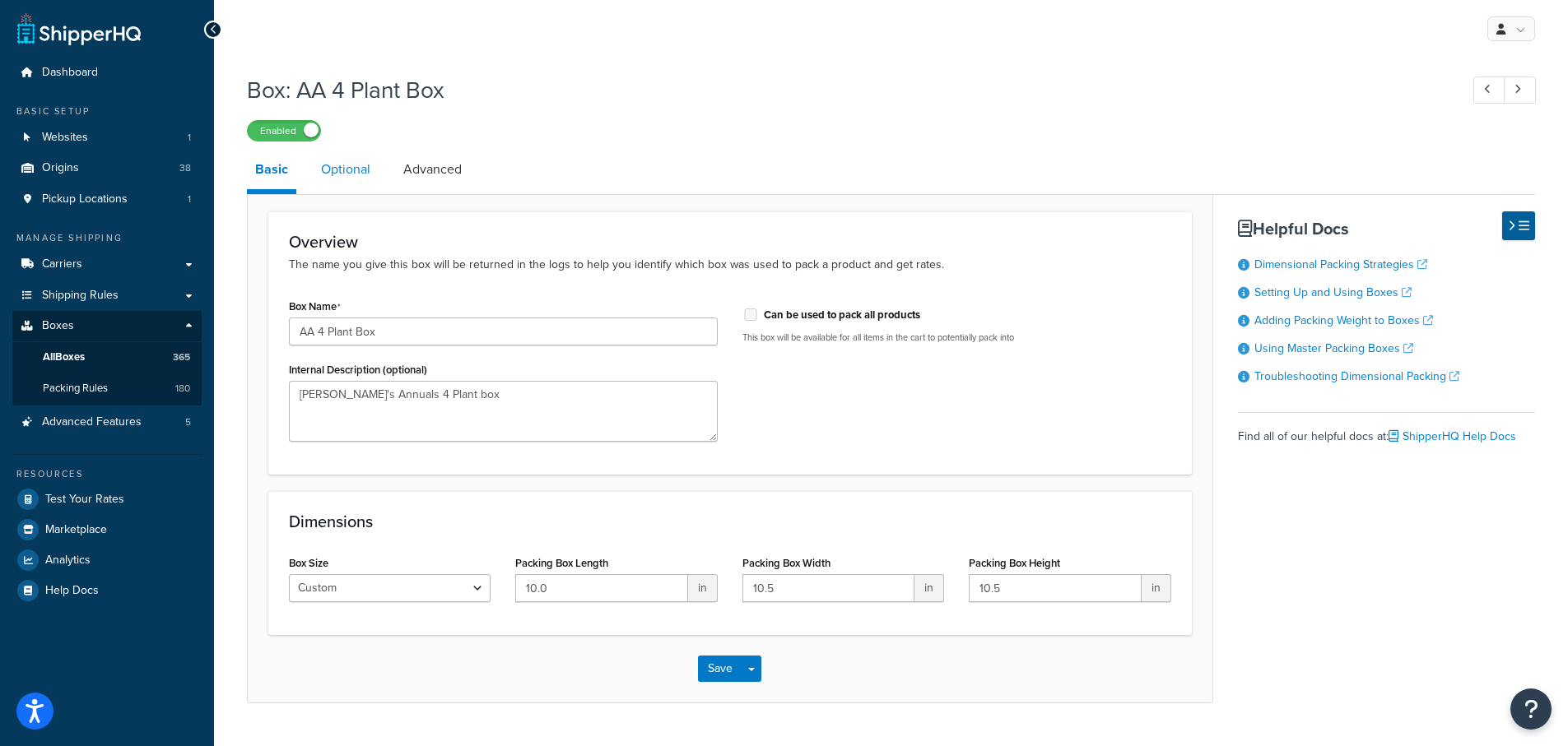
click at [337, 177] on link "Optional" at bounding box center [345, 169] width 66 height 39
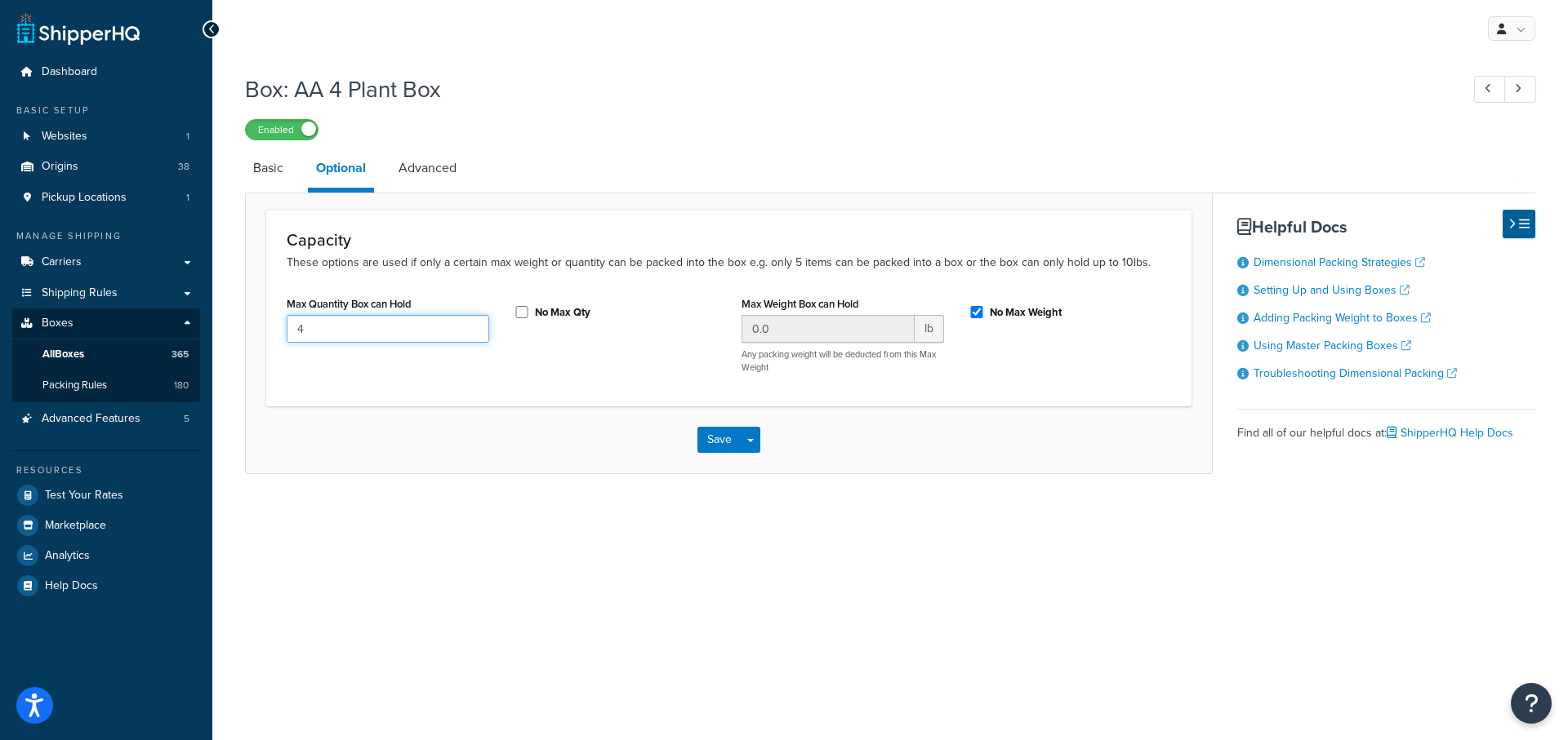
click at [352, 334] on input "4" at bounding box center [388, 328] width 202 height 27
type input "4"
click at [363, 447] on div "Save Save Dropdown Save and Edit Save and Duplicate Save and Create New" at bounding box center [729, 440] width 966 height 67
click at [94, 293] on span "Shipping Rules" at bounding box center [80, 293] width 76 height 14
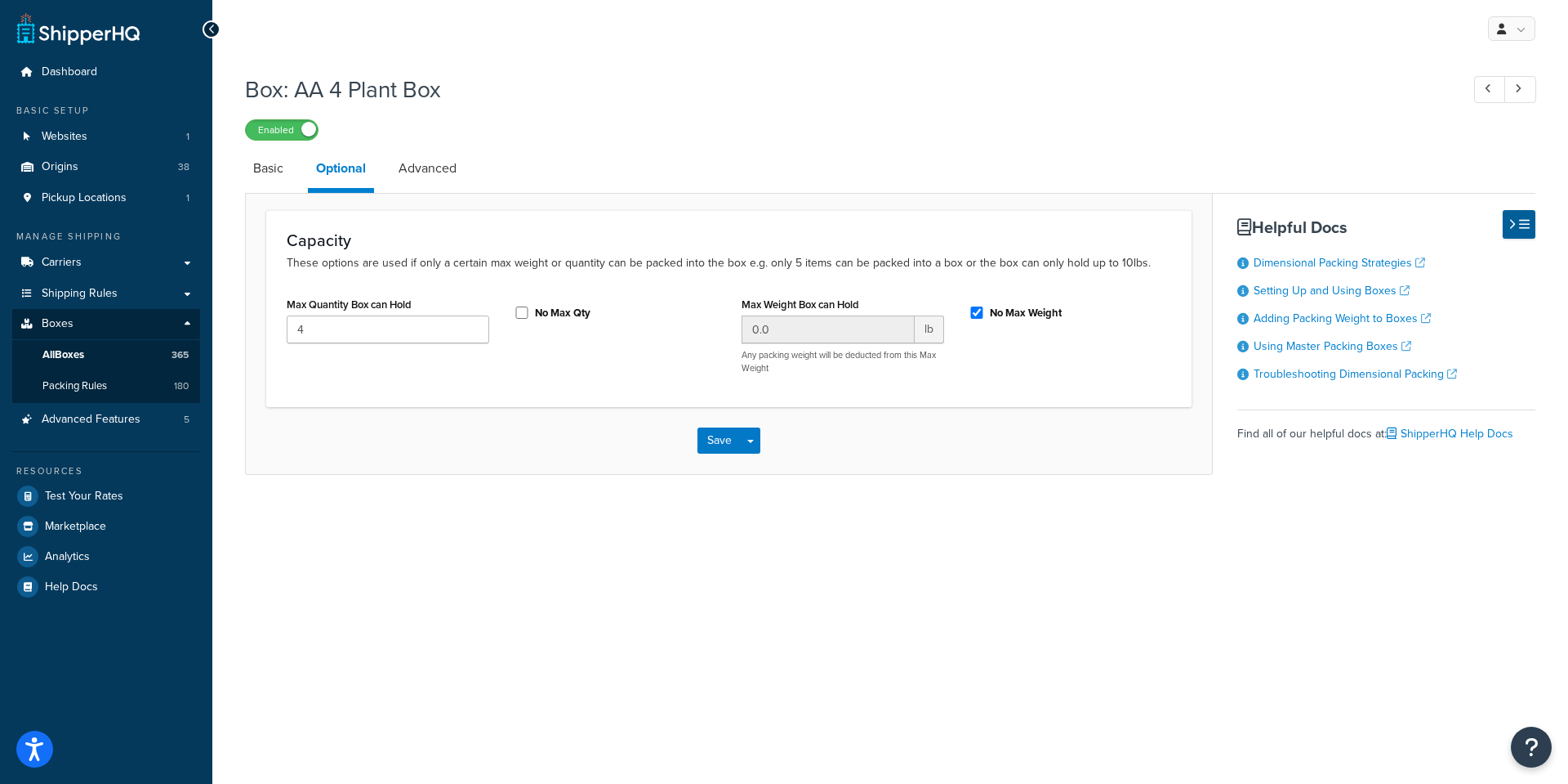
click at [714, 137] on div "Enabled" at bounding box center [891, 129] width 1290 height 23
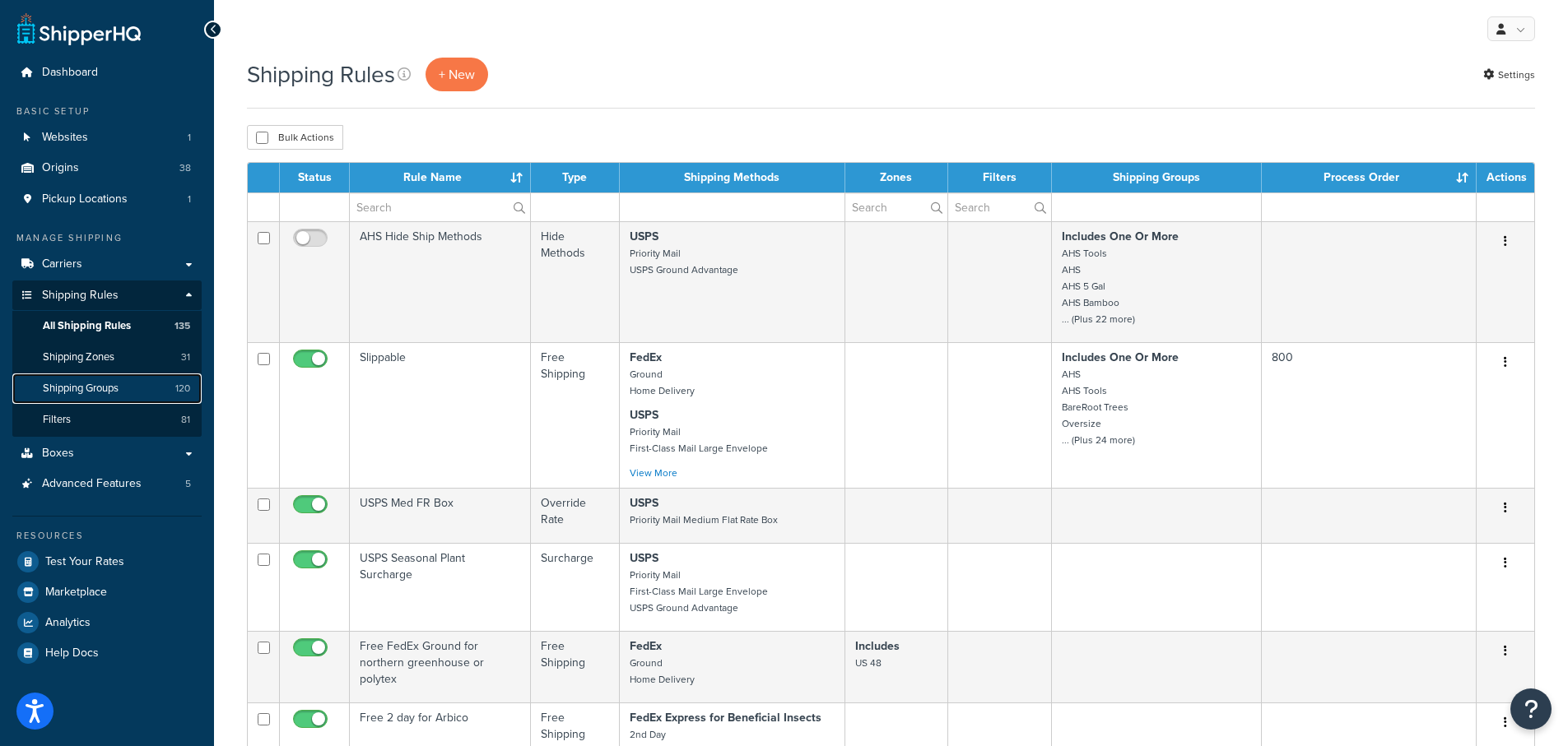
click at [83, 382] on span "Shipping Groups" at bounding box center [80, 388] width 76 height 14
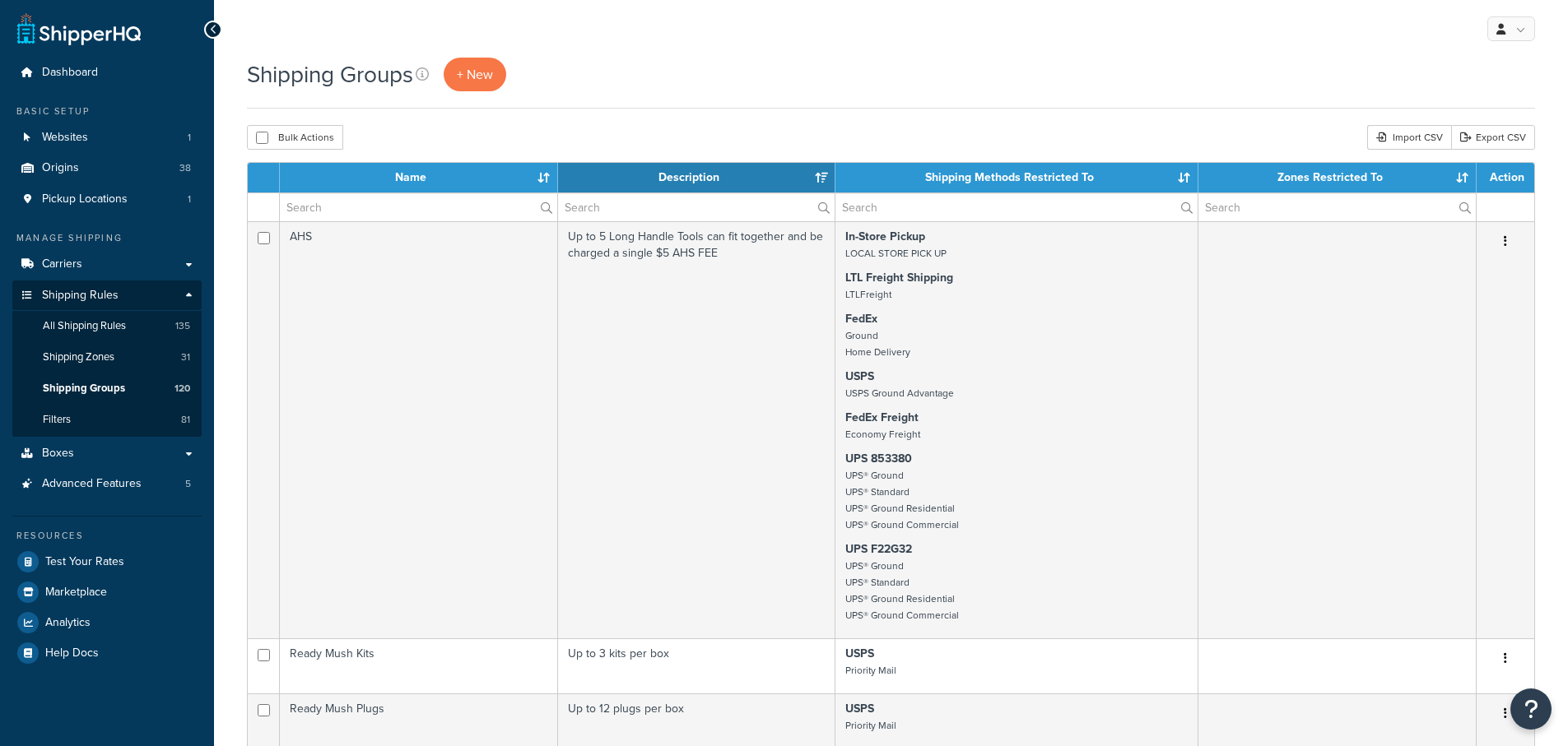
select select "15"
click at [649, 203] on input "text" at bounding box center [697, 206] width 277 height 28
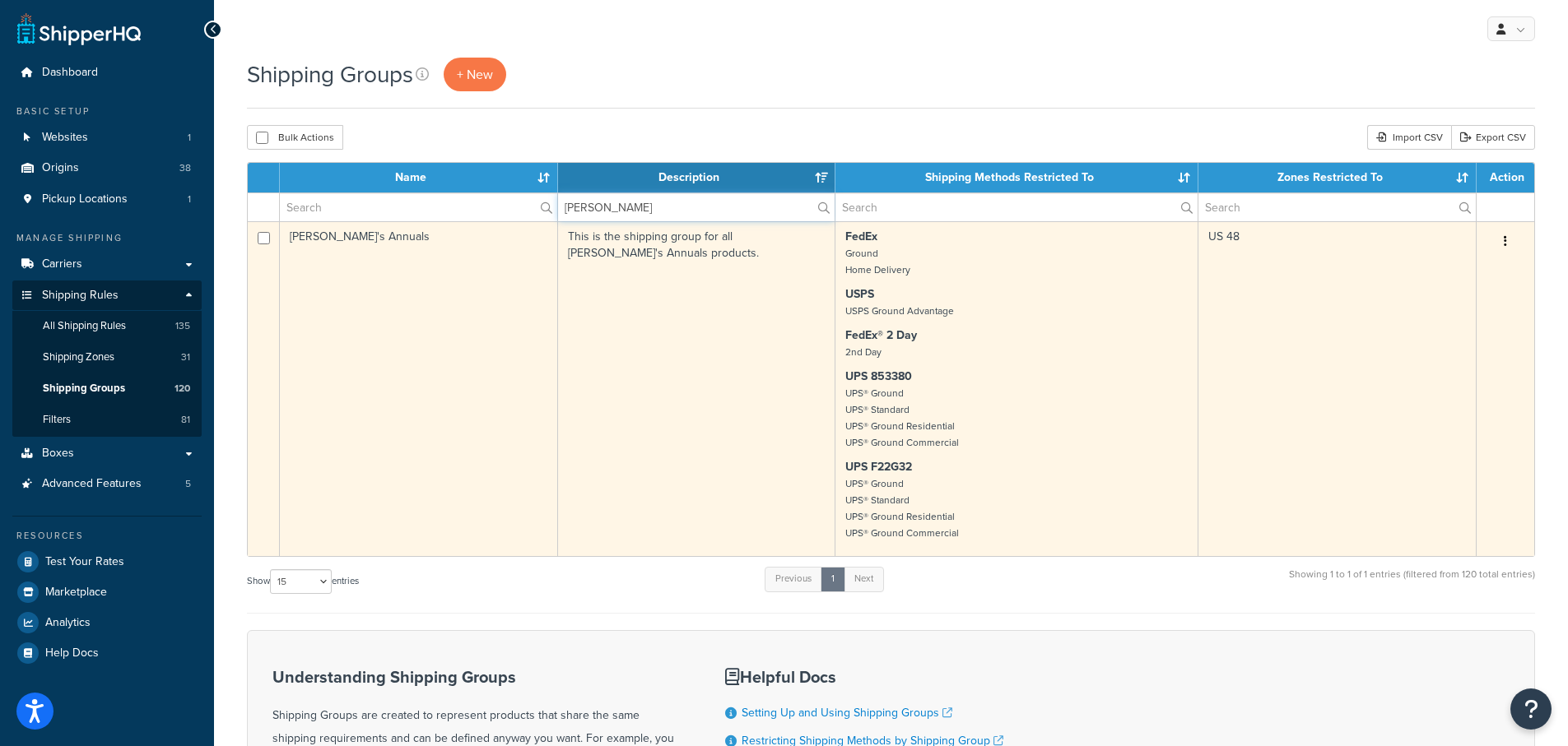
type input "annie"
click at [312, 234] on td "[PERSON_NAME]'s Annuals" at bounding box center [419, 388] width 278 height 335
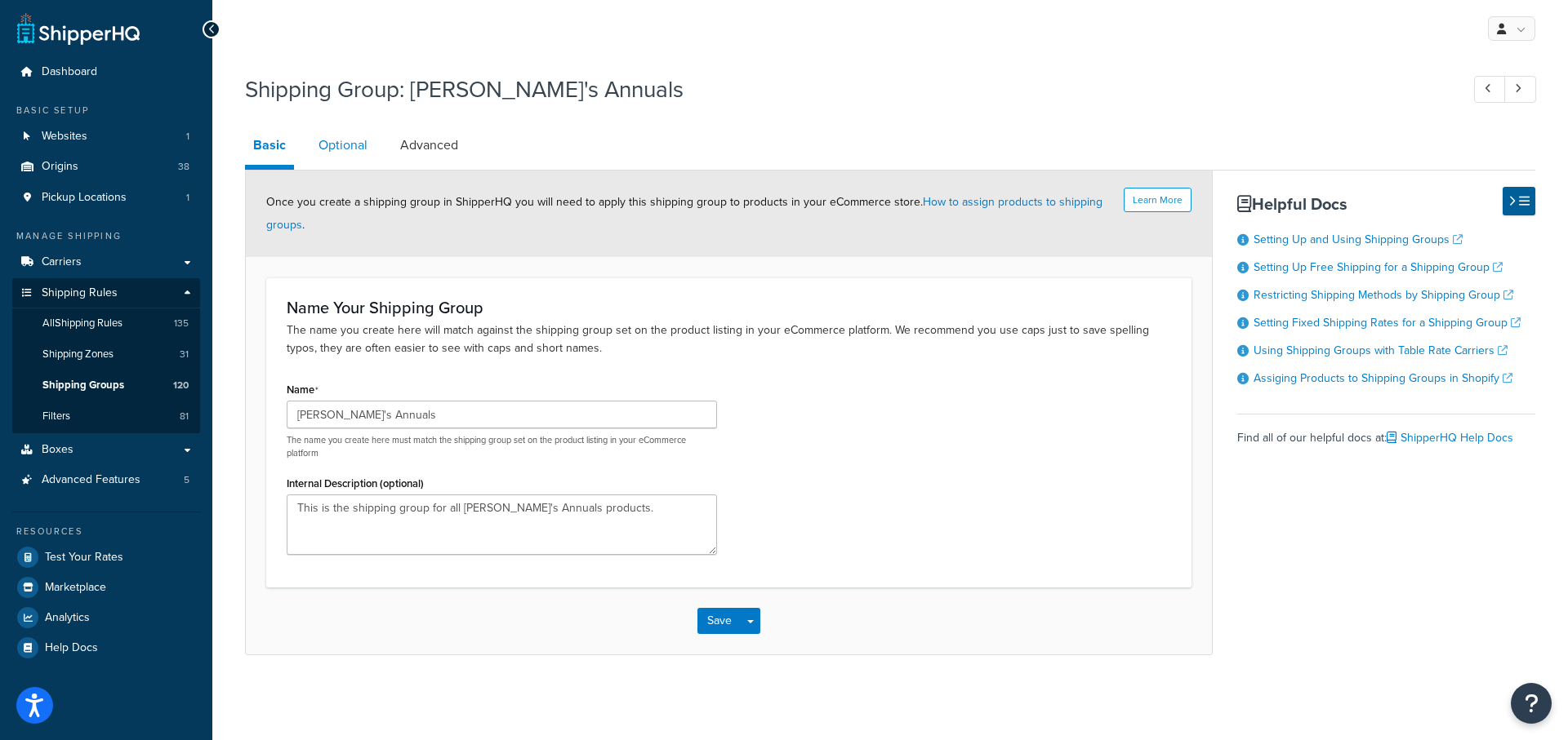
click at [353, 145] on link "Optional" at bounding box center [342, 145] width 66 height 39
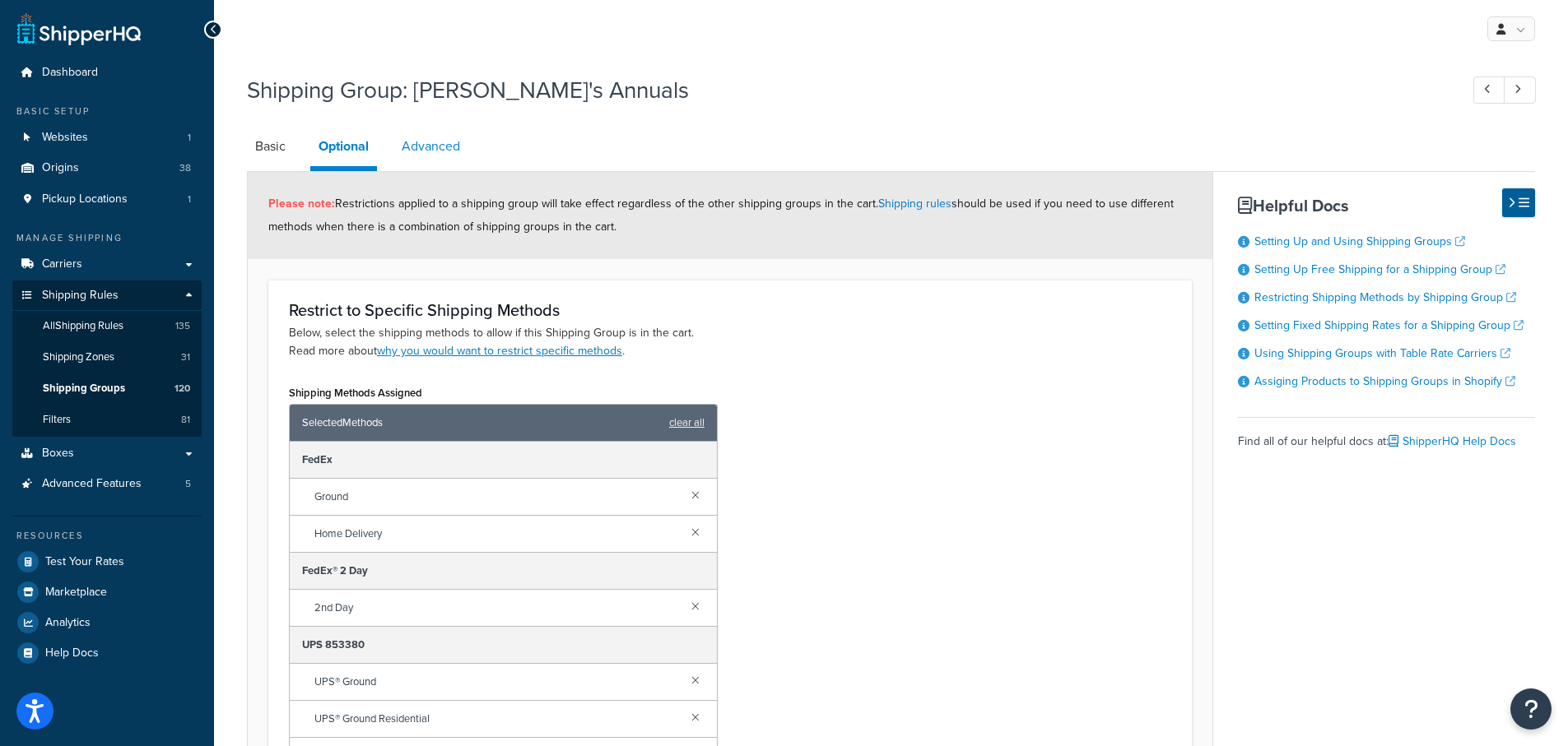
click at [429, 150] on link "Advanced" at bounding box center [431, 146] width 75 height 39
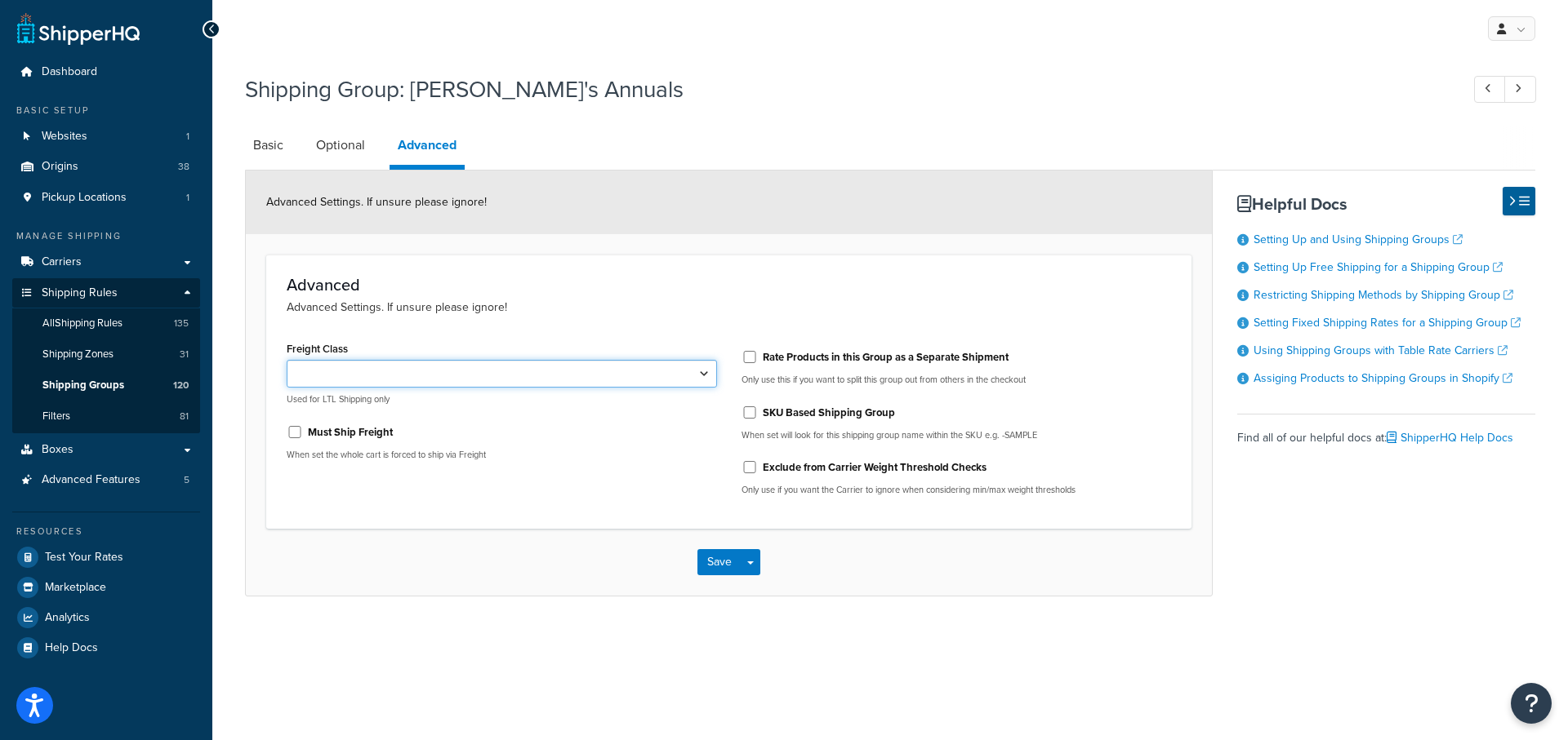
click at [708, 371] on select "50 55 60 65 70 77.5 85 92.5 100 110 125 150 175 200 250 300 400 500" at bounding box center [502, 373] width 430 height 27
click at [818, 257] on div "Advanced Advanced Settings. If unsure please ignore! Freight Class 50 55 60 65 …" at bounding box center [729, 391] width 925 height 274
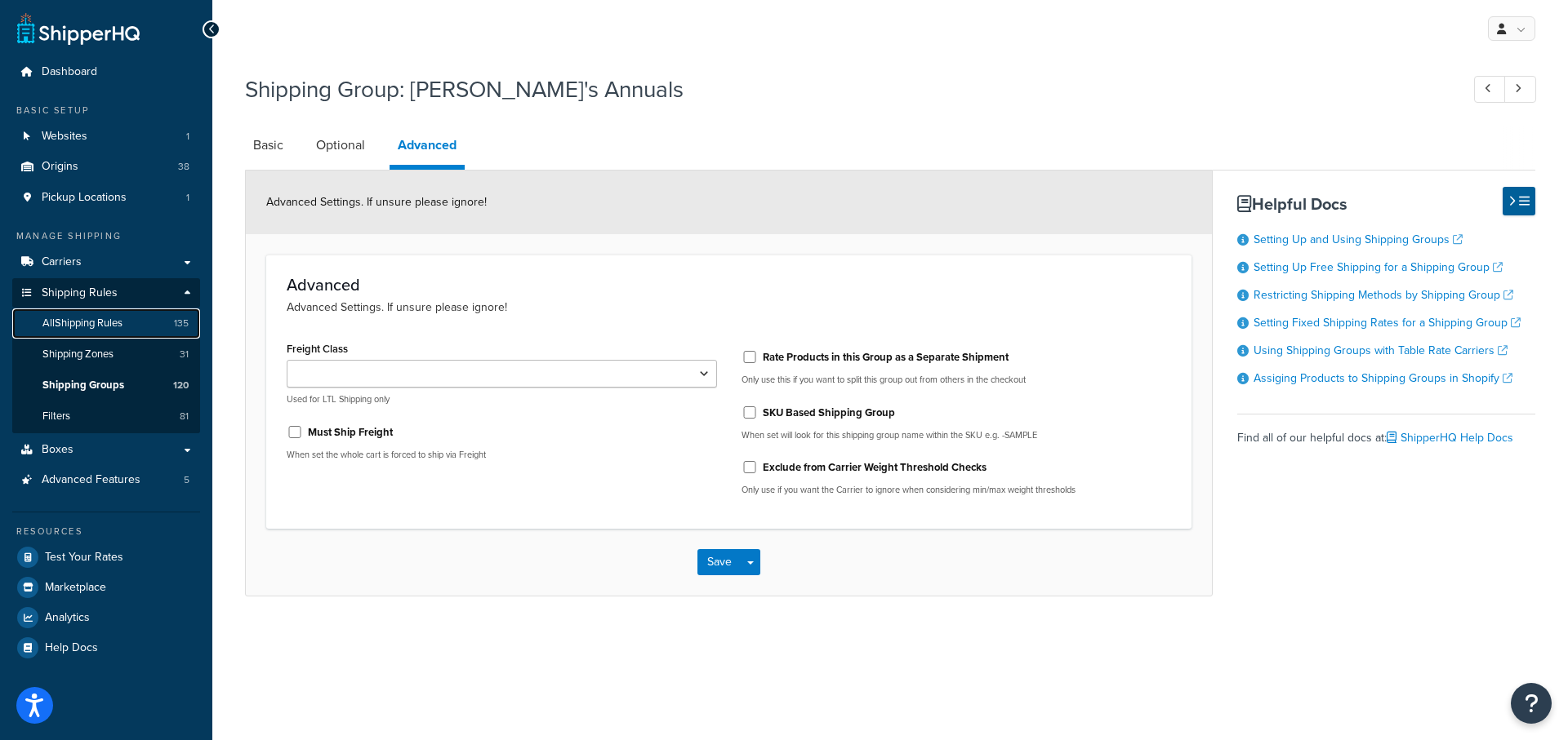
click at [75, 319] on span "All Shipping Rules" at bounding box center [82, 323] width 80 height 14
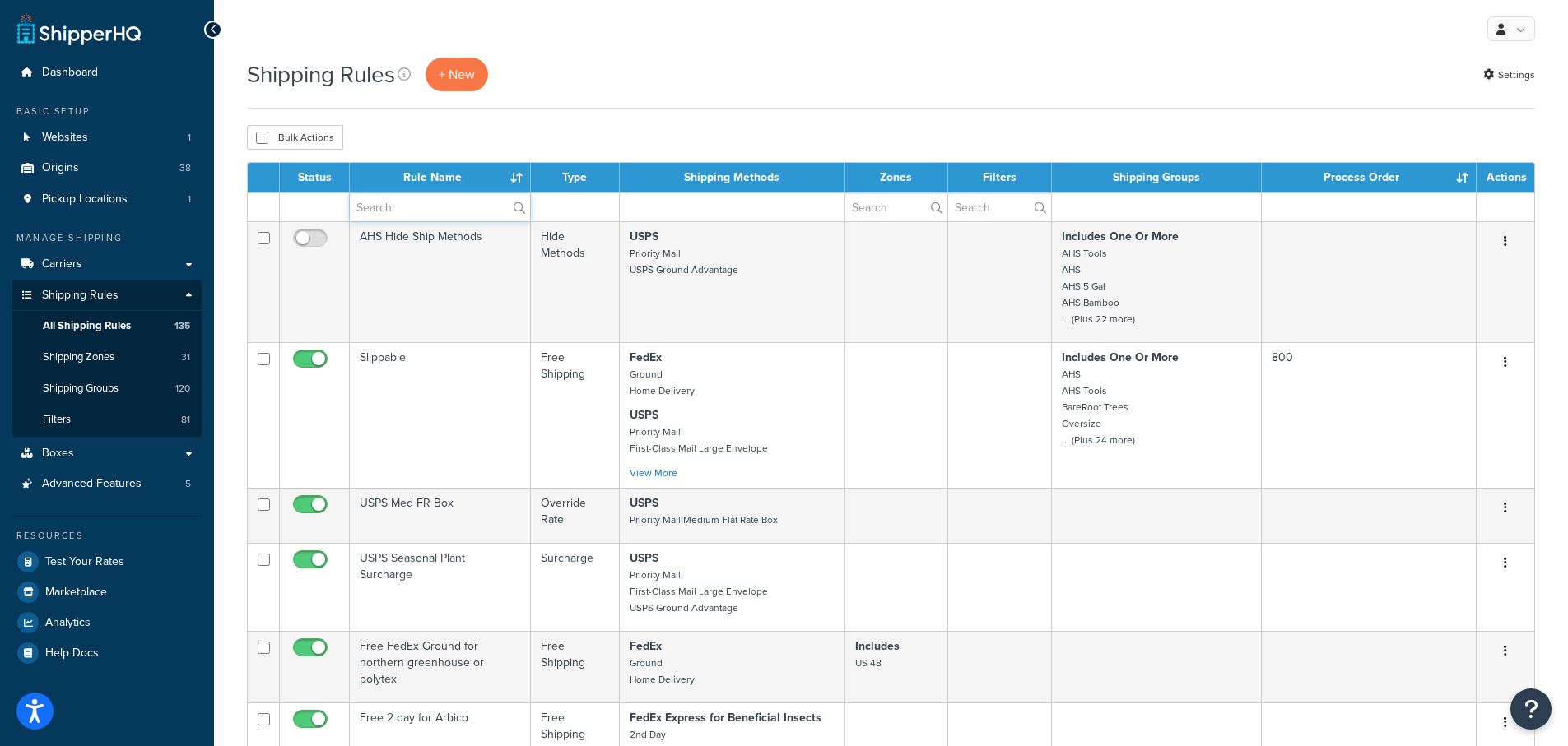
click at [436, 206] on input "text" at bounding box center [440, 206] width 180 height 28
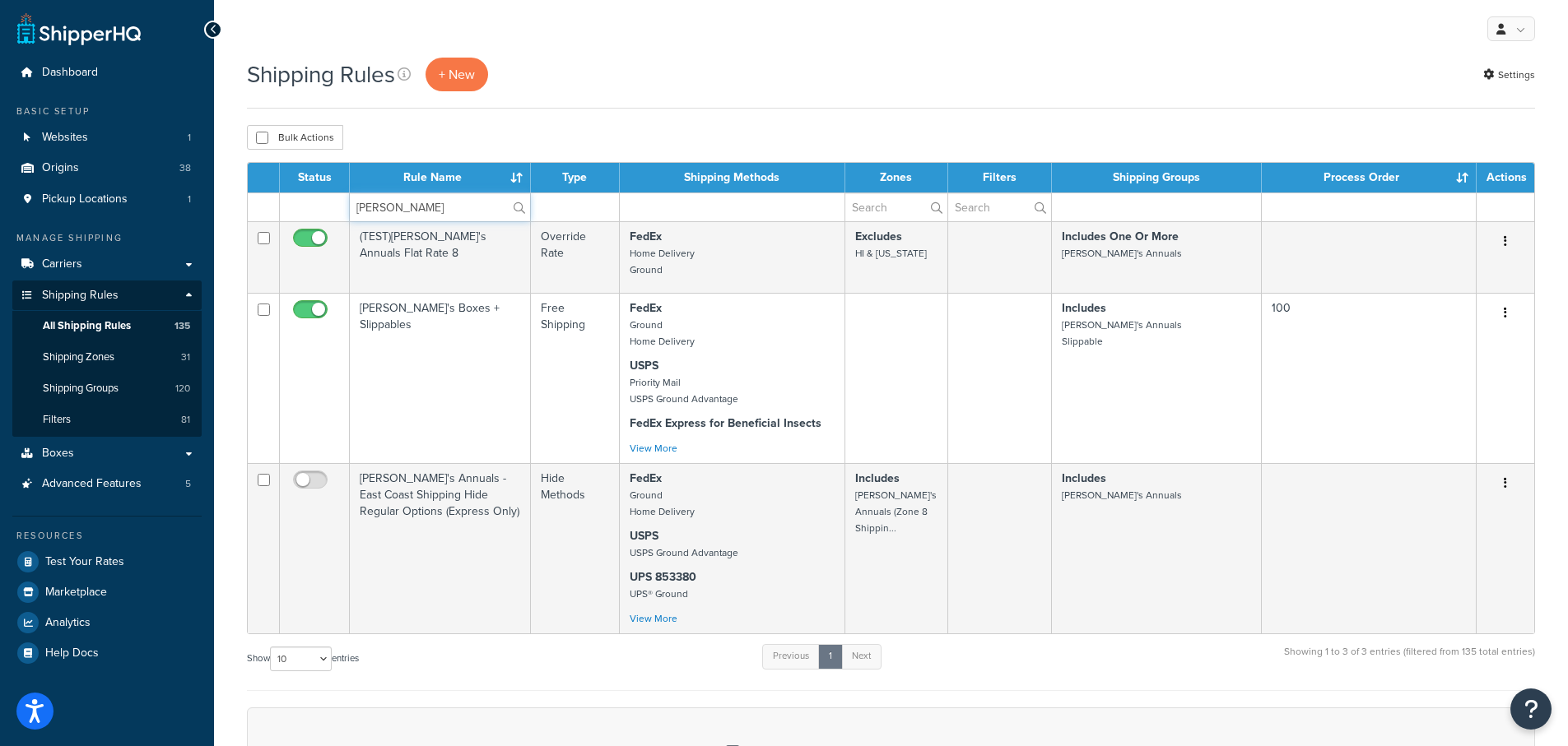
type input "[PERSON_NAME]"
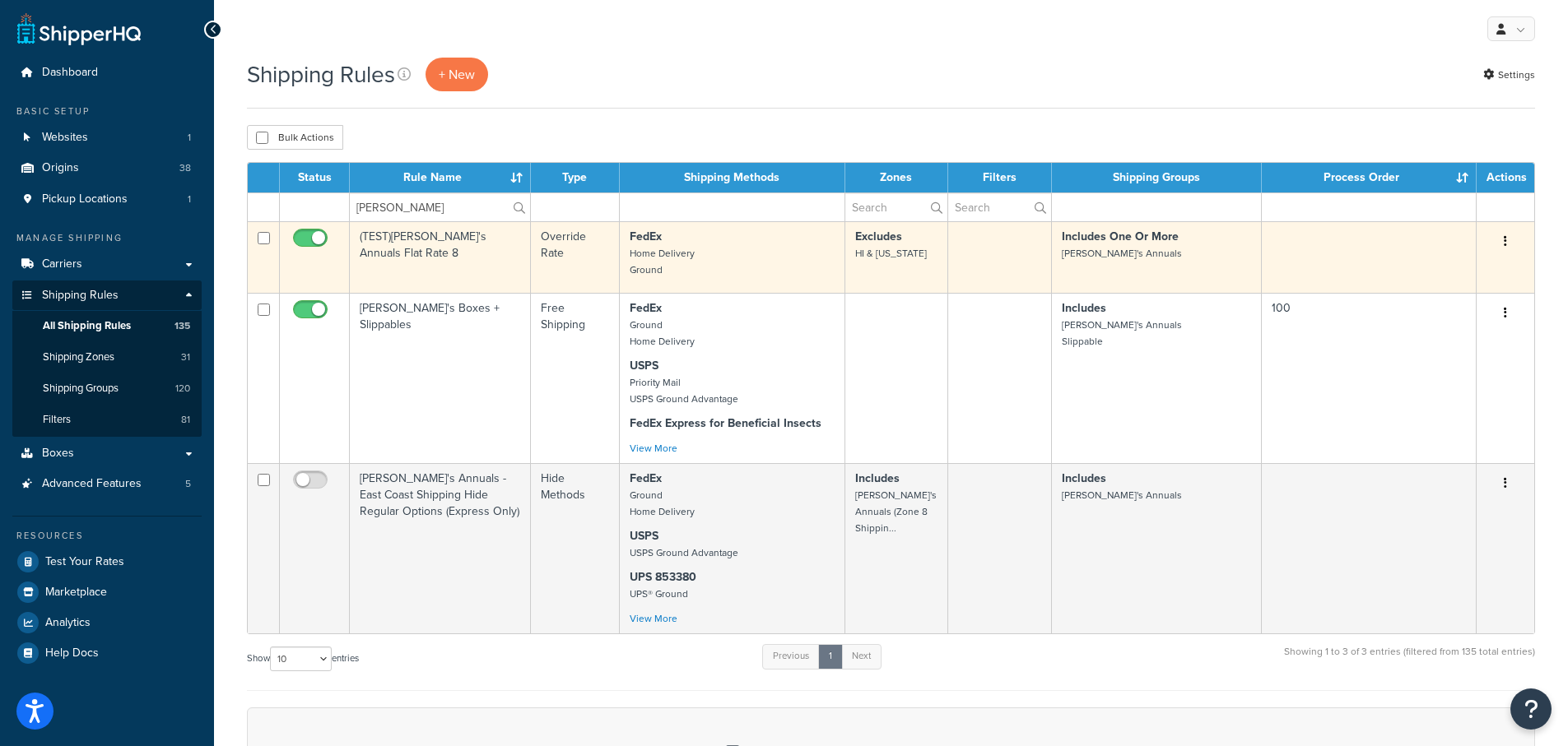
click at [462, 235] on td "(TEST)[PERSON_NAME]'s Annuals Flat Rate 8" at bounding box center [440, 257] width 181 height 72
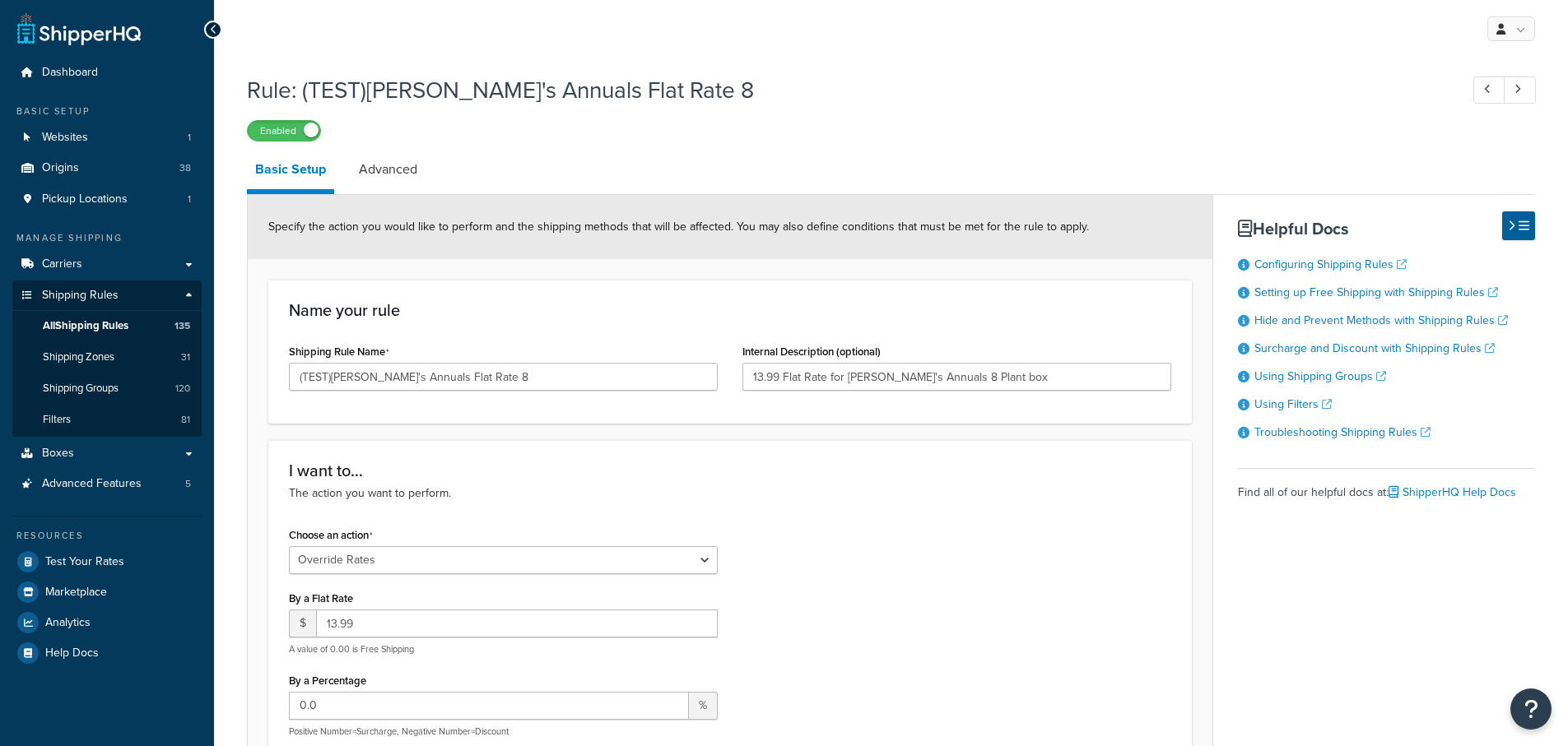
select select "OVERRIDE"
select select "SHIPPING_GROUP"
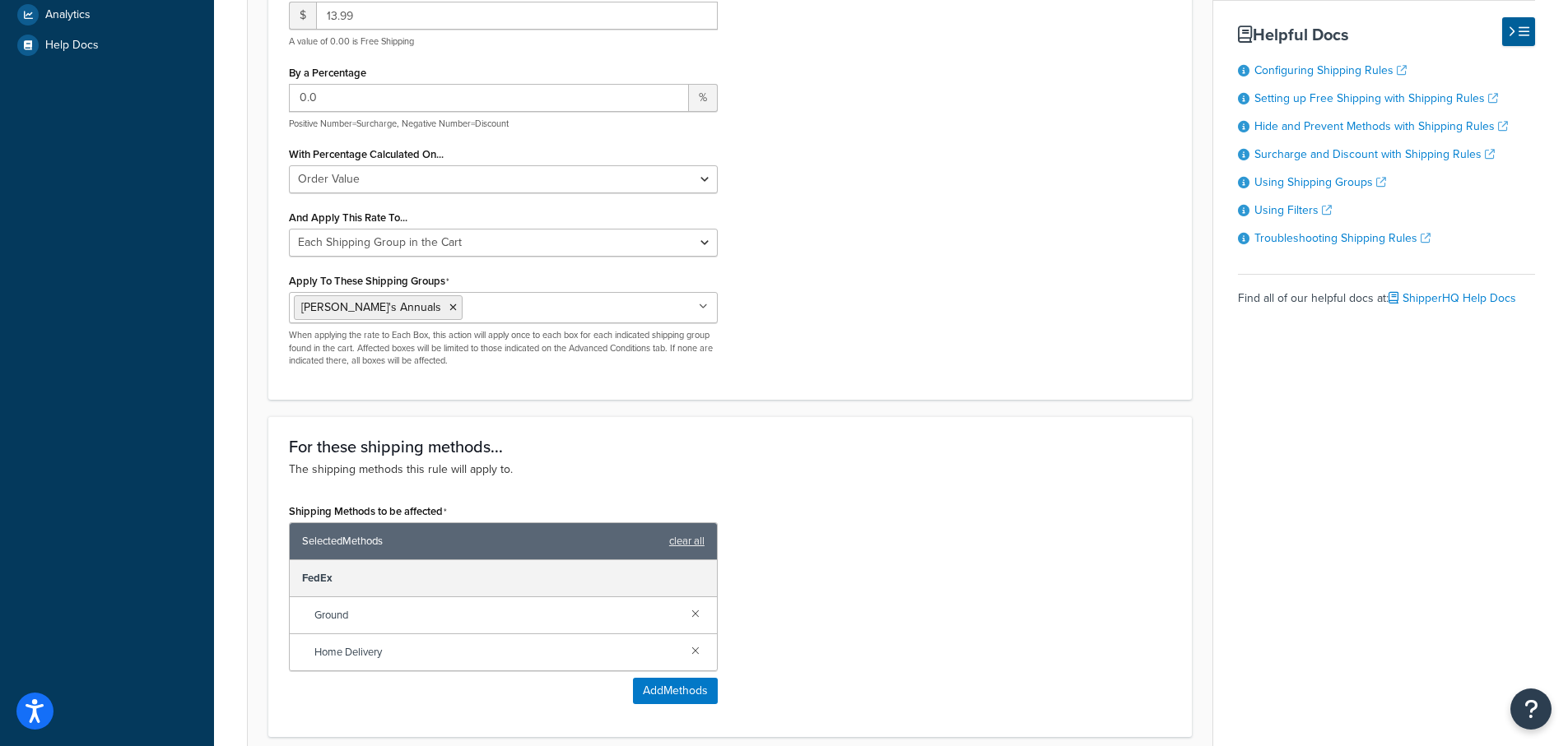
scroll to position [658, 0]
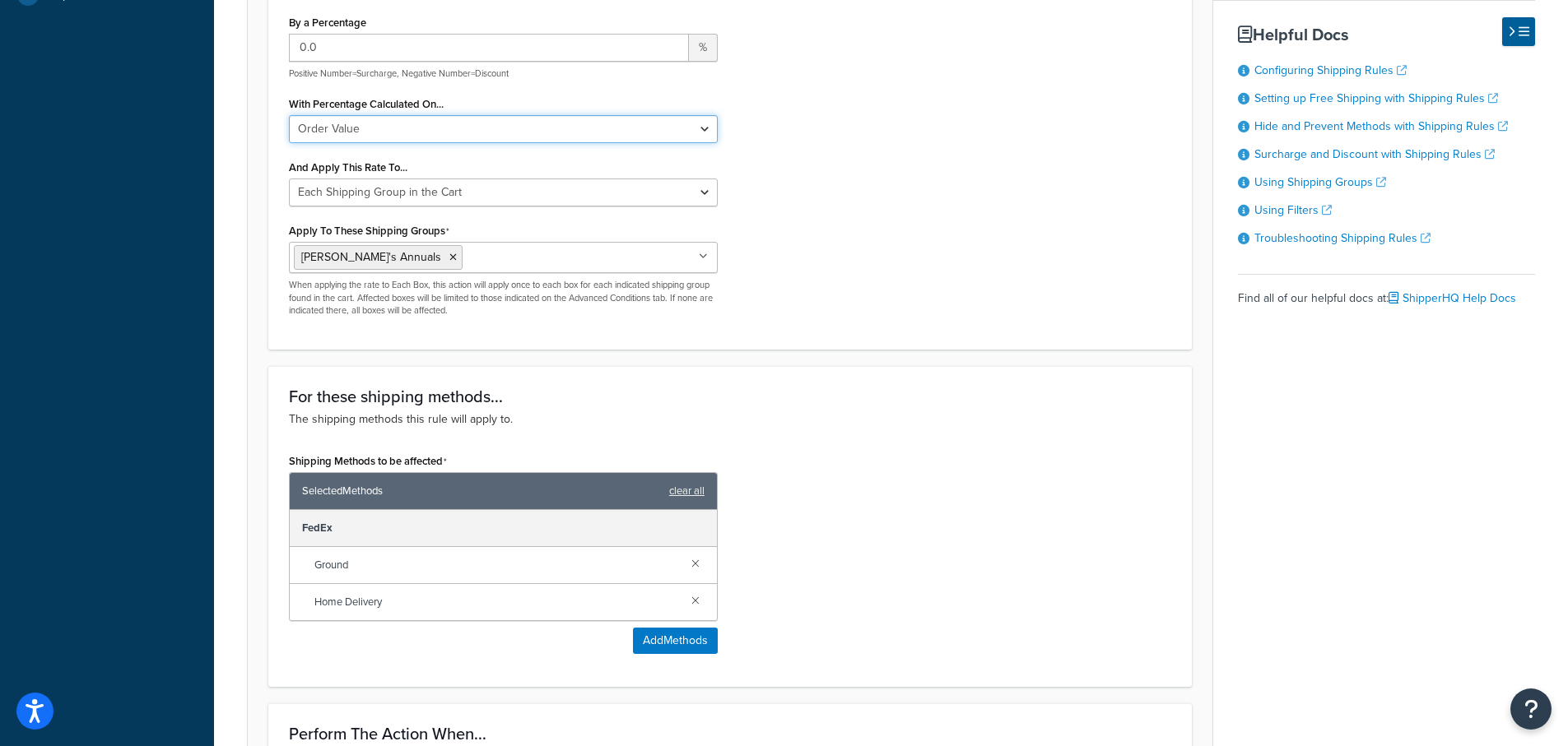
click at [369, 129] on select "Order Value" at bounding box center [503, 129] width 429 height 28
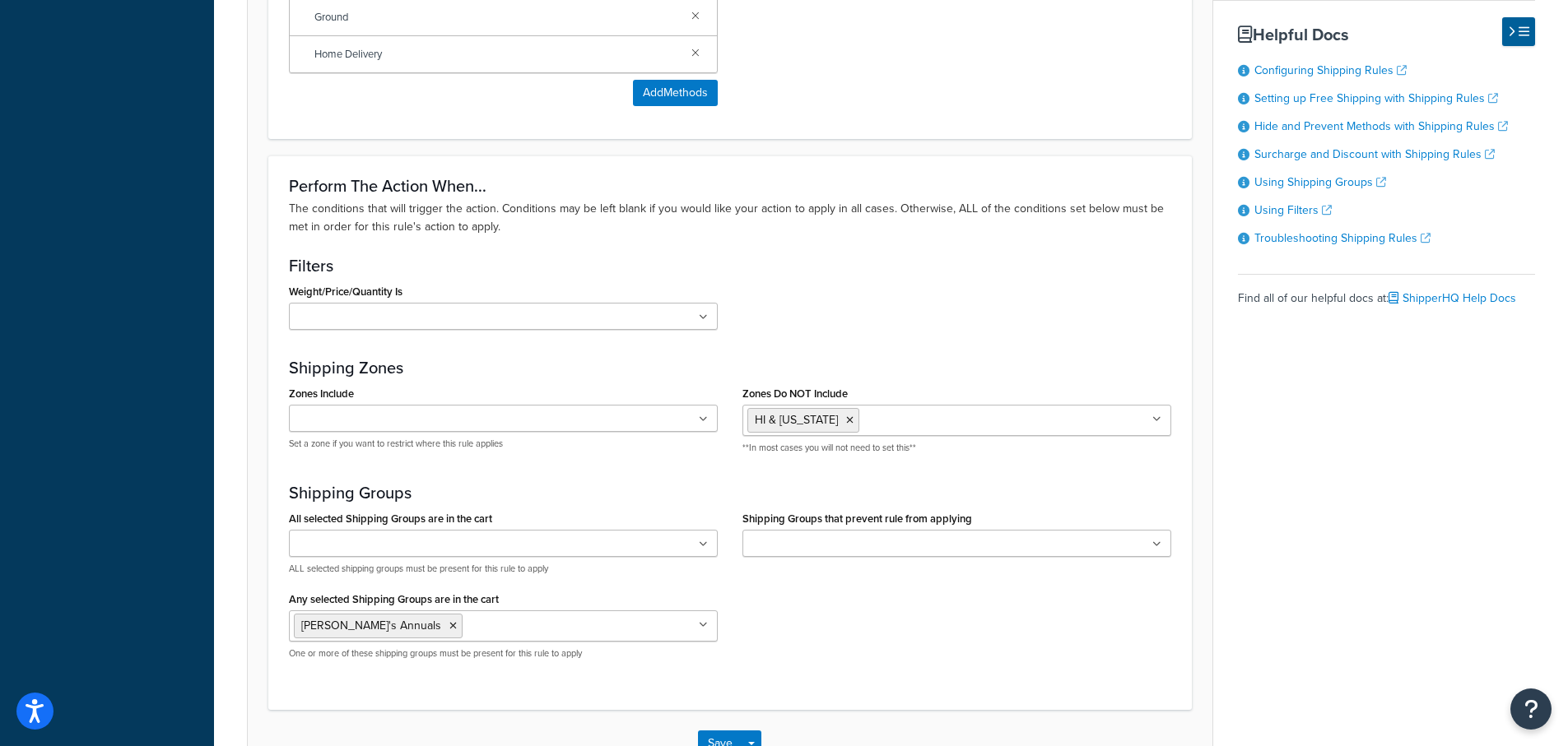
scroll to position [1235, 0]
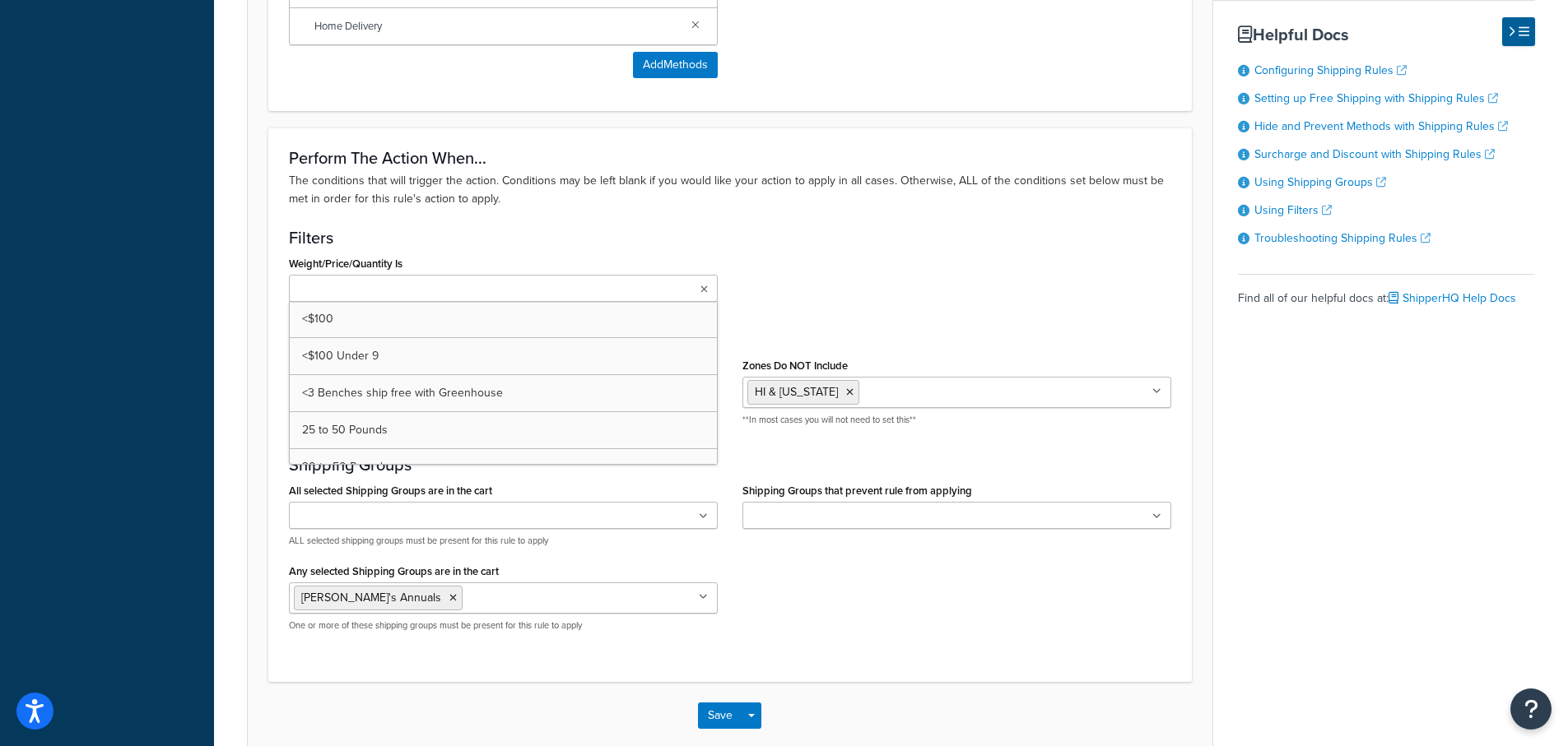
click at [612, 287] on ul at bounding box center [503, 288] width 429 height 28
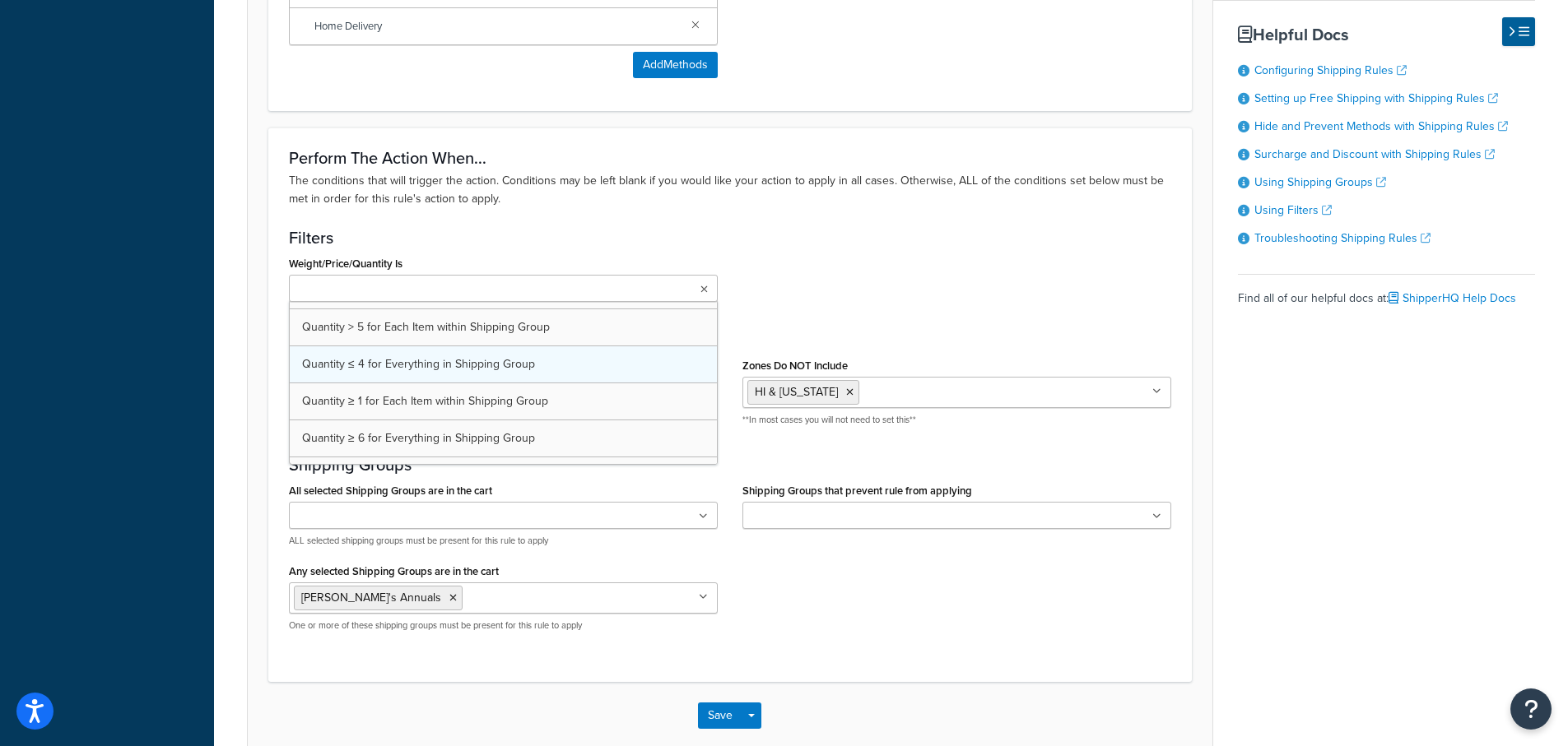
scroll to position [2058, 0]
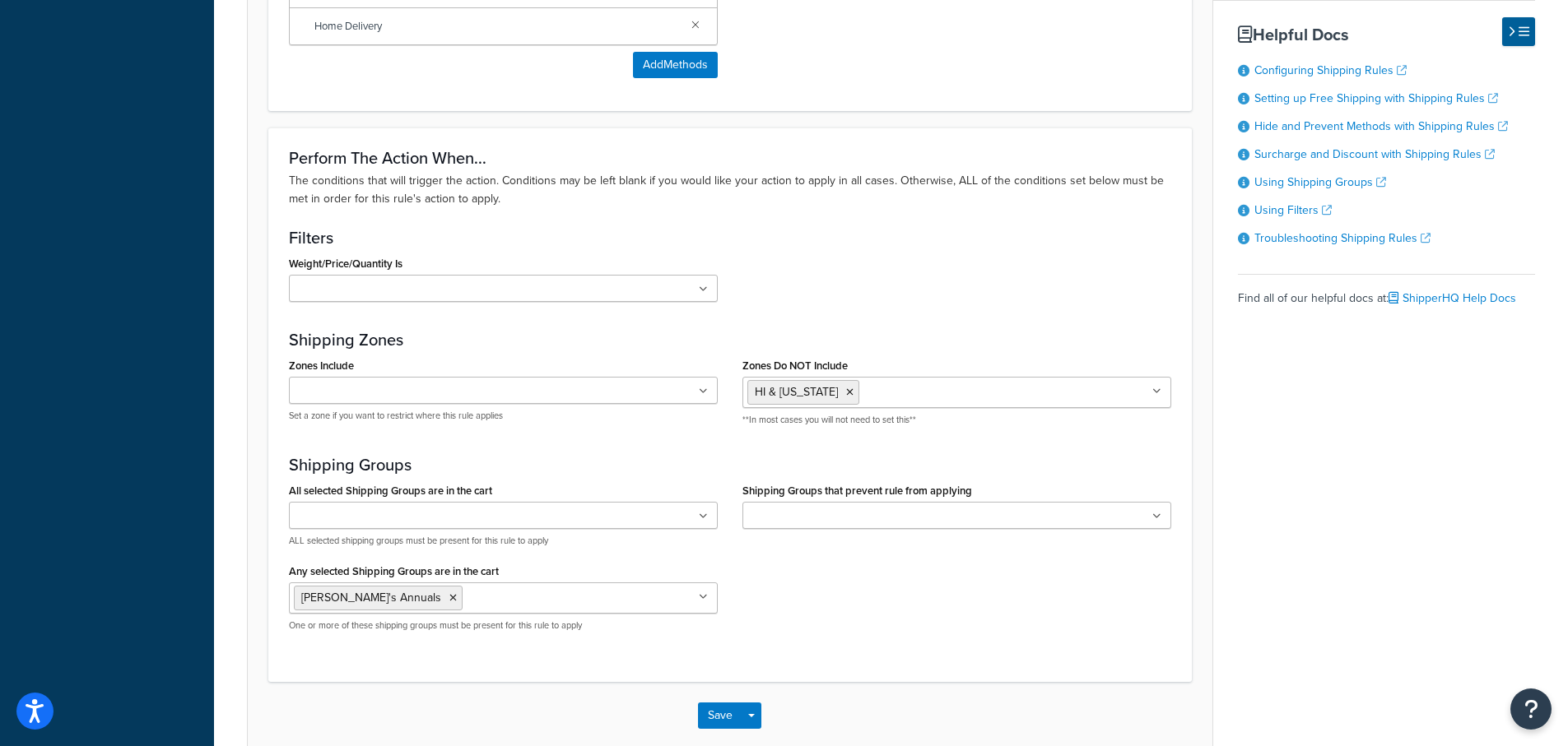
click at [842, 277] on div "Weight/Price/Quantity Is <$100 <$100 Under 9 <3 Benches ship free with Greenhou…" at bounding box center [730, 282] width 907 height 63
click at [406, 280] on ul at bounding box center [503, 288] width 429 height 28
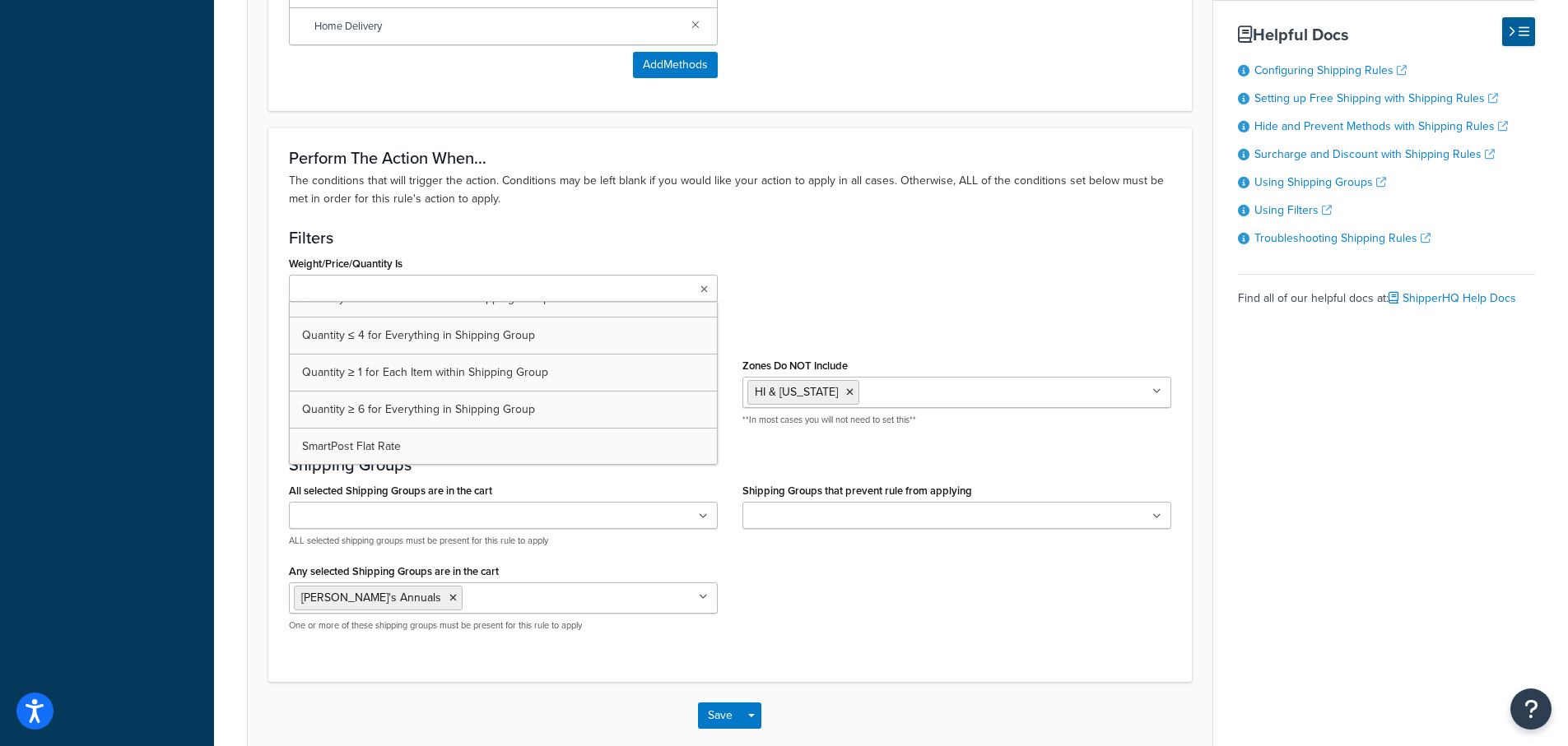
click at [947, 303] on div "Weight/Price/Quantity Is <$100 <$100 Under 9 <3 Benches ship free with Greenhou…" at bounding box center [730, 282] width 907 height 63
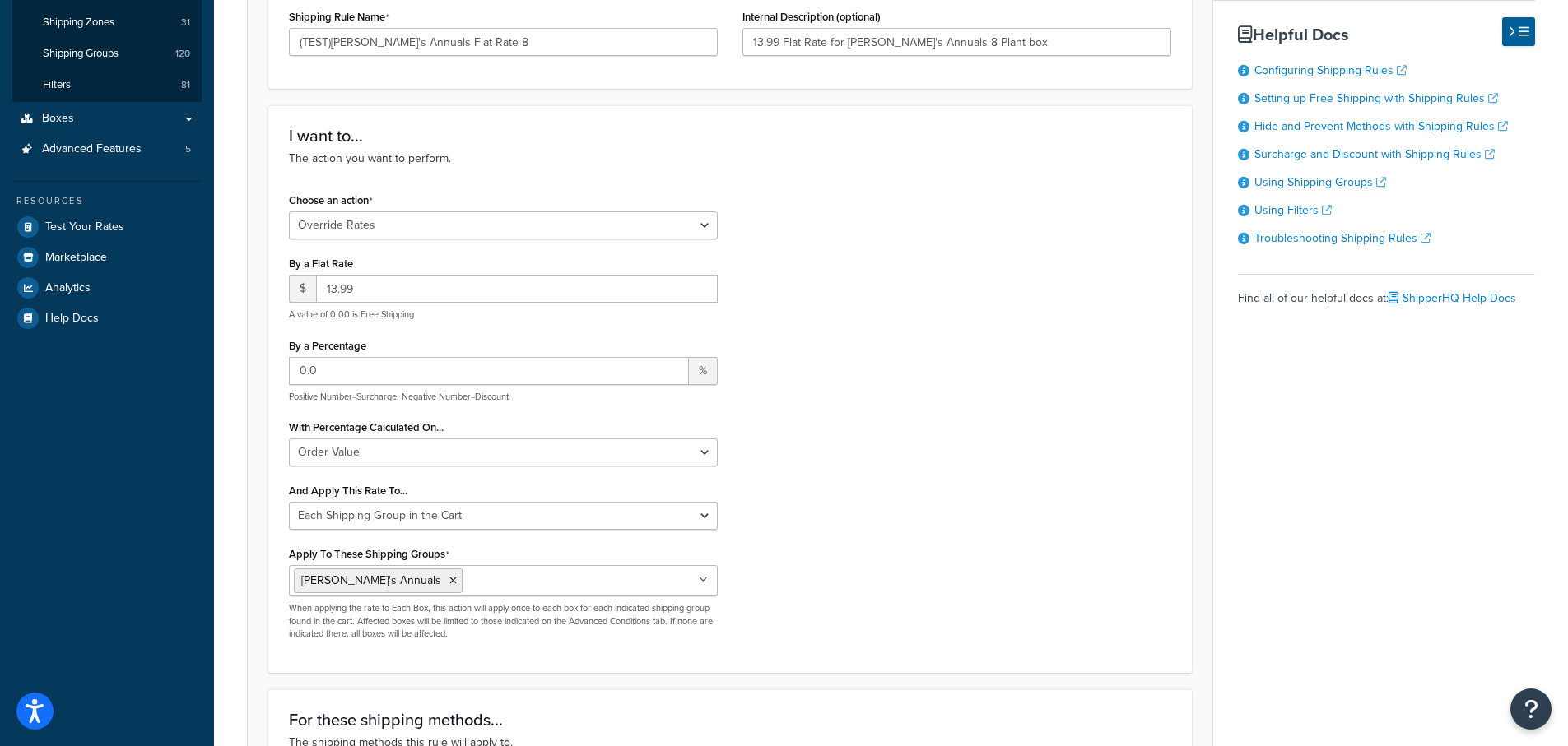
scroll to position [329, 0]
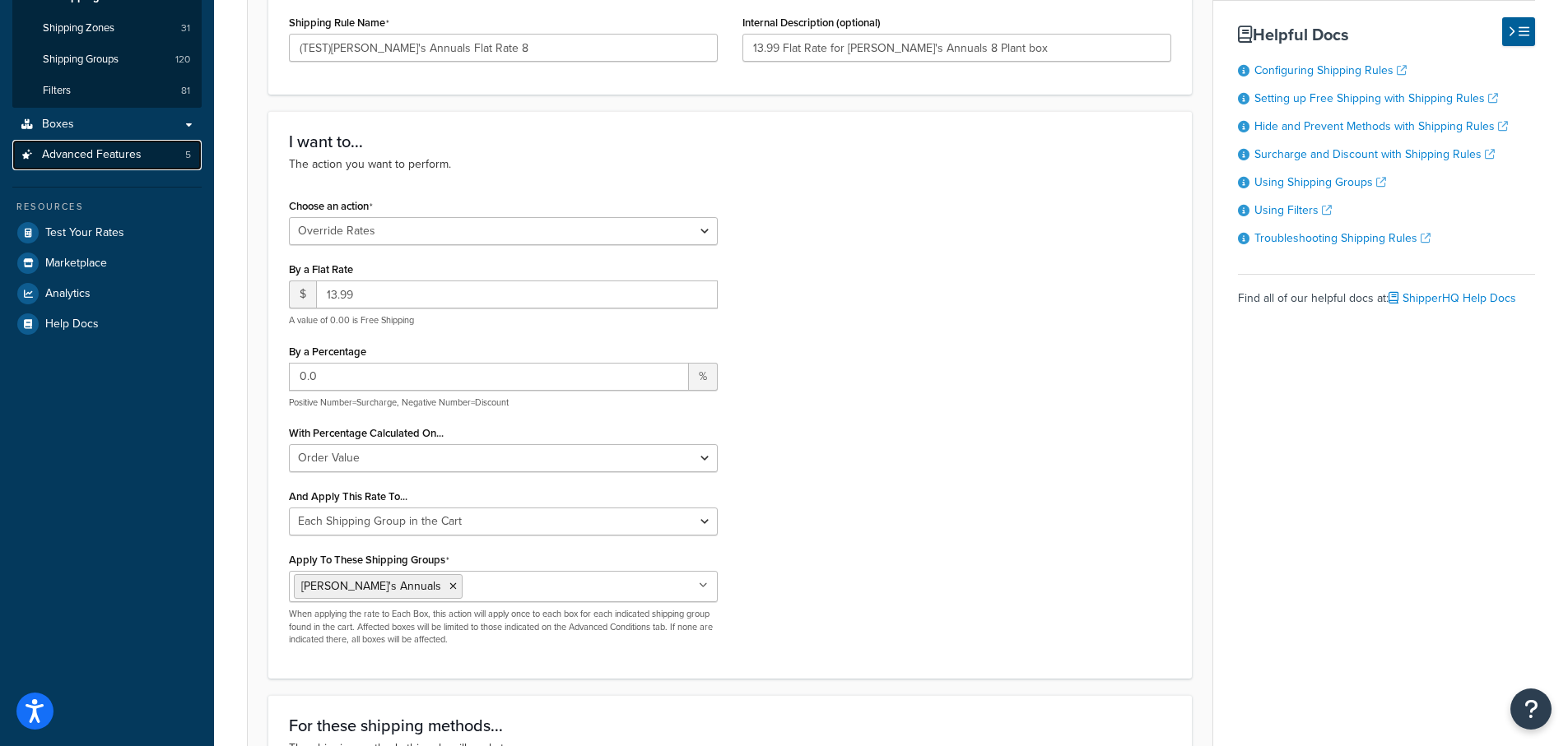
click at [58, 151] on span "Advanced Features" at bounding box center [91, 155] width 99 height 14
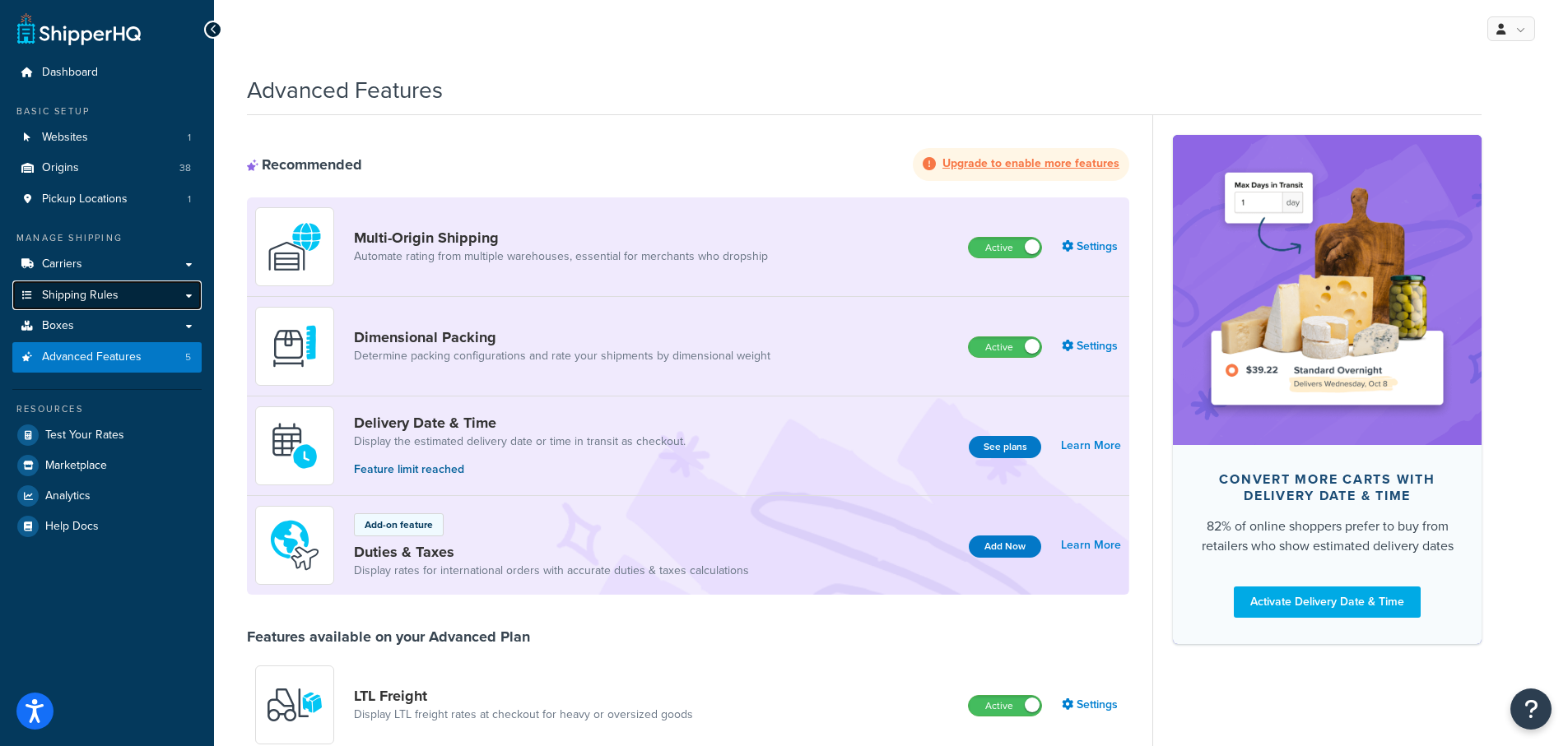
click at [84, 296] on span "Shipping Rules" at bounding box center [80, 296] width 77 height 14
click at [63, 299] on span "Shipping Rules" at bounding box center [80, 296] width 77 height 14
click at [83, 361] on span "Advanced Features" at bounding box center [91, 358] width 99 height 14
click at [53, 322] on span "Boxes" at bounding box center [58, 326] width 32 height 14
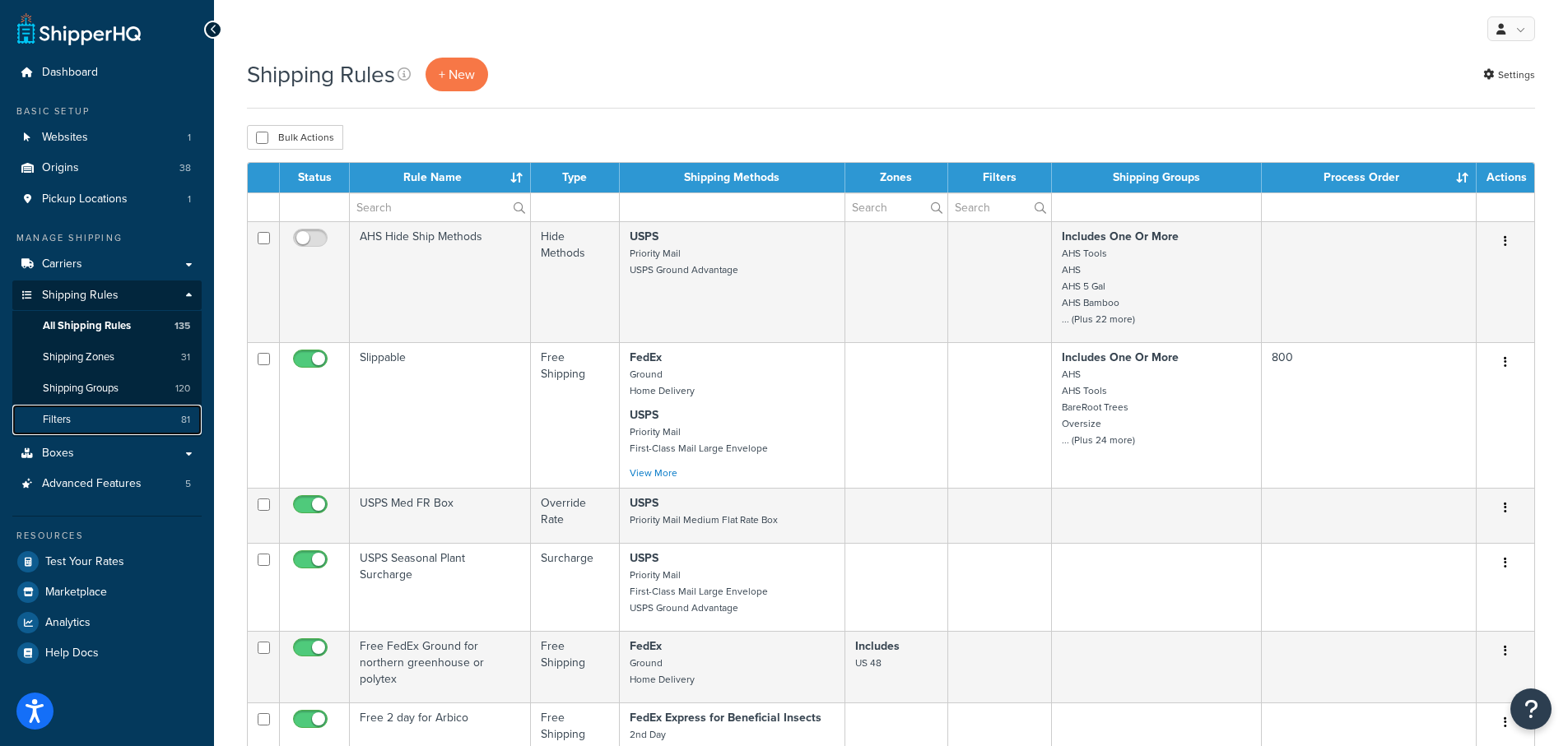
click at [53, 419] on span "Filters" at bounding box center [56, 420] width 28 height 14
click at [398, 212] on input "text" at bounding box center [440, 206] width 180 height 28
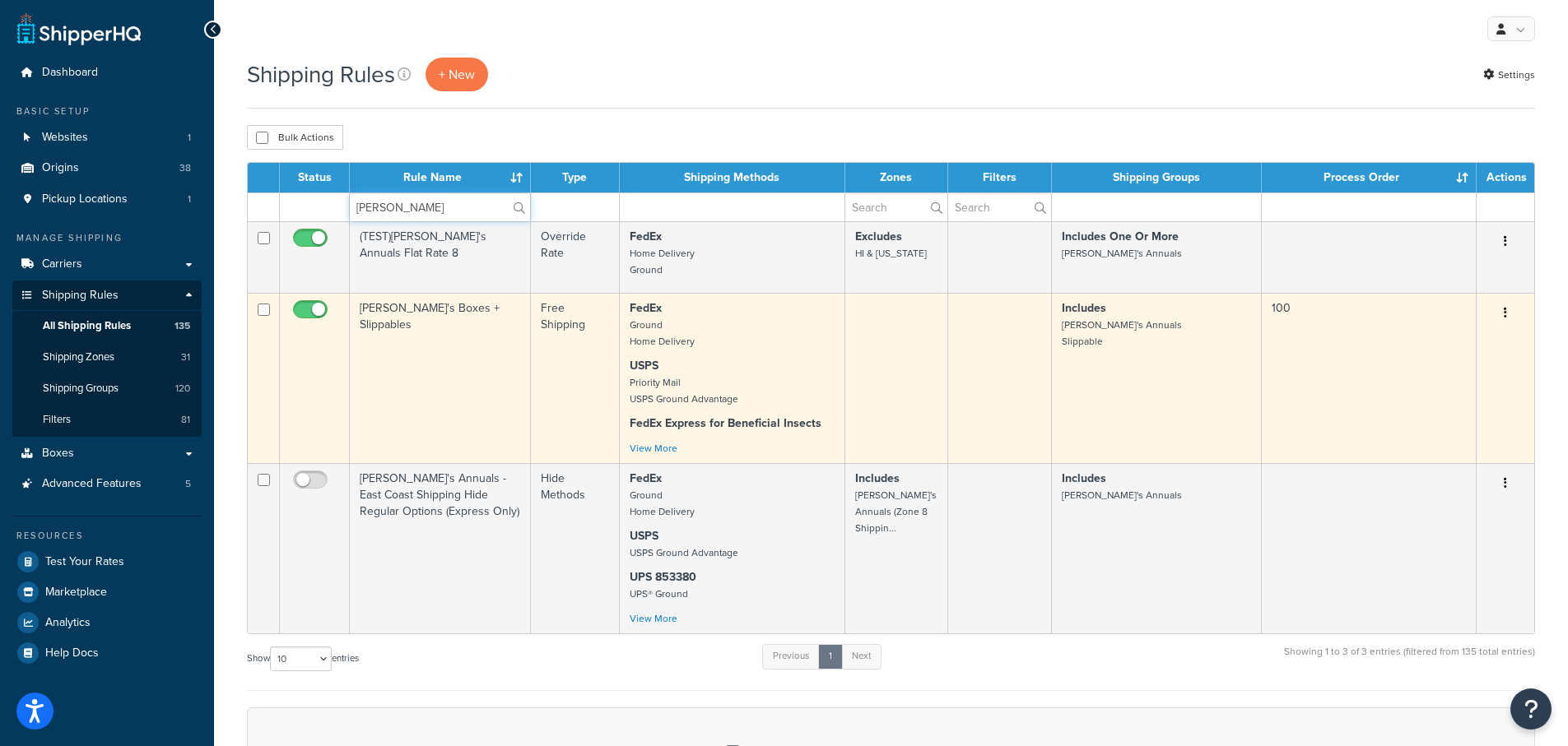
type input "annie"
click at [414, 305] on td "Annie's Boxes + Slippables" at bounding box center [440, 378] width 181 height 170
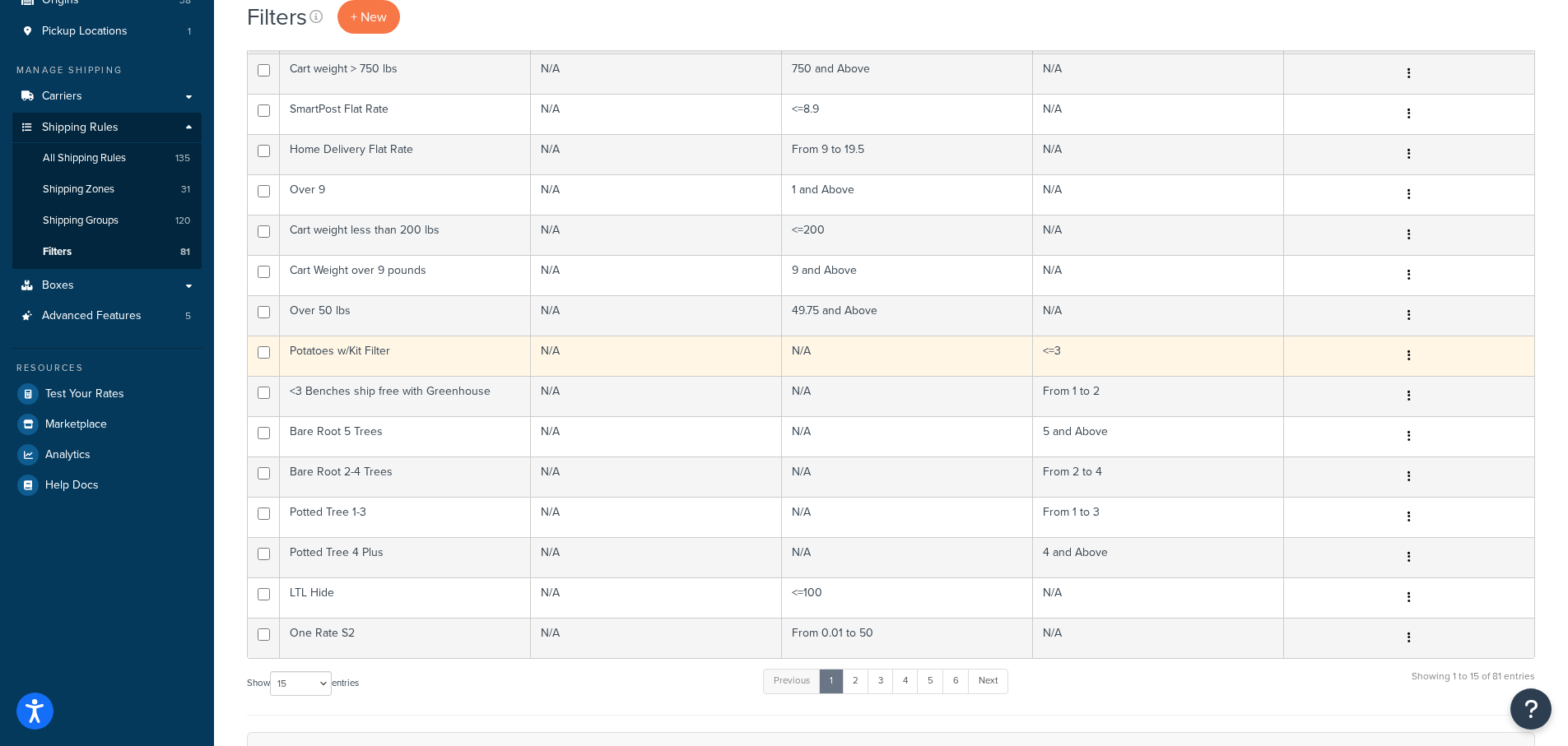
scroll to position [247, 0]
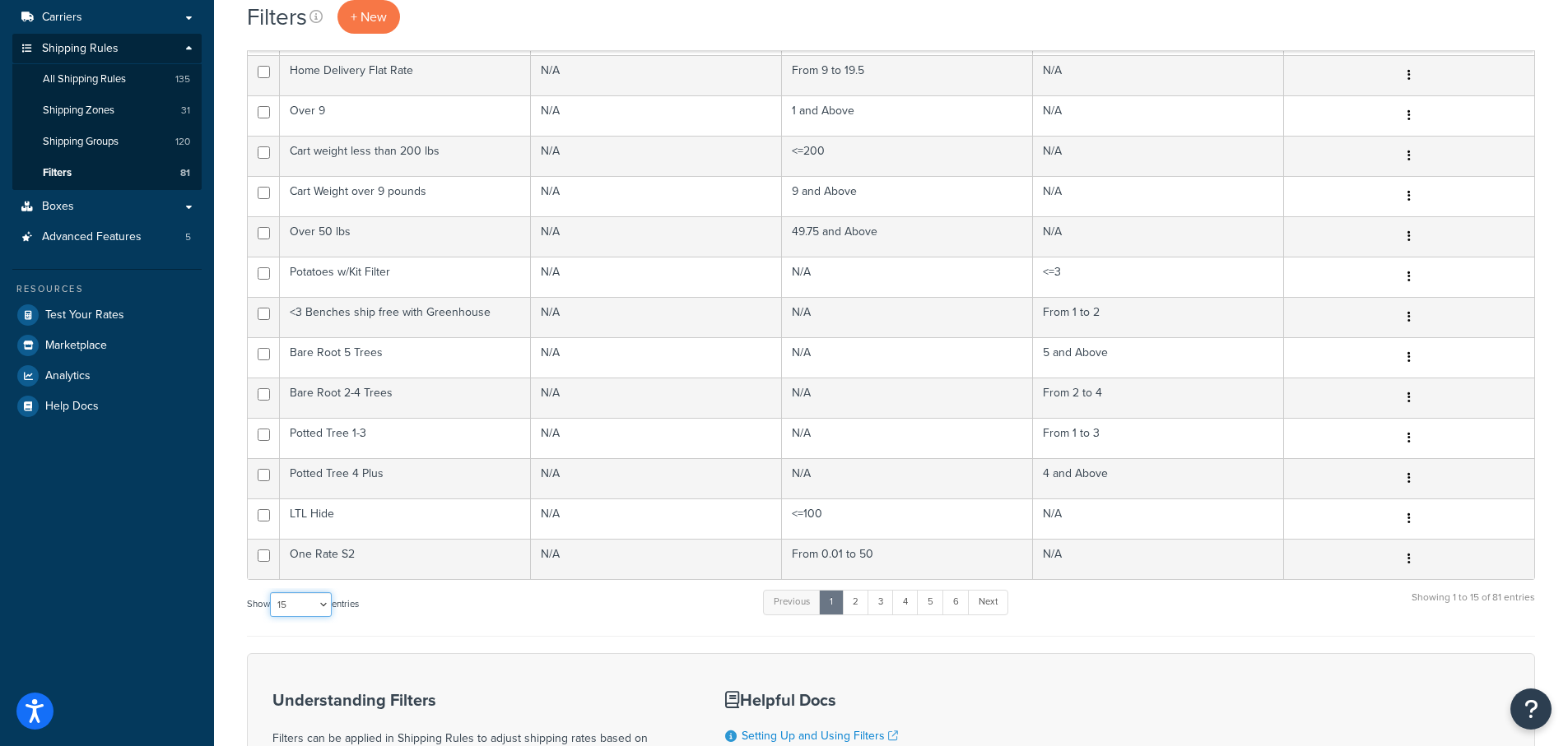
click at [327, 604] on select "10 15 25 50 100" at bounding box center [301, 605] width 62 height 25
select select "50"
click at [271, 617] on select "10 15 25 50 100" at bounding box center [301, 605] width 62 height 25
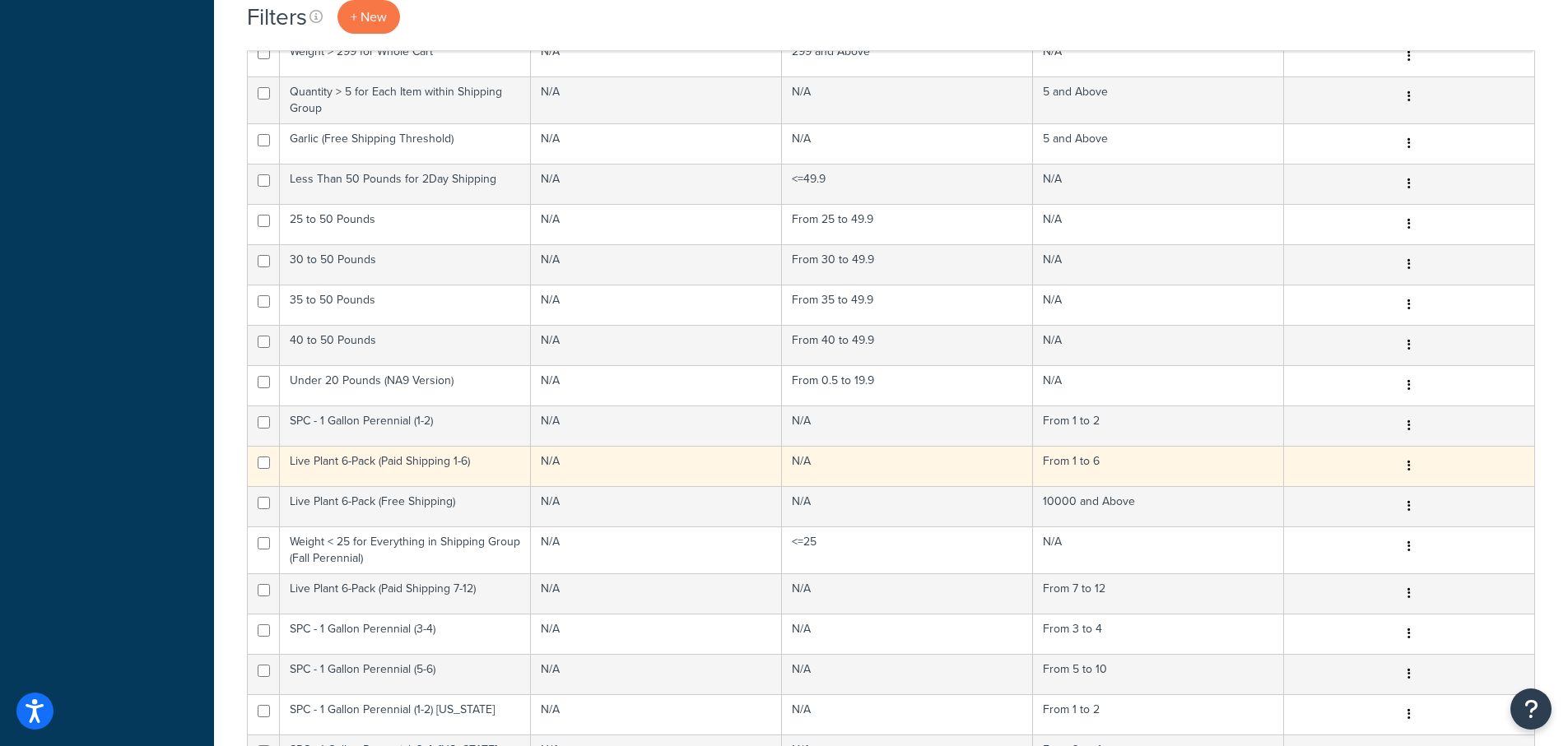
scroll to position [1070, 0]
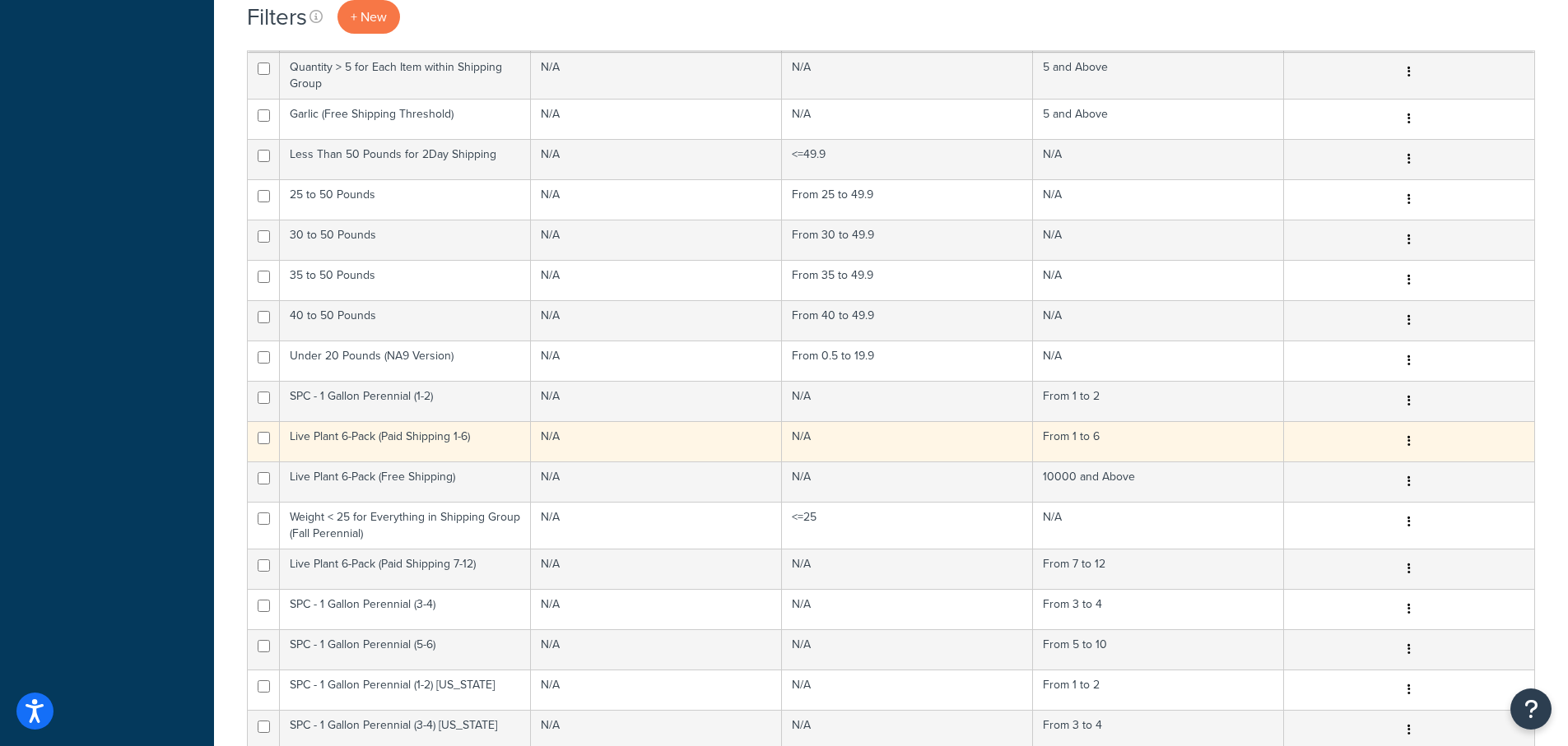
click at [1408, 439] on icon "button" at bounding box center [1408, 441] width 3 height 12
click at [1165, 431] on td "From 1 to 6" at bounding box center [1158, 441] width 251 height 40
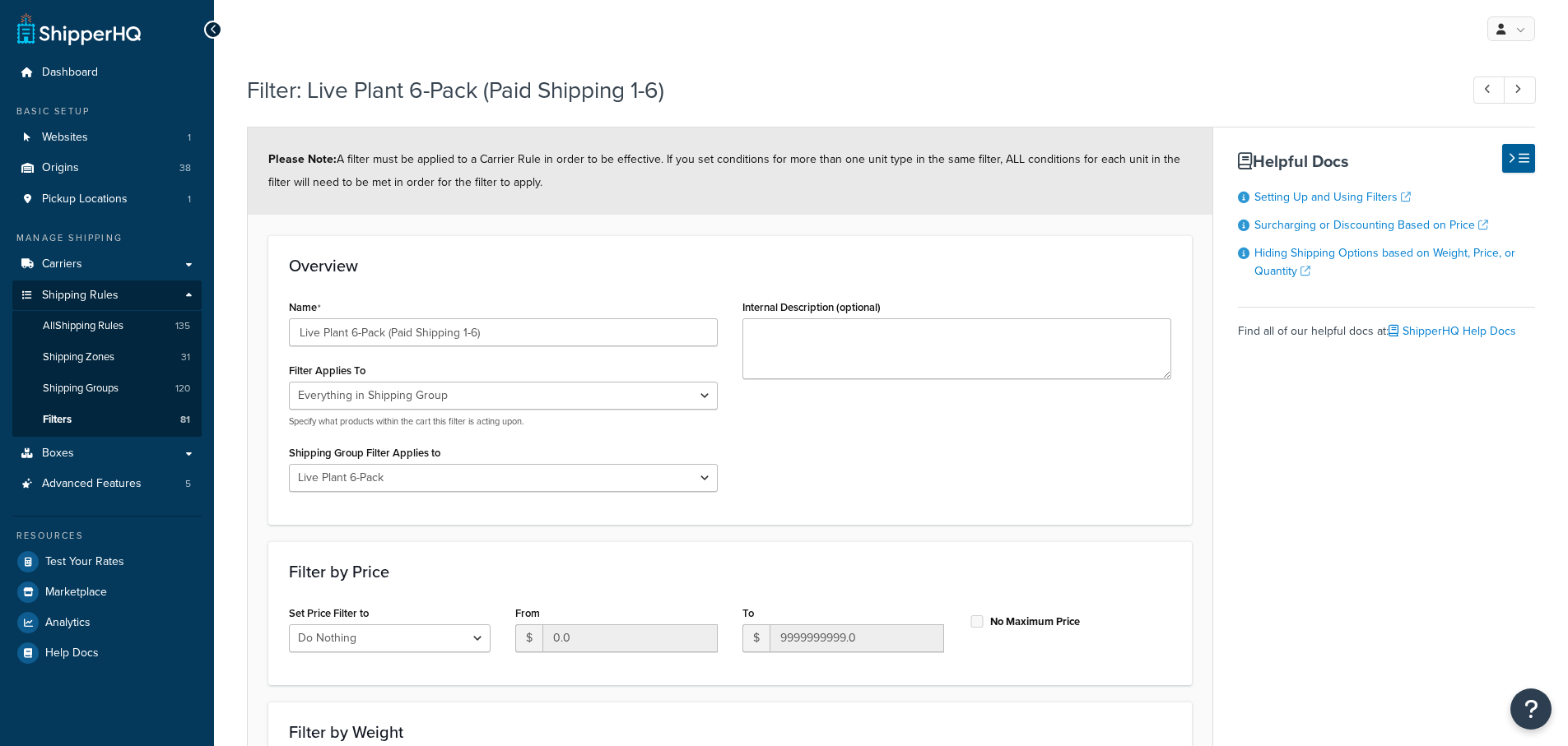
select select "SHIPPING_GROUP"
select select "239453"
select select "range"
click at [522, 398] on select "Whole Cart Everything in Shipping Group Everything at Origin Each Item within S…" at bounding box center [503, 395] width 429 height 28
click at [876, 472] on div "Name Live Plant 6-Pack (Paid Shipping 1-6) Filter Applies To Whole Cart Everyth…" at bounding box center [730, 399] width 907 height 208
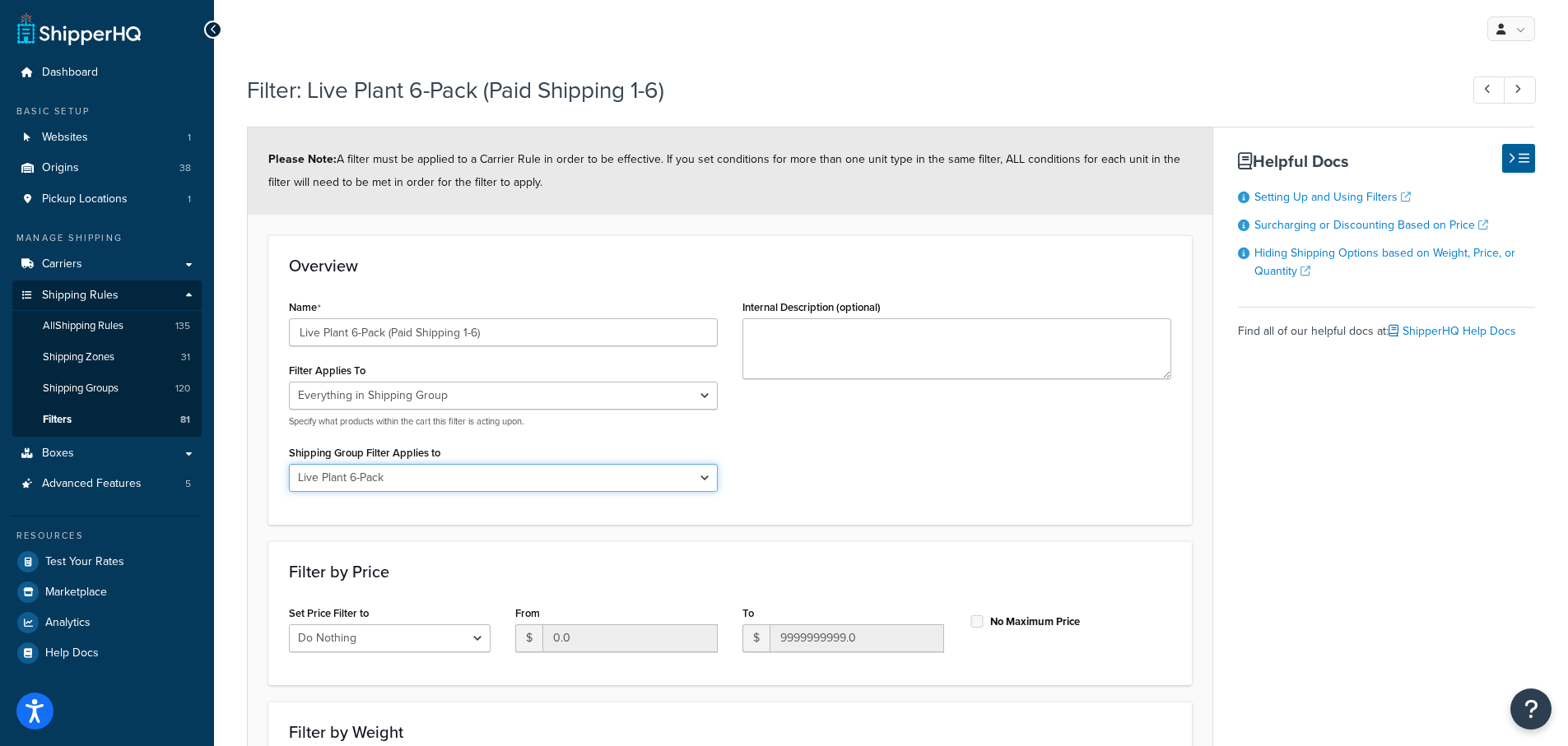
click at [693, 475] on select "All shipping groups AHS AHS Tools Oversize Free USPS BareRoot Trees Slippable P…" at bounding box center [503, 478] width 429 height 28
click at [816, 469] on div "Name Live Plant 6-Pack (Paid Shipping 1-6) Filter Applies To Whole Cart Everyth…" at bounding box center [730, 399] width 907 height 208
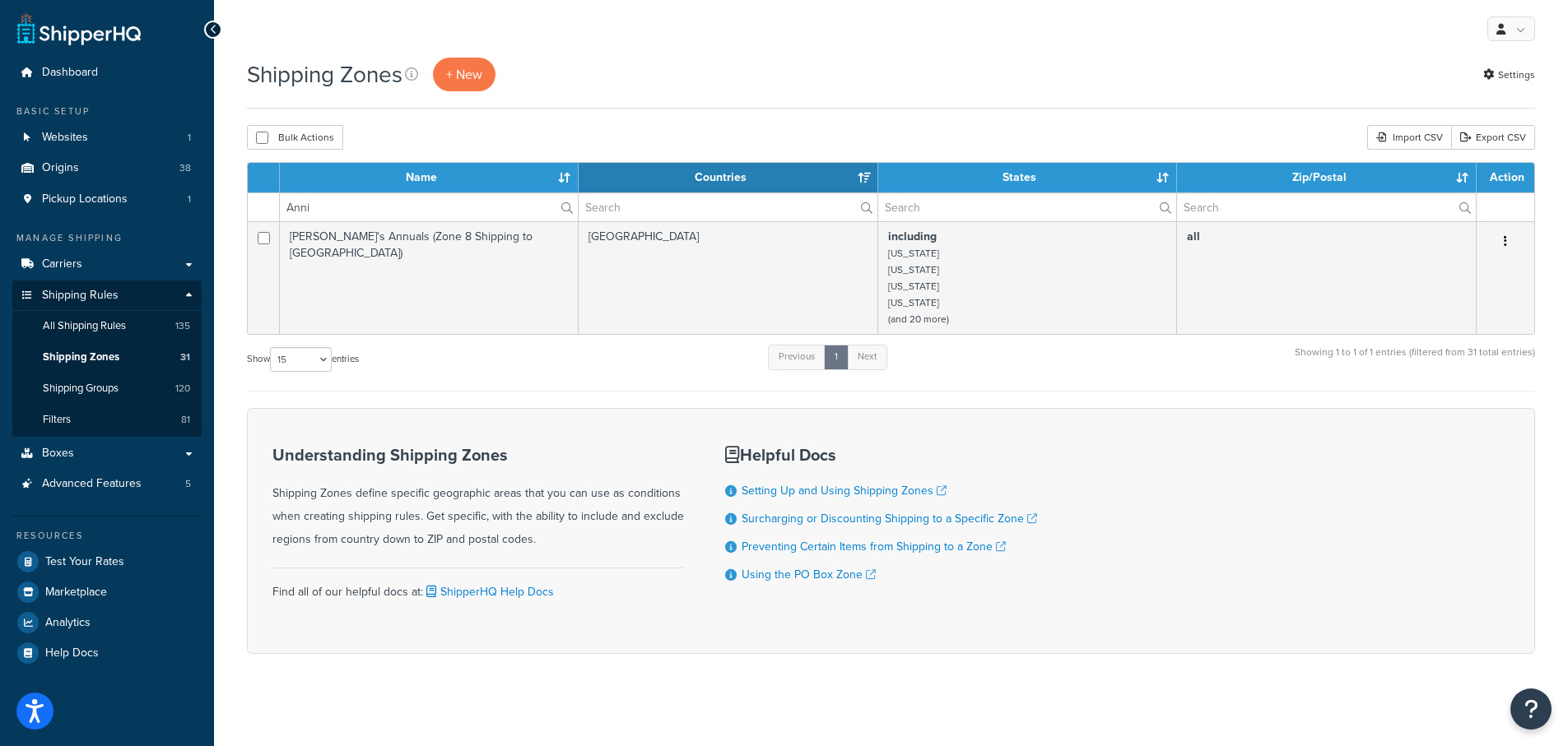
select select "15"
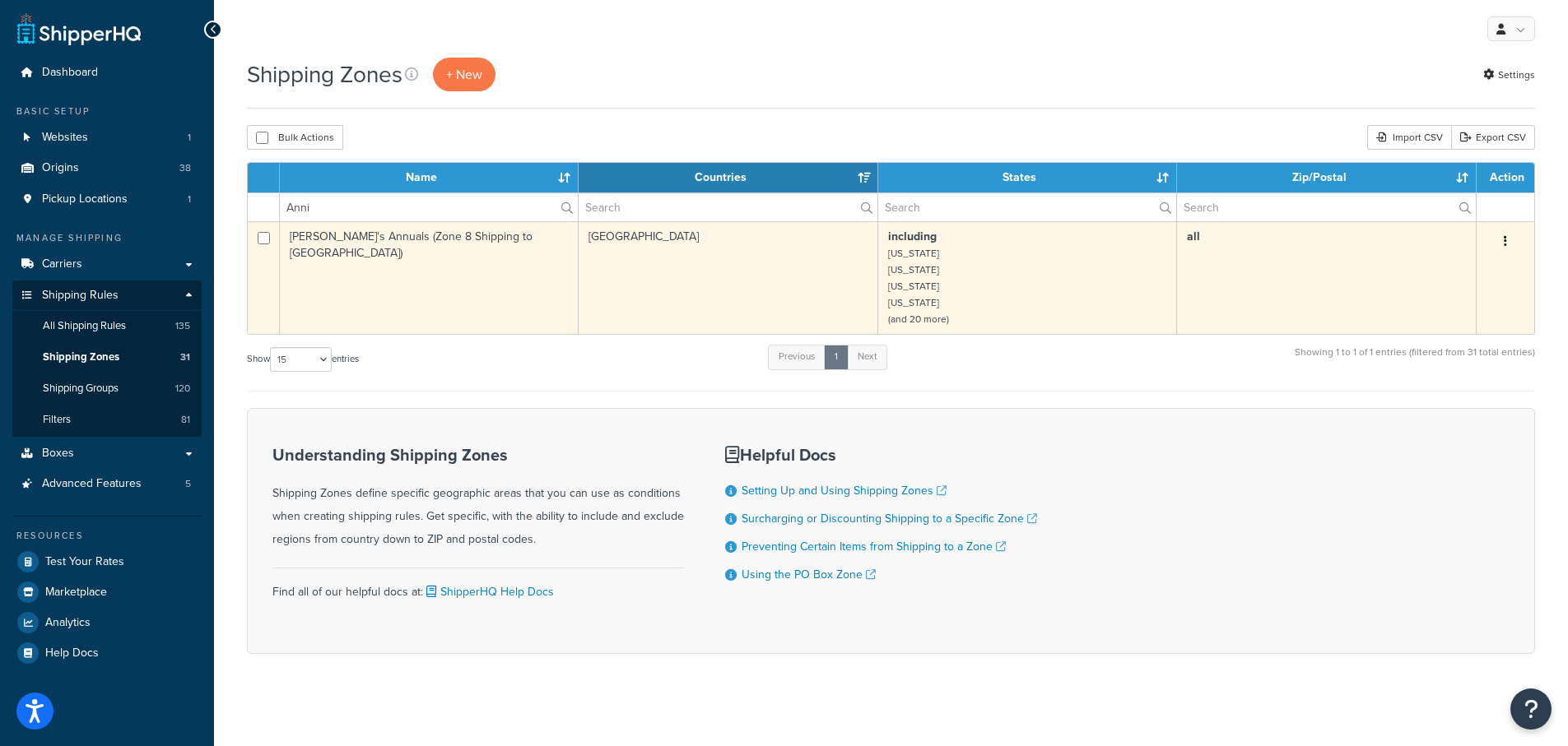
click at [371, 236] on td "[PERSON_NAME]'s Annuals (Zone 8 Shipping to [GEOGRAPHIC_DATA])" at bounding box center [429, 277] width 299 height 113
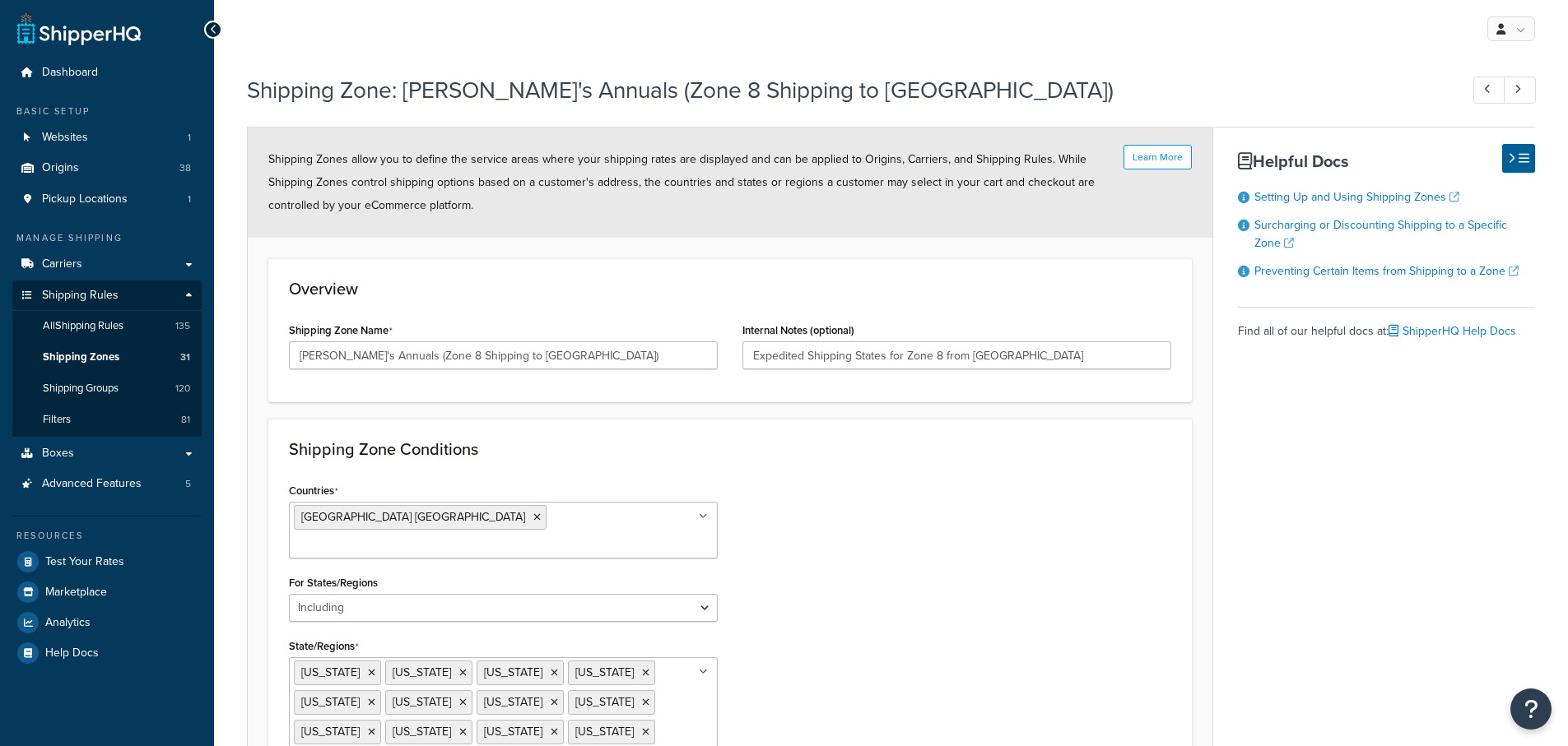
select select "including"
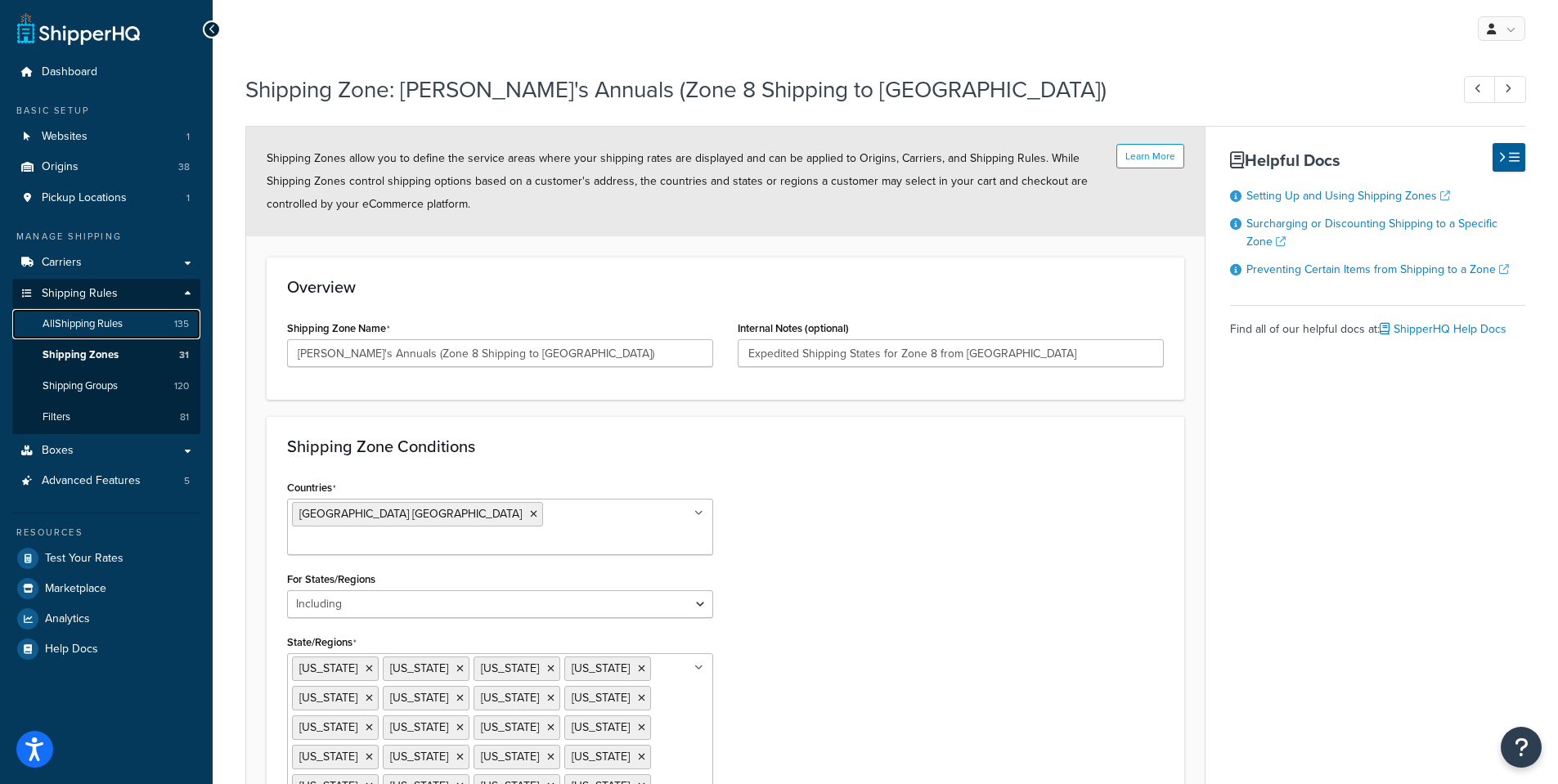
click at [65, 319] on span "All Shipping Rules" at bounding box center [82, 324] width 81 height 14
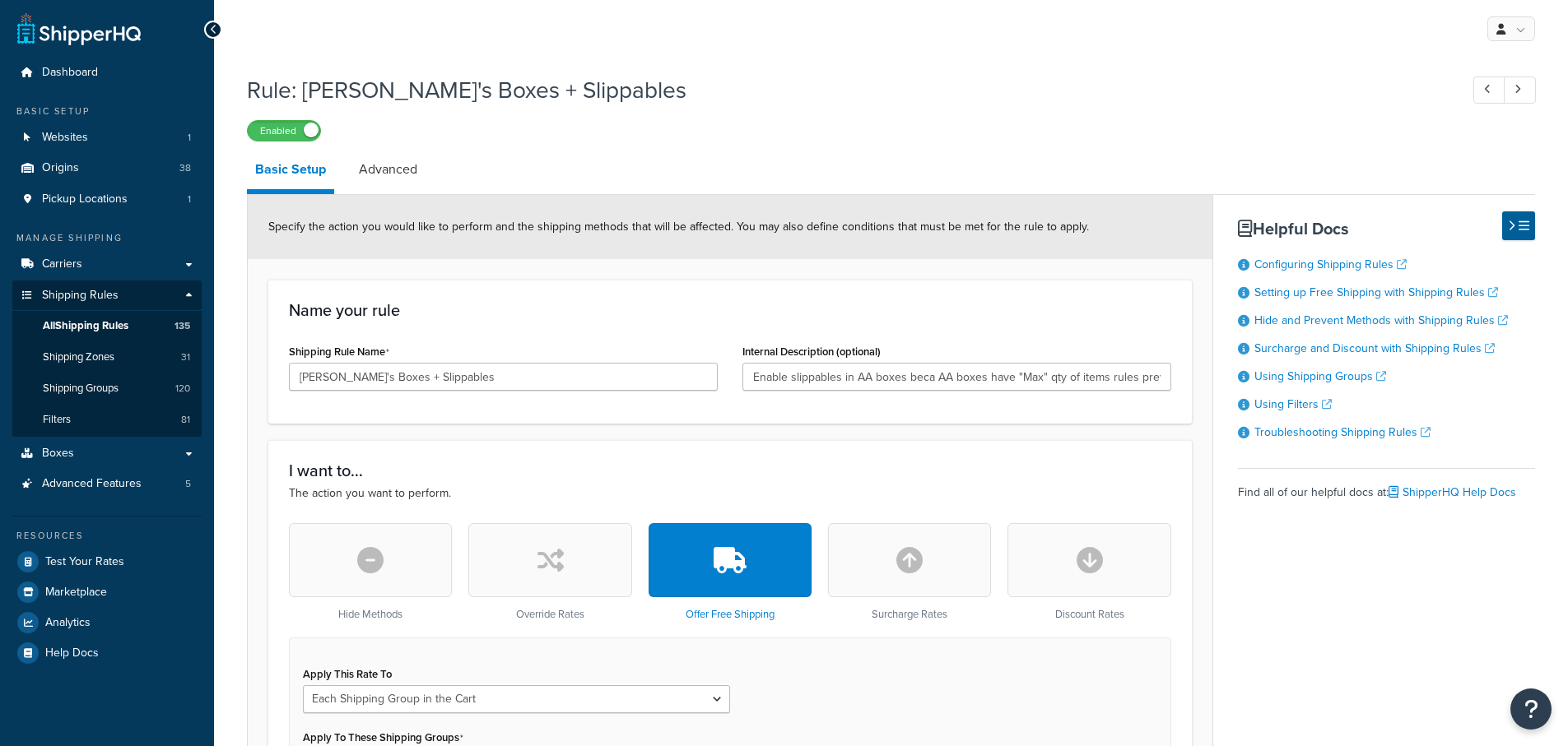
select select "SHIPPING_GROUP"
click at [363, 173] on link "Advanced" at bounding box center [388, 169] width 75 height 39
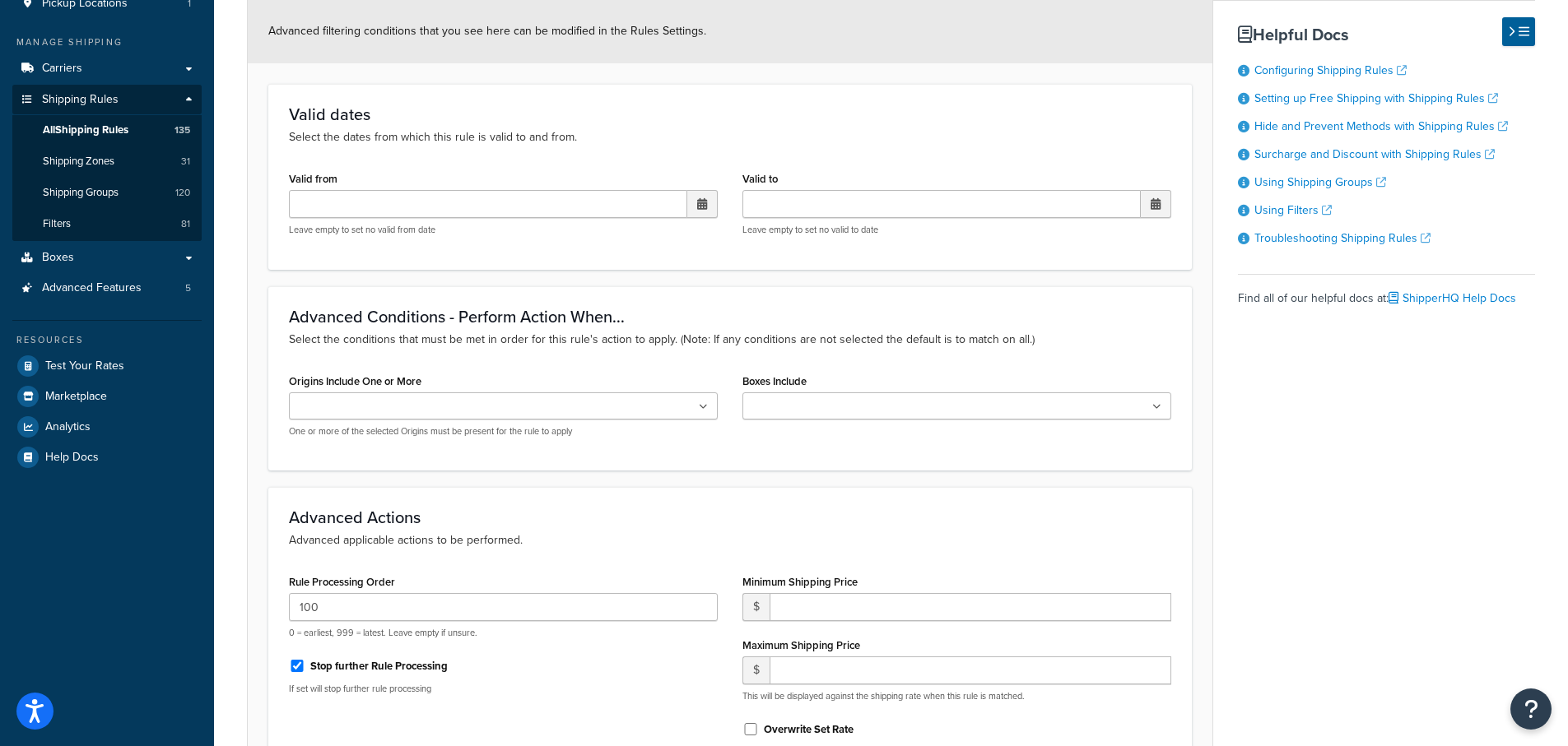
scroll to position [145, 0]
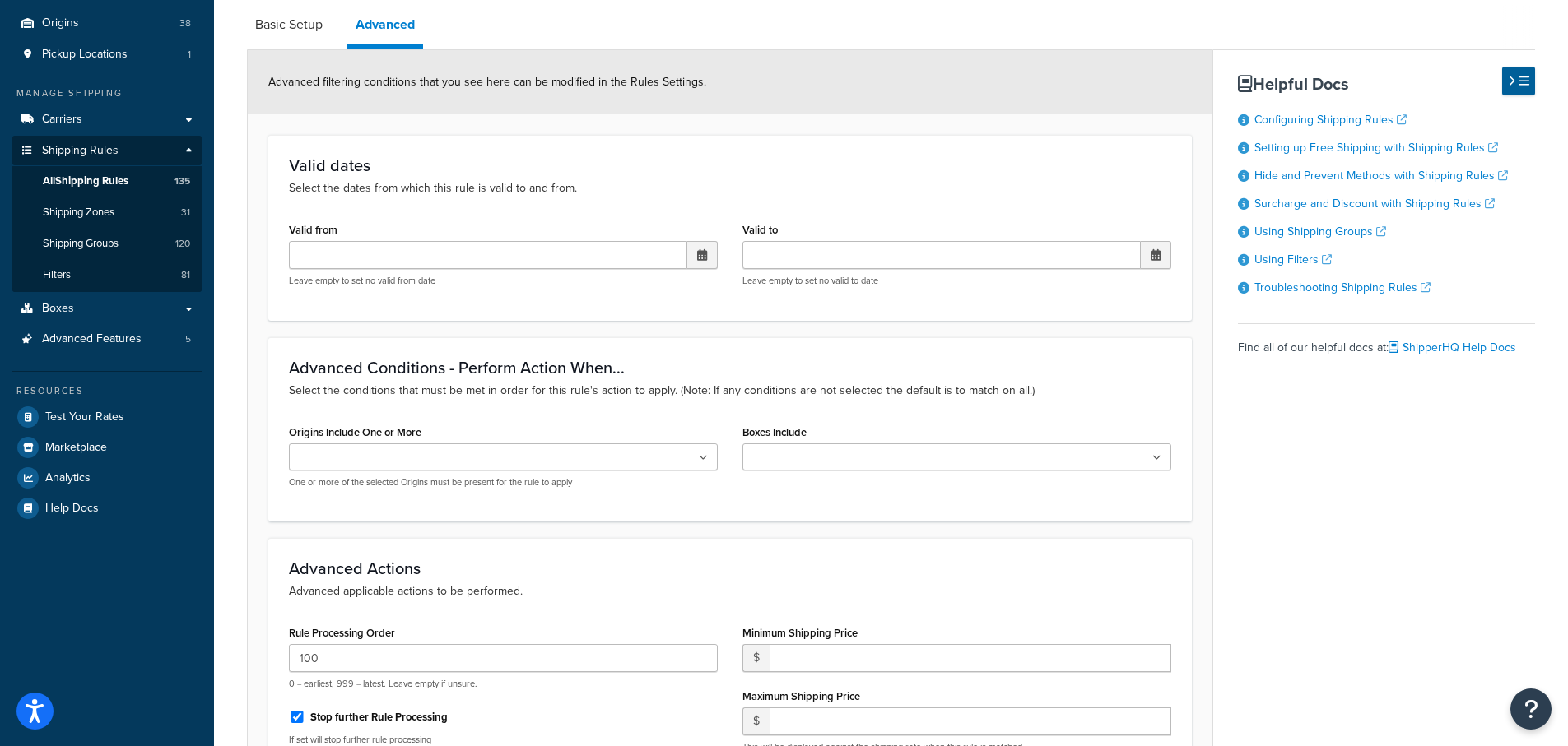
click at [789, 452] on input "Boxes Include" at bounding box center [820, 459] width 145 height 18
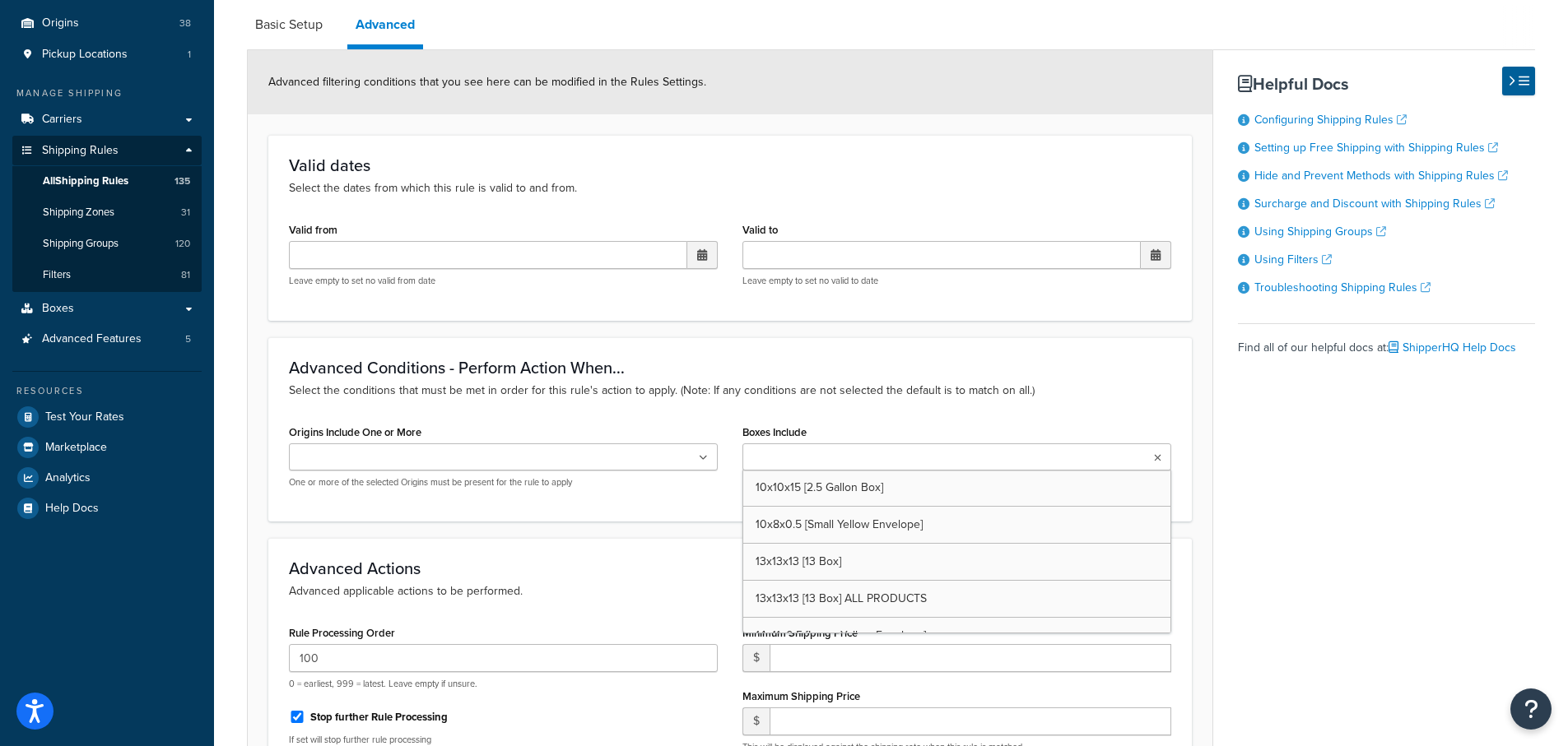
click at [989, 371] on h3 "Advanced Conditions - Perform Action When..." at bounding box center [730, 368] width 882 height 18
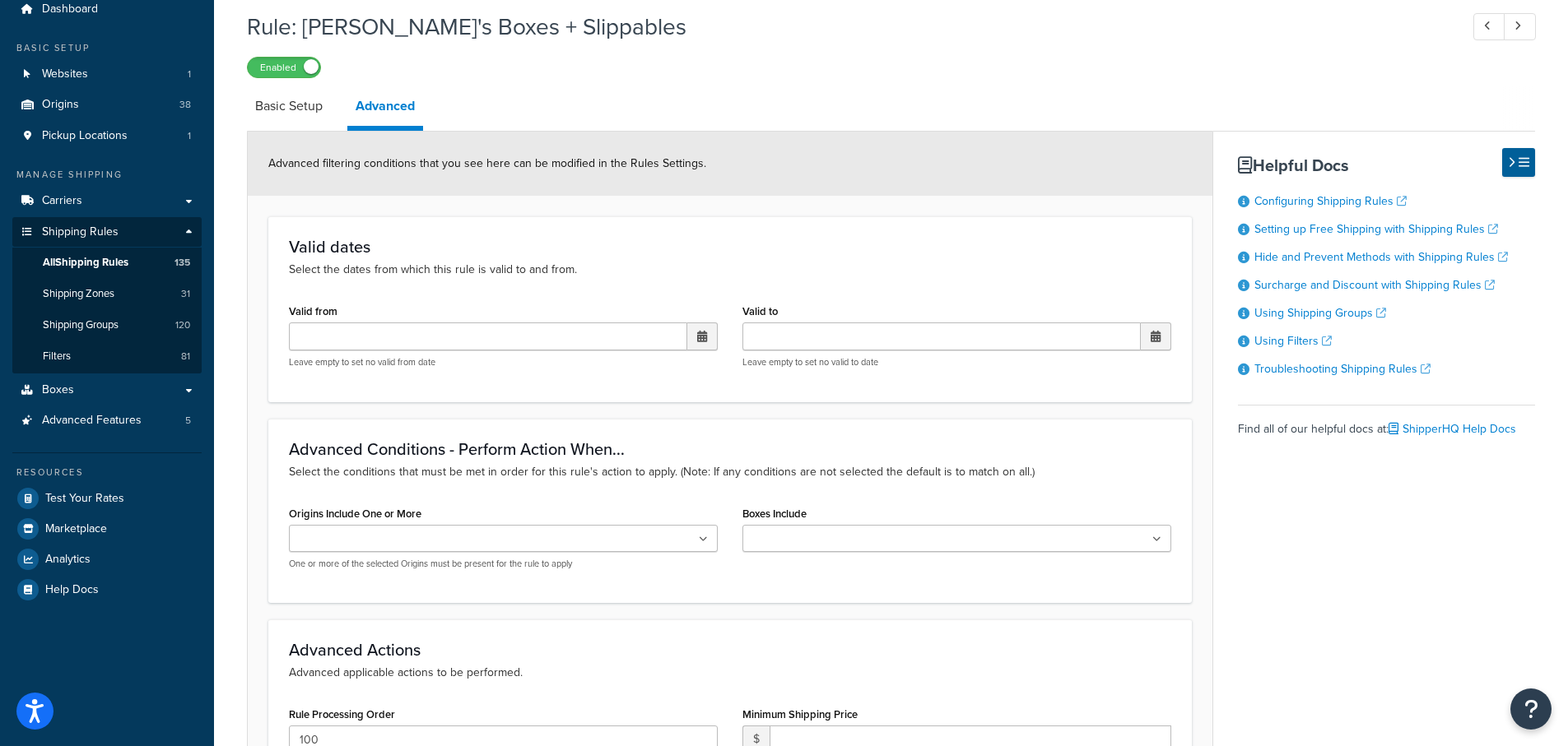
scroll to position [63, 0]
click at [273, 109] on link "Basic Setup" at bounding box center [289, 106] width 84 height 39
select select "SHIPPING_GROUP"
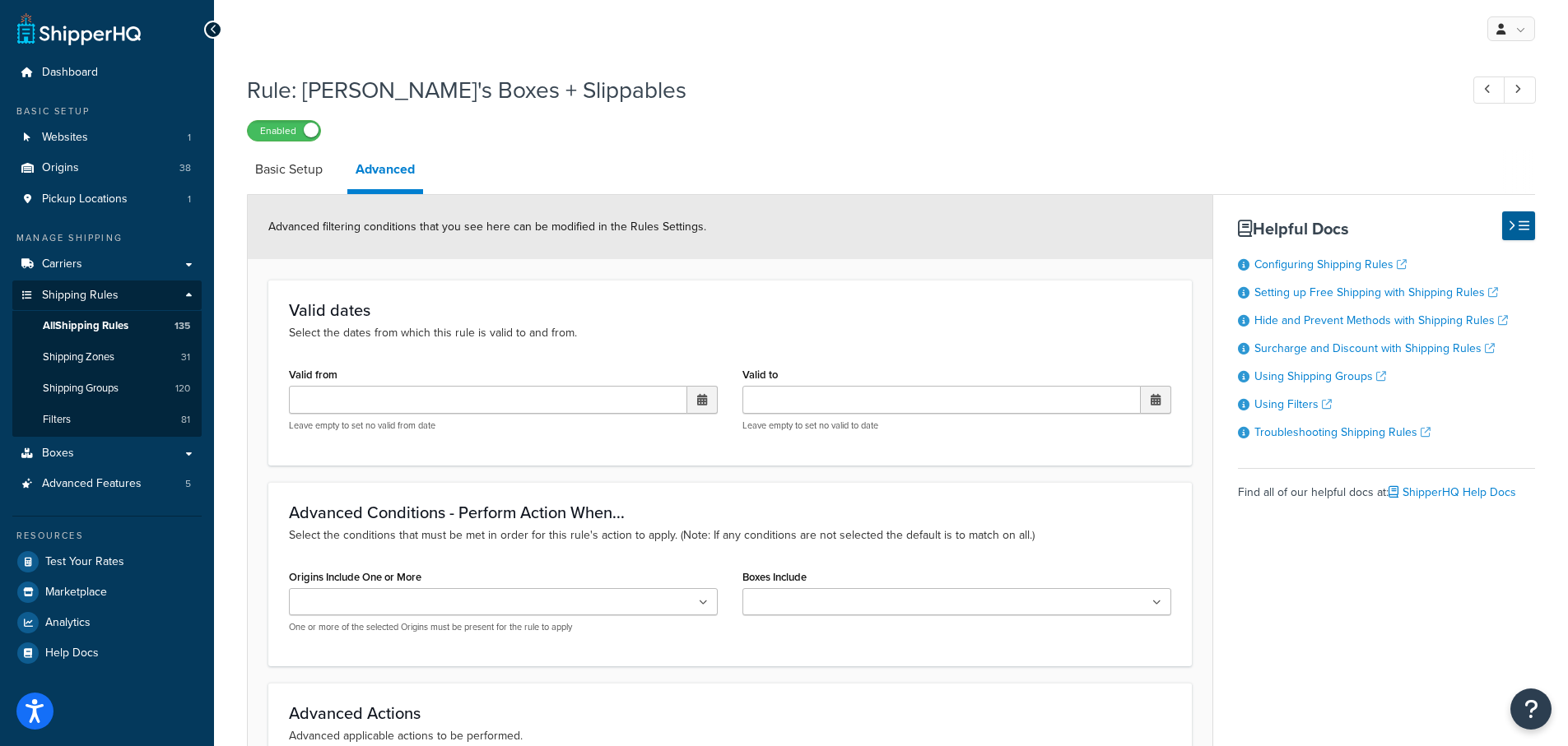
scroll to position [63, 0]
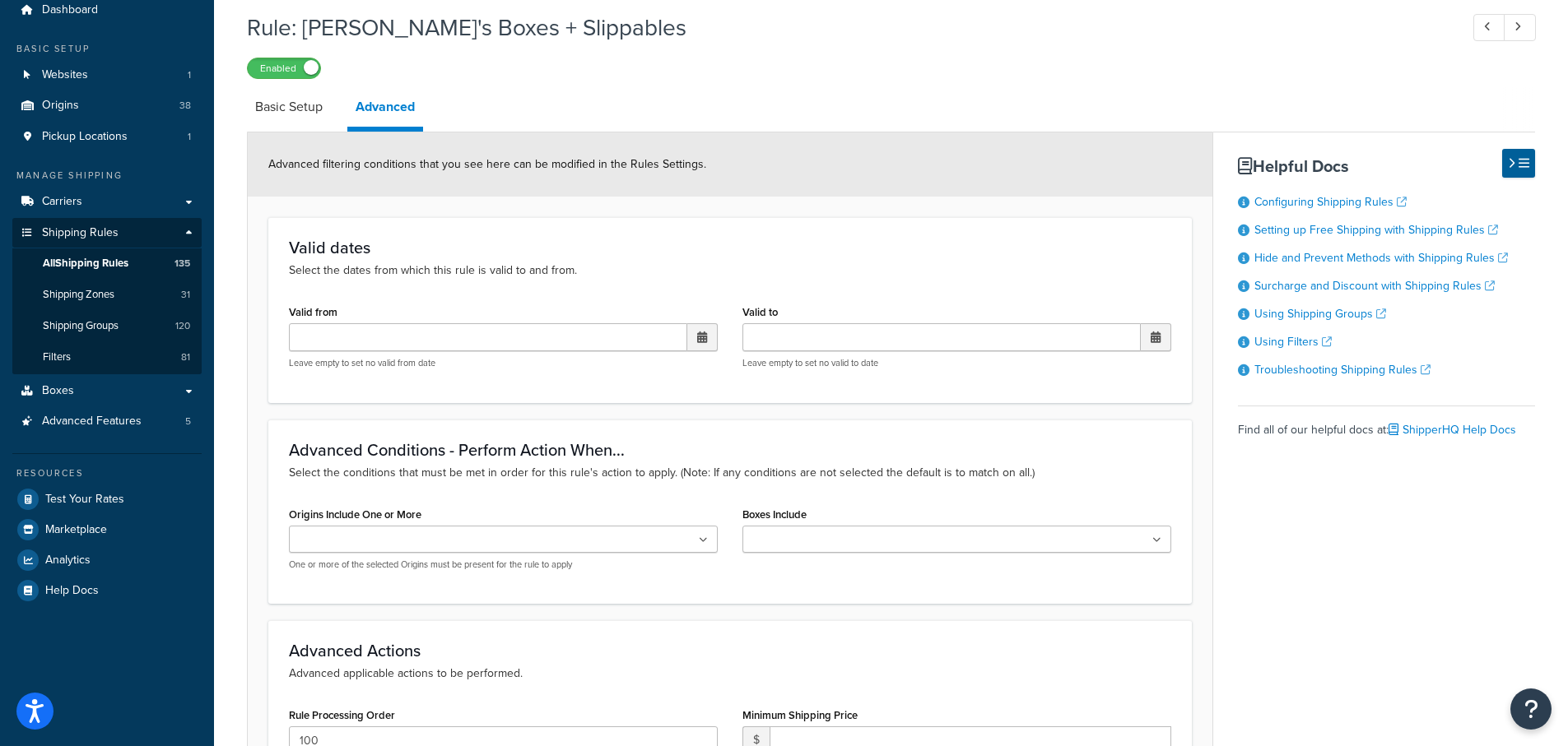
select select "SHIPPING_GROUP"
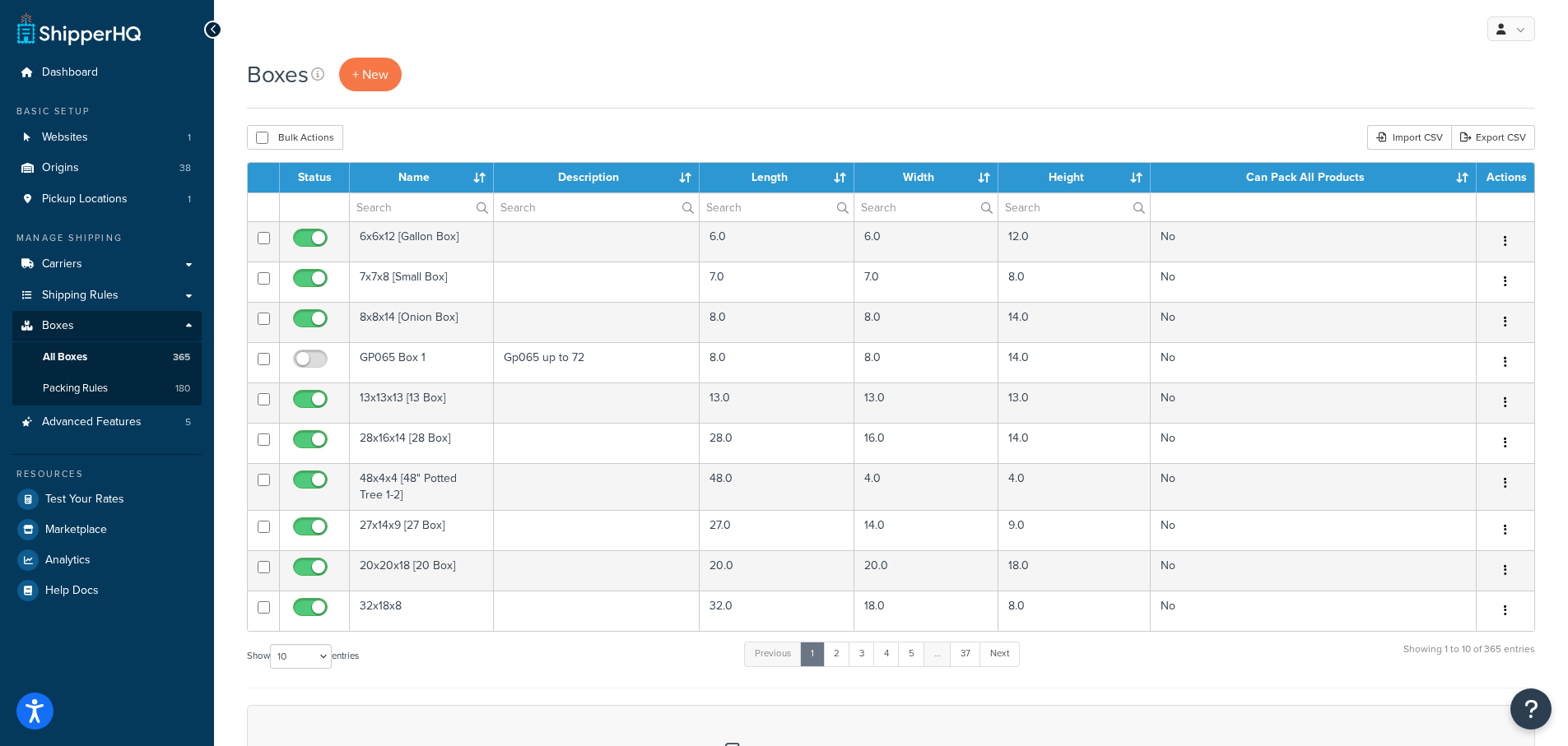
click at [573, 58] on div "Boxes + New" at bounding box center [891, 74] width 1288 height 33
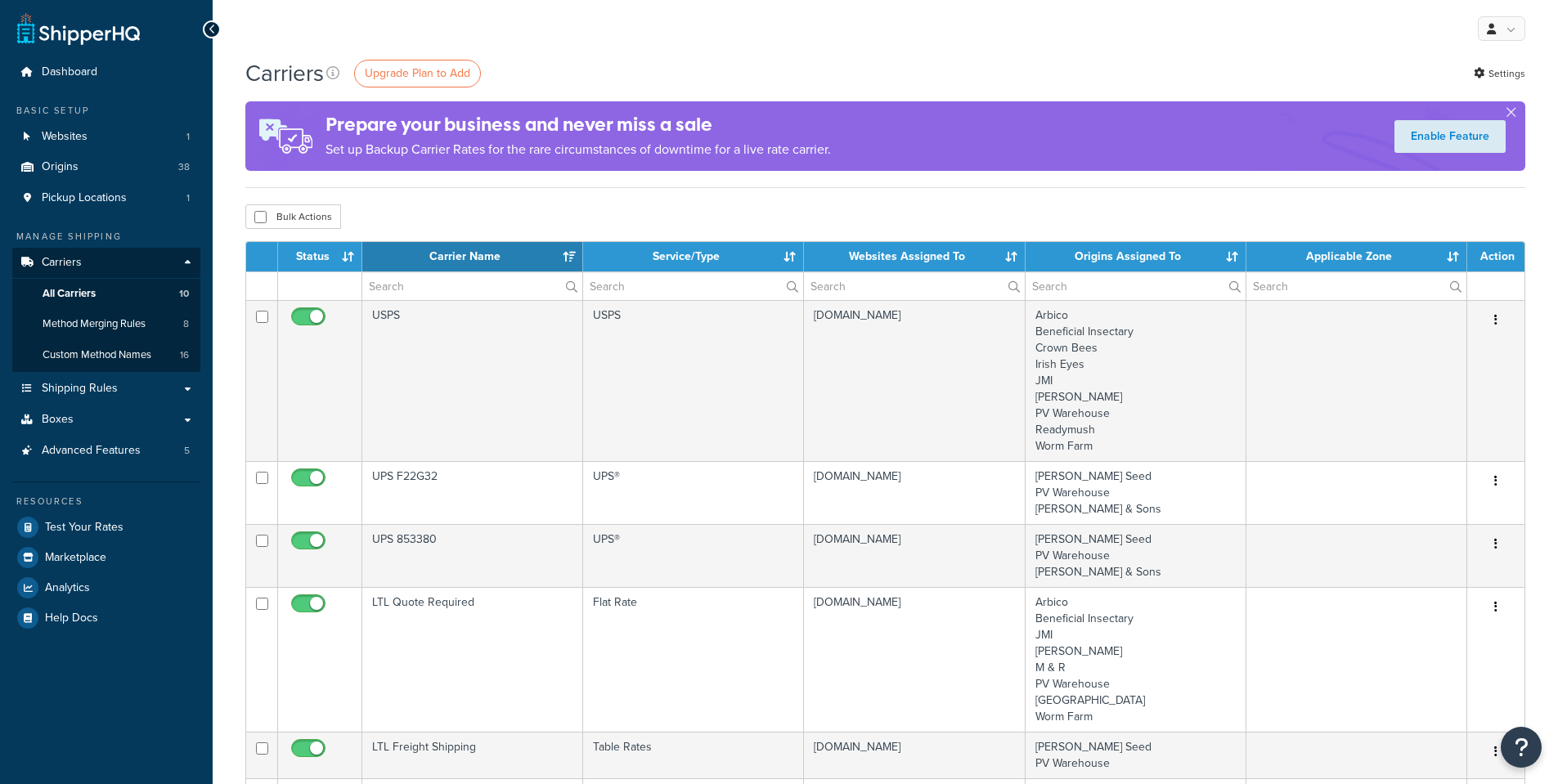
select select "15"
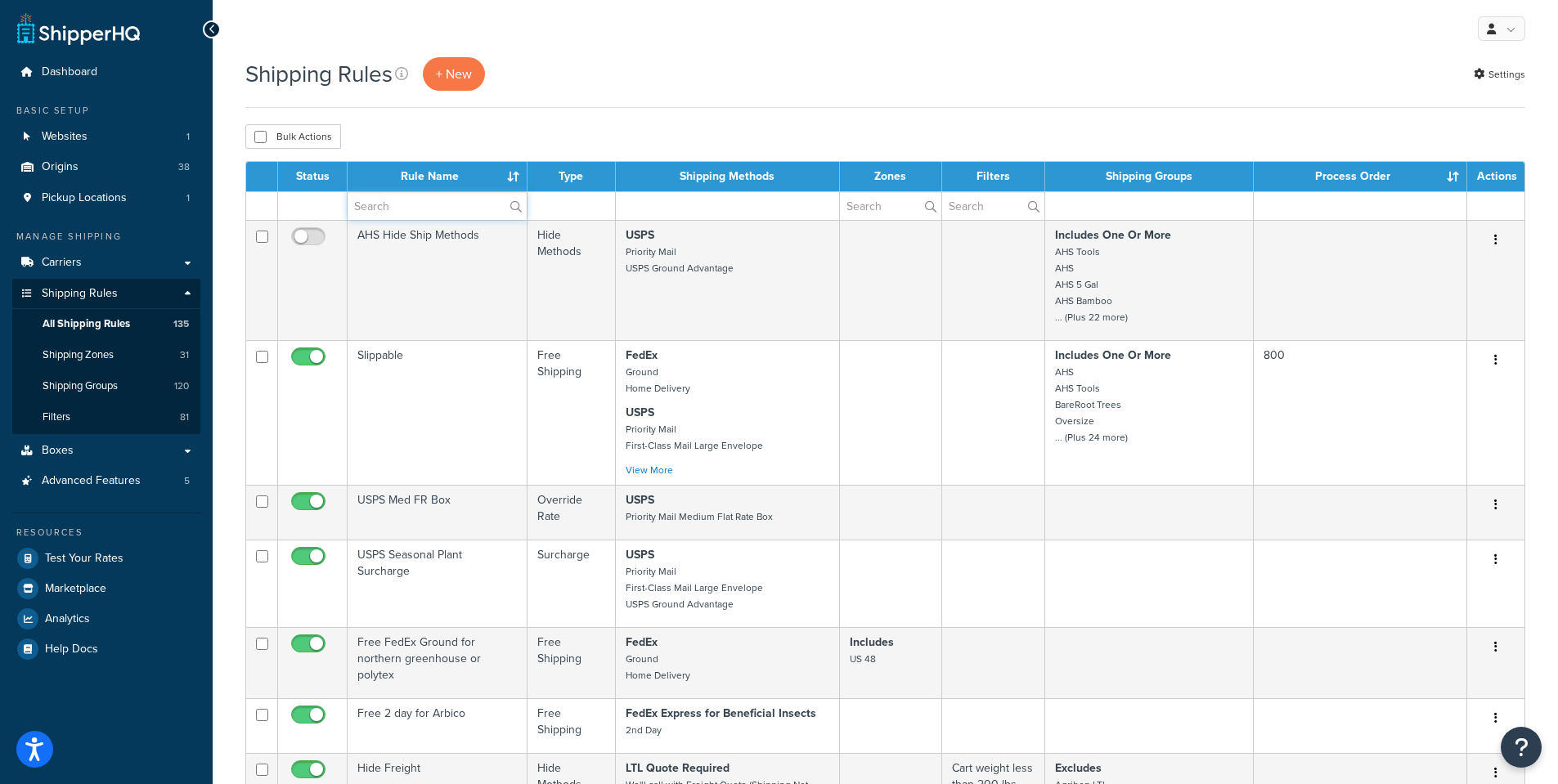
click at [397, 211] on input "text" at bounding box center [437, 205] width 179 height 27
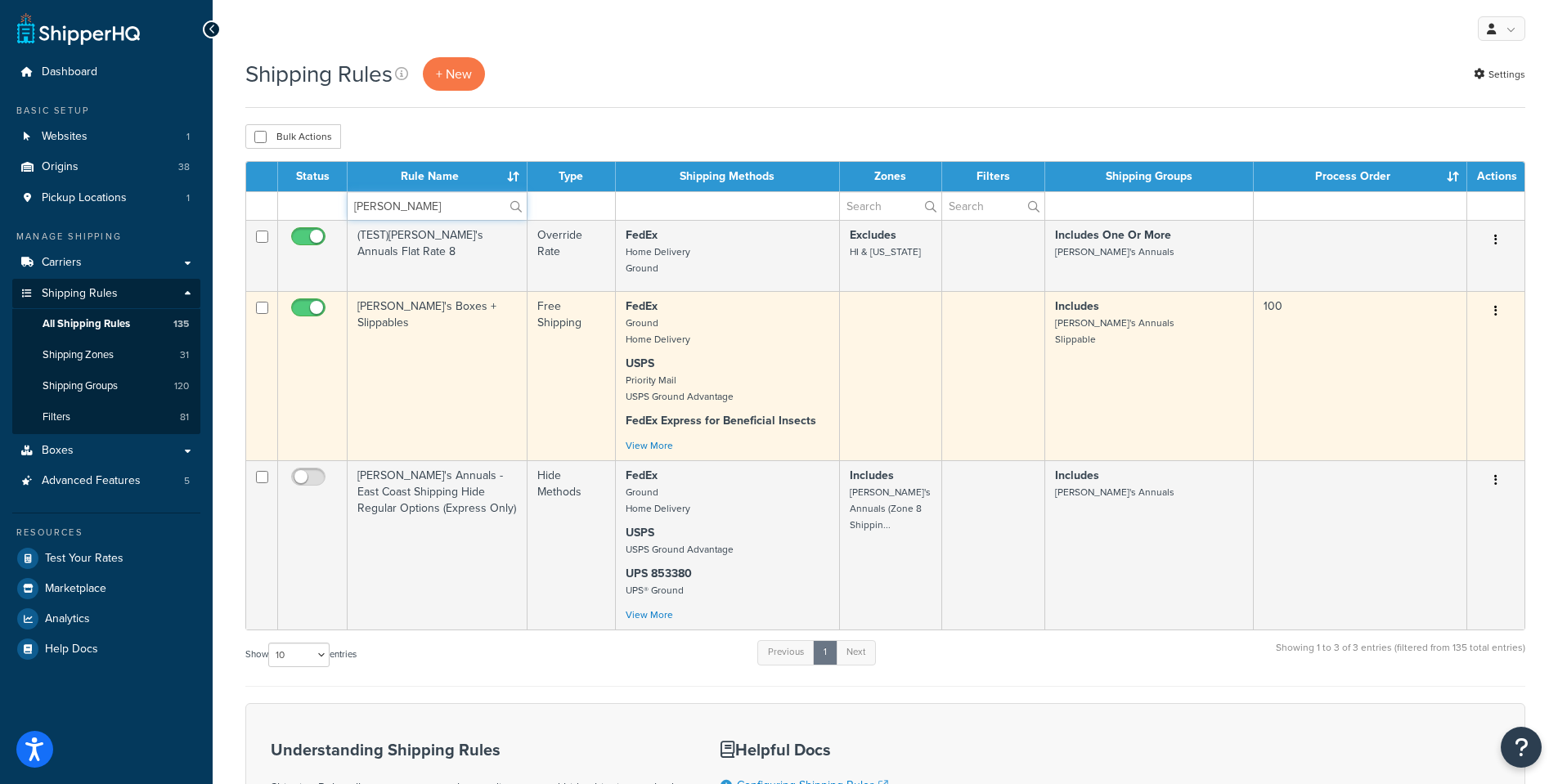
type input "Annie"
click at [386, 317] on td "Annie's Boxes + Slippables" at bounding box center [437, 376] width 180 height 169
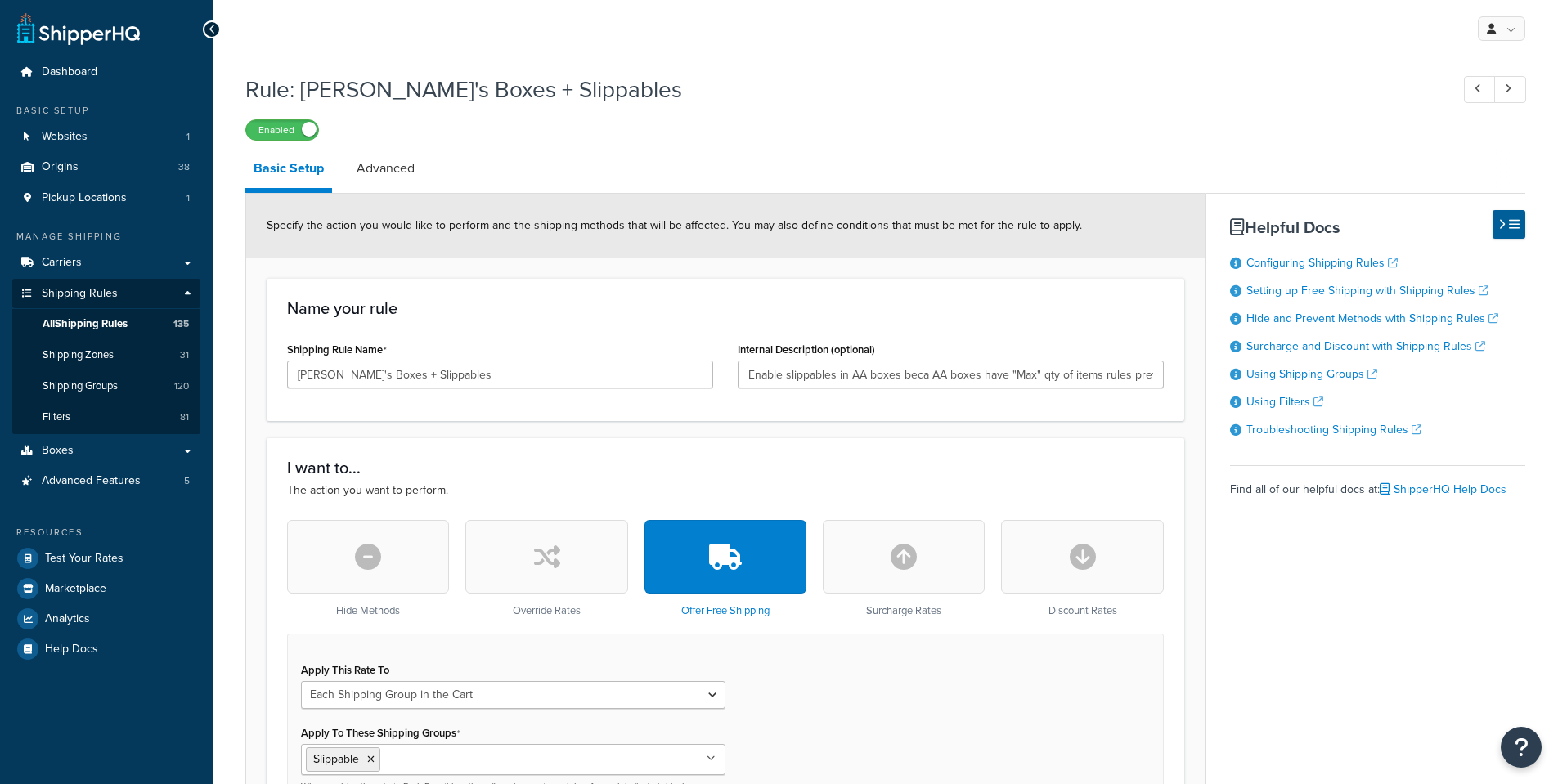
select select "SHIPPING_GROUP"
click form "Specify the action you would like to perform and the shipping methods that will…"
click span "Shipping Groups"
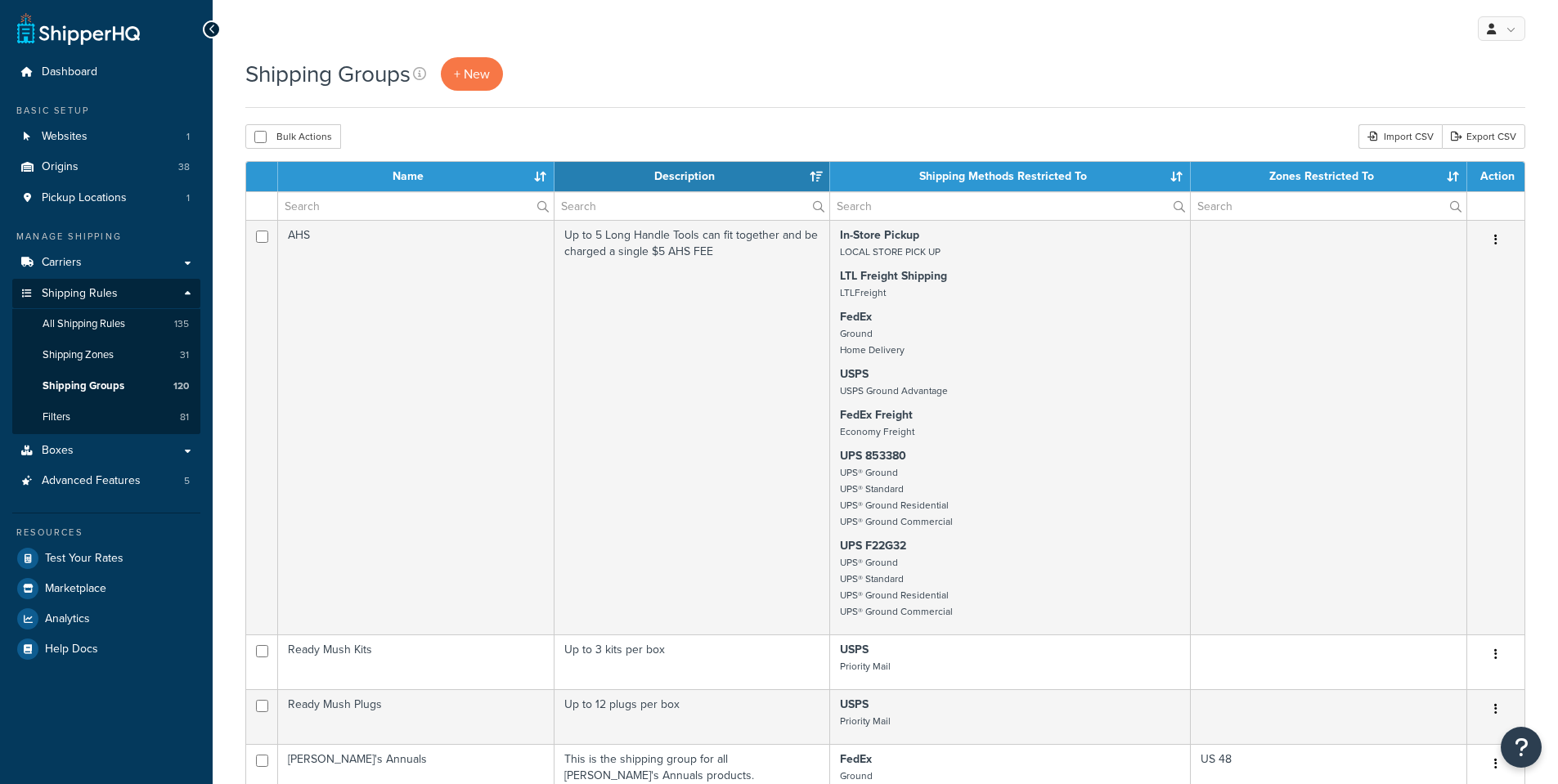
select select "15"
click at [332, 207] on input "text" at bounding box center [416, 205] width 276 height 27
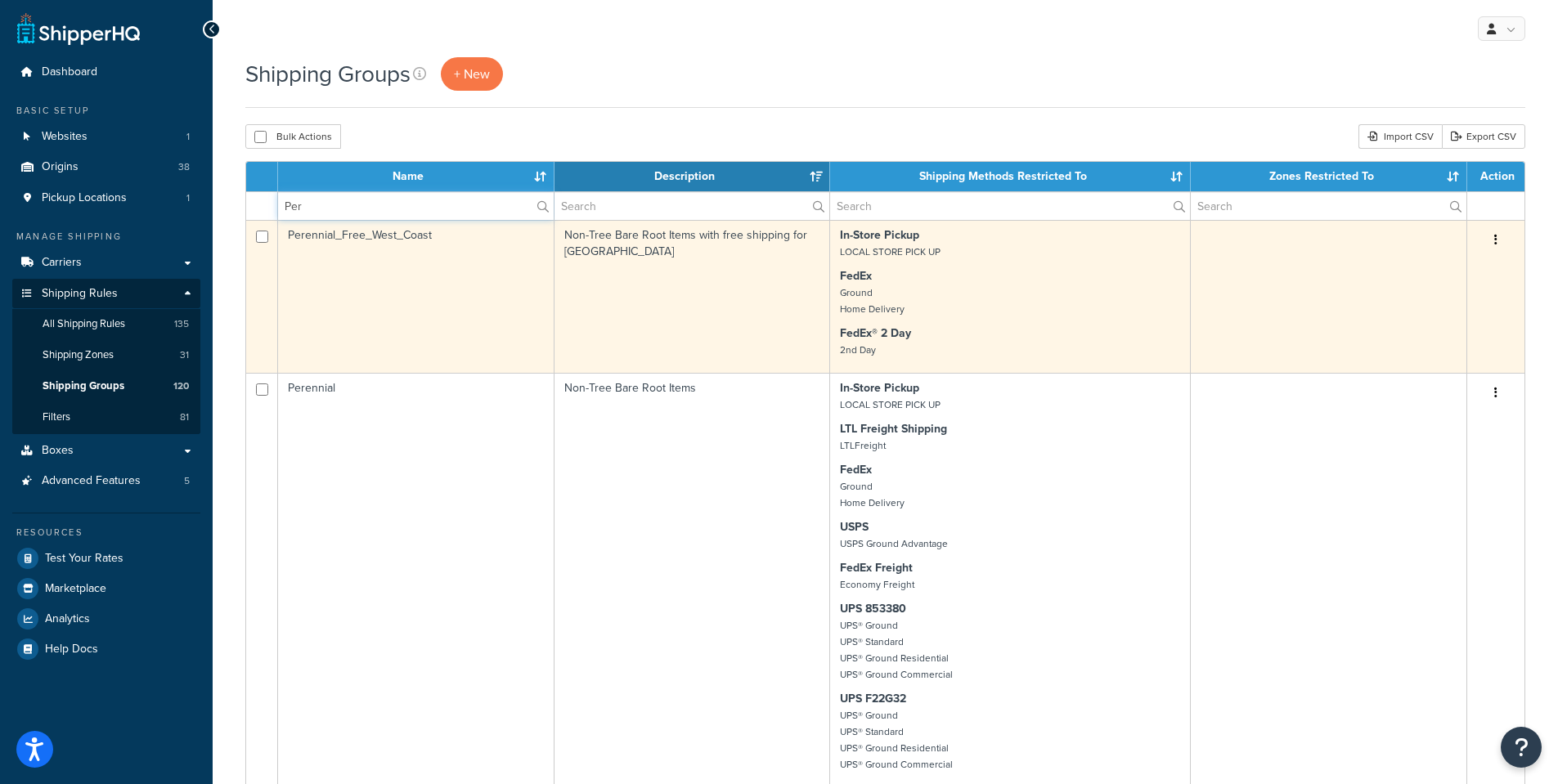
type input "Per"
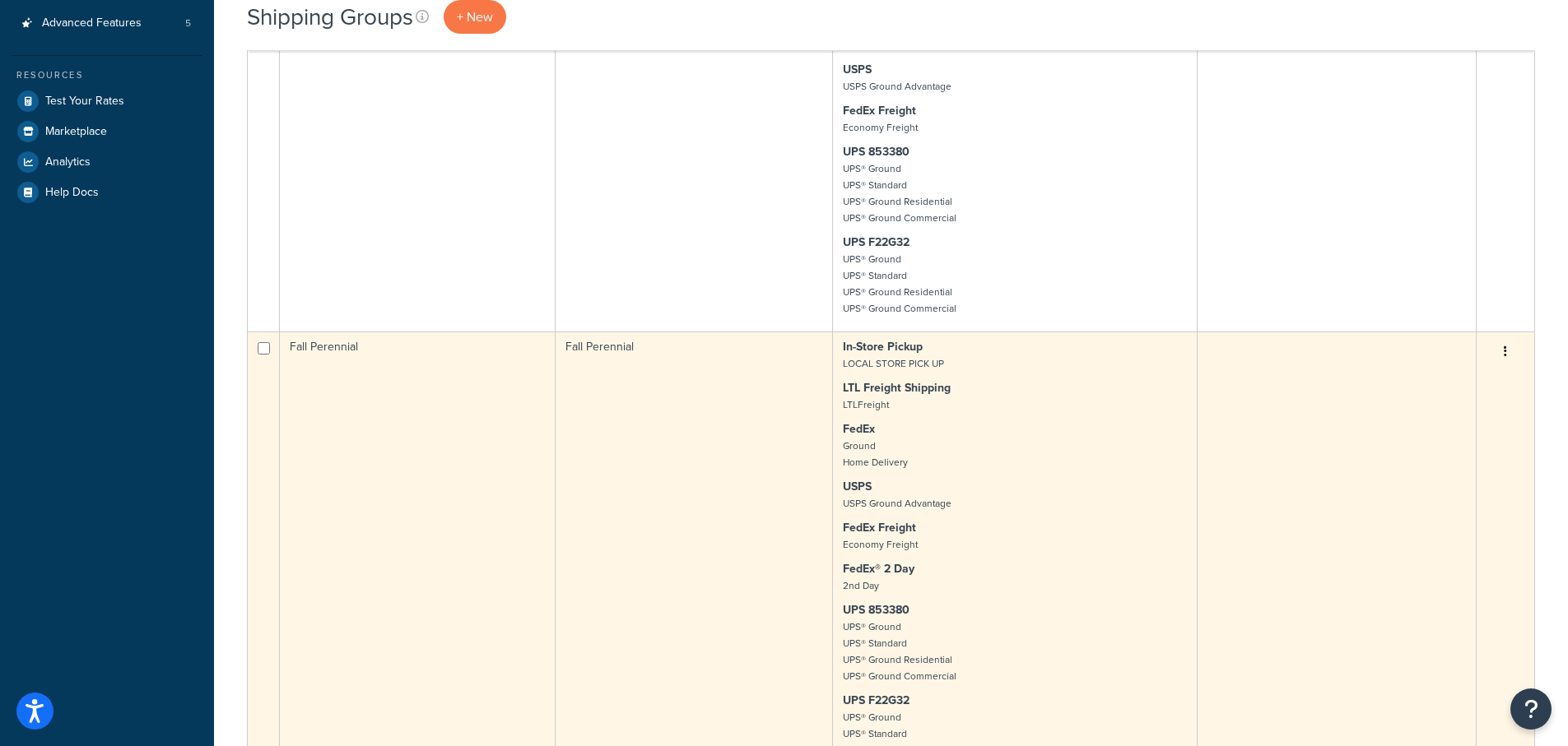
scroll to position [329, 0]
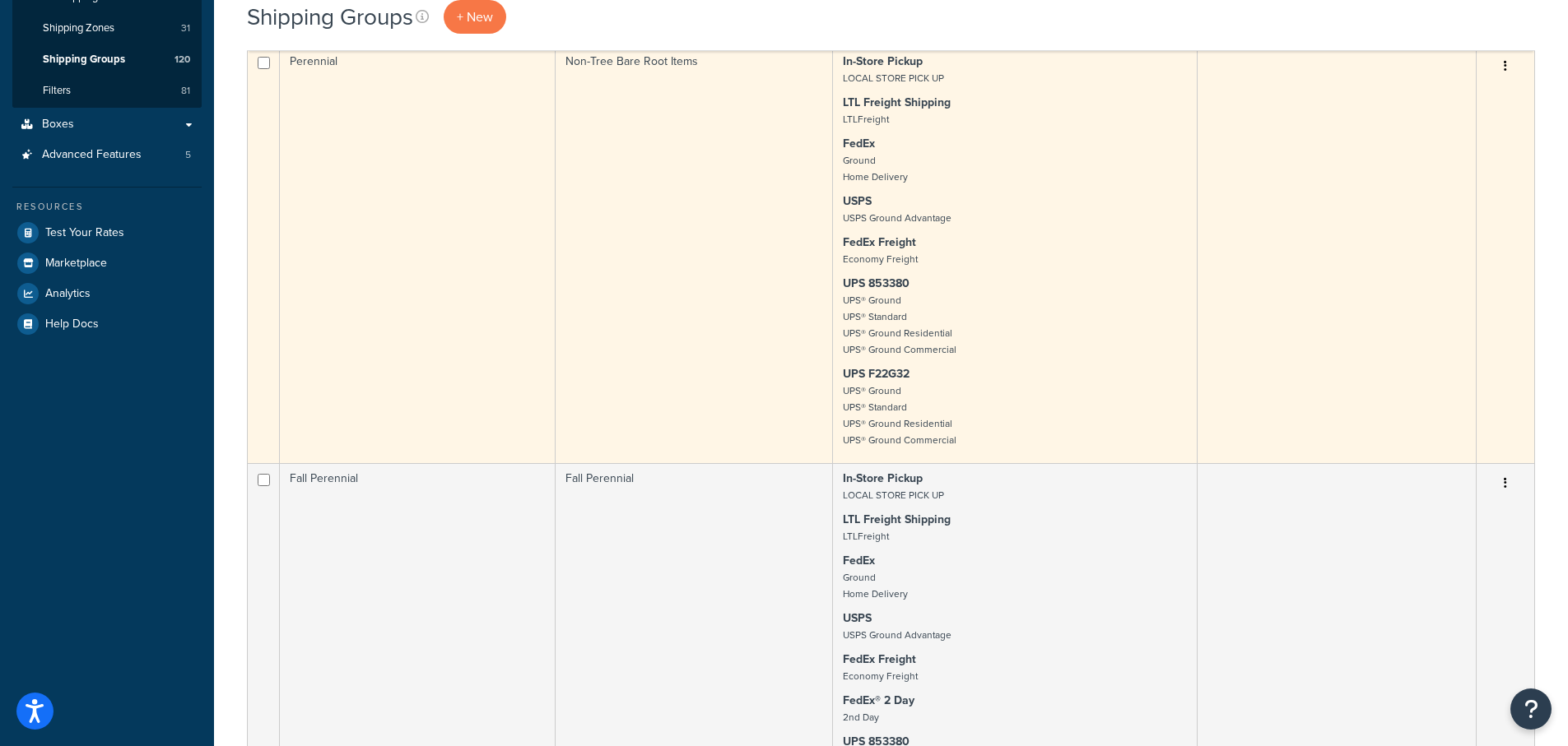
click at [312, 63] on td "Perennial" at bounding box center [418, 254] width 276 height 417
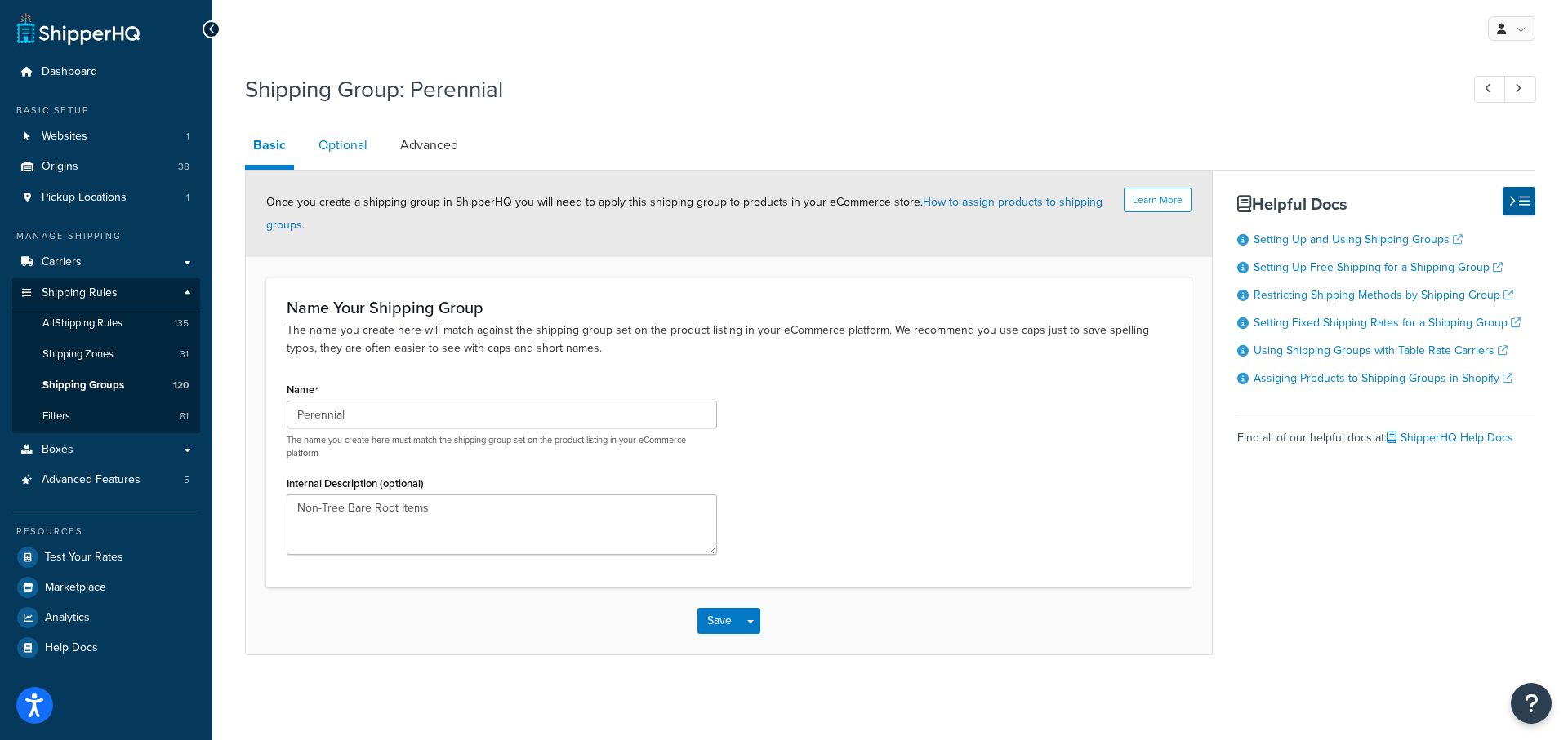
drag, startPoint x: 339, startPoint y: 149, endPoint x: 347, endPoint y: 162, distance: 15.3
click at [339, 150] on link "Optional" at bounding box center [342, 145] width 66 height 39
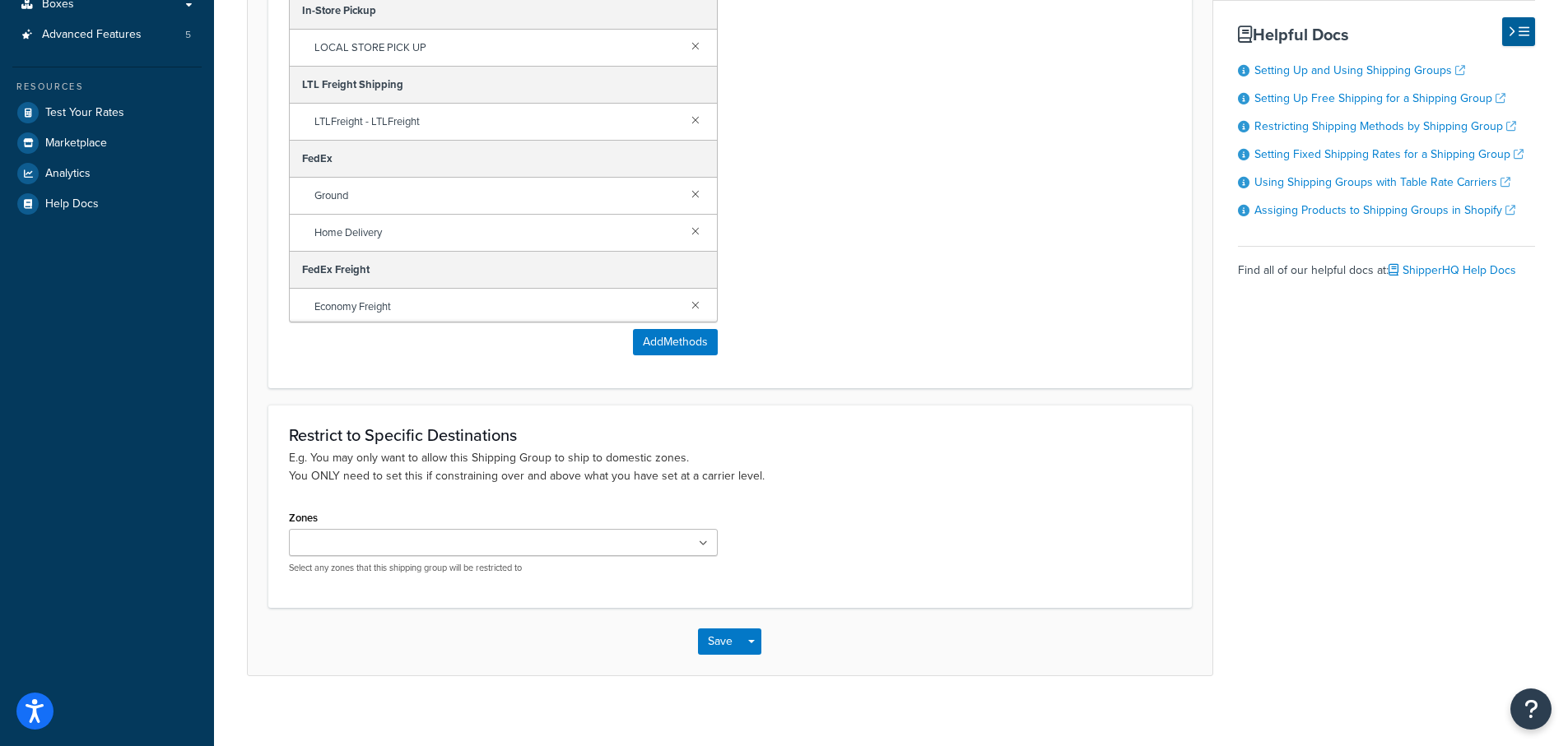
scroll to position [463, 0]
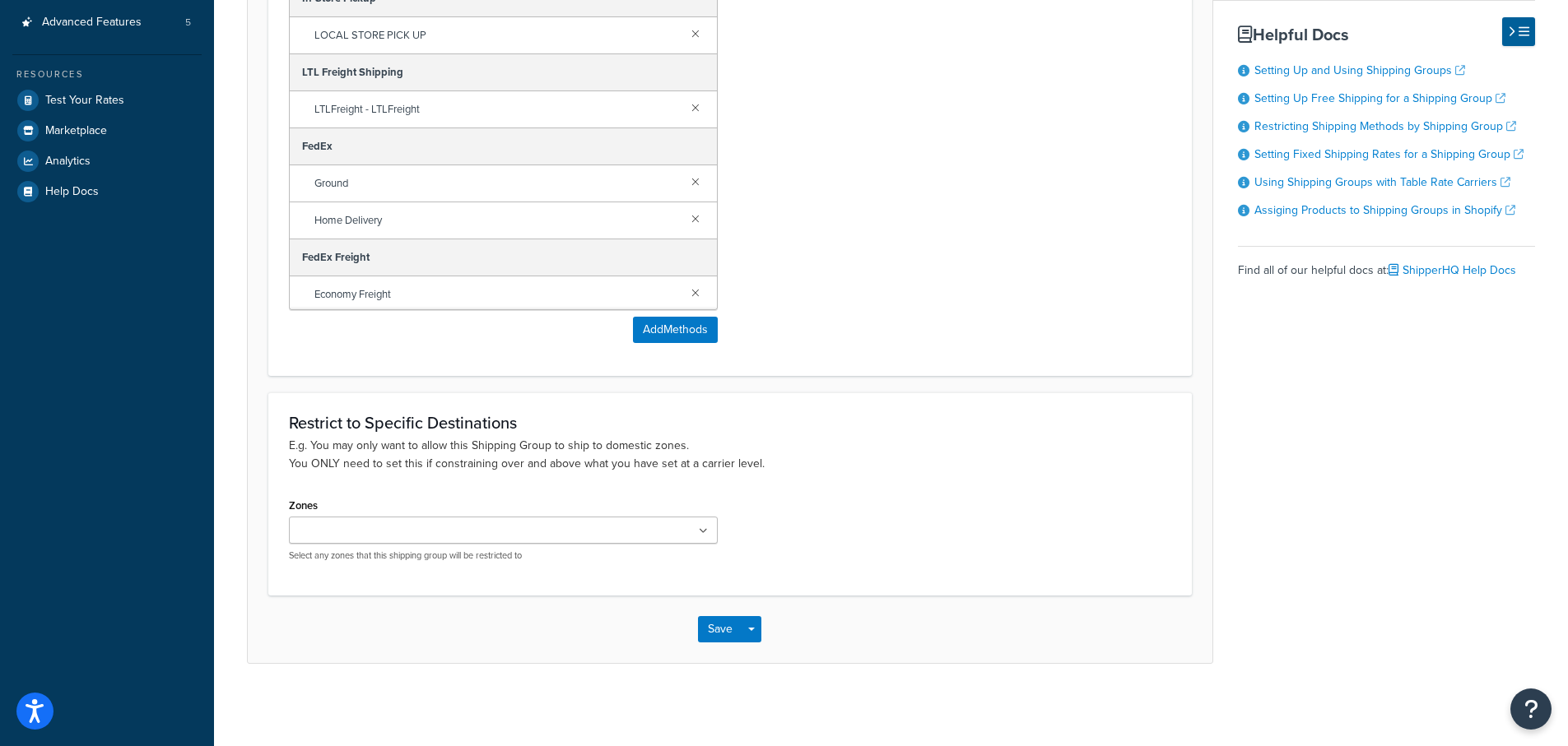
click at [708, 539] on ul at bounding box center [503, 530] width 429 height 28
click at [880, 358] on div "Restrict to Specific Shipping Methods Below, select the shipping methods to all…" at bounding box center [729, 97] width 923 height 558
click at [701, 529] on icon at bounding box center [703, 531] width 8 height 10
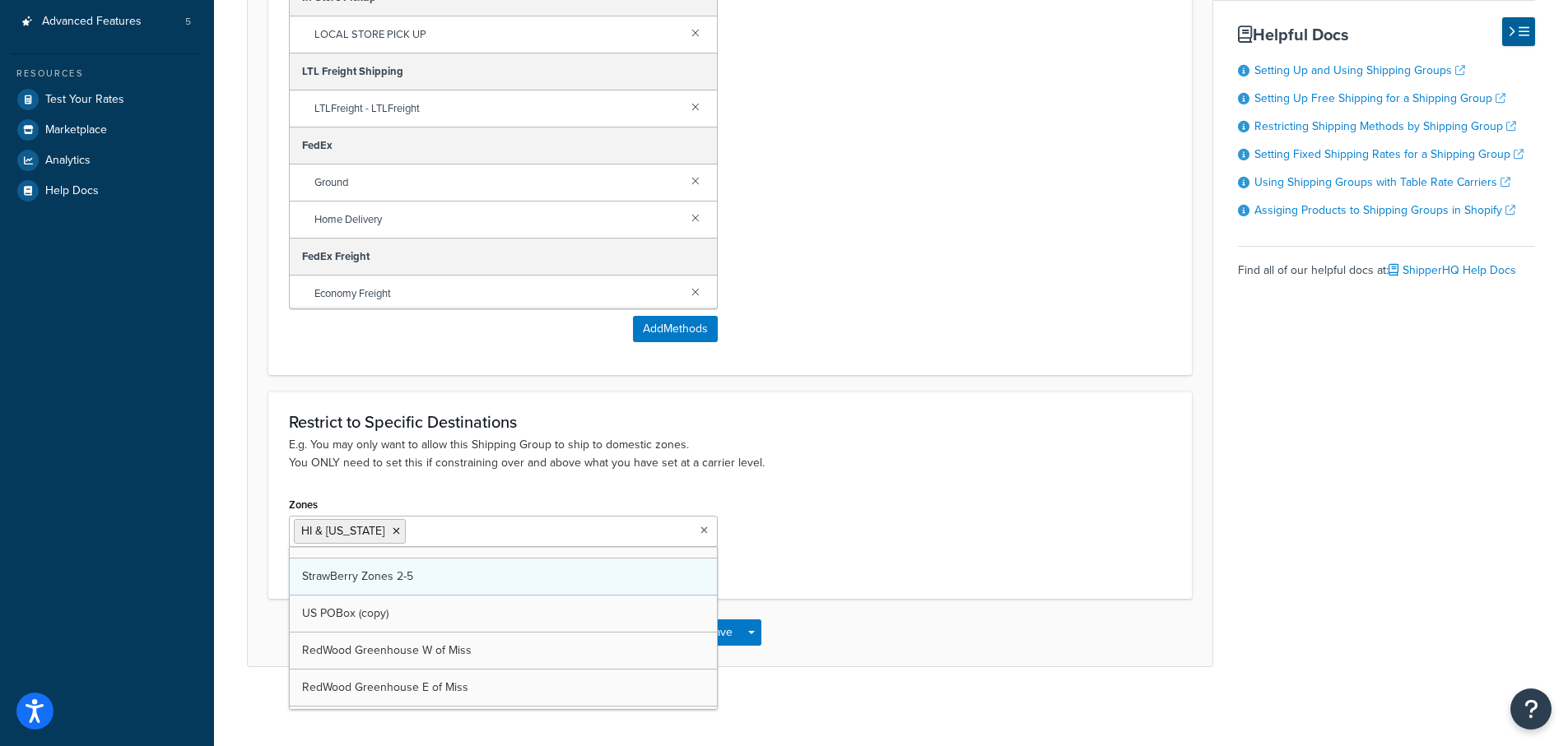
scroll to position [165, 0]
click at [393, 532] on icon at bounding box center [396, 531] width 8 height 10
click at [907, 462] on p "E.g. You may only want to allow this Shipping Group to ship to domestic zones. …" at bounding box center [730, 454] width 882 height 36
click at [339, 530] on input "Zones" at bounding box center [367, 532] width 145 height 18
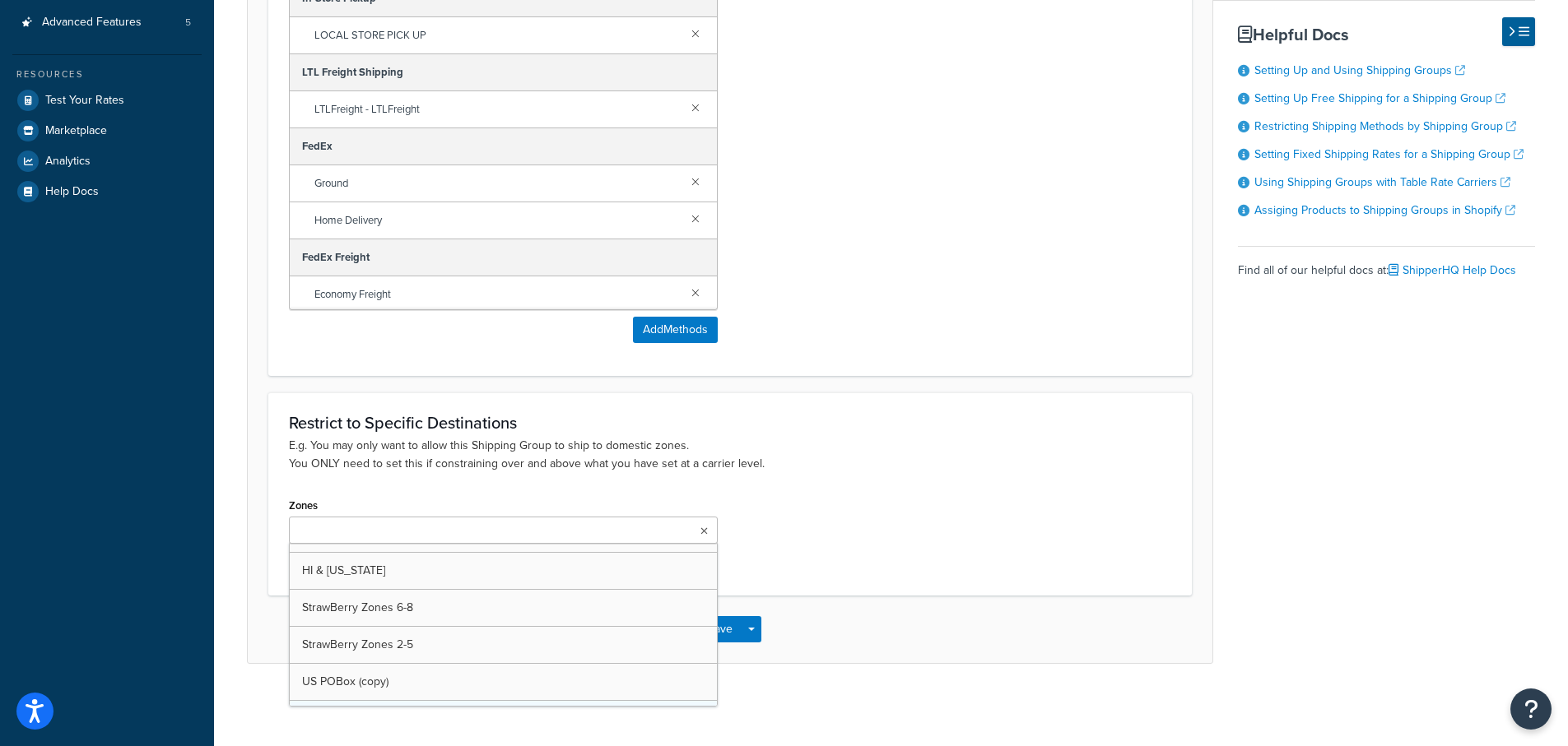
scroll to position [0, 0]
click at [778, 485] on div "Restrict to Specific Destinations E.g. You may only want to allow this Shipping…" at bounding box center [729, 495] width 923 height 206
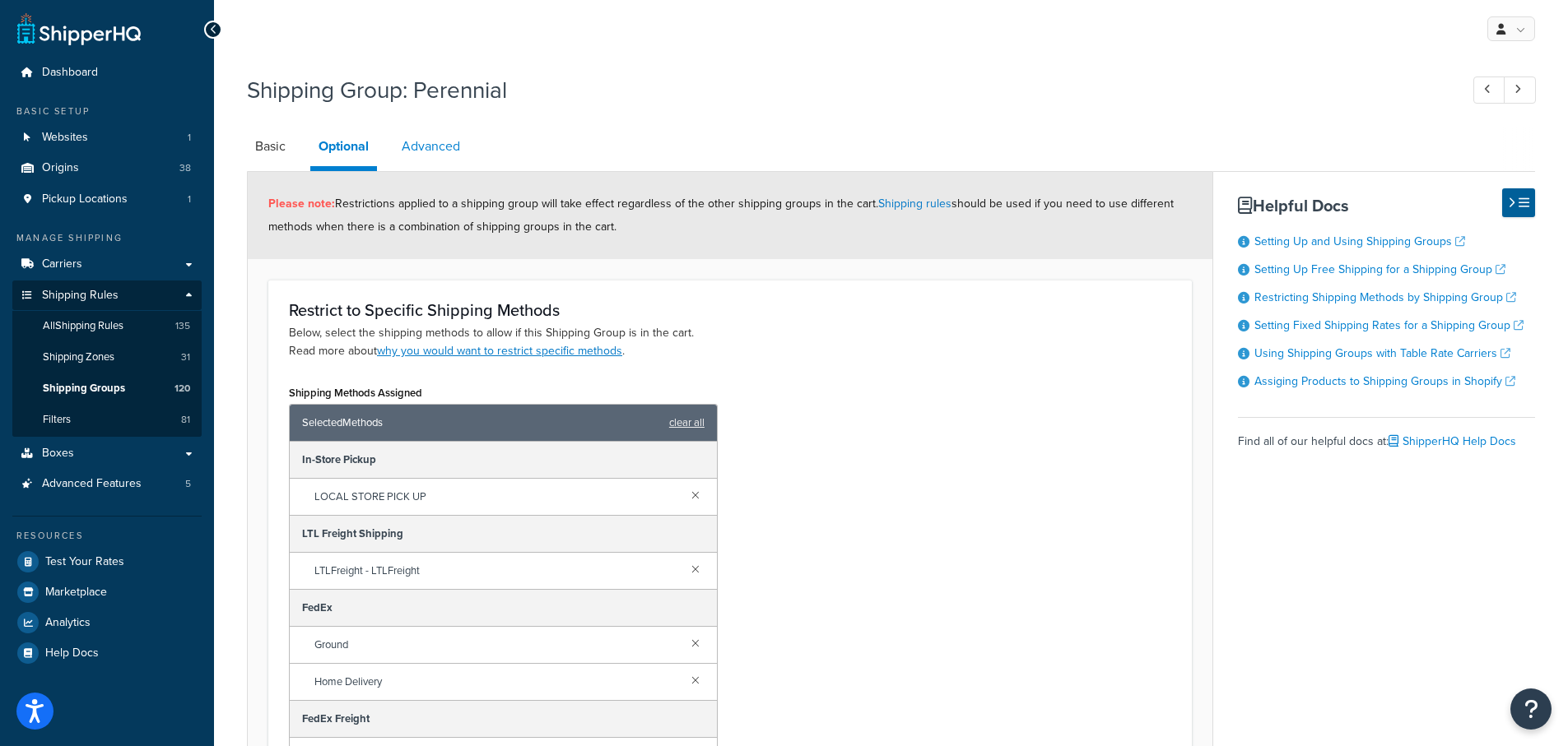
click at [428, 148] on link "Advanced" at bounding box center [431, 146] width 75 height 39
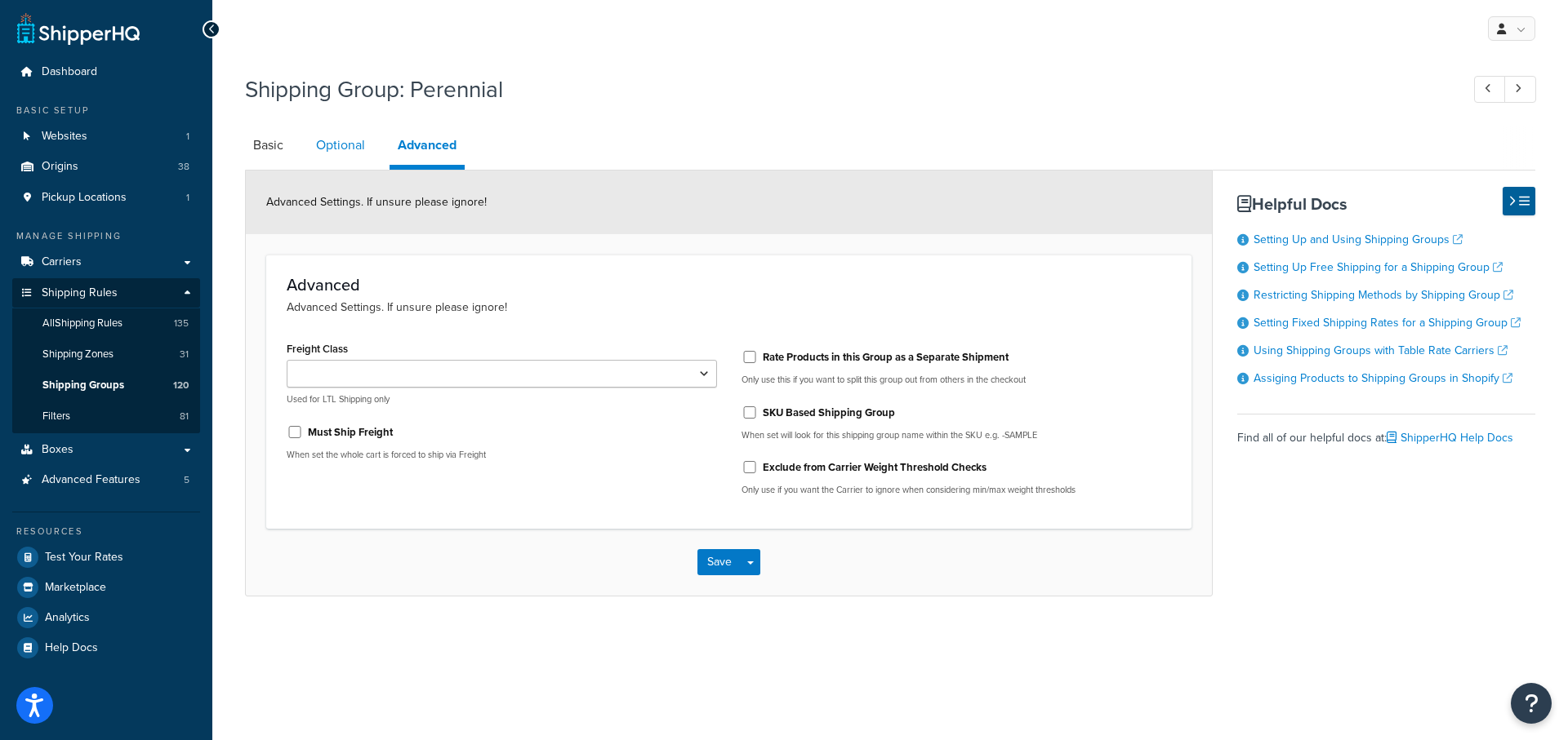
click at [328, 153] on link "Optional" at bounding box center [340, 145] width 66 height 39
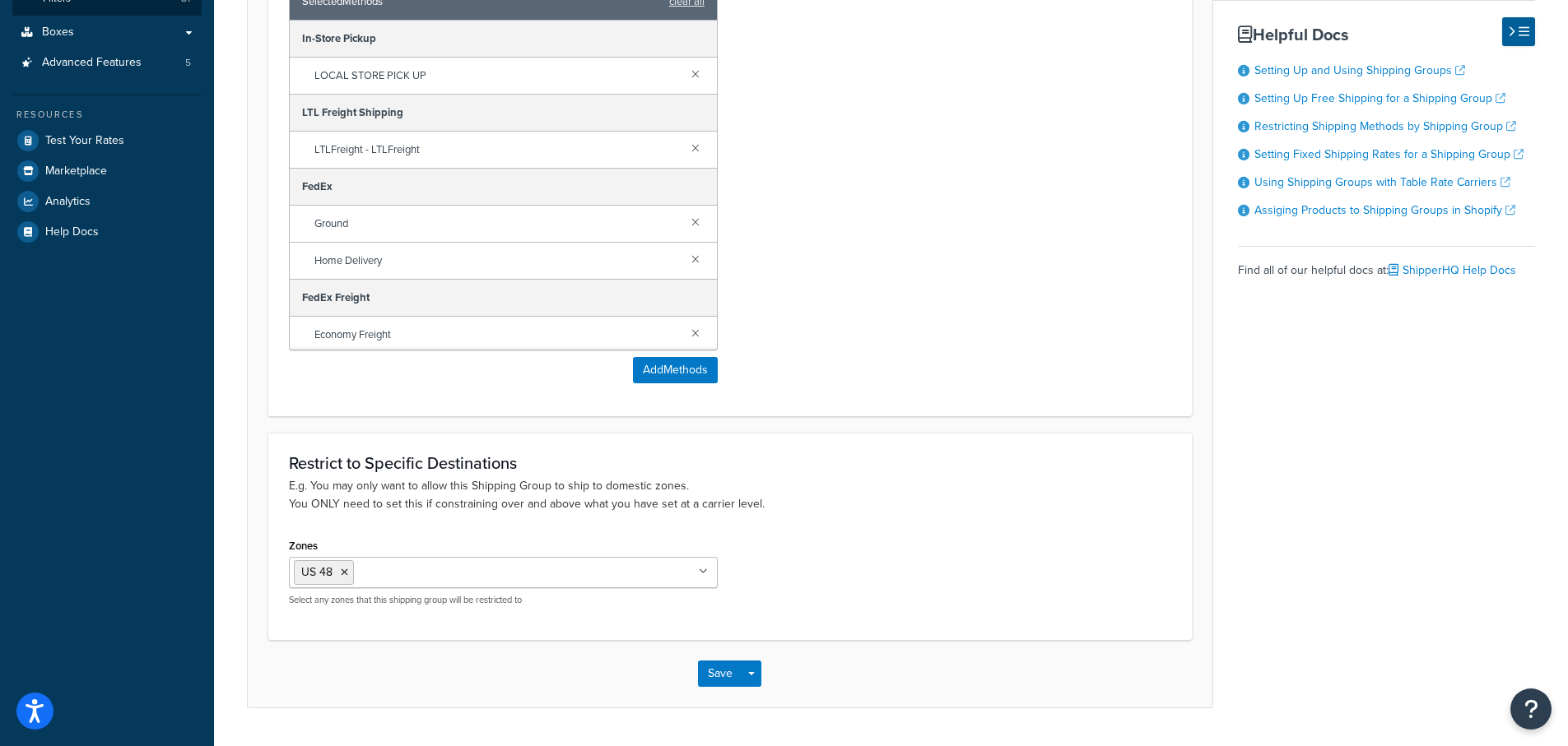
scroll to position [467, 0]
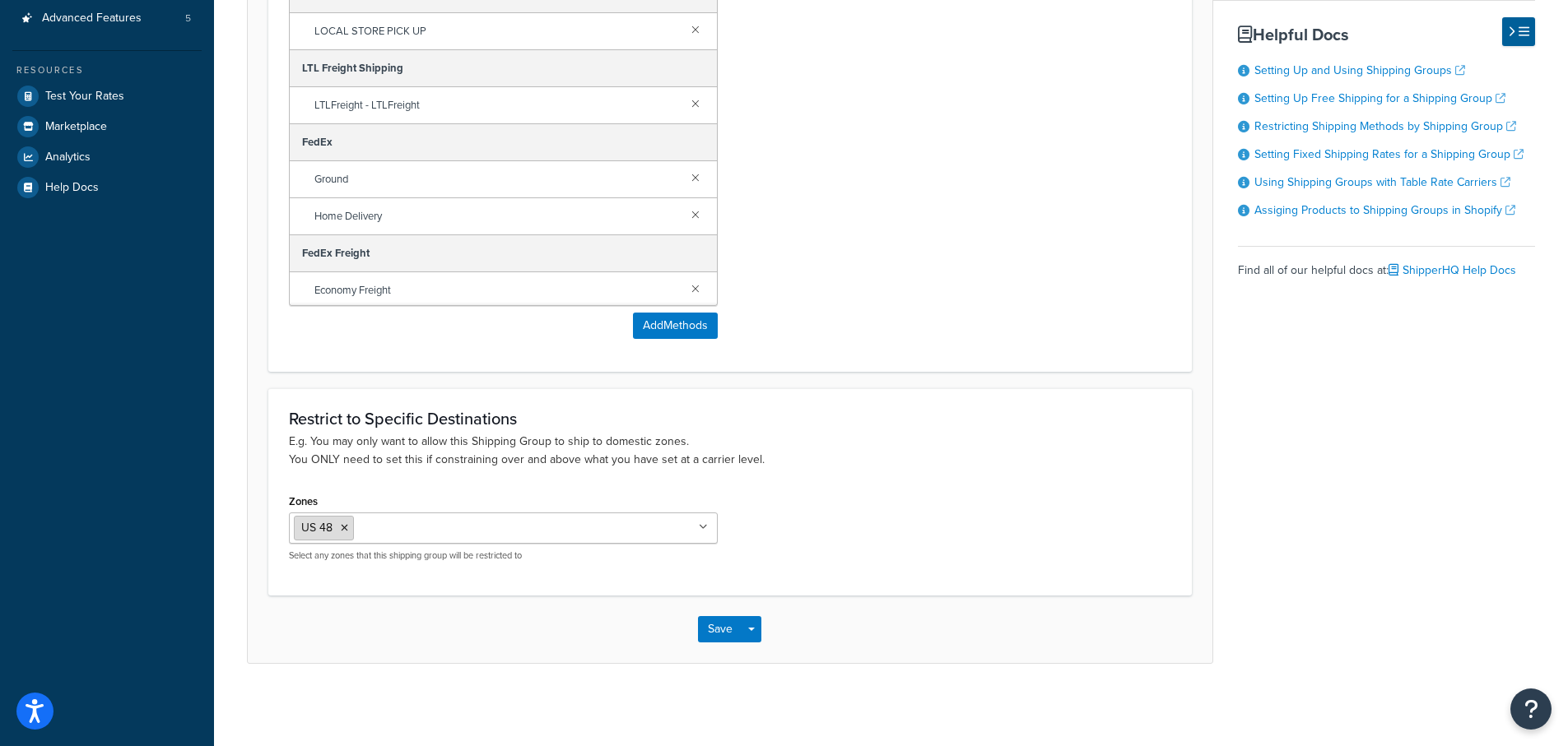
click at [344, 528] on icon at bounding box center [344, 529] width 8 height 10
click at [870, 515] on div "Zones US 48 US APO US HI & Alaska StrawBerry Zones 6-8 StrawBerry Zones 2-5 US …" at bounding box center [730, 534] width 907 height 81
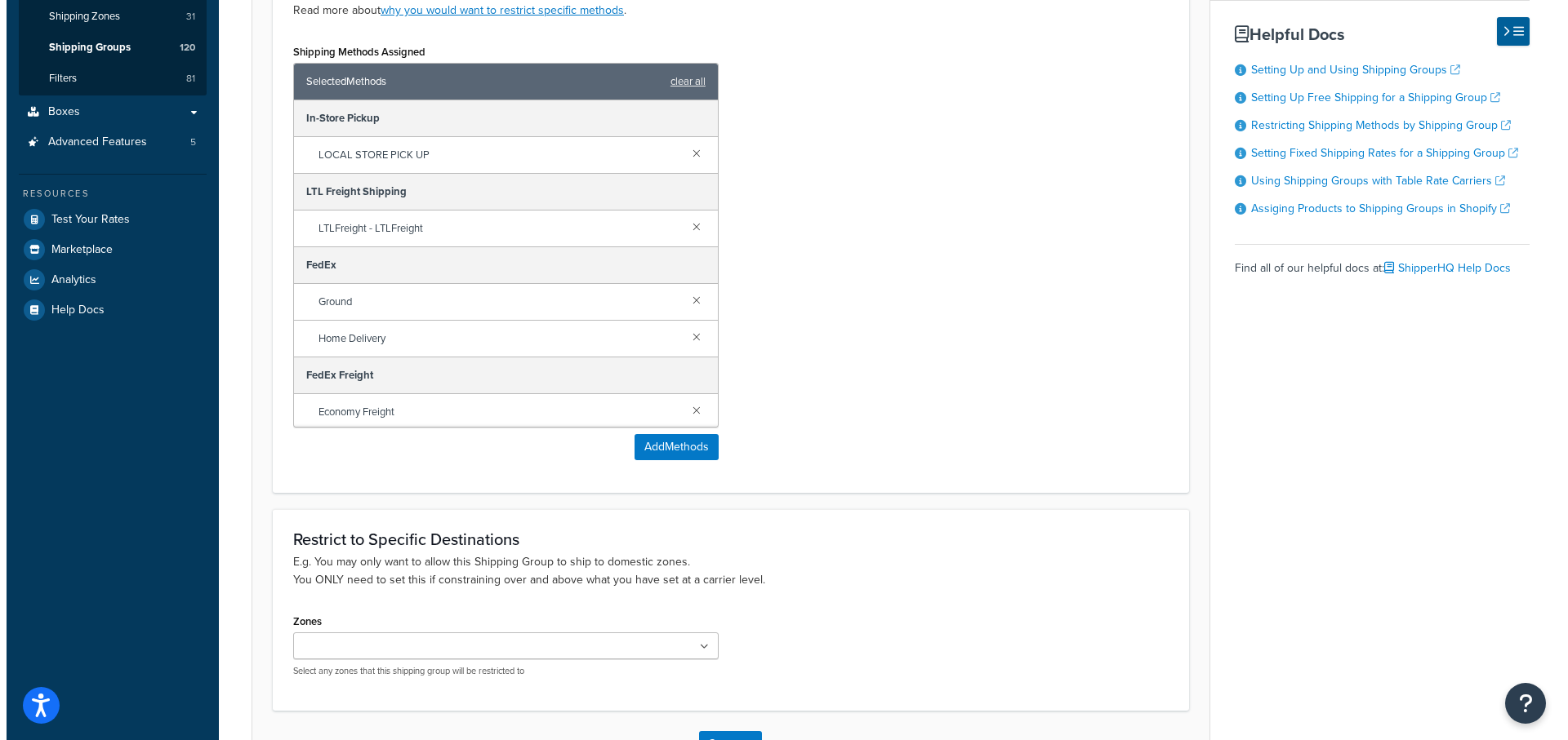
scroll to position [377, 0]
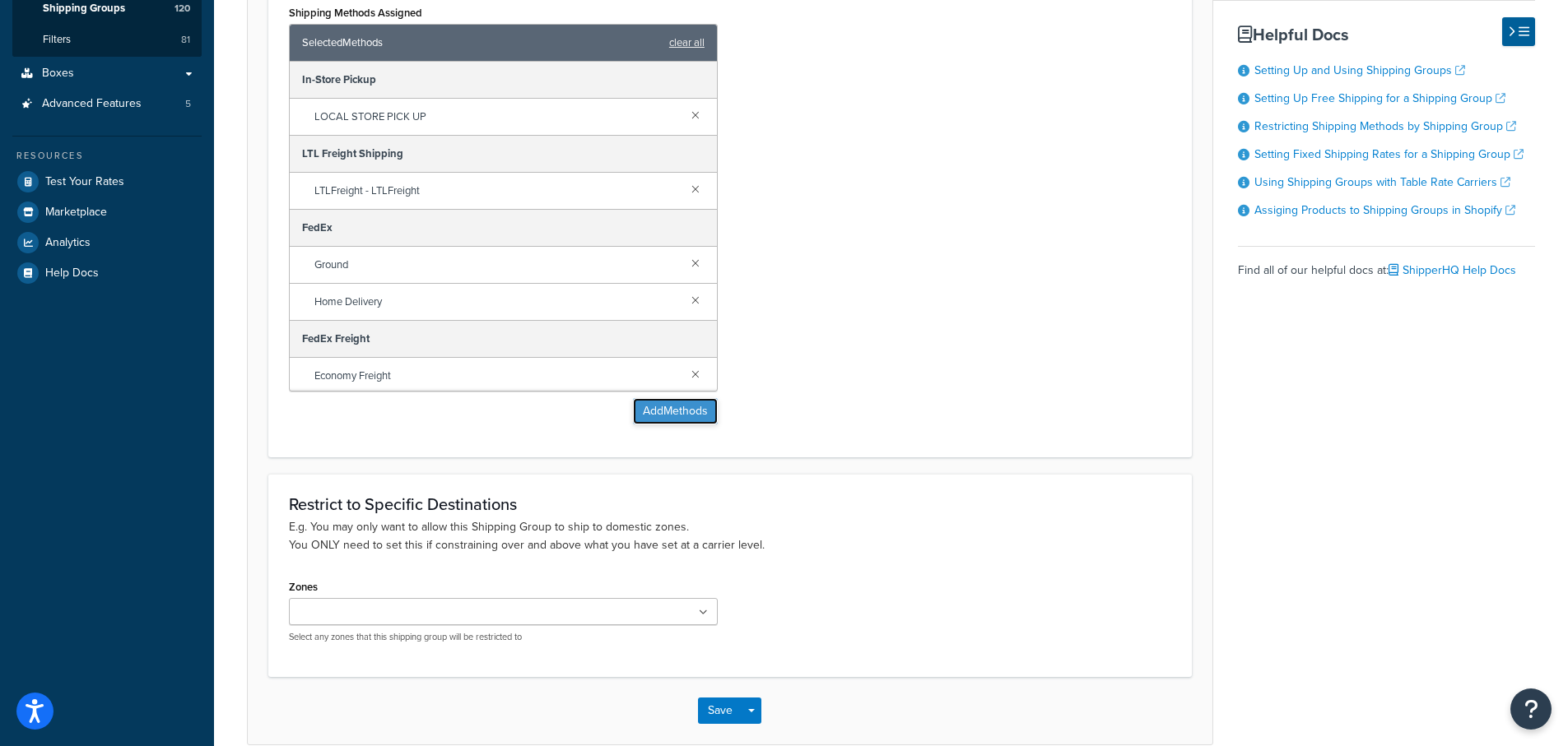
click at [662, 414] on button "Add Methods" at bounding box center [675, 412] width 84 height 27
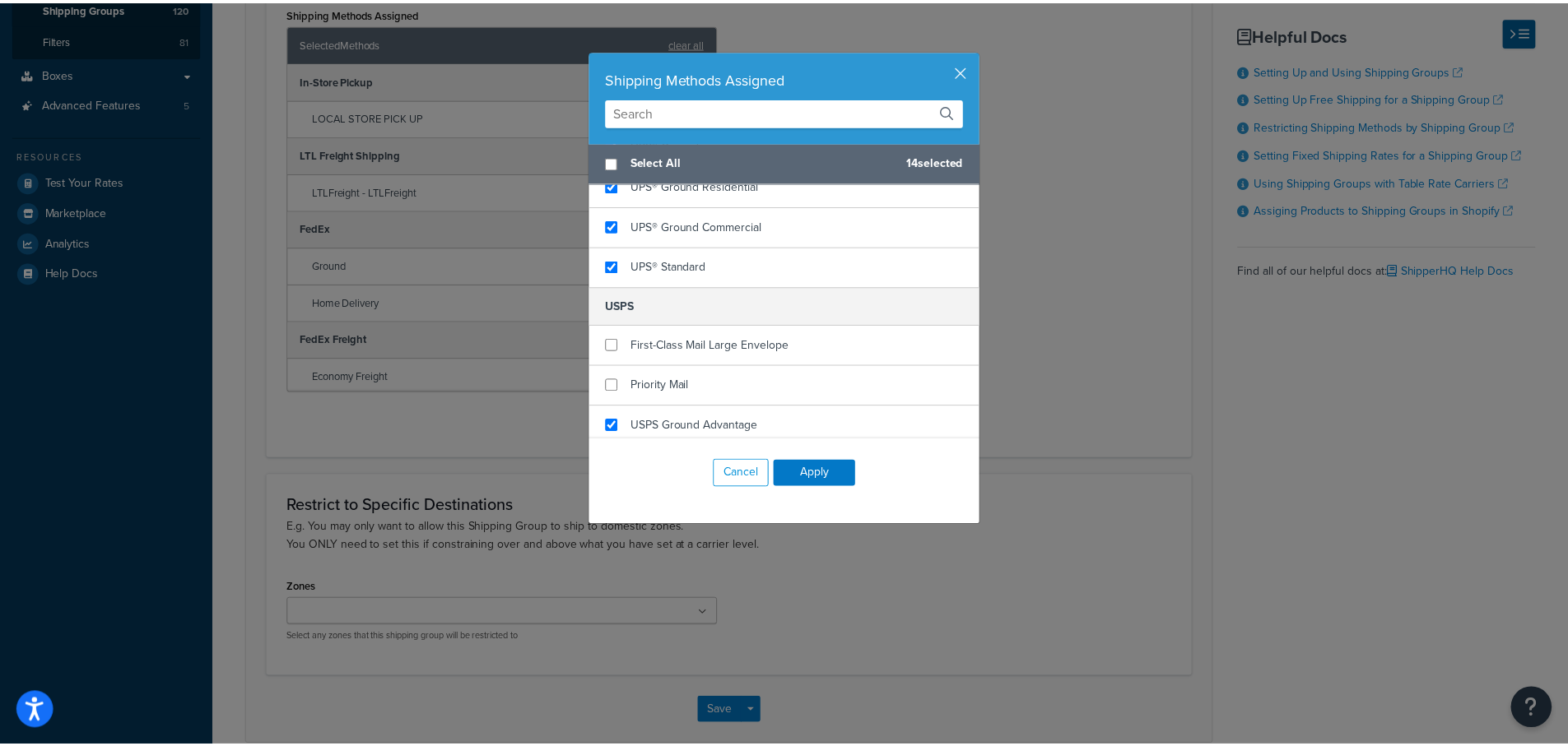
scroll to position [1093, 0]
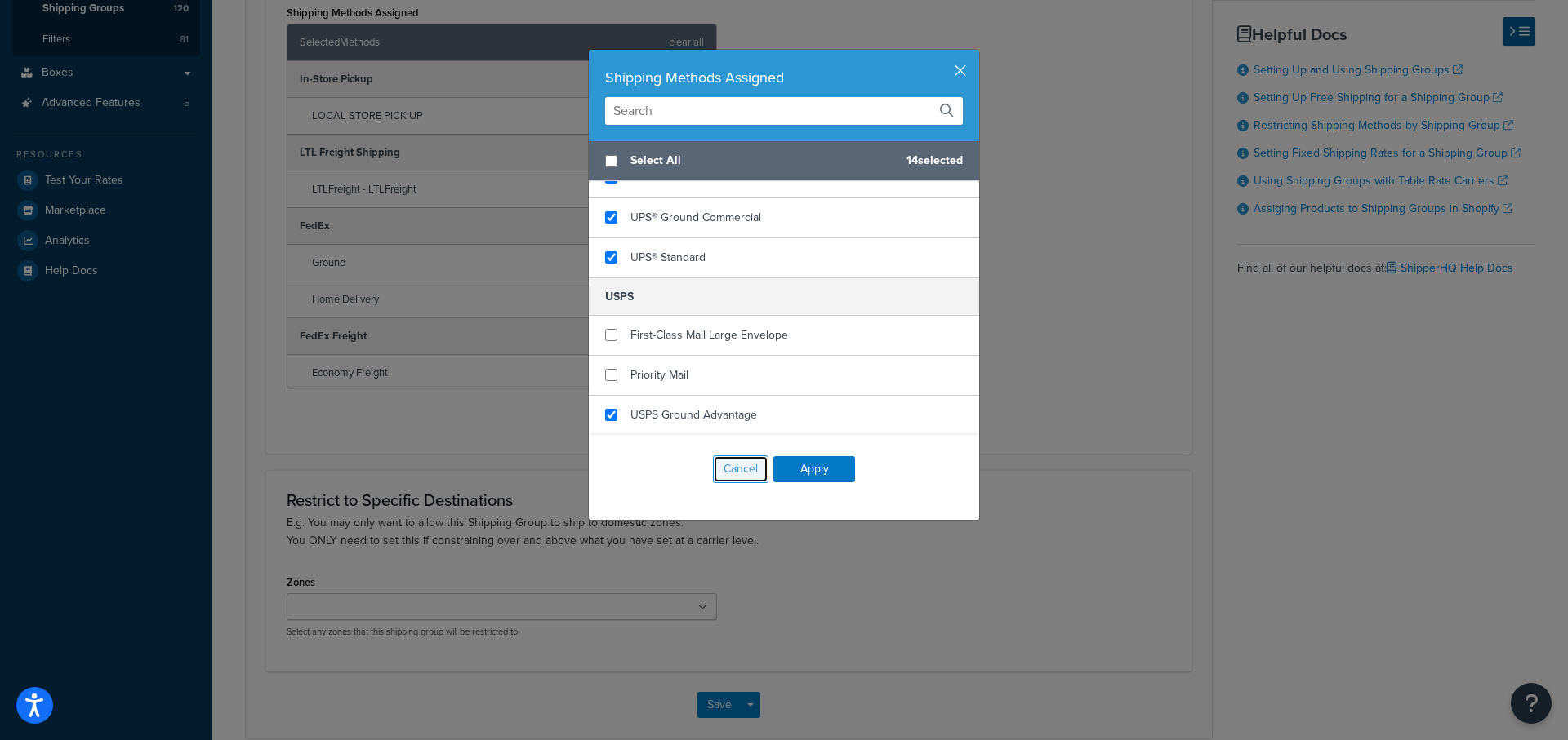
click at [720, 472] on button "Cancel" at bounding box center [740, 469] width 56 height 27
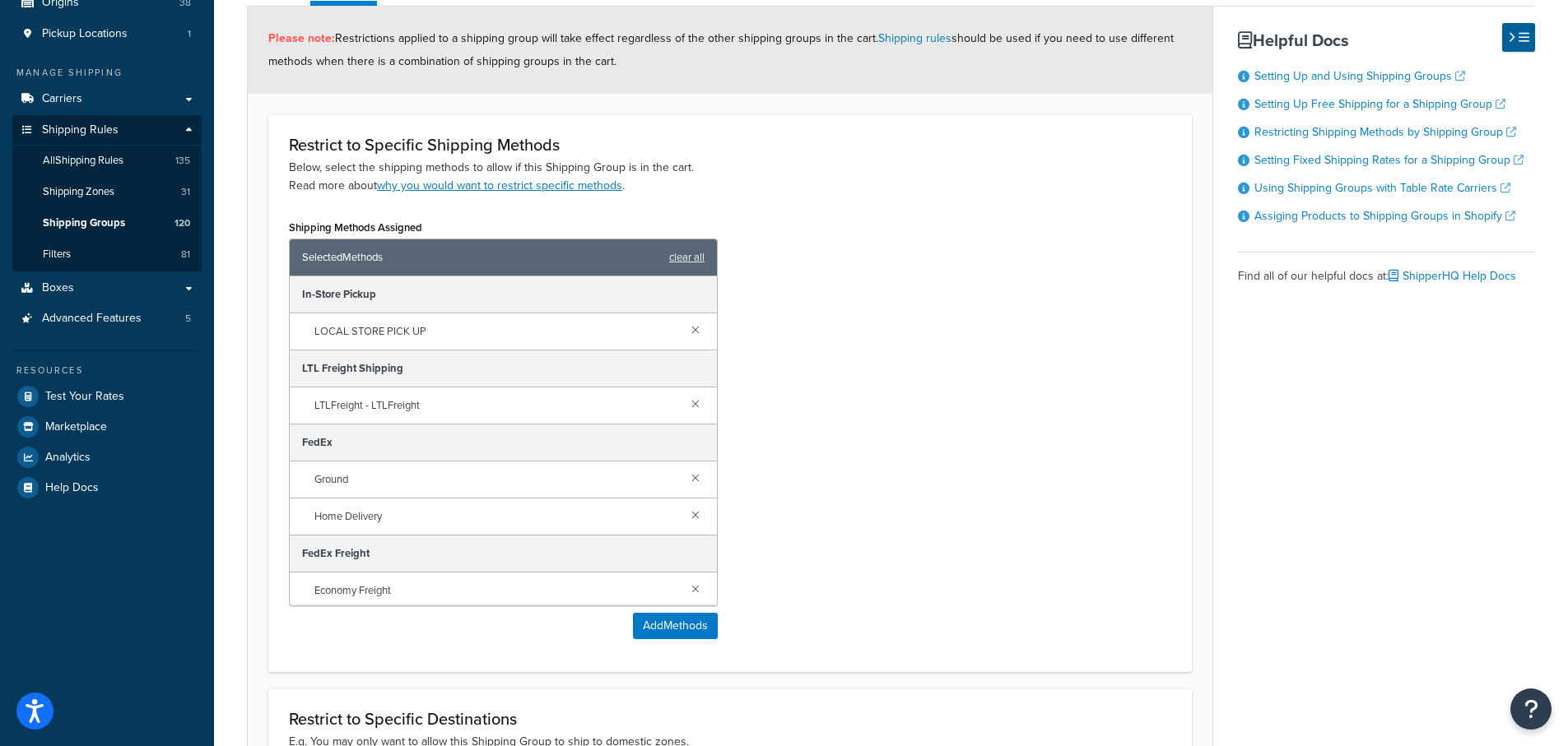
scroll to position [51, 0]
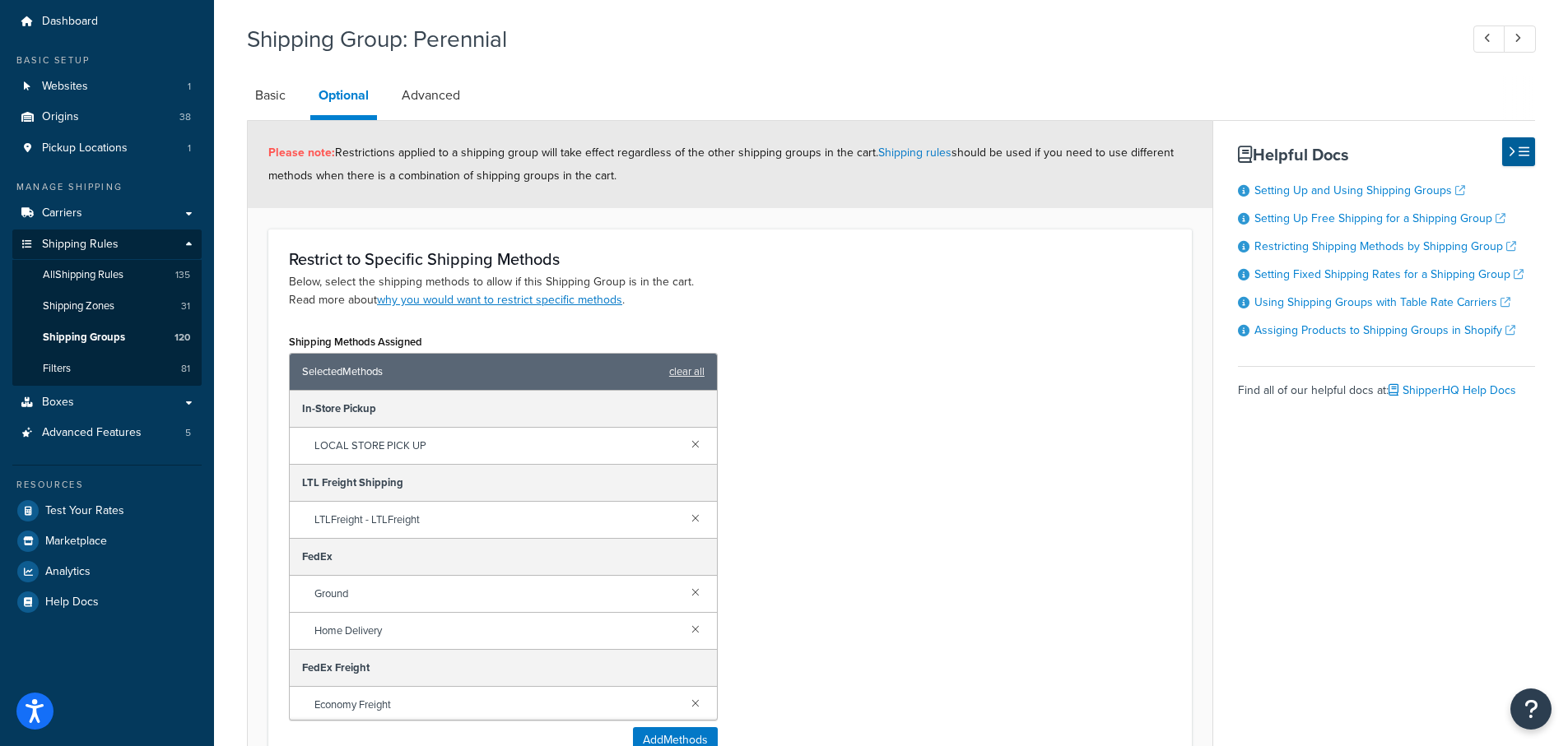
click at [420, 84] on link "Advanced" at bounding box center [431, 95] width 75 height 39
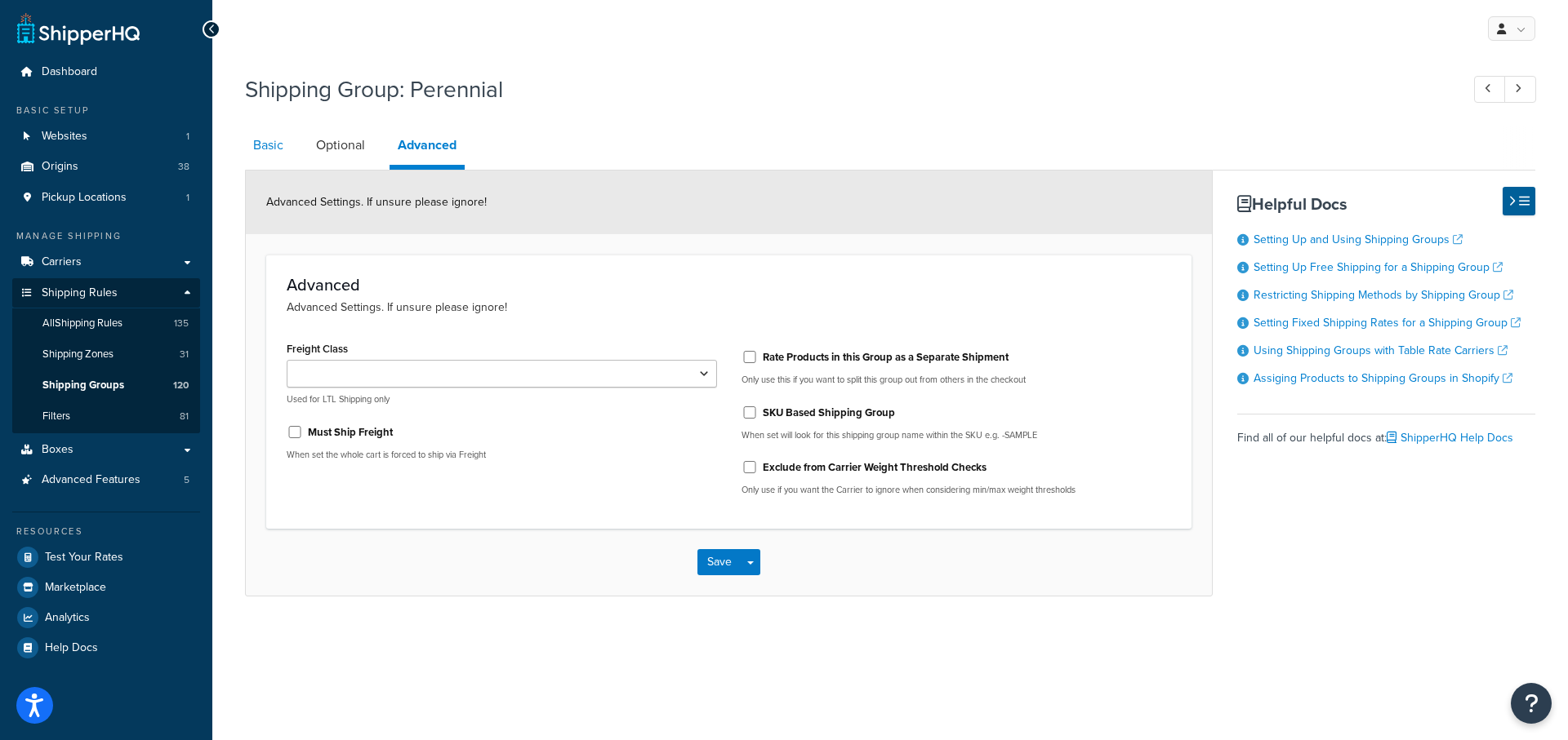
click at [265, 142] on link "Basic" at bounding box center [269, 145] width 46 height 39
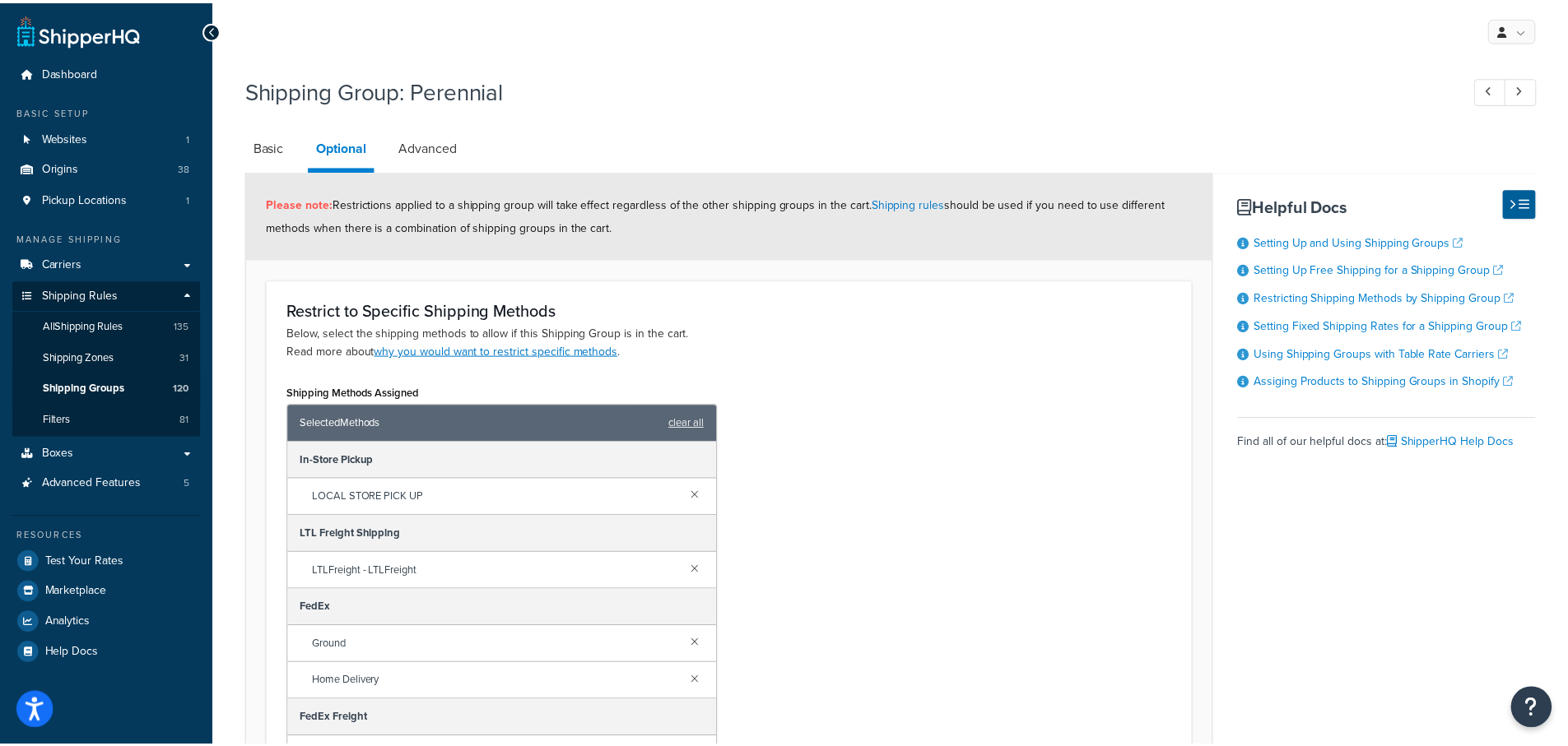
scroll to position [51, 0]
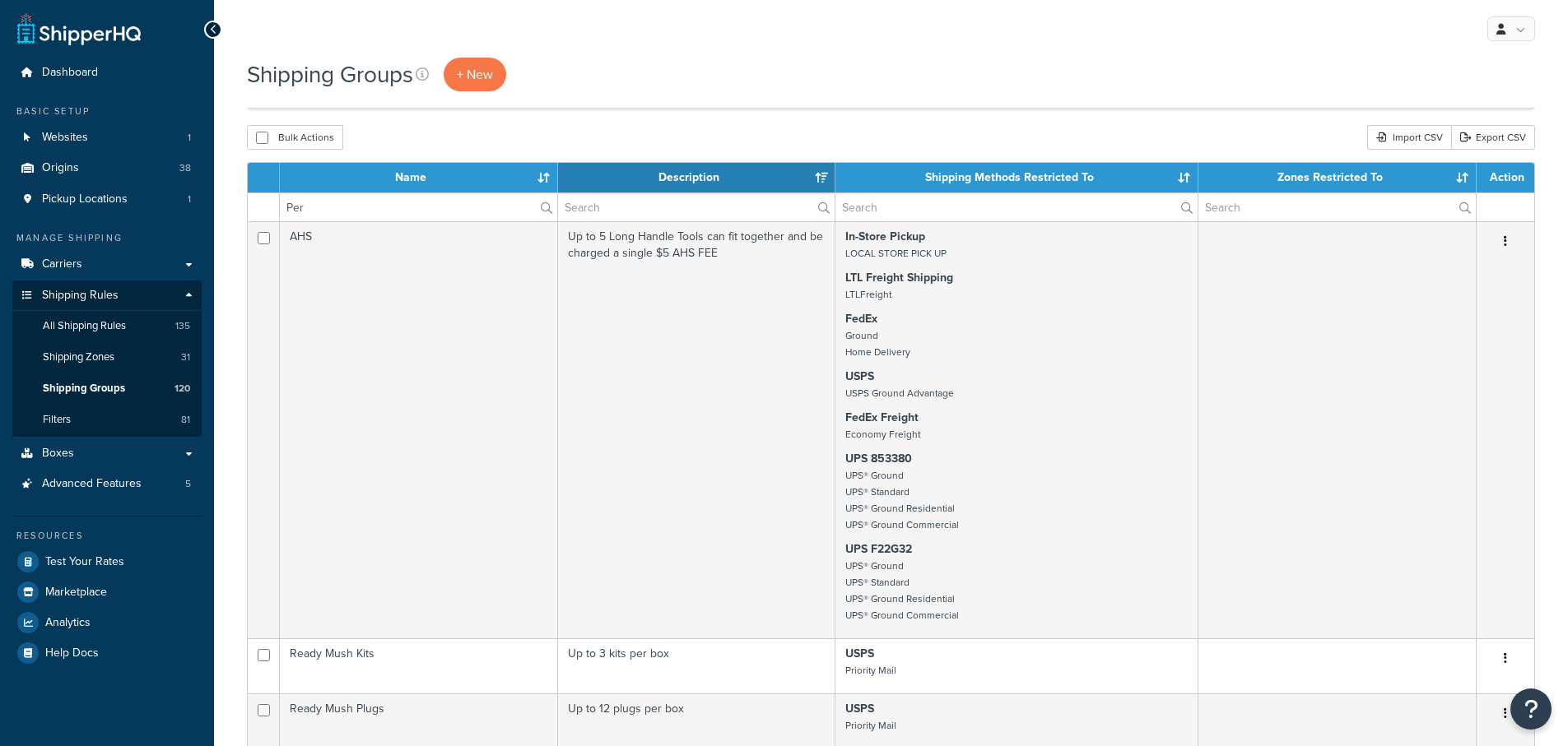
select select "15"
click at [586, 205] on input "text" at bounding box center [697, 206] width 277 height 28
click at [378, 216] on input "Per" at bounding box center [419, 206] width 277 height 28
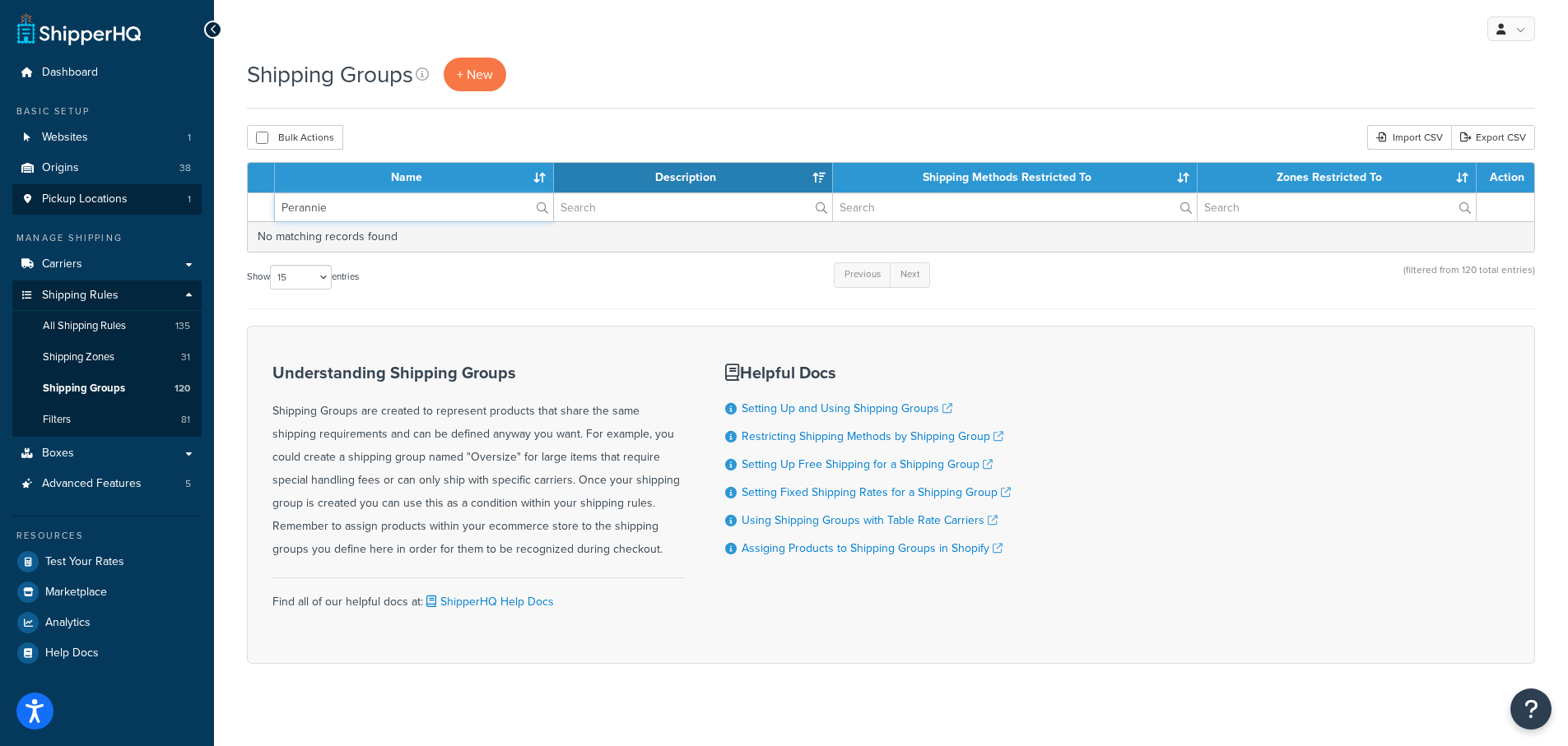
drag, startPoint x: 377, startPoint y: 214, endPoint x: 197, endPoint y: 206, distance: 180.2
click at [196, 211] on div "Dashboard Basic Setup Websites 1 Origins 38 Pickup Locations 1 Manage Shipping …" at bounding box center [784, 381] width 1568 height 763
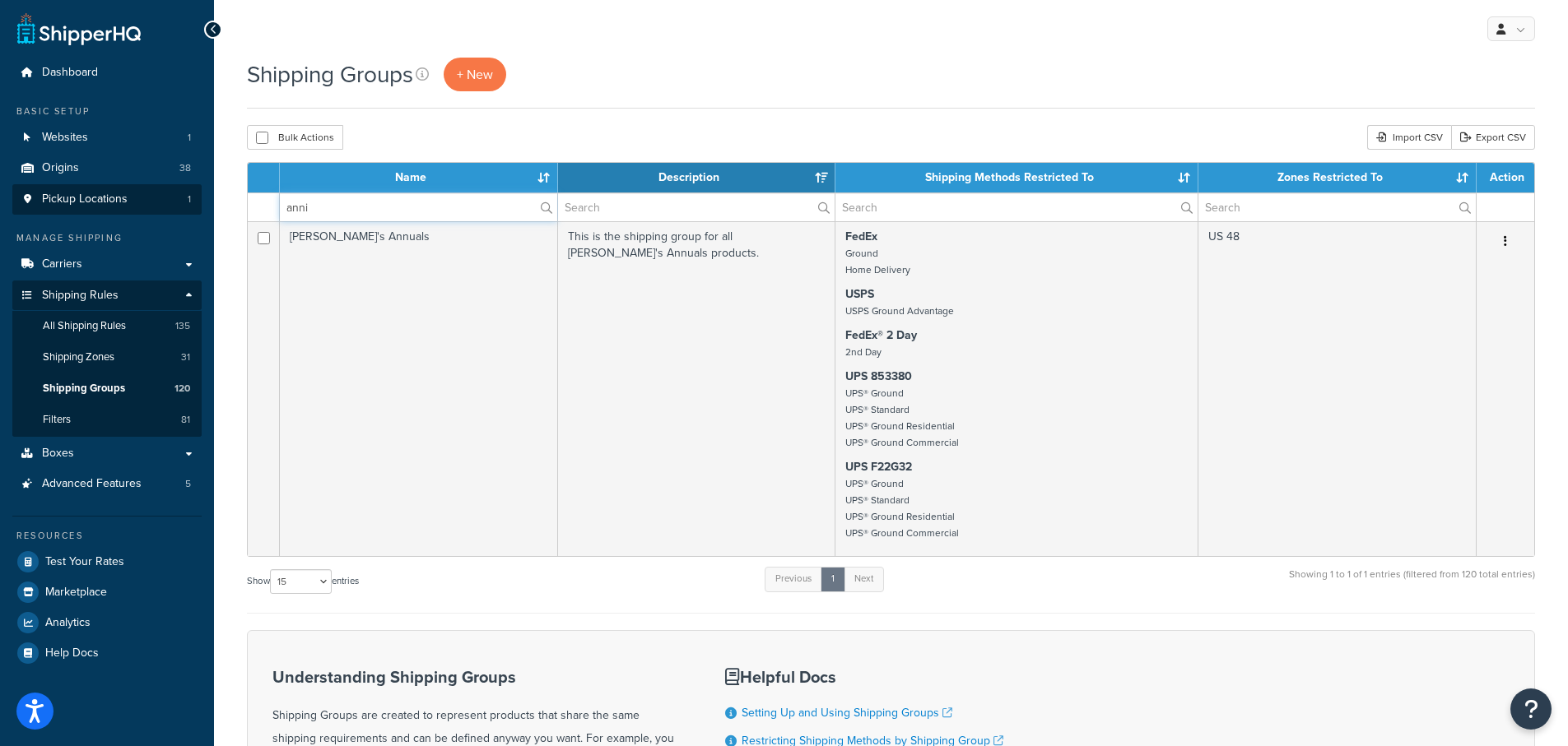
type input "annie"
drag, startPoint x: 318, startPoint y: 206, endPoint x: 211, endPoint y: 194, distance: 107.7
click at [213, 202] on div "Dashboard Basic Setup Websites 1 Origins 38 Pickup Locations 1 Manage Shipping …" at bounding box center [784, 534] width 1568 height 1068
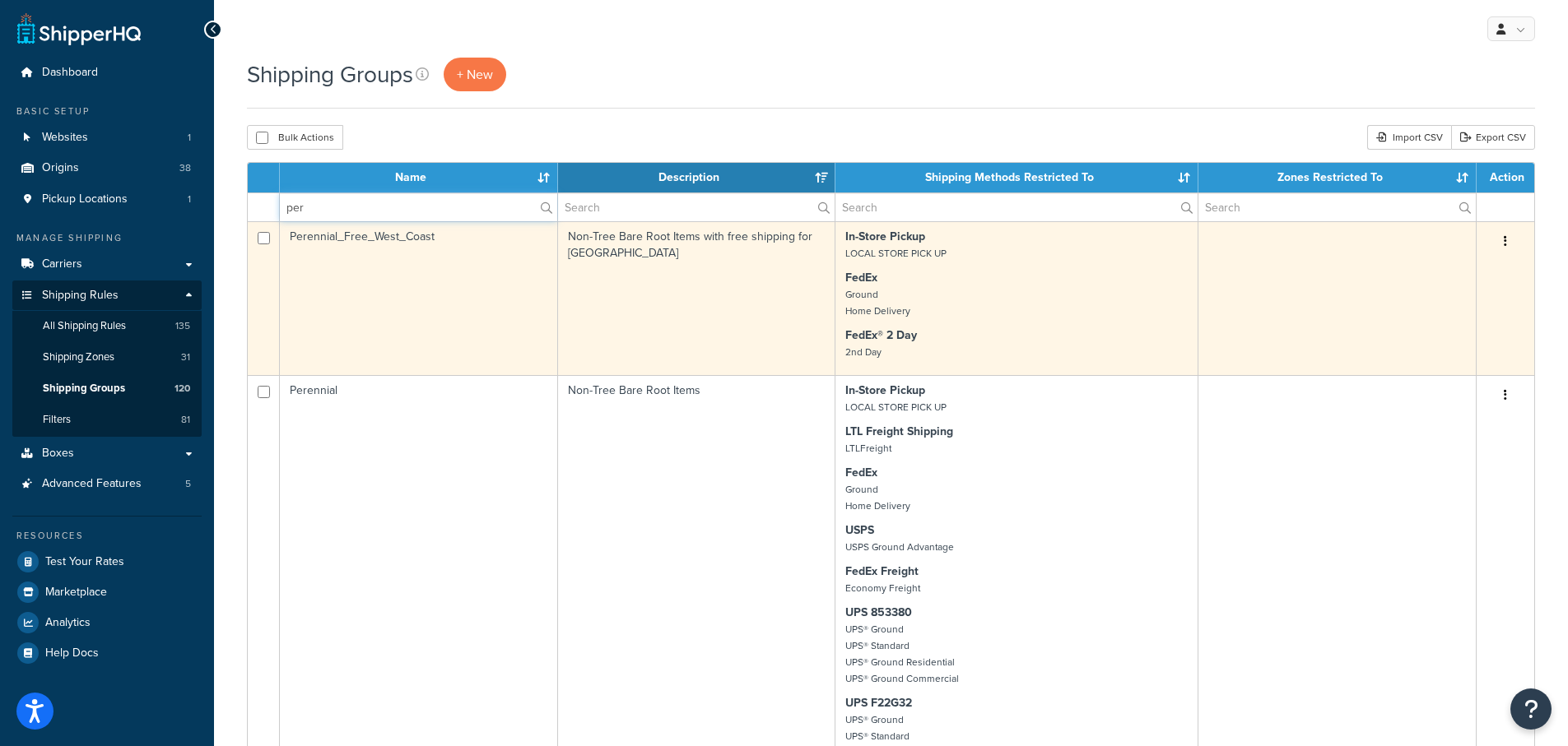
type input "Perennial"
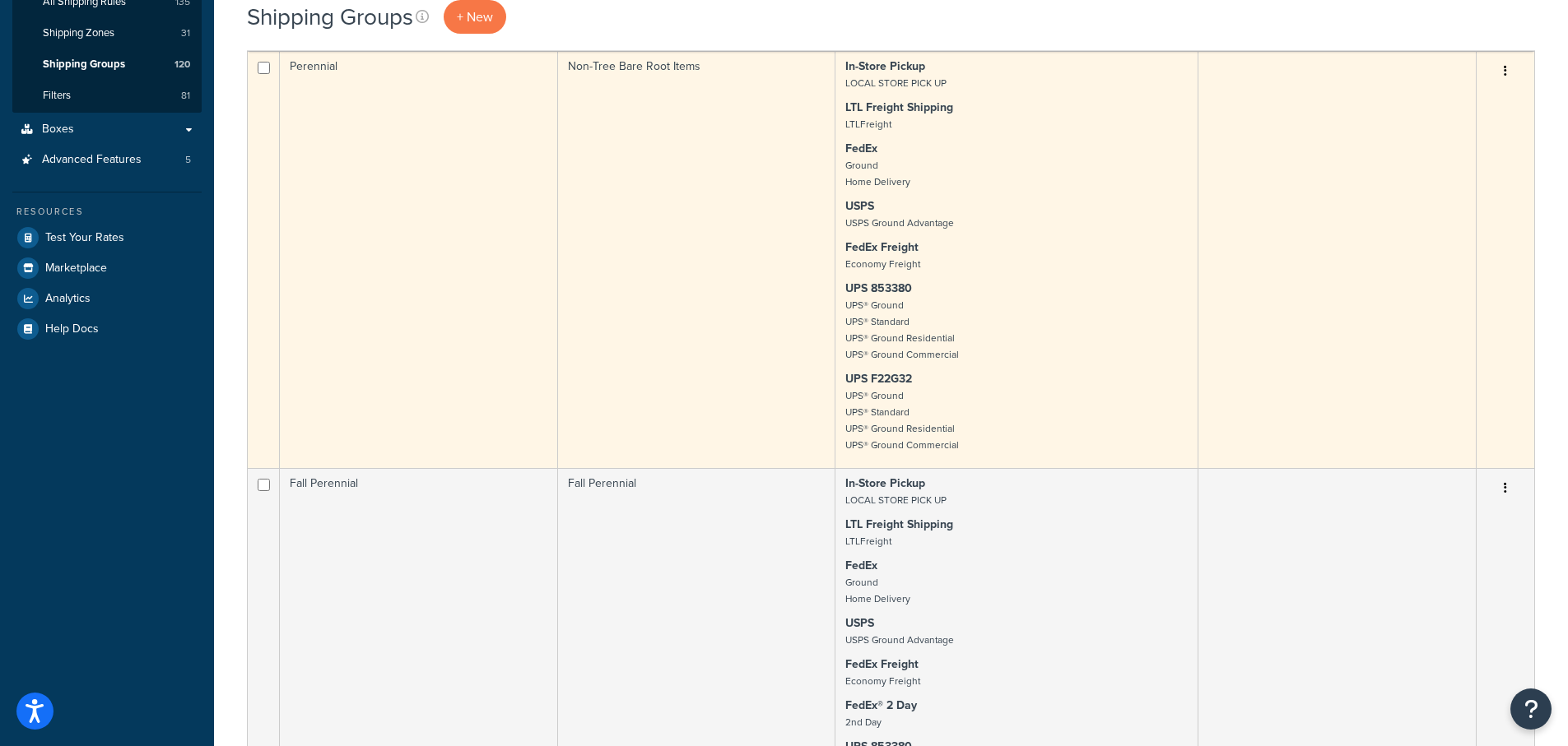
scroll to position [329, 0]
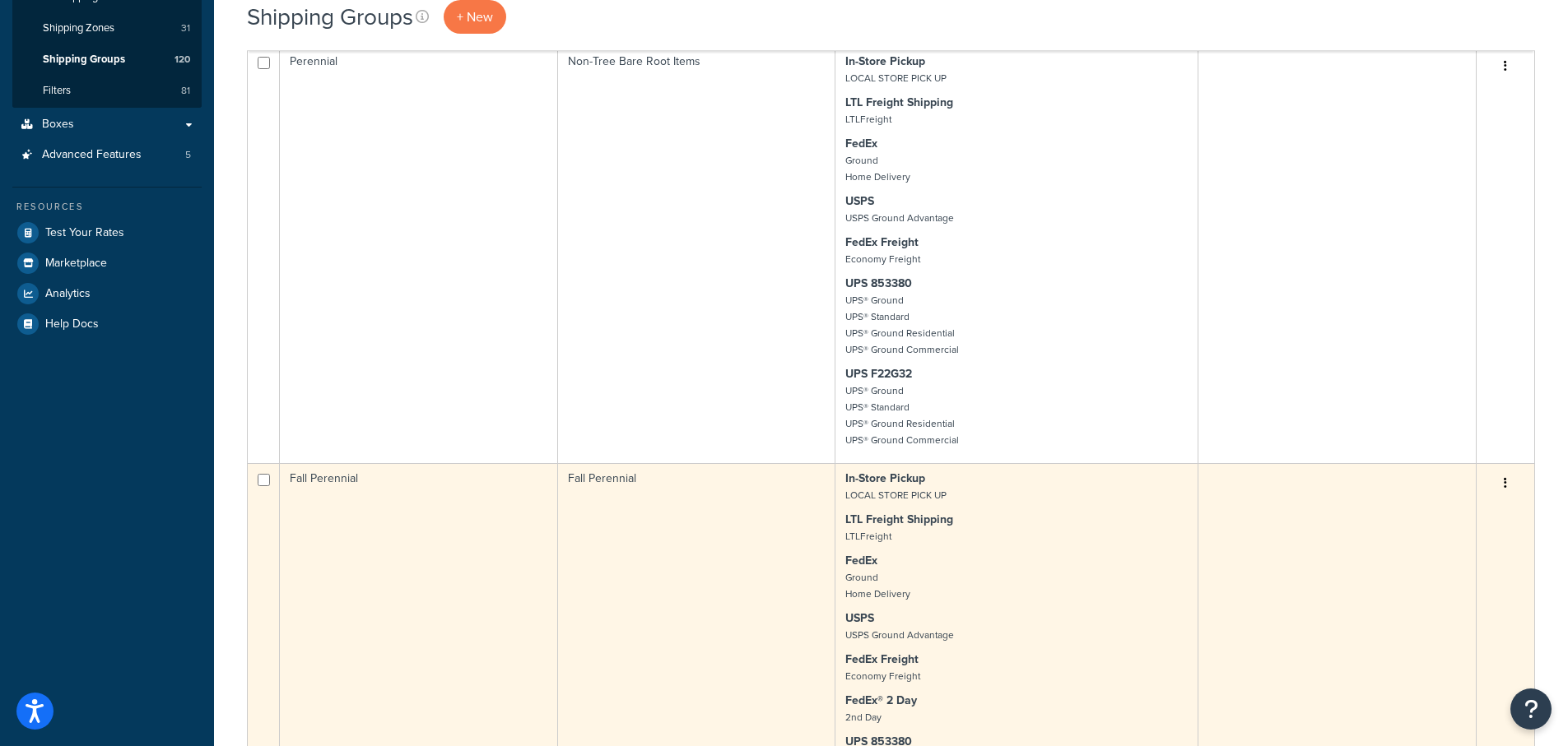
click at [339, 485] on td "Fall Perennial" at bounding box center [419, 693] width 278 height 459
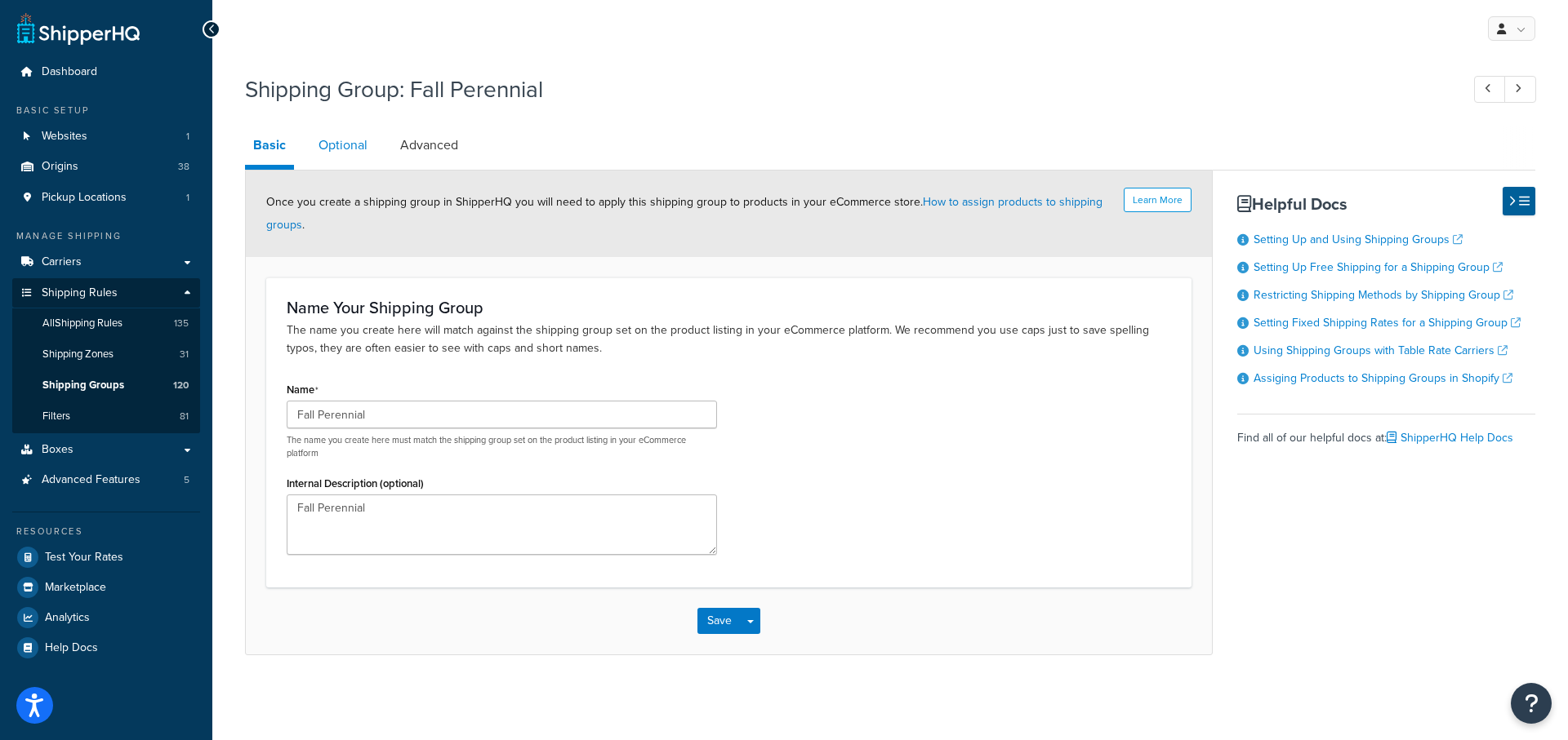
click at [331, 146] on link "Optional" at bounding box center [342, 145] width 66 height 39
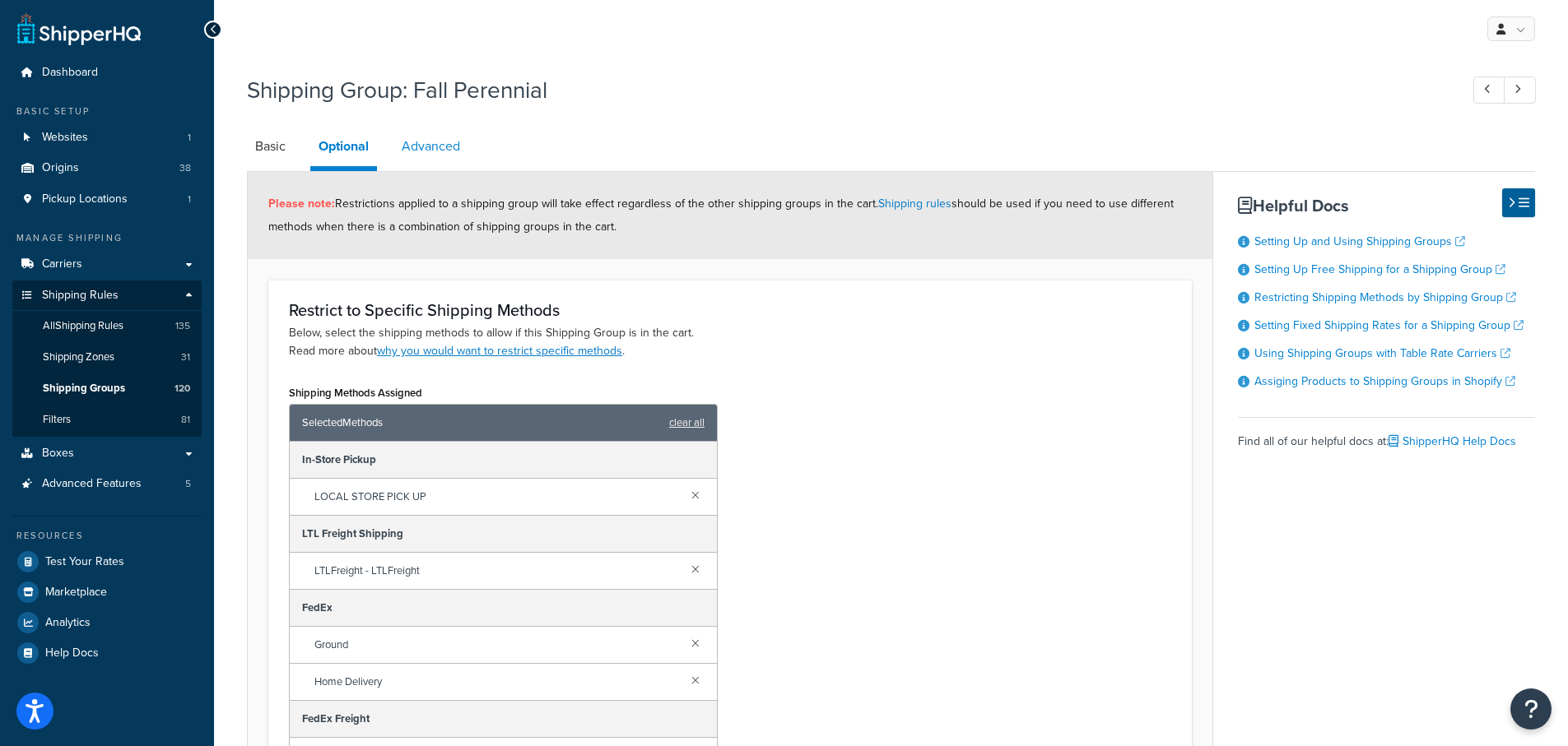
click at [430, 145] on link "Advanced" at bounding box center [431, 146] width 75 height 39
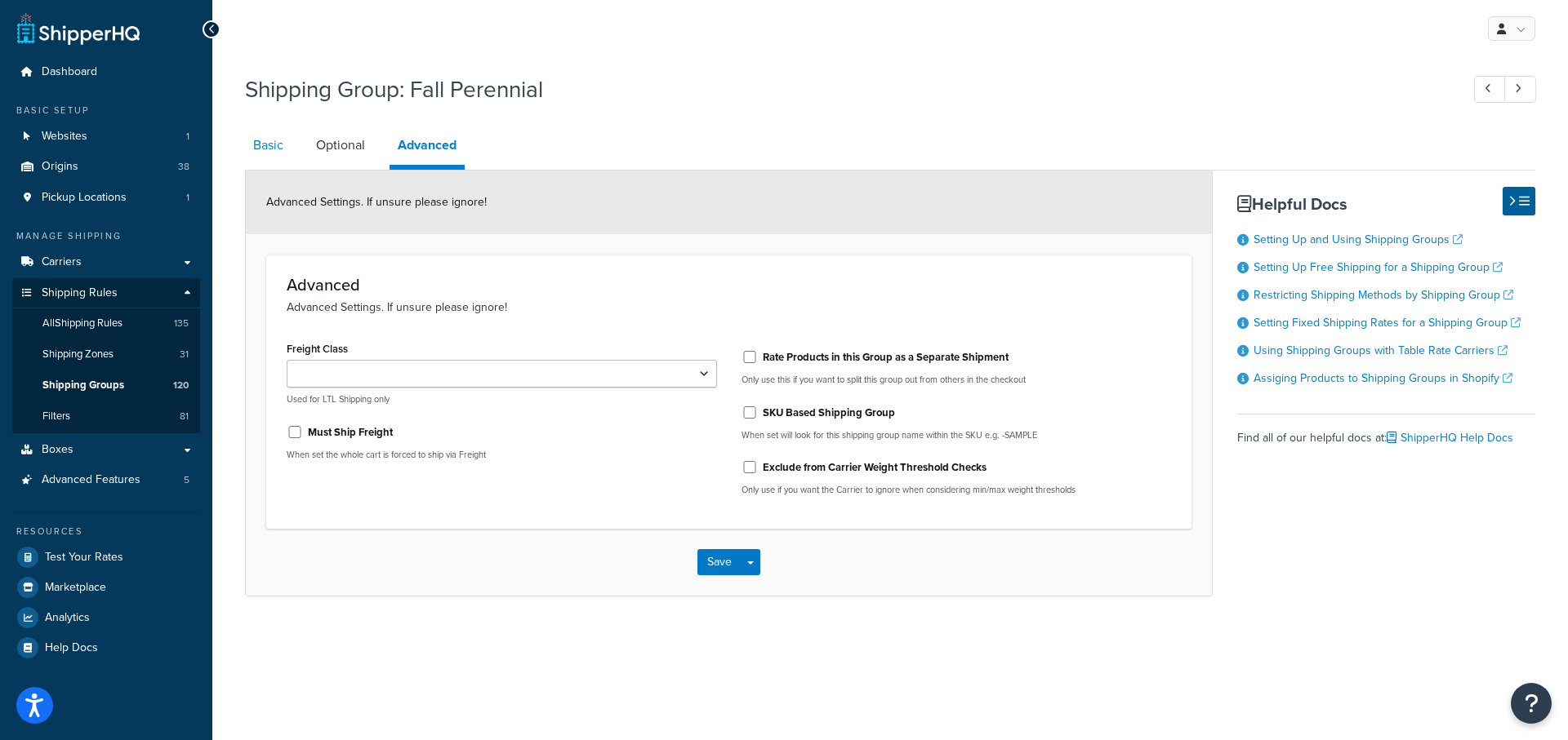
click at [266, 145] on link "Basic" at bounding box center [269, 145] width 46 height 39
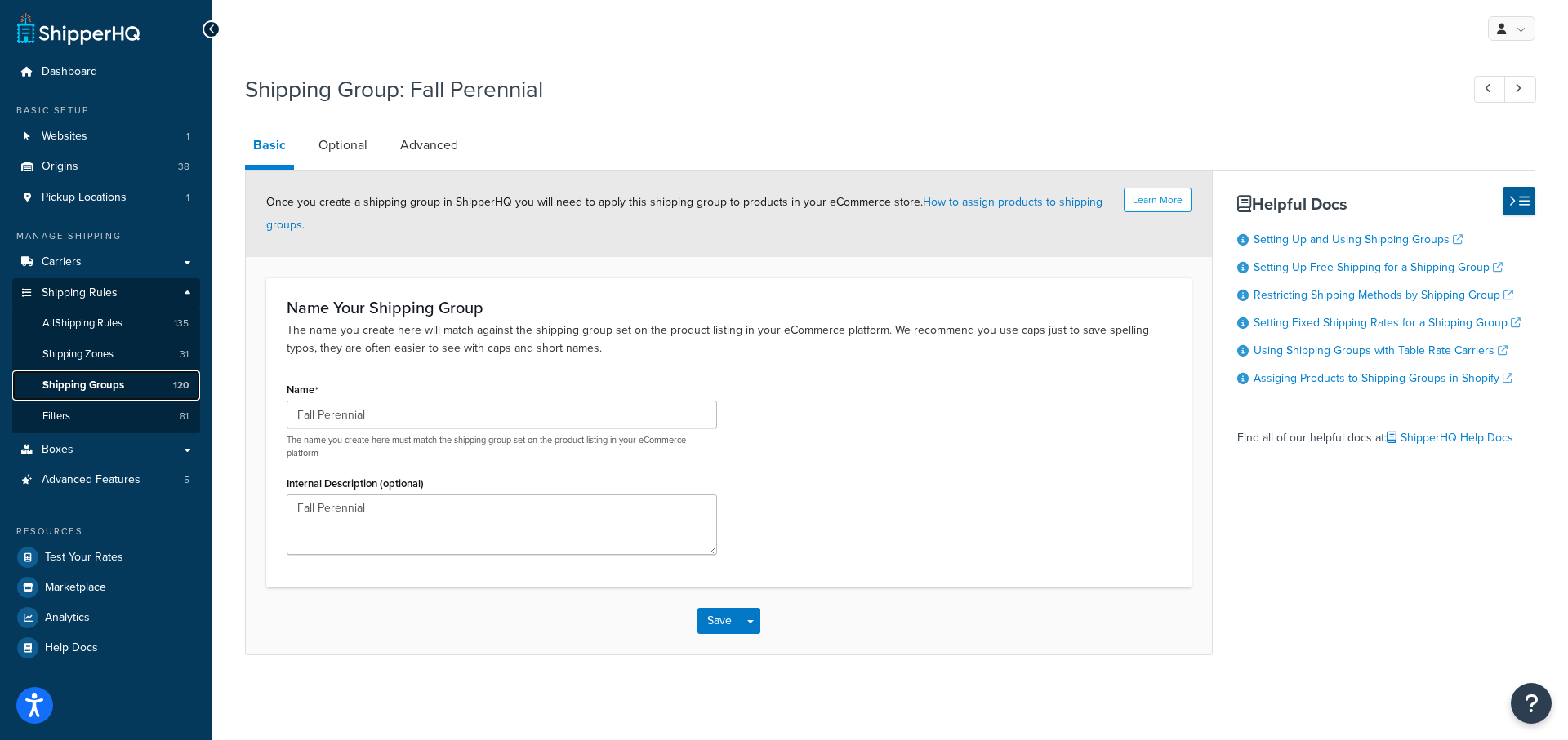
click at [101, 383] on span "Shipping Groups" at bounding box center [83, 385] width 82 height 14
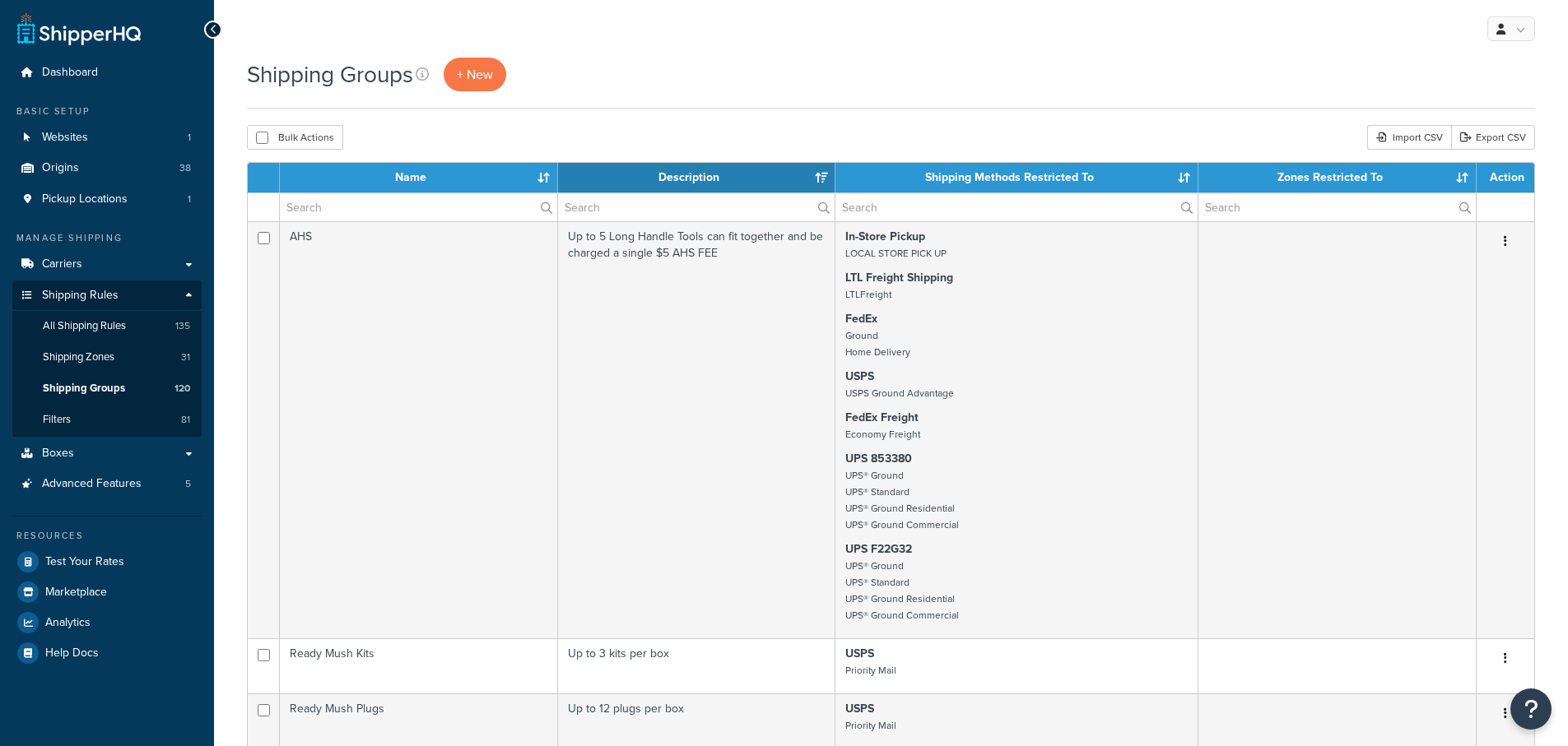
select select "15"
click at [359, 206] on input "text" at bounding box center [419, 206] width 277 height 28
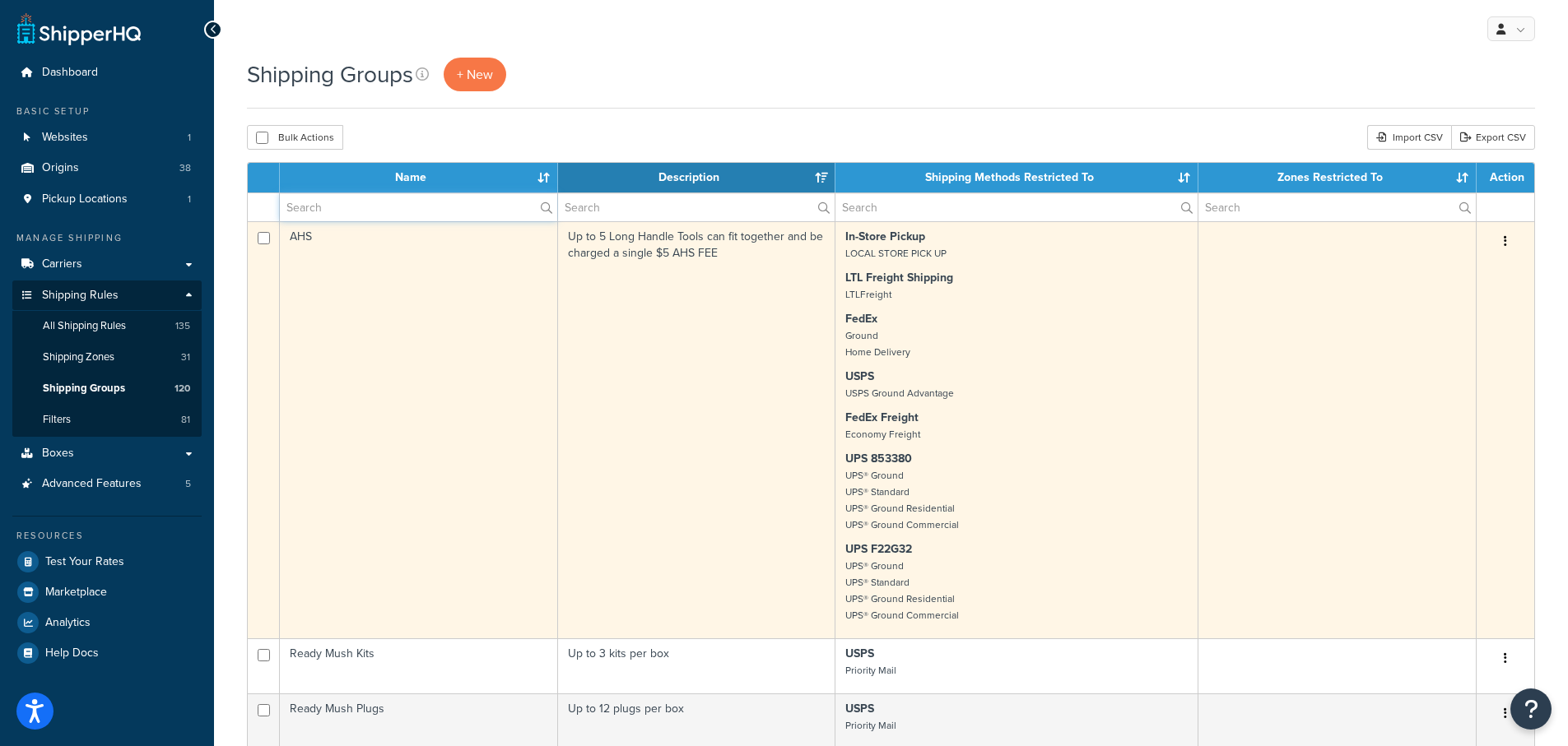
type input "Perennial"
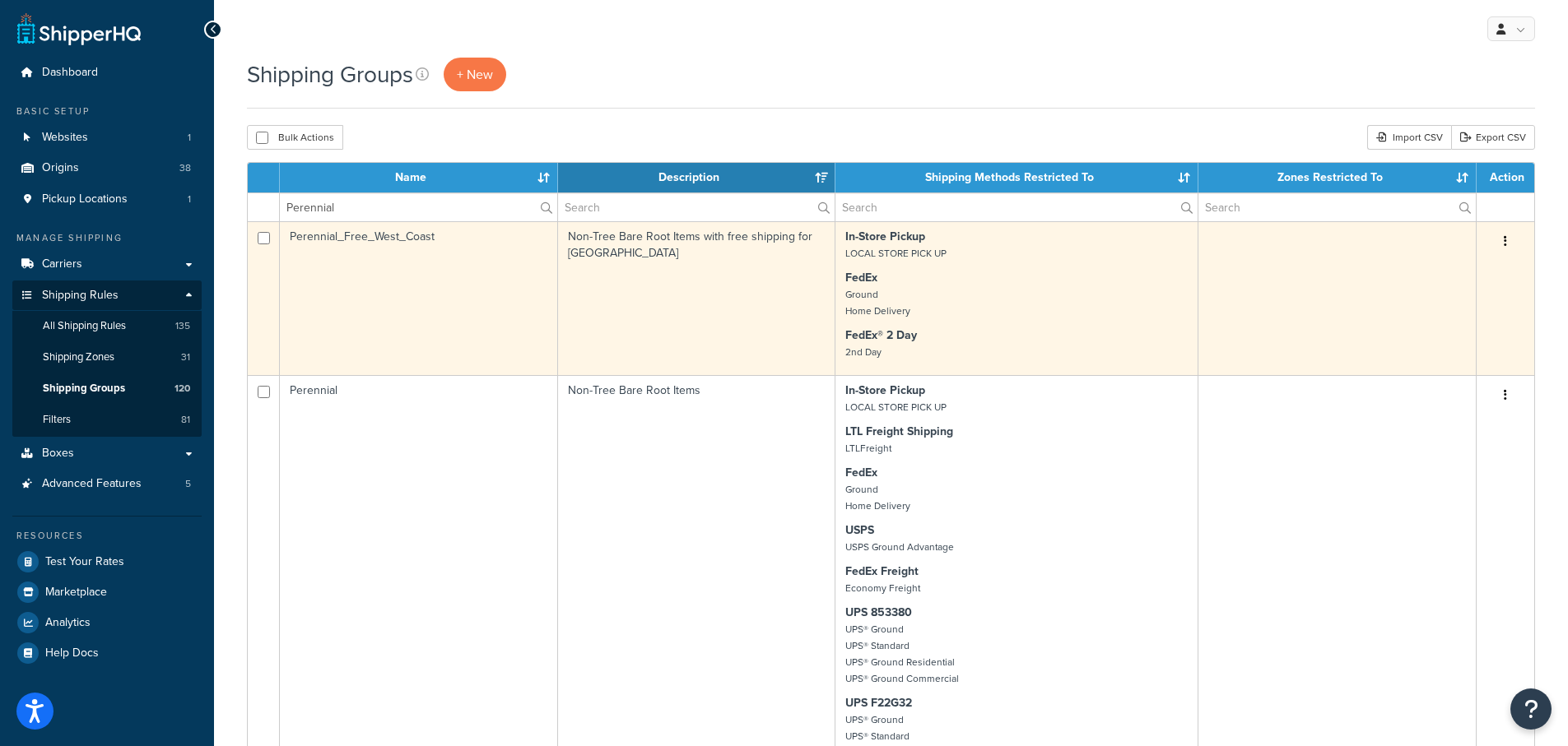
click at [322, 235] on td "Perennial_Free_West_Coast" at bounding box center [419, 298] width 278 height 154
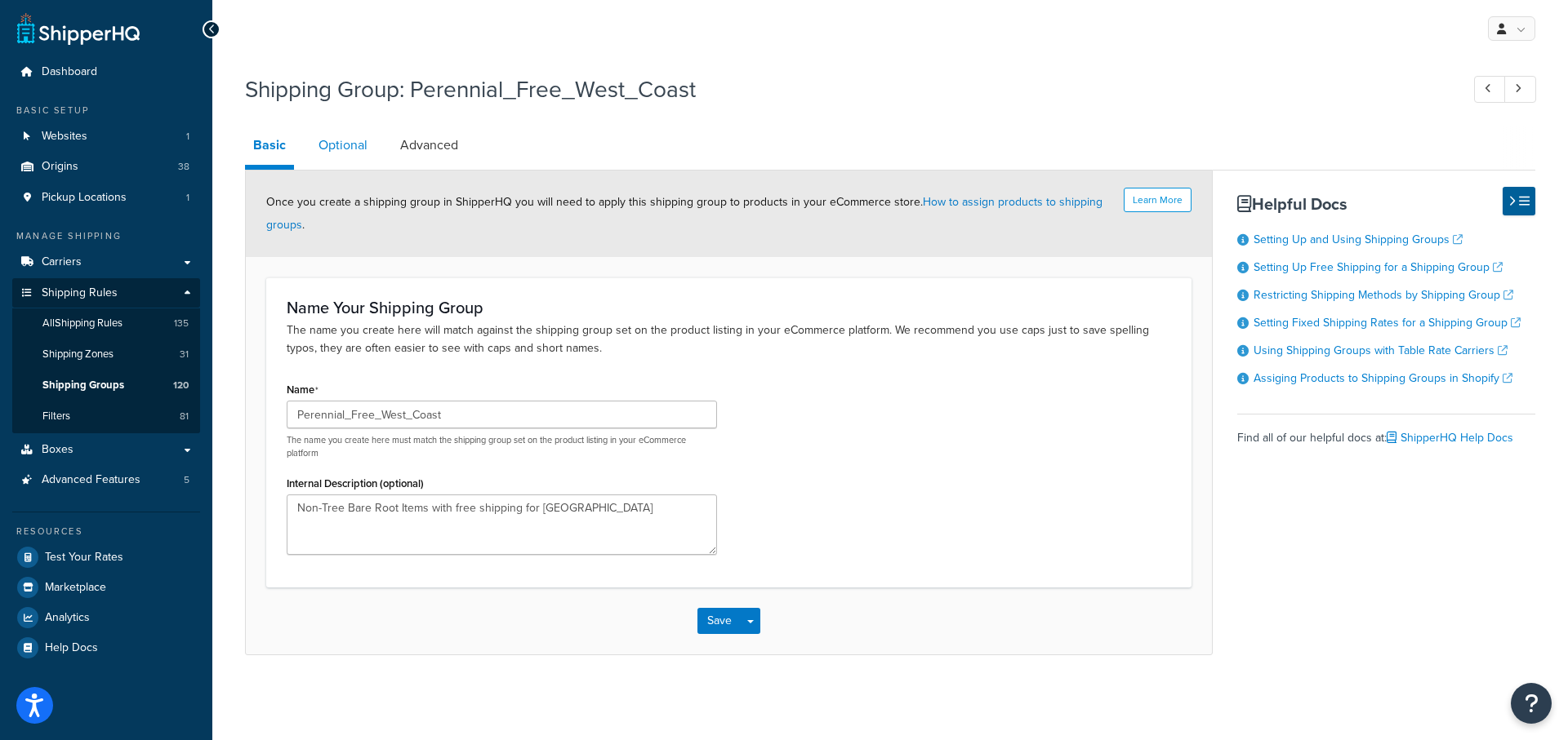
click at [343, 140] on link "Optional" at bounding box center [342, 145] width 66 height 39
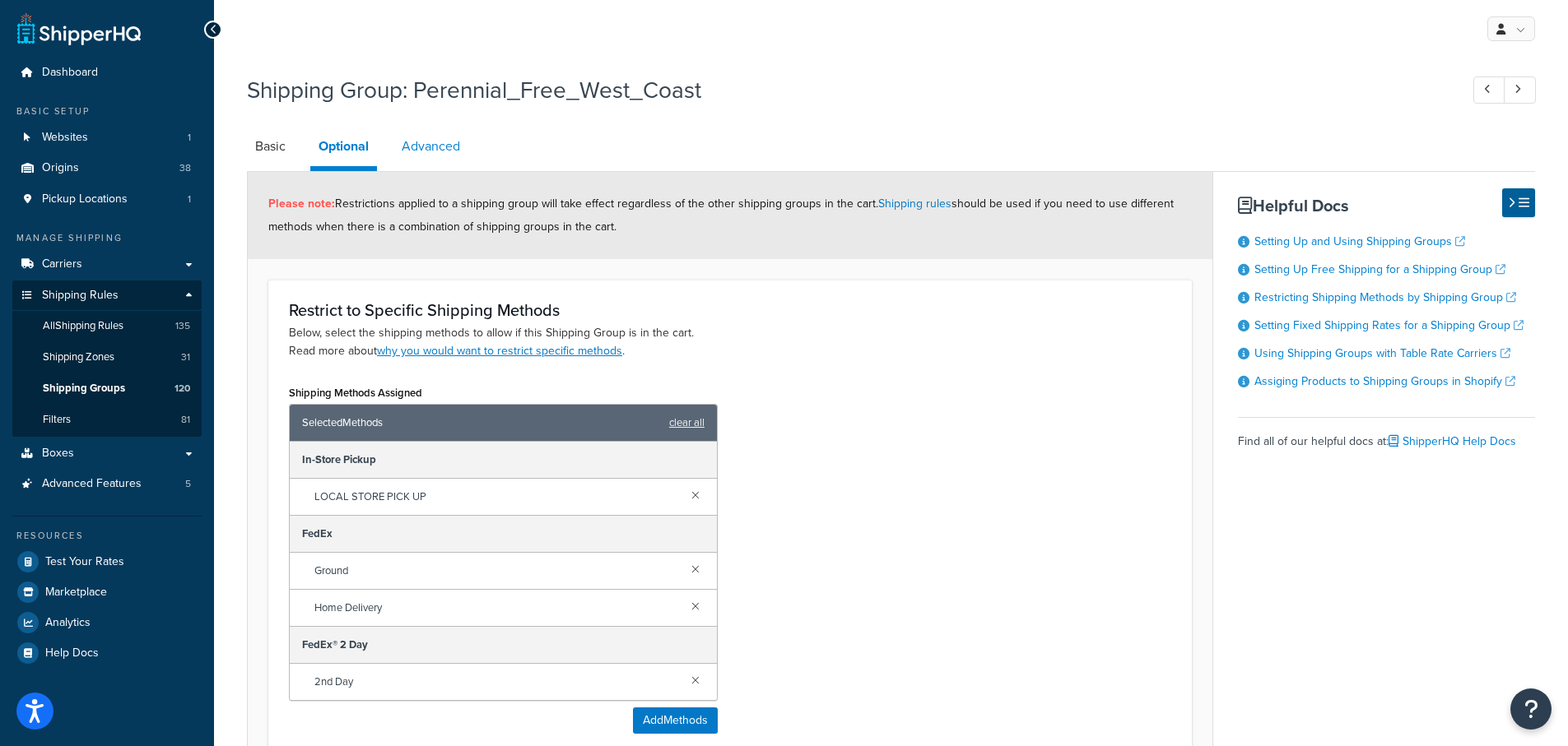
click at [441, 140] on link "Advanced" at bounding box center [431, 146] width 75 height 39
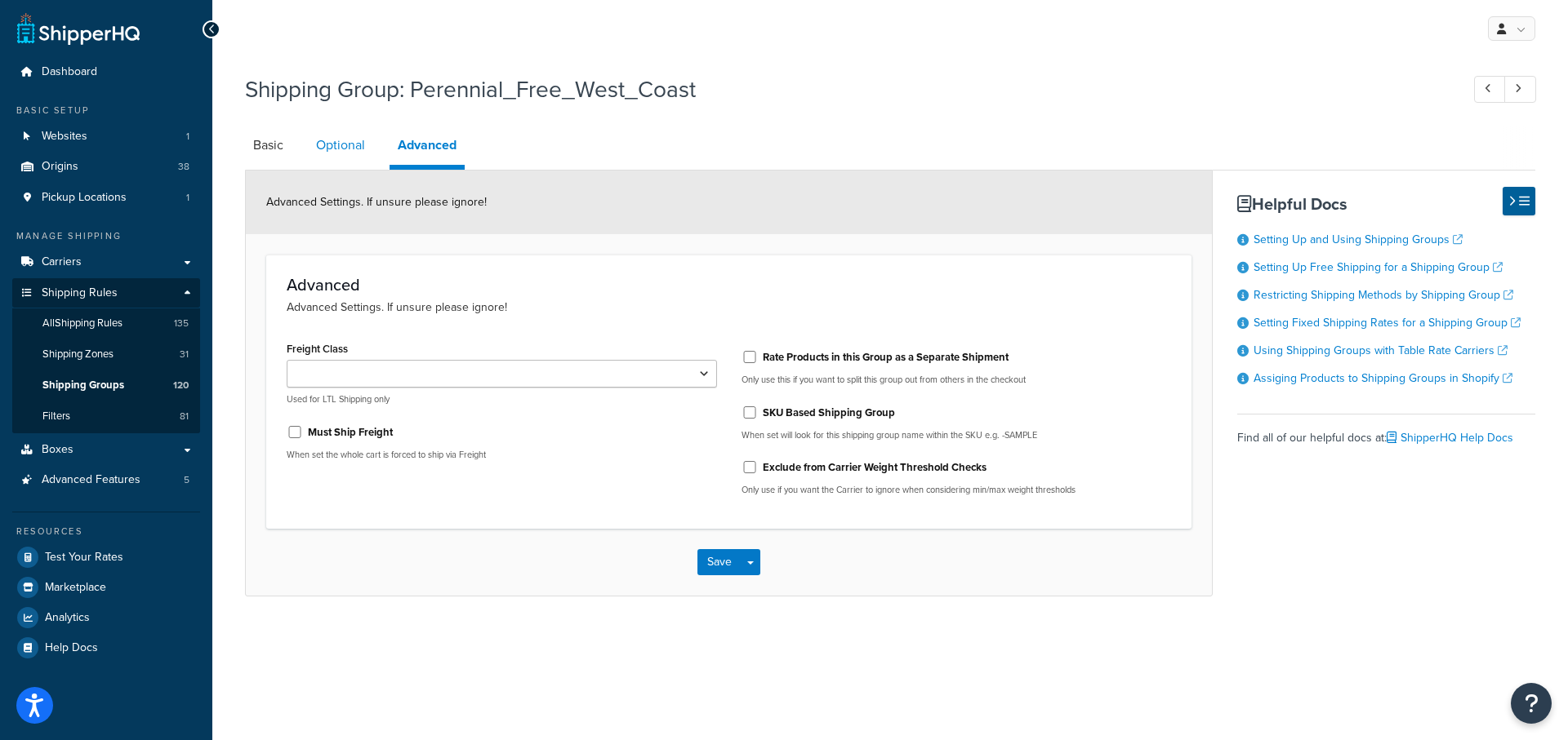
click at [334, 139] on link "Optional" at bounding box center [340, 145] width 66 height 39
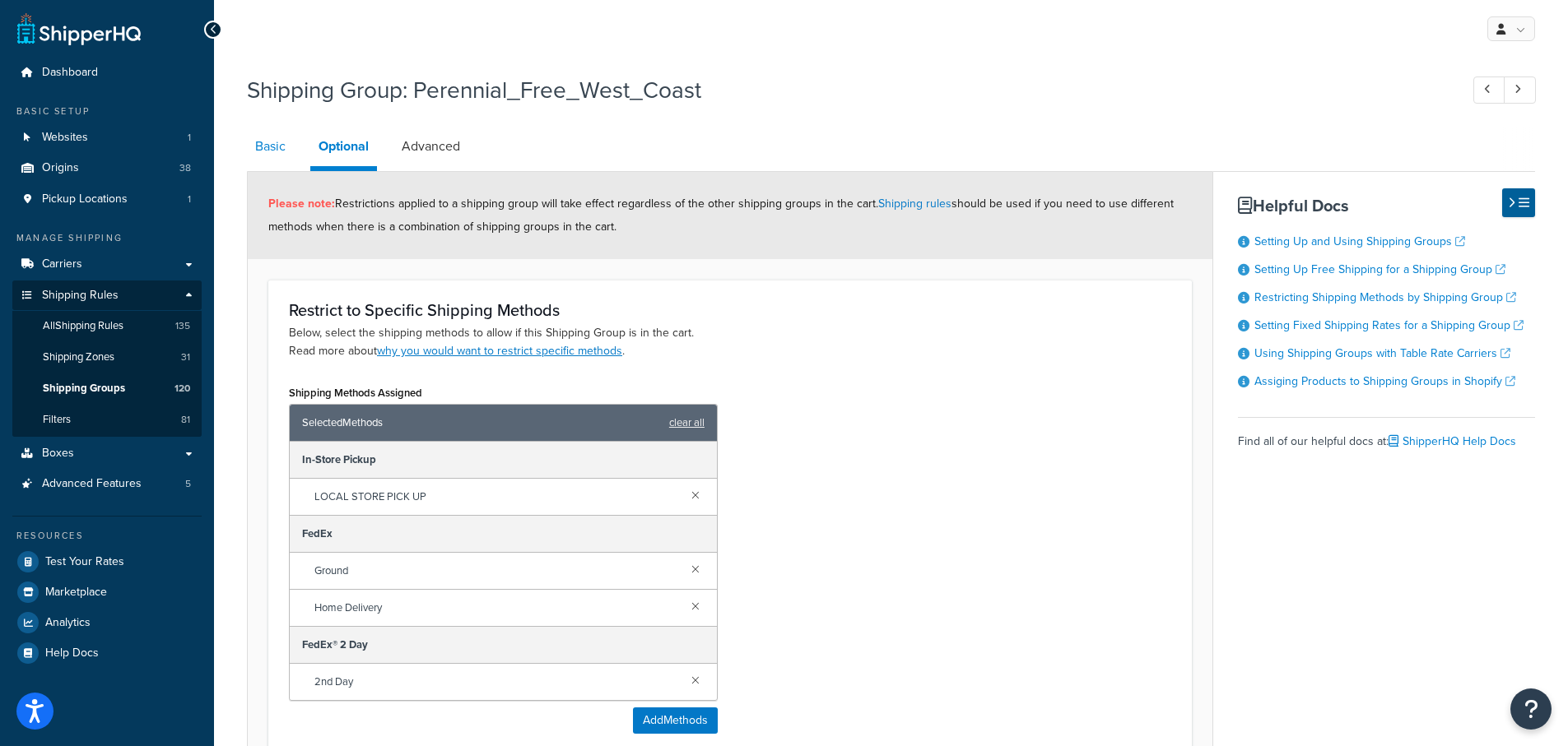
click at [262, 145] on link "Basic" at bounding box center [271, 146] width 47 height 39
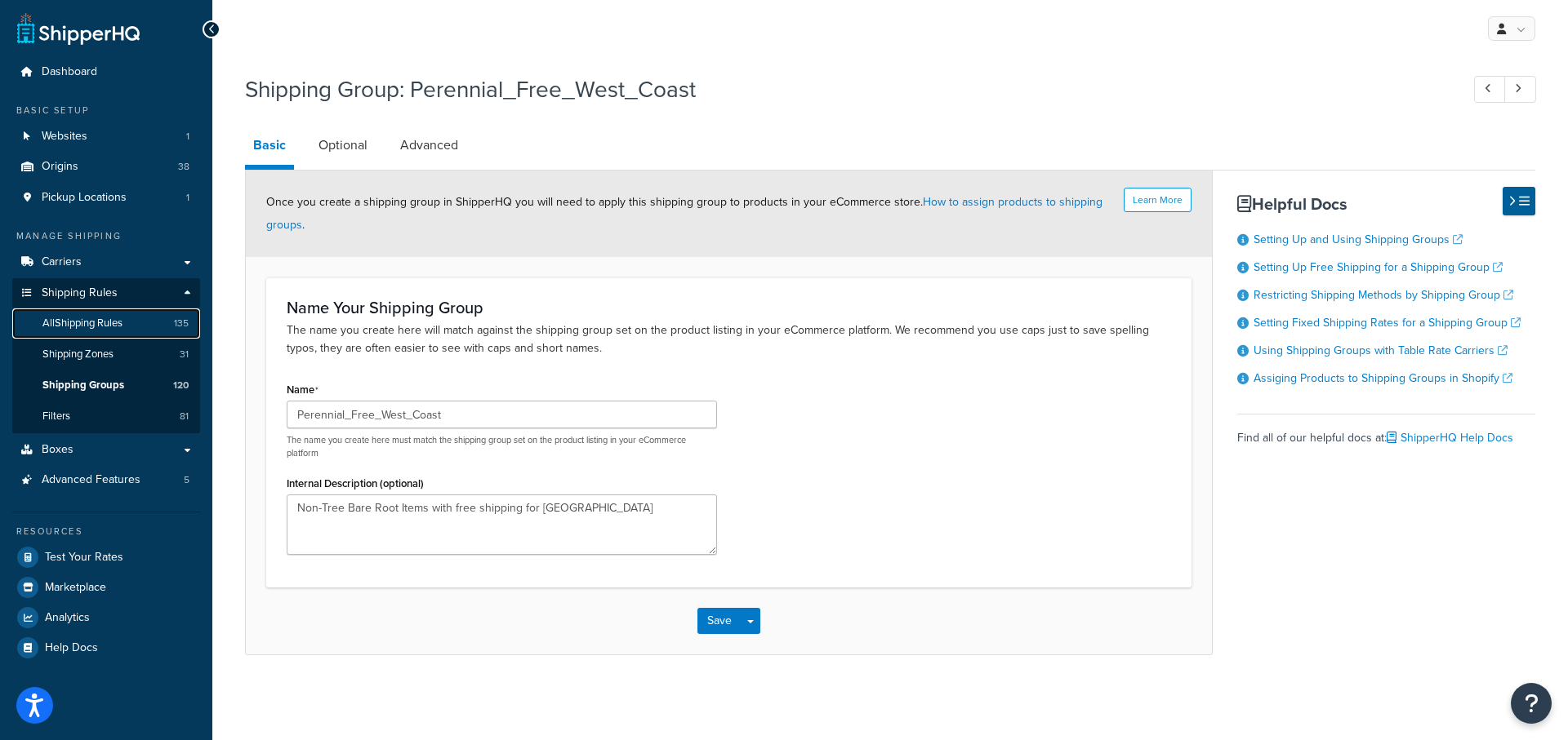
click at [59, 325] on span "All Shipping Rules" at bounding box center [82, 323] width 80 height 14
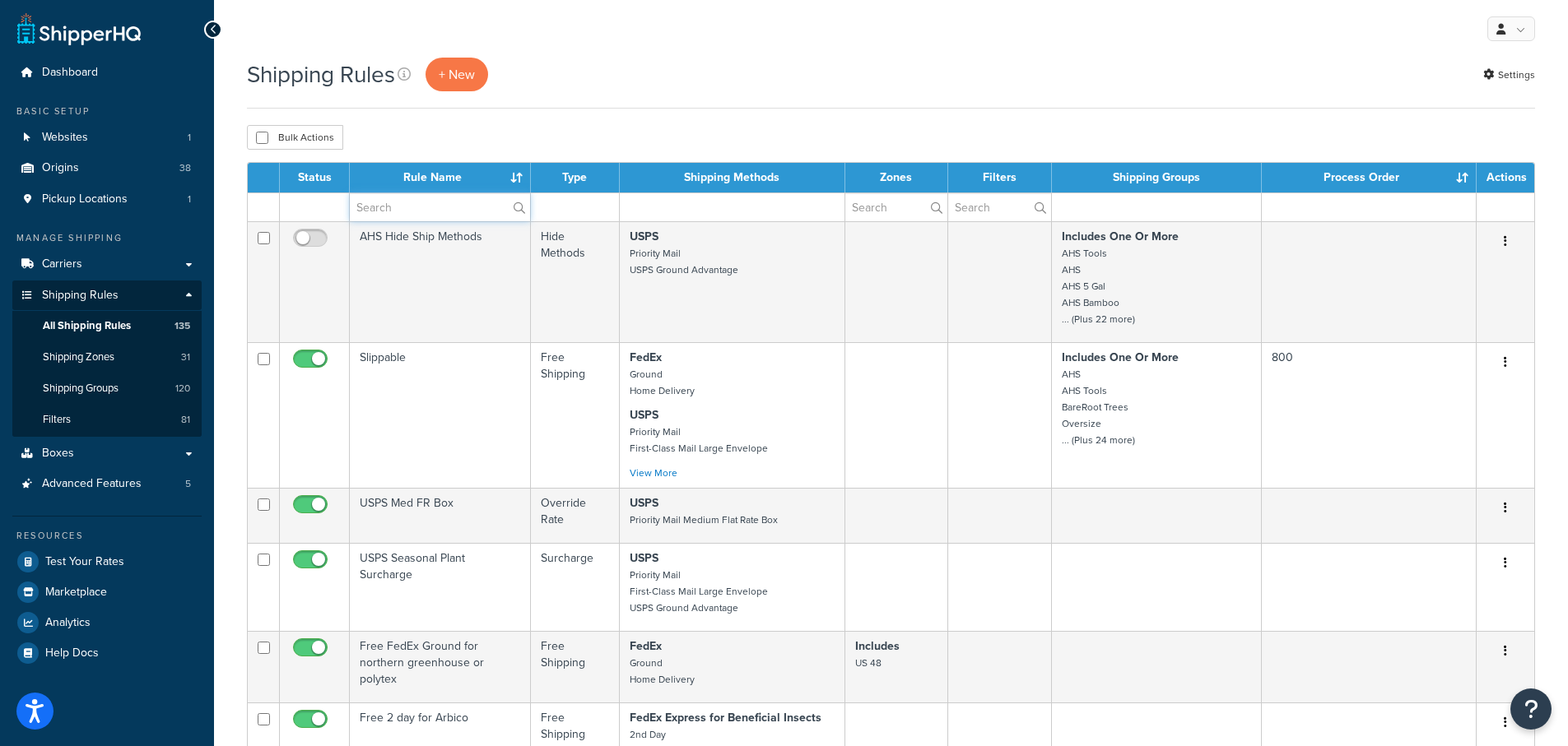
click at [394, 213] on input "text" at bounding box center [440, 206] width 180 height 28
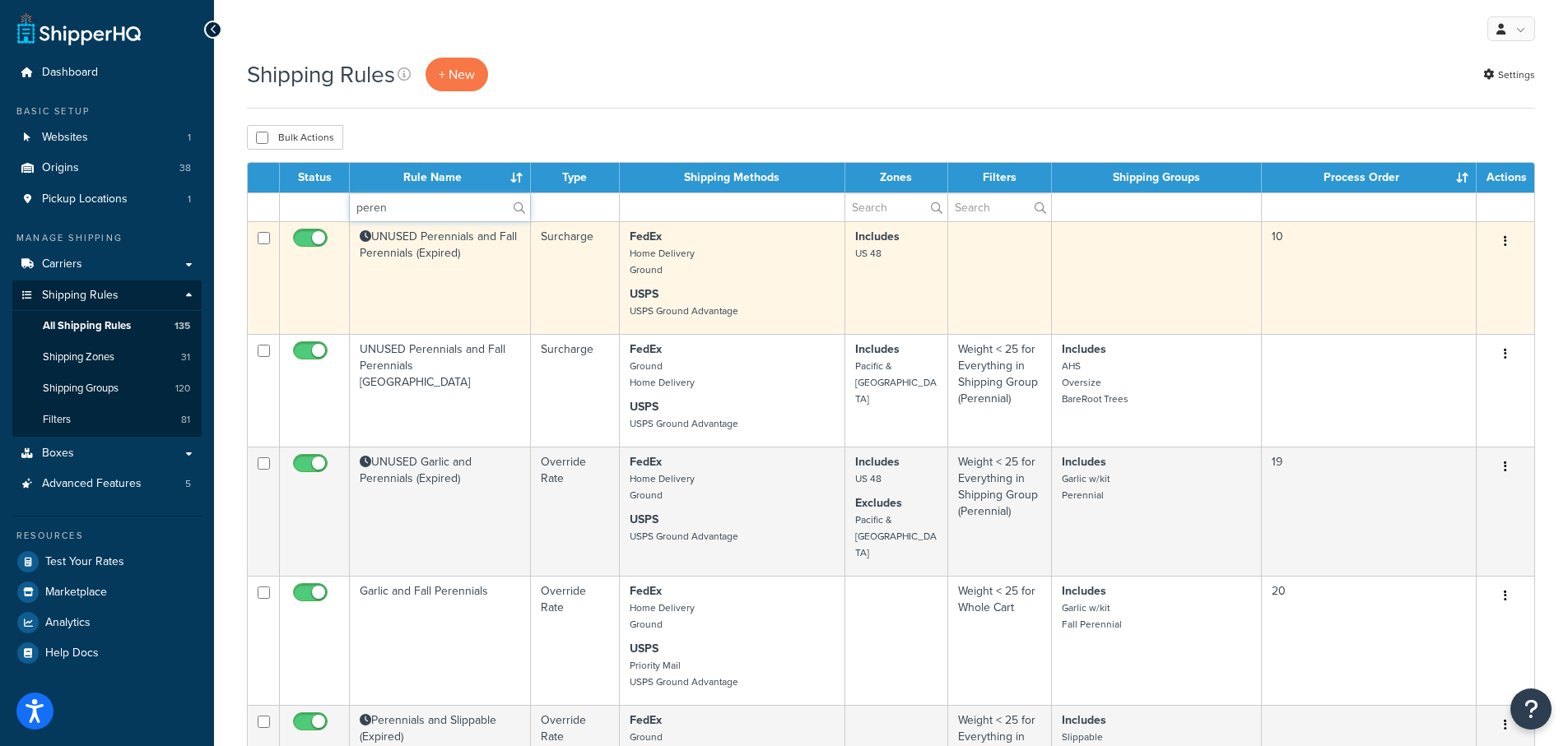
type input "peren"
click at [425, 240] on td "UNUSED Perennials and Fall Perennials (Expired)" at bounding box center [440, 277] width 181 height 113
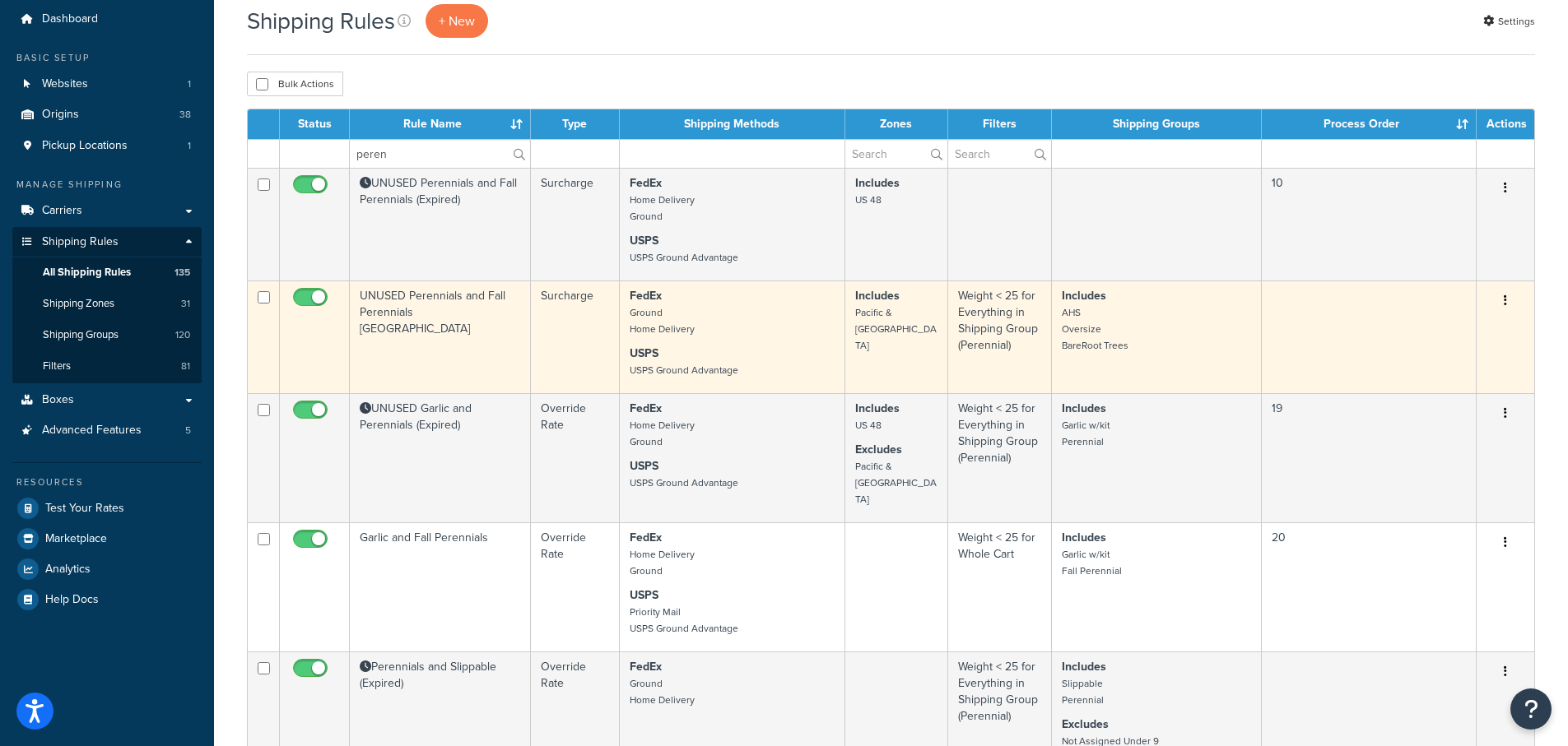
scroll to position [83, 0]
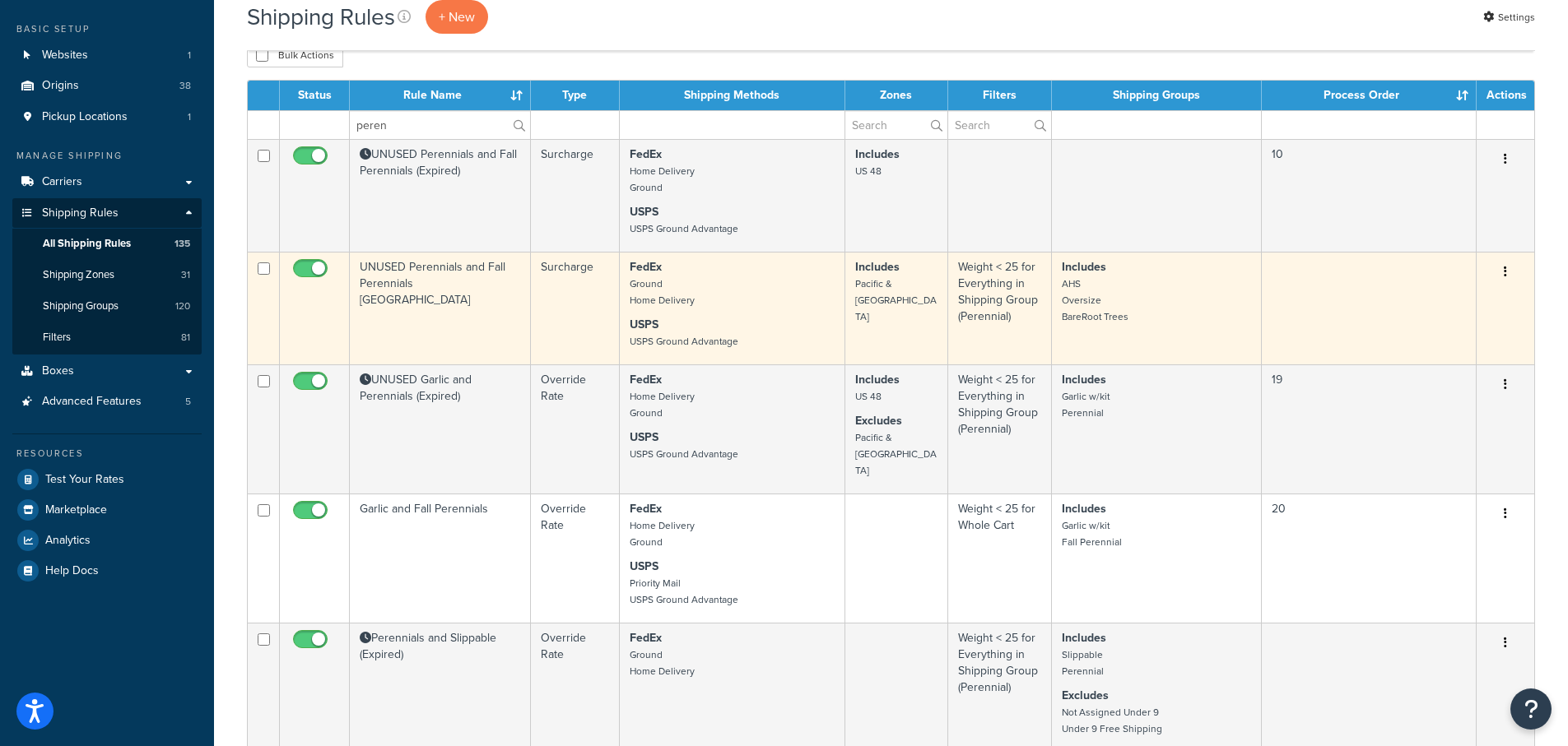
click at [415, 262] on td "UNUSED Perennials and Fall Perennials [GEOGRAPHIC_DATA]" at bounding box center [440, 307] width 181 height 113
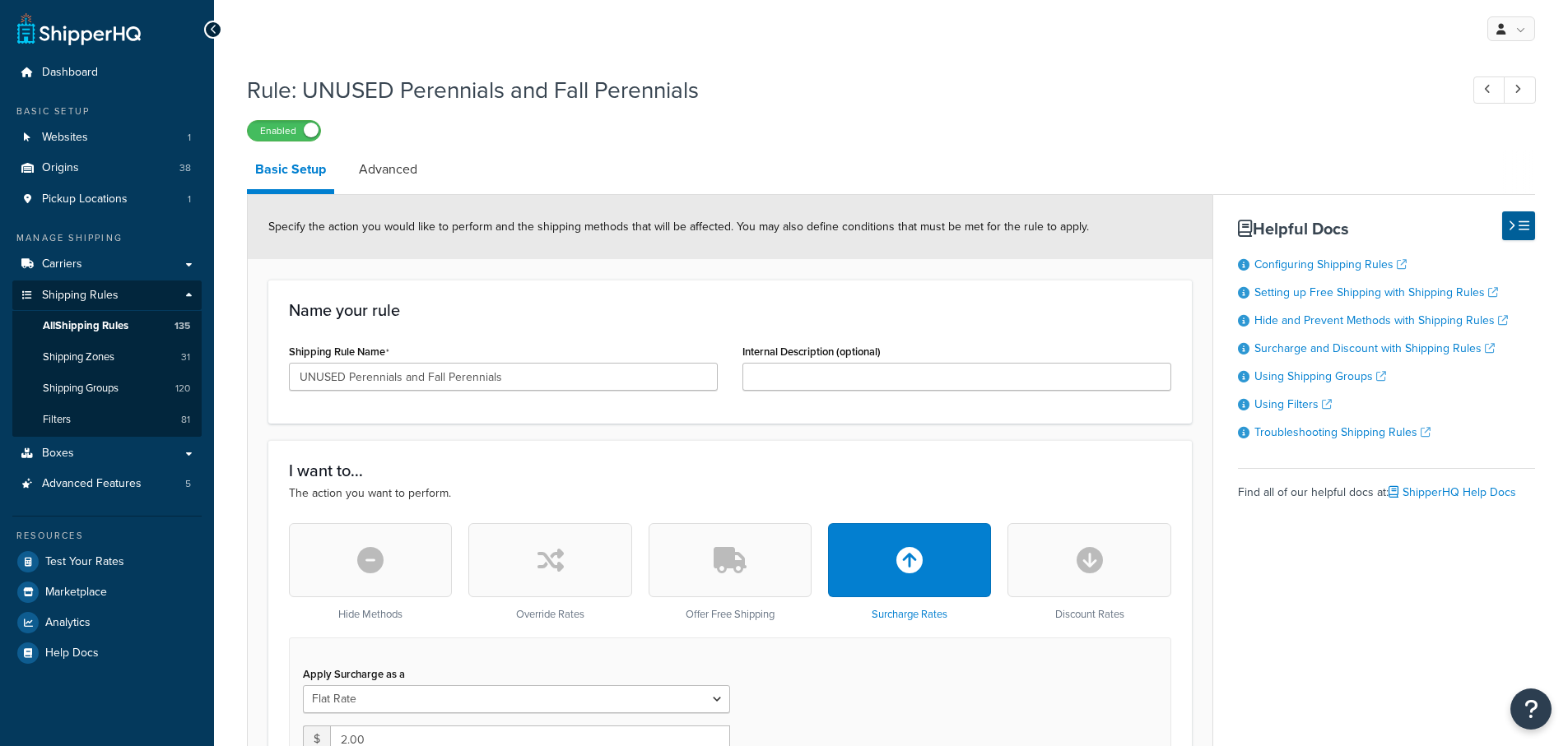
select select "SHIPPING_GROUP"
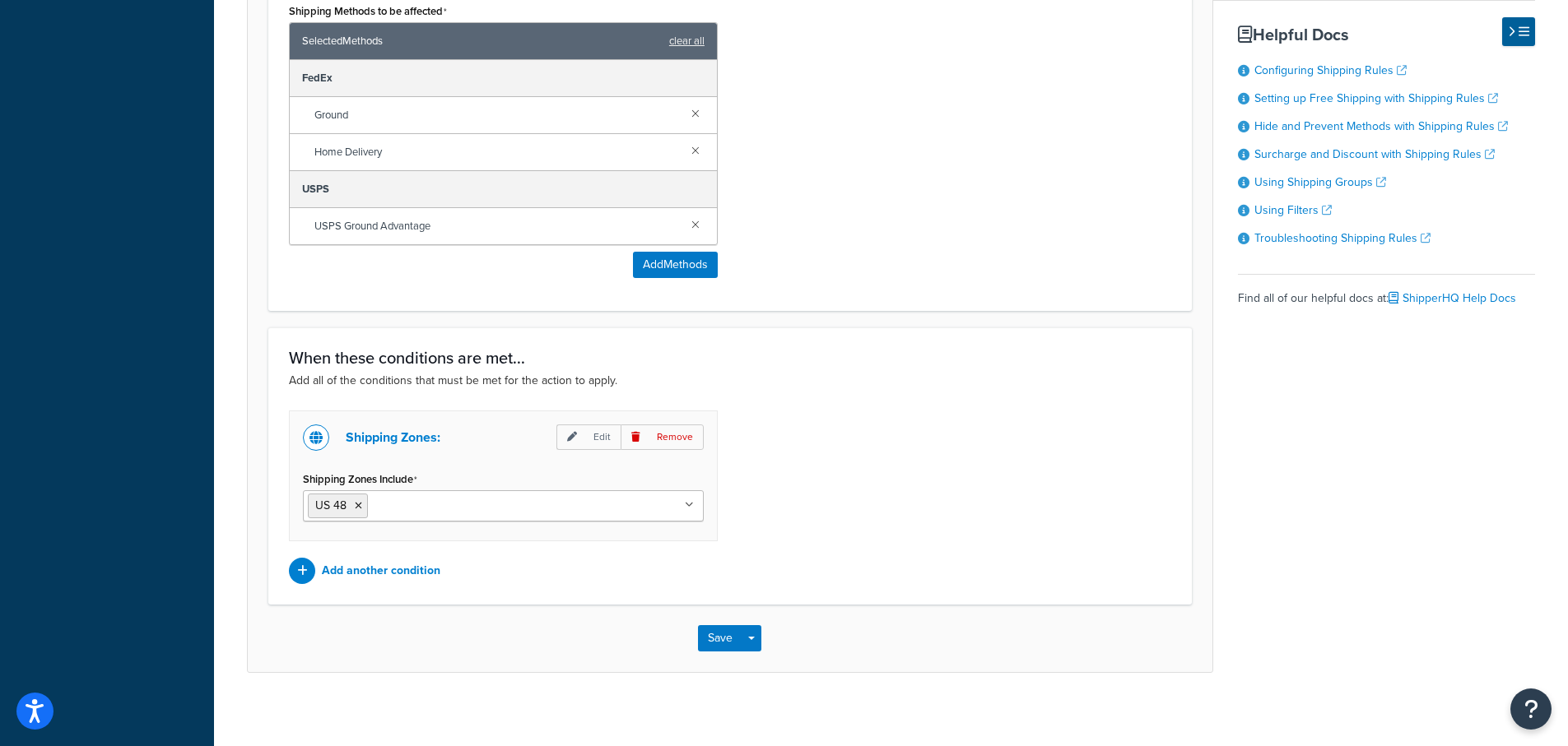
scroll to position [1095, 0]
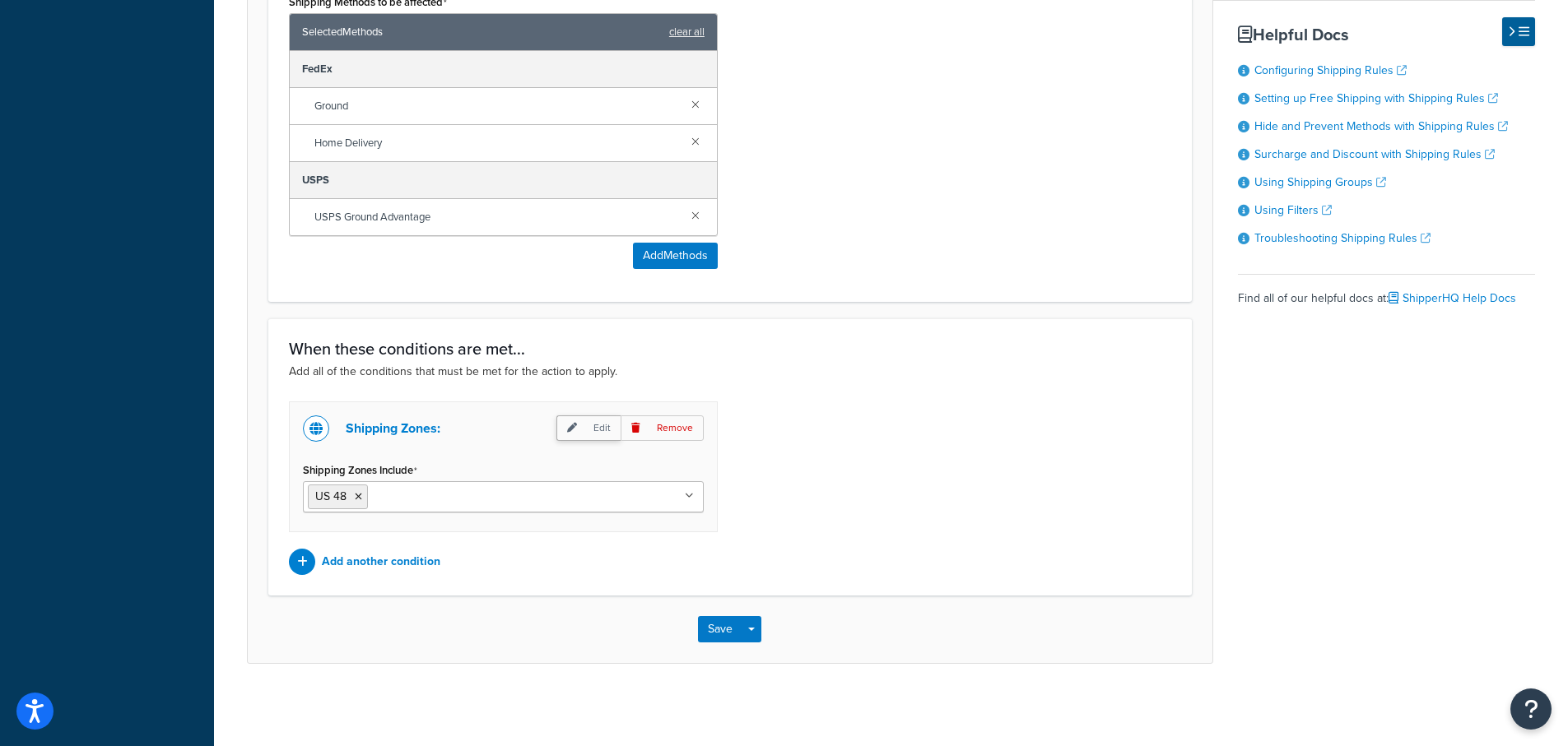
click at [579, 419] on p "Edit" at bounding box center [588, 428] width 64 height 26
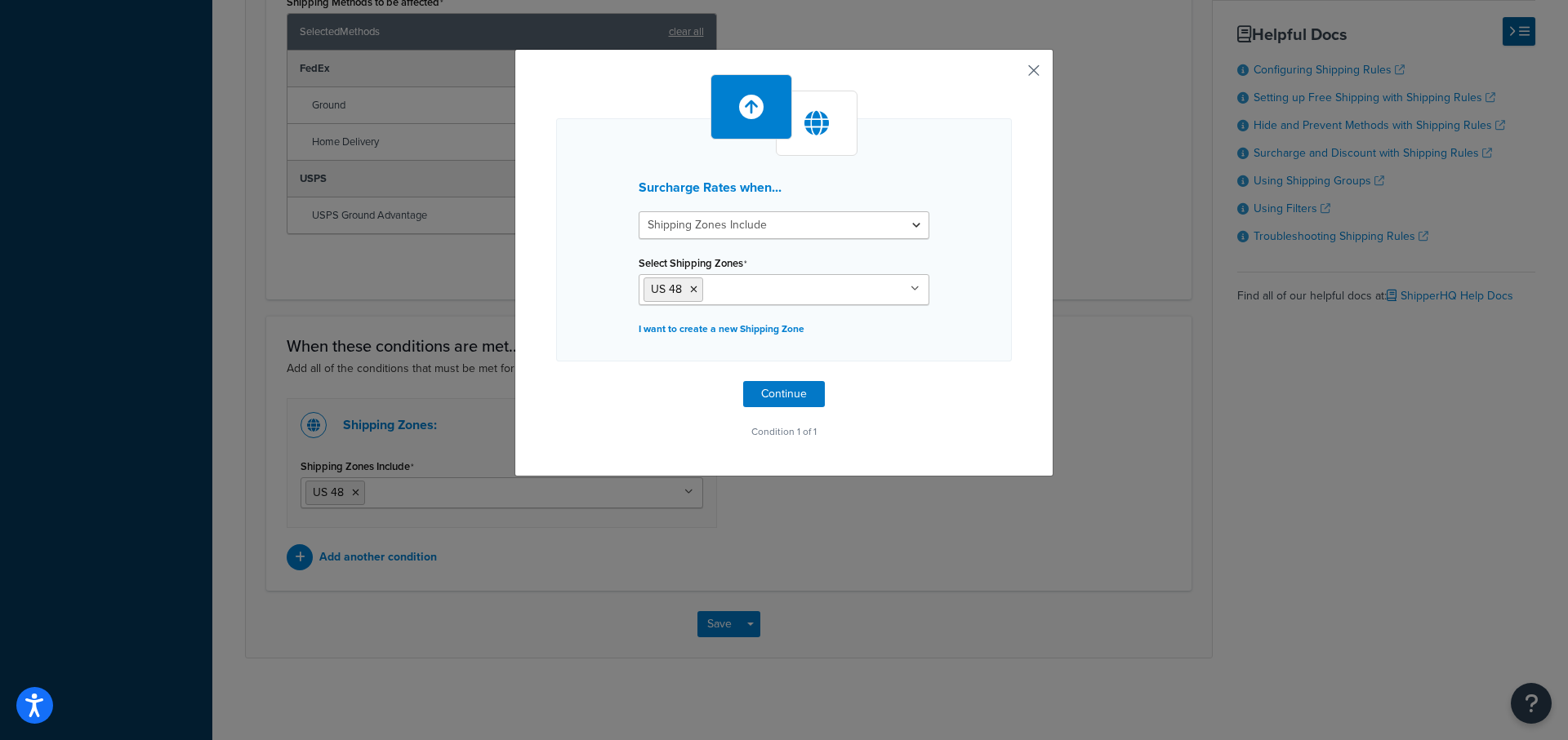
click at [1012, 75] on button "button" at bounding box center [1010, 76] width 4 height 4
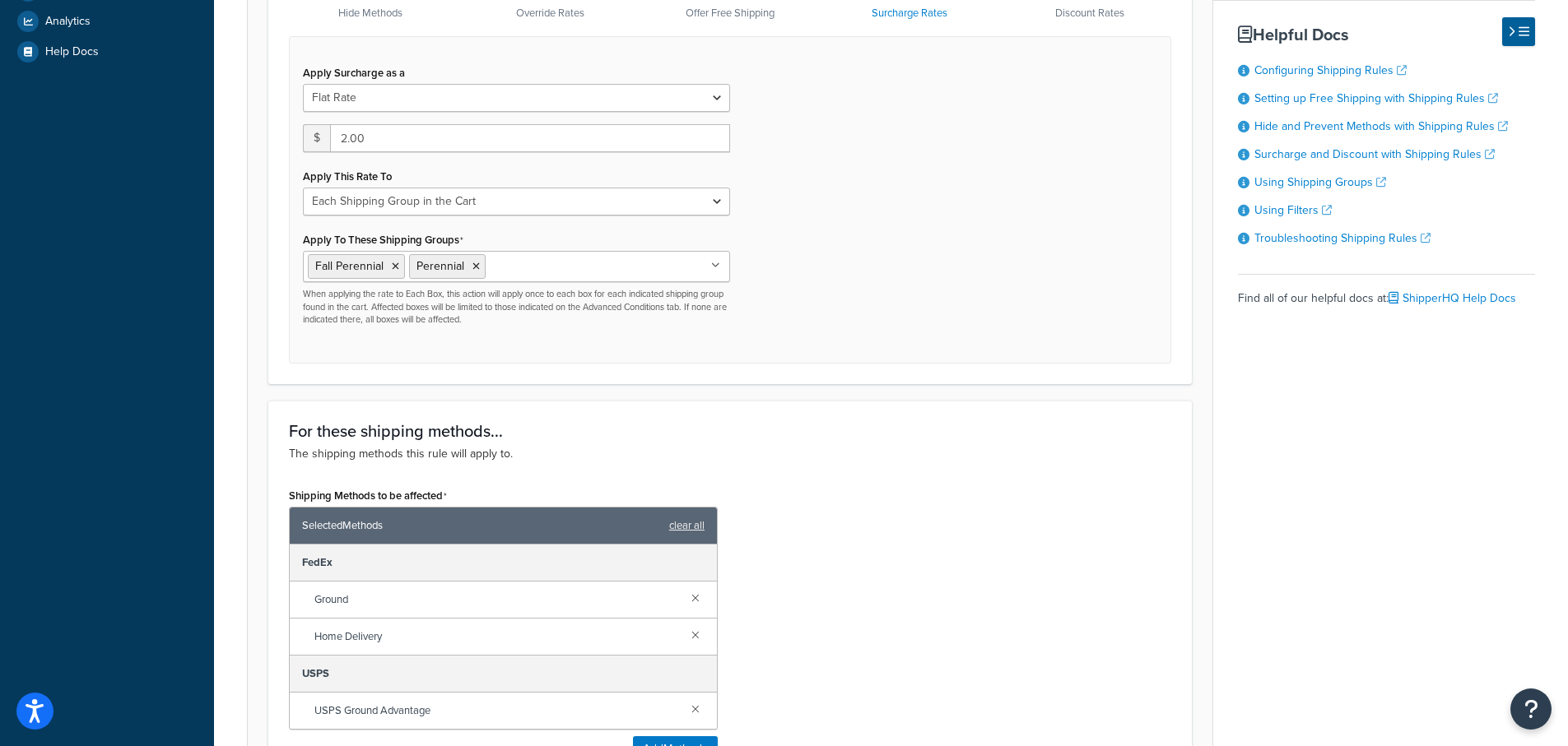
scroll to position [108, 0]
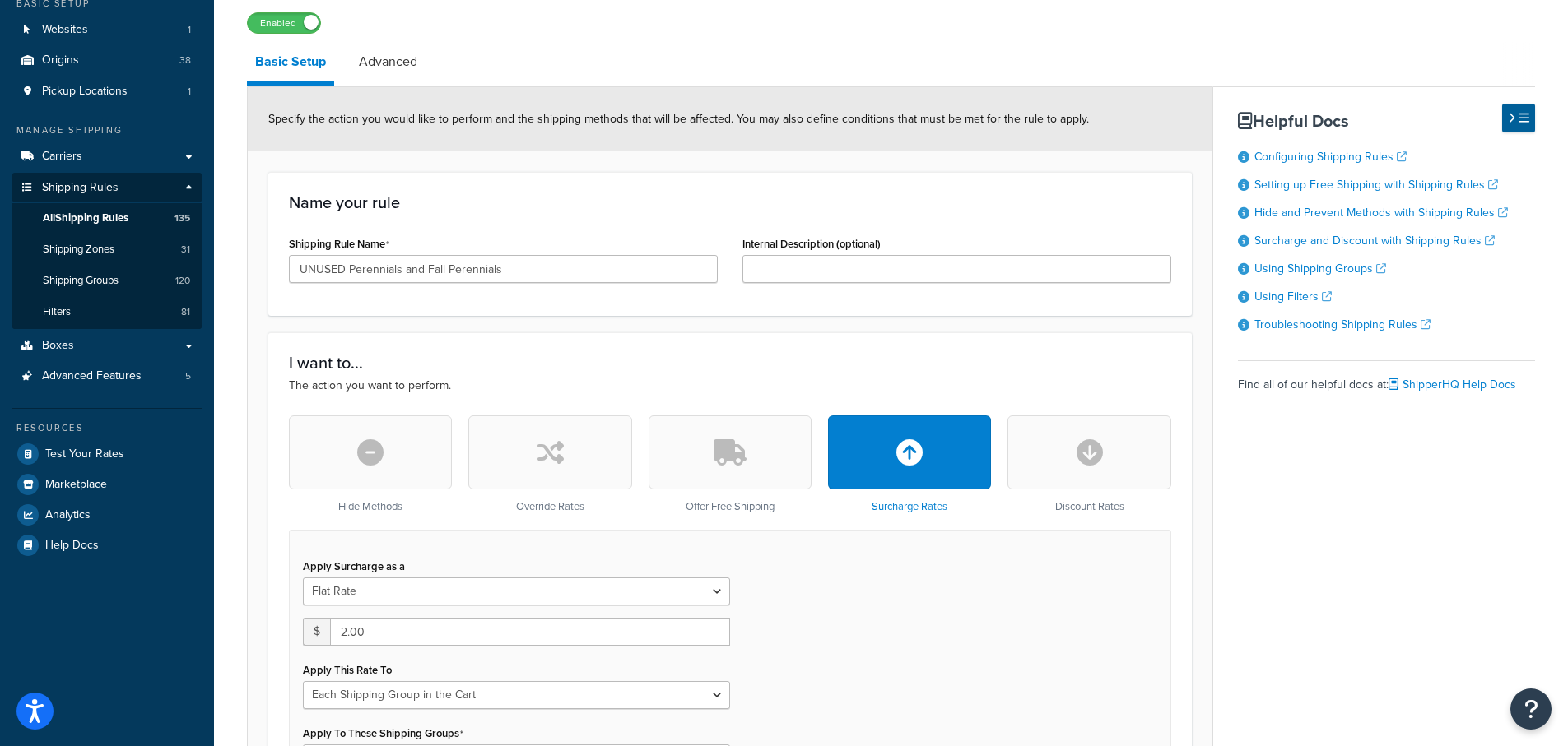
scroll to position [1095, 0]
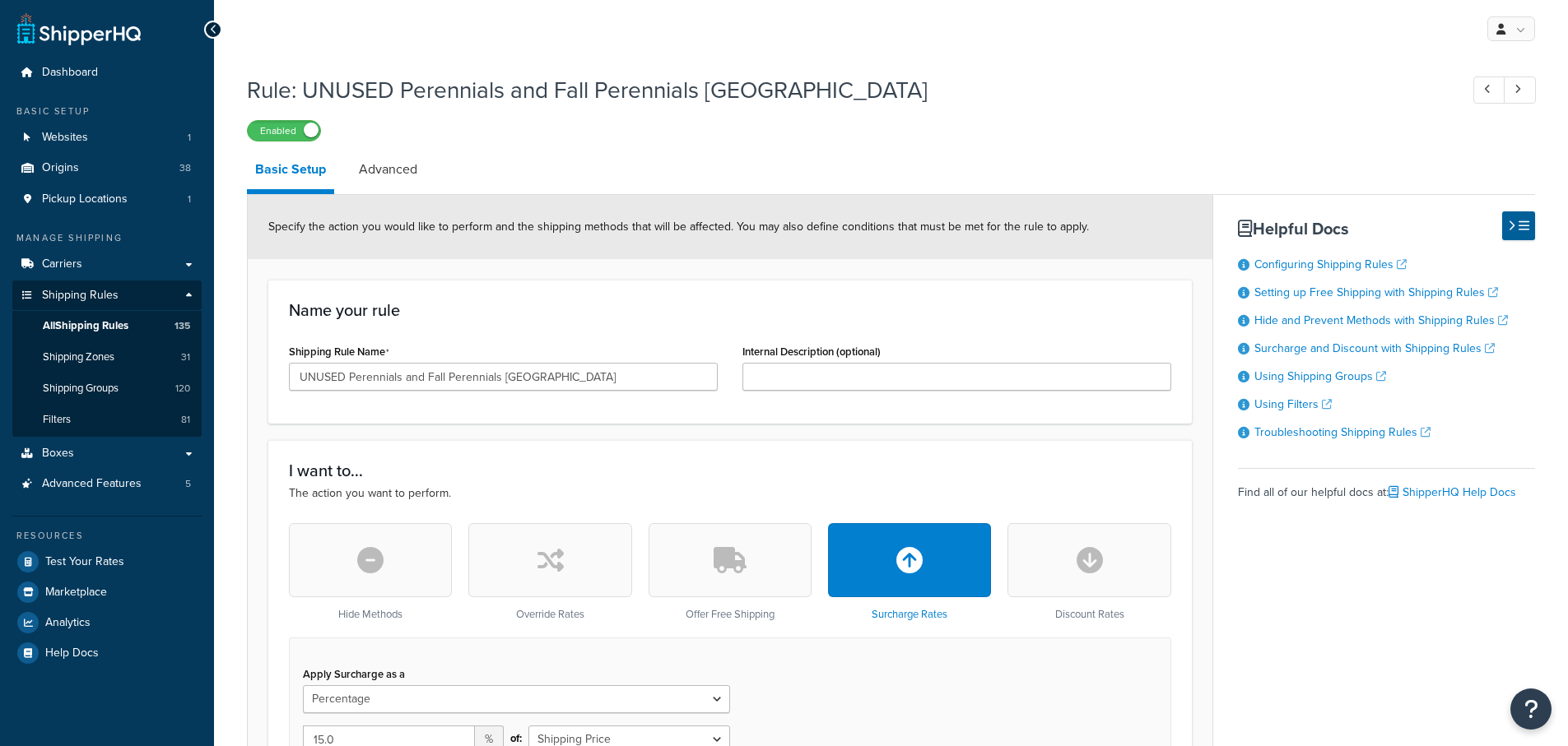
select select "PERCENTAGE"
select select "SHIPPING_GROUP"
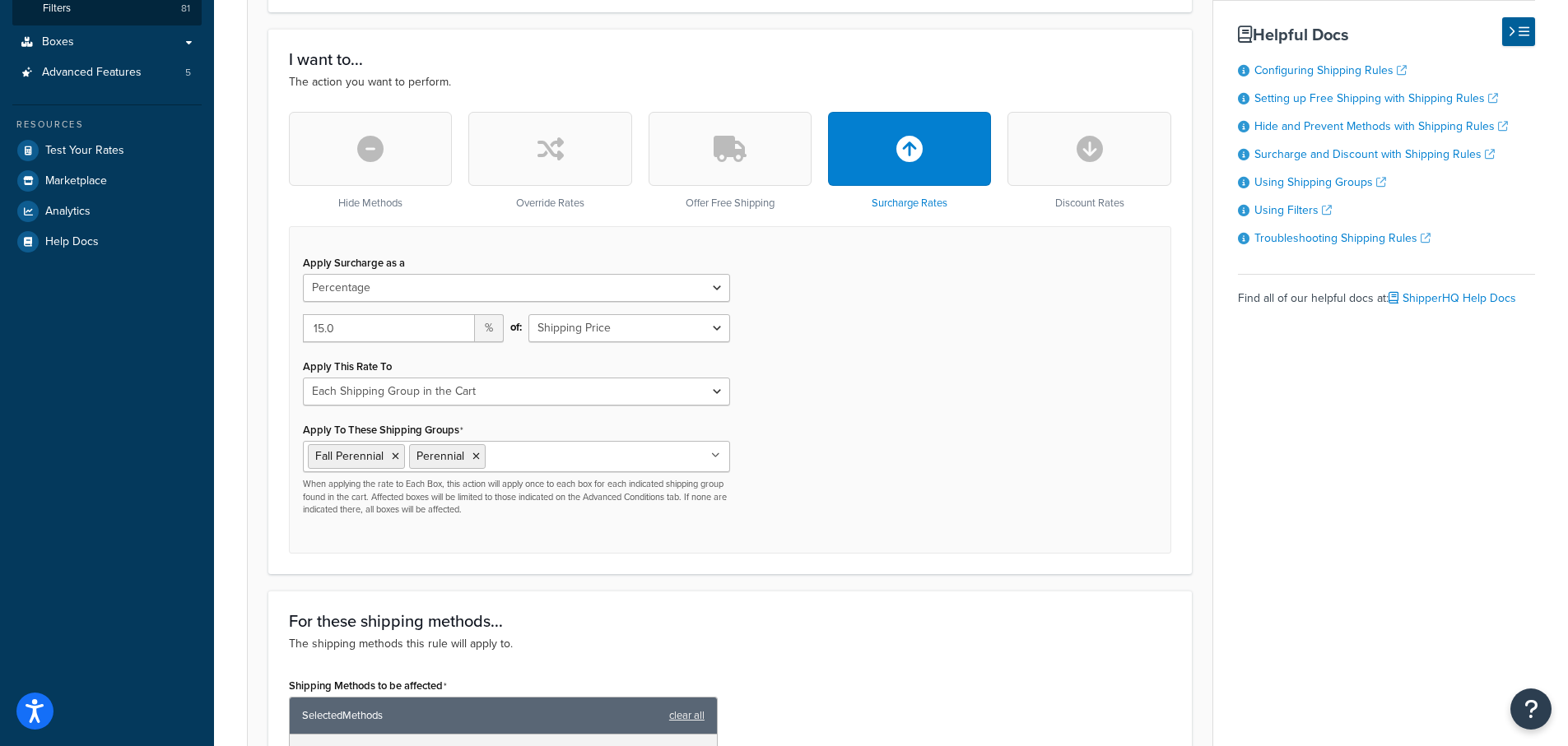
scroll to position [494, 0]
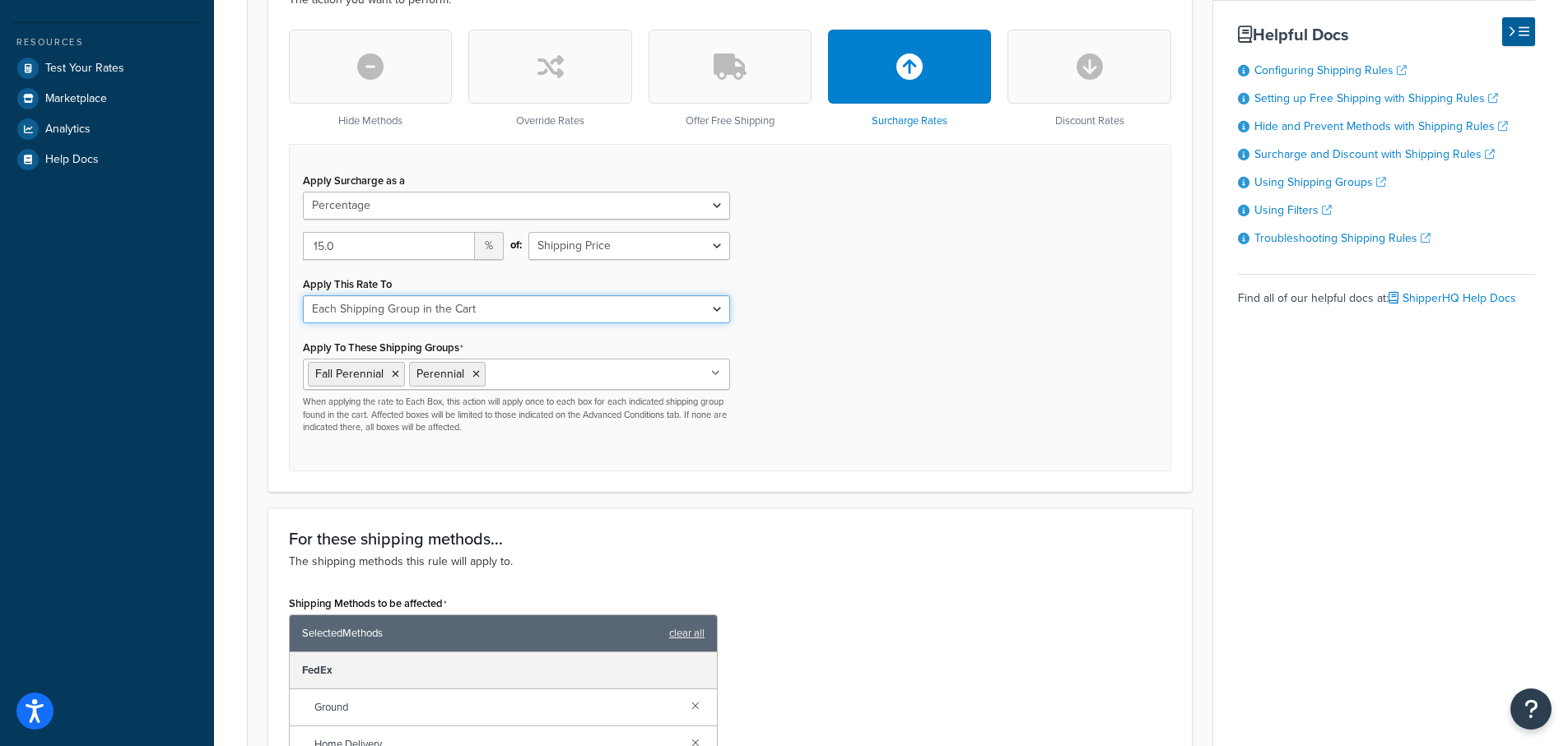
click at [716, 310] on select "Entire Cart Each Shipment in the Cart Each Origin in the Cart Each Shipping Gro…" at bounding box center [516, 309] width 427 height 28
click at [303, 296] on select "Entire Cart Each Shipment in the Cart Each Origin in the Cart Each Shipping Gro…" at bounding box center [516, 309] width 427 height 28
click at [836, 402] on div "Apply Surcharge as a Flat Rate Percentage Flat Rate & Percentage 15.0 % of: Shi…" at bounding box center [730, 307] width 882 height 327
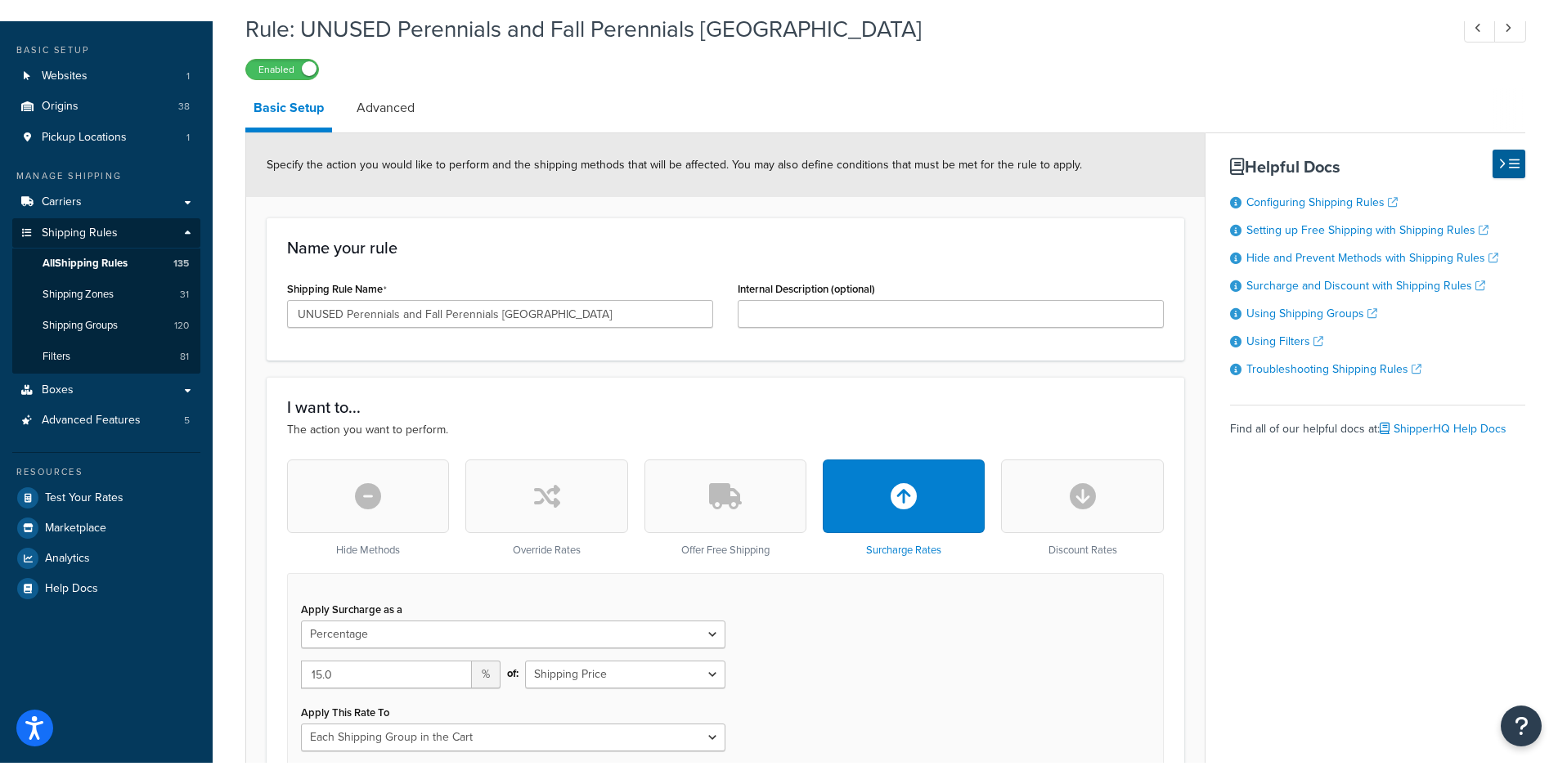
scroll to position [0, 0]
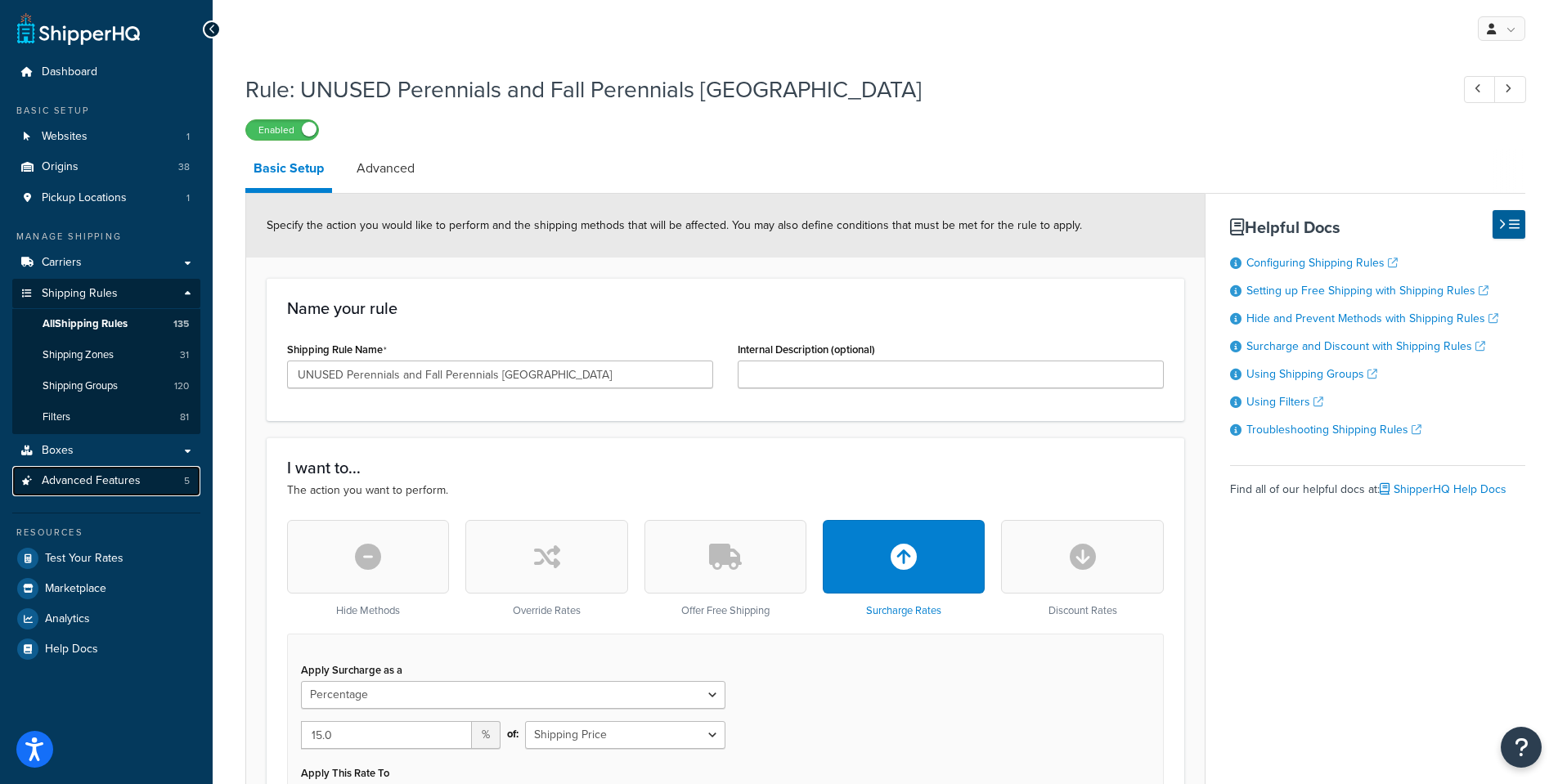
click at [100, 482] on span "Advanced Features" at bounding box center [90, 480] width 99 height 14
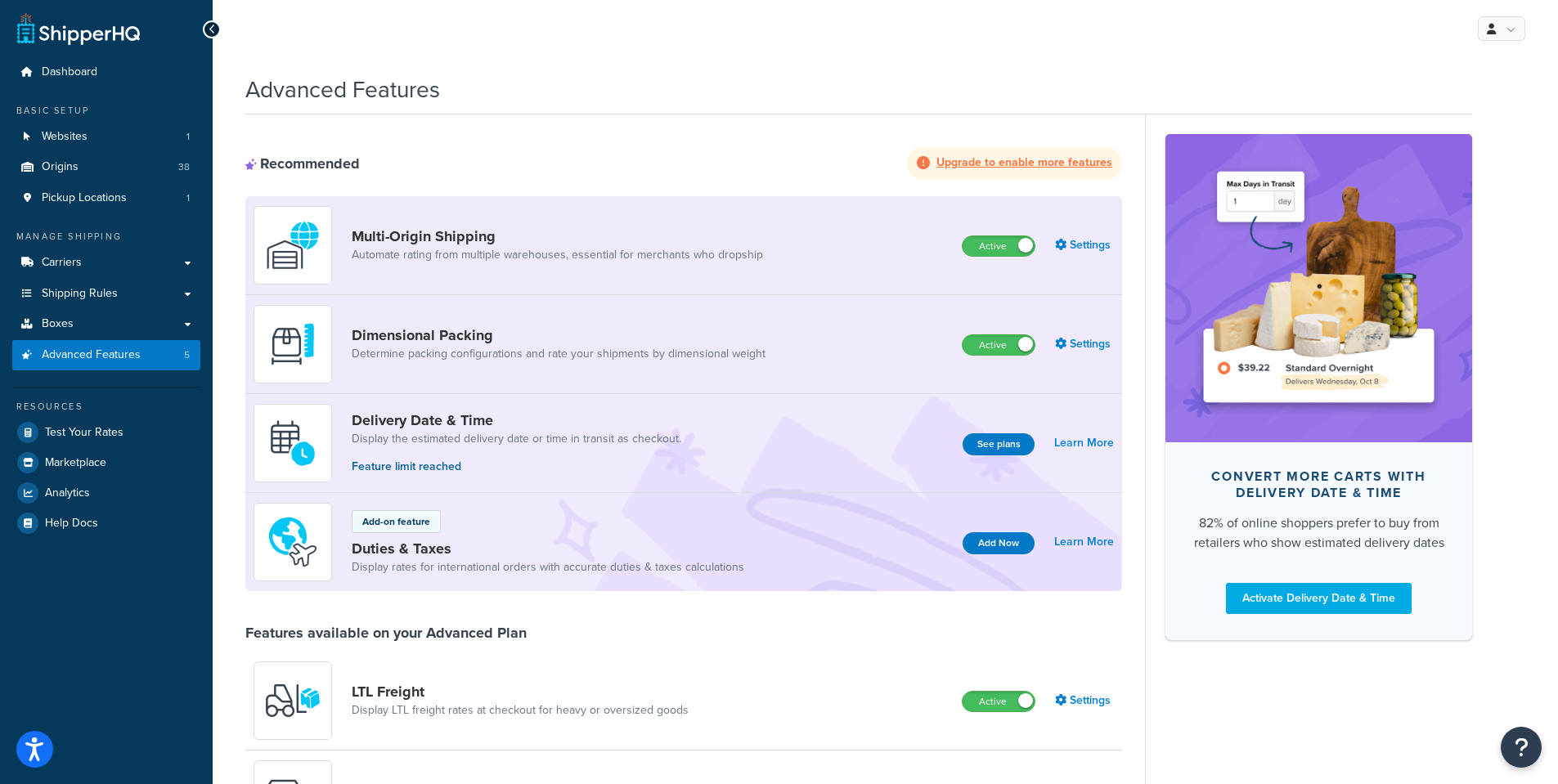
click at [784, 75] on div "Advanced Features" at bounding box center [859, 85] width 1227 height 40
